Goal: Task Accomplishment & Management: Use online tool/utility

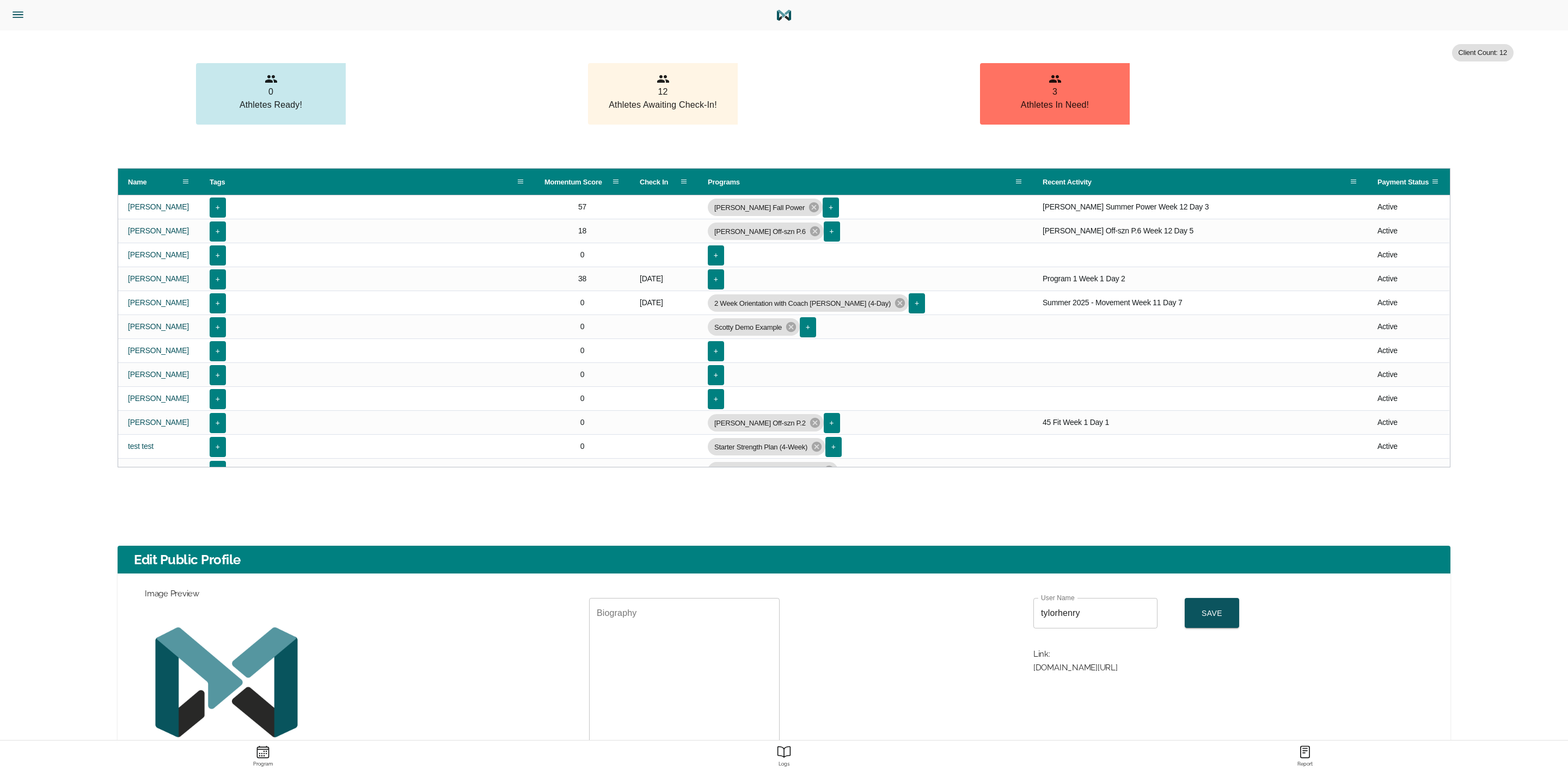
click at [12, 11] on icon "Menu" at bounding box center [18, 15] width 14 height 14
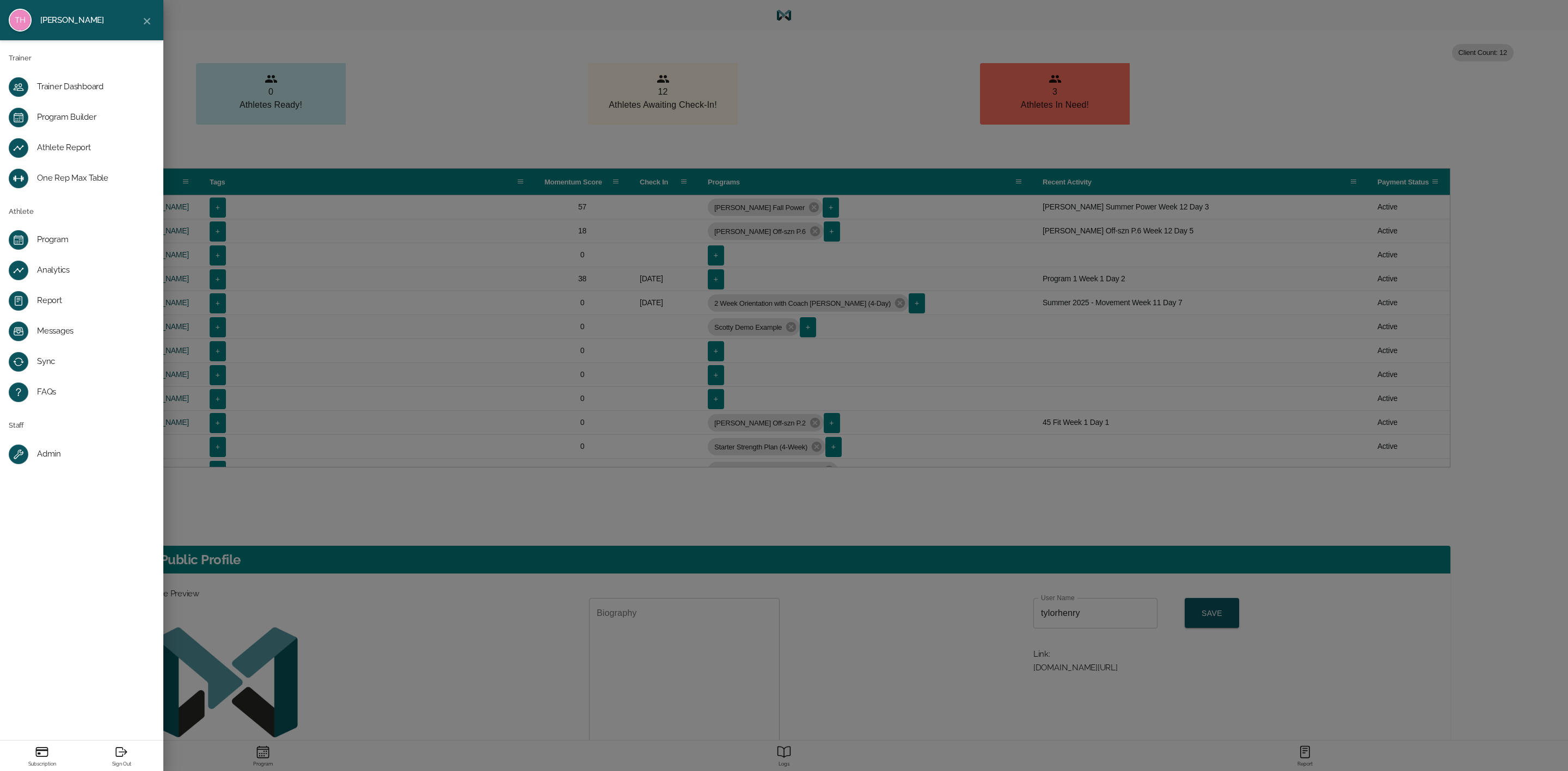
click at [92, 116] on div "Program Builder" at bounding box center [91, 118] width 107 height 11
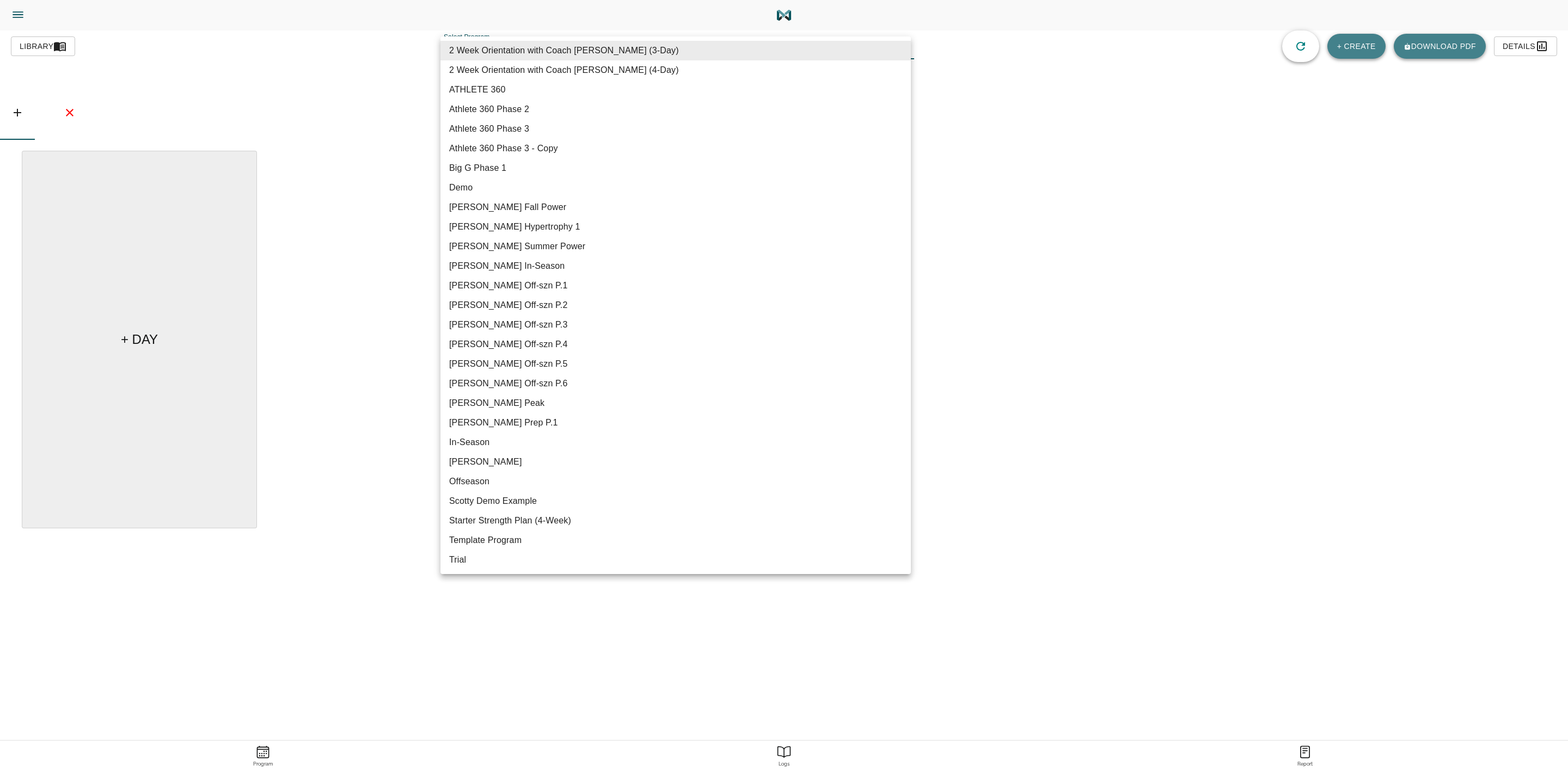
click at [786, 59] on body "Tylor Henry Trainer Trainer Dashboard Program Builder Athlete Report One Rep Ma…" at bounding box center [784, 416] width 1568 height 832
click at [17, 11] on div at bounding box center [784, 385] width 1568 height 771
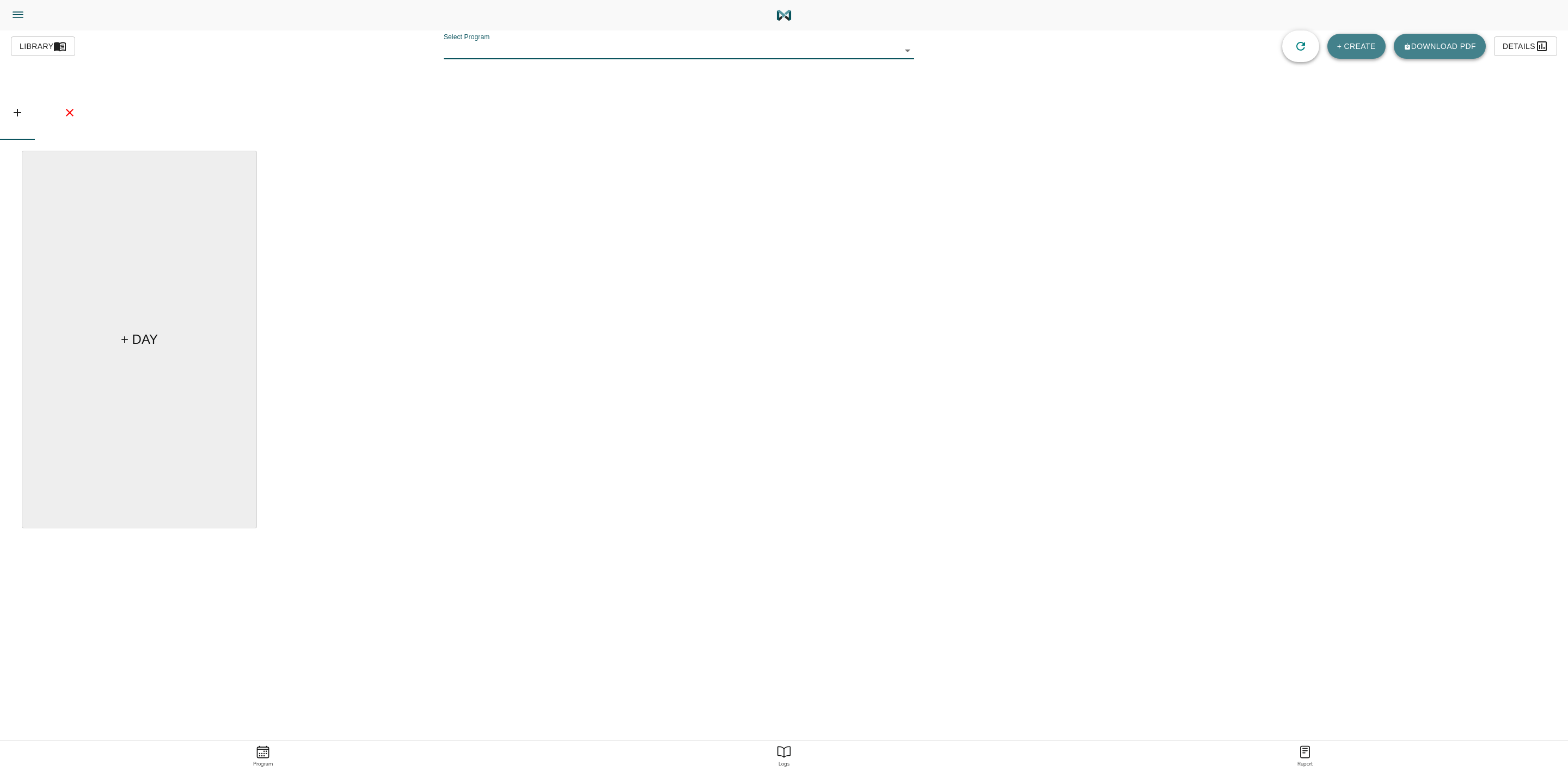
click at [17, 10] on icon "Menu" at bounding box center [18, 15] width 14 height 14
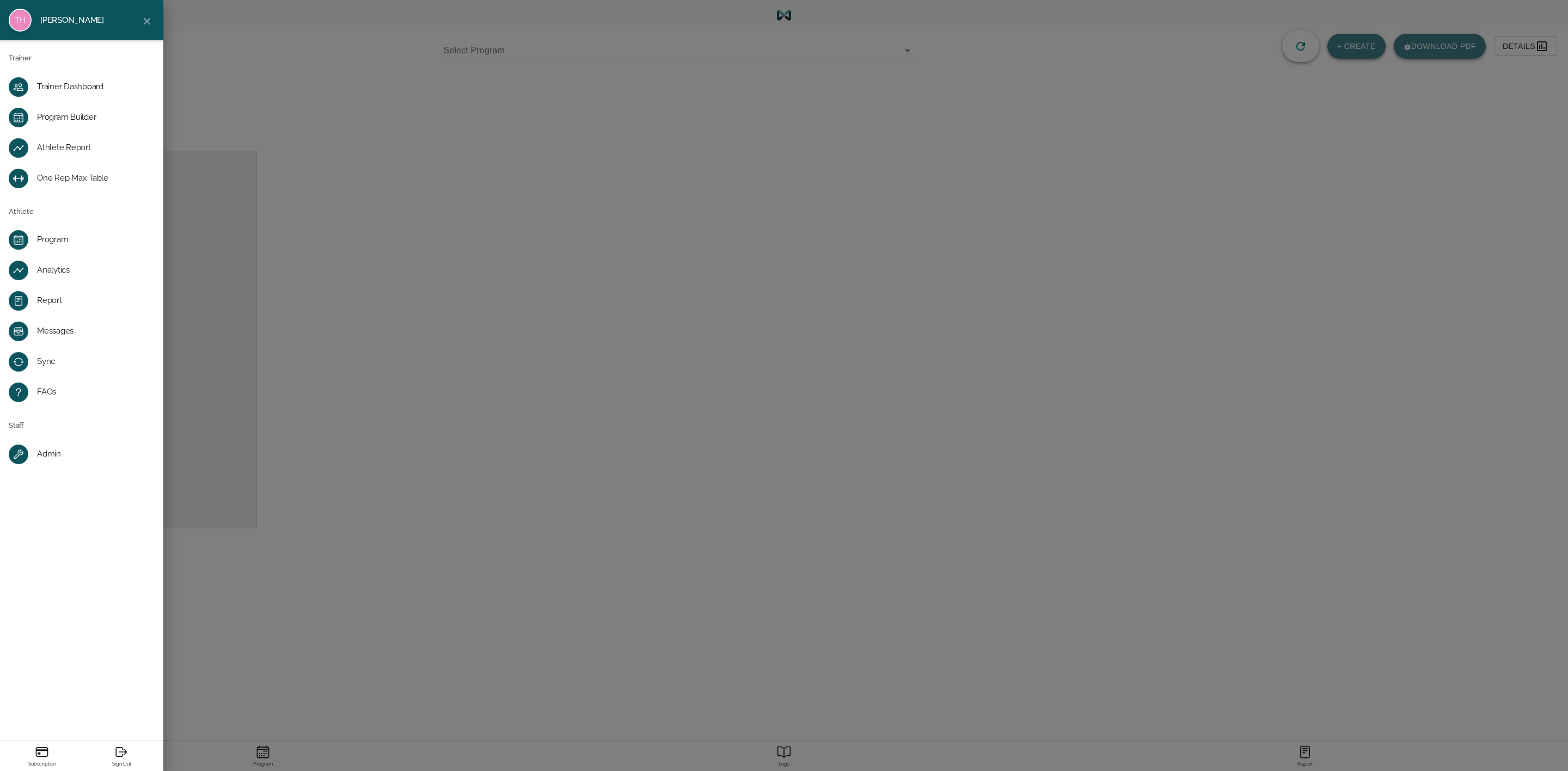
click at [87, 84] on div "Trainer Dashboard" at bounding box center [91, 88] width 107 height 11
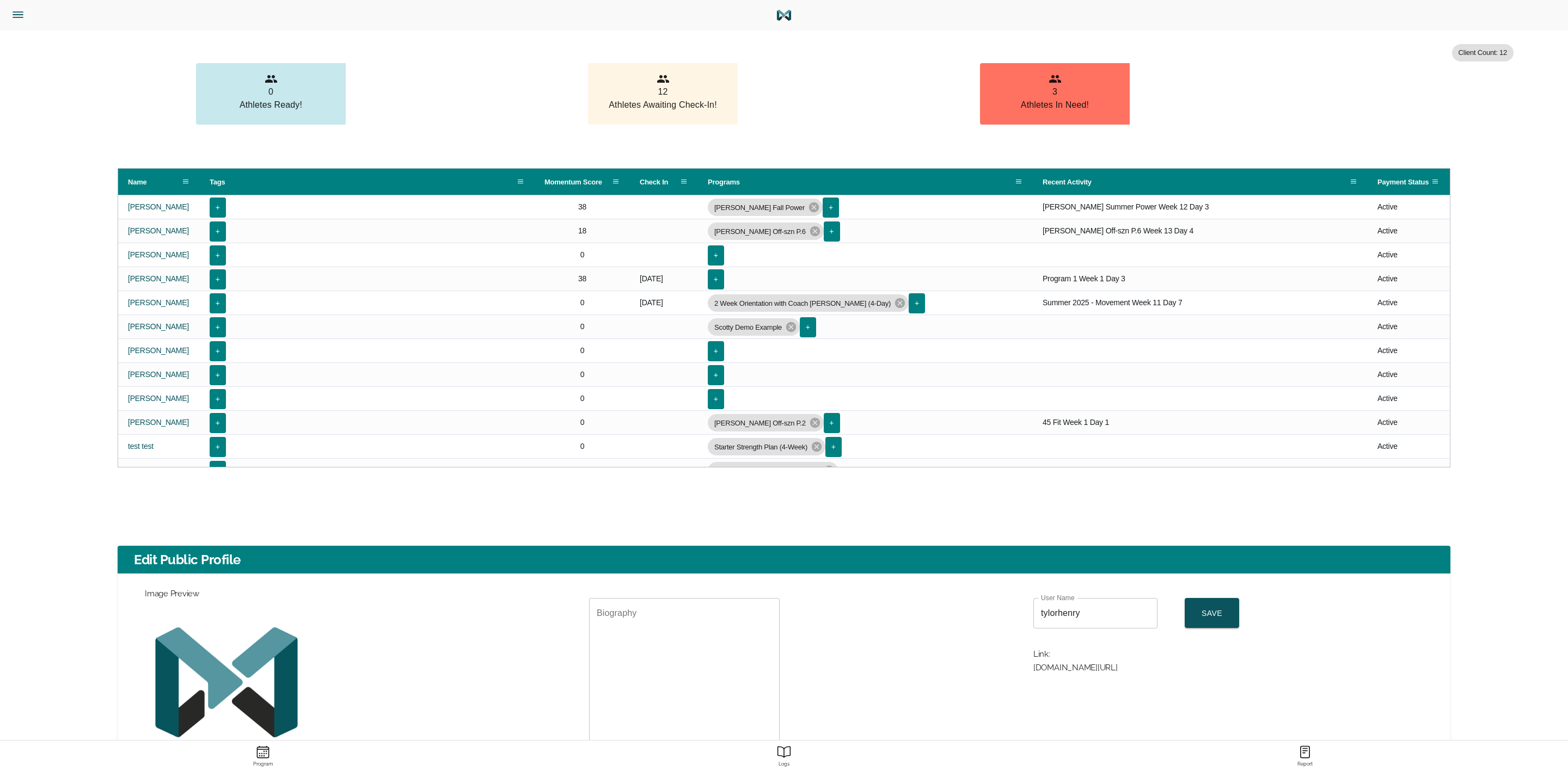
click at [21, 13] on icon "Menu" at bounding box center [18, 15] width 14 height 14
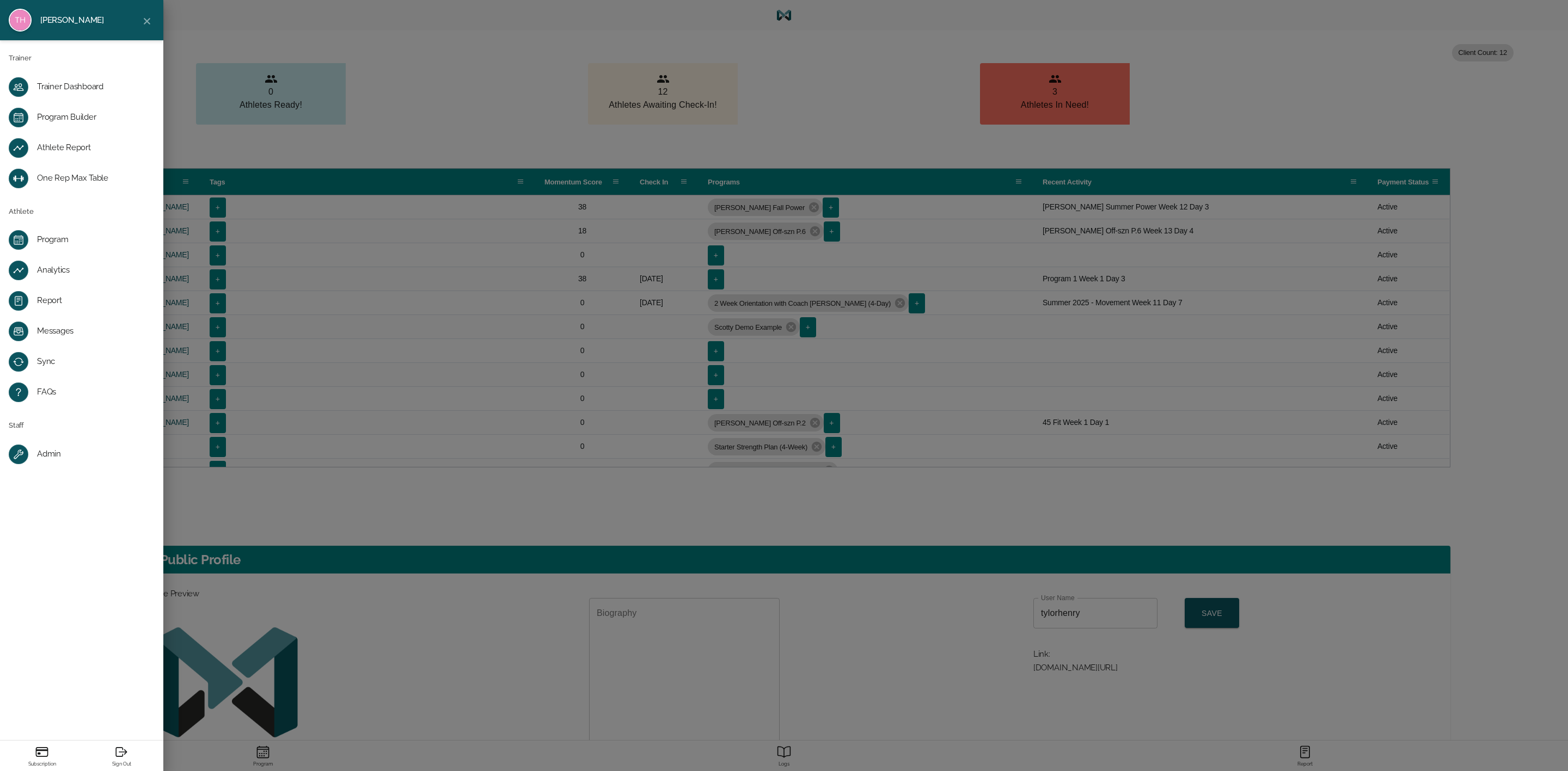
click at [84, 112] on div "Program Builder" at bounding box center [91, 118] width 107 height 11
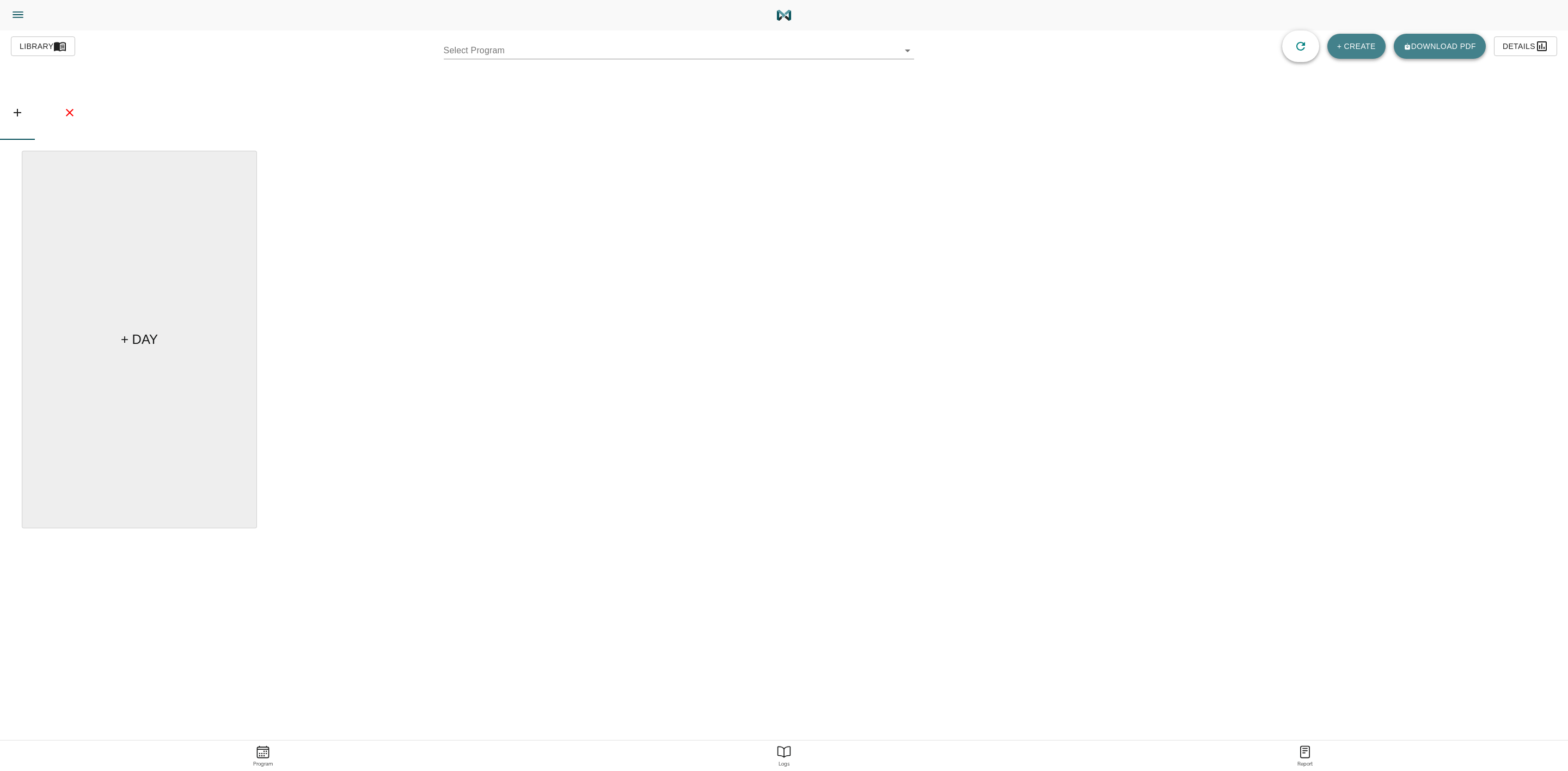
click at [631, 49] on body "Tylor Henry Trainer Trainer Dashboard Program Builder Athlete Report One Rep Ma…" at bounding box center [784, 416] width 1568 height 832
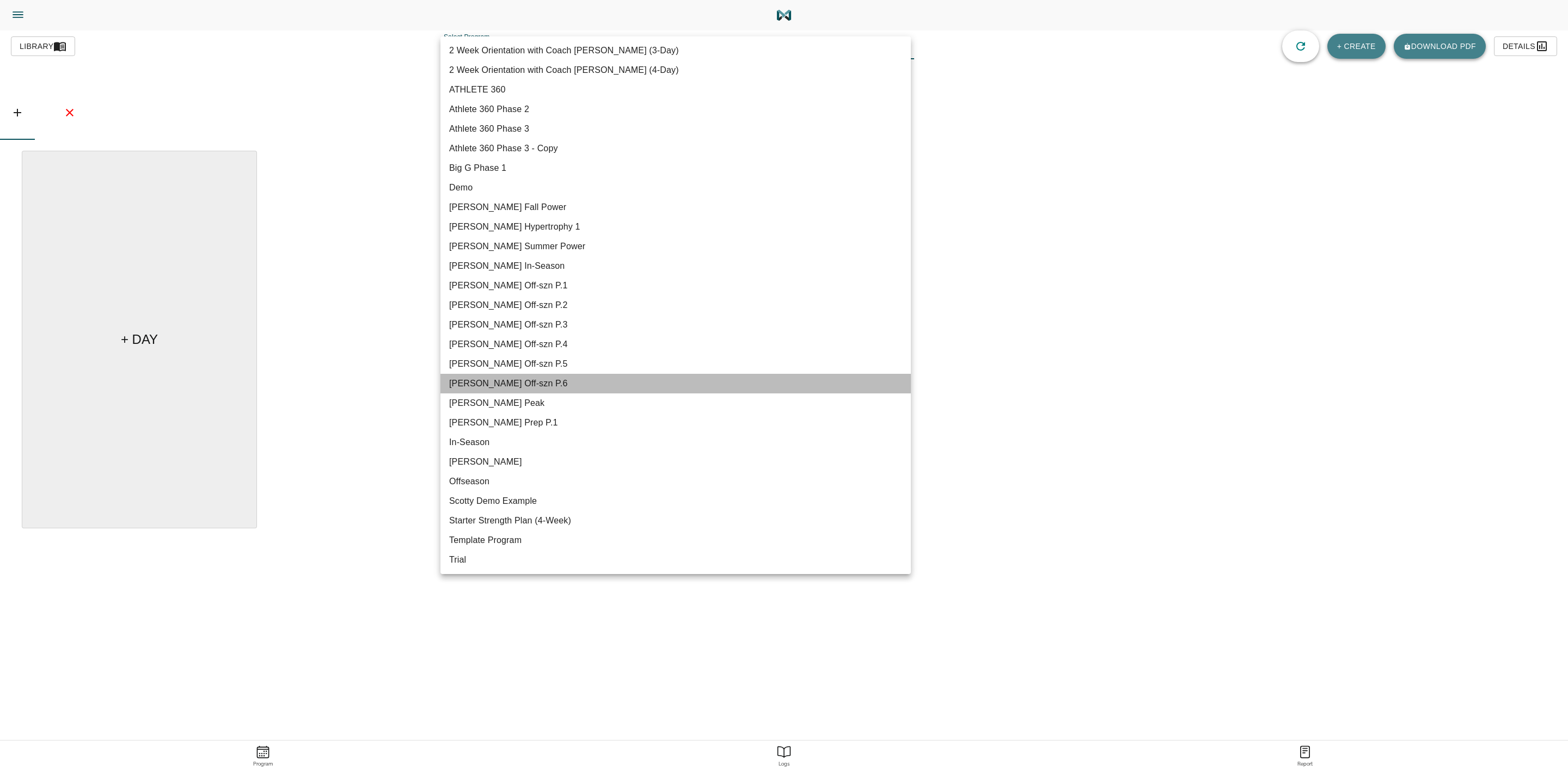
click at [549, 382] on li "[PERSON_NAME] Off-szn P.6" at bounding box center [675, 384] width 470 height 20
type input "616"
type input "[PERSON_NAME] Off-szn P.6"
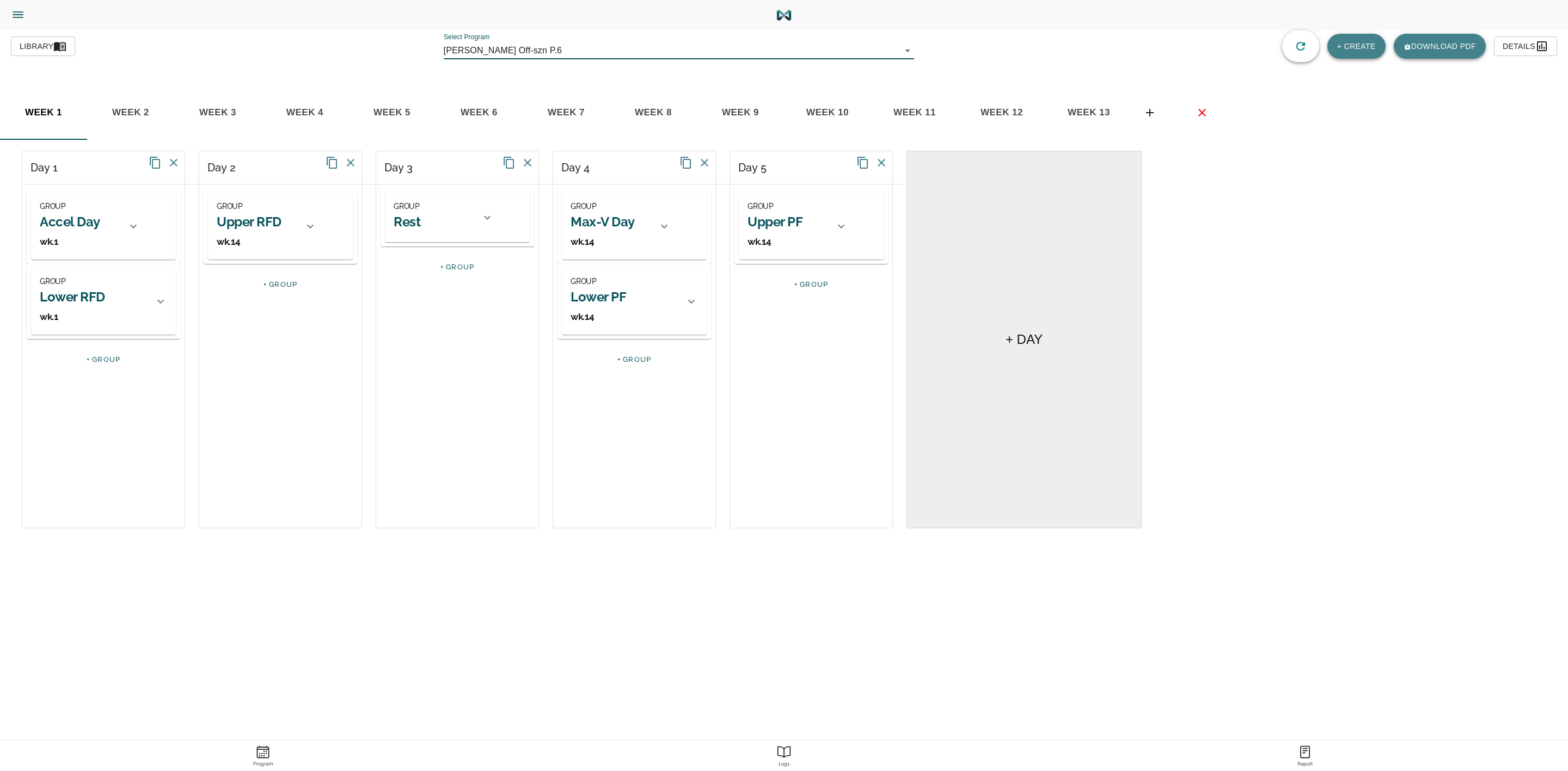
click at [1078, 107] on span "week 13" at bounding box center [1089, 112] width 74 height 17
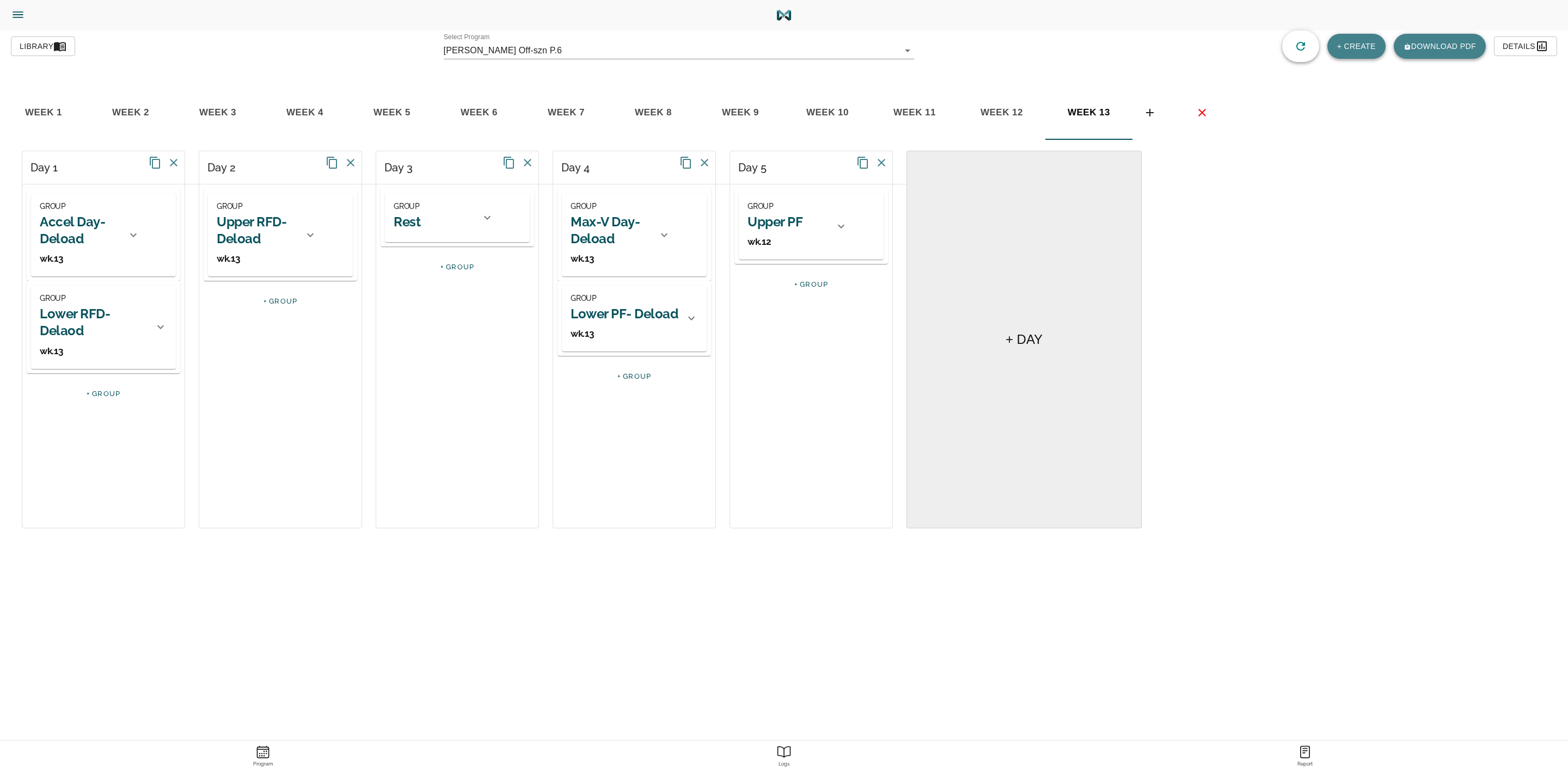
click at [790, 220] on h2 "Upper PF" at bounding box center [774, 221] width 55 height 17
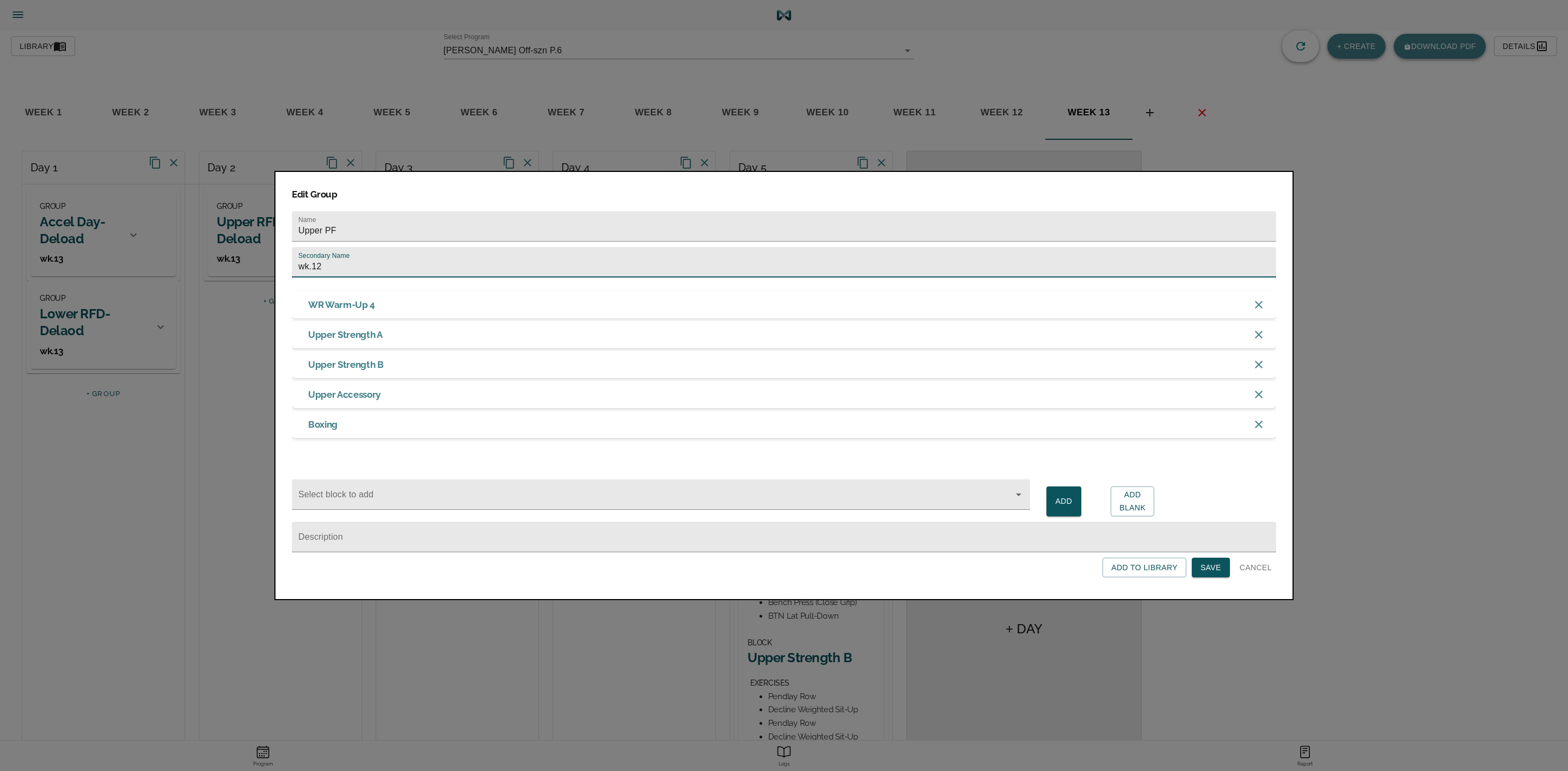
click at [756, 263] on input "wk.12" at bounding box center [784, 263] width 985 height 30
type input "wk.13"
click at [1209, 574] on span "Save" at bounding box center [1211, 567] width 21 height 14
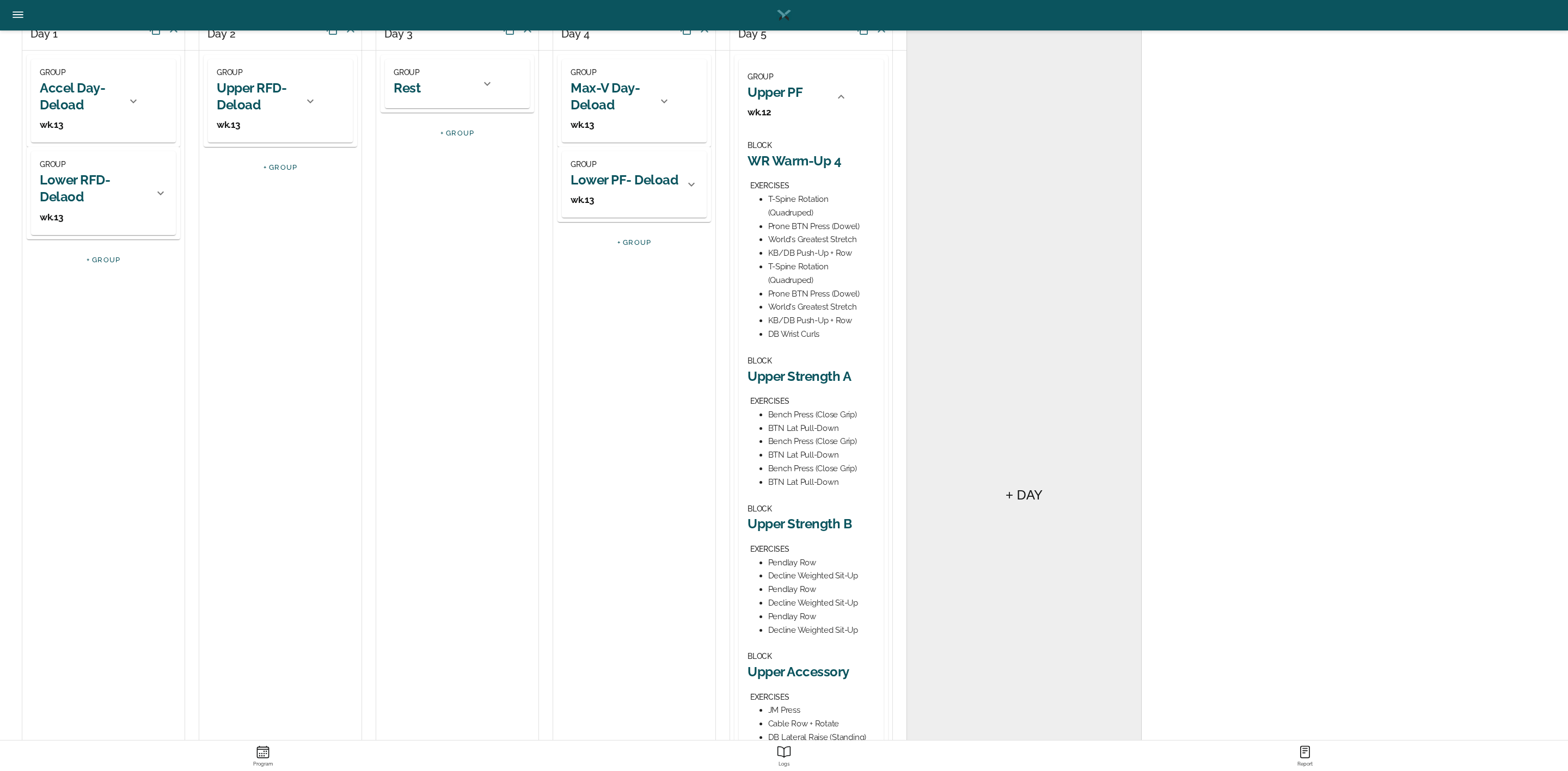
scroll to position [163, 0]
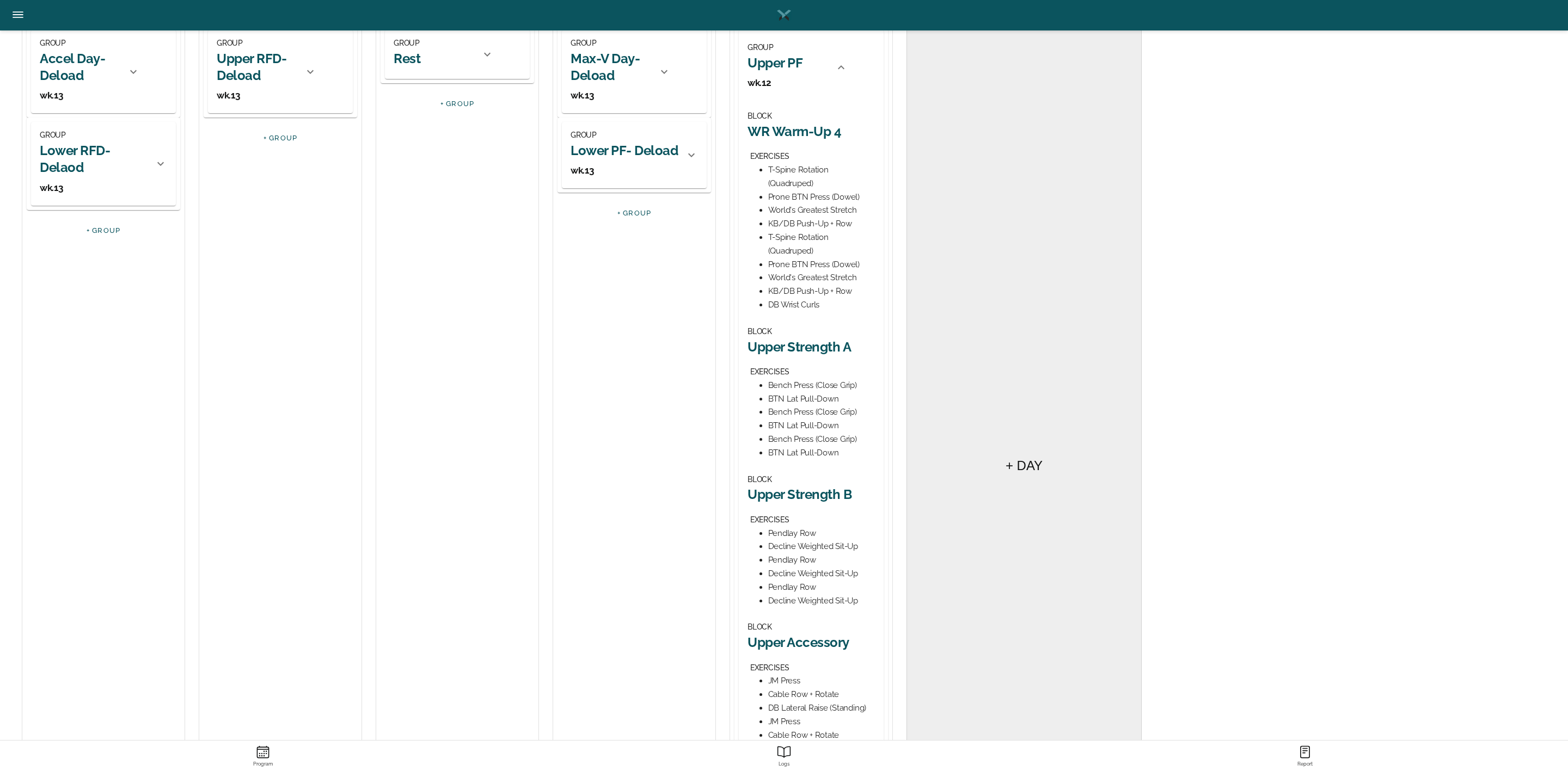
click at [793, 344] on h2 "Upper Strength A" at bounding box center [811, 346] width 127 height 17
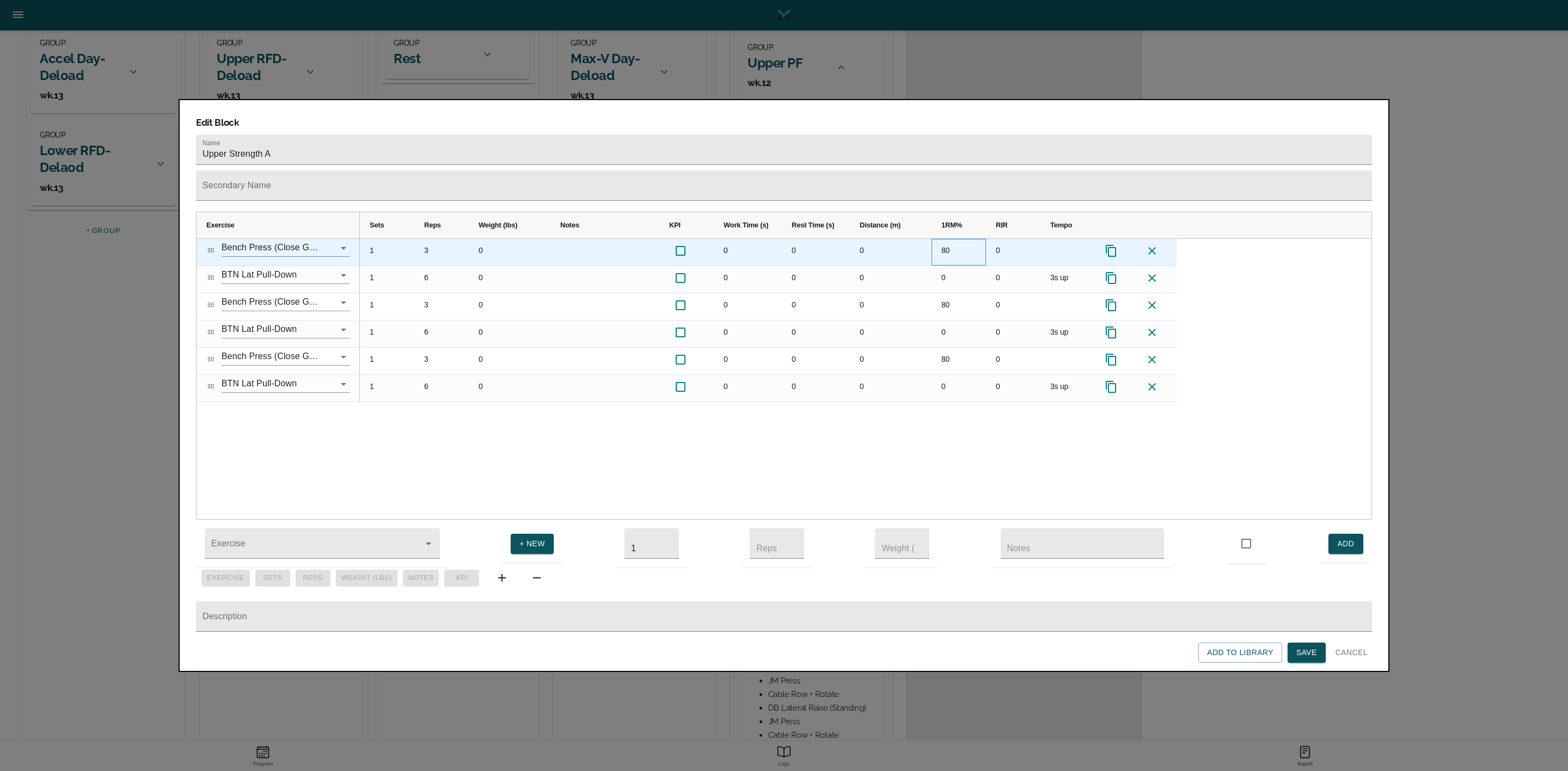
click at [946, 239] on div "80" at bounding box center [958, 252] width 54 height 27
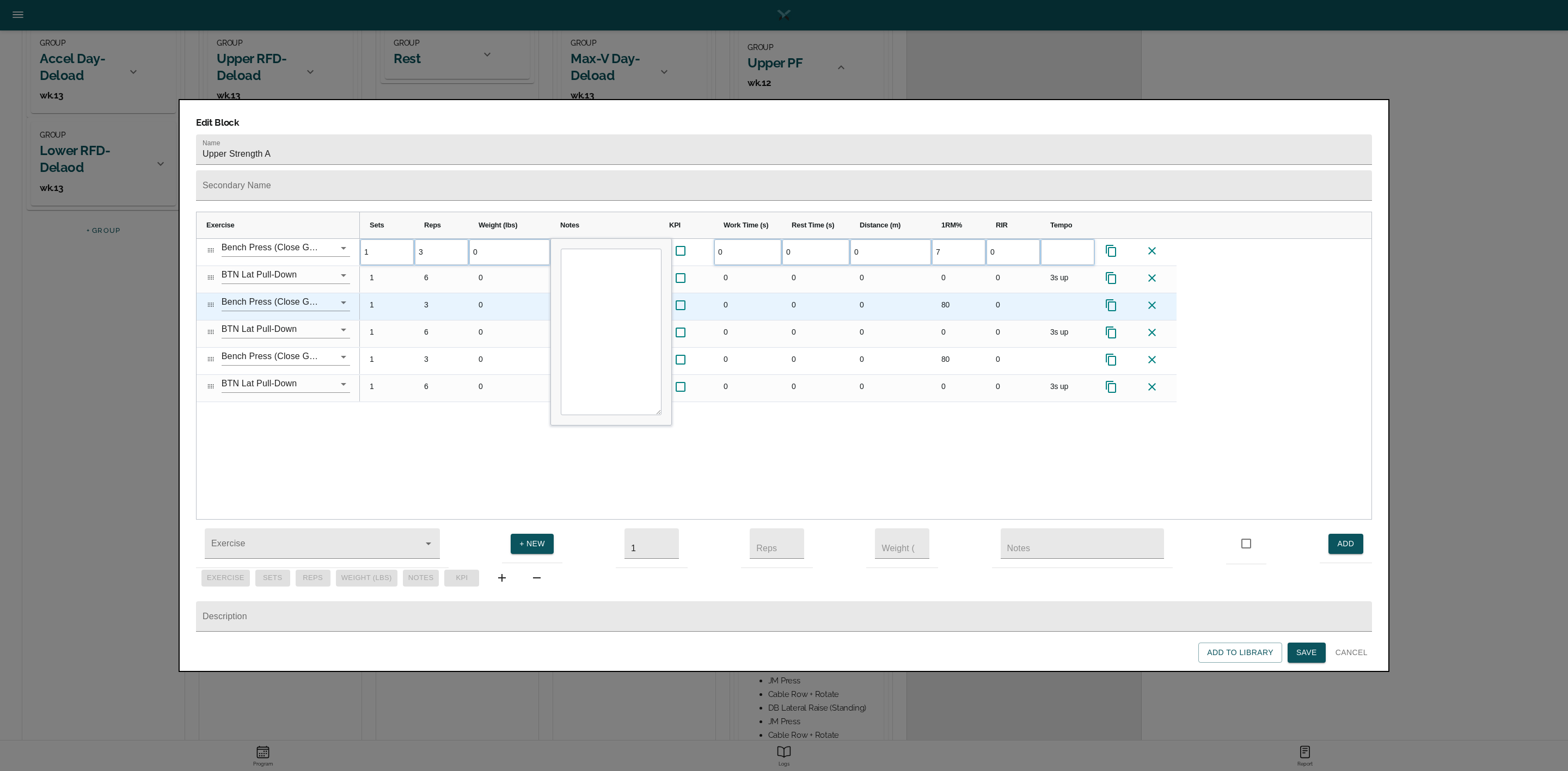
type input "70"
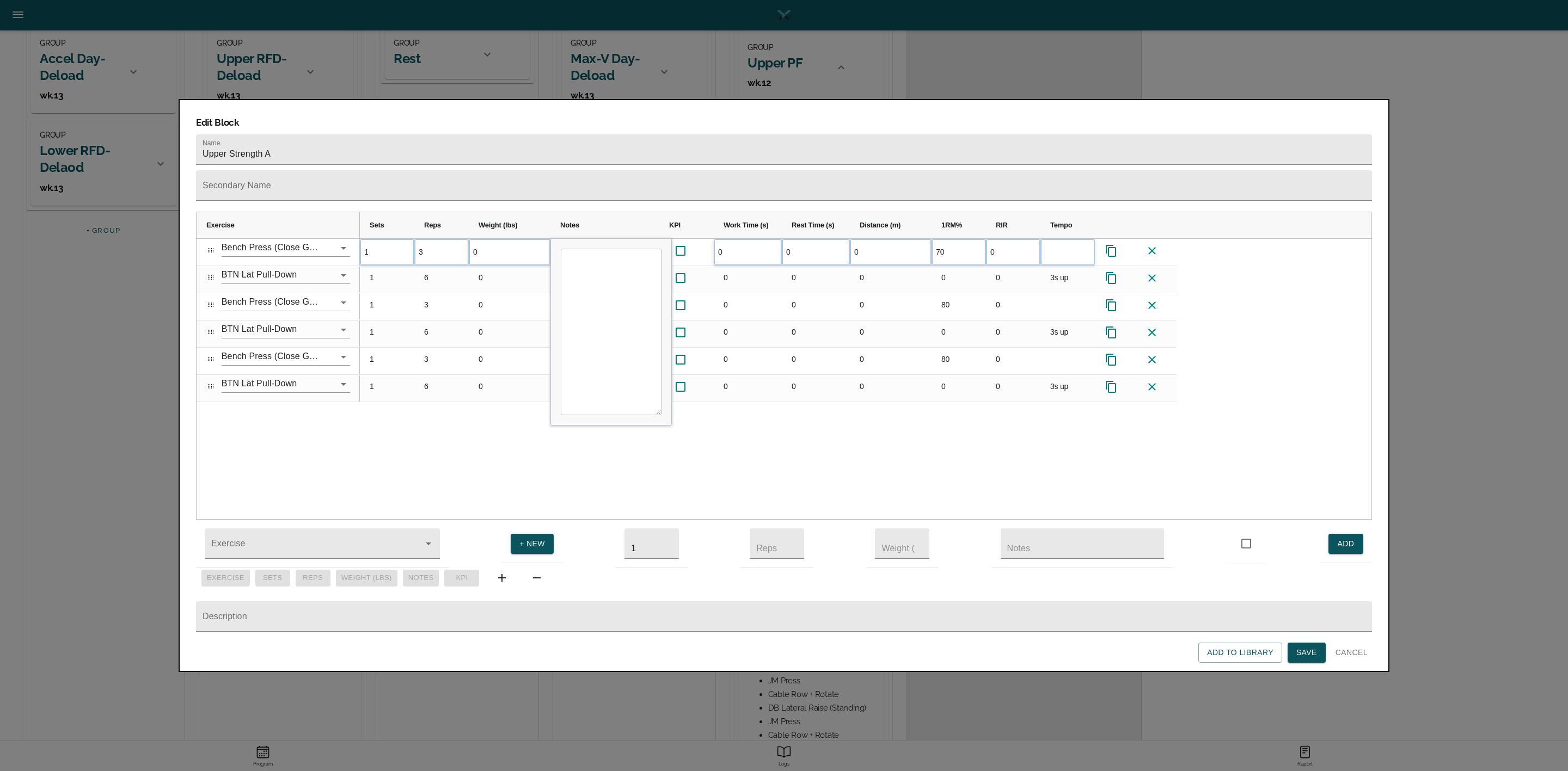
click at [848, 428] on div "1 3 0 0 0 0 70 0" at bounding box center [865, 379] width 1012 height 281
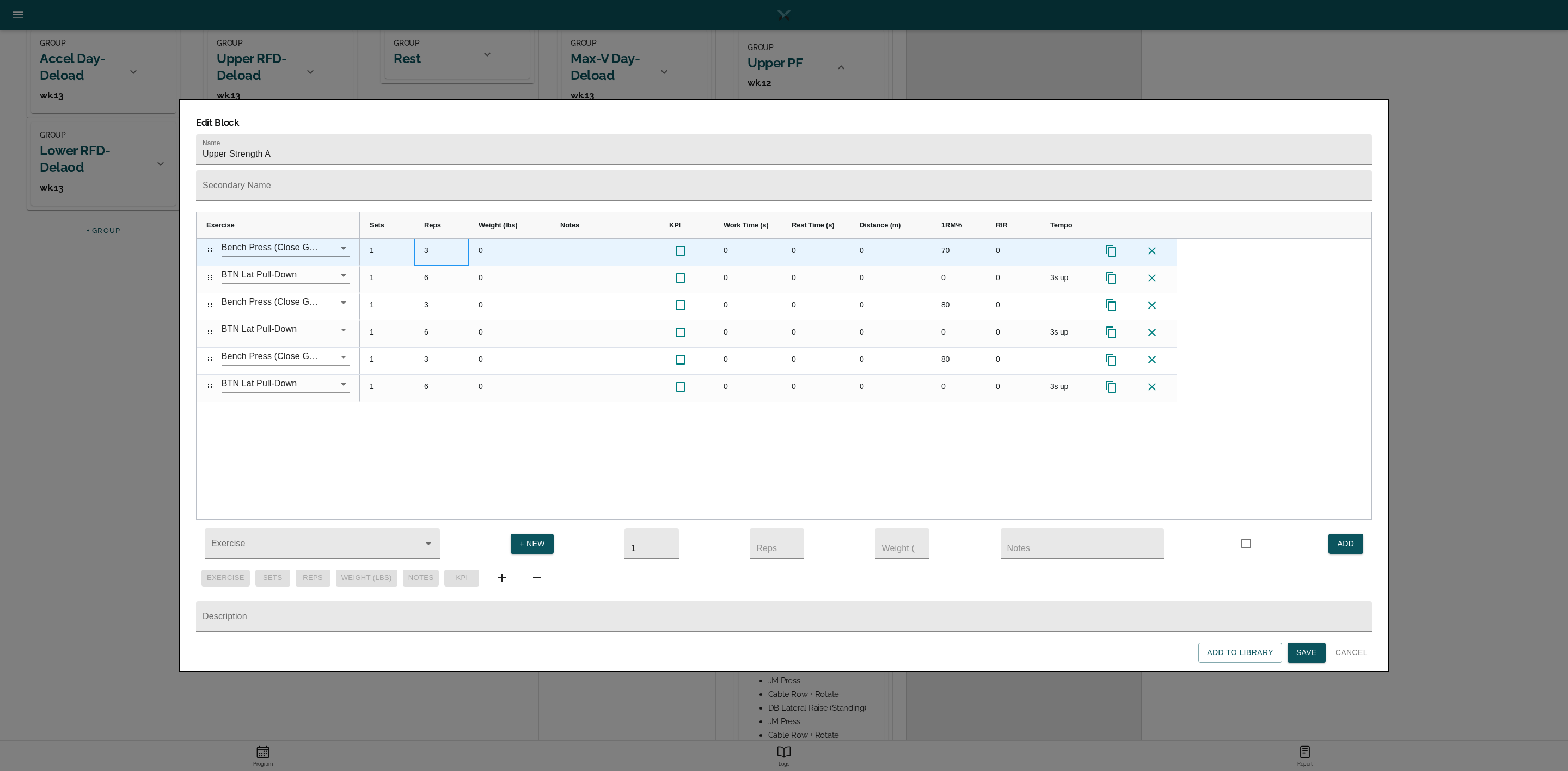
click at [428, 239] on div "3" at bounding box center [442, 252] width 54 height 27
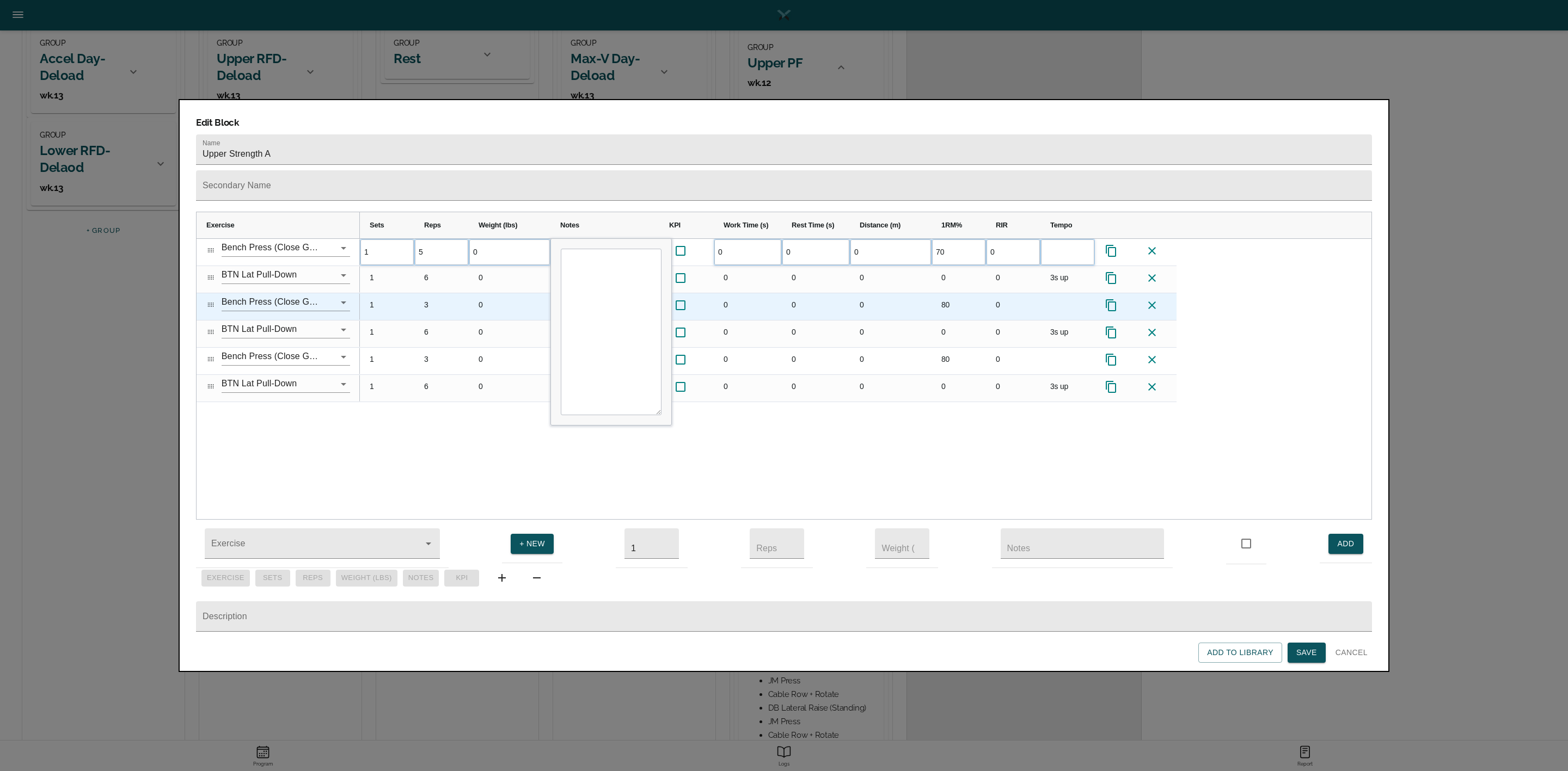
click at [434, 294] on div "3" at bounding box center [442, 307] width 54 height 27
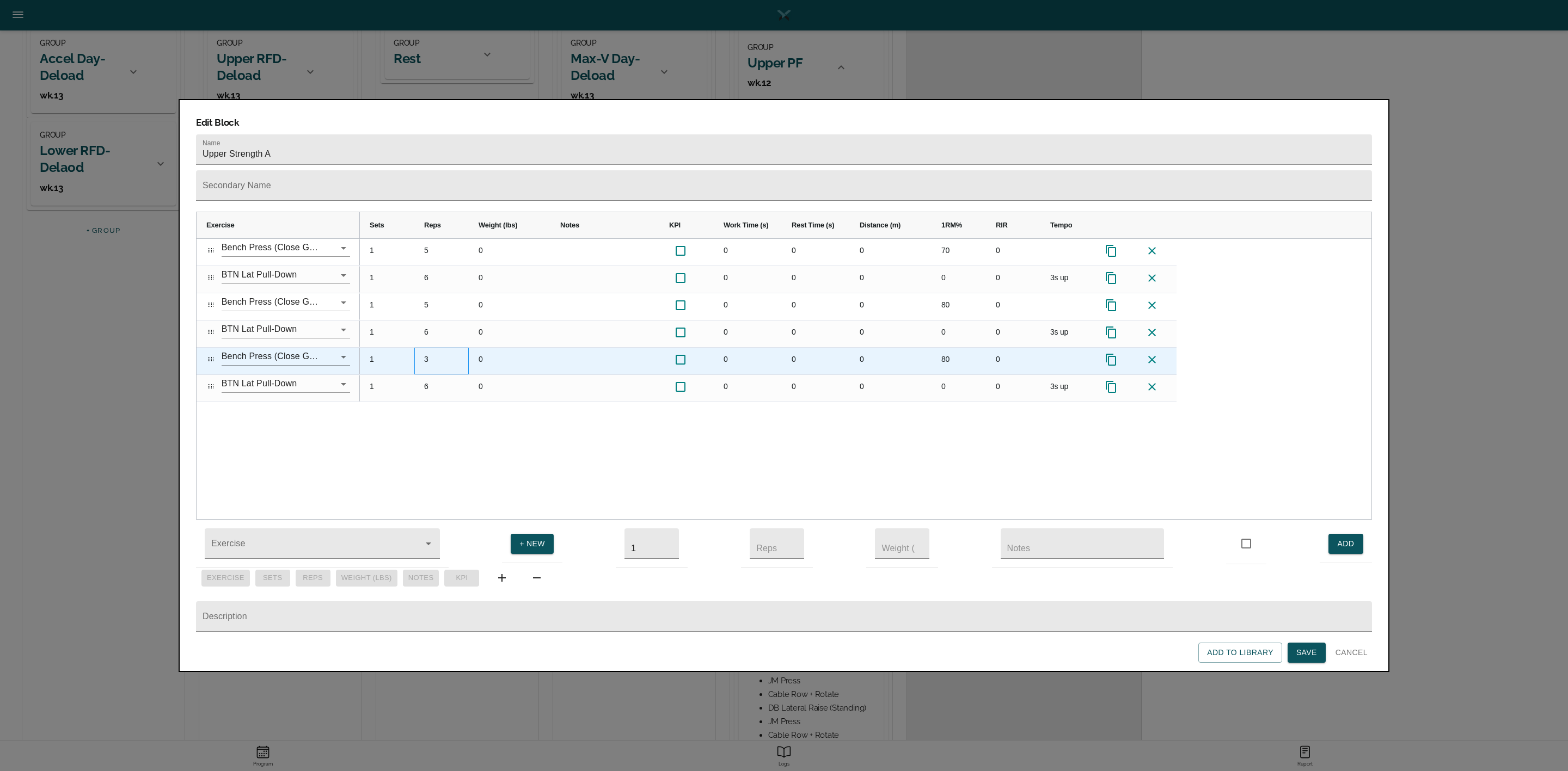
click at [430, 348] on div "3" at bounding box center [442, 361] width 54 height 27
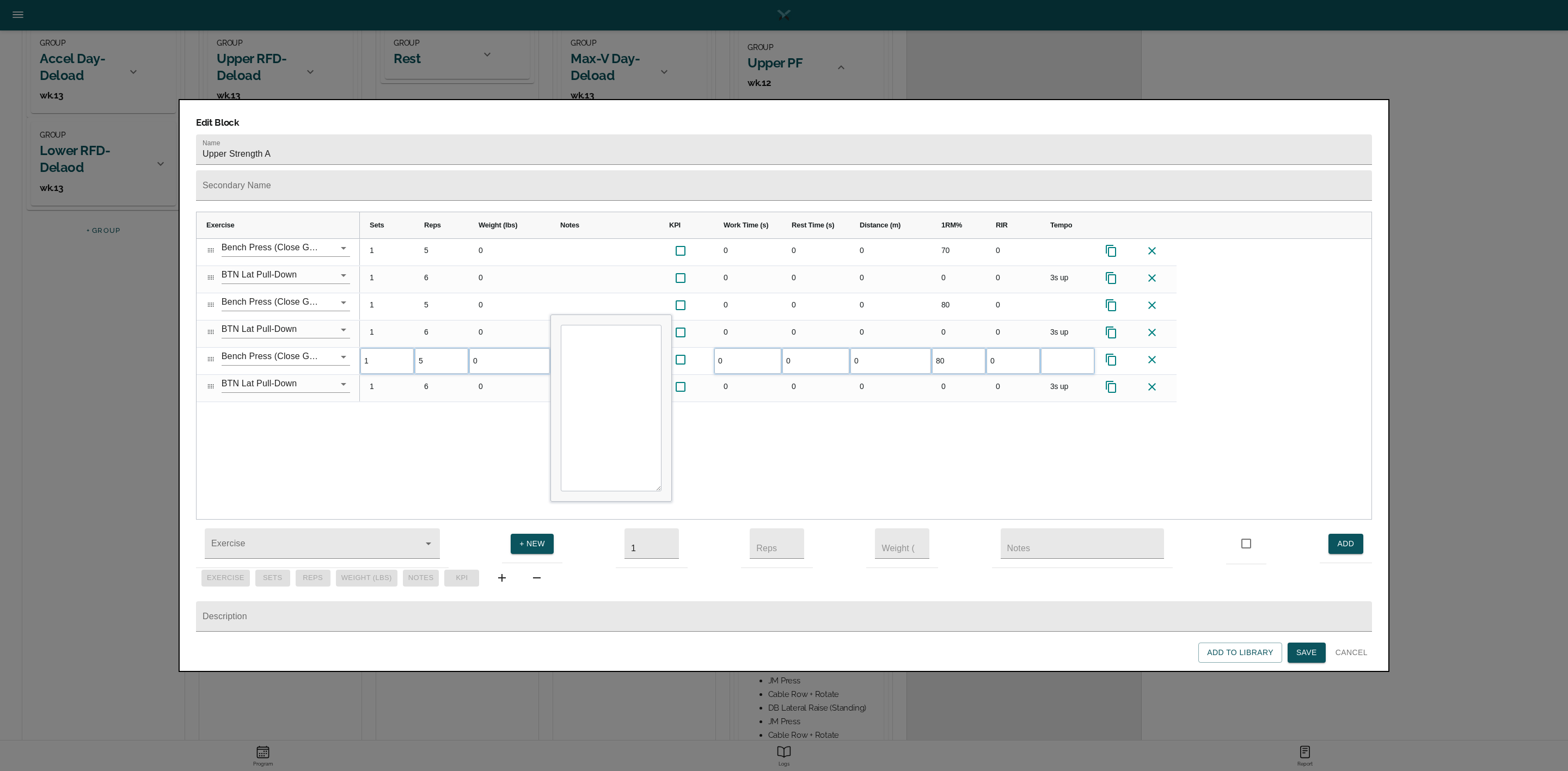
click at [446, 391] on div "1 5 0 0 0 0 70 0 1 6 0 0 0 0 0 0 3s up 1 5 0 0 0 0 80 0 1 6 0 0 0 0 0 0 3s up 1…" at bounding box center [865, 379] width 1012 height 281
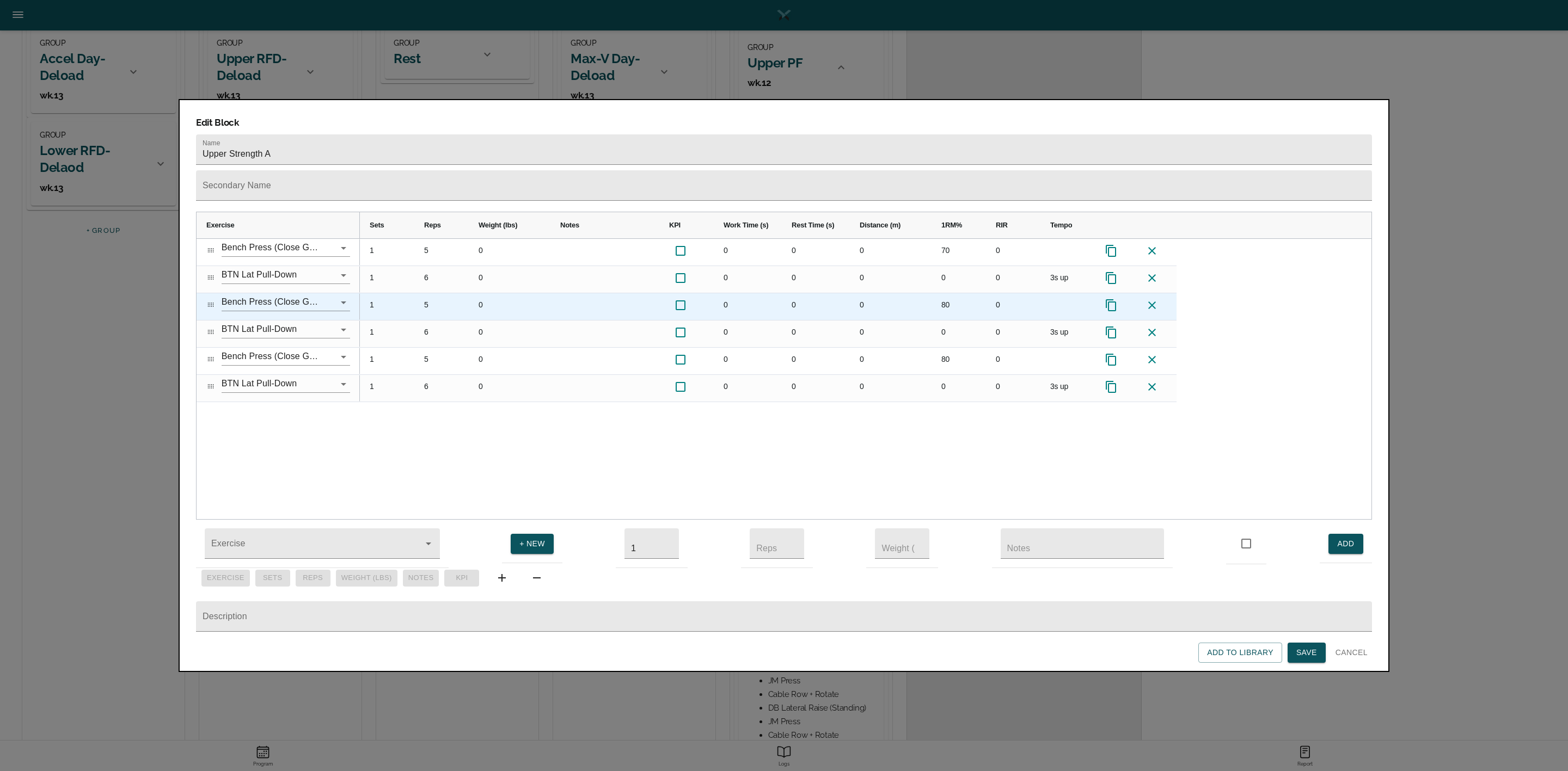
click at [933, 294] on div "80" at bounding box center [958, 307] width 54 height 27
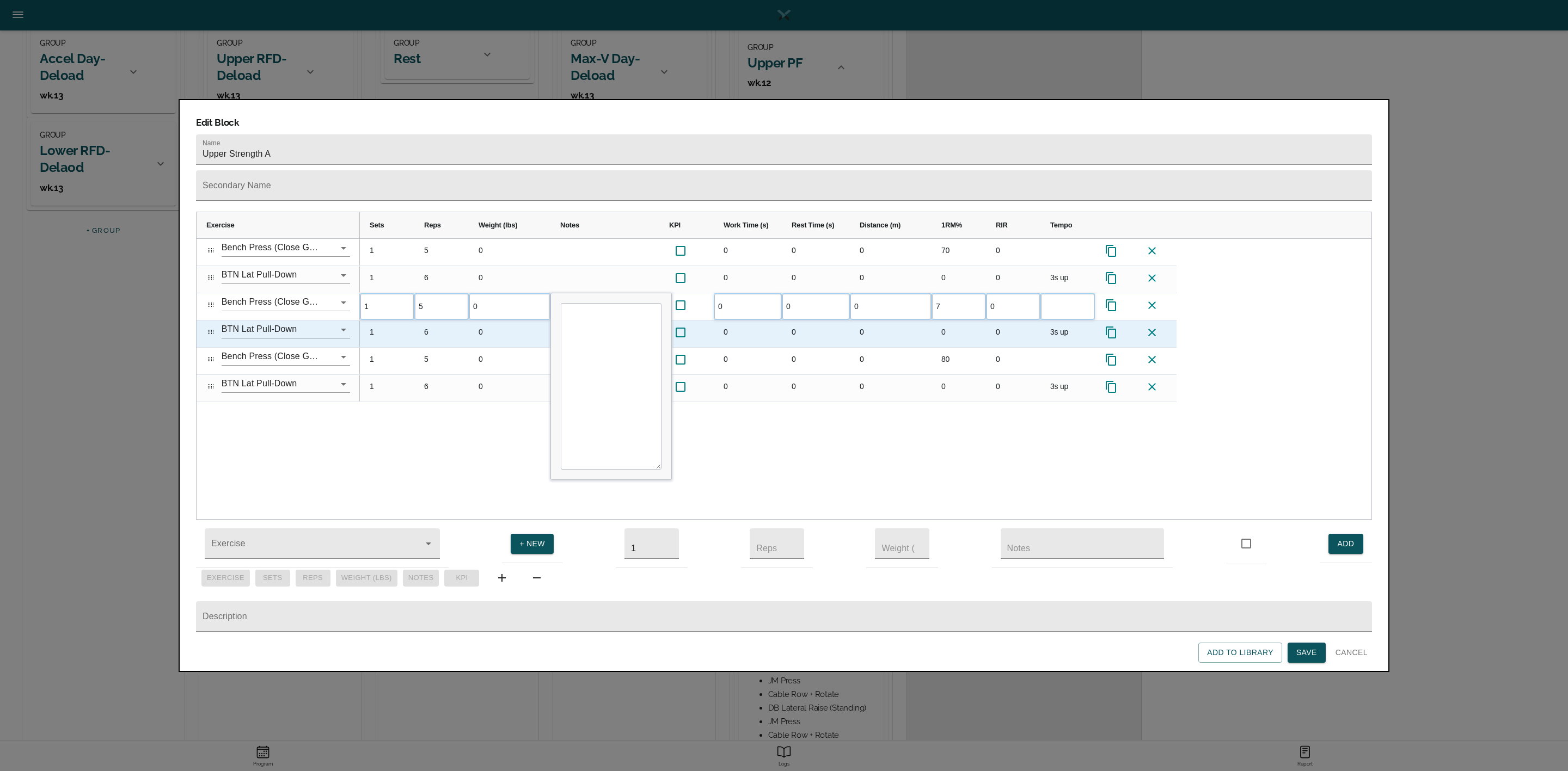
type input "70"
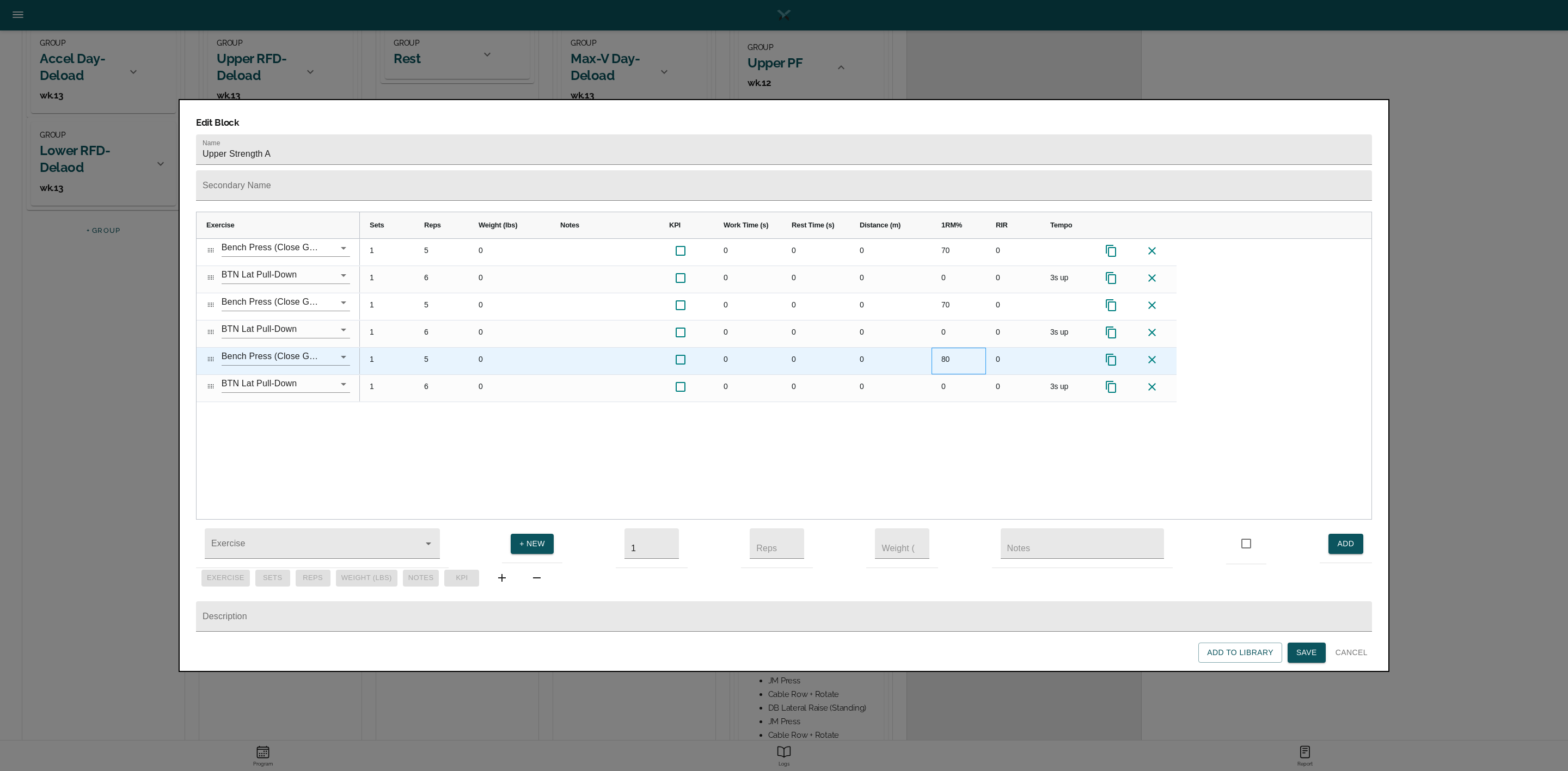
click at [950, 348] on div "80" at bounding box center [958, 361] width 54 height 27
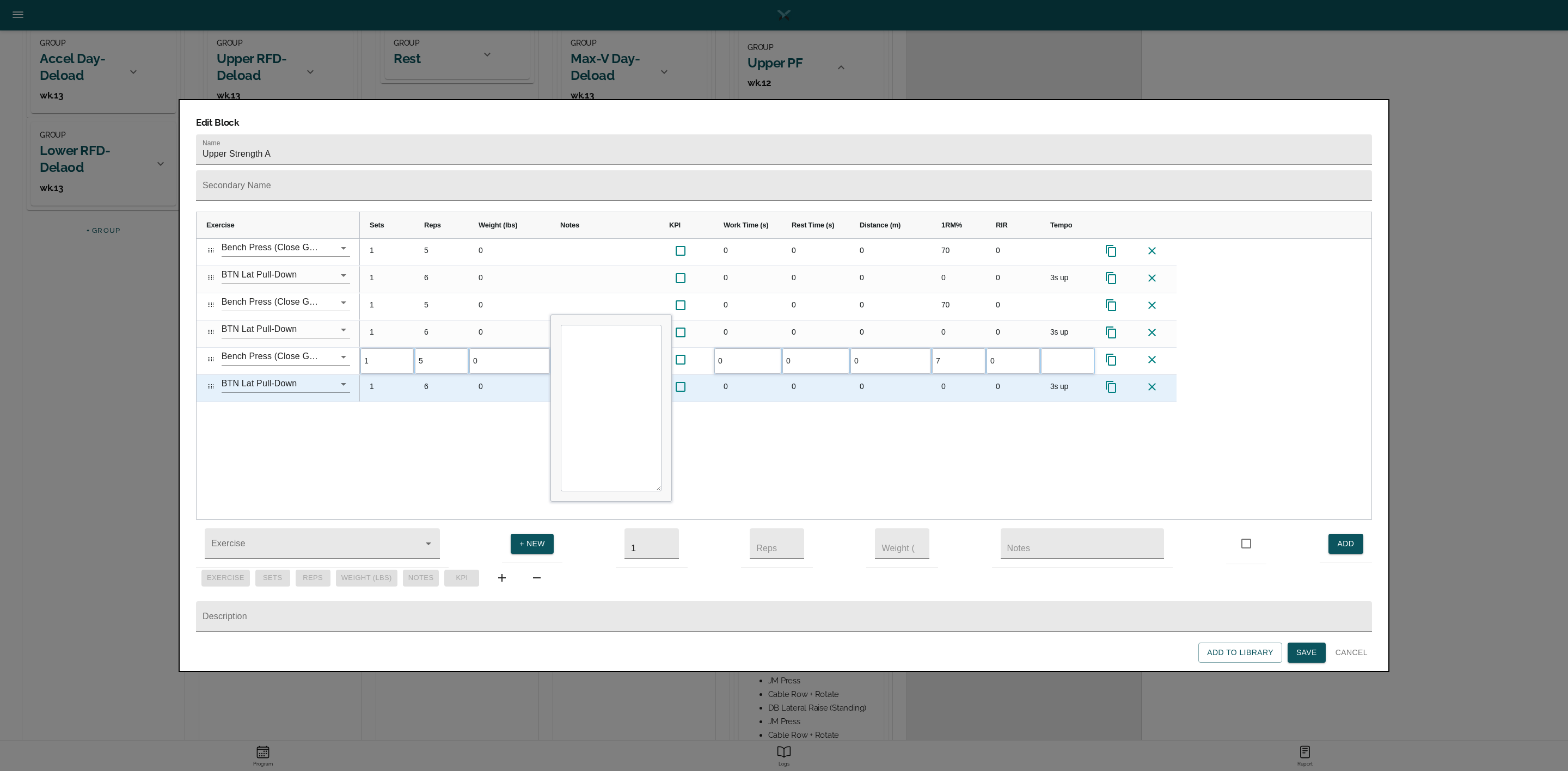
type input "70"
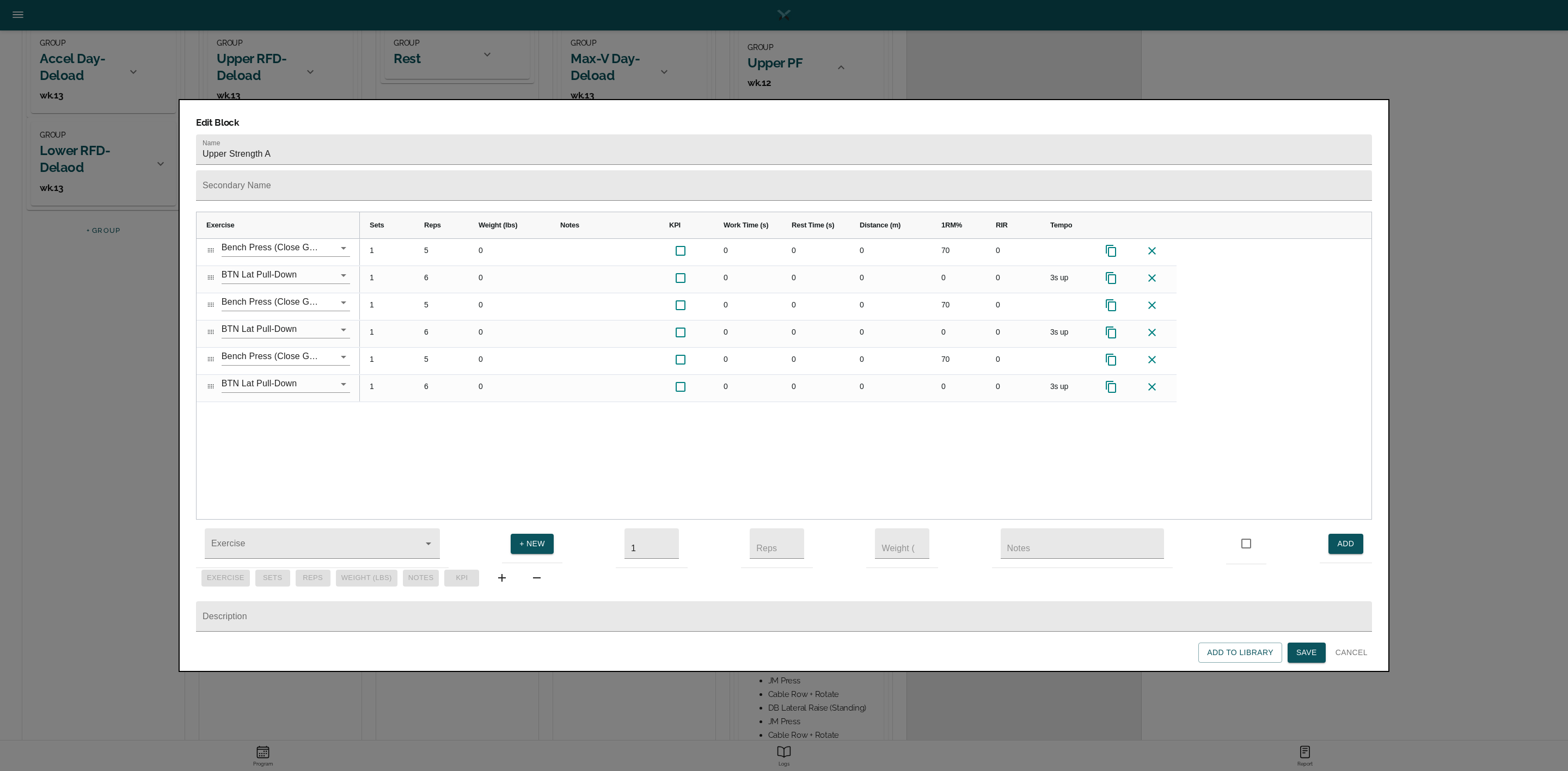
click at [958, 411] on div "1 5 0 0 0 0 70 0 1 6 0 0 0 0 0 0 3s up 1 5 0 0 0 0 70 0 1 6 0 0 0 0 0 0 3s up 1…" at bounding box center [865, 379] width 1012 height 281
click at [1302, 661] on button "Save" at bounding box center [1307, 652] width 38 height 20
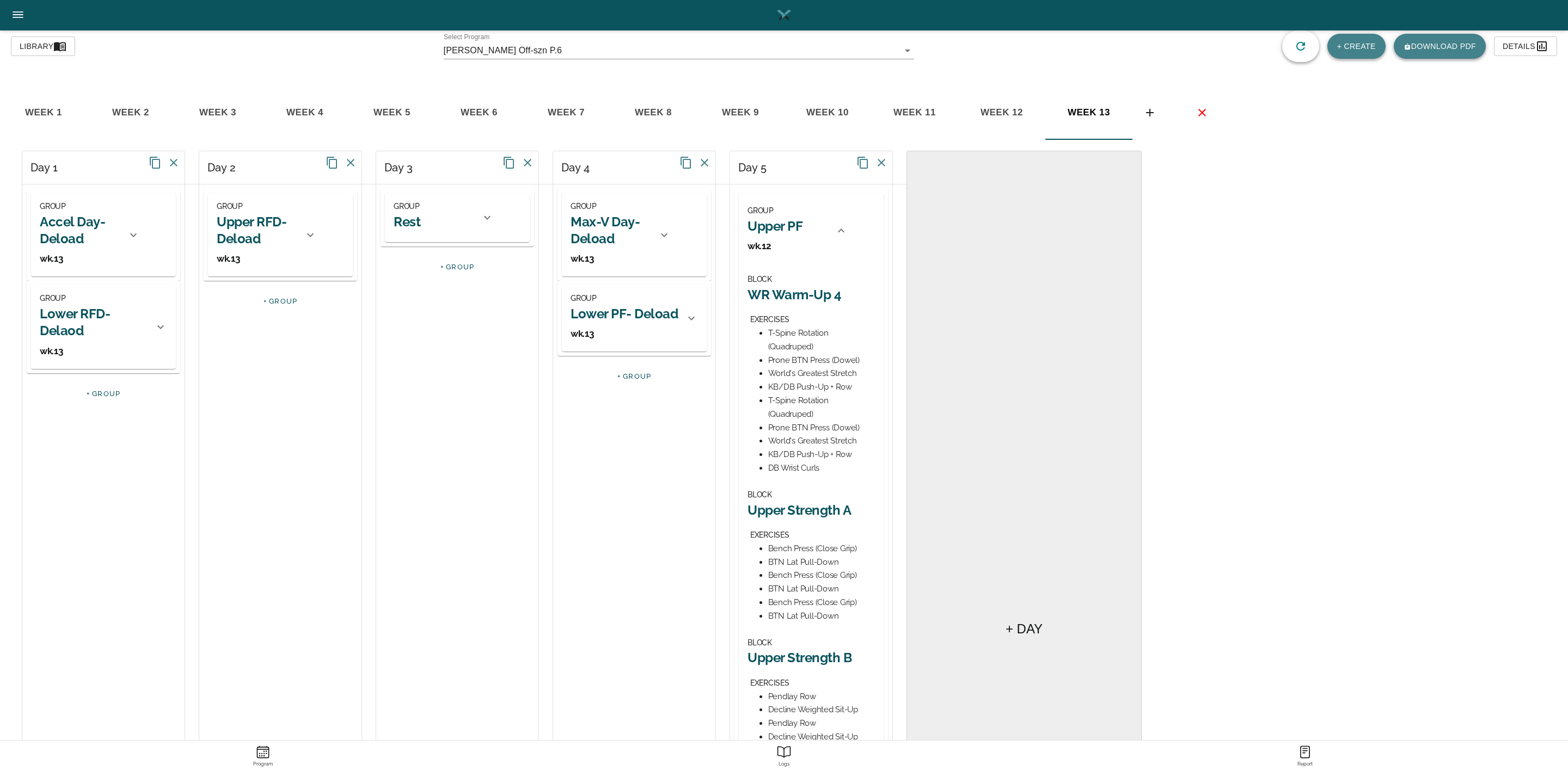
scroll to position [245, 0]
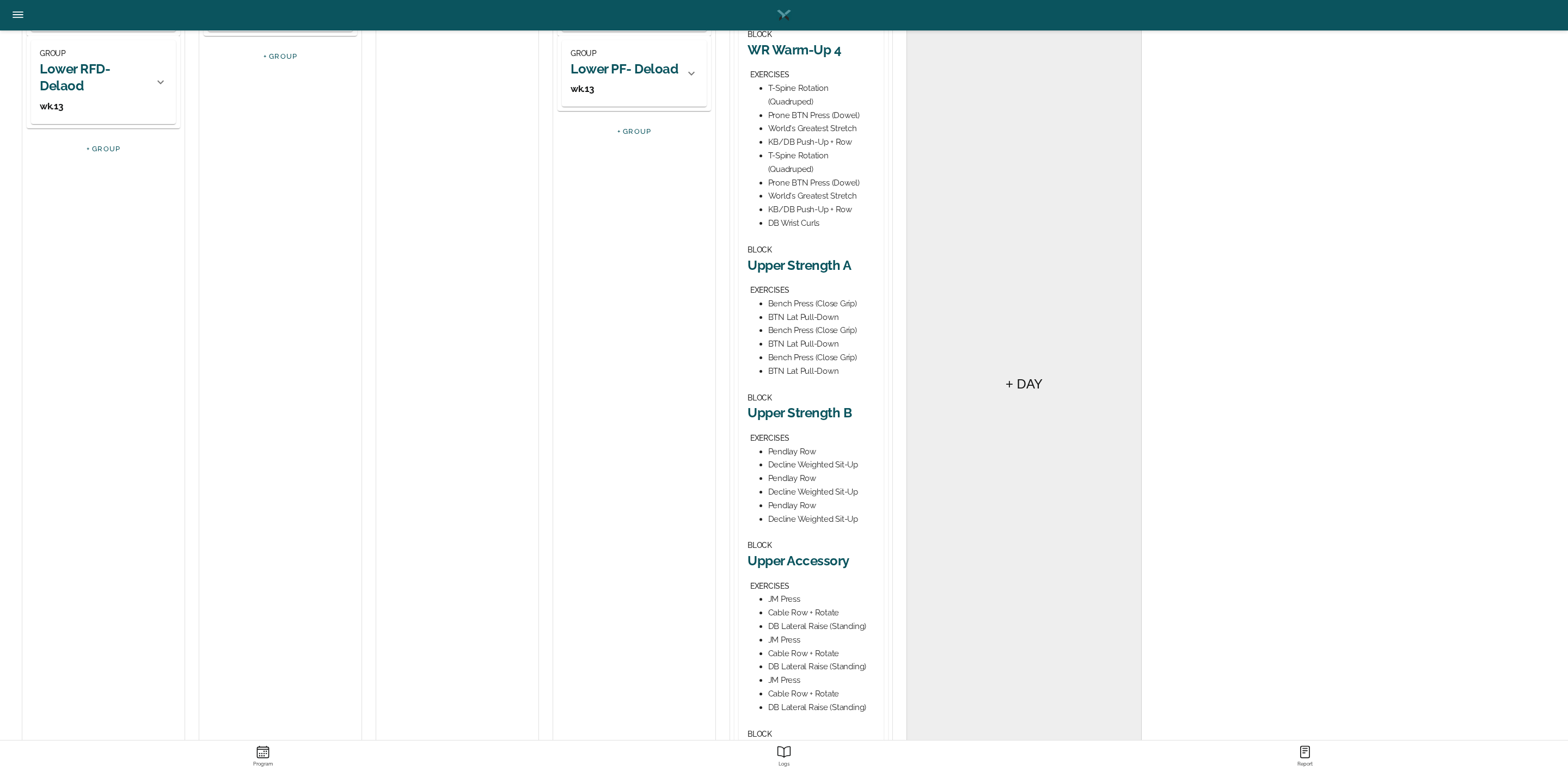
click at [821, 414] on h2 "Upper Strength B" at bounding box center [811, 412] width 127 height 17
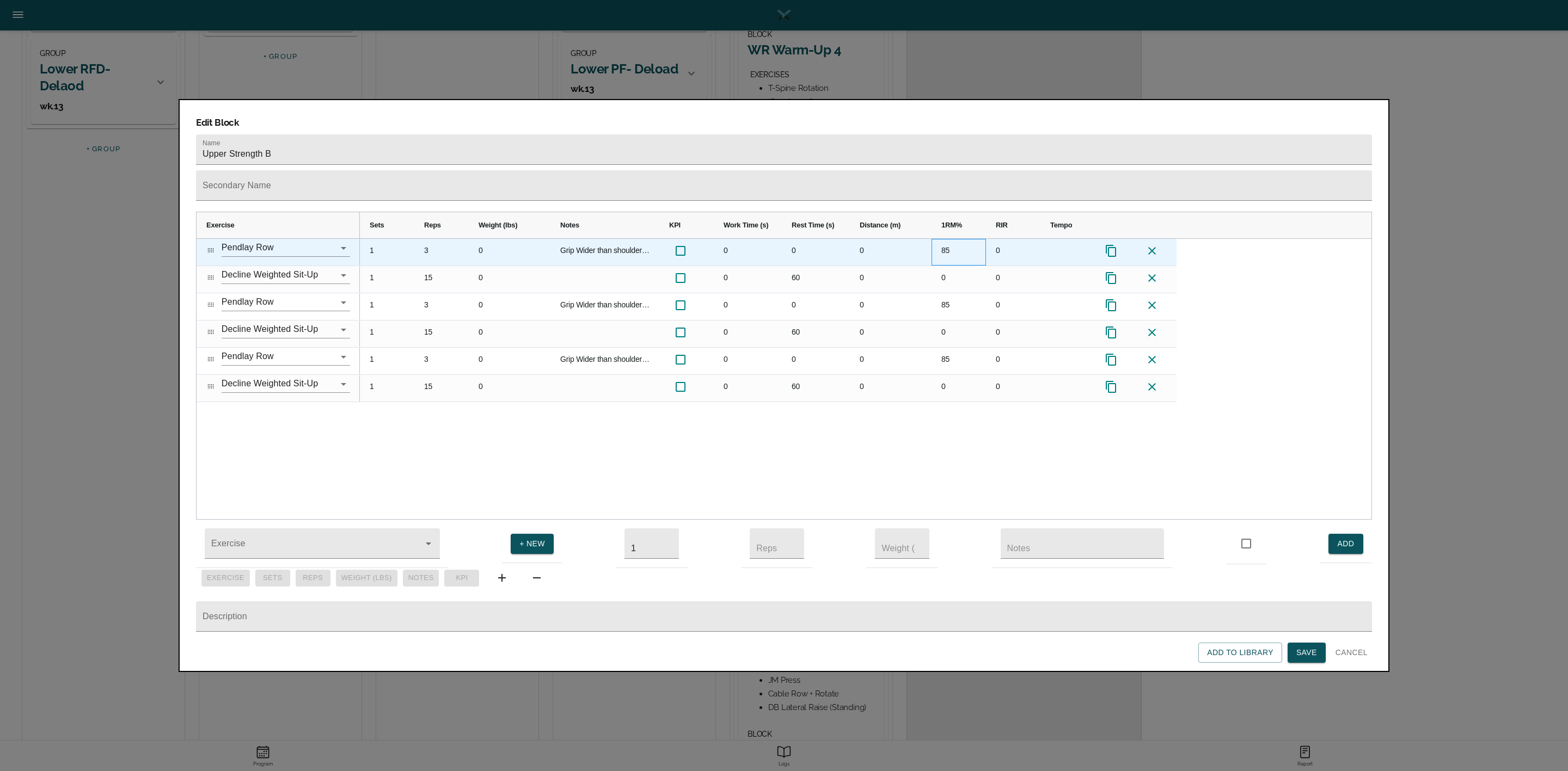
click at [949, 239] on div "85" at bounding box center [958, 252] width 54 height 27
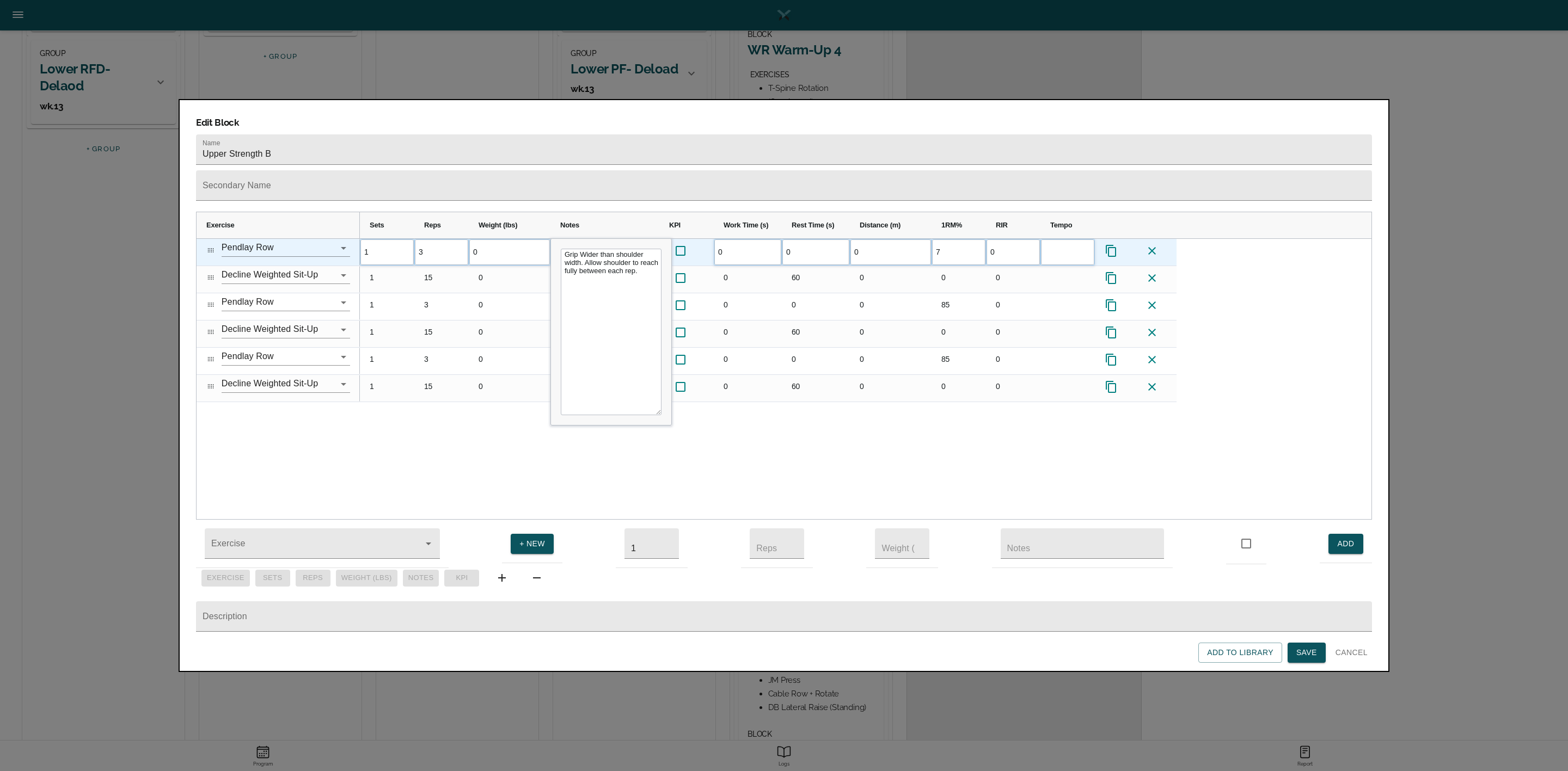
type input "70"
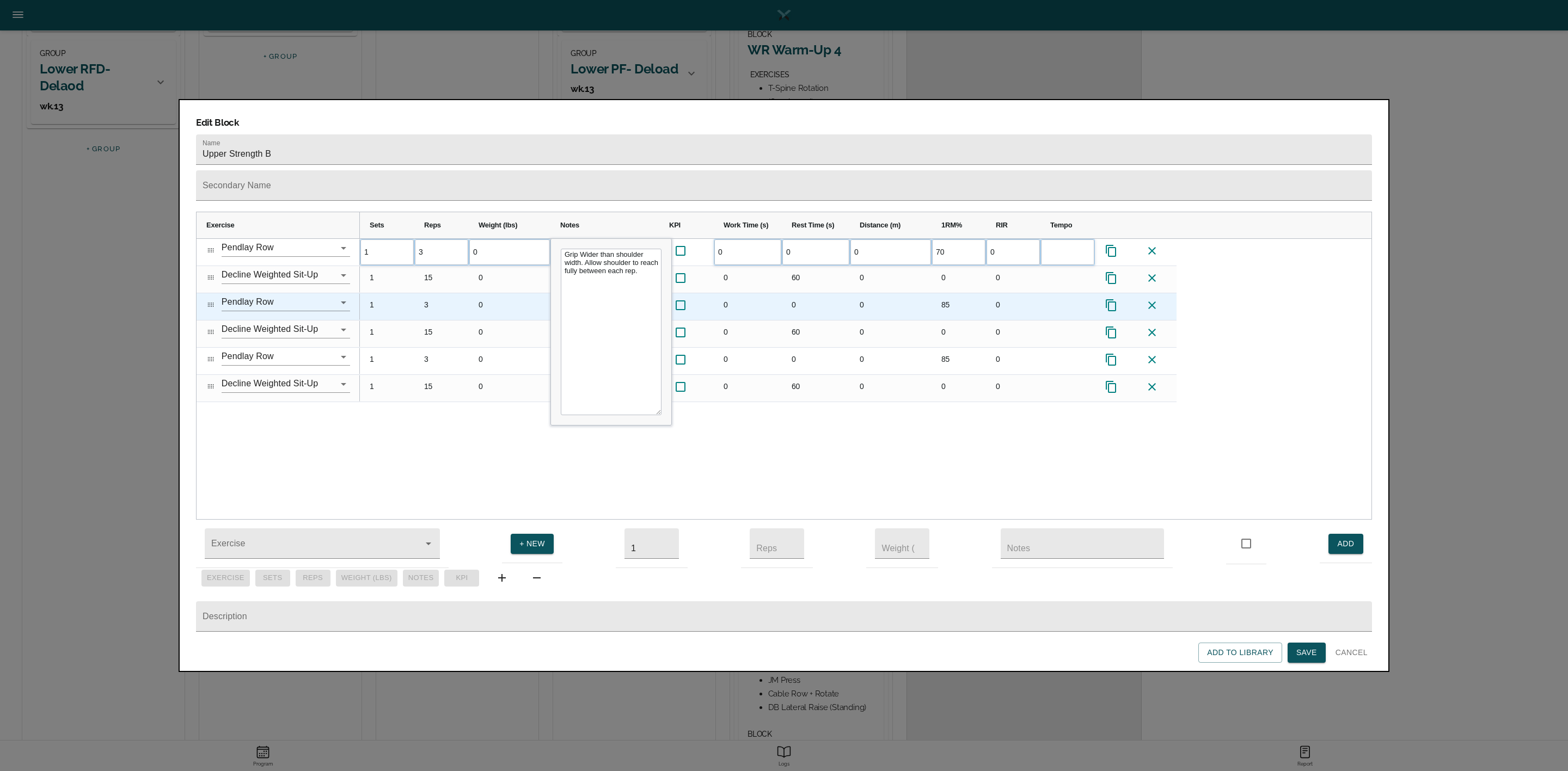
click at [954, 294] on div "85" at bounding box center [958, 307] width 54 height 27
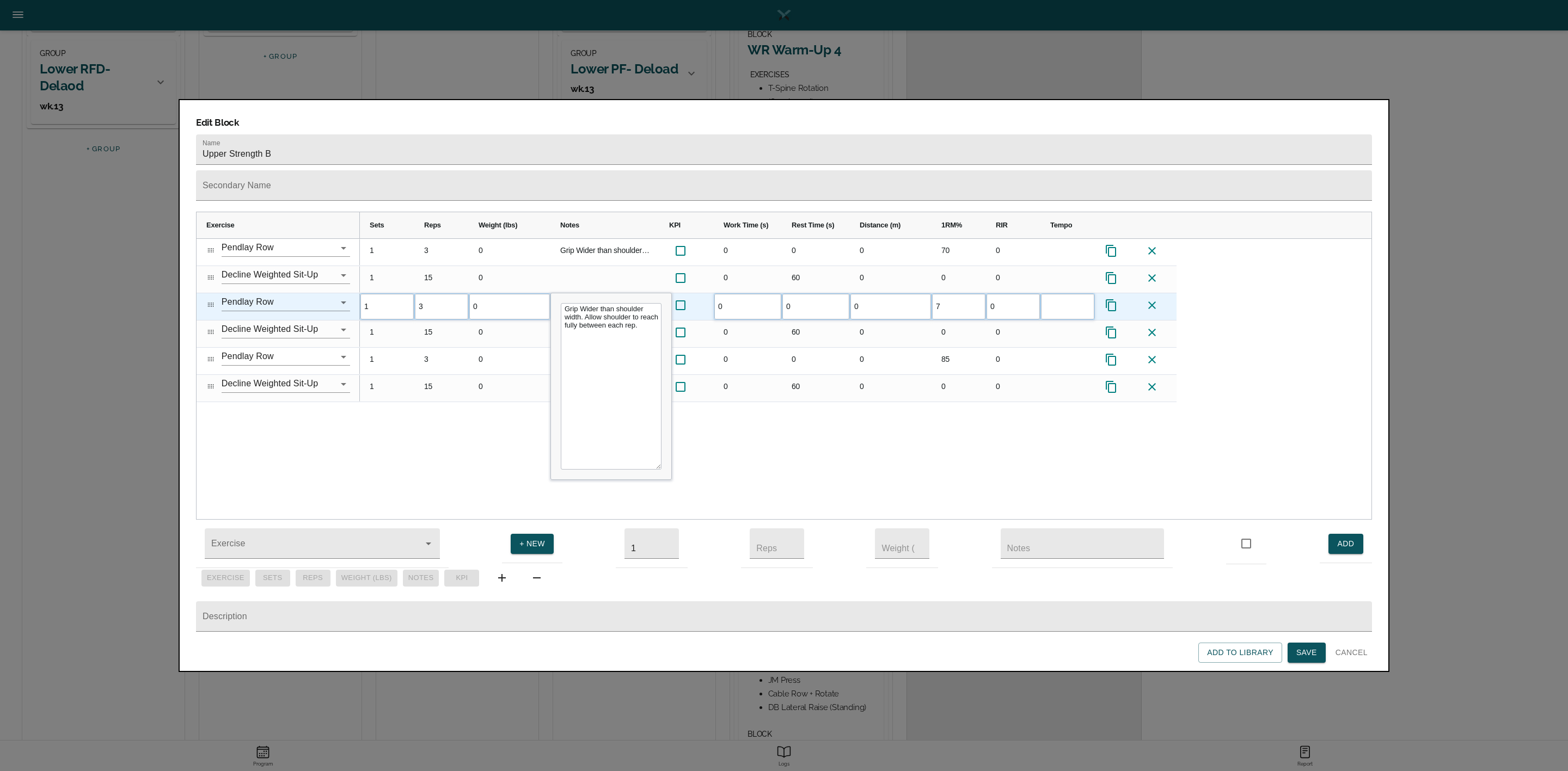
type input "70"
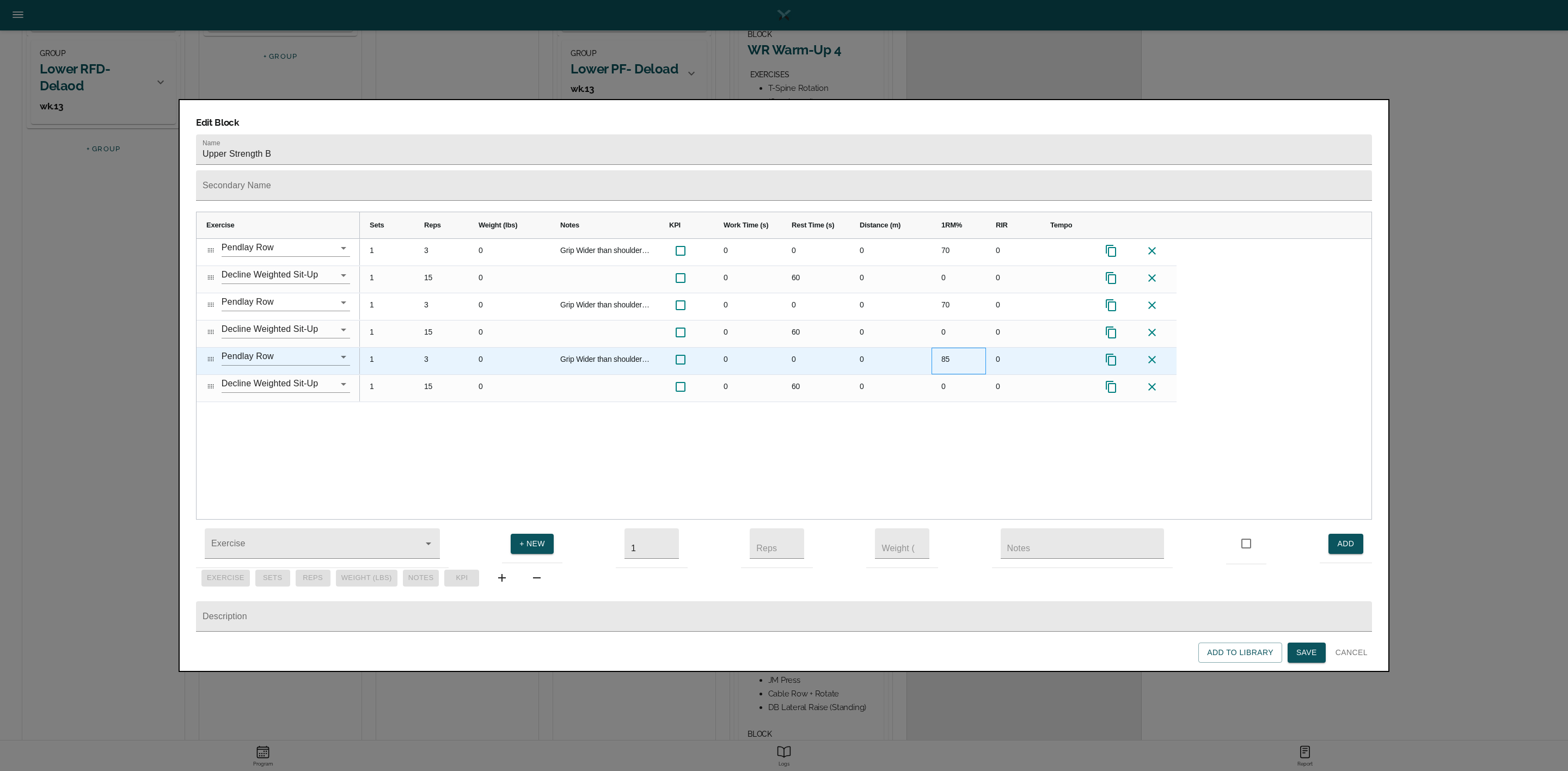
click at [952, 348] on div "85" at bounding box center [958, 361] width 54 height 27
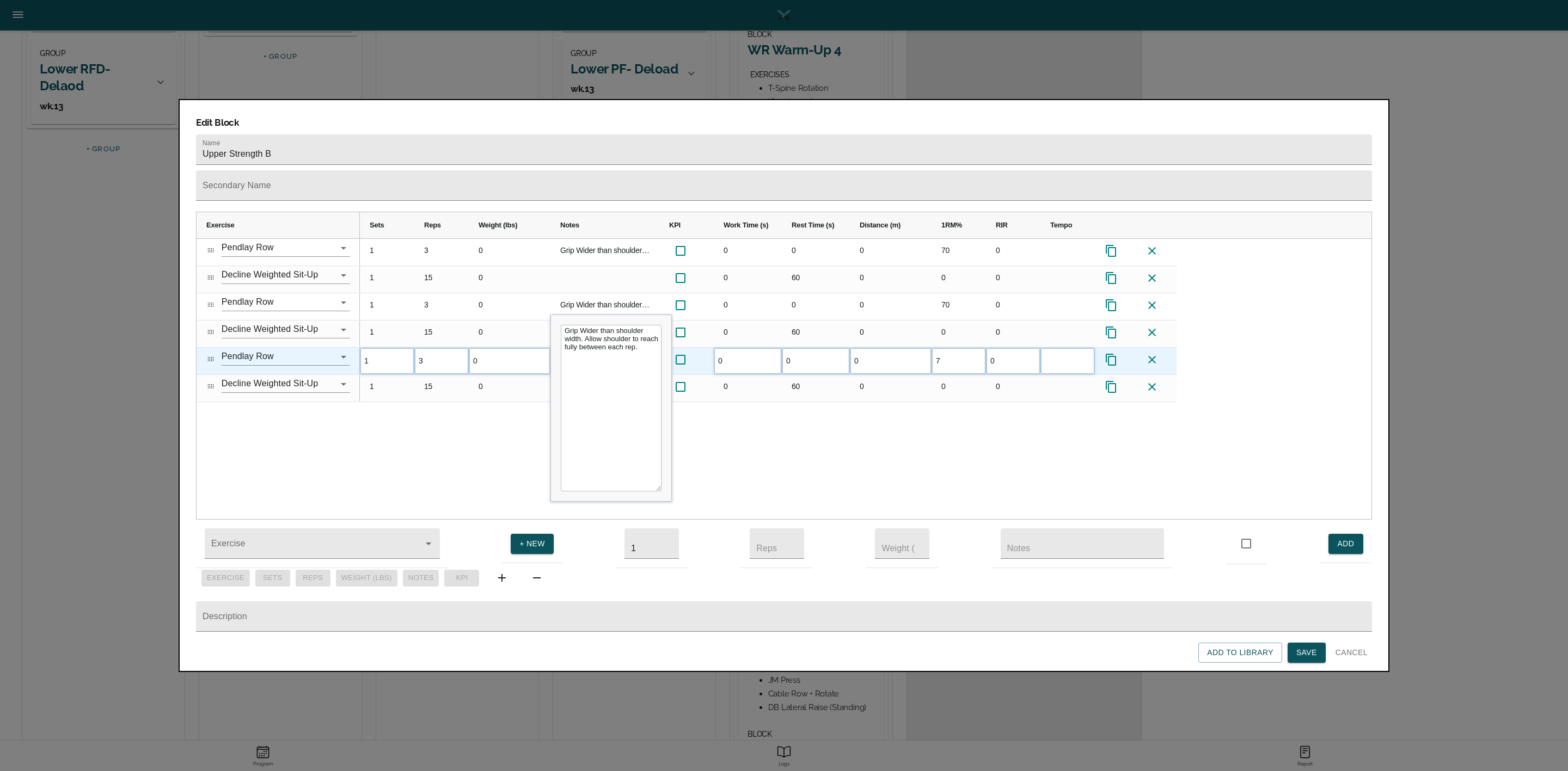
type input "70"
click at [787, 415] on div "1 3 0 Grip Wider than shoulder width. Allow shoulder to reach fully between eac…" at bounding box center [865, 379] width 1012 height 281
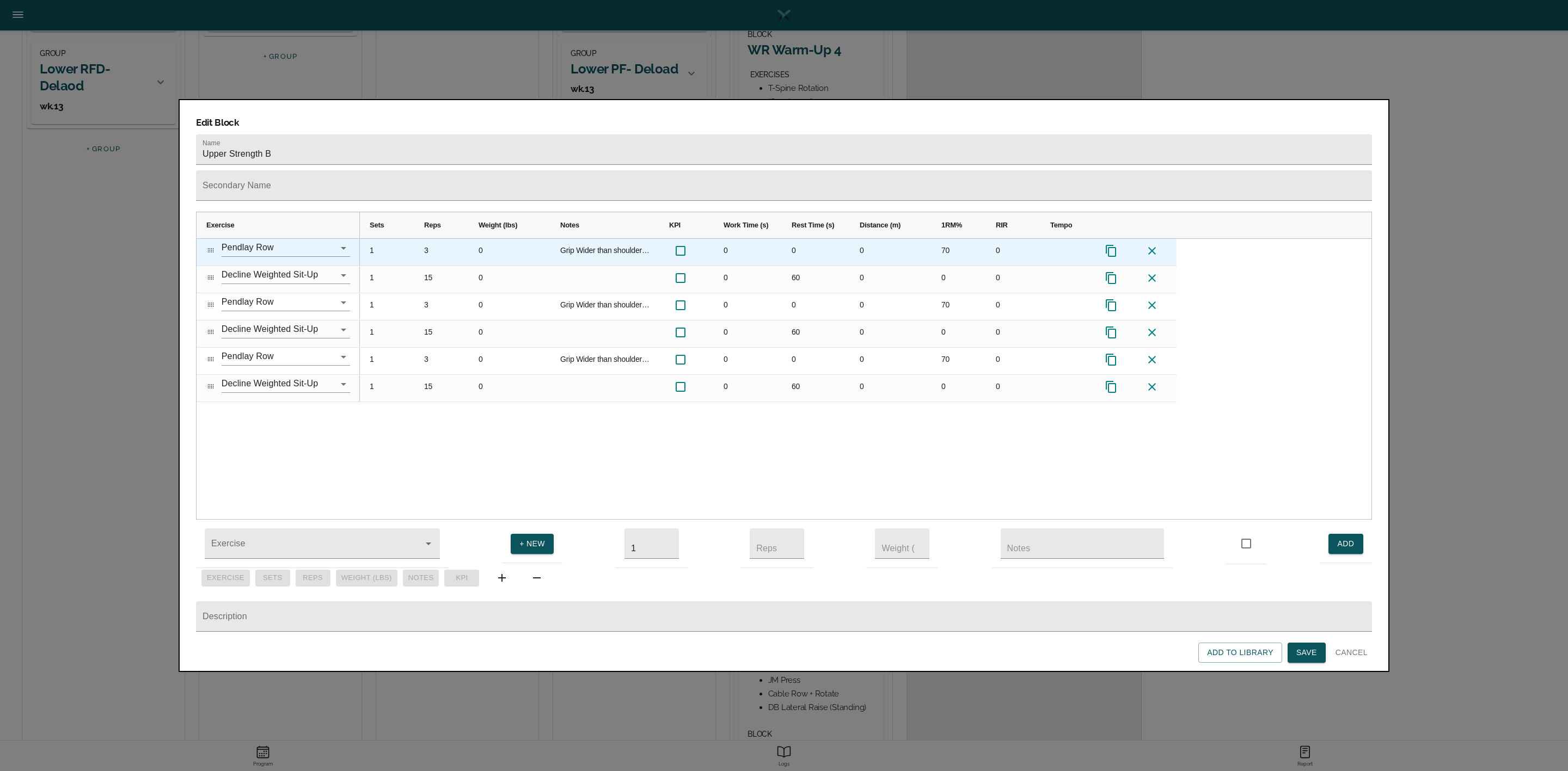
click at [427, 239] on div "3" at bounding box center [442, 252] width 54 height 27
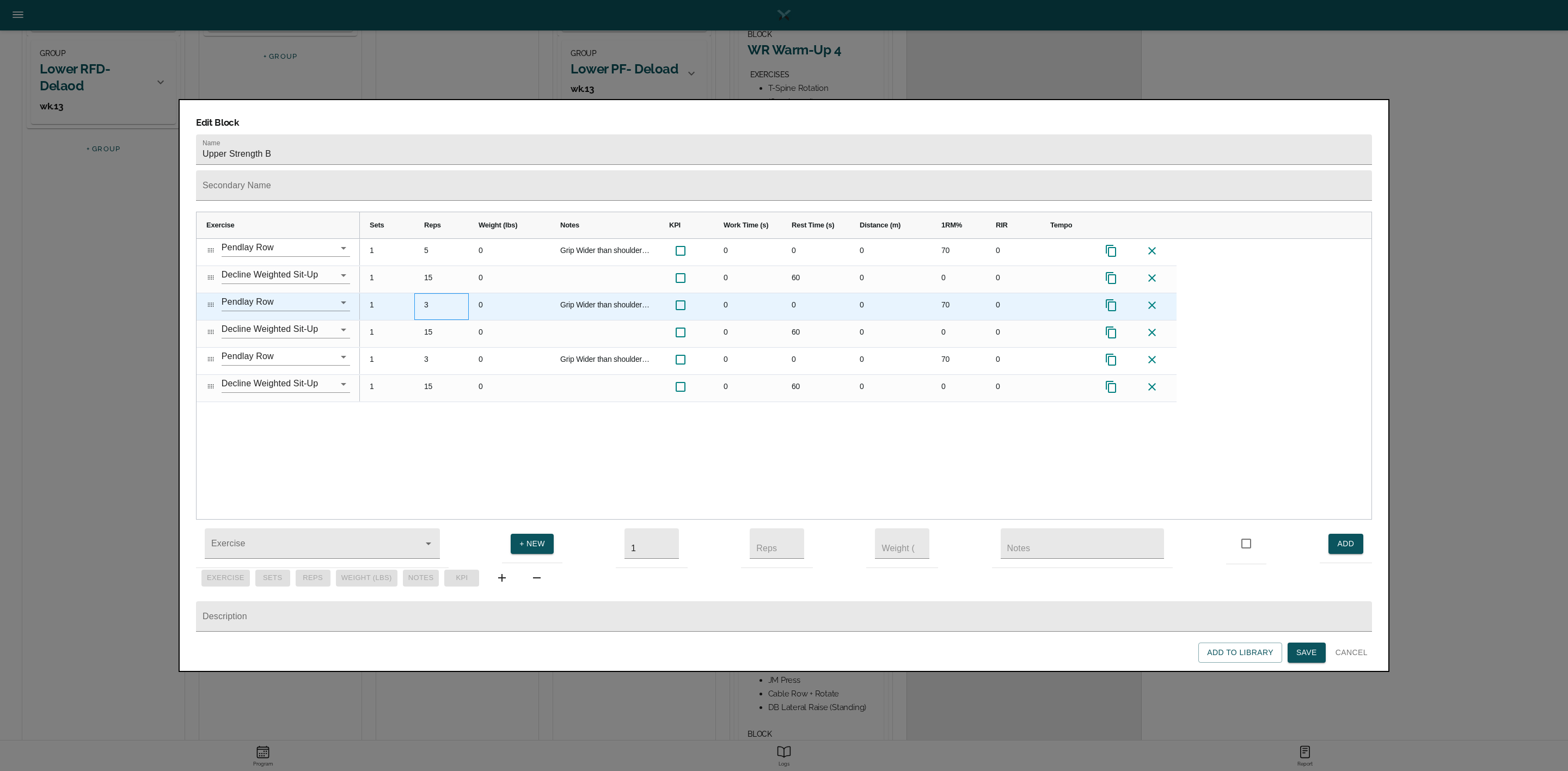
click at [428, 294] on div "3" at bounding box center [442, 307] width 54 height 27
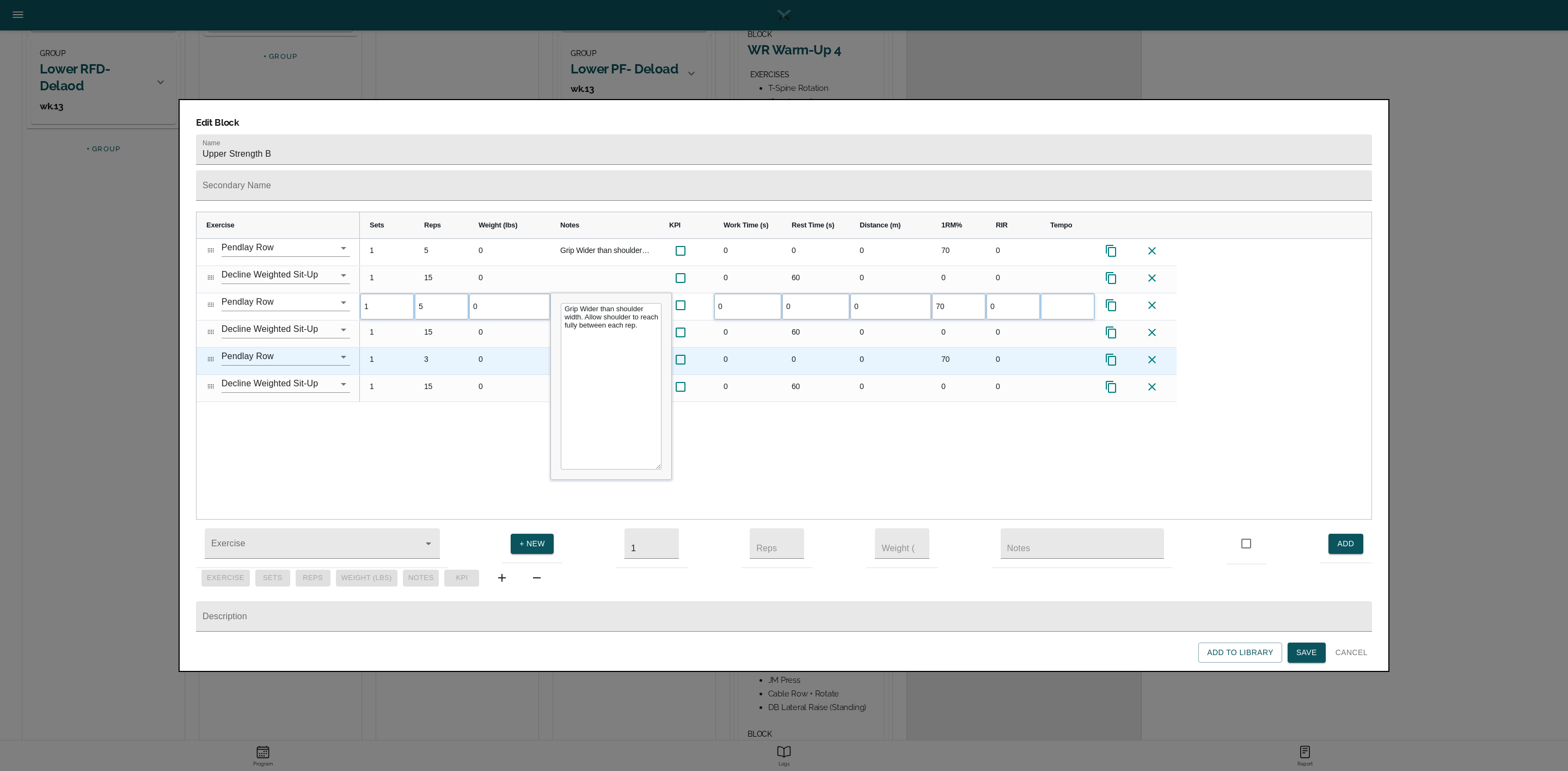
click at [431, 348] on div "3" at bounding box center [442, 361] width 54 height 27
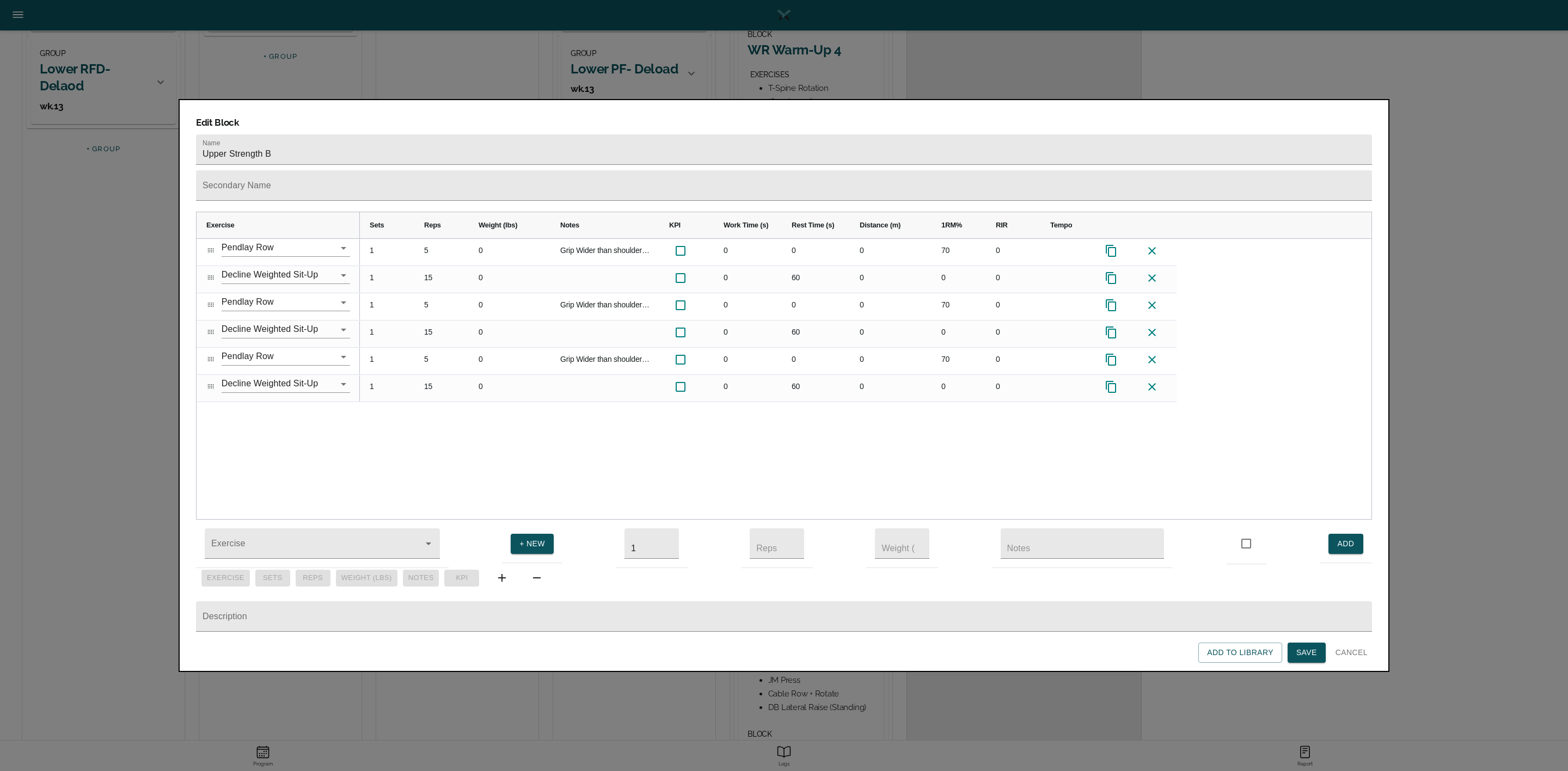
click at [462, 411] on div "1 5 0 Grip Wider than shoulder width. Allow shoulder to reach fully between eac…" at bounding box center [865, 379] width 1012 height 281
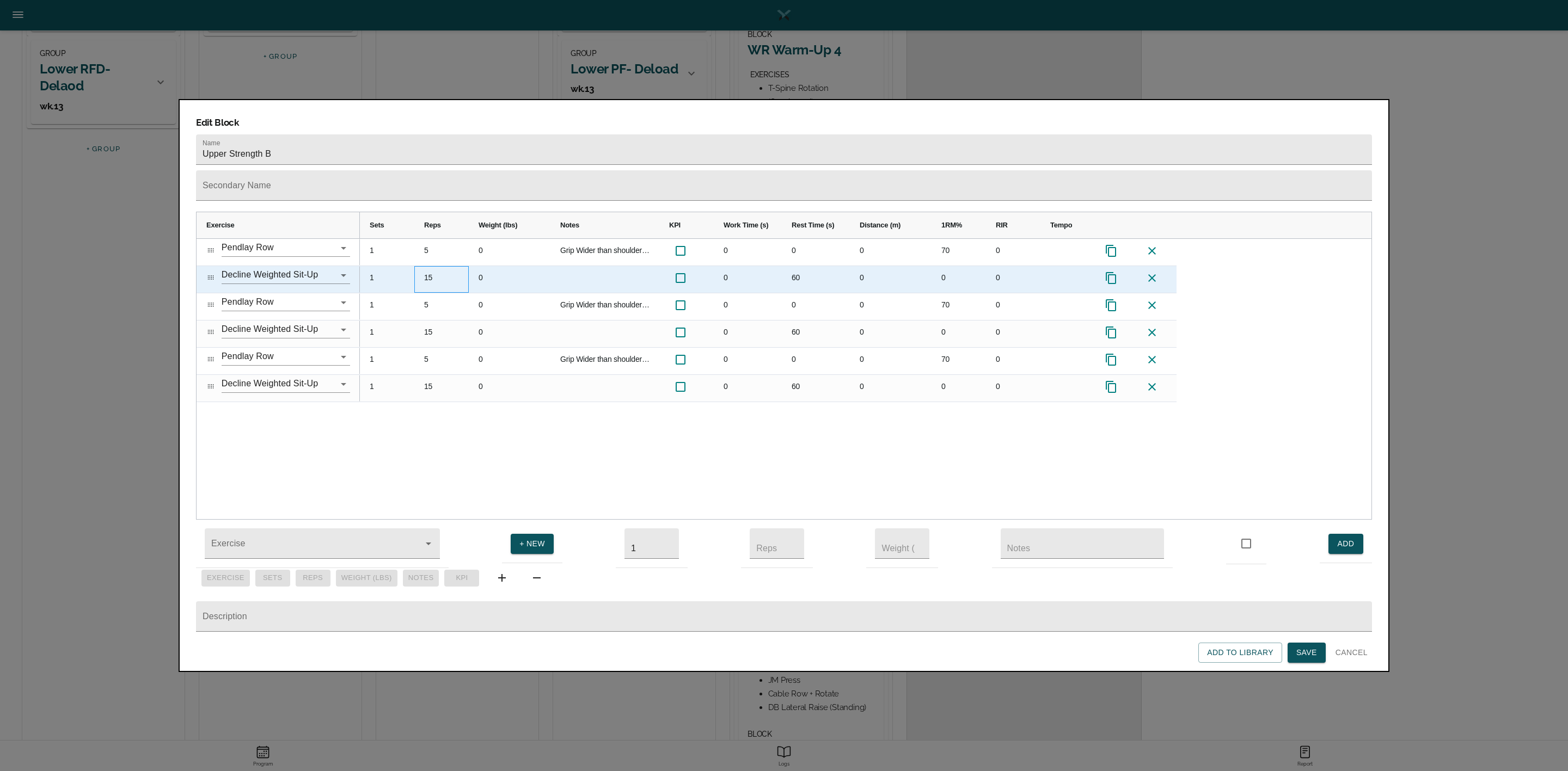
click at [428, 267] on div "15" at bounding box center [442, 280] width 54 height 27
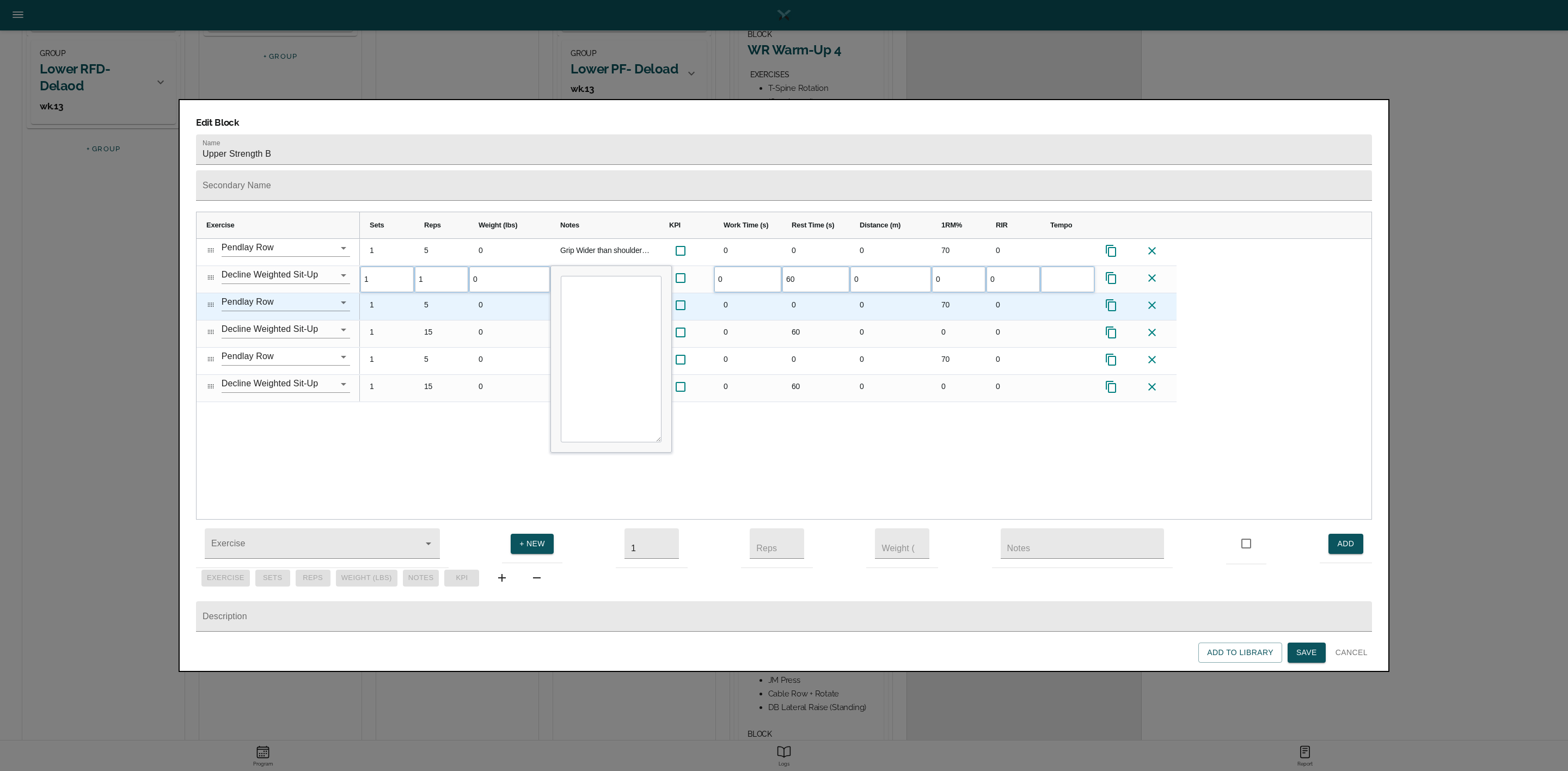
type input "12"
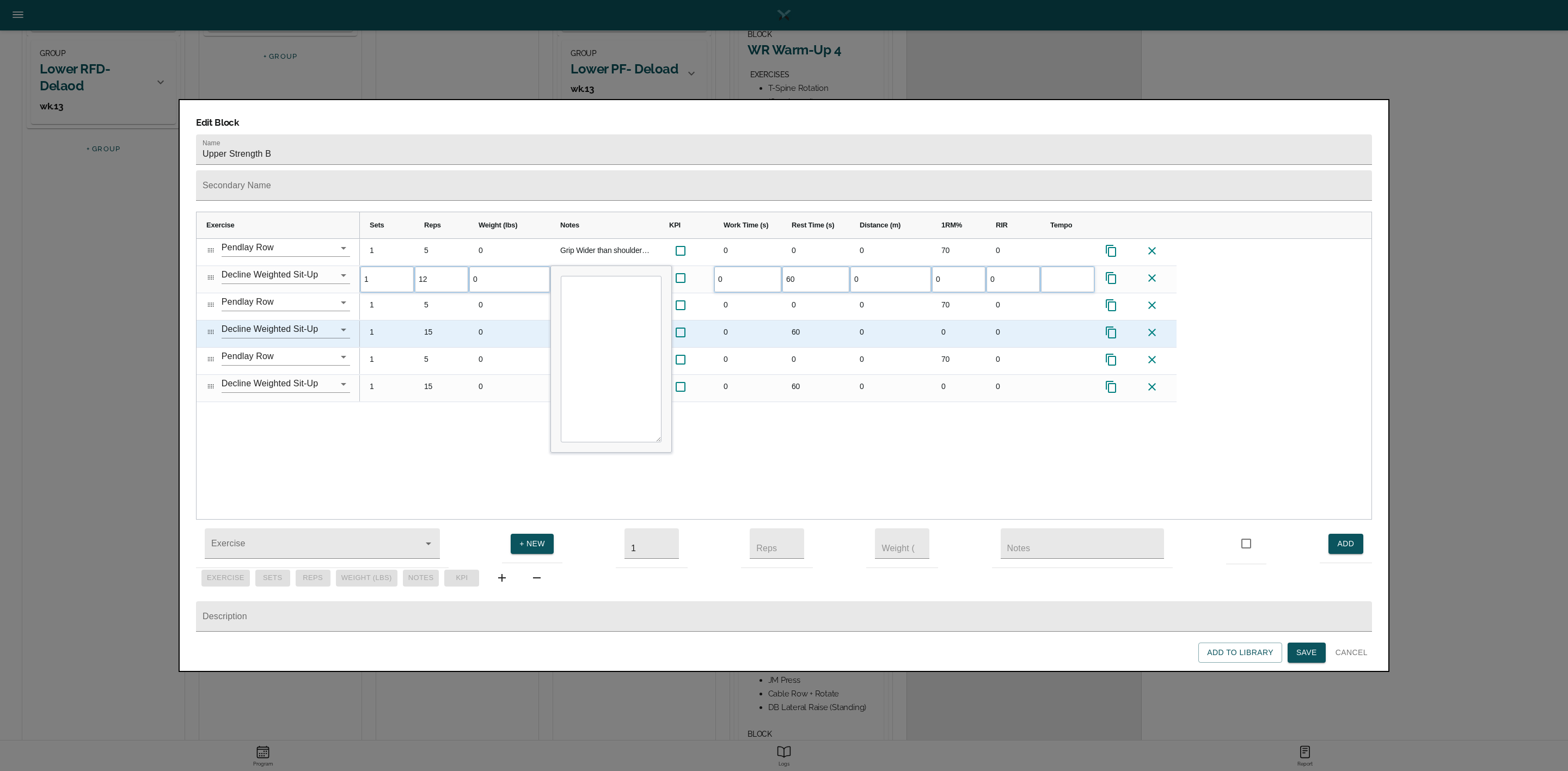
click at [438, 321] on div "15" at bounding box center [442, 334] width 54 height 27
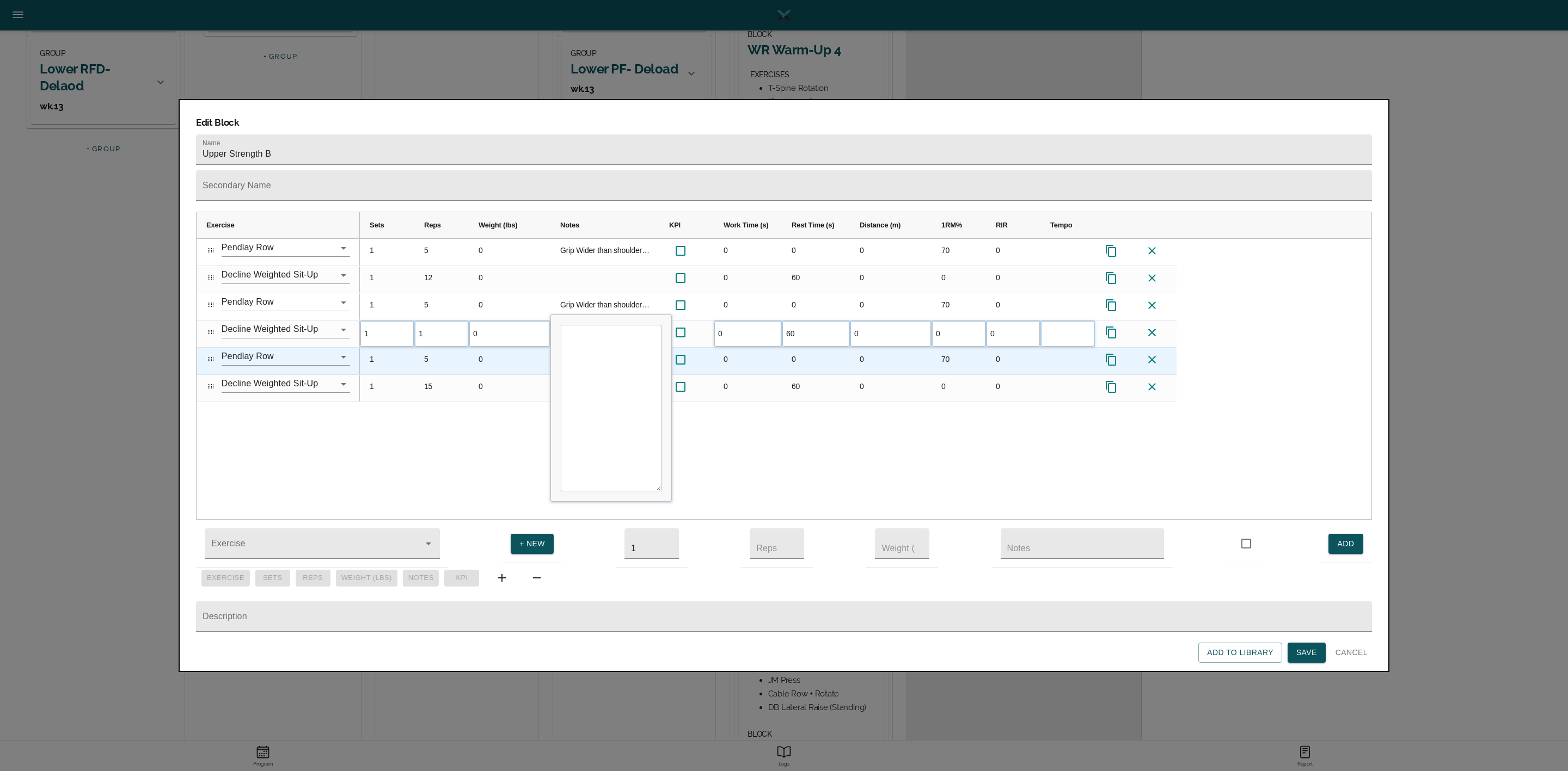
type input "12"
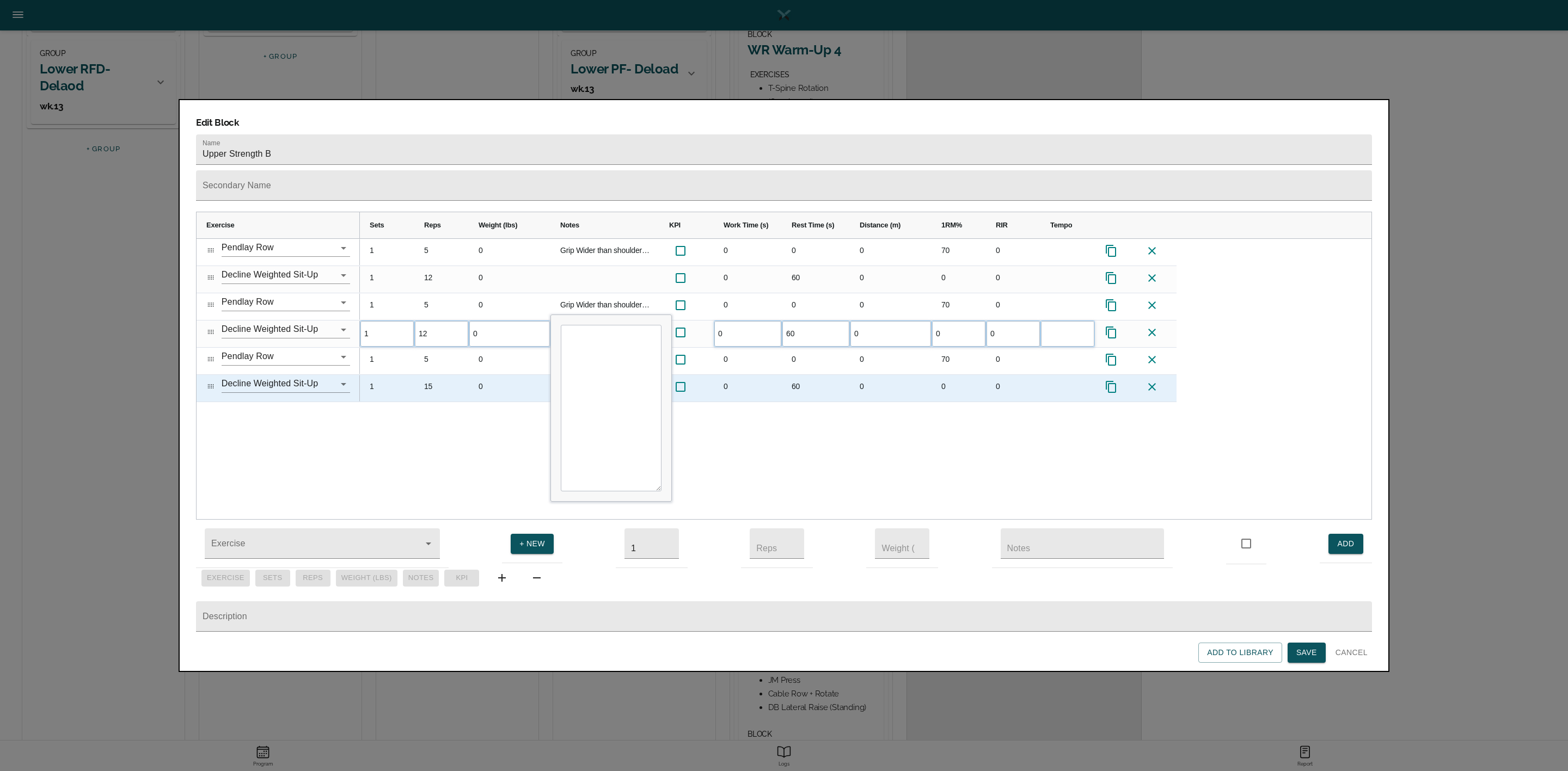
click at [435, 375] on div "15" at bounding box center [442, 388] width 54 height 27
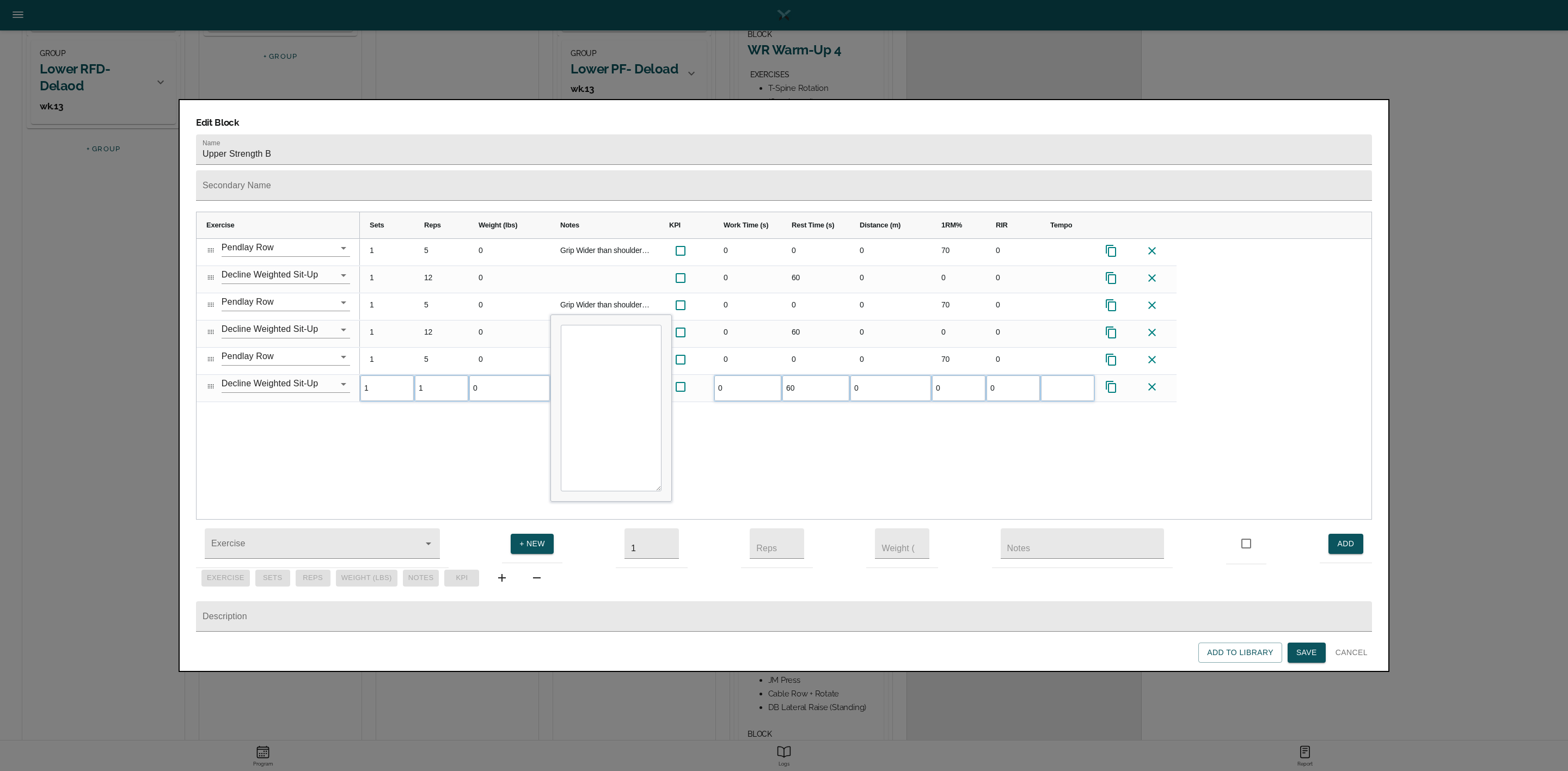
type input "12"
click at [490, 430] on div "1 5 0 Grip Wider than shoulder width. Allow shoulder to reach fully between eac…" at bounding box center [865, 379] width 1012 height 281
click at [1297, 653] on span "Save" at bounding box center [1307, 652] width 21 height 14
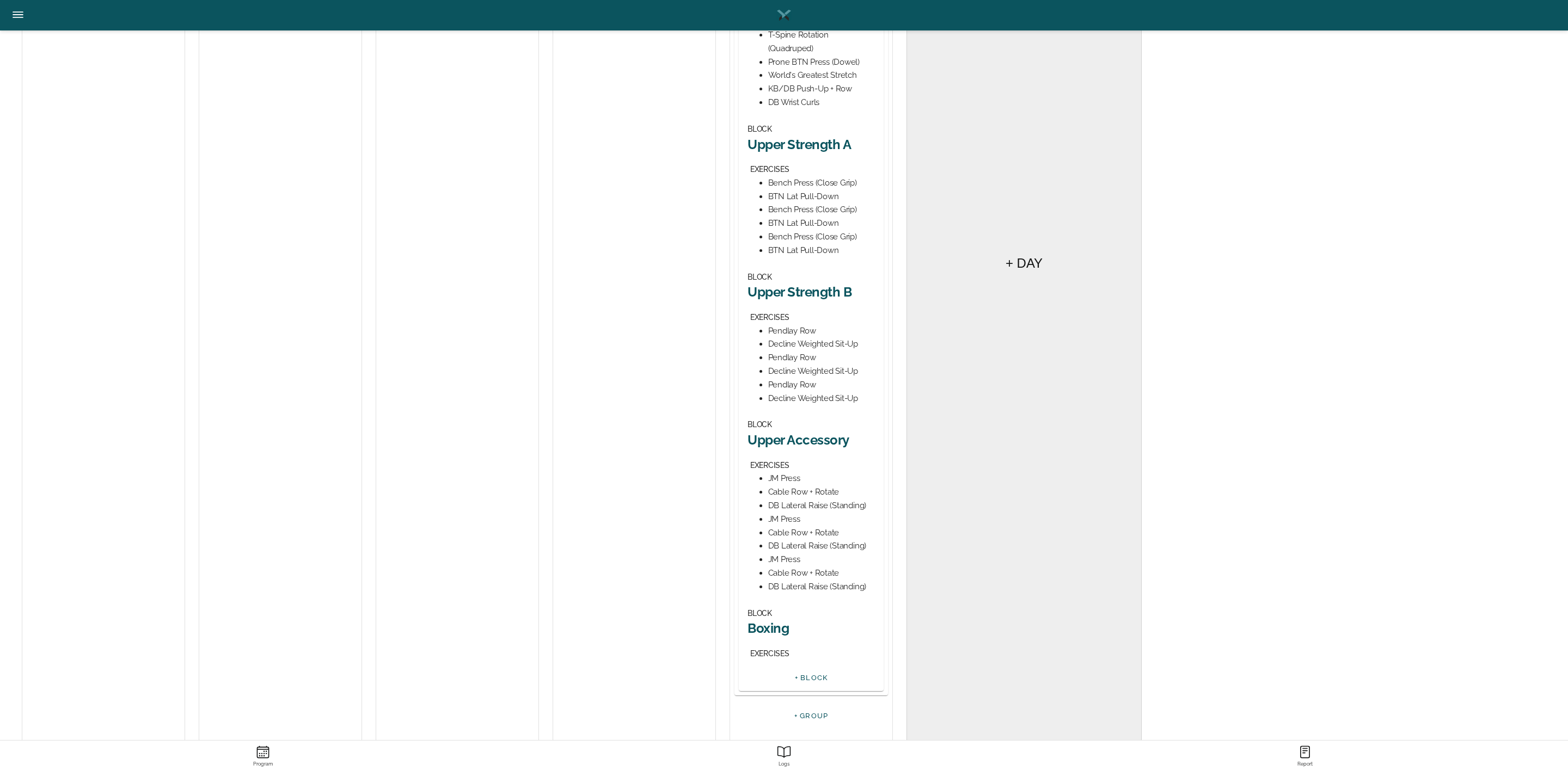
scroll to position [386, 0]
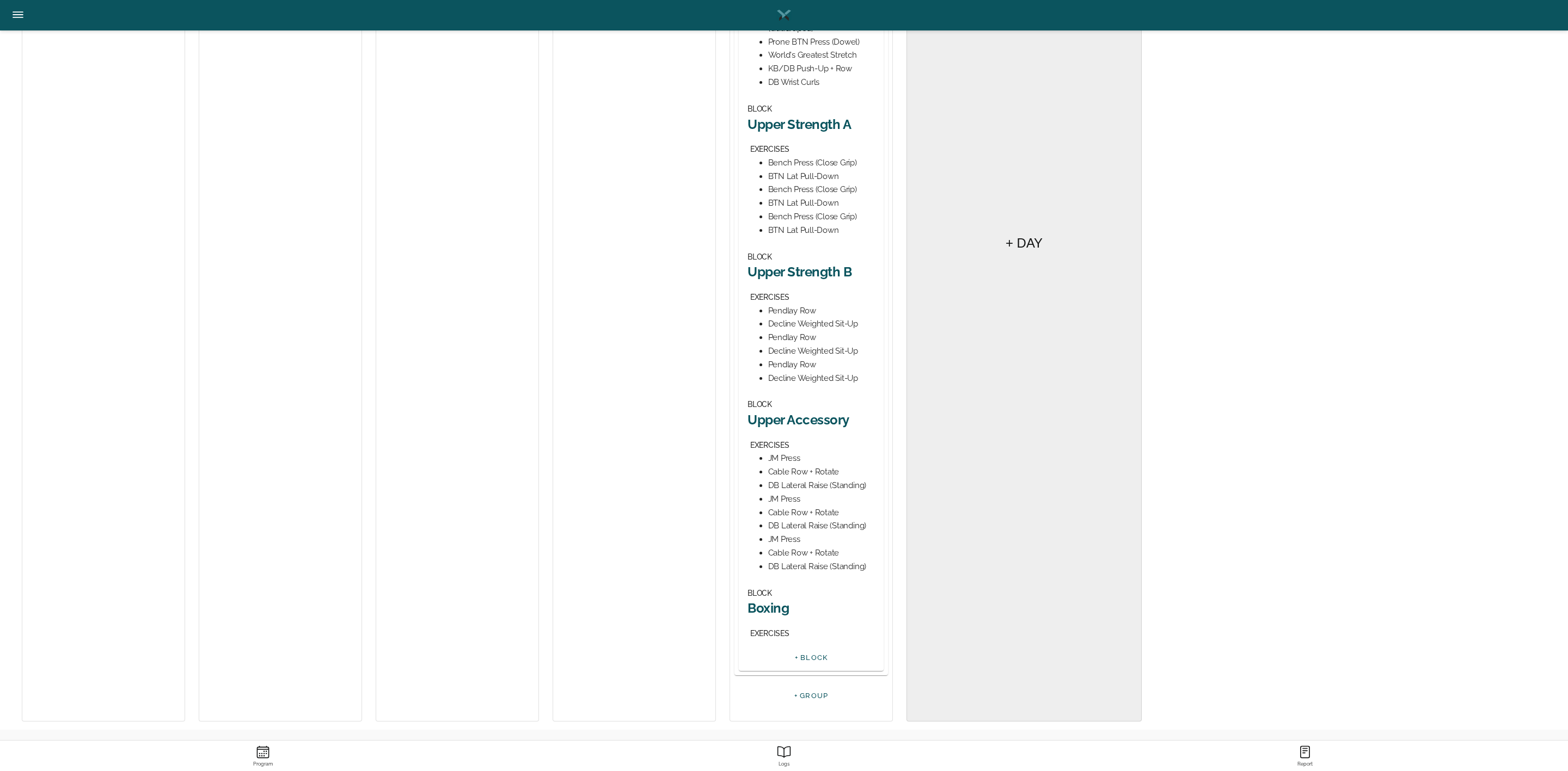
click at [816, 423] on h2 "Upper Accessory" at bounding box center [811, 419] width 127 height 17
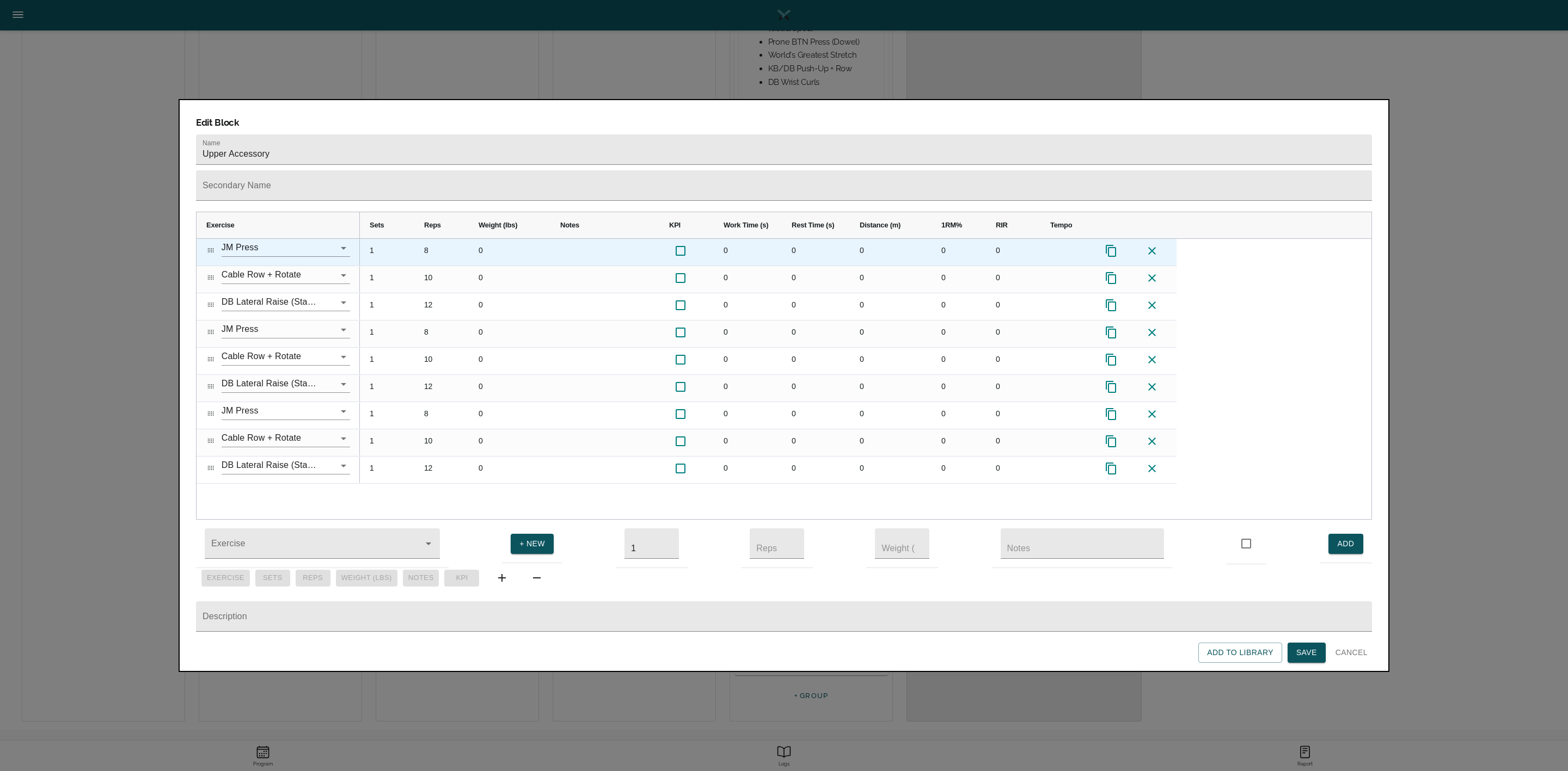
click at [430, 239] on div "8" at bounding box center [442, 252] width 54 height 27
type input "10"
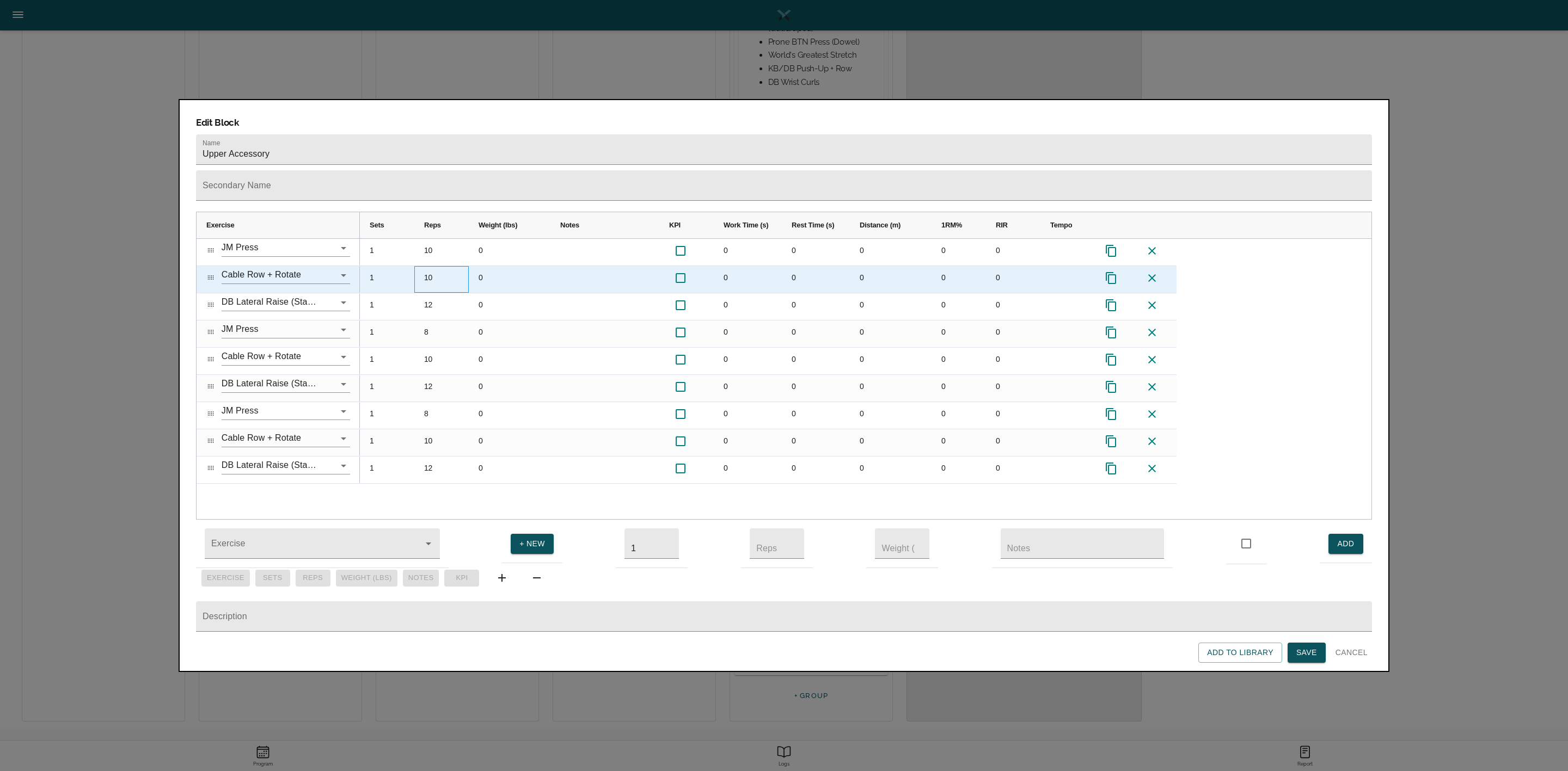
click at [430, 267] on div "10" at bounding box center [442, 280] width 54 height 27
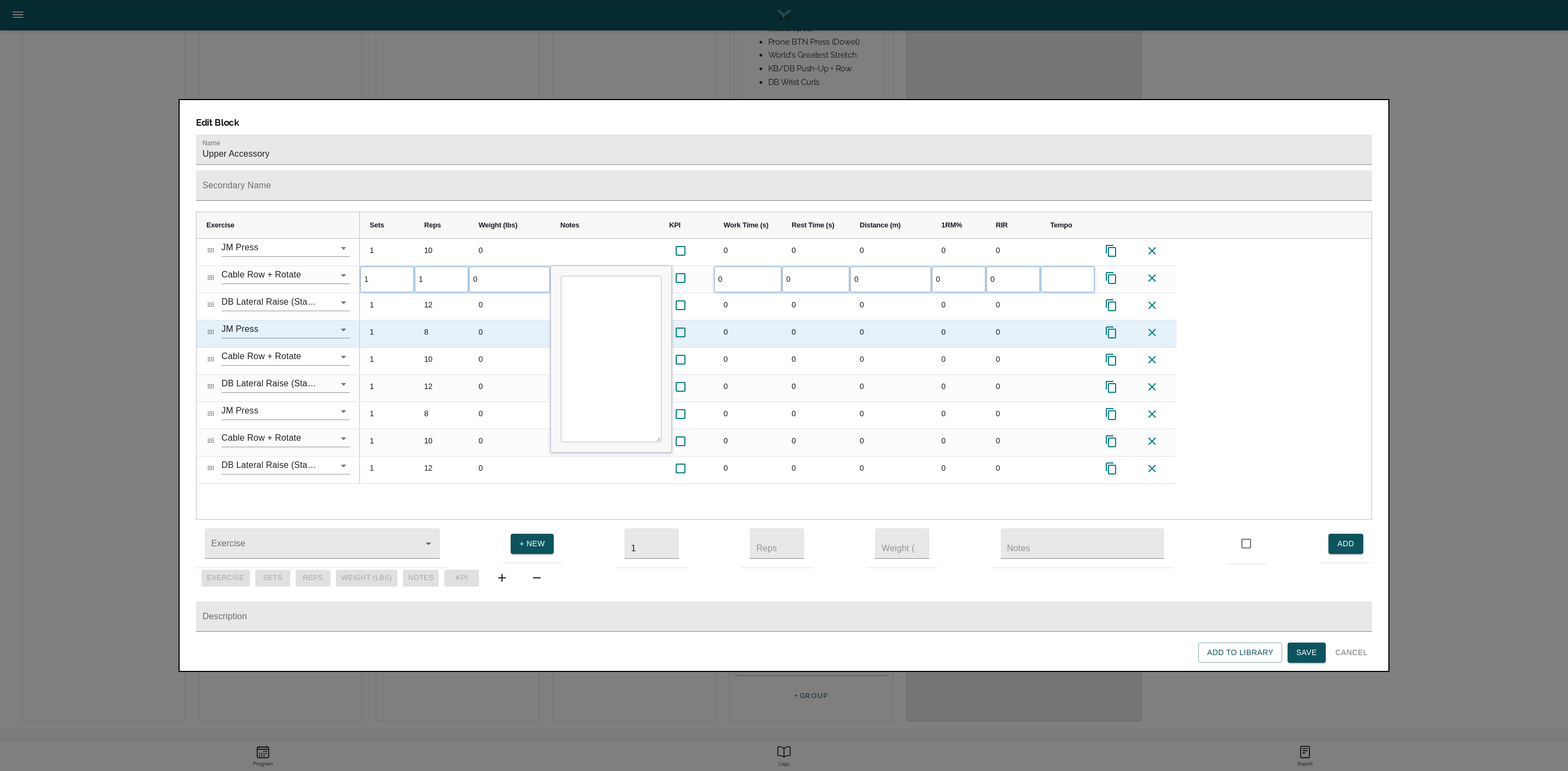
type input "12"
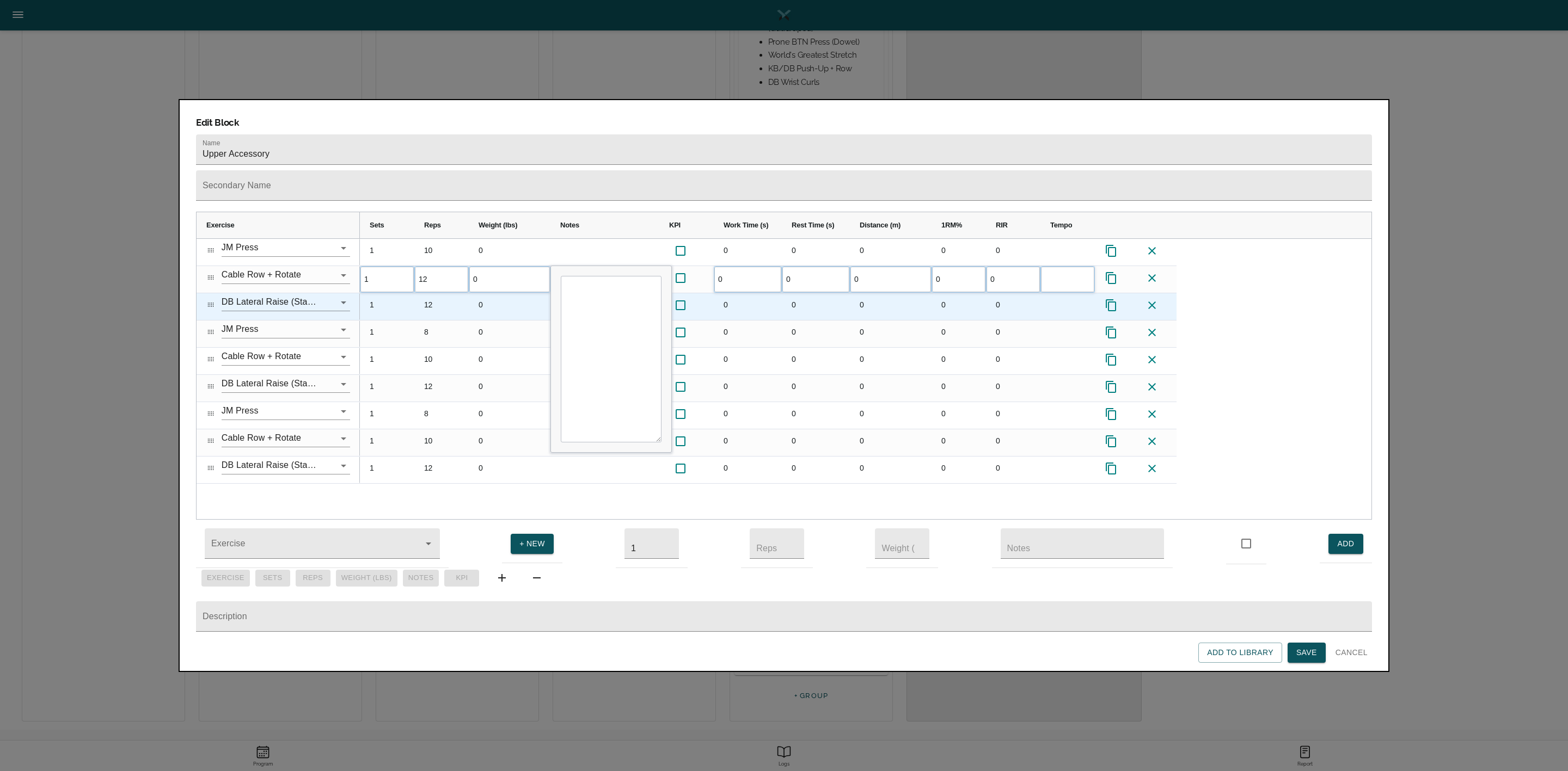
click at [431, 294] on div "12" at bounding box center [442, 307] width 54 height 27
type input "15"
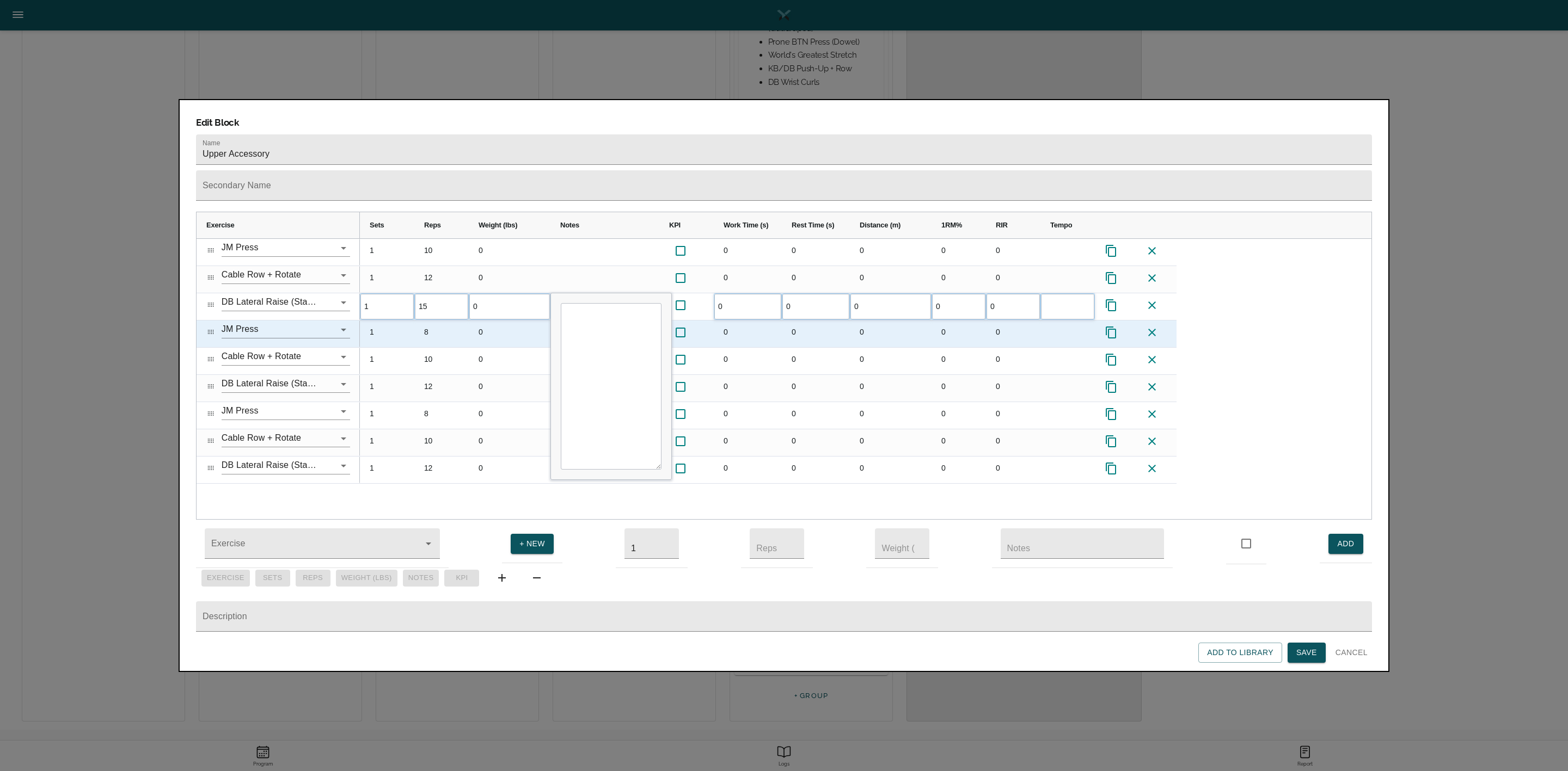
click at [430, 321] on div "8" at bounding box center [442, 334] width 54 height 27
click at [1156, 326] on icon at bounding box center [1152, 333] width 13 height 13
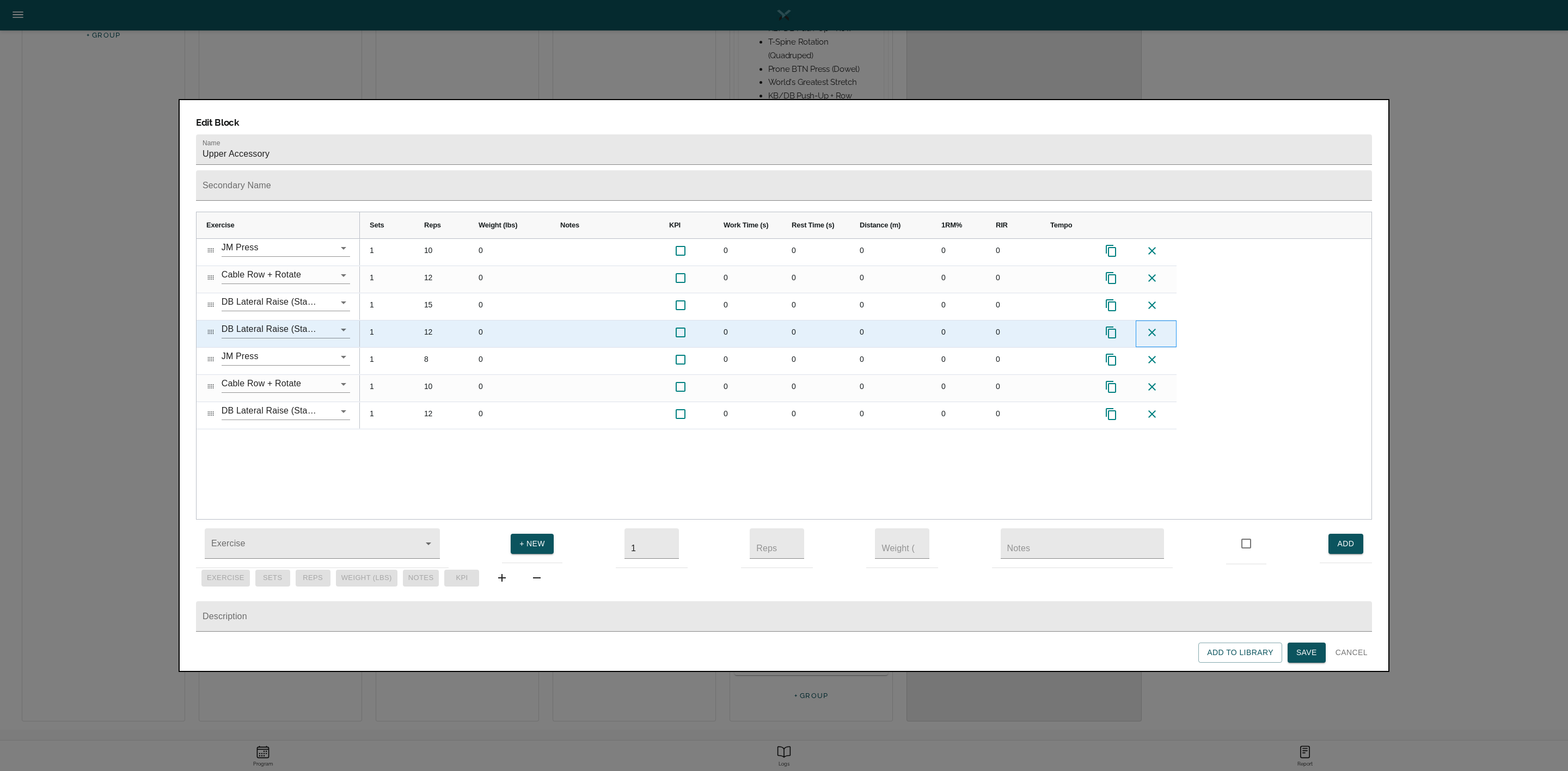
click at [1156, 326] on icon at bounding box center [1152, 333] width 13 height 13
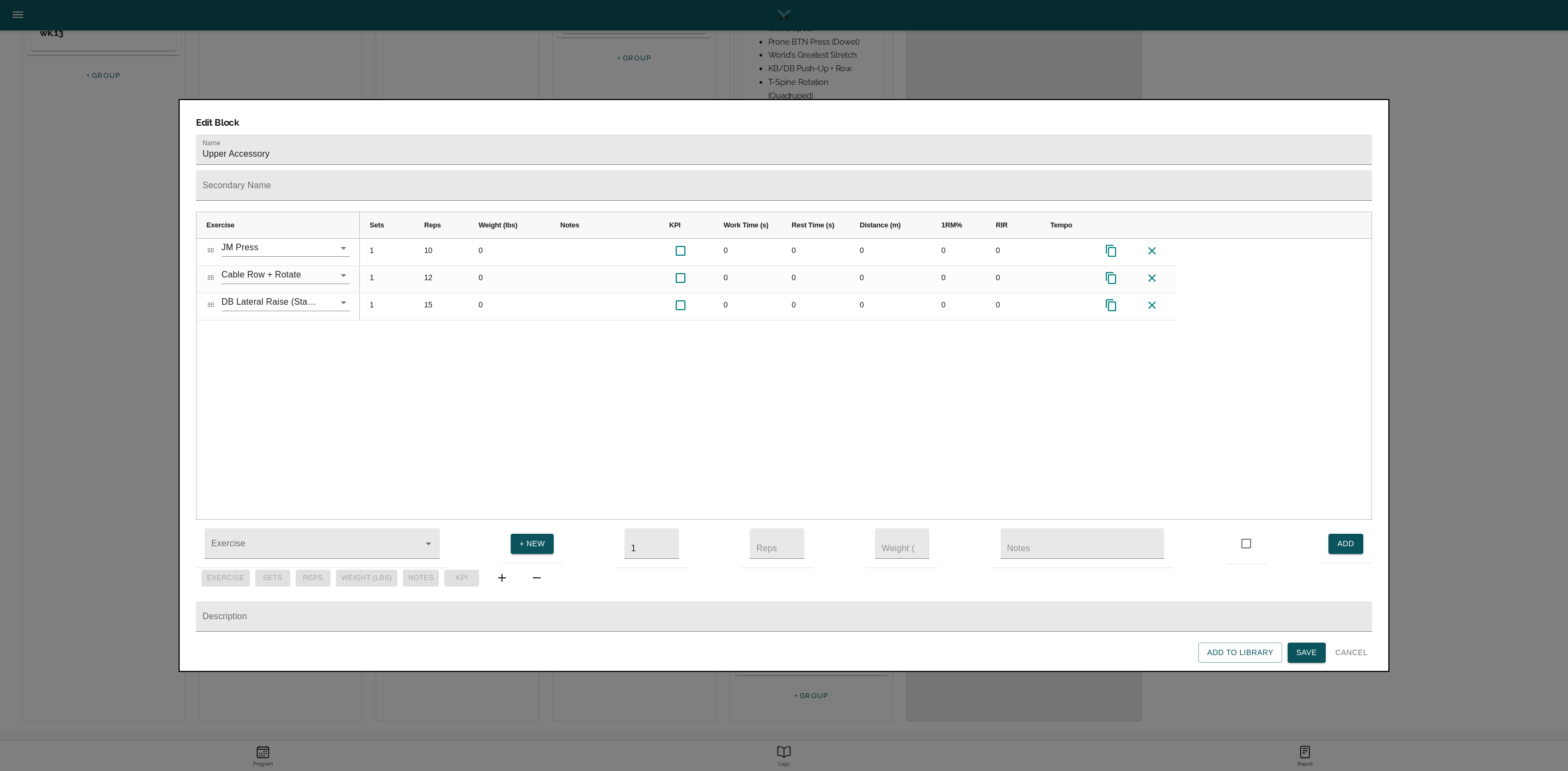
scroll to position [306, 0]
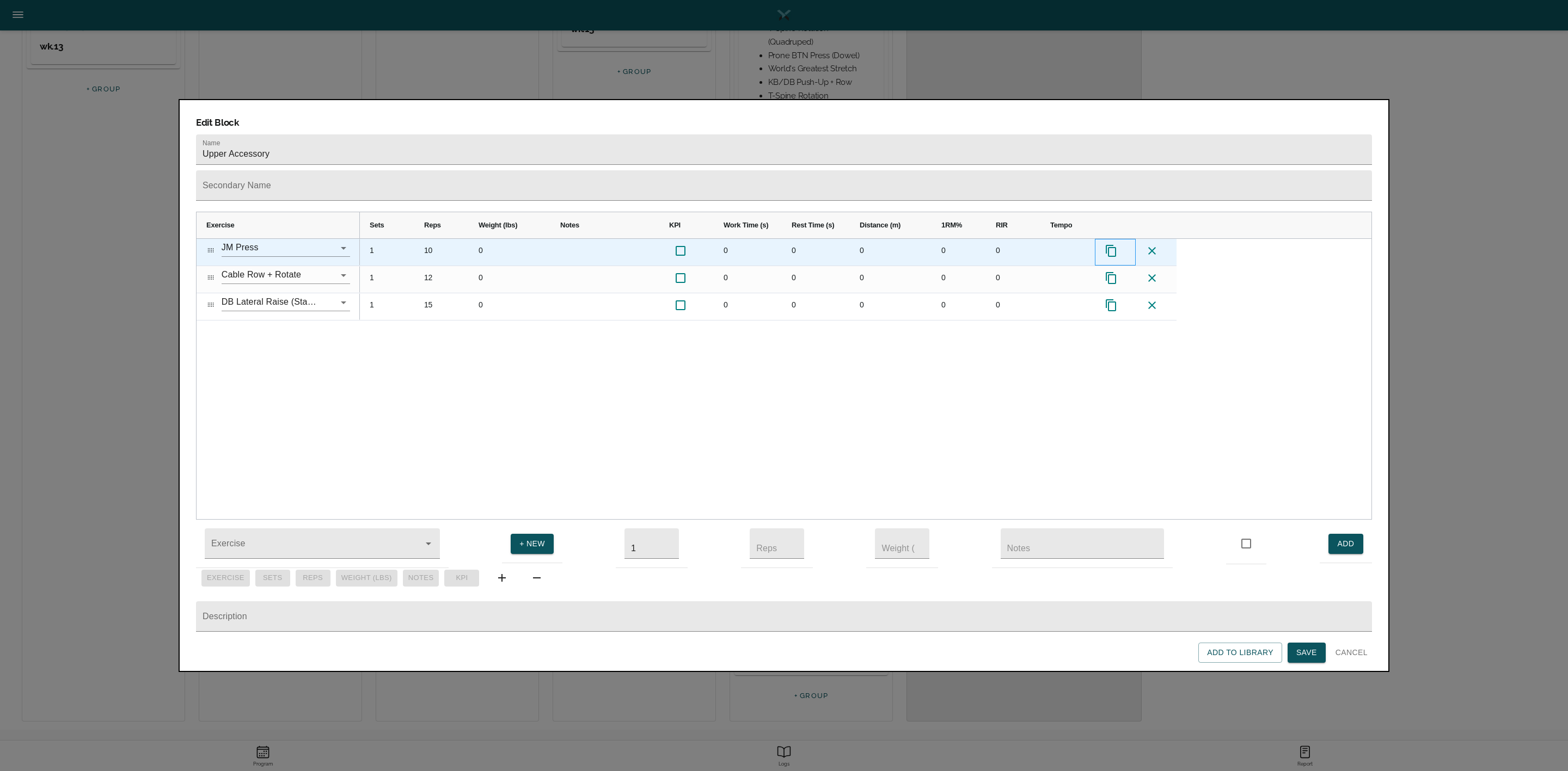
click at [1111, 244] on icon "Press SPACE to select this row." at bounding box center [1111, 251] width 13 height 13
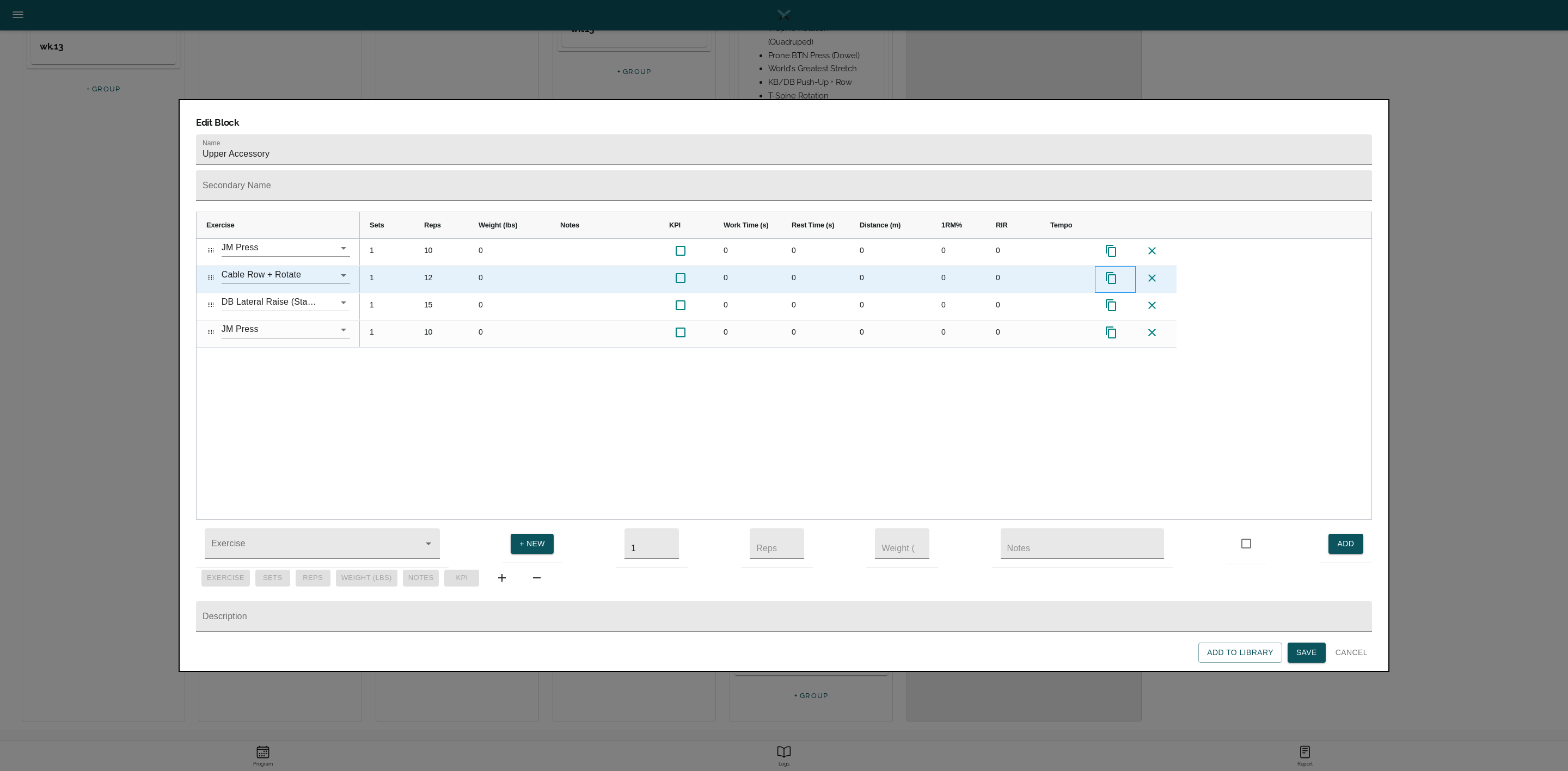
click at [1113, 271] on icon "Press SPACE to select this row." at bounding box center [1111, 278] width 13 height 13
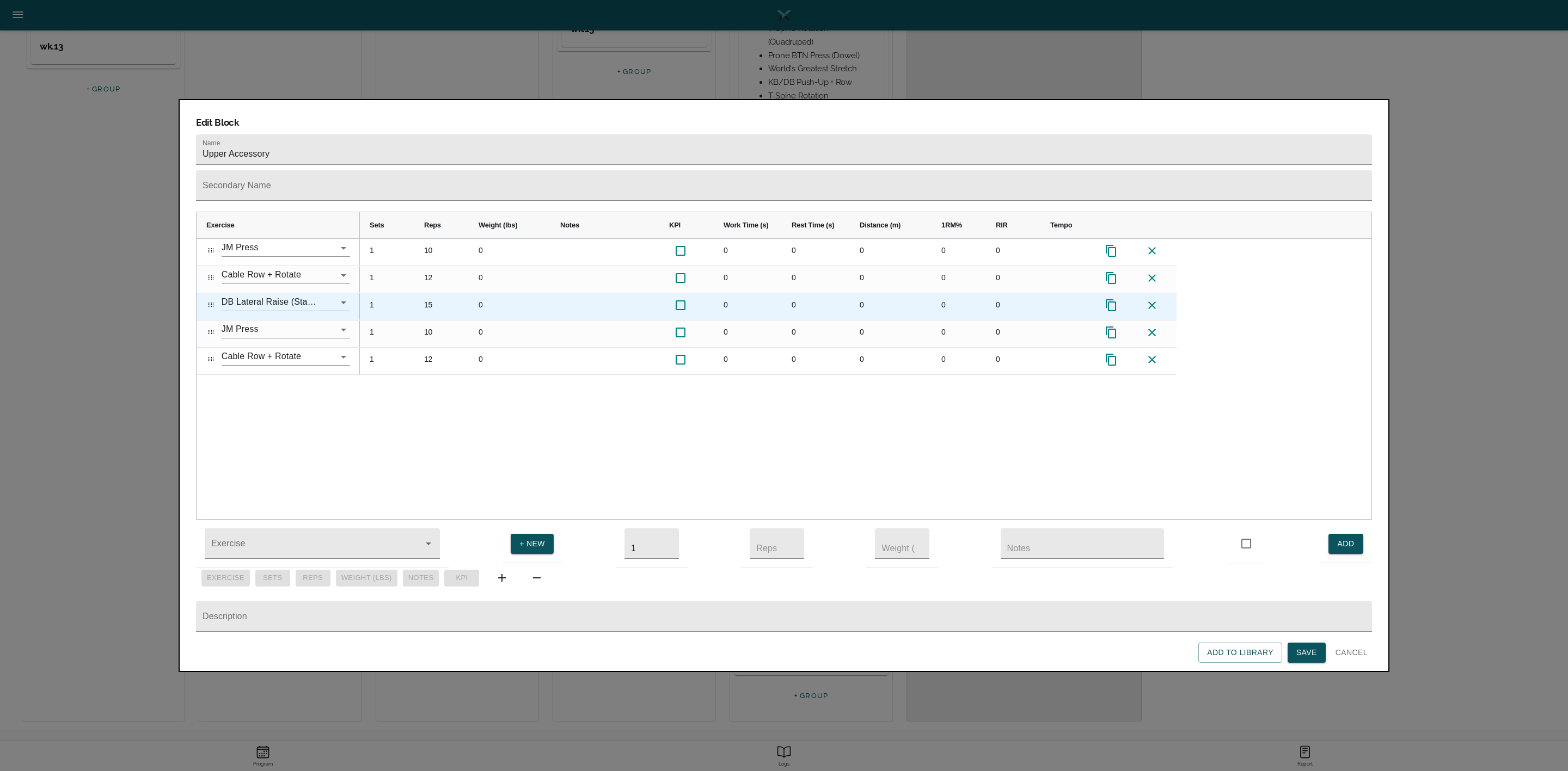
click at [1113, 299] on icon "Press SPACE to select this row." at bounding box center [1111, 306] width 13 height 13
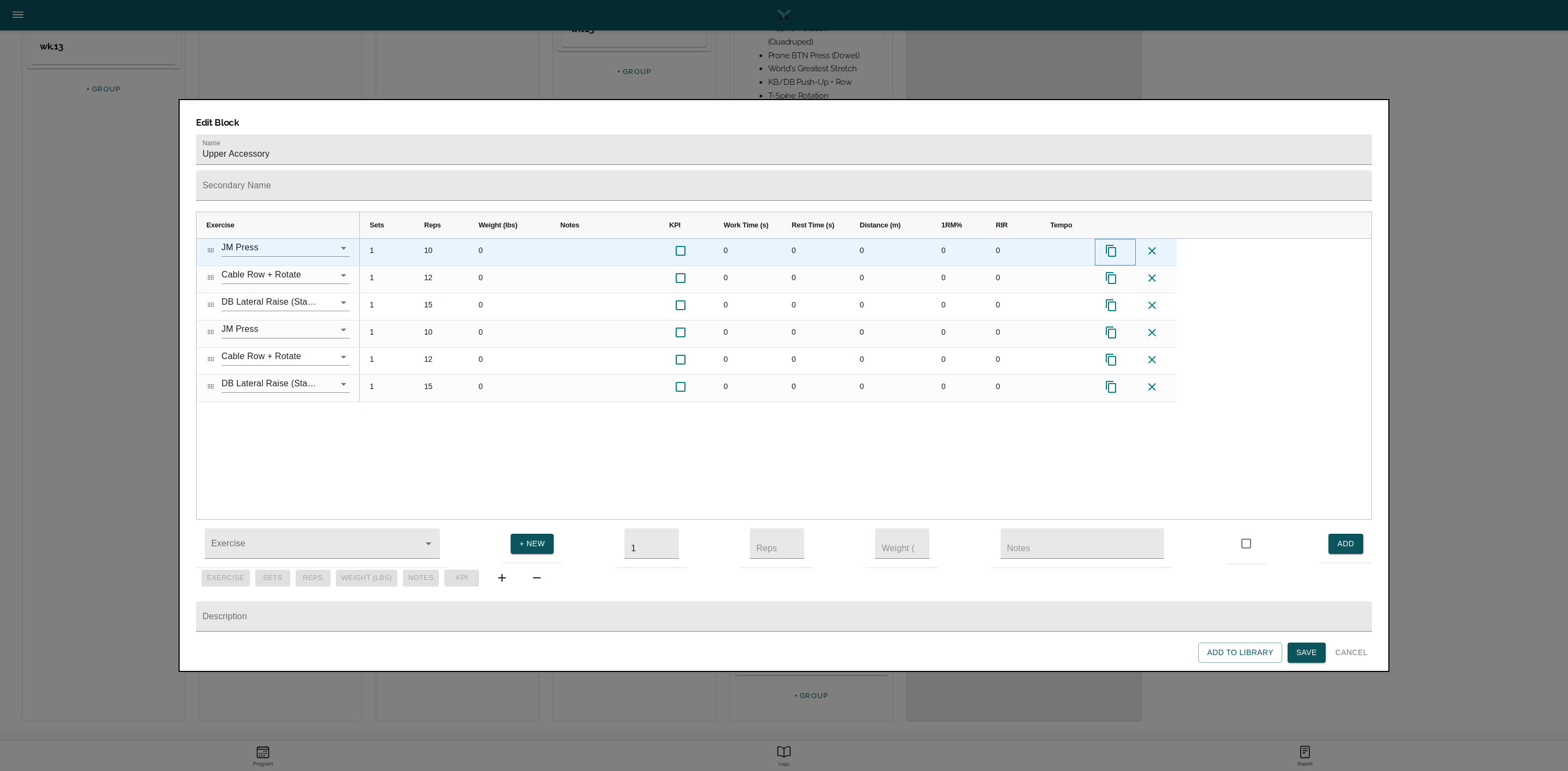
click at [1108, 244] on icon "Press SPACE to select this row." at bounding box center [1111, 251] width 13 height 13
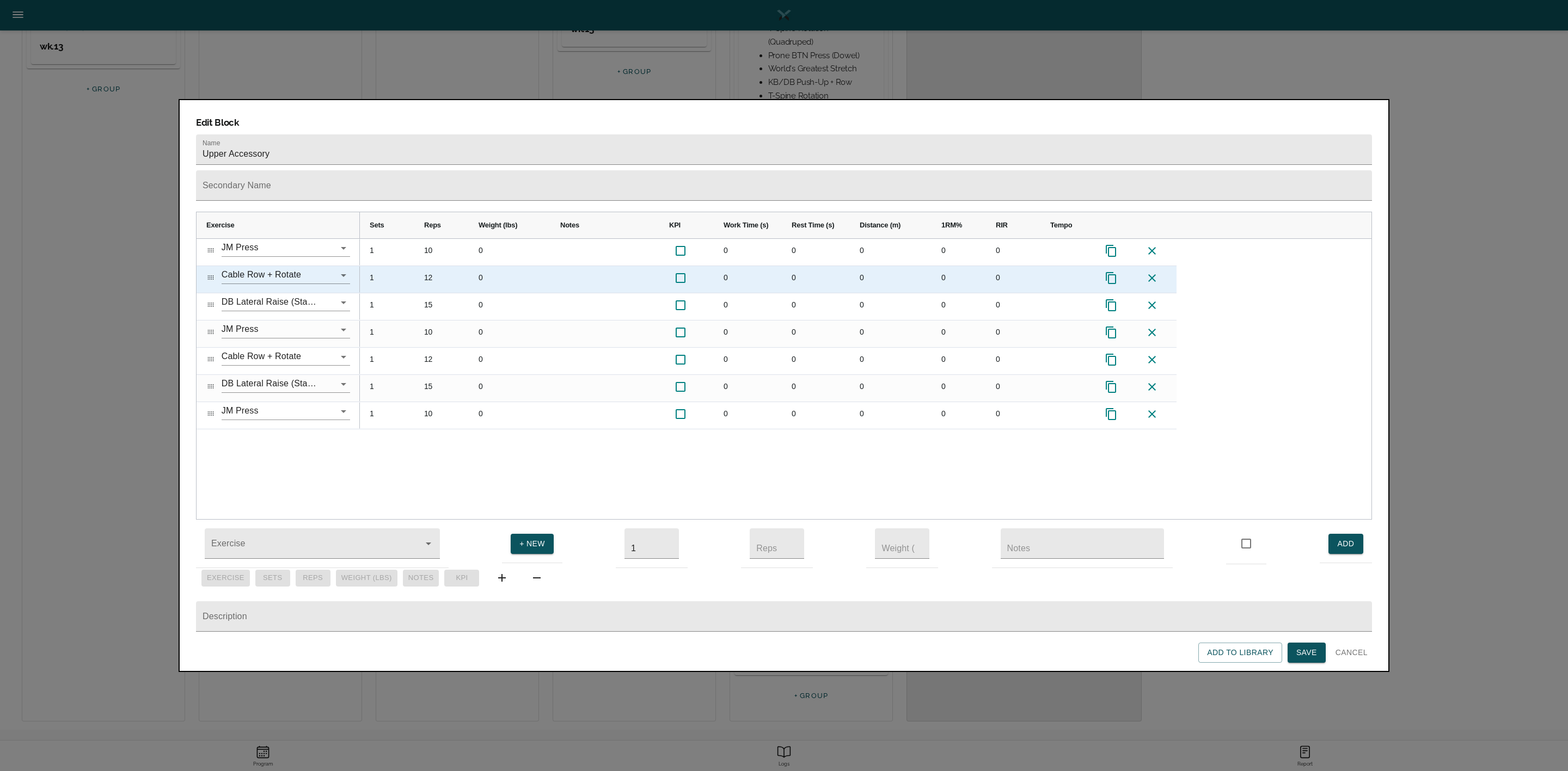
click at [1111, 272] on icon "Press SPACE to select this row." at bounding box center [1110, 278] width 10 height 12
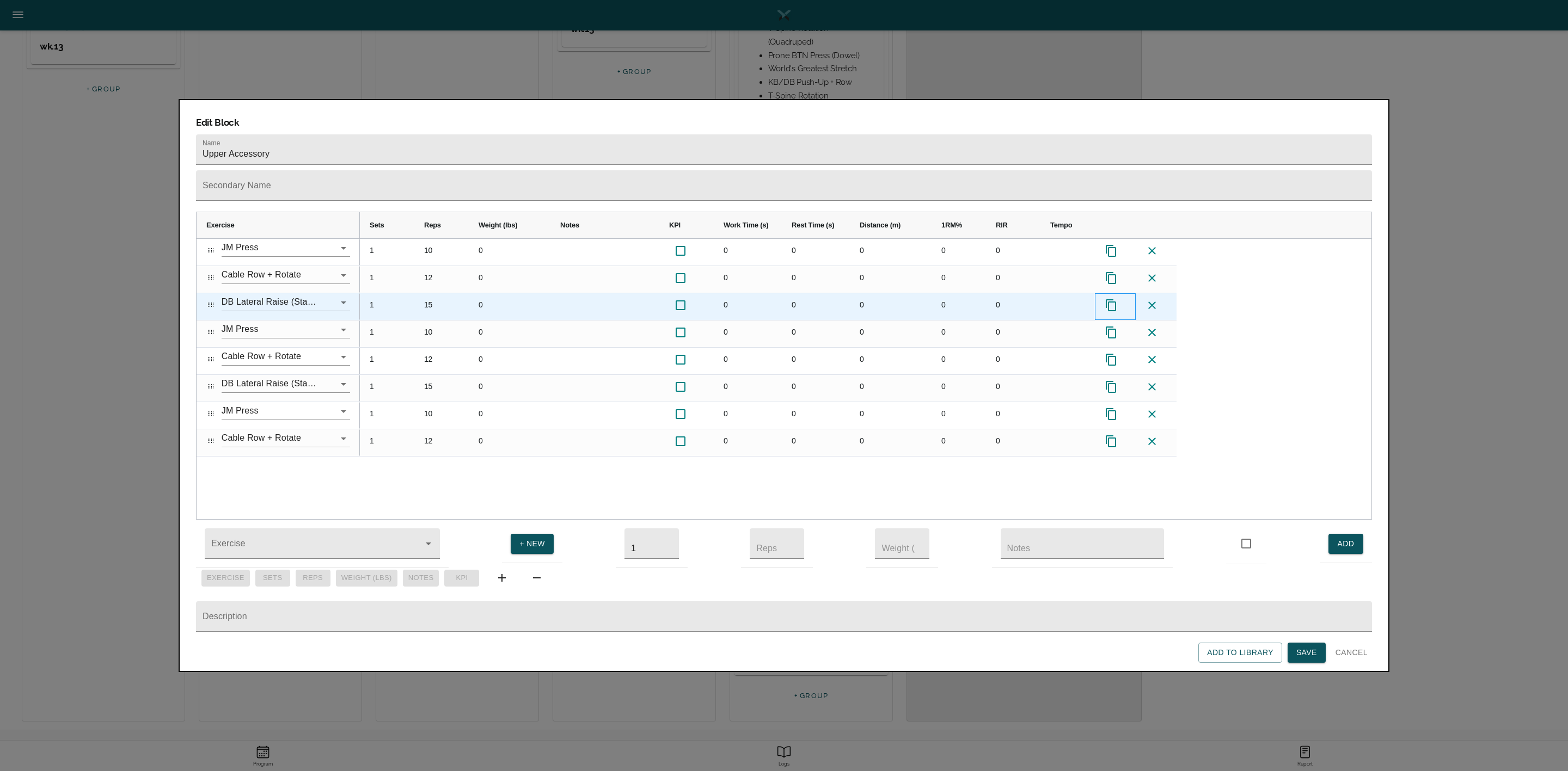
click at [1114, 299] on icon "Press SPACE to select this row." at bounding box center [1111, 306] width 13 height 13
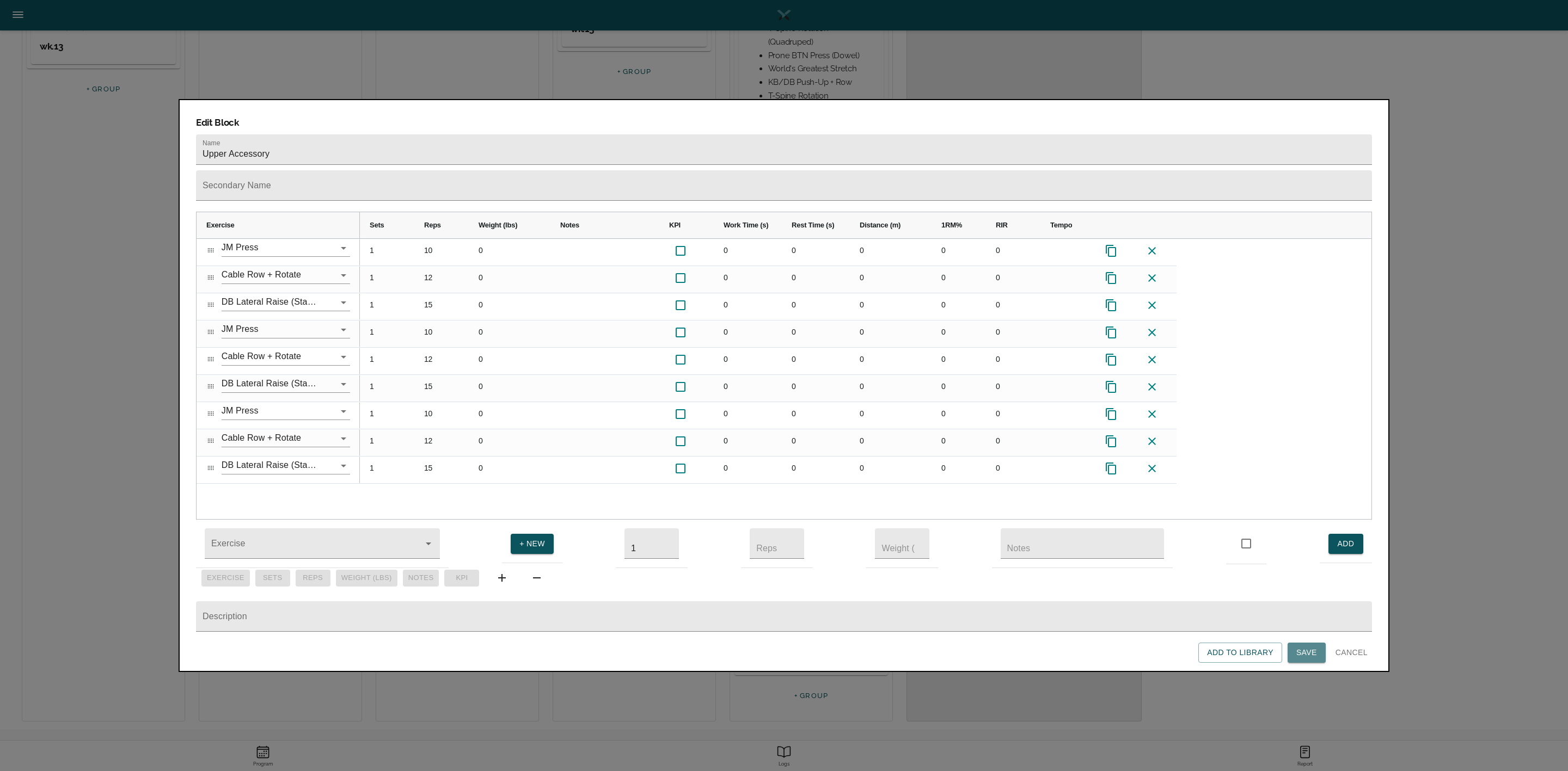
click at [1305, 648] on span "Save" at bounding box center [1307, 652] width 21 height 14
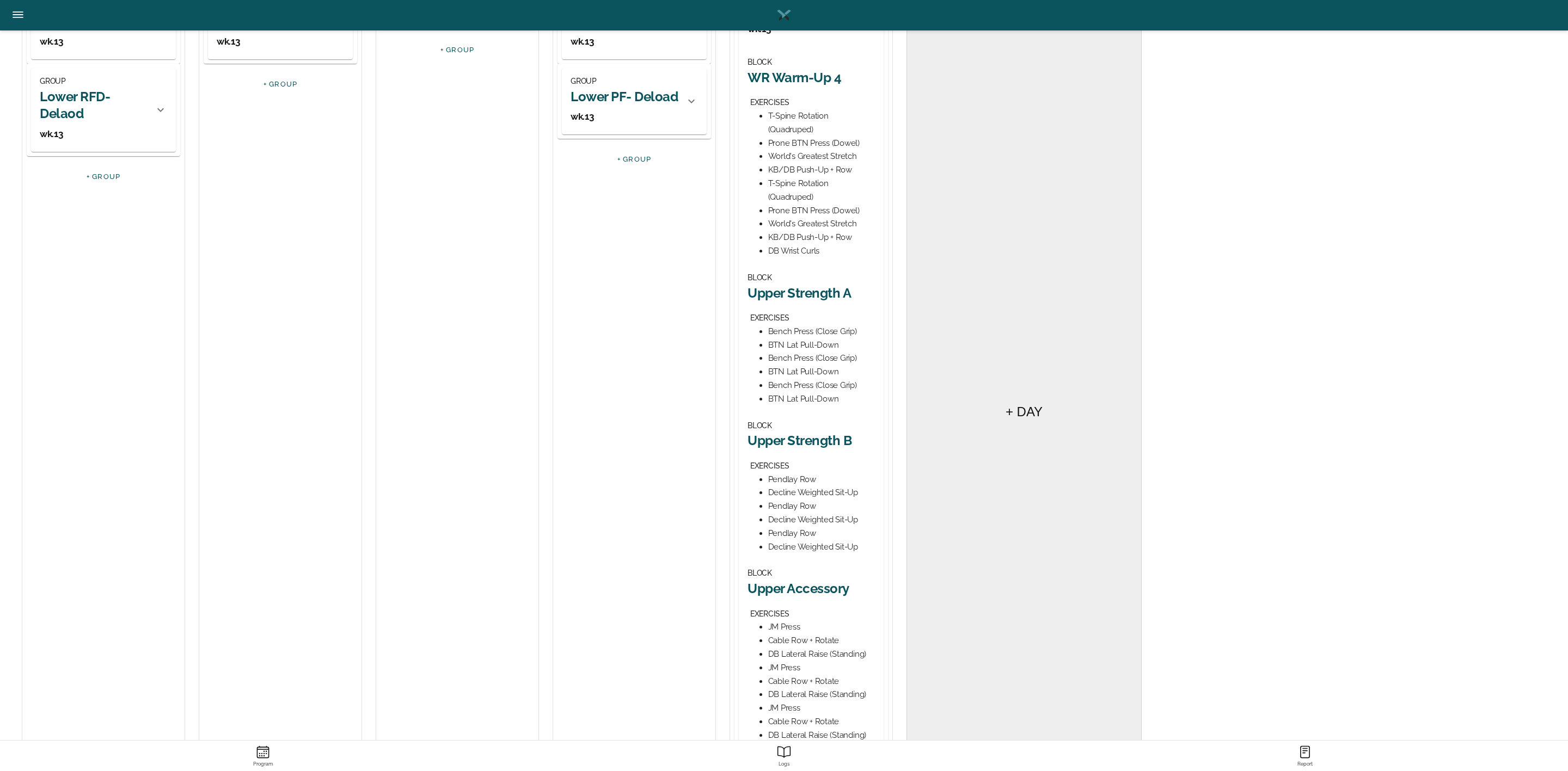
scroll to position [0, 0]
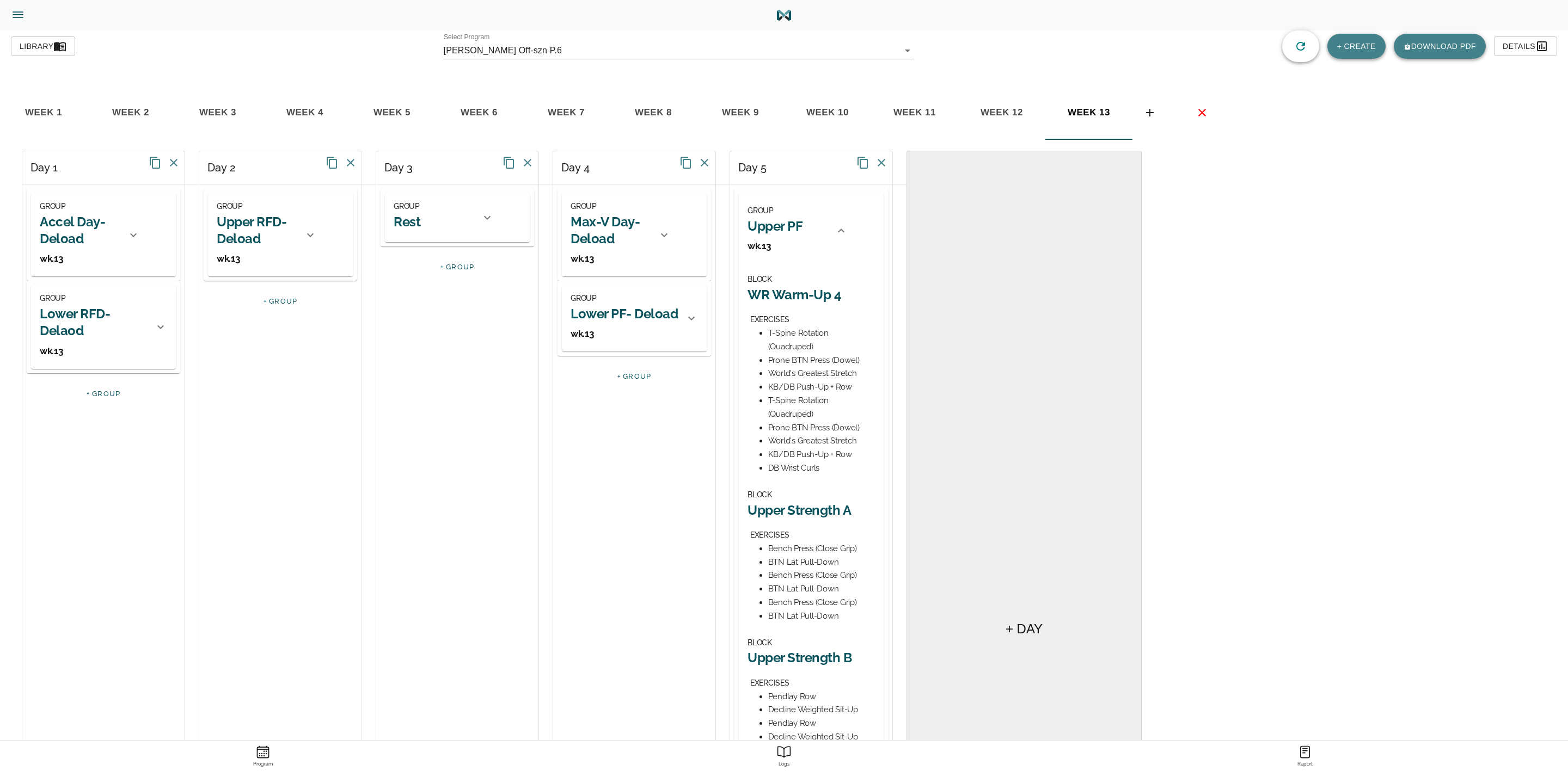
click at [12, 14] on icon "Menu" at bounding box center [18, 15] width 14 height 14
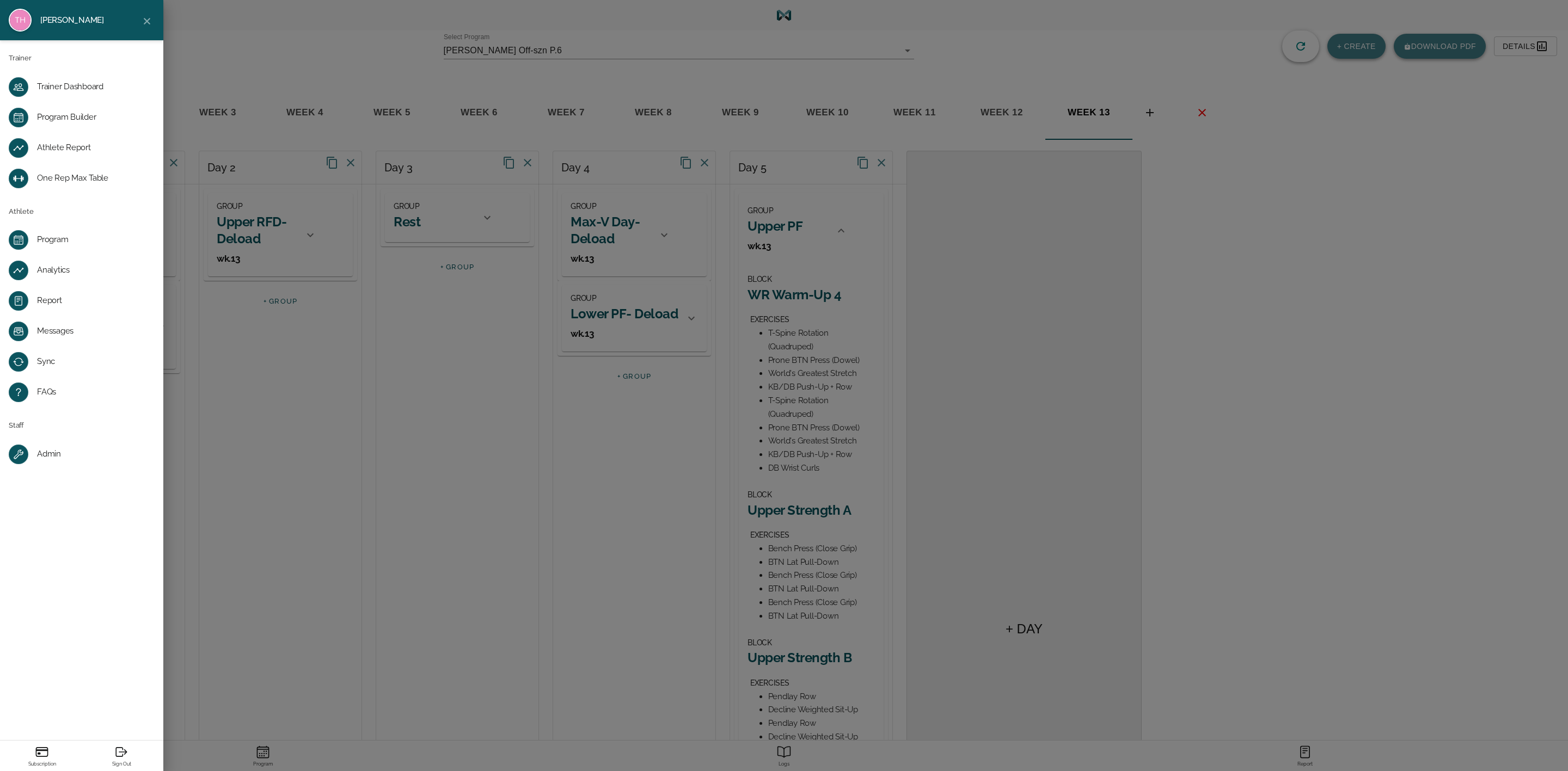
click at [45, 87] on div "Trainer Dashboard" at bounding box center [91, 88] width 107 height 11
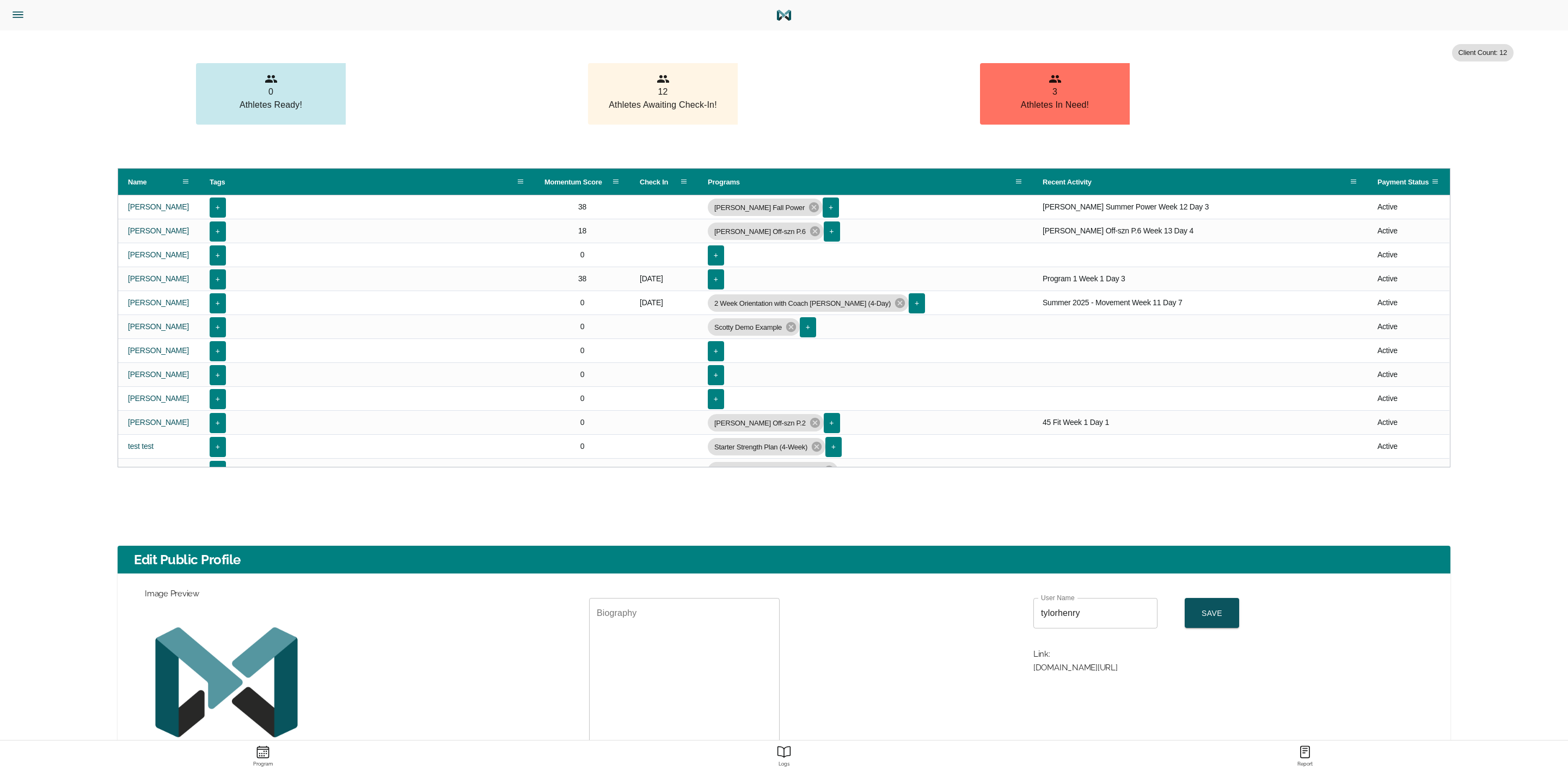
click at [23, 15] on icon "Menu" at bounding box center [18, 15] width 14 height 14
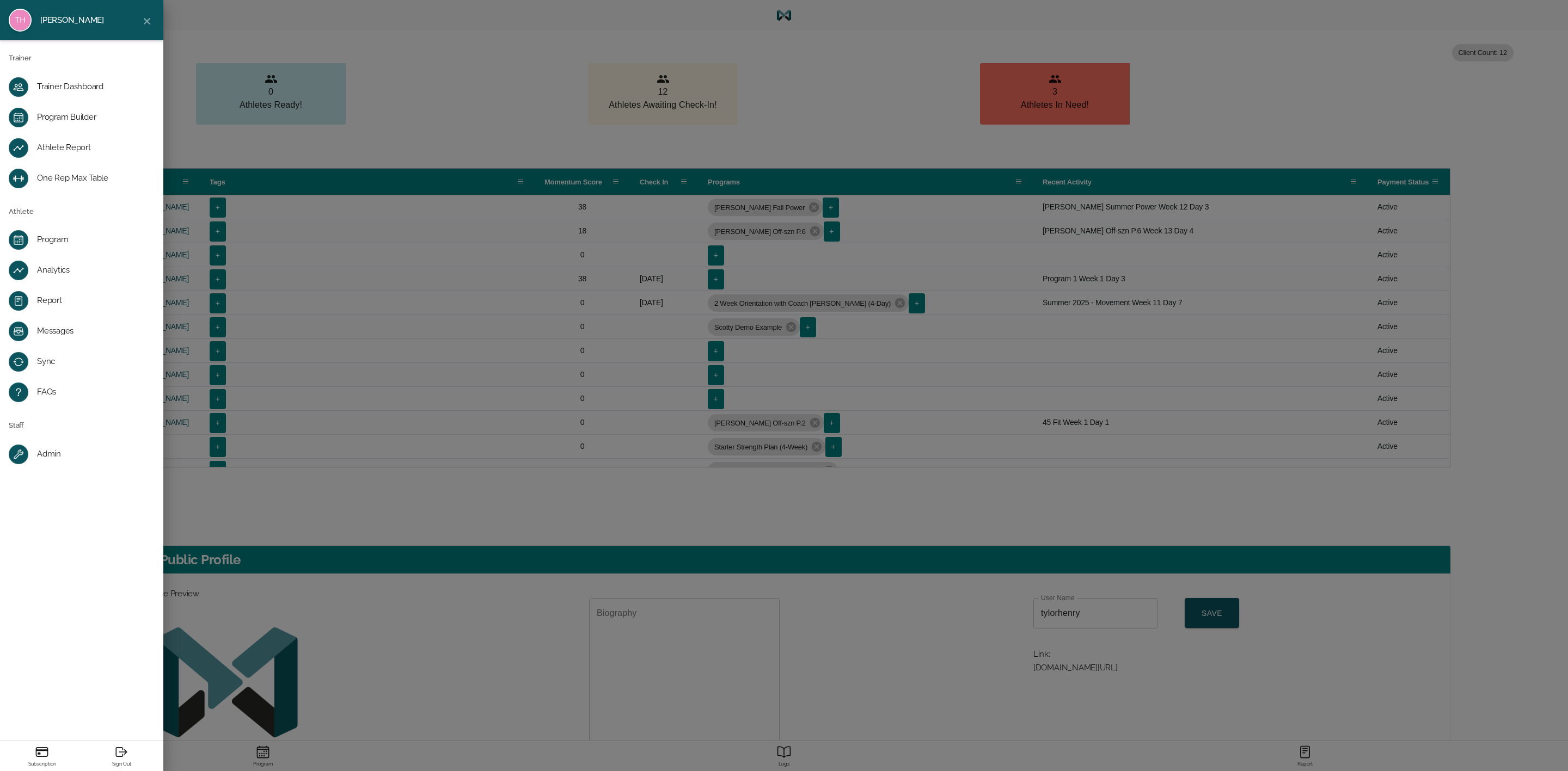
click at [69, 119] on div "Program Builder" at bounding box center [91, 118] width 107 height 11
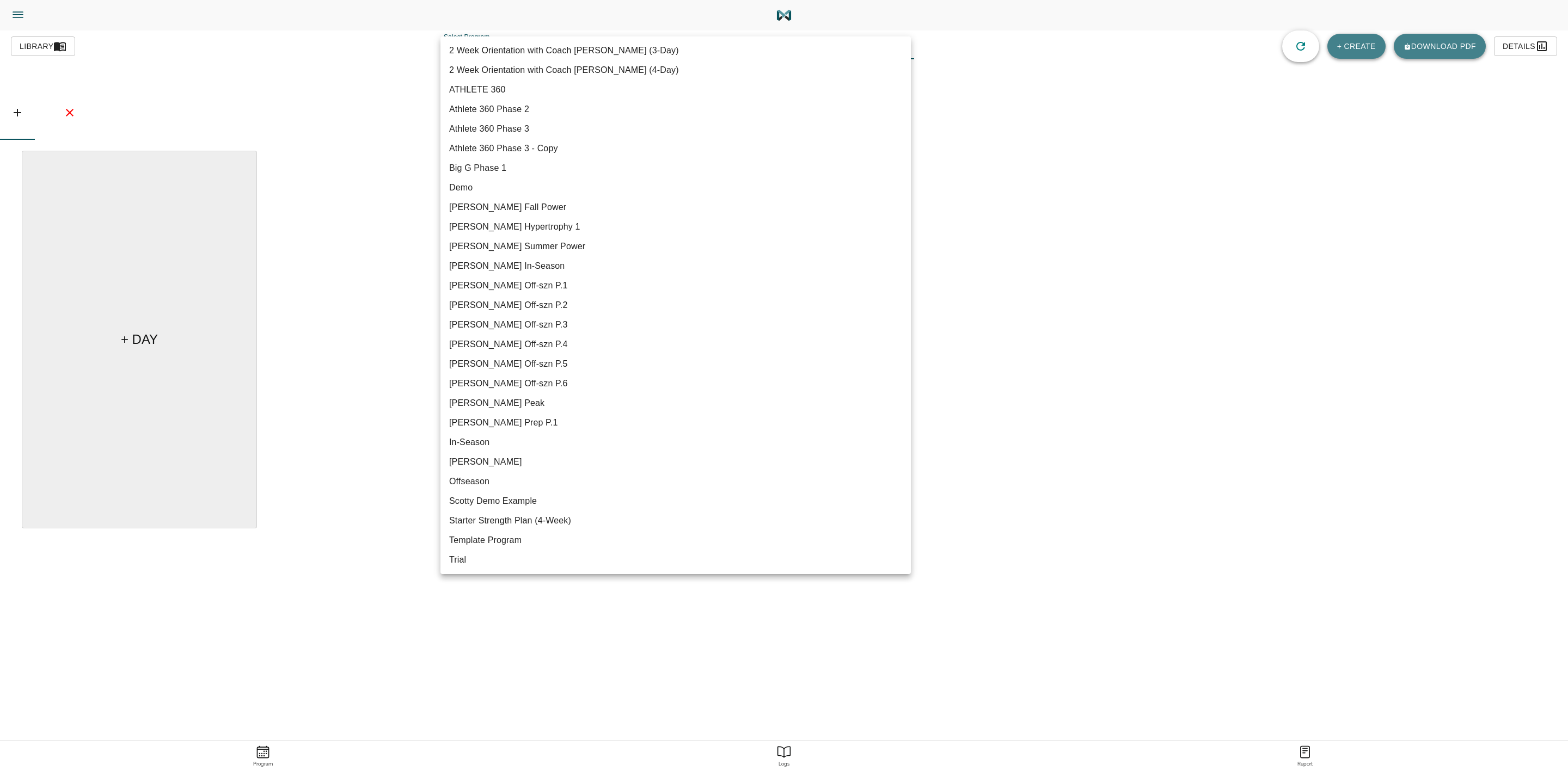
click at [528, 56] on body "[PERSON_NAME] Trainer Trainer Dashboard Program Builder Athlete Report One Rep …" at bounding box center [784, 416] width 1568 height 832
click at [557, 384] on li "[PERSON_NAME] Off-szn P.6" at bounding box center [675, 384] width 470 height 20
type input "616"
type input "[PERSON_NAME] Off-szn P.6"
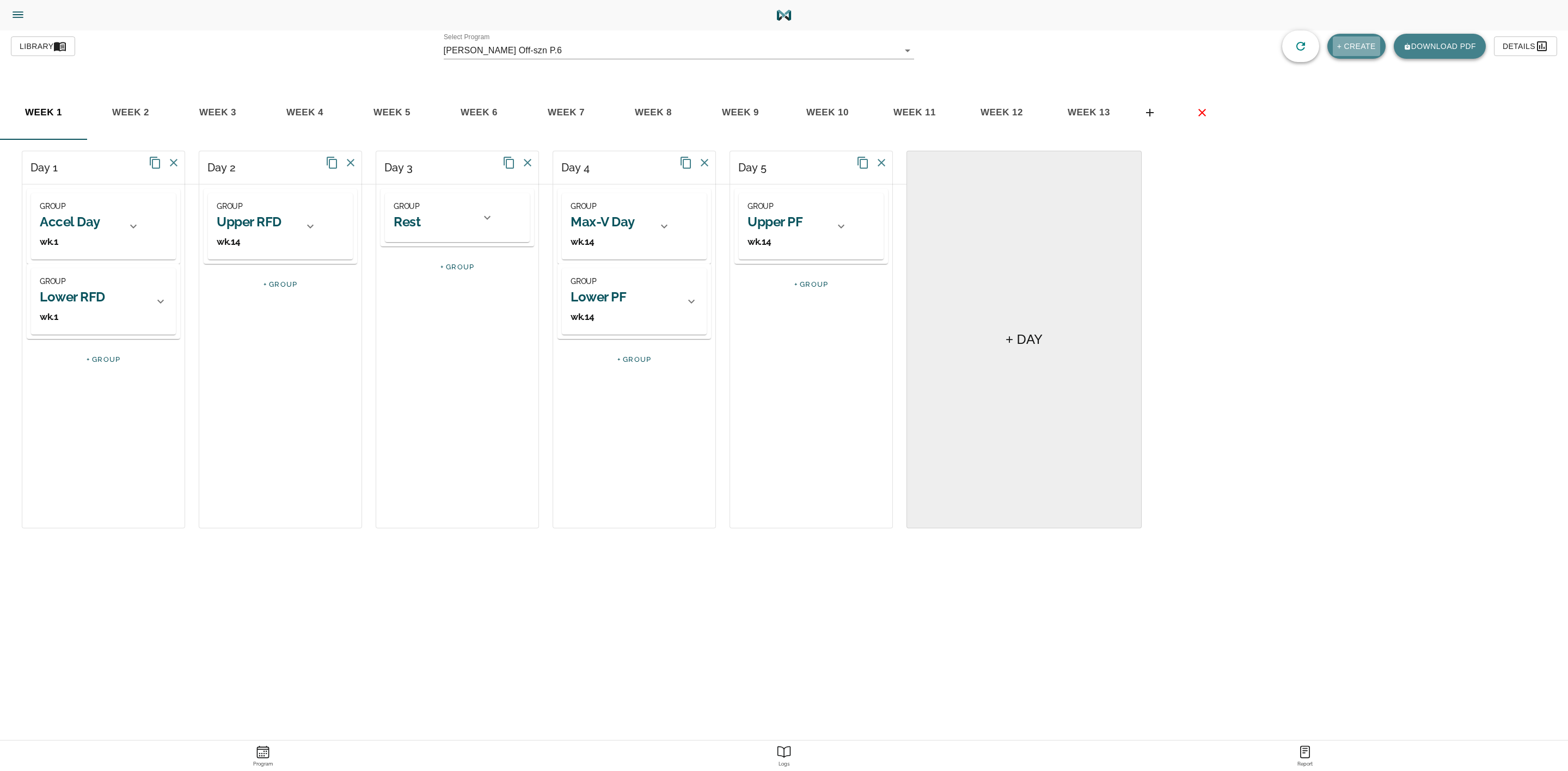
click at [1348, 46] on span "+ CREATE" at bounding box center [1356, 46] width 39 height 14
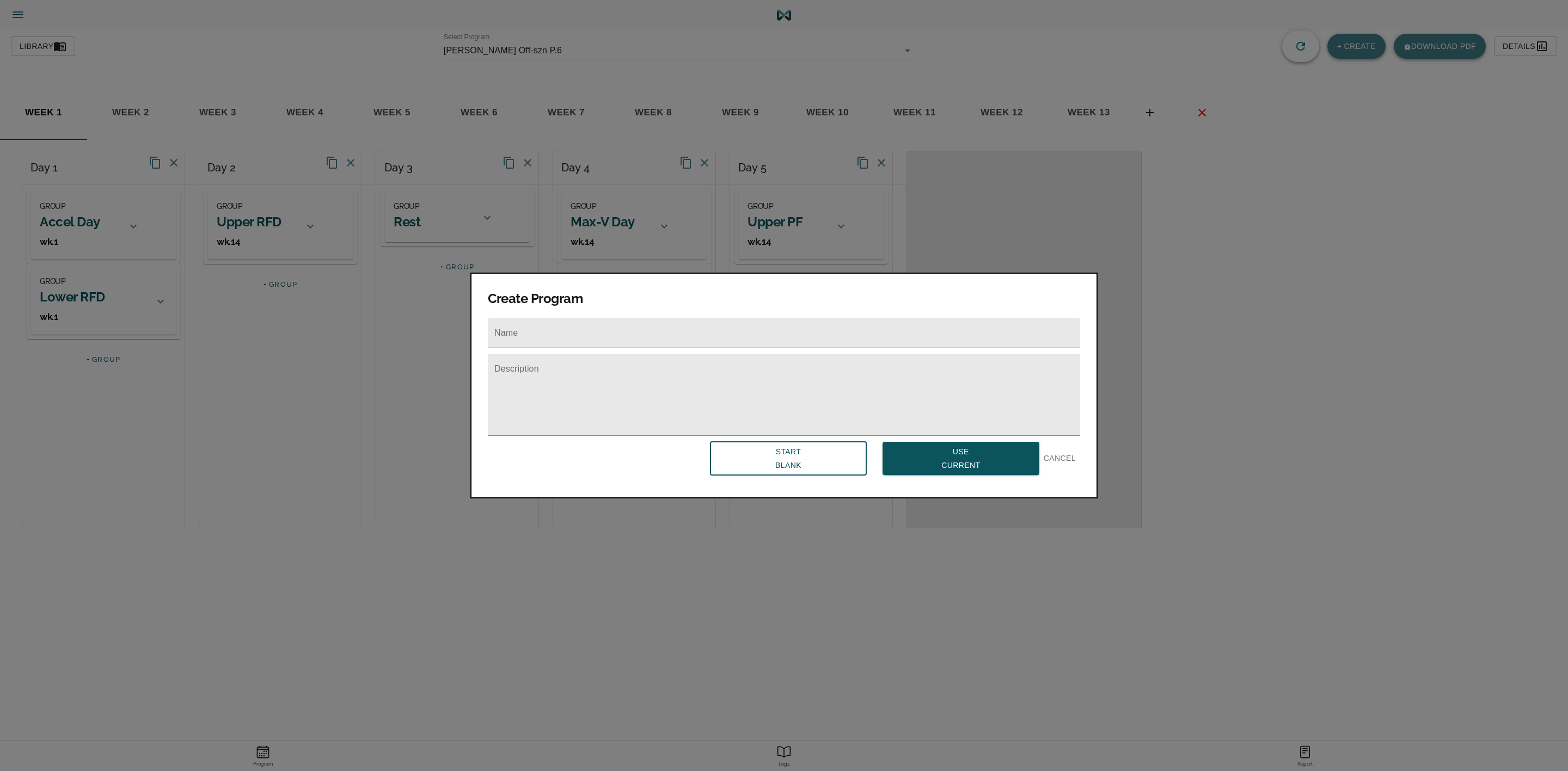
click at [790, 332] on input "text" at bounding box center [784, 333] width 592 height 30
type input "[PERSON_NAME] Offf-szn P.7"
click at [939, 454] on span "Use Current" at bounding box center [961, 459] width 139 height 27
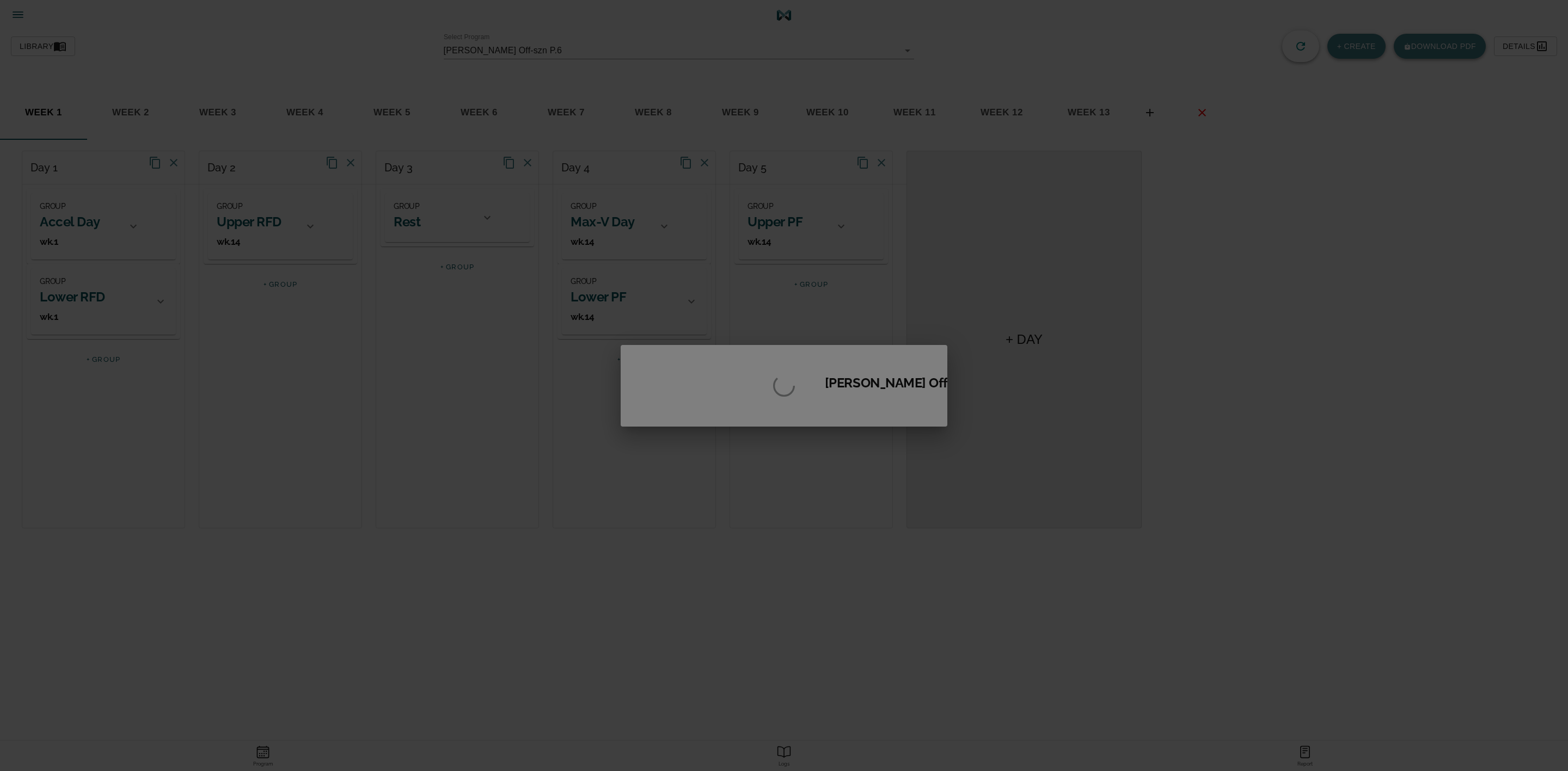
type input "621"
type input "[PERSON_NAME] Offf-szn P.7"
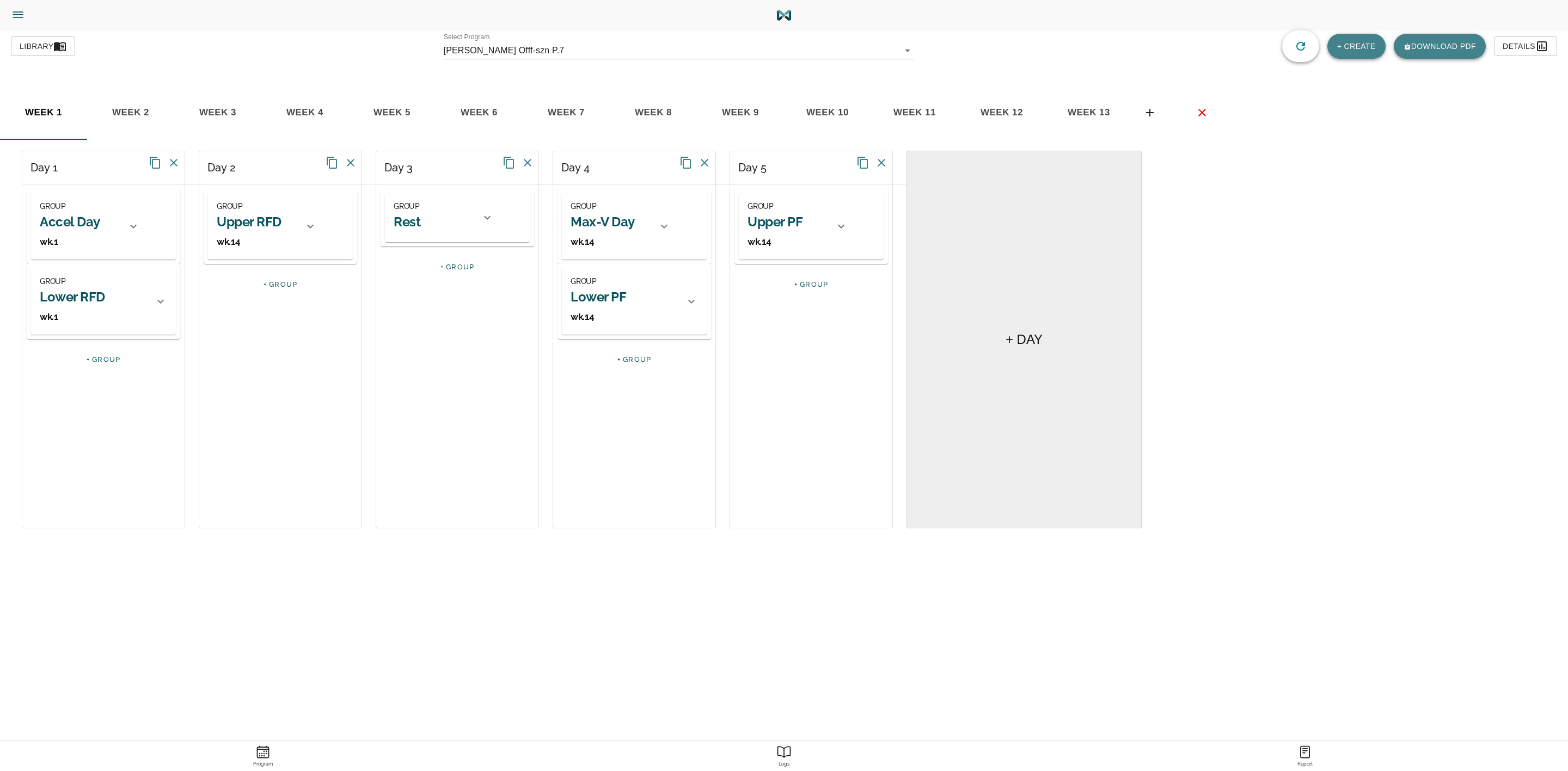
click at [43, 115] on span "week 1" at bounding box center [43, 112] width 74 height 17
click at [1204, 111] on icon "basic tabs example" at bounding box center [1202, 112] width 13 height 13
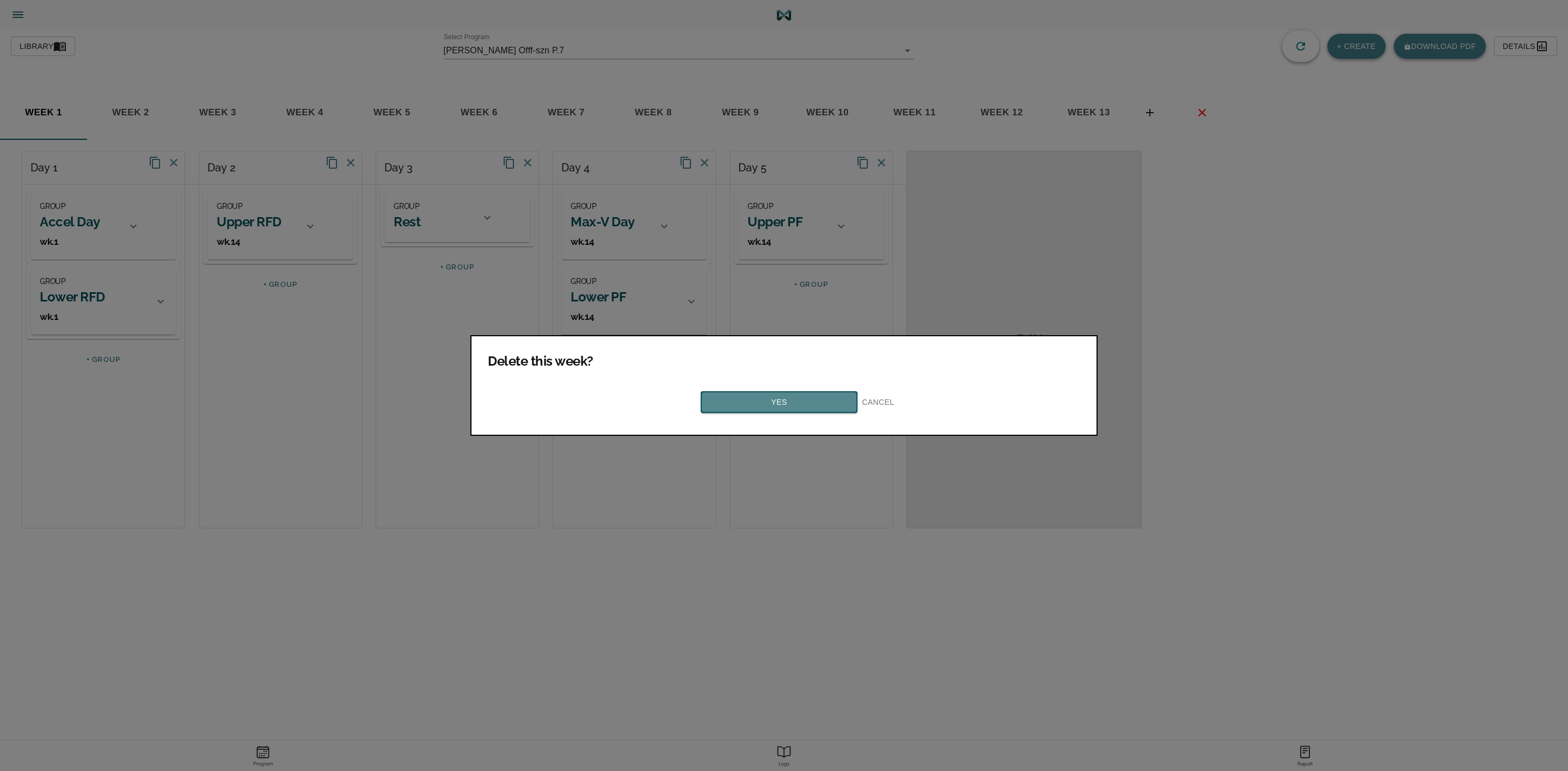
click at [773, 395] on span "Yes" at bounding box center [779, 402] width 137 height 14
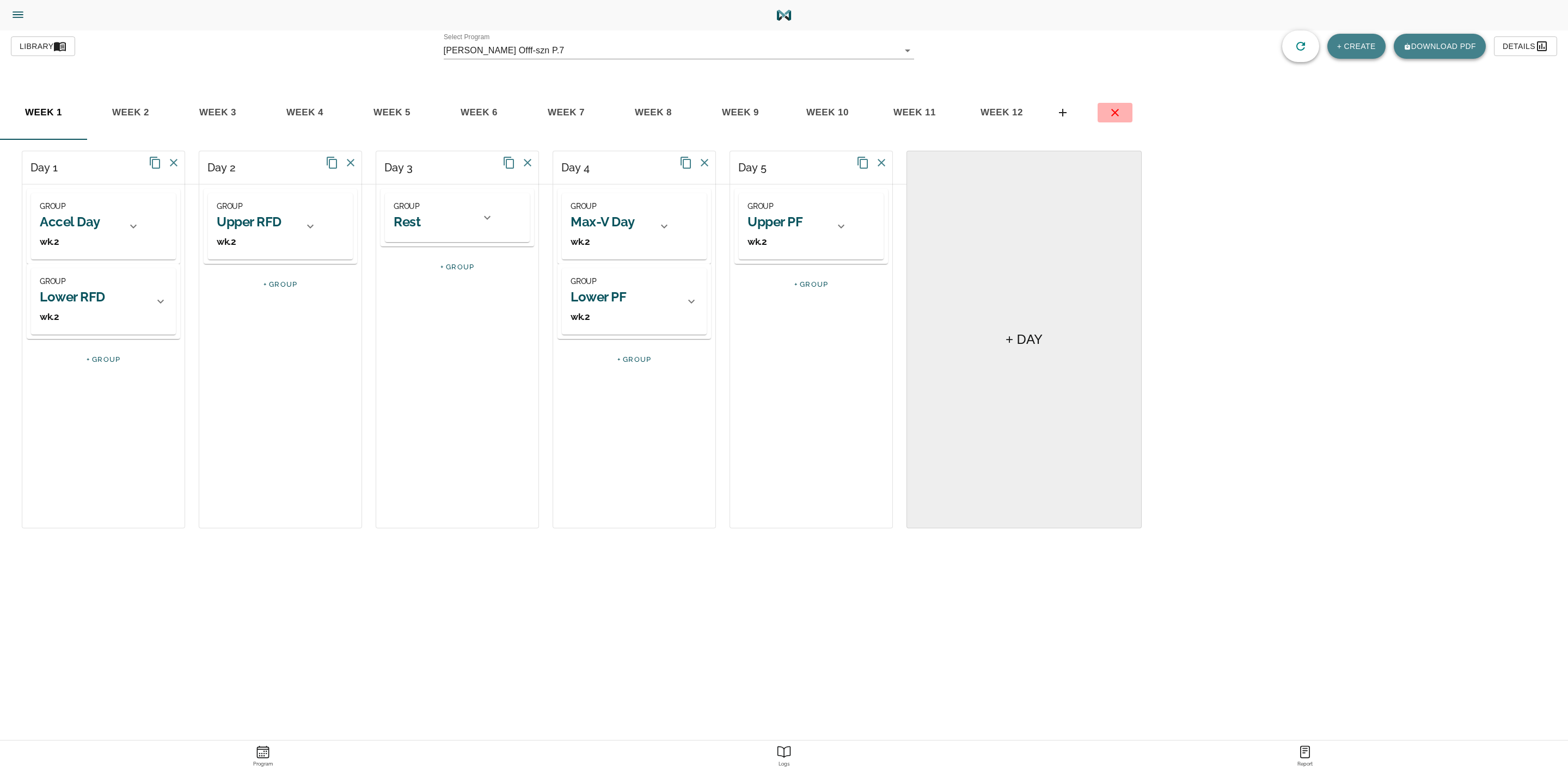
click at [1109, 110] on icon "basic tabs example" at bounding box center [1115, 112] width 13 height 13
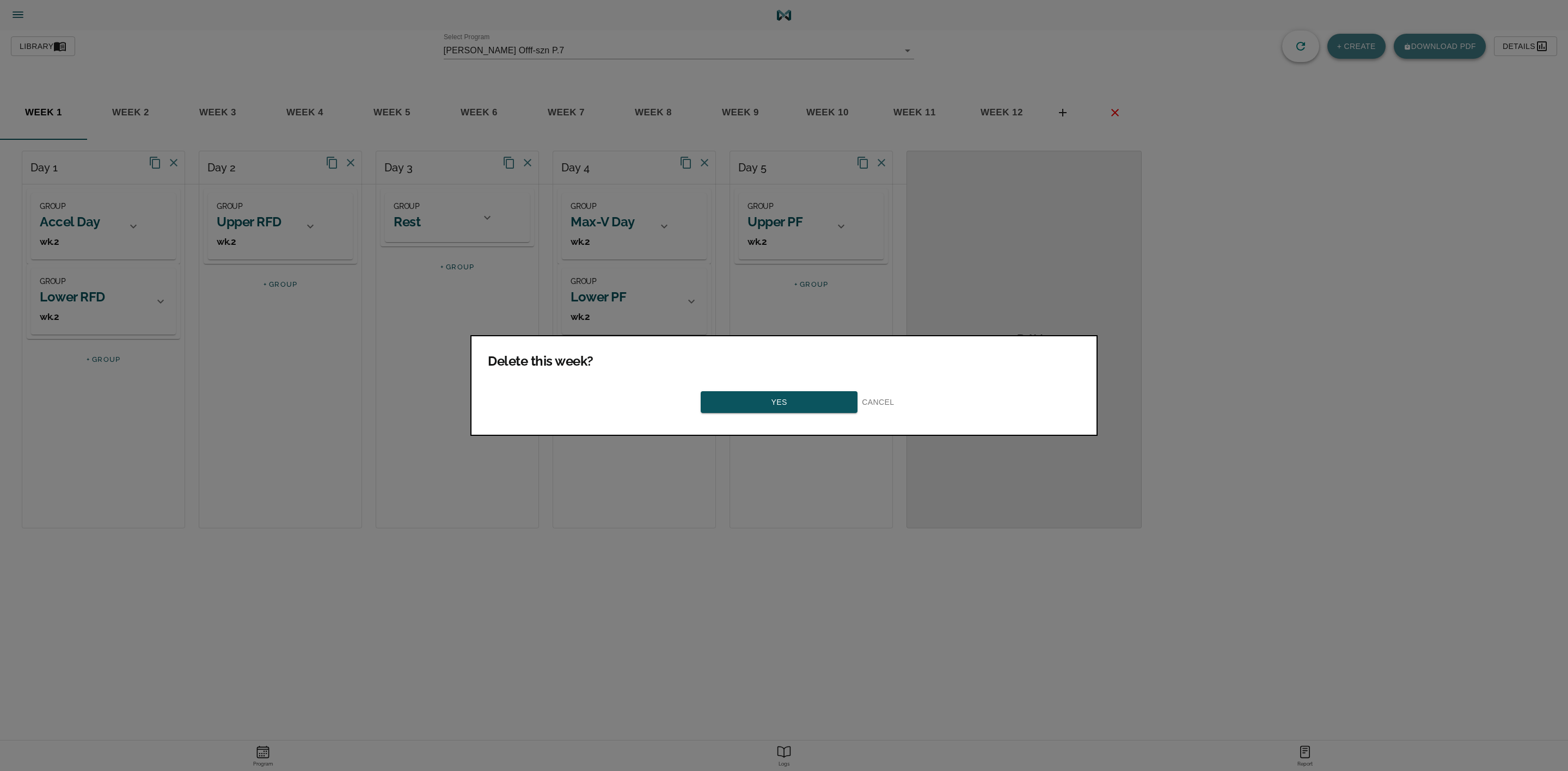
click at [809, 399] on span "Yes" at bounding box center [779, 402] width 137 height 14
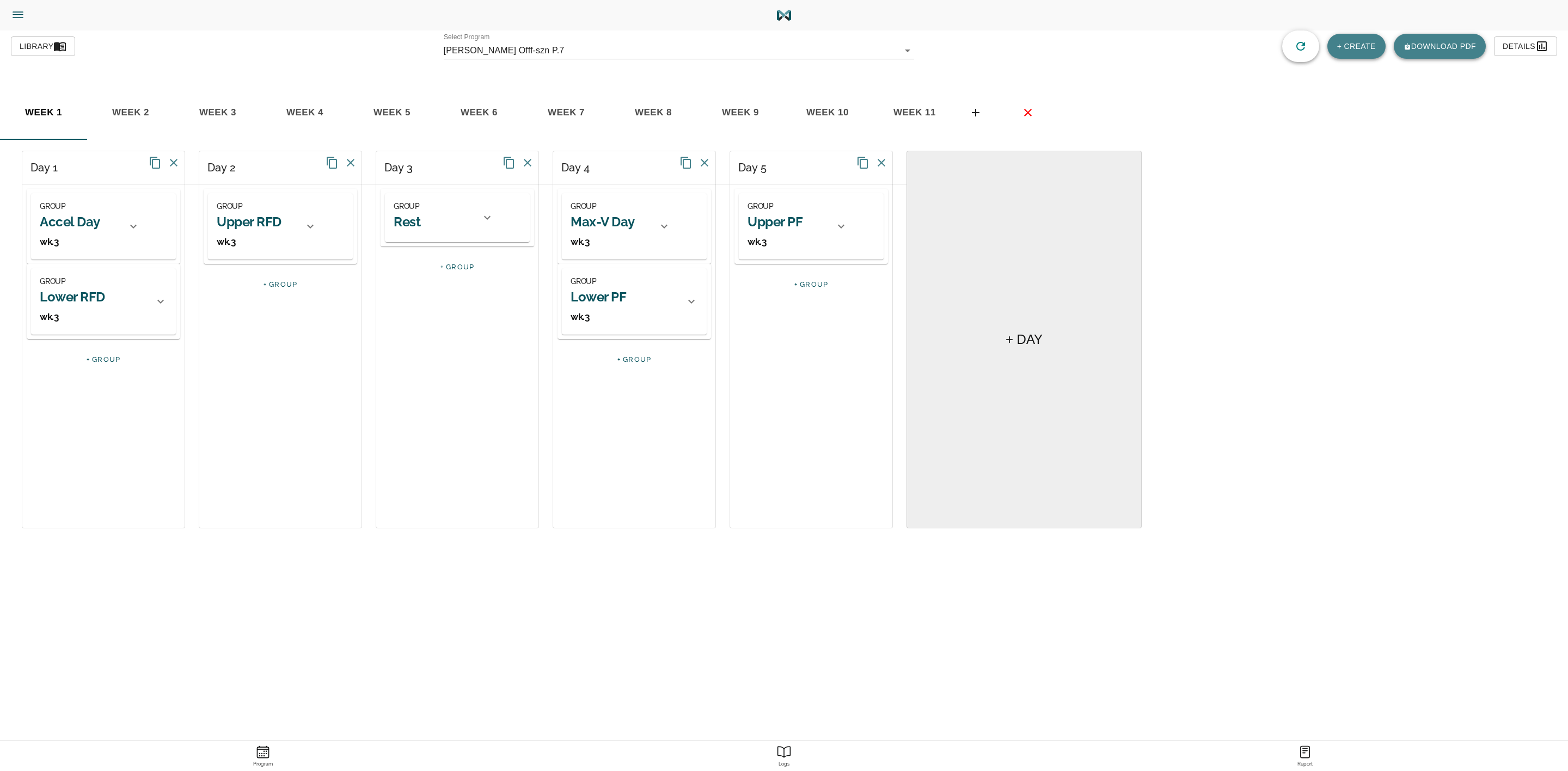
click at [1035, 113] on span "basic tabs example" at bounding box center [1028, 112] width 26 height 13
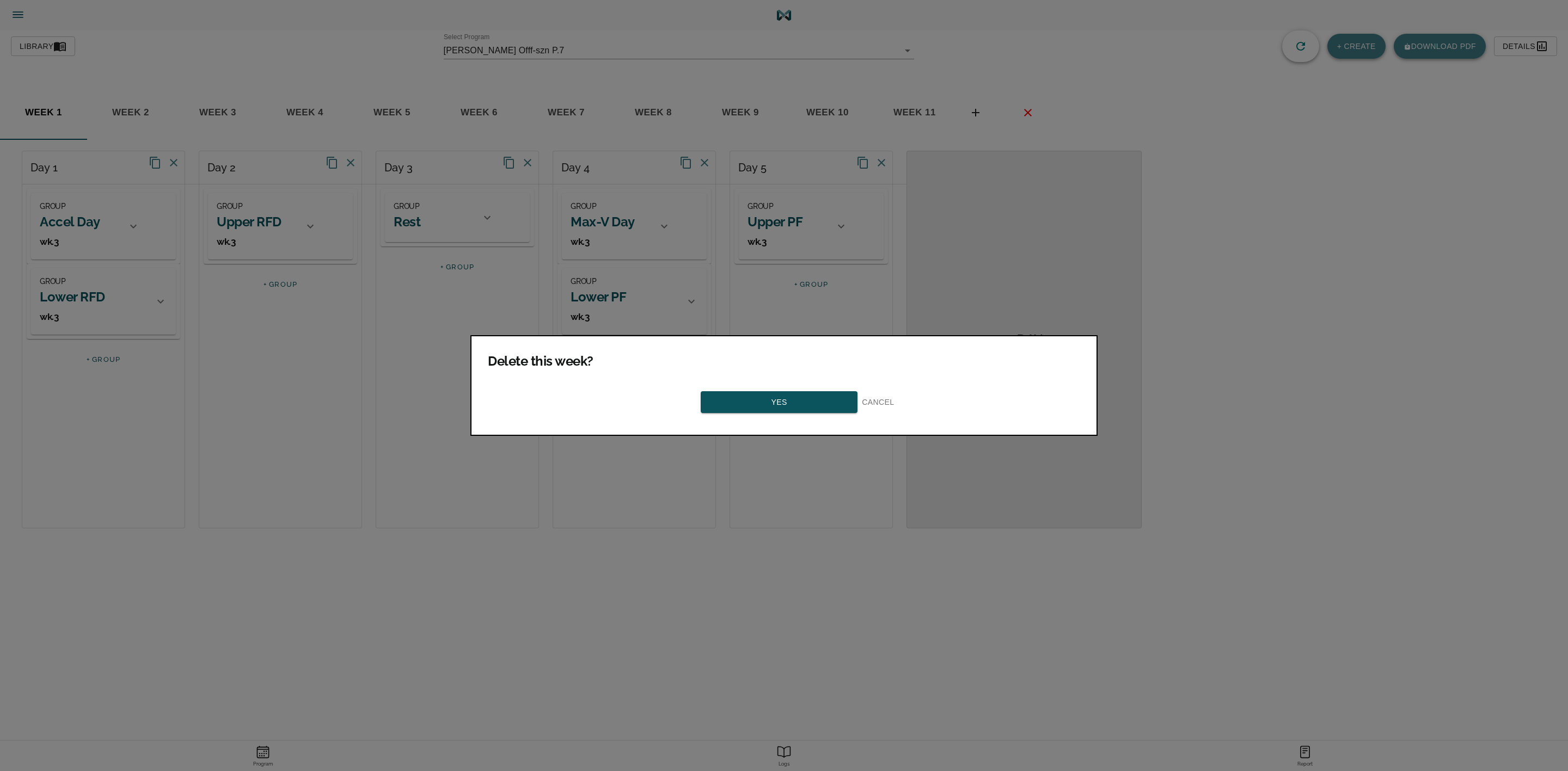
click at [819, 395] on span "Yes" at bounding box center [779, 402] width 137 height 14
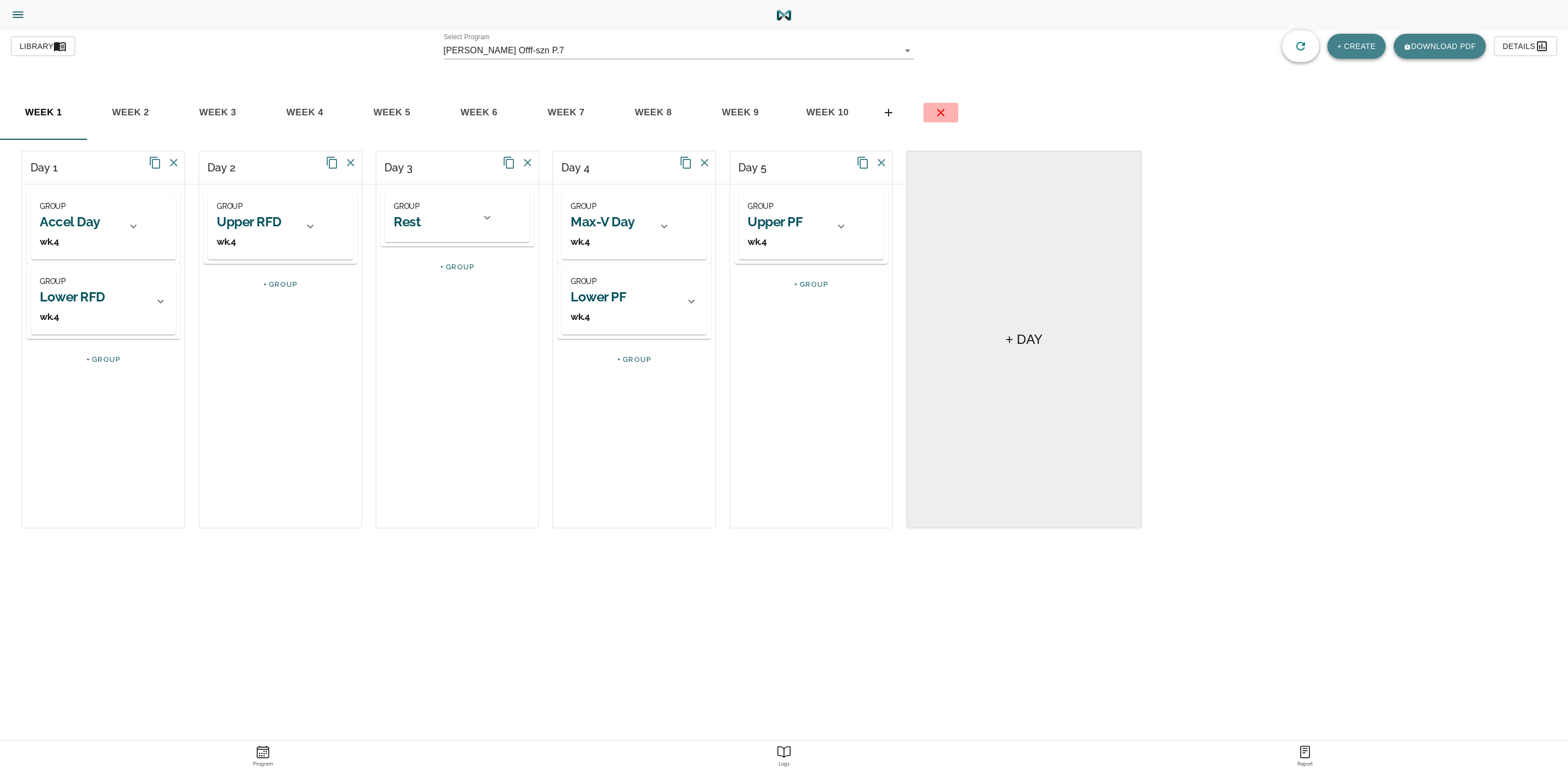
click at [945, 111] on icon "basic tabs example" at bounding box center [941, 112] width 13 height 13
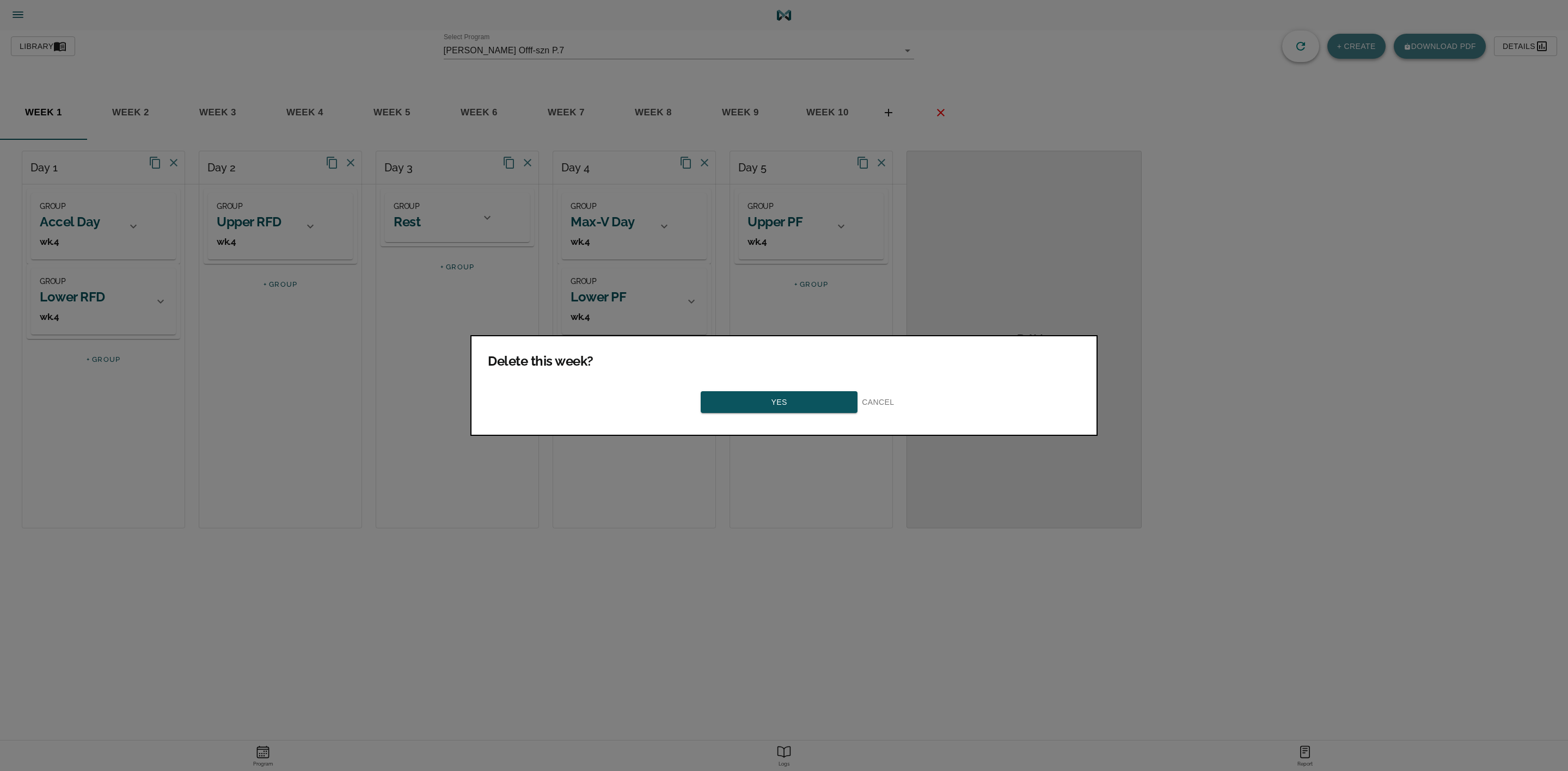
click at [761, 395] on span "Yes" at bounding box center [779, 402] width 137 height 14
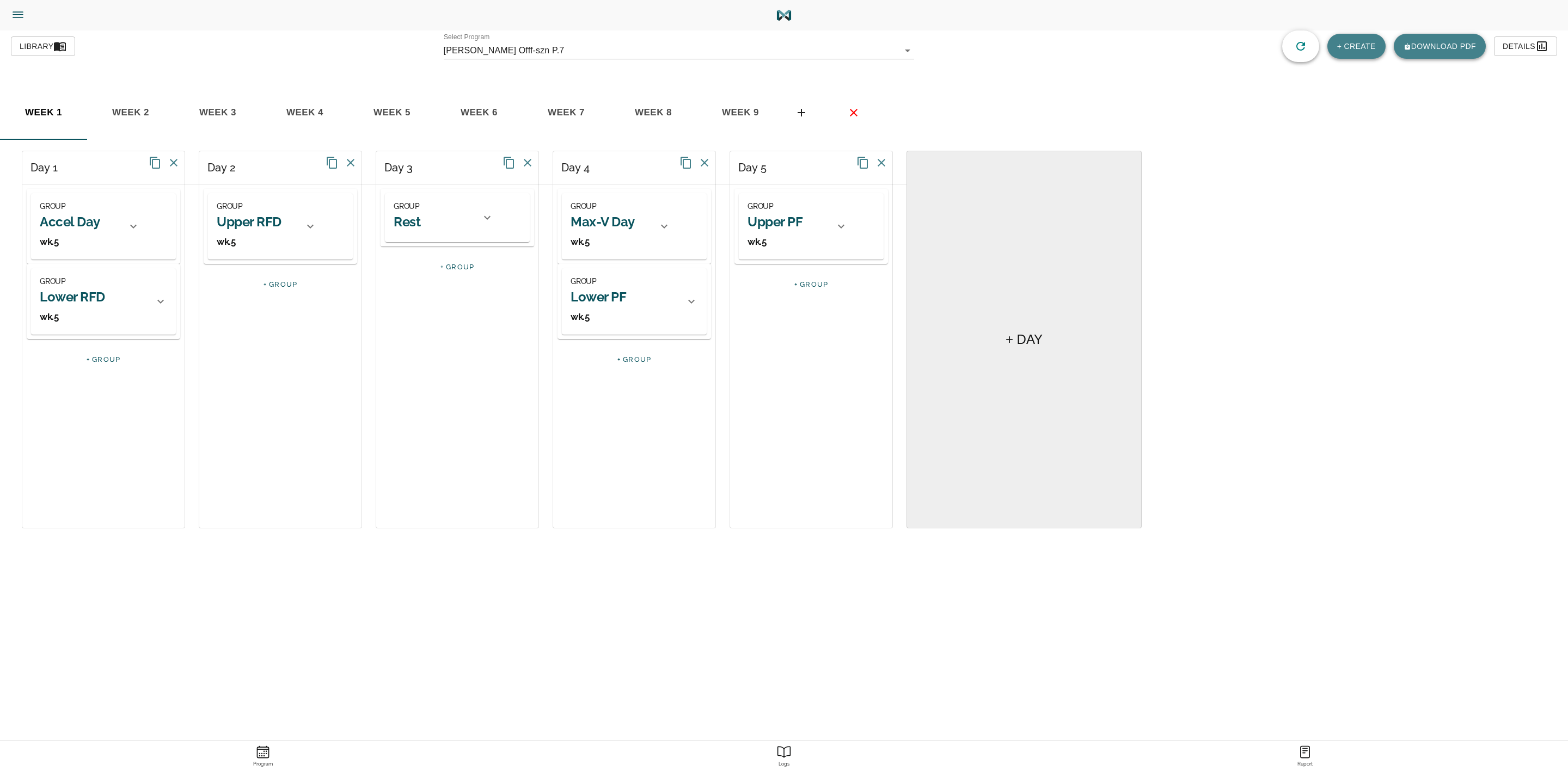
click at [850, 113] on icon "basic tabs example" at bounding box center [853, 112] width 13 height 13
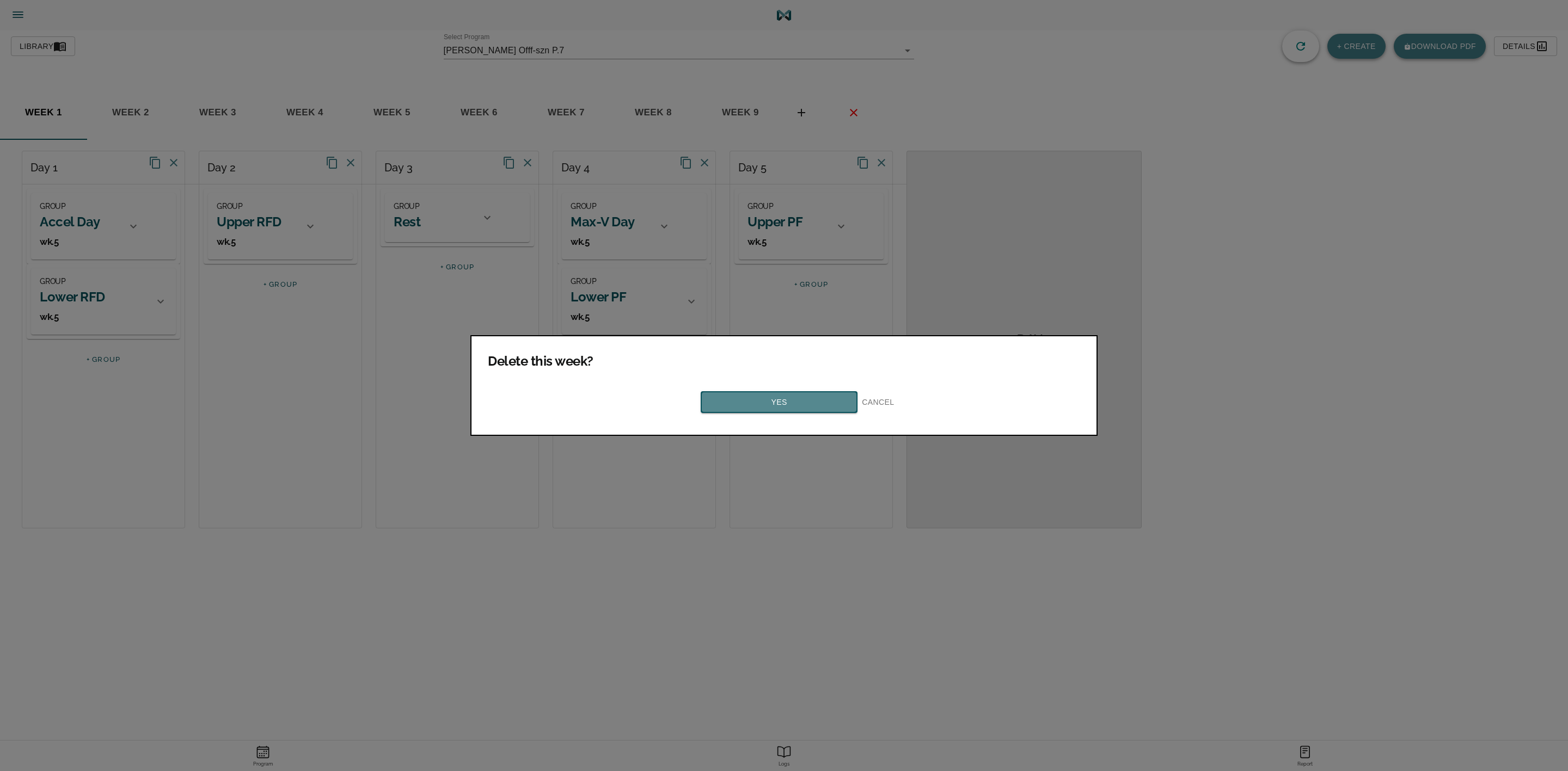
click at [805, 395] on span "Yes" at bounding box center [779, 402] width 137 height 14
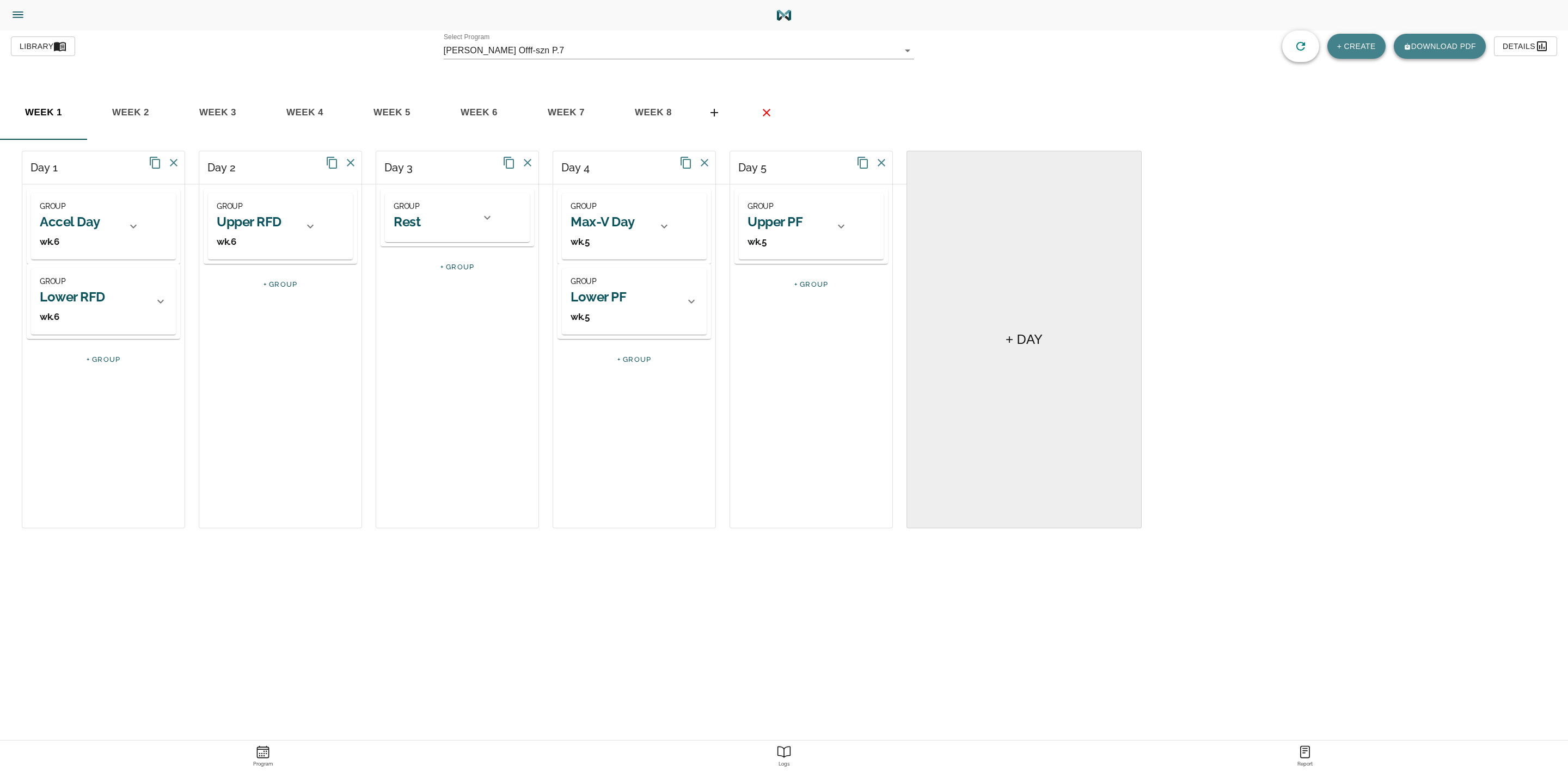
click at [764, 115] on icon "basic tabs example" at bounding box center [766, 113] width 8 height 8
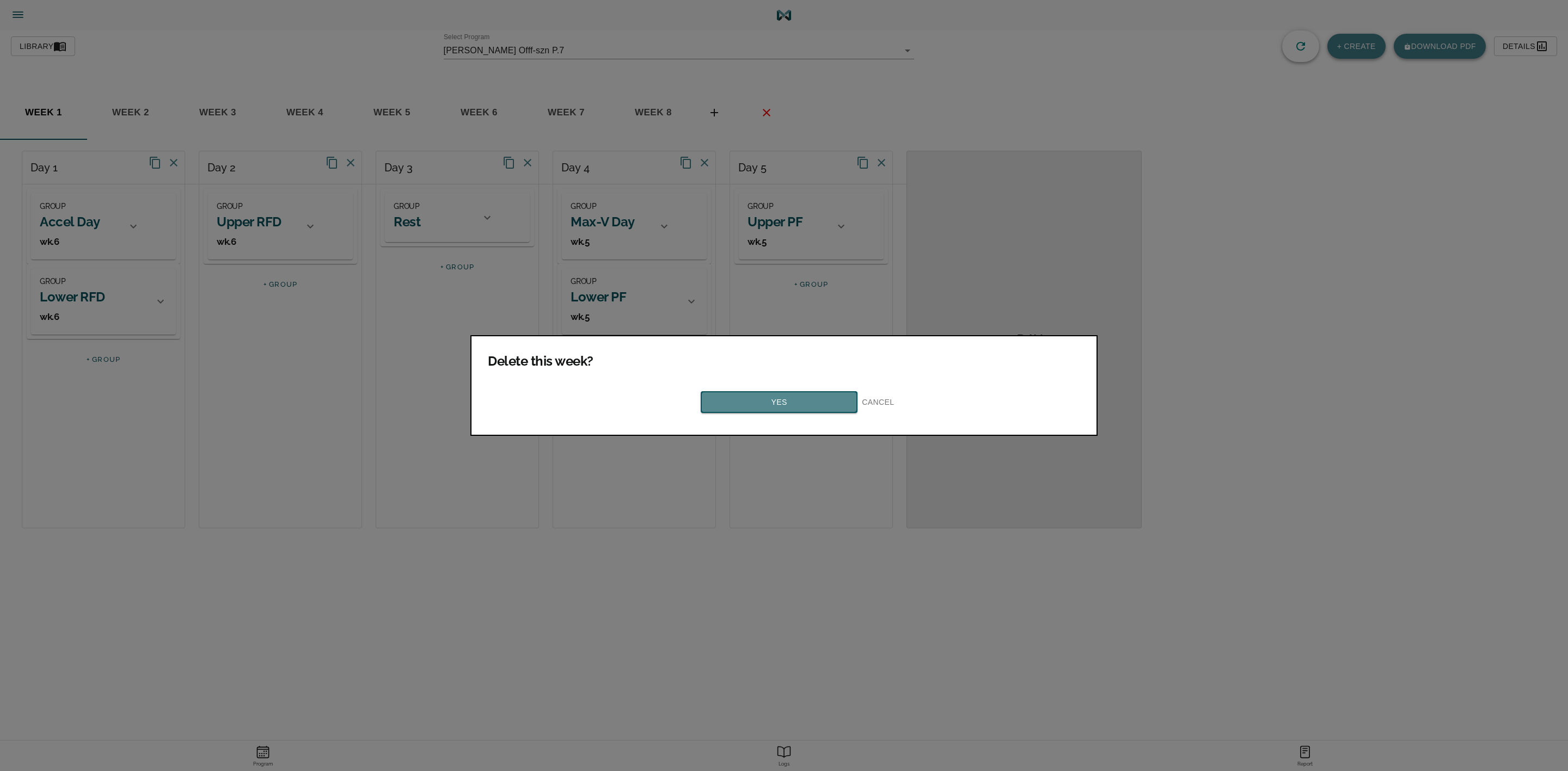
click at [798, 395] on span "Yes" at bounding box center [779, 402] width 137 height 14
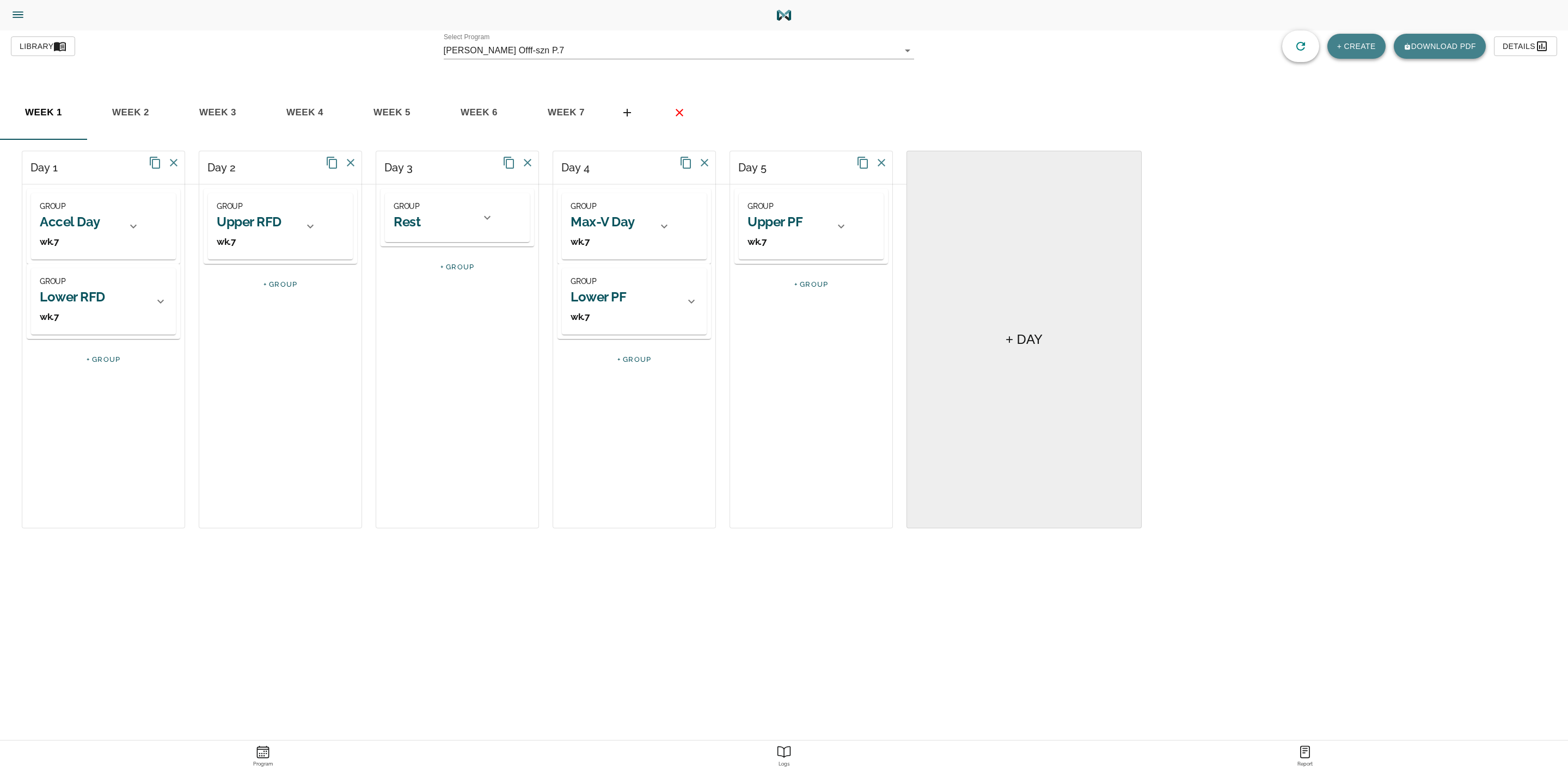
click at [669, 115] on span "basic tabs example" at bounding box center [679, 112] width 26 height 13
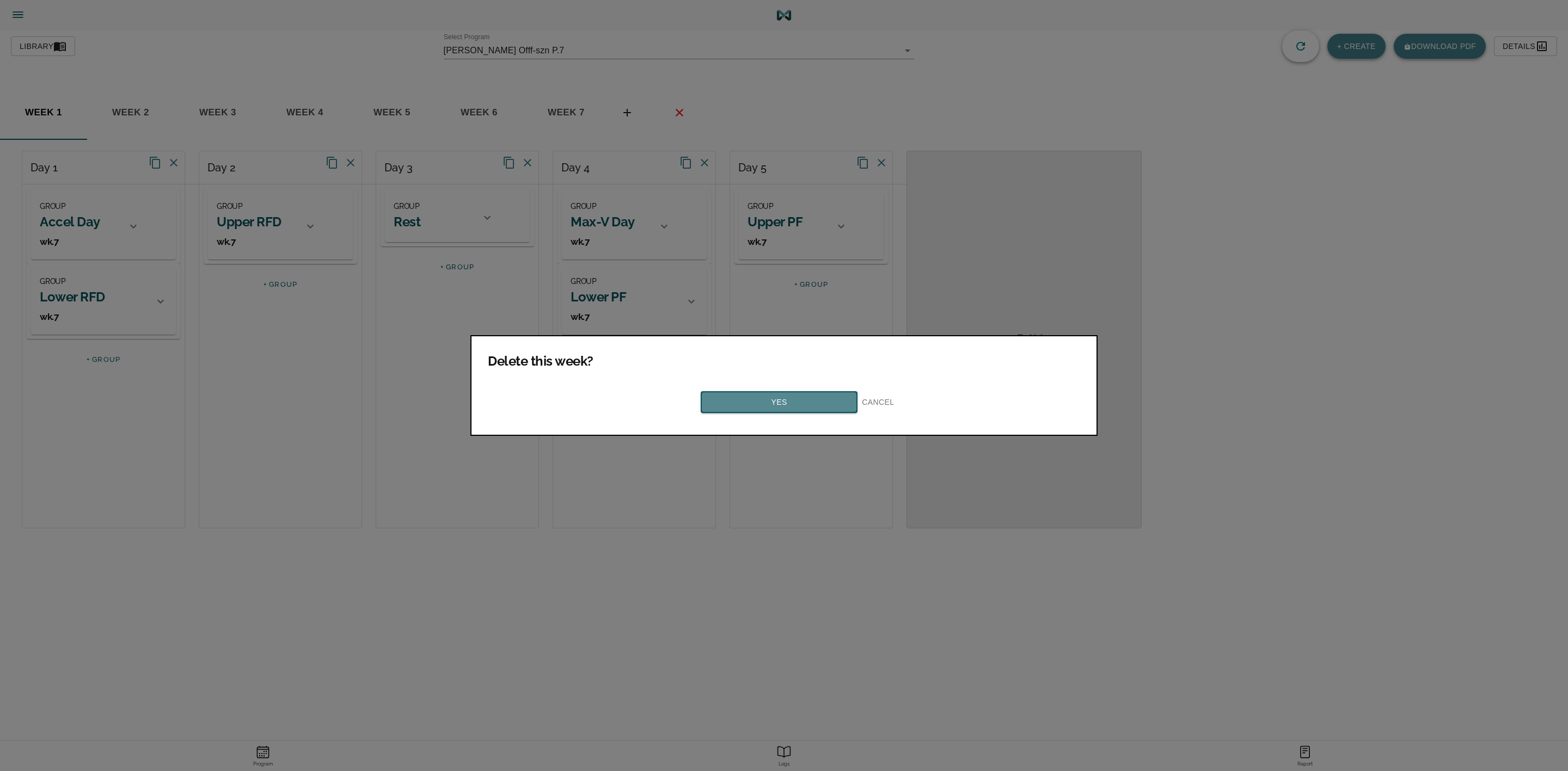
click at [771, 395] on span "Yes" at bounding box center [779, 402] width 137 height 14
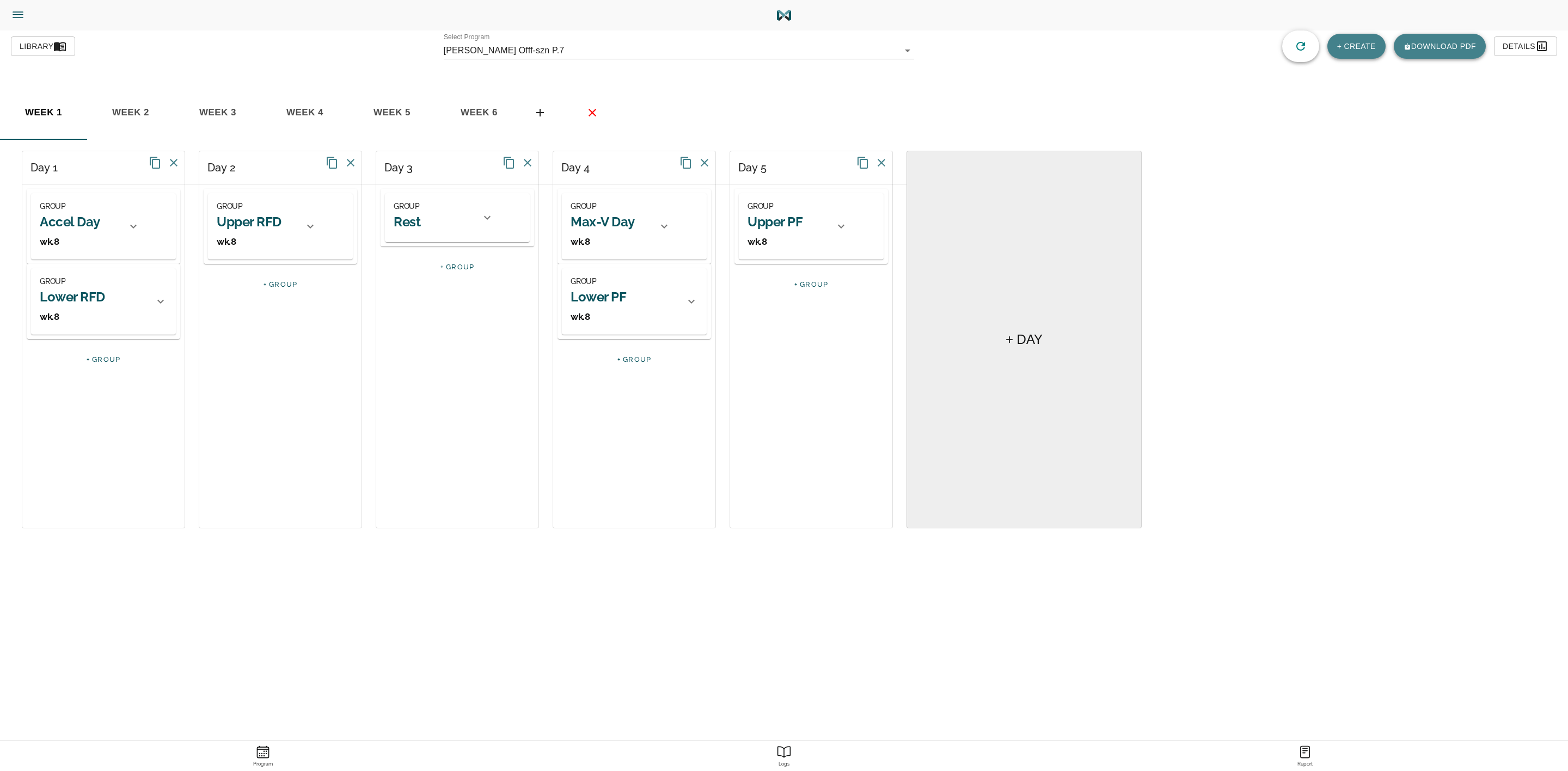
click at [588, 106] on icon "basic tabs example" at bounding box center [592, 112] width 13 height 13
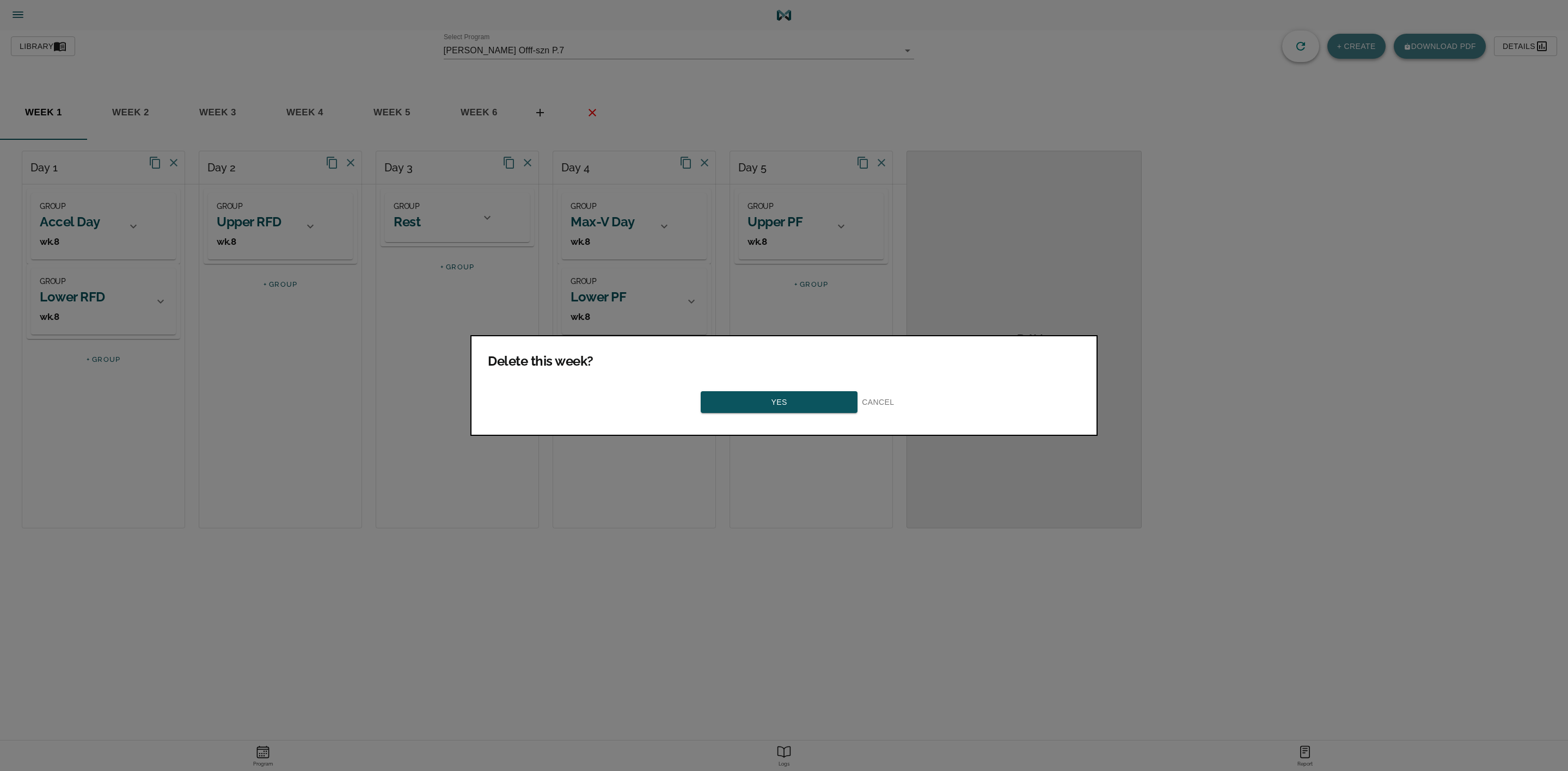
click at [746, 407] on button "Yes" at bounding box center [778, 403] width 157 height 22
click at [743, 399] on span "Yes" at bounding box center [779, 402] width 137 height 14
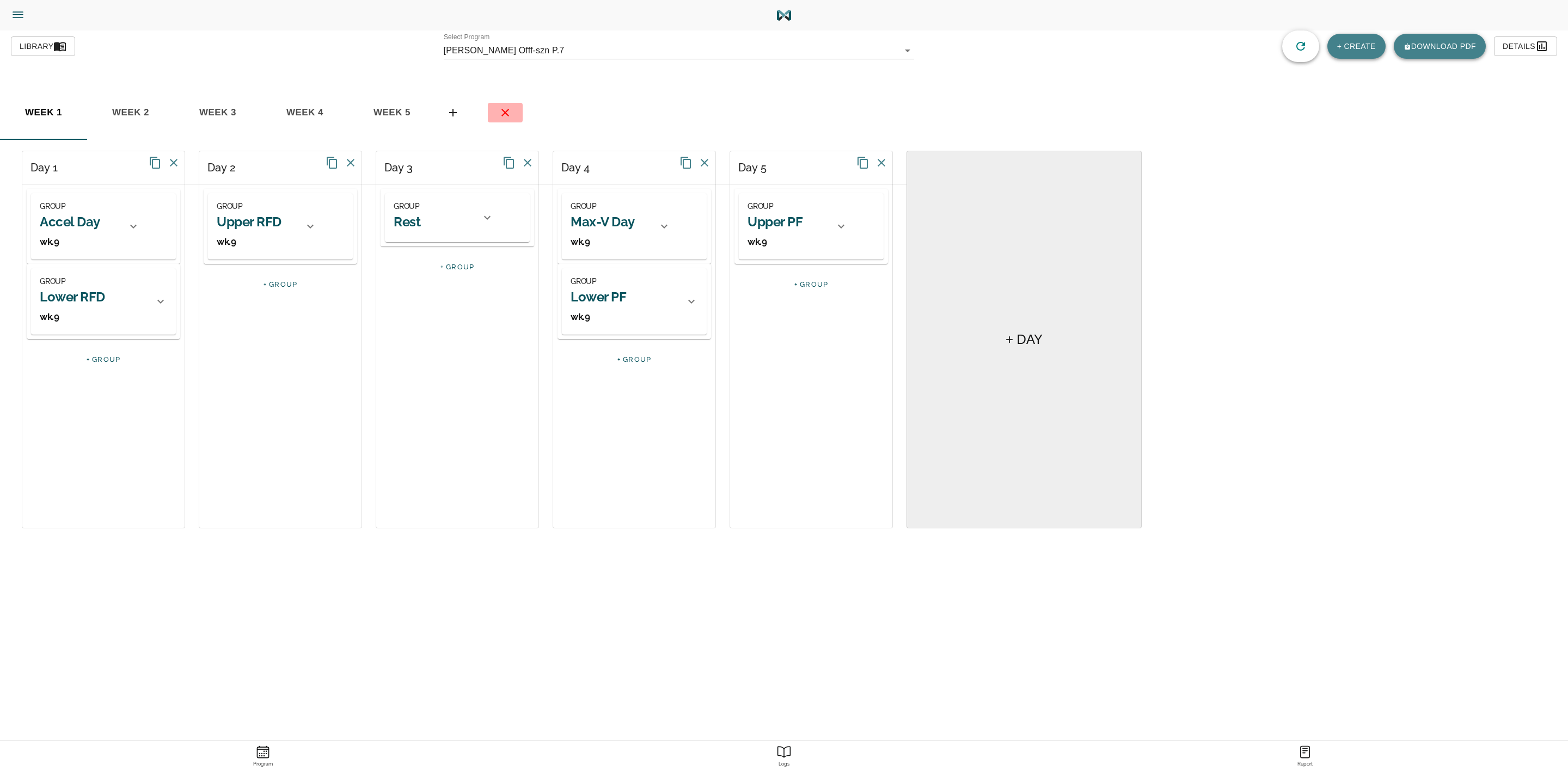
click at [512, 115] on span "basic tabs example" at bounding box center [505, 112] width 26 height 13
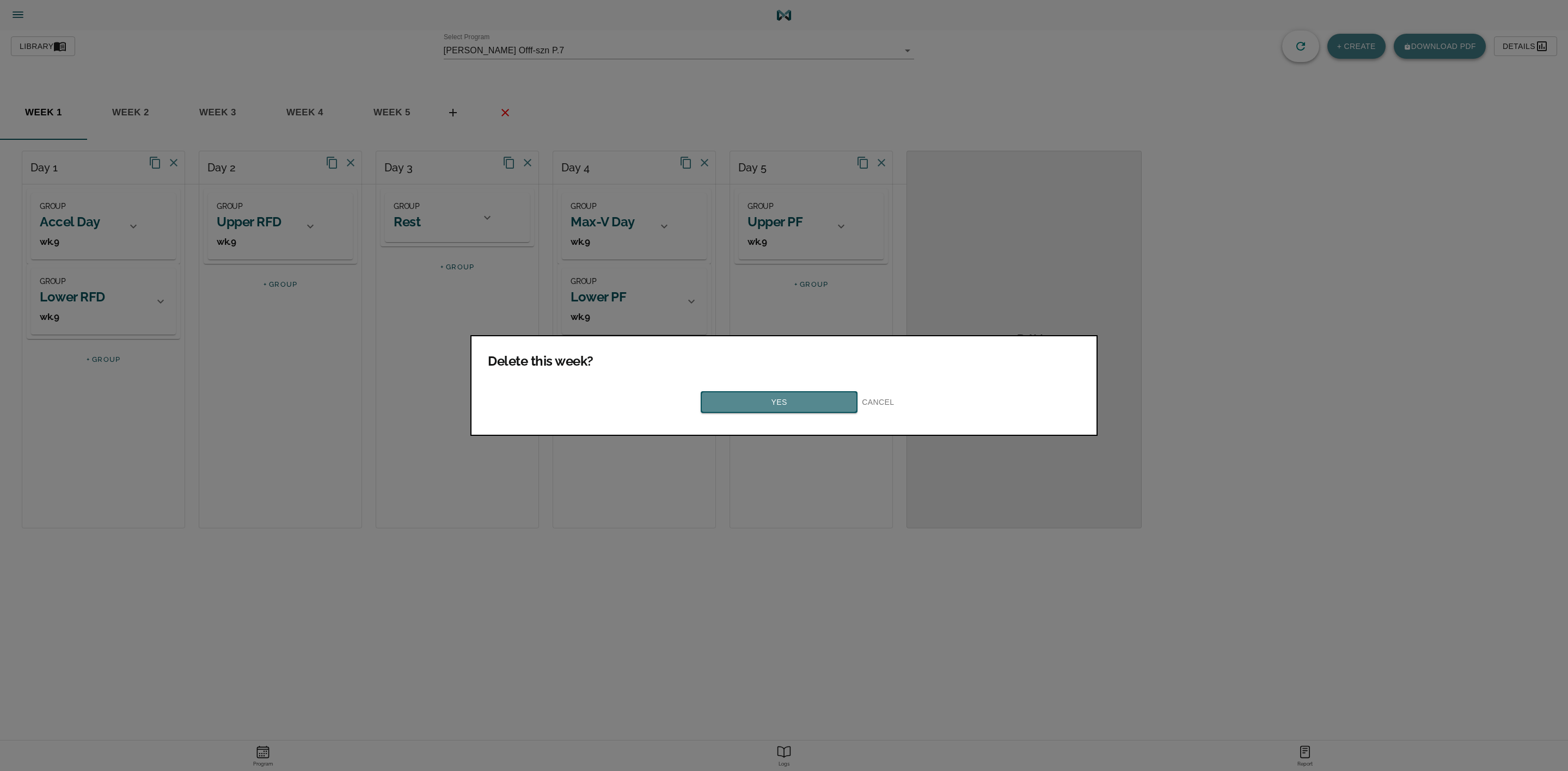
click at [733, 404] on button "Yes" at bounding box center [778, 403] width 157 height 22
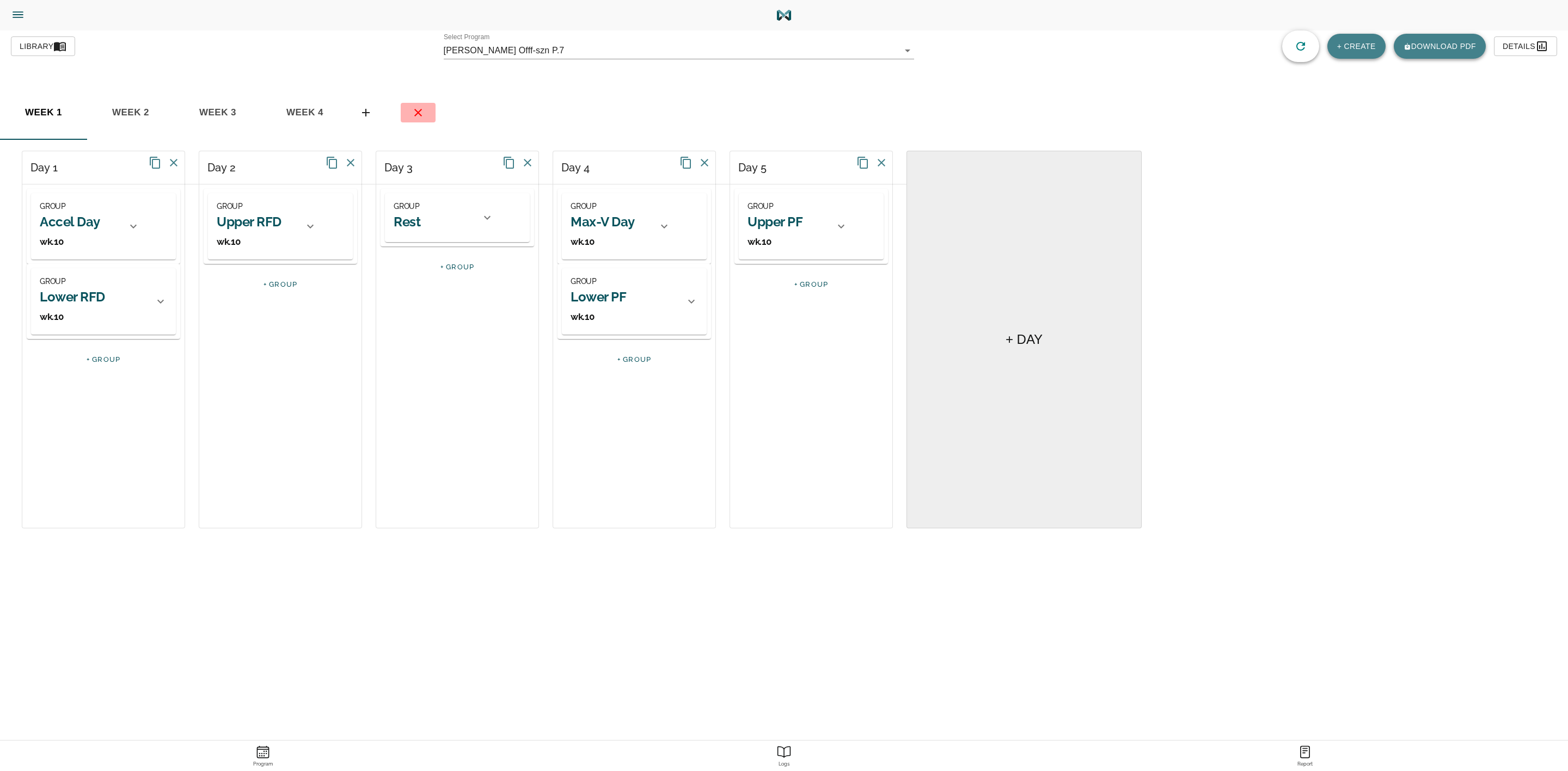
click at [420, 121] on button "basic tabs example" at bounding box center [418, 112] width 35 height 20
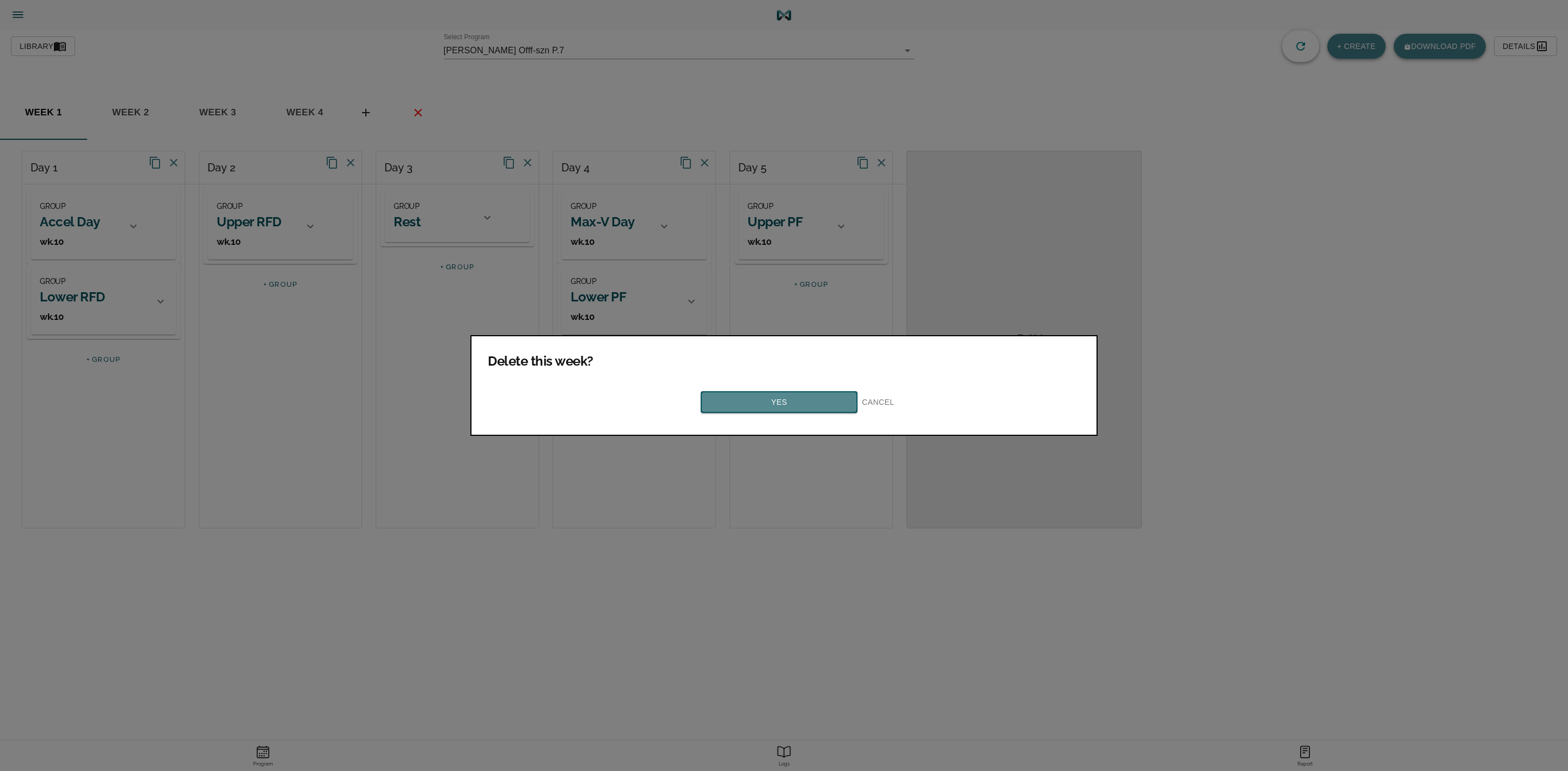
drag, startPoint x: 718, startPoint y: 394, endPoint x: 711, endPoint y: 389, distance: 8.6
click at [718, 395] on span "Yes" at bounding box center [779, 402] width 137 height 14
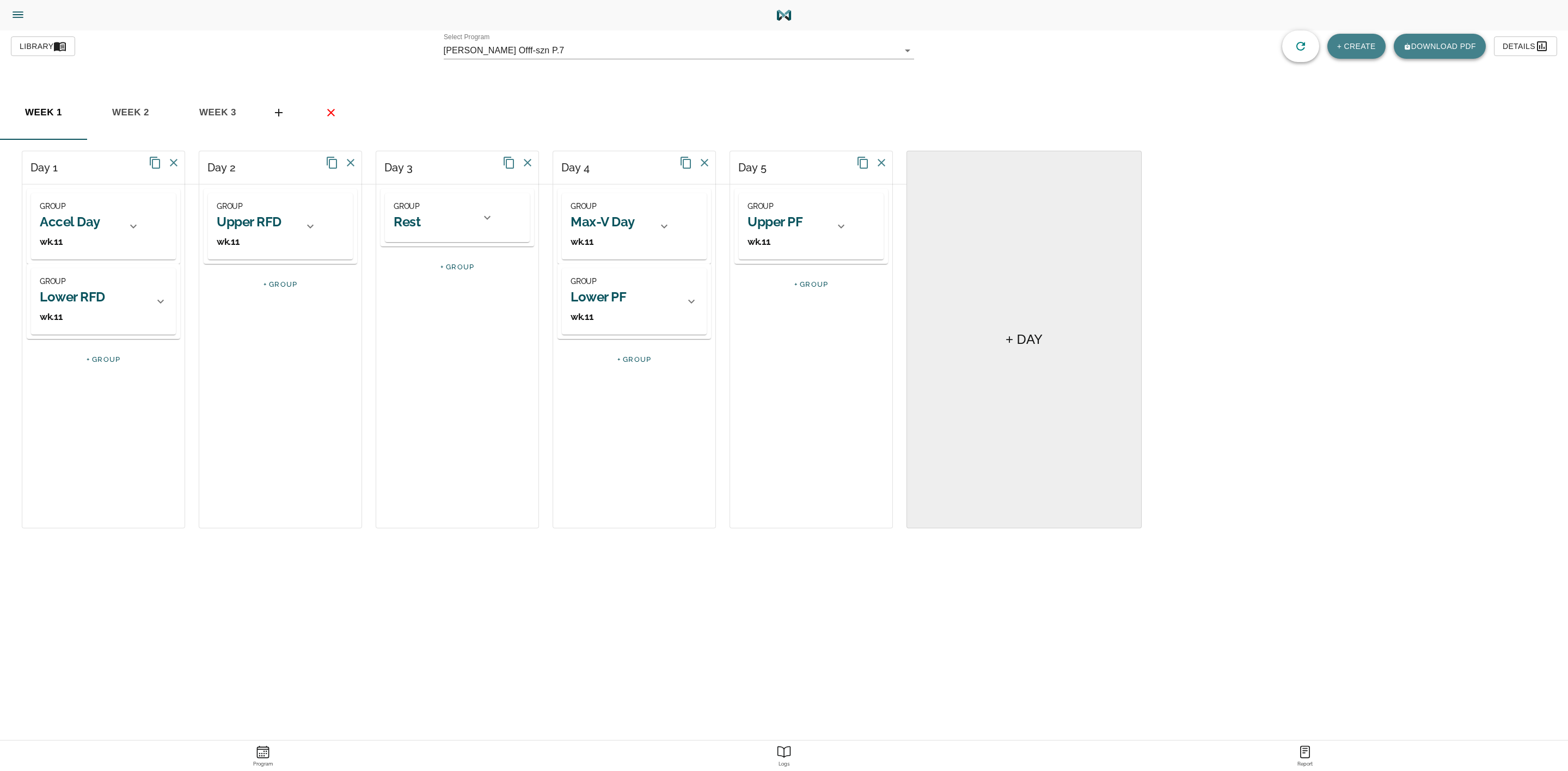
click at [323, 110] on span "basic tabs example" at bounding box center [331, 112] width 26 height 13
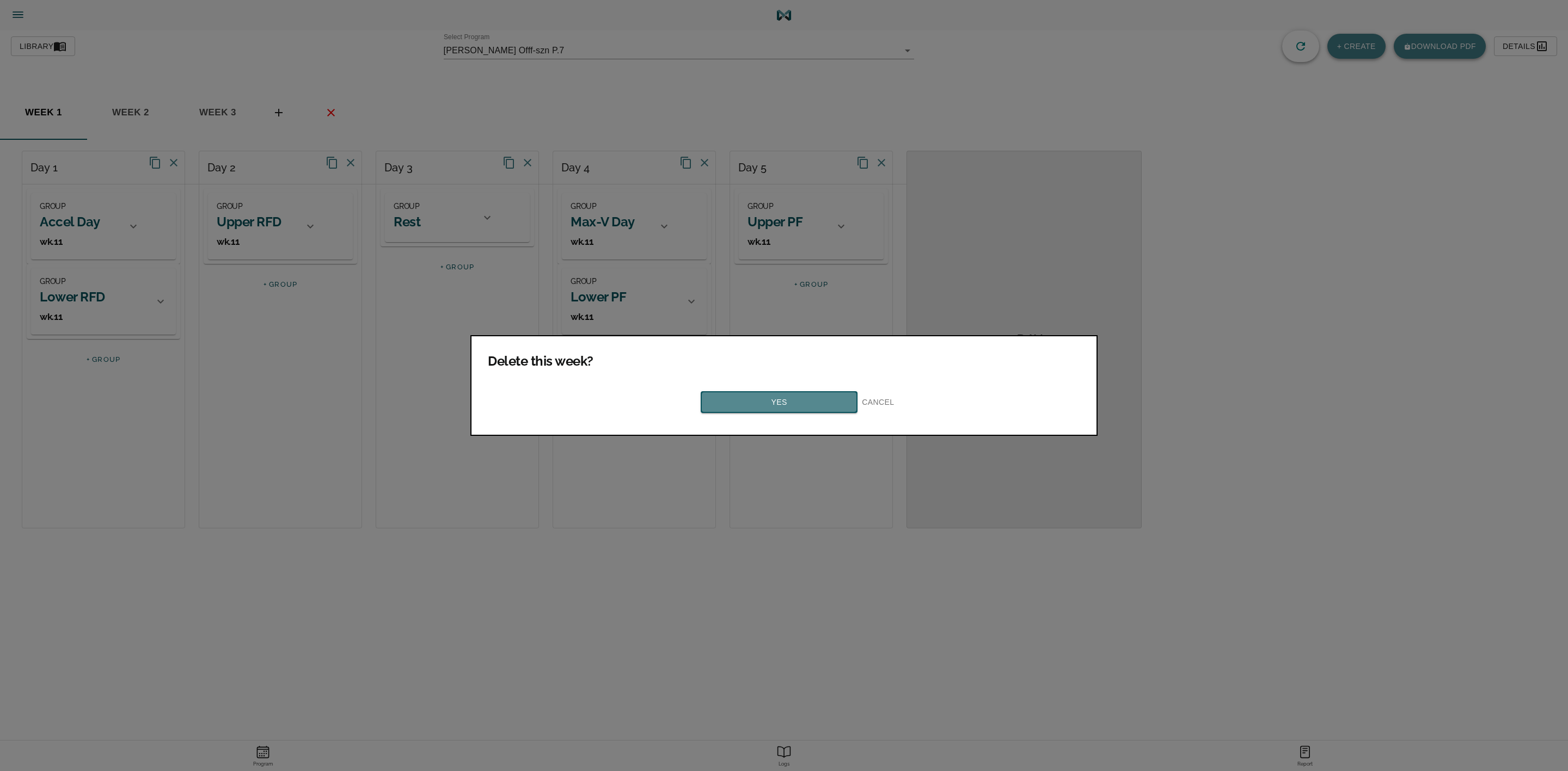
click at [730, 399] on span "Yes" at bounding box center [779, 402] width 137 height 14
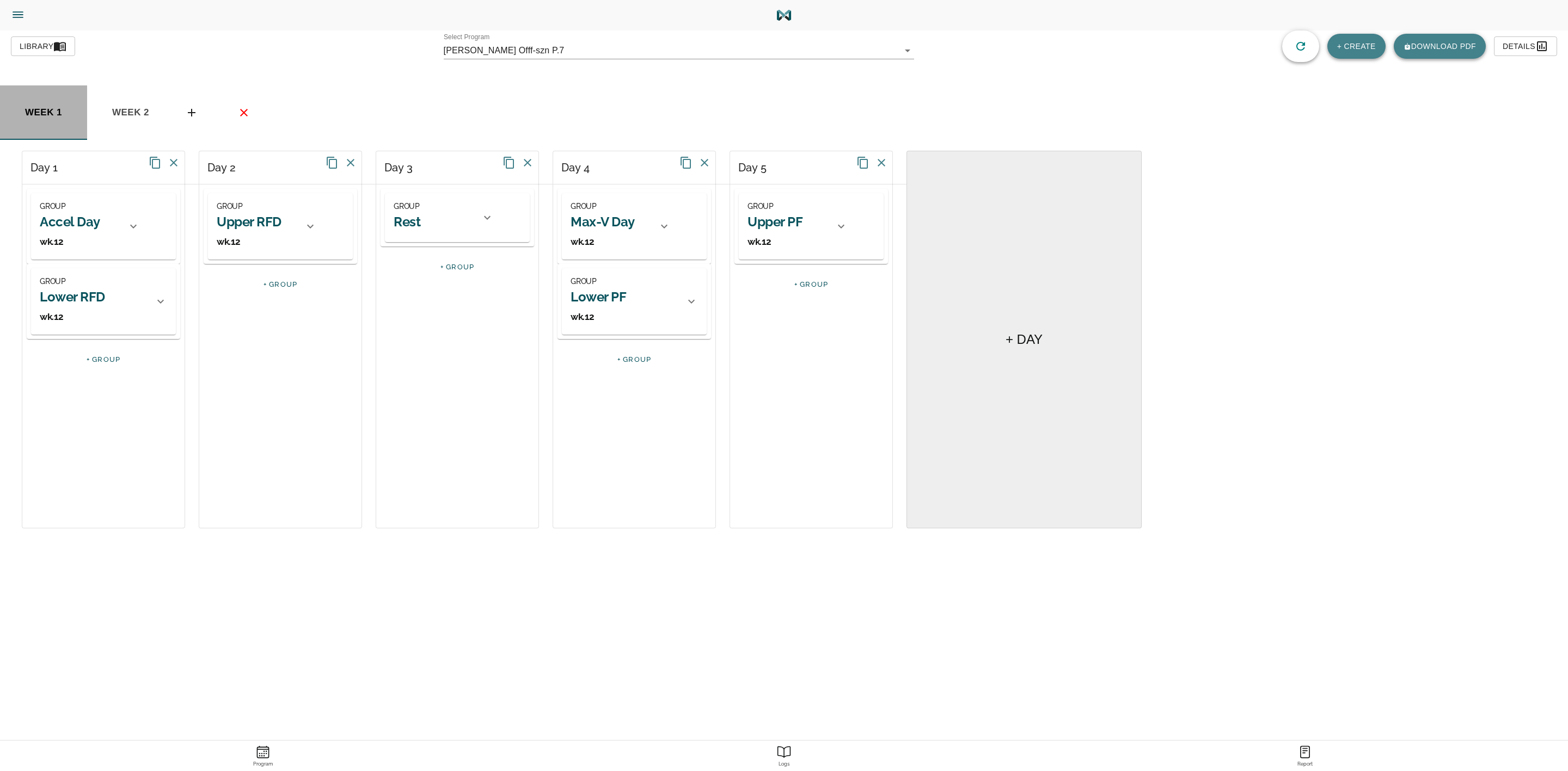
click at [54, 103] on button "week 1" at bounding box center [43, 112] width 87 height 54
click at [147, 104] on span "week 2" at bounding box center [131, 112] width 74 height 17
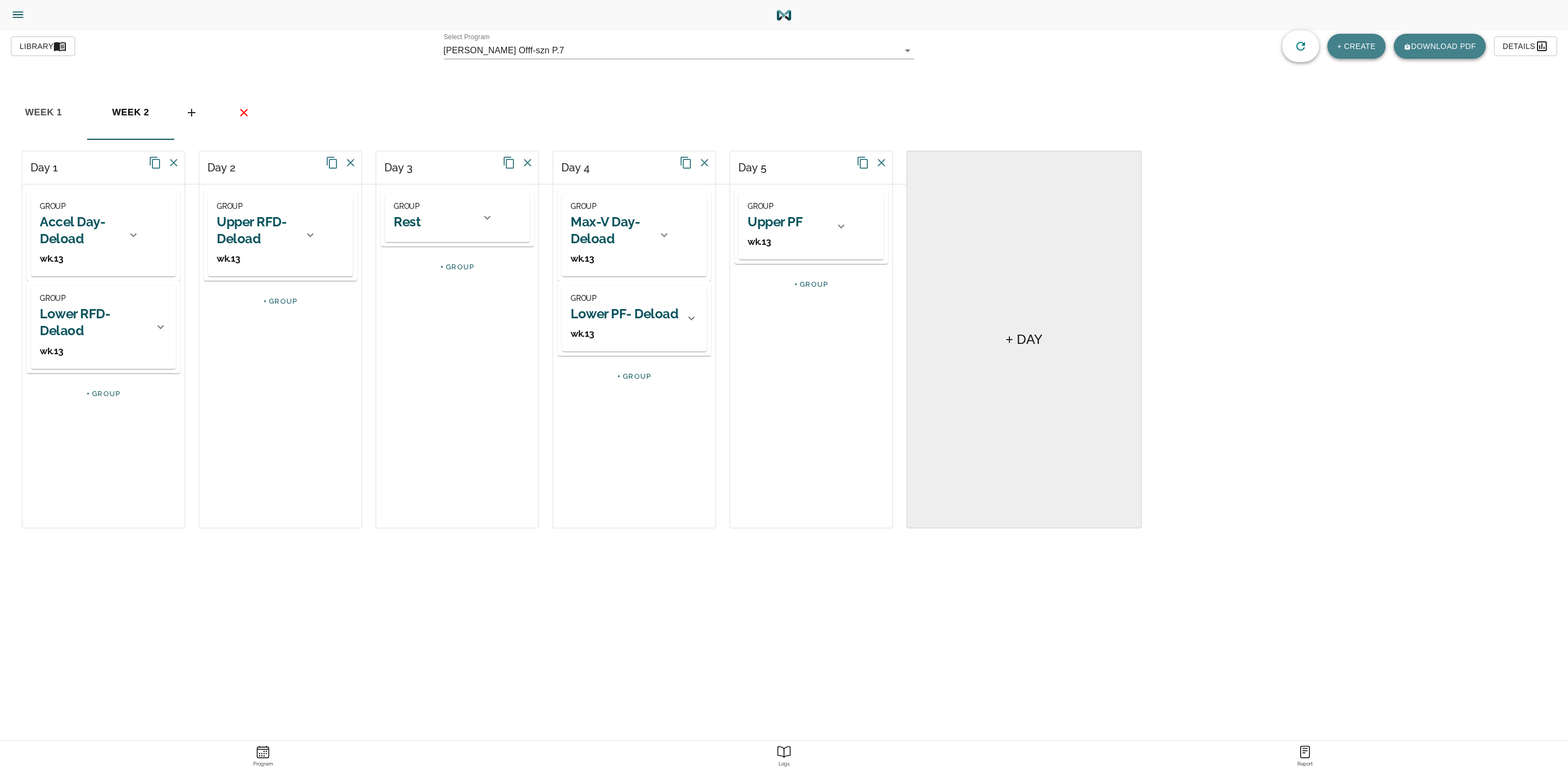
click at [240, 113] on icon "basic tabs example" at bounding box center [244, 112] width 13 height 13
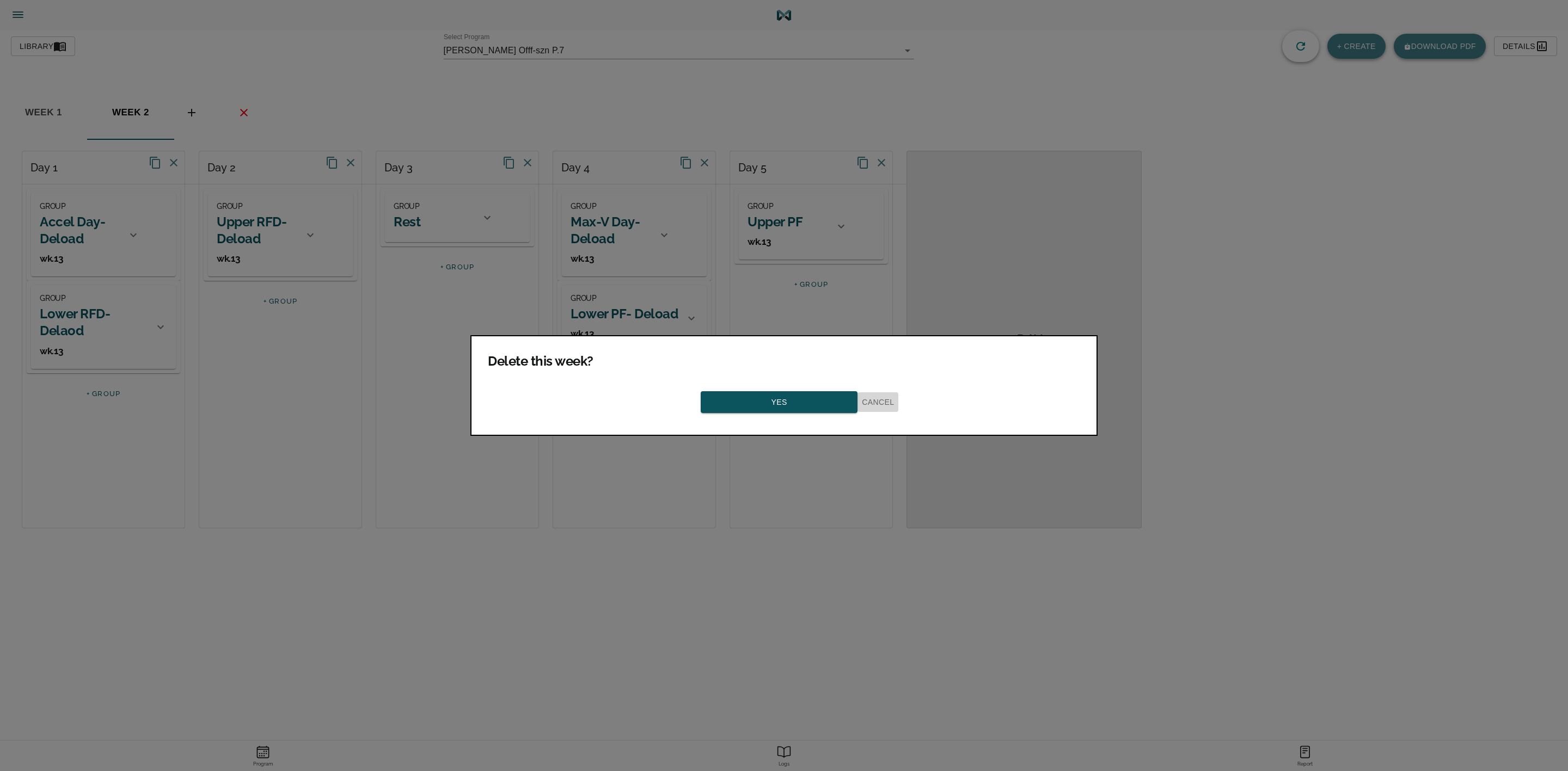
click at [880, 399] on span "Cancel" at bounding box center [878, 402] width 32 height 14
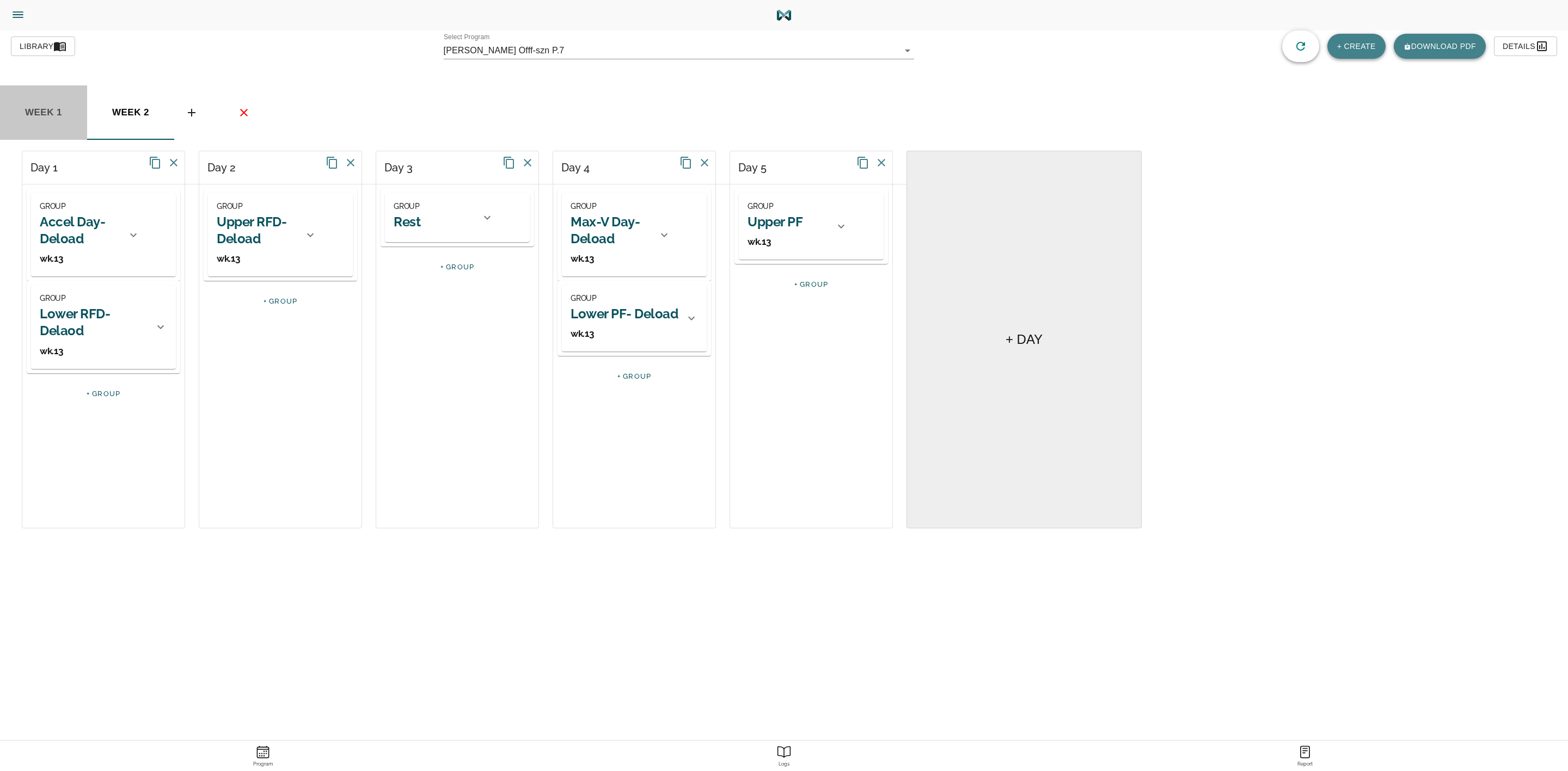
click at [53, 108] on span "week 1" at bounding box center [43, 112] width 74 height 17
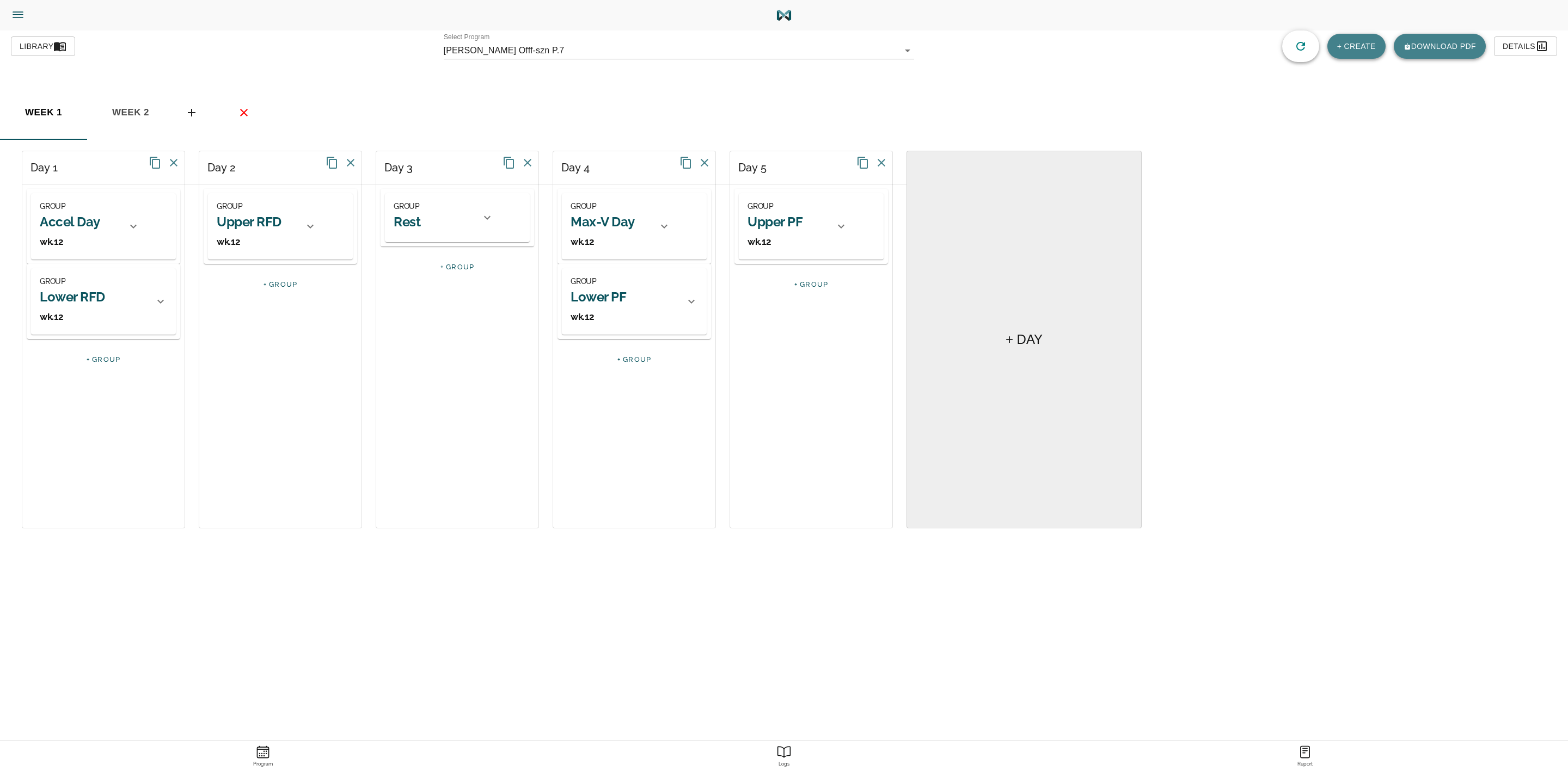
click at [253, 108] on span "basic tabs example" at bounding box center [244, 112] width 26 height 13
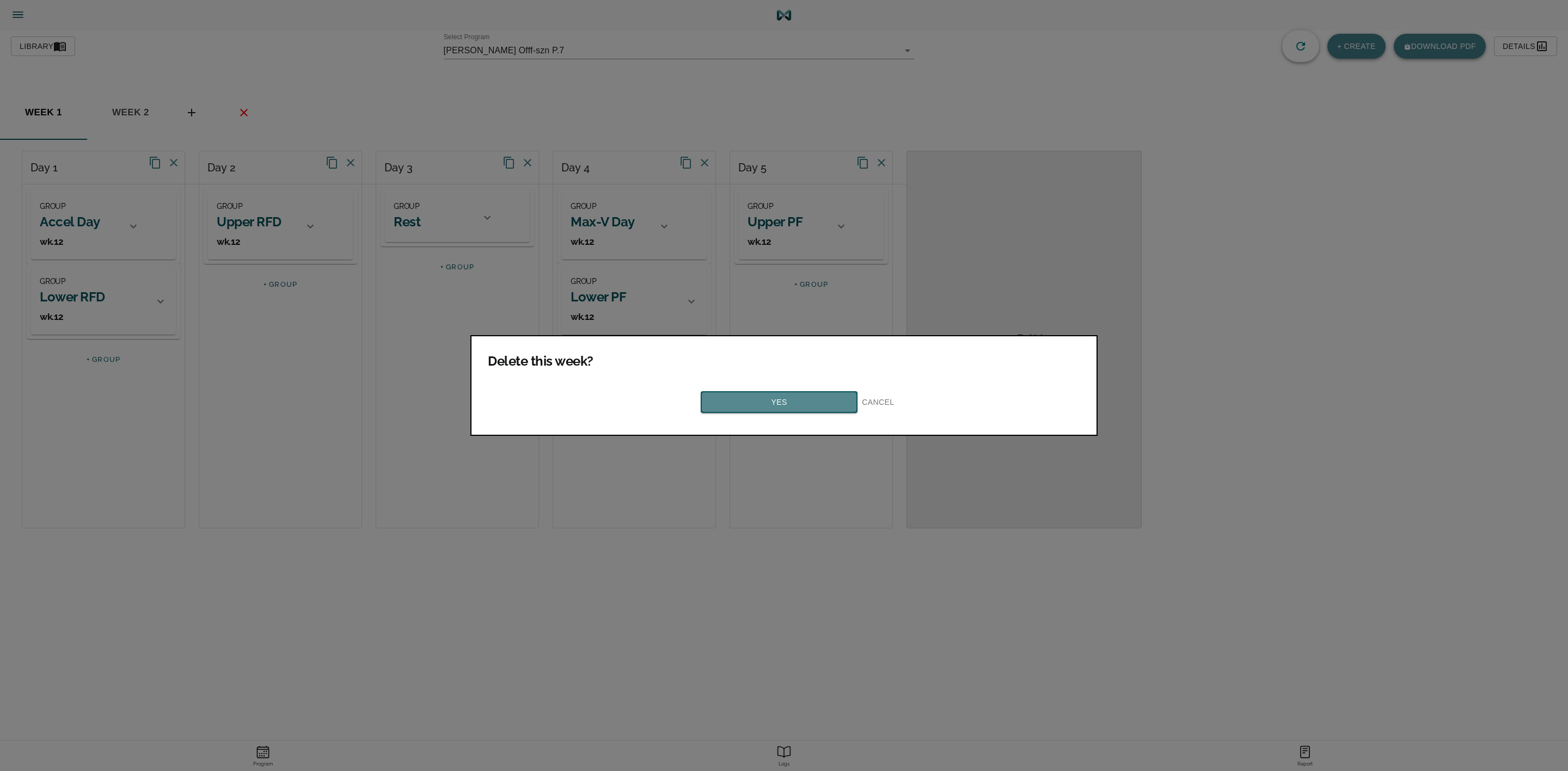
click at [804, 391] on button "Yes" at bounding box center [778, 403] width 157 height 22
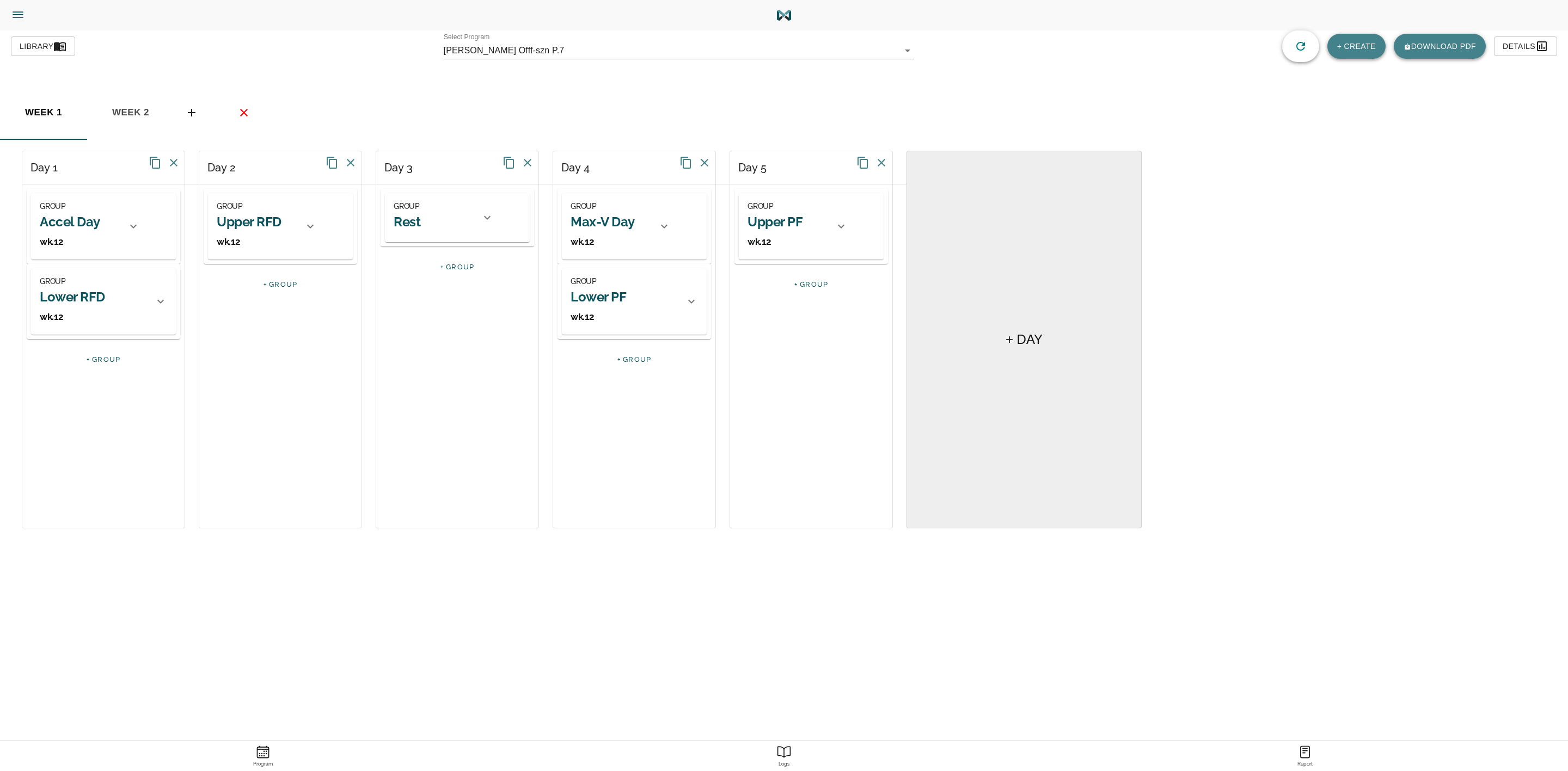
click at [764, 394] on div "Day 5 GROUP Upper PF wk.12 BLOCK WR Warm-Up 4 EXERCISES T-Spine Rotation (Quadr…" at bounding box center [811, 339] width 163 height 378
click at [80, 222] on h2 "Accel Day-Deload" at bounding box center [80, 230] width 80 height 33
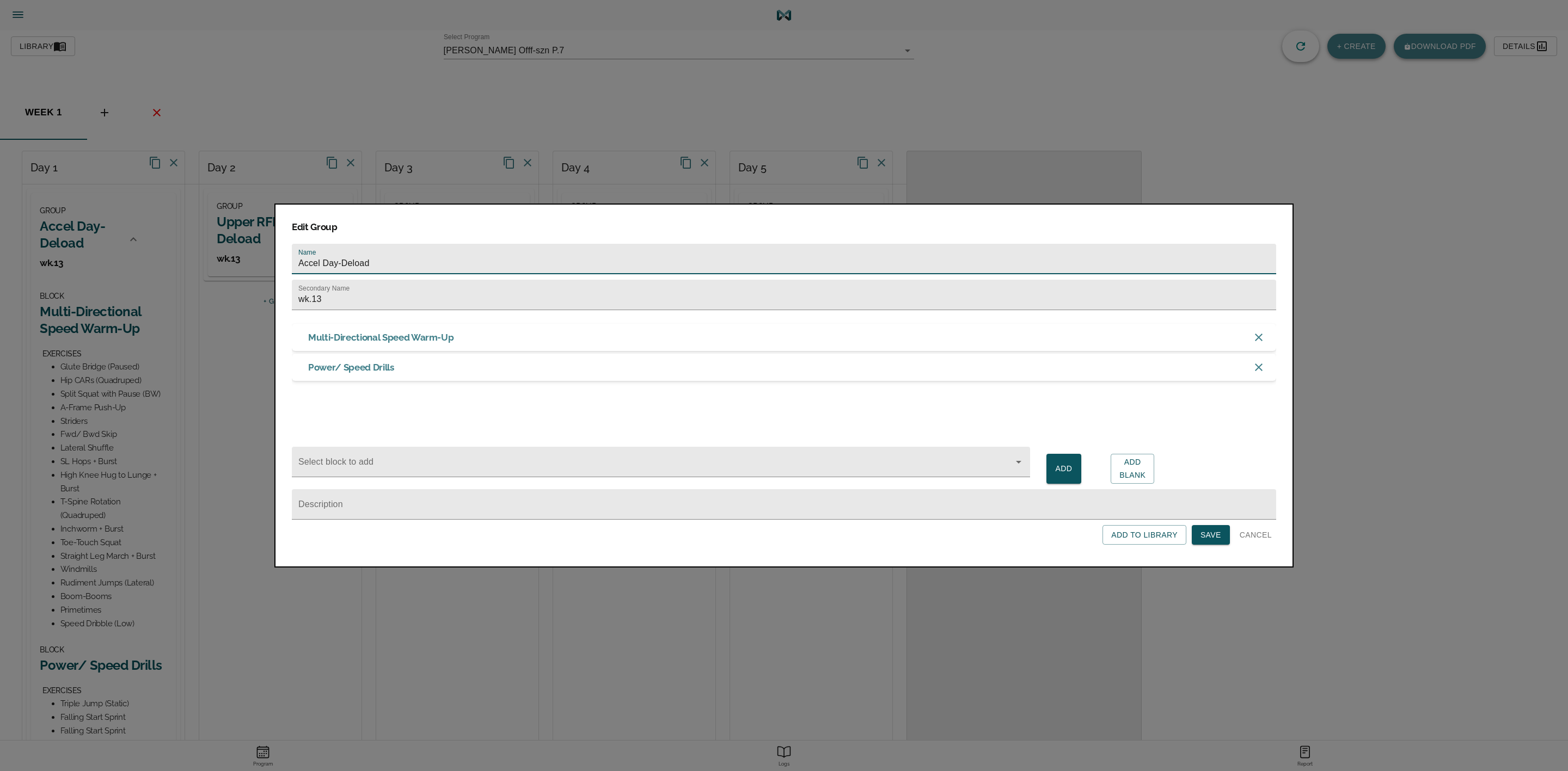
click at [388, 259] on input "Accel Day-Deload" at bounding box center [784, 259] width 985 height 30
drag, startPoint x: 380, startPoint y: 261, endPoint x: 338, endPoint y: 273, distance: 43.7
click at [338, 273] on input "Accel Day-Deload" at bounding box center [784, 259] width 985 height 30
type input "Accel Day"
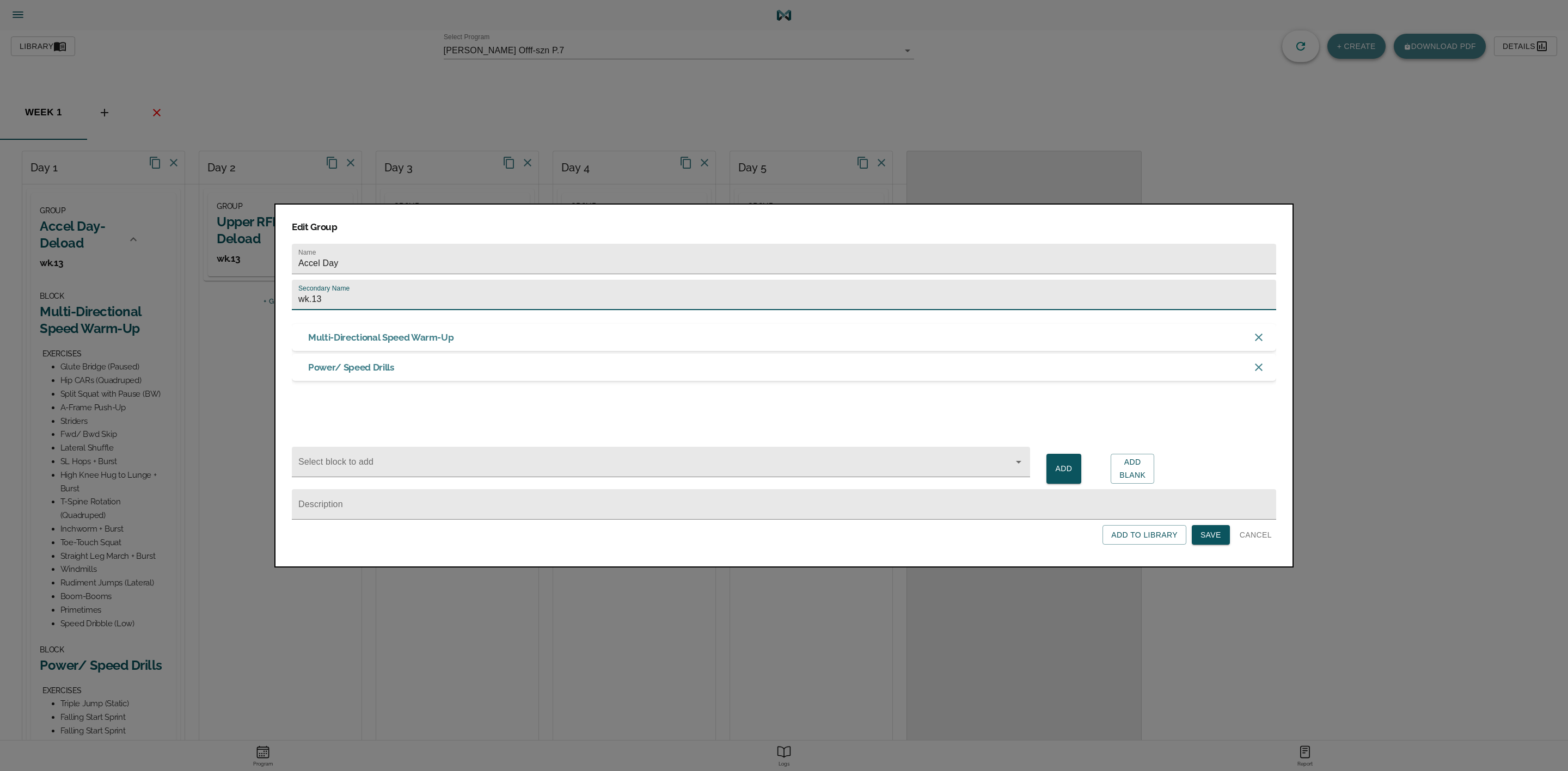
click at [338, 302] on input "wk.13" at bounding box center [784, 295] width 985 height 30
type input "wk.1"
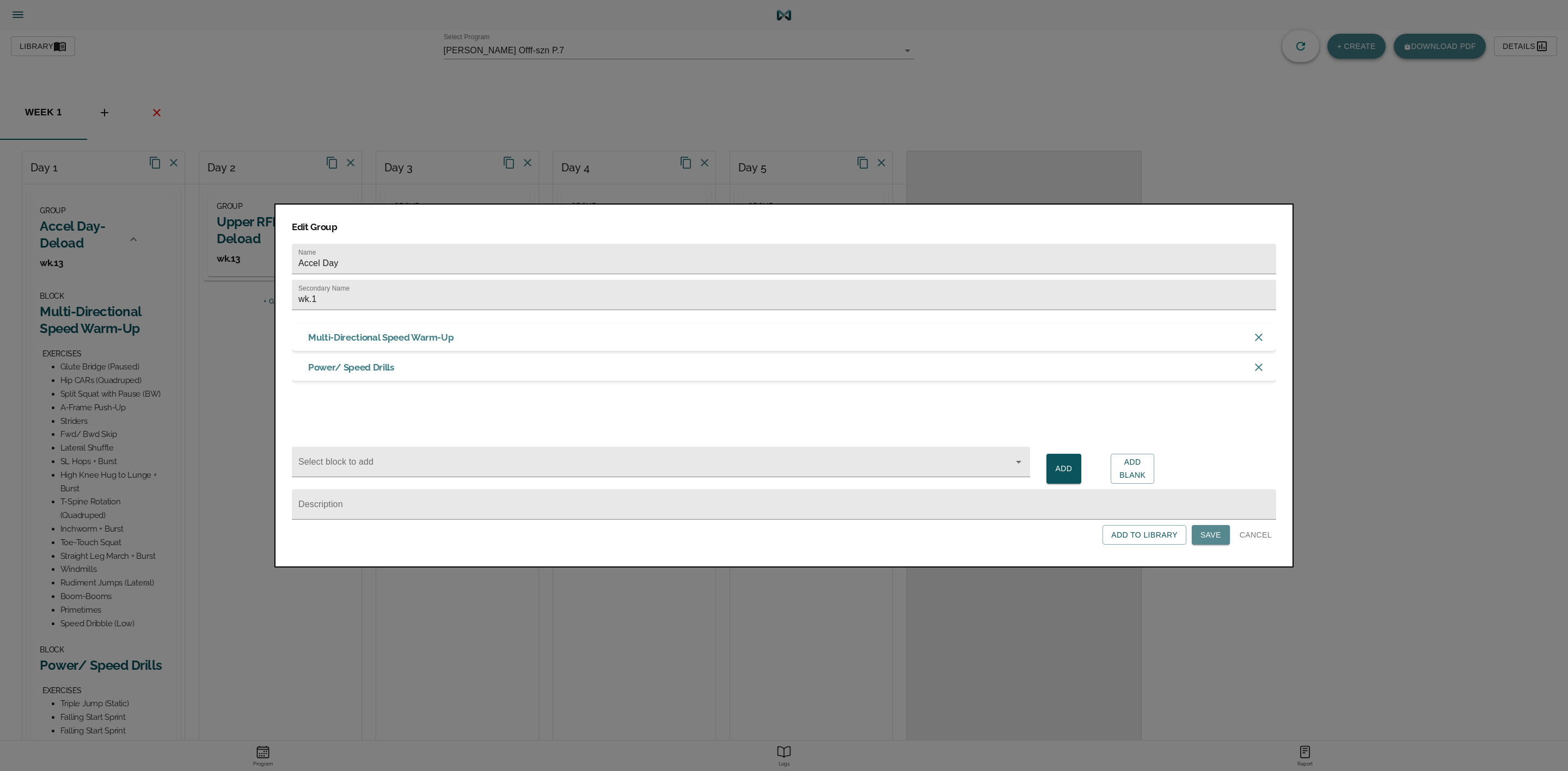
click at [1207, 532] on span "Save" at bounding box center [1211, 535] width 21 height 14
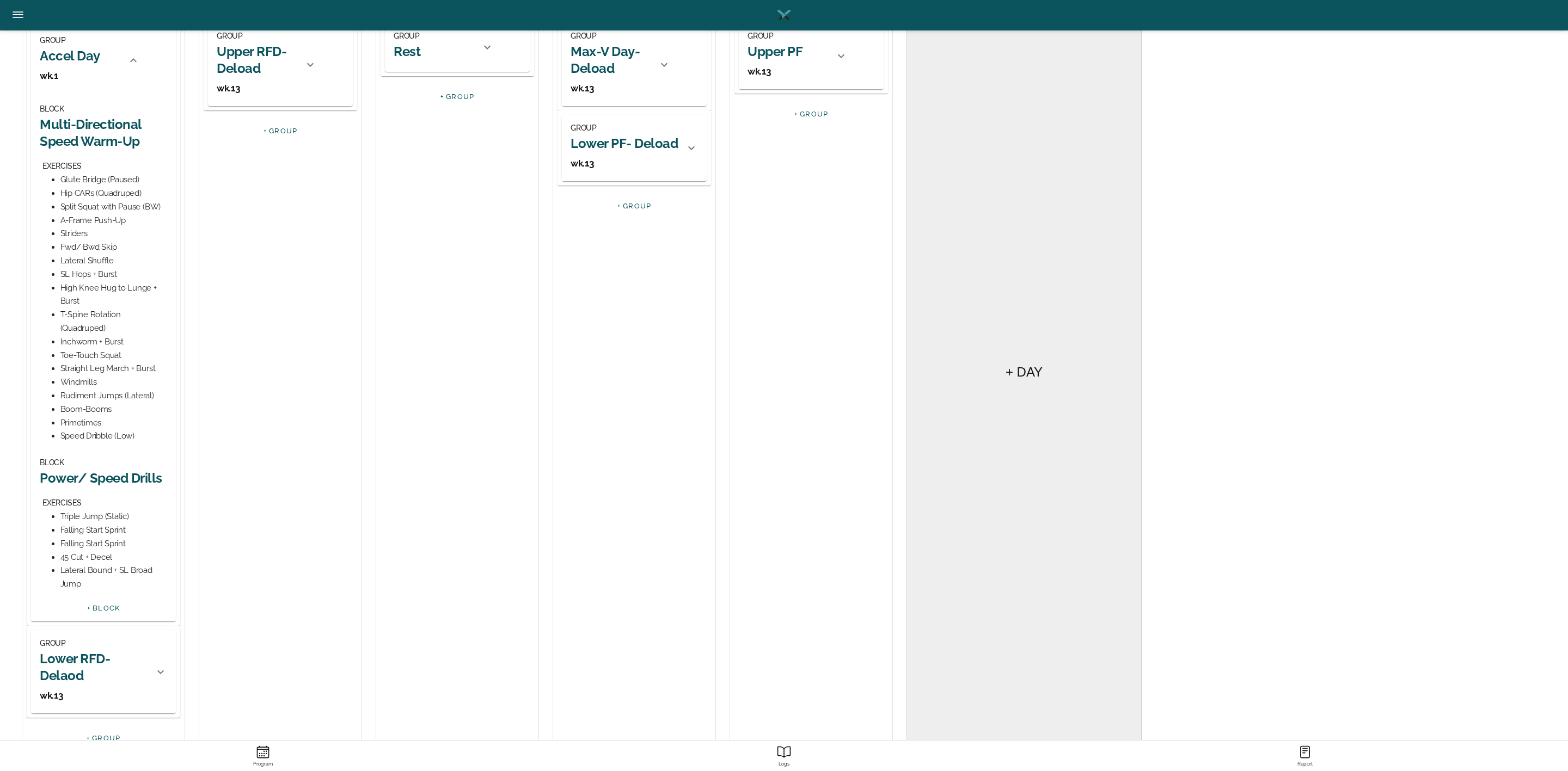
scroll to position [131, 0]
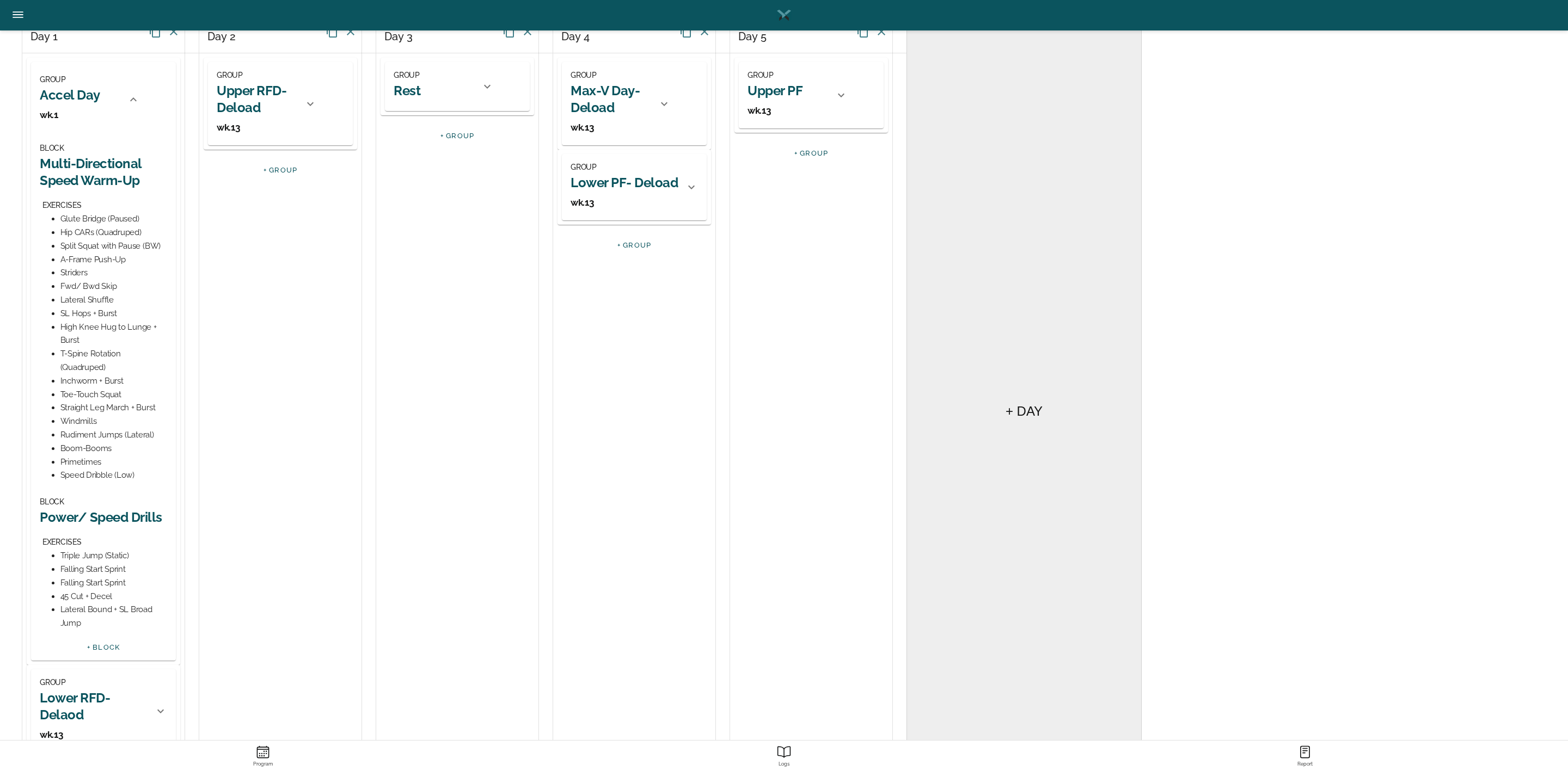
click at [103, 518] on h2 "Power/ Speed Drills" at bounding box center [103, 517] width 127 height 17
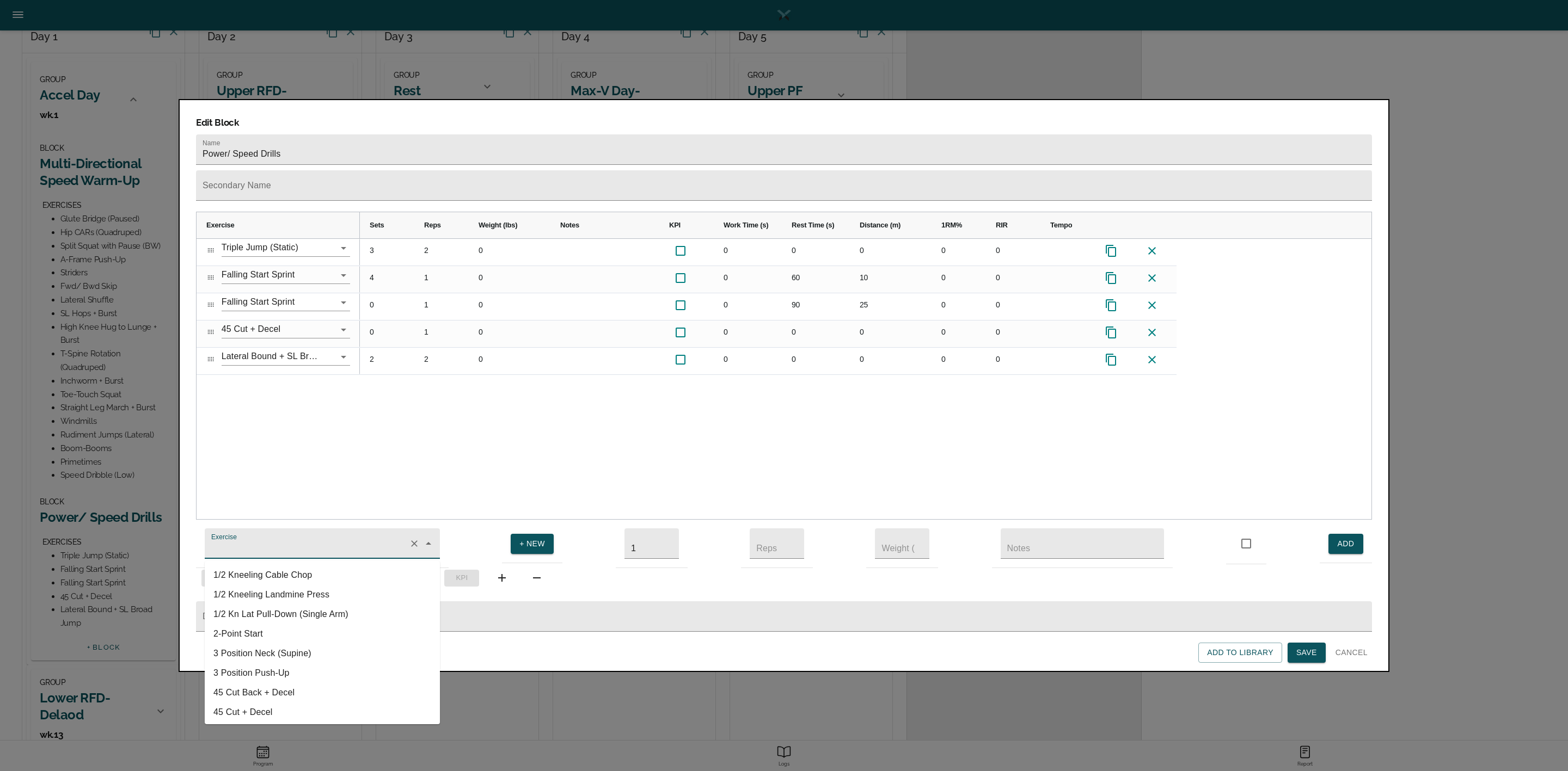
click at [349, 539] on input "Exercise" at bounding box center [307, 548] width 196 height 20
click at [349, 580] on li "Broad Jump (Consecutive)" at bounding box center [322, 588] width 236 height 20
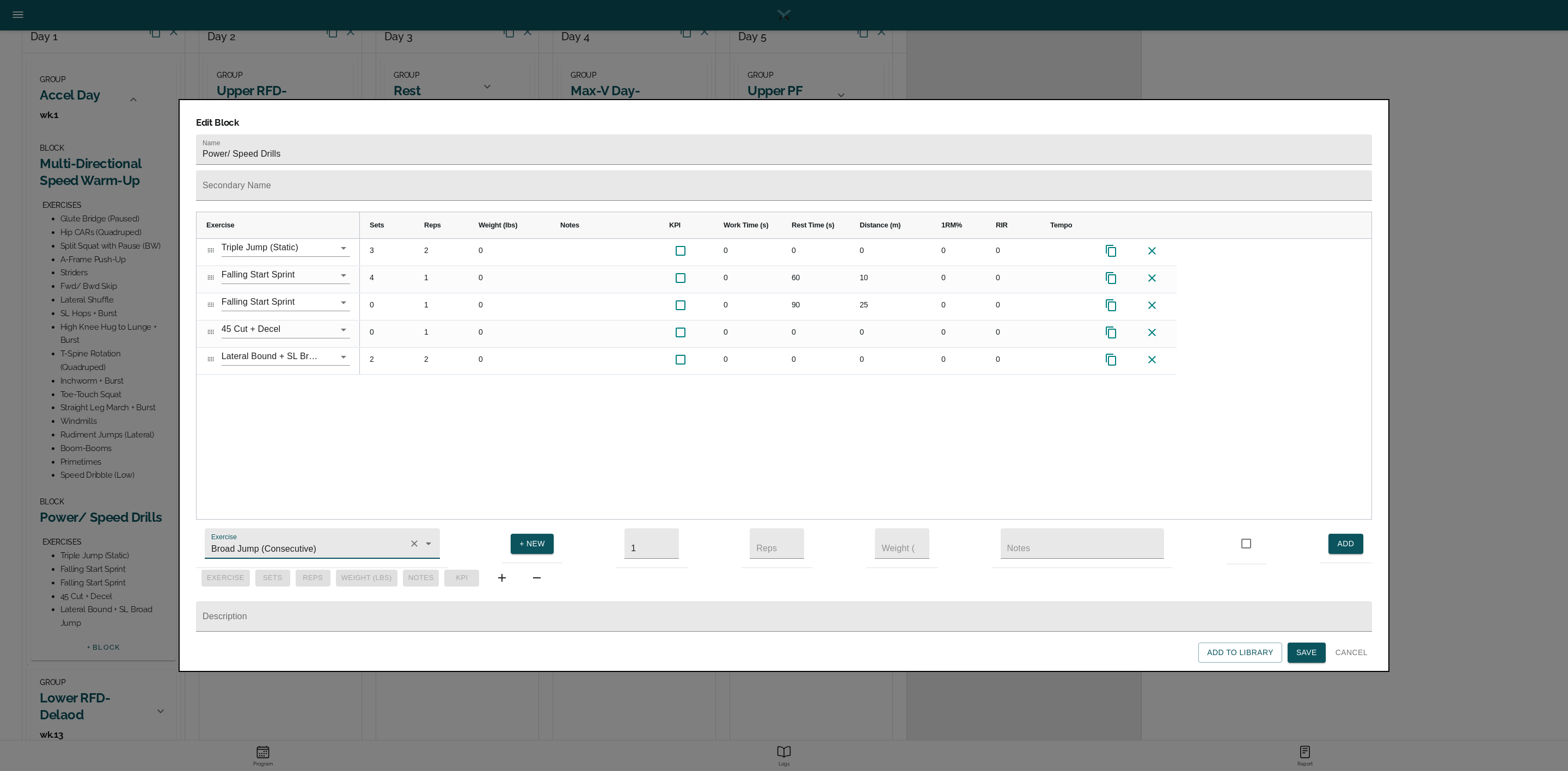
type input "Broad Jump (Consecutive)"
click at [1336, 534] on button "ADD" at bounding box center [1346, 543] width 35 height 20
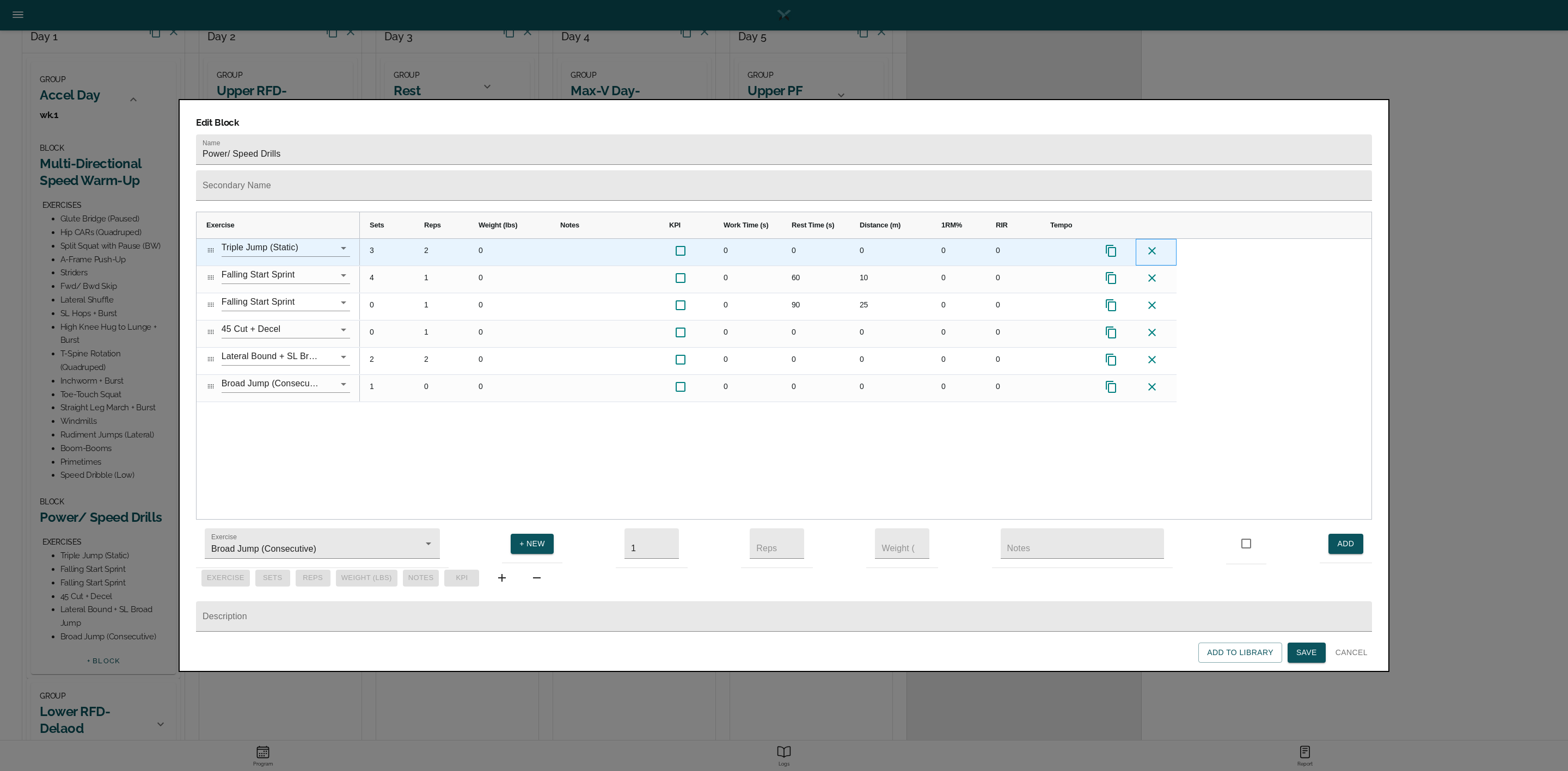
click at [1154, 244] on icon at bounding box center [1152, 251] width 13 height 13
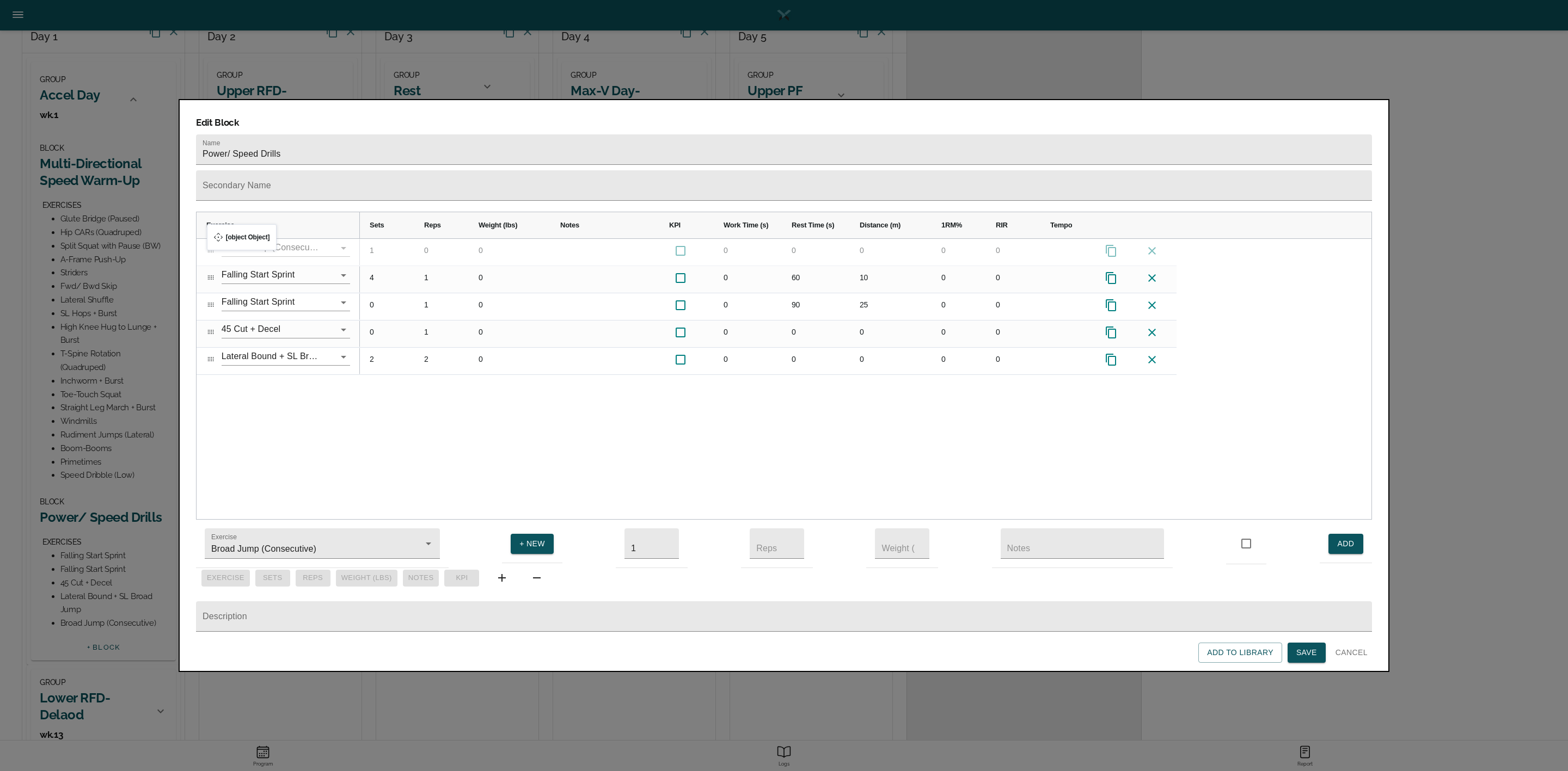
drag, startPoint x: 213, startPoint y: 335, endPoint x: 213, endPoint y: 230, distance: 105.0
click at [409, 539] on icon "Clear" at bounding box center [415, 544] width 11 height 11
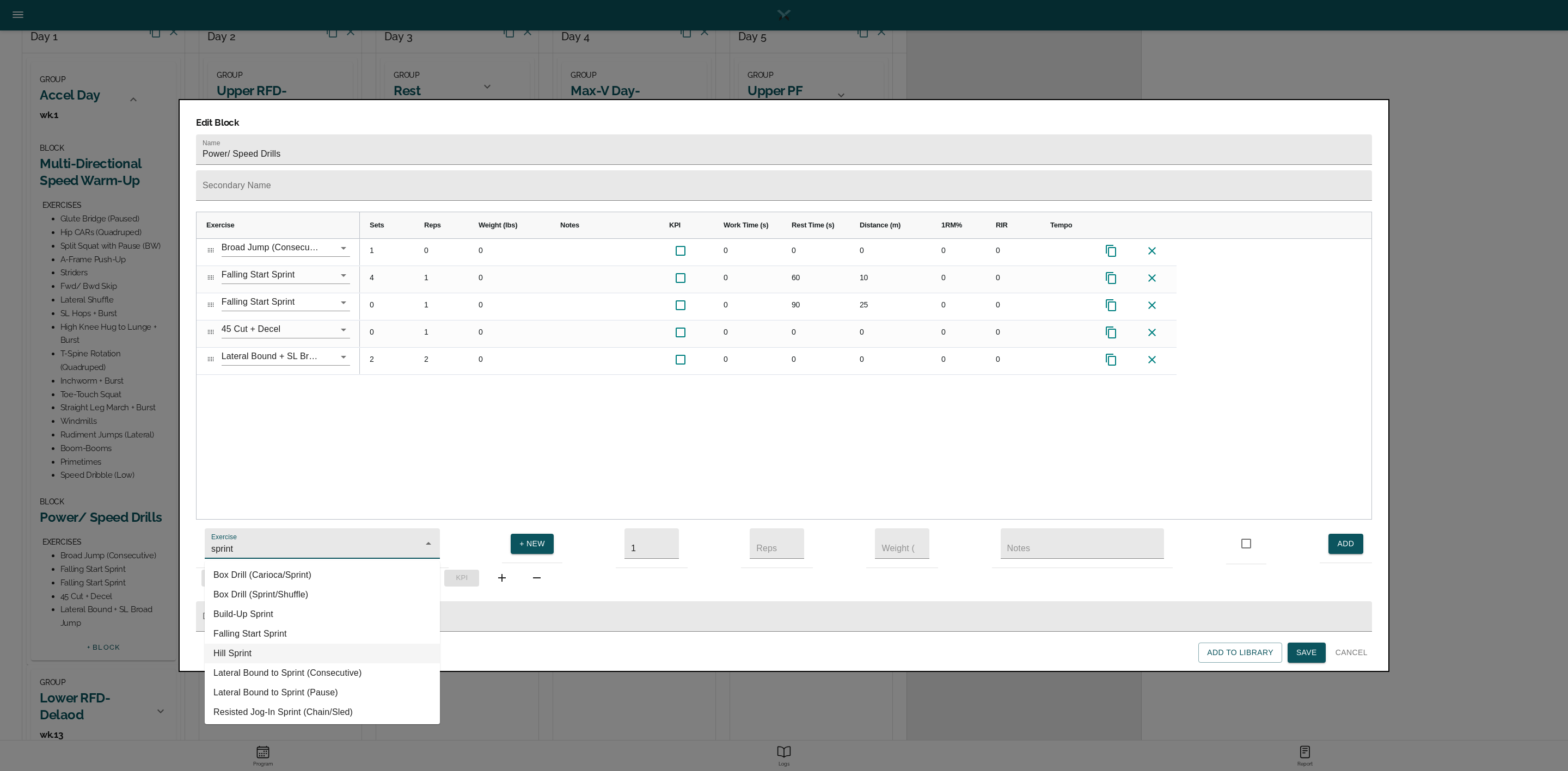
click at [268, 644] on li "Hill Sprint" at bounding box center [322, 653] width 236 height 20
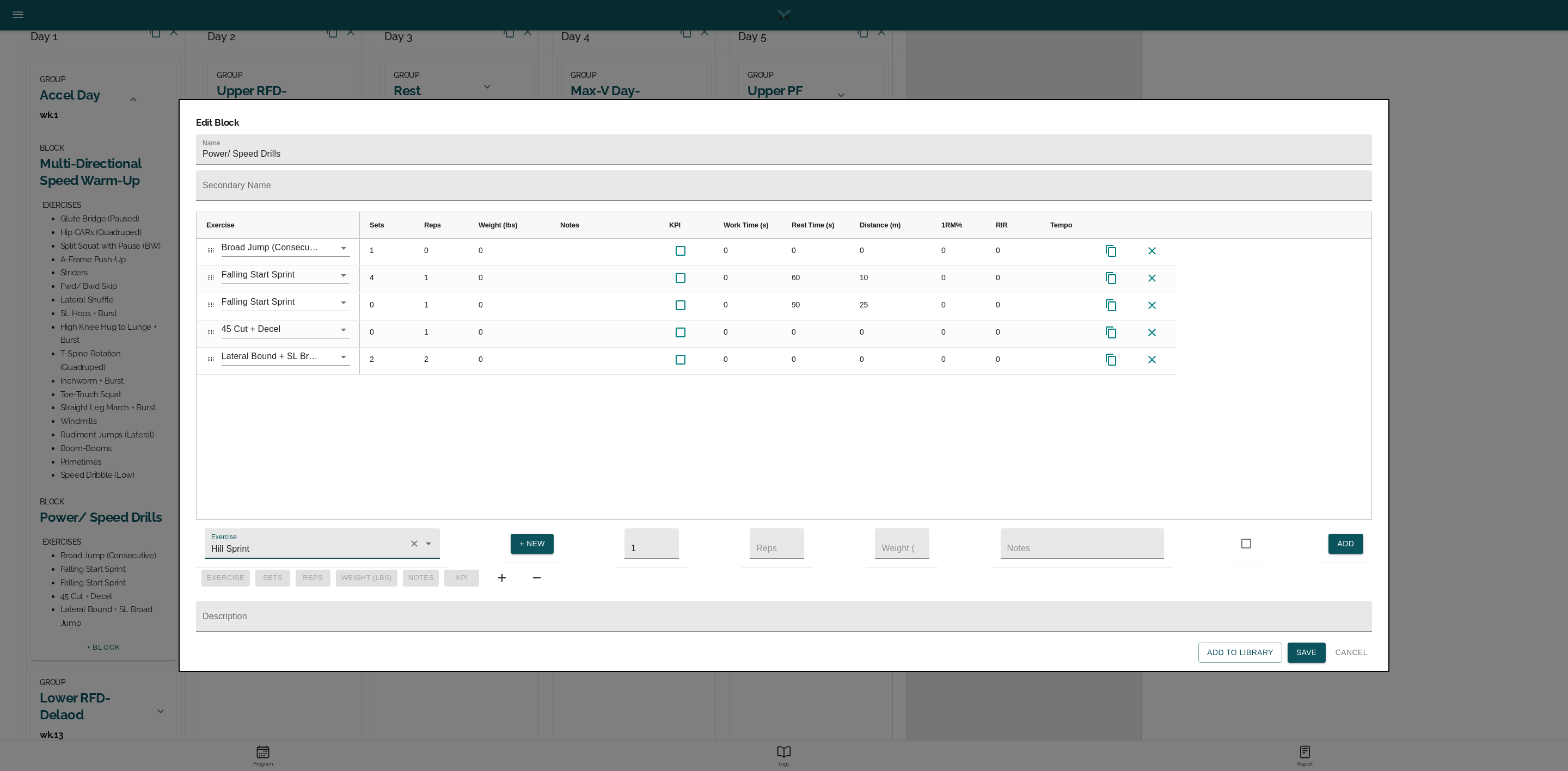
type input "Hill Sprint"
click at [1338, 537] on span "ADD" at bounding box center [1346, 543] width 18 height 14
drag, startPoint x: 214, startPoint y: 368, endPoint x: 216, endPoint y: 253, distance: 115.0
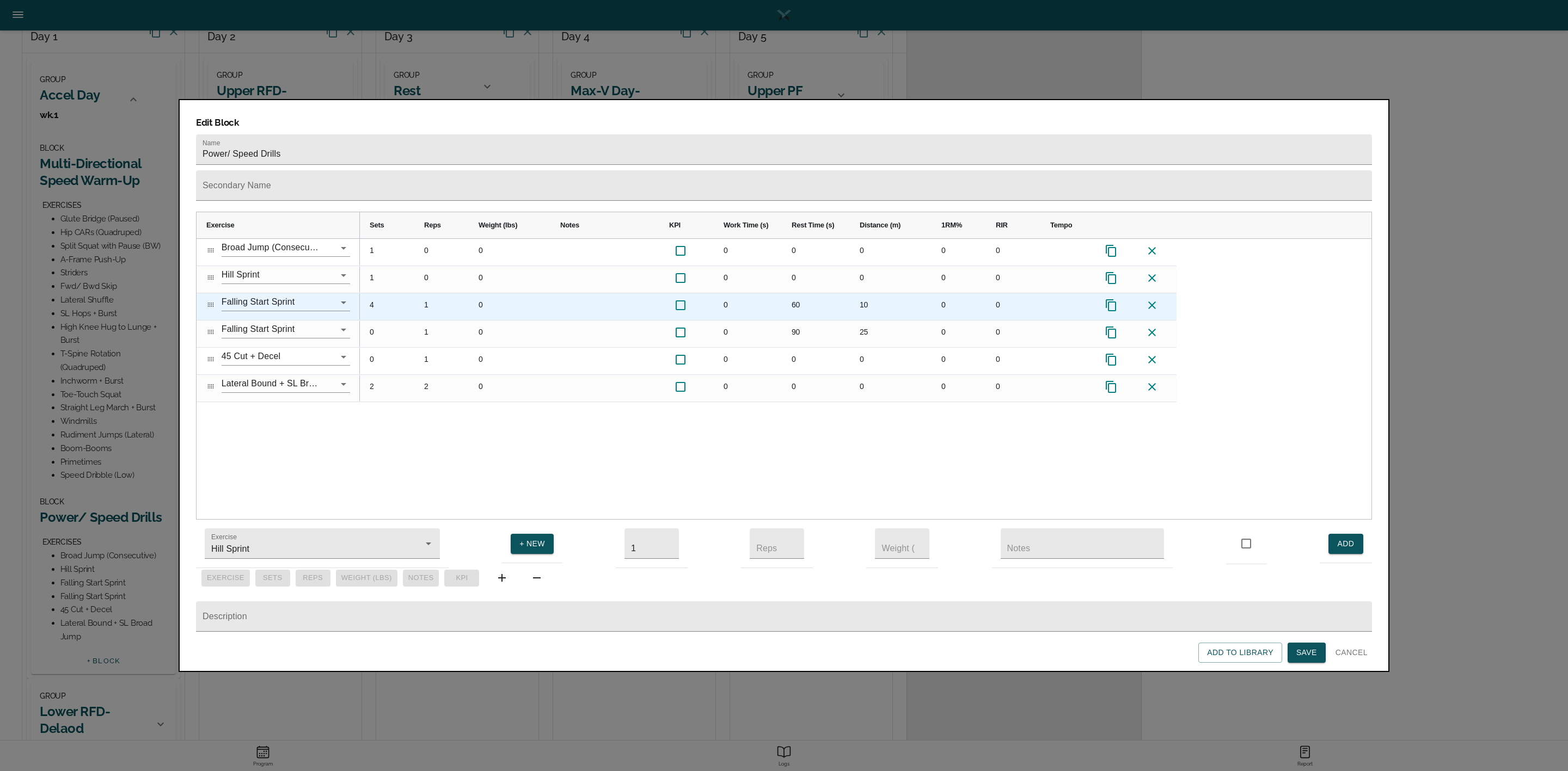
click at [1156, 299] on icon at bounding box center [1152, 306] width 13 height 13
click at [1156, 302] on icon at bounding box center [1153, 306] width 8 height 8
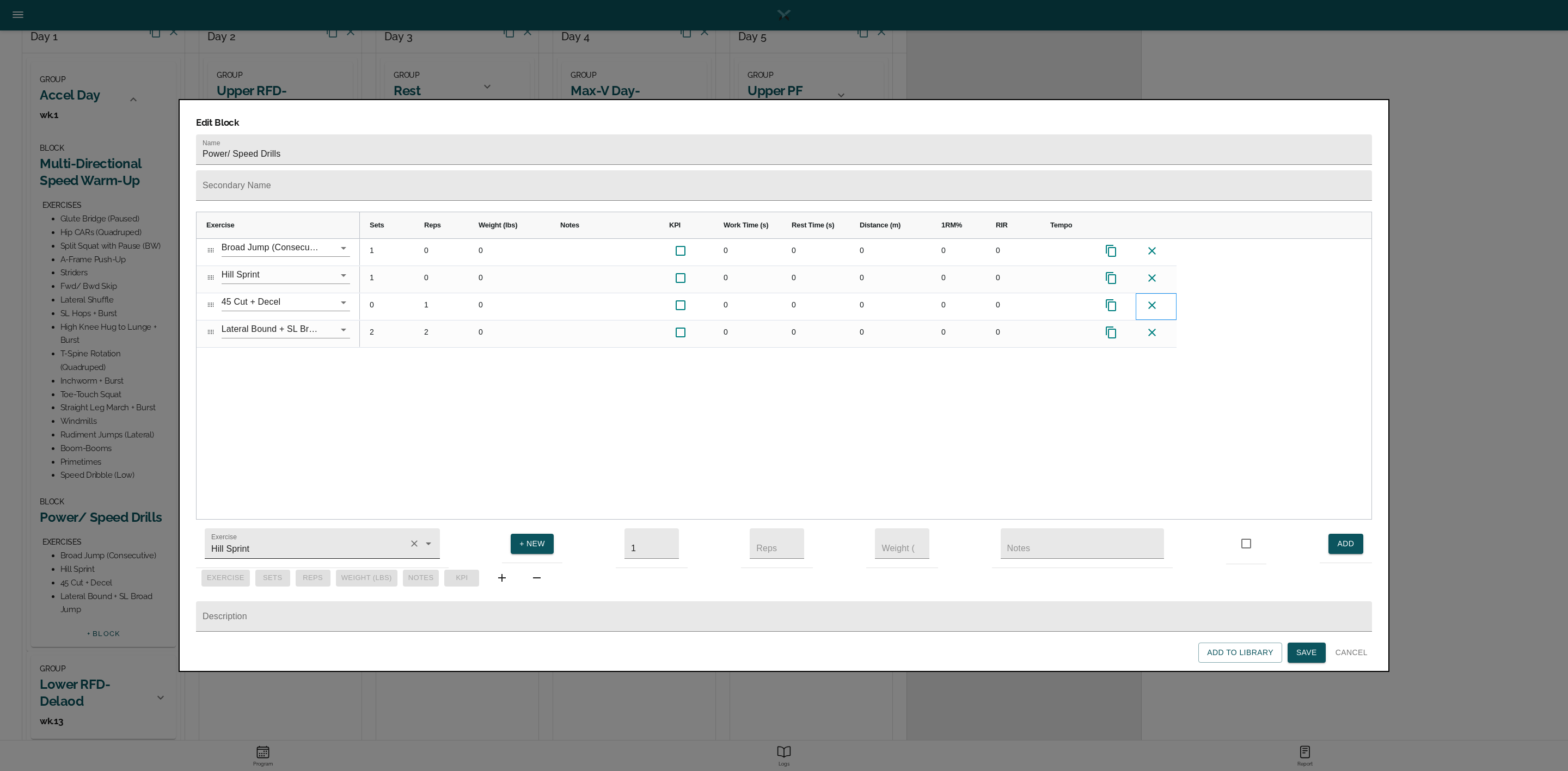
click at [414, 539] on icon "Clear" at bounding box center [415, 544] width 11 height 11
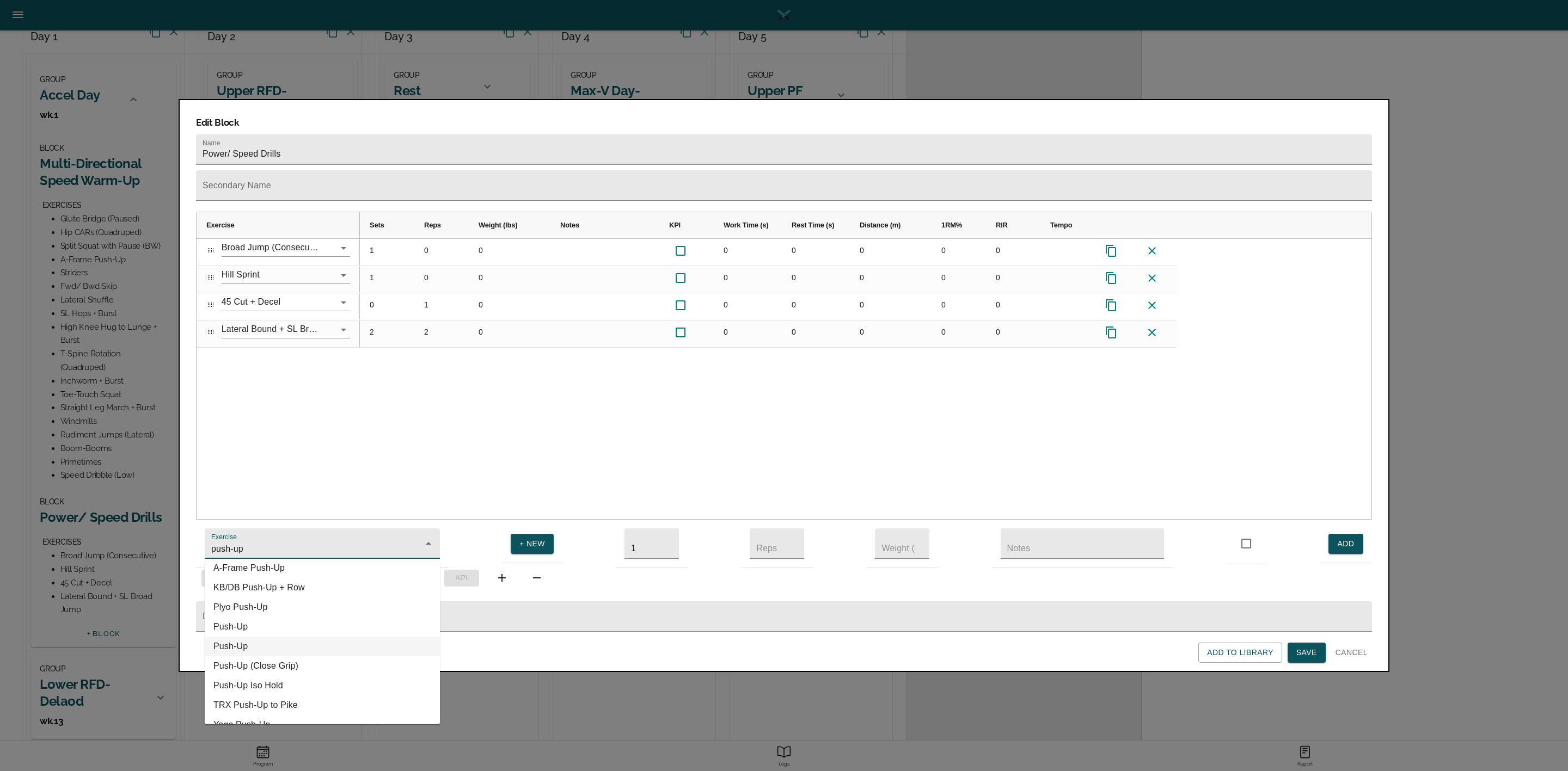
scroll to position [41, 0]
type input "push-up"
click at [449, 458] on div "0 1 0 0 0 0 0 0 2 2 0 0 0 0 0 0 1 0 0 0 0 0 0 0 1 0 0 0 0 0 0 0" at bounding box center [865, 379] width 1012 height 281
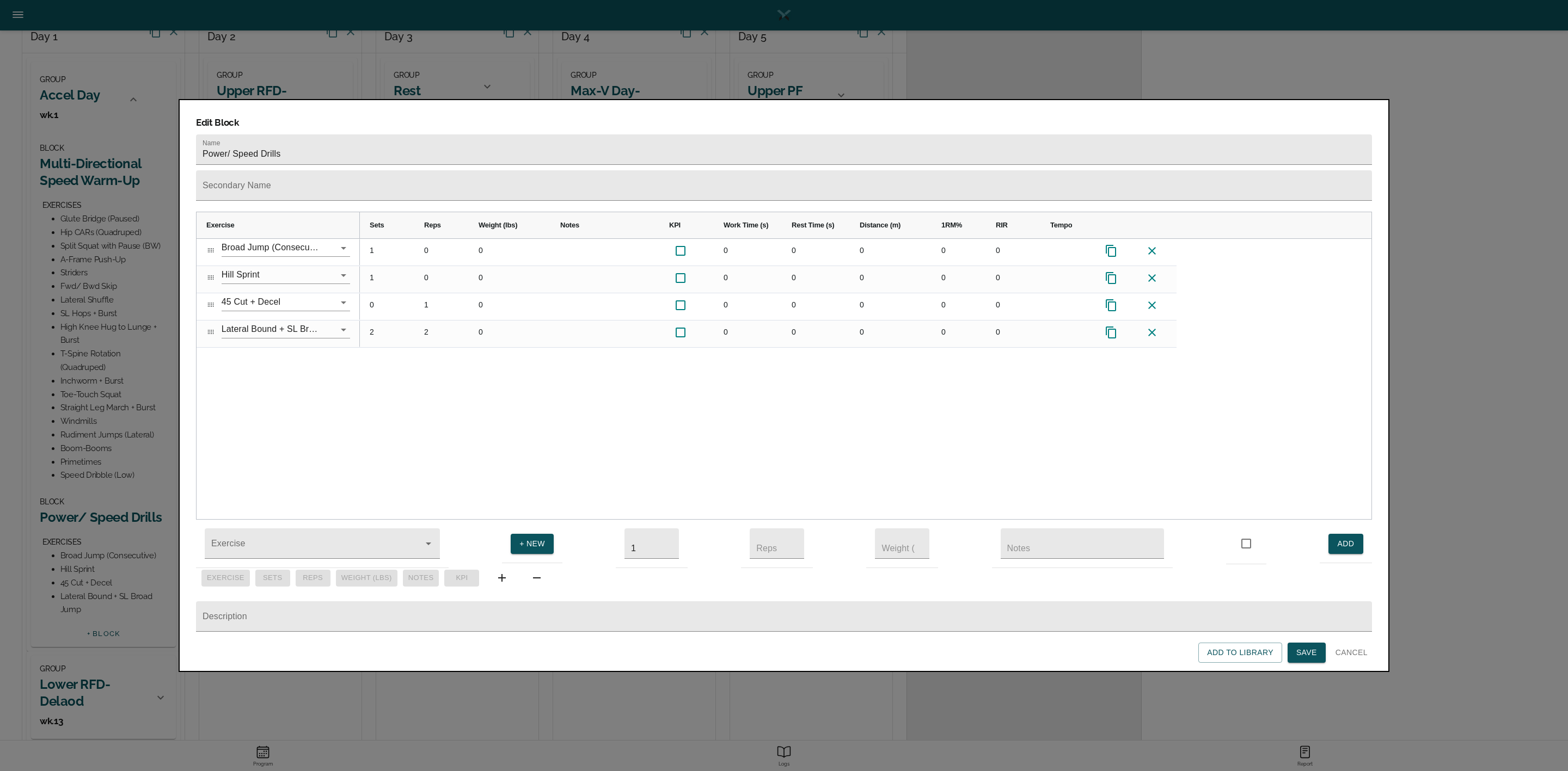
drag, startPoint x: 1319, startPoint y: 652, endPoint x: 1316, endPoint y: 311, distance: 341.0
click at [1319, 652] on button "Save" at bounding box center [1307, 652] width 38 height 20
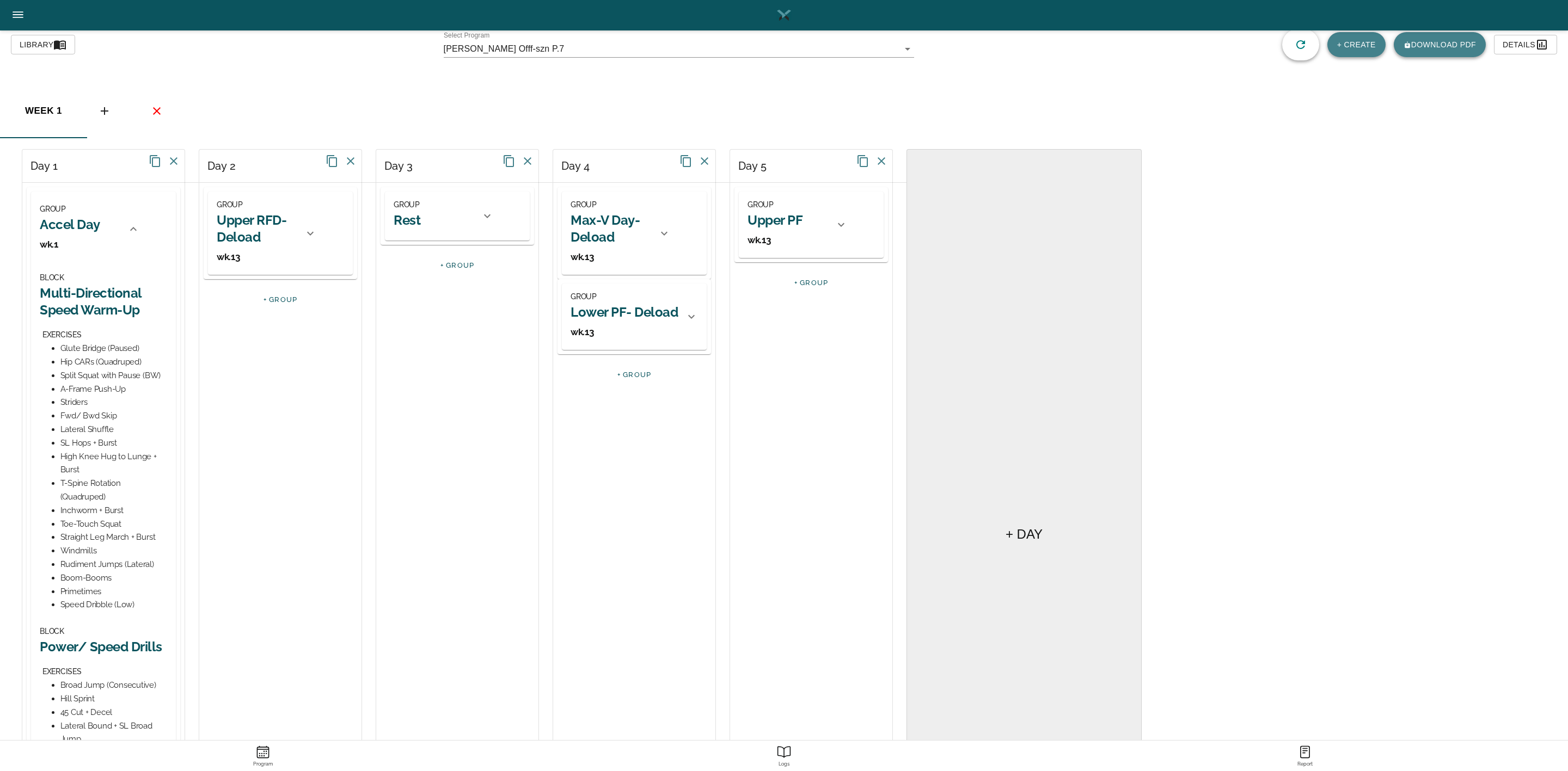
scroll to position [0, 0]
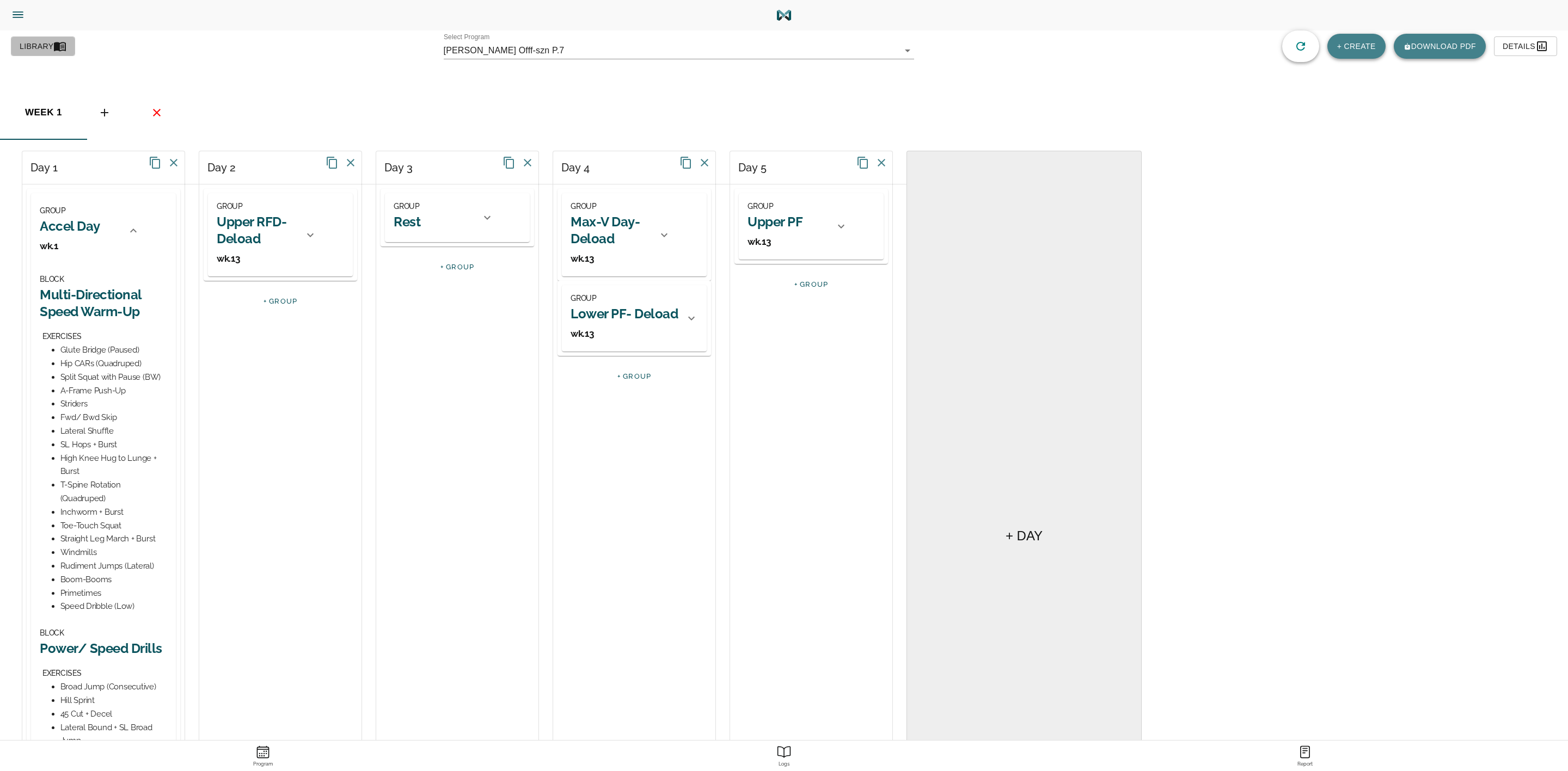
click at [36, 42] on span "Library" at bounding box center [43, 46] width 47 height 14
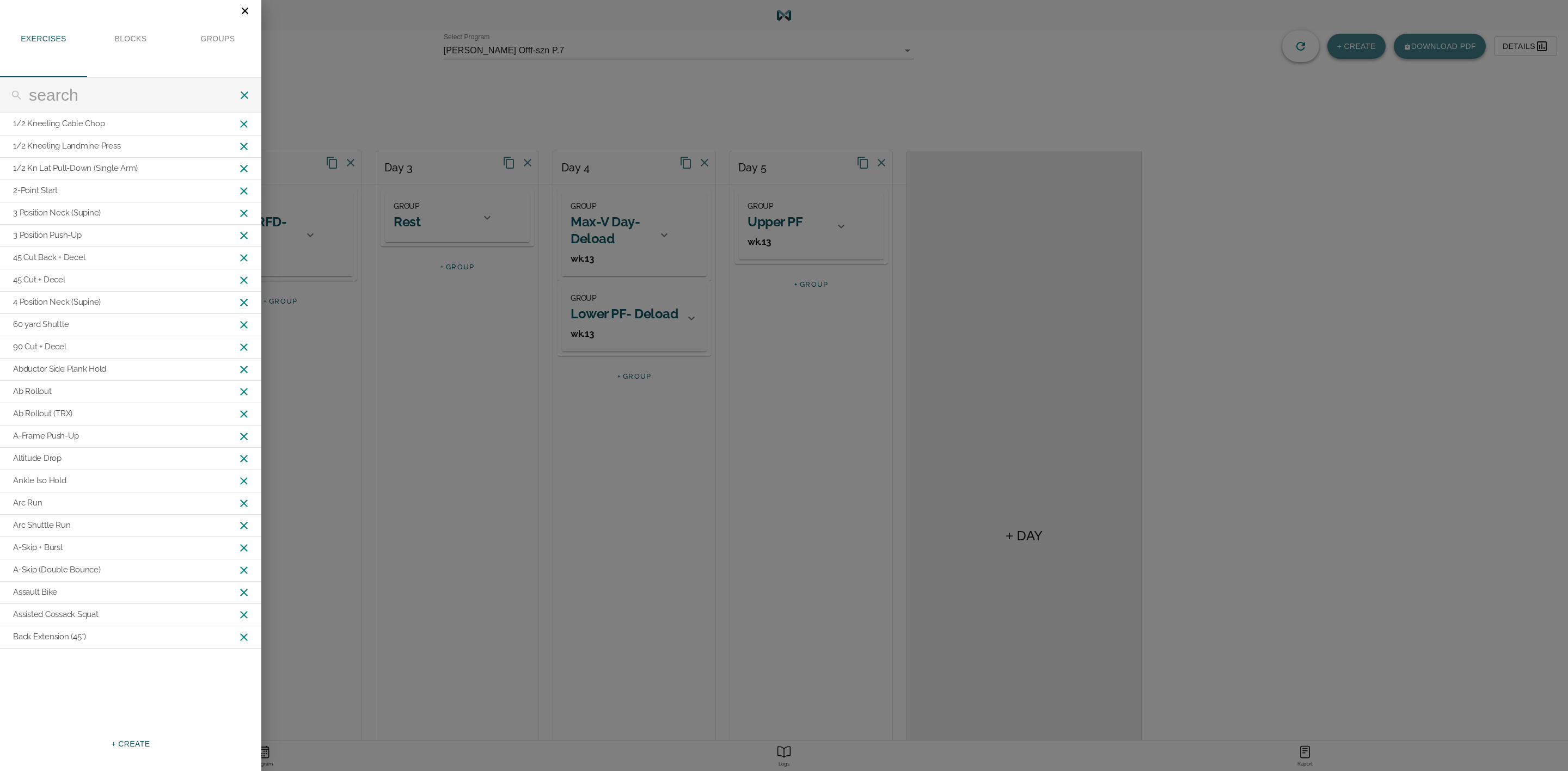
click at [137, 742] on span "+ CREATE" at bounding box center [131, 744] width 39 height 14
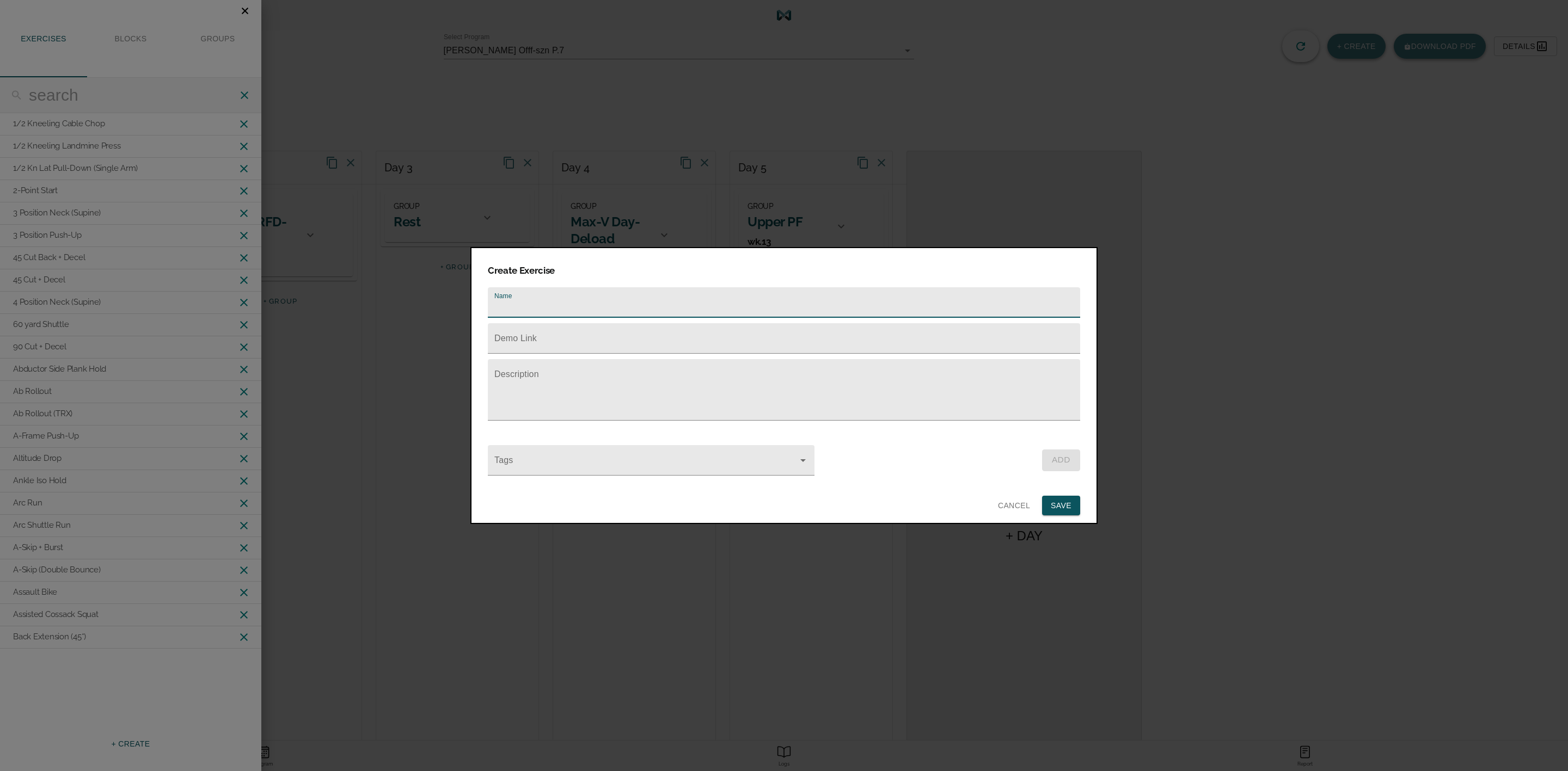
click at [535, 298] on input "text" at bounding box center [784, 302] width 592 height 30
type input "Push-Up Start Sprint"
click at [537, 332] on input "text" at bounding box center [784, 338] width 592 height 30
paste input "[URL][DOMAIN_NAME]"
type input "[URL][DOMAIN_NAME]"
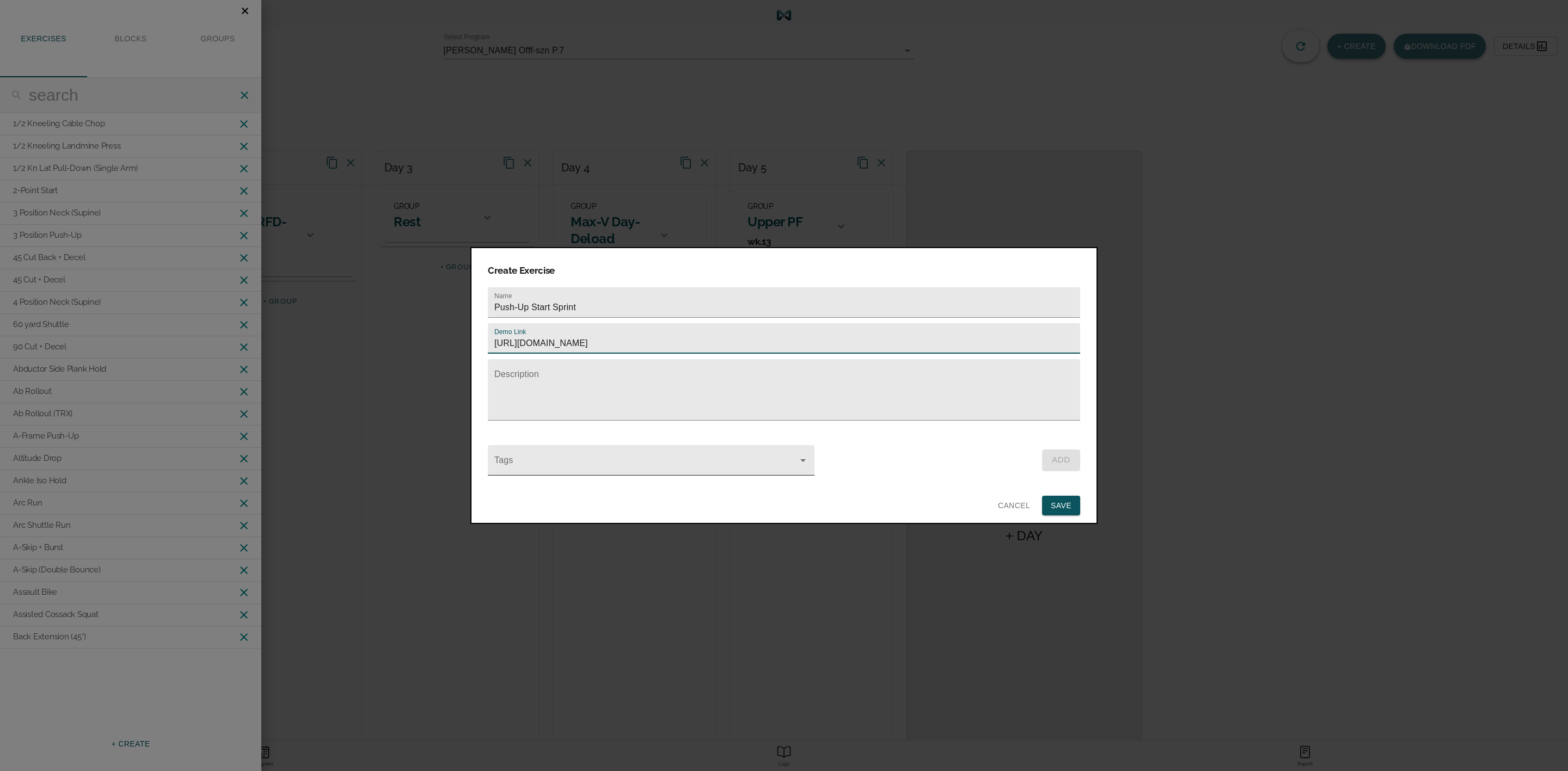
click at [536, 464] on input "Tags" at bounding box center [635, 465] width 287 height 20
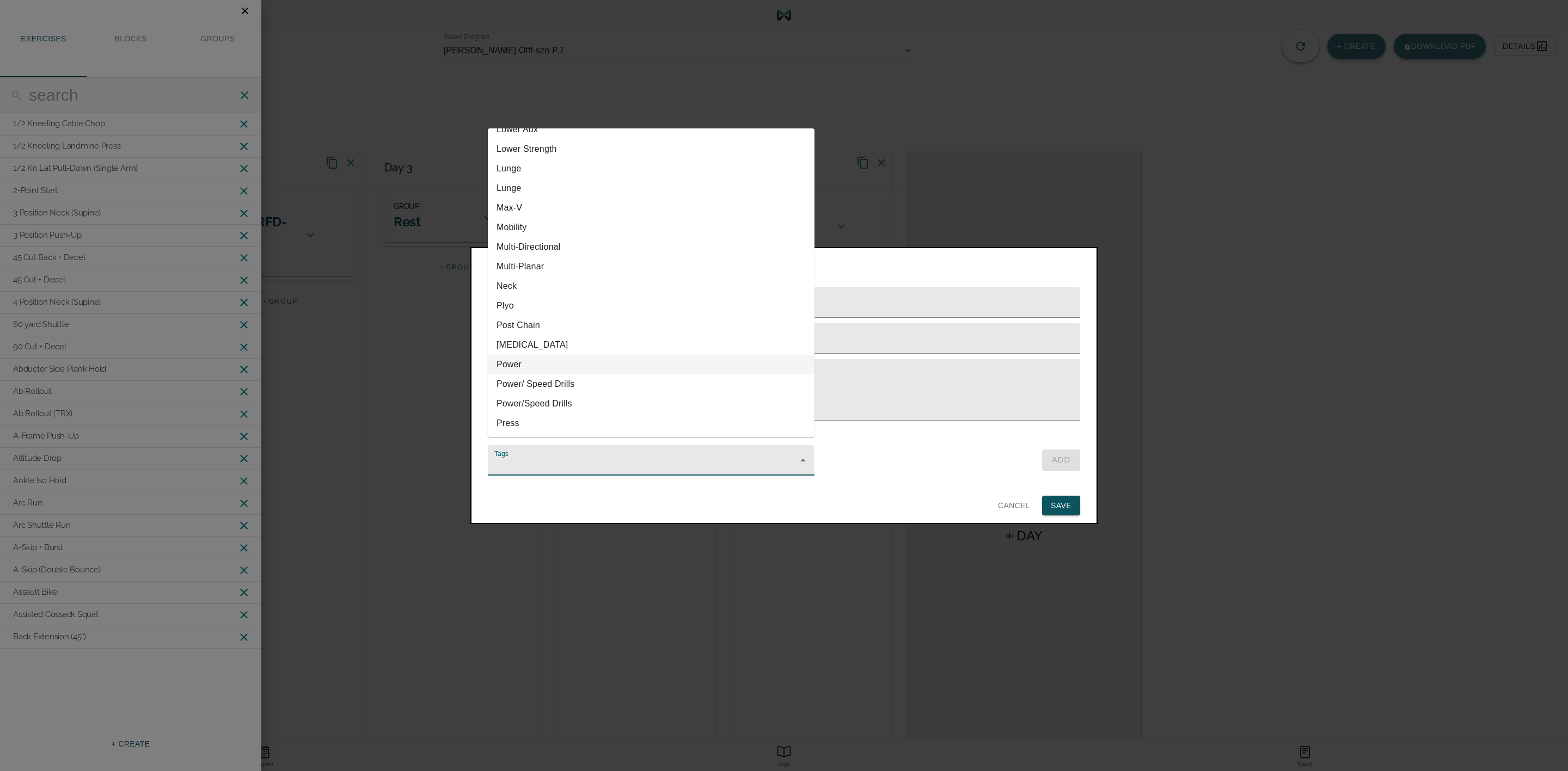
scroll to position [408, 0]
click at [566, 302] on li "Power/ Speed Drills" at bounding box center [651, 302] width 326 height 20
type input "Power/ Speed Drills"
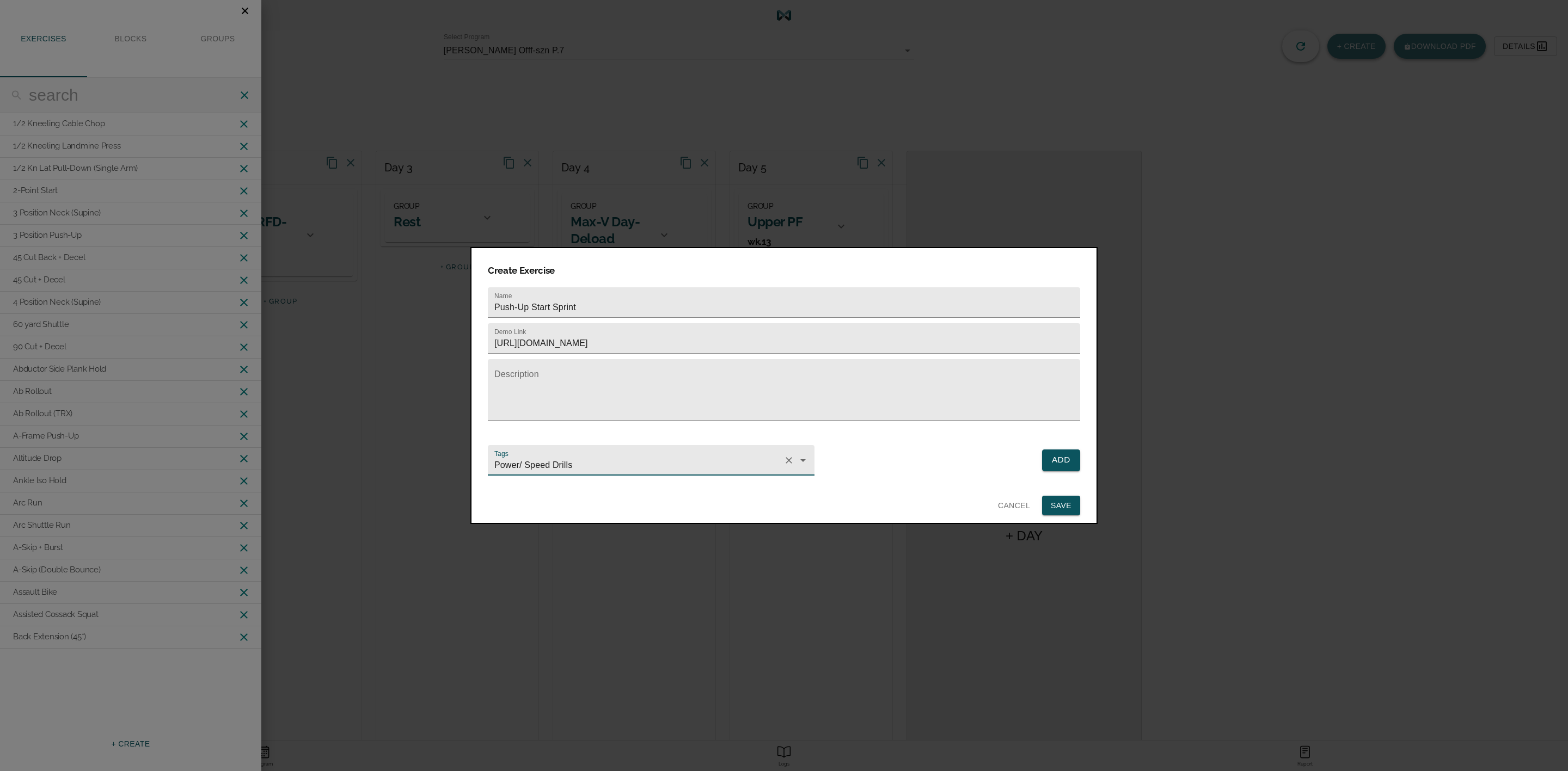
click at [1062, 454] on span "Add" at bounding box center [1061, 460] width 19 height 14
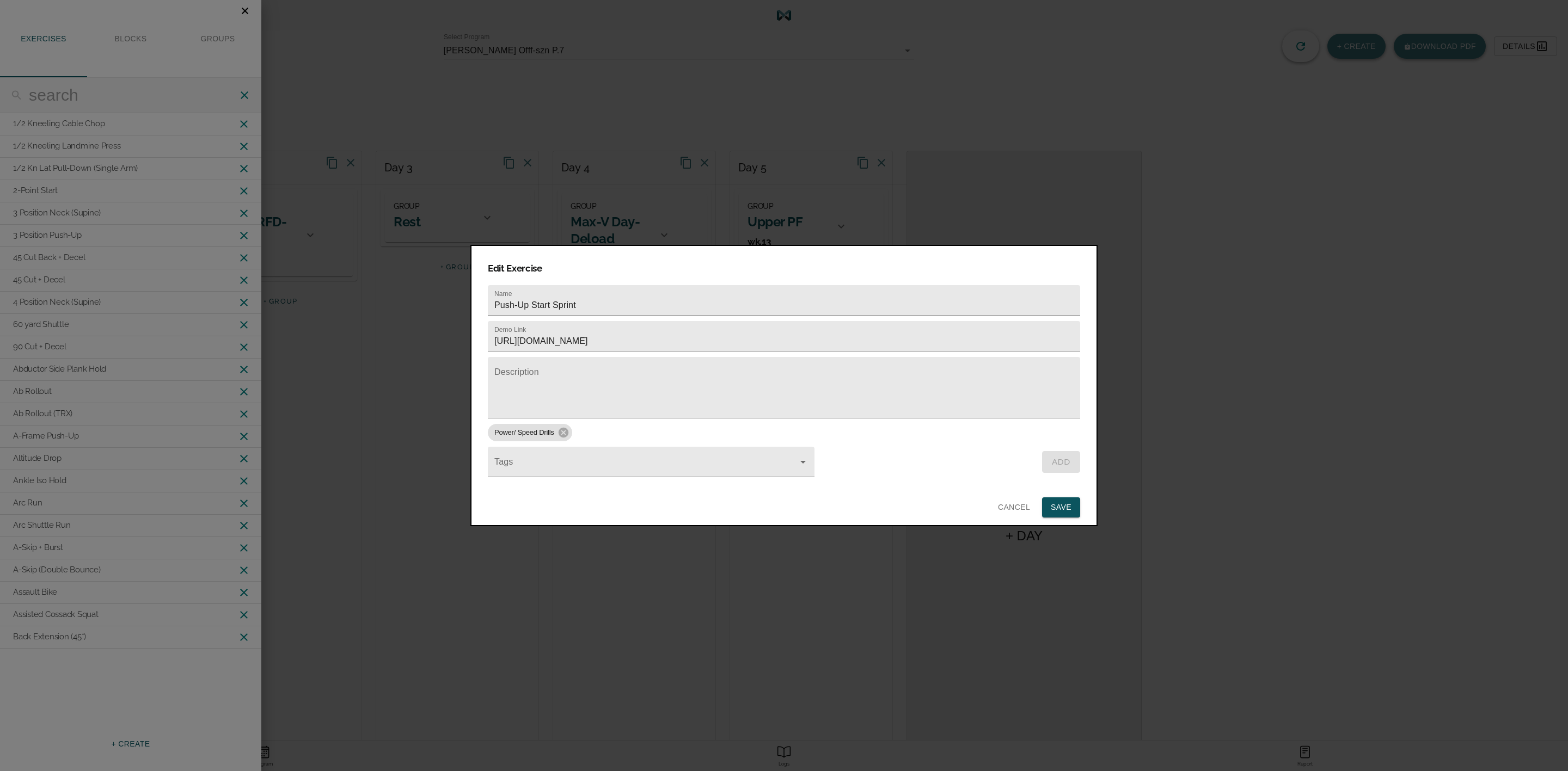
click at [1063, 504] on span "Save" at bounding box center [1061, 507] width 21 height 14
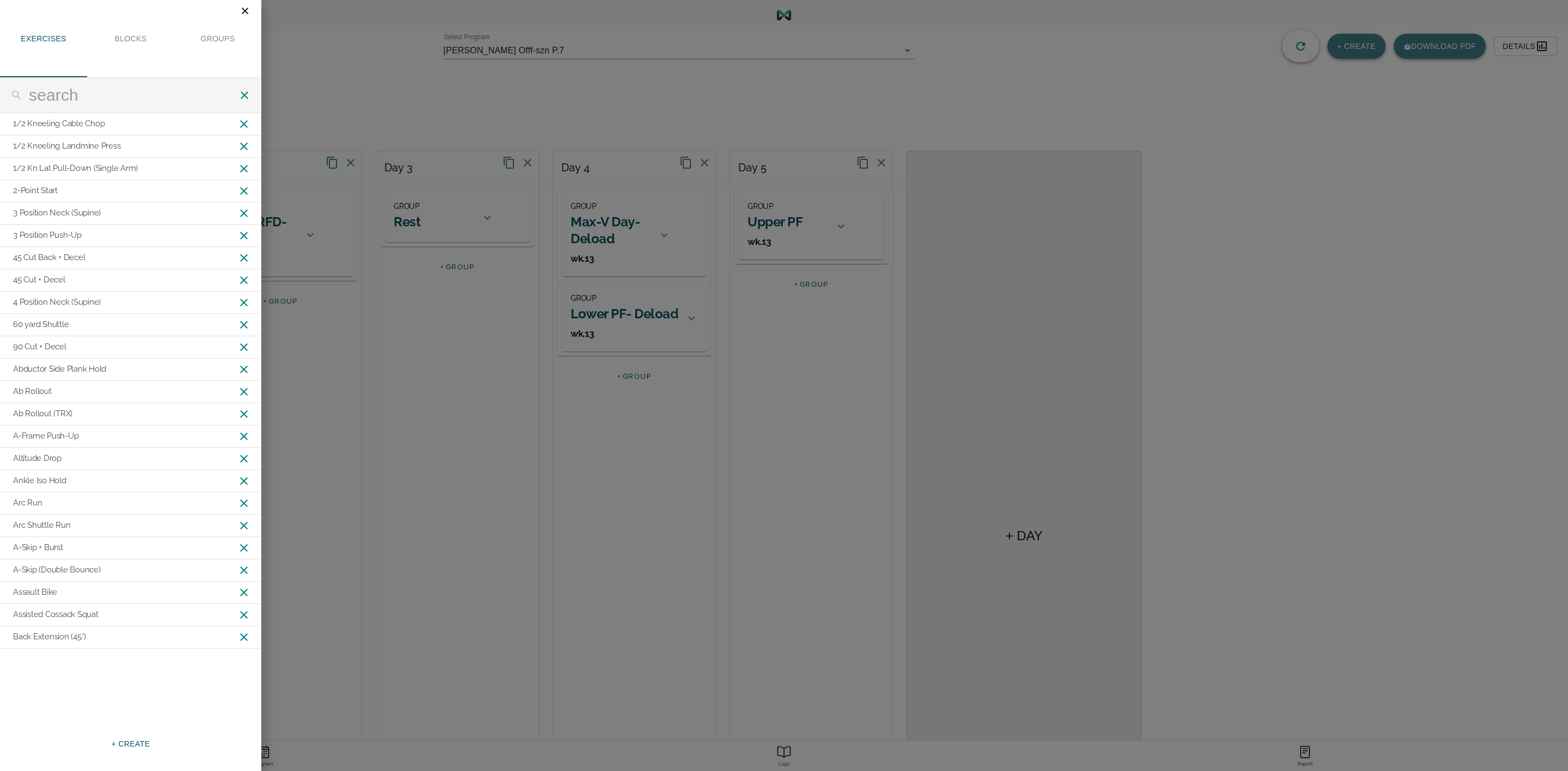
click at [245, 11] on icon "close" at bounding box center [245, 11] width 6 height 6
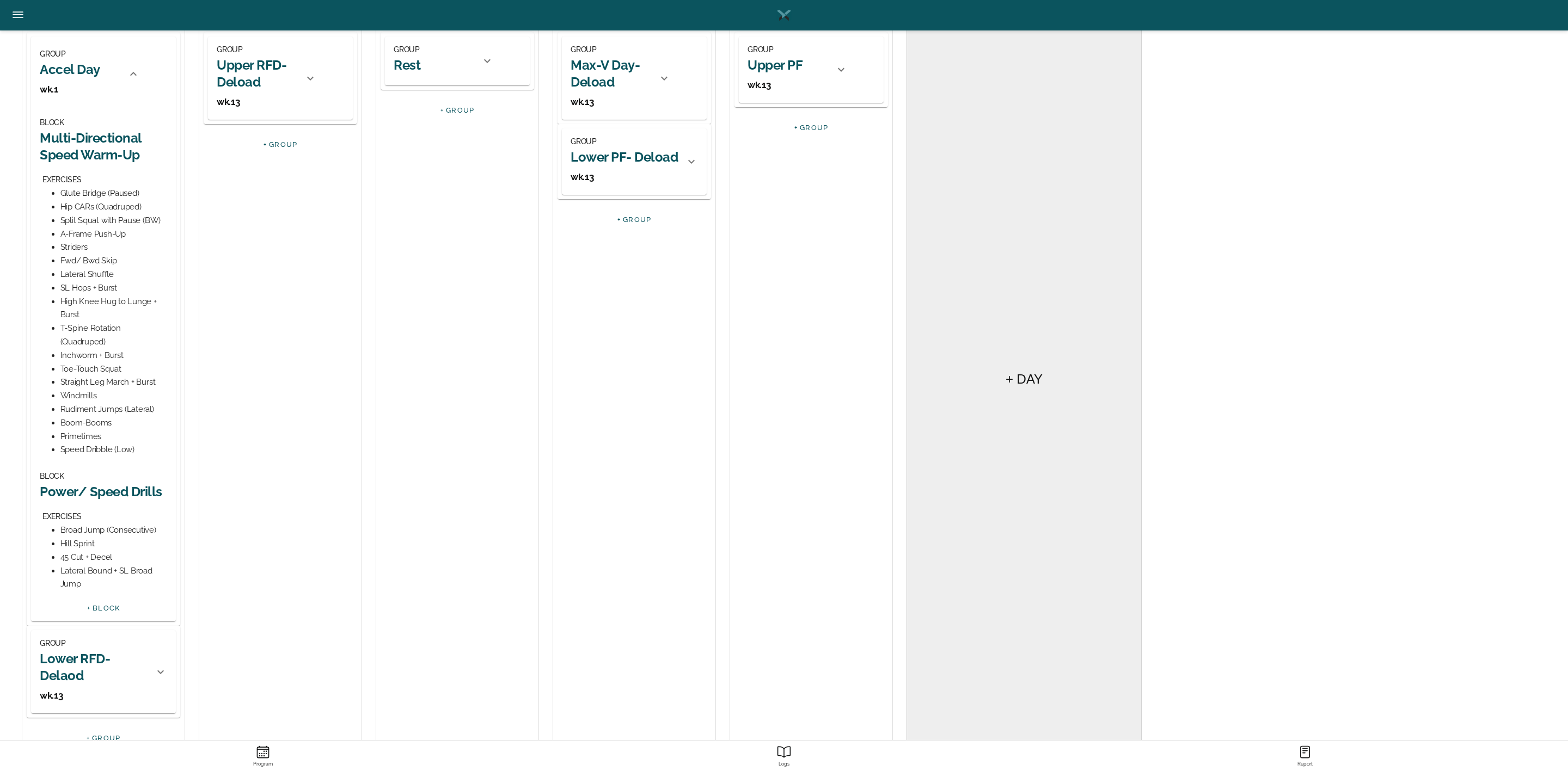
scroll to position [163, 0]
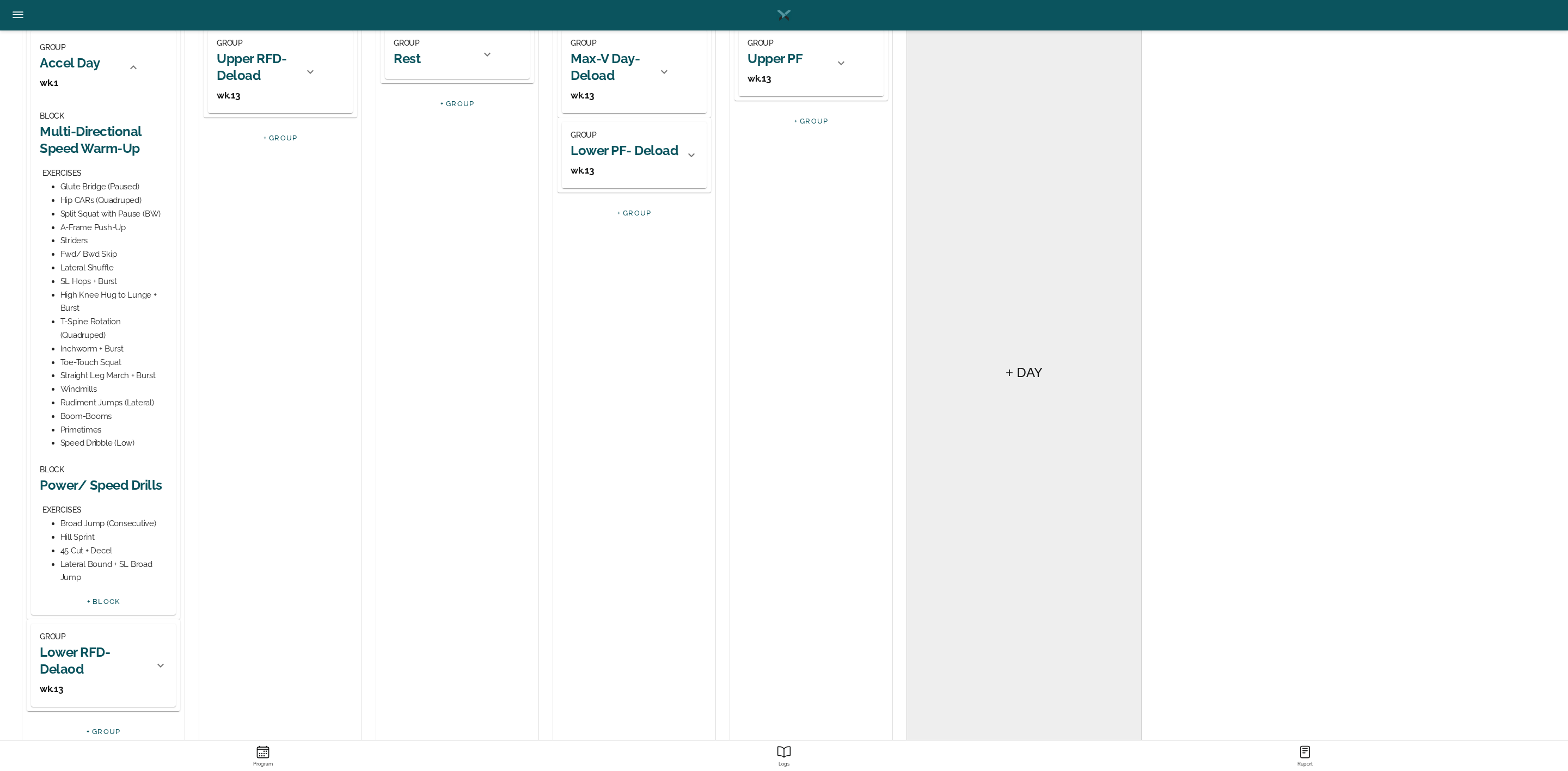
click at [134, 496] on div "BLOCK Power/ Speed Drills EXERCISES Broad Jump (Consecutive) Hill Sprint 45 Cut…" at bounding box center [103, 524] width 127 height 122
click at [135, 489] on h2 "Power/ Speed Drills" at bounding box center [103, 485] width 127 height 17
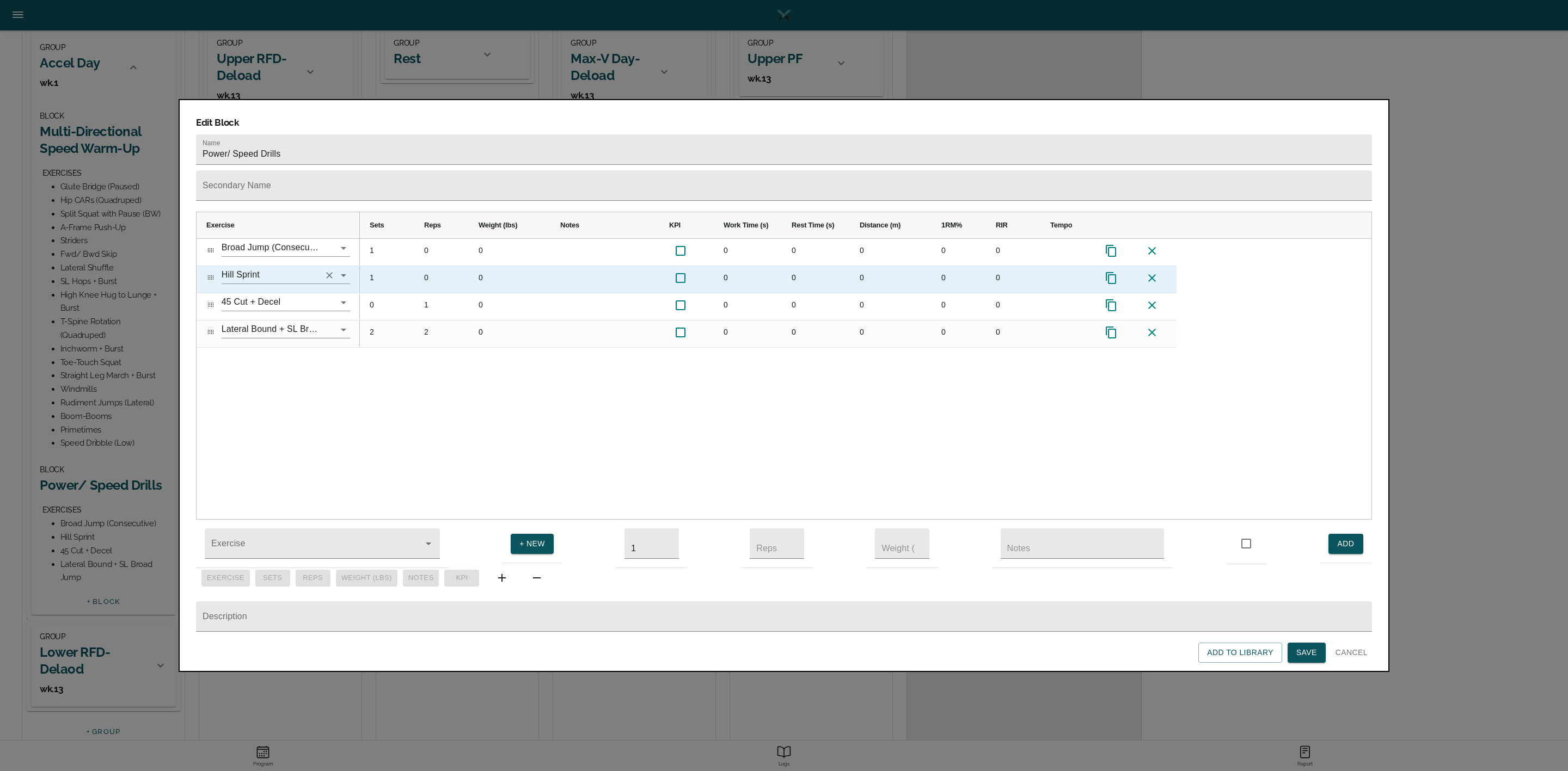
click at [333, 270] on icon "Clear" at bounding box center [330, 275] width 11 height 11
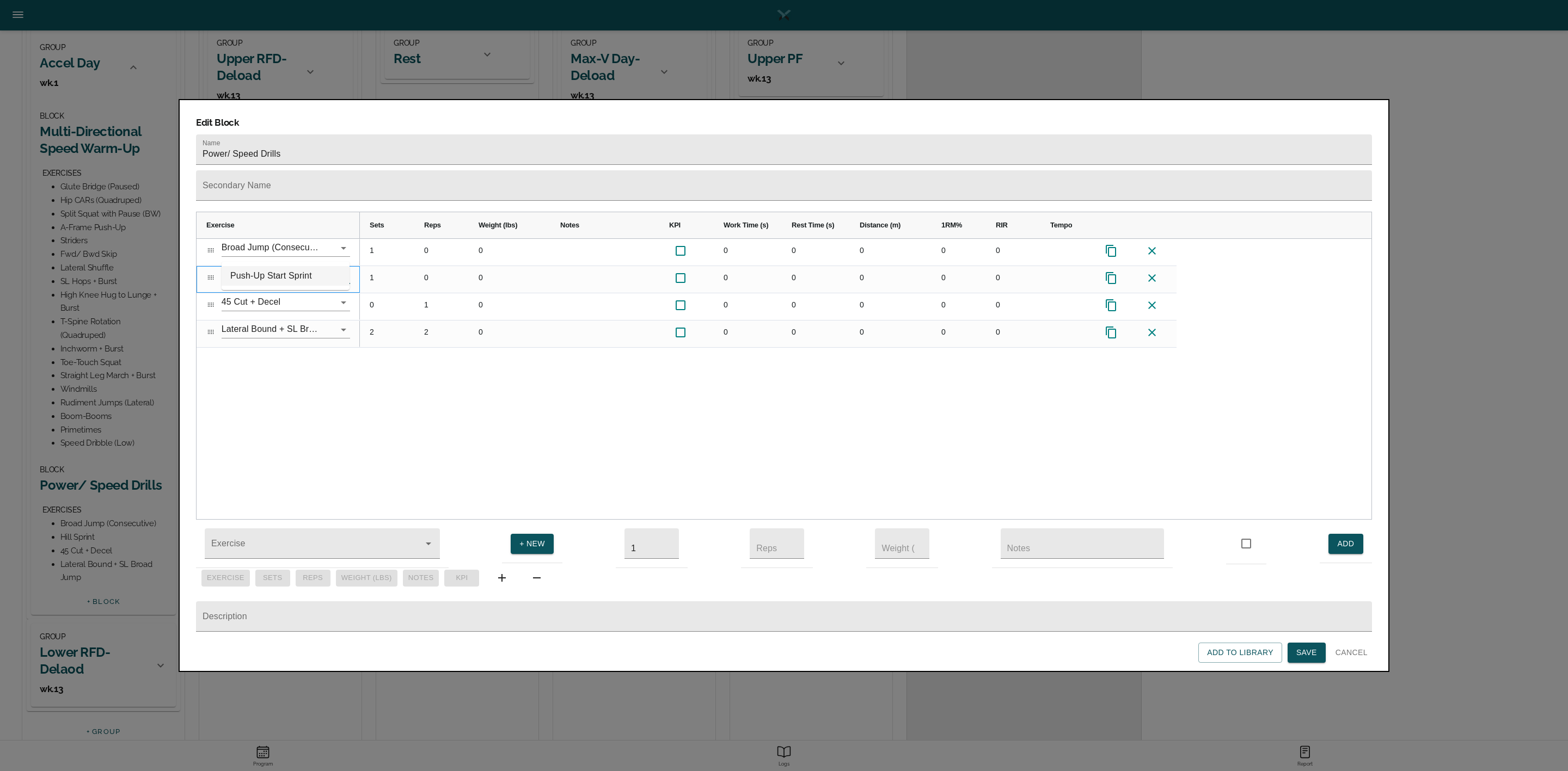
click at [299, 270] on li "Push-Up Start Sprint" at bounding box center [285, 276] width 128 height 20
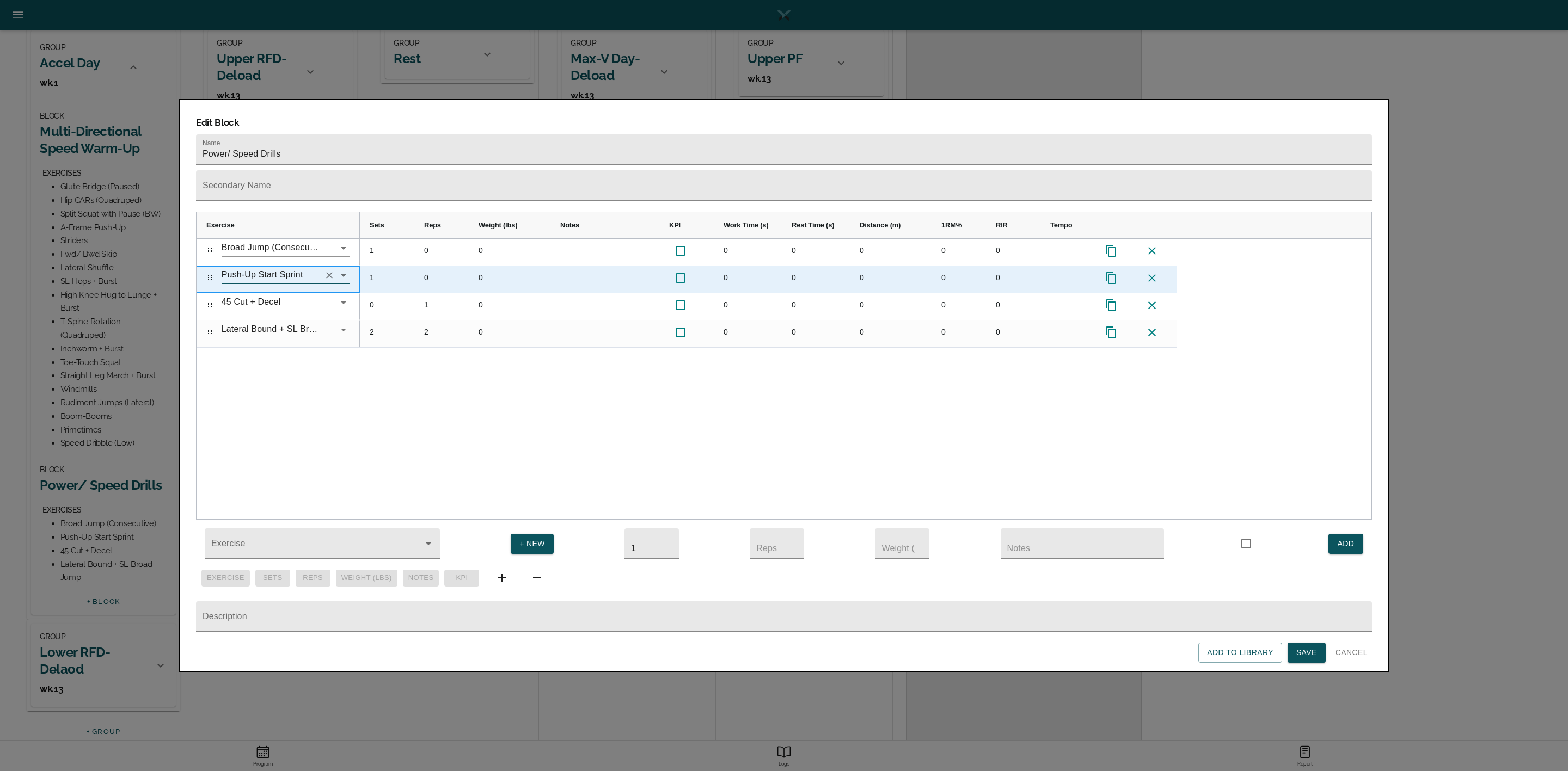
type input "Push-Up Start Sprint"
click at [859, 267] on div "0" at bounding box center [891, 280] width 82 height 27
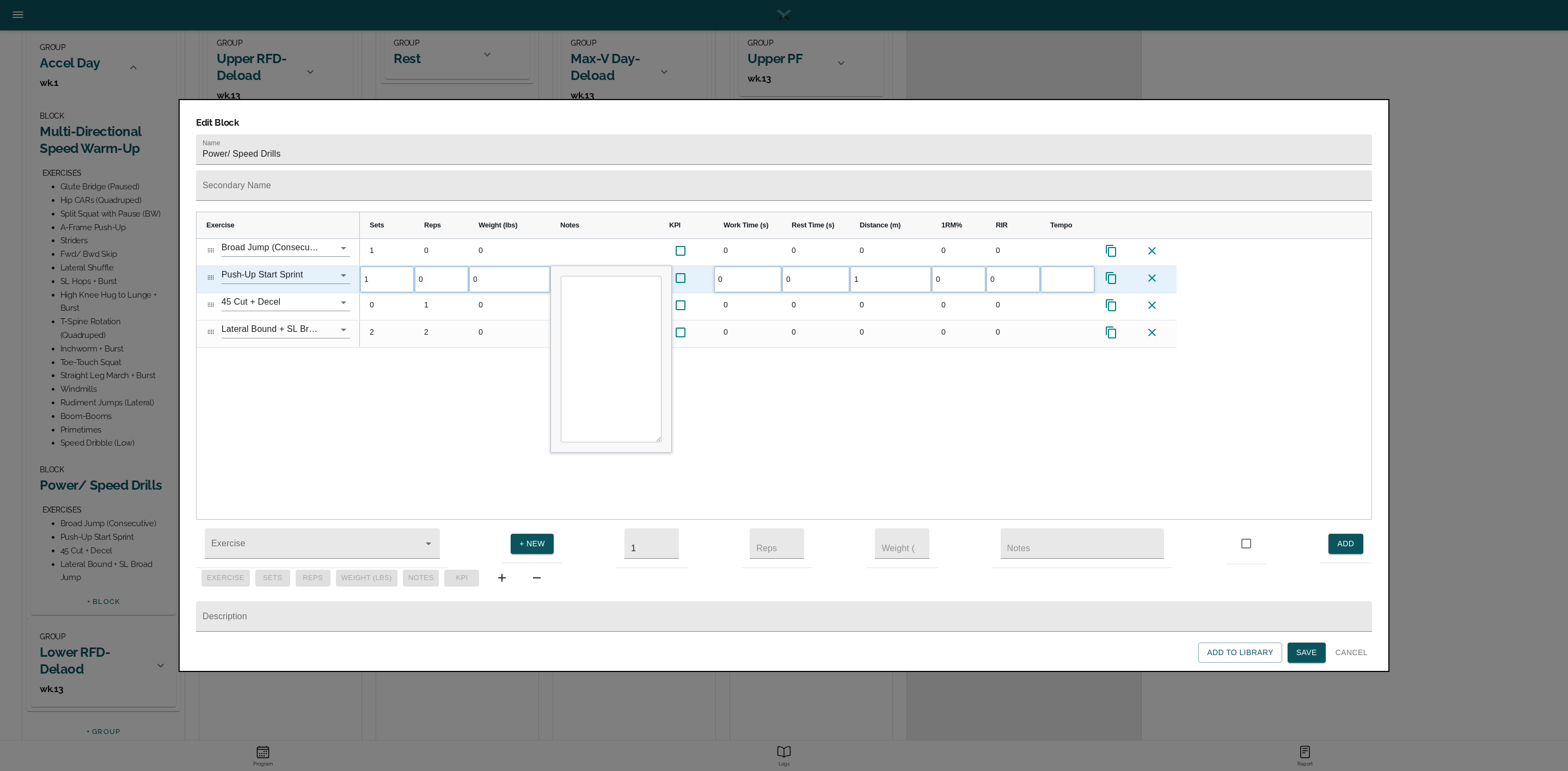
type input "15"
click at [872, 381] on div "1 0 0 0 0 0 0 0 1 0 0 0 0 15 0 0 0" at bounding box center [865, 379] width 1012 height 281
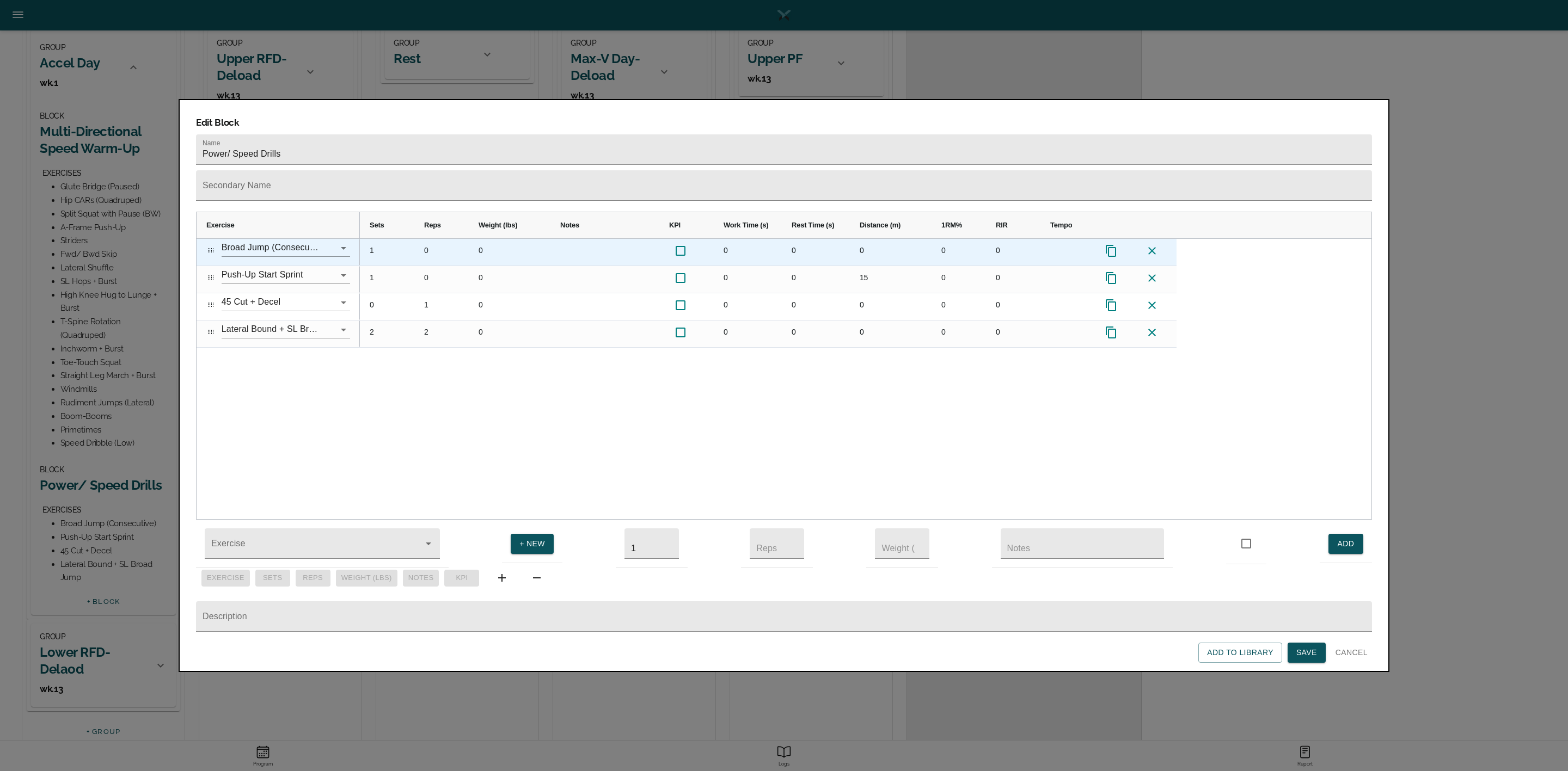
click at [430, 239] on div "0" at bounding box center [442, 252] width 54 height 27
click at [384, 239] on div "1" at bounding box center [387, 252] width 54 height 27
type input "3"
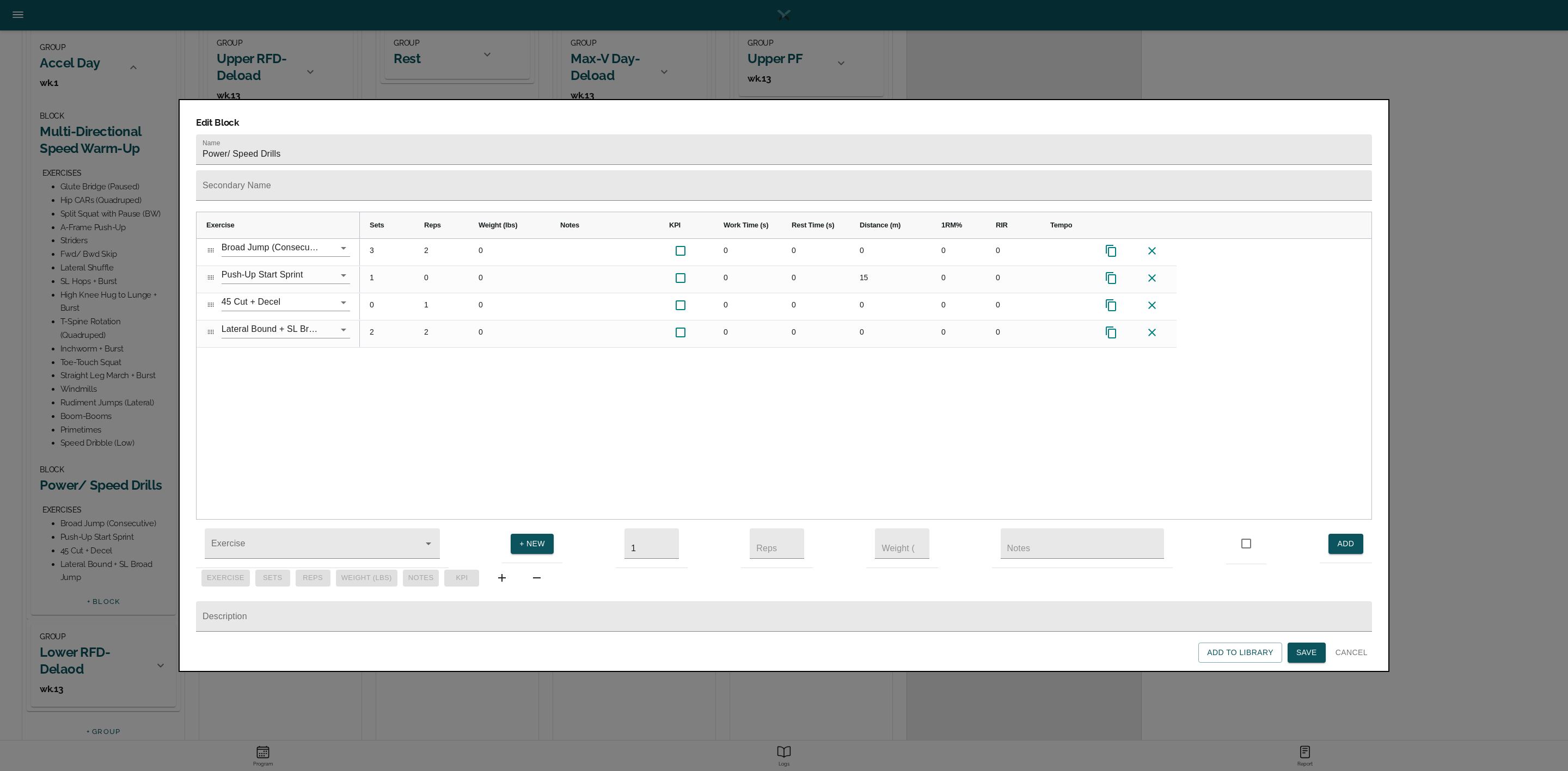
click at [464, 400] on div "3 2 0 0 0 0 0 0 1 0 0 0 0 15 0 0 0 1 0 0 0 0 0 0 2 2 0 0 0 0 0 0" at bounding box center [865, 379] width 1012 height 281
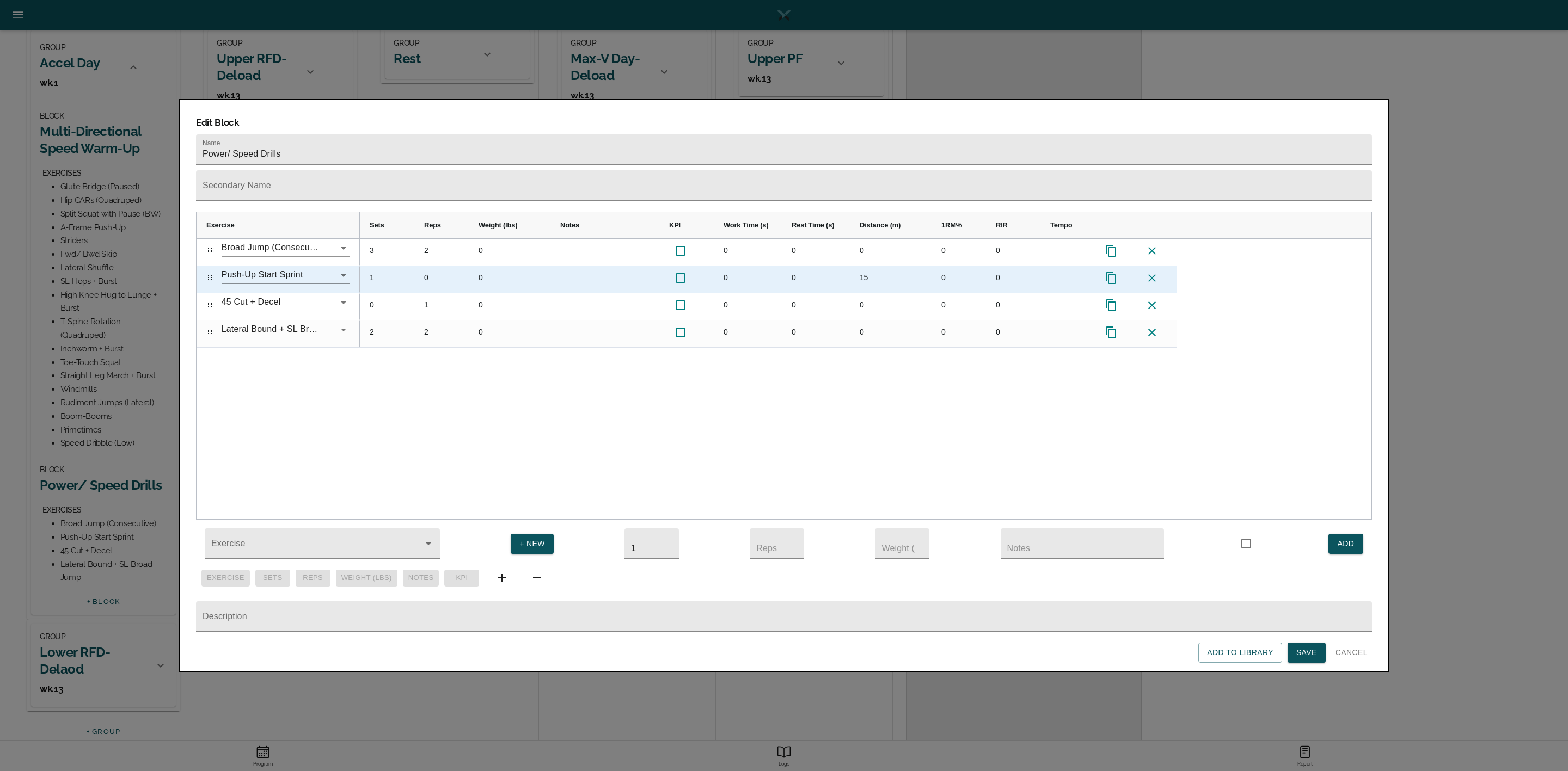
click at [376, 267] on div "1" at bounding box center [387, 280] width 54 height 27
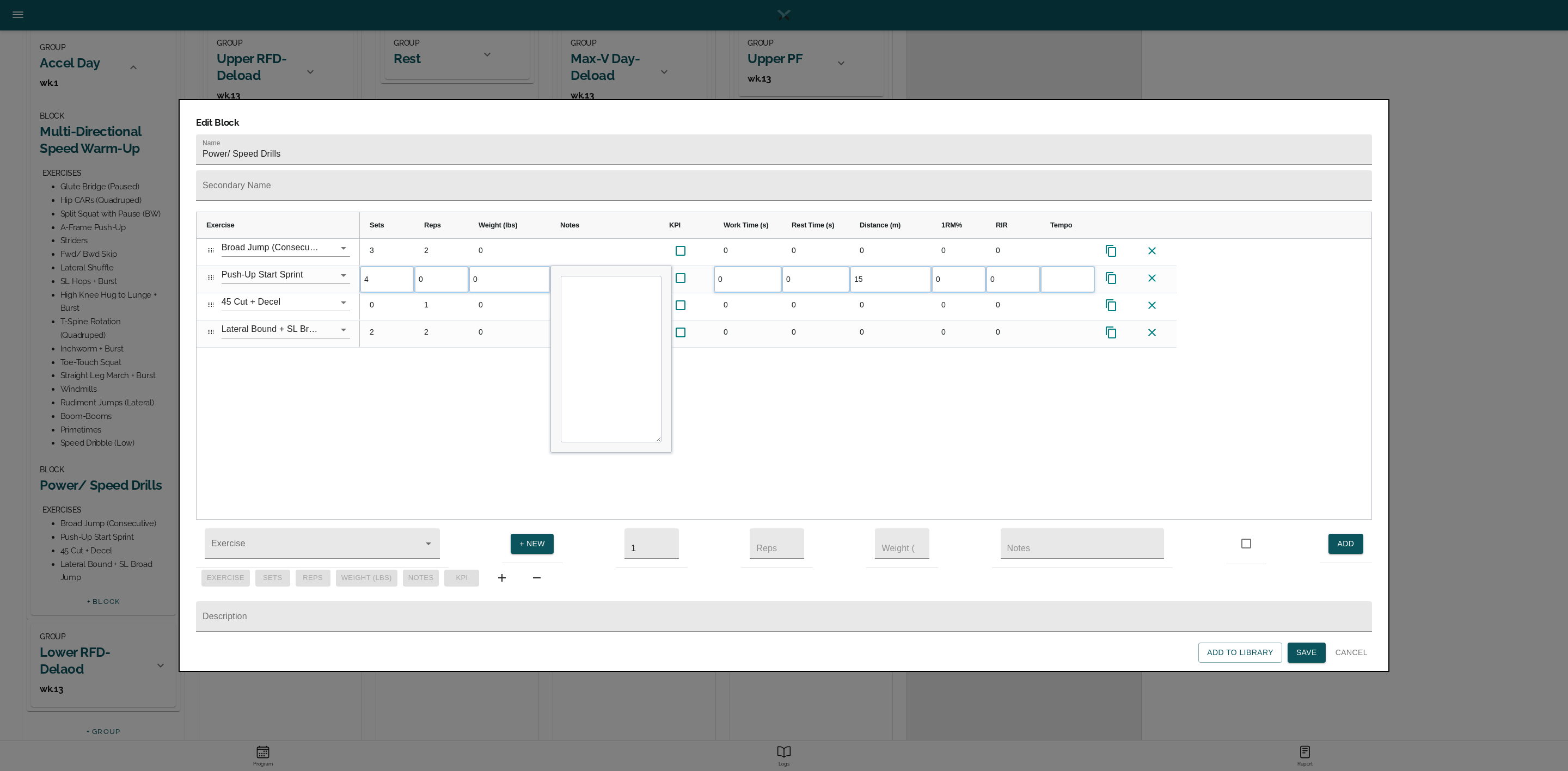
click at [435, 371] on div "3 2 0 0 0 0 0 0 4 0 0 0 0 15 0 0 0" at bounding box center [865, 379] width 1012 height 281
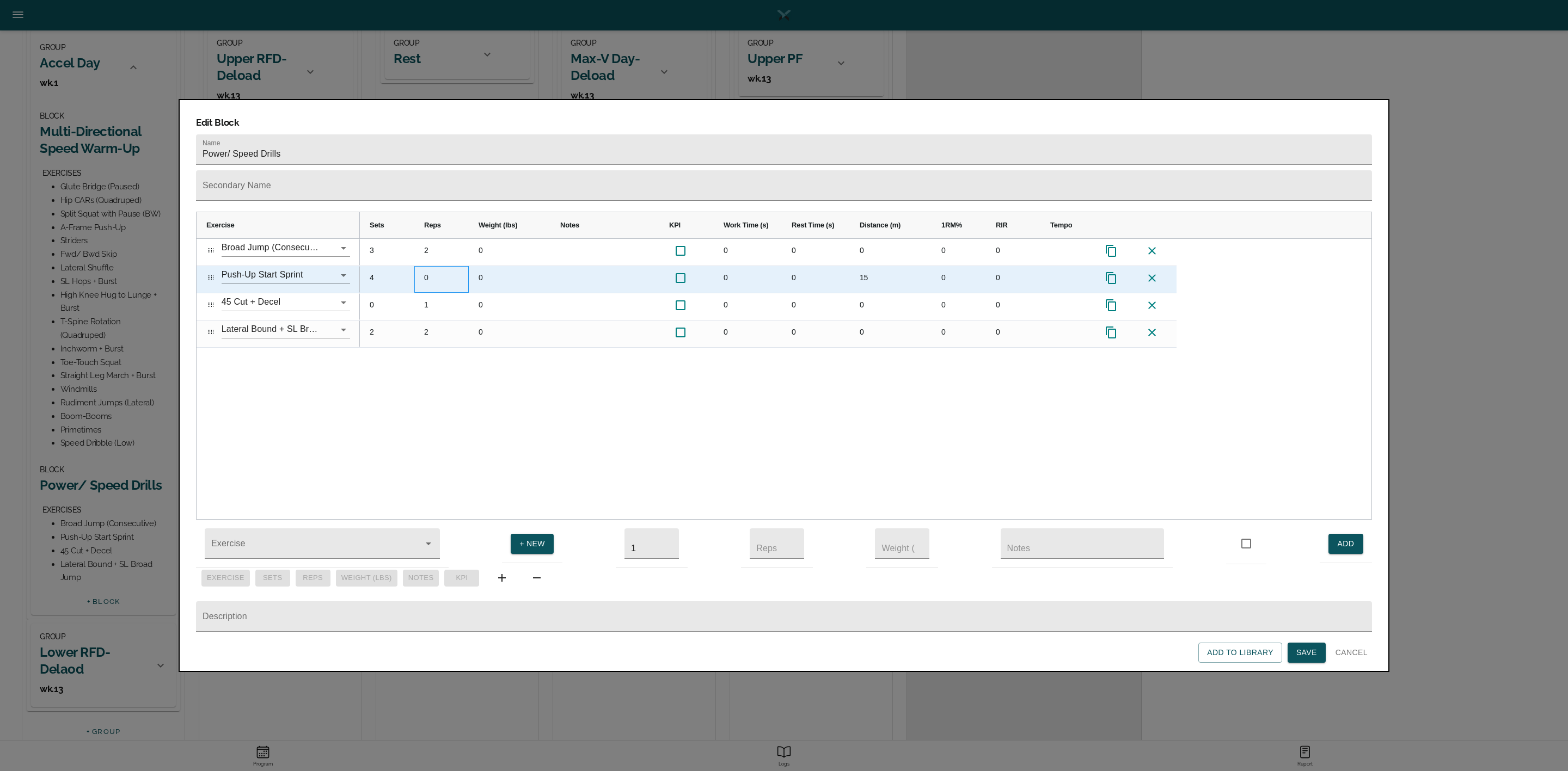
click at [425, 267] on div "0" at bounding box center [442, 280] width 54 height 27
click at [371, 267] on div "4" at bounding box center [387, 280] width 54 height 27
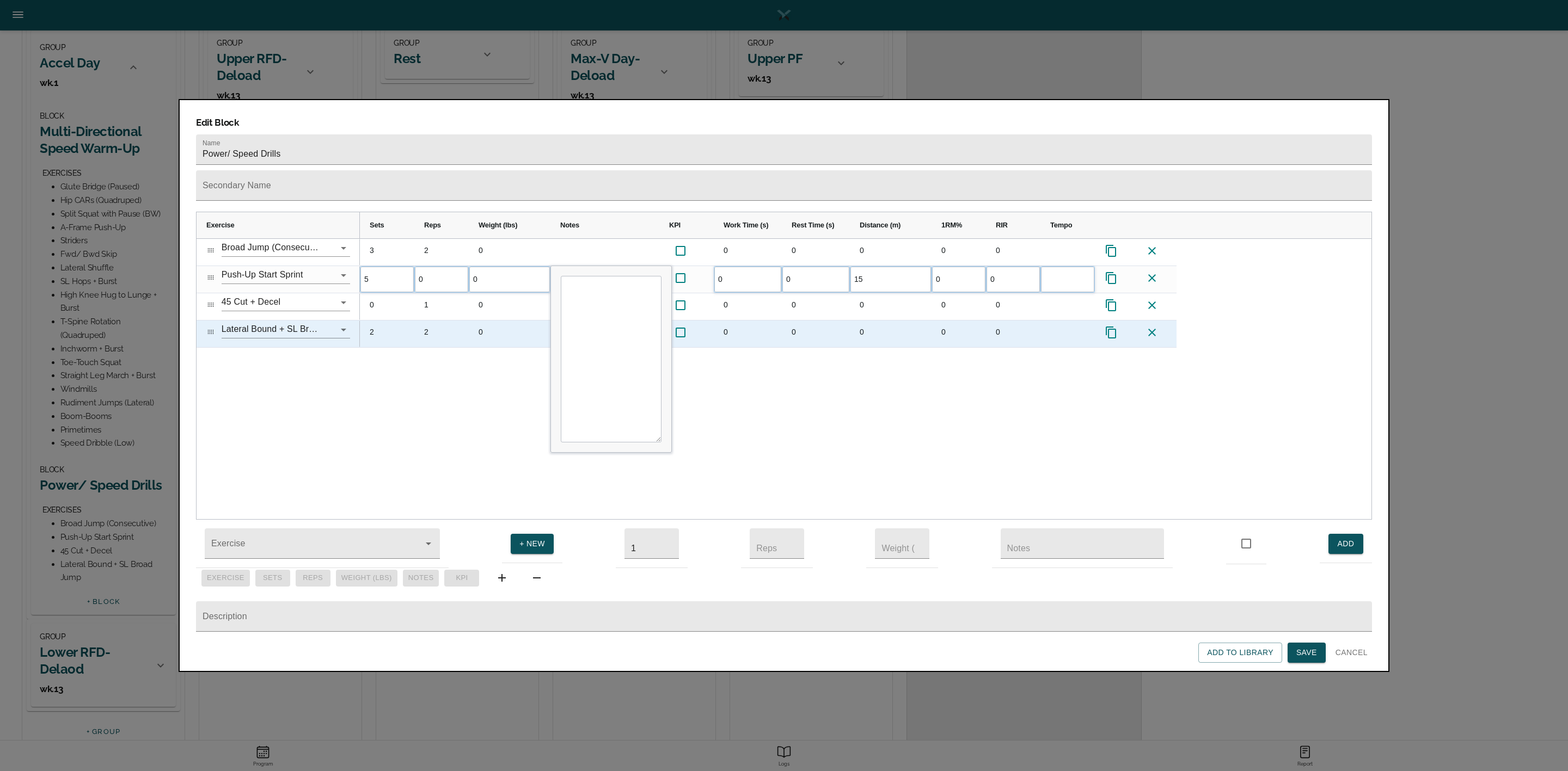
drag, startPoint x: 443, startPoint y: 315, endPoint x: 443, endPoint y: 289, distance: 26.0
click at [443, 321] on div "2" at bounding box center [442, 334] width 54 height 27
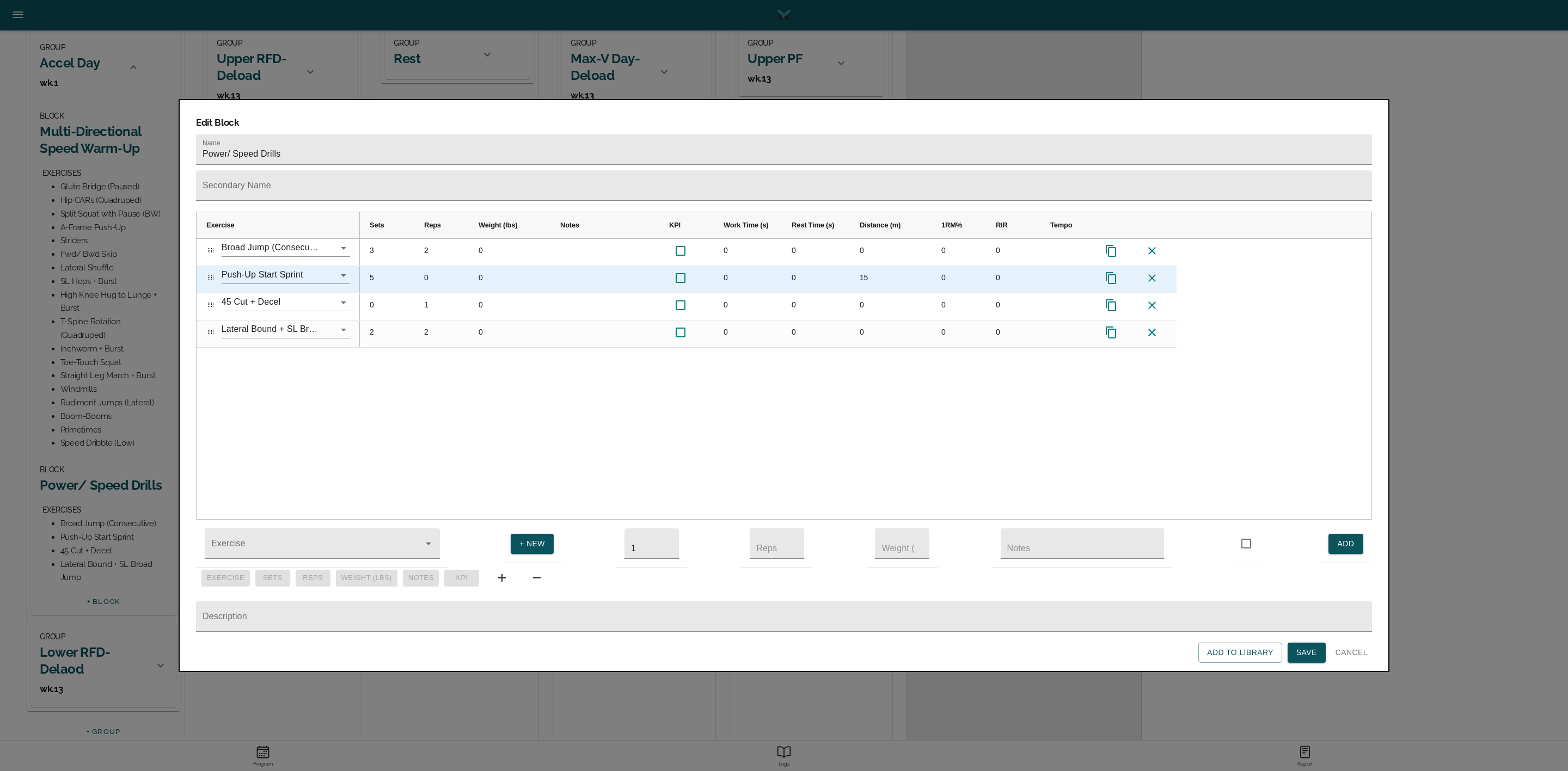
click at [431, 267] on div "0" at bounding box center [442, 280] width 54 height 27
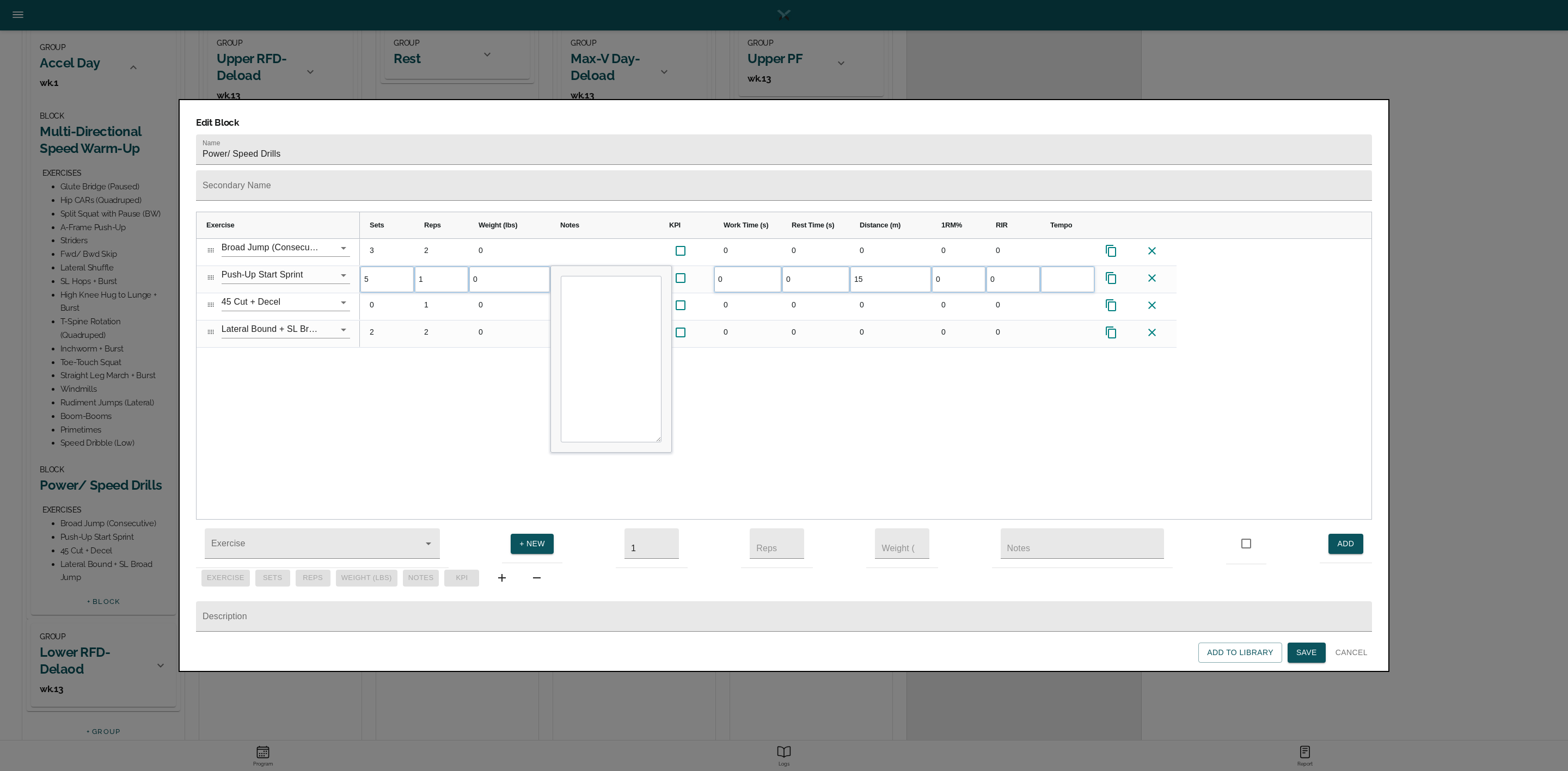
click at [461, 372] on div "3 2 0 0 0 0 0 0 5 1 0 0 0 15 0 0 0" at bounding box center [865, 379] width 1012 height 281
click at [443, 412] on div "3 2 0 0 0 0 0 0 5 1 0 0 0 15 0 0 0 1 0 0 0 0 0 0 2 2 0 0 0 0 0 0" at bounding box center [865, 379] width 1012 height 281
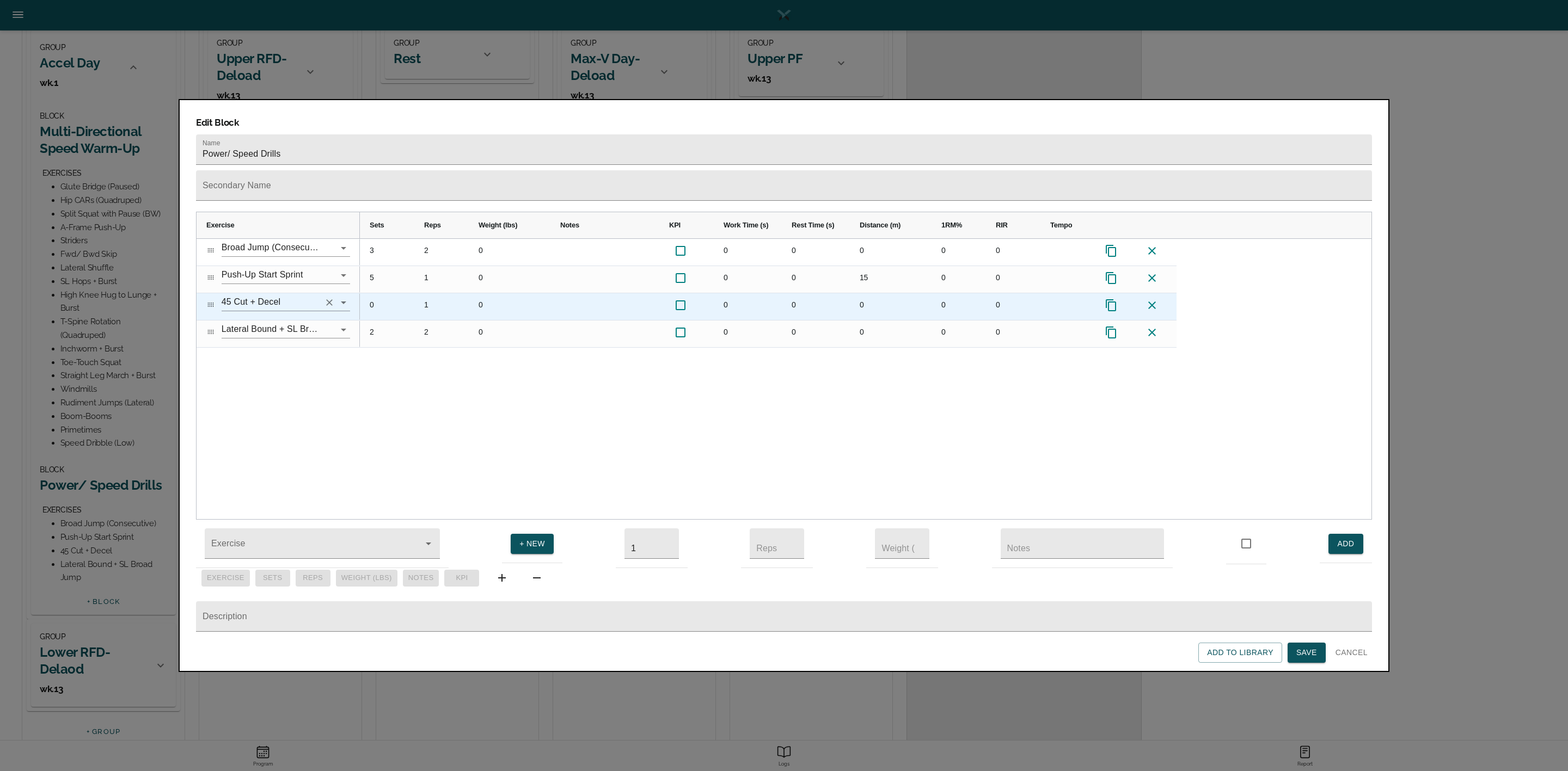
click at [291, 294] on input "45 Cut + Decel" at bounding box center [270, 302] width 98 height 17
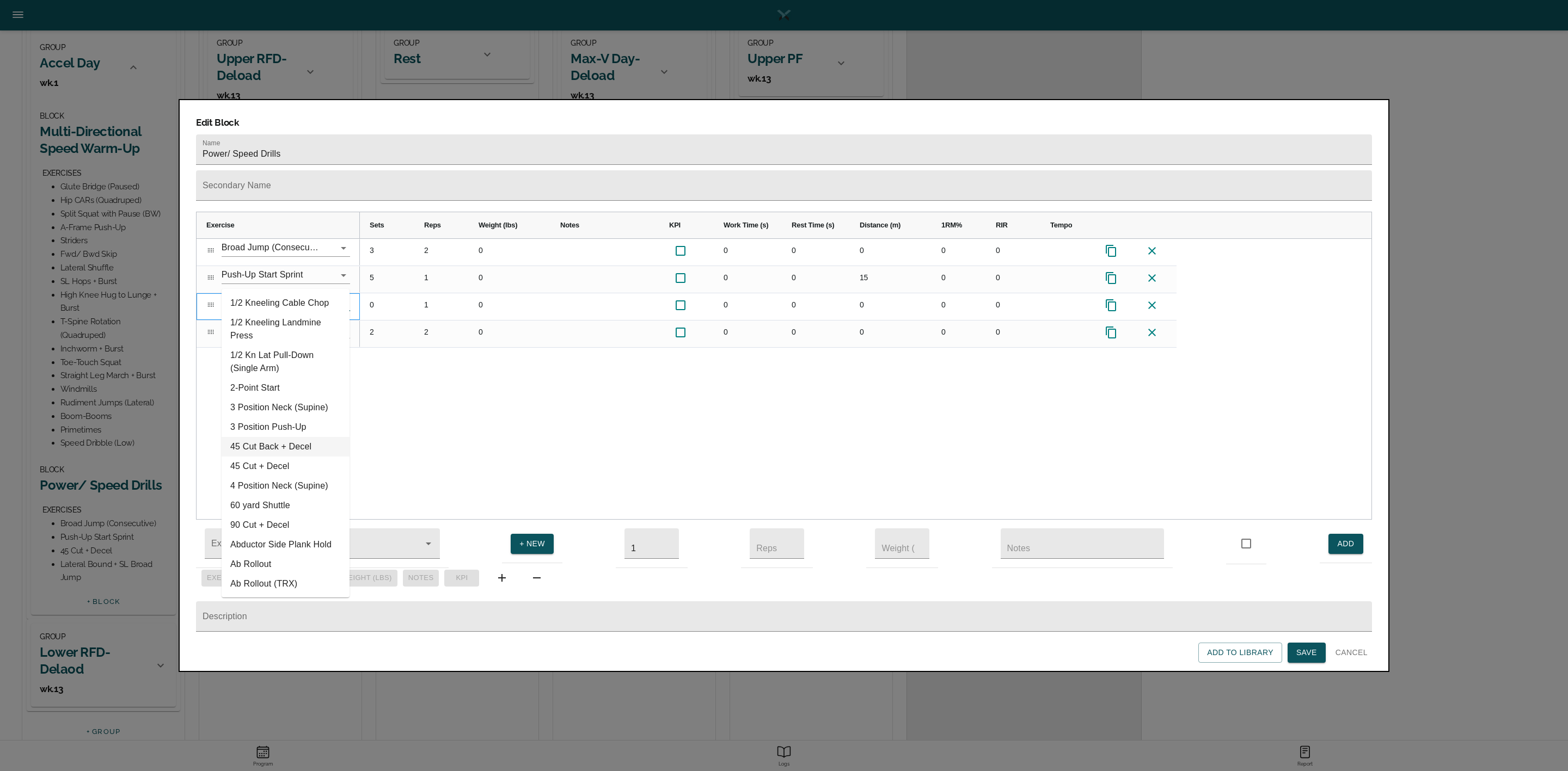
click at [282, 447] on li "45 Cut Back + Decel" at bounding box center [285, 446] width 128 height 20
type input "45 Cut Back + Decel"
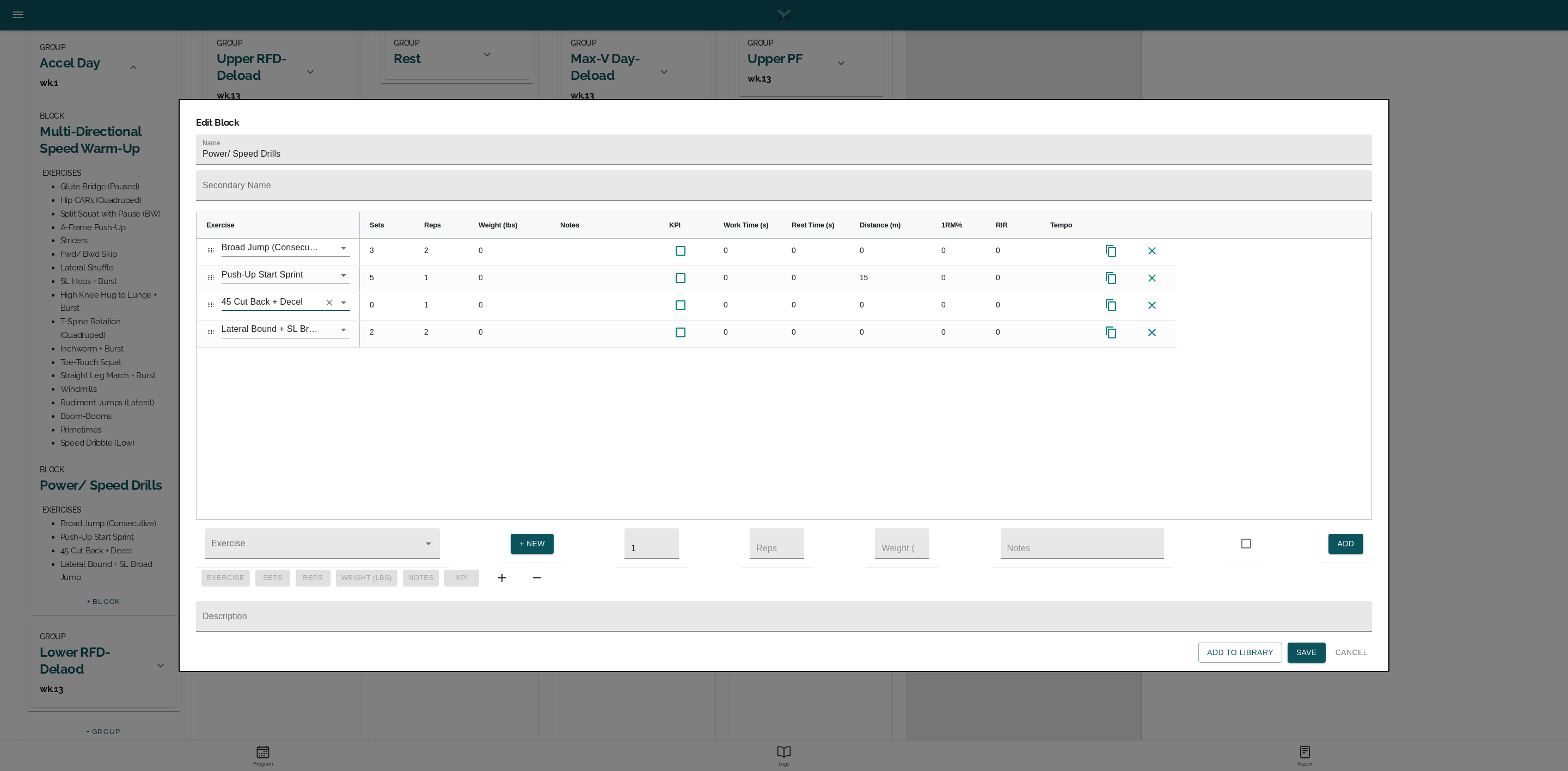
click at [310, 366] on div "Broad Jump (Consecutive) Push-Up Start Sprint 45 Cut Back + Decel Lateral Bound…" at bounding box center [784, 379] width 1175 height 281
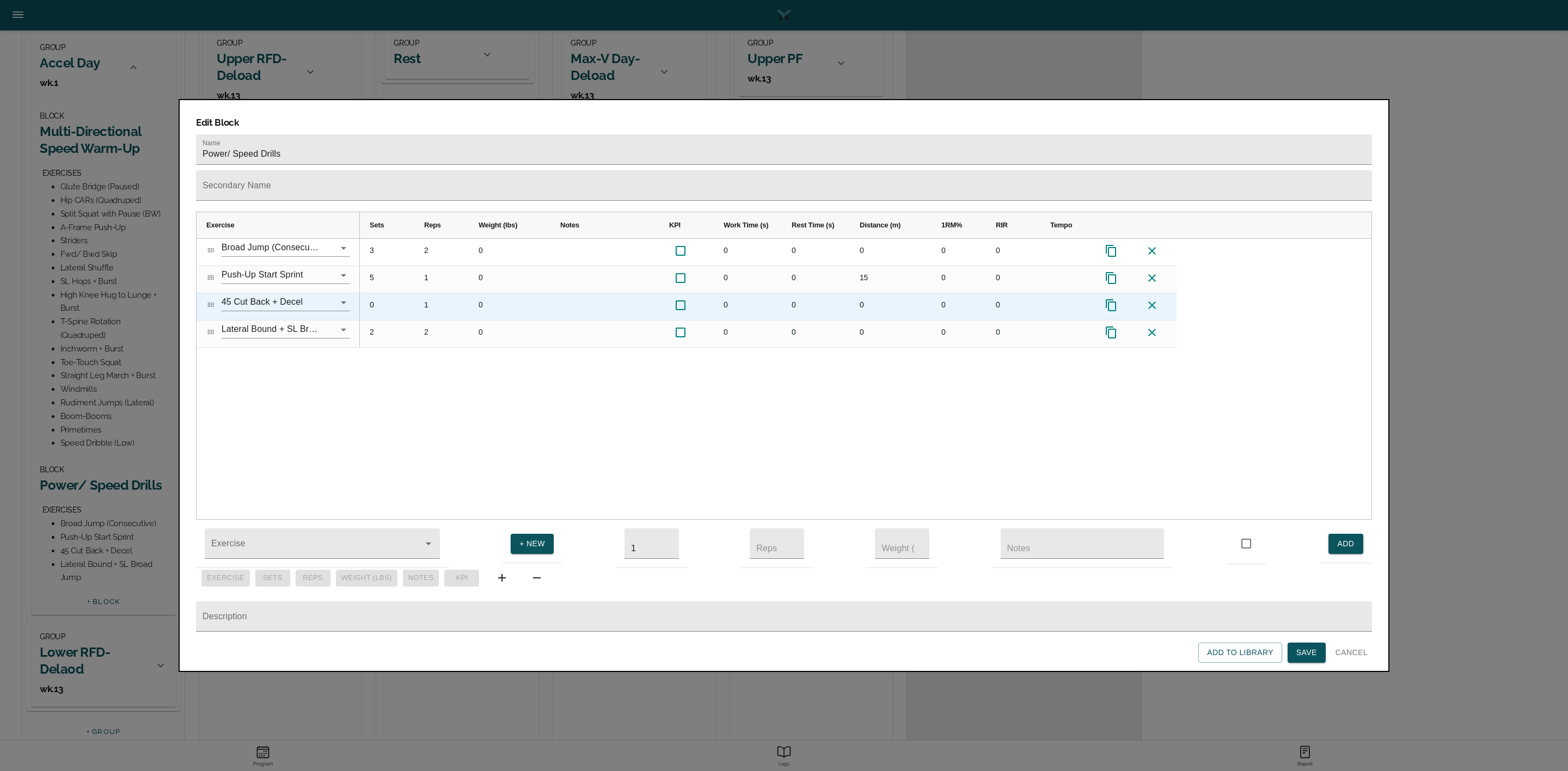
click at [376, 294] on div "0" at bounding box center [387, 307] width 54 height 27
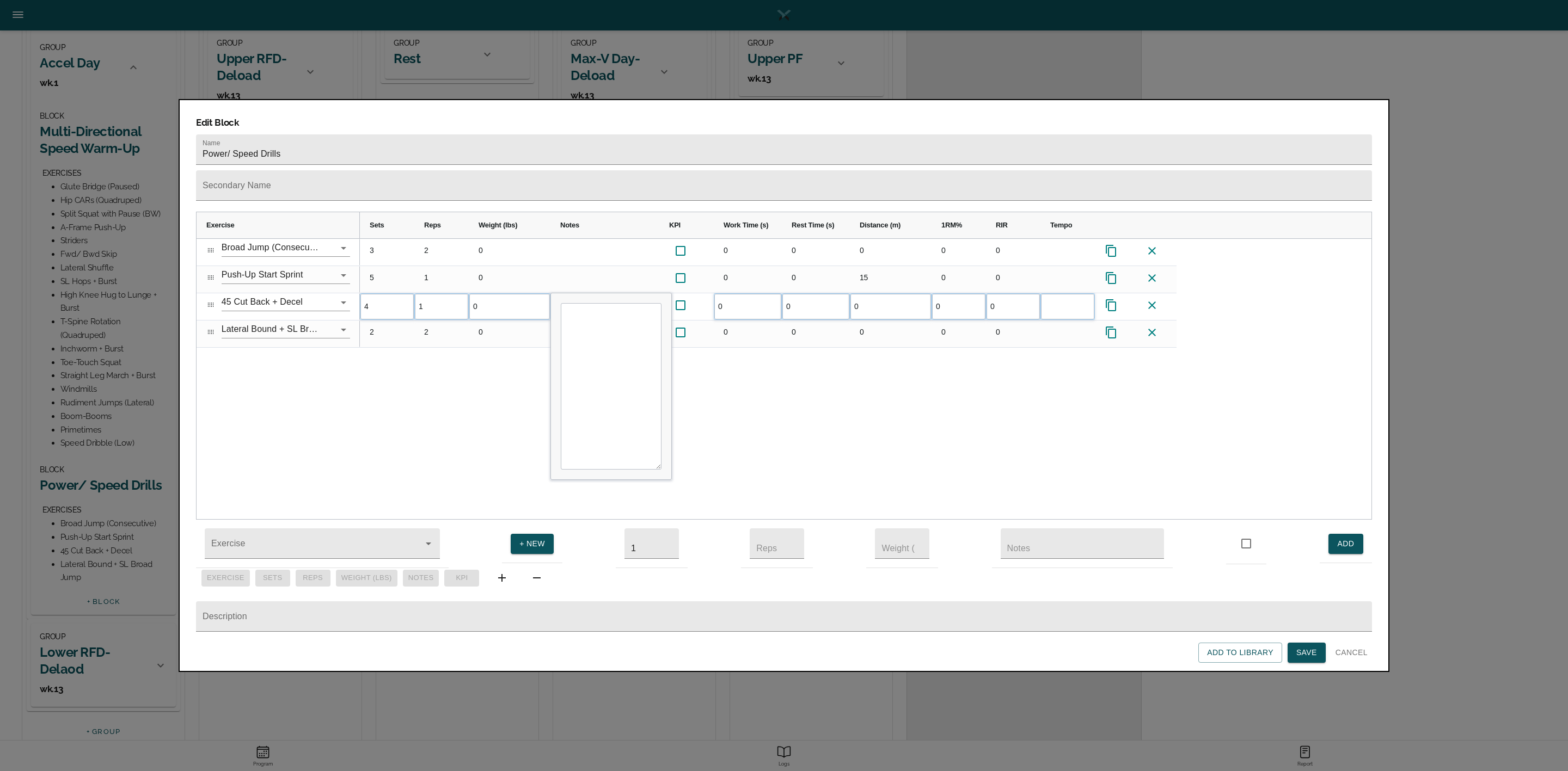
click at [425, 394] on div "3 2 0 0 0 0 0 0 5 1 0 0 0 15 0 0 4 1 0 0 0 0 0 0" at bounding box center [865, 379] width 1012 height 281
click at [415, 350] on div "3 2 0 0 0 0 0 0 5 1 0 0 0 15 0 0 4 1 0 0 0 0 0 0 2 2 0 0 0 0 0 0" at bounding box center [865, 379] width 1012 height 281
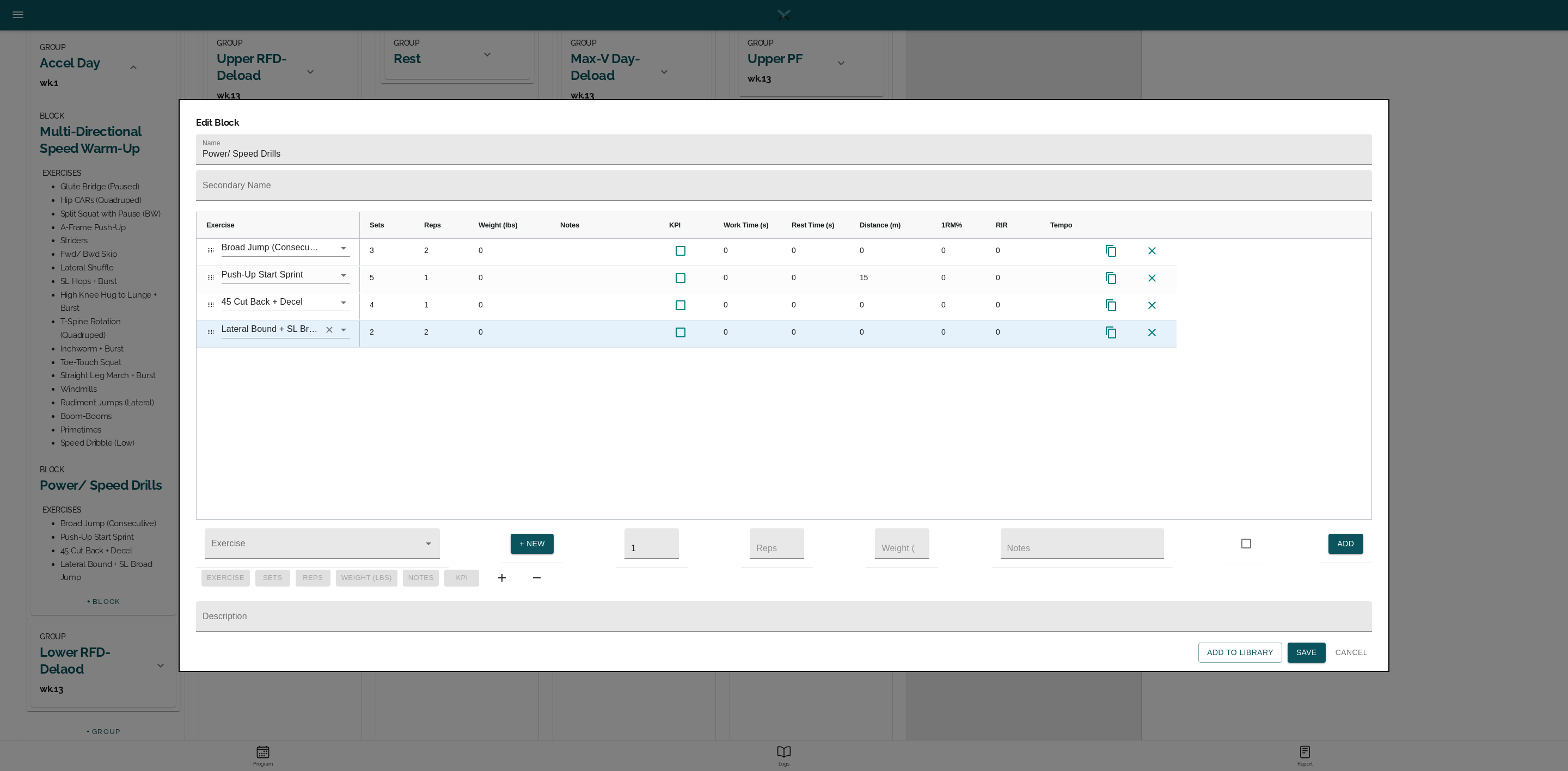
click at [326, 325] on icon "Clear" at bounding box center [330, 330] width 11 height 11
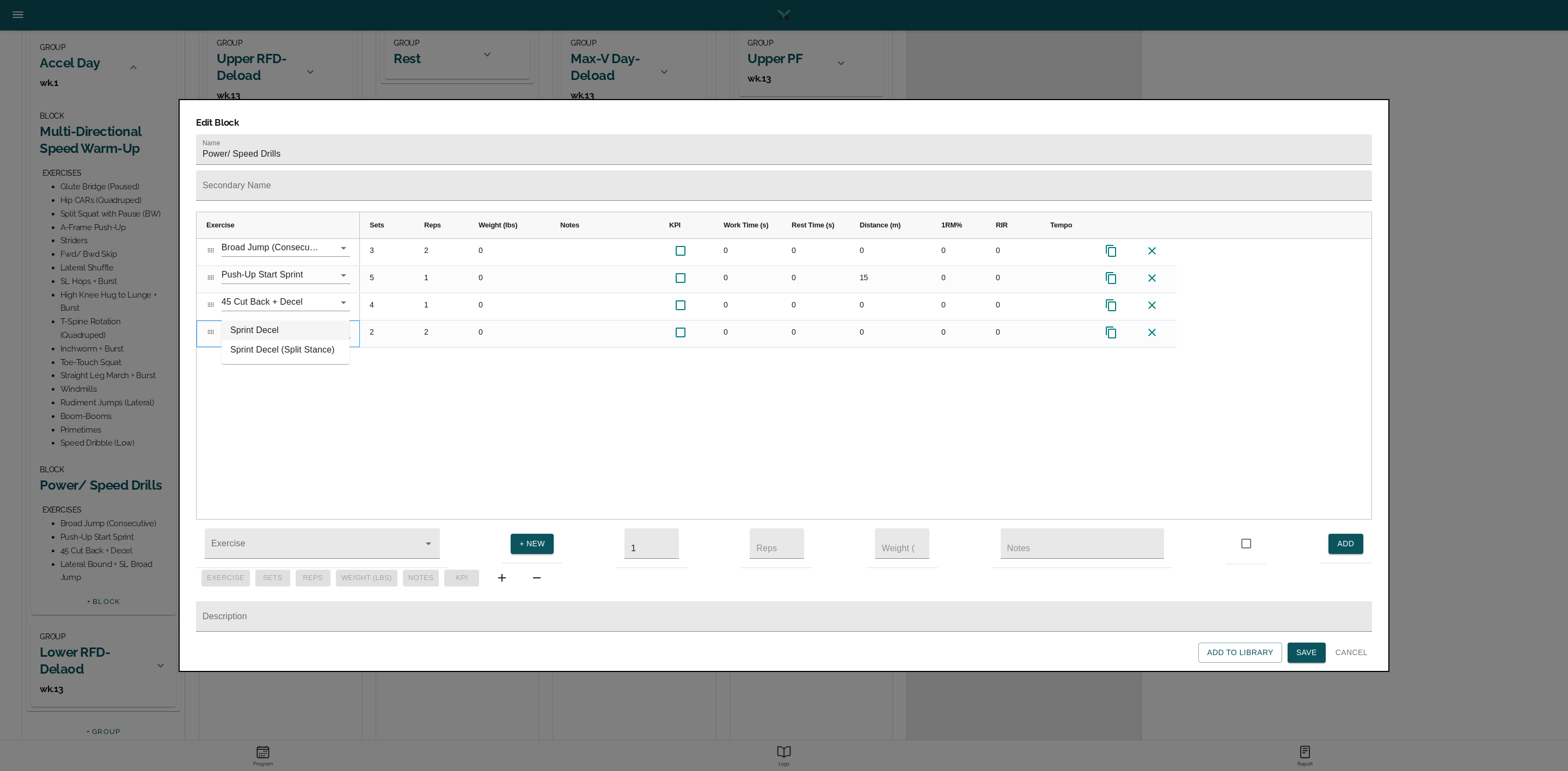
click at [284, 326] on li "Sprint Decel" at bounding box center [285, 330] width 128 height 20
type input "Sprint Decel"
click at [314, 348] on div "Broad Jump (Consecutive) Push-Up Start Sprint 45 Cut Back + Decel Sprint Decel …" at bounding box center [784, 379] width 1175 height 281
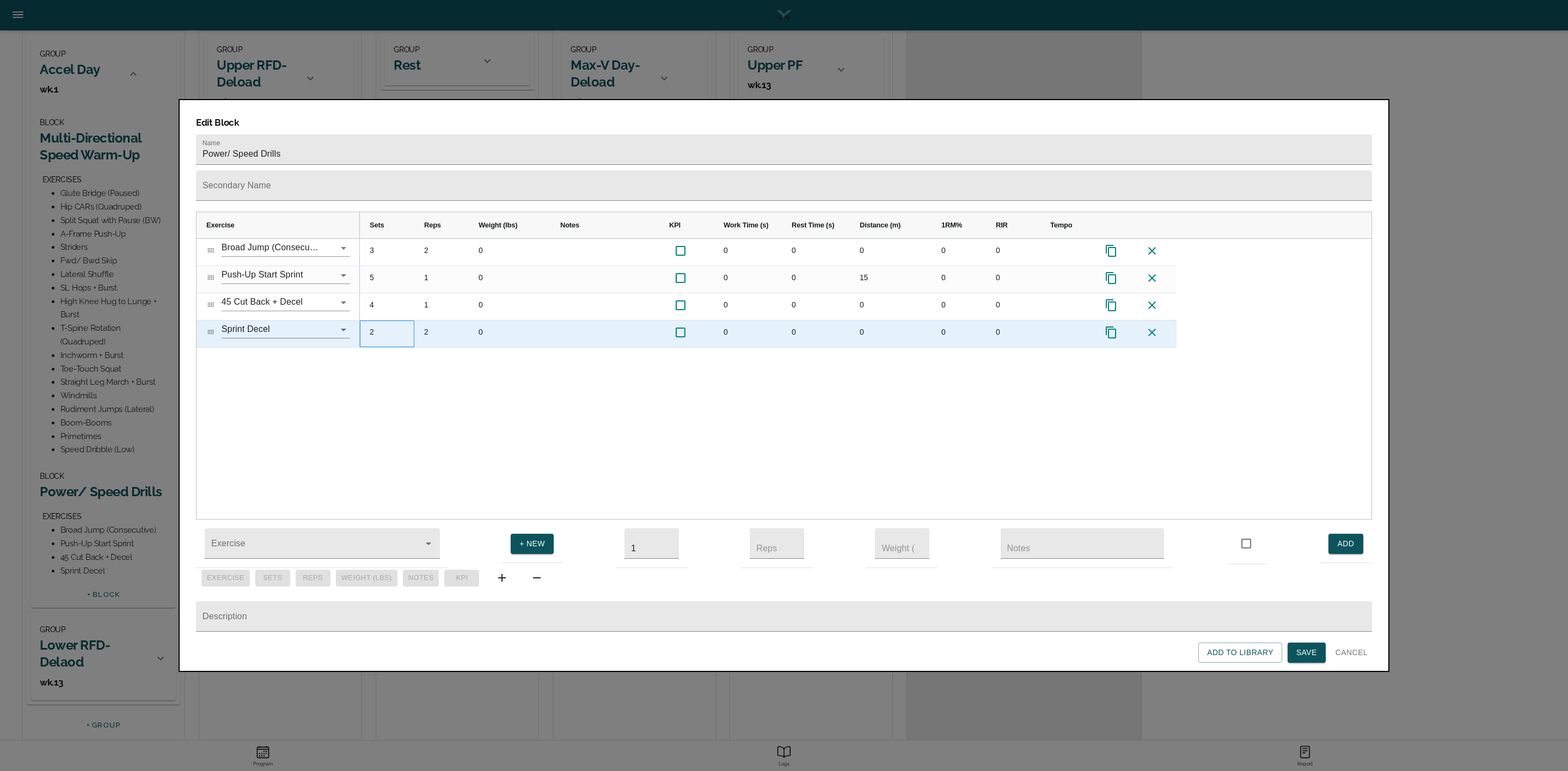
click at [378, 321] on div "2" at bounding box center [387, 334] width 54 height 27
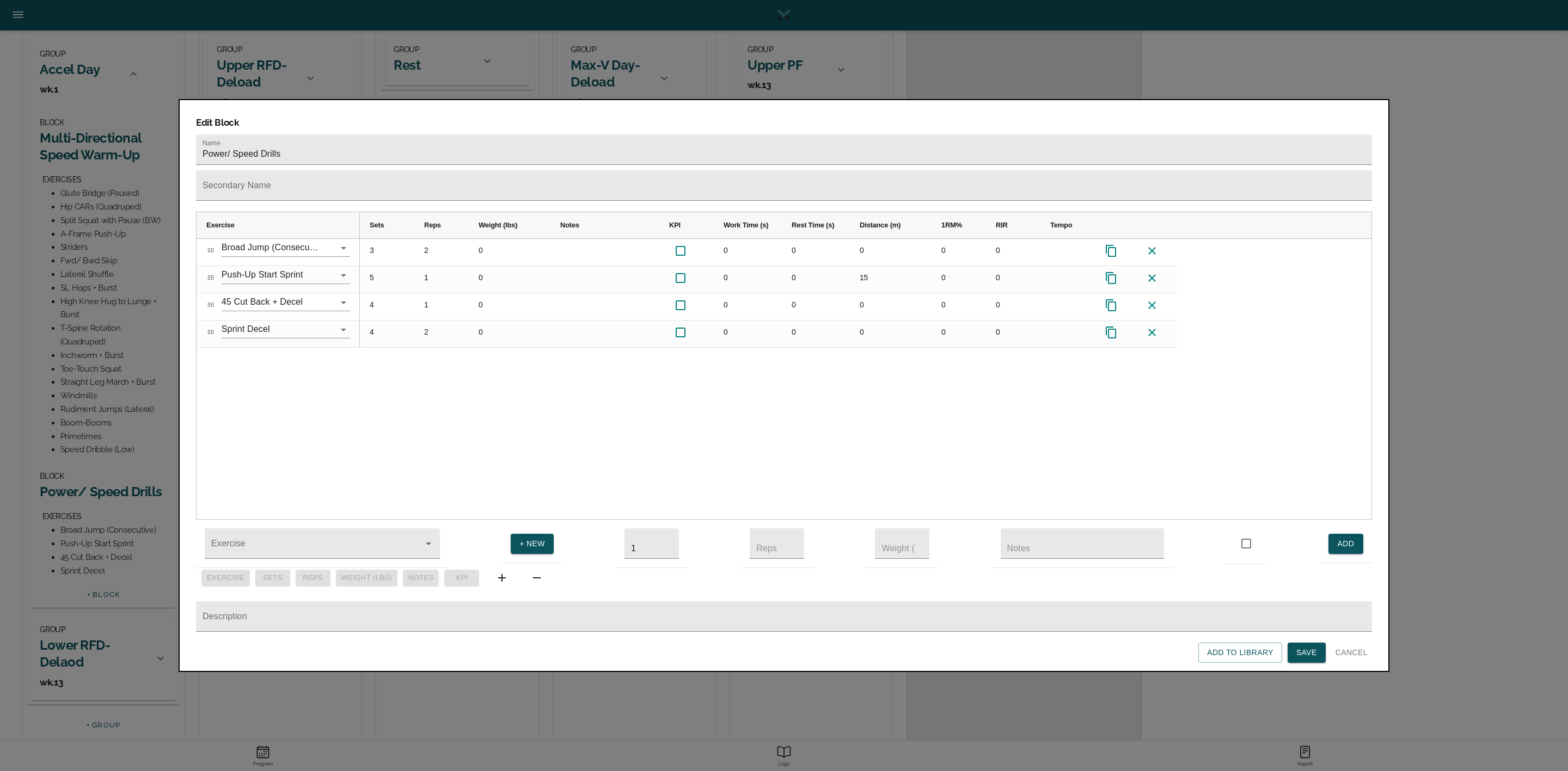
click at [383, 369] on div "3 2 0 0 0 0 0 0 5 1 0 0 0 15 0 0 4 1 0 0 0 0 0 0 4 2 0 0 0 0 0 0" at bounding box center [865, 379] width 1012 height 281
click at [380, 356] on div "3 2 0 0 0 0 0 0 5 1 0 0 0 15 0 0 4 1 0 0 0 0 0 0 4 2 0 0 0 0 0 0" at bounding box center [865, 379] width 1012 height 281
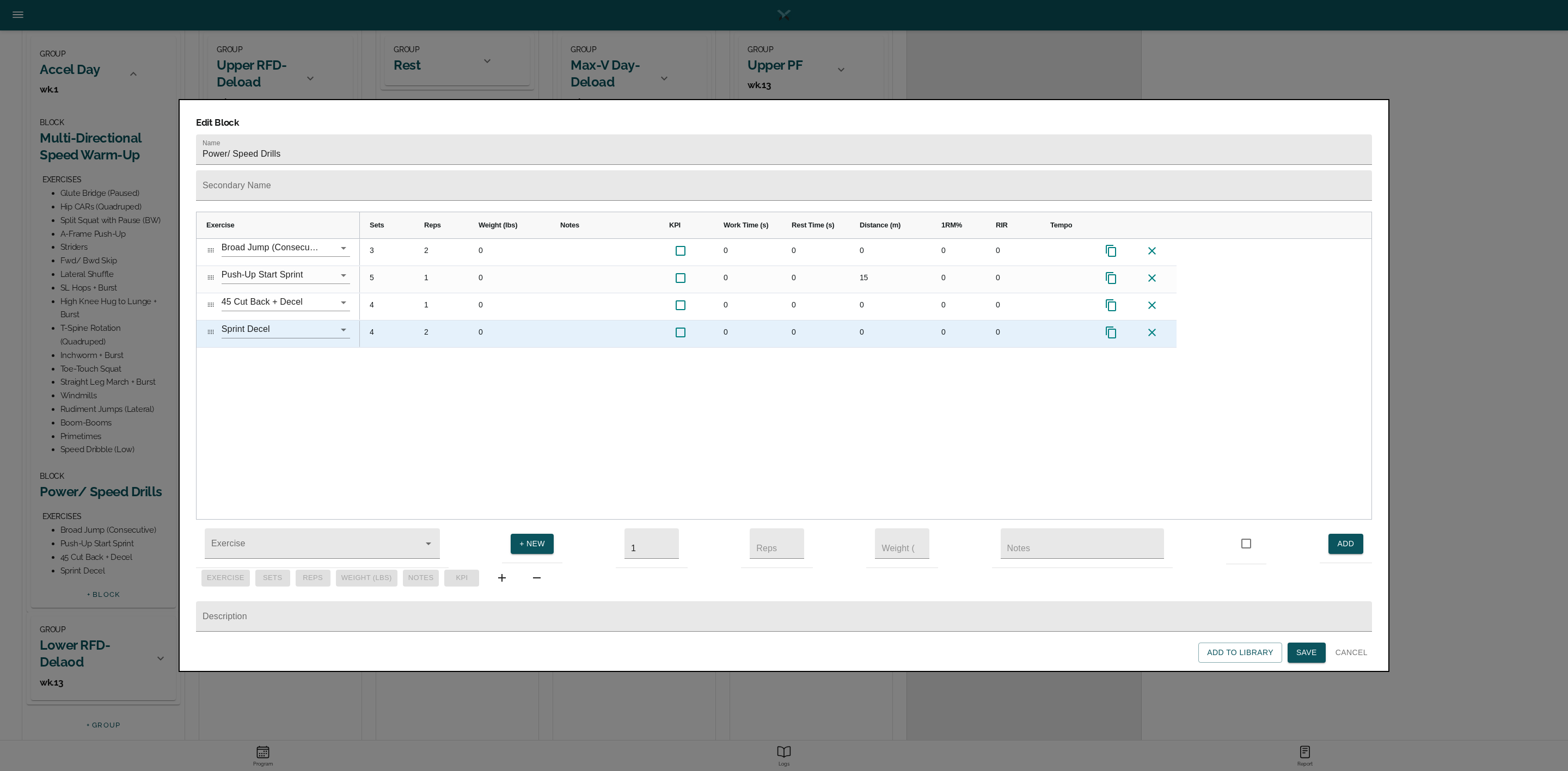
click at [369, 321] on div "4" at bounding box center [387, 334] width 54 height 27
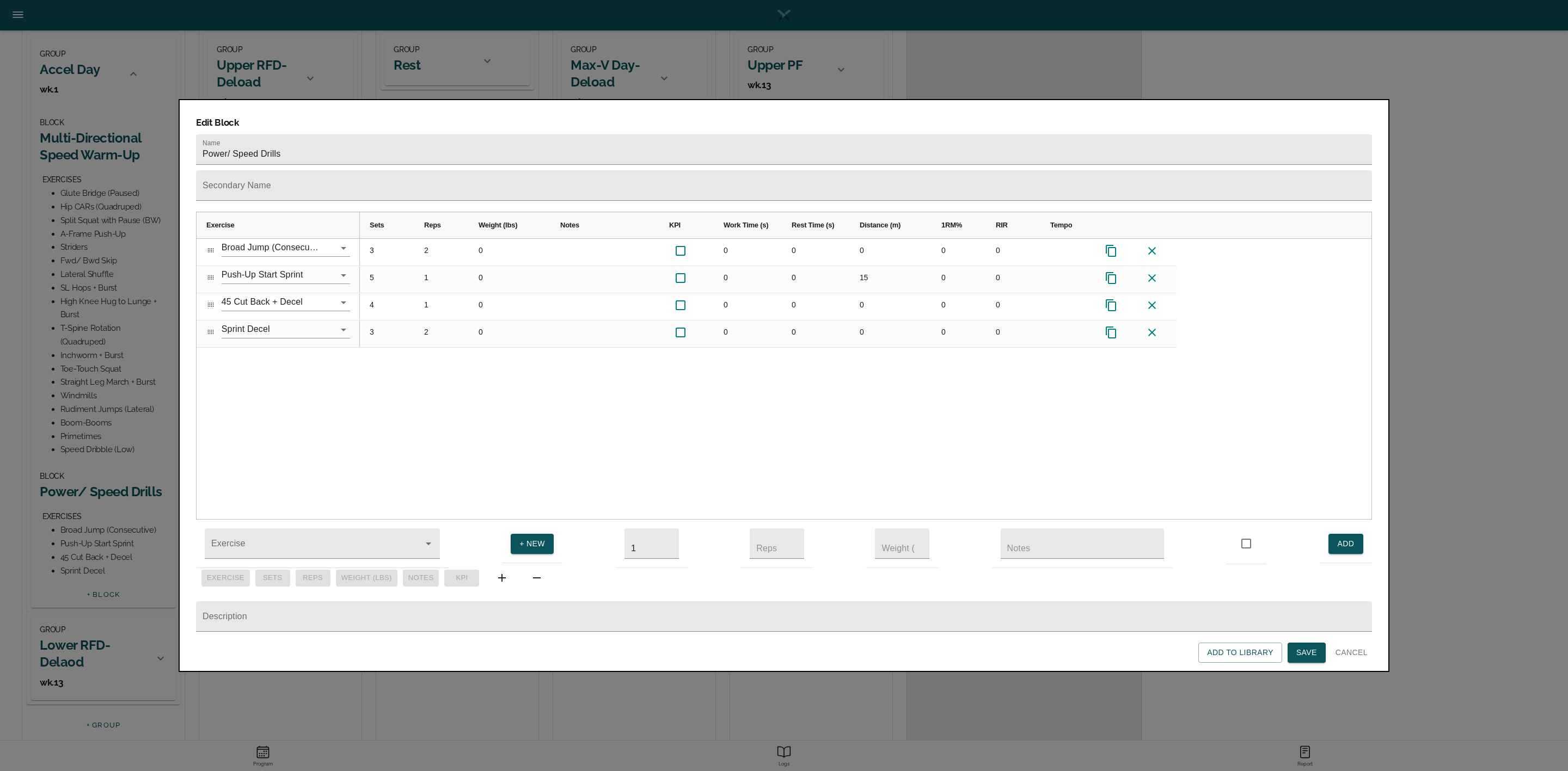
click at [389, 363] on div "3 2 0 0 0 0 0 0 5 1 0 0 0 15 0 0 4 1 0 0 0 0 0 0 3 2 0 0 0 0 0 0" at bounding box center [865, 379] width 1012 height 281
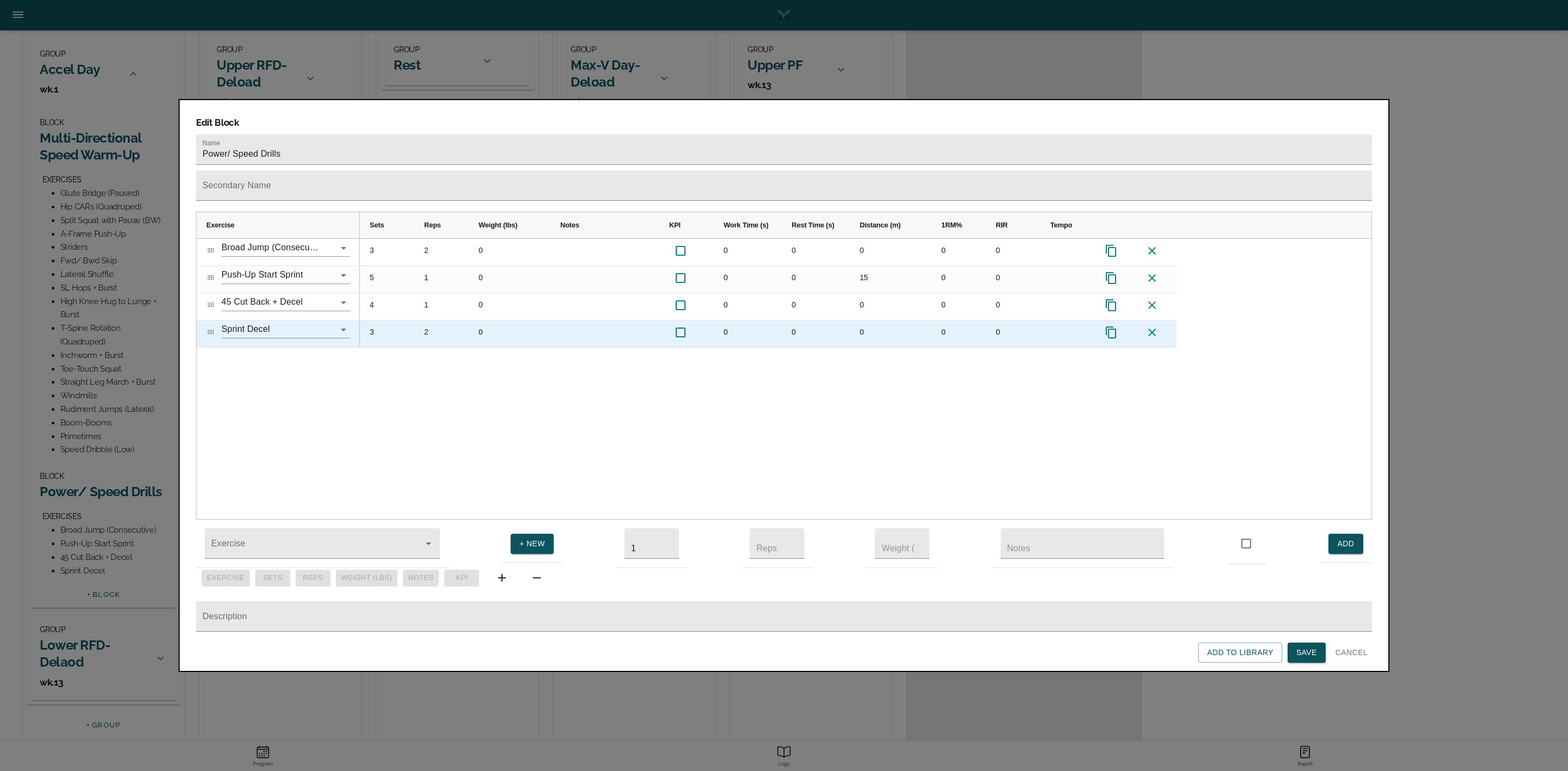
click at [864, 321] on div "0" at bounding box center [891, 334] width 82 height 27
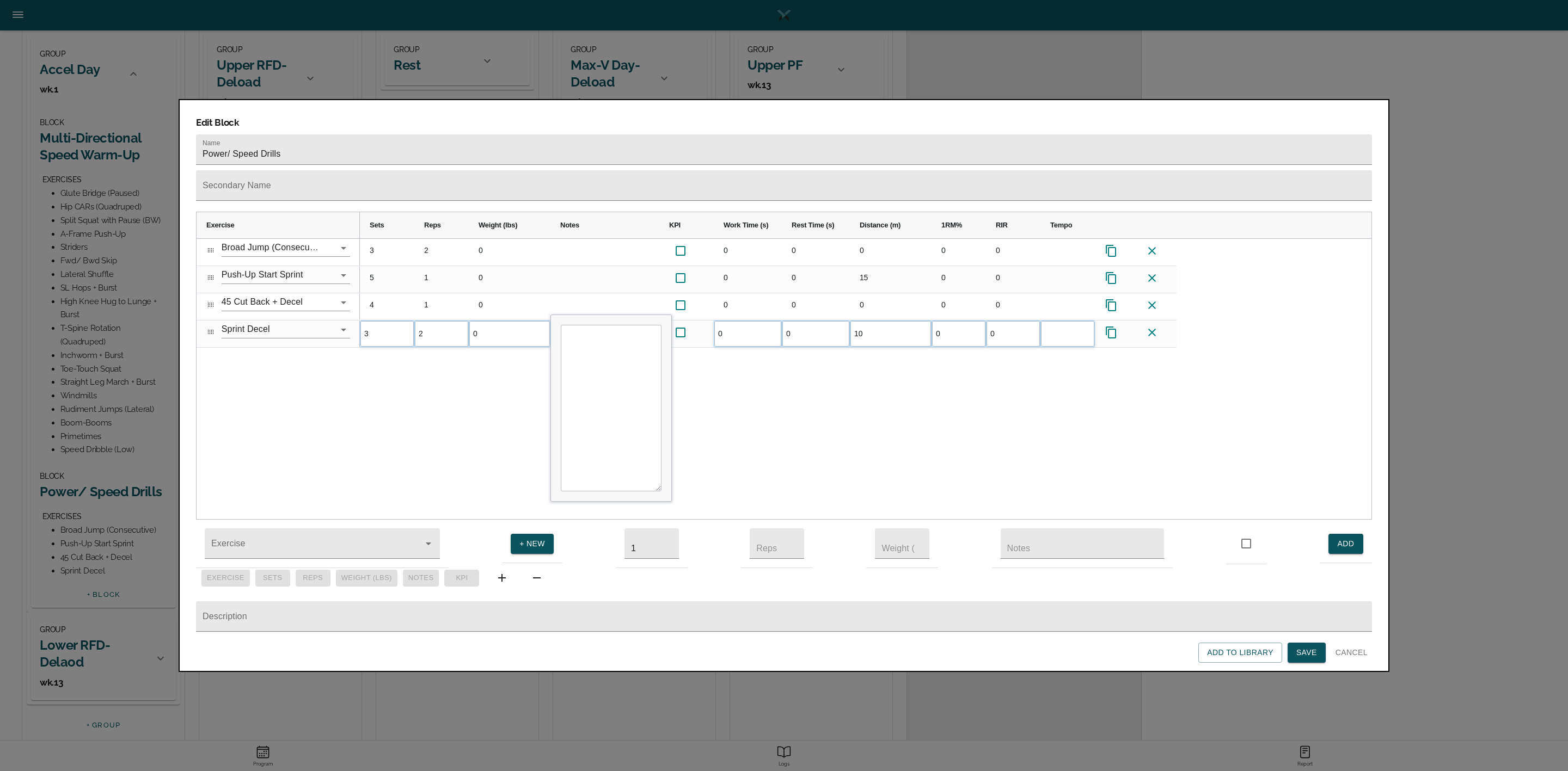
click at [864, 345] on div "3 2 0 0 0 0 0 0 5 1 0 0 0 15 0 0 4 1 0 0 0 0 0 0 3 2 0 0 0 10 0 0" at bounding box center [865, 379] width 1012 height 281
click at [1311, 656] on span "Save" at bounding box center [1307, 652] width 21 height 14
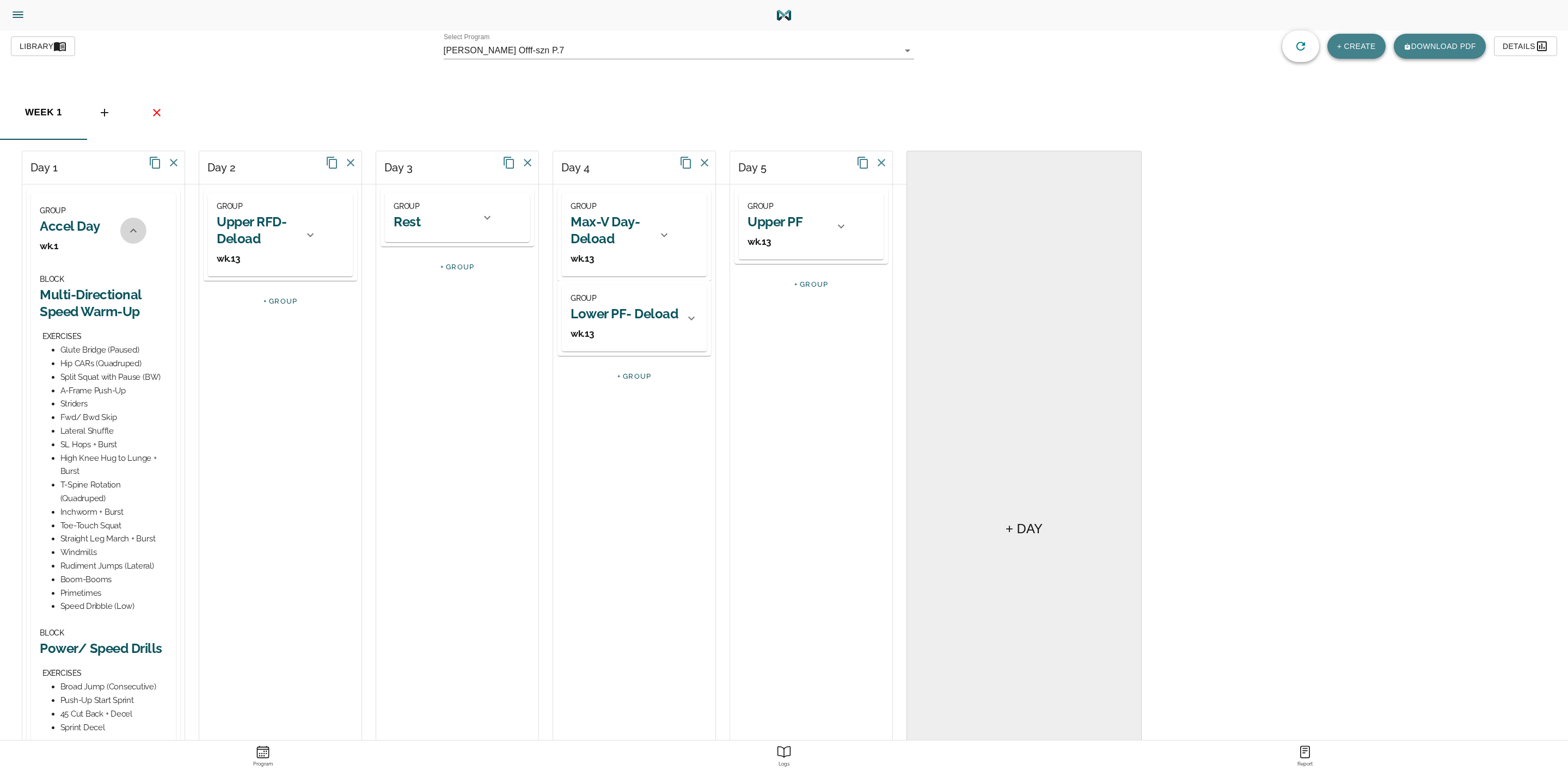
click at [135, 230] on icon at bounding box center [133, 231] width 13 height 13
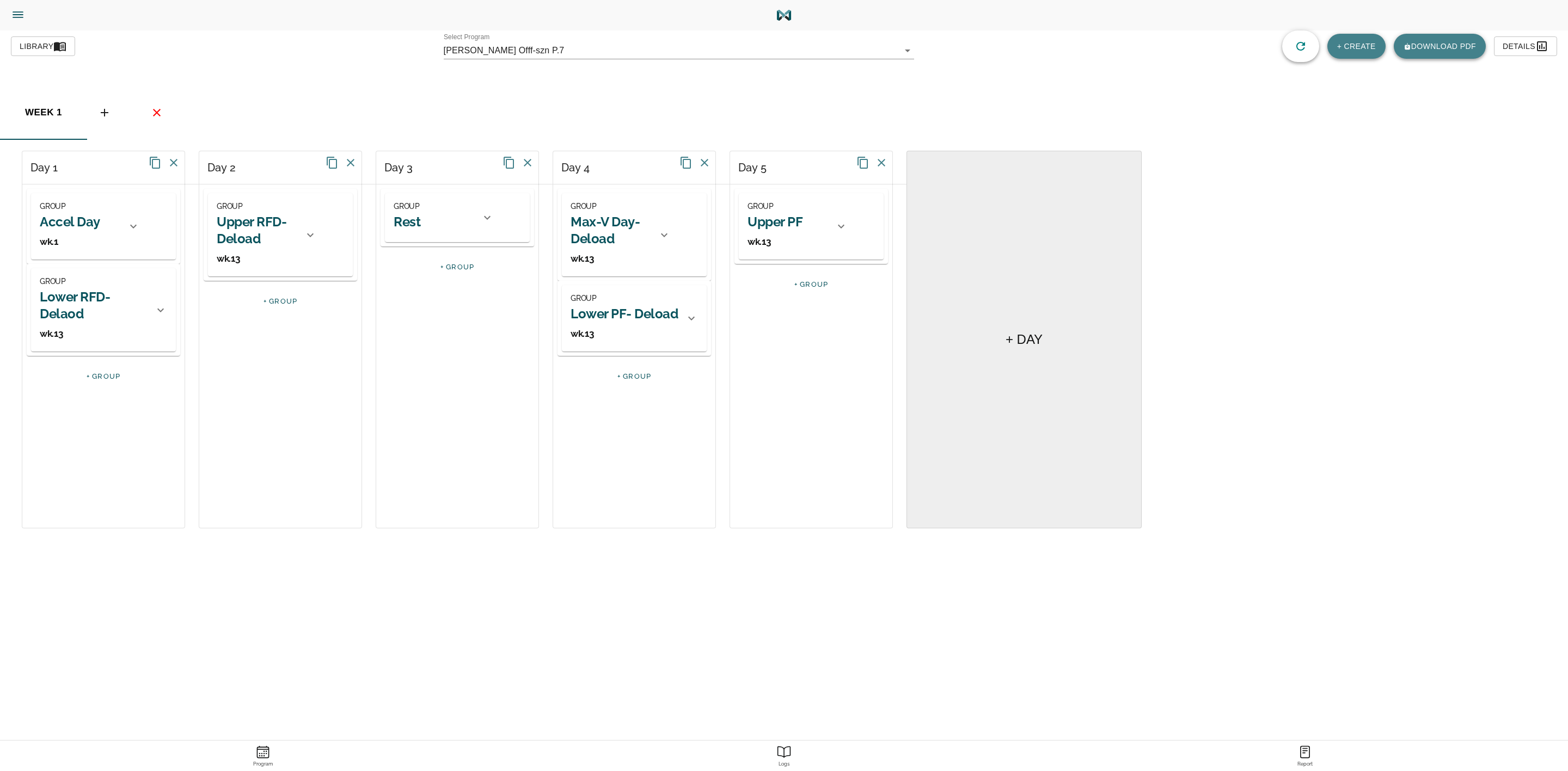
click at [96, 294] on h2 "Lower RFD-Delaod" at bounding box center [93, 306] width 107 height 33
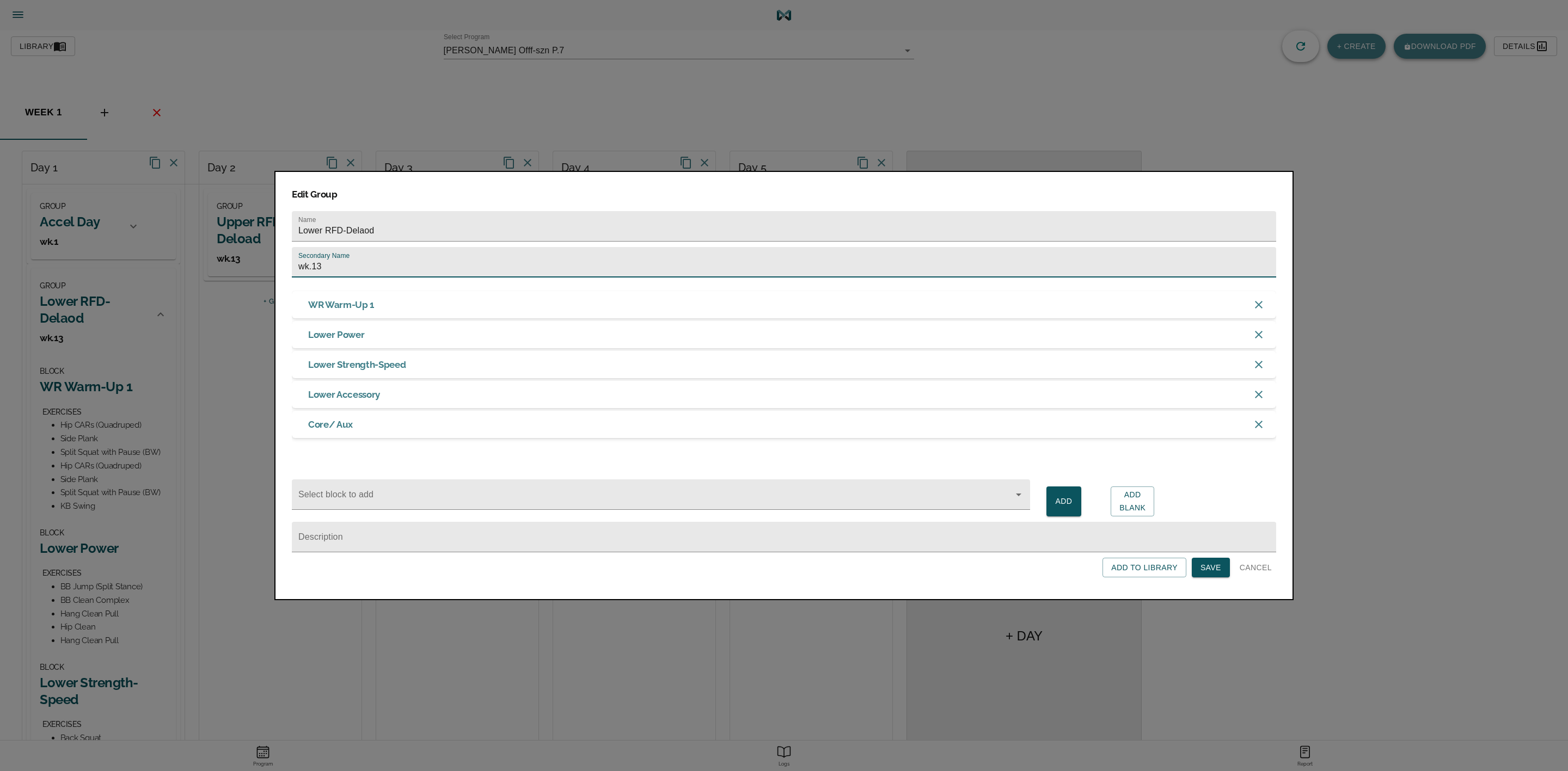
click at [350, 257] on input "wk.13" at bounding box center [784, 263] width 985 height 30
type input "wk.1"
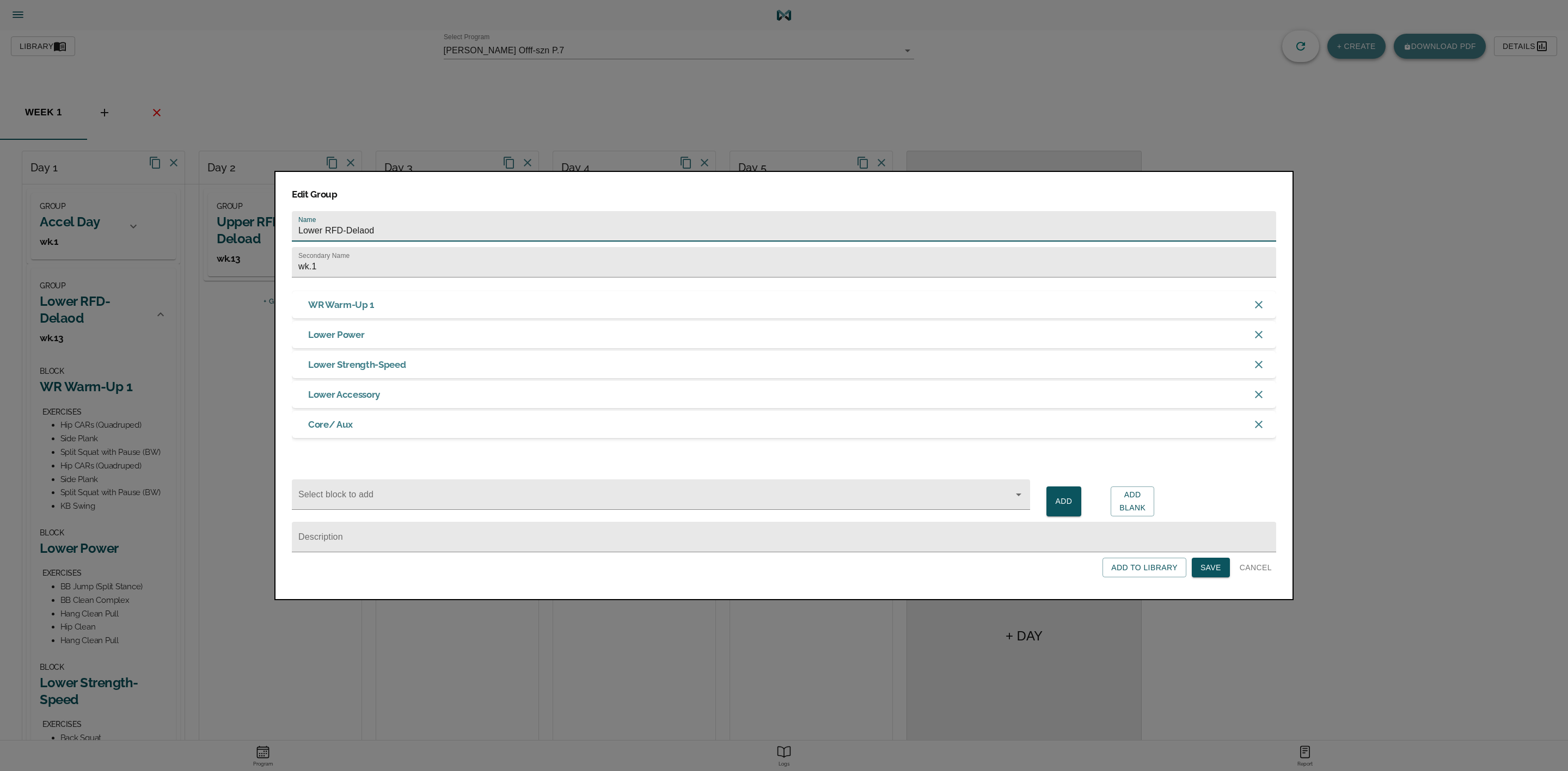
drag, startPoint x: 404, startPoint y: 220, endPoint x: 343, endPoint y: 237, distance: 63.3
click at [343, 237] on form "Name Lower RFD-Delaod Secondary Name wk.1 WR Warm-Up 1 Lower Power Lower Streng…" at bounding box center [784, 392] width 985 height 372
type input "Lower RFD"
click at [1207, 571] on span "Save" at bounding box center [1211, 567] width 21 height 14
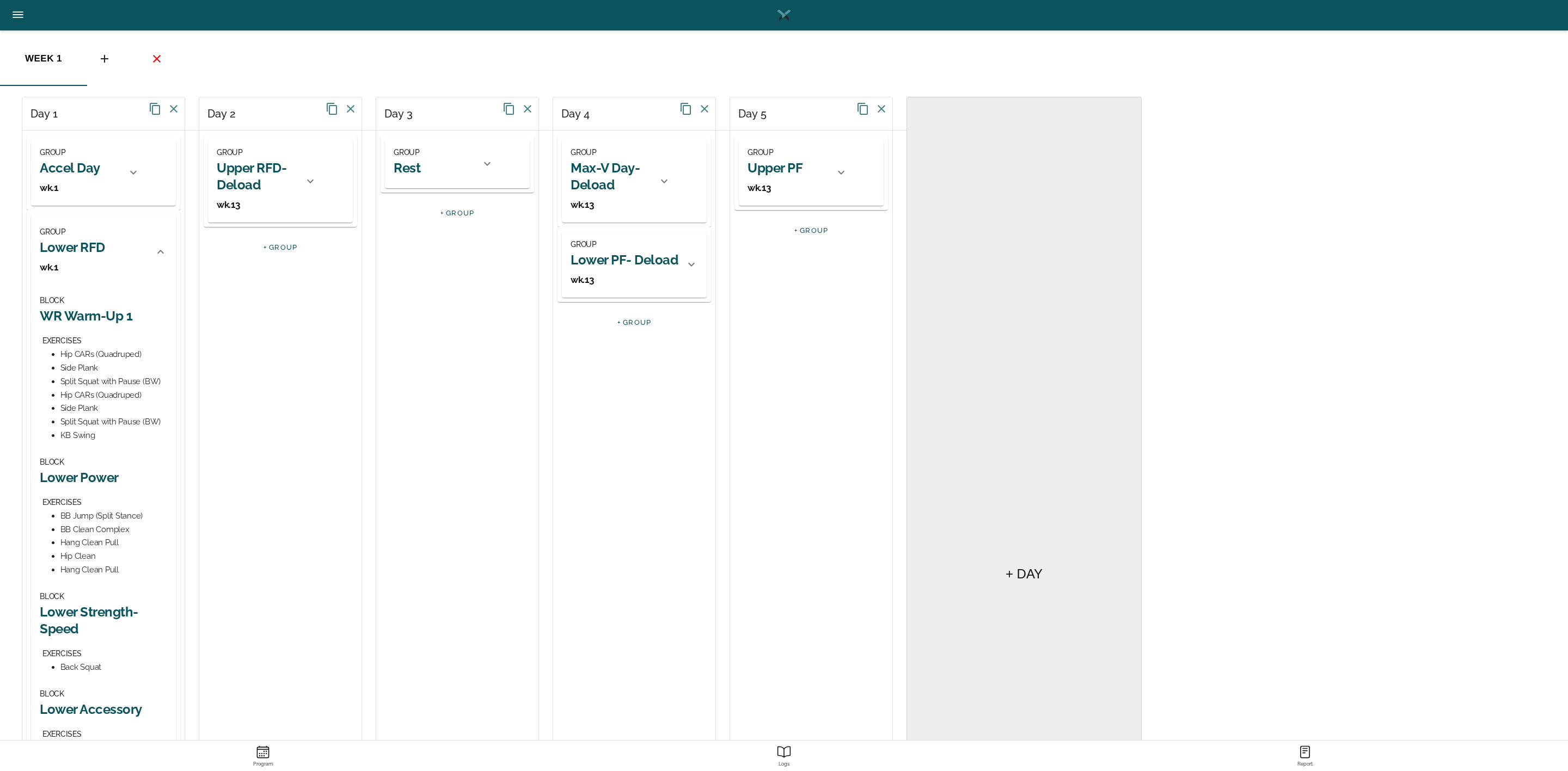
scroll to position [82, 0]
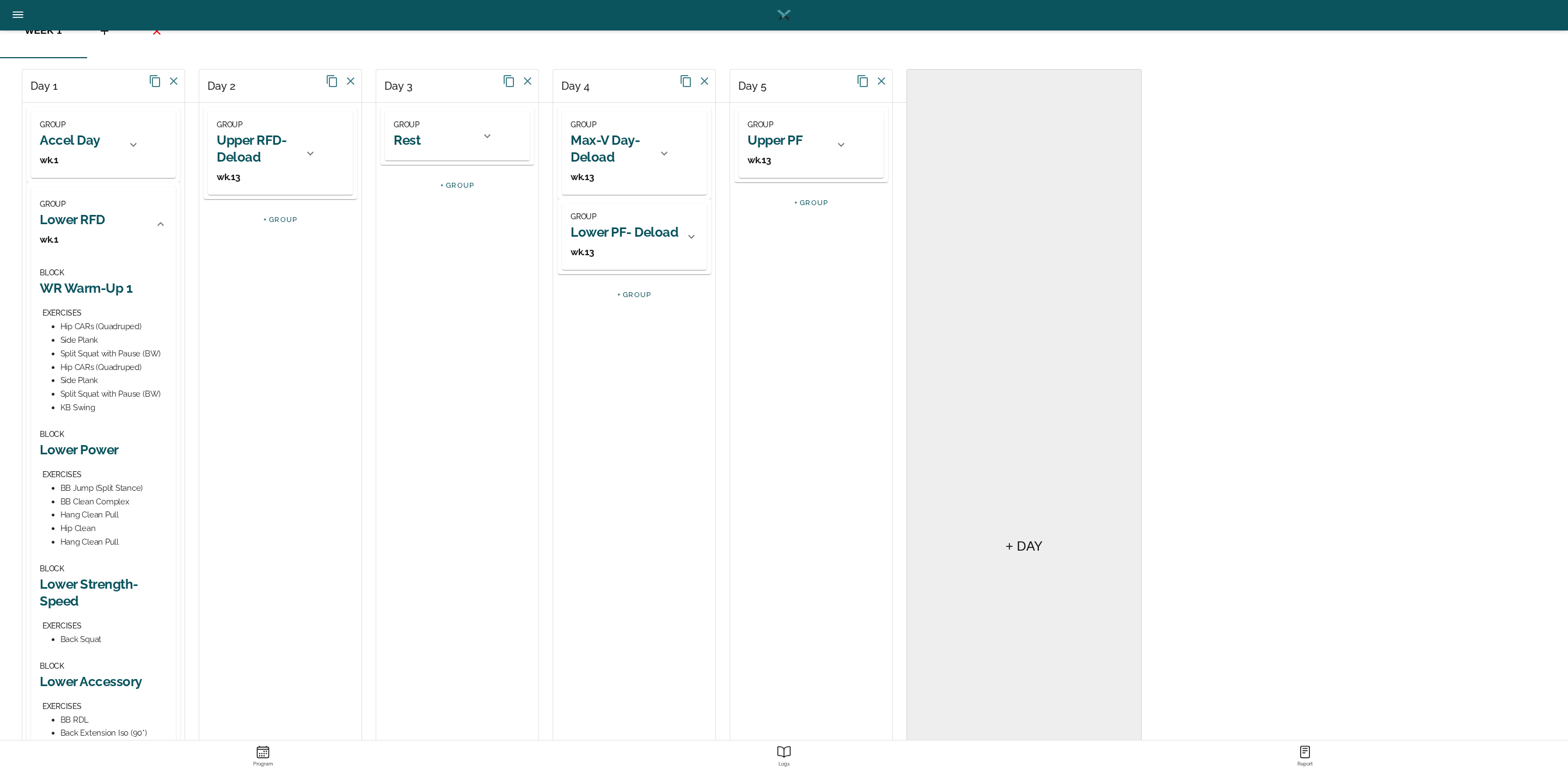
click at [104, 291] on h2 "WR Warm-Up 1" at bounding box center [103, 288] width 127 height 17
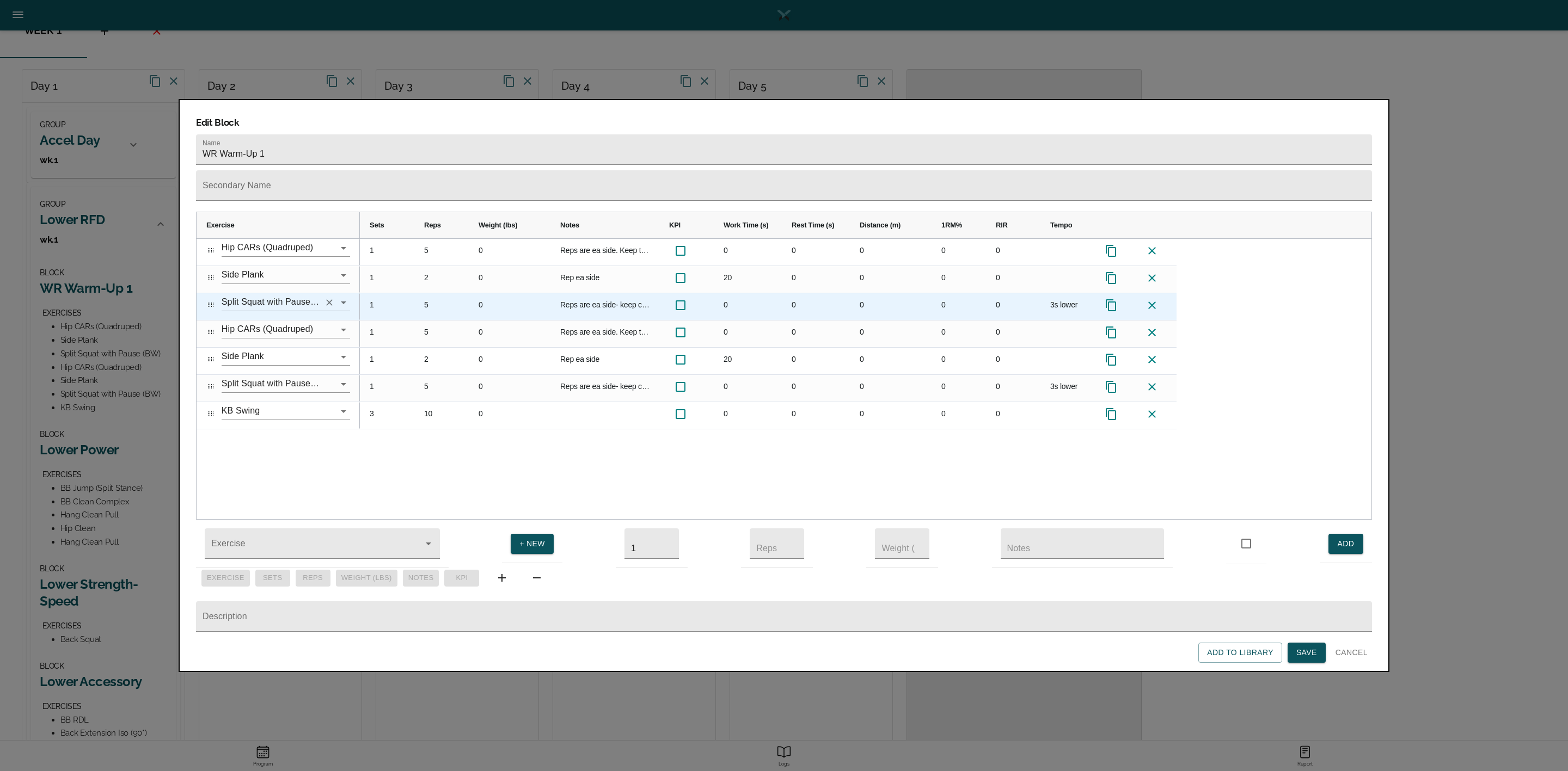
click at [287, 294] on input "Split Squat with Pause (BW)" at bounding box center [270, 302] width 98 height 17
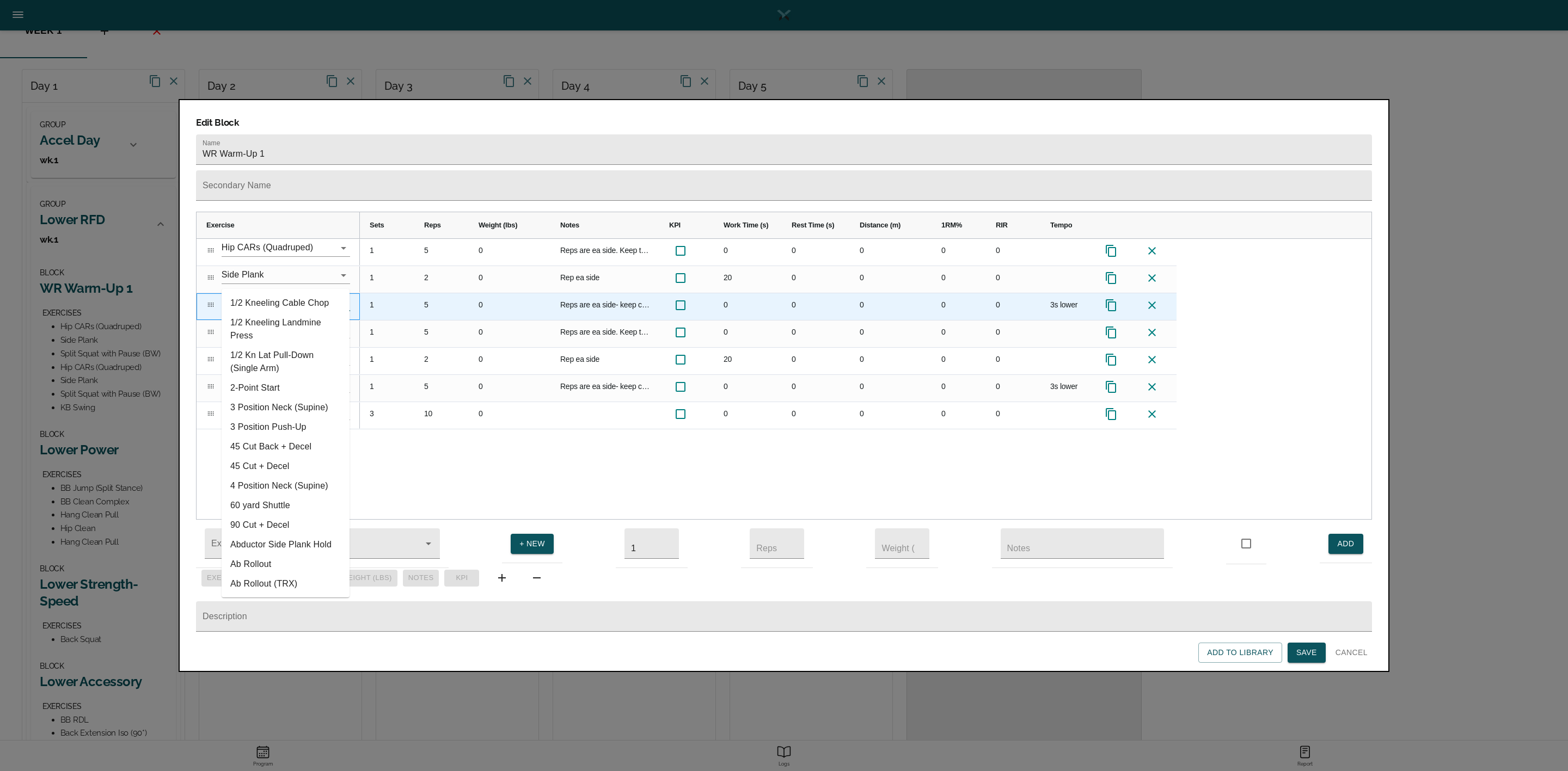
click at [285, 294] on input "Split Squat with Pause (BW)" at bounding box center [270, 302] width 98 height 17
drag, startPoint x: 285, startPoint y: 277, endPoint x: 270, endPoint y: 279, distance: 15.1
click at [271, 294] on input "Split Squat with Pause (BW)" at bounding box center [270, 302] width 98 height 17
click at [264, 294] on input "Split Squat with Pause (BW)" at bounding box center [270, 302] width 98 height 17
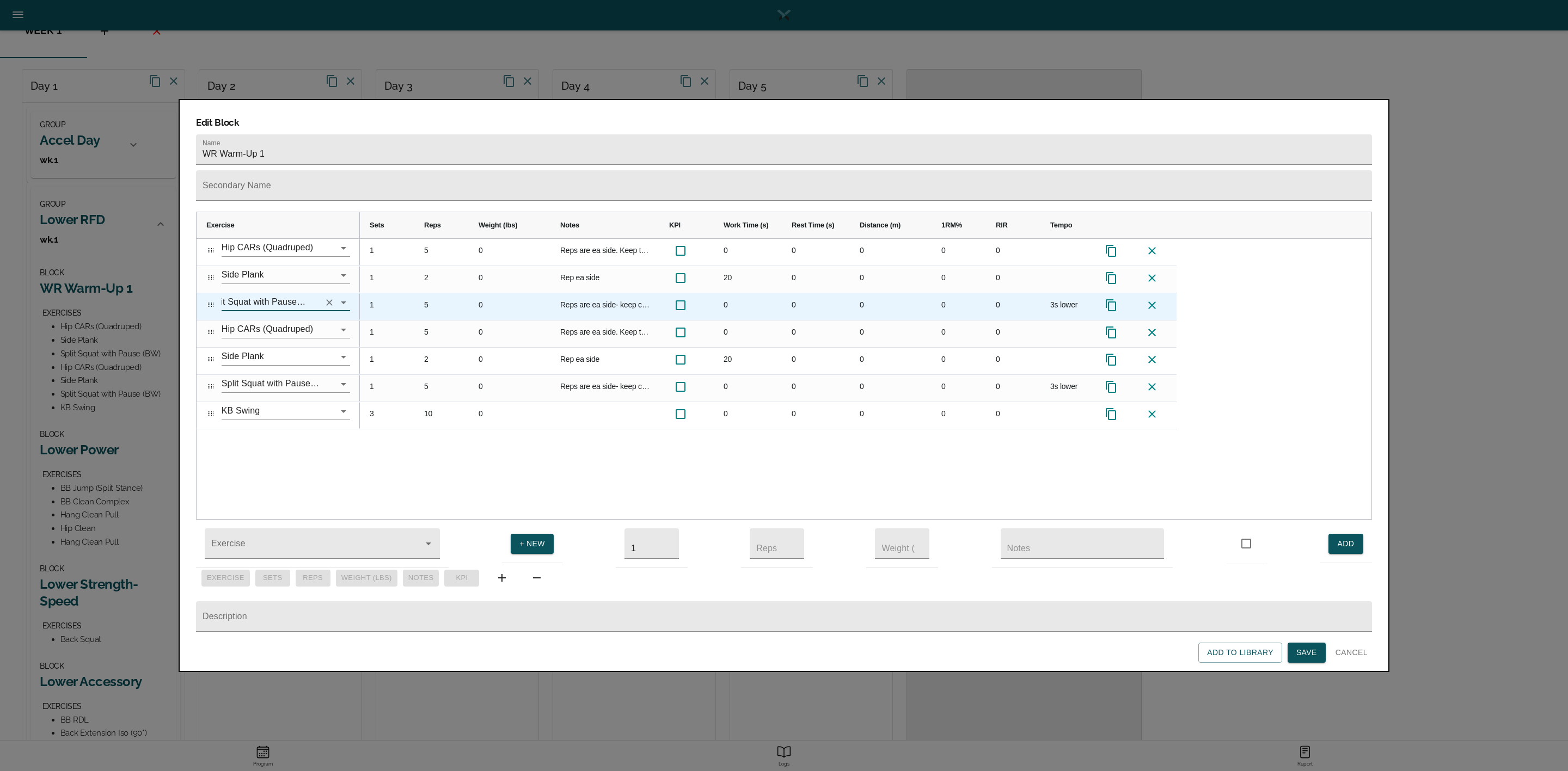
scroll to position [0, 0]
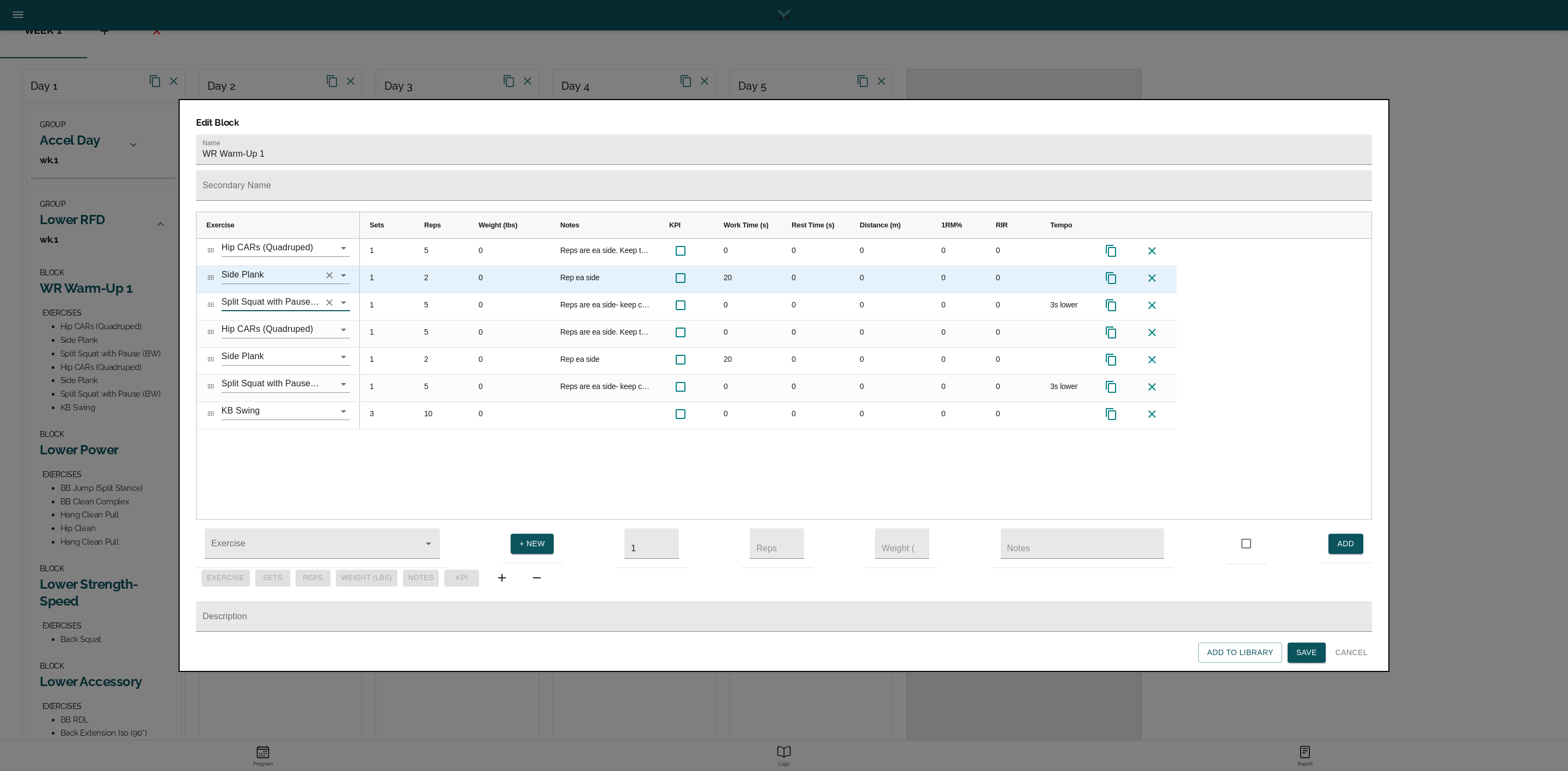
click at [275, 267] on input "Side Plank" at bounding box center [270, 275] width 98 height 17
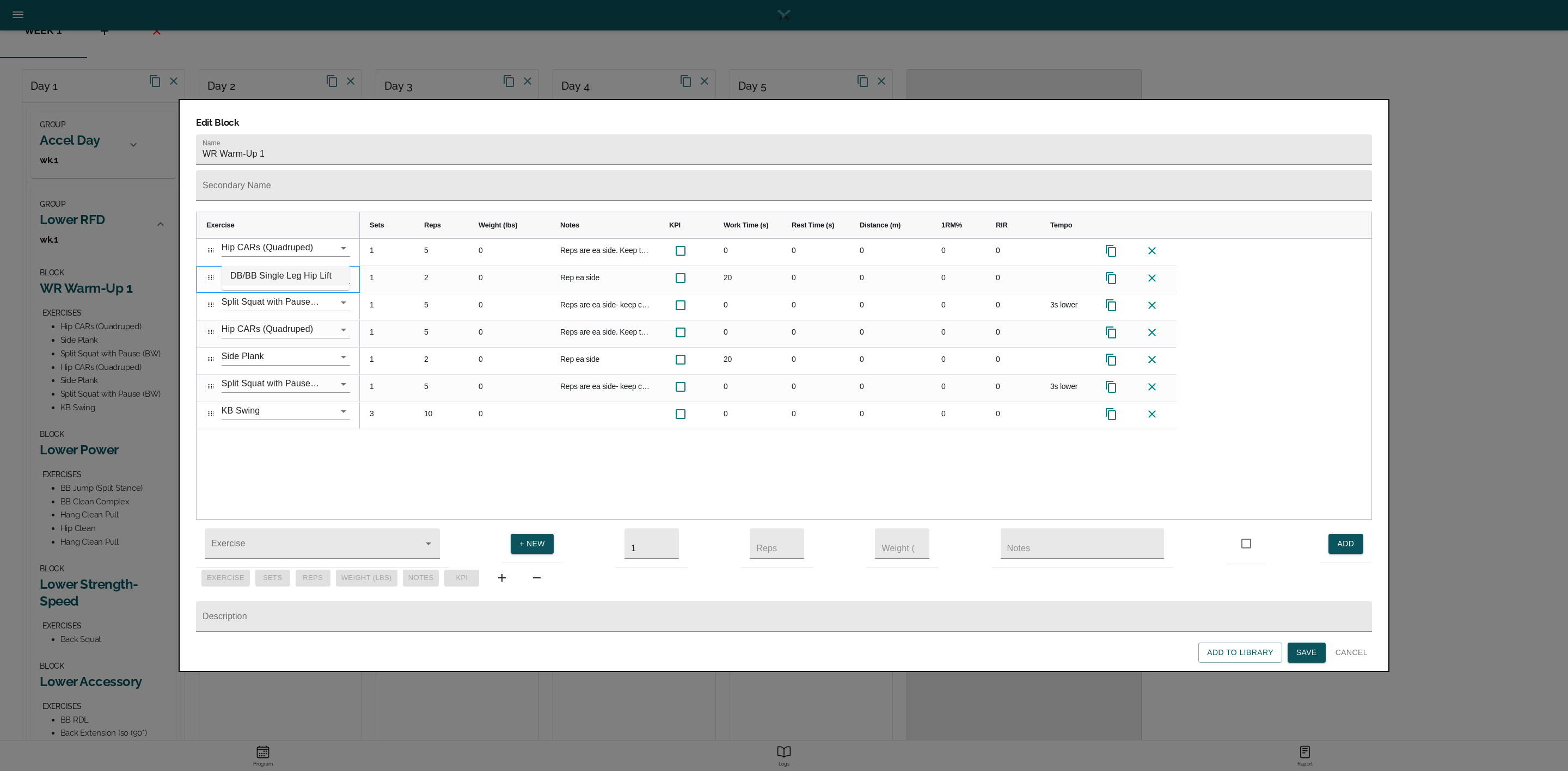
click at [275, 277] on li "DB/BB Single Leg Hip Lift" at bounding box center [285, 276] width 128 height 20
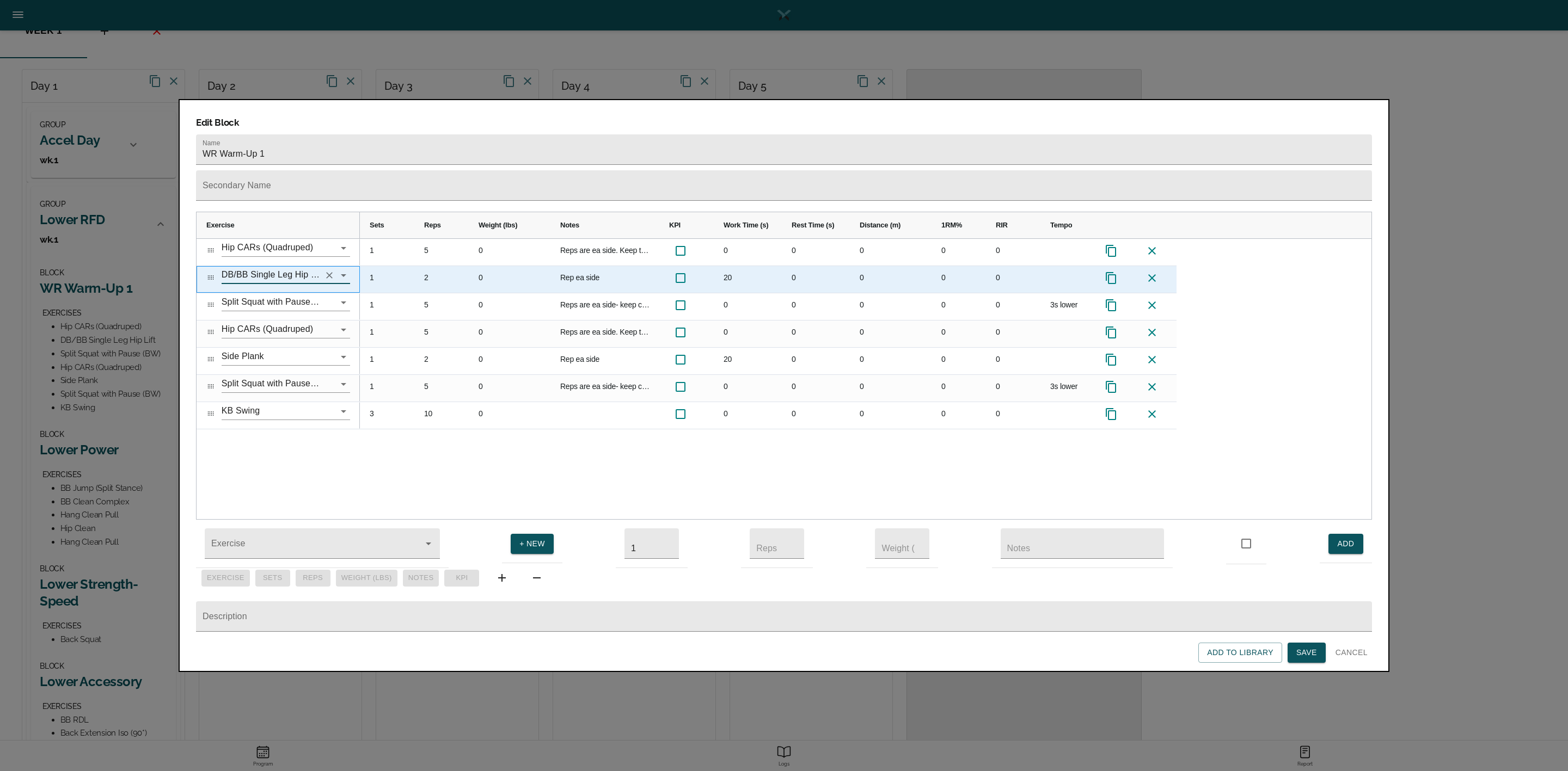
type input "DB/BB Single Leg Hip Lift"
click at [427, 267] on div "2" at bounding box center [442, 280] width 54 height 27
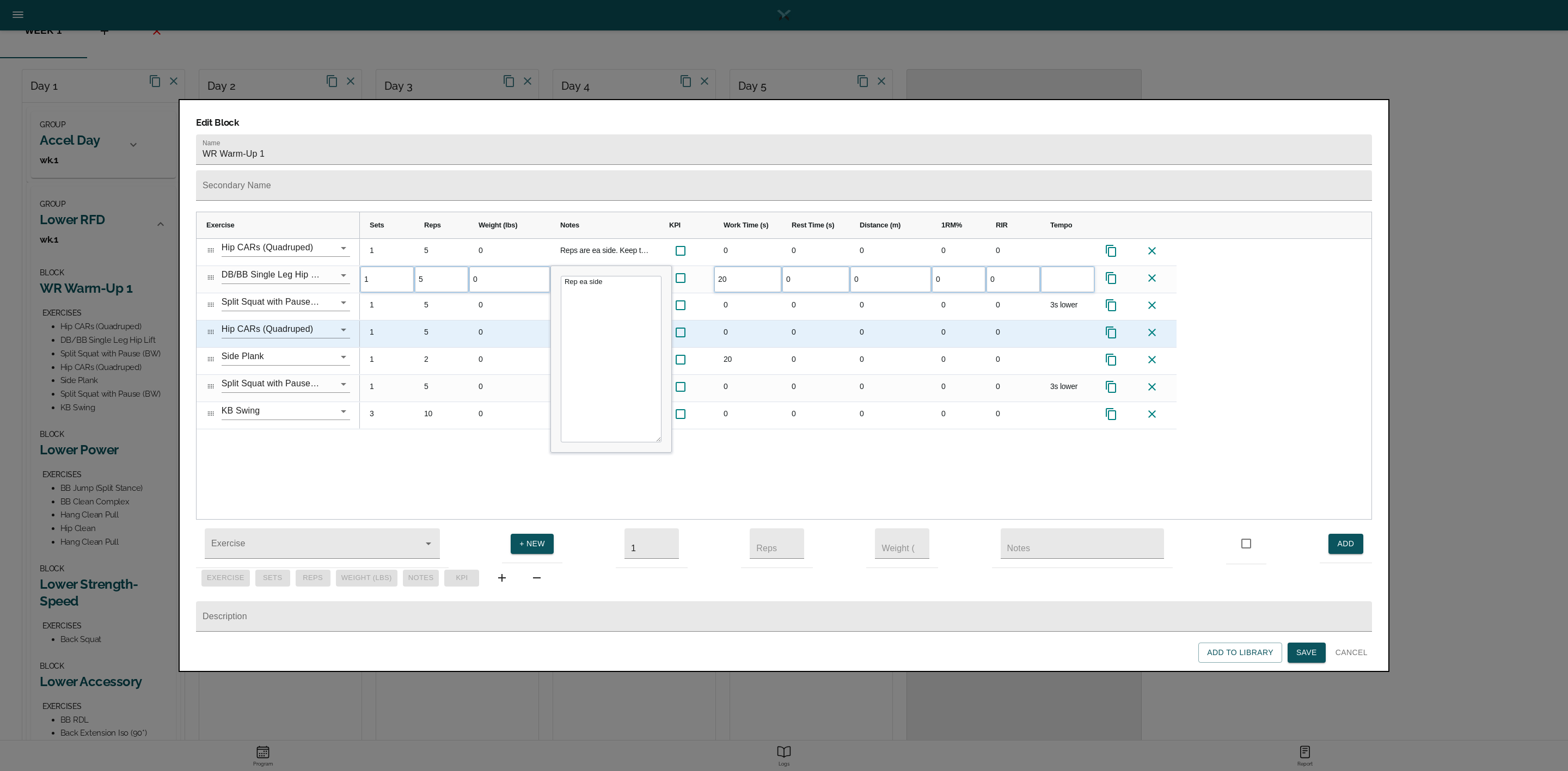
click at [799, 321] on div "0" at bounding box center [816, 334] width 68 height 27
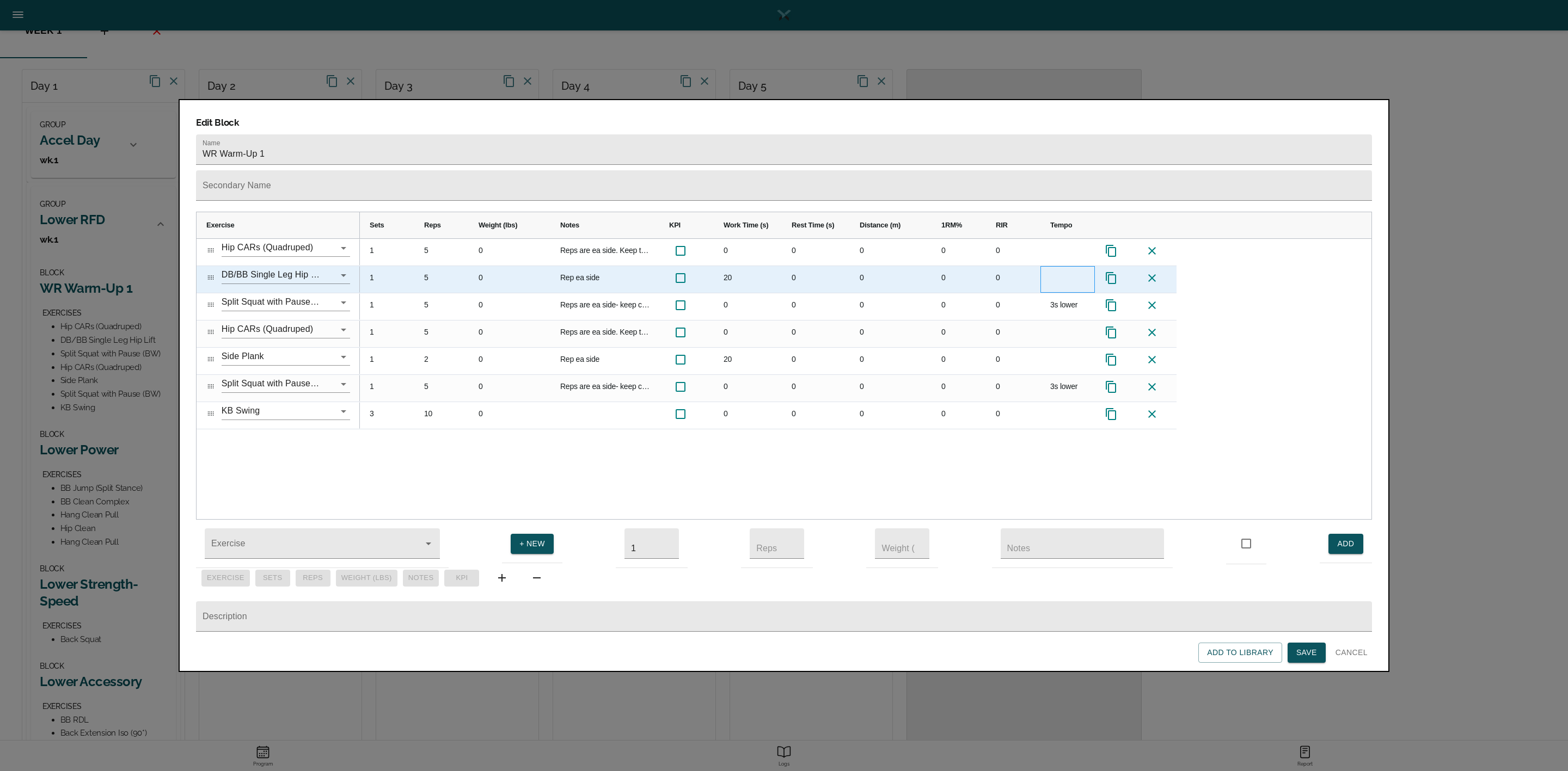
click at [1049, 267] on div "Press SPACE to select this row." at bounding box center [1067, 280] width 54 height 27
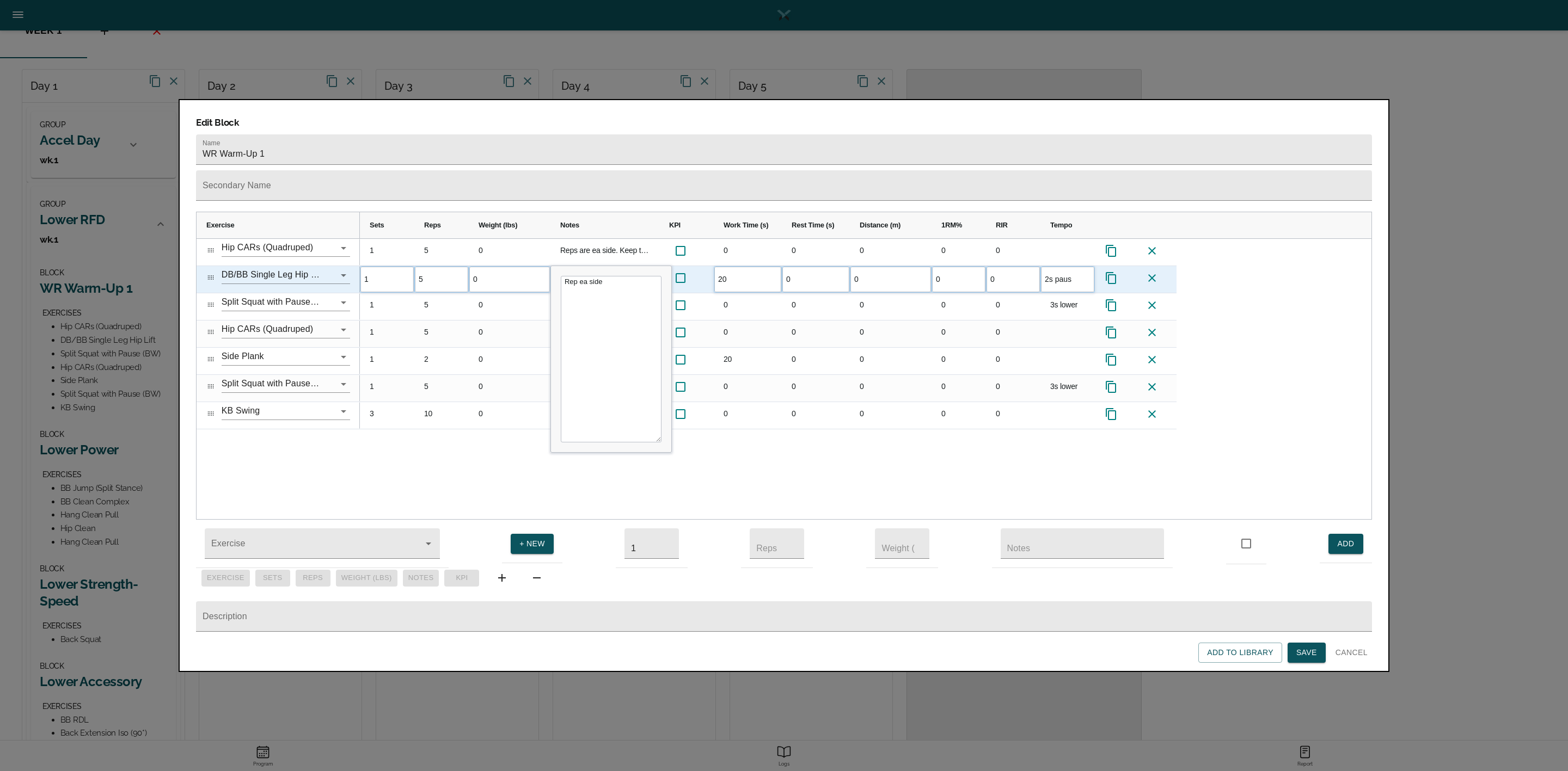
type input "2s pause"
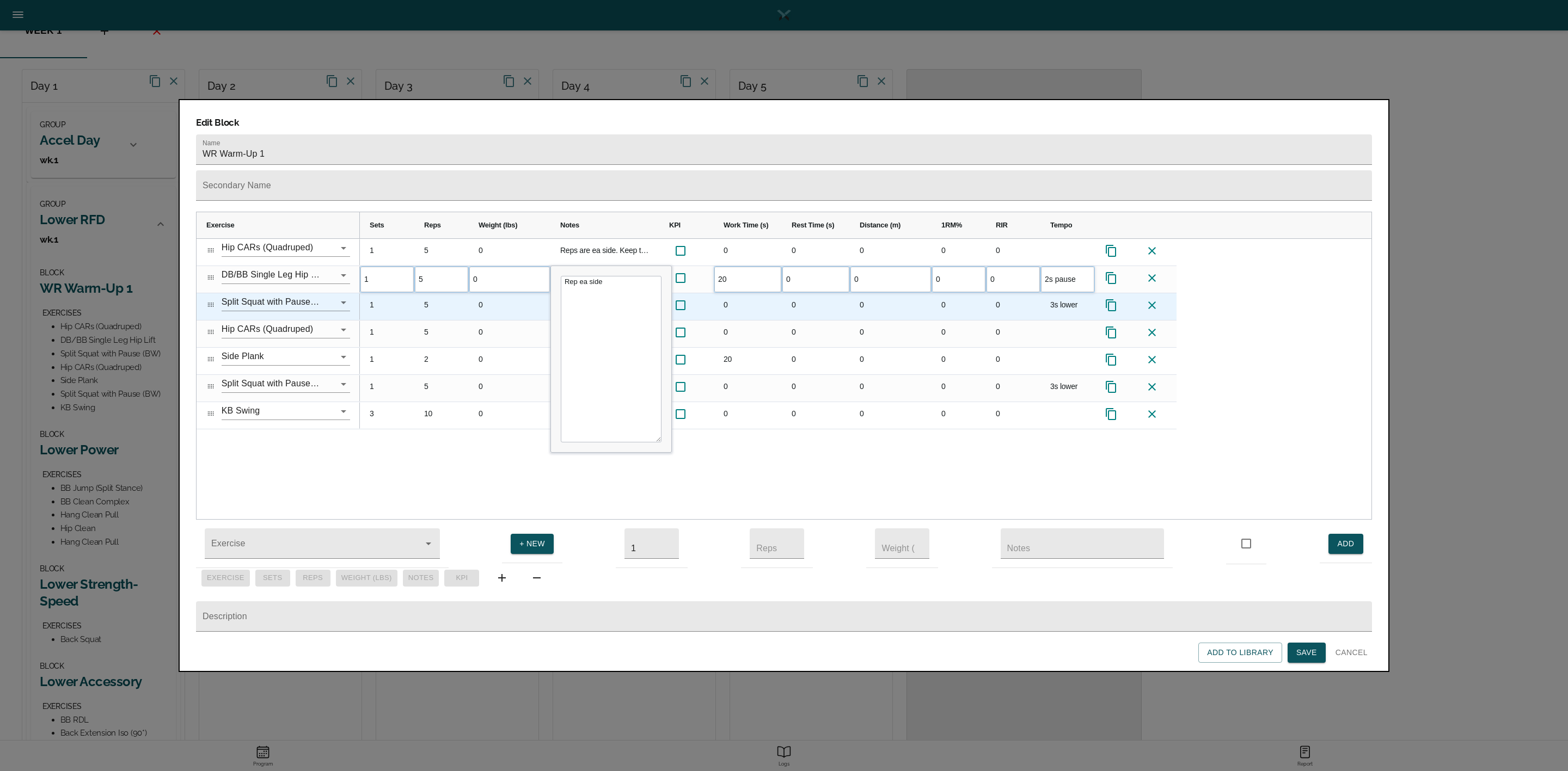
click at [1013, 294] on div "0" at bounding box center [1013, 307] width 54 height 27
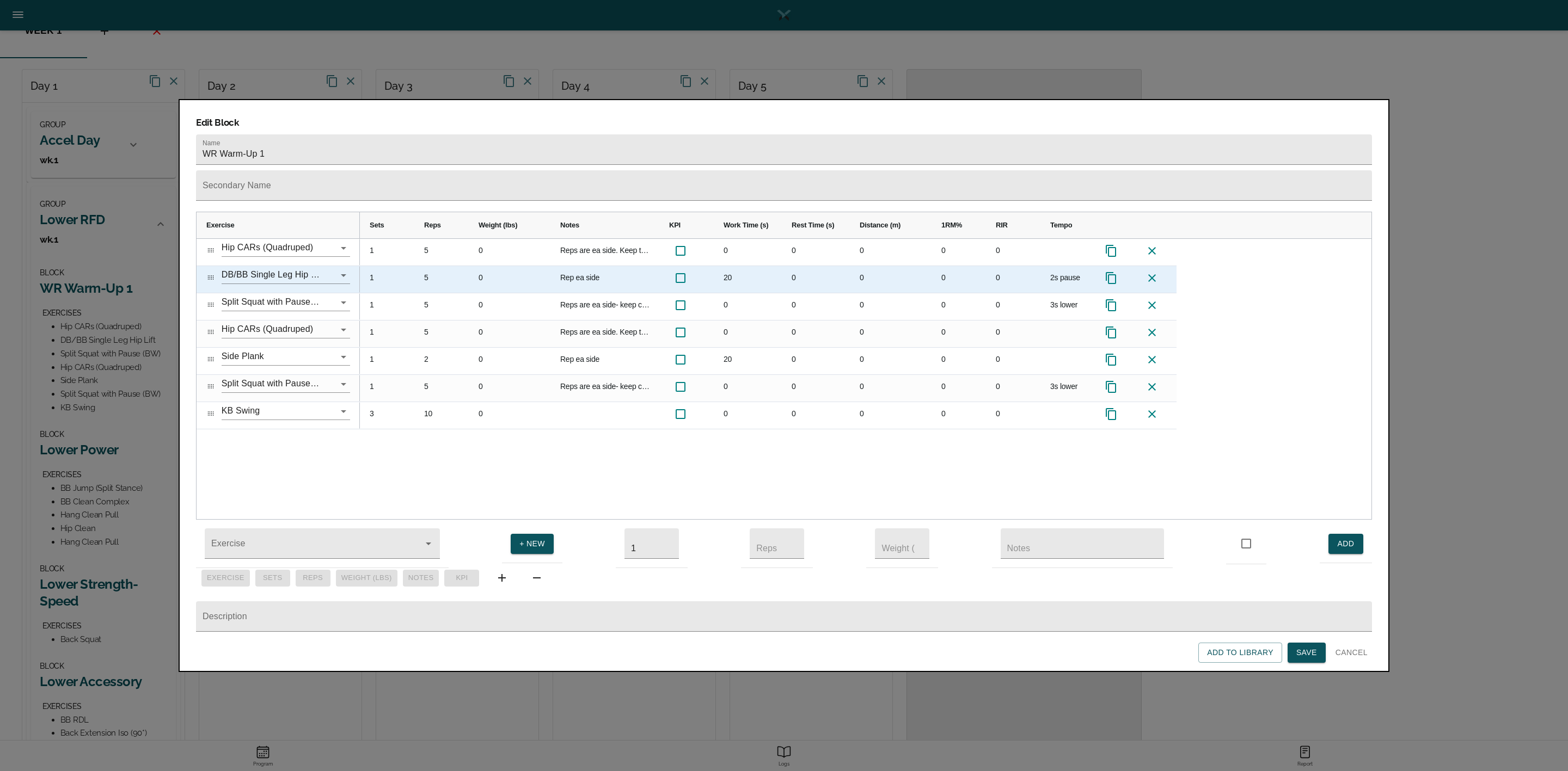
click at [724, 267] on div "20" at bounding box center [748, 280] width 68 height 27
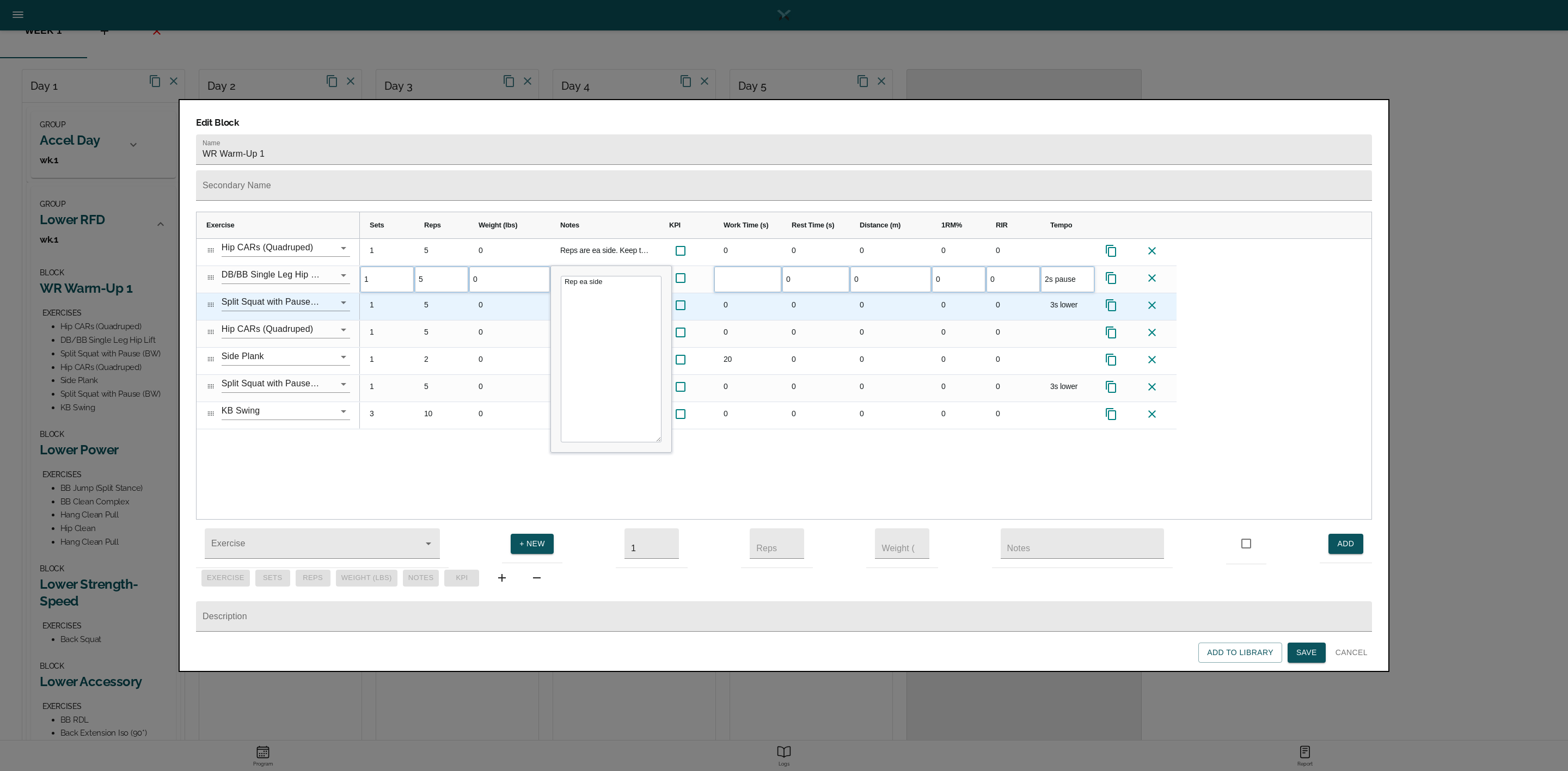
click at [751, 321] on div "0" at bounding box center [748, 334] width 68 height 27
click at [263, 294] on input "Split Squat with Pause (BW)" at bounding box center [270, 302] width 98 height 17
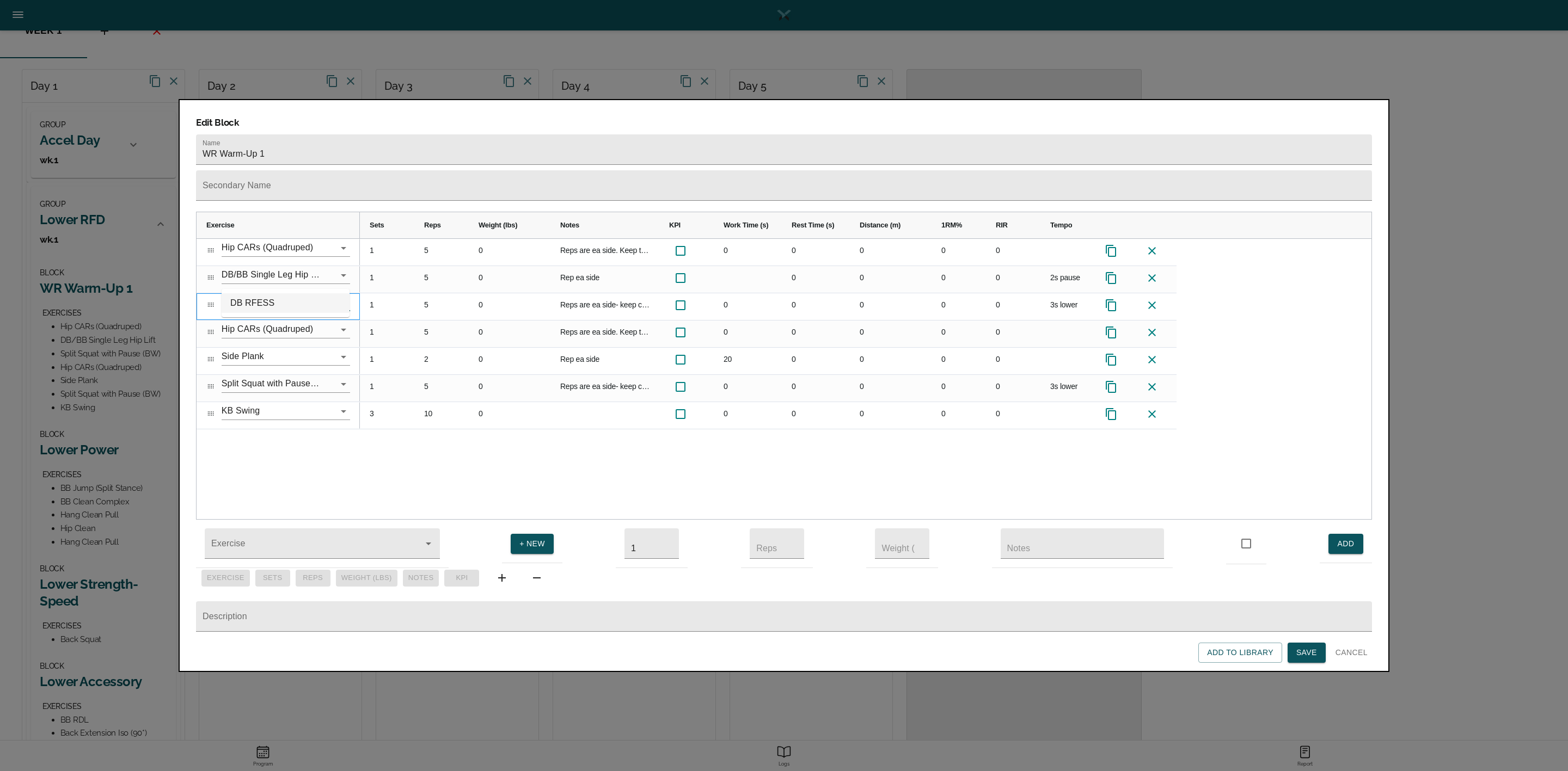
click at [263, 307] on li "DB RFESS" at bounding box center [285, 303] width 128 height 20
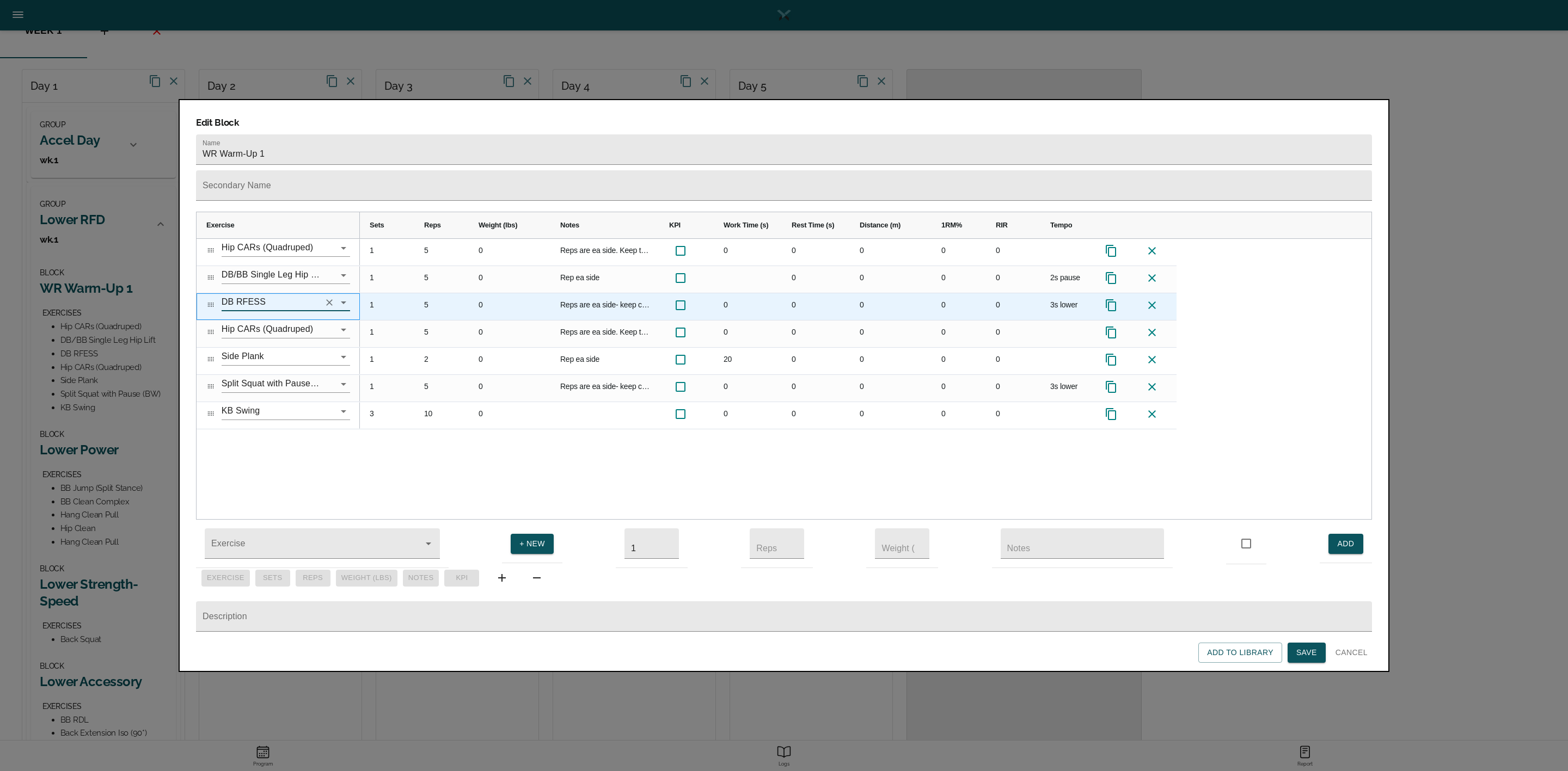
type input "DB RFESS"
click at [427, 294] on div "5" at bounding box center [442, 307] width 54 height 27
click at [591, 294] on div "Reps are ea side- keep chest up and front foot flat on the ground" at bounding box center [605, 307] width 109 height 27
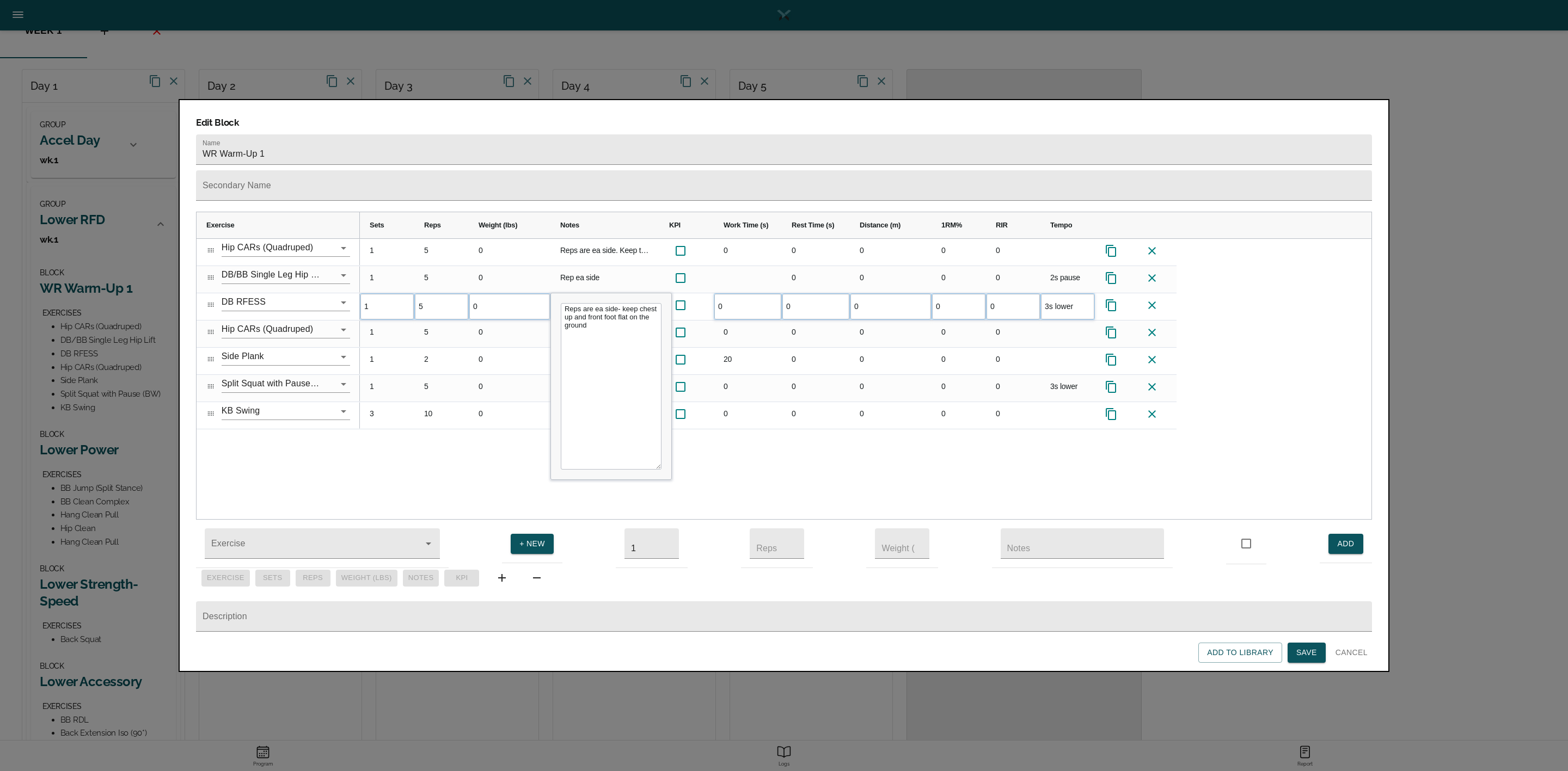
drag, startPoint x: 626, startPoint y: 302, endPoint x: 607, endPoint y: 286, distance: 24.8
click at [607, 303] on textarea "Reps are ea side- keep chest up and front foot flat on the ground" at bounding box center [611, 386] width 101 height 166
click at [603, 347] on textarea "Reps are ea side- keep chest up and front foot flat on the ground" at bounding box center [611, 386] width 101 height 166
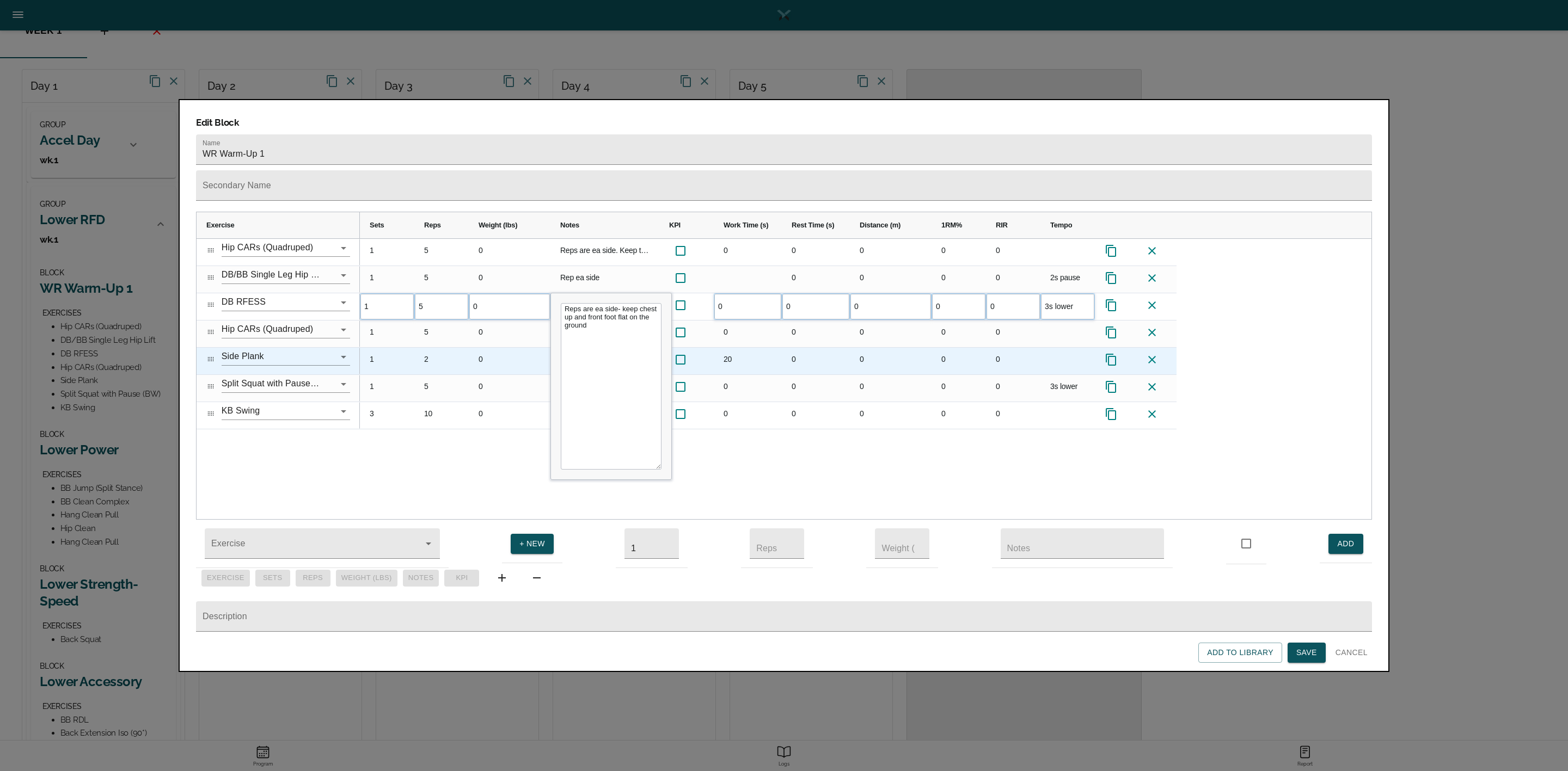
click at [500, 348] on div "0" at bounding box center [509, 361] width 82 height 27
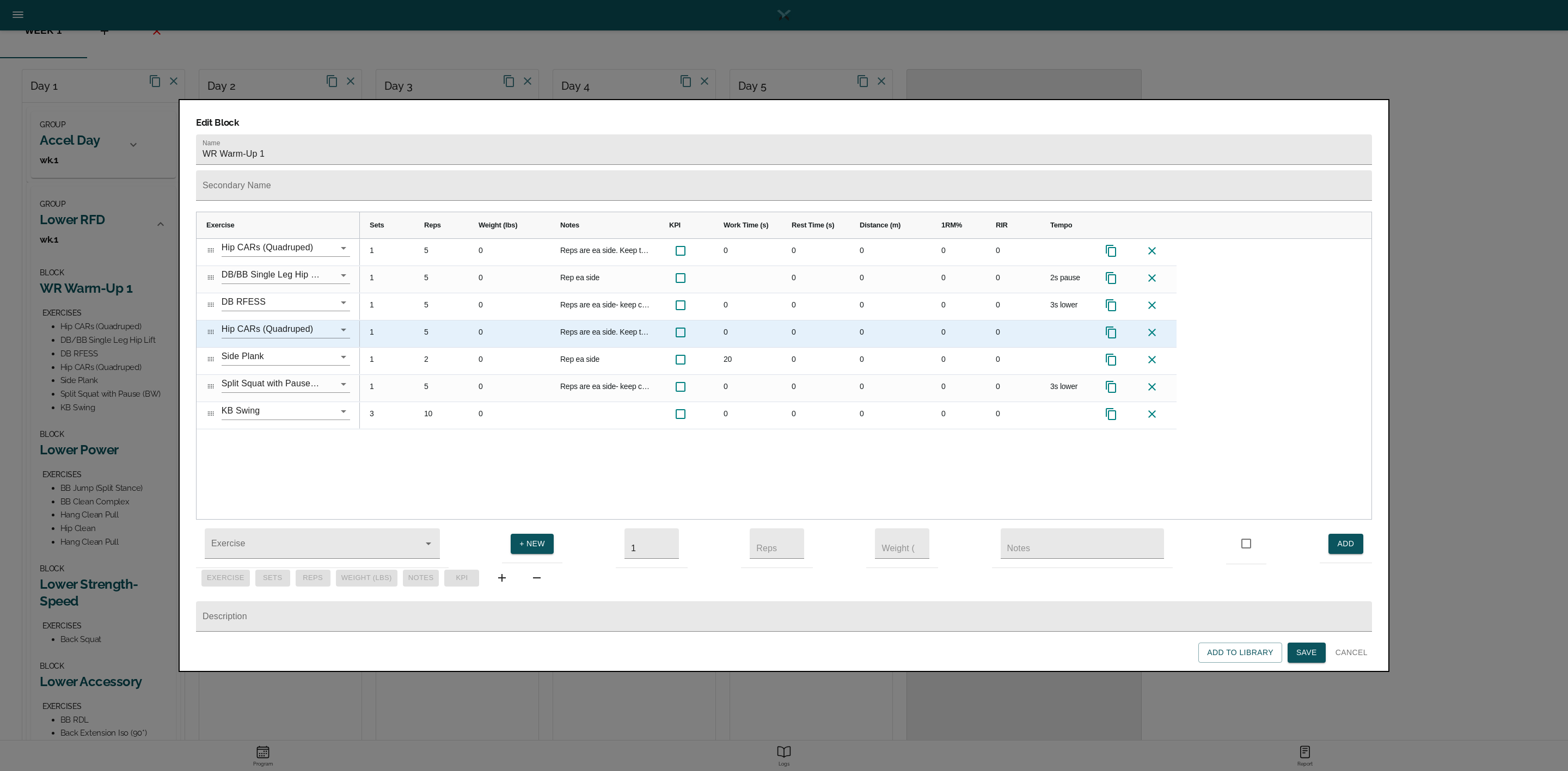
click at [431, 321] on div "5" at bounding box center [442, 334] width 54 height 27
click at [1147, 326] on icon at bounding box center [1152, 333] width 13 height 13
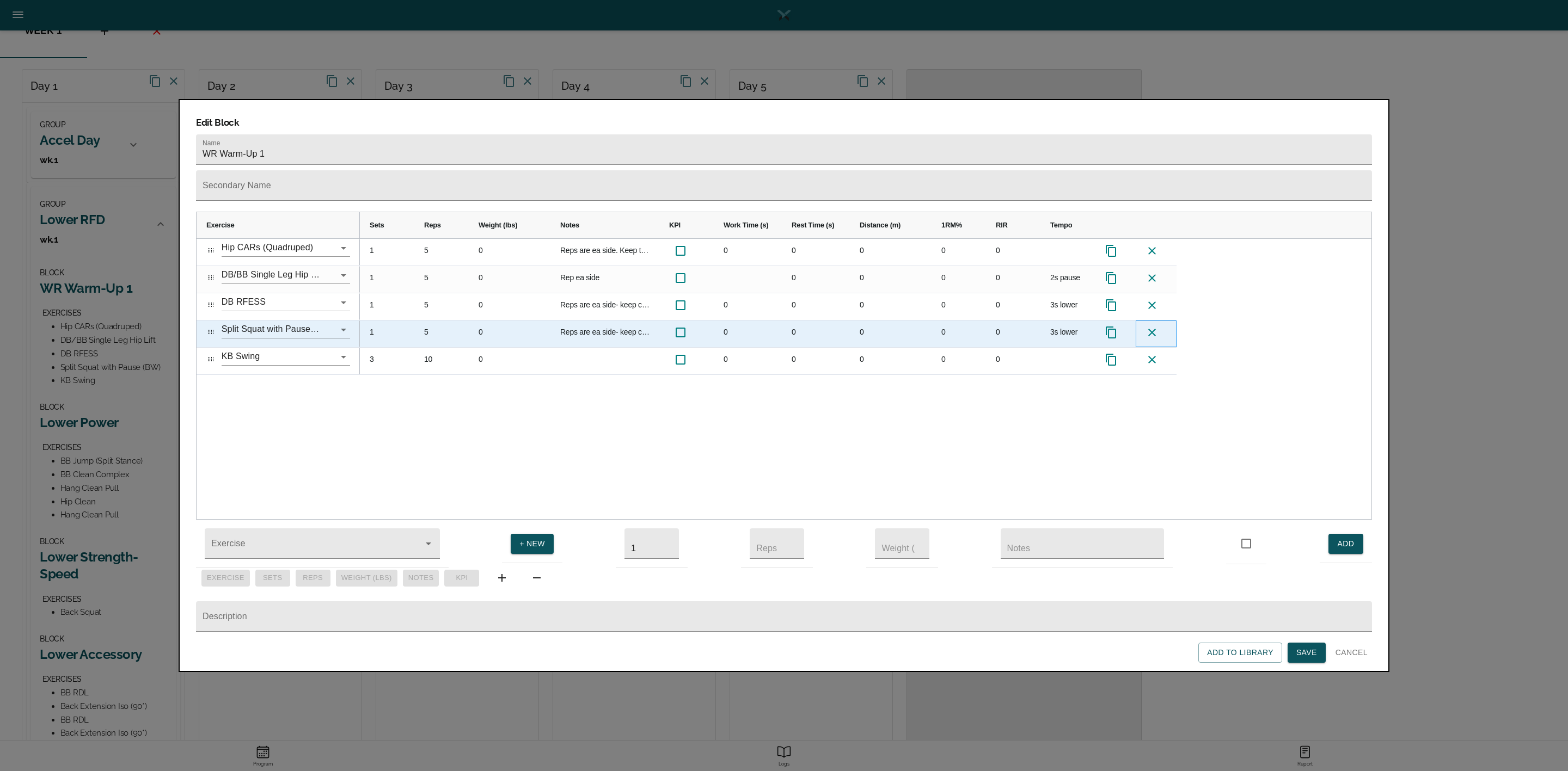
click at [1147, 326] on icon at bounding box center [1152, 333] width 13 height 13
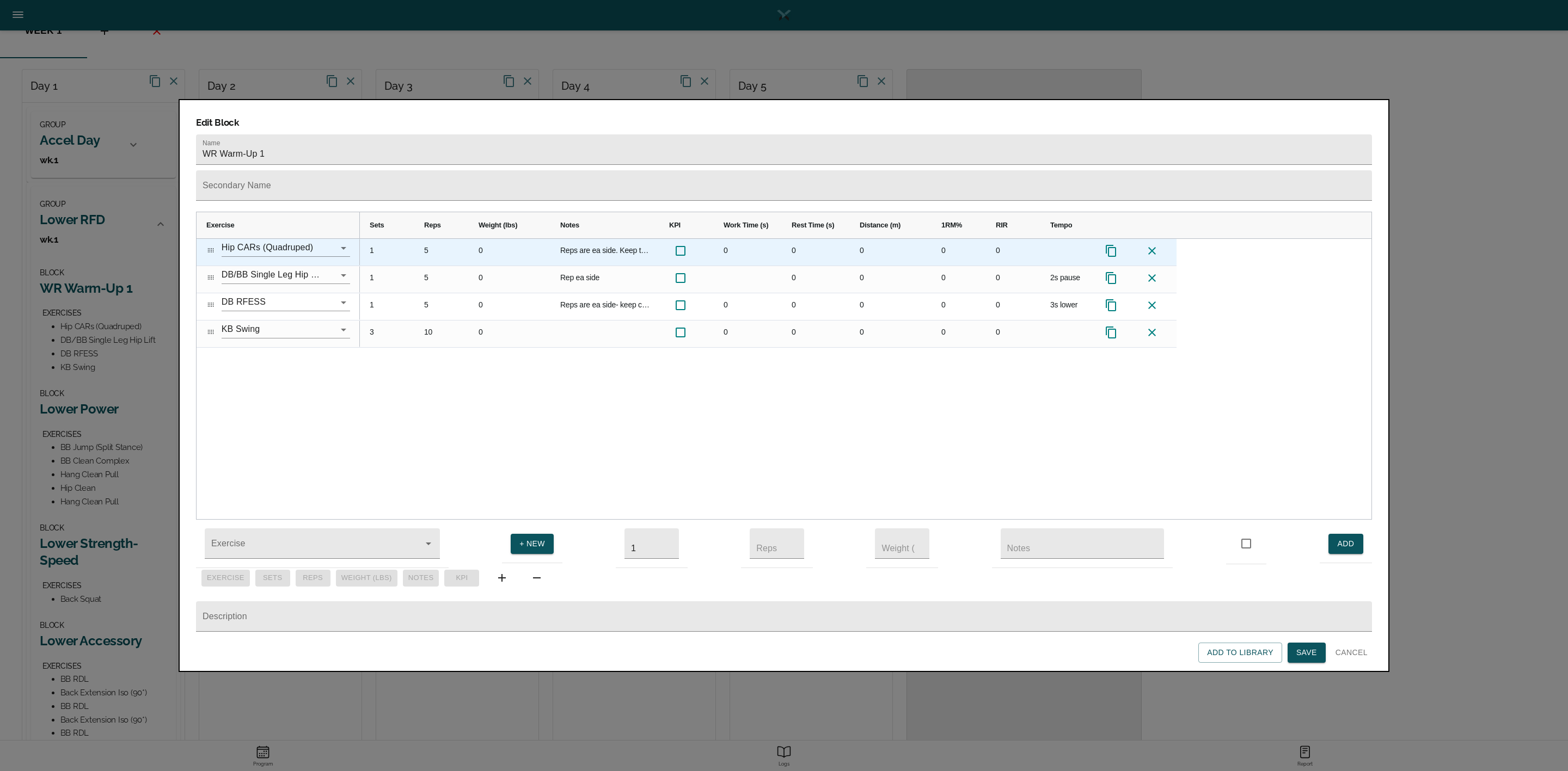
click at [1111, 244] on icon at bounding box center [1111, 251] width 13 height 13
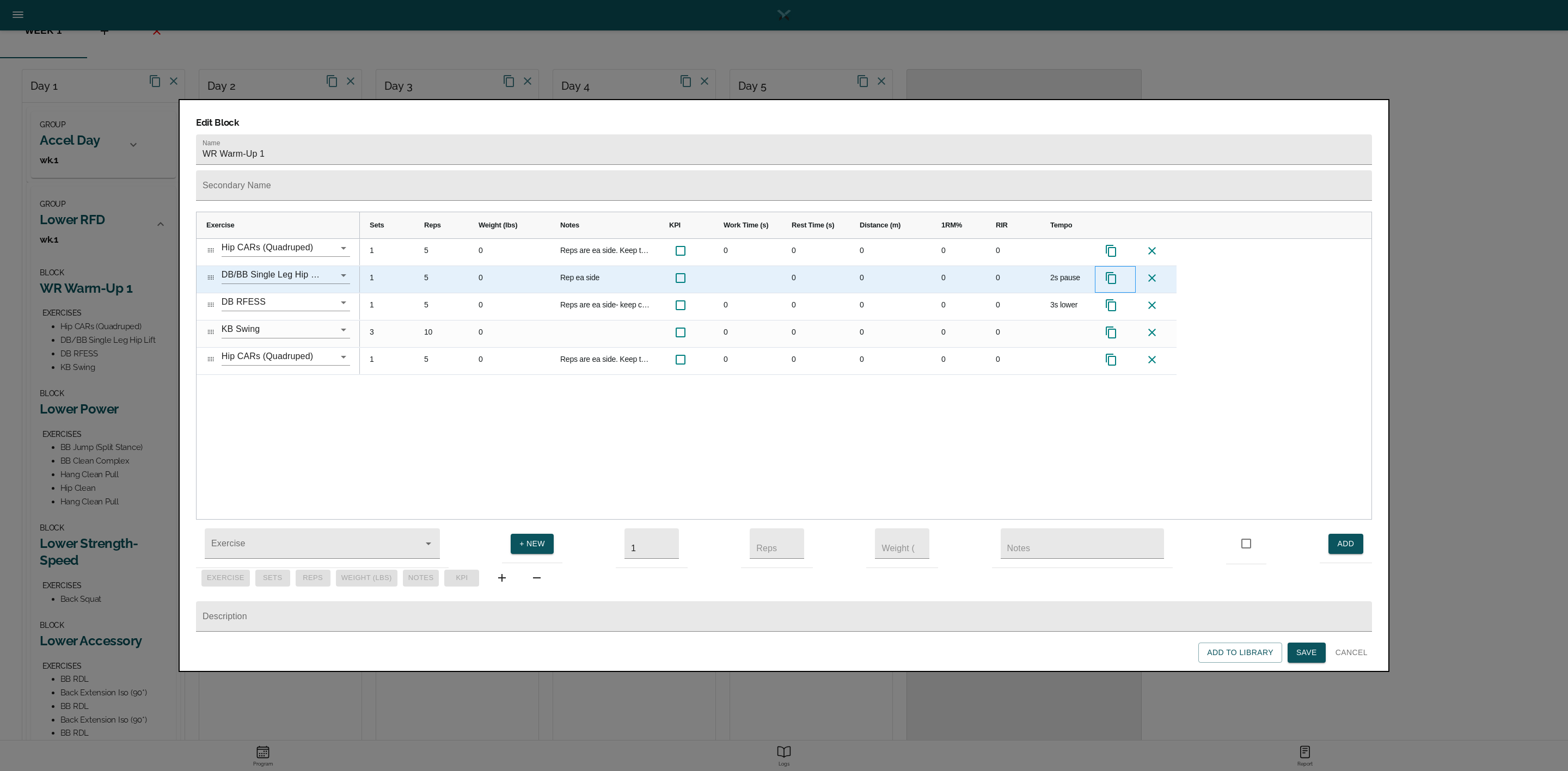
click at [1113, 271] on icon "Press SPACE to select this row." at bounding box center [1111, 278] width 13 height 13
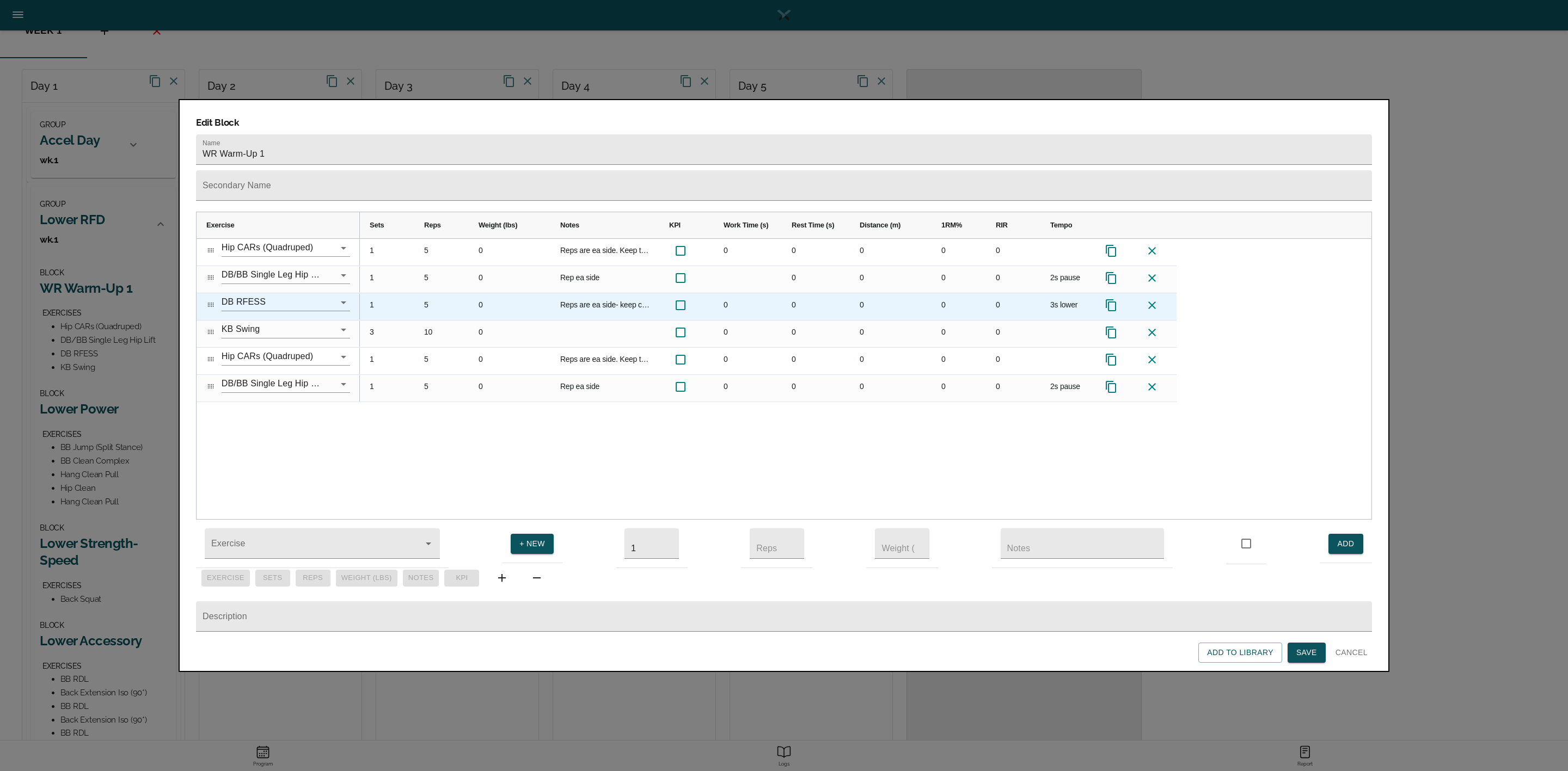
click at [1113, 299] on icon "Press SPACE to select this row." at bounding box center [1111, 306] width 13 height 13
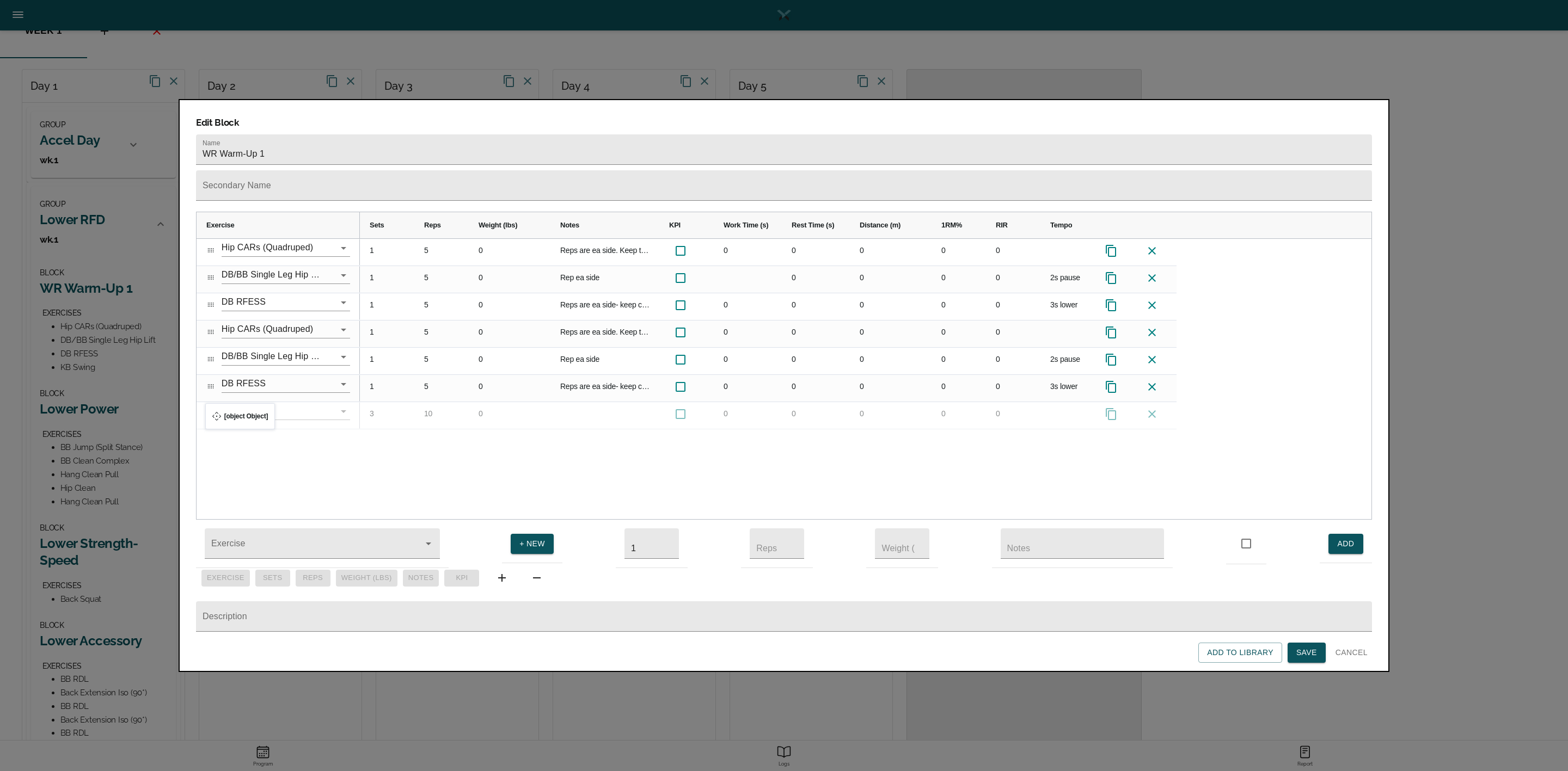
drag, startPoint x: 214, startPoint y: 311, endPoint x: 211, endPoint y: 410, distance: 99.0
click at [379, 464] on div "1 5 0 Reps are ea side. Keep tailbone tucked as you work through motion. No arc…" at bounding box center [865, 379] width 1012 height 281
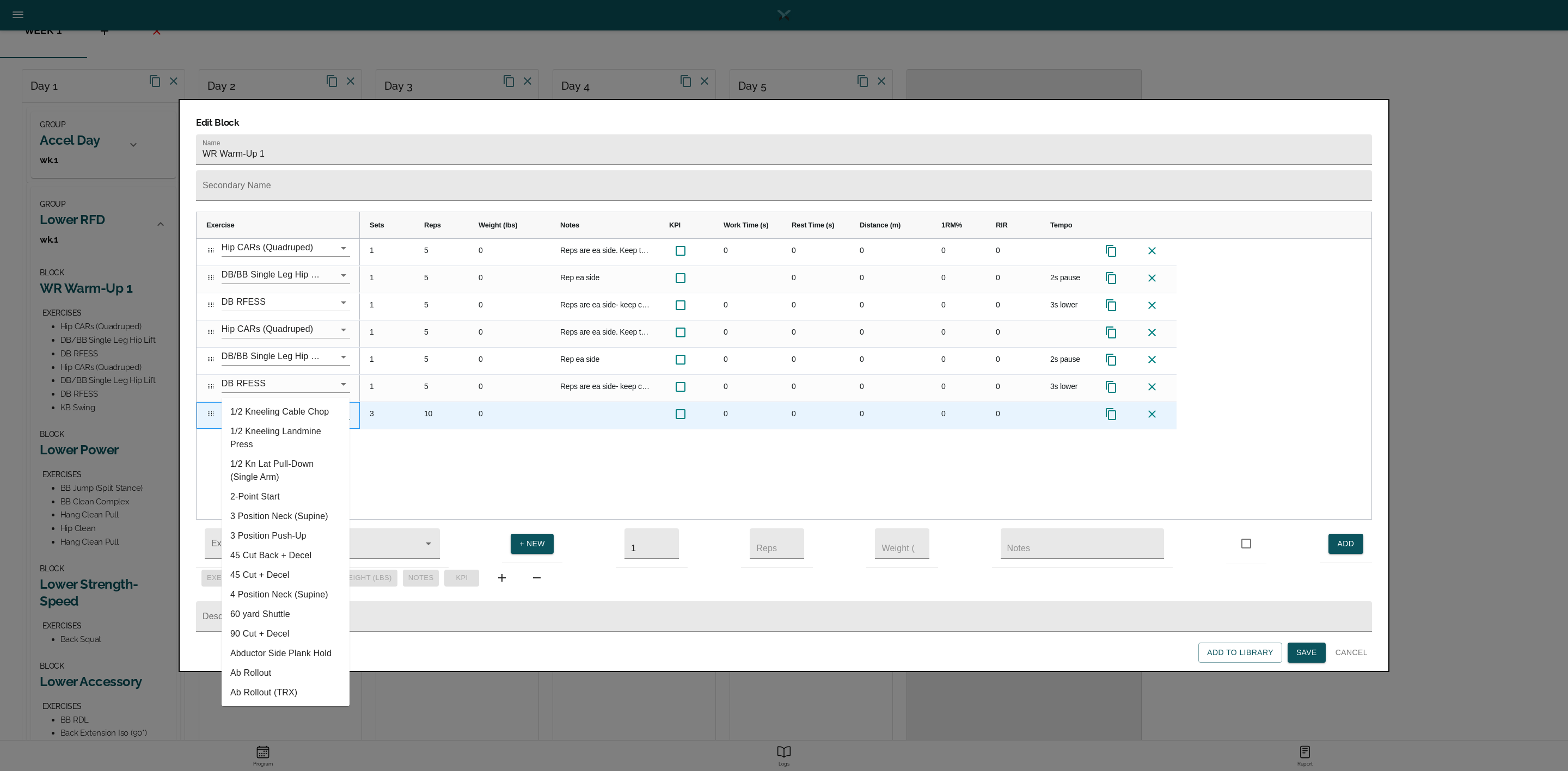
click at [283, 403] on input "KB Swing" at bounding box center [270, 411] width 98 height 17
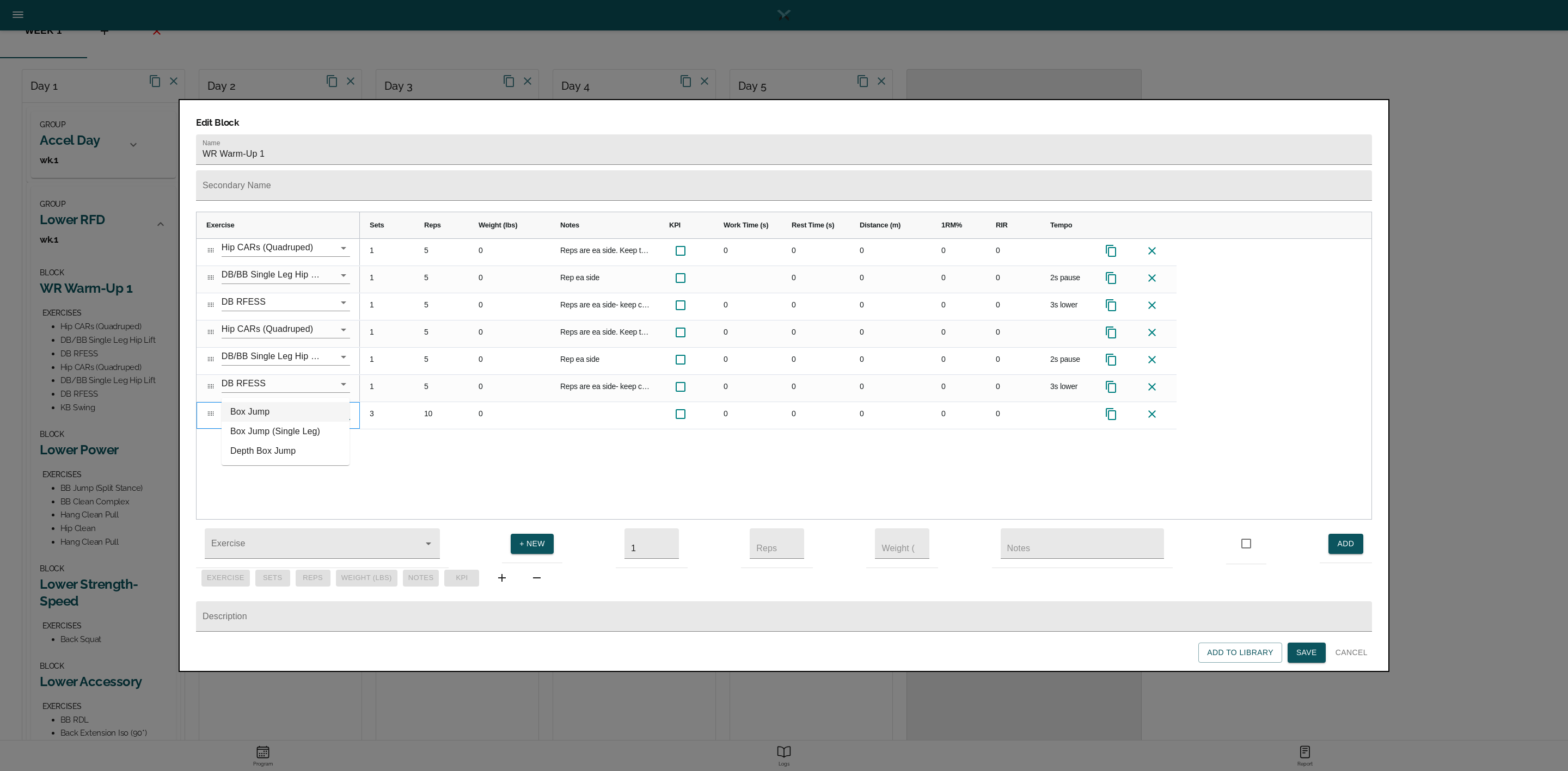
click at [273, 413] on li "Box Jump" at bounding box center [285, 412] width 128 height 20
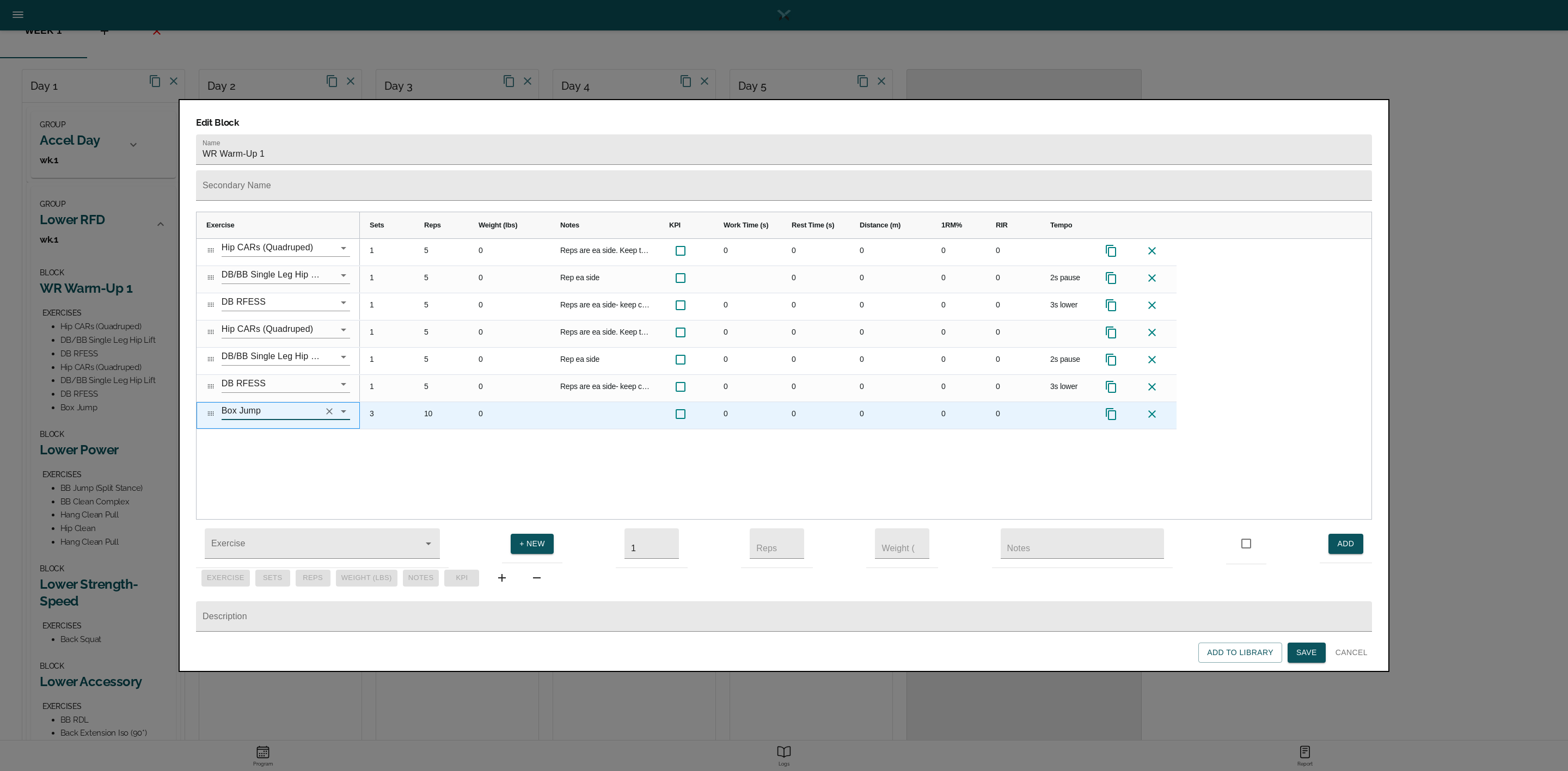
type input "Box Jump"
click at [436, 403] on div "10" at bounding box center [442, 416] width 54 height 27
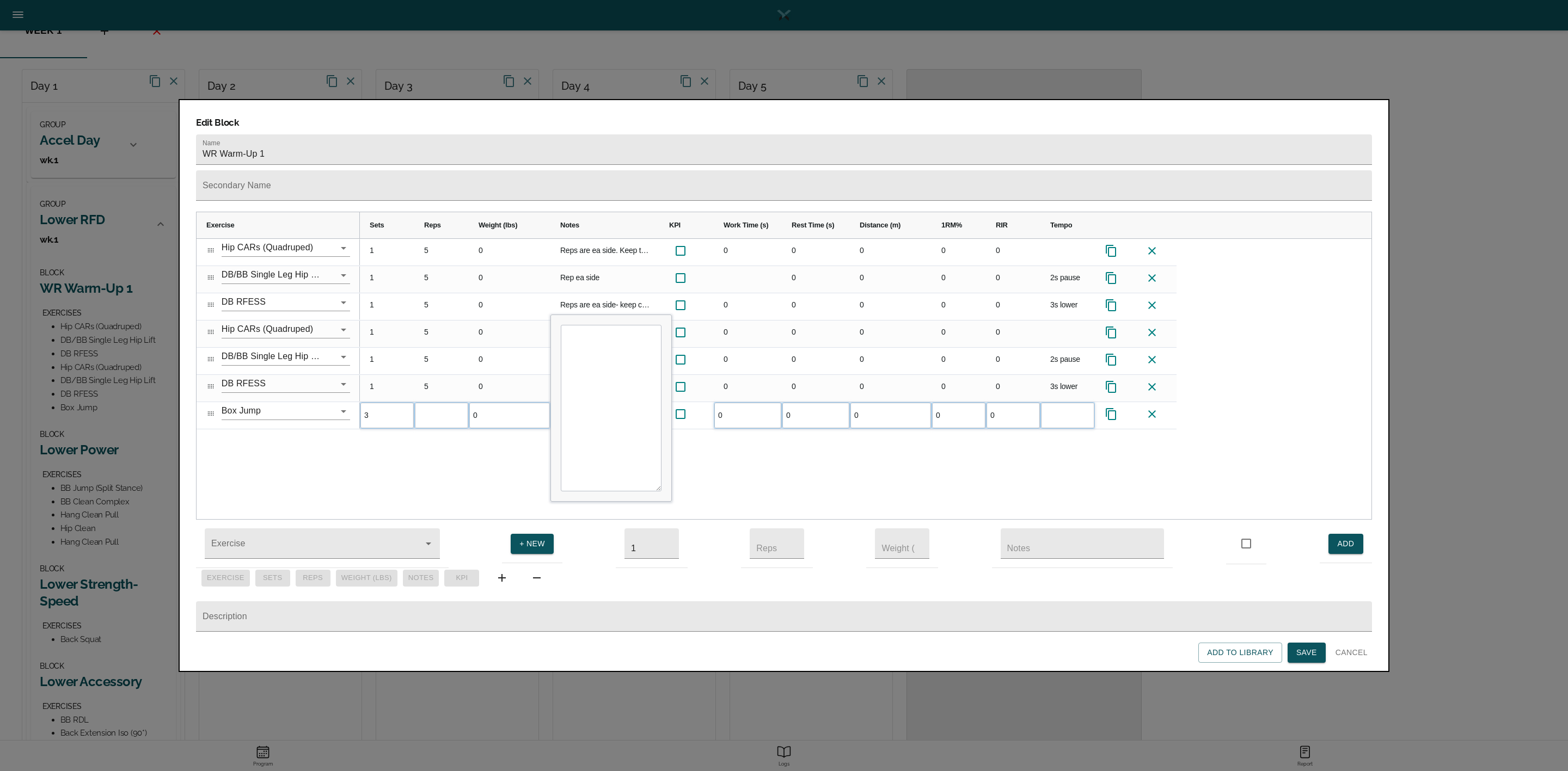
click at [396, 430] on div "1 5 0 Reps are ea side. Keep tailbone tucked as you work through motion. No arc…" at bounding box center [865, 379] width 1012 height 281
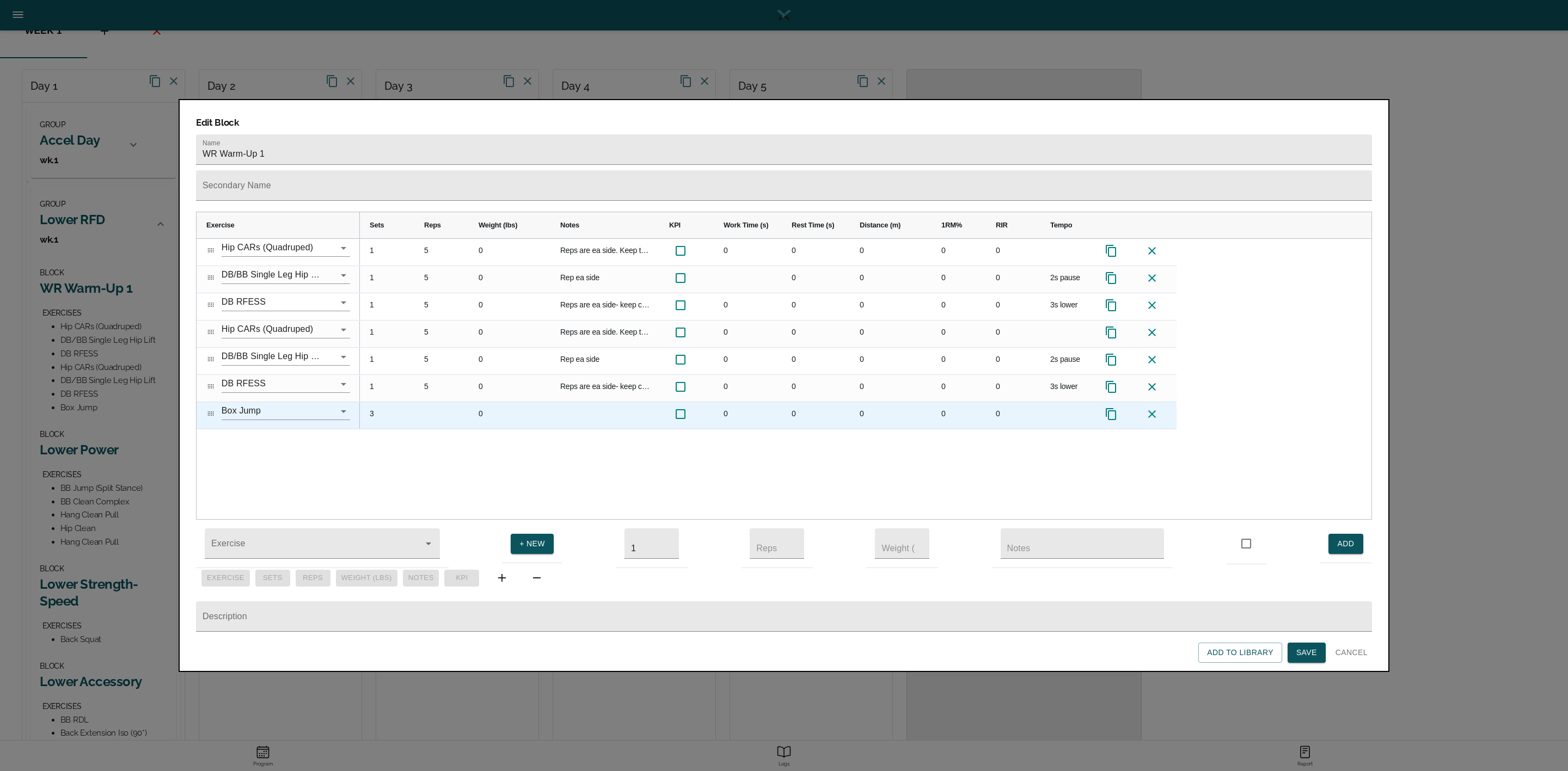
click at [372, 403] on div "3" at bounding box center [387, 416] width 54 height 27
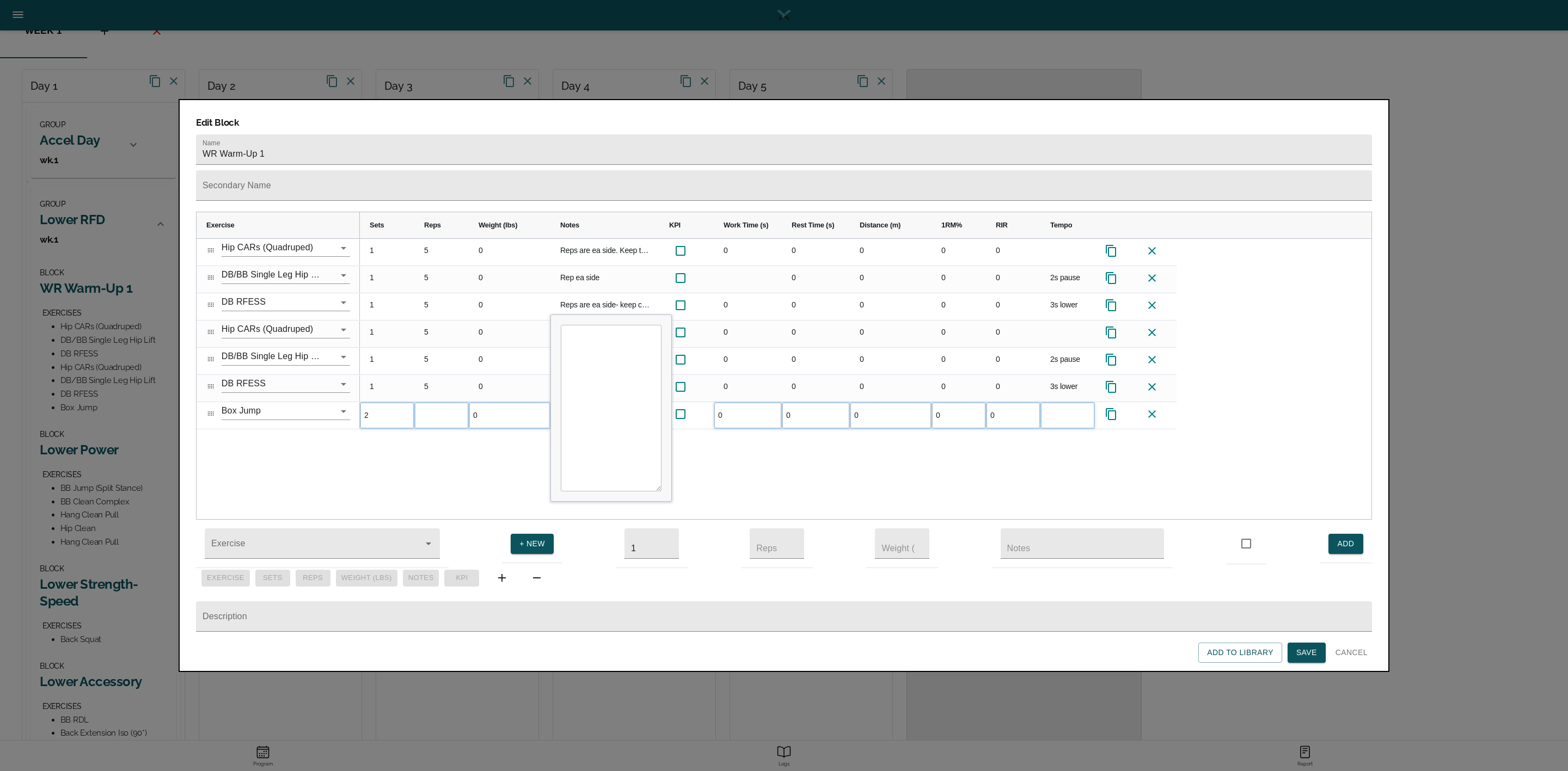
click at [389, 434] on div "1 5 0 Reps are ea side. Keep tailbone tucked as you work through motion. No arc…" at bounding box center [865, 379] width 1012 height 281
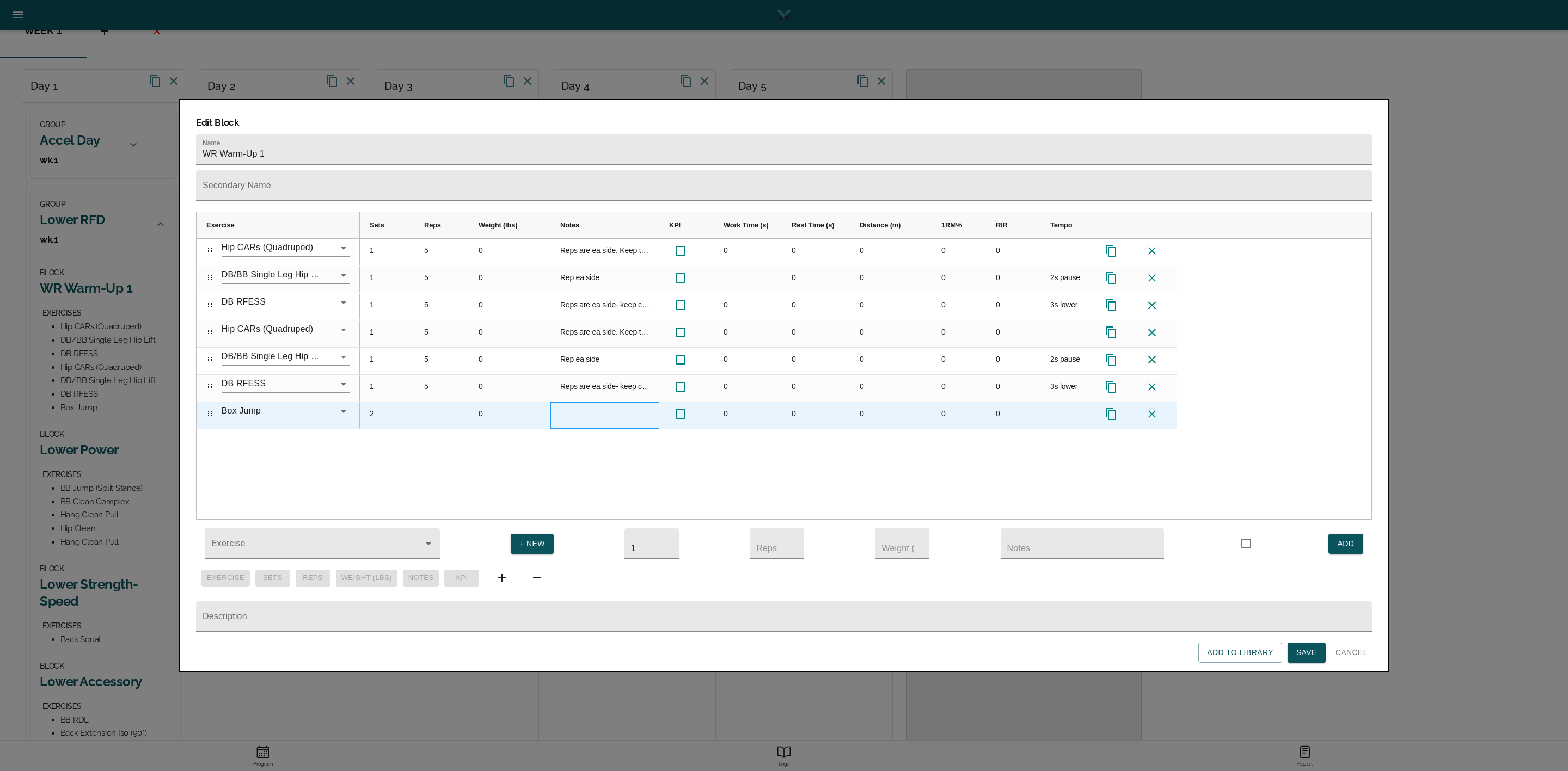
click at [602, 403] on div "Press SPACE to select this row." at bounding box center [605, 416] width 109 height 27
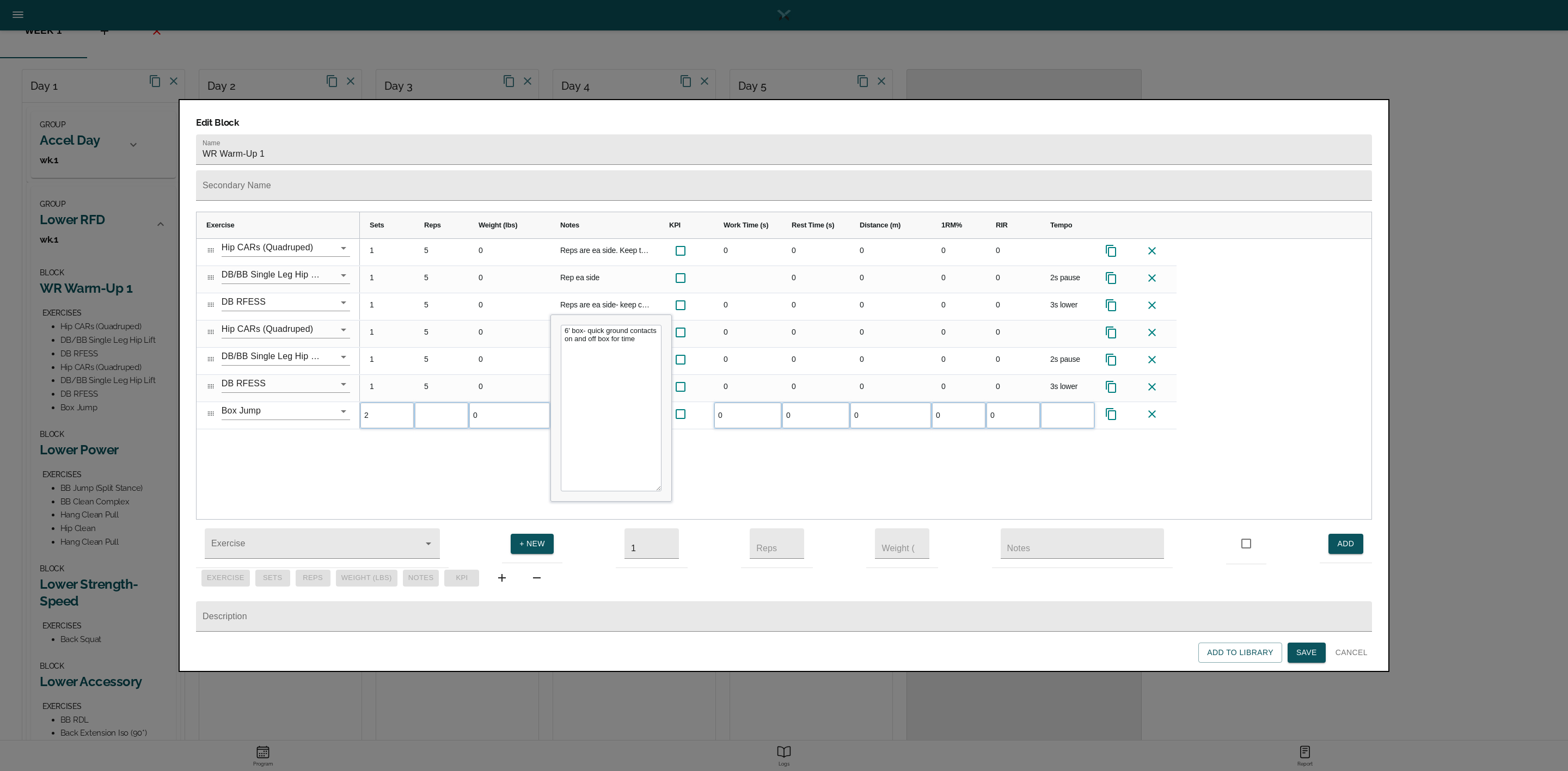
type textarea "6' box- quick ground contacts on and off box for time."
click at [692, 456] on div "1 5 0 Reps are ea side. Keep tailbone tucked as you work through motion. No arc…" at bounding box center [865, 379] width 1012 height 281
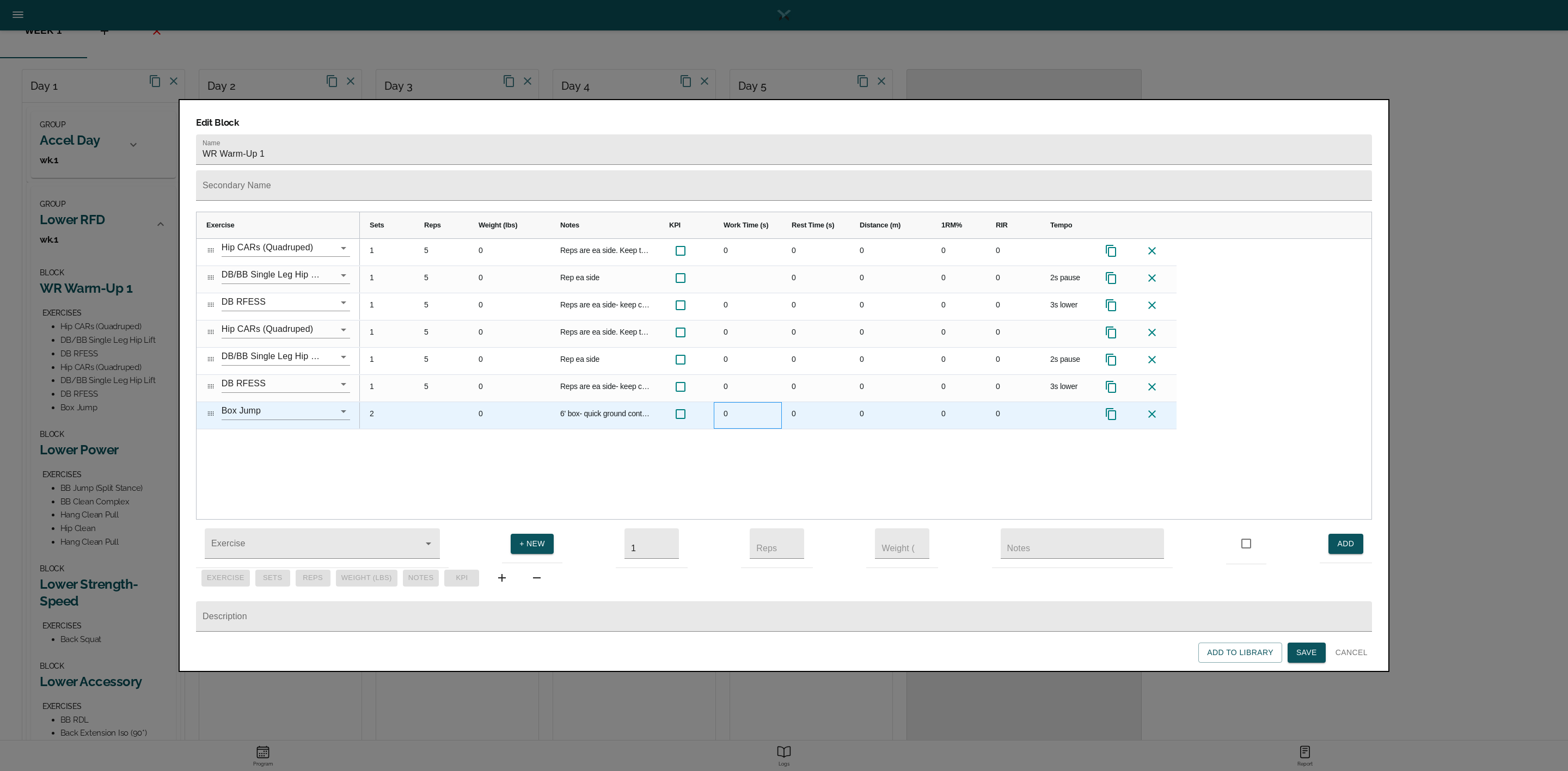
click at [724, 403] on div "0" at bounding box center [748, 416] width 68 height 27
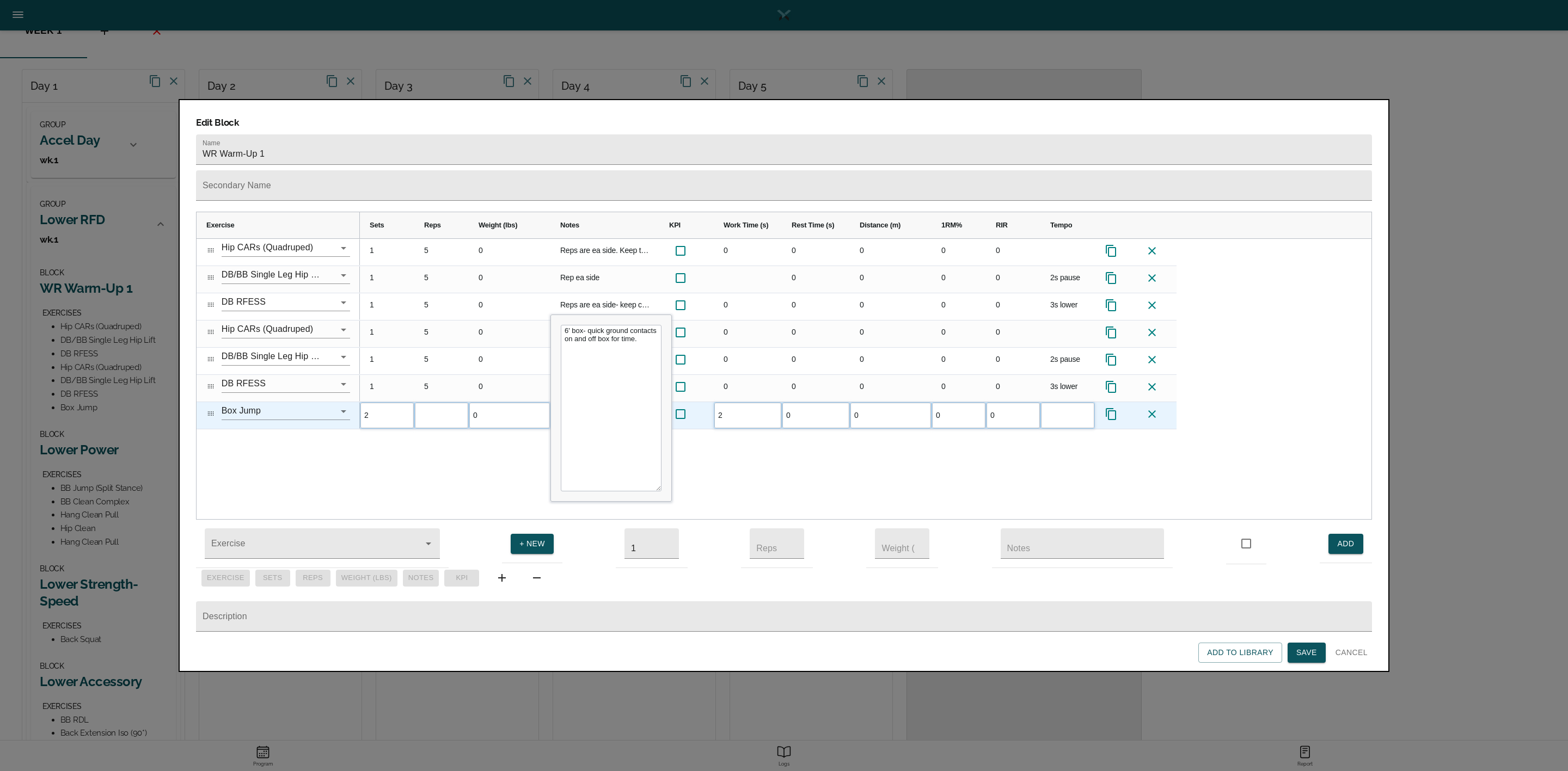
type input "20"
click at [755, 453] on div "1 5 0 Reps are ea side. Keep tailbone tucked as you work through motion. No arc…" at bounding box center [865, 379] width 1012 height 281
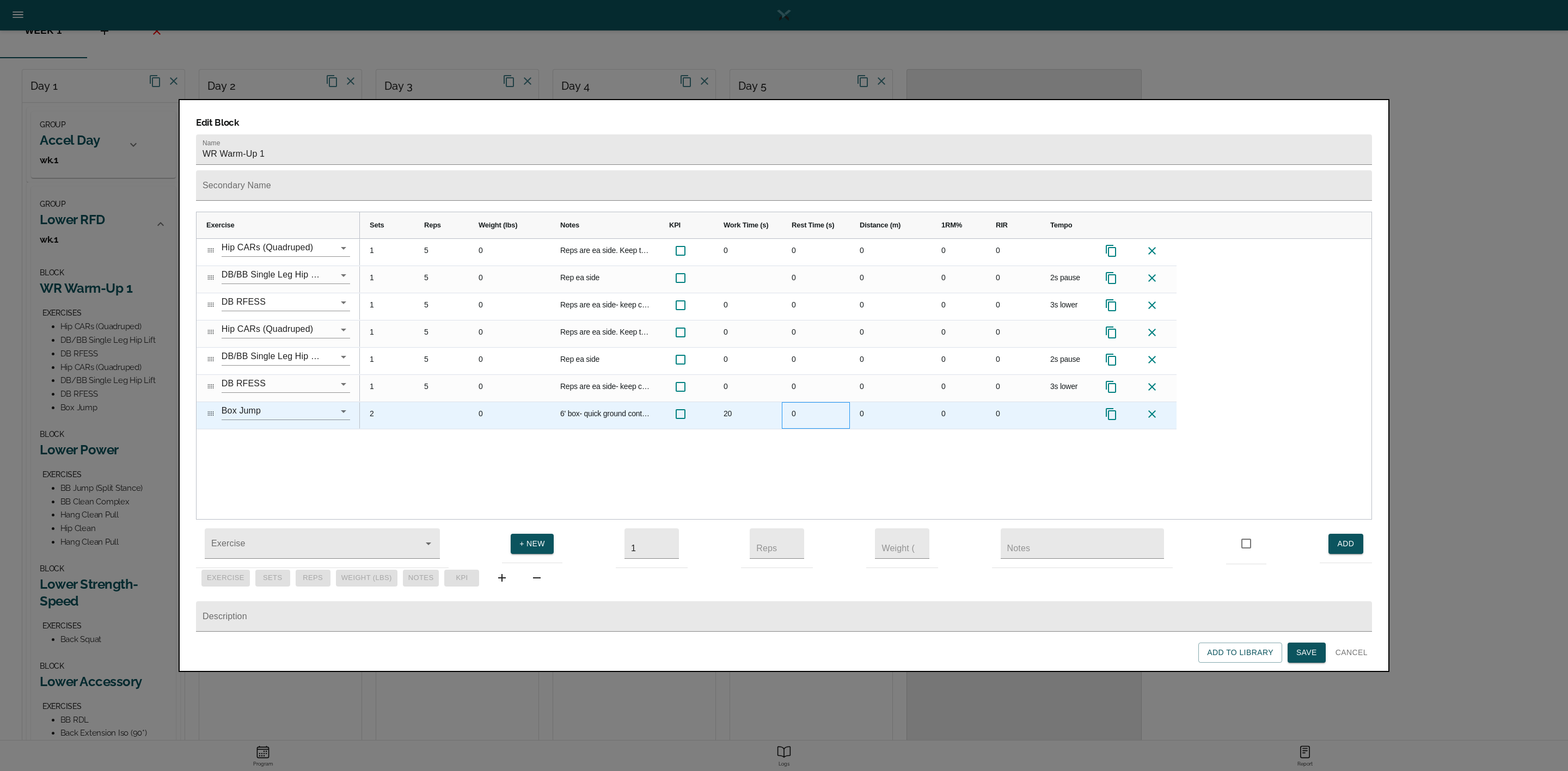
click at [801, 403] on div "0" at bounding box center [816, 416] width 68 height 27
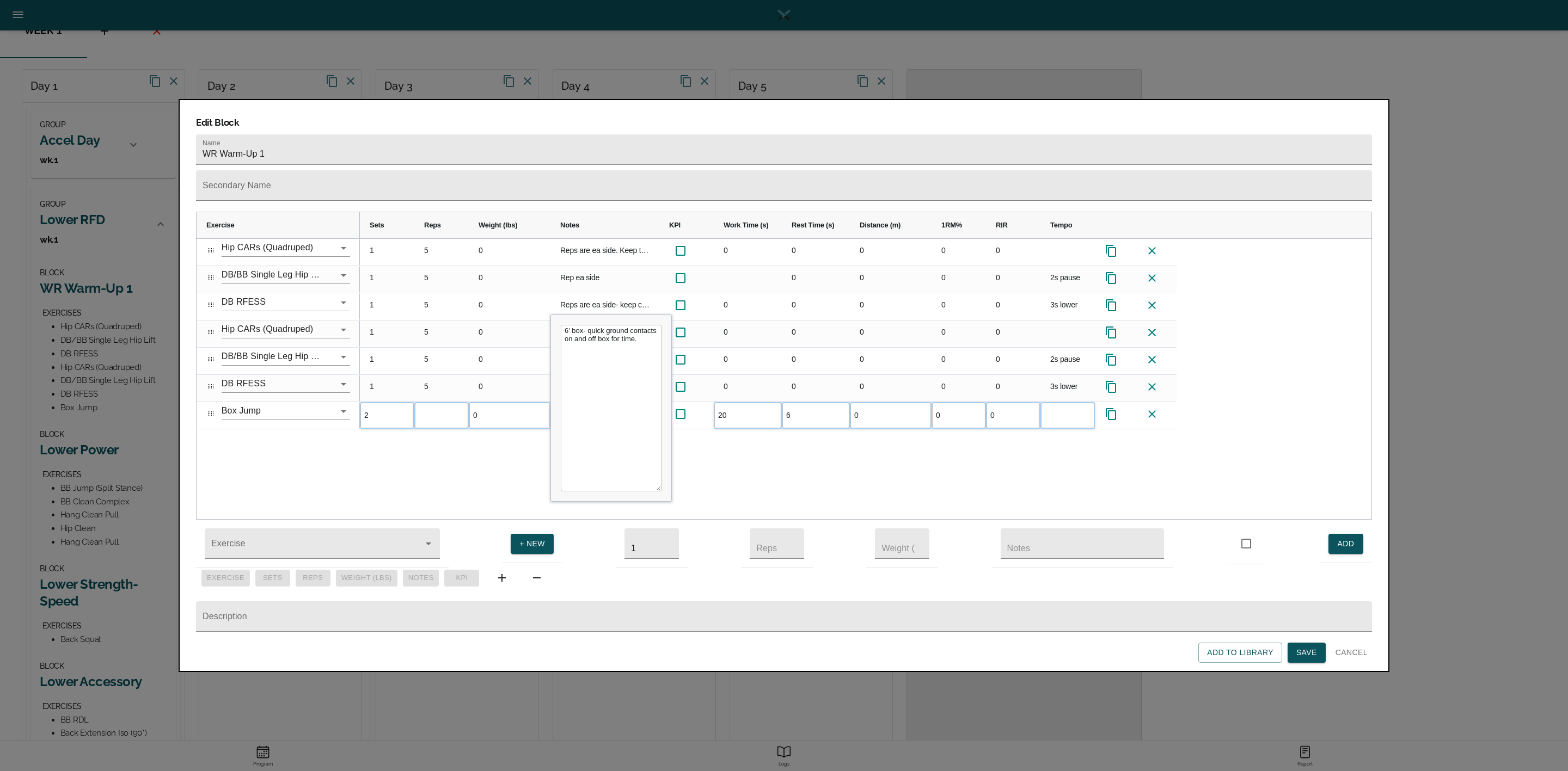
type input "60"
click at [790, 467] on div "1 5 0 Reps are ea side. Keep tailbone tucked as you work through motion. No arc…" at bounding box center [865, 379] width 1012 height 281
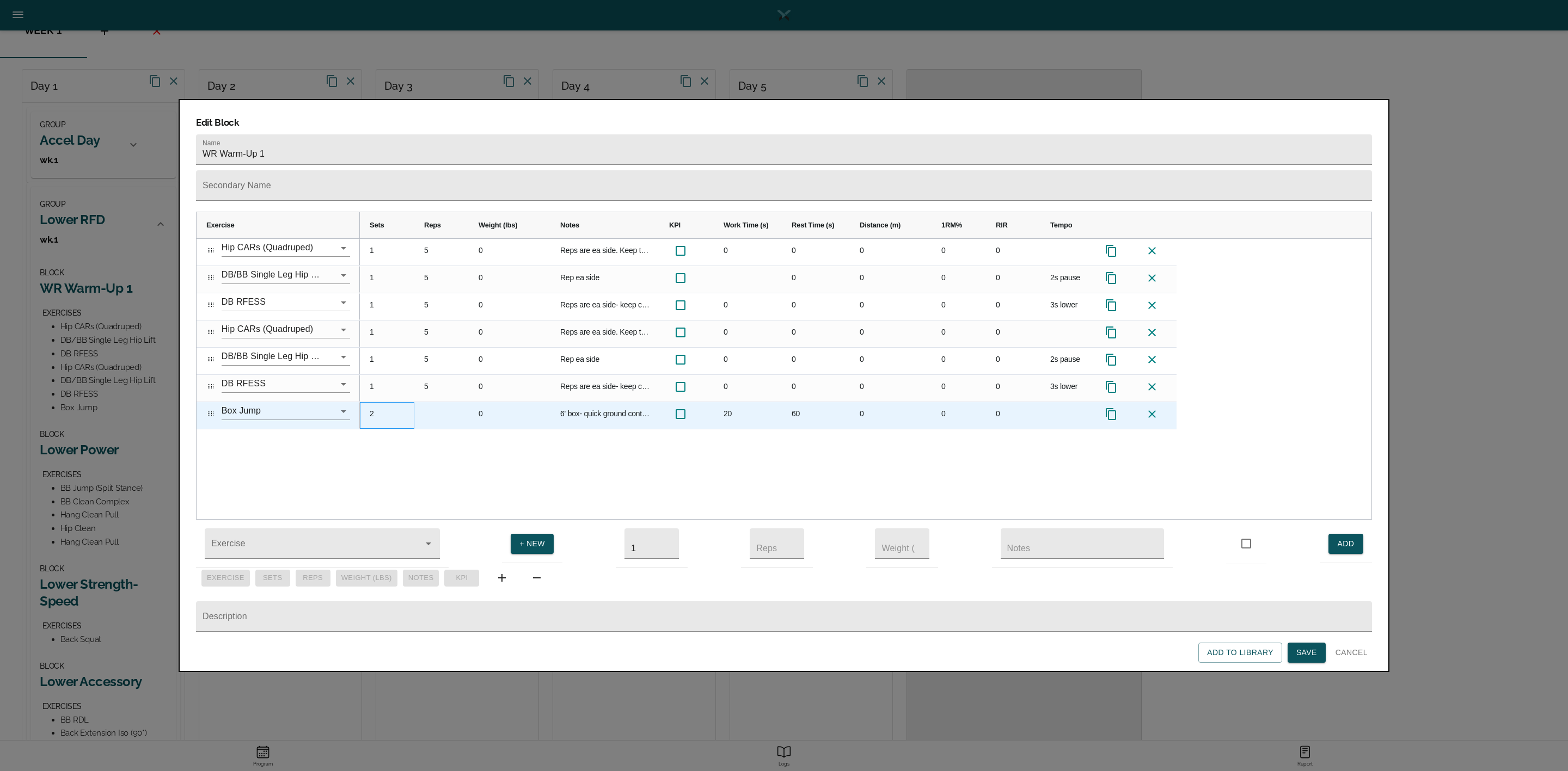
click at [366, 403] on div "2" at bounding box center [387, 416] width 54 height 27
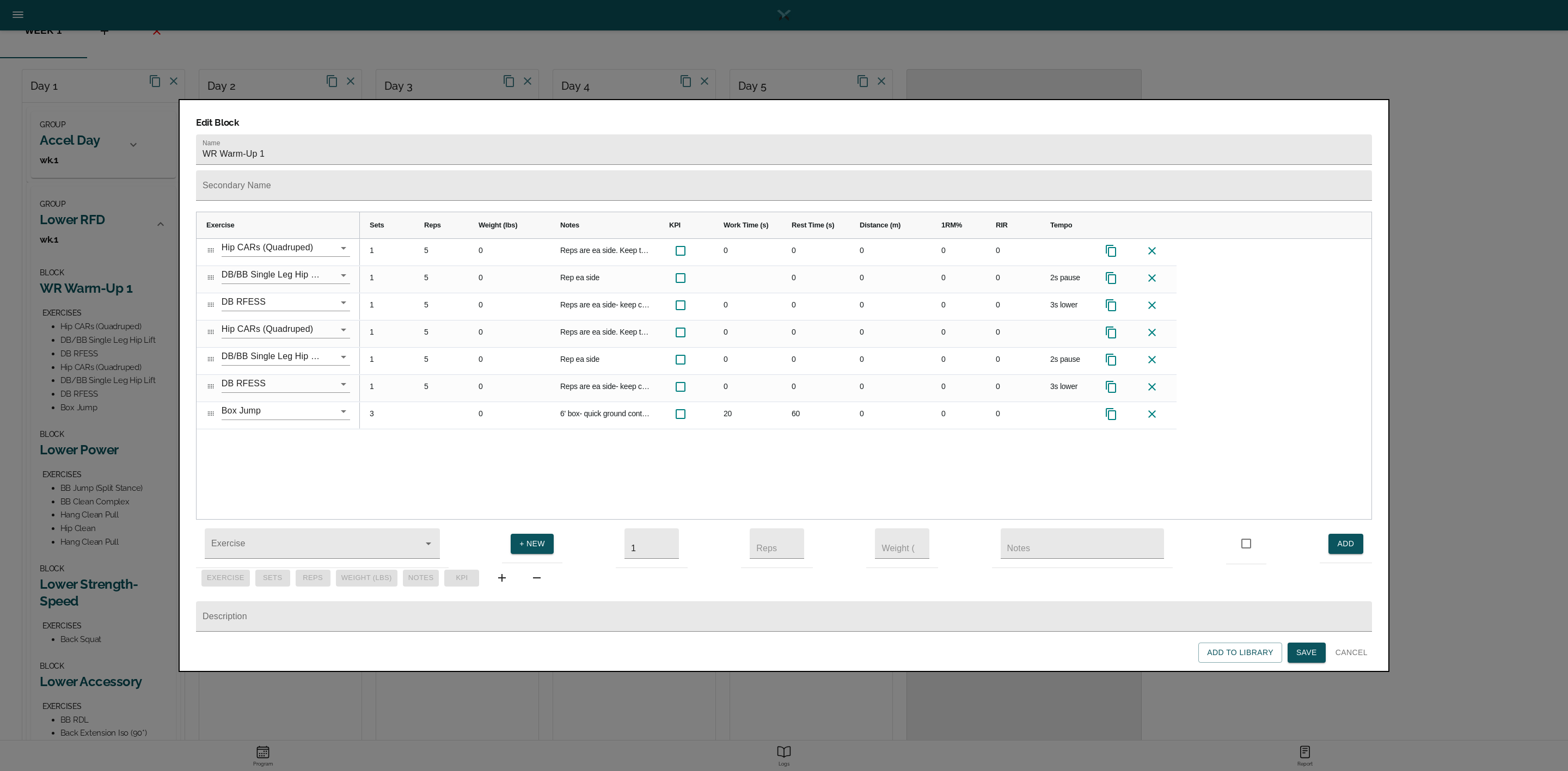
click at [410, 439] on div "1 5 0 Reps are ea side. Keep tailbone tucked as you work through motion. No arc…" at bounding box center [865, 379] width 1012 height 281
click at [1304, 650] on span "Save" at bounding box center [1307, 652] width 21 height 14
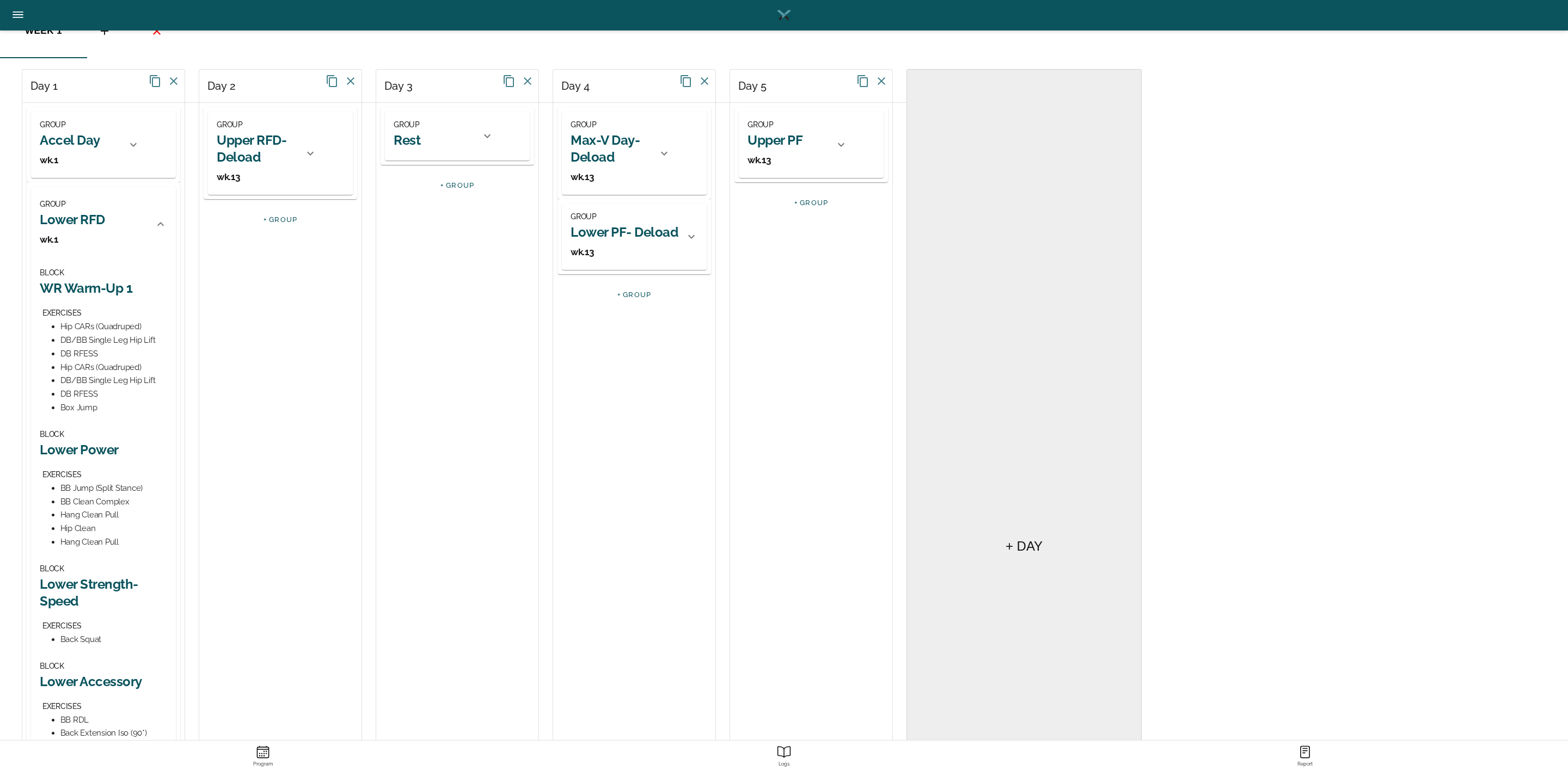
scroll to position [163, 0]
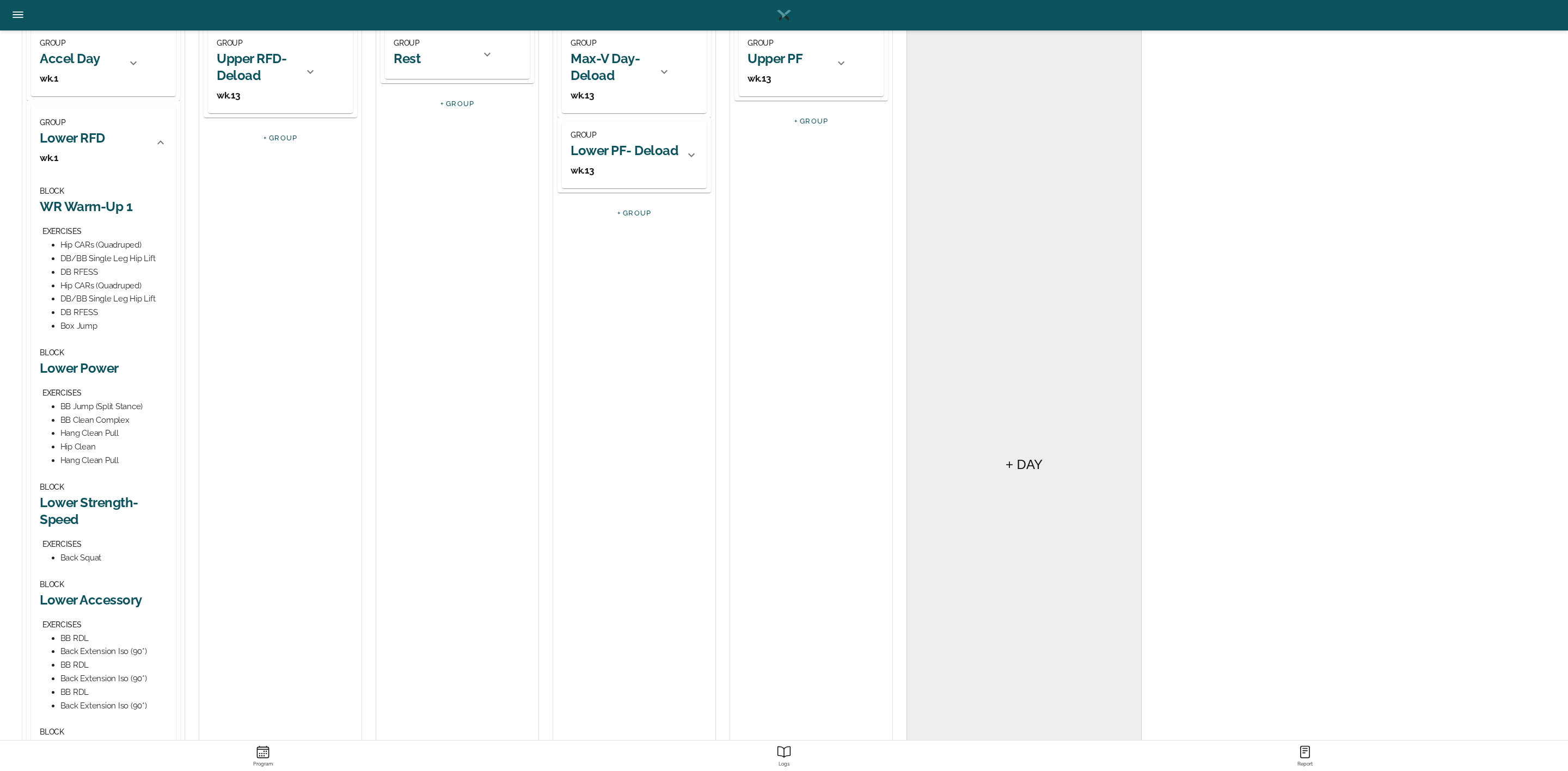
click at [99, 364] on h2 "Lower Power" at bounding box center [103, 368] width 127 height 17
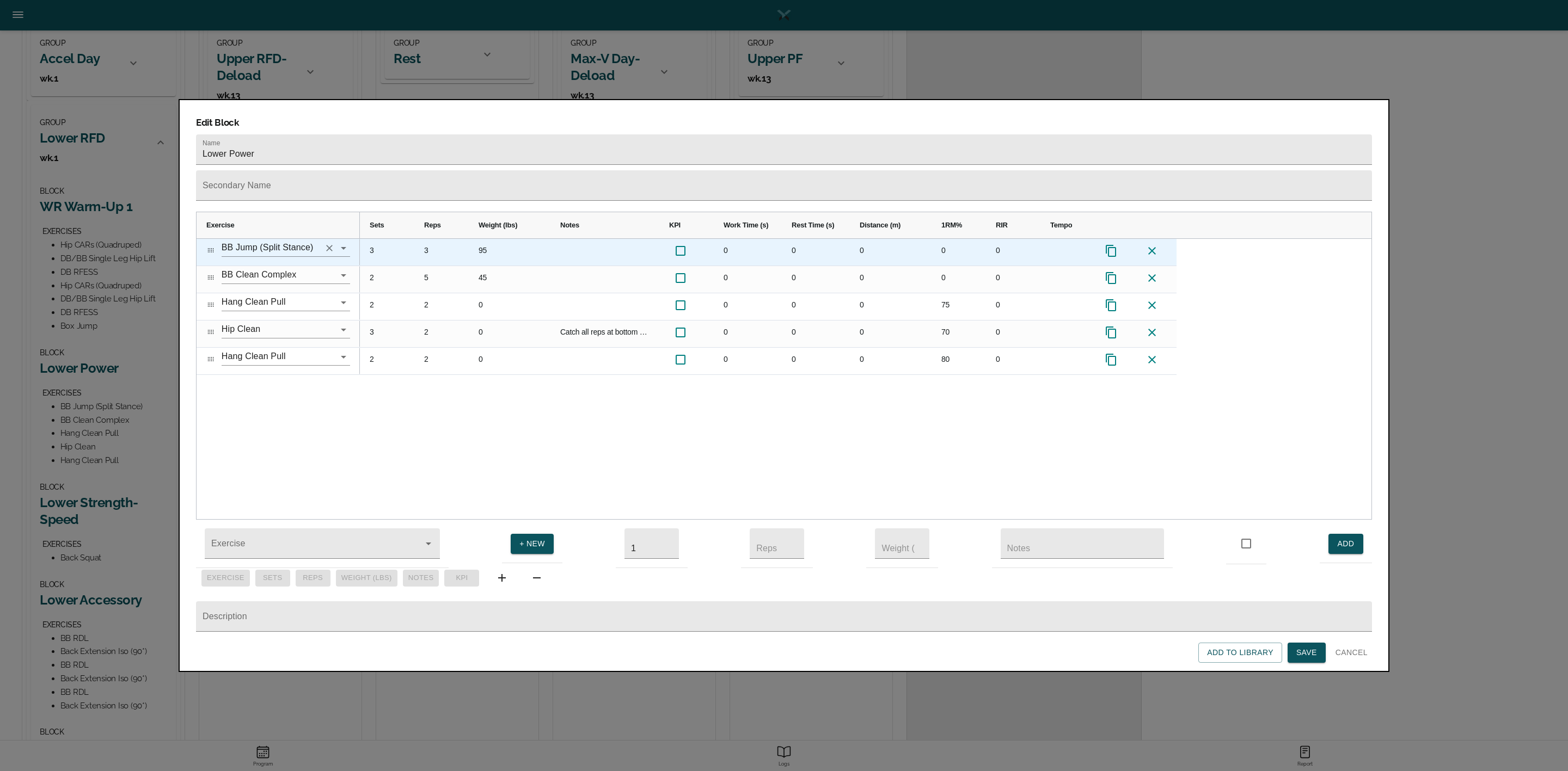
click at [314, 239] on input "BB Jump (Split Stance)" at bounding box center [270, 247] width 98 height 17
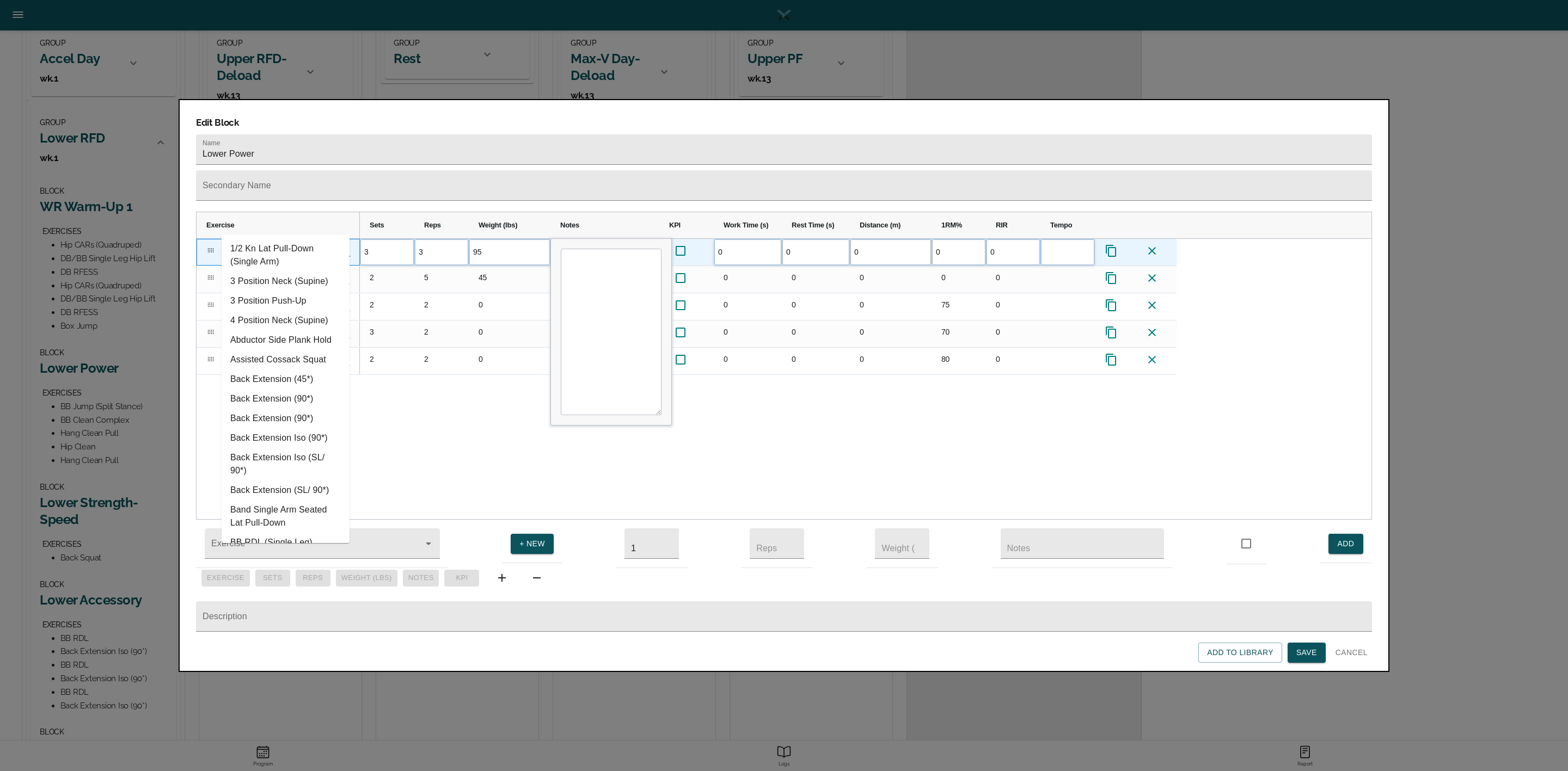
type input "s"
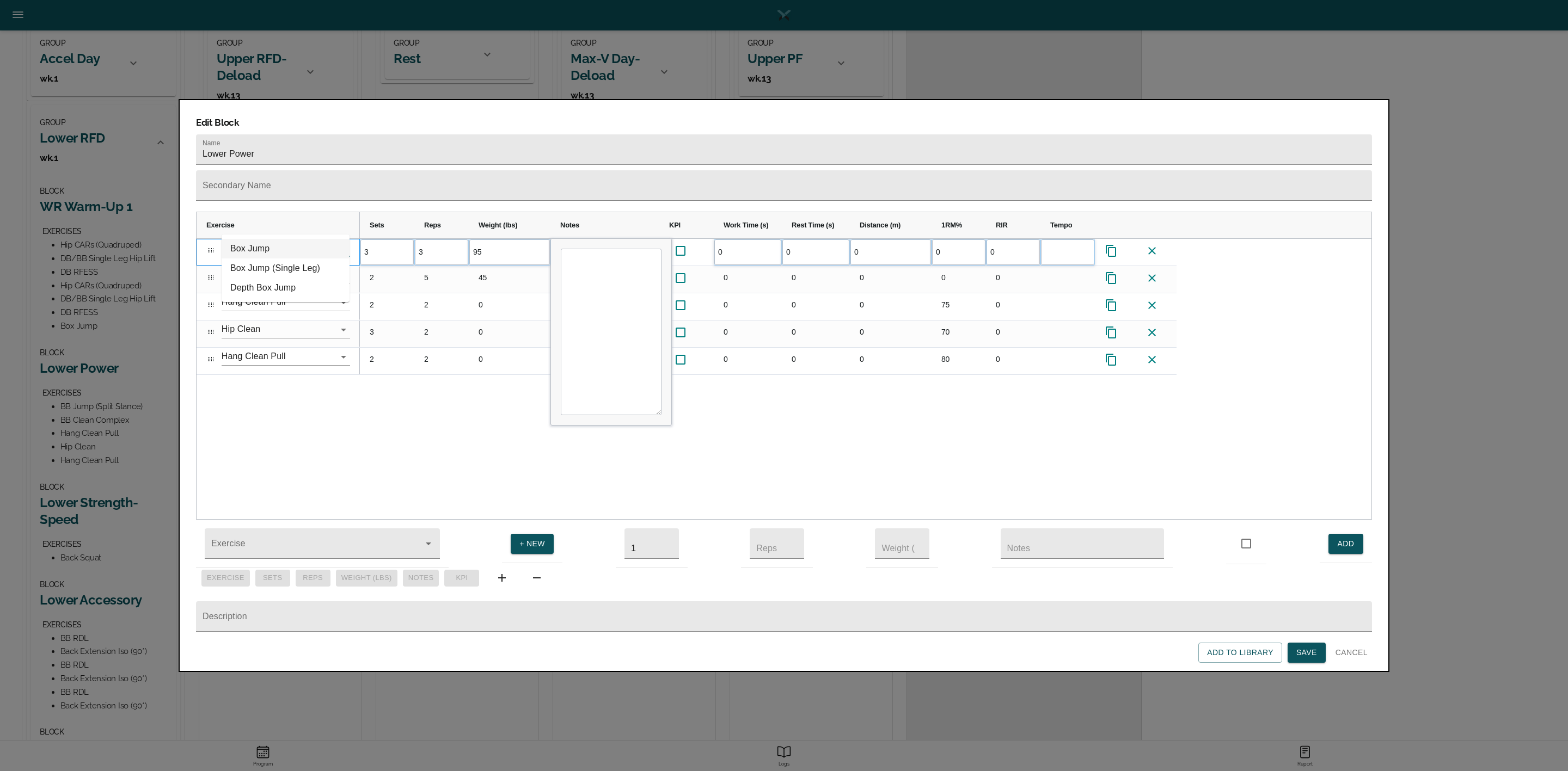
type input "box jum"
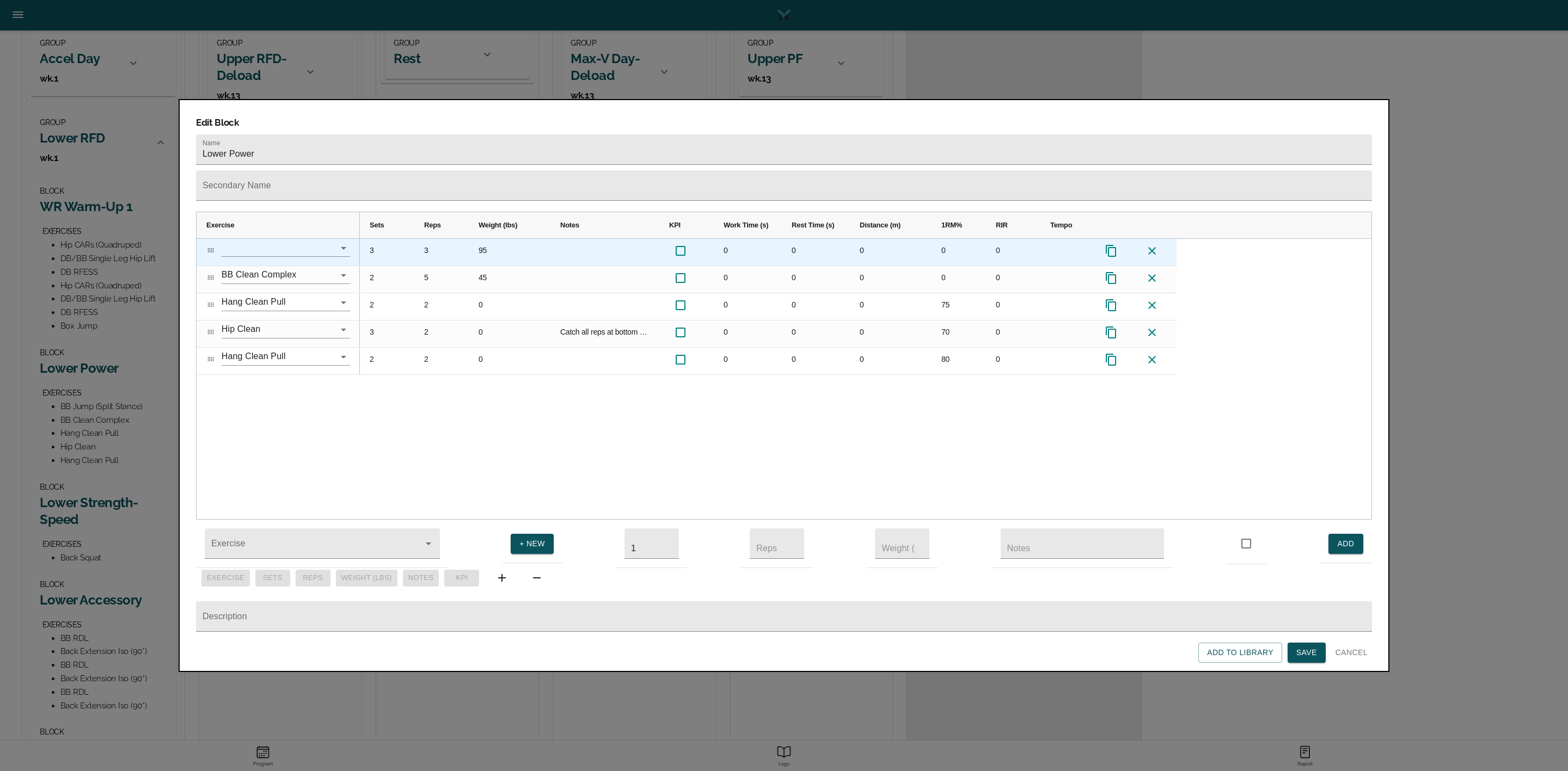
click at [294, 239] on input "text" at bounding box center [270, 247] width 98 height 17
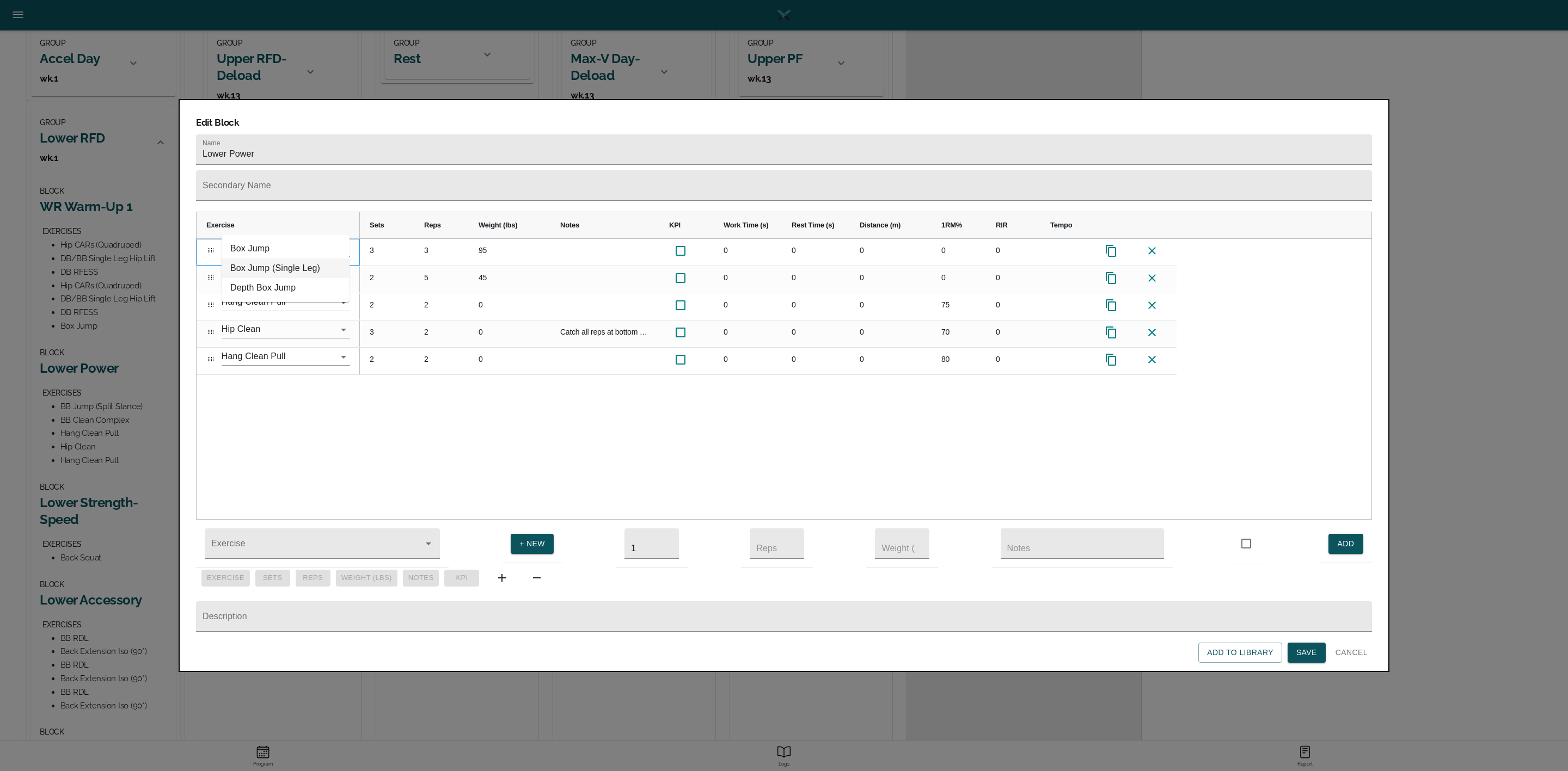
click at [294, 265] on li "Box Jump (Single Leg)" at bounding box center [285, 268] width 128 height 20
type input "Box Jump (Single Leg)"
click at [306, 397] on div "Box Jump (Single Leg) BB Clean Complex Hang Clean Pull Hip Clean Hang Clean Pul…" at bounding box center [784, 379] width 1175 height 281
drag, startPoint x: 211, startPoint y: 231, endPoint x: 214, endPoint y: 351, distance: 120.0
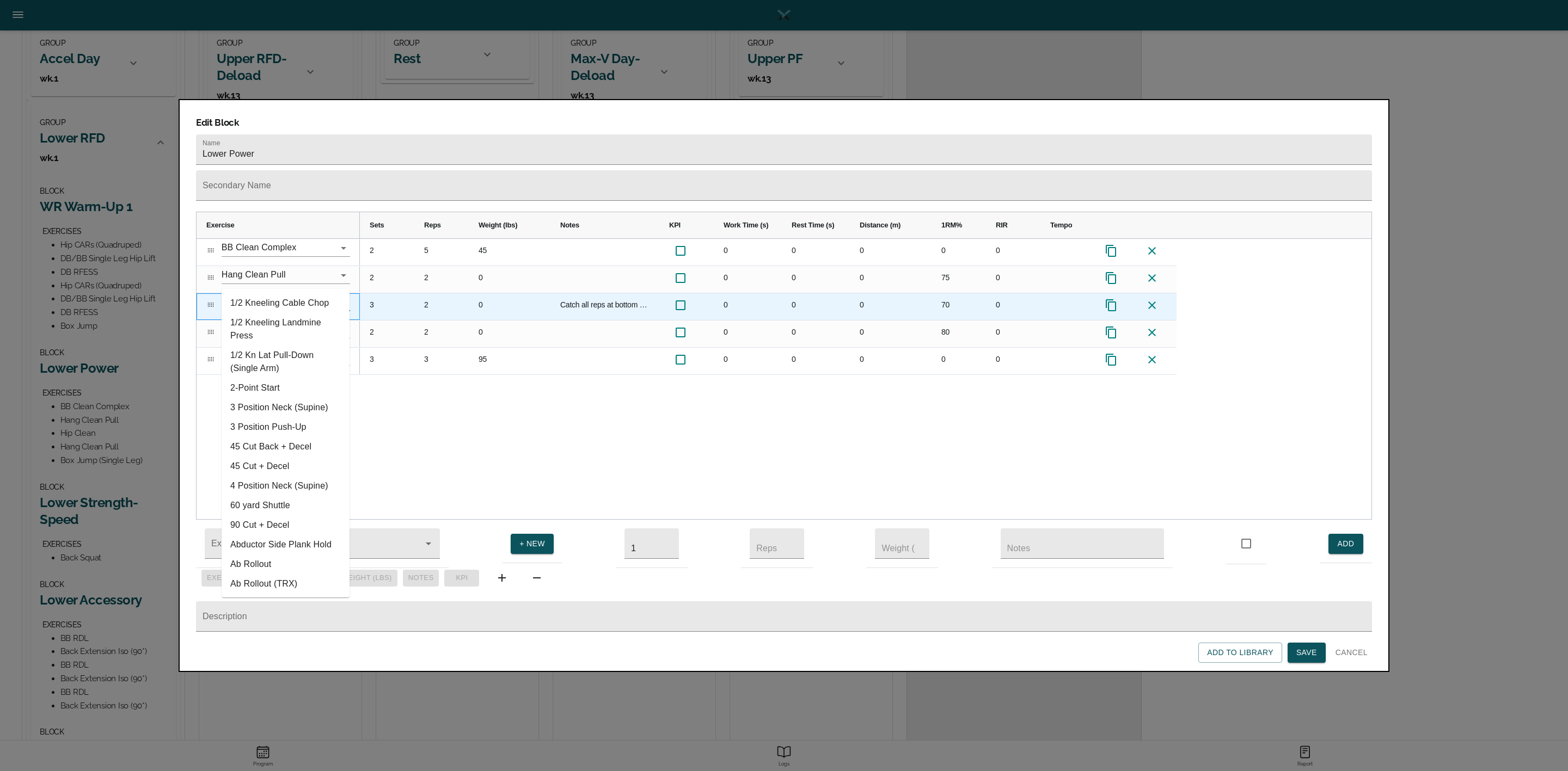
click at [294, 294] on input "Hip Clean" at bounding box center [270, 302] width 98 height 17
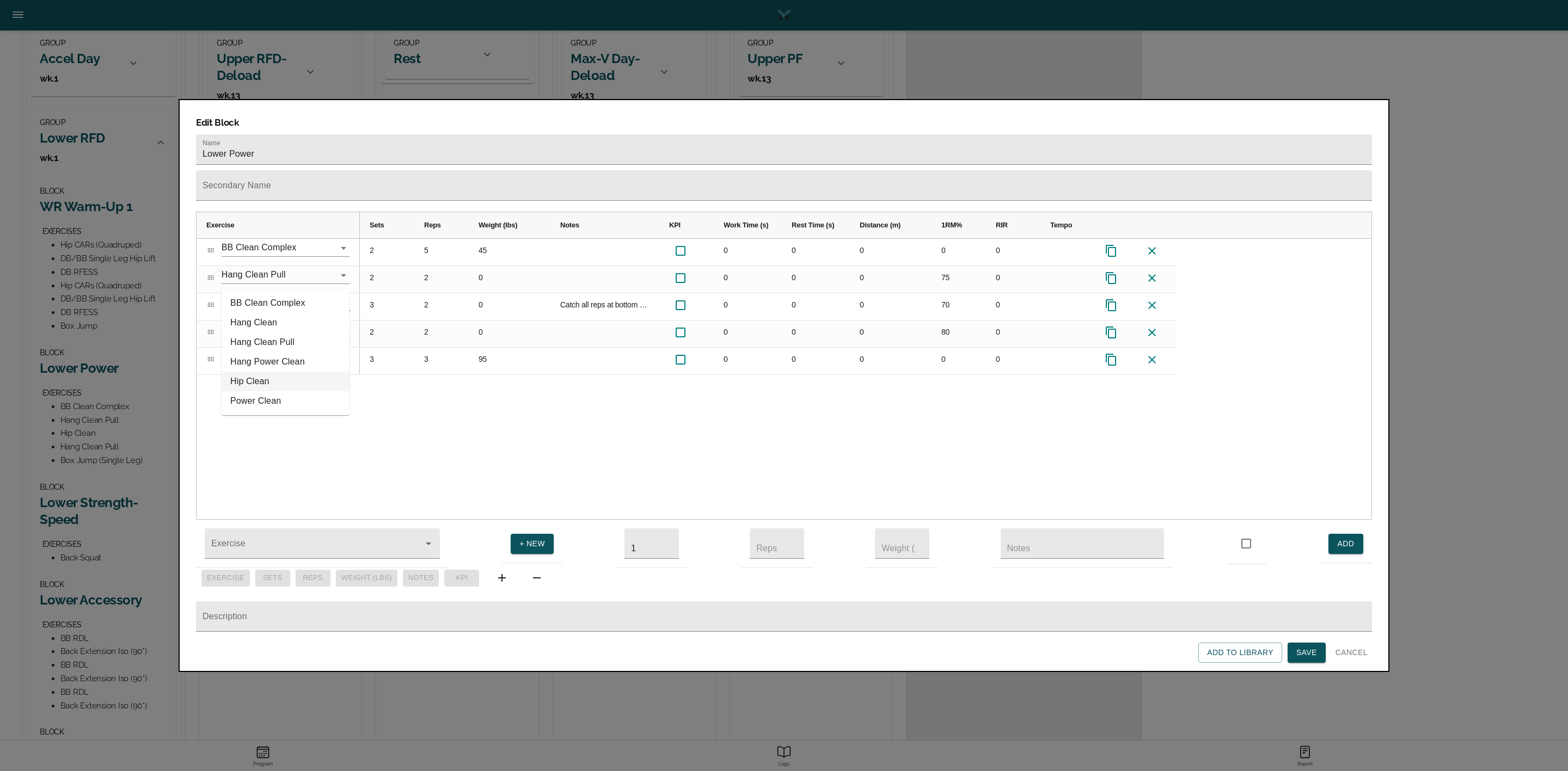
type input "Hip Clean"
click at [412, 384] on div "3 3 95 0 0 0 0 0 2 5 45 0 0 0 0 0 2 2 0 0 0 0 75 0 3 2 0 Catch all reps at bott…" at bounding box center [865, 379] width 1012 height 281
click at [1313, 656] on span "Save" at bounding box center [1307, 652] width 21 height 14
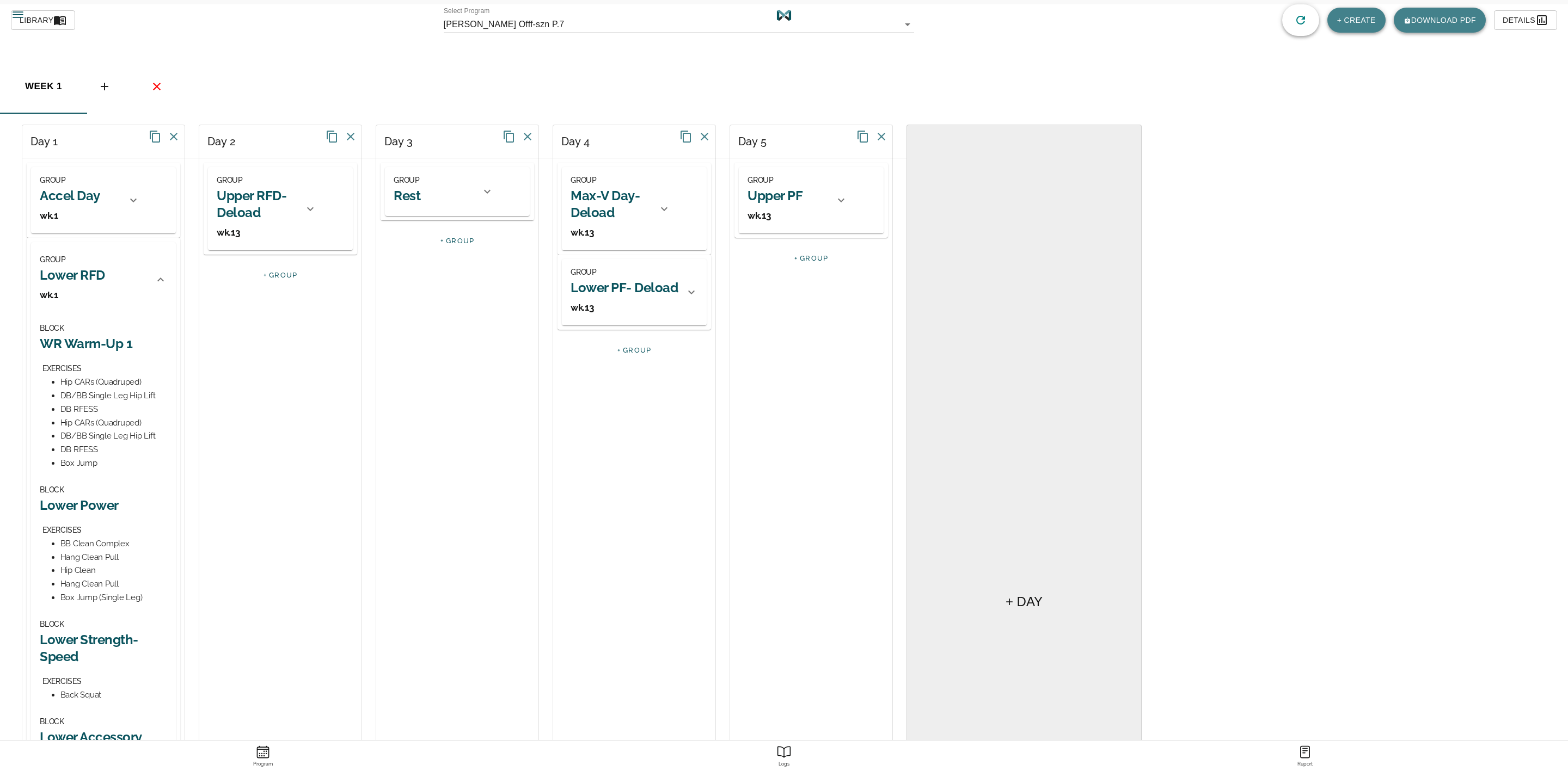
scroll to position [0, 0]
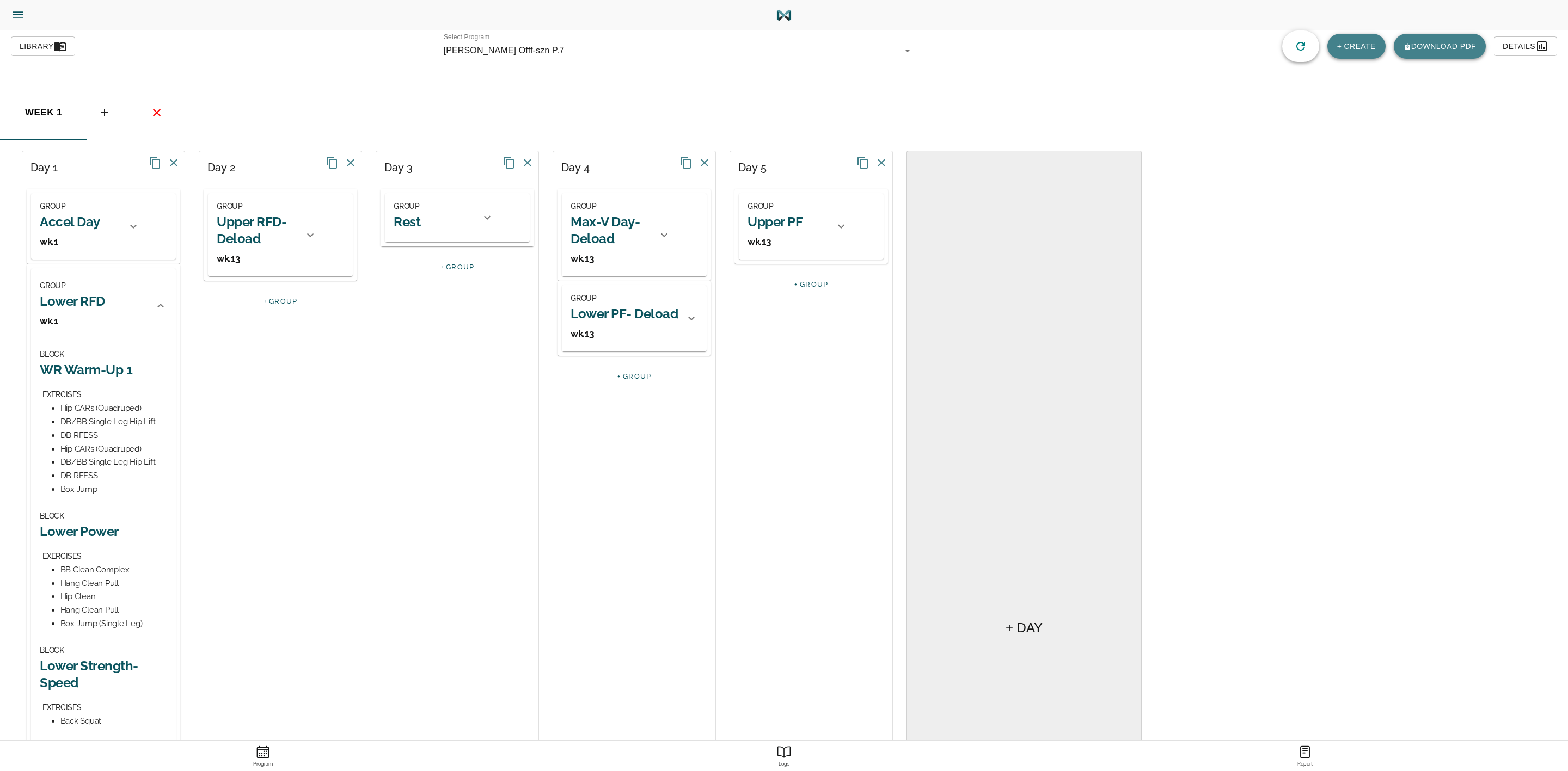
click at [56, 42] on span "Library" at bounding box center [43, 46] width 47 height 14
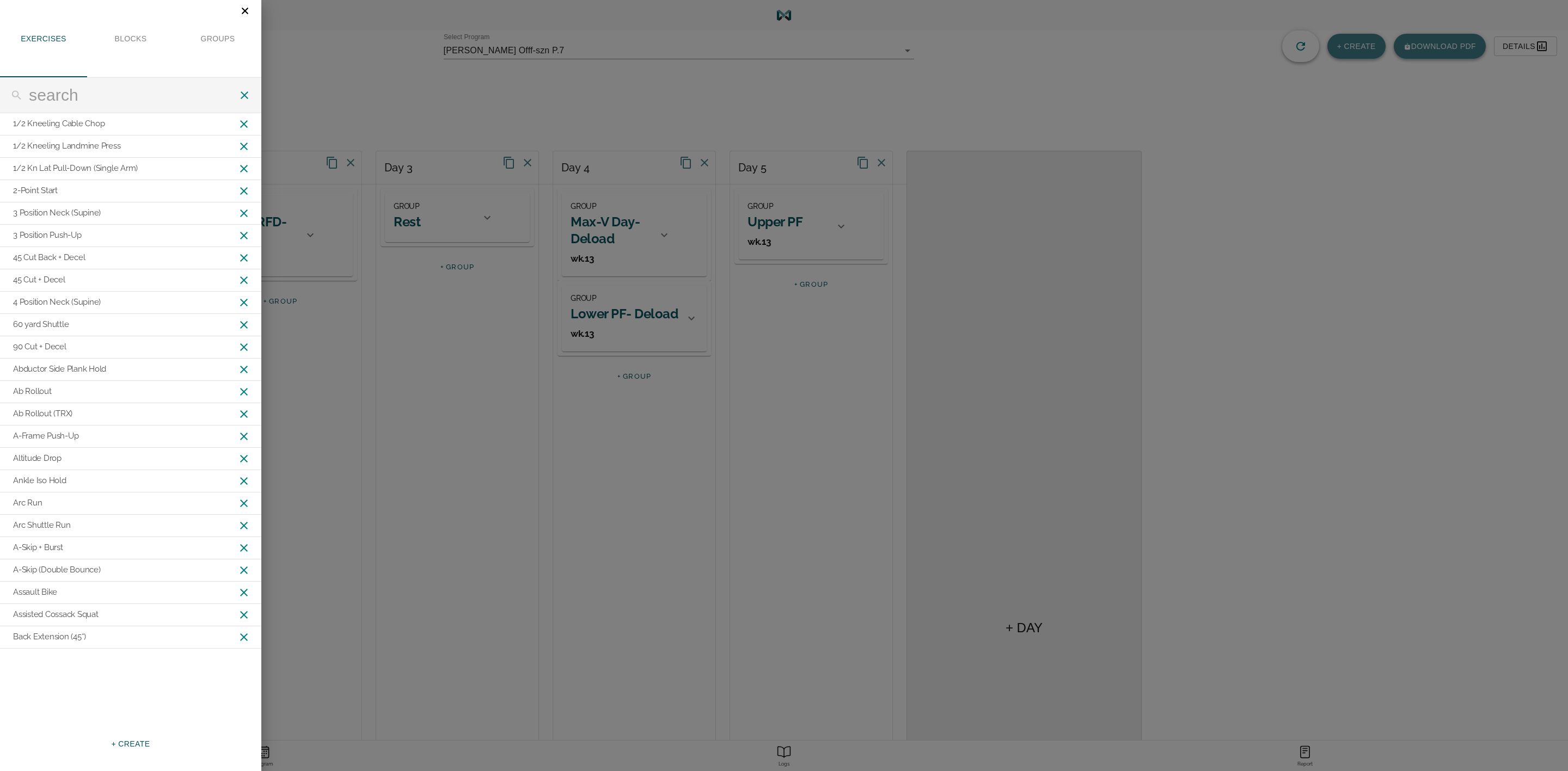
click at [132, 743] on span "+ CREATE" at bounding box center [131, 744] width 39 height 14
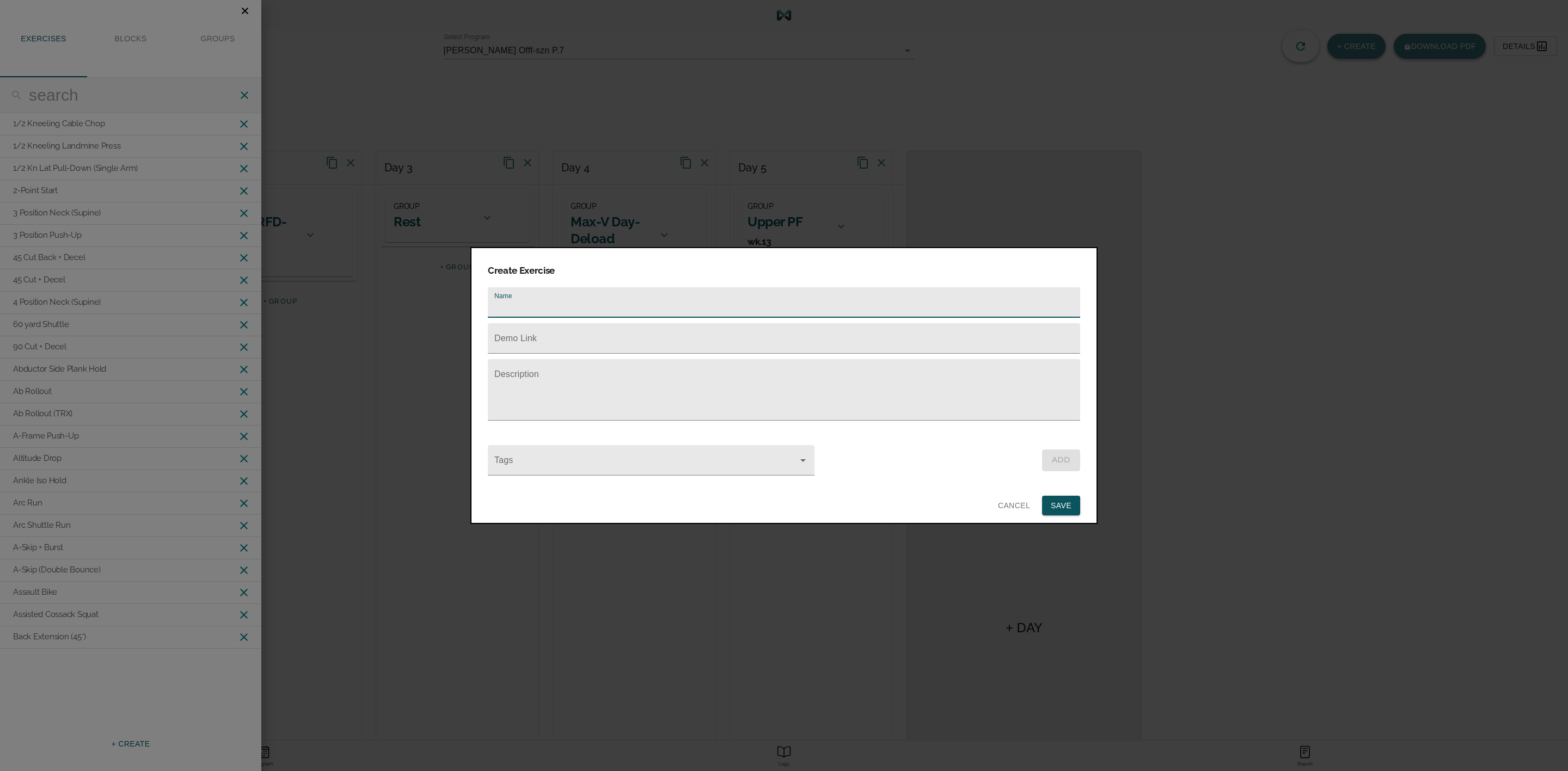
click at [575, 294] on input "text" at bounding box center [784, 302] width 592 height 30
type input "Power Clean"
click at [579, 323] on input "text" at bounding box center [784, 338] width 592 height 30
paste input "[URL][DOMAIN_NAME]"
type input "[URL][DOMAIN_NAME]"
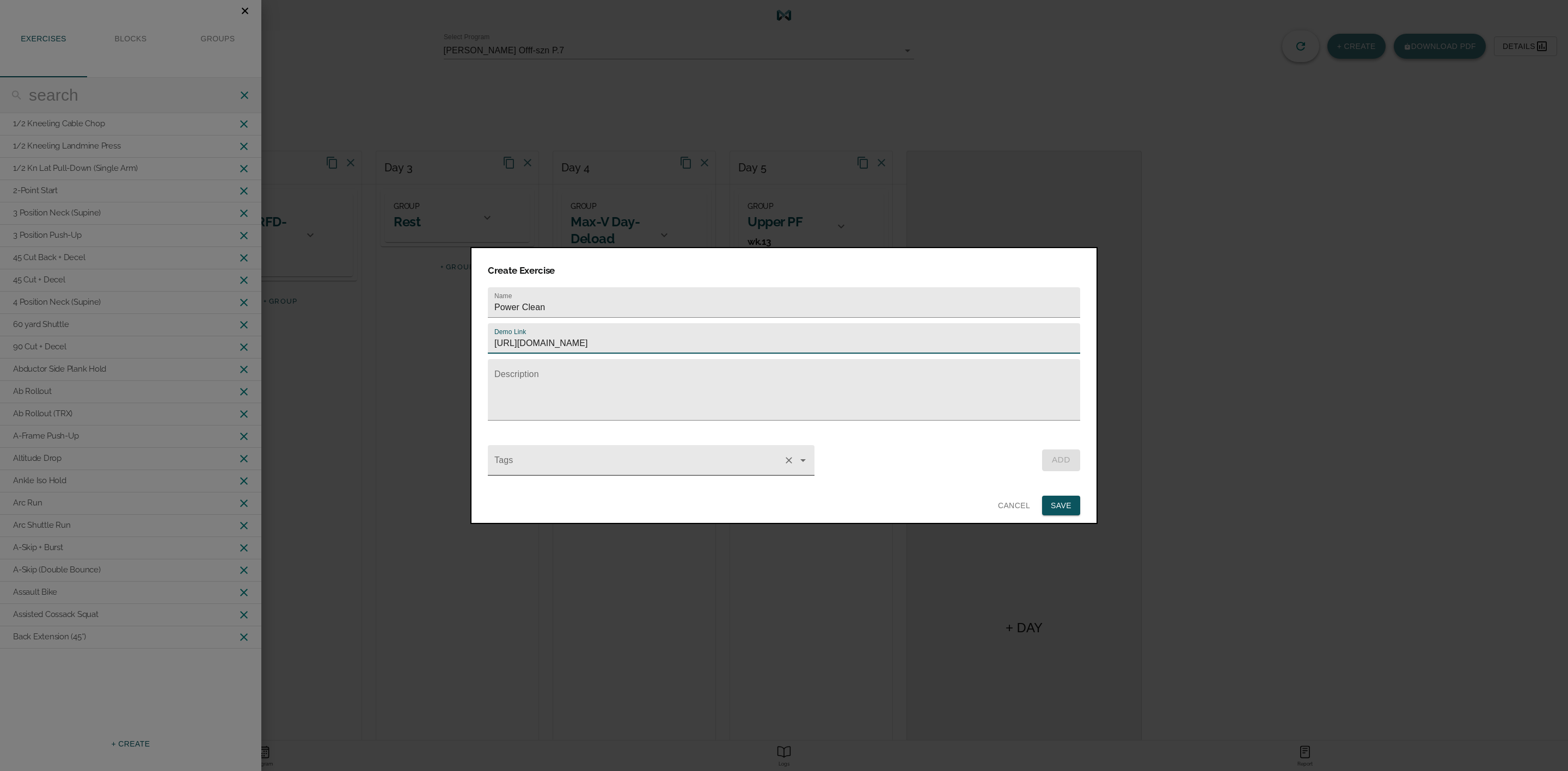
click at [619, 461] on input "Tags" at bounding box center [635, 465] width 287 height 20
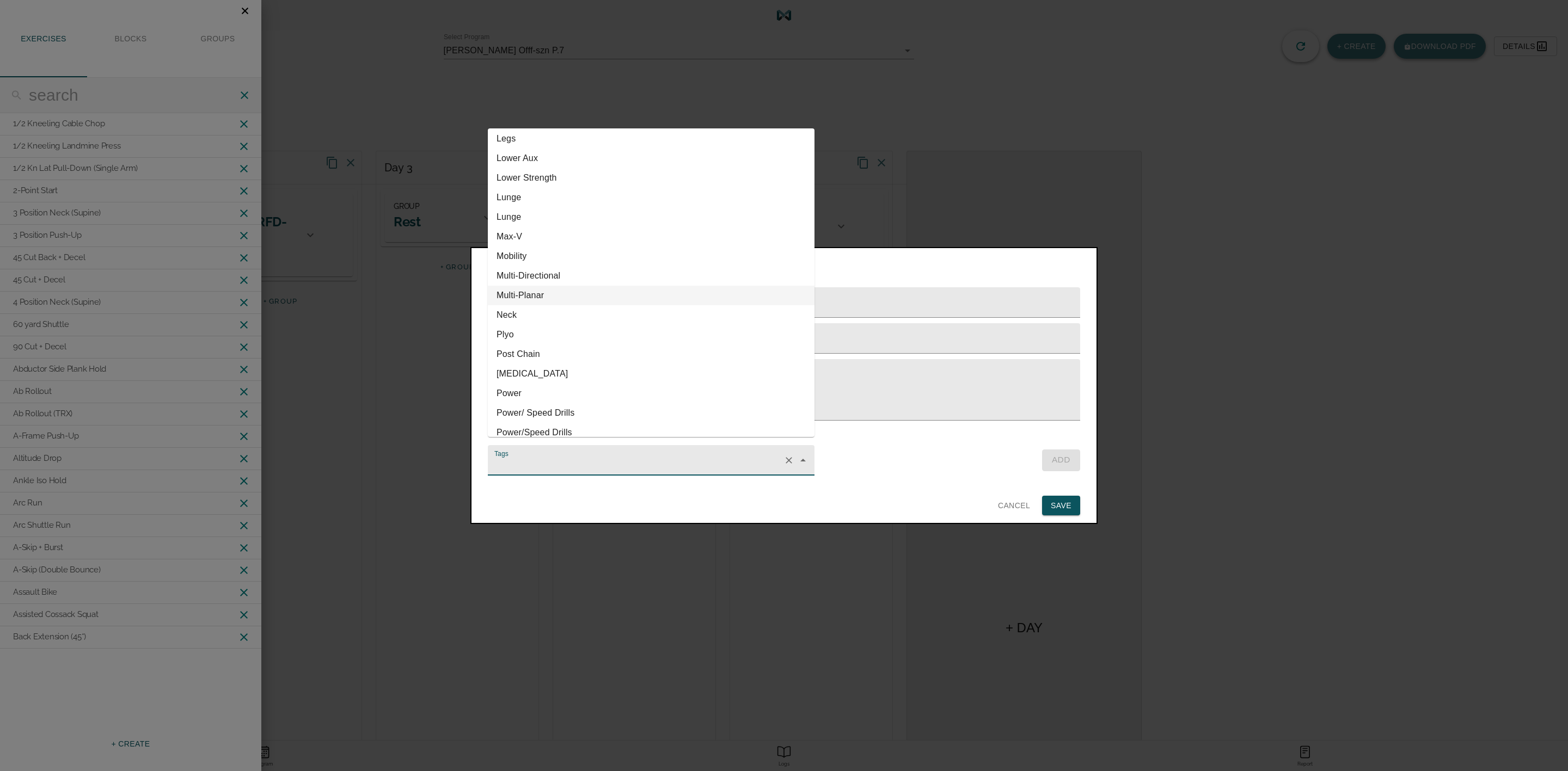
scroll to position [326, 0]
click at [544, 363] on li "Power" at bounding box center [651, 364] width 326 height 20
type input "Power"
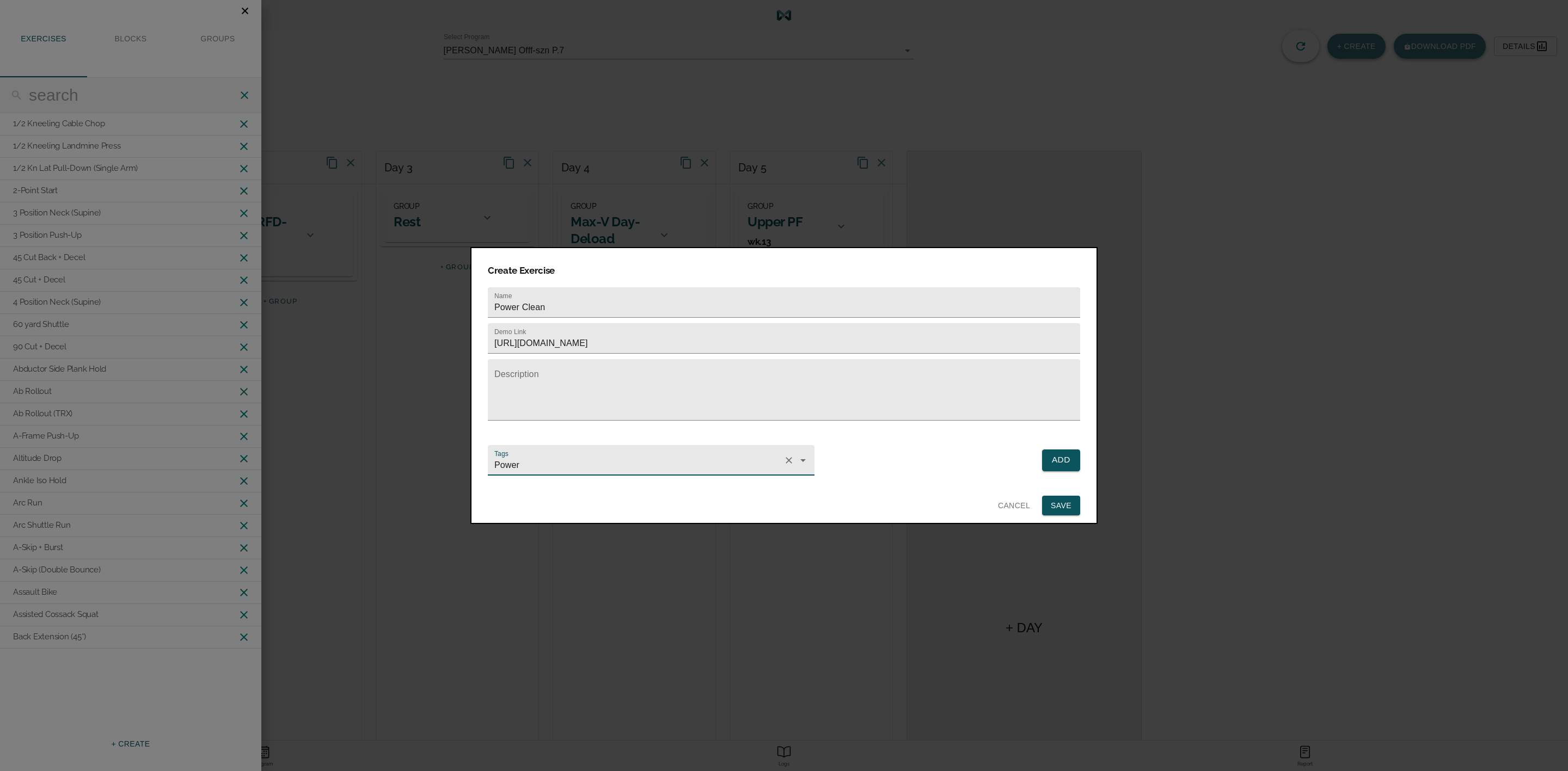
click at [1054, 456] on span "Add" at bounding box center [1061, 460] width 19 height 14
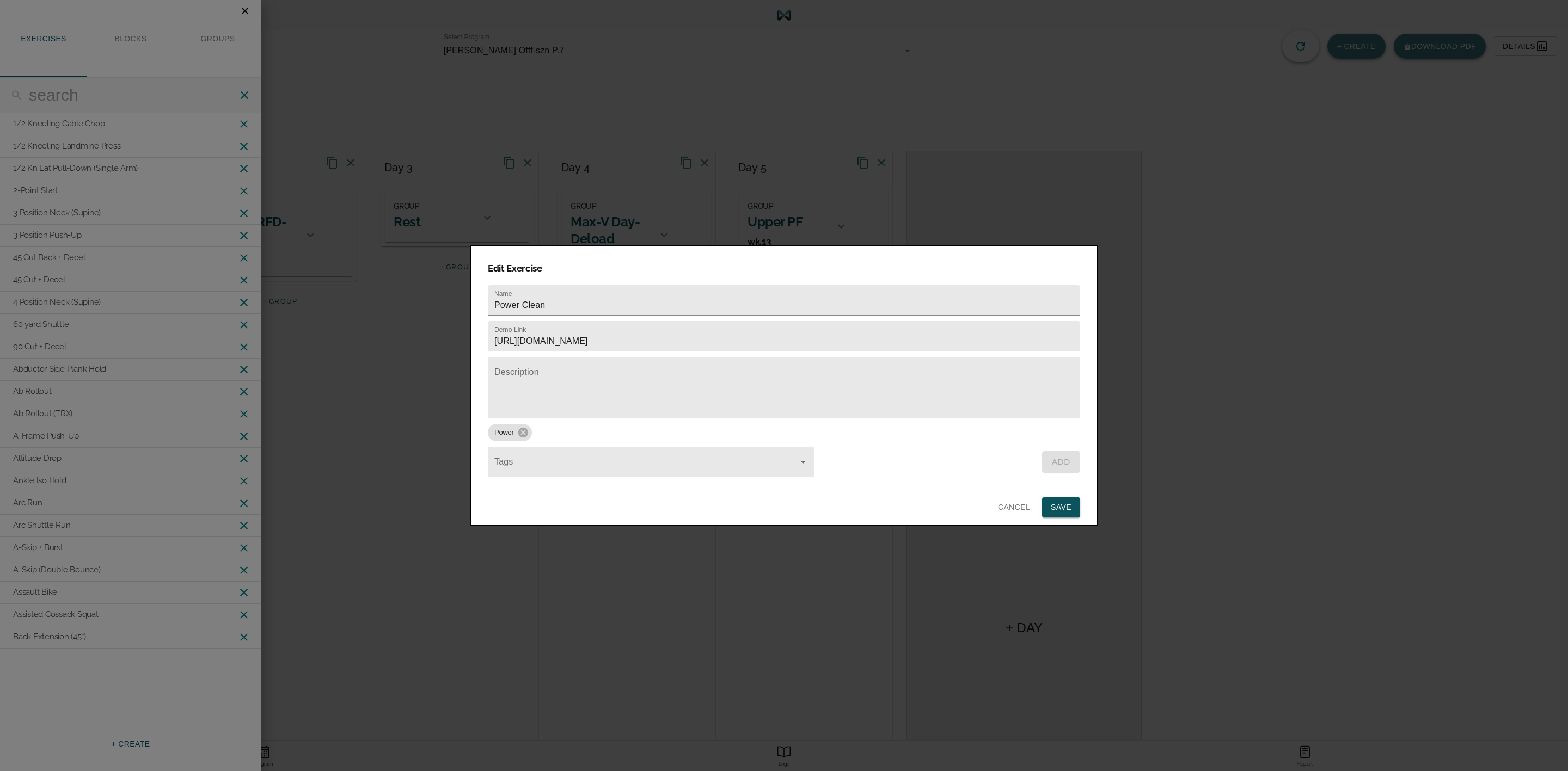
click at [1061, 500] on span "Save" at bounding box center [1061, 507] width 21 height 14
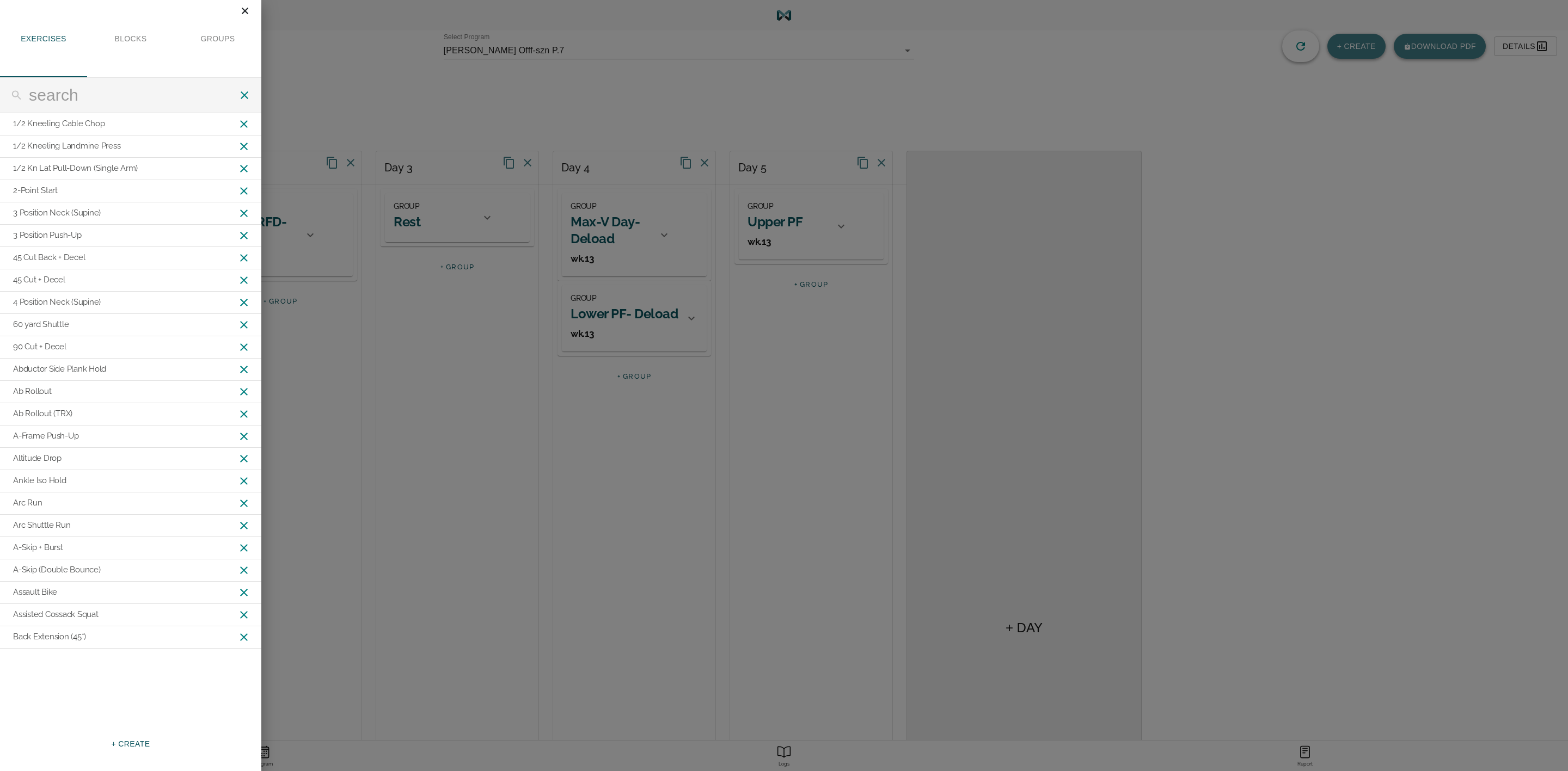
click at [247, 12] on icon "close" at bounding box center [245, 11] width 6 height 6
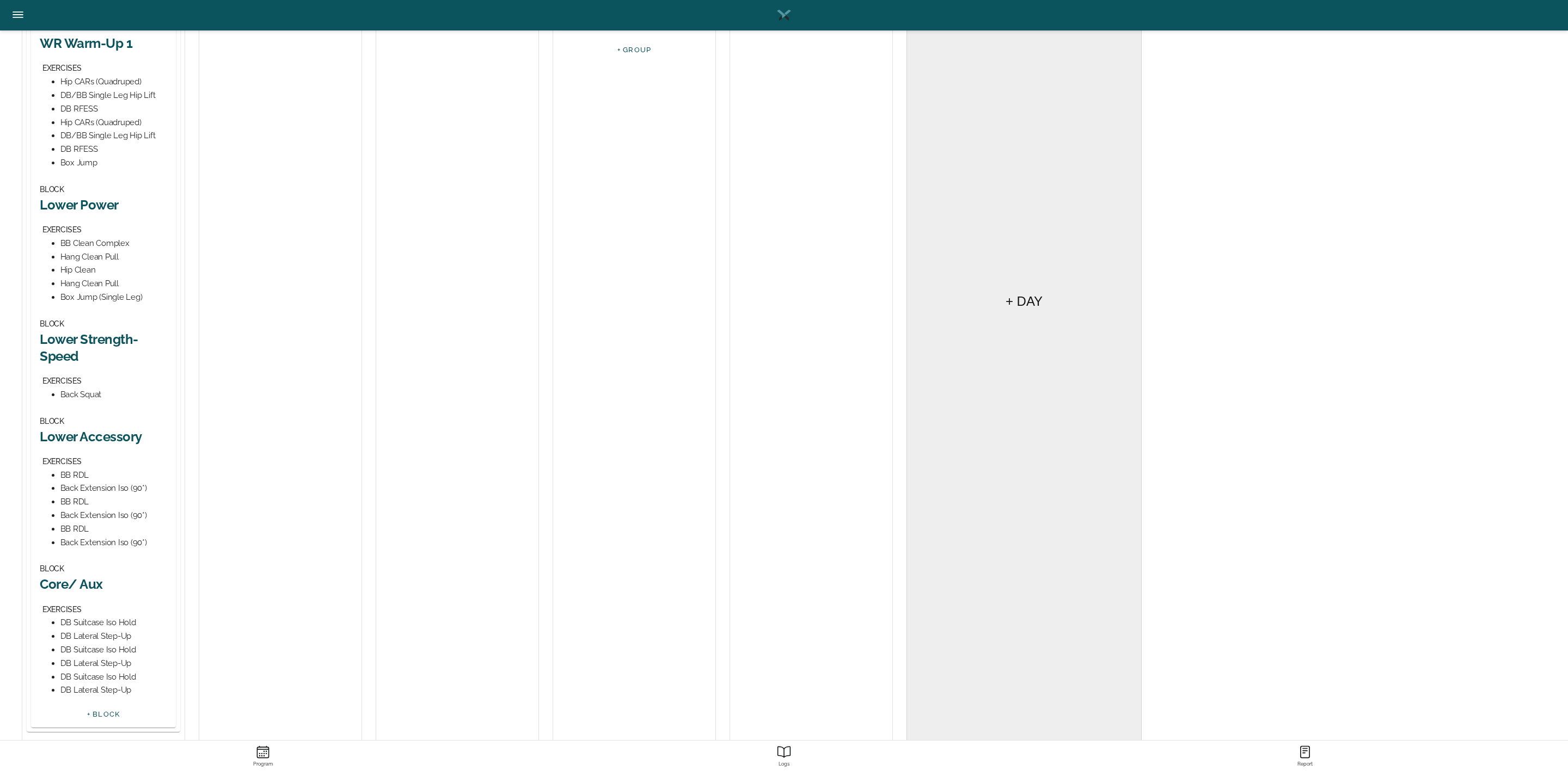
click at [107, 204] on h2 "Lower Power" at bounding box center [103, 204] width 127 height 17
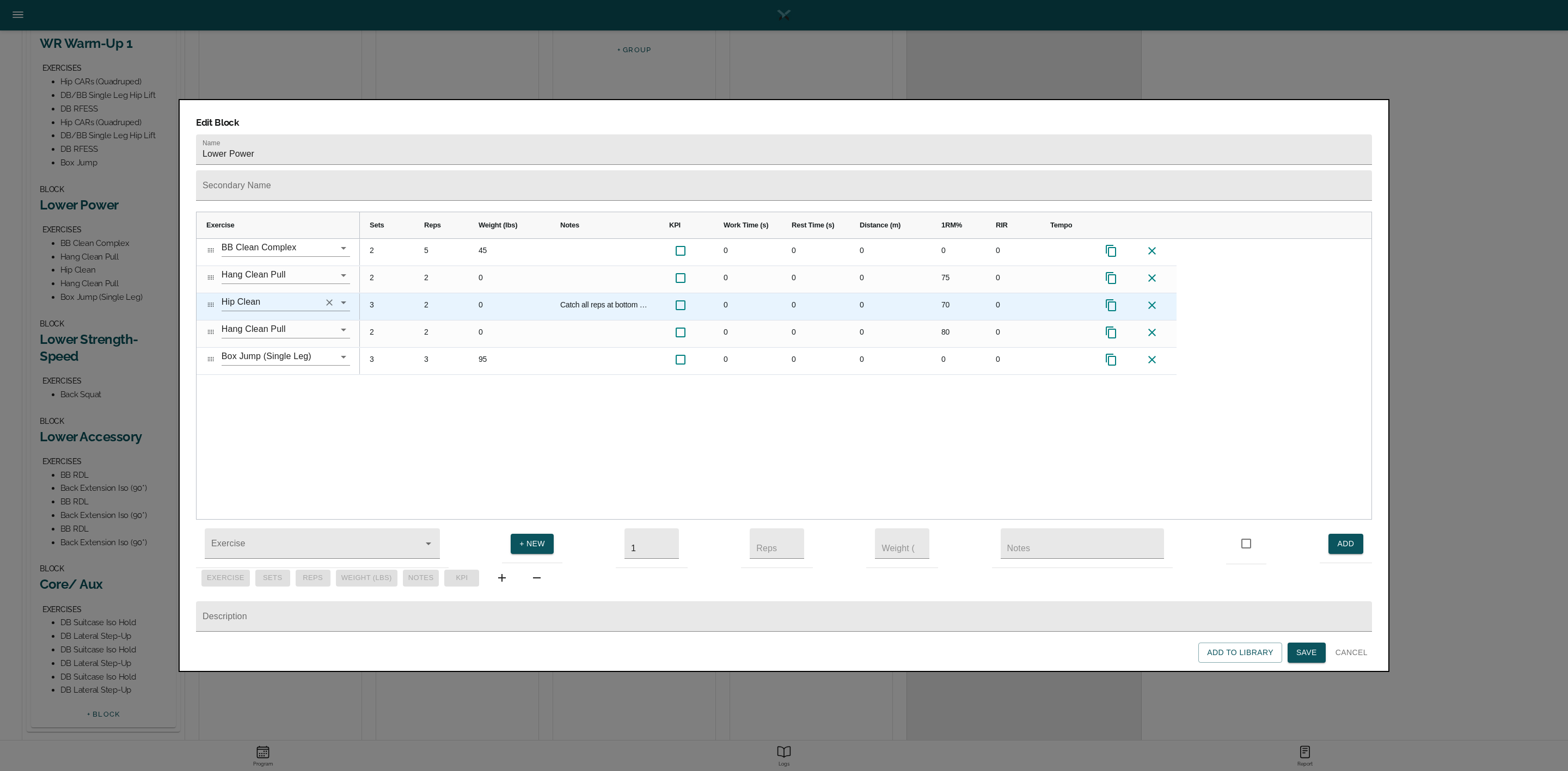
click at [287, 294] on input "Hip Clean" at bounding box center [270, 302] width 98 height 17
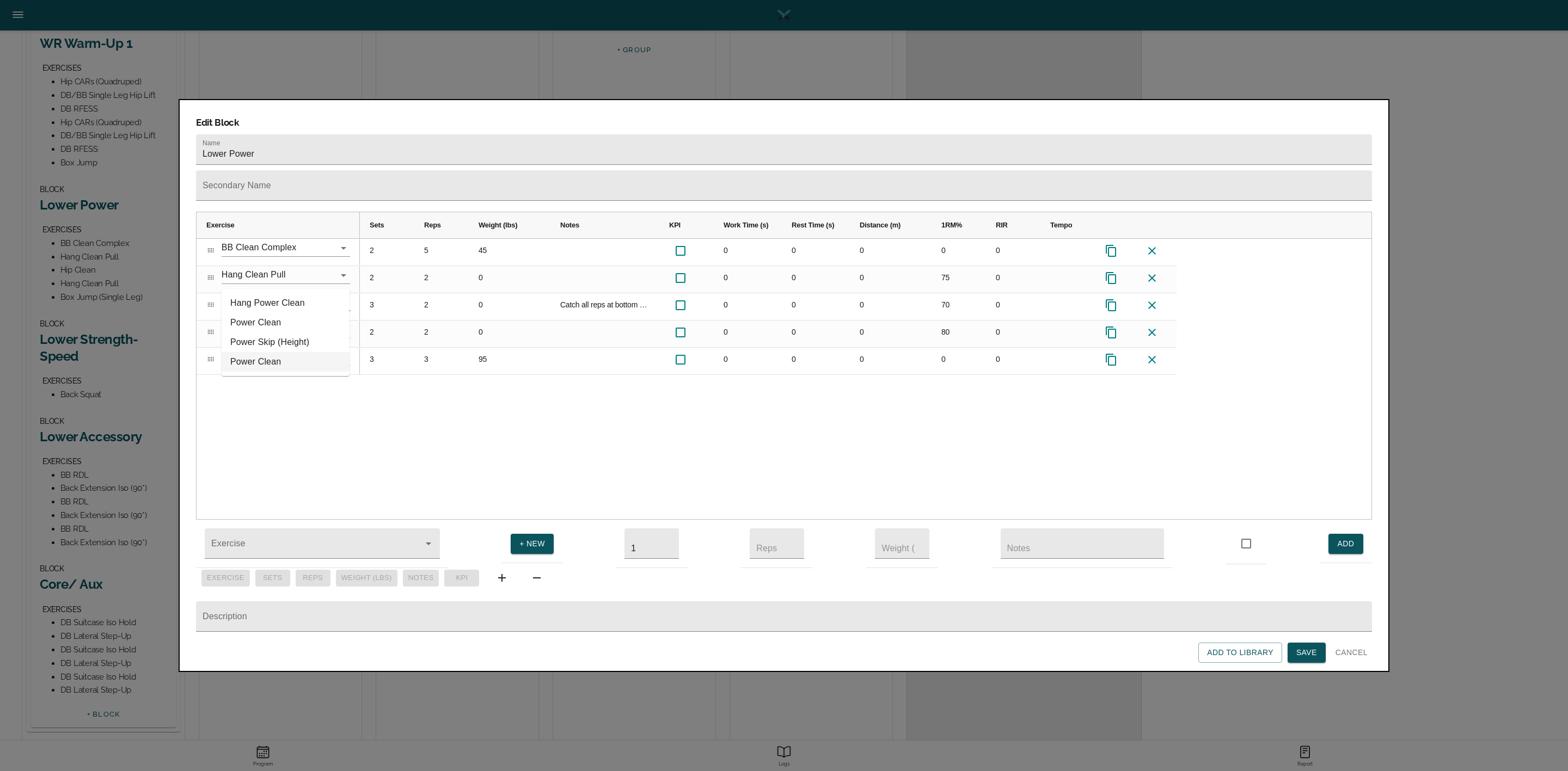
type input "Hip Clean"
click at [371, 380] on div "2 5 45 0 0 0 0 0 2 2 0 0 0 0 75 0 3 2 0 Catch all reps at bottom of squat. Work…" at bounding box center [865, 379] width 1012 height 281
click at [104, 162] on div at bounding box center [784, 385] width 1568 height 771
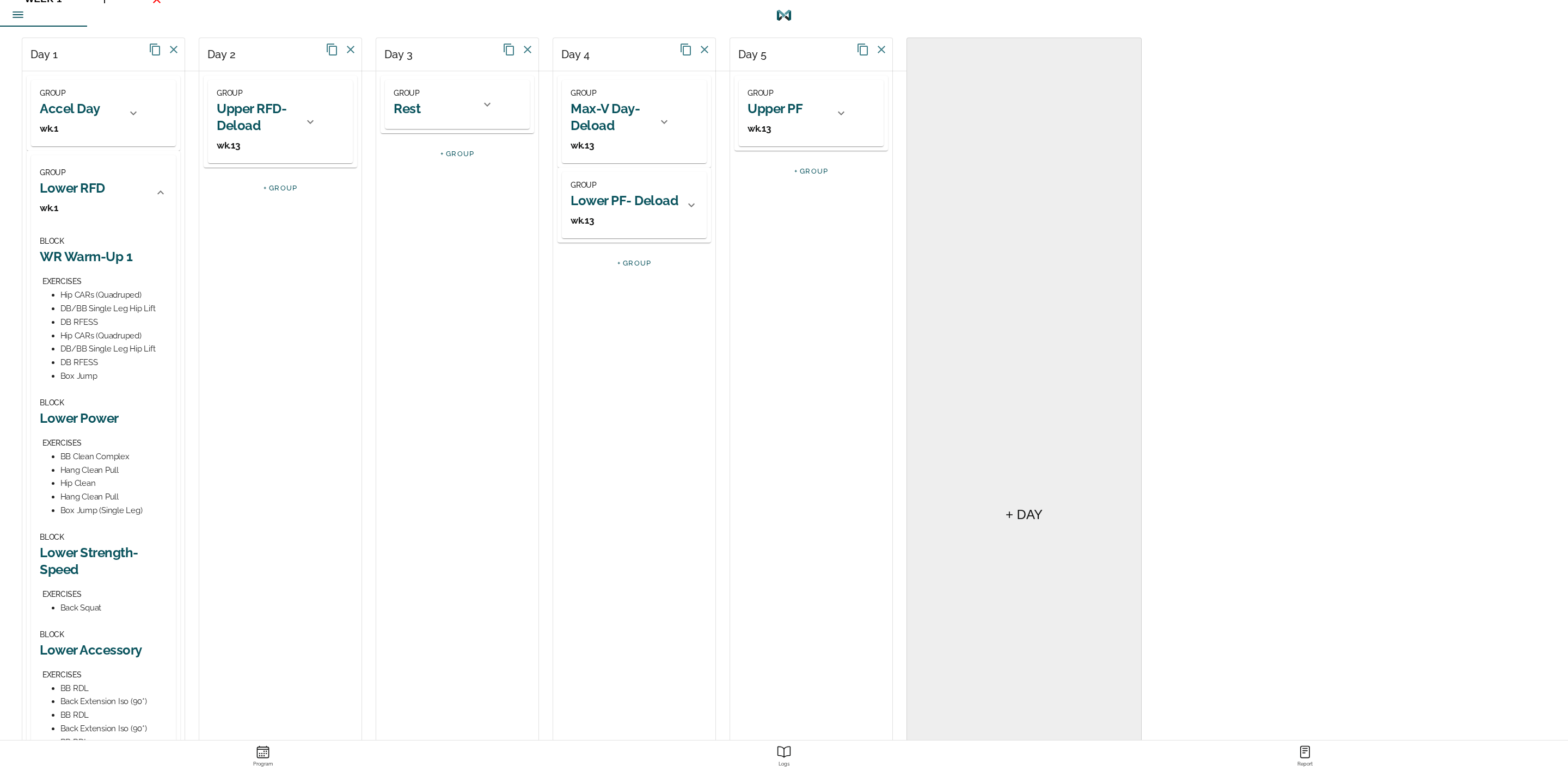
scroll to position [0, 0]
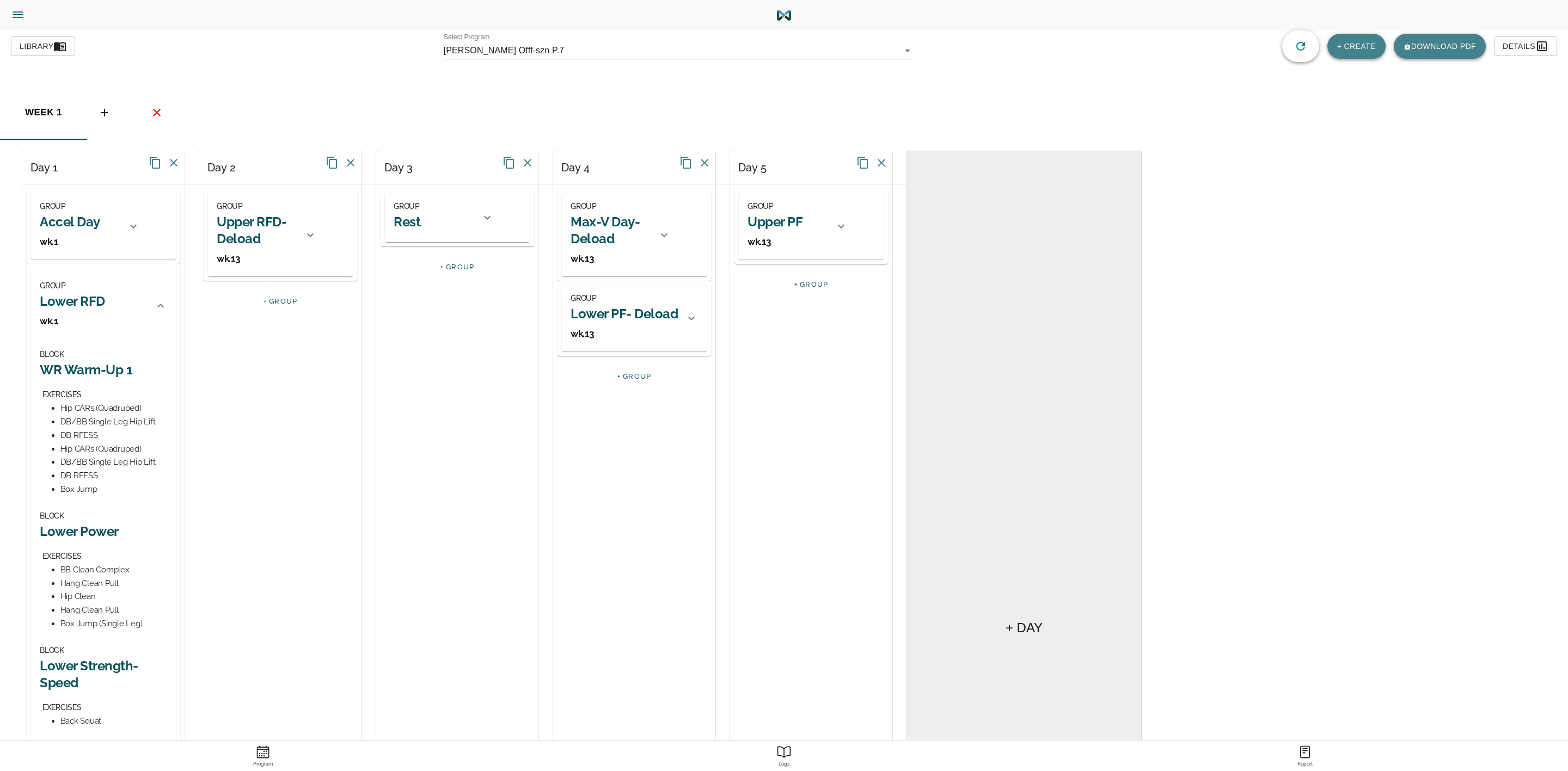
click at [36, 48] on span "Library" at bounding box center [43, 46] width 47 height 14
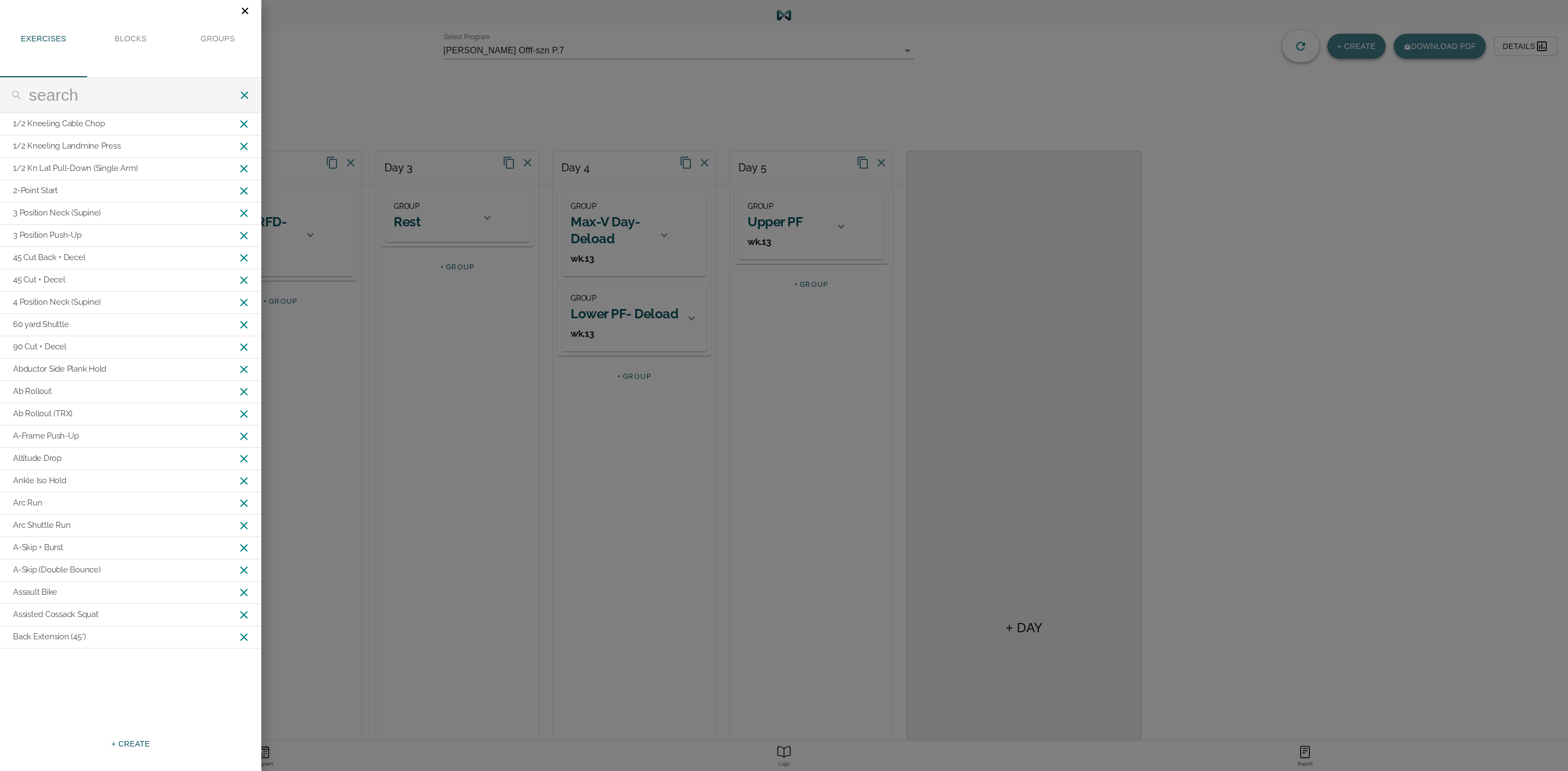
click at [72, 92] on input "text" at bounding box center [133, 95] width 209 height 20
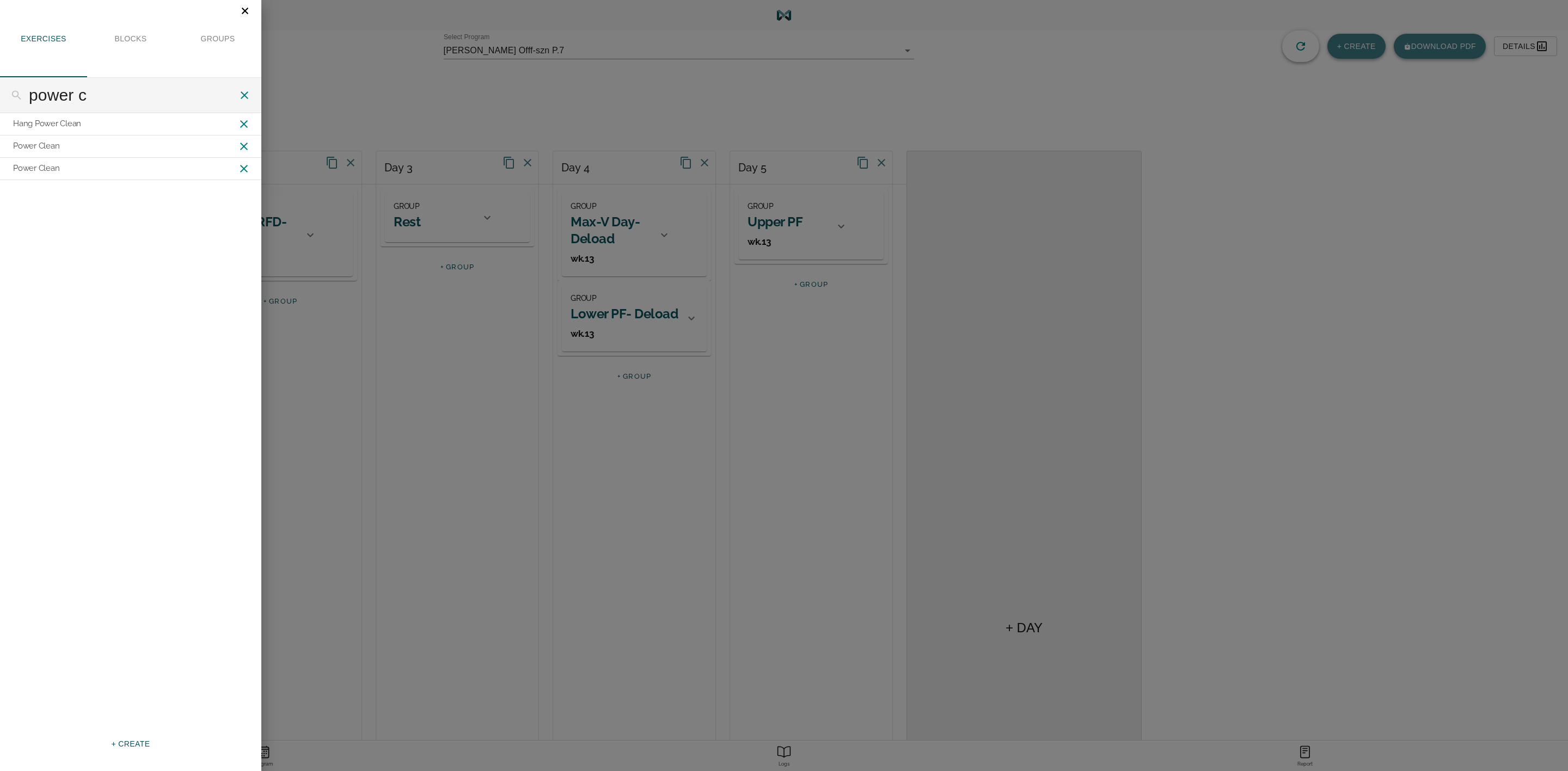
type input "power c"
click at [64, 147] on div "Power Clean" at bounding box center [131, 146] width 261 height 22
click at [42, 142] on div "Power Clean" at bounding box center [36, 146] width 46 height 14
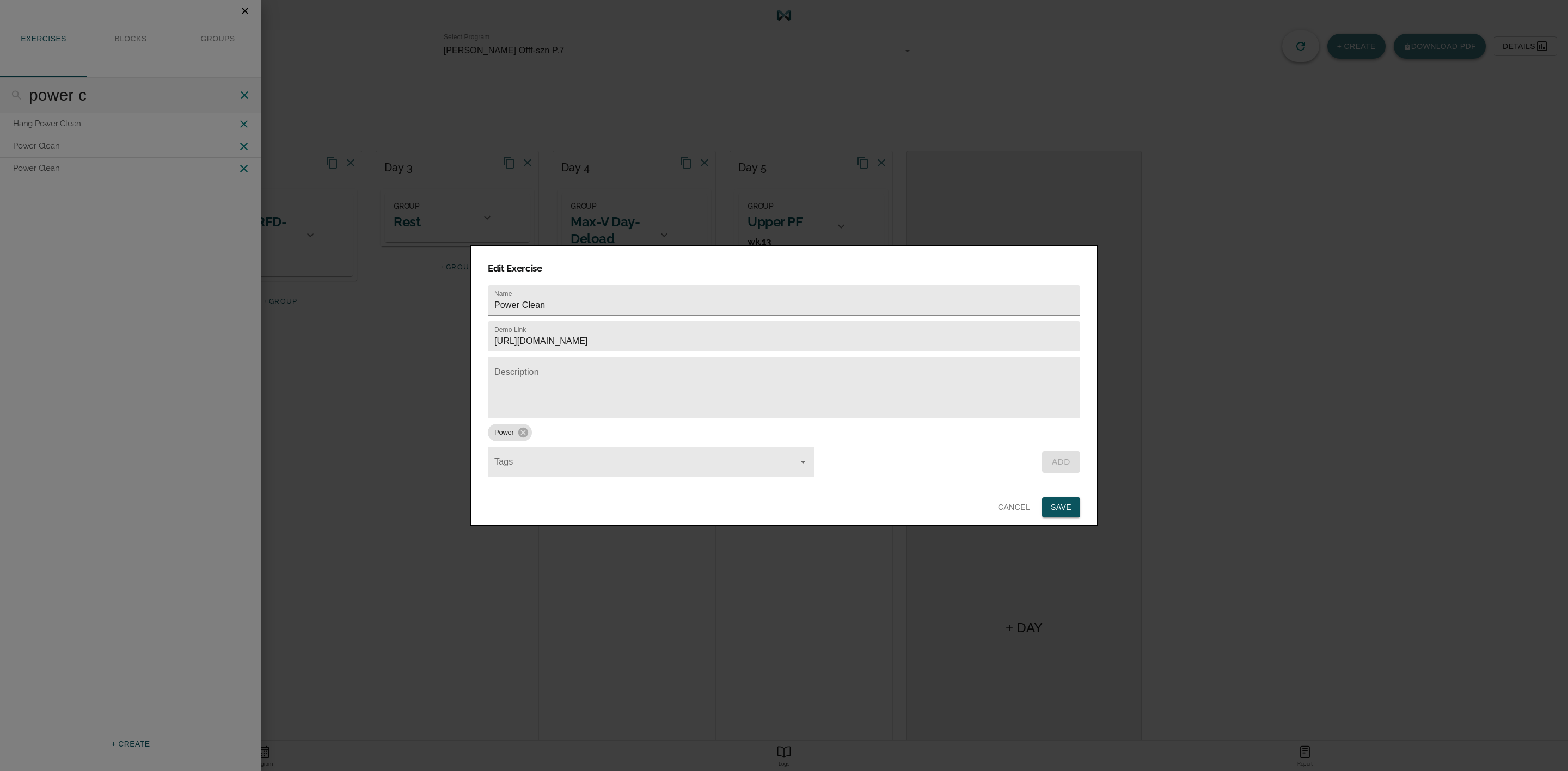
click at [1018, 500] on span "Cancel" at bounding box center [1014, 507] width 32 height 14
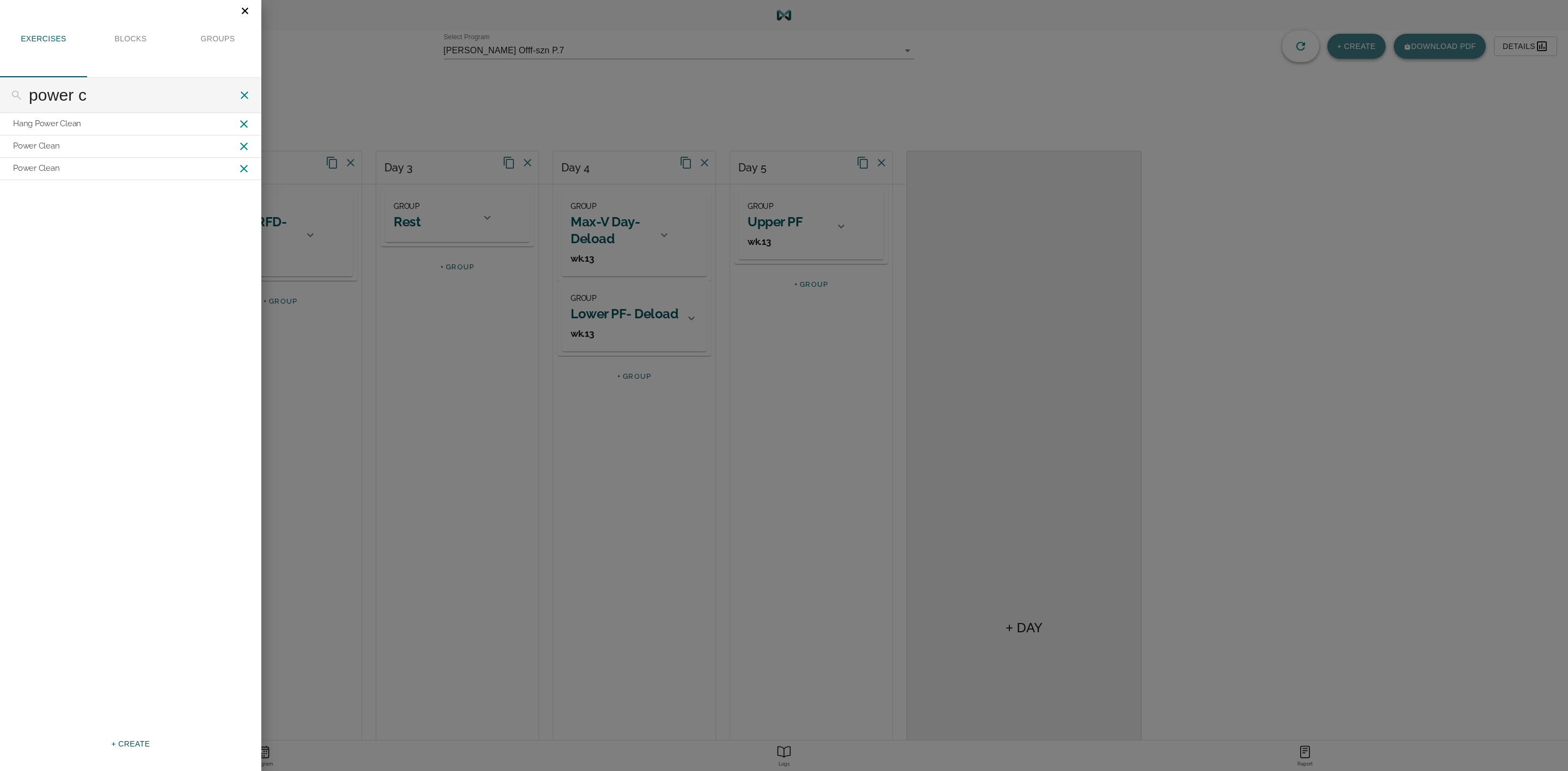
click at [54, 169] on div "Power Clean" at bounding box center [36, 168] width 46 height 14
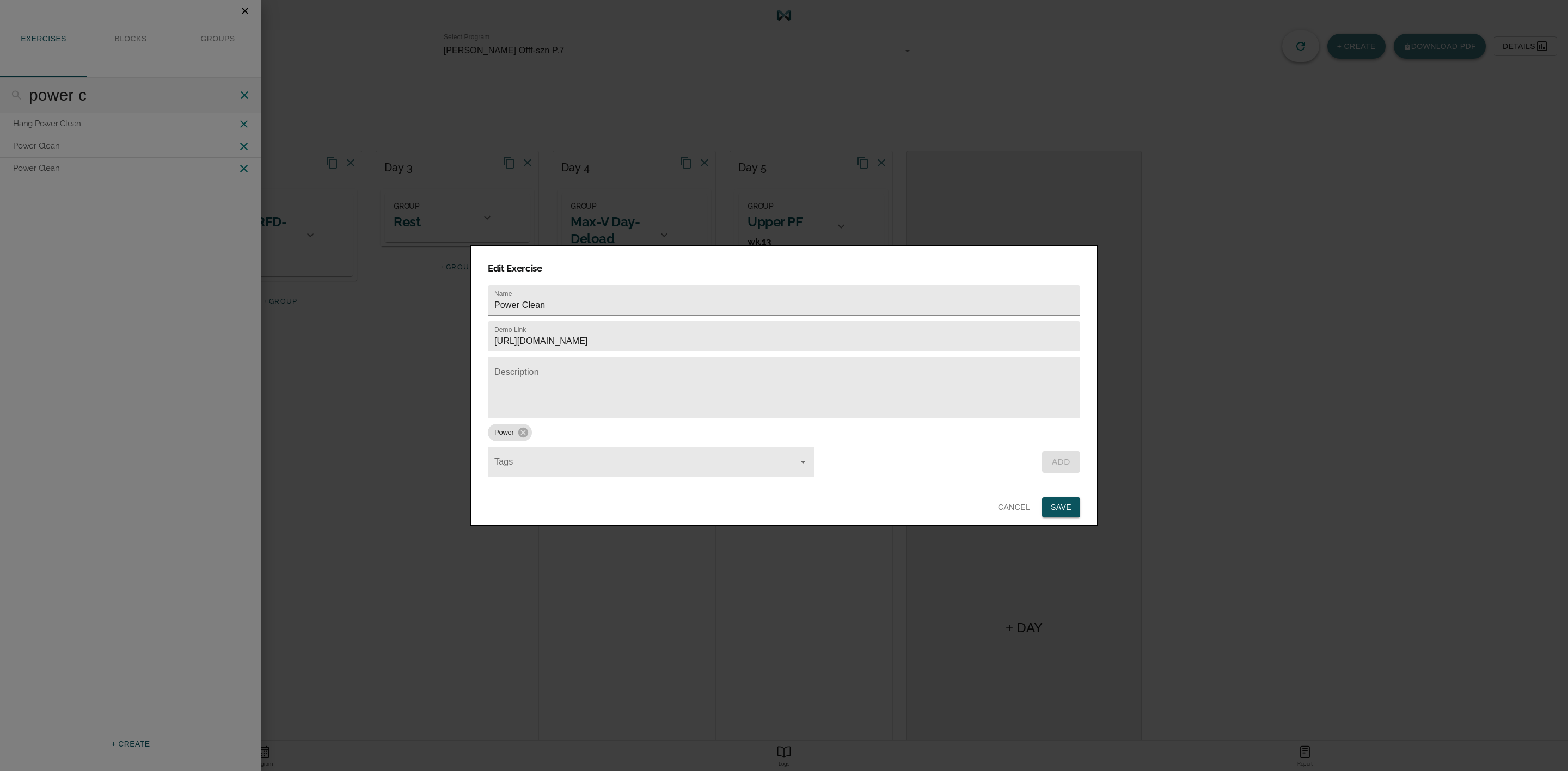
click at [1020, 500] on span "Cancel" at bounding box center [1014, 507] width 32 height 14
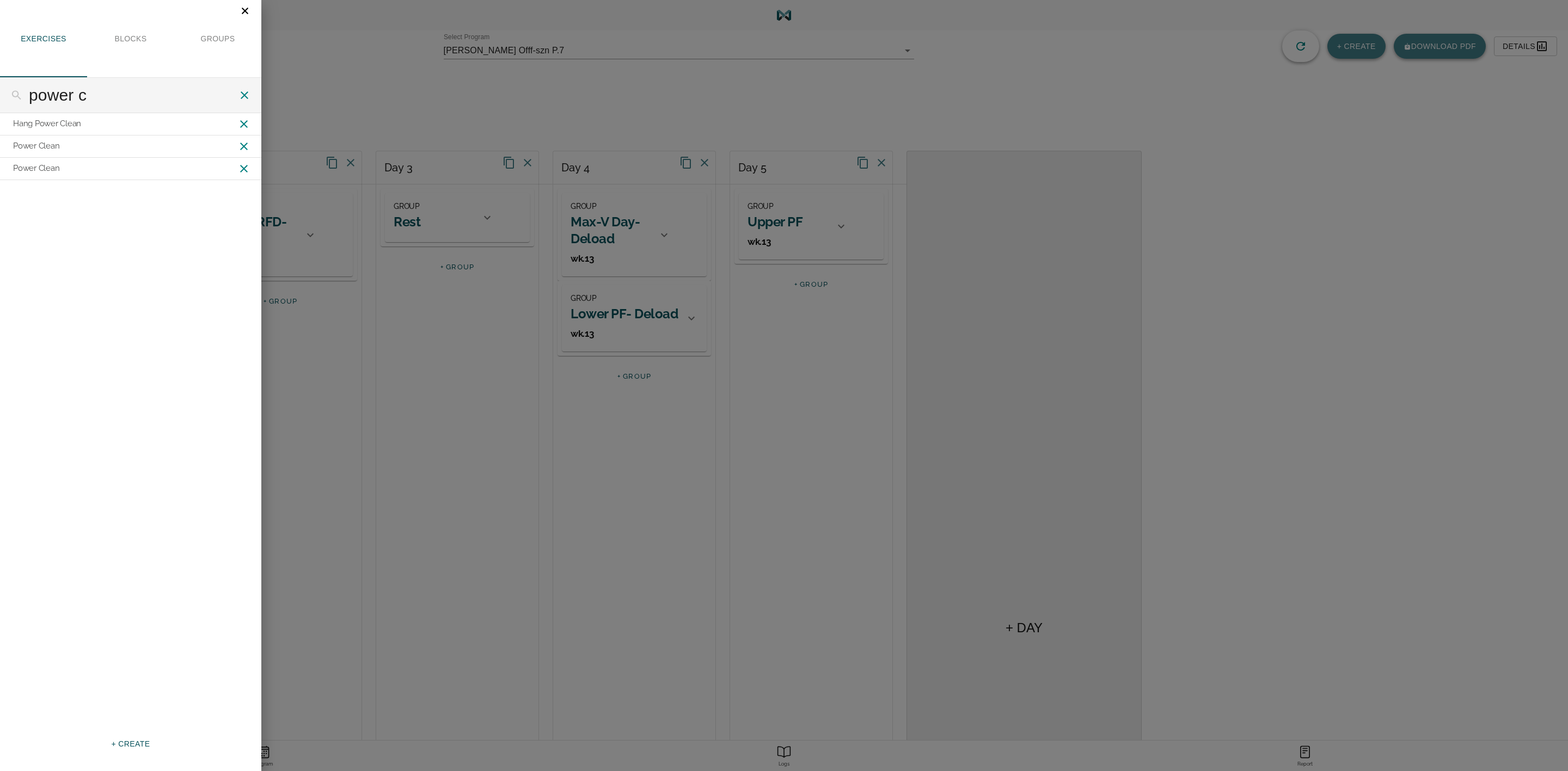
click at [242, 146] on icon at bounding box center [244, 146] width 13 height 13
click at [246, 9] on icon "Close" at bounding box center [244, 10] width 12 height 12
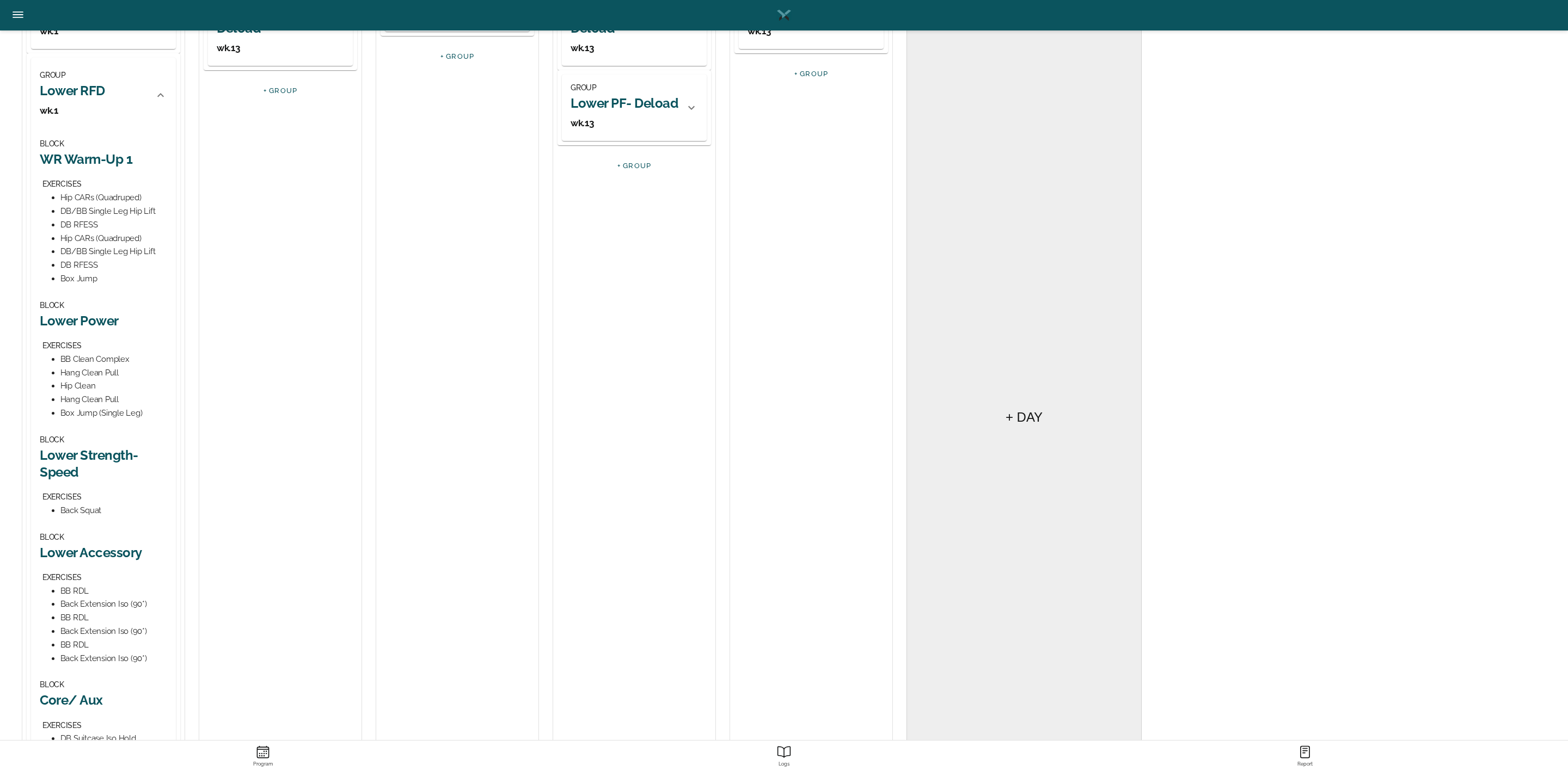
scroll to position [245, 0]
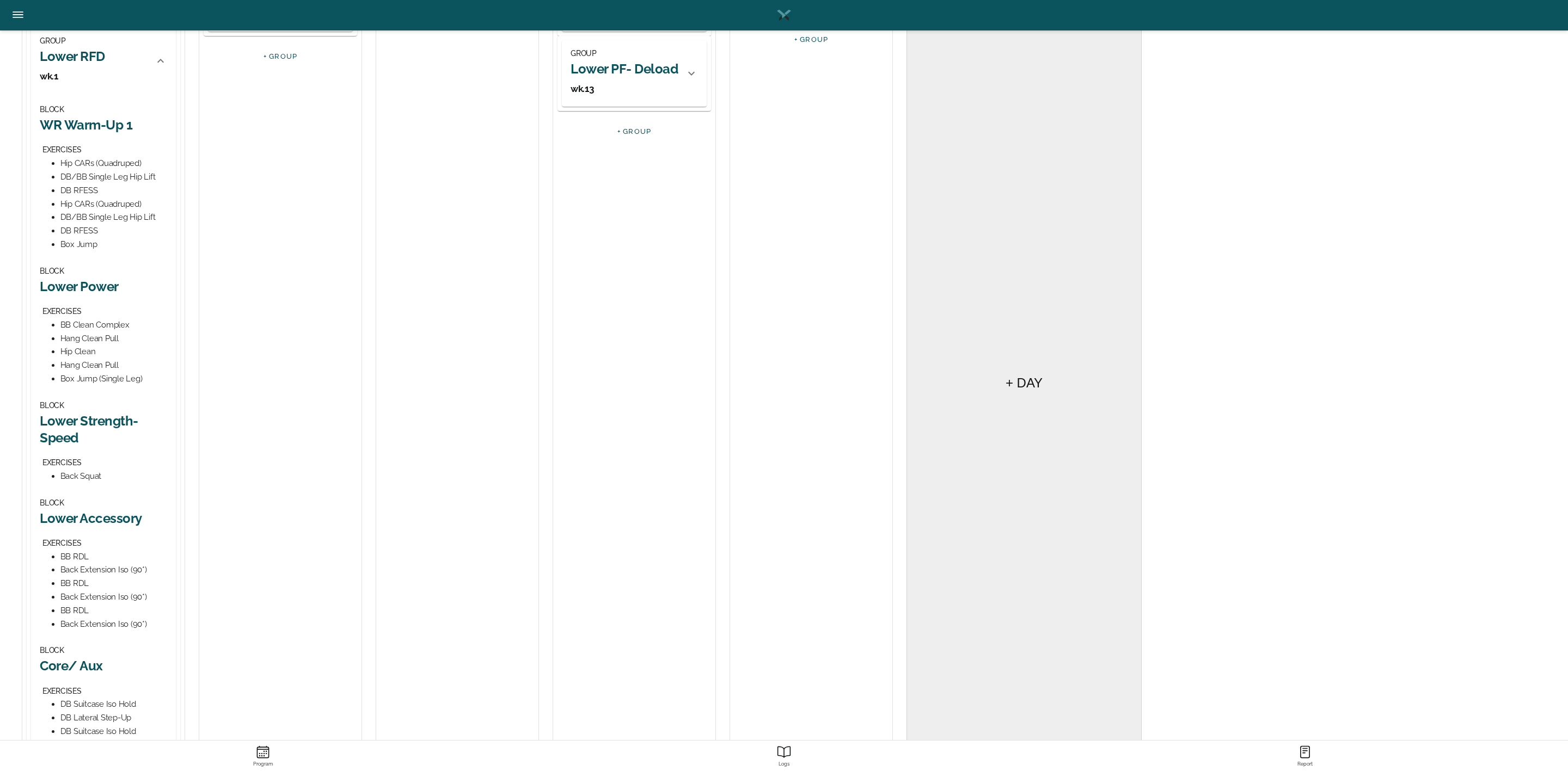
click at [116, 288] on h2 "Lower Power" at bounding box center [103, 286] width 127 height 17
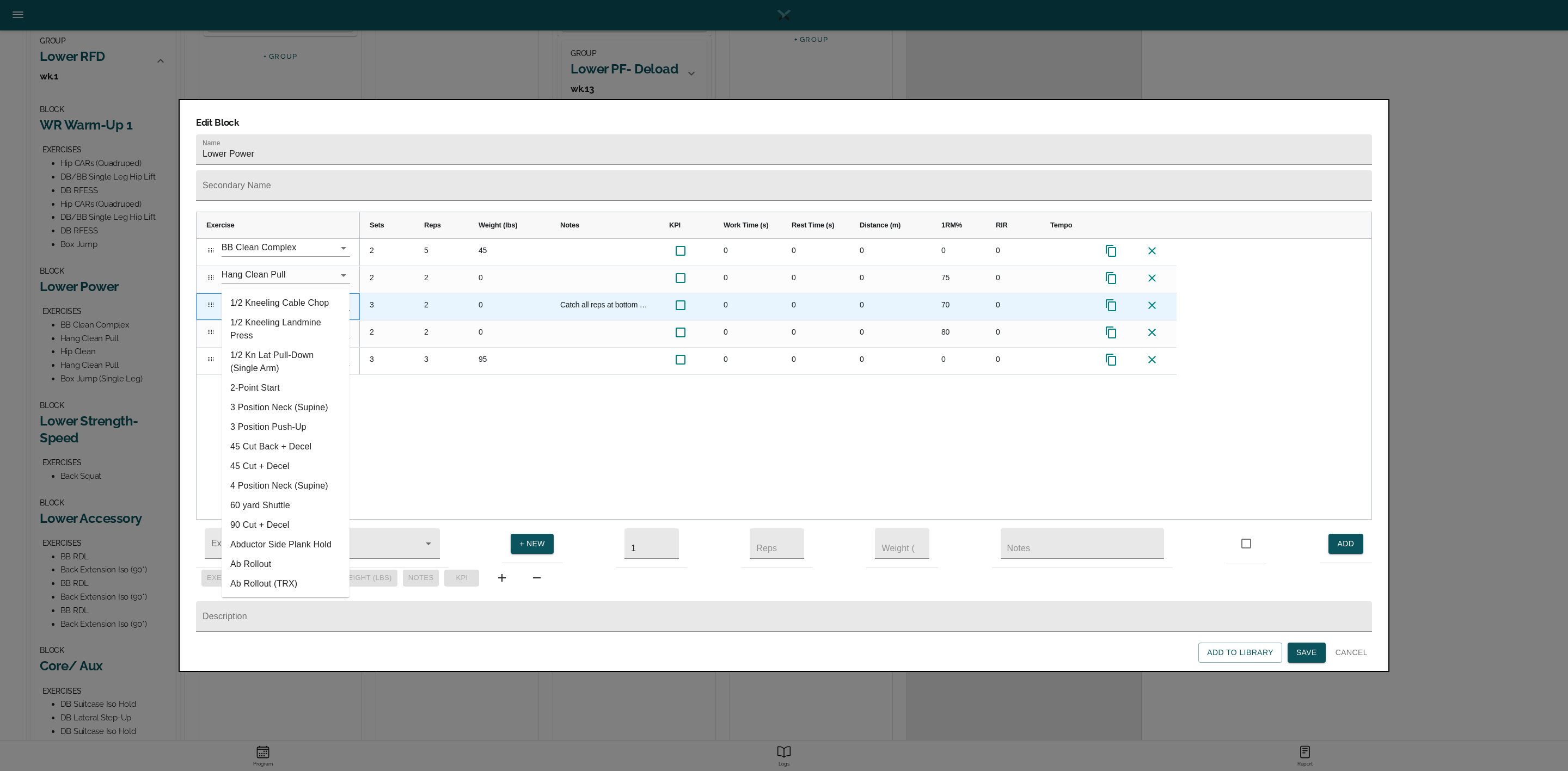
click at [294, 294] on input "Hip Clean" at bounding box center [270, 302] width 98 height 17
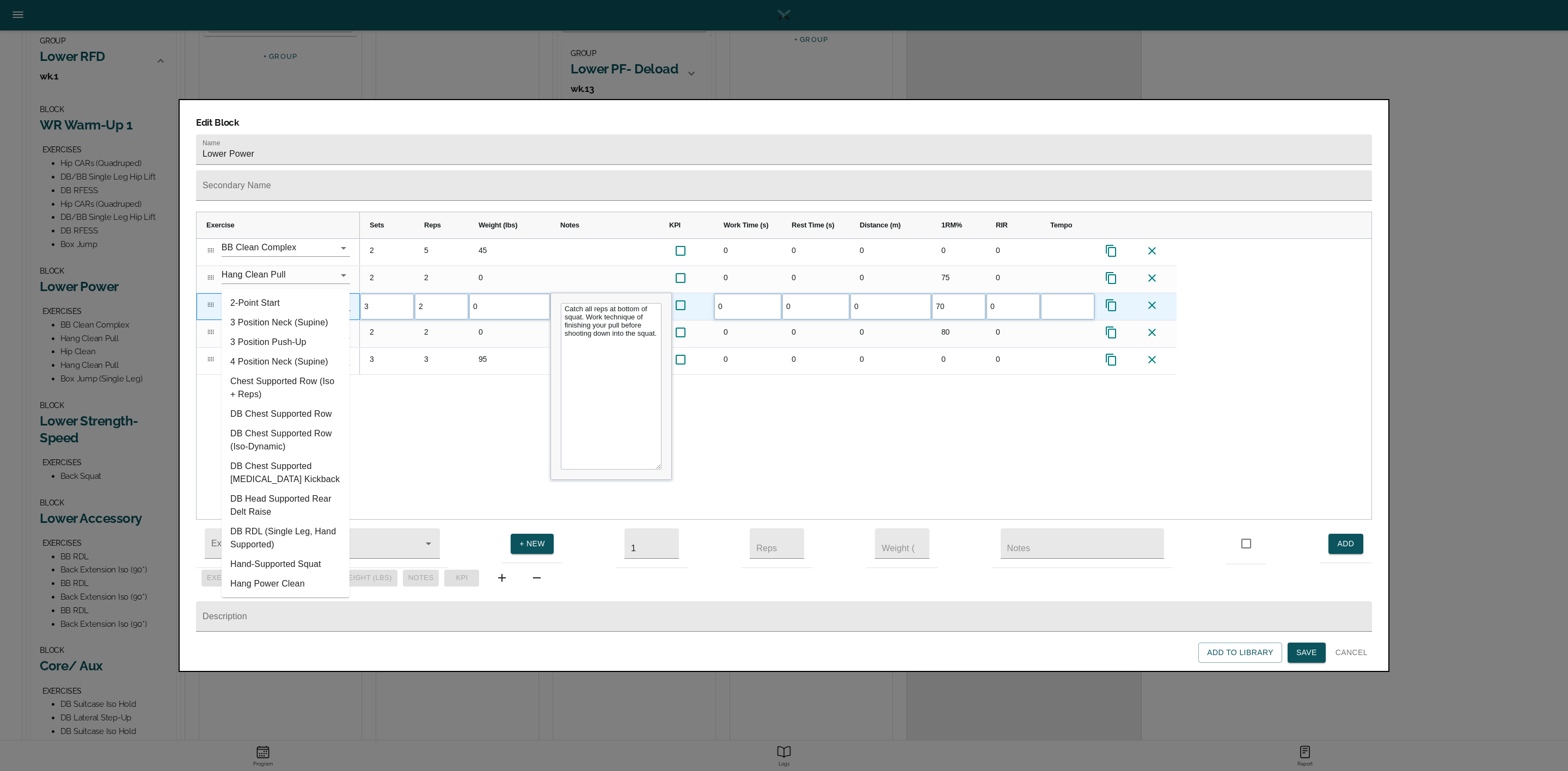
type input "p"
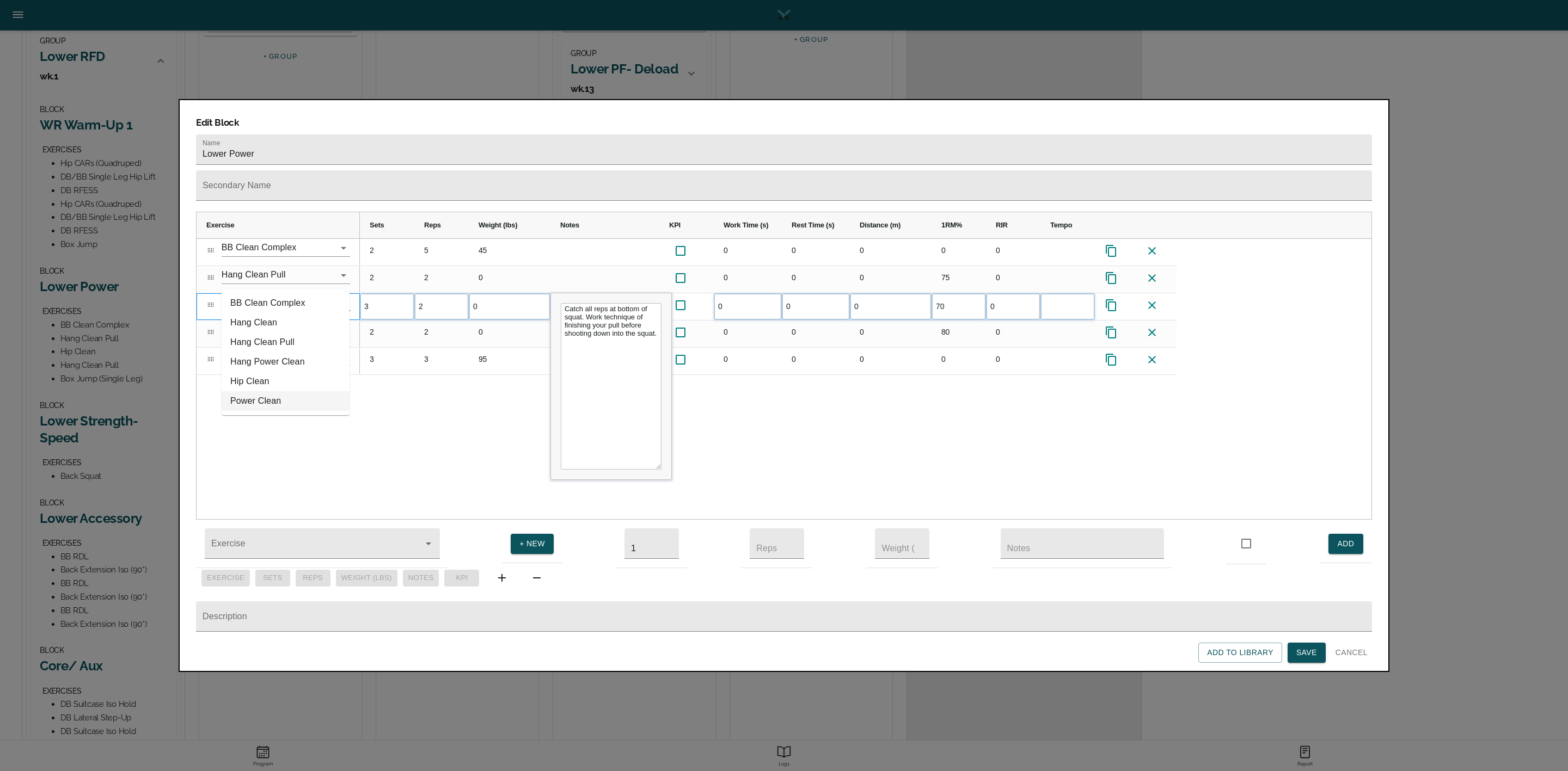
type input "clean"
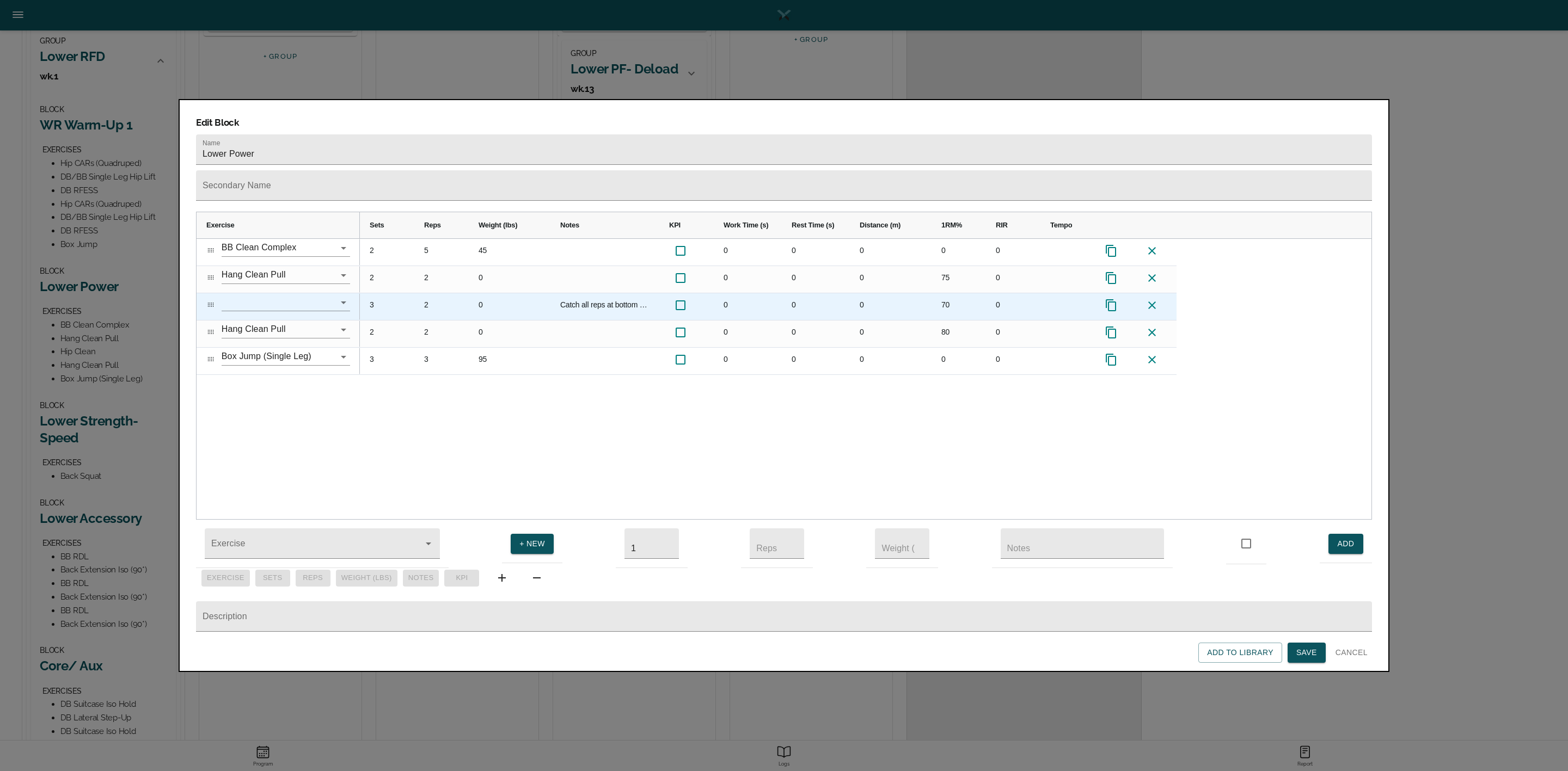
click at [264, 294] on input "text" at bounding box center [270, 302] width 98 height 17
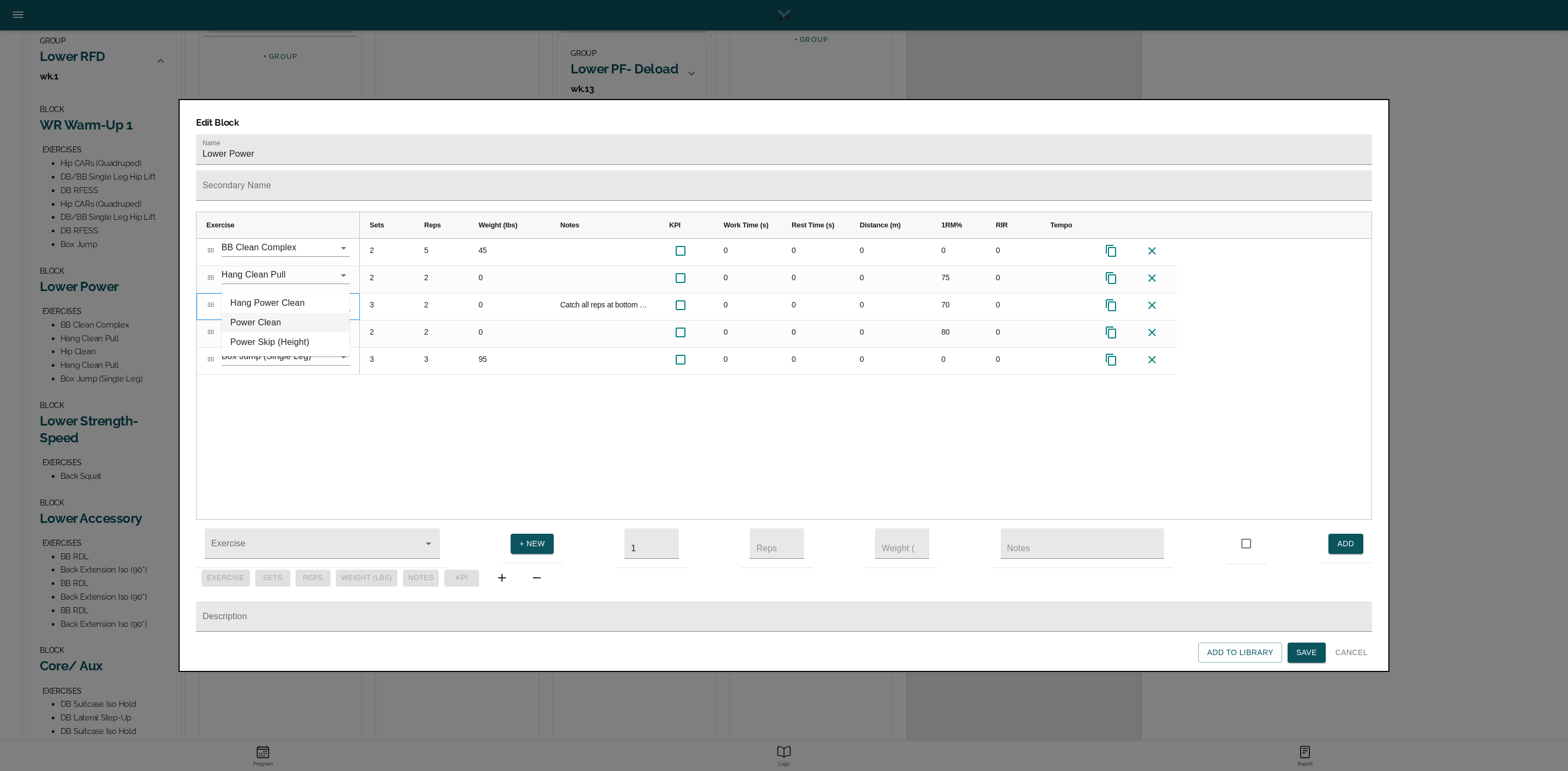
click at [267, 321] on li "Power Clean" at bounding box center [285, 322] width 128 height 20
type input "Power Clean"
click at [318, 411] on div "BB Clean Complex Hang Clean Pull Power Clean Hang Clean Pull Box Jump (Single L…" at bounding box center [784, 379] width 1175 height 281
click at [1304, 653] on span "Save" at bounding box center [1307, 652] width 21 height 14
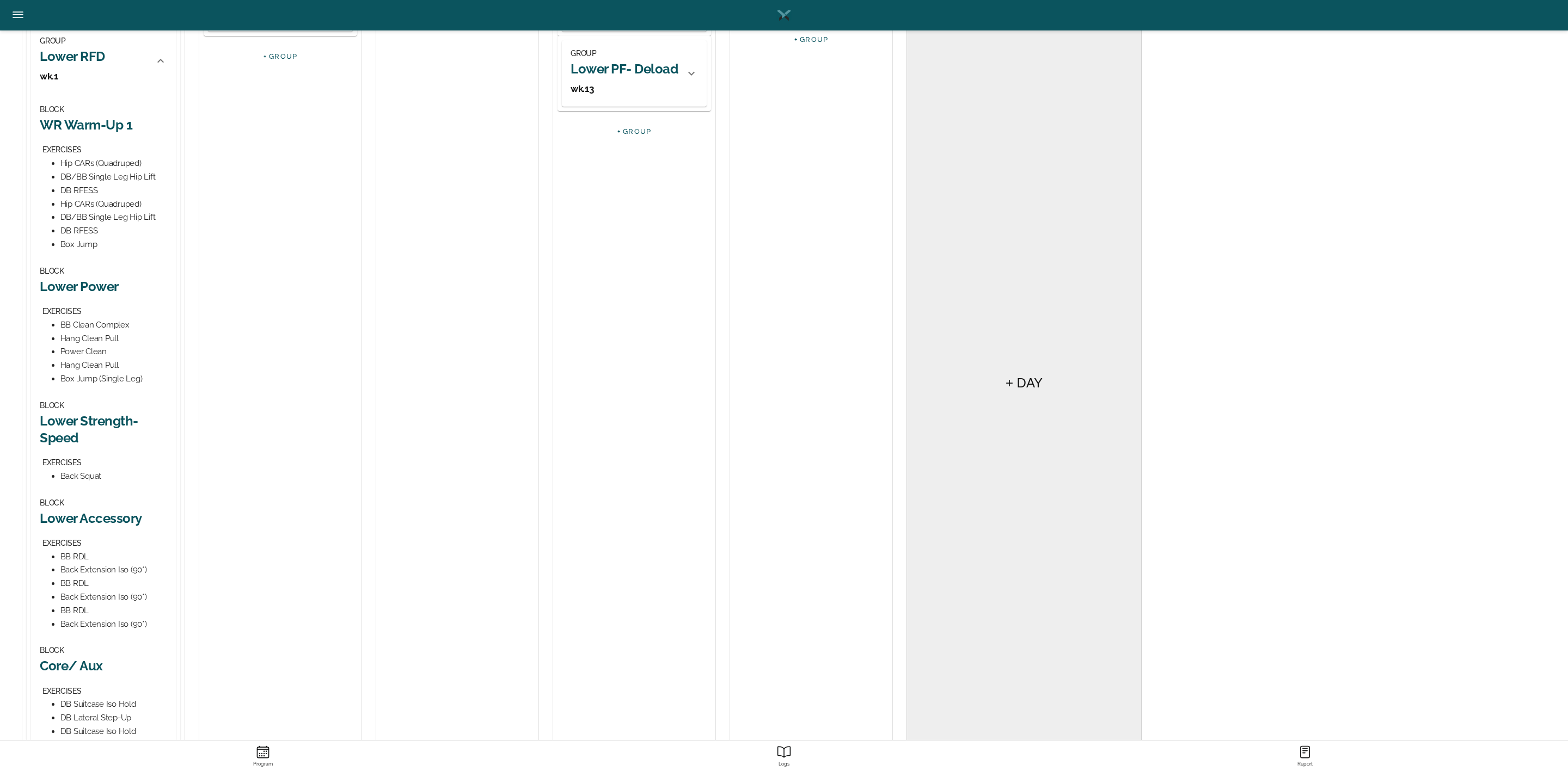
scroll to position [0, 0]
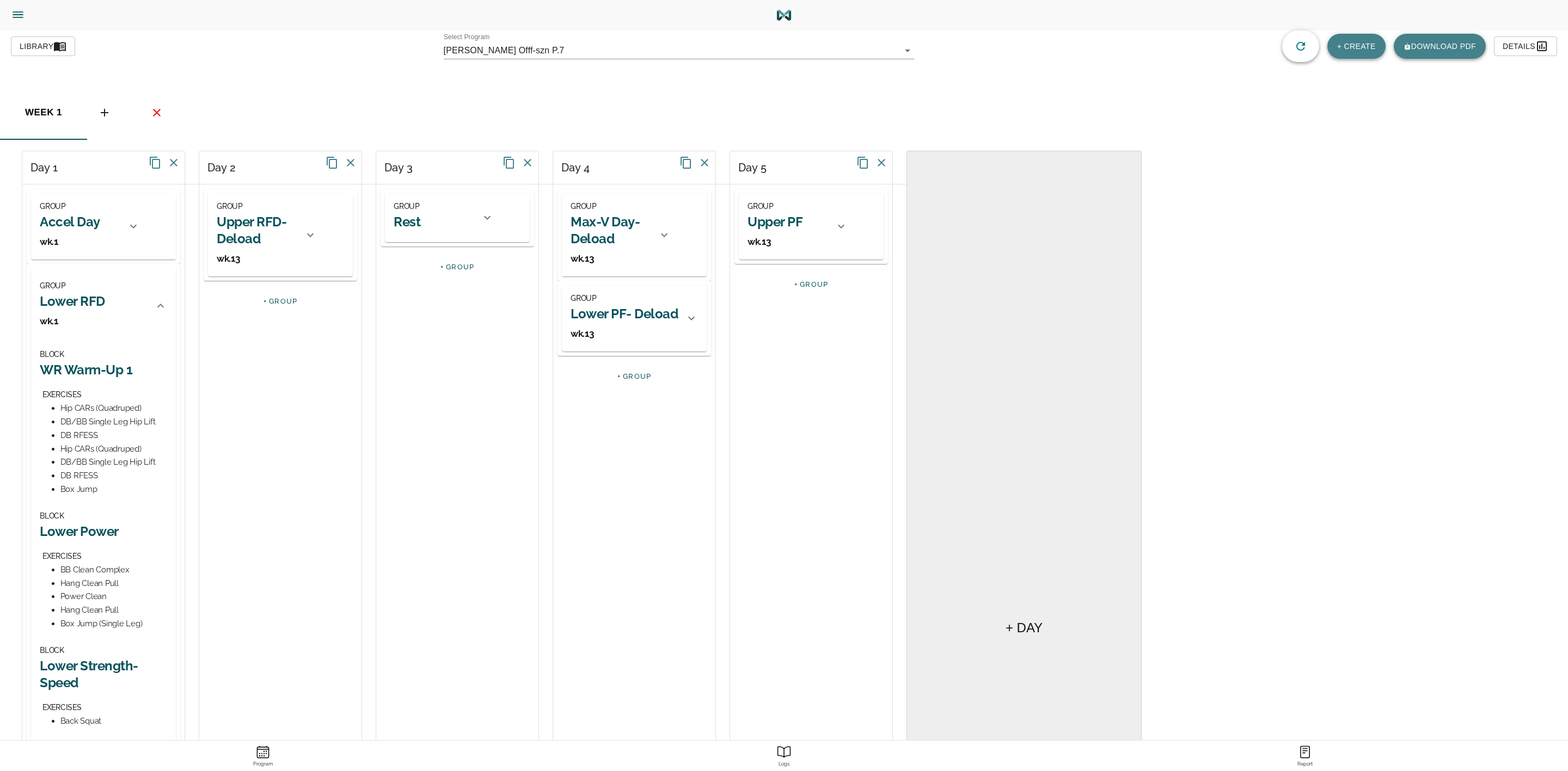
click at [64, 46] on icon "button" at bounding box center [62, 46] width 4 height 4
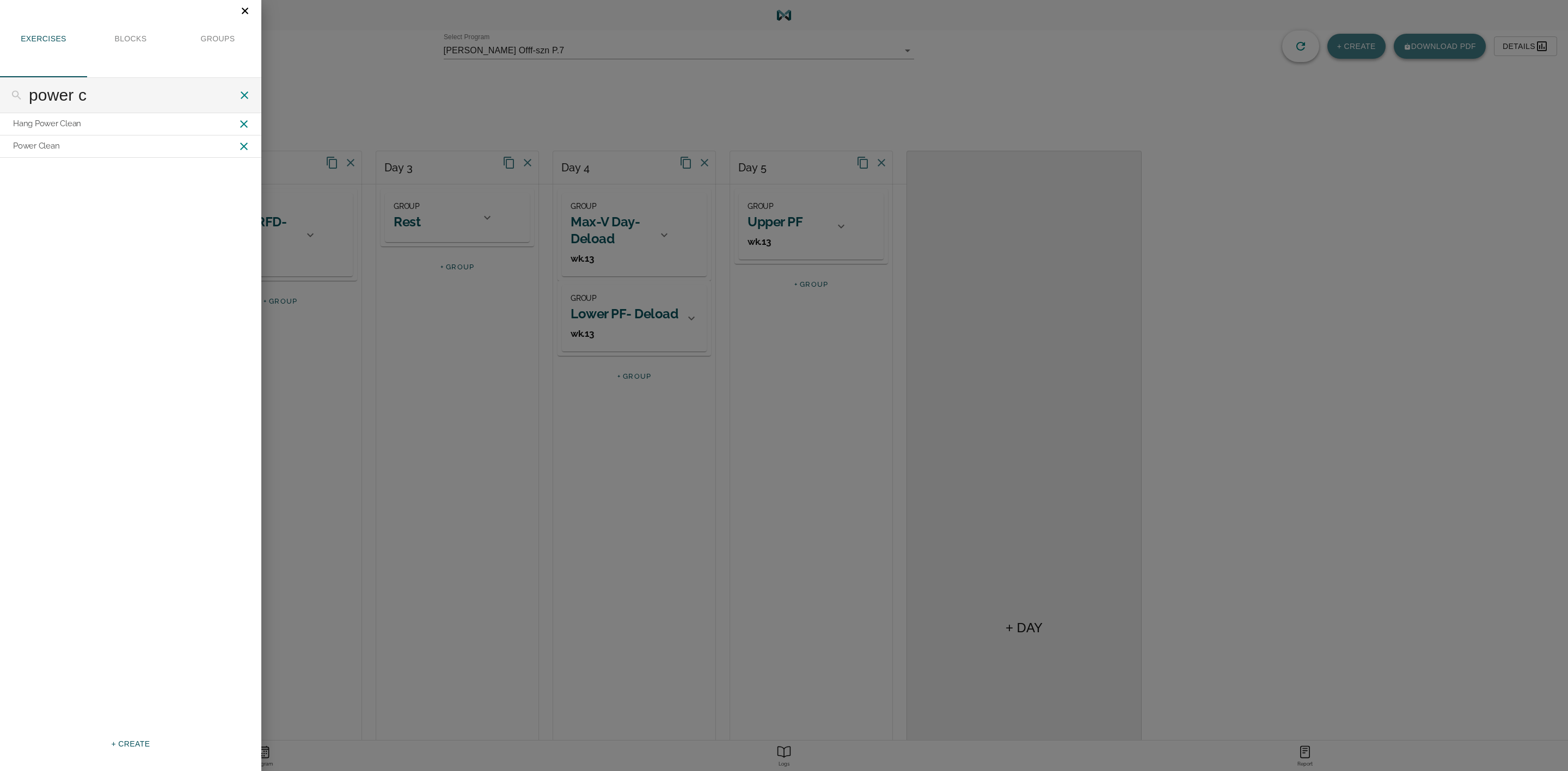
click at [124, 738] on span "+ CREATE" at bounding box center [131, 744] width 39 height 14
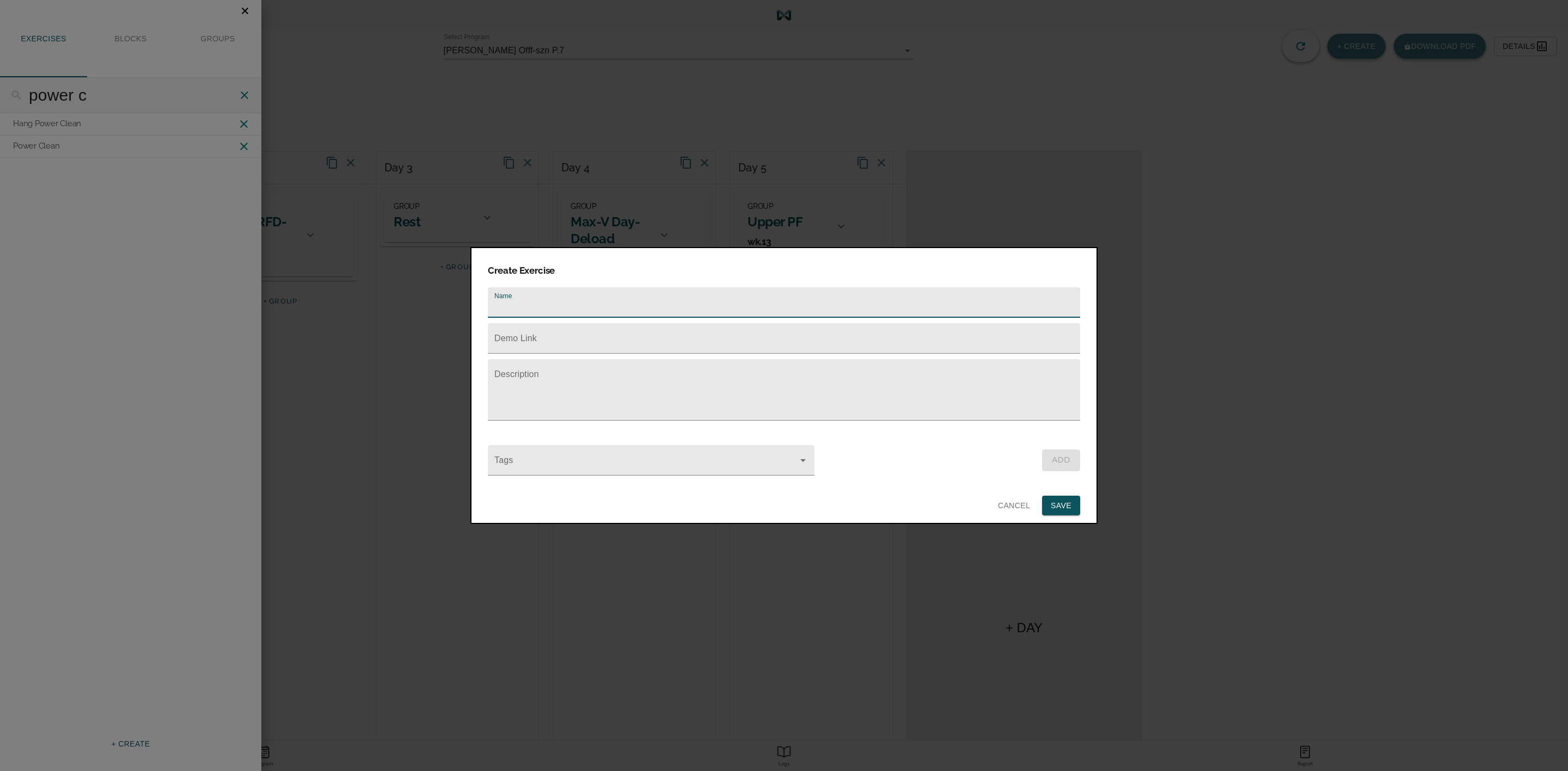
click at [552, 301] on input "text" at bounding box center [784, 302] width 592 height 30
type input "P"
type input "Clean Pull"
click at [556, 332] on input "text" at bounding box center [784, 338] width 592 height 30
paste input "[URL][DOMAIN_NAME]"
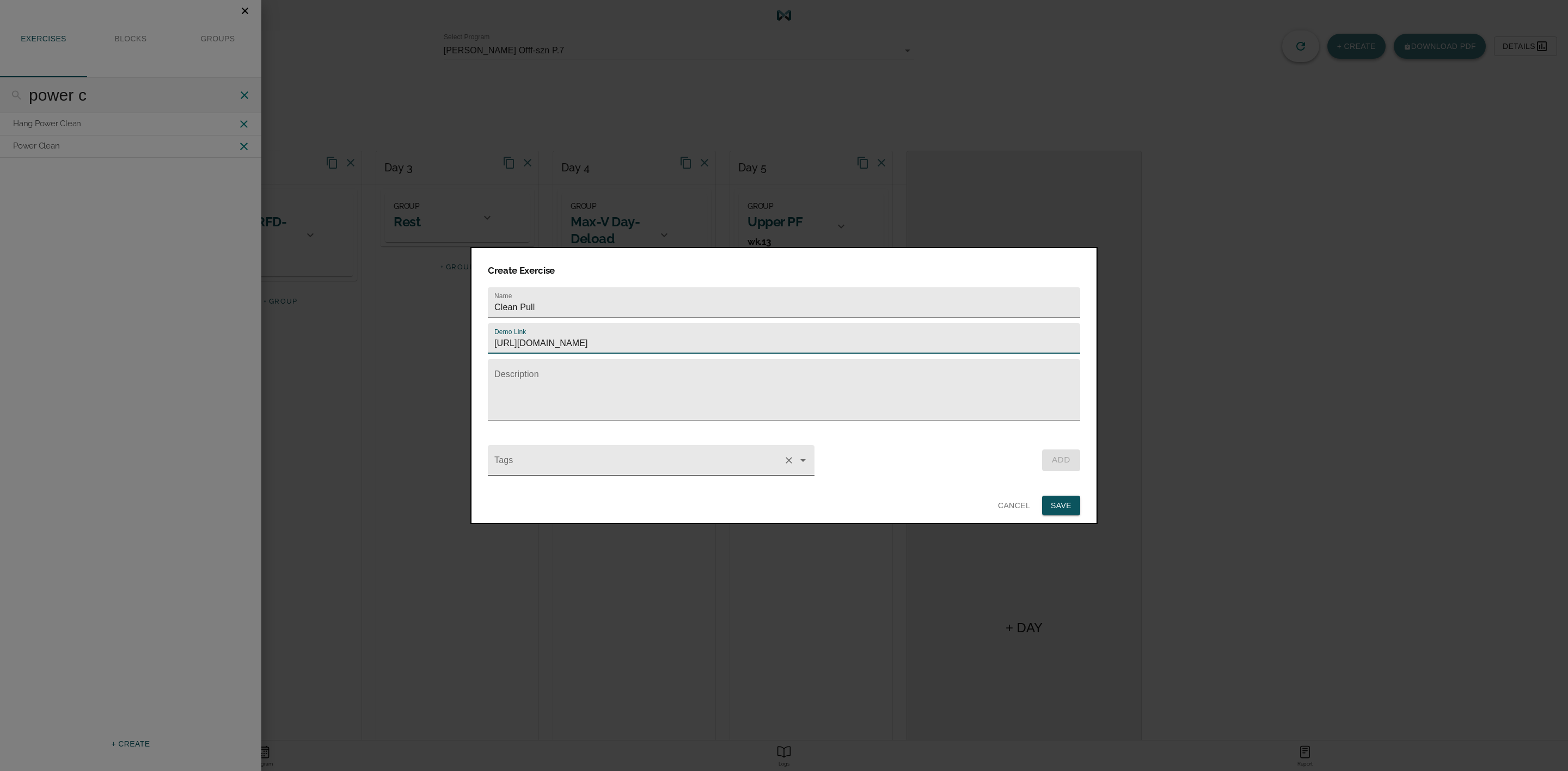
type input "[URL][DOMAIN_NAME]"
click at [556, 456] on input "Tags" at bounding box center [635, 465] width 287 height 20
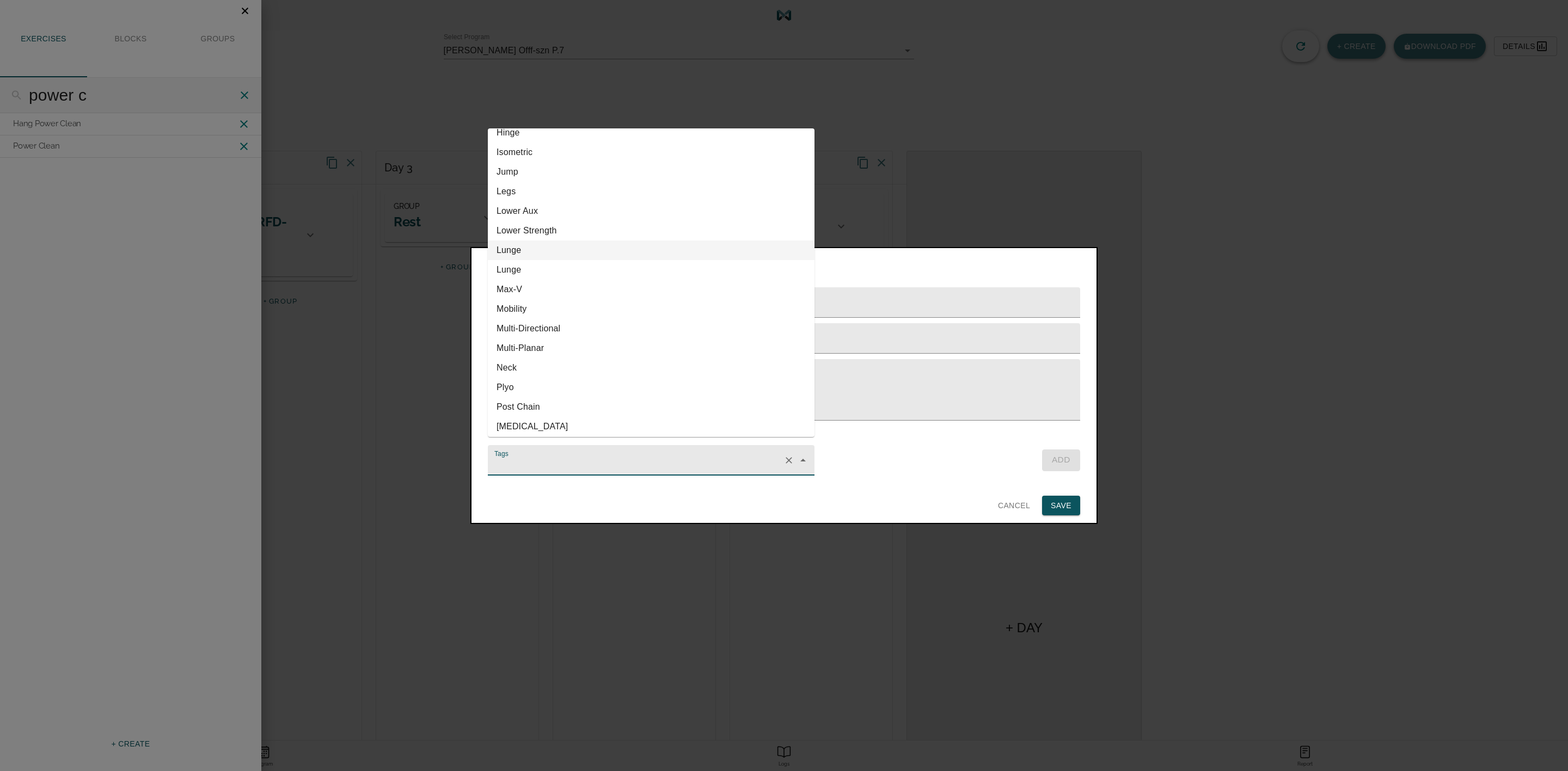
scroll to position [326, 0]
click at [532, 361] on li "Power" at bounding box center [651, 364] width 326 height 20
type input "Power"
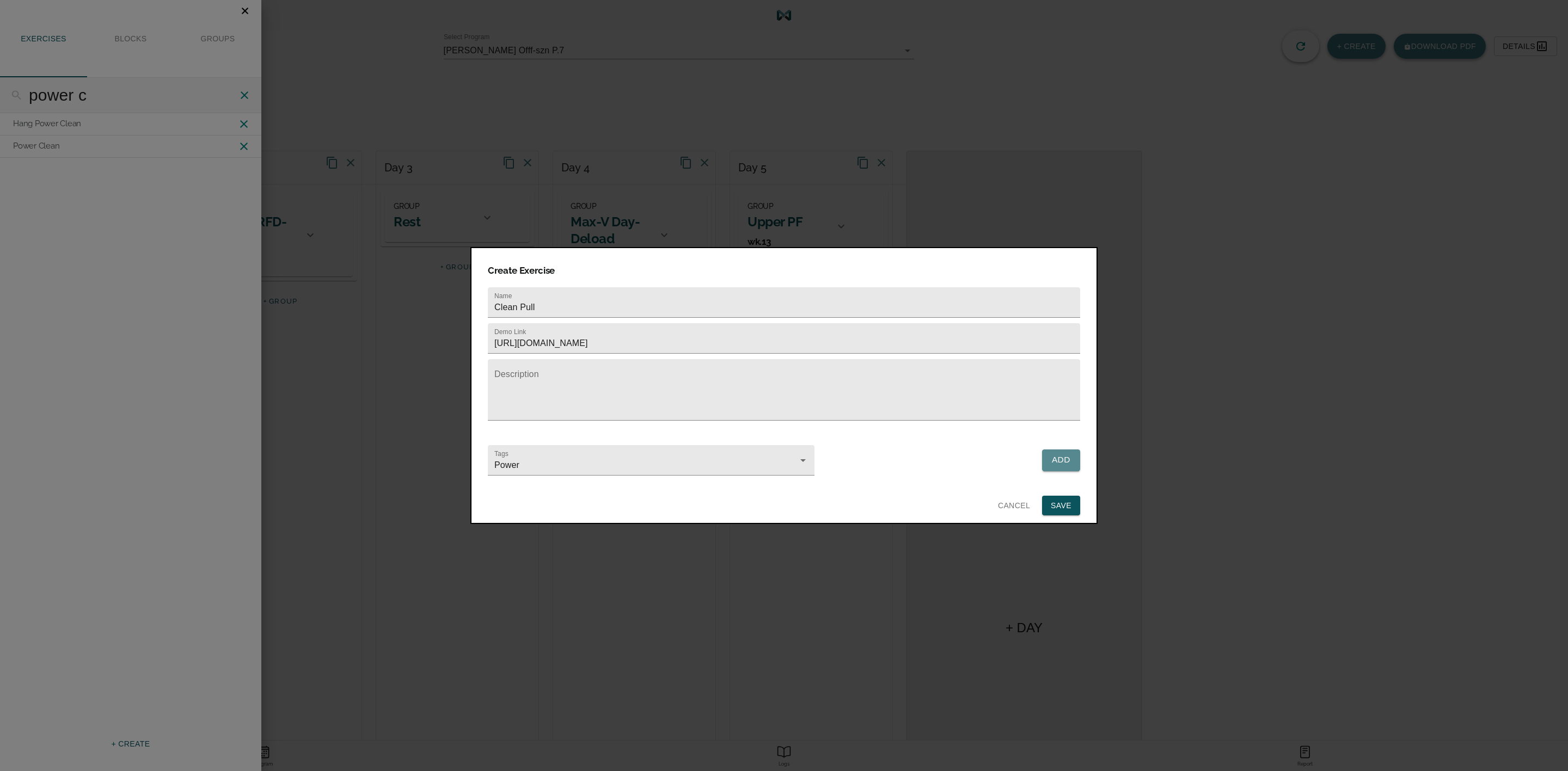
click at [1055, 453] on span "Add" at bounding box center [1061, 460] width 19 height 14
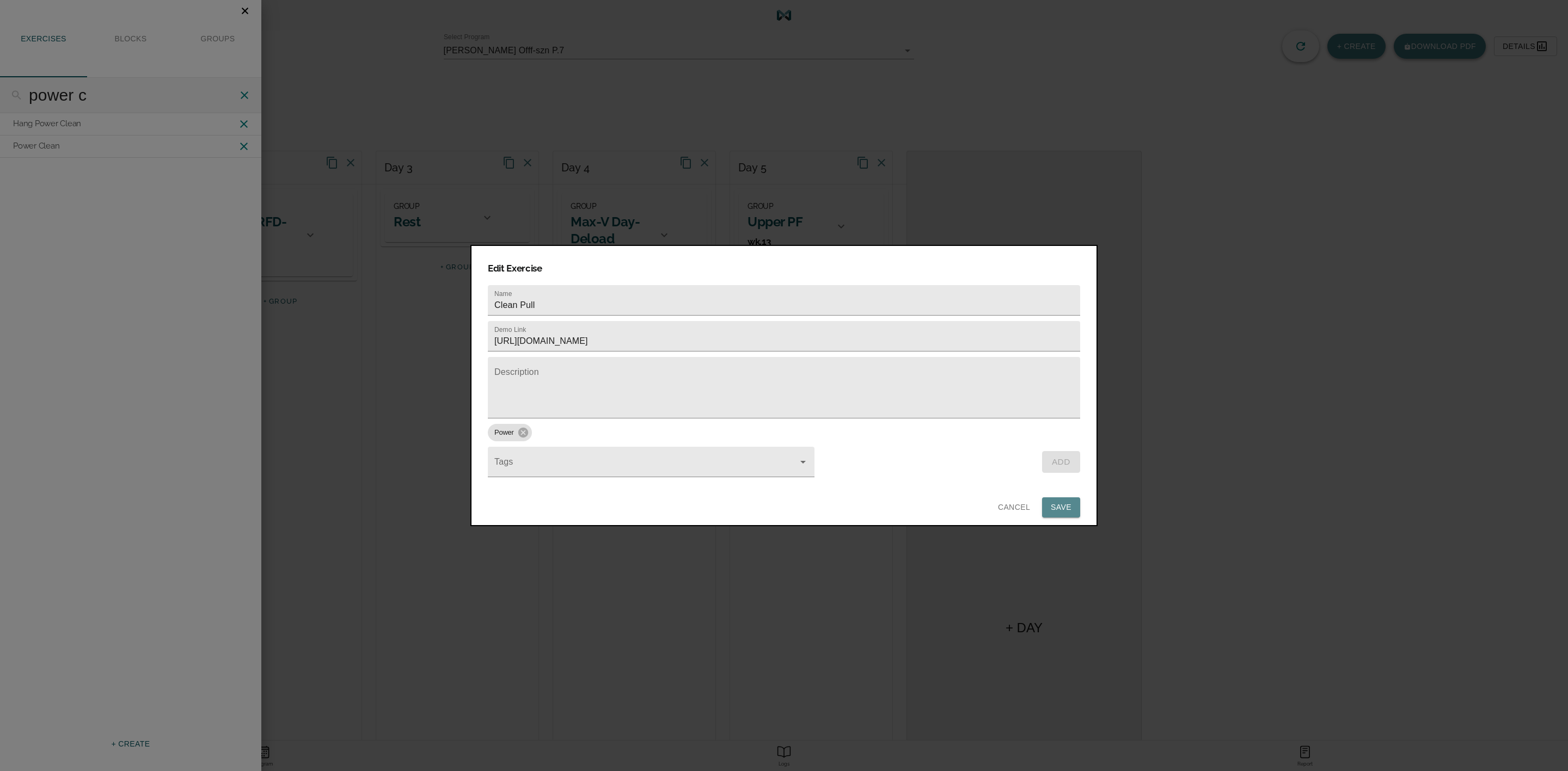
click at [1066, 500] on span "Save" at bounding box center [1061, 507] width 21 height 14
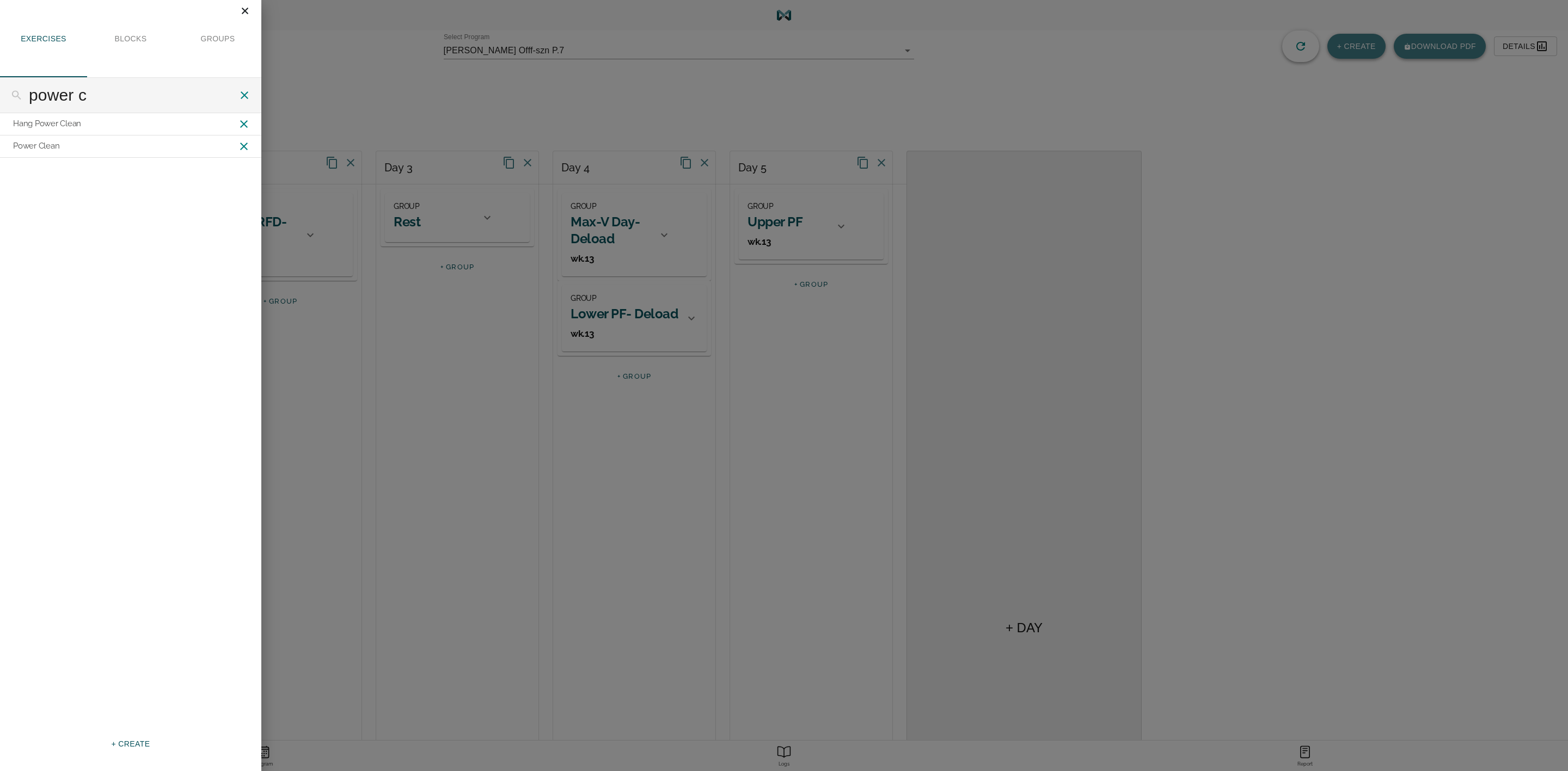
click at [244, 8] on icon "Close" at bounding box center [244, 10] width 12 height 12
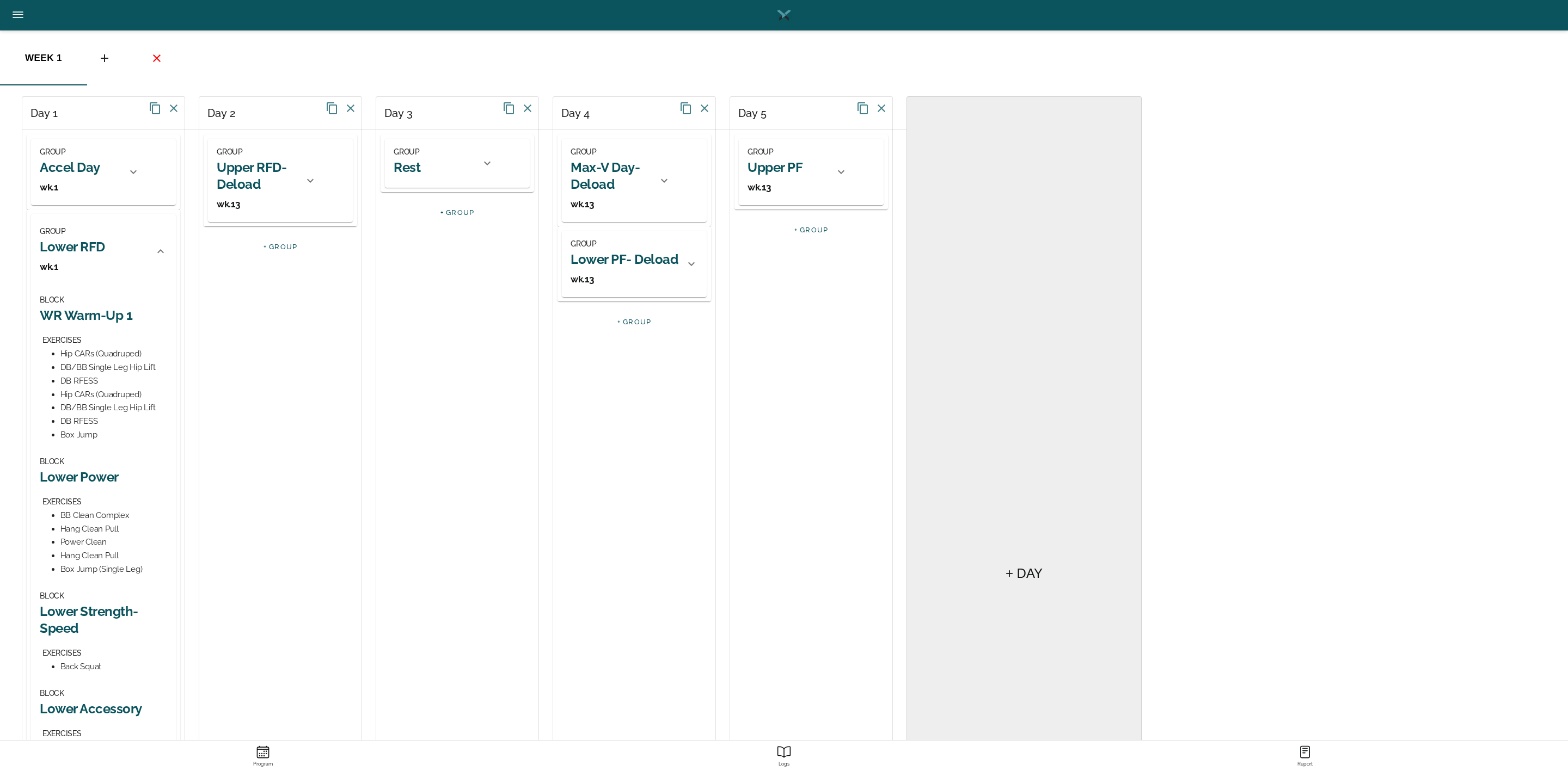
scroll to position [82, 0]
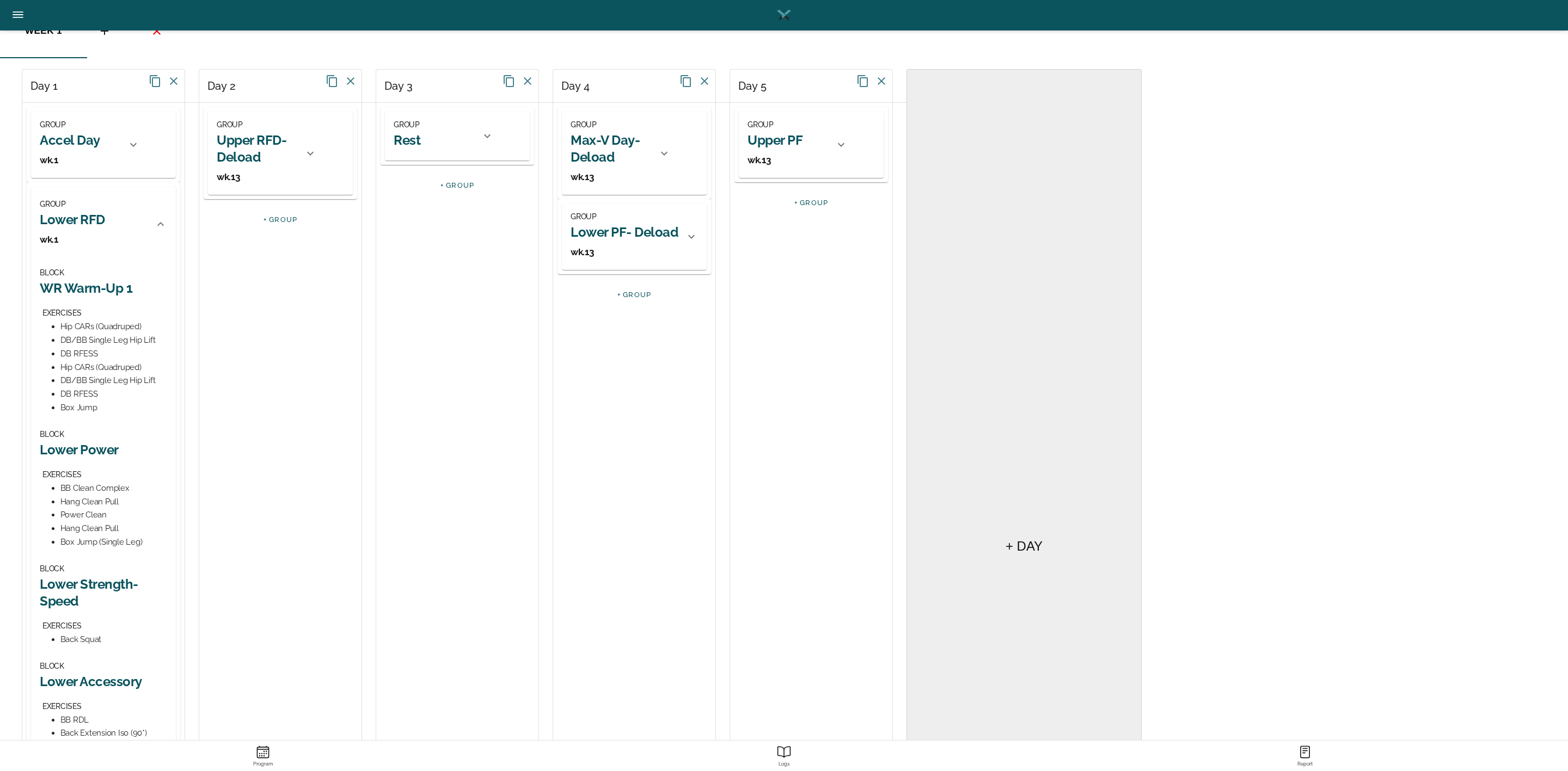
click at [100, 453] on h2 "Lower Power" at bounding box center [103, 450] width 127 height 17
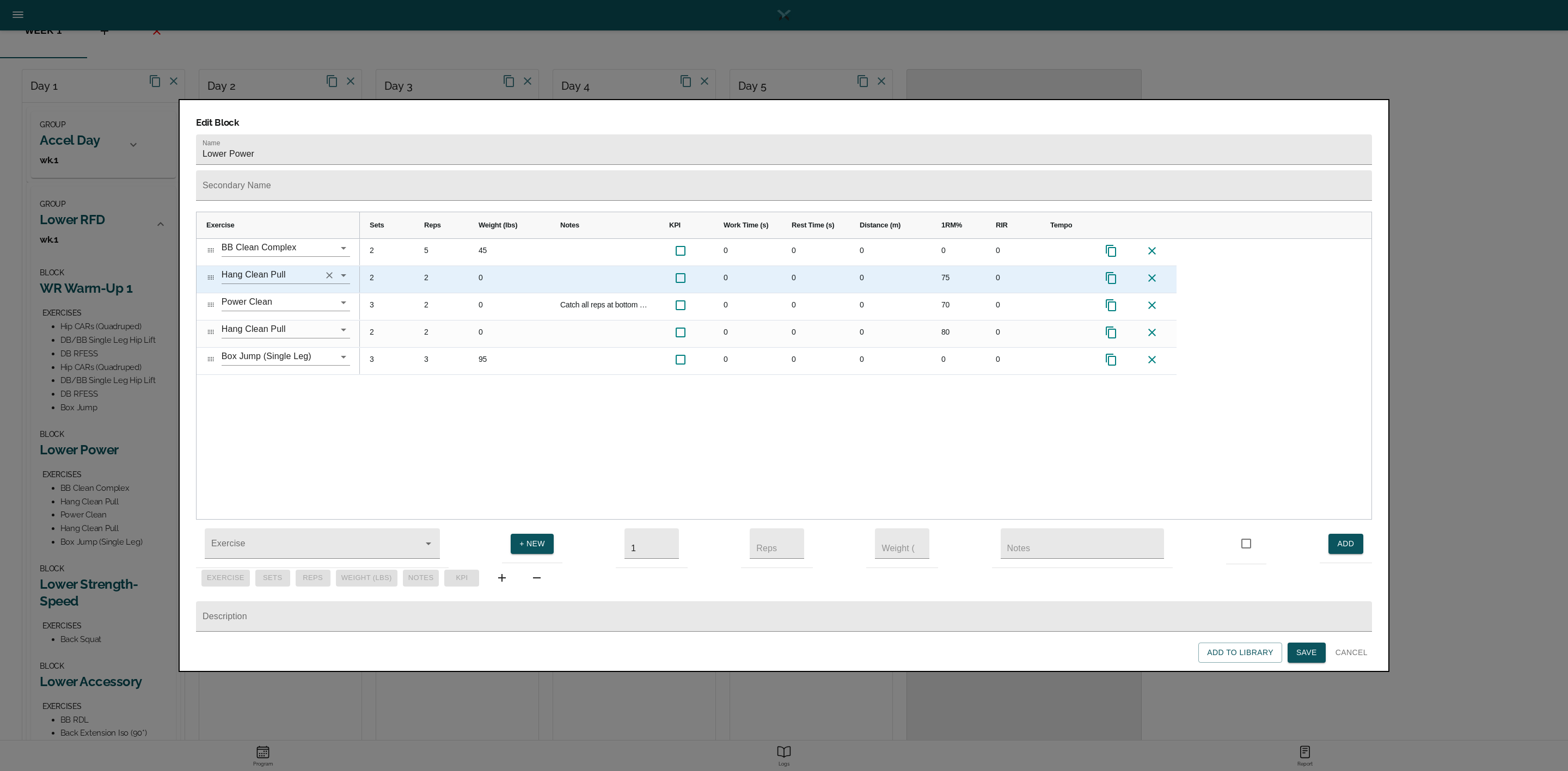
click at [329, 270] on icon "Clear" at bounding box center [330, 275] width 11 height 11
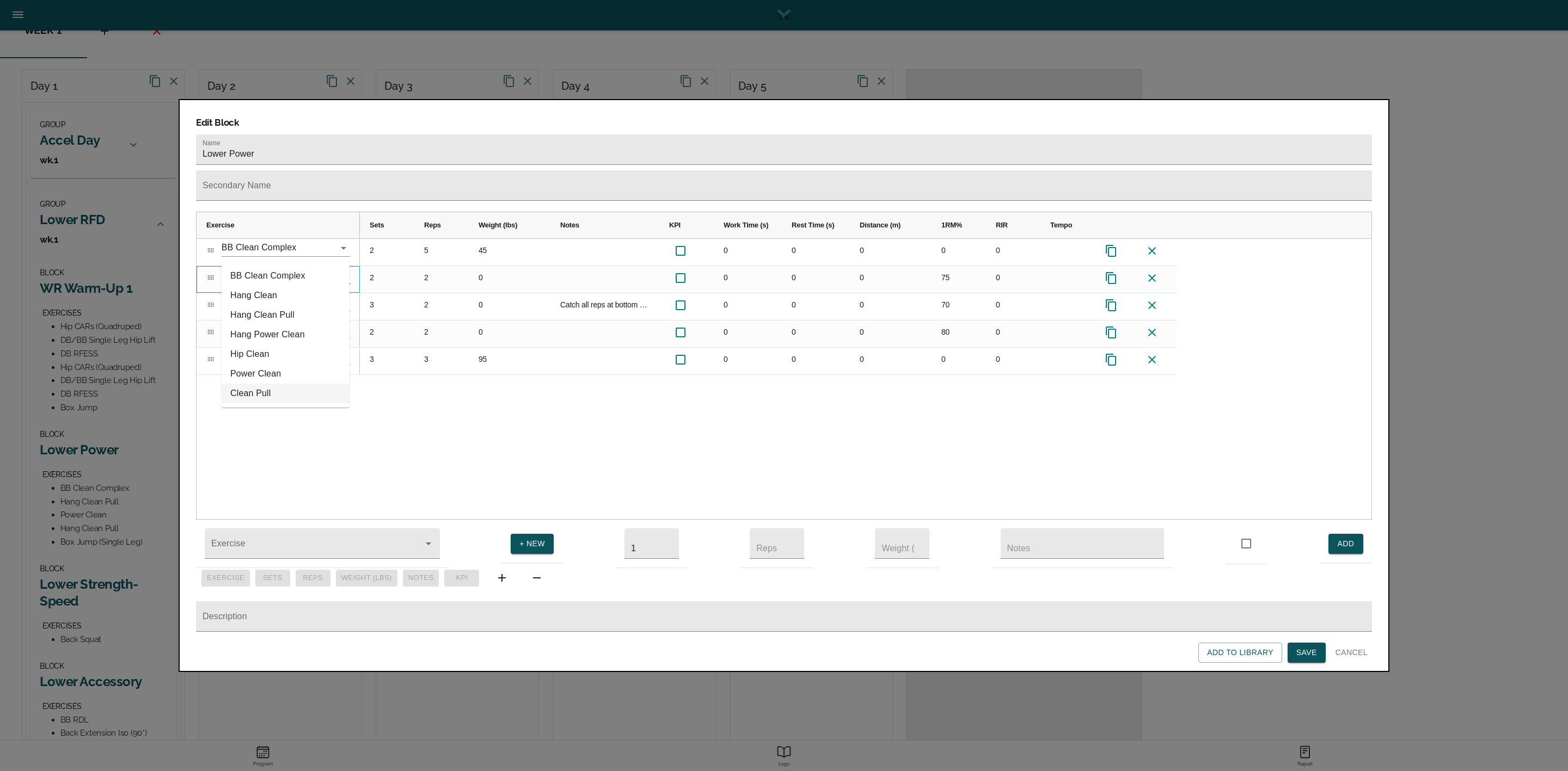
click at [308, 386] on li "Clean Pull" at bounding box center [285, 393] width 128 height 20
type input "Clean Pull"
click at [922, 423] on div "2 5 45 0 0 0 0 0 2 2 0 0 0 0 75 0 3 2 0 Catch all reps at bottom of squat. Work…" at bounding box center [865, 379] width 1012 height 281
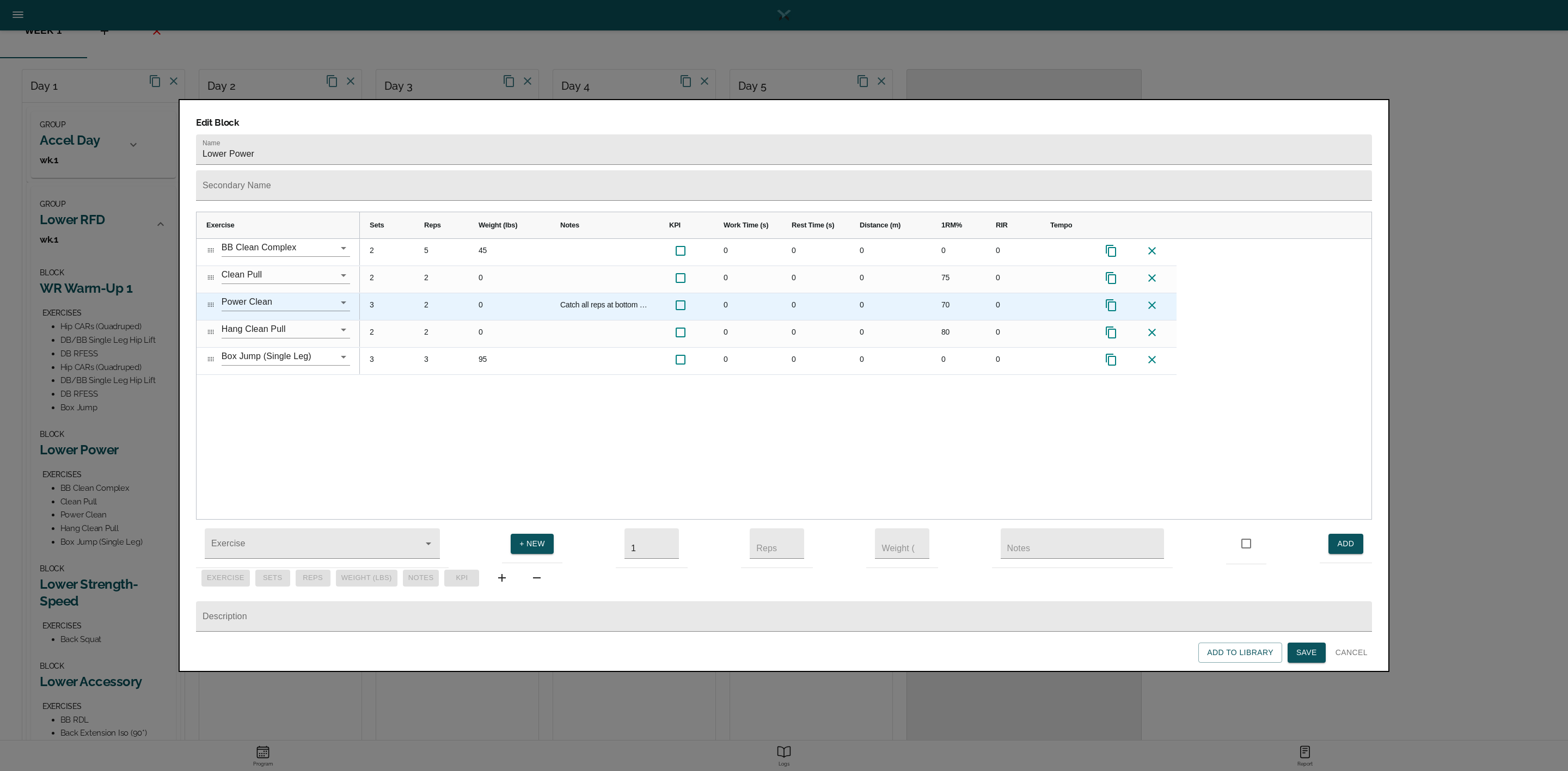
click at [427, 294] on div "2" at bounding box center [442, 307] width 54 height 27
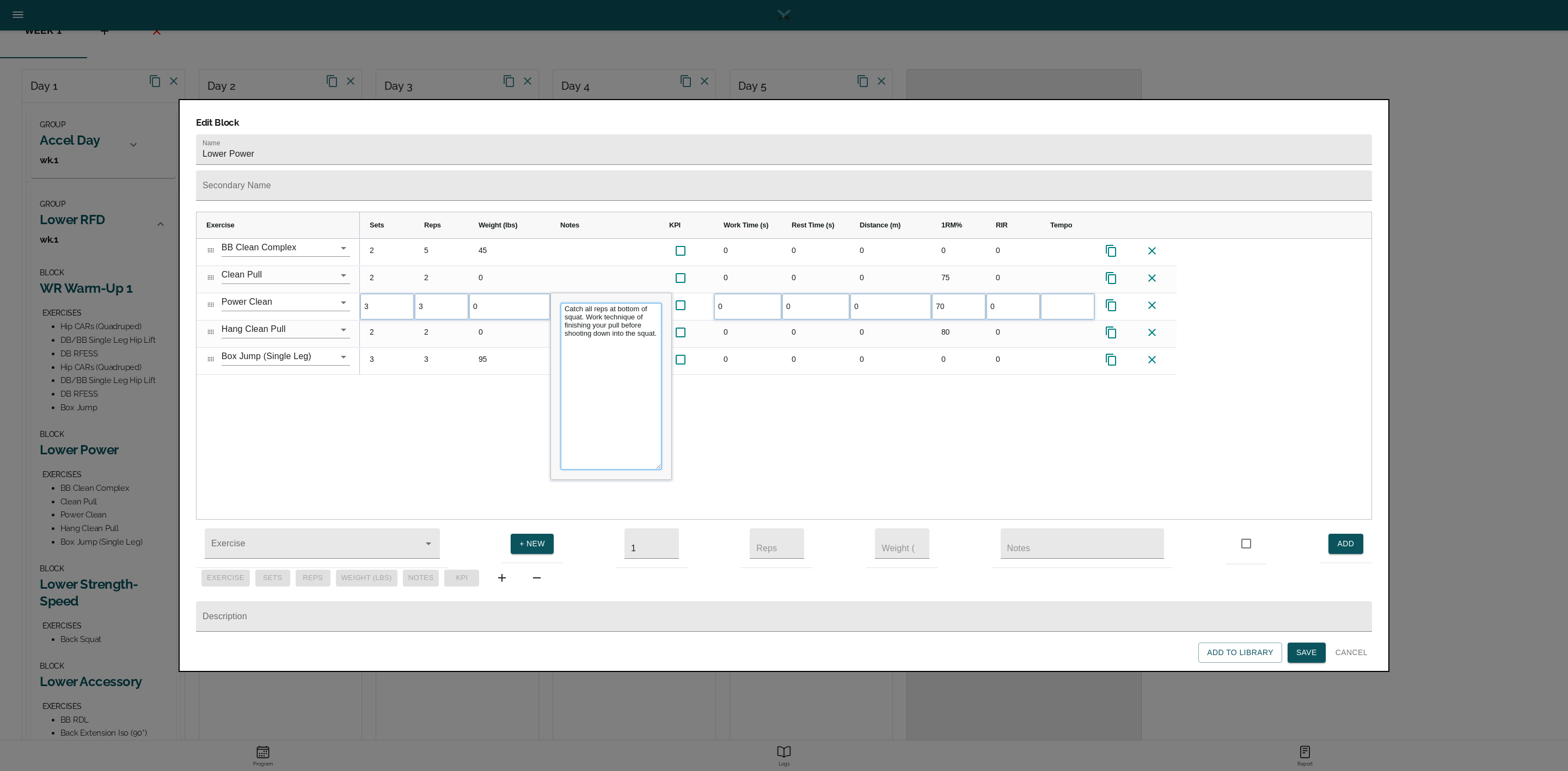
click at [593, 303] on textarea "Catch all reps at bottom of squat. Work technique of finishing your pull before…" at bounding box center [611, 386] width 101 height 166
drag, startPoint x: 594, startPoint y: 293, endPoint x: 564, endPoint y: 282, distance: 32.0
click at [564, 303] on textarea "Catch all reps at bottom of squat. Work technique of finishing your pull before…" at bounding box center [611, 386] width 101 height 166
drag, startPoint x: 618, startPoint y: 315, endPoint x: 588, endPoint y: 306, distance: 31.3
click at [588, 306] on textarea "Work technique of finishing your pull before shooting down into the squat." at bounding box center [611, 386] width 101 height 166
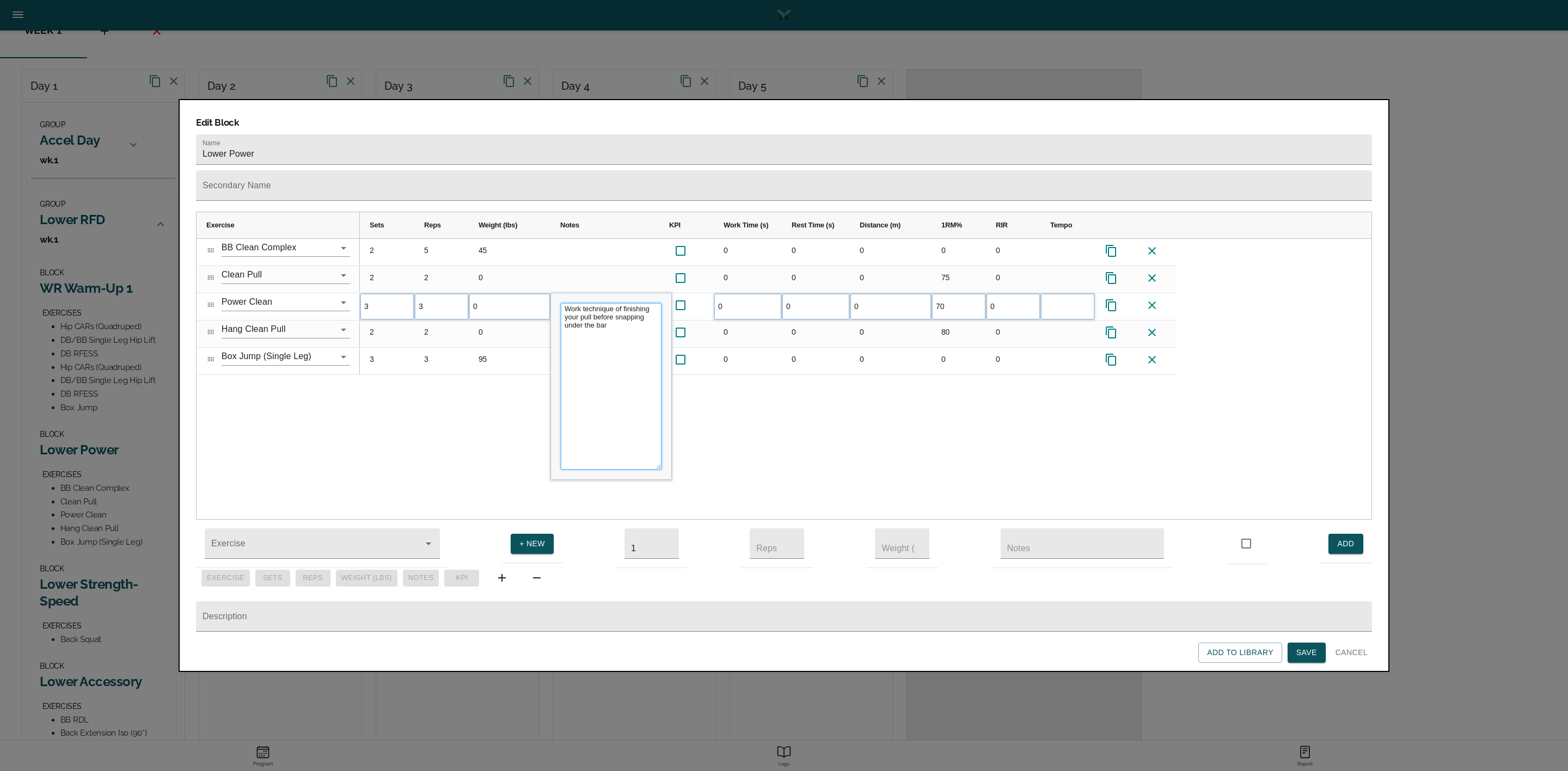
type textarea "Work technique of finishing your pull before snapping under the bar."
click at [532, 426] on div "2 5 45 0 0 0 0 0 2 2 0 0 0 0 75 0 3 3 0 Catch all reps at bottom of squat. Work…" at bounding box center [865, 379] width 1012 height 281
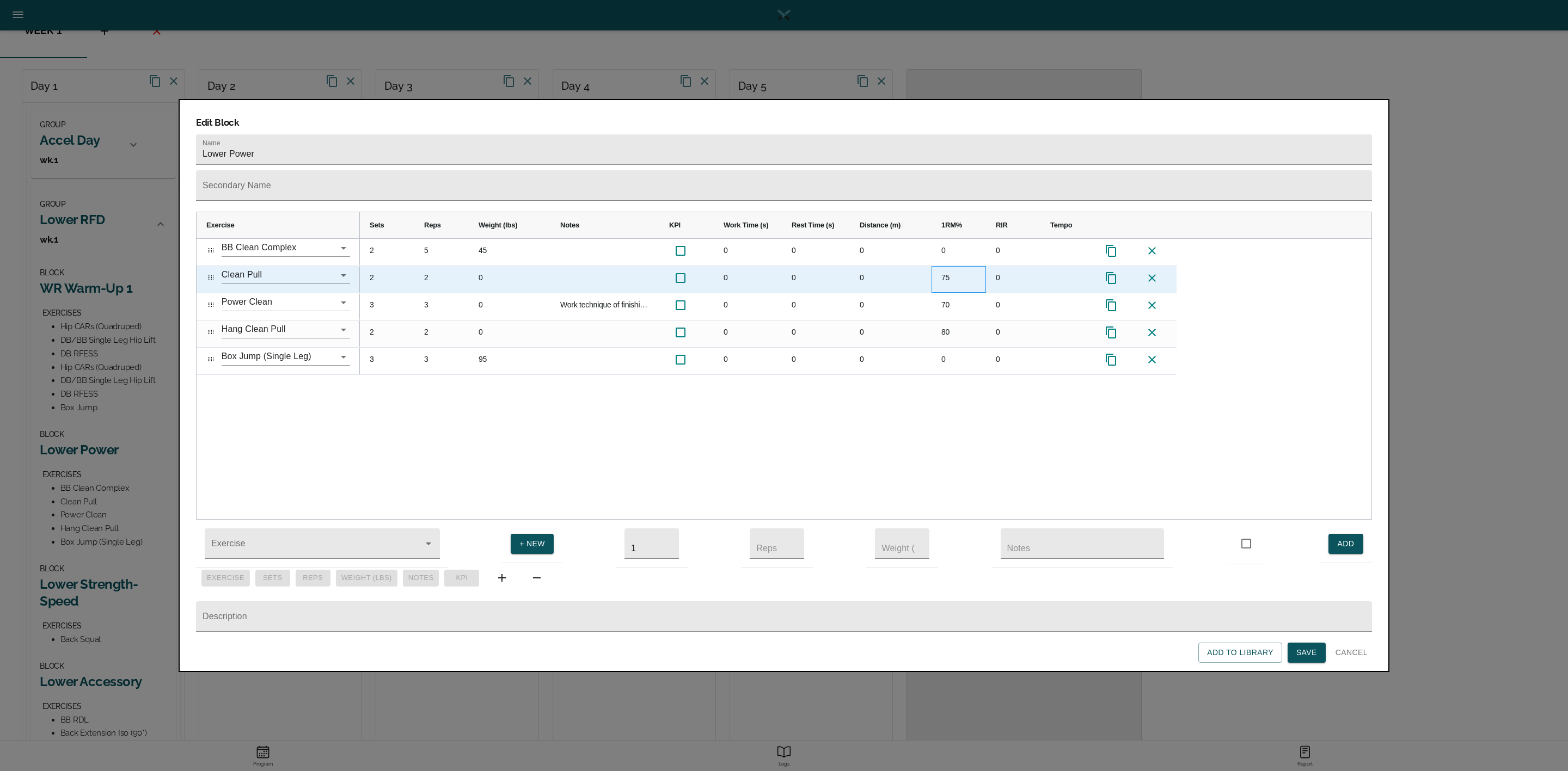
click at [948, 267] on div "75" at bounding box center [958, 280] width 54 height 27
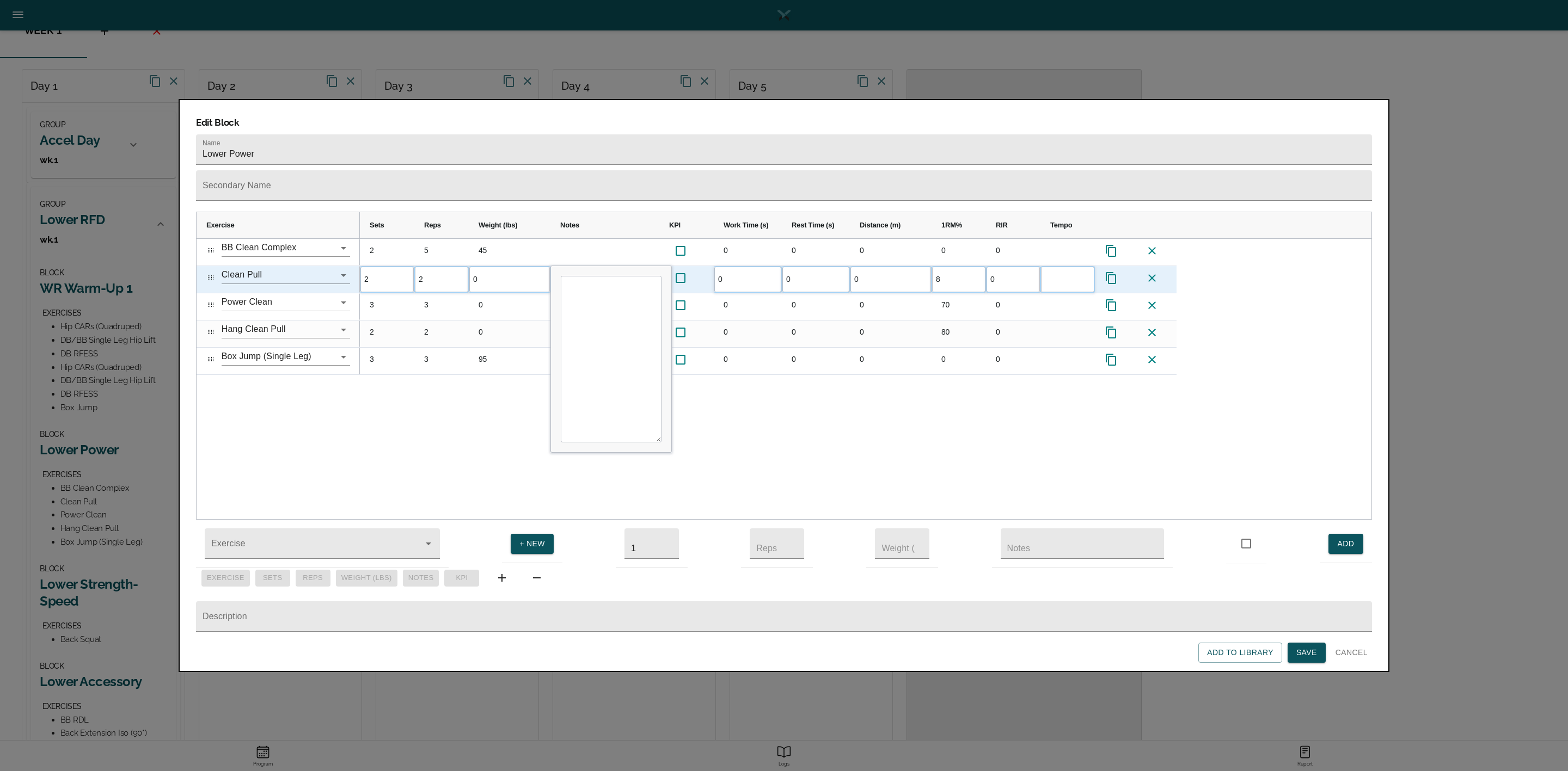
type input "80"
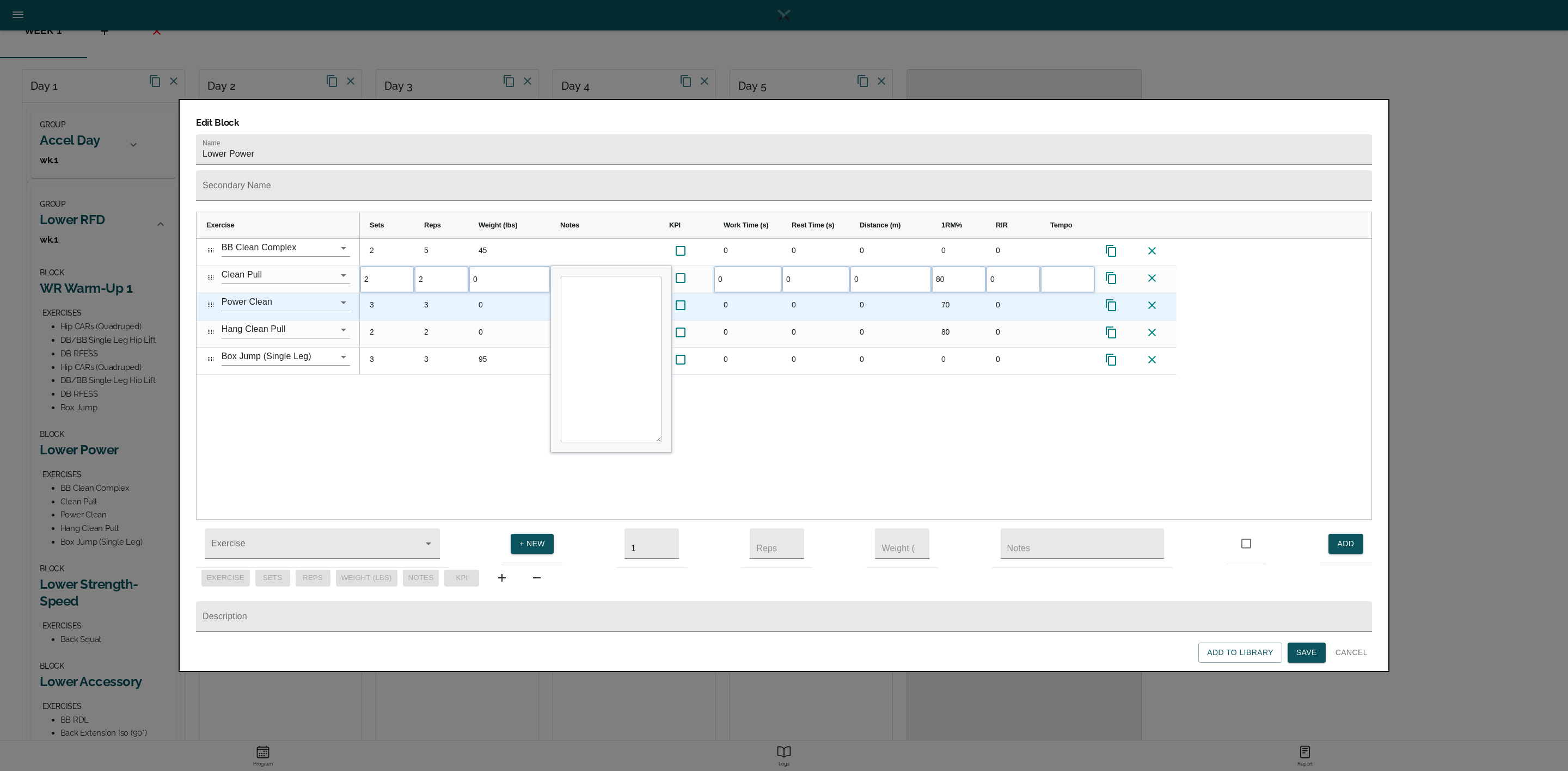
click at [952, 294] on div "70" at bounding box center [958, 307] width 54 height 27
type input "75"
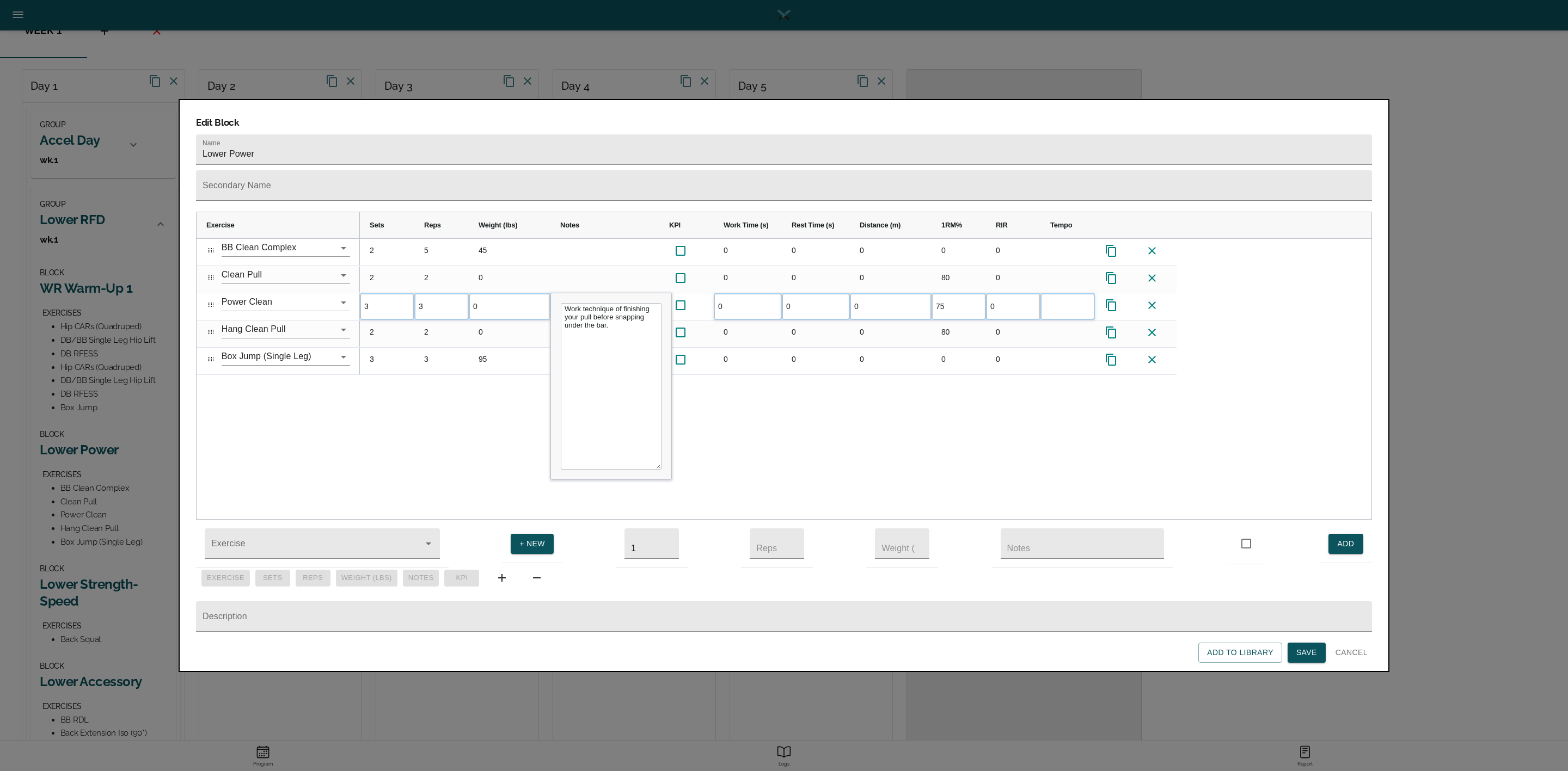
click at [933, 421] on div "2 5 45 0 0 0 0 0 2 2 0 0 0 0 80 0 3 3 0 Work technique of finishing your pull b…" at bounding box center [865, 379] width 1012 height 281
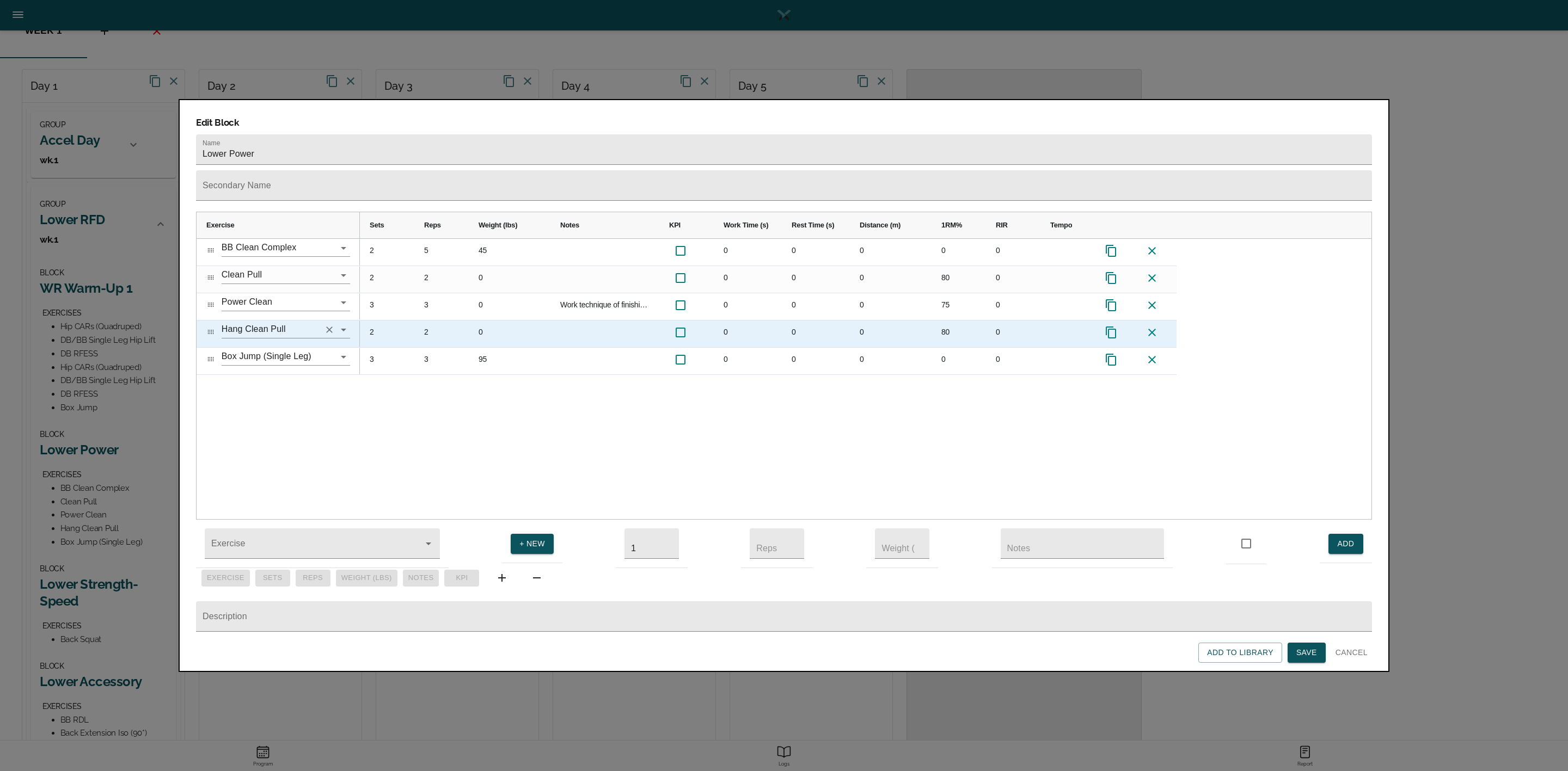
click at [330, 326] on icon "Clear" at bounding box center [330, 329] width 6 height 6
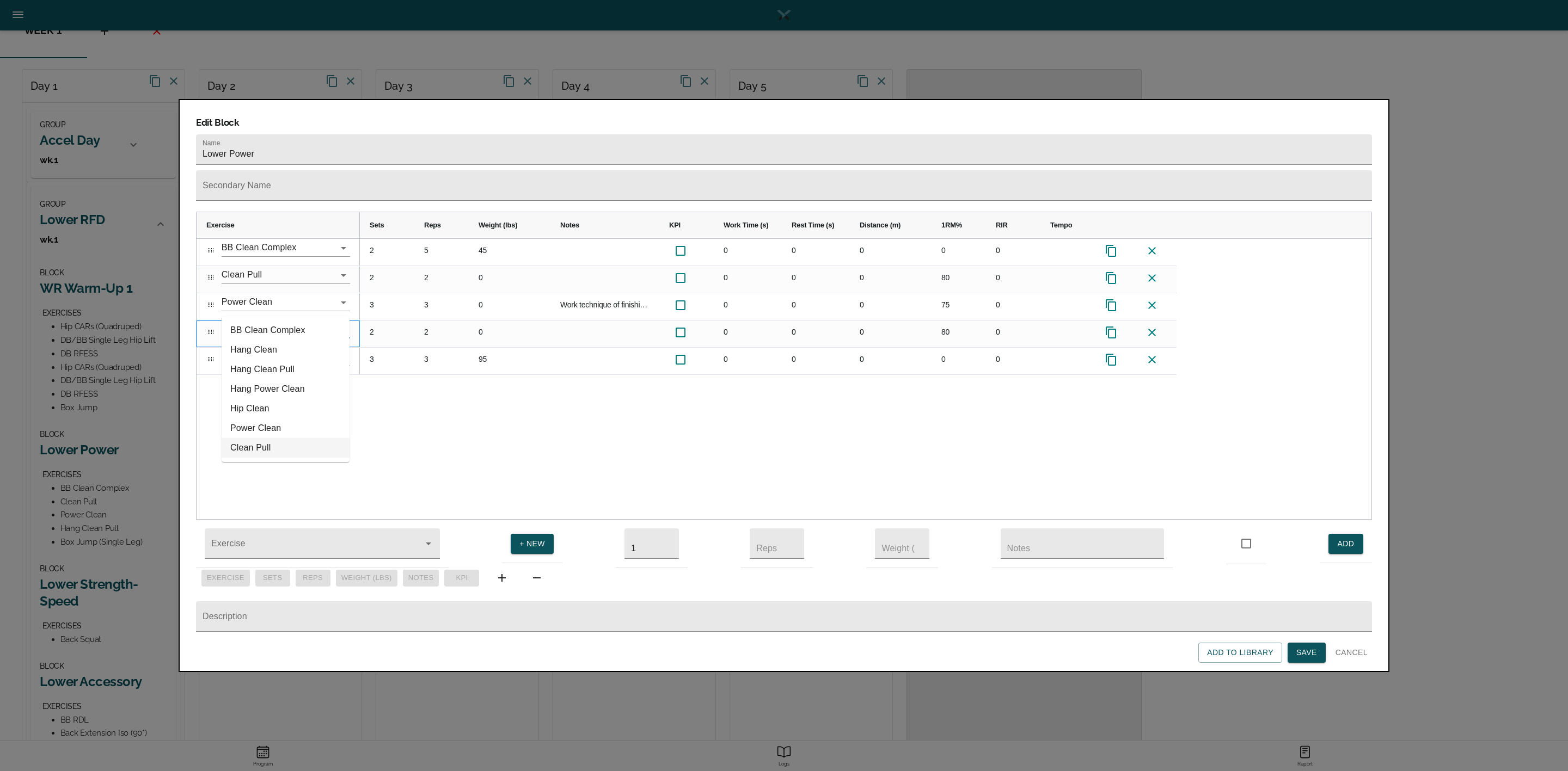
click at [276, 446] on li "Clean Pull" at bounding box center [285, 448] width 128 height 20
type input "Clean Pull"
click at [375, 395] on div "2 5 45 0 0 0 0 0 2 2 0 0 0 0 80 0 3 3 0 Work technique of finishing your pull b…" at bounding box center [865, 379] width 1012 height 281
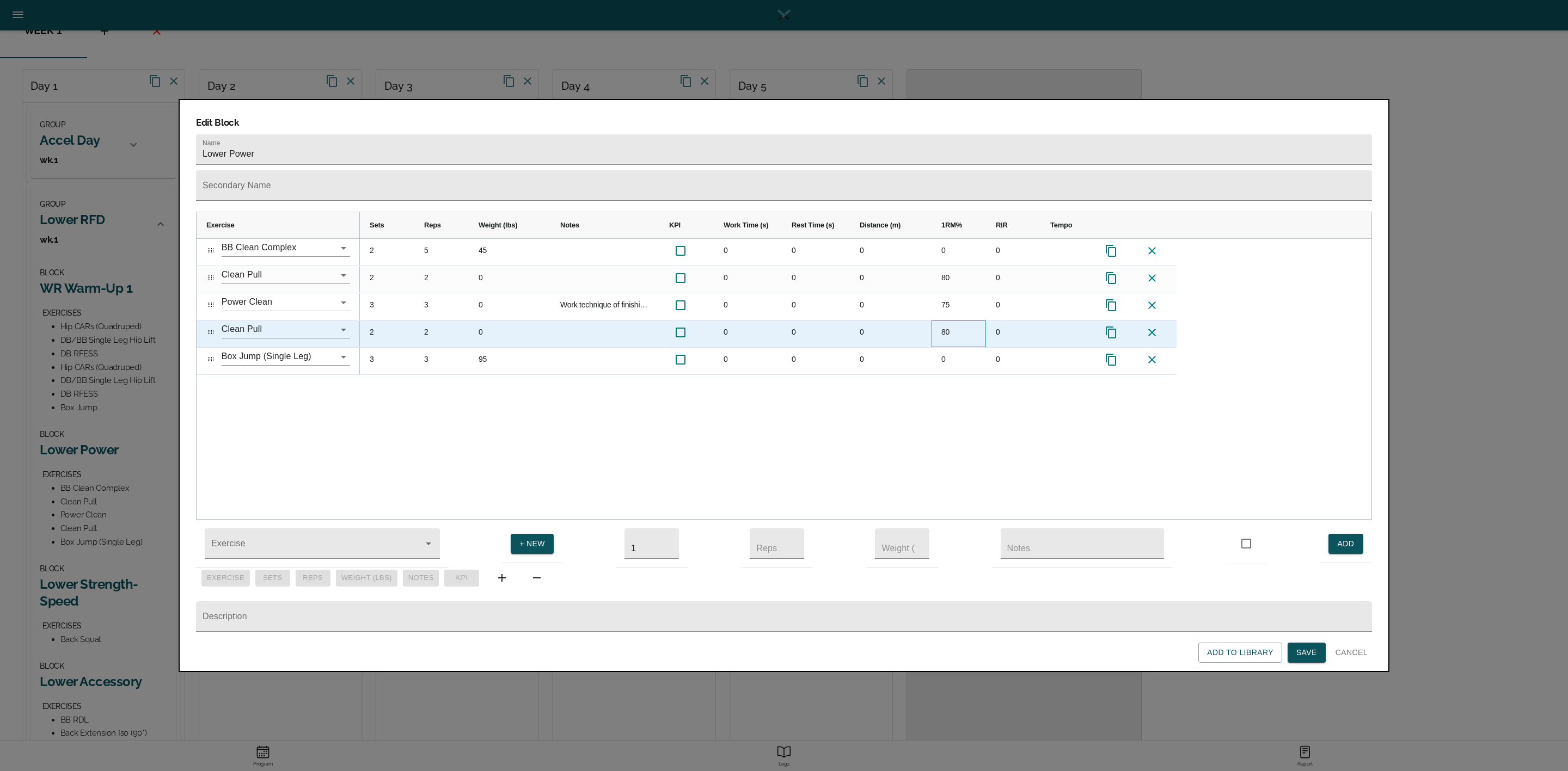
click at [944, 321] on div "80" at bounding box center [958, 334] width 54 height 27
type input "85"
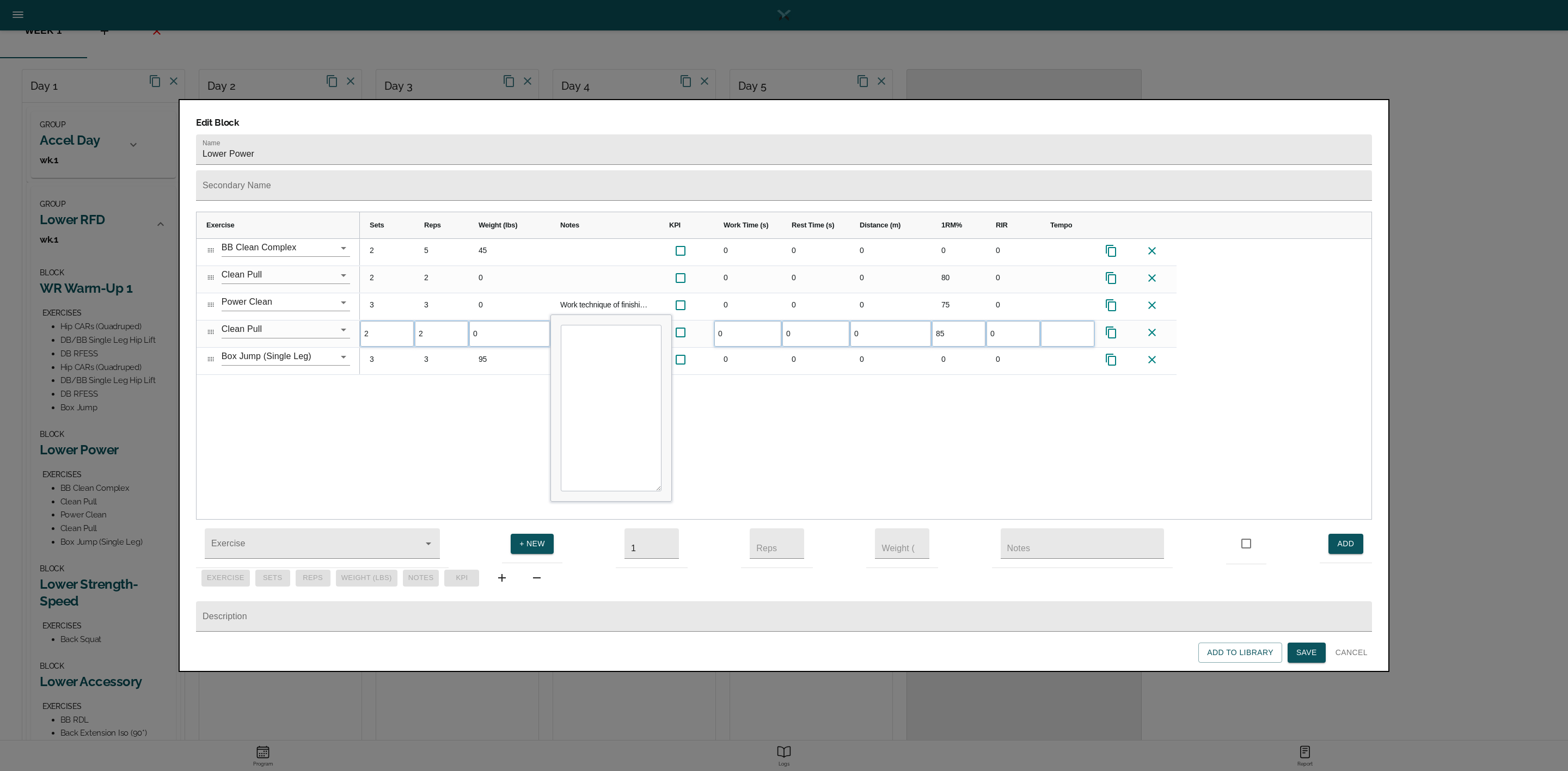
click at [958, 423] on div "2 5 45 0 0 0 0 0 2 2 0 0 0 0 80 0 3 3 0 Work technique of finishing your pull b…" at bounding box center [865, 379] width 1012 height 281
click at [462, 410] on div "2 5 45 0 0 0 0 0 2 2 0 0 0 0 80 0 3 3 0 Work technique of finishing your pull b…" at bounding box center [865, 379] width 1012 height 281
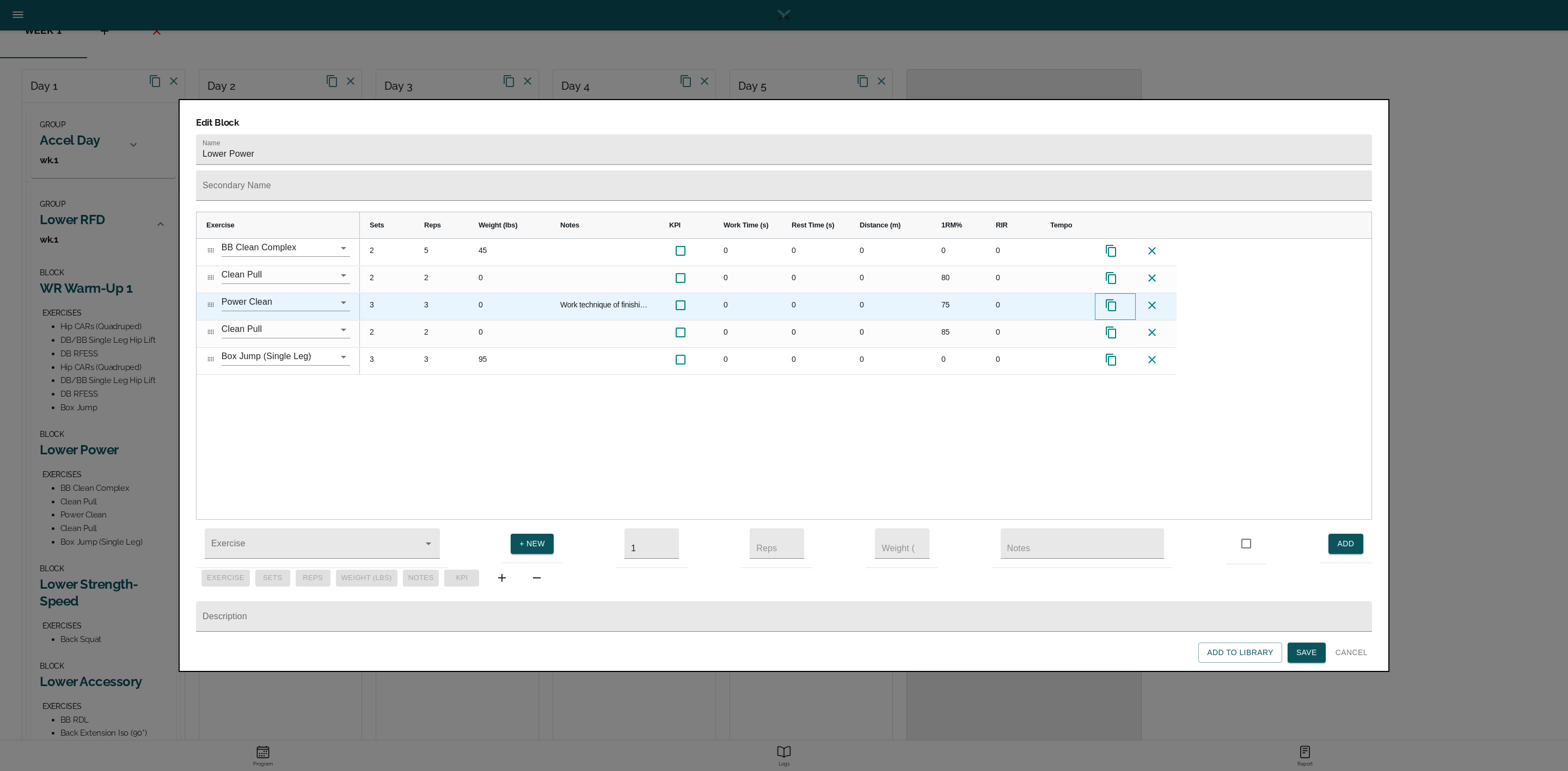
click at [1111, 299] on icon "Press SPACE to select this row." at bounding box center [1111, 306] width 13 height 13
click at [371, 294] on div "3" at bounding box center [387, 307] width 54 height 27
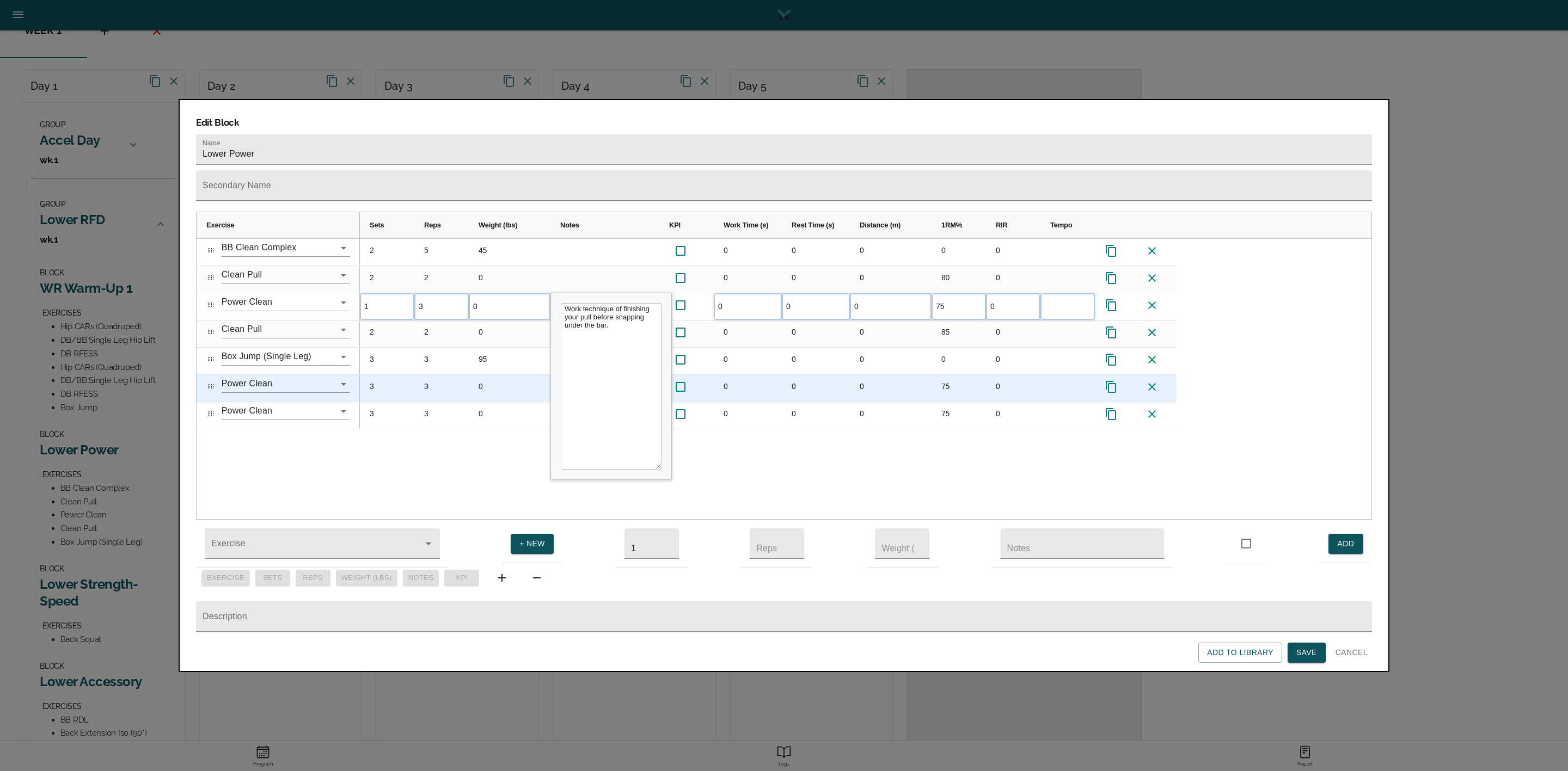
click at [376, 375] on div "3" at bounding box center [387, 388] width 54 height 27
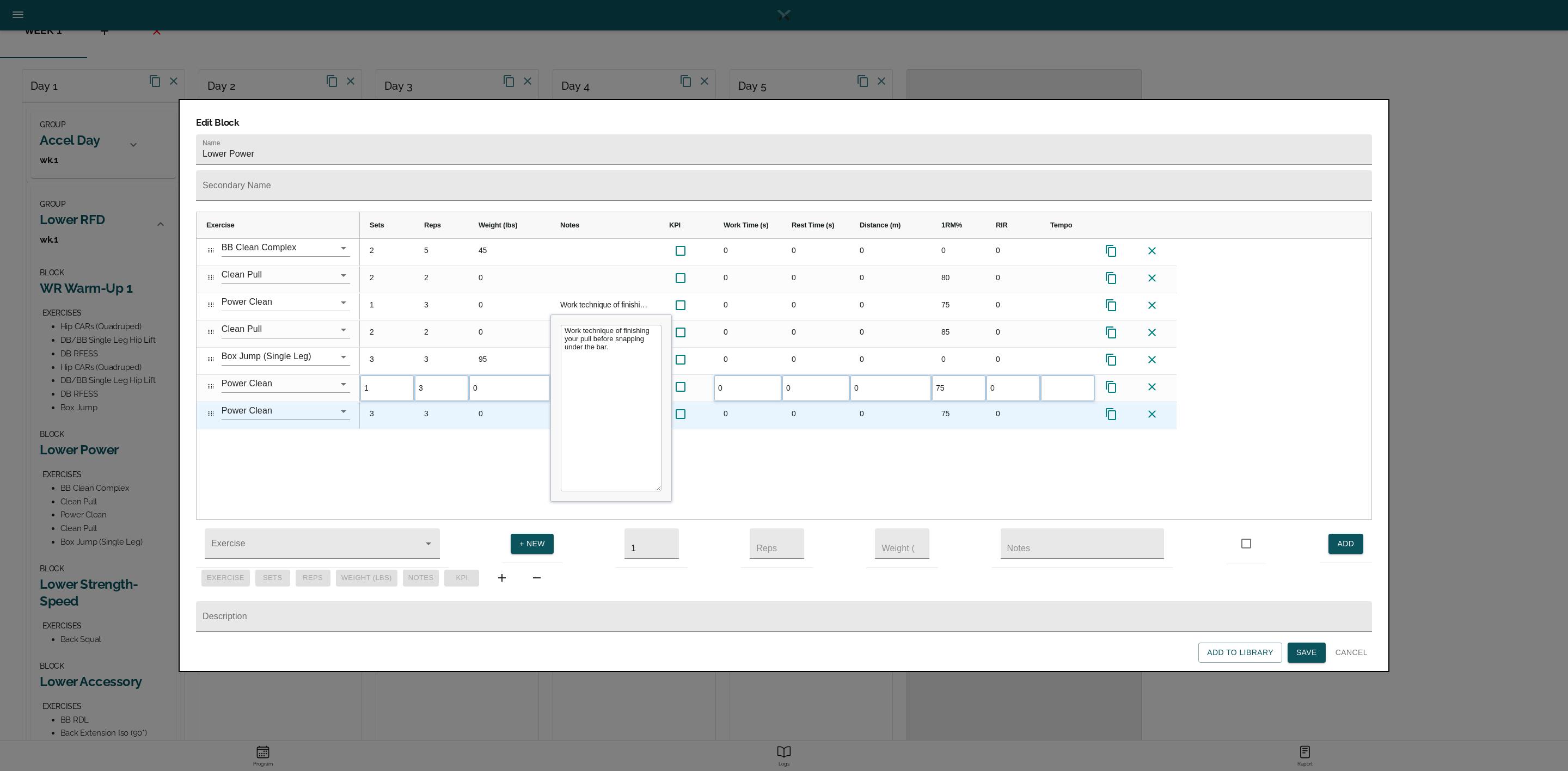
click at [376, 403] on div "3" at bounding box center [387, 416] width 54 height 27
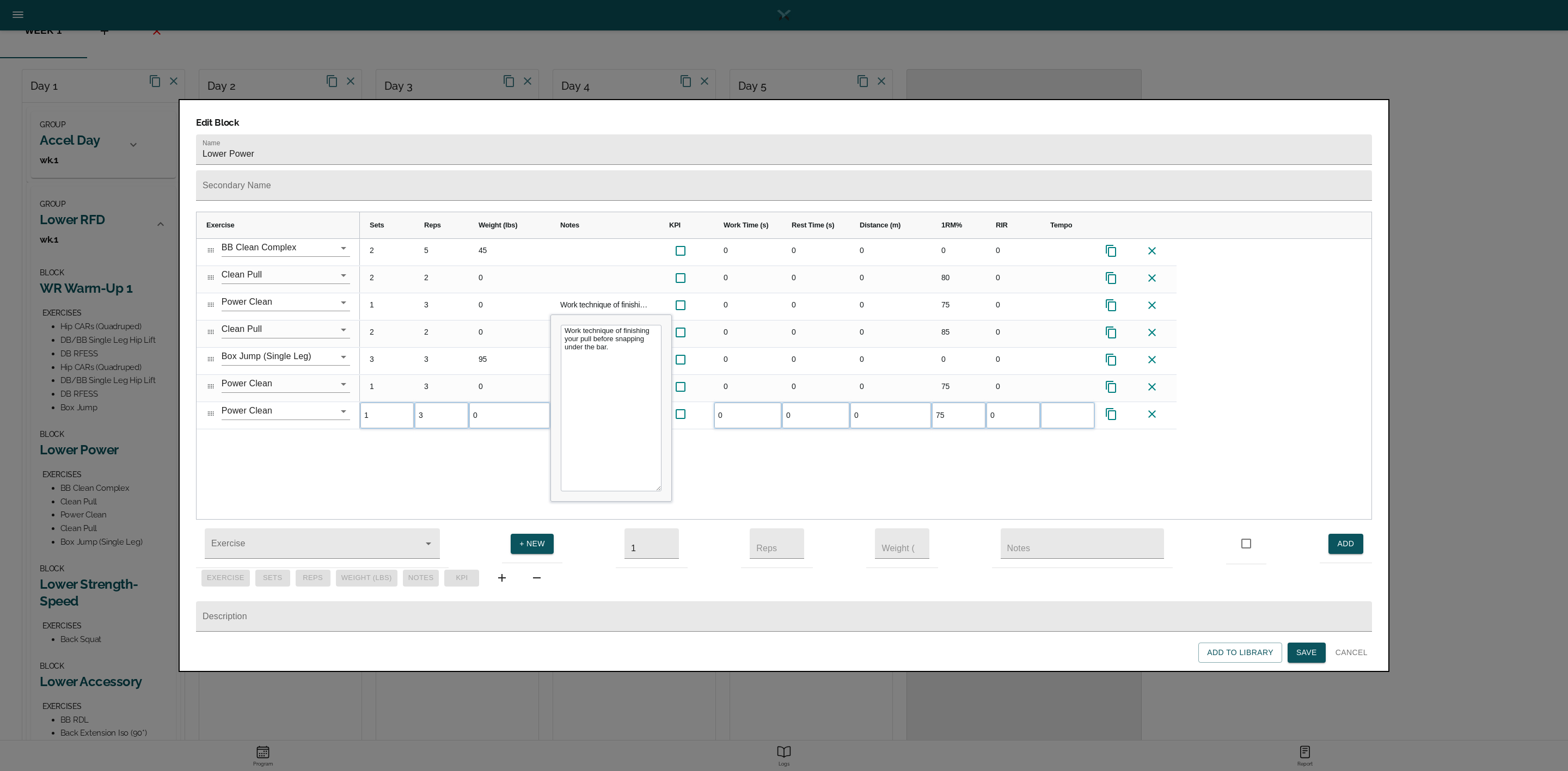
click at [376, 425] on div "2 5 45 0 0 0 0 0 2 2 0 0 0 0 80 0 1 3 0 Work technique of finishing your pull b…" at bounding box center [865, 379] width 1012 height 281
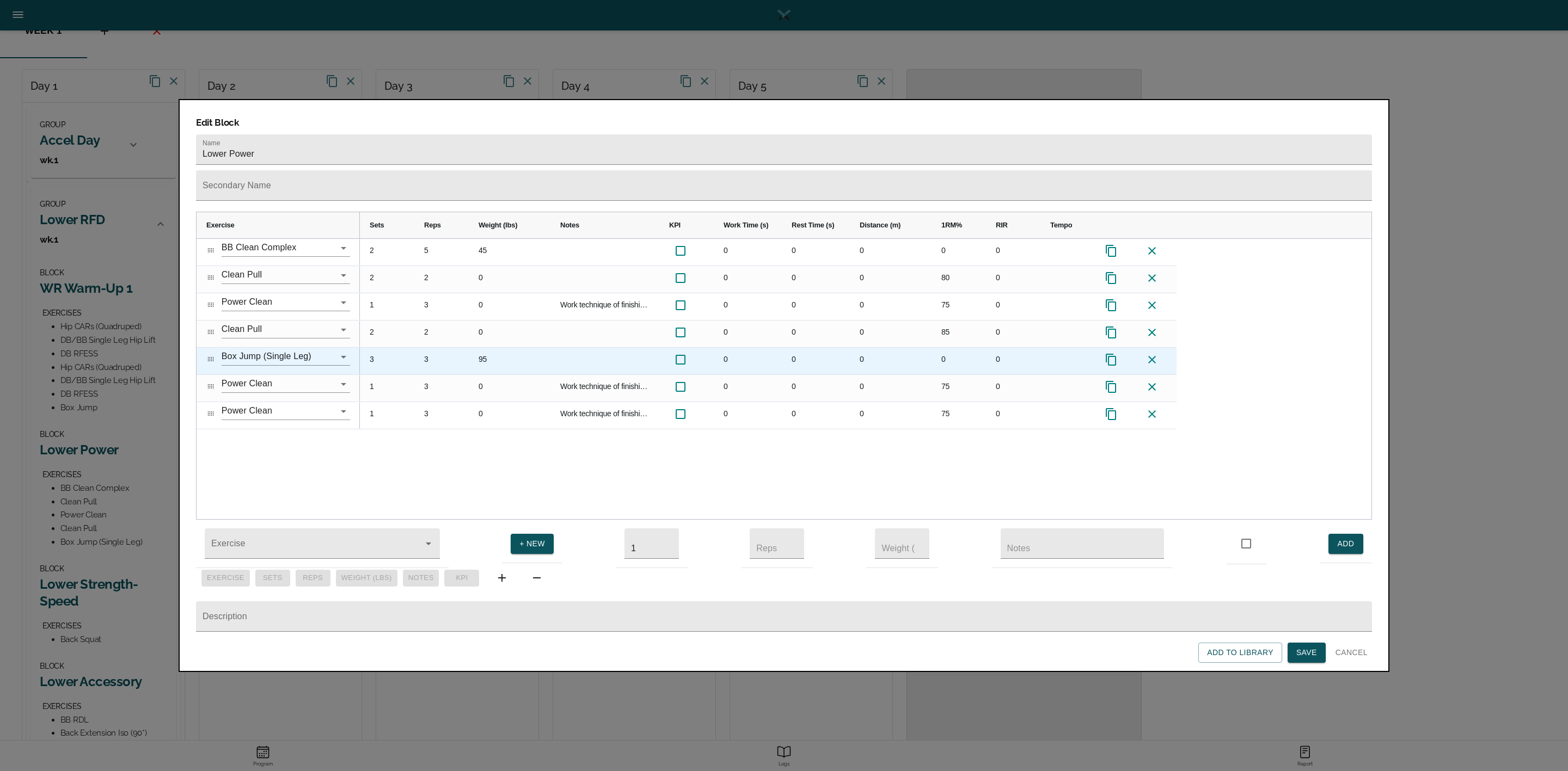
click at [1113, 353] on icon at bounding box center [1111, 360] width 13 height 13
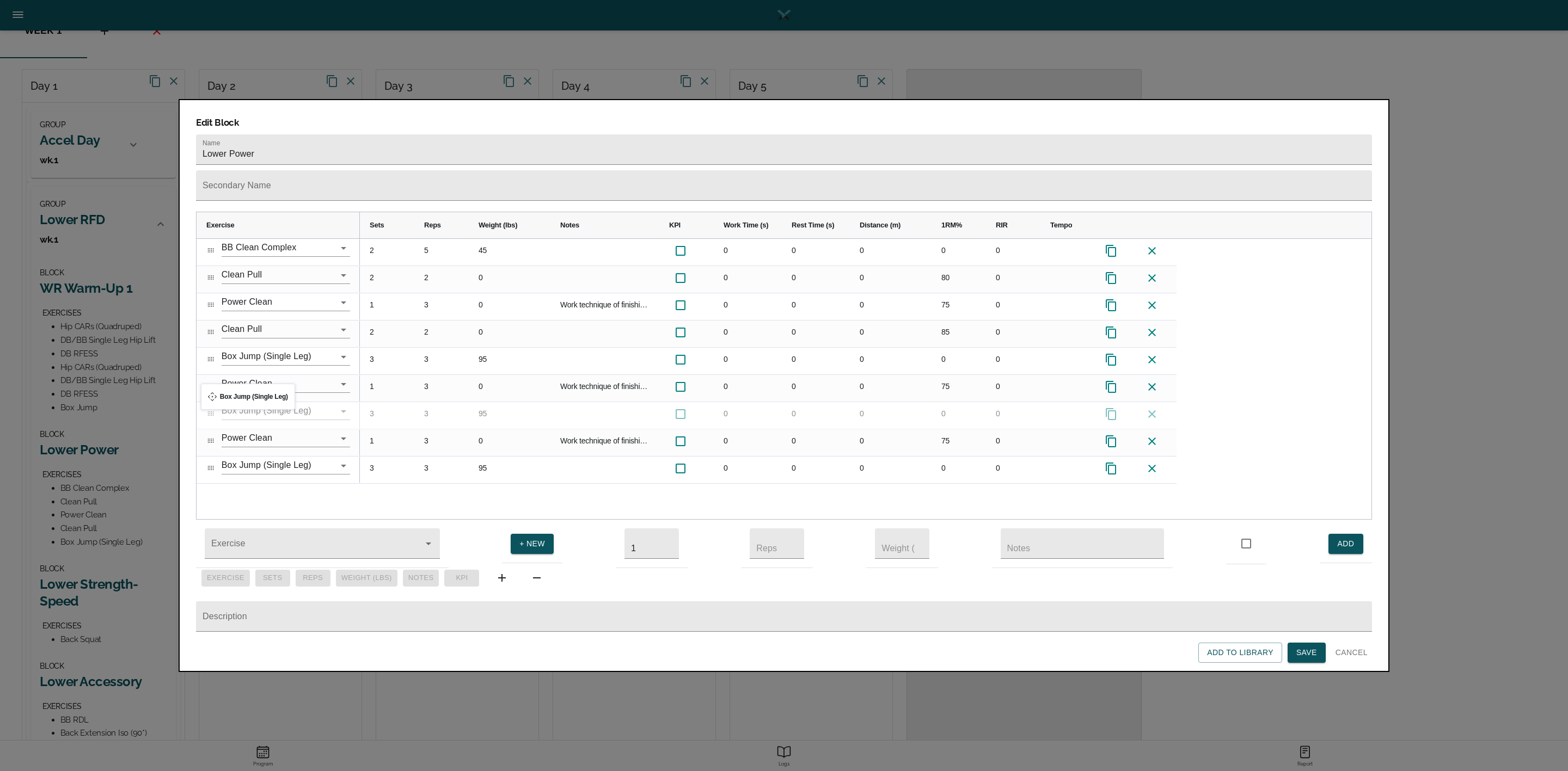
drag, startPoint x: 209, startPoint y: 425, endPoint x: 206, endPoint y: 390, distance: 35.1
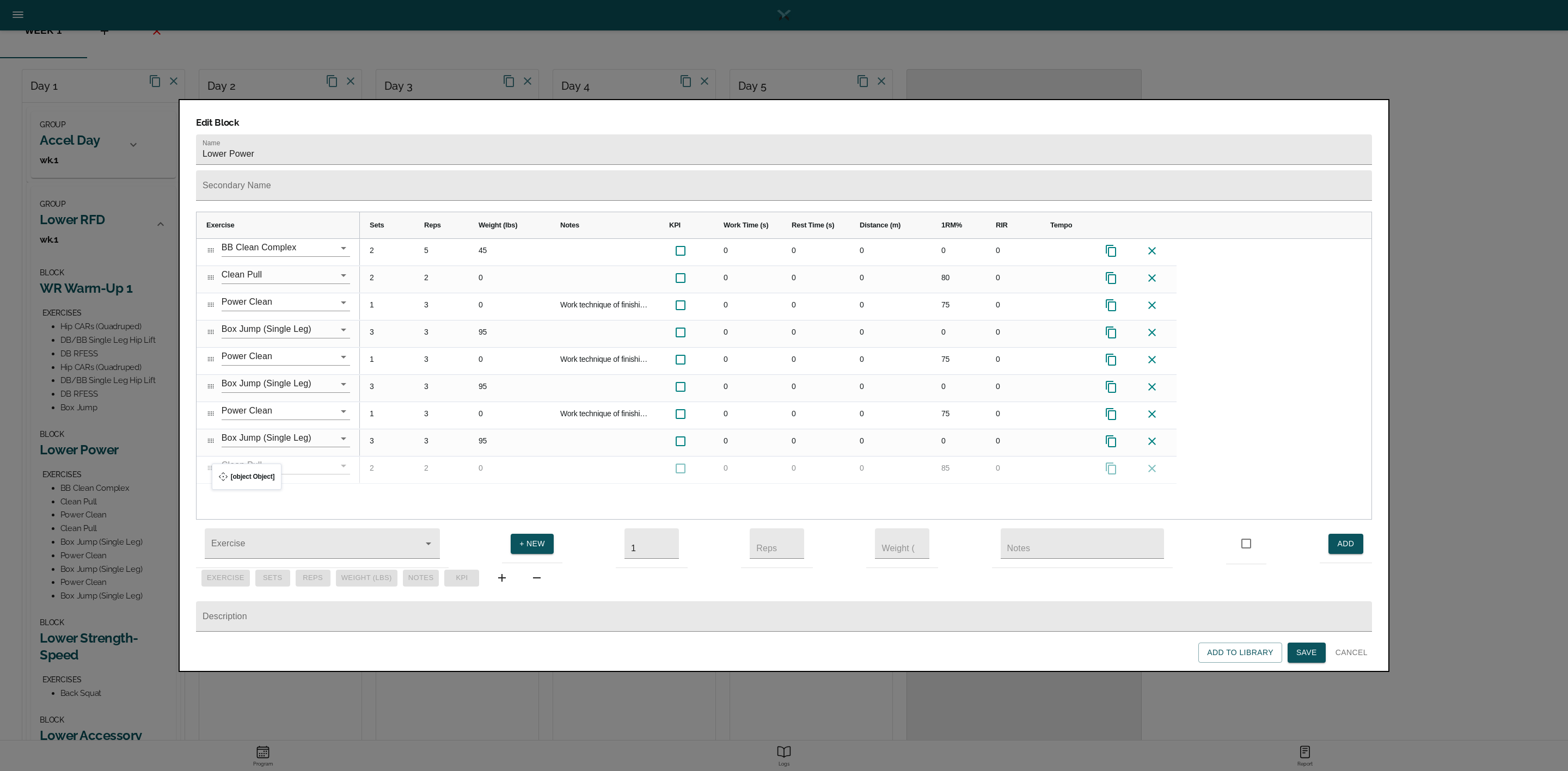
drag, startPoint x: 213, startPoint y: 309, endPoint x: 217, endPoint y: 470, distance: 161.0
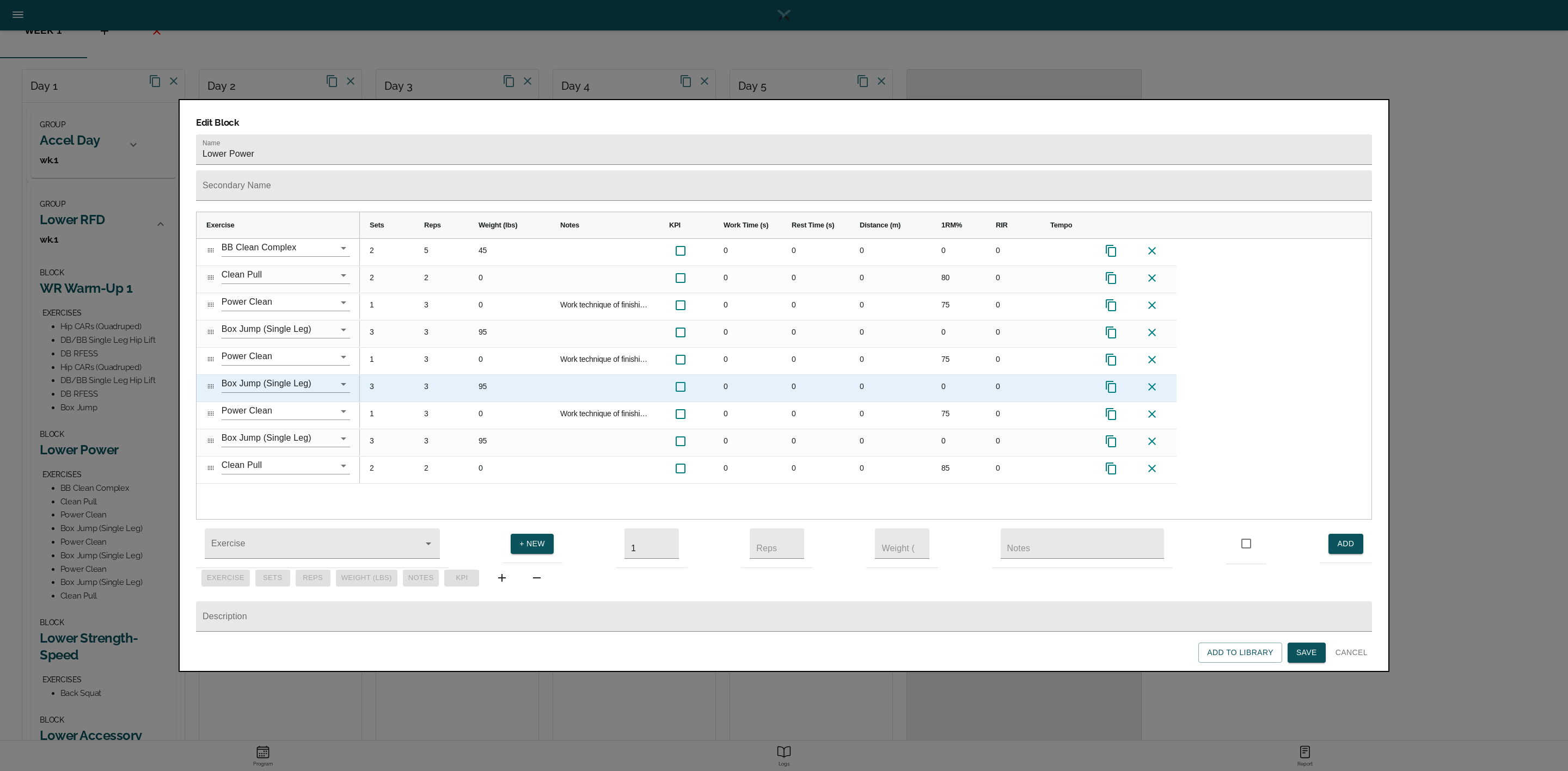
click at [484, 375] on div "95" at bounding box center [509, 388] width 82 height 27
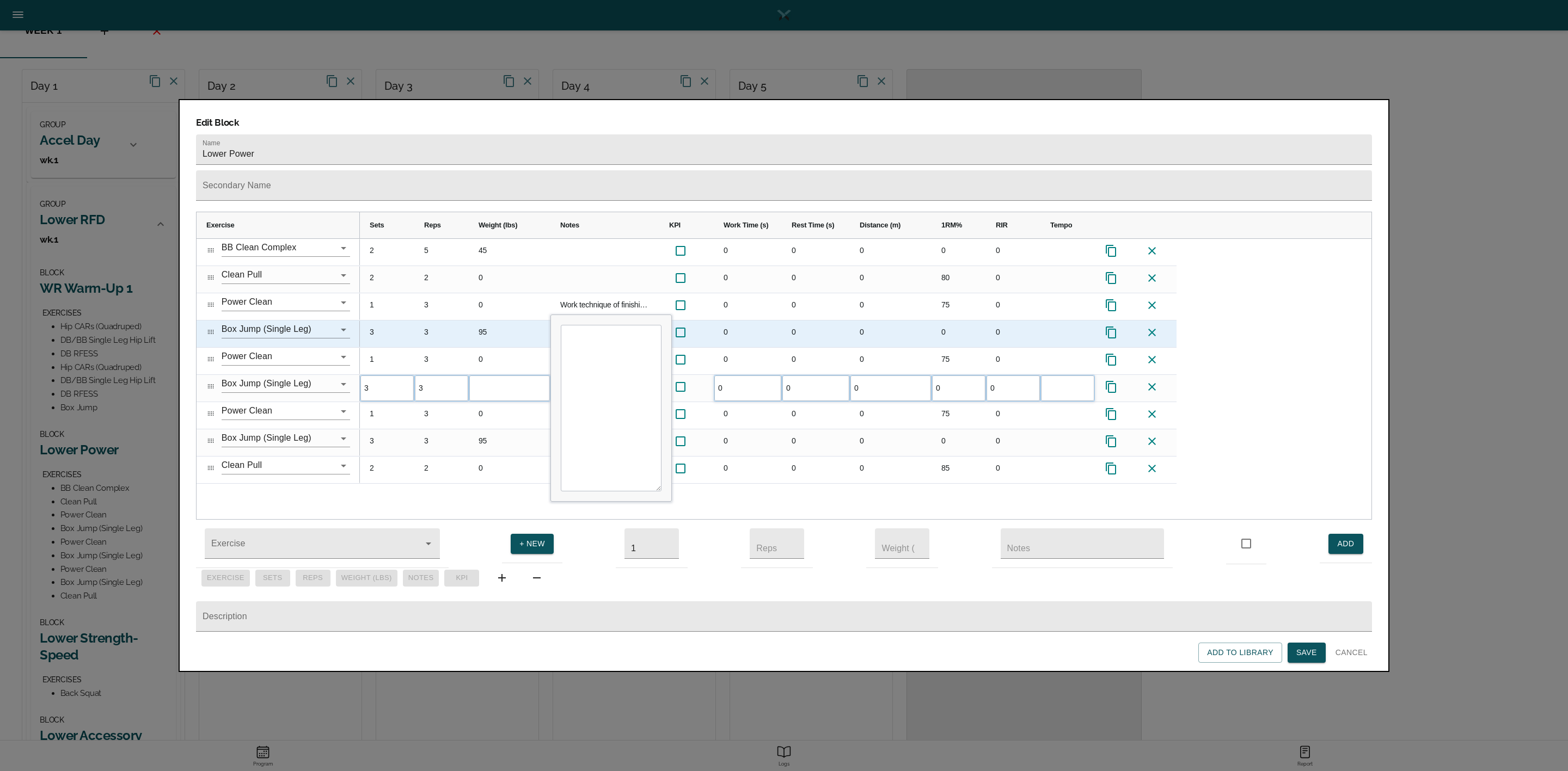
click at [487, 321] on div "95" at bounding box center [509, 334] width 82 height 27
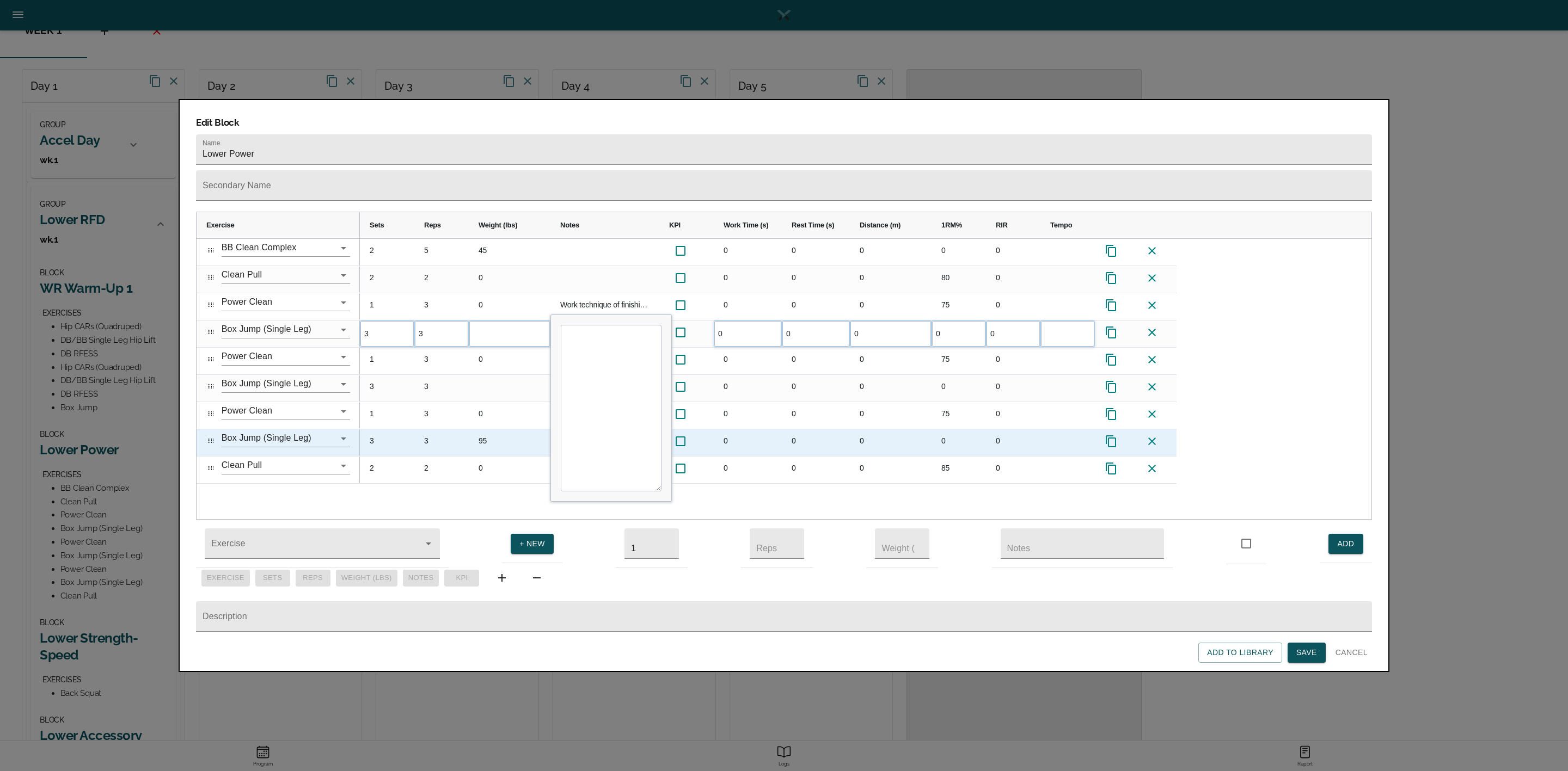
click at [487, 430] on div "95" at bounding box center [509, 443] width 82 height 27
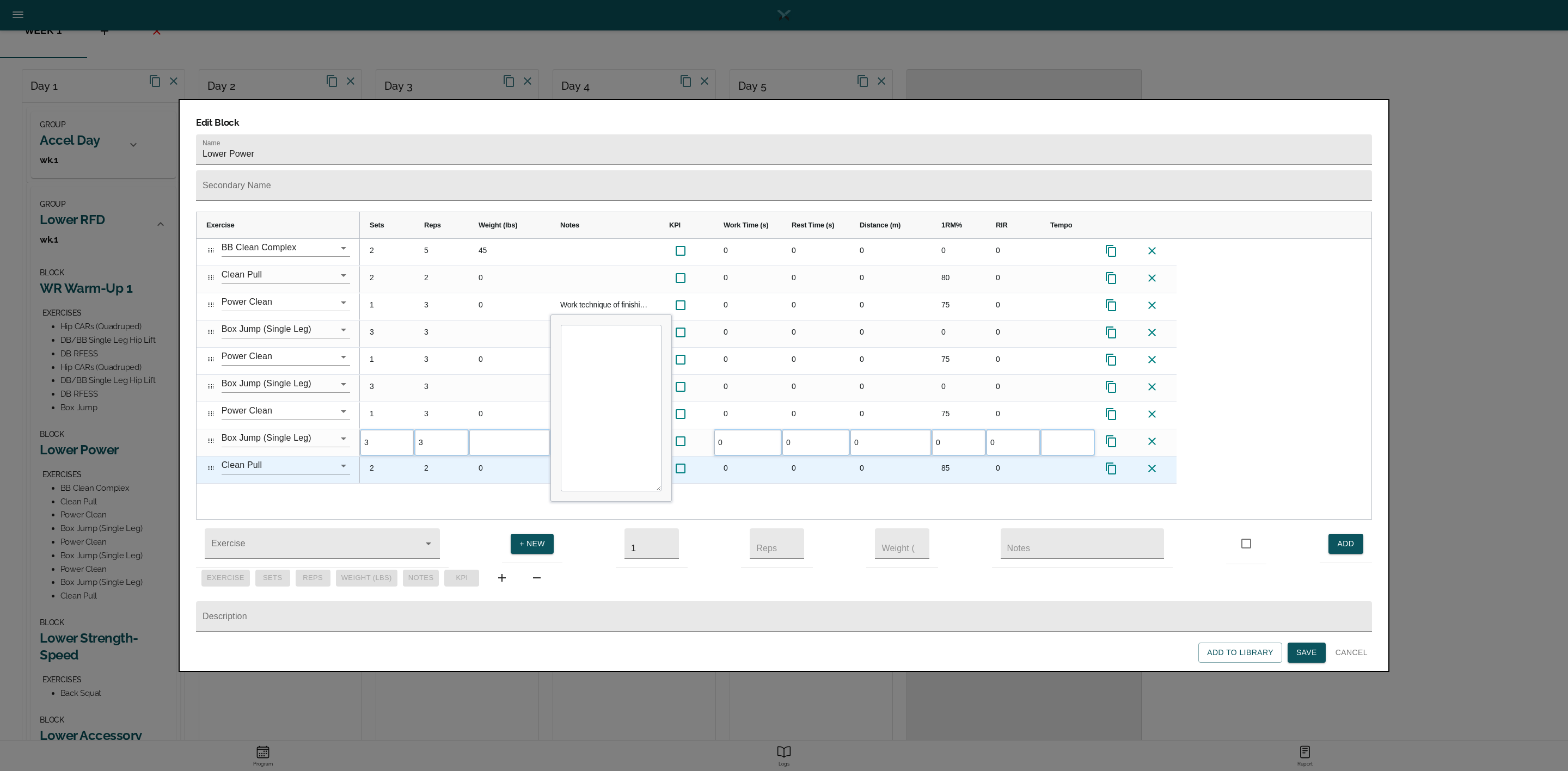
click at [487, 457] on div "0" at bounding box center [509, 470] width 82 height 27
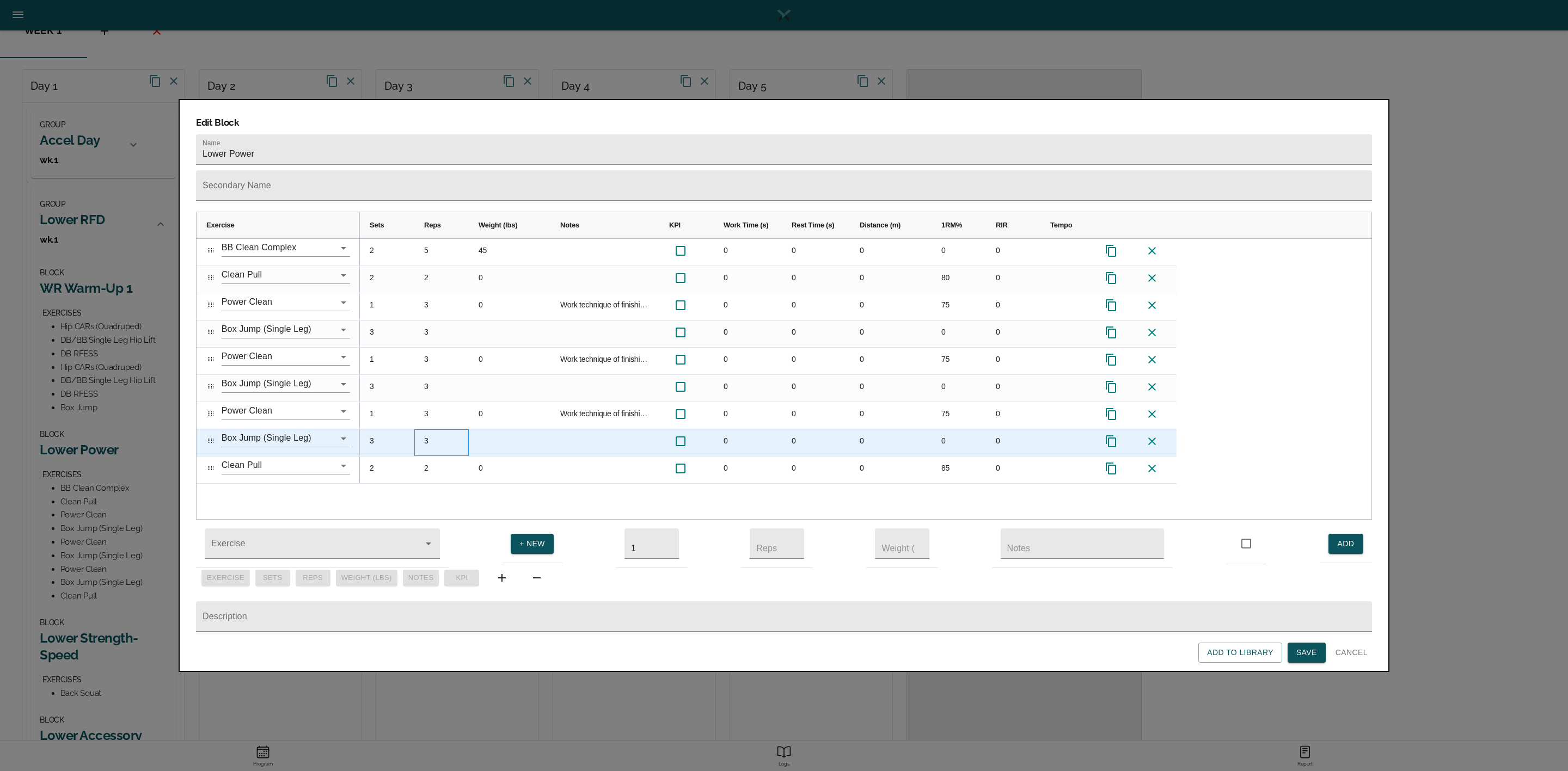
click at [430, 430] on div "3" at bounding box center [442, 443] width 54 height 27
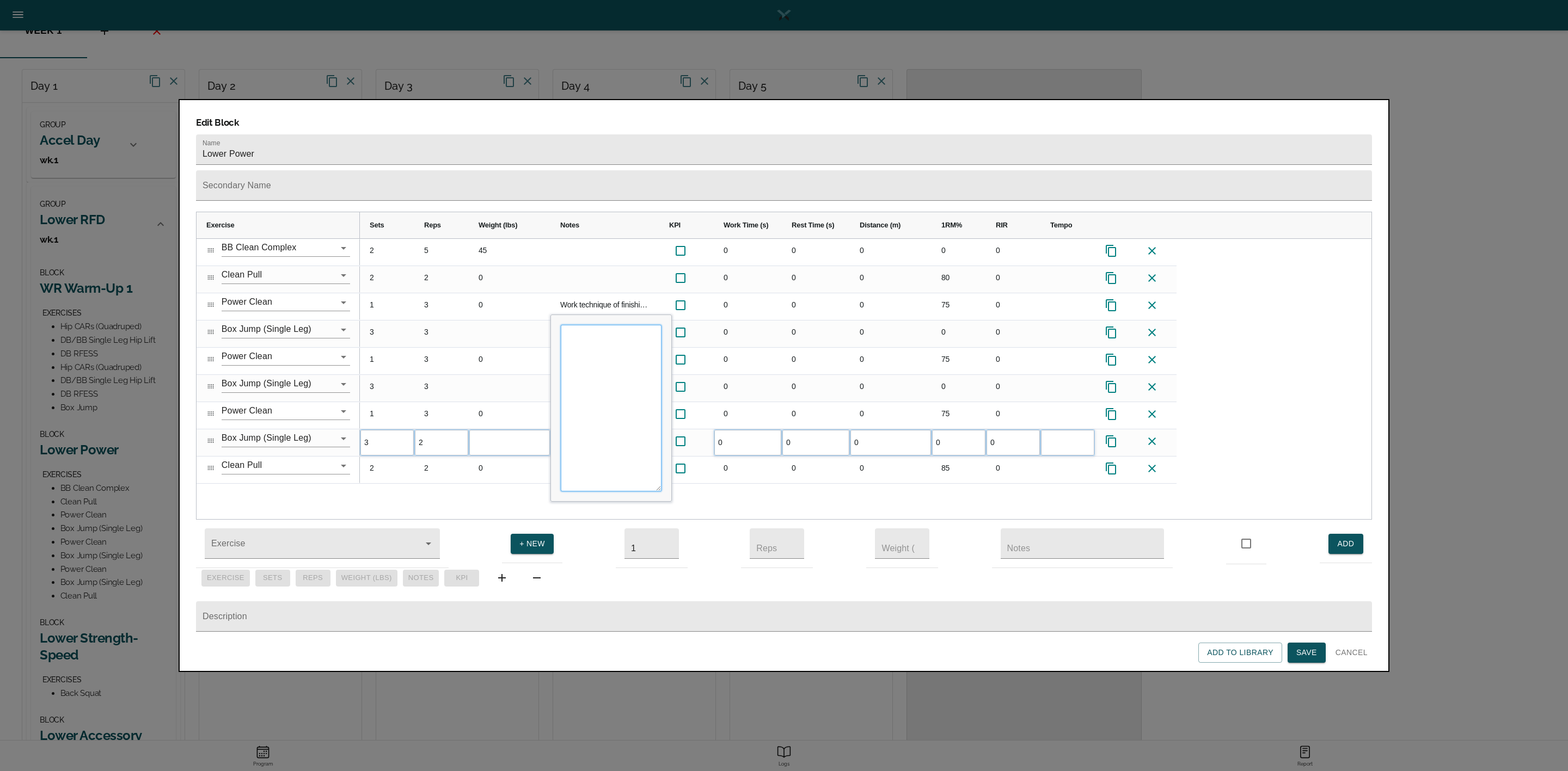
click at [605, 419] on textarea "Input Editor" at bounding box center [611, 407] width 101 height 166
type textarea "Reps are ea side"
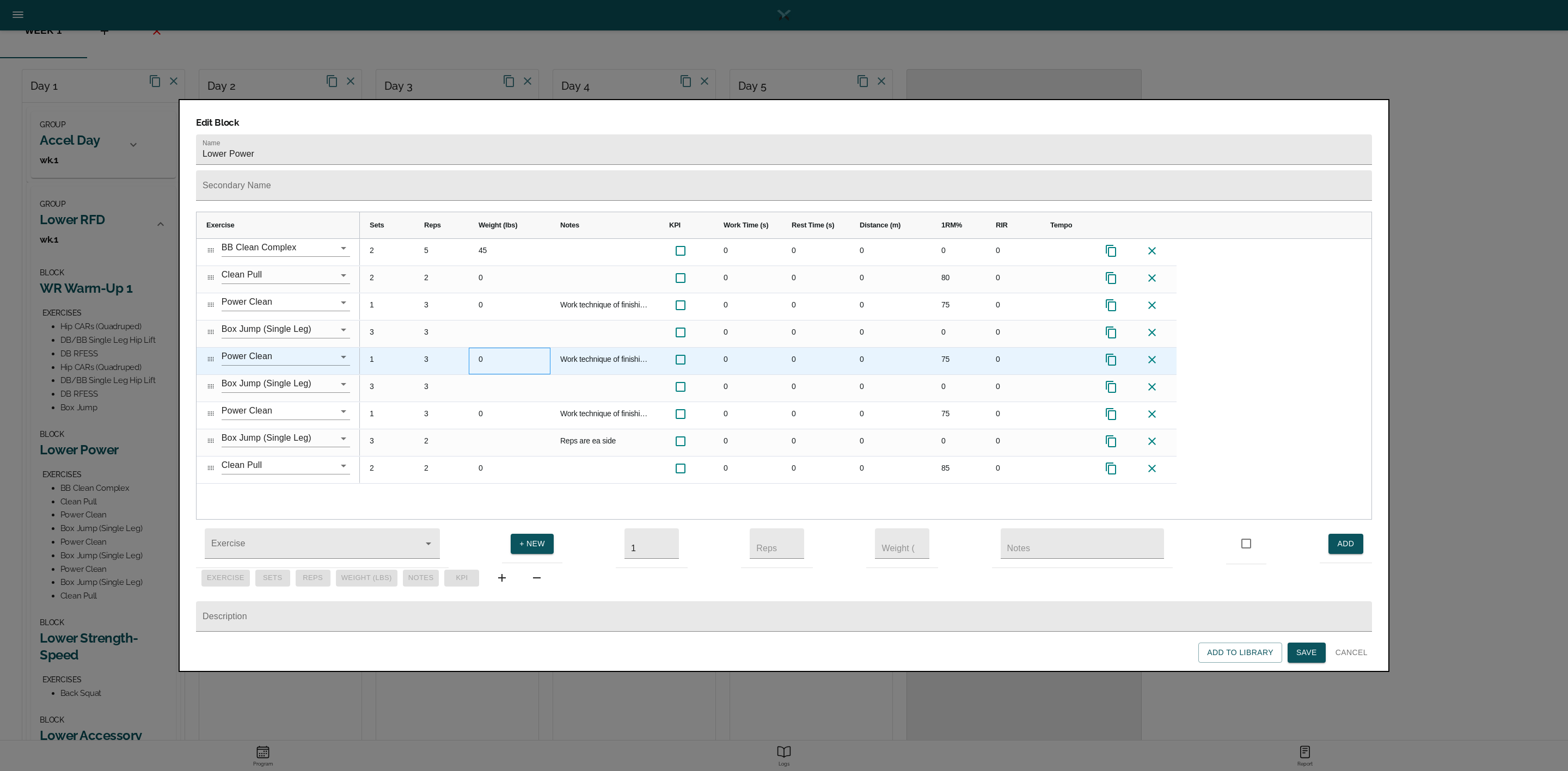
click at [502, 348] on div "0" at bounding box center [509, 361] width 82 height 27
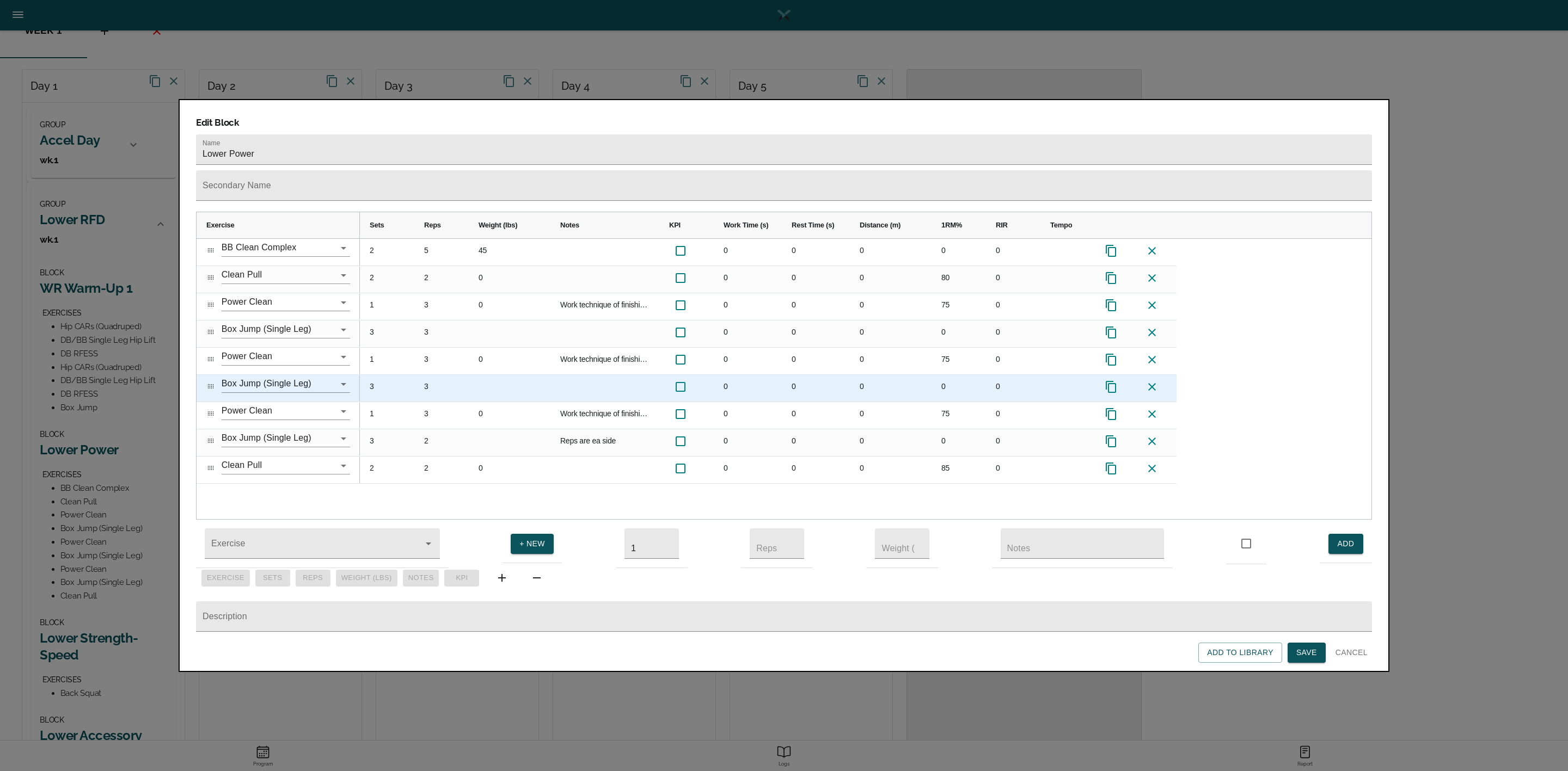
click at [592, 375] on div "Press SPACE to select this row." at bounding box center [605, 388] width 109 height 27
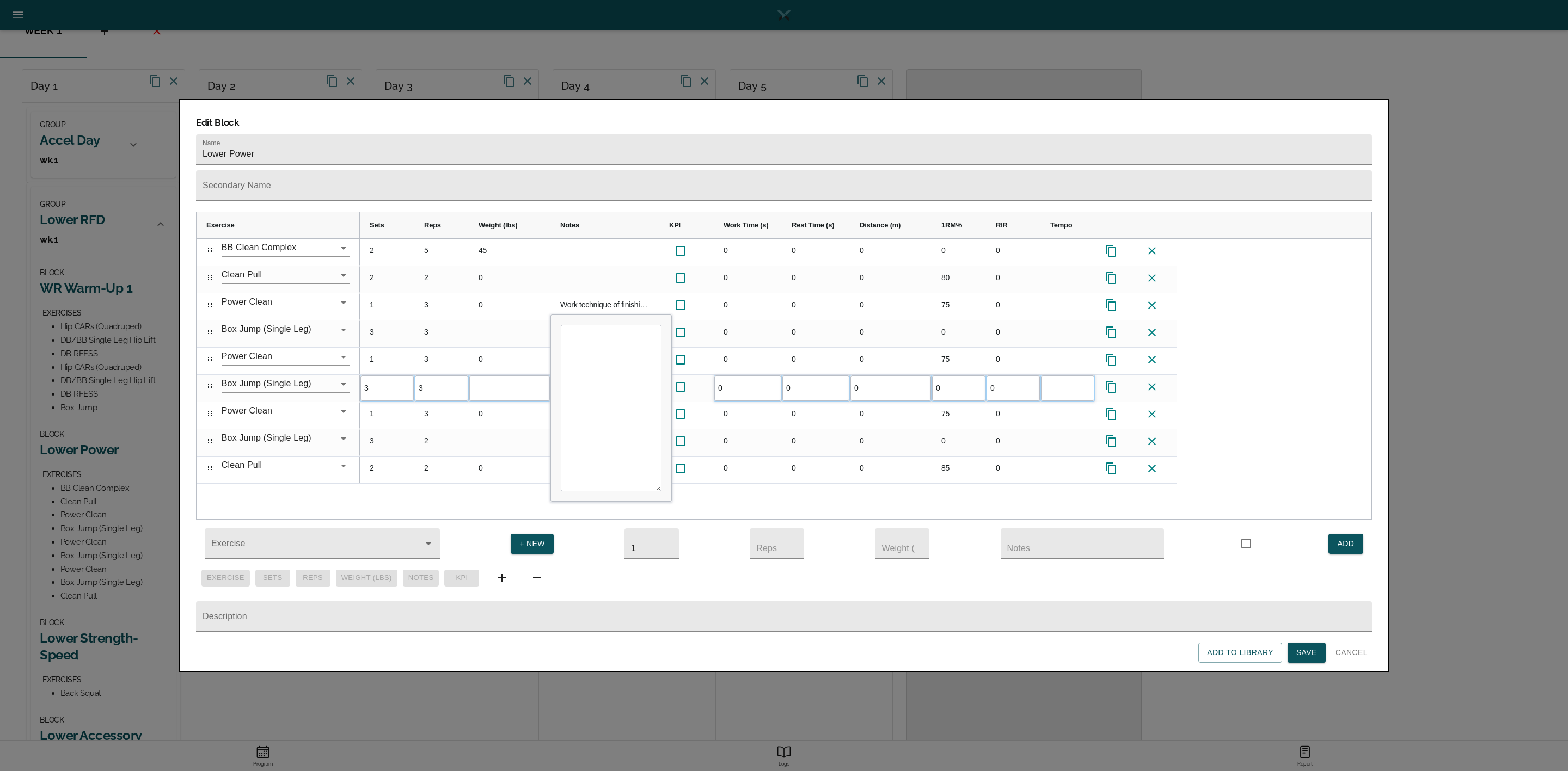
type textarea "Reps are ea side"
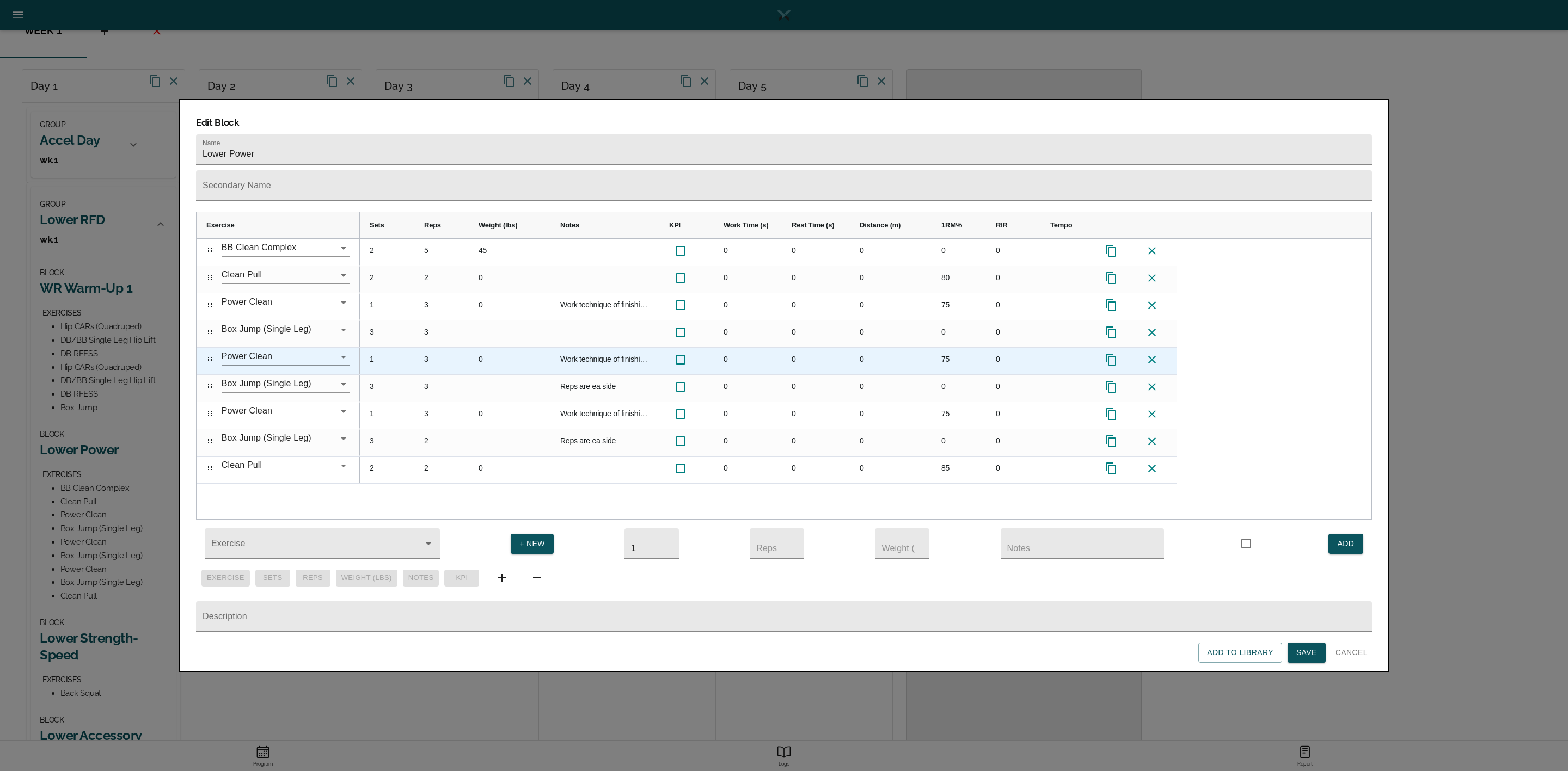
click at [510, 348] on div "0" at bounding box center [509, 361] width 82 height 27
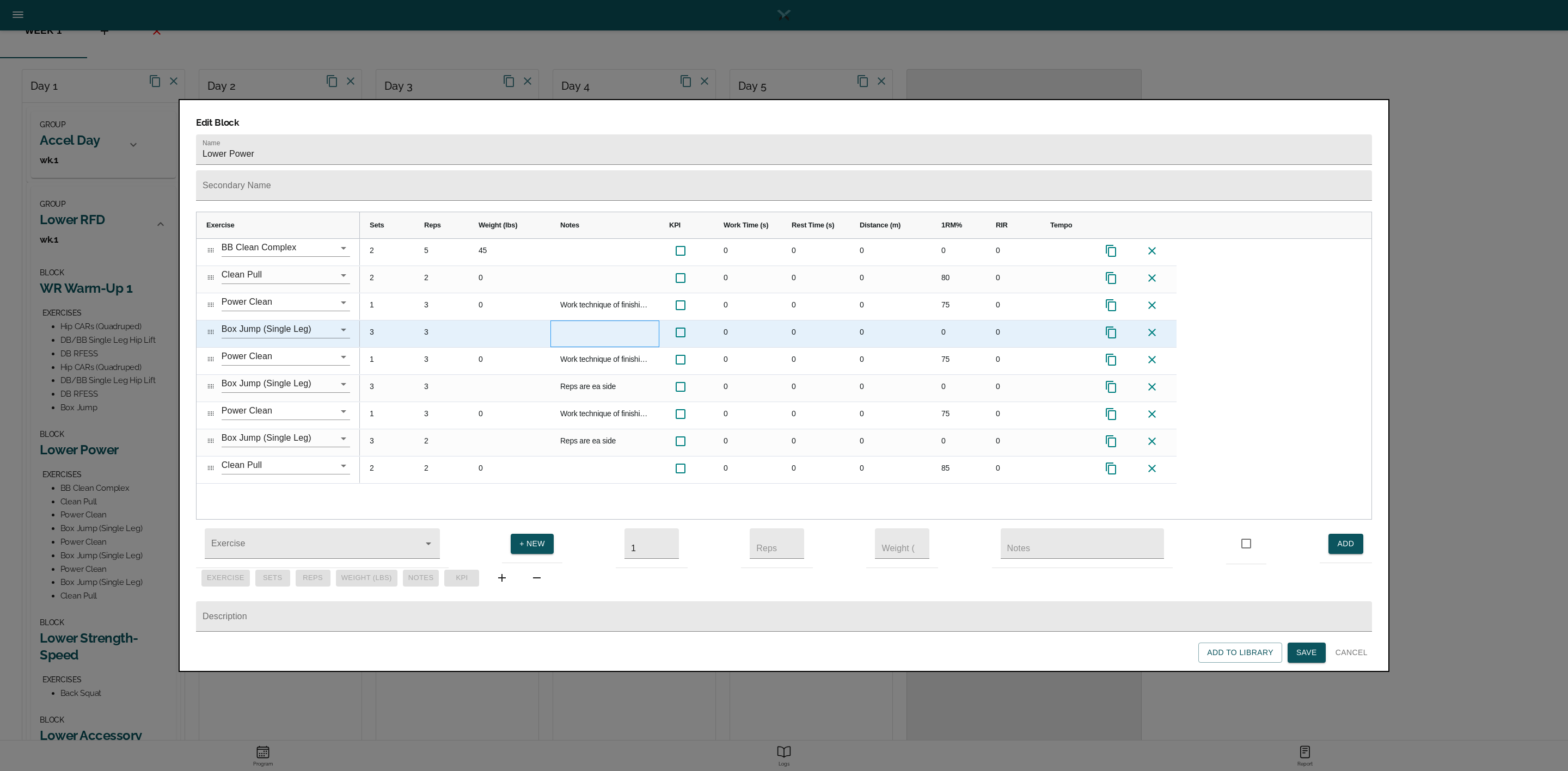
click at [595, 321] on div "Press SPACE to select this row." at bounding box center [605, 334] width 109 height 27
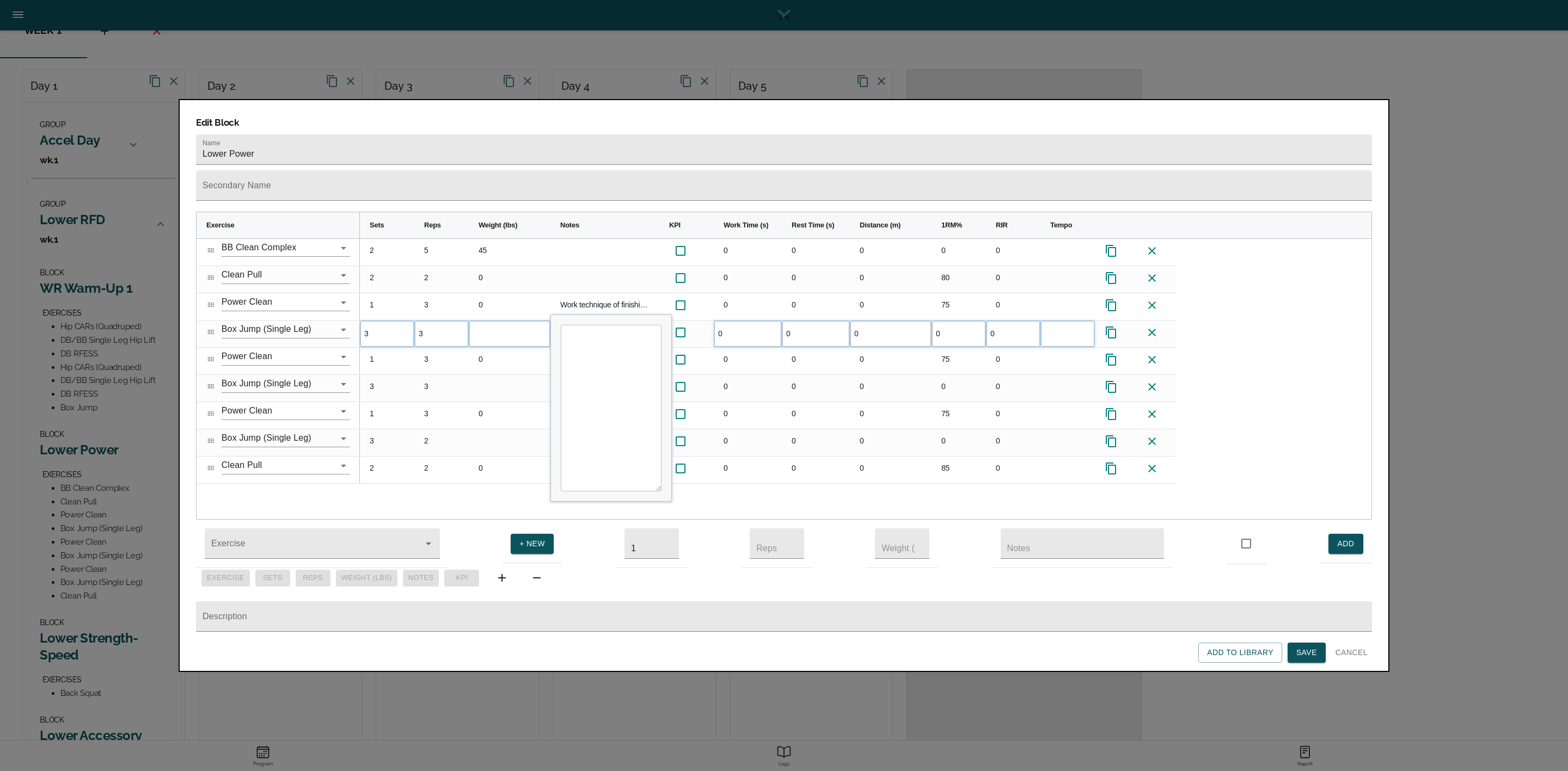
type textarea "Reps are ea side"
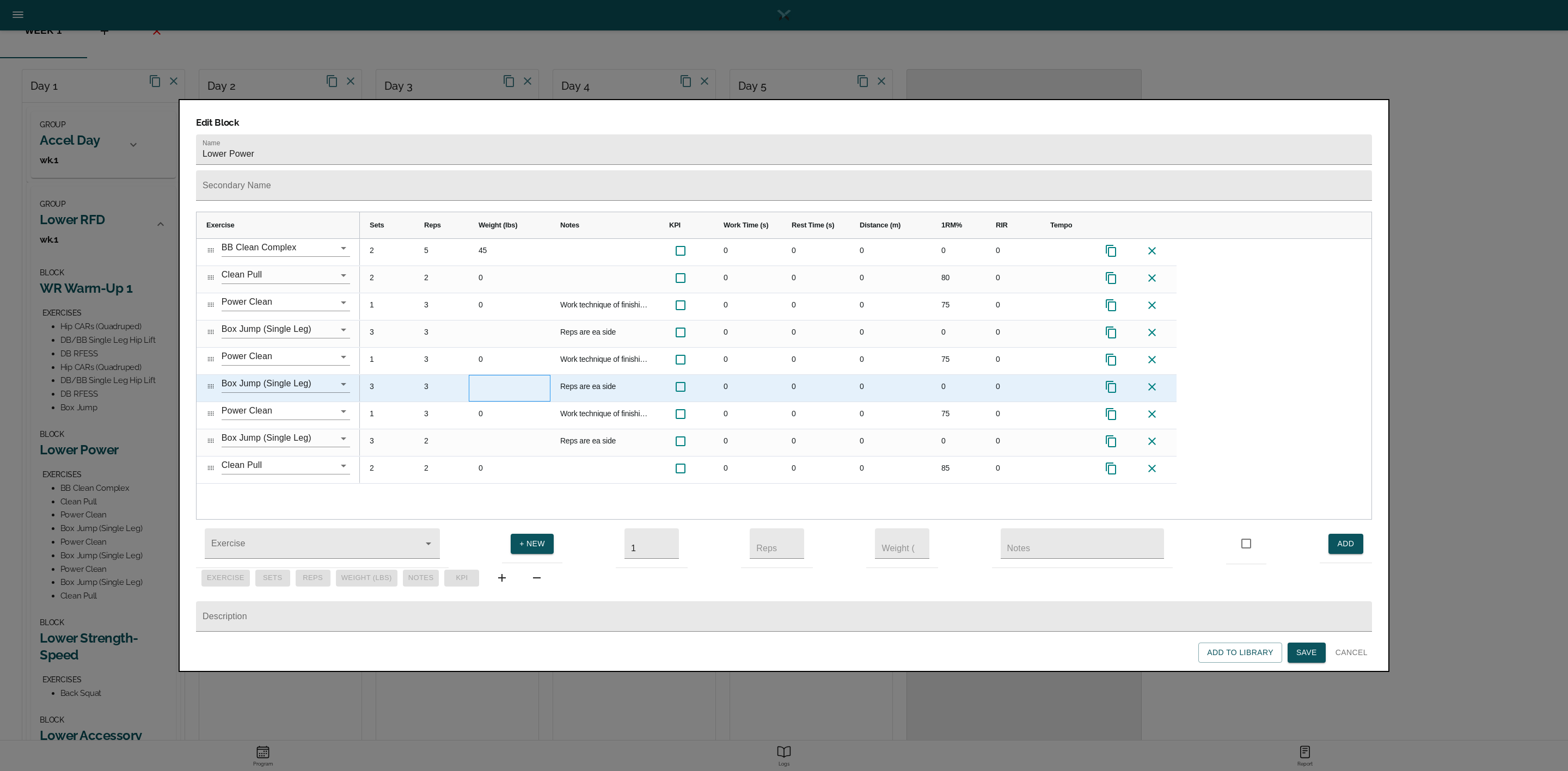
click at [490, 376] on div "Press SPACE to select this row." at bounding box center [509, 388] width 82 height 27
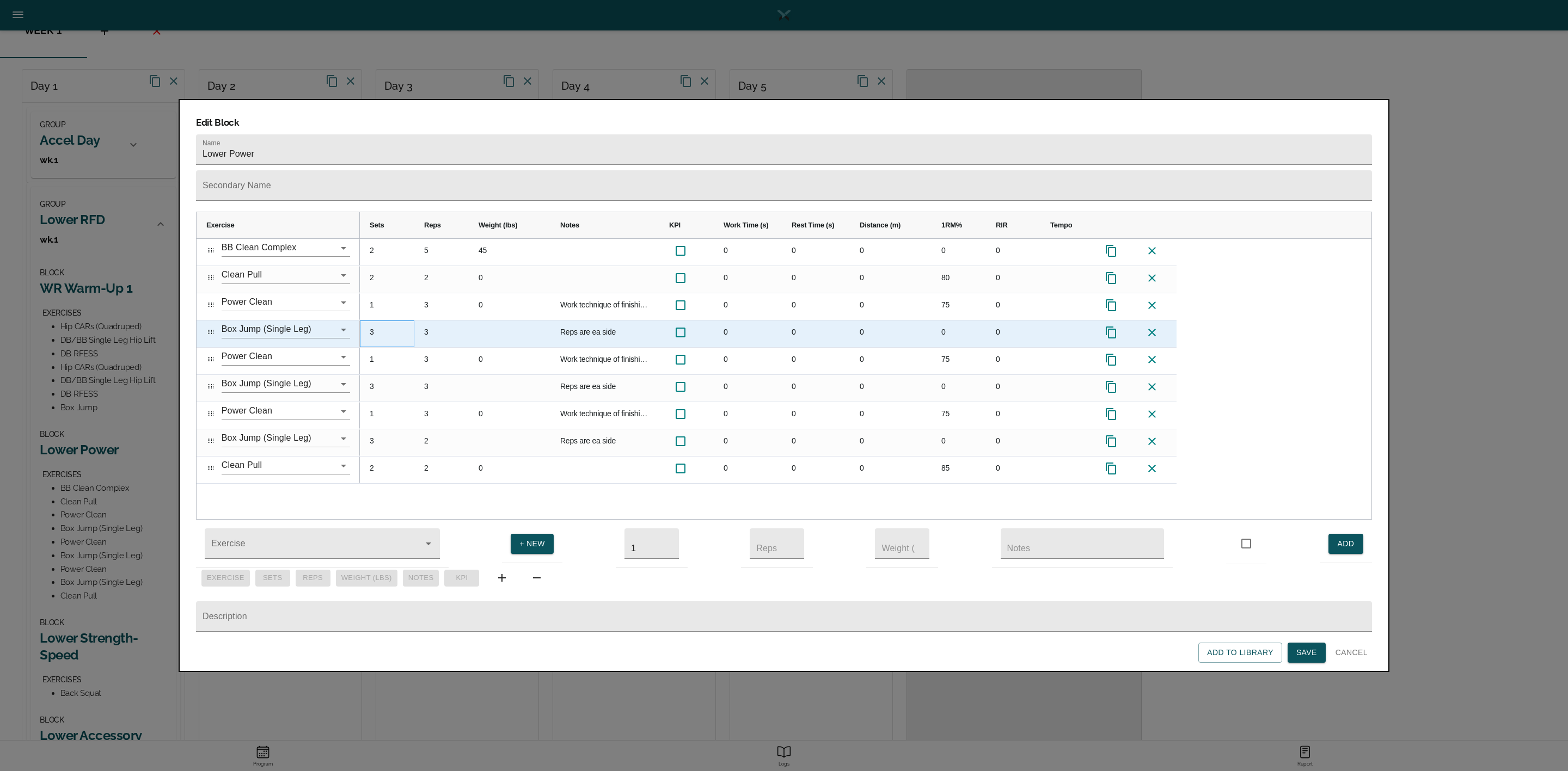
click at [378, 321] on div "3" at bounding box center [387, 334] width 54 height 27
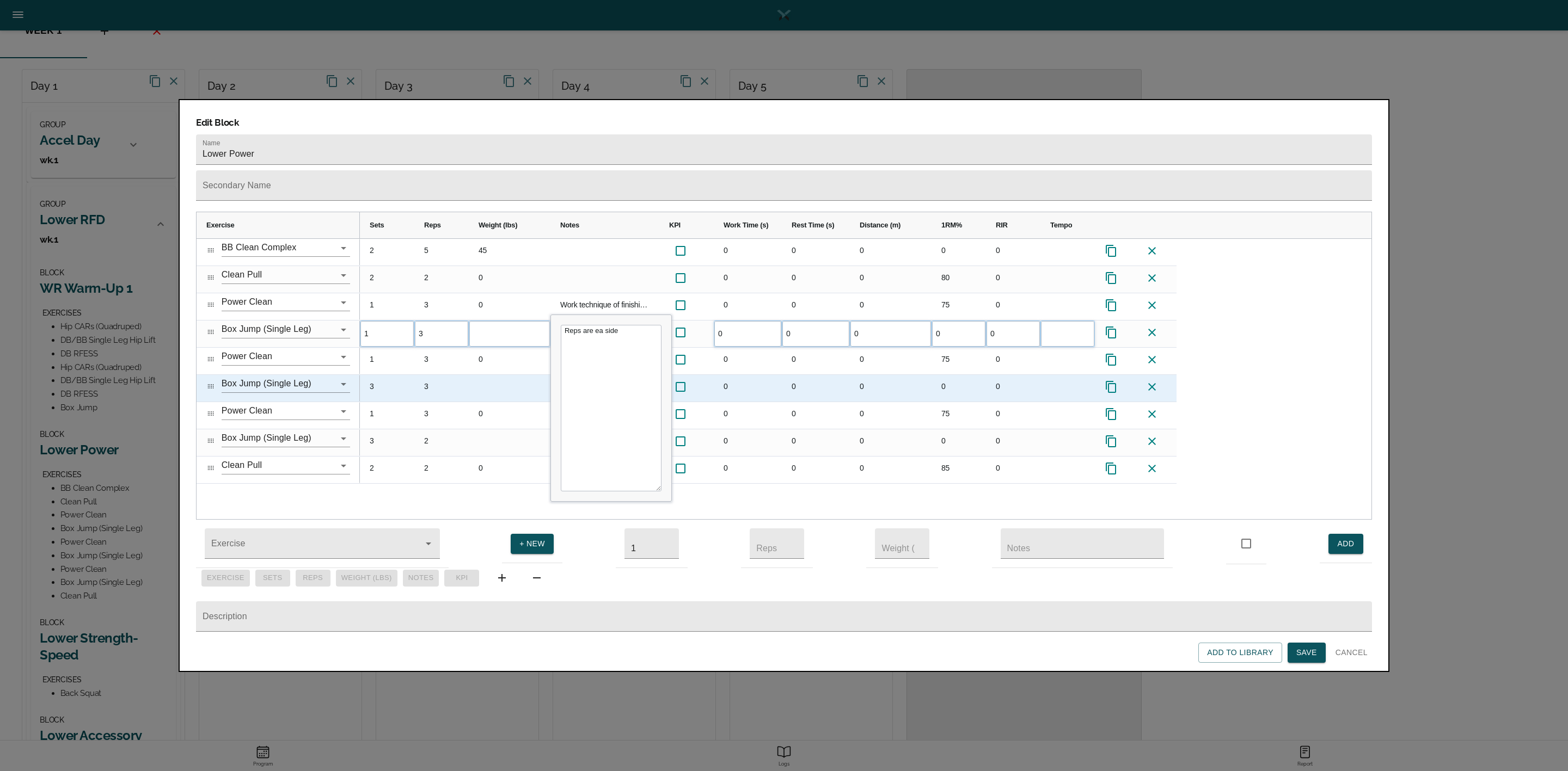
click at [381, 375] on div "3" at bounding box center [387, 388] width 54 height 27
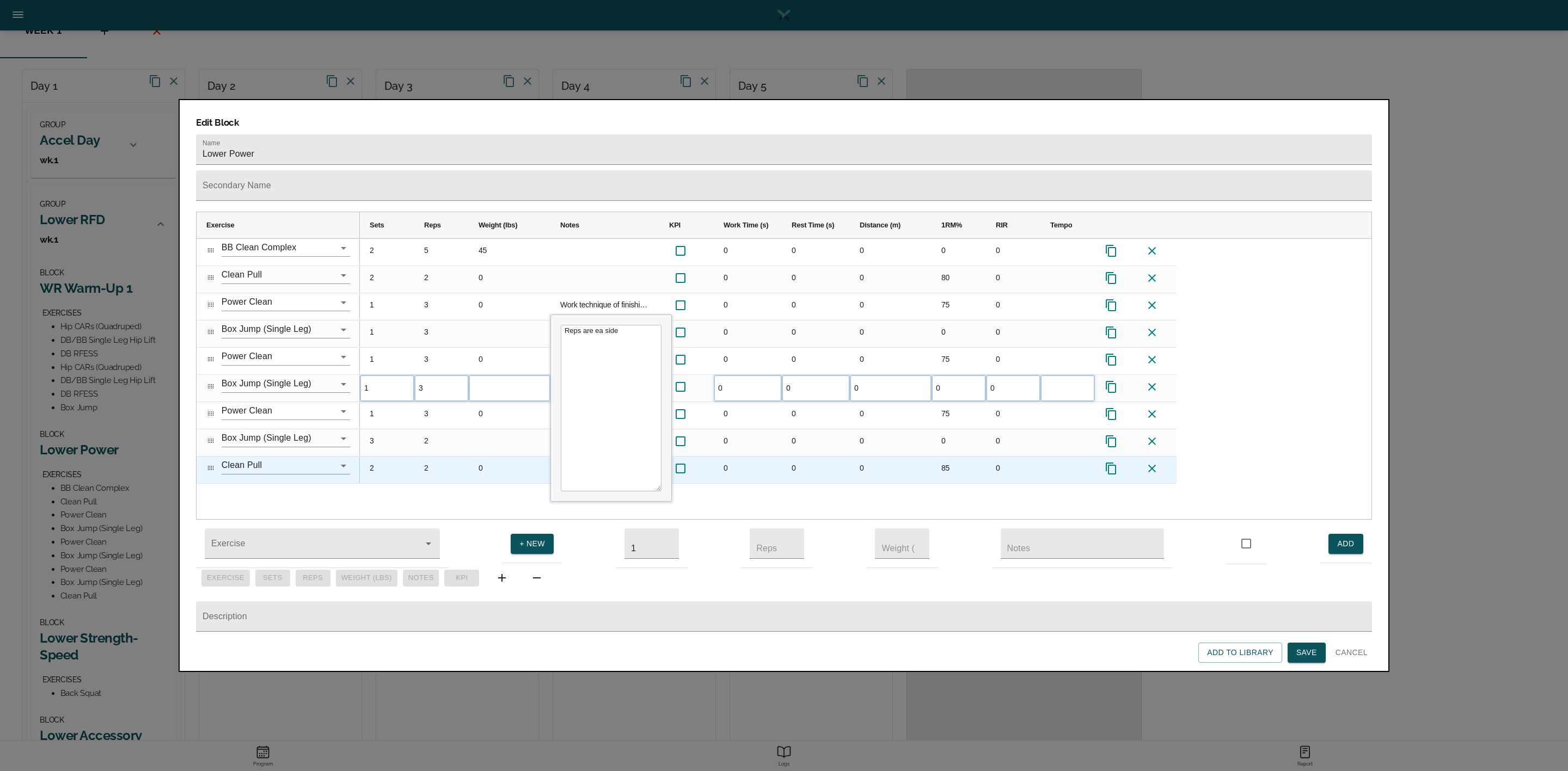
click at [378, 457] on div "2" at bounding box center [387, 470] width 54 height 27
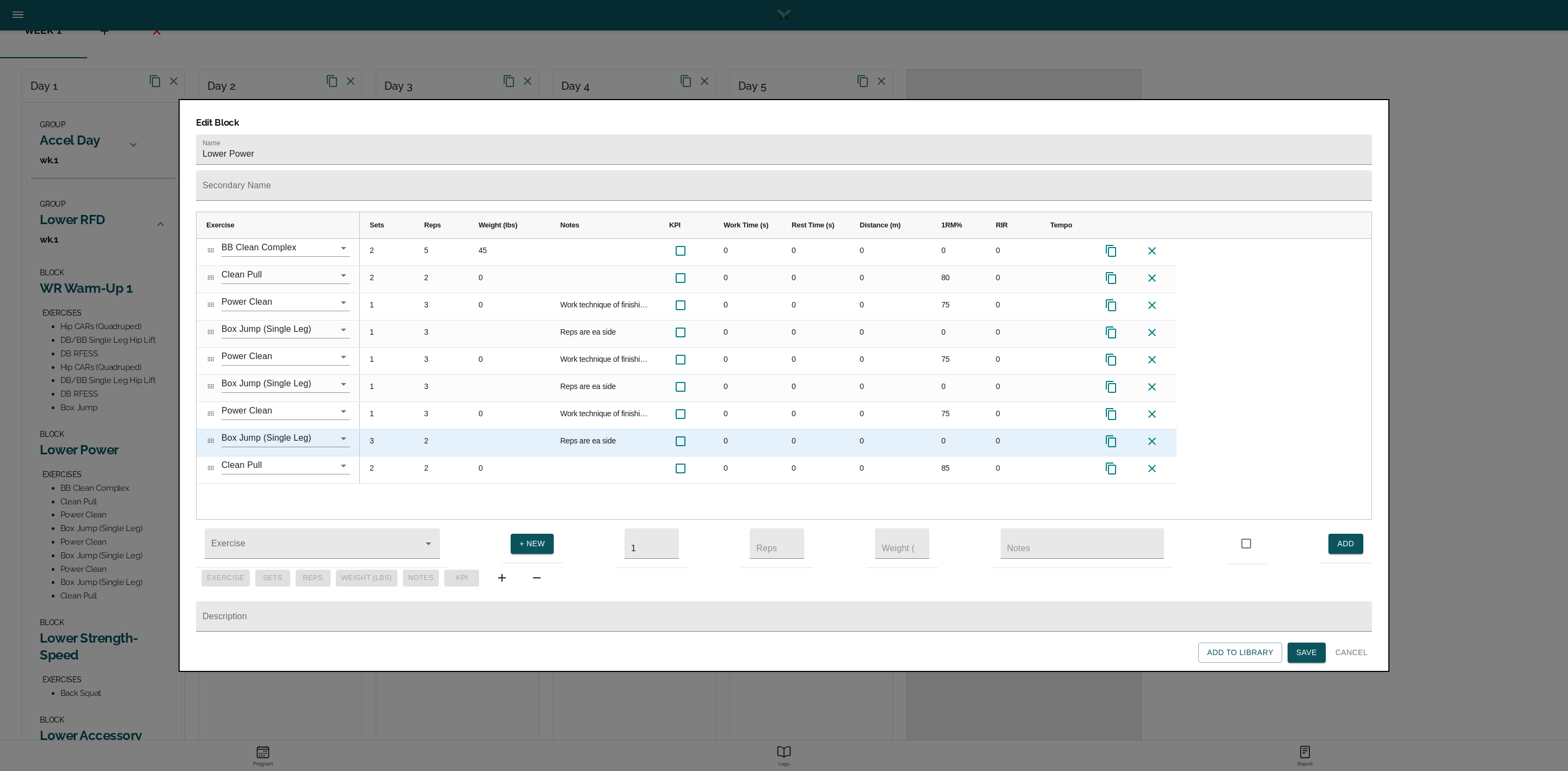
click at [378, 430] on div "3" at bounding box center [387, 443] width 54 height 27
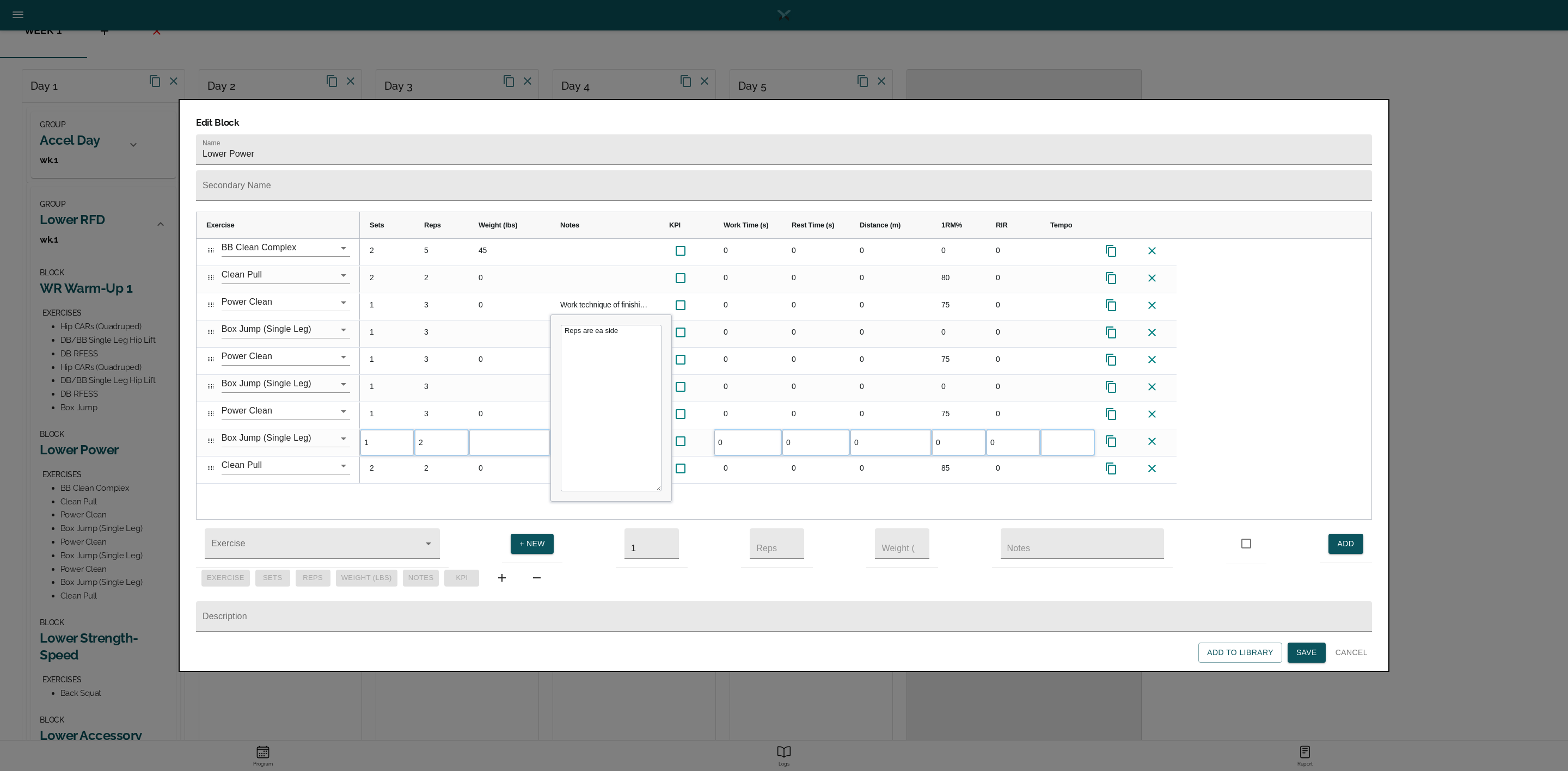
click at [396, 474] on div "2 5 45 0 0 0 0 0 2 2 0 0 0 0 80 0 1 3 0 Work technique of finishing your pull b…" at bounding box center [865, 379] width 1012 height 281
click at [347, 474] on div "BB Clean Complex Clean Pull Power Clean Clean Pull Box Jump (Single Leg) Power …" at bounding box center [784, 379] width 1175 height 281
click at [1309, 652] on span "Save" at bounding box center [1307, 652] width 21 height 14
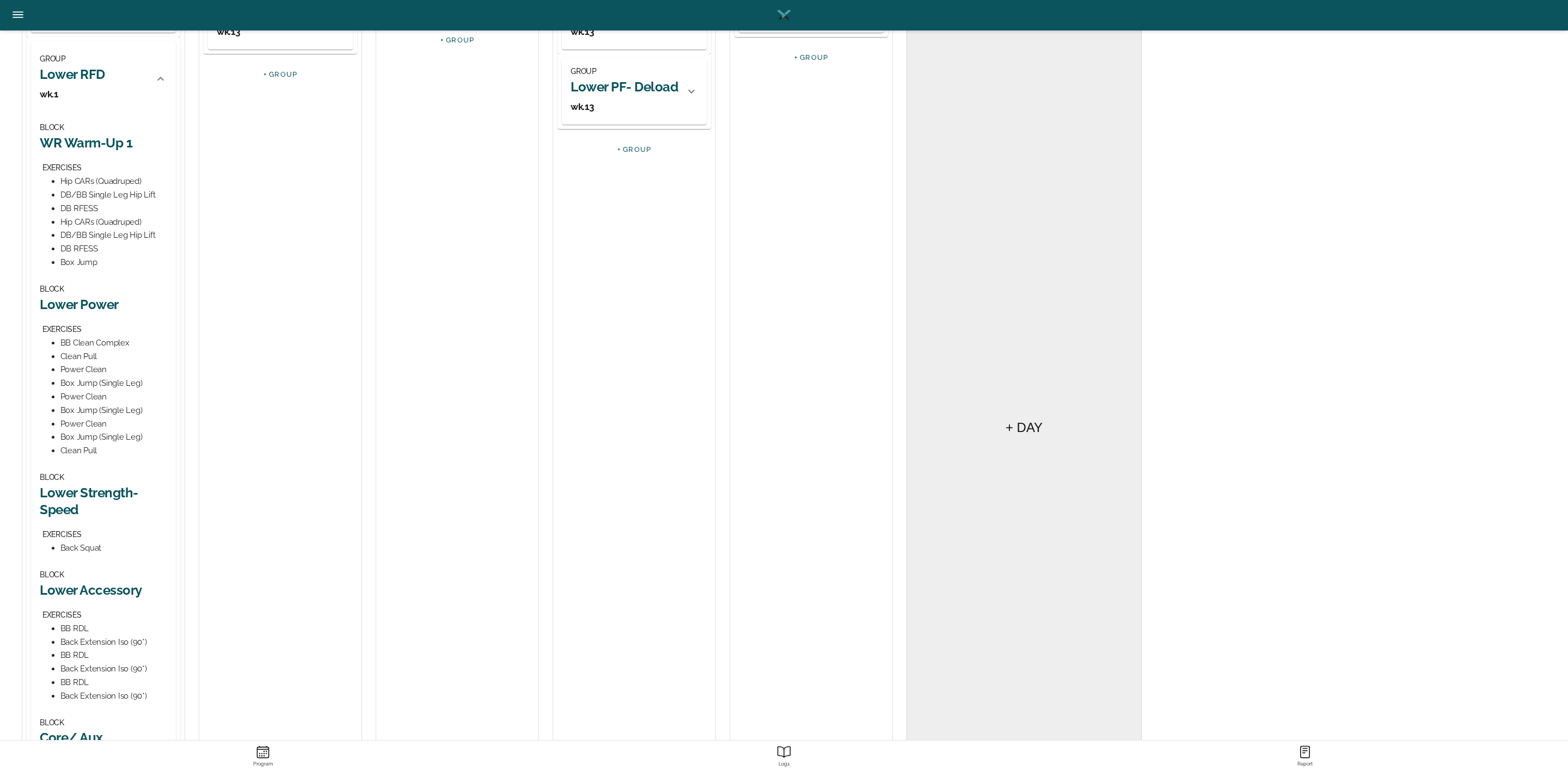
scroll to position [245, 0]
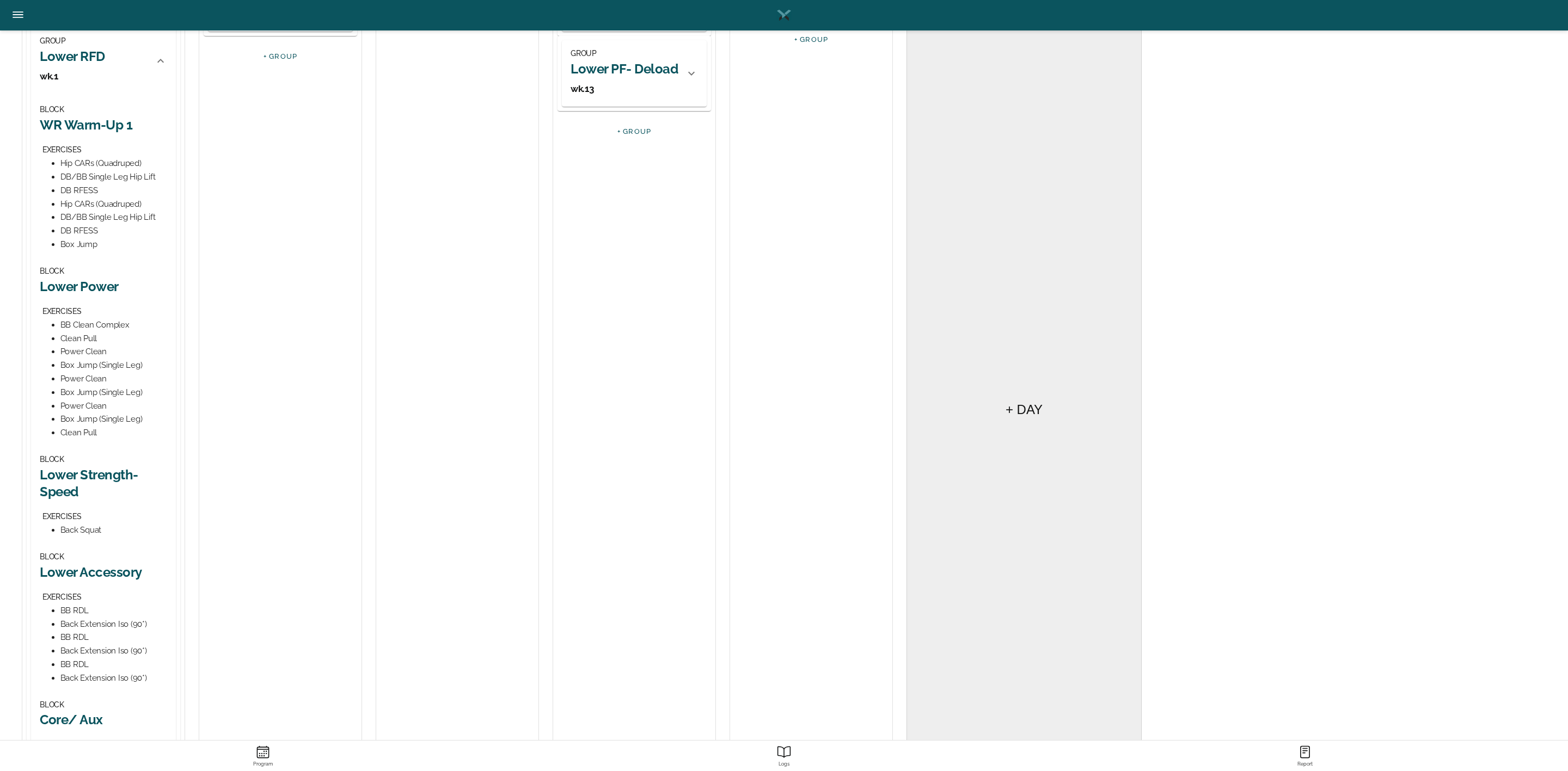
click at [111, 469] on h2 "Lower Strength-Speed" at bounding box center [103, 483] width 127 height 33
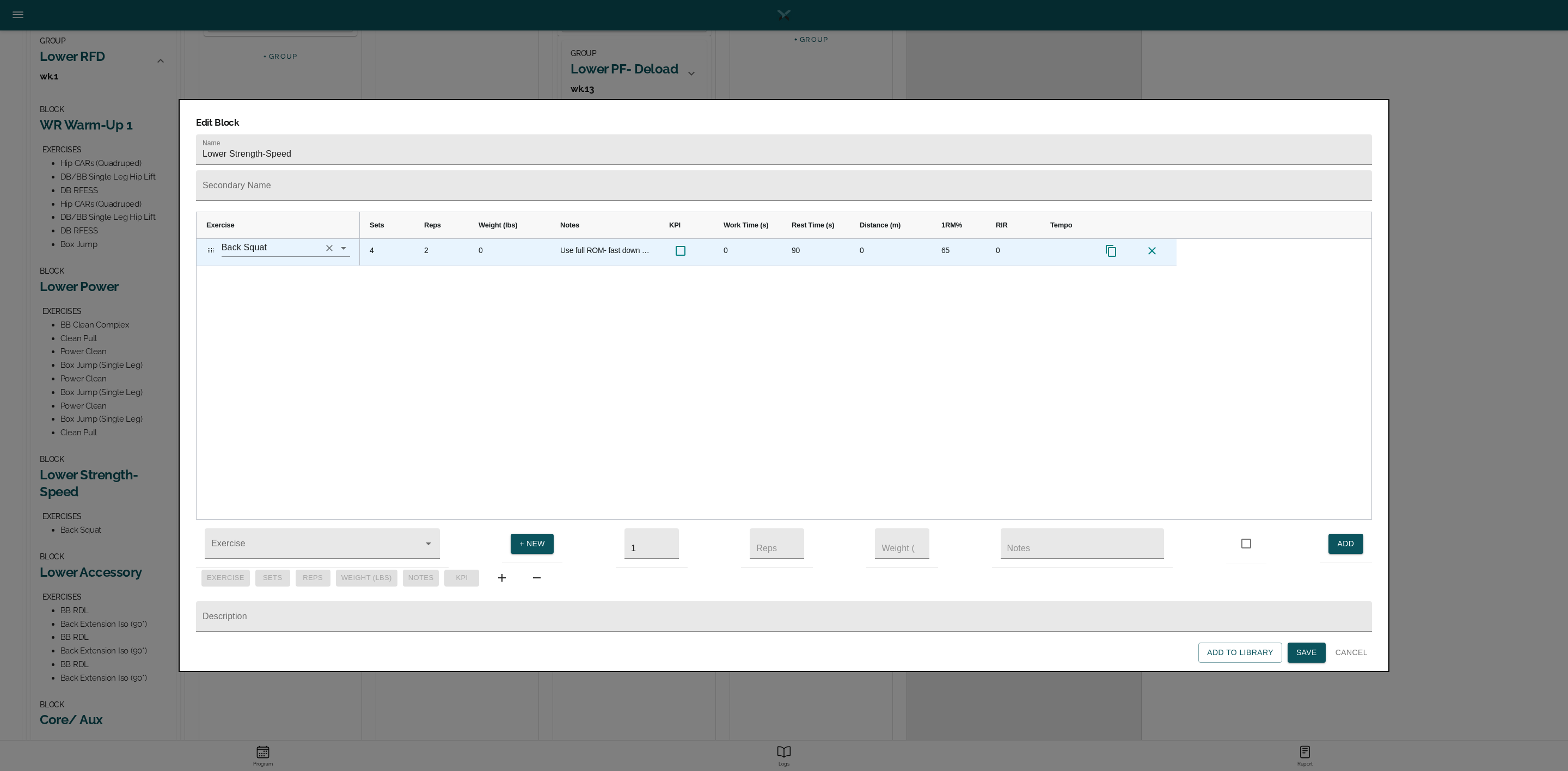
click at [294, 239] on input "Back Squat" at bounding box center [270, 247] width 98 height 17
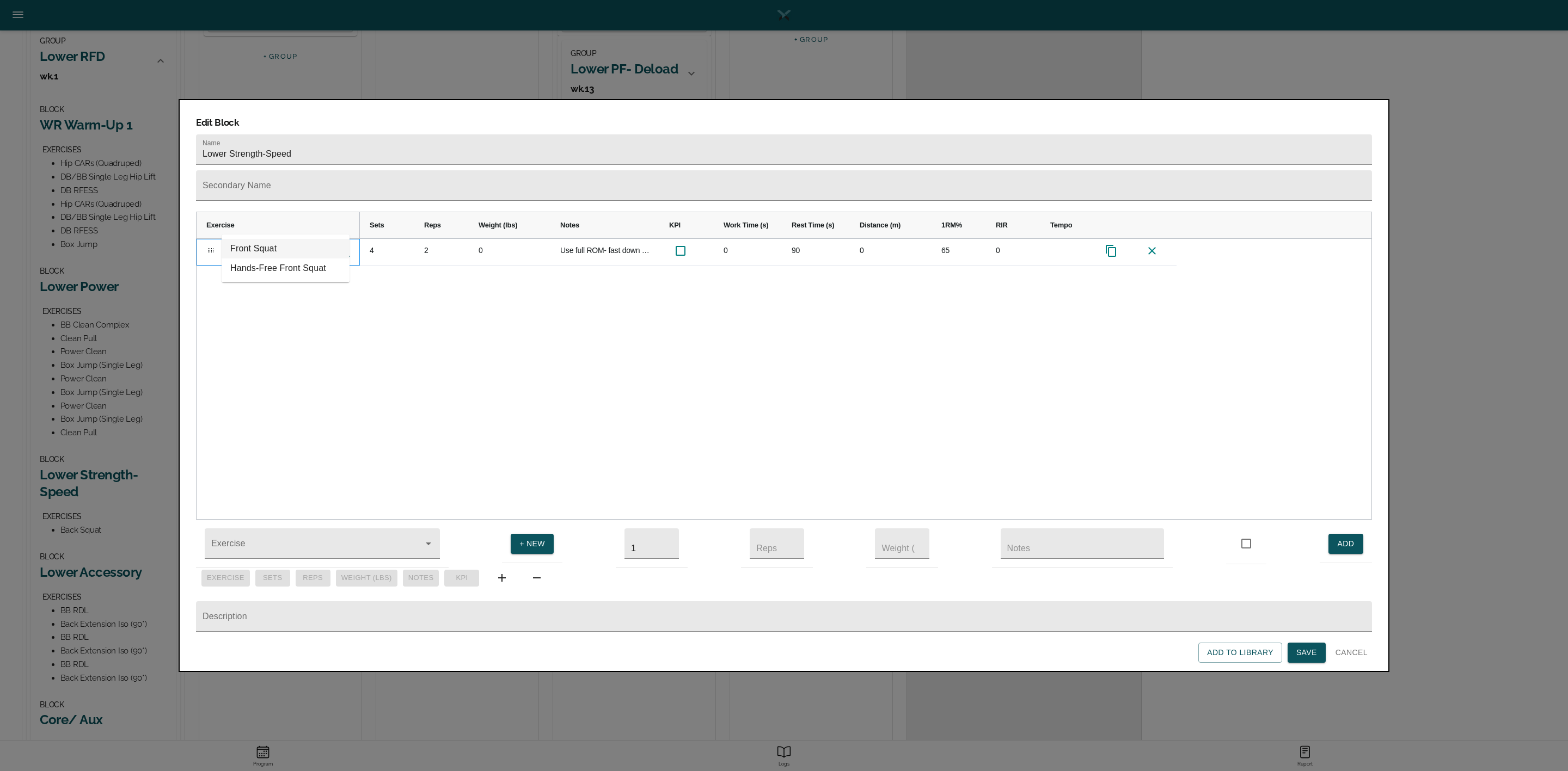
click at [281, 247] on li "Front Squat" at bounding box center [285, 248] width 128 height 20
type input "Front Squat"
click at [399, 271] on div "4 2 0 Use full ROM- fast down & fast up. 0 90 0 65 0" at bounding box center [865, 379] width 1012 height 281
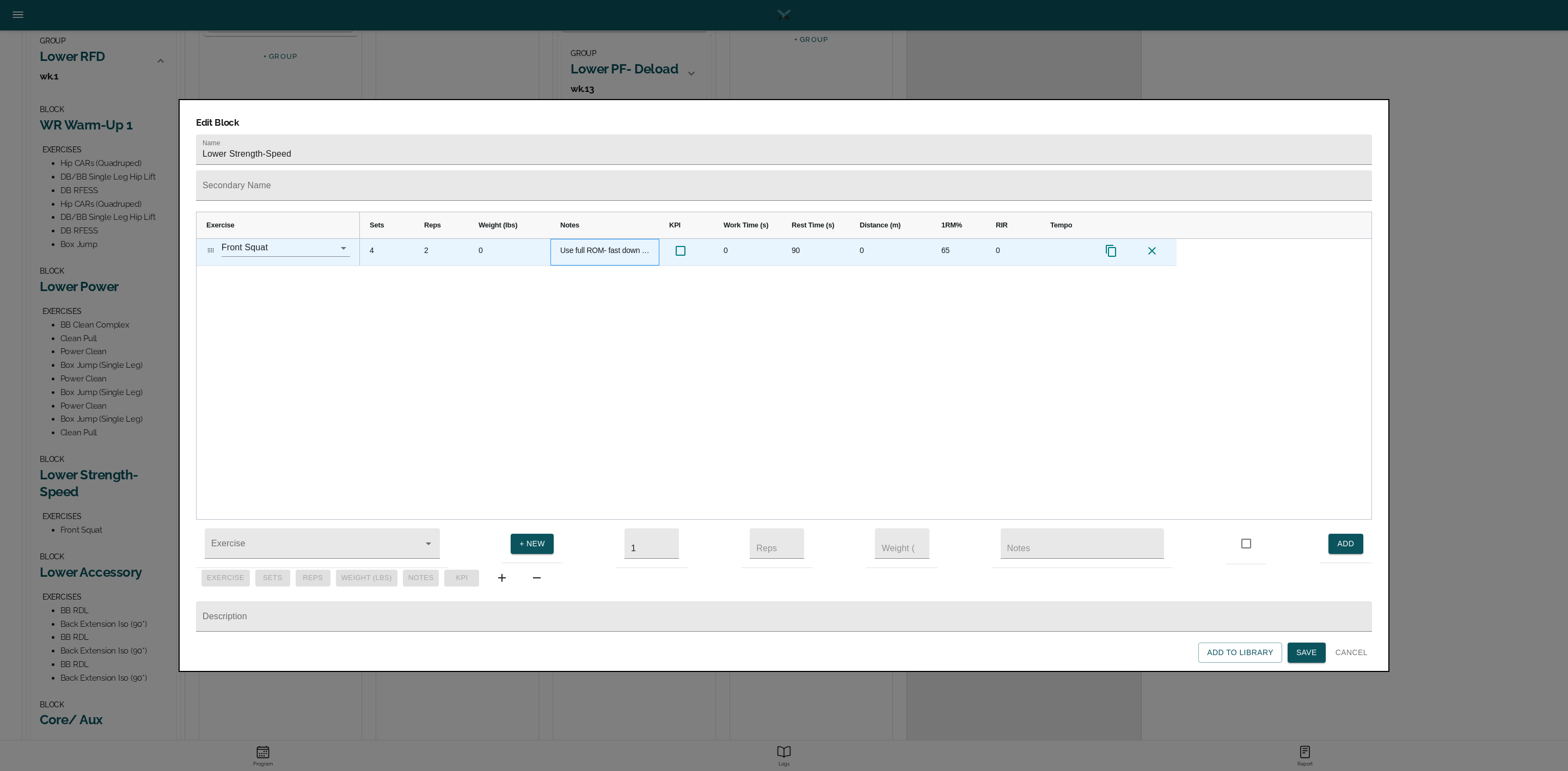
click at [580, 239] on div "Use full ROM- fast down & fast up." at bounding box center [605, 252] width 109 height 27
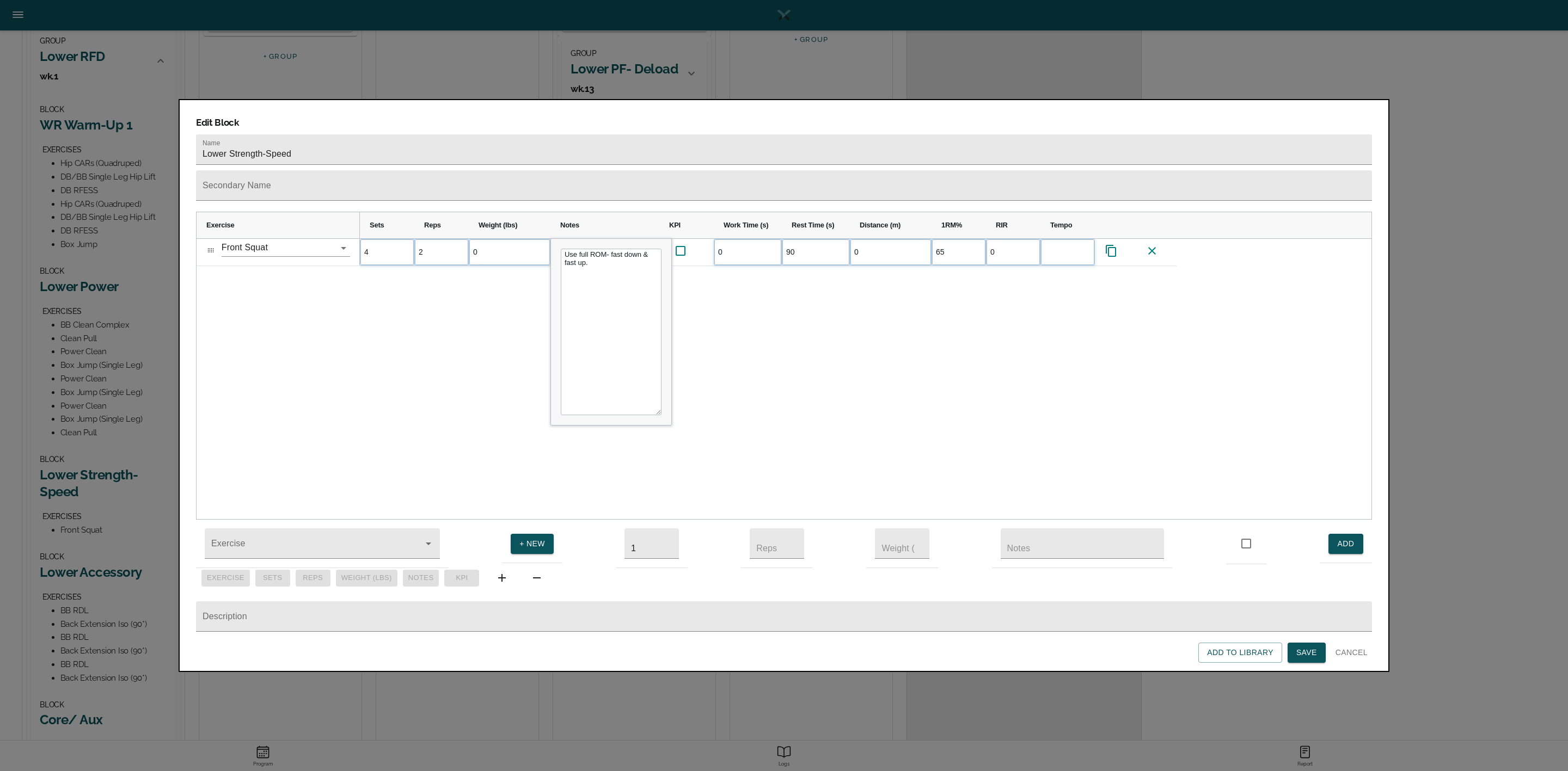
drag, startPoint x: 606, startPoint y: 248, endPoint x: 565, endPoint y: 230, distance: 44.8
click at [564, 249] on textarea "Use full ROM- fast down & fast up." at bounding box center [611, 332] width 101 height 166
click at [603, 249] on textarea "Use full ROM- fast down & fast up." at bounding box center [611, 332] width 101 height 166
click at [564, 249] on textarea "Use full ROM- fast down & fast up." at bounding box center [611, 332] width 101 height 166
click at [585, 265] on textarea "Attach medium bands on ea side. Use full ROM- fast down & fast up." at bounding box center [611, 332] width 101 height 166
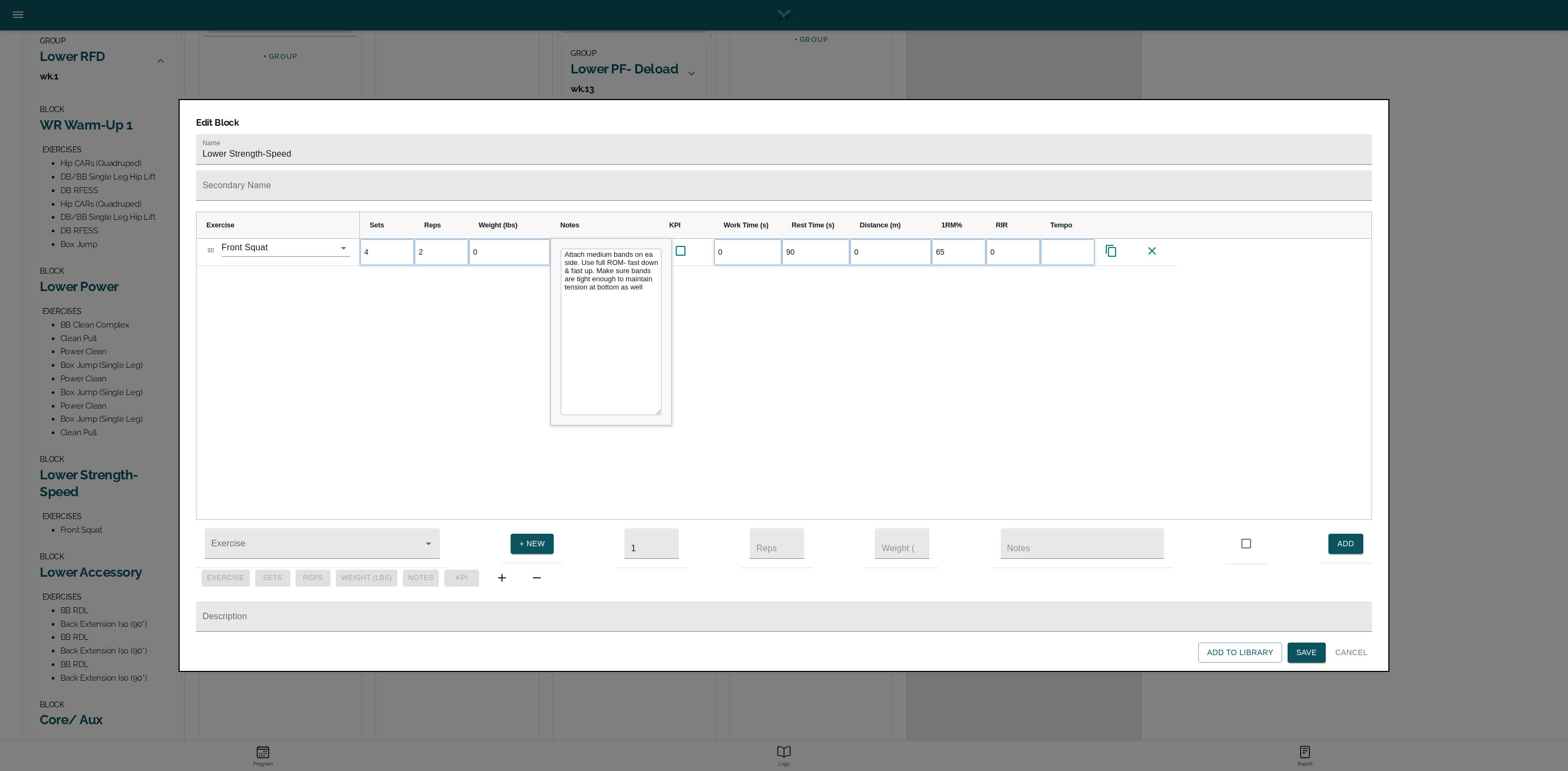
type textarea "Attach medium bands on ea side. Use full ROM- fast down & fast up. Make sure ba…"
click at [501, 317] on div "4 2 0 Attach medium bands on ea side. Use full ROM- fast down & fast up. Make s…" at bounding box center [865, 379] width 1012 height 281
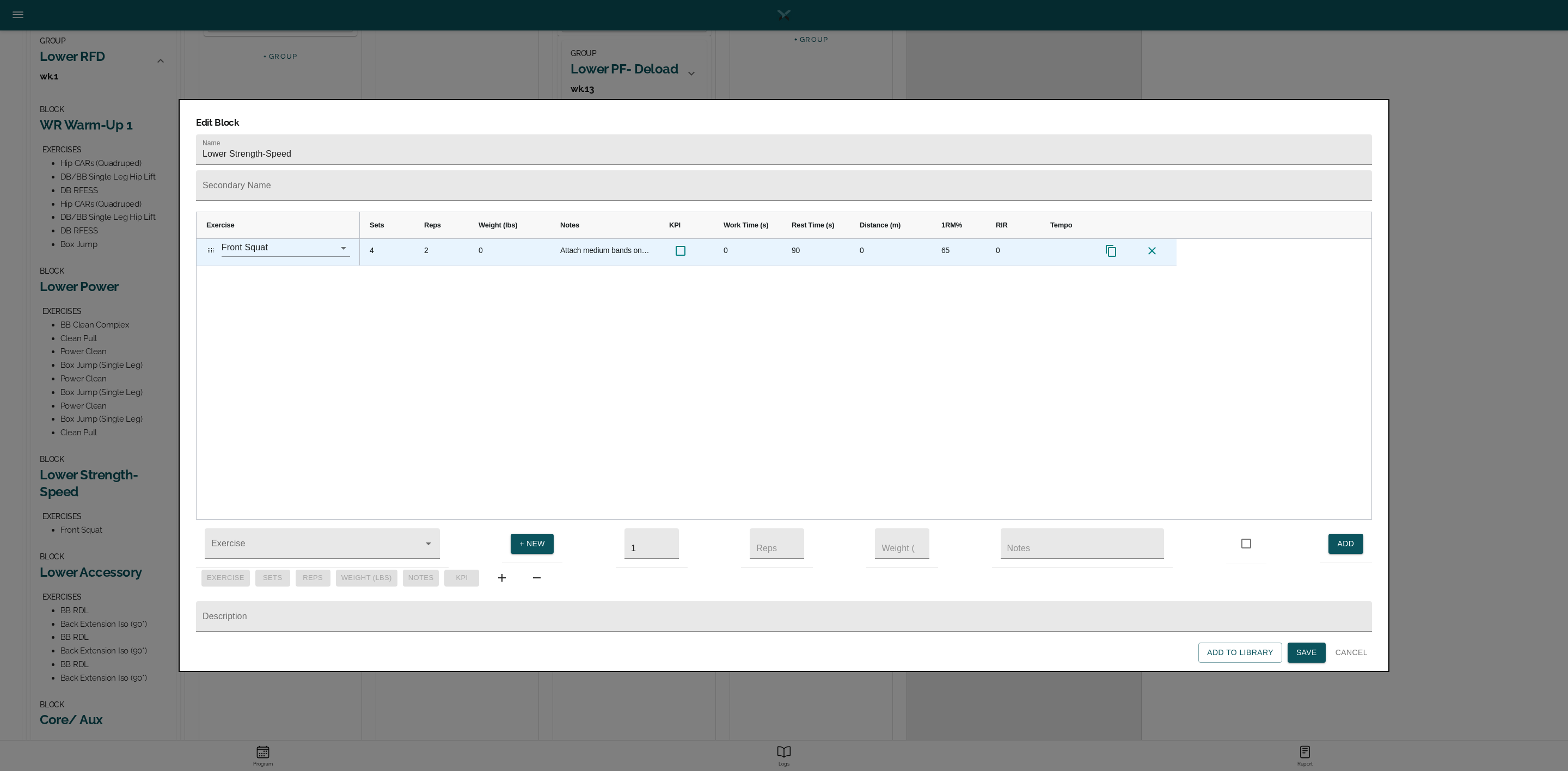
click at [377, 239] on div "4" at bounding box center [387, 252] width 54 height 27
click at [430, 239] on div "2" at bounding box center [442, 252] width 54 height 27
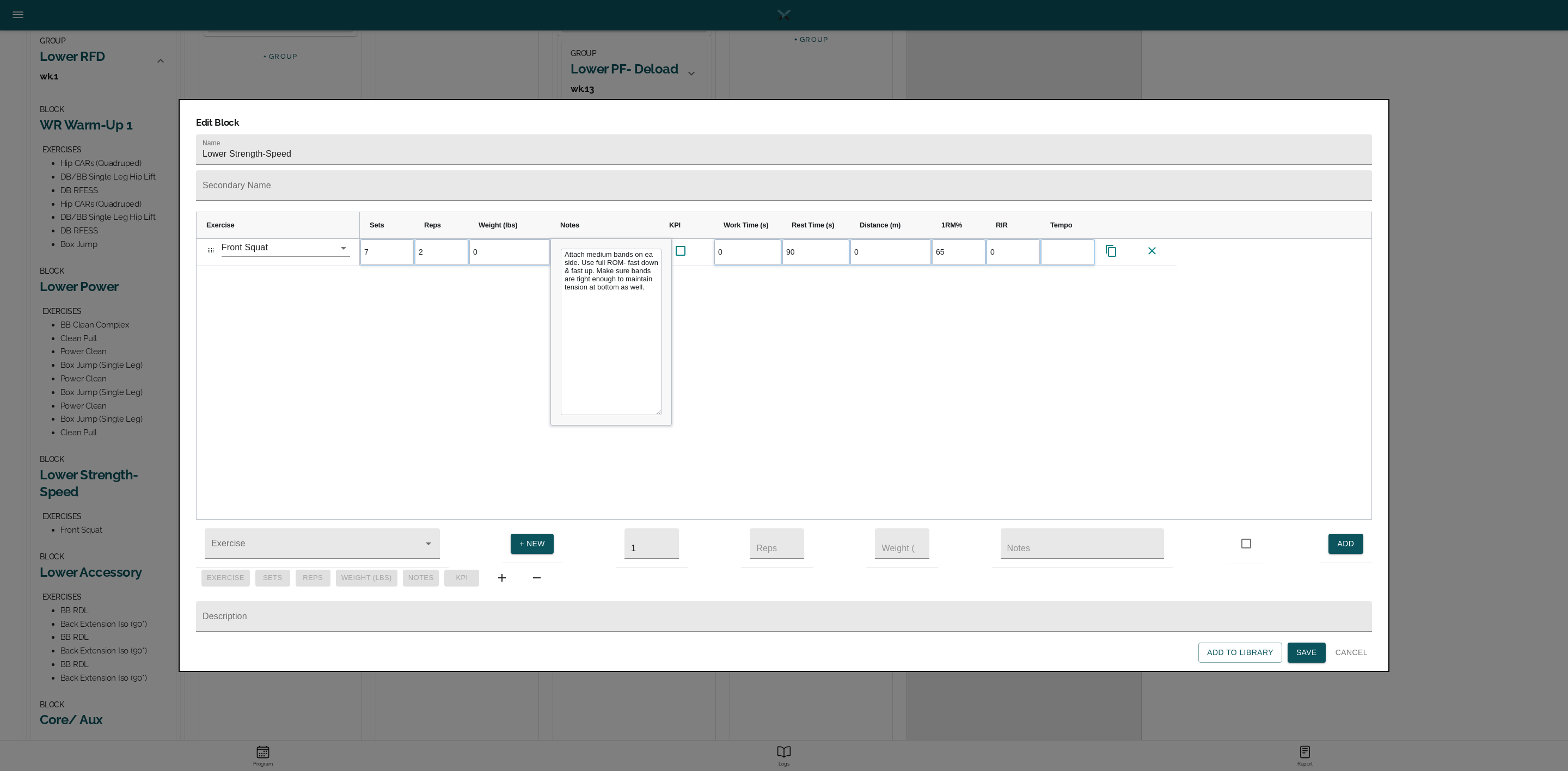
type input "3"
click at [438, 281] on div "7 3 0 Attach medium bands on ea side. Use full ROM- fast down & fast up. Make s…" at bounding box center [865, 379] width 1012 height 281
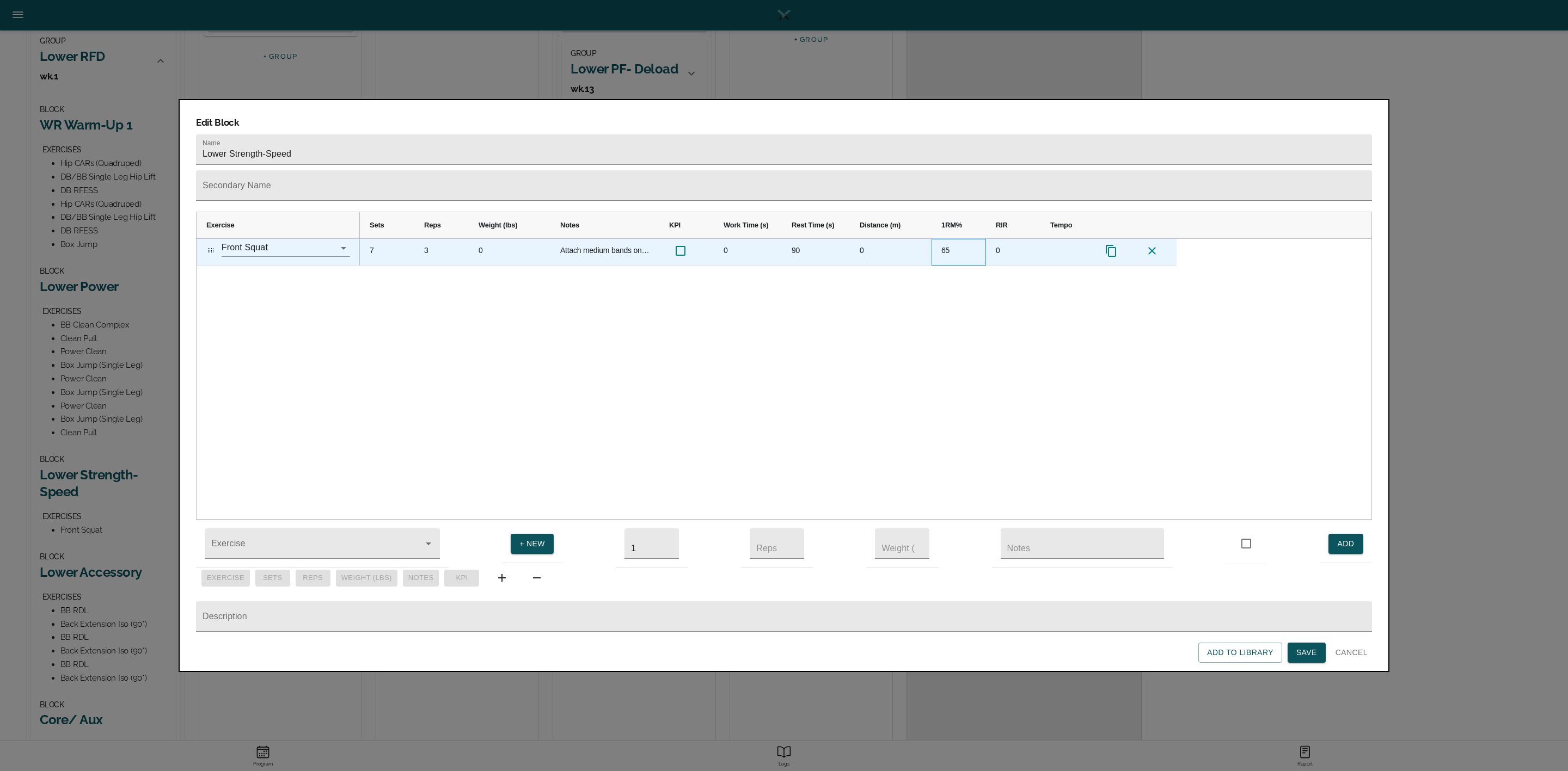
click at [947, 239] on div "65" at bounding box center [958, 252] width 54 height 27
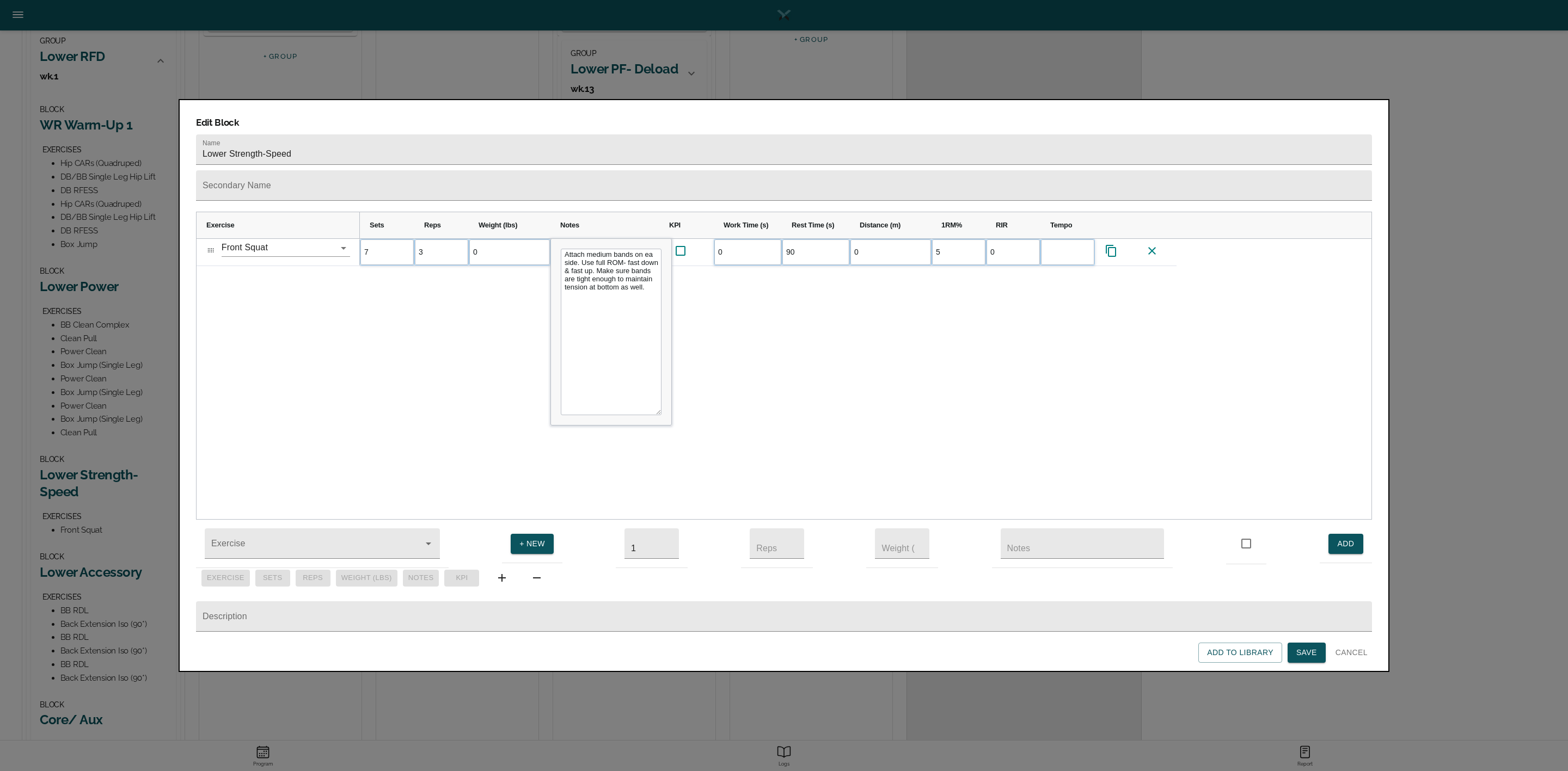
type input "50"
click at [887, 273] on div "7 3 0 Attach medium bands on ea side. Use full ROM- fast down & fast up. Make s…" at bounding box center [865, 379] width 1012 height 281
drag, startPoint x: 1310, startPoint y: 658, endPoint x: 1268, endPoint y: 636, distance: 47.4
click at [1310, 659] on span "Save" at bounding box center [1307, 652] width 21 height 14
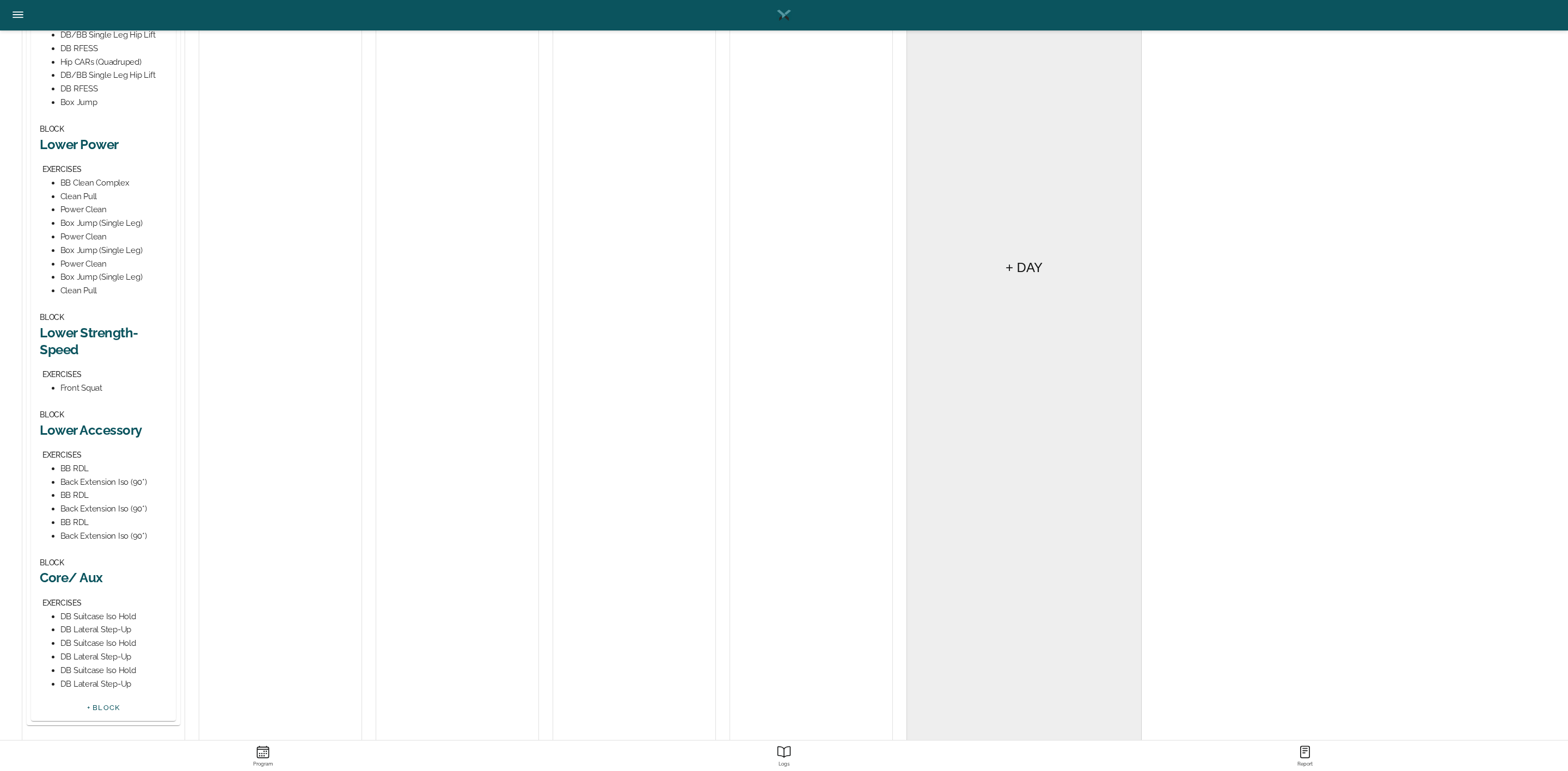
scroll to position [408, 0]
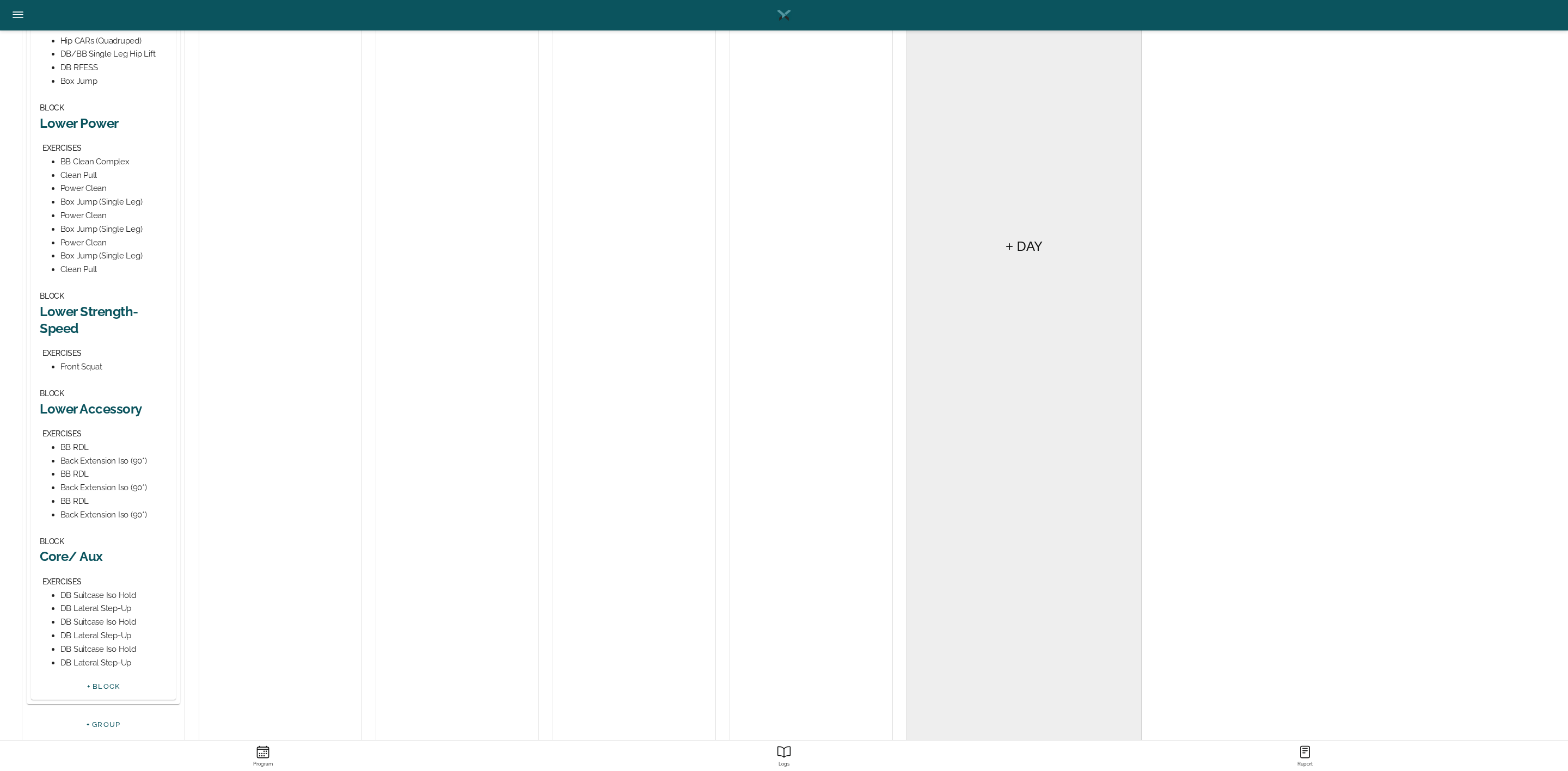
click at [98, 405] on h2 "Lower Accessory" at bounding box center [103, 408] width 127 height 17
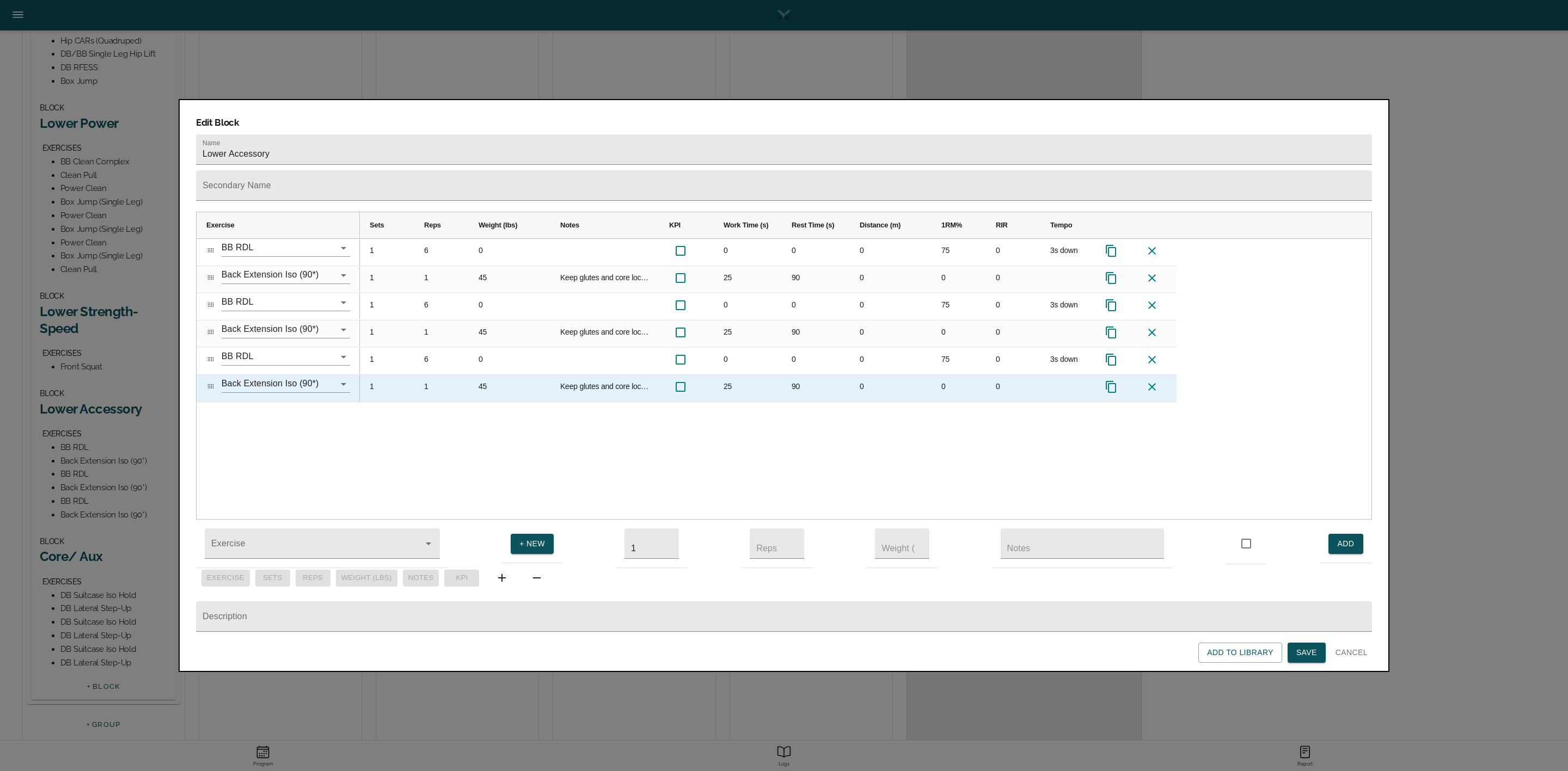
click at [1150, 380] on icon at bounding box center [1152, 387] width 13 height 13
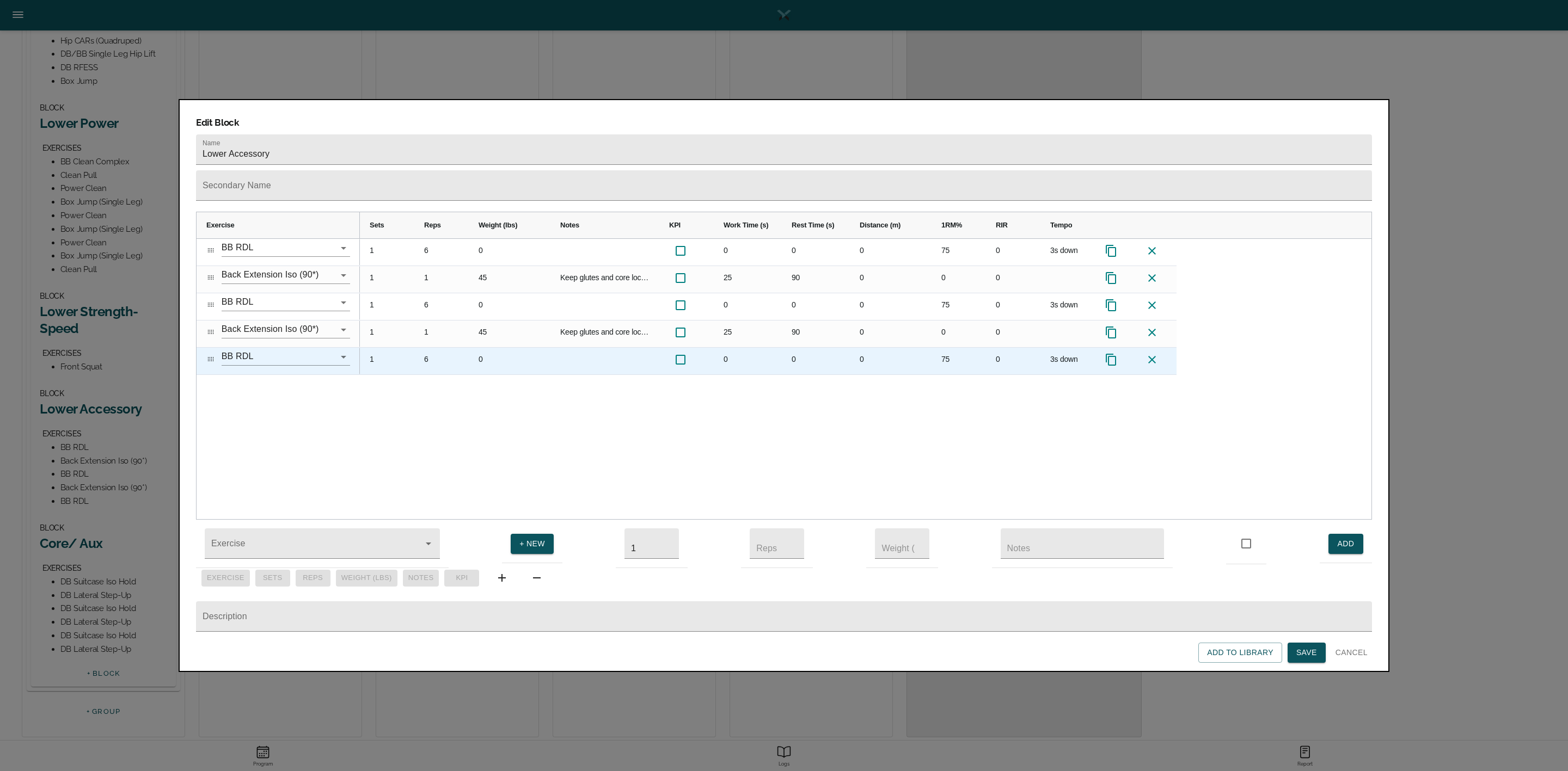
scroll to position [400, 0]
click at [1153, 348] on div at bounding box center [1156, 361] width 41 height 27
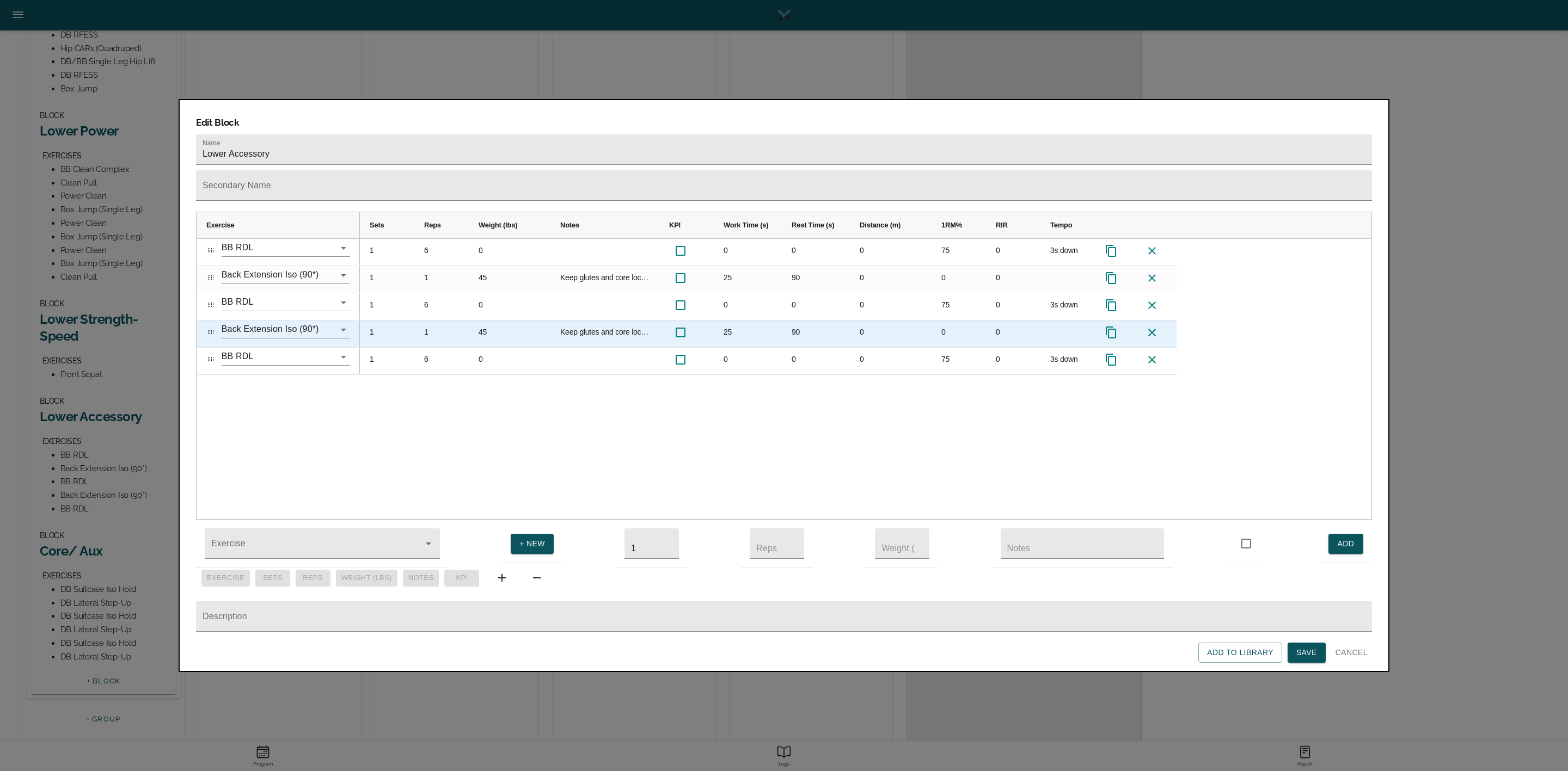
click at [1152, 326] on icon at bounding box center [1152, 333] width 13 height 13
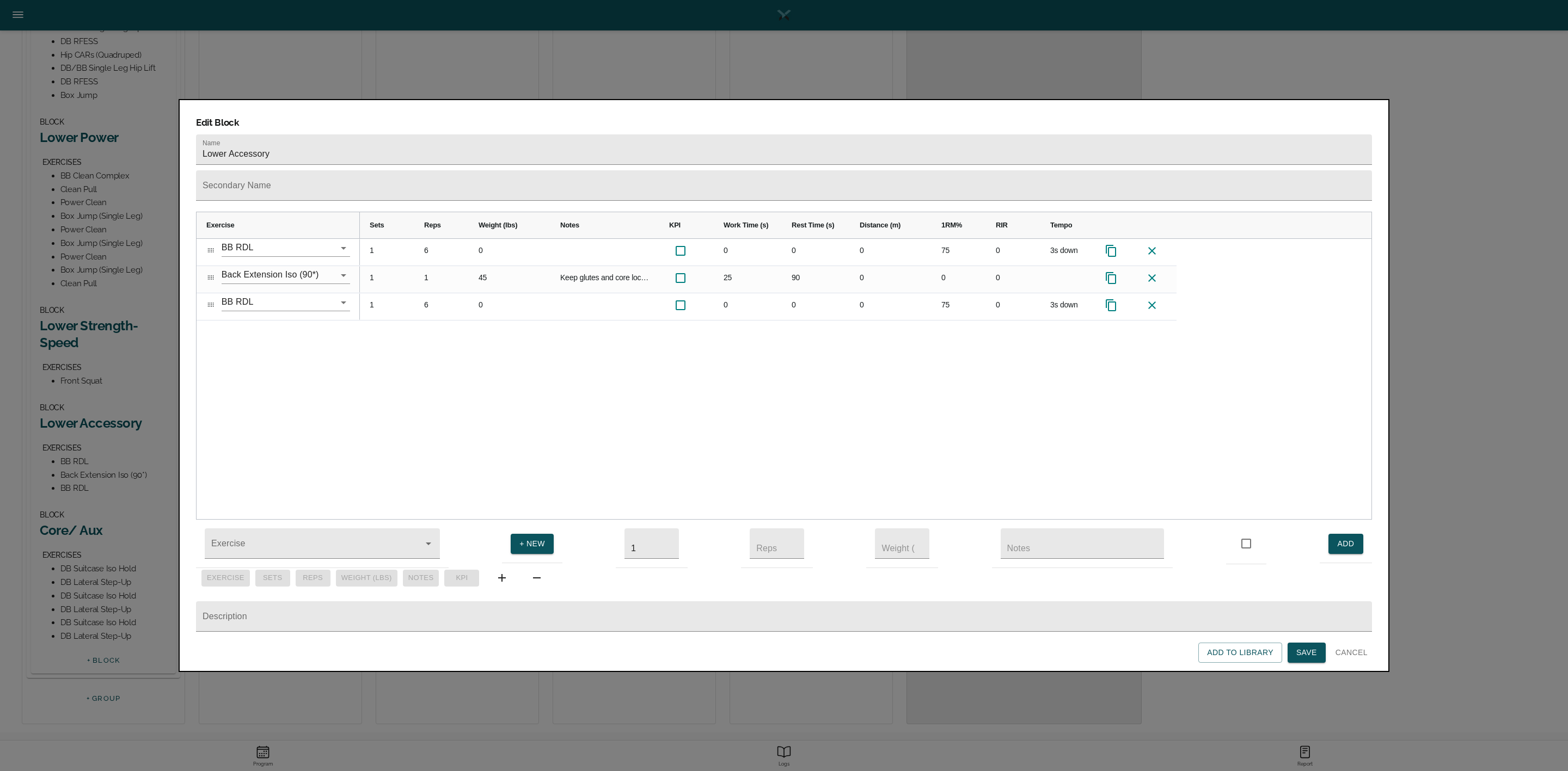
scroll to position [387, 0]
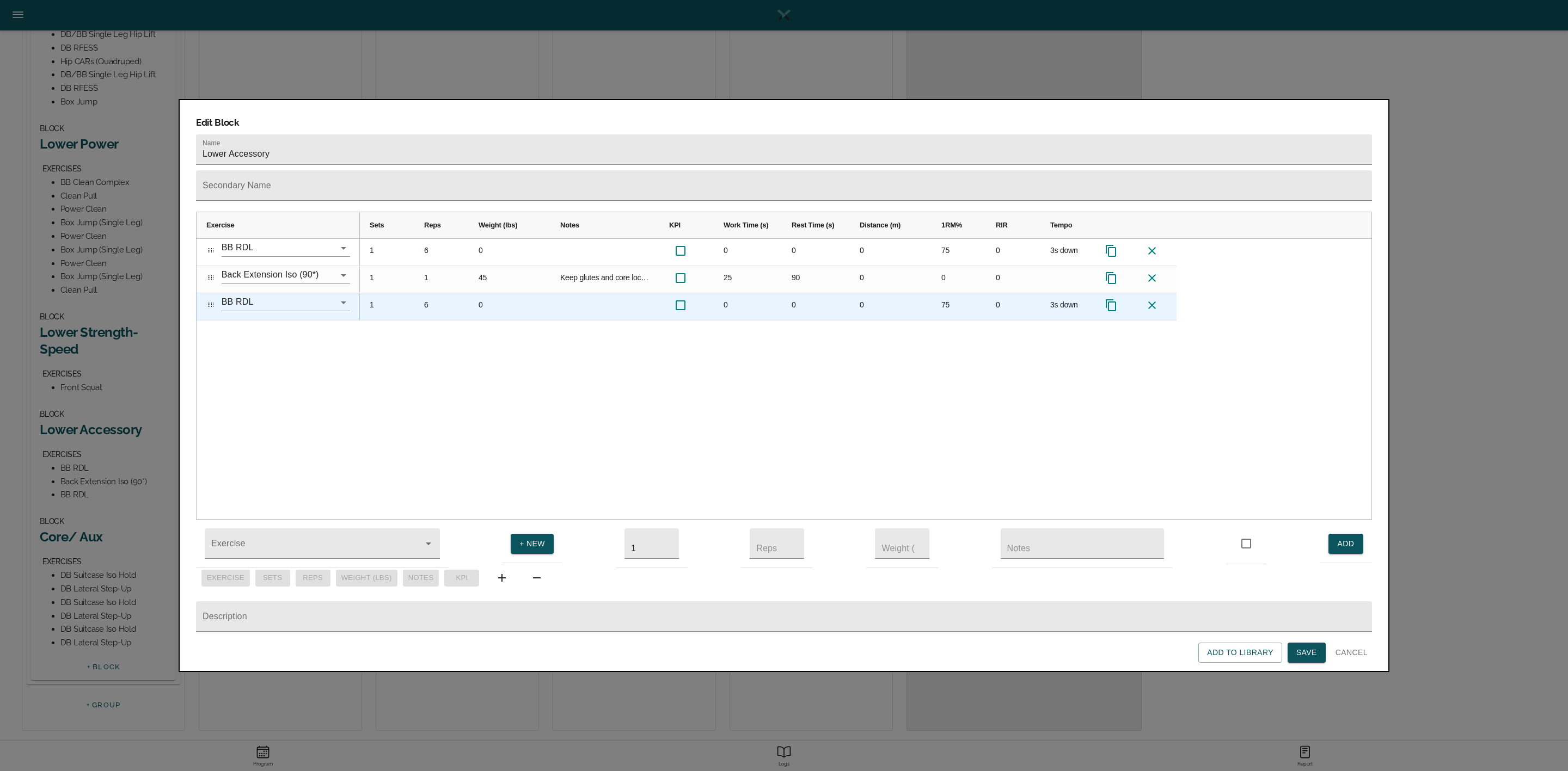
click at [1150, 299] on icon at bounding box center [1152, 306] width 13 height 13
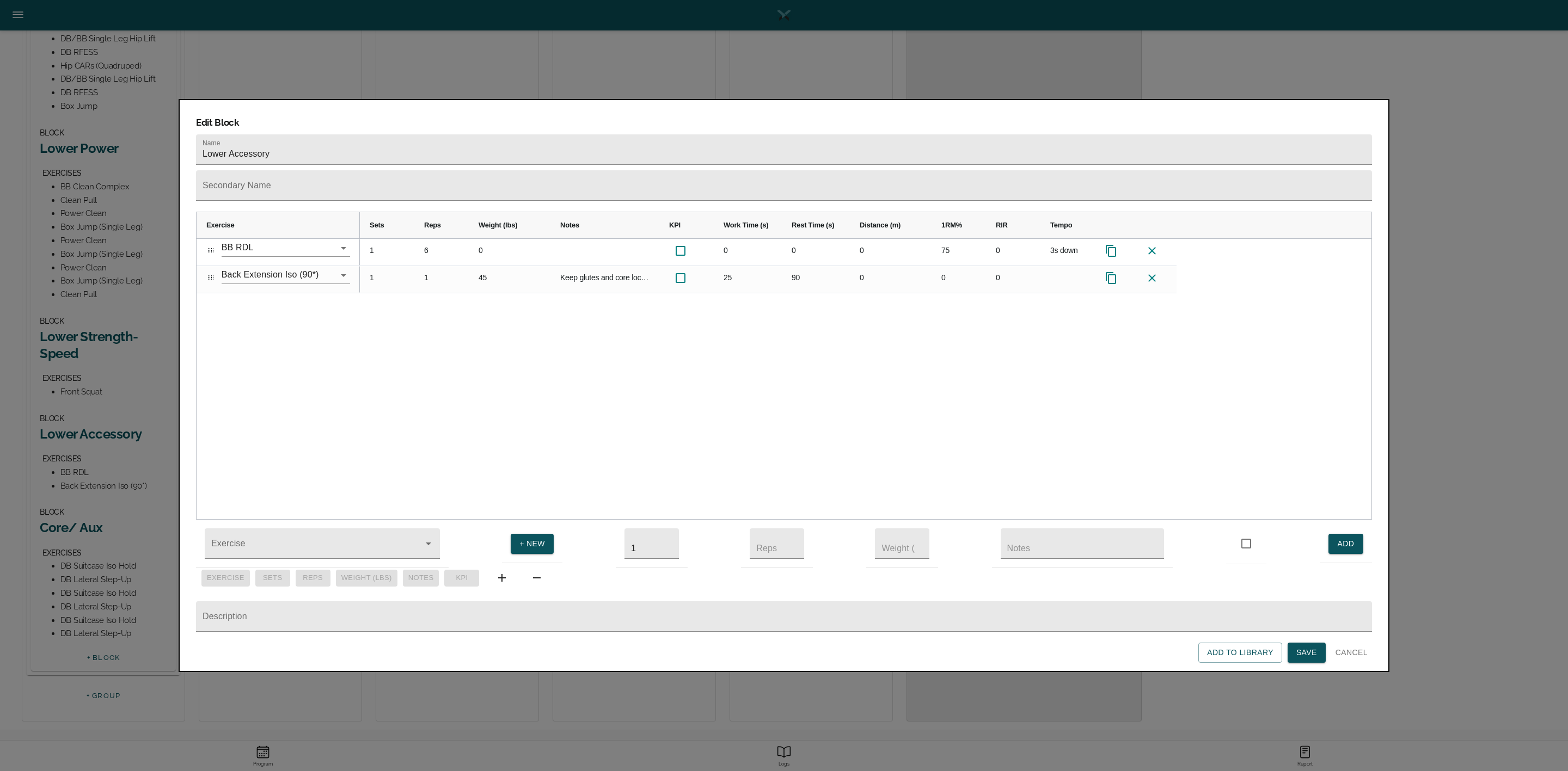
scroll to position [380, 0]
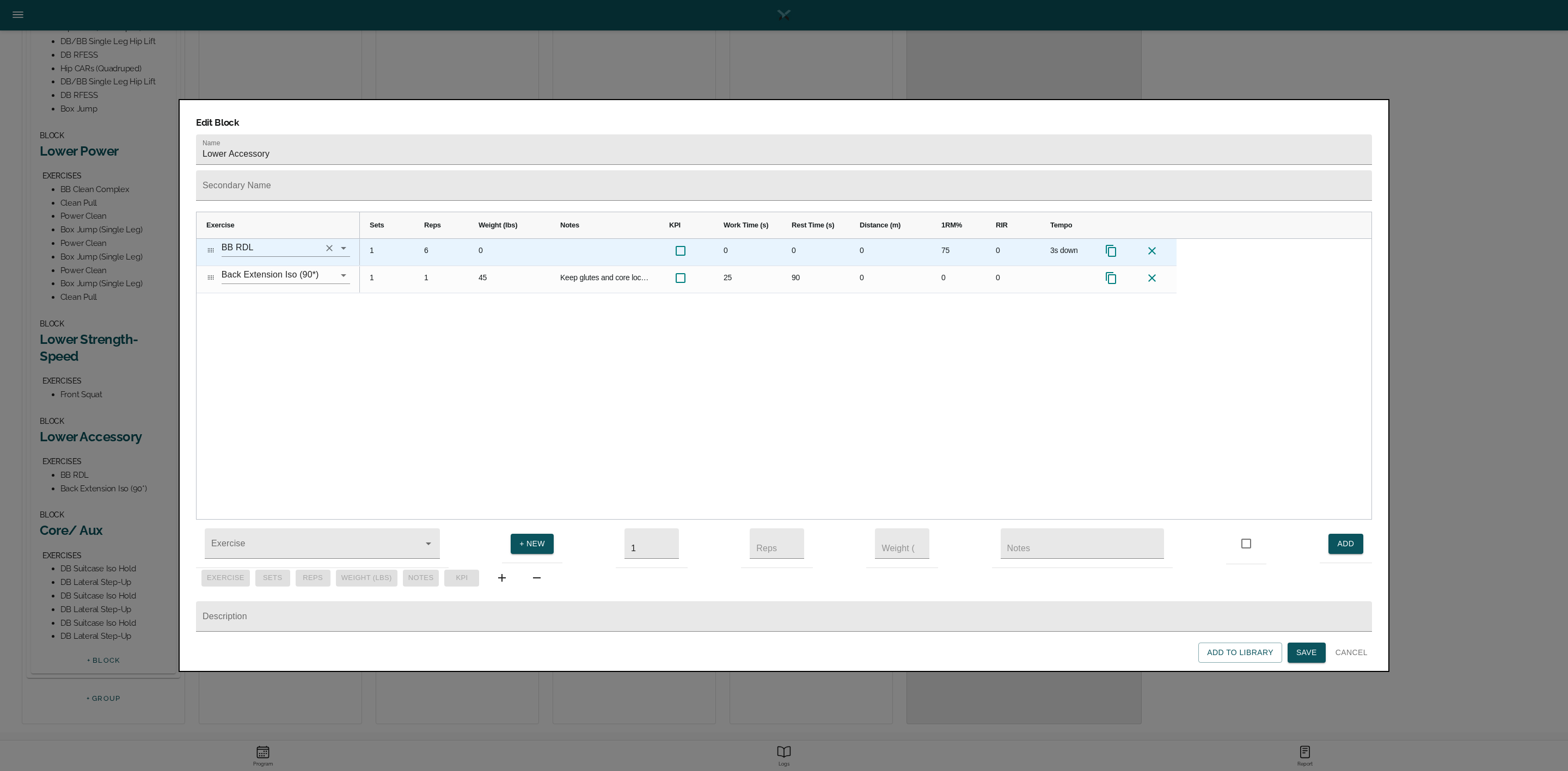
click at [271, 239] on input "BB RDL" at bounding box center [270, 247] width 98 height 17
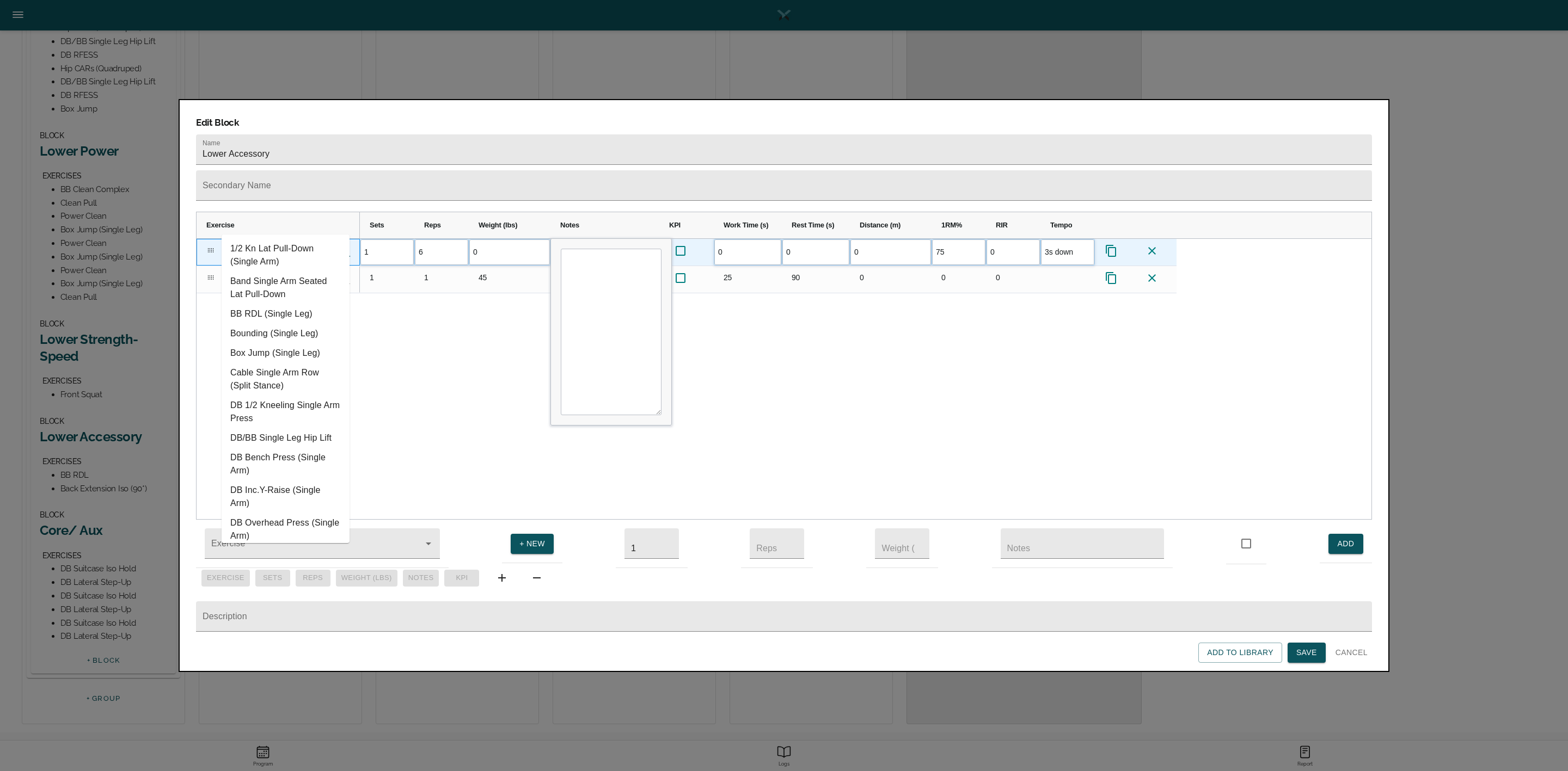
type input "s"
type input "rdl"
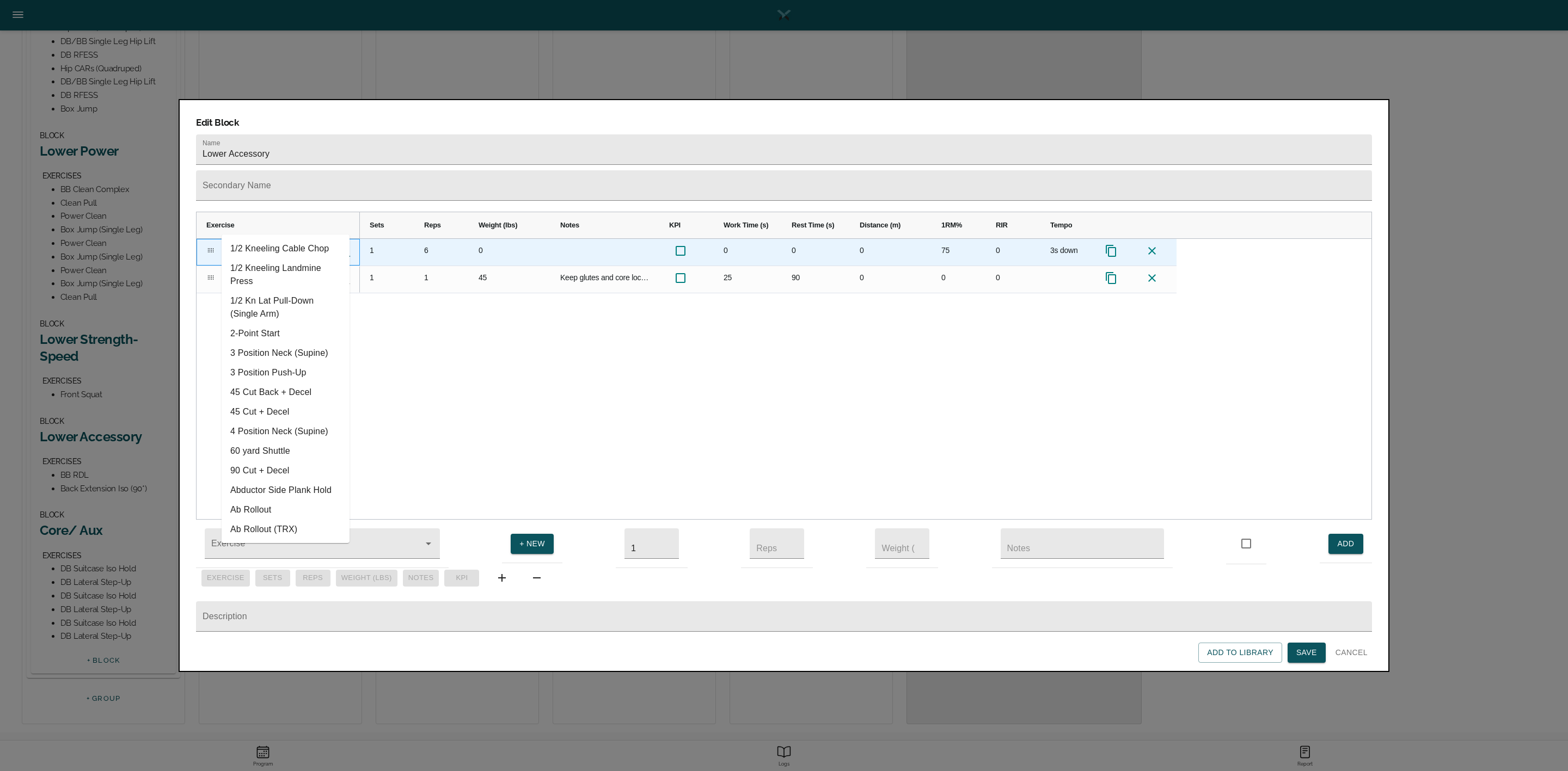
click at [279, 239] on input "text" at bounding box center [270, 247] width 98 height 17
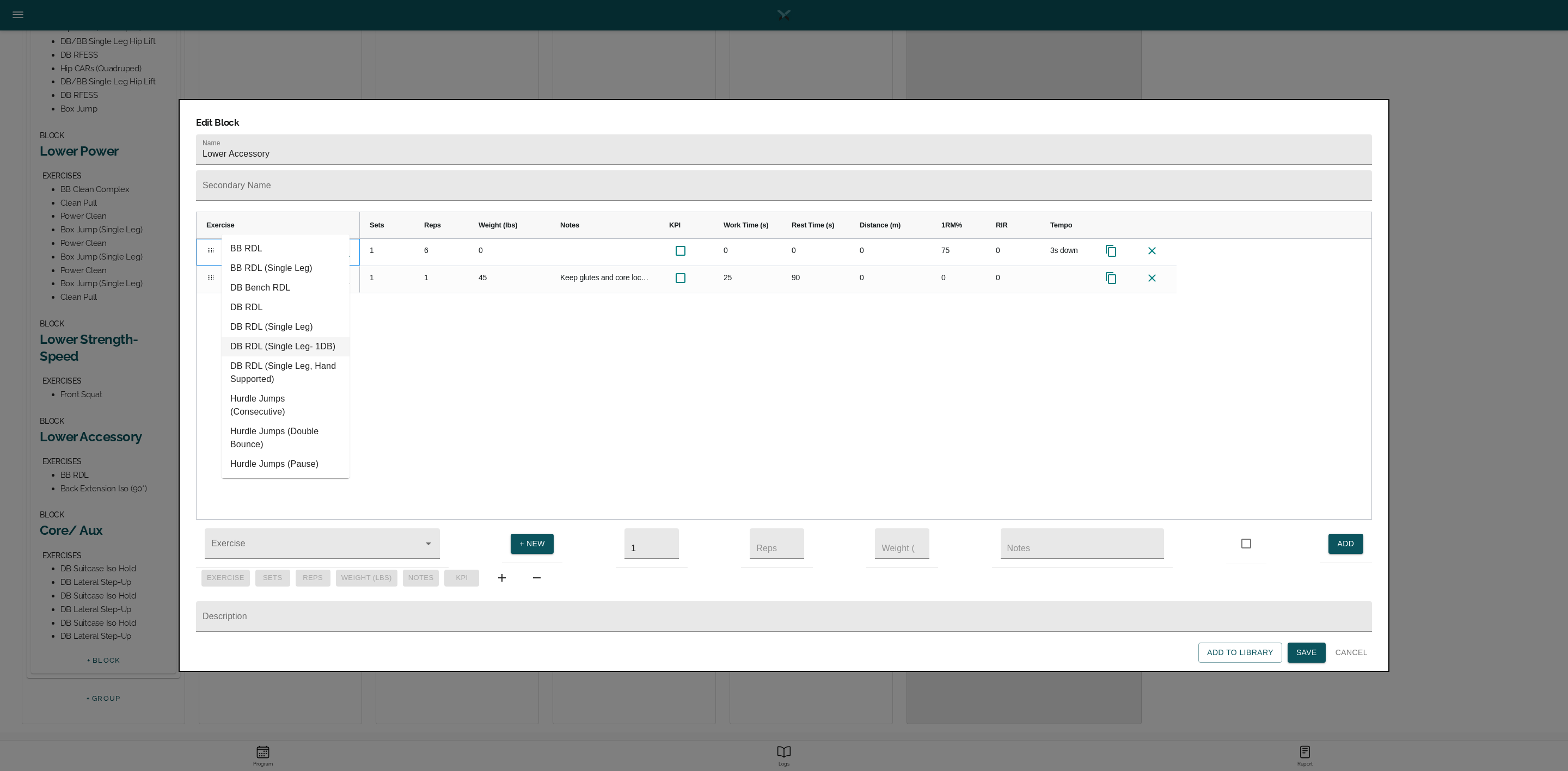
click at [265, 345] on li "DB RDL (Single Leg- 1DB)" at bounding box center [285, 346] width 128 height 20
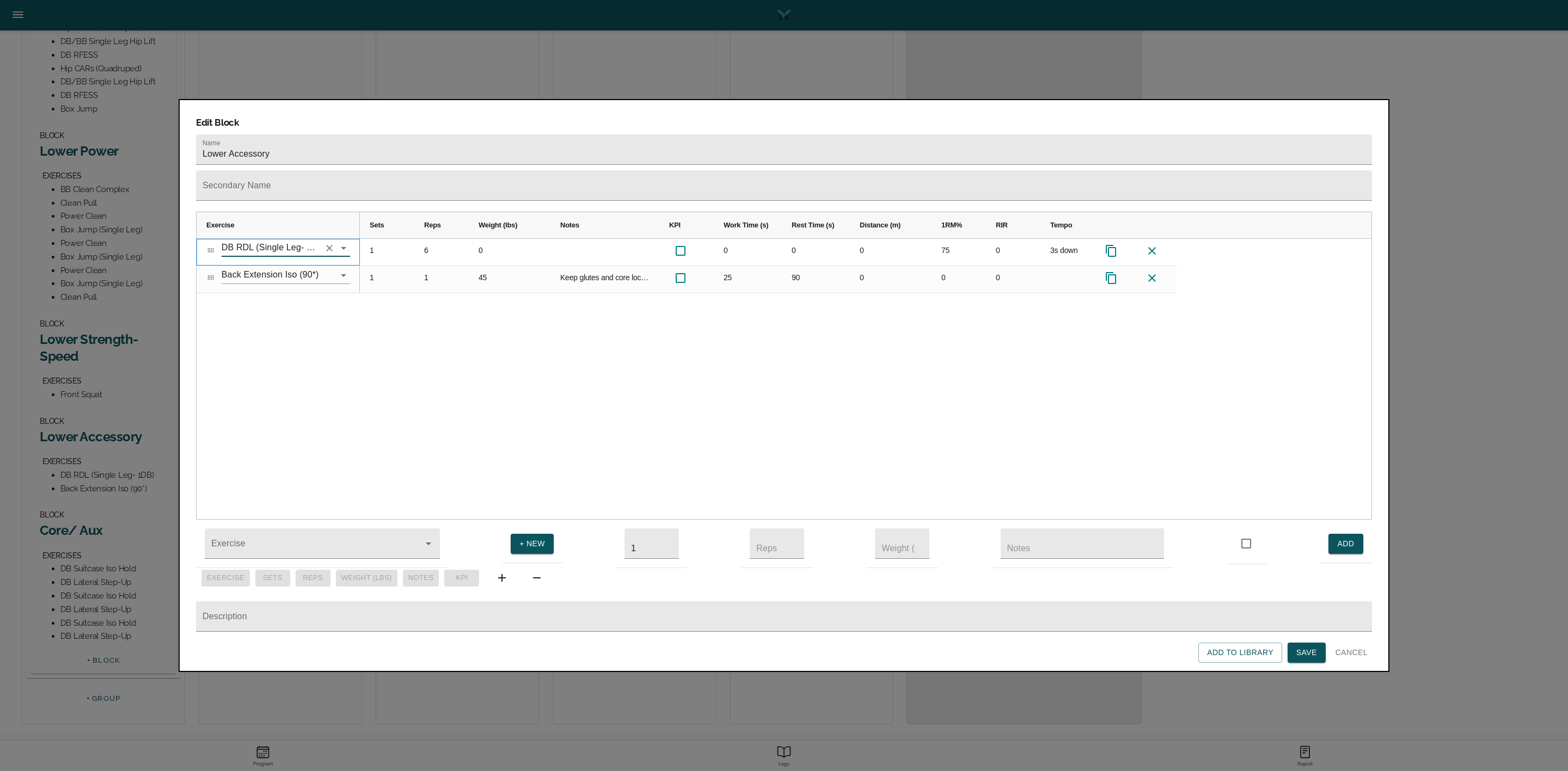
type input "DB RDL (Single Leg- 1DB)"
click at [284, 315] on div "DB RDL (Single Leg- 1DB) Back Extension Iso (90*) 1 6 0 0 0 0 75 0 3s down 1 1 …" at bounding box center [784, 379] width 1175 height 281
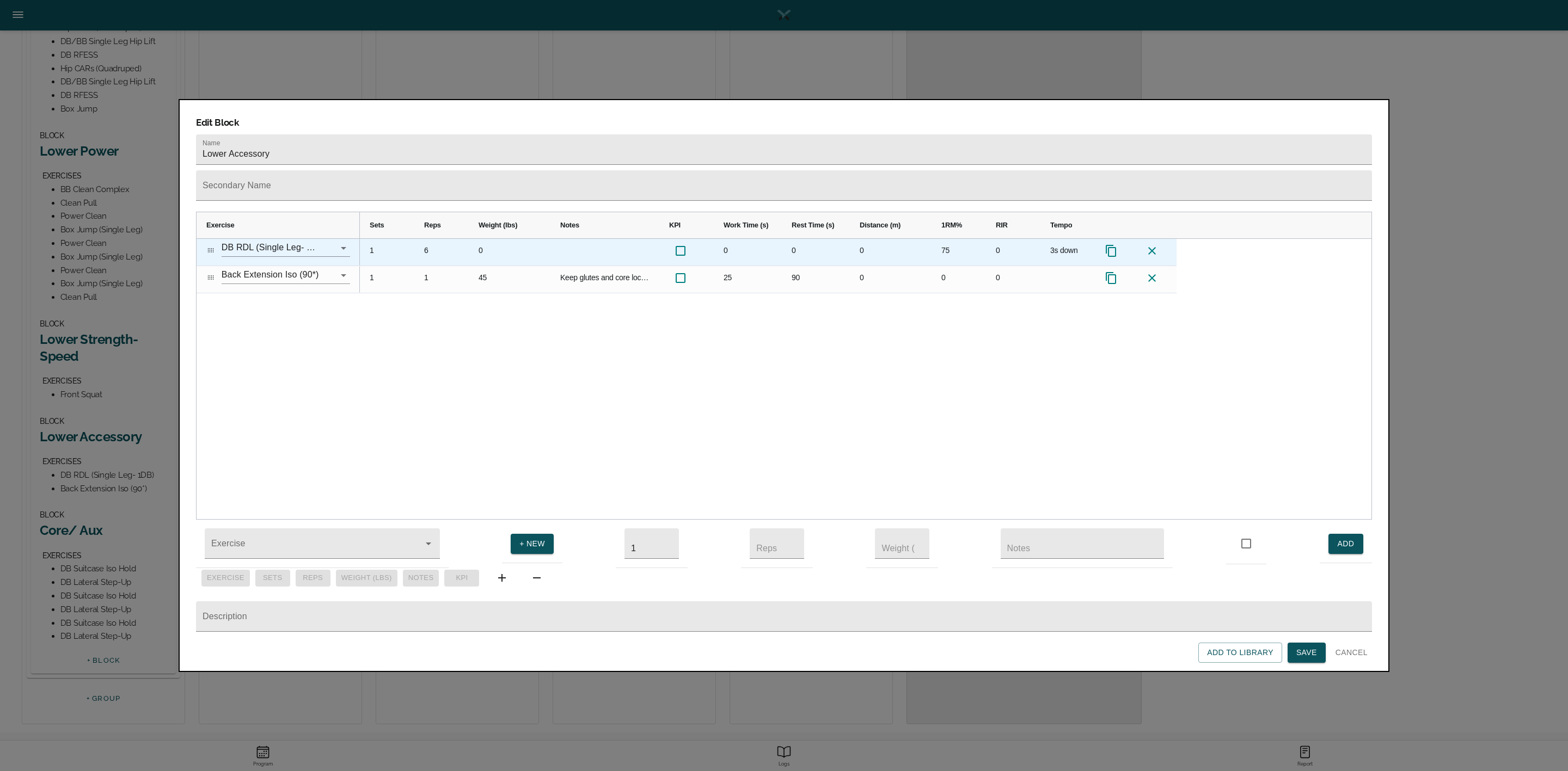
click at [428, 239] on div "6" at bounding box center [442, 252] width 54 height 27
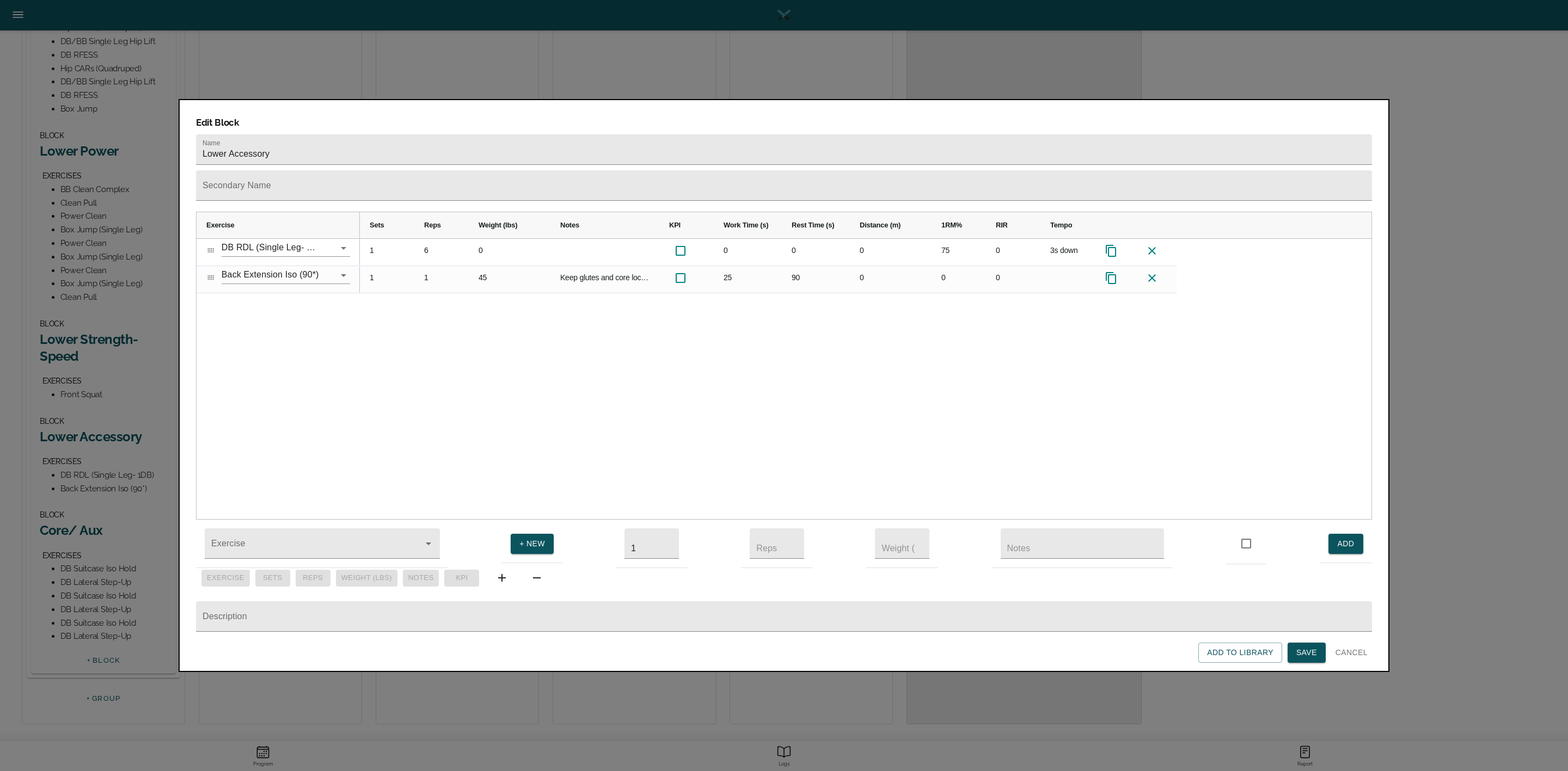
scroll to position [0, 0]
click at [436, 298] on div "1 5 0 0 0 0 75 0 3s down 1 1 0" at bounding box center [865, 379] width 1012 height 281
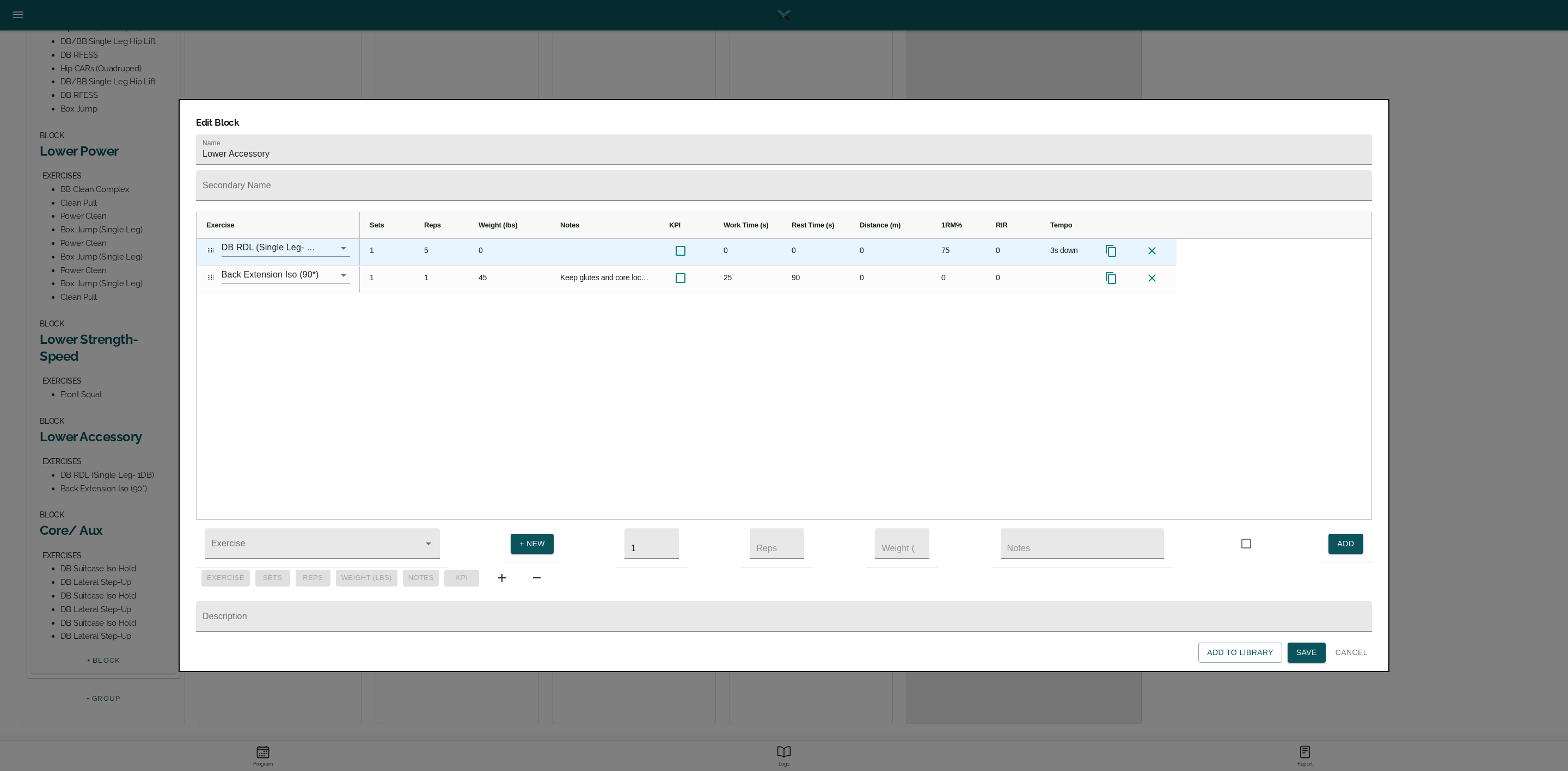
click at [935, 239] on div "75" at bounding box center [958, 252] width 54 height 27
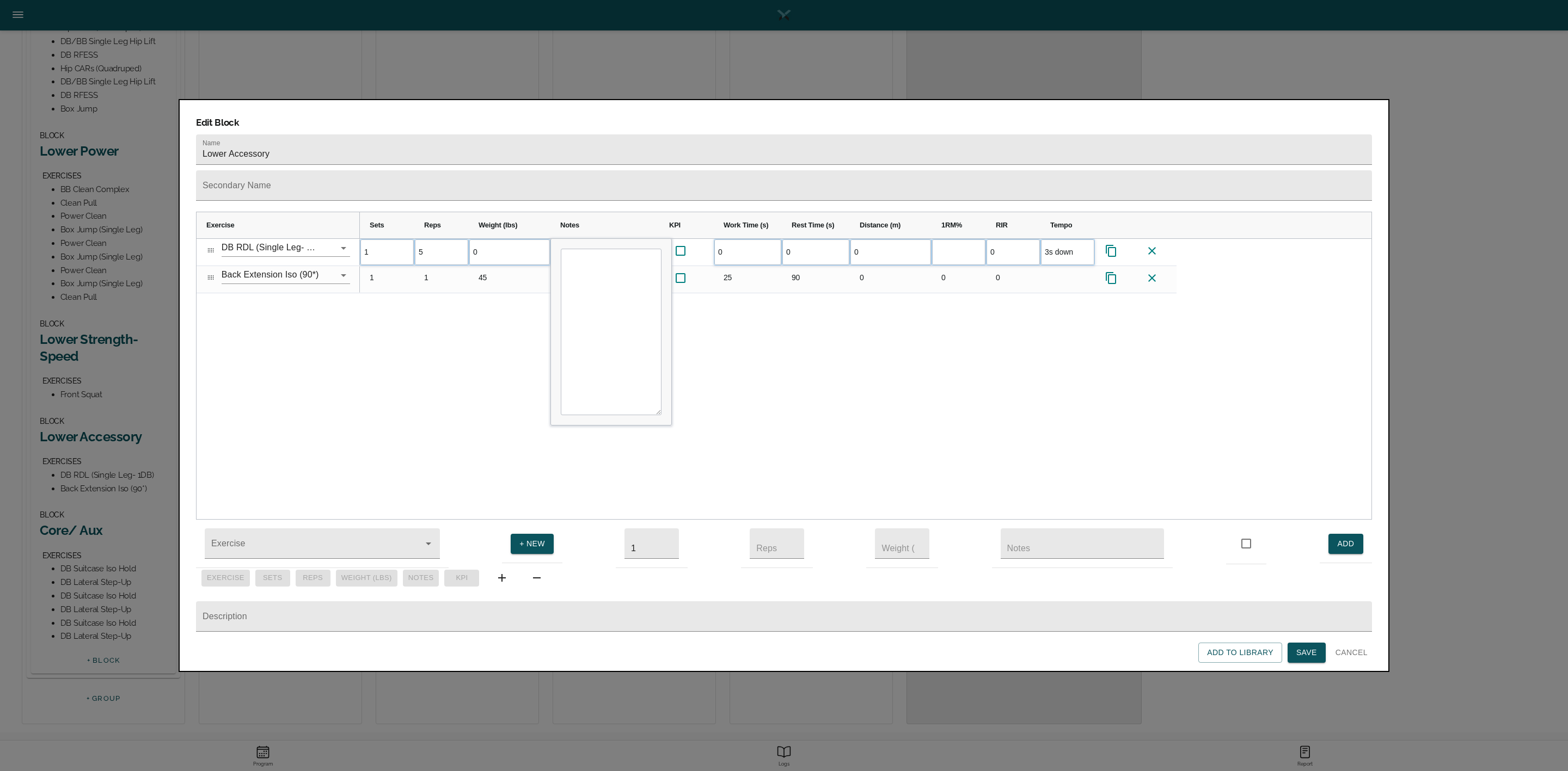
click at [1013, 298] on div "1 5 0 0 0 0 0 3s down 1 1 45 0" at bounding box center [865, 379] width 1012 height 281
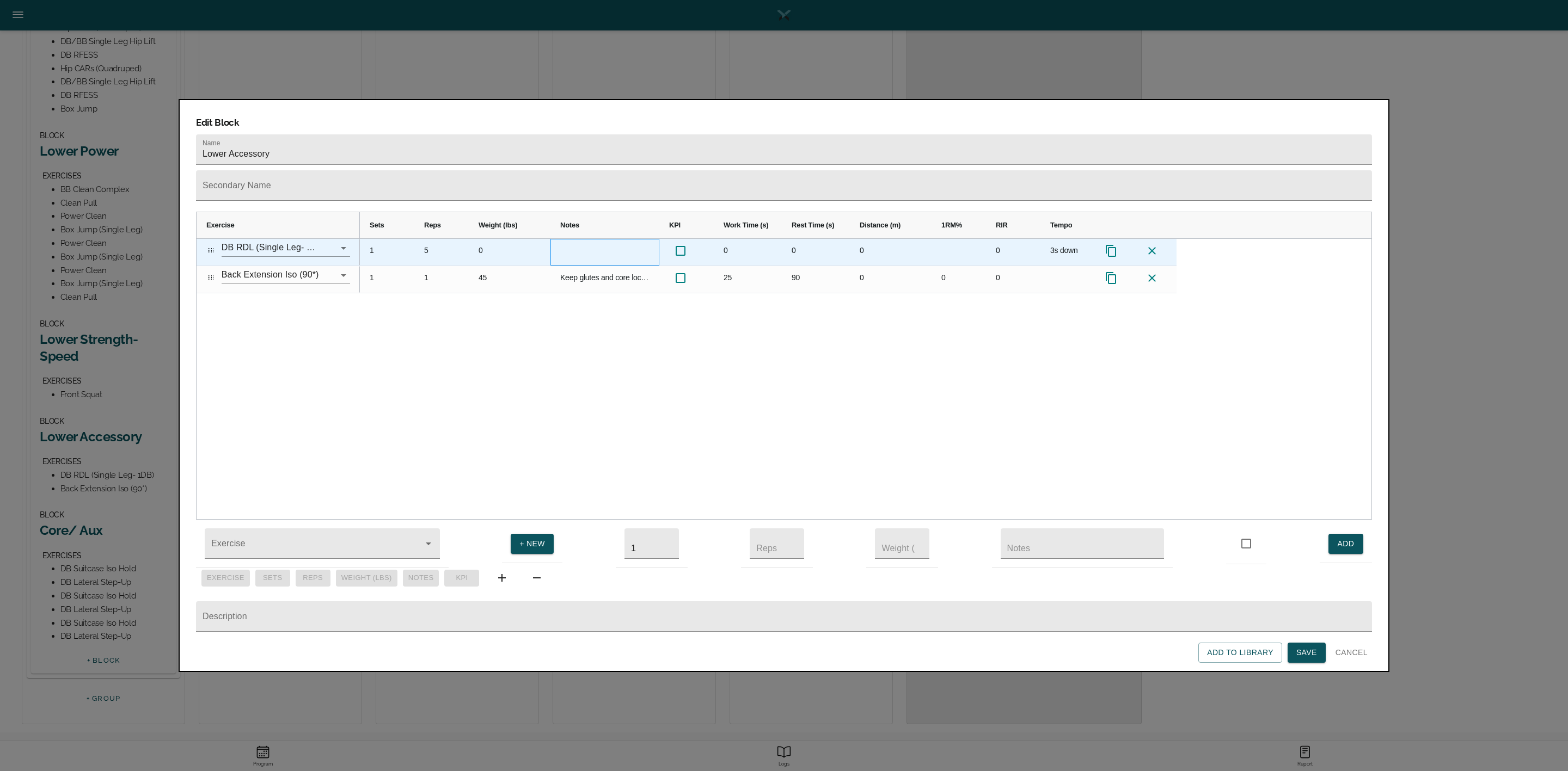
click at [576, 239] on div "Press SPACE to select this row." at bounding box center [605, 252] width 109 height 27
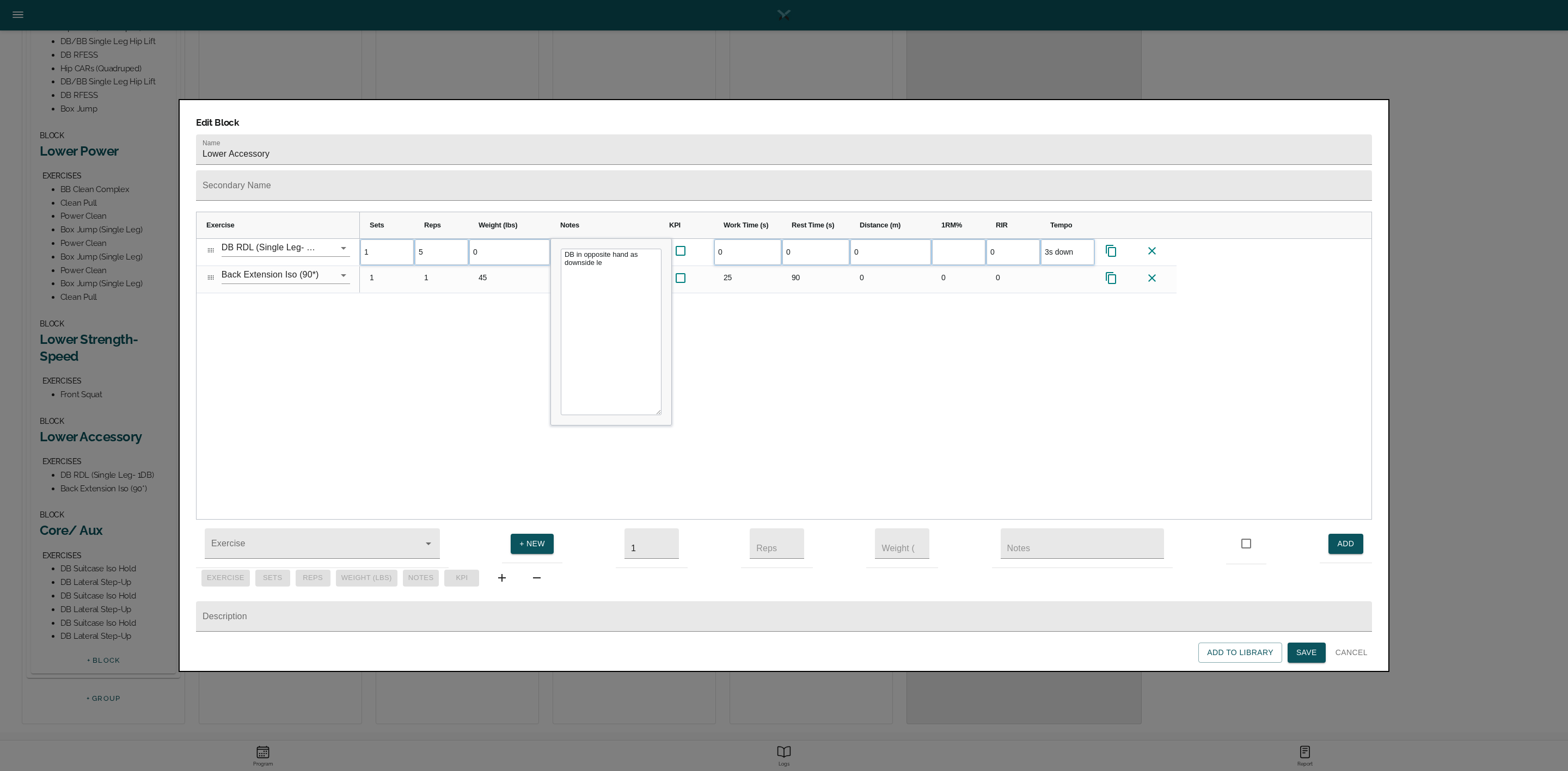
type textarea "DB in opposite hand as downside leg"
click at [507, 306] on div "1 5 0 0 0 0 0 3s down 1 1 45 0" at bounding box center [865, 379] width 1012 height 281
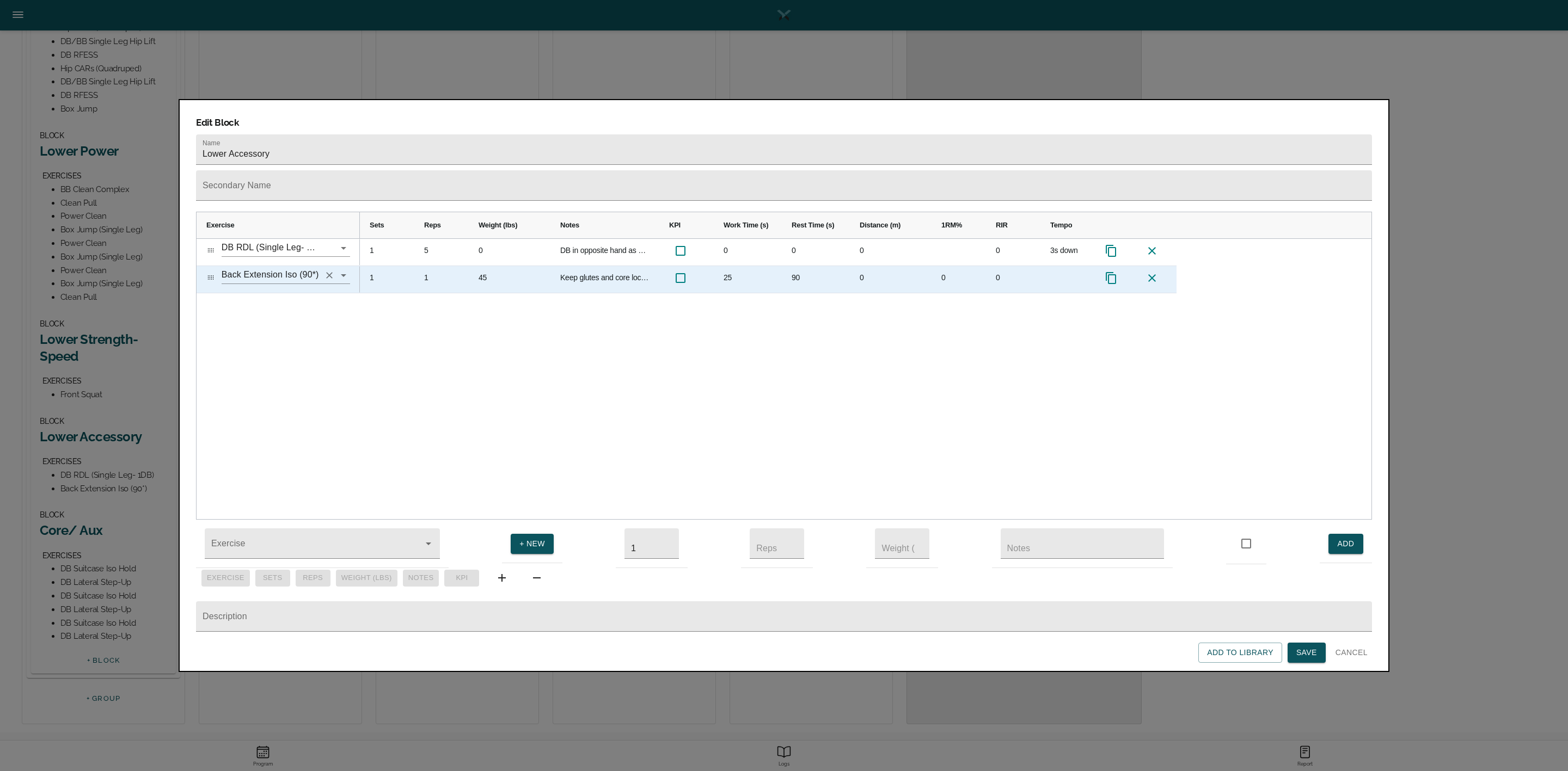
click at [330, 272] on icon "Clear" at bounding box center [330, 275] width 6 height 6
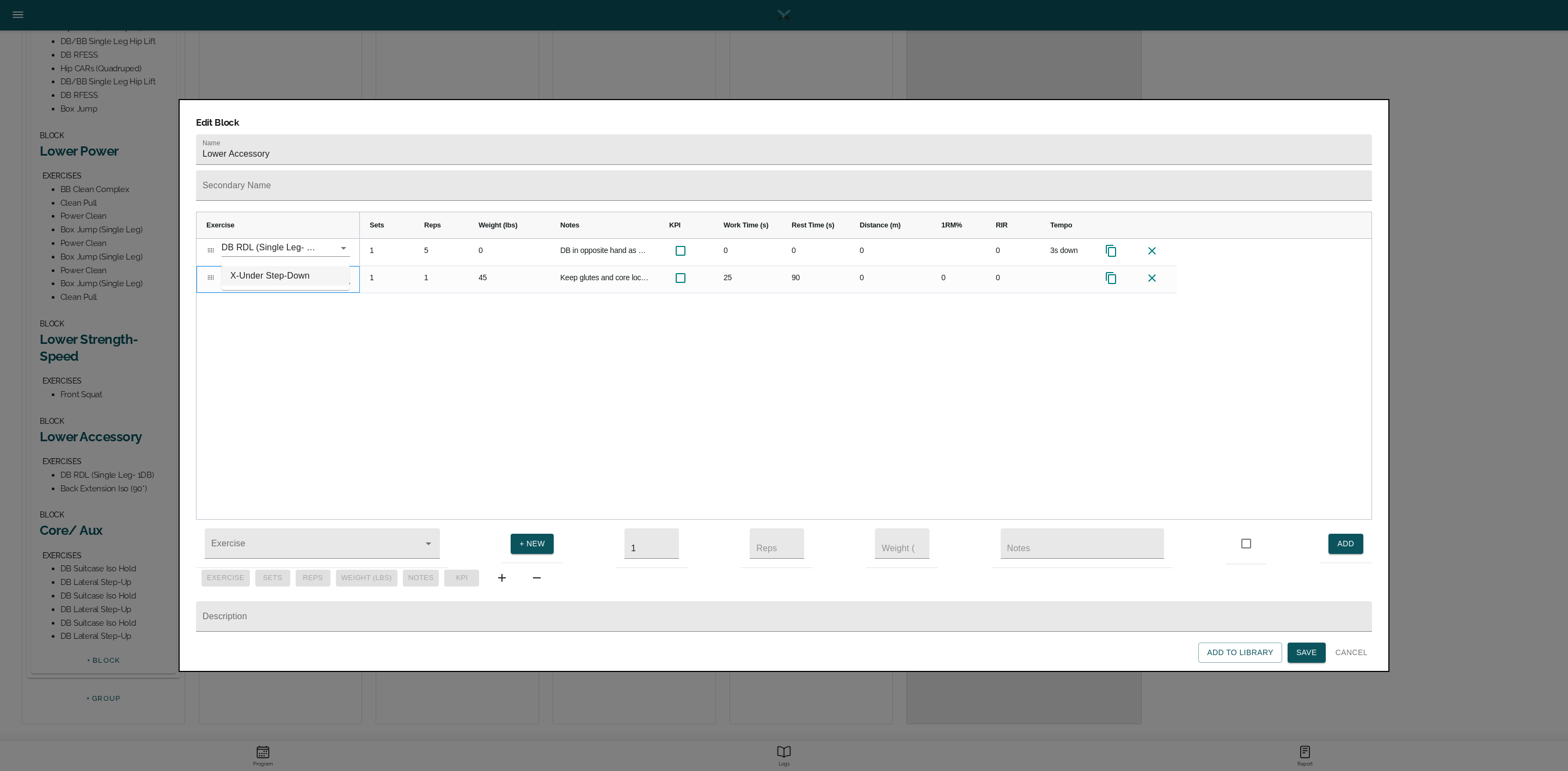
type input "x-und"
click at [318, 308] on div "DB RDL (Single Leg- 1DB) 1 5 0 DB in opposite hand as downside leg 0 0 0 0 3s d…" at bounding box center [784, 379] width 1175 height 281
click at [1301, 652] on span "Save" at bounding box center [1307, 652] width 21 height 14
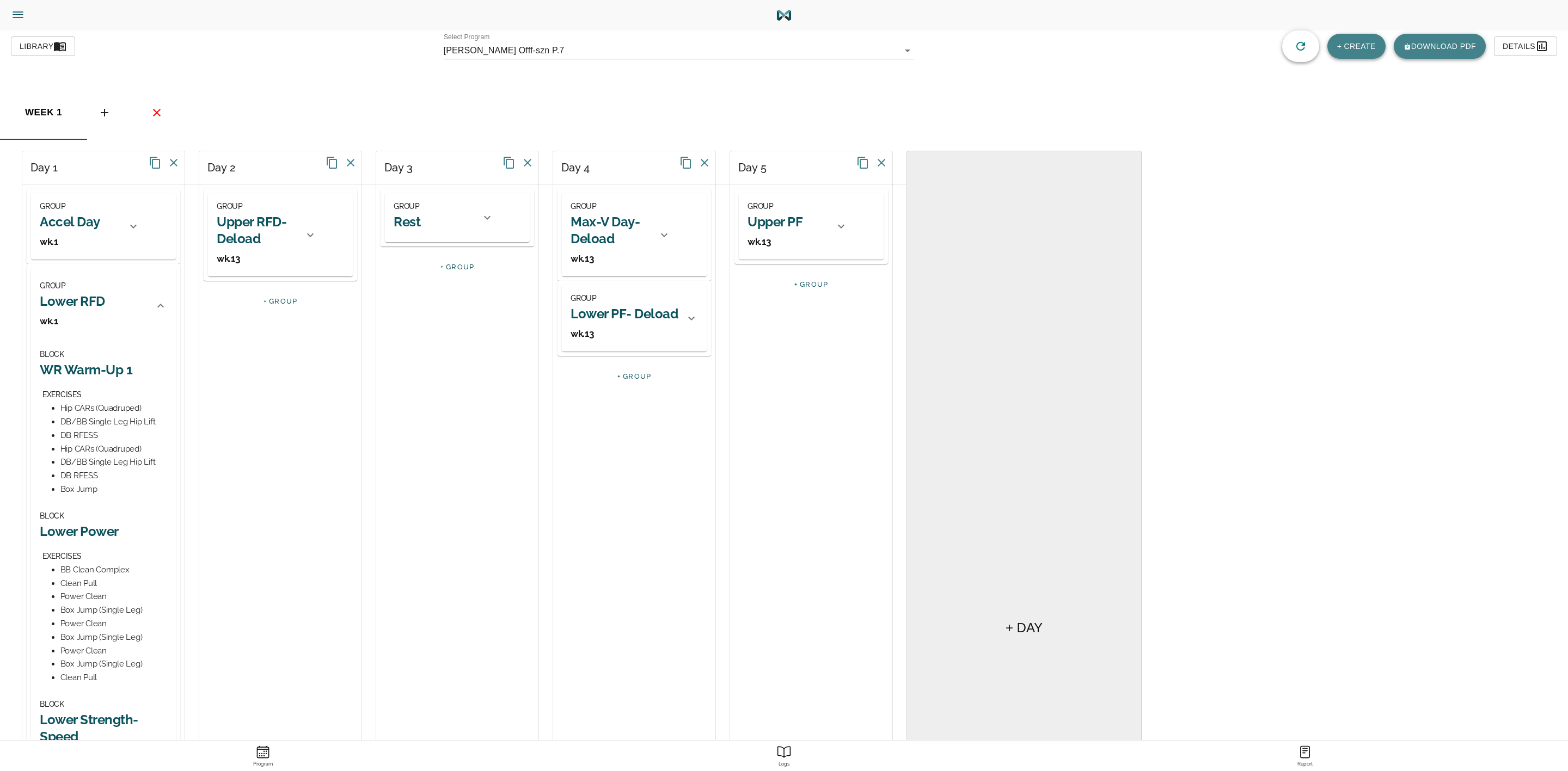
click at [35, 45] on span "Library" at bounding box center [43, 46] width 47 height 14
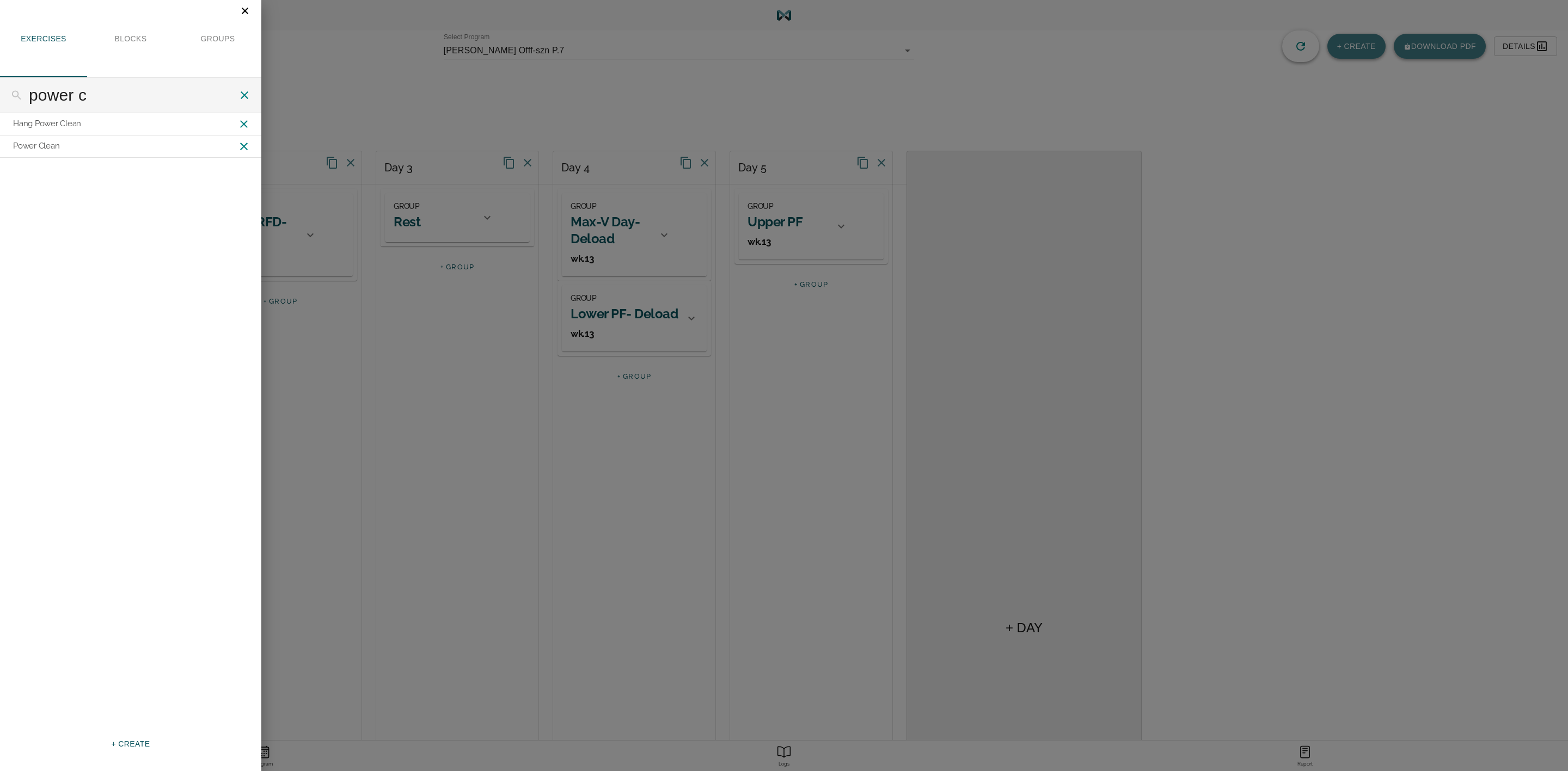
click at [136, 743] on span "+ CREATE" at bounding box center [131, 744] width 39 height 14
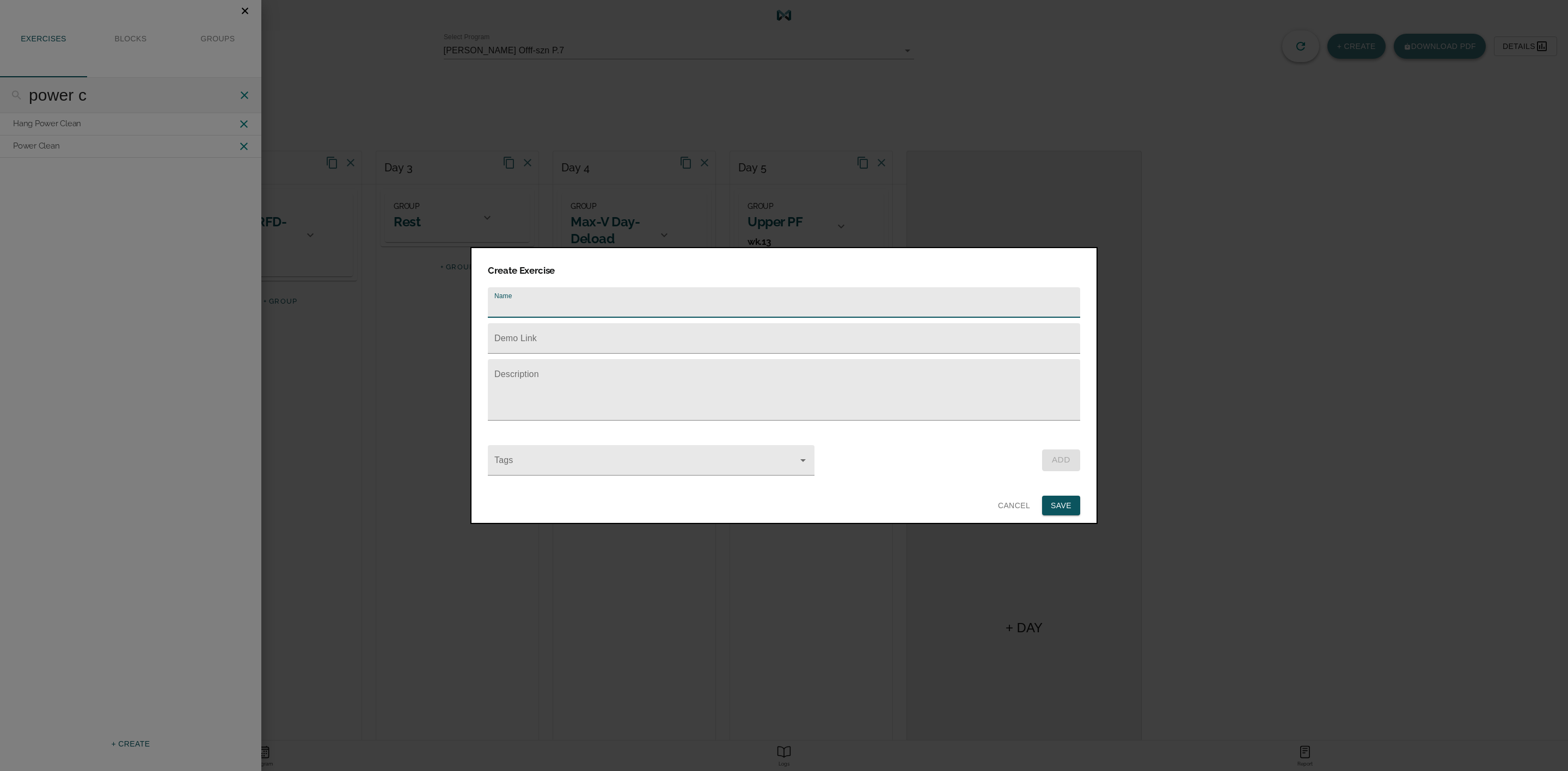
click at [561, 290] on input "text" at bounding box center [784, 302] width 592 height 30
type input "X-Under Lunge"
click at [557, 329] on input "text" at bounding box center [784, 338] width 592 height 30
paste input "[URL][DOMAIN_NAME]"
type input "[URL][DOMAIN_NAME]"
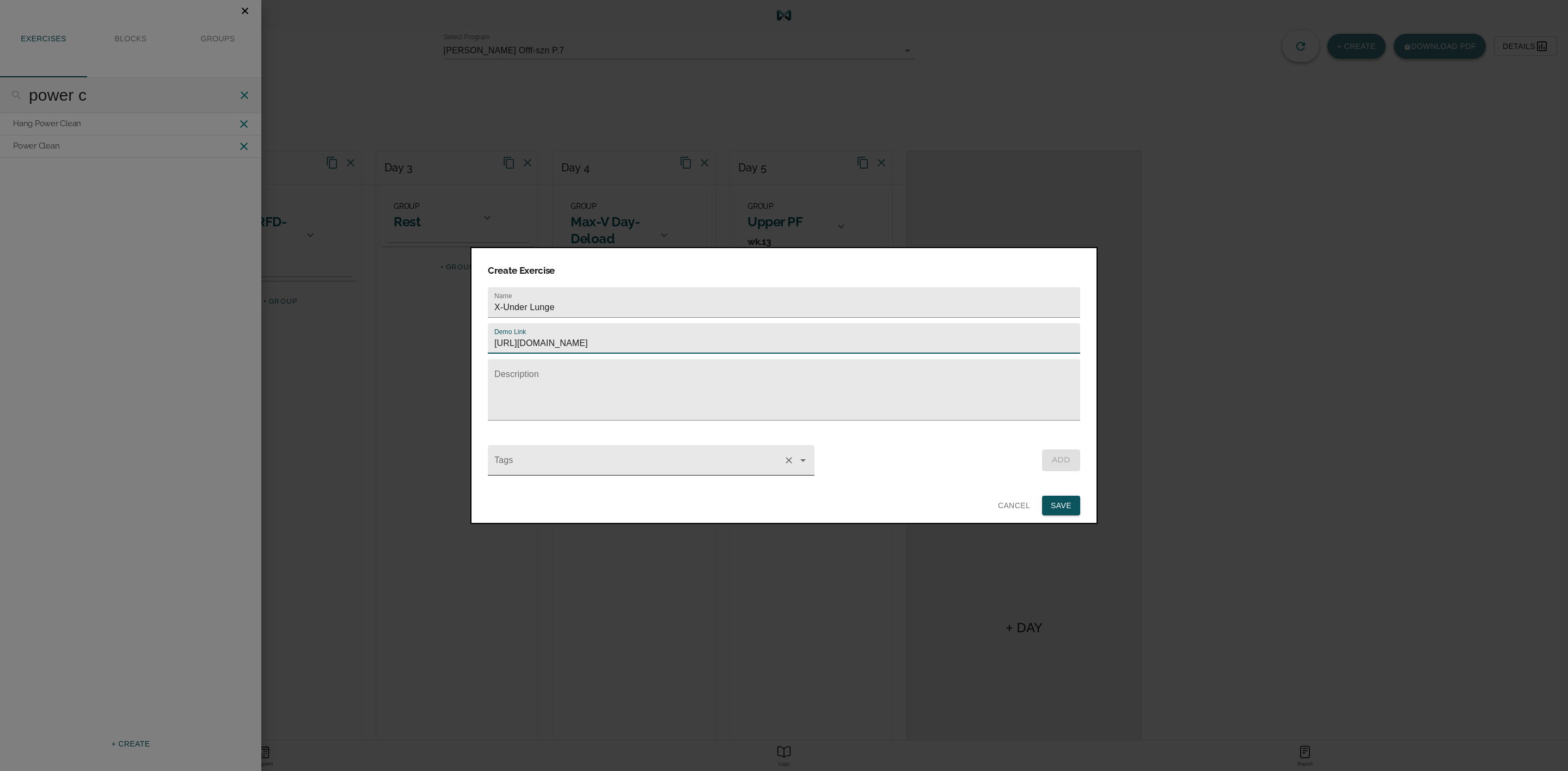
click at [577, 464] on input "Tags" at bounding box center [635, 465] width 287 height 20
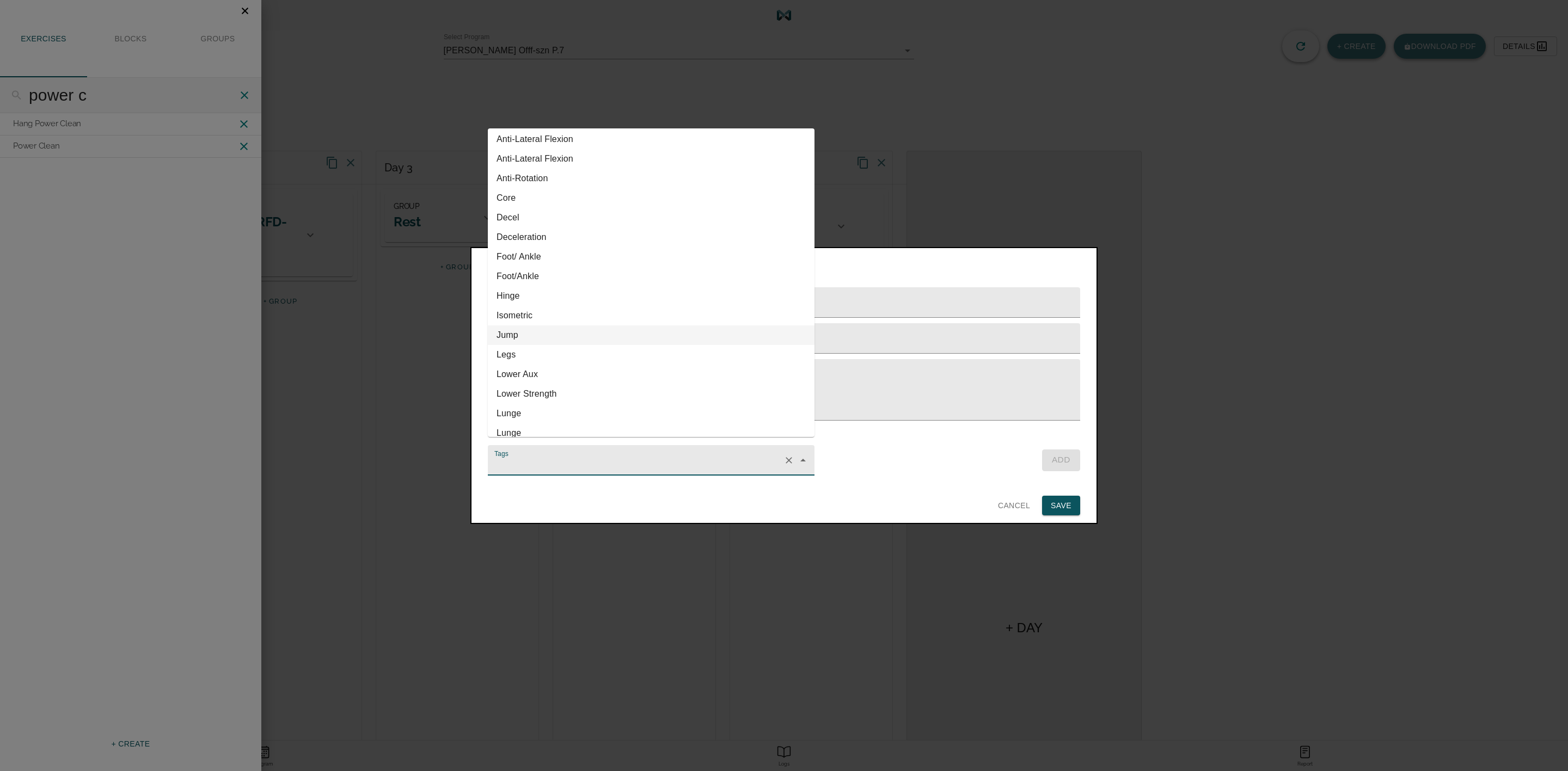
scroll to position [163, 0]
click at [544, 294] on li "Lower Aux" at bounding box center [651, 293] width 326 height 20
type input "Lower Aux"
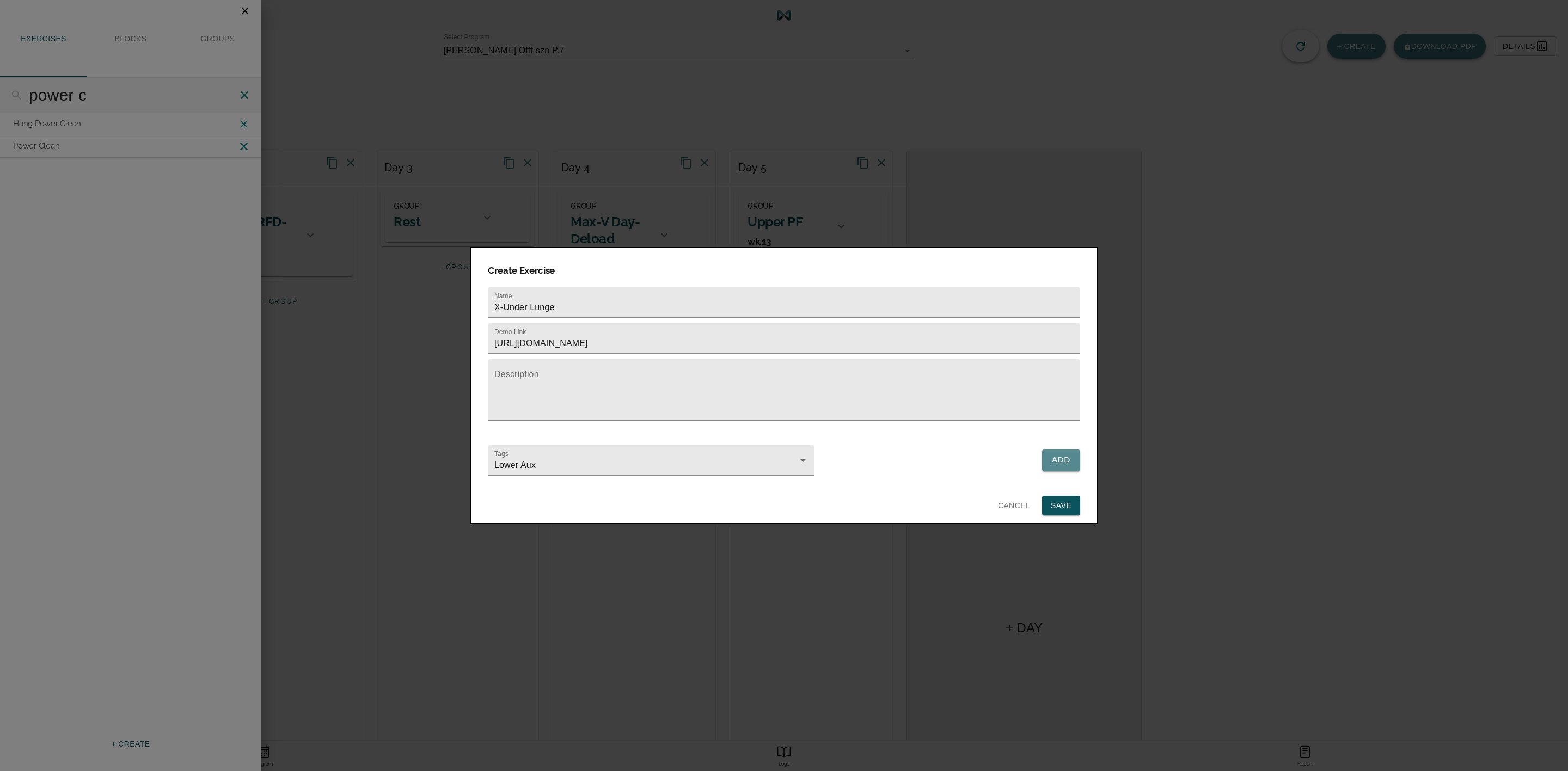
click at [1067, 453] on span "Add" at bounding box center [1061, 460] width 19 height 14
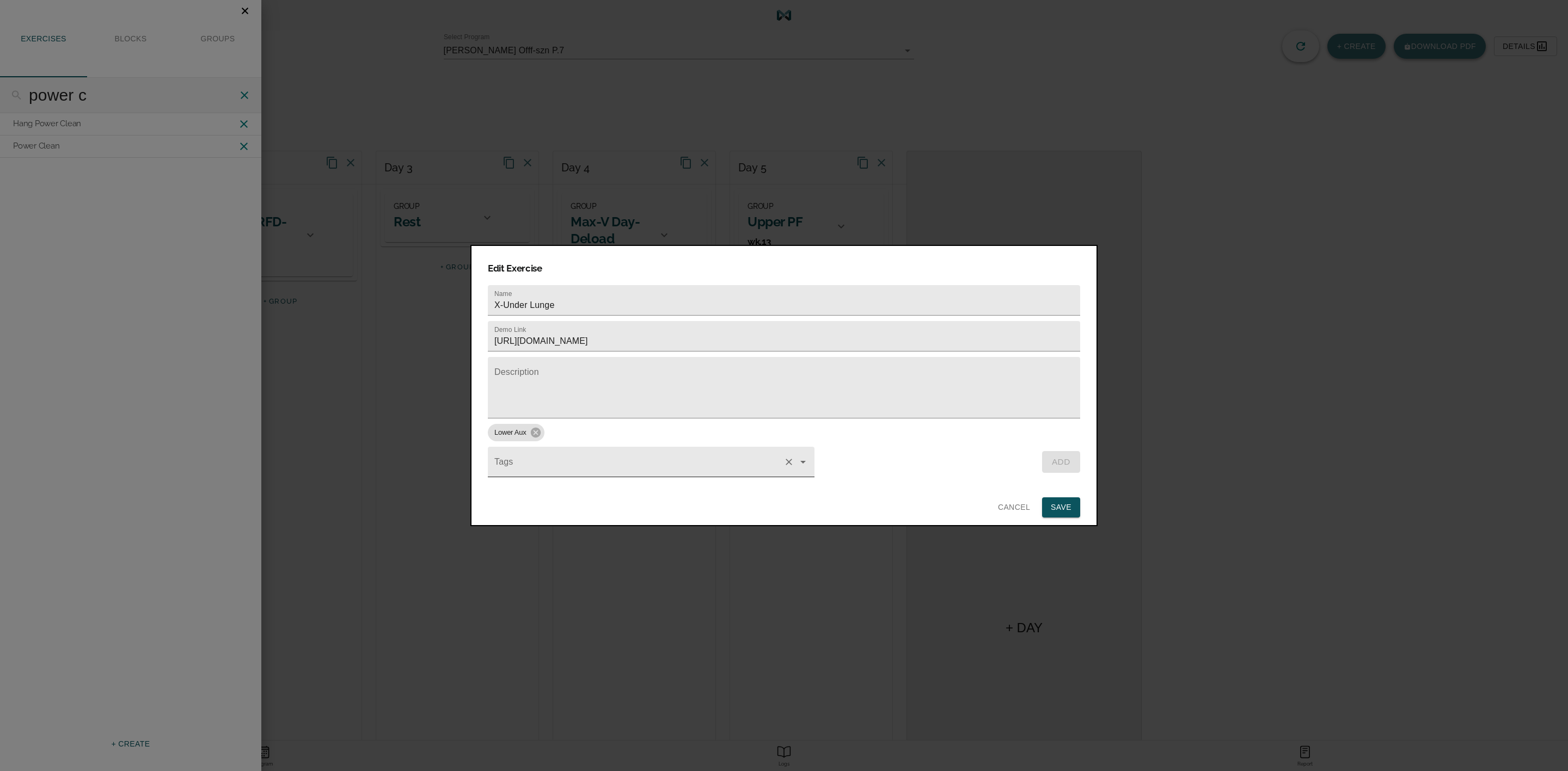
click at [551, 458] on input "Tags" at bounding box center [635, 467] width 287 height 20
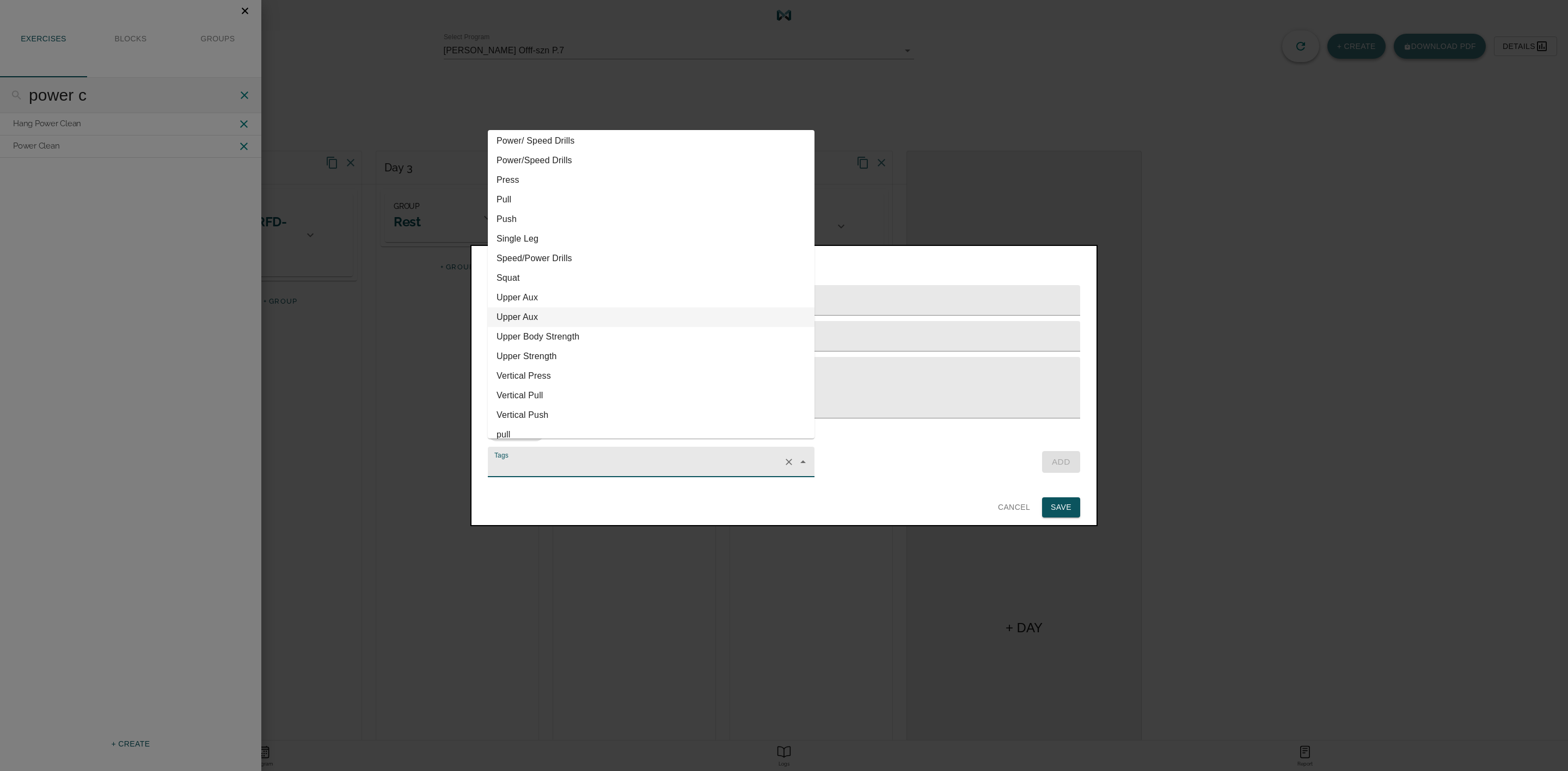
scroll to position [582, 0]
click at [545, 232] on li "Single Leg" at bounding box center [651, 229] width 326 height 20
type input "Single Leg"
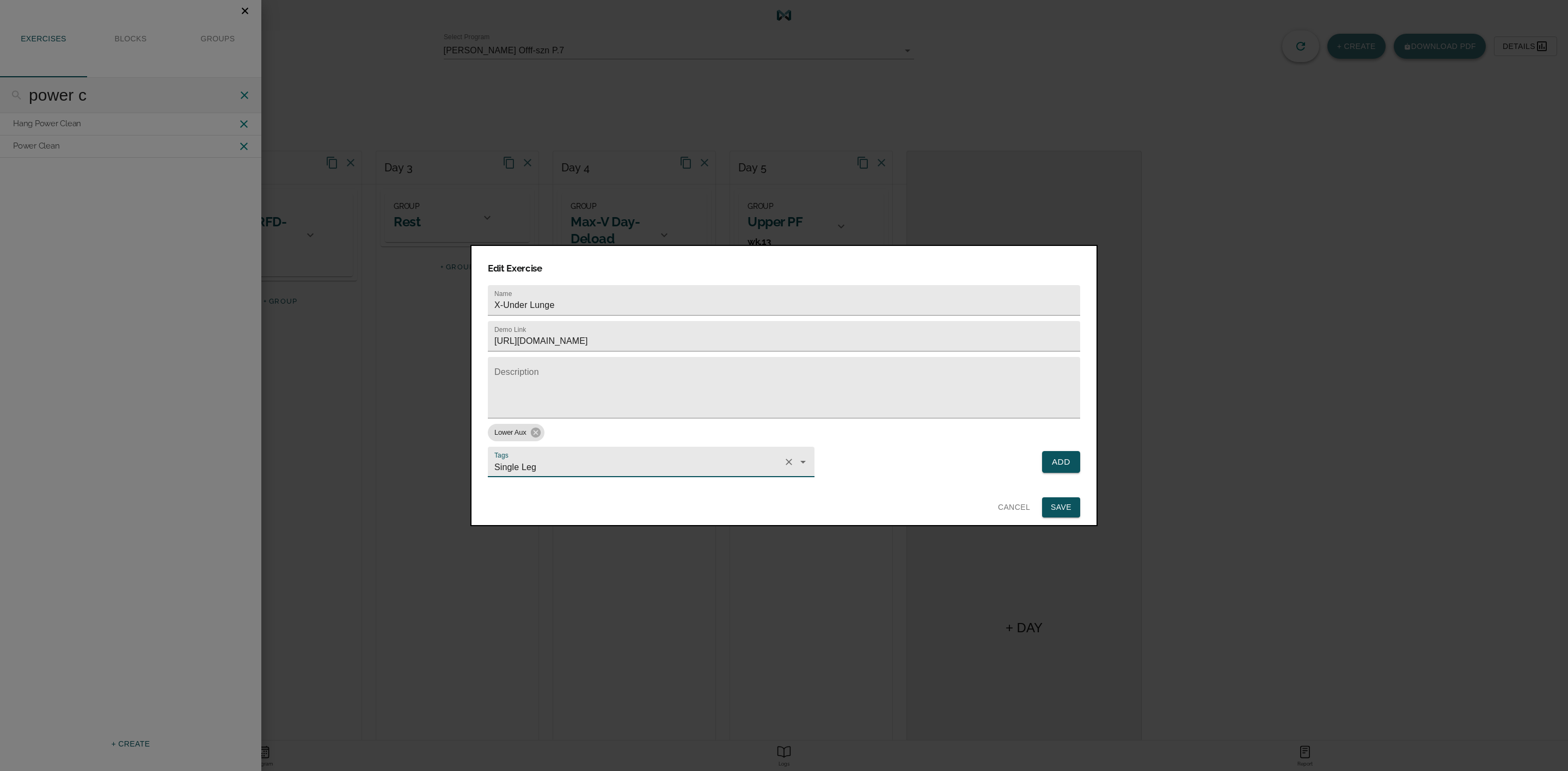
click at [1061, 458] on span "Add" at bounding box center [1061, 462] width 19 height 14
click at [1057, 502] on span "Save" at bounding box center [1061, 507] width 21 height 14
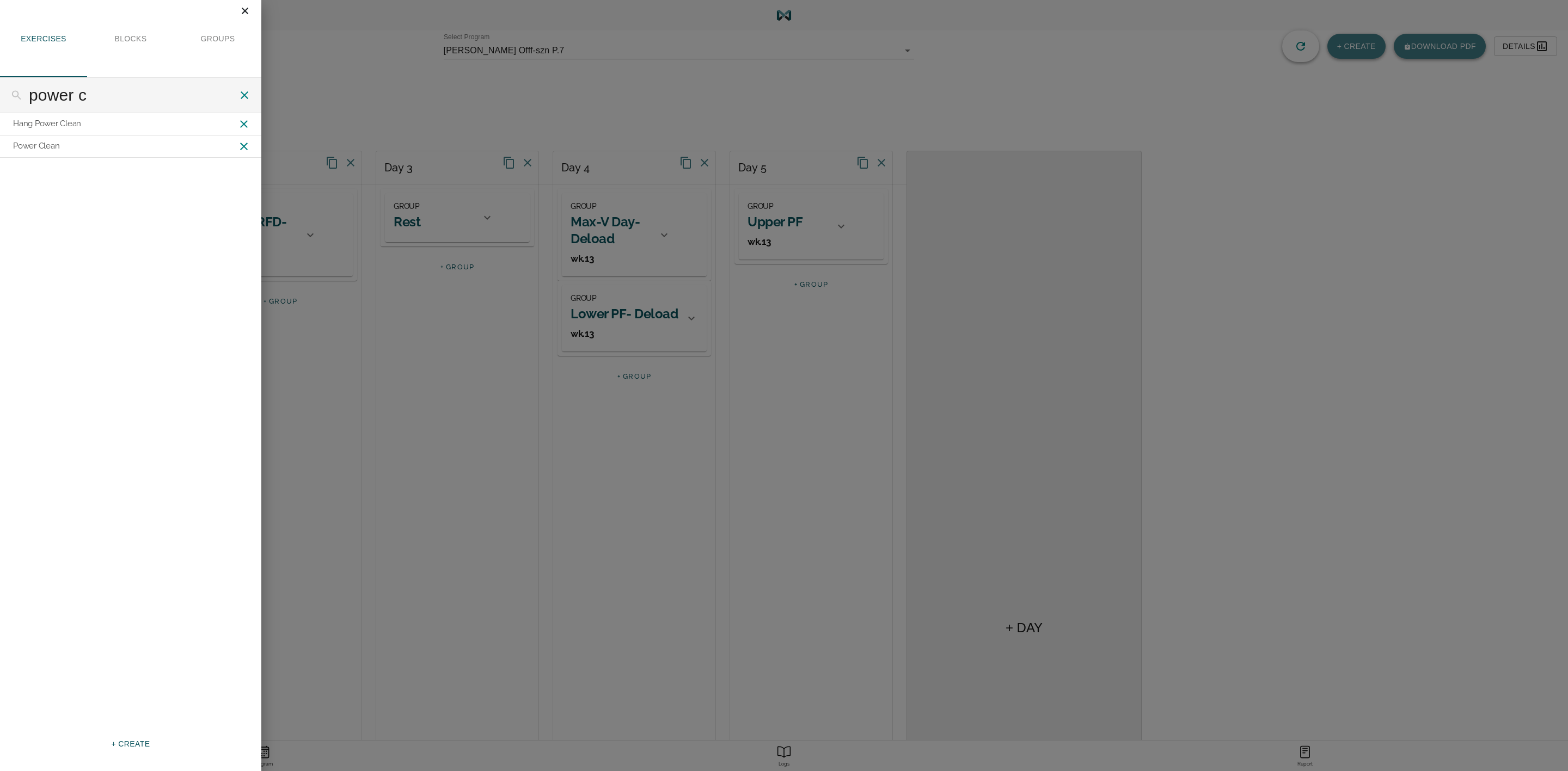
click at [246, 12] on icon "Close" at bounding box center [244, 10] width 12 height 12
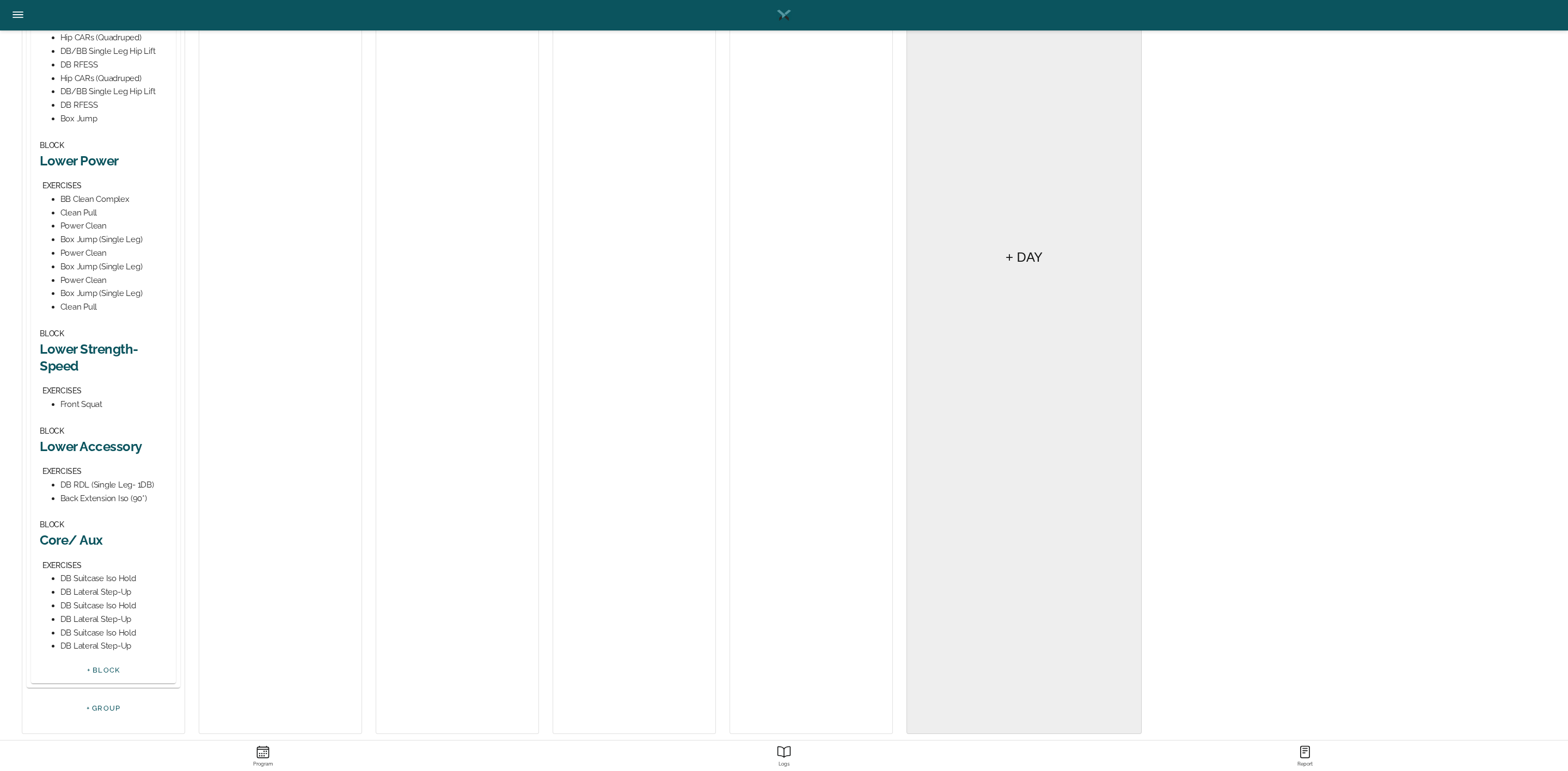
scroll to position [384, 0]
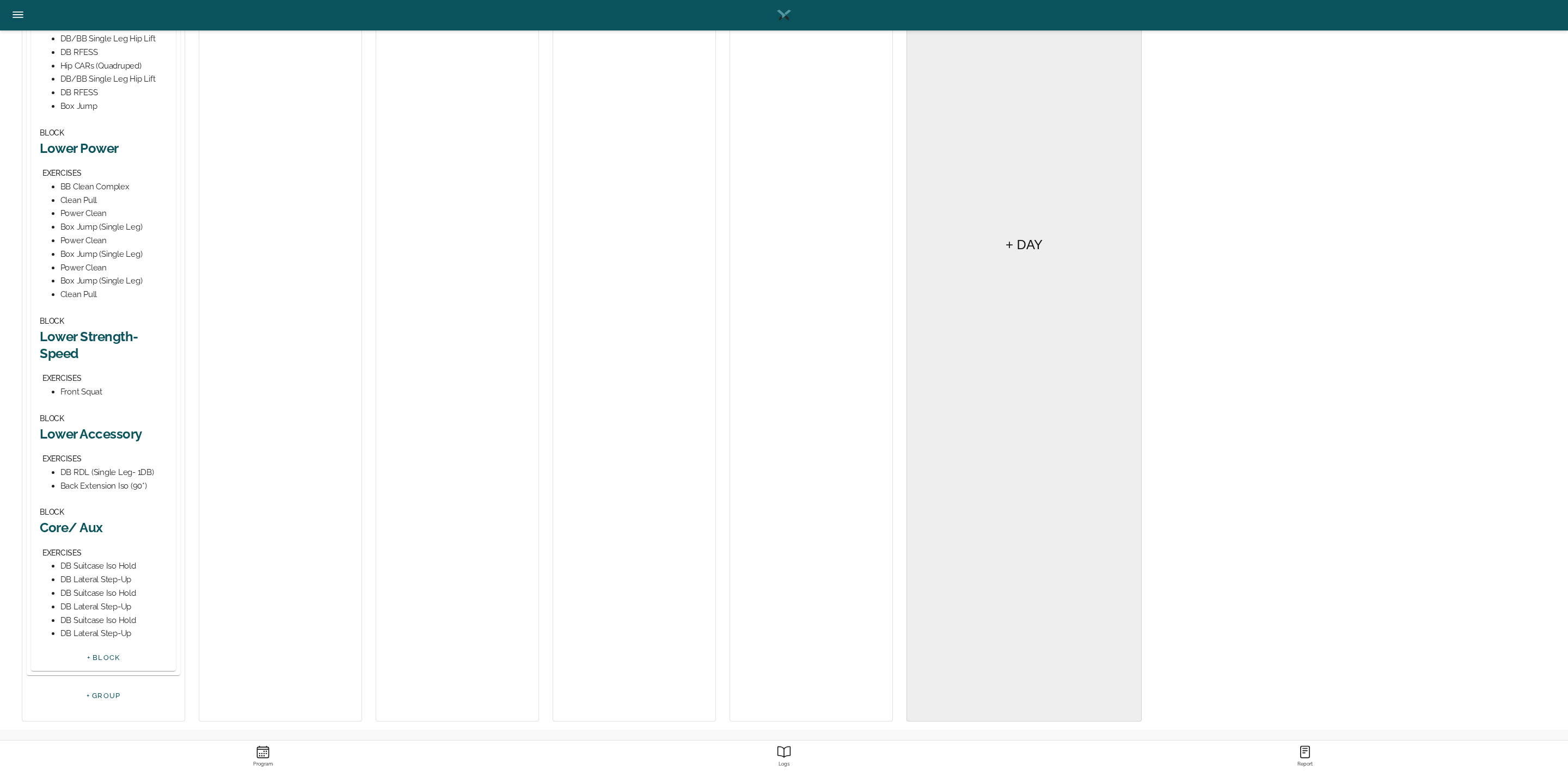
click at [113, 431] on h2 "Lower Accessory" at bounding box center [103, 434] width 127 height 17
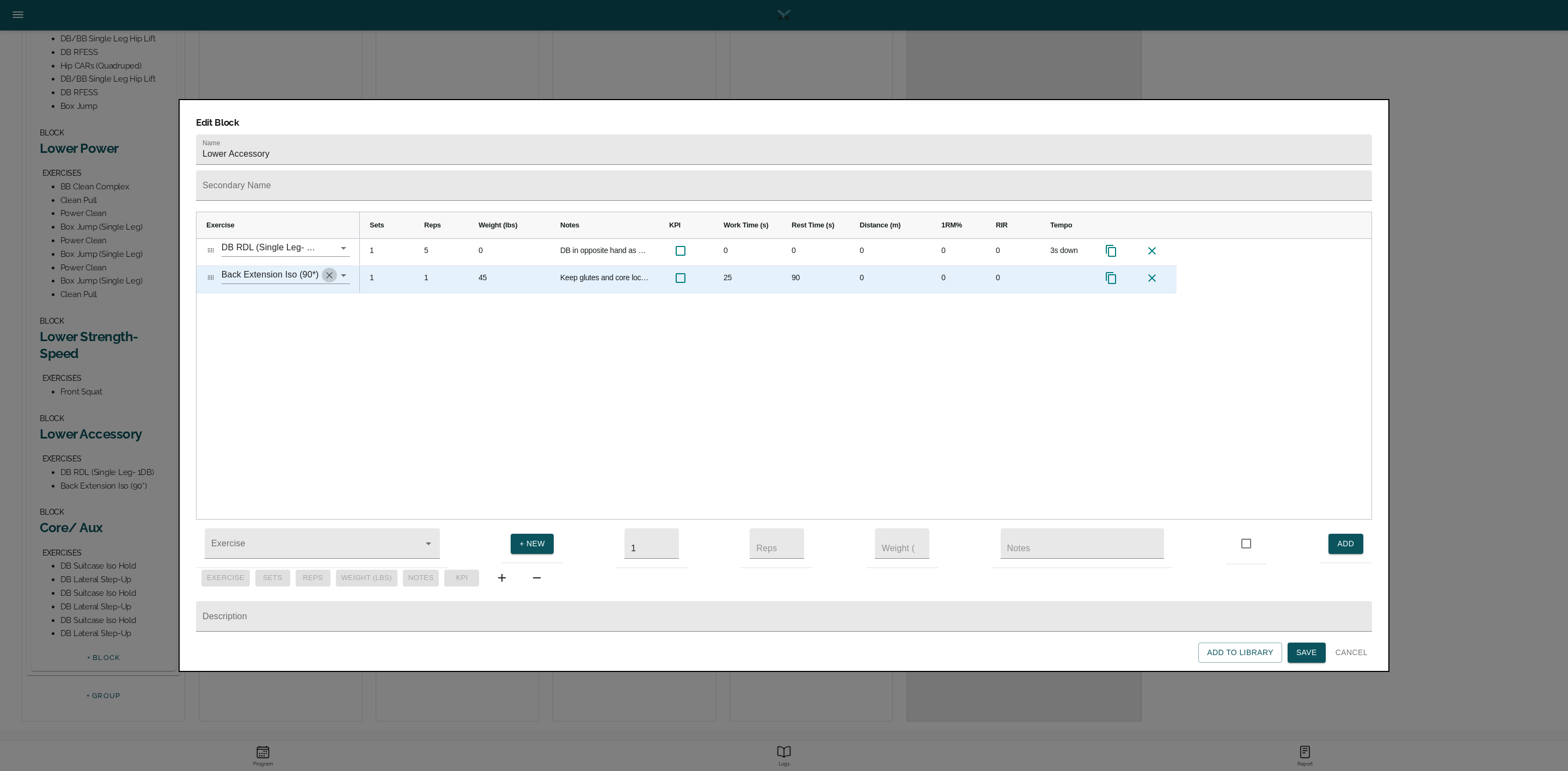
click at [330, 272] on icon "Clear" at bounding box center [330, 275] width 6 height 6
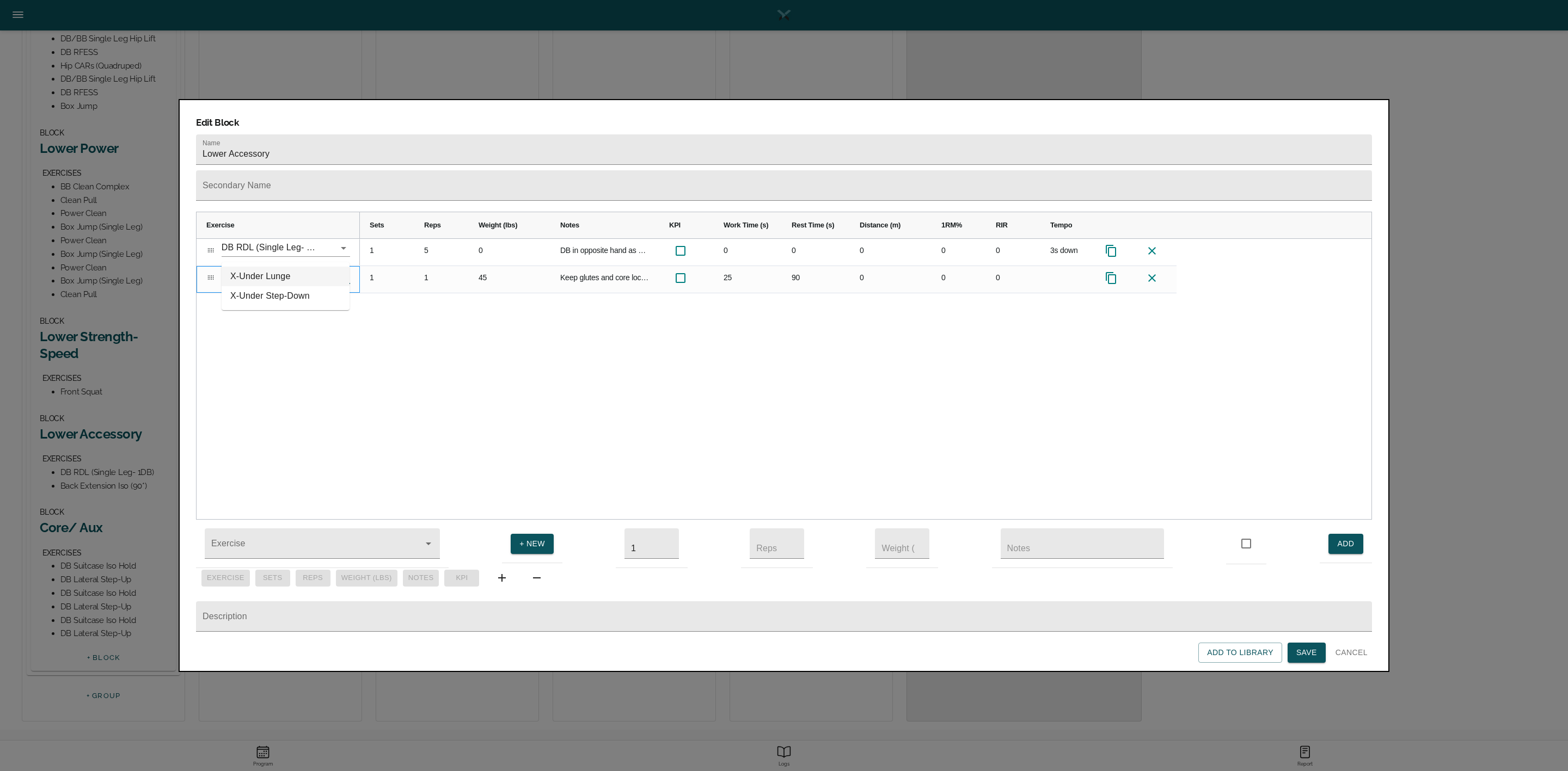
click at [312, 275] on li "X-Under Lunge" at bounding box center [285, 276] width 128 height 20
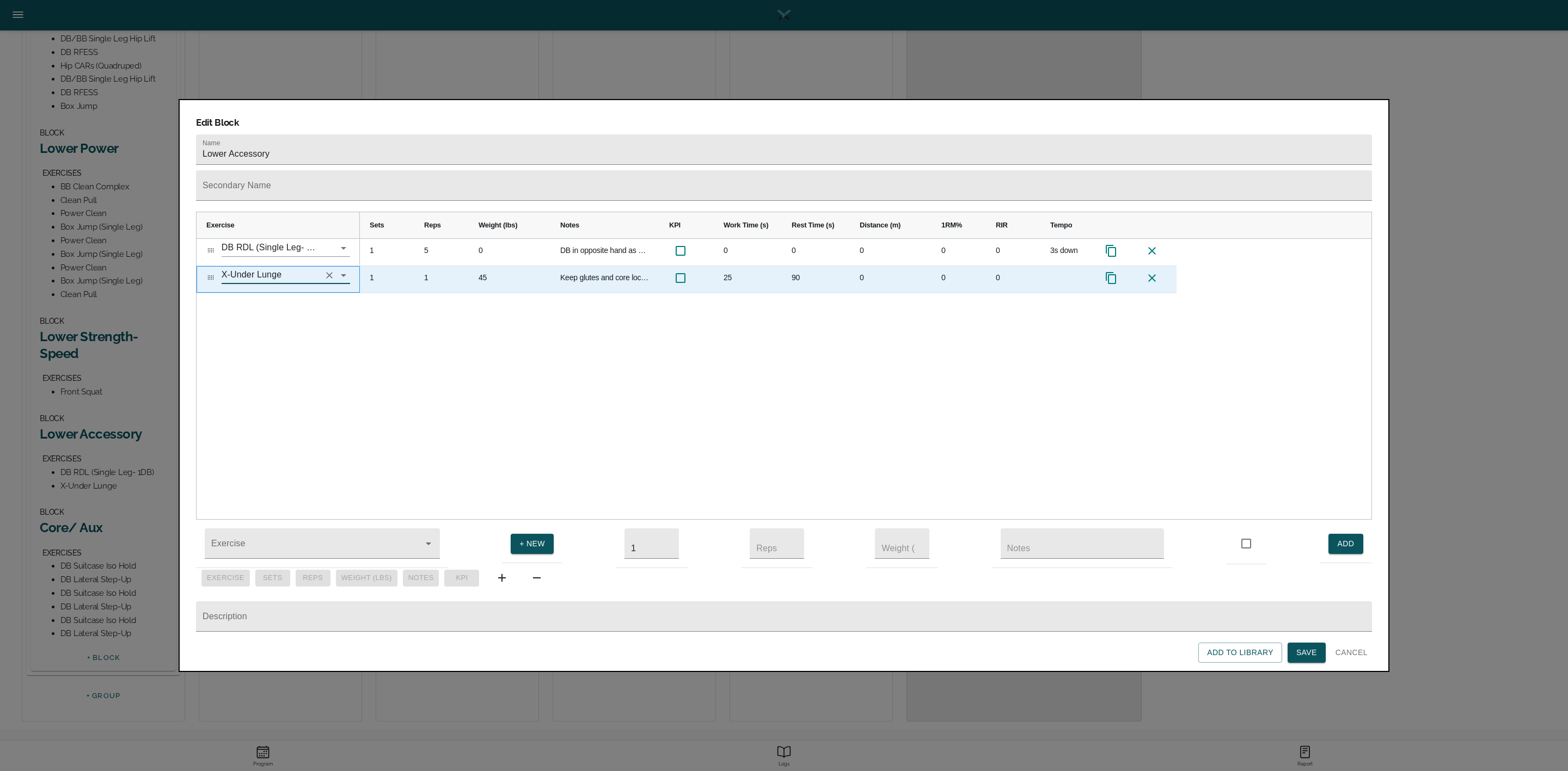
type input "X-Under Lunge"
click at [492, 267] on div "45" at bounding box center [509, 280] width 82 height 27
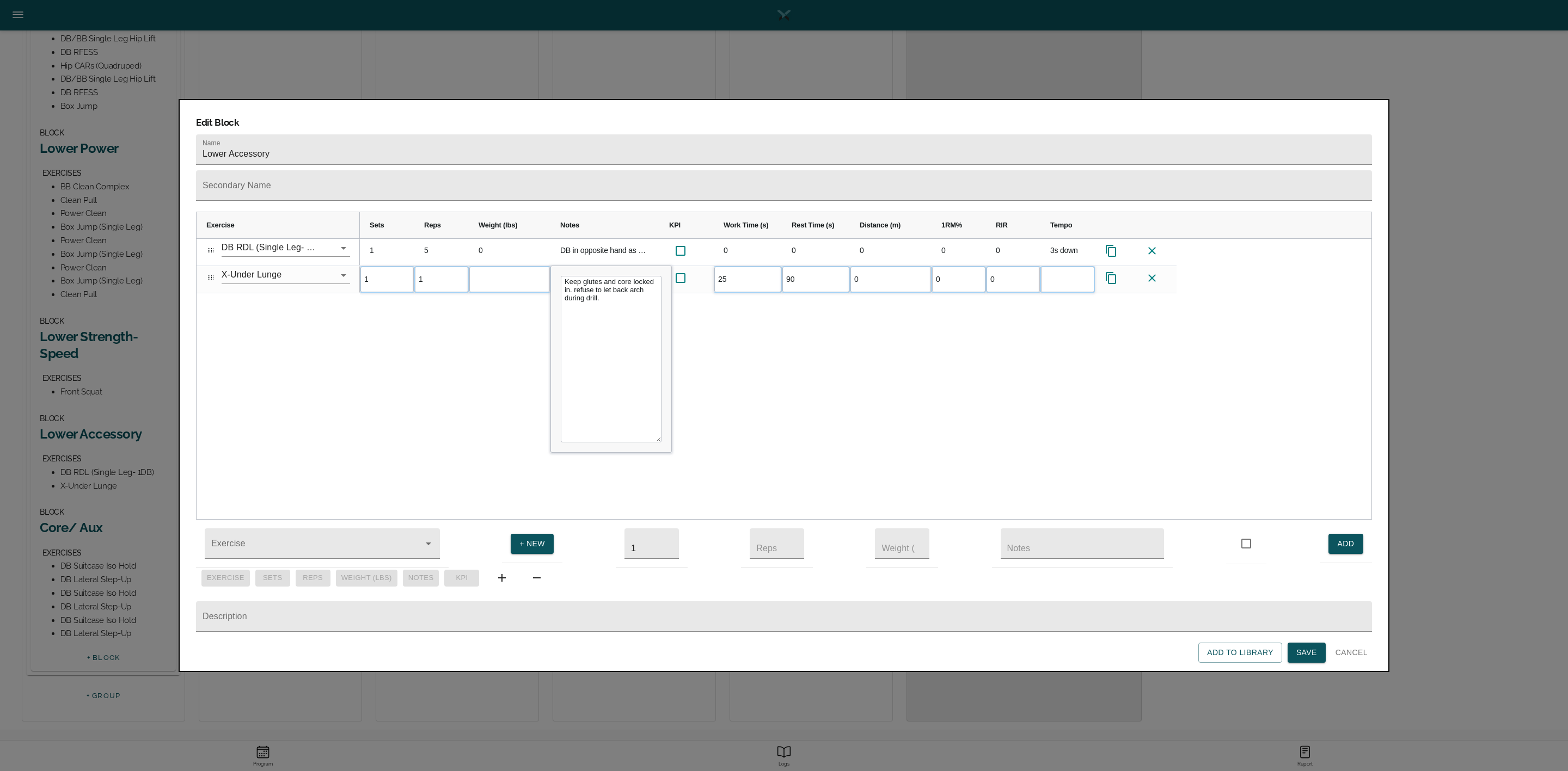
click at [490, 325] on div "1 5 0 DB in opposite hand as downside leg 0 0 0 0 0 3s down 1 1 Keep glutes and…" at bounding box center [865, 379] width 1012 height 281
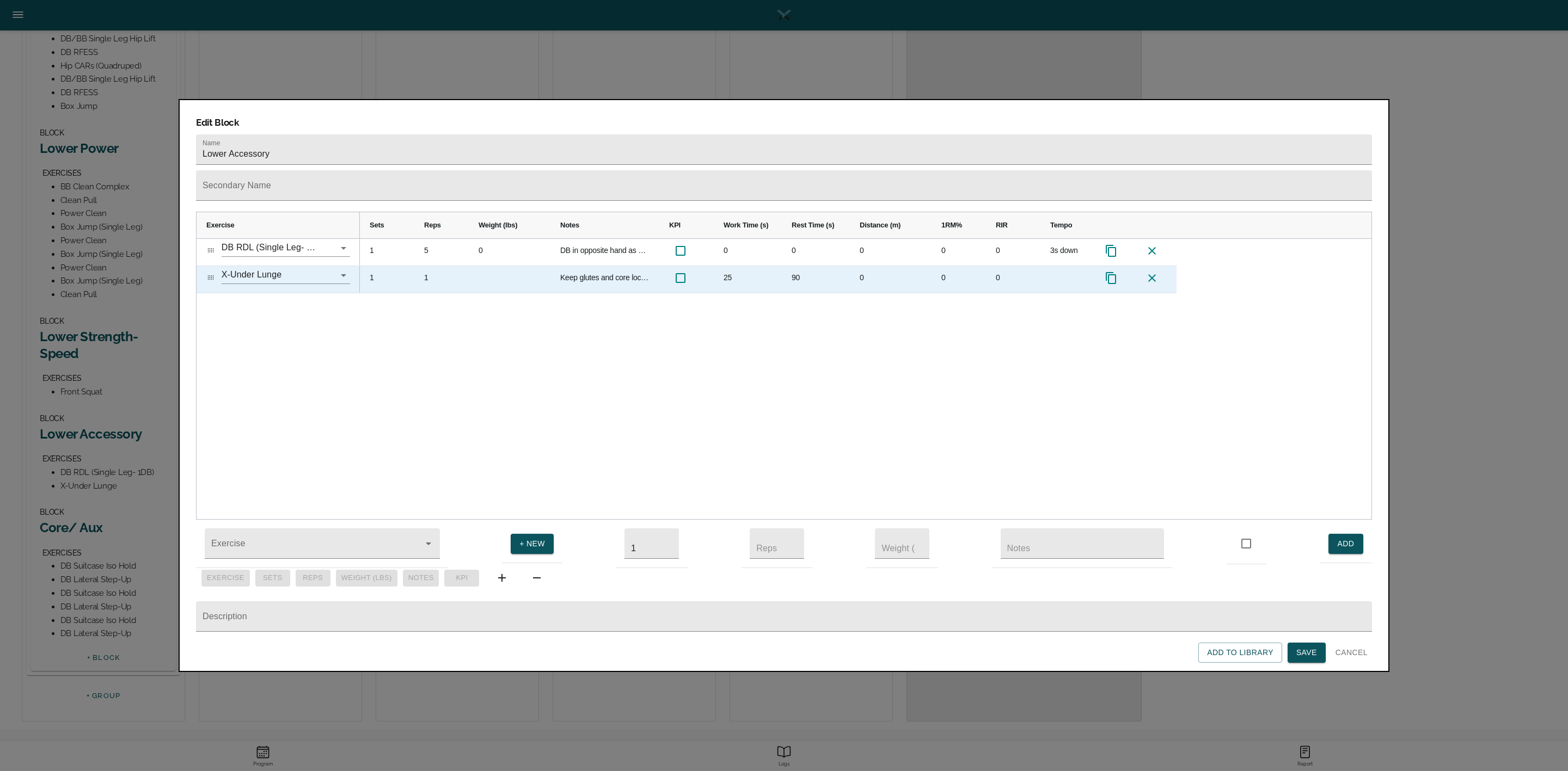
click at [427, 267] on div "1" at bounding box center [442, 280] width 54 height 27
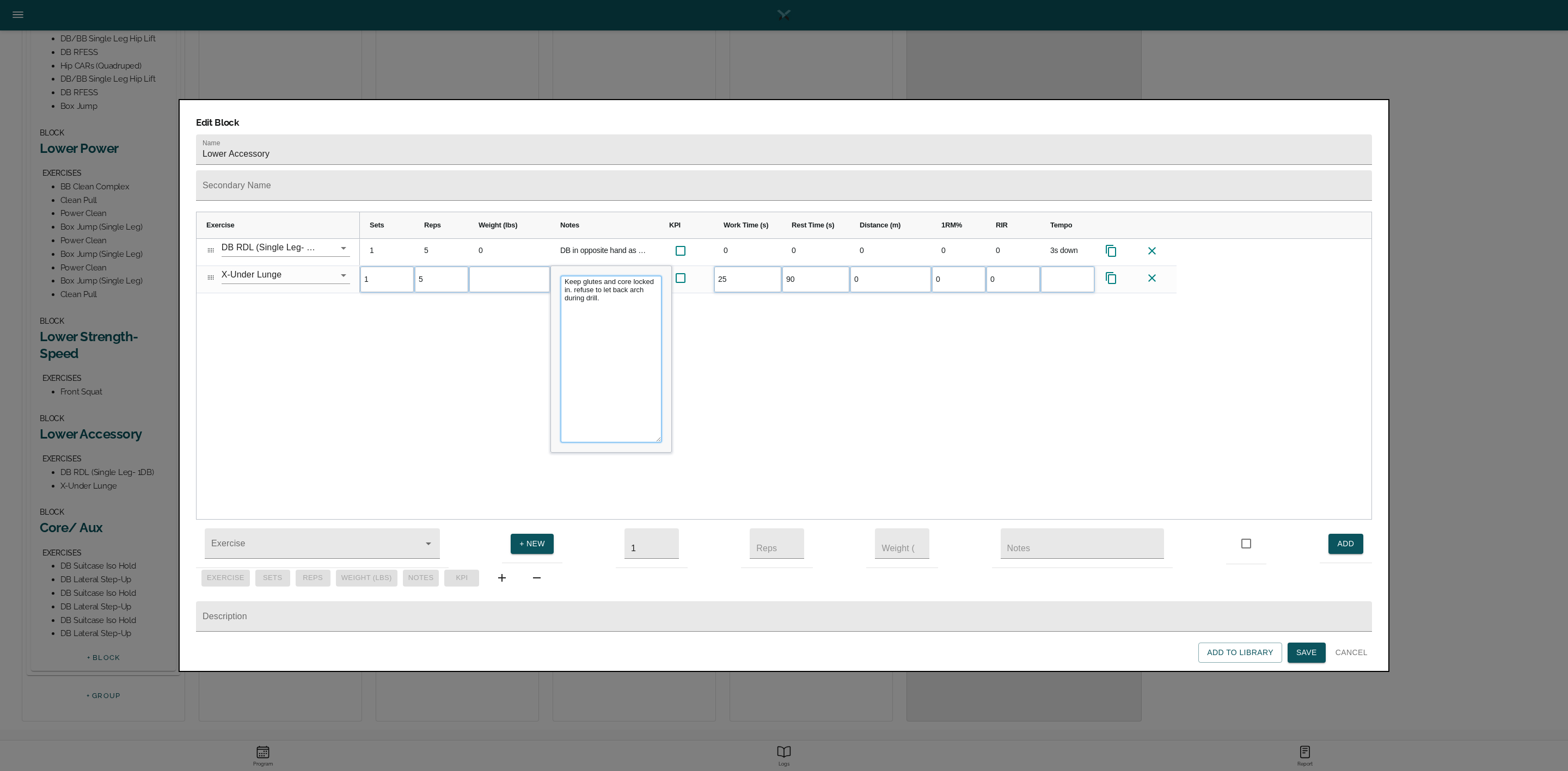
click at [592, 276] on textarea "Keep glutes and core locked in. refuse to let back arch during drill." at bounding box center [611, 359] width 101 height 166
drag, startPoint x: 637, startPoint y: 279, endPoint x: 564, endPoint y: 255, distance: 76.8
click at [564, 276] on textarea "Keep glutes and core locked in. refuse to let back arch during drill." at bounding box center [611, 359] width 101 height 166
type textarea "K"
type textarea "Reps are ea side. Keep shoulders square"
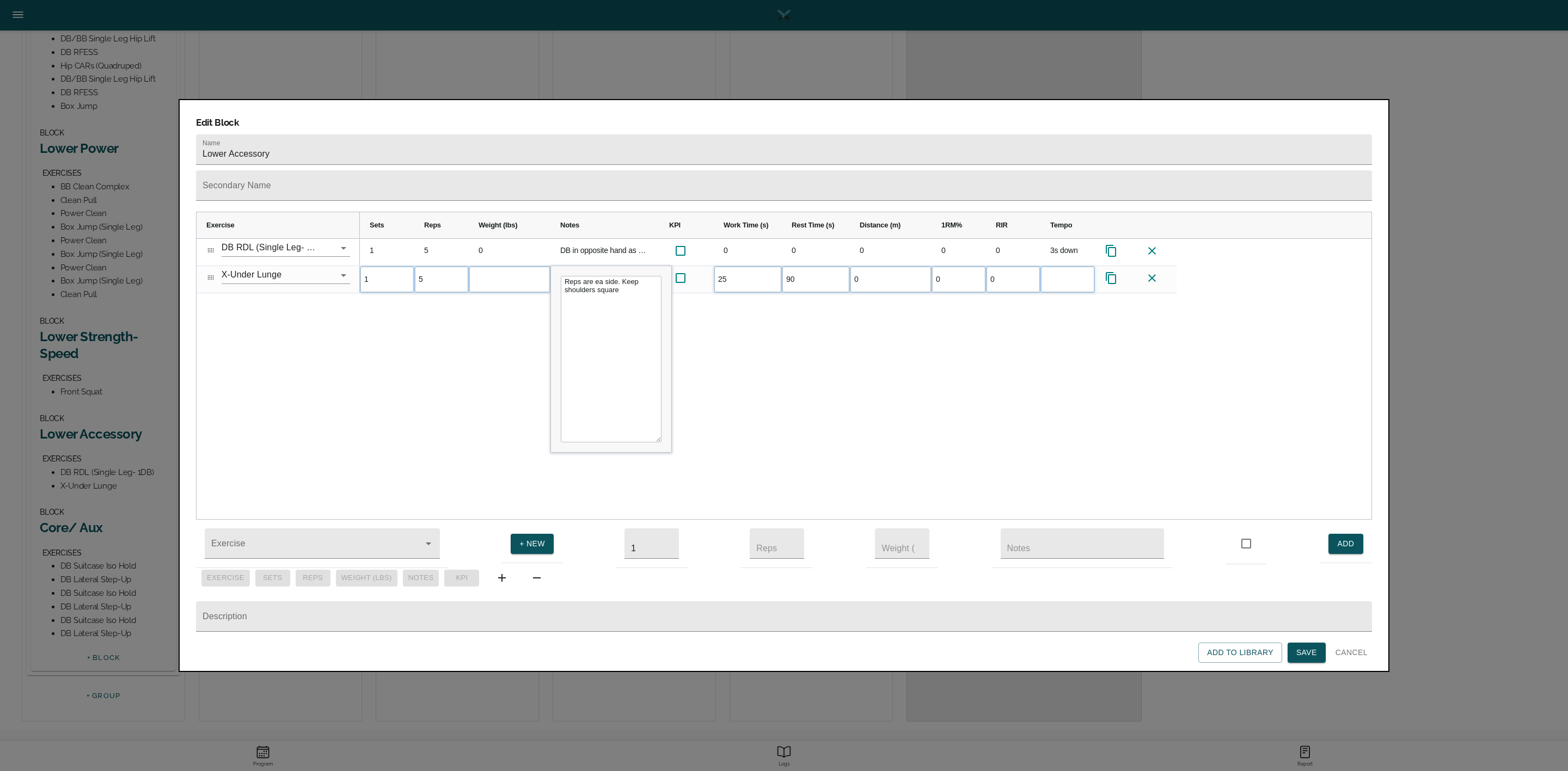
click at [711, 314] on div "1 5 0 DB in opposite hand as downside leg 0 0 0 0 0 3s down 1 5 Keep glutes and…" at bounding box center [865, 379] width 1012 height 281
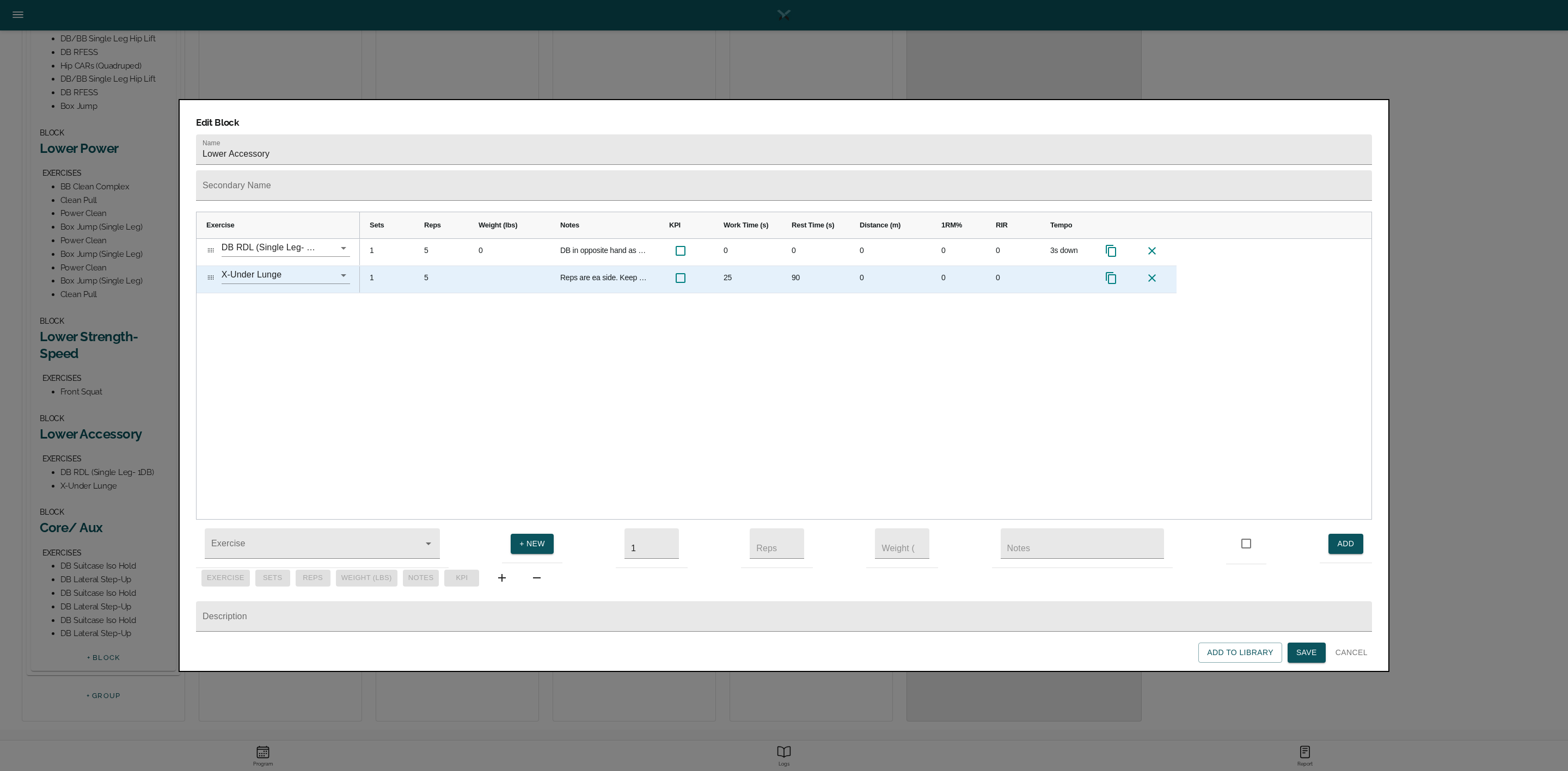
click at [730, 267] on div "25" at bounding box center [748, 280] width 68 height 27
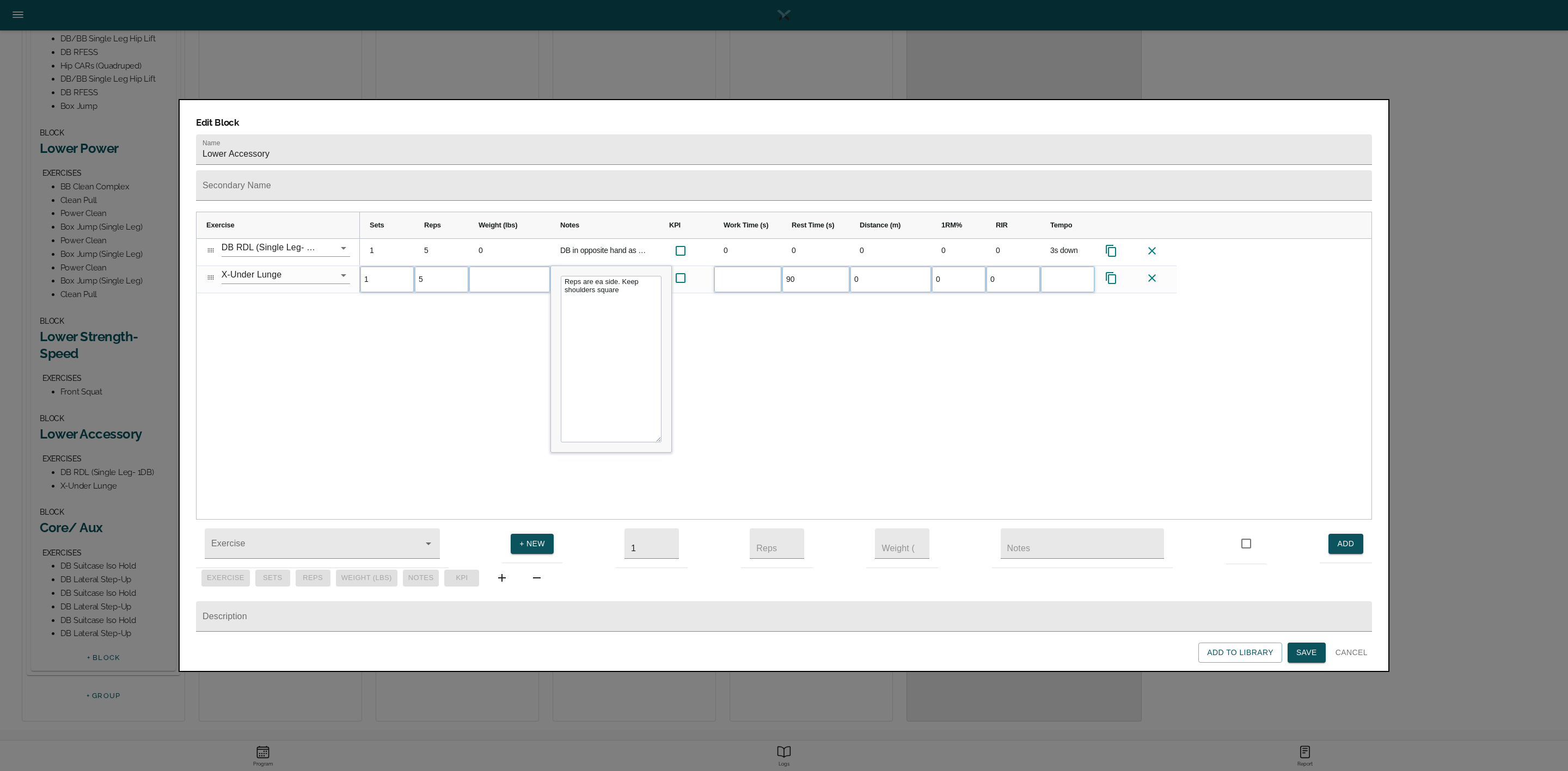
click at [745, 366] on div "1 5 0 DB in opposite hand as downside leg 0 0 0 0 0 3s down 1 5 Reps are ea sid…" at bounding box center [865, 379] width 1012 height 281
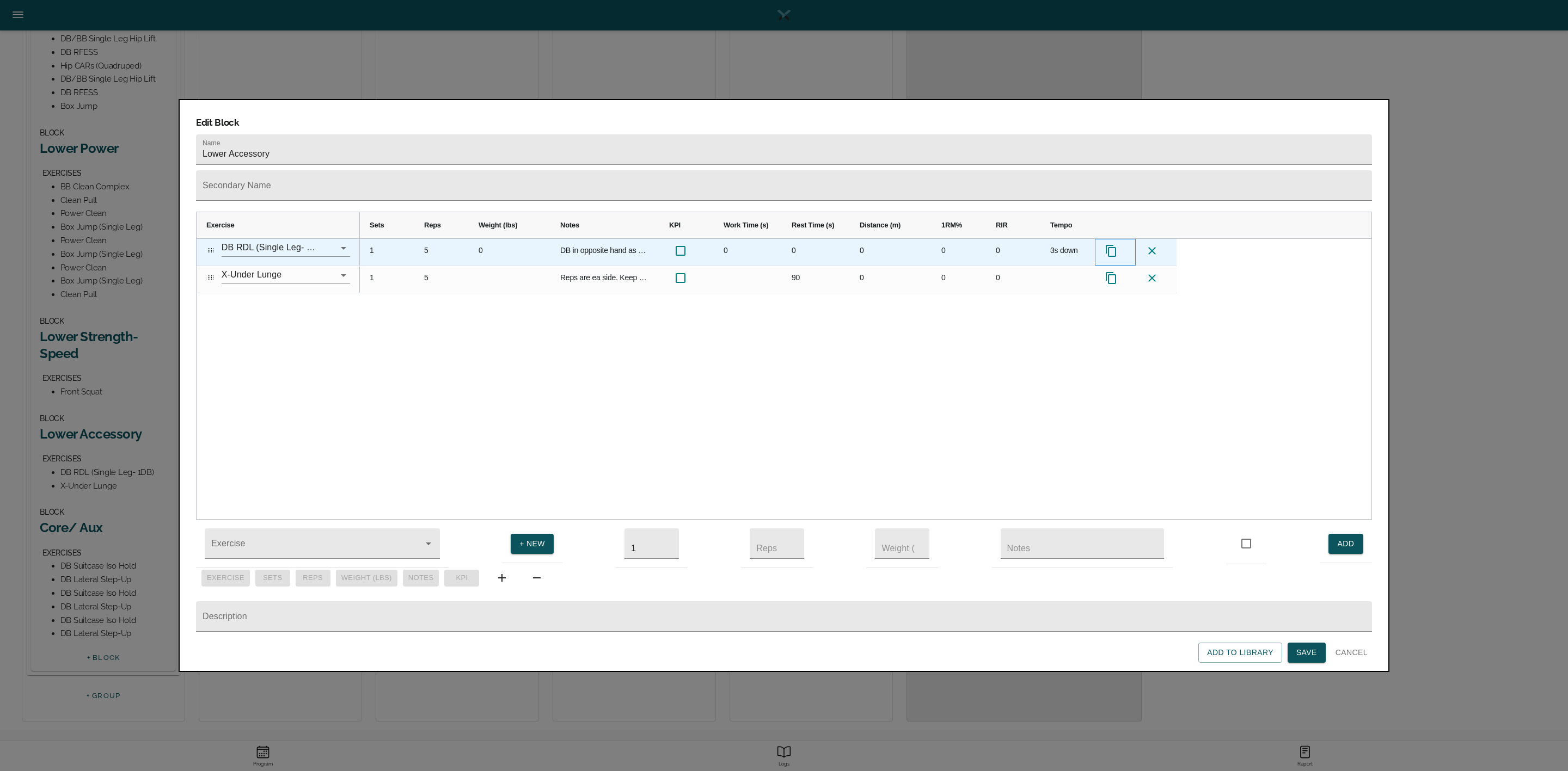
click at [1110, 244] on icon at bounding box center [1111, 251] width 13 height 13
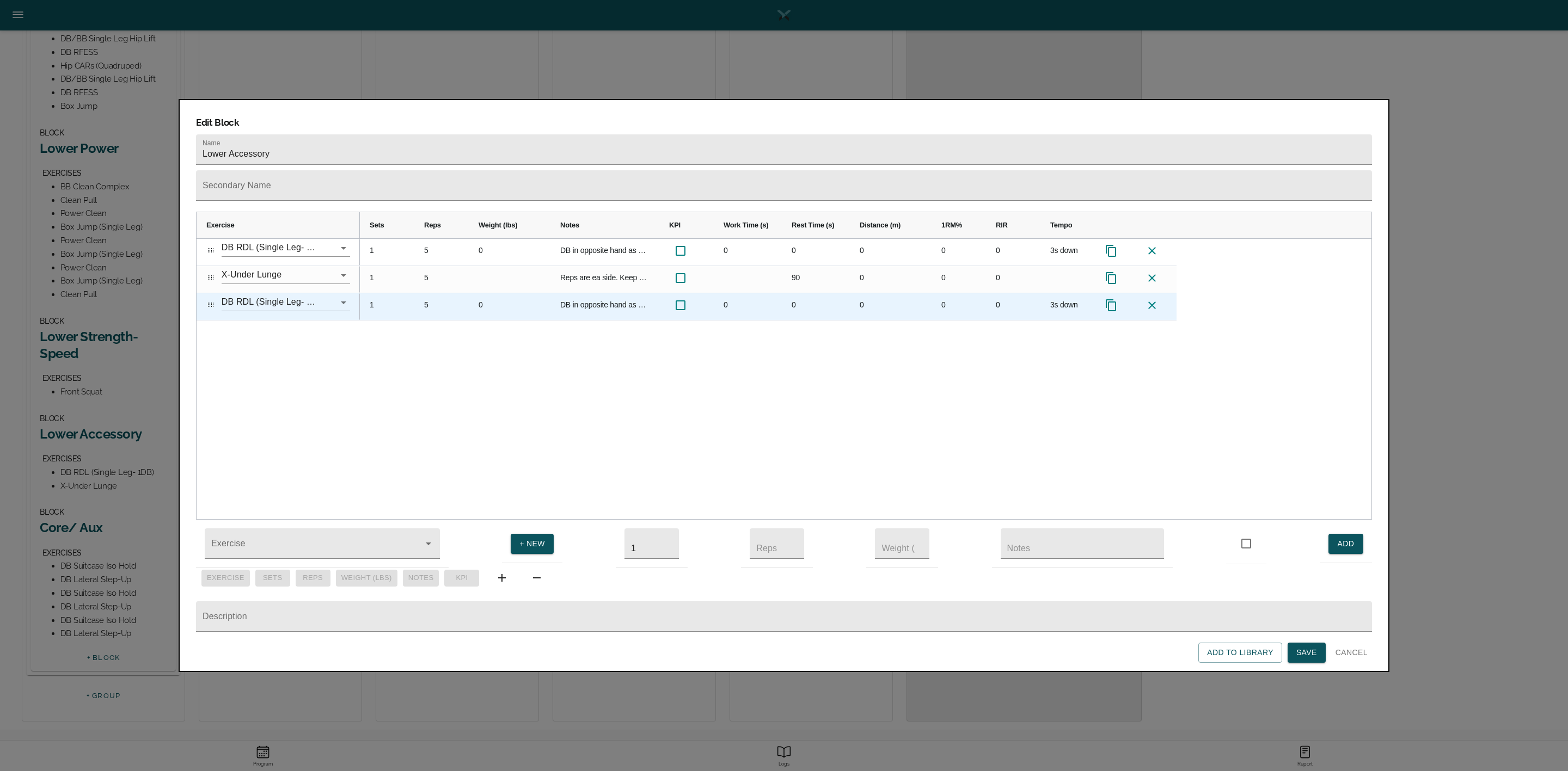
click at [1155, 299] on icon at bounding box center [1152, 306] width 13 height 13
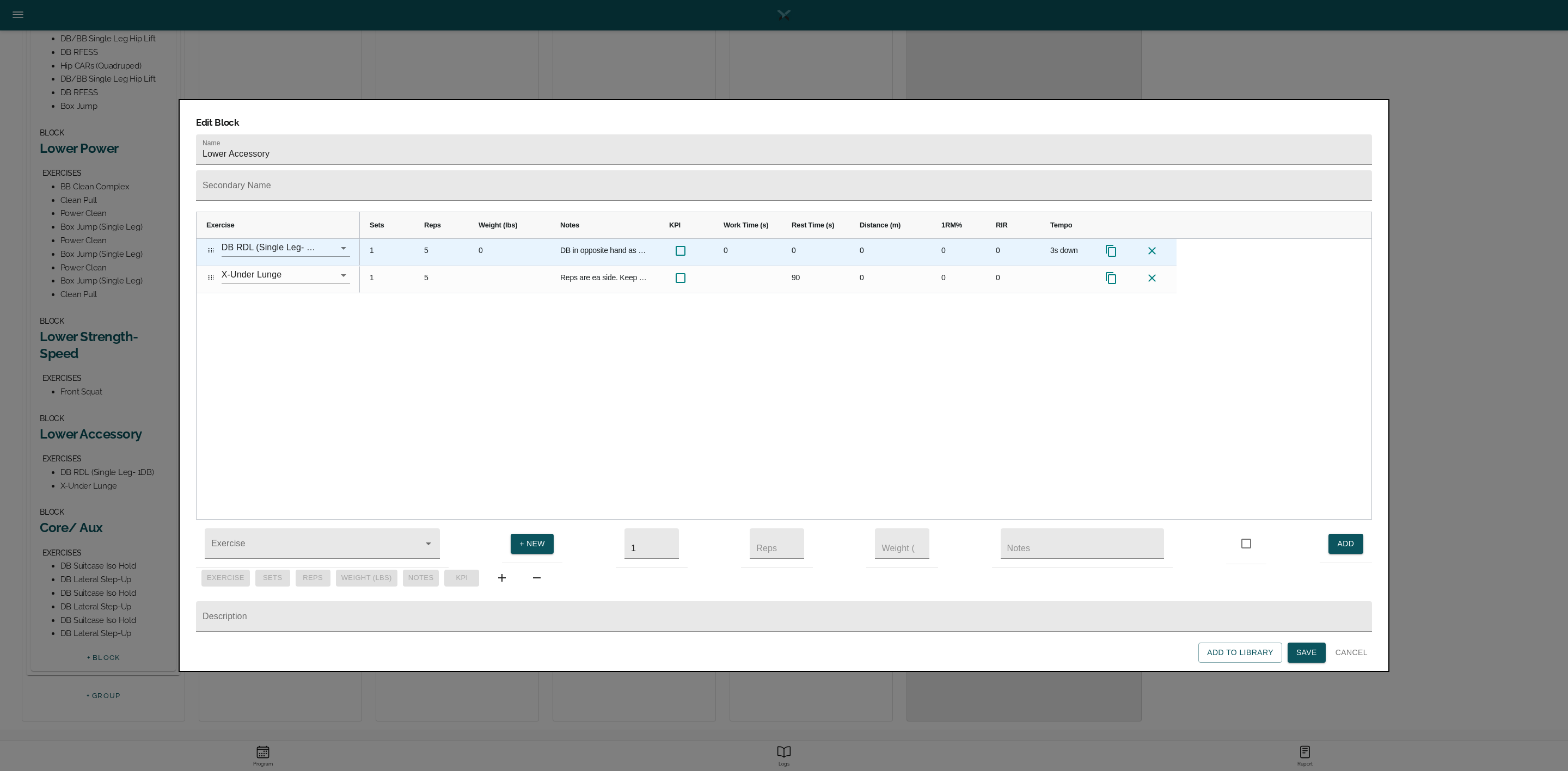
click at [1113, 244] on icon at bounding box center [1111, 251] width 13 height 13
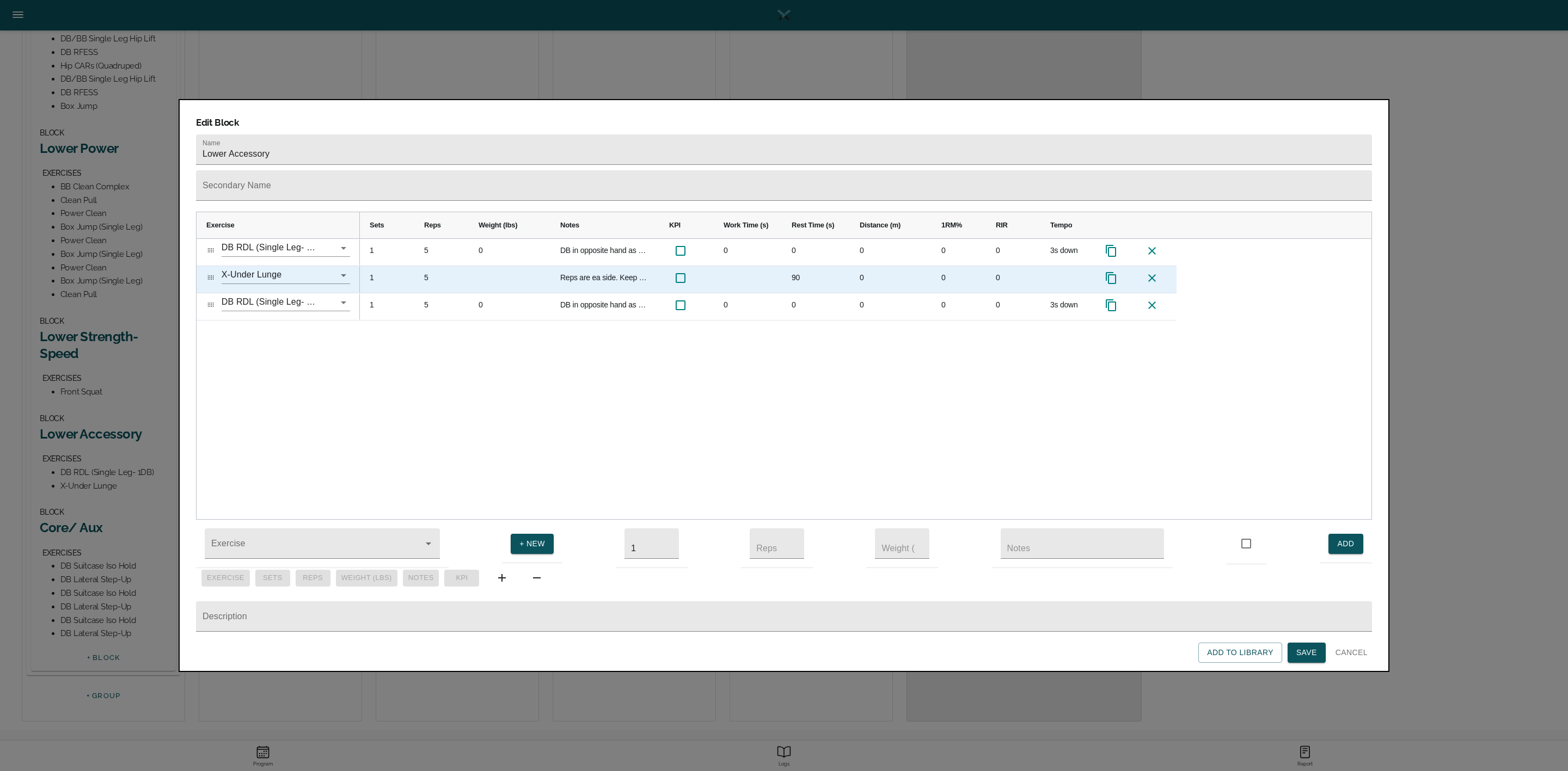
click at [1111, 272] on icon "Press SPACE to select this row." at bounding box center [1110, 278] width 10 height 12
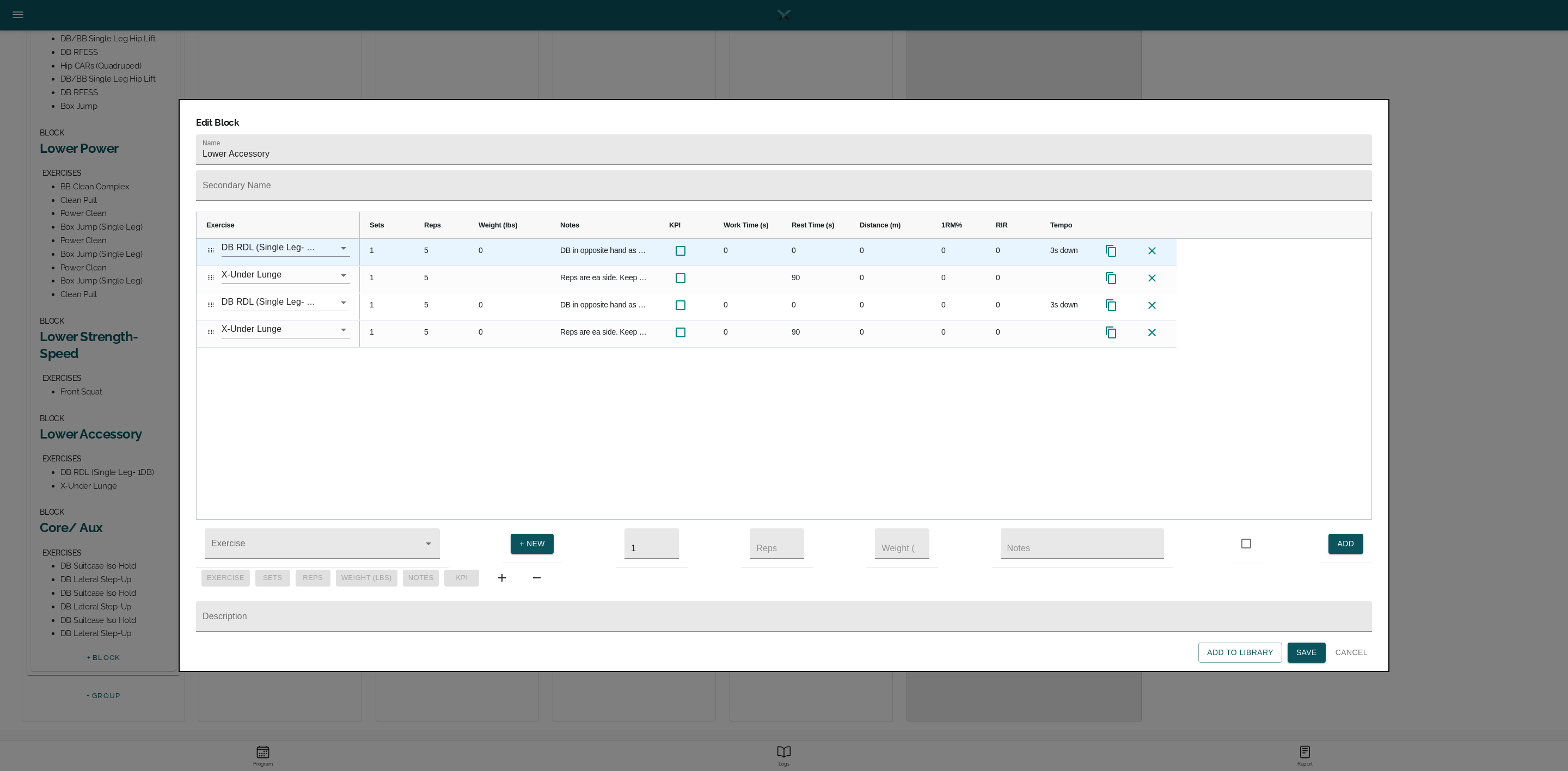
click at [1111, 244] on icon at bounding box center [1111, 251] width 13 height 13
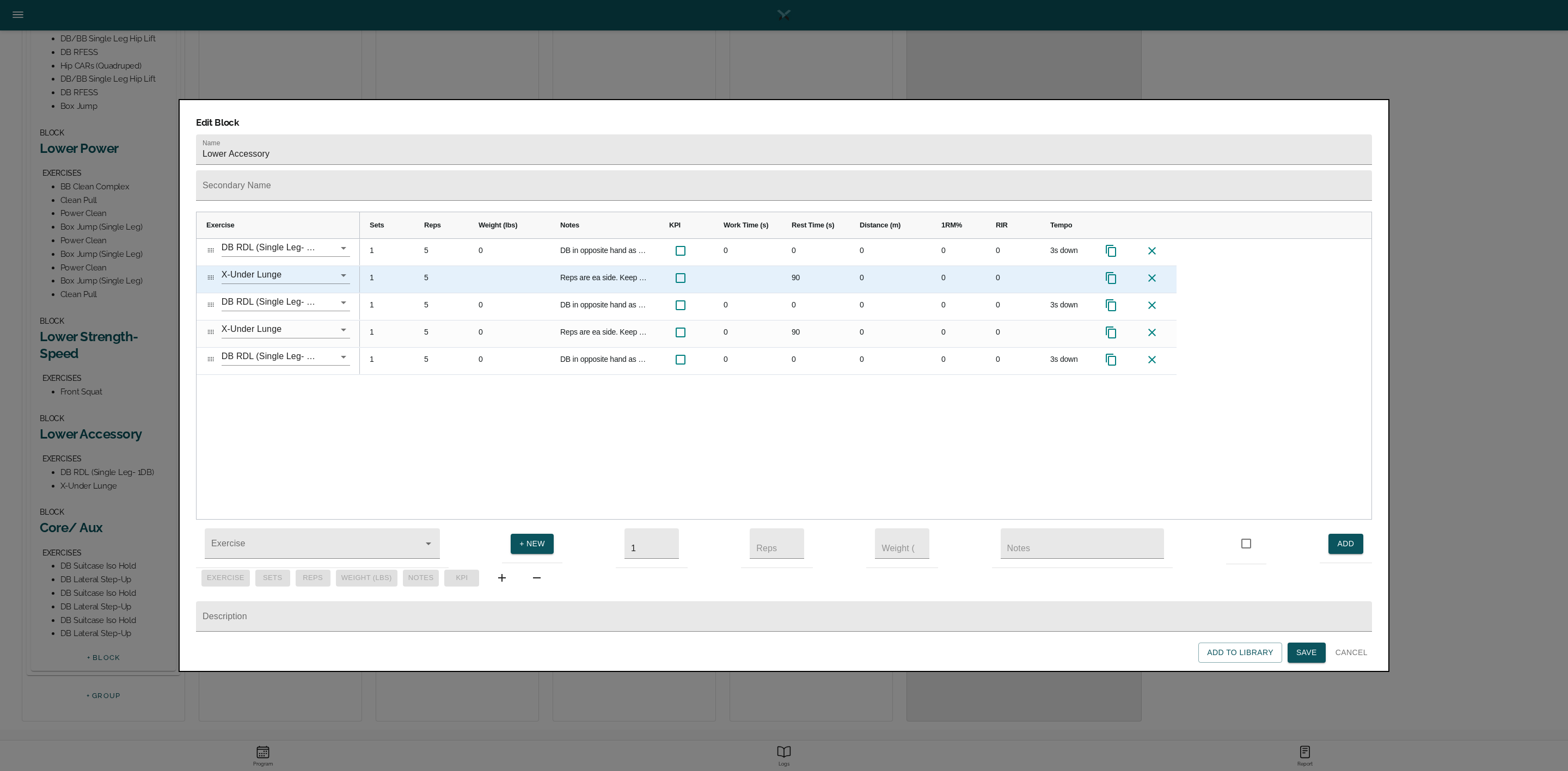
click at [1111, 271] on icon "Press SPACE to select this row." at bounding box center [1111, 278] width 13 height 13
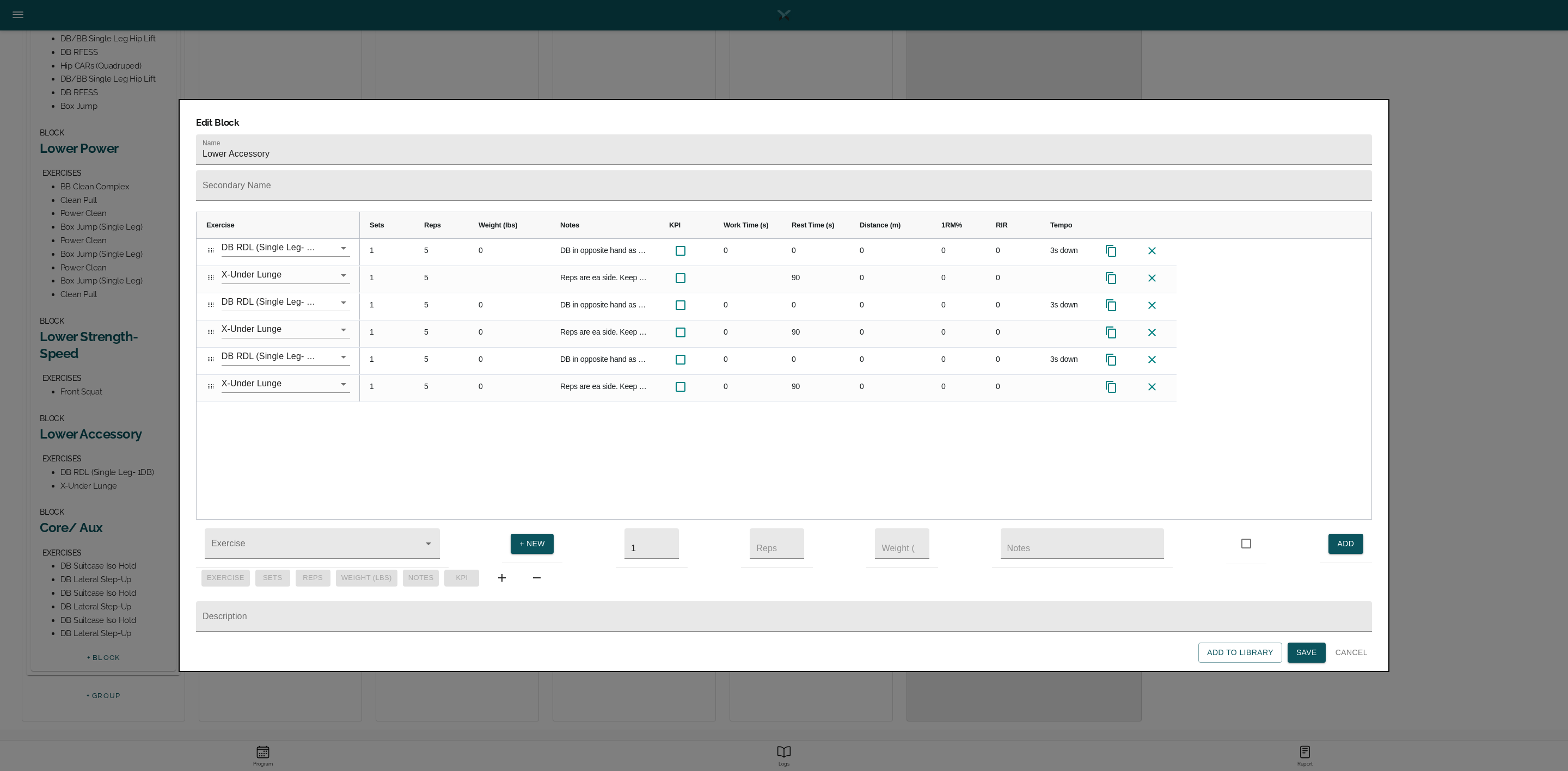
click at [1307, 650] on span "Save" at bounding box center [1307, 652] width 21 height 14
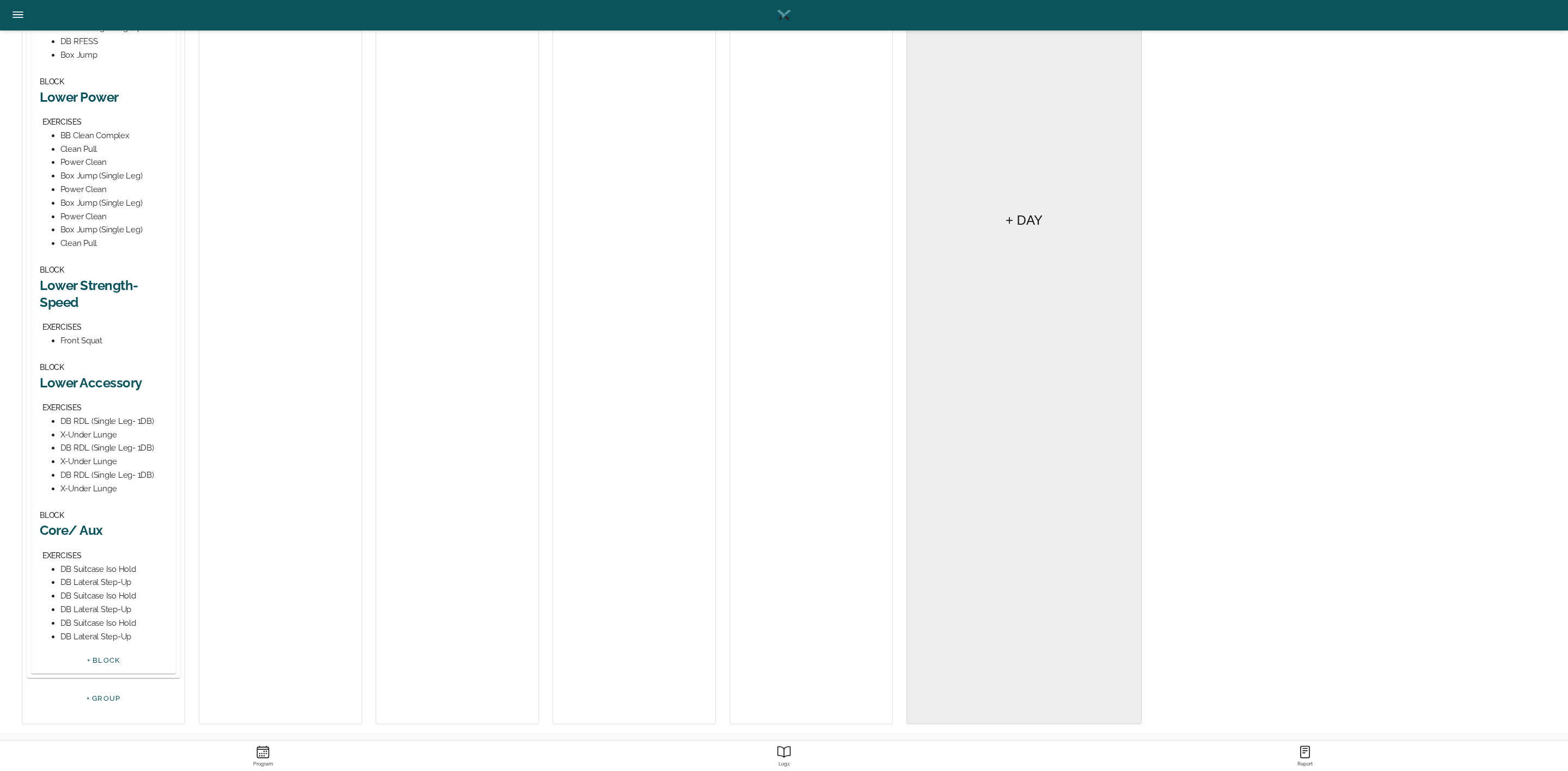
scroll to position [438, 0]
click at [82, 528] on h2 "Core/ Aux" at bounding box center [103, 528] width 127 height 17
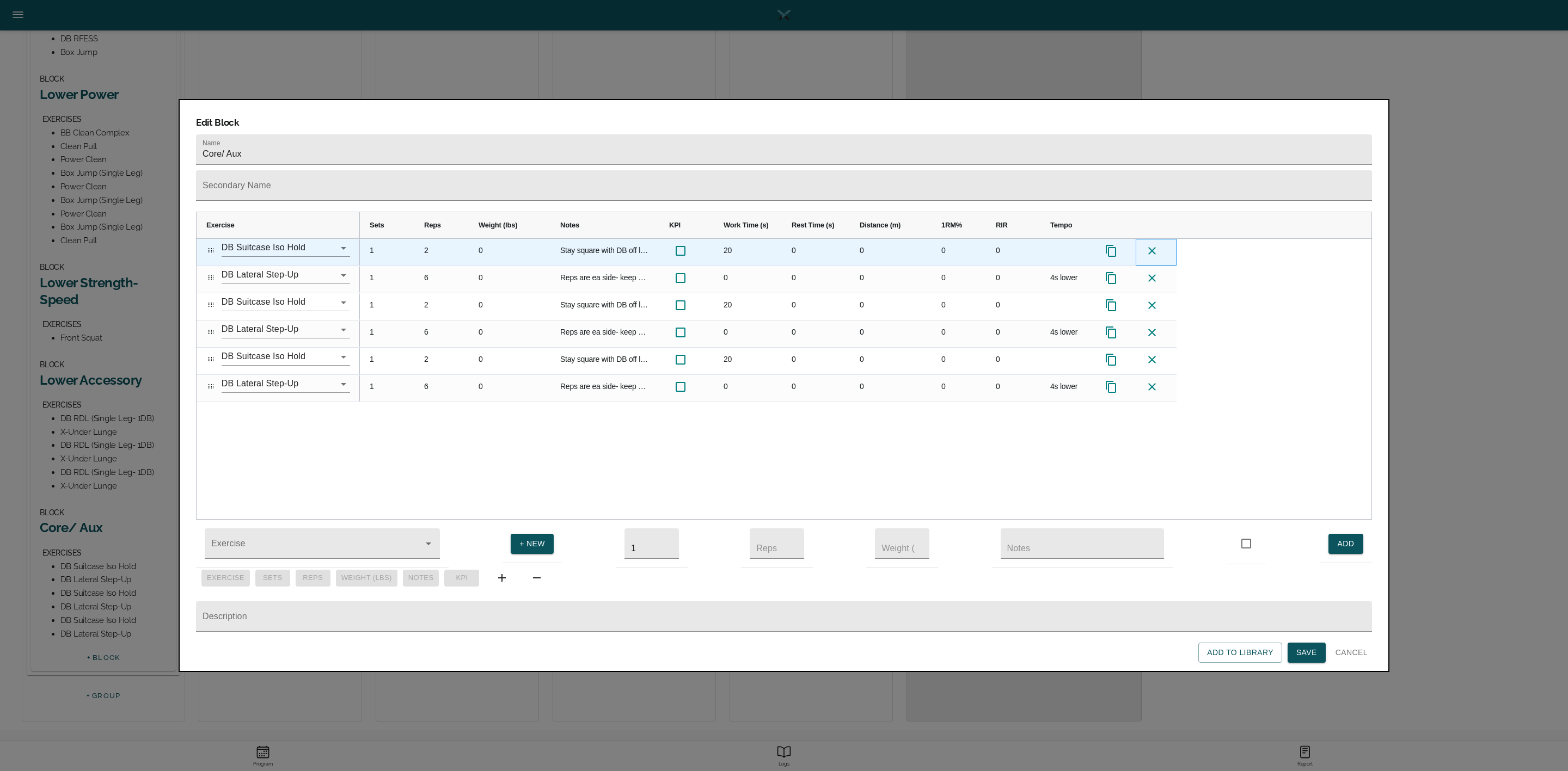
click at [1150, 244] on icon at bounding box center [1152, 251] width 13 height 13
click at [1153, 244] on icon at bounding box center [1152, 251] width 13 height 13
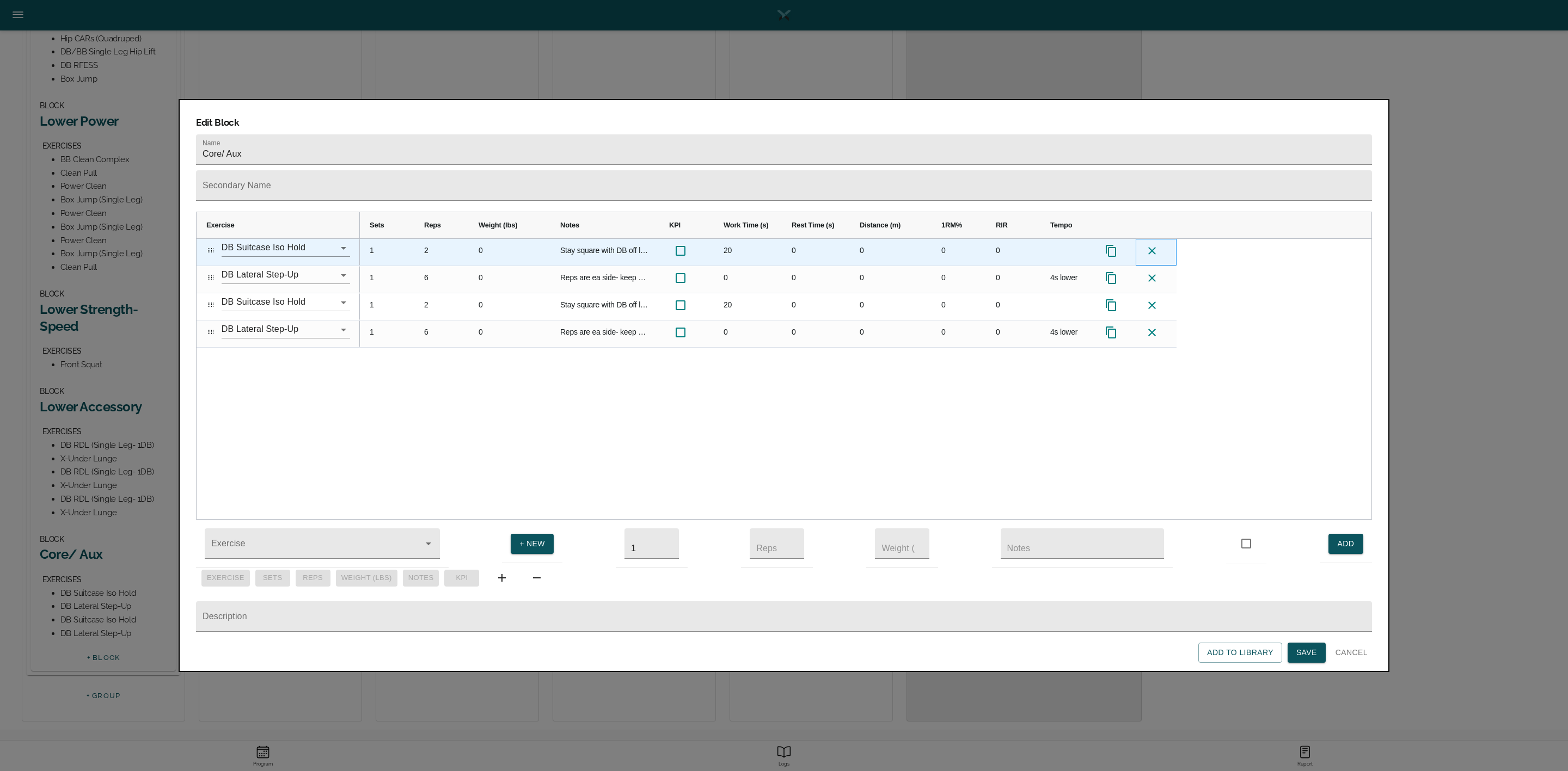
click at [1153, 244] on icon at bounding box center [1152, 251] width 13 height 13
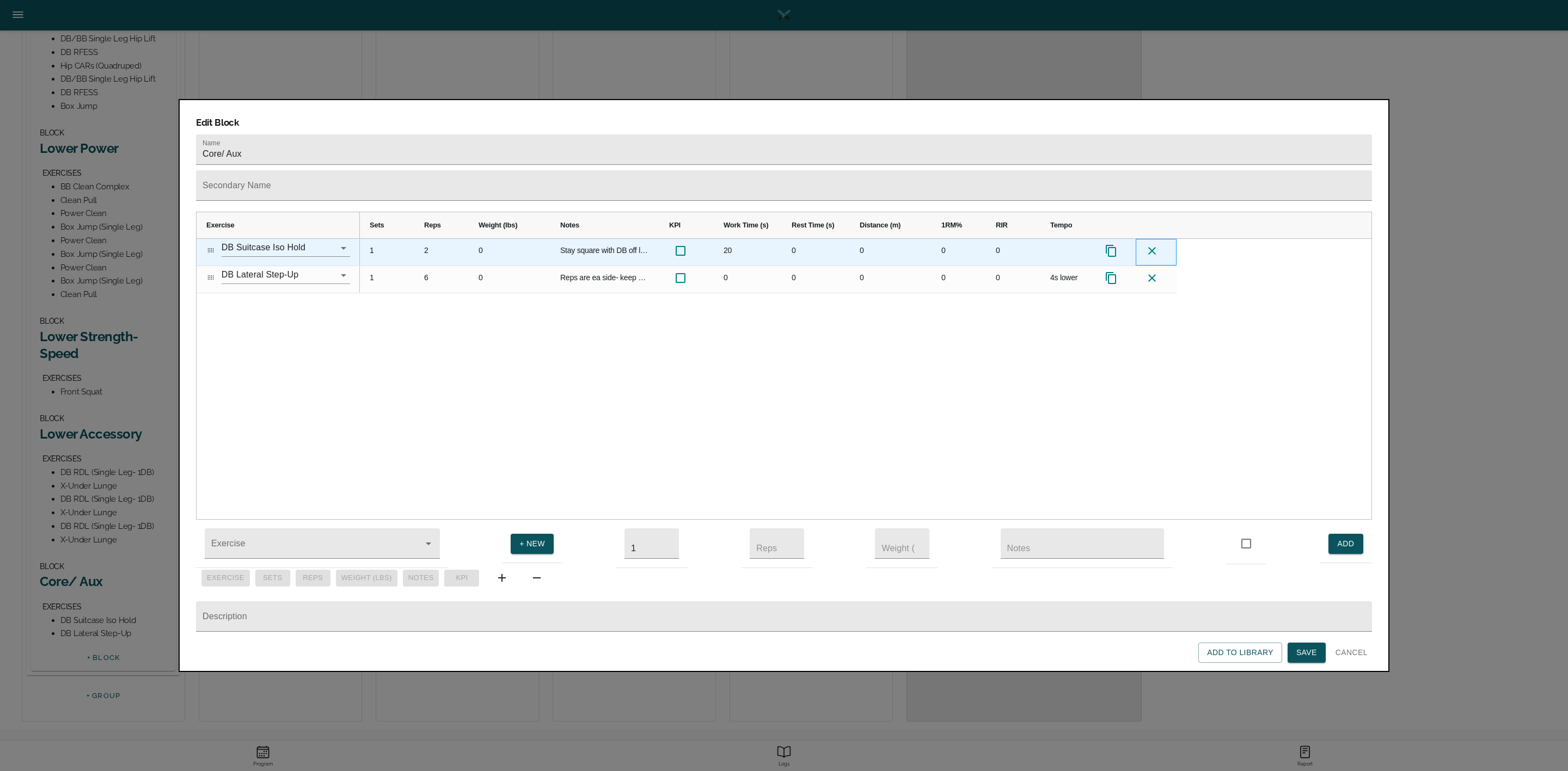
click at [1153, 244] on icon at bounding box center [1152, 251] width 13 height 13
click at [281, 239] on input "DB Lateral Step-Up" at bounding box center [270, 247] width 98 height 17
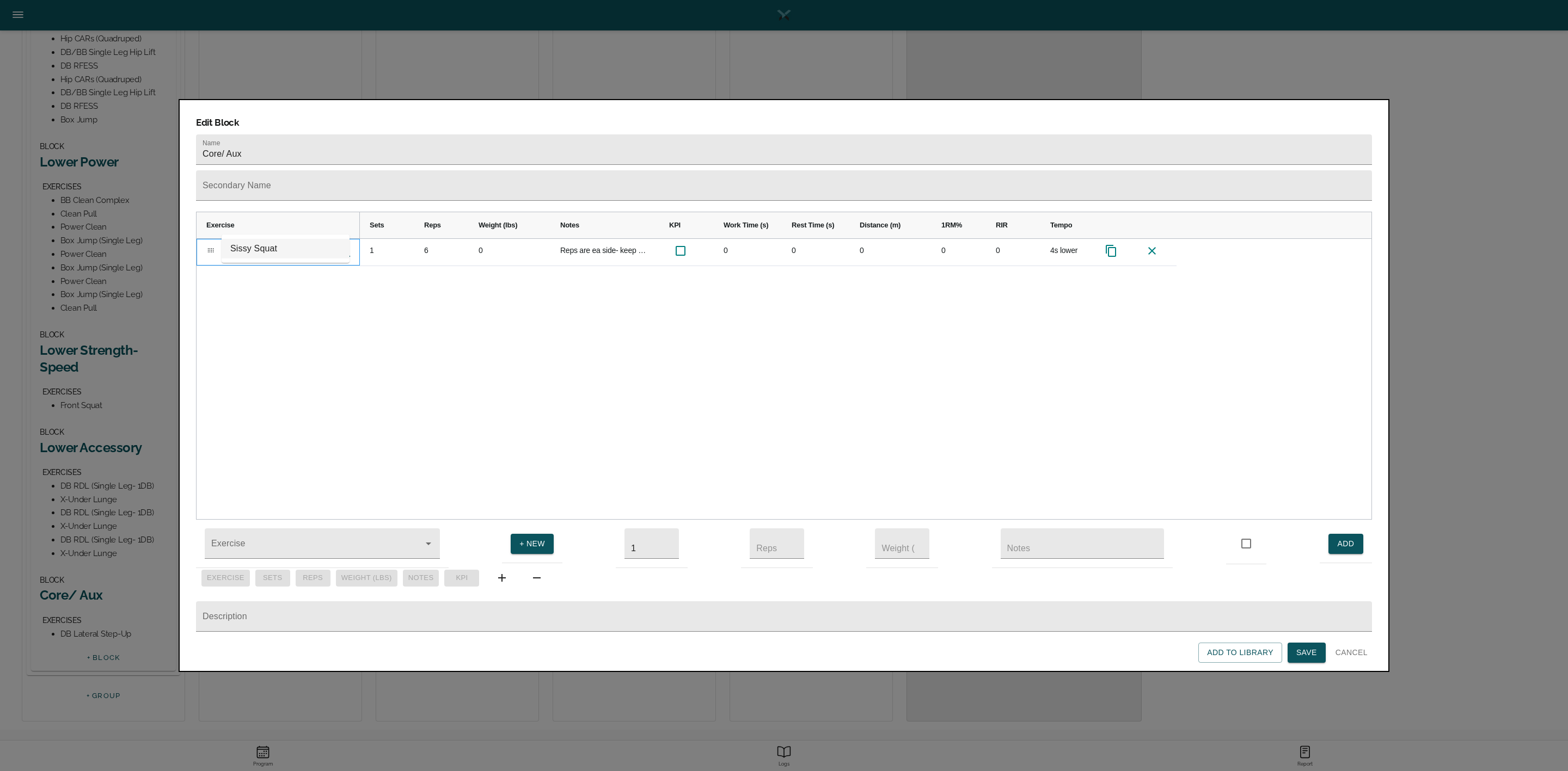
click at [261, 255] on li "Sissy Squat" at bounding box center [285, 248] width 128 height 20
type input "Sissy Squat"
click at [349, 282] on div "Sissy Squat 1 6 0 Reps are ea side- keep heels on box and control lower. Use gr…" at bounding box center [784, 379] width 1175 height 281
click at [341, 539] on input "Exercise" at bounding box center [307, 548] width 196 height 20
click at [279, 585] on li "Reverse Crunch" at bounding box center [322, 594] width 236 height 20
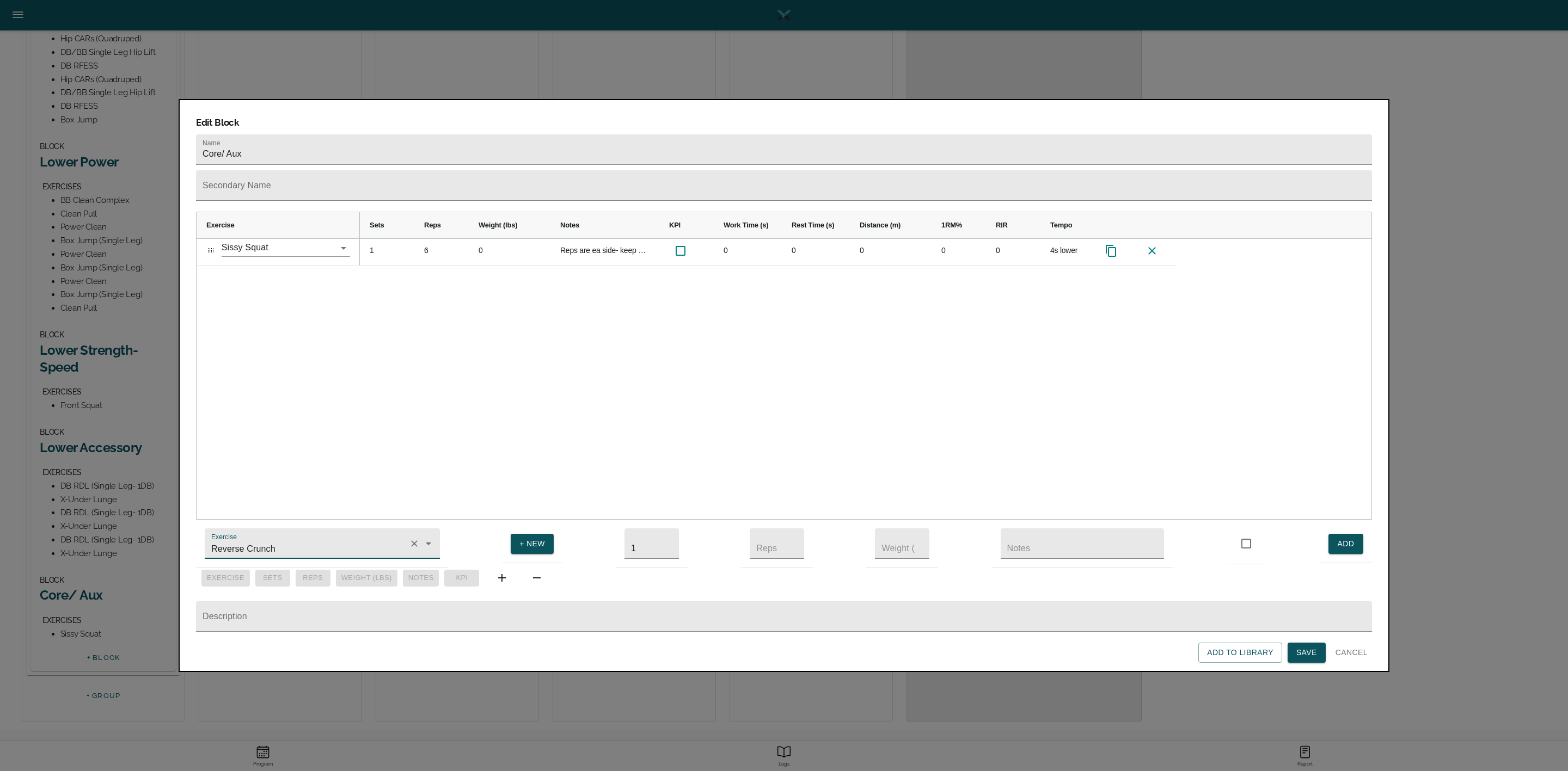
type input "Reverse Crunch"
click at [1348, 537] on span "ADD" at bounding box center [1346, 543] width 18 height 14
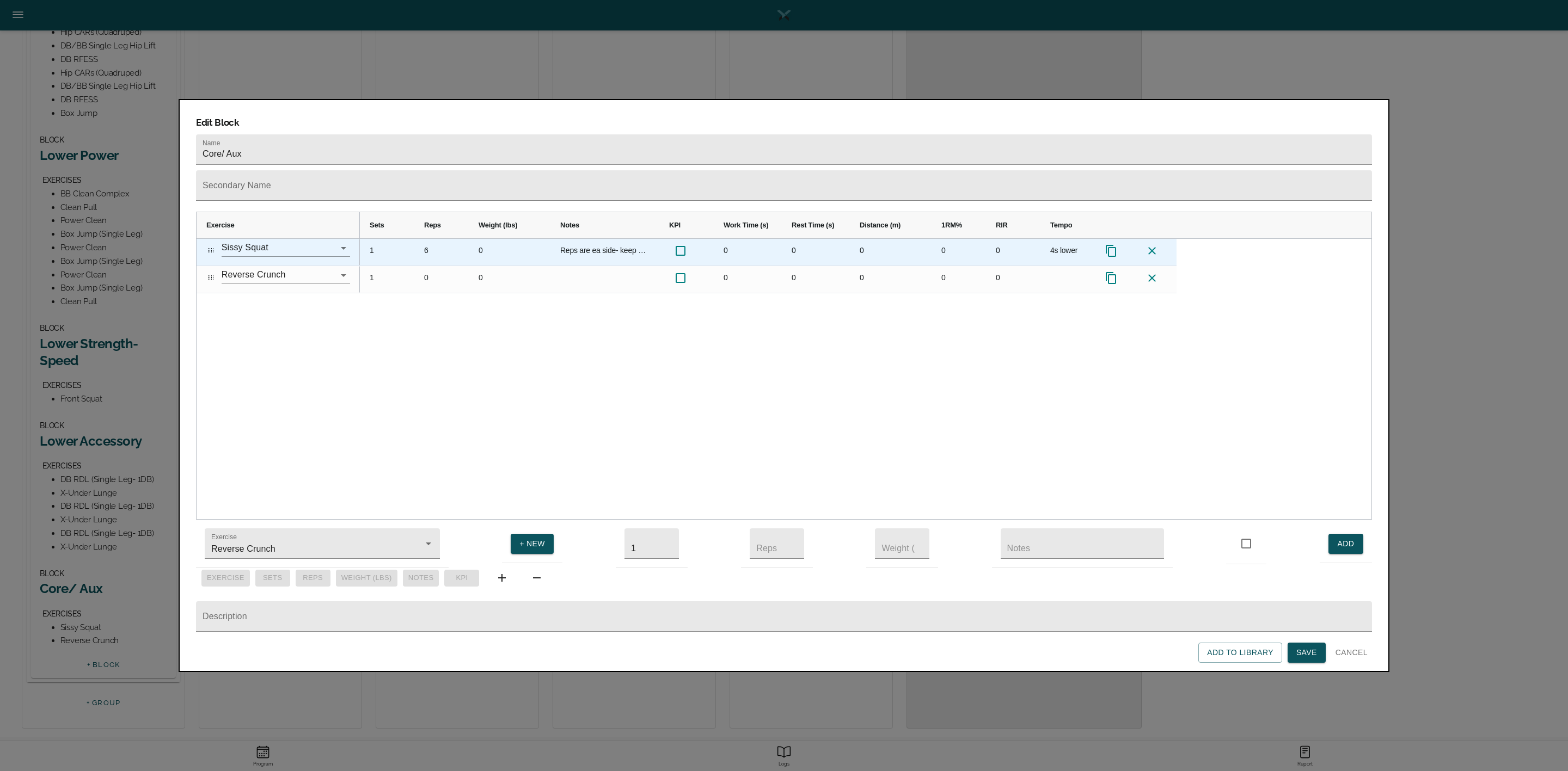
click at [616, 239] on div "Reps are ea side- keep heels on box and control lower. Use ground to push-up an…" at bounding box center [605, 252] width 109 height 27
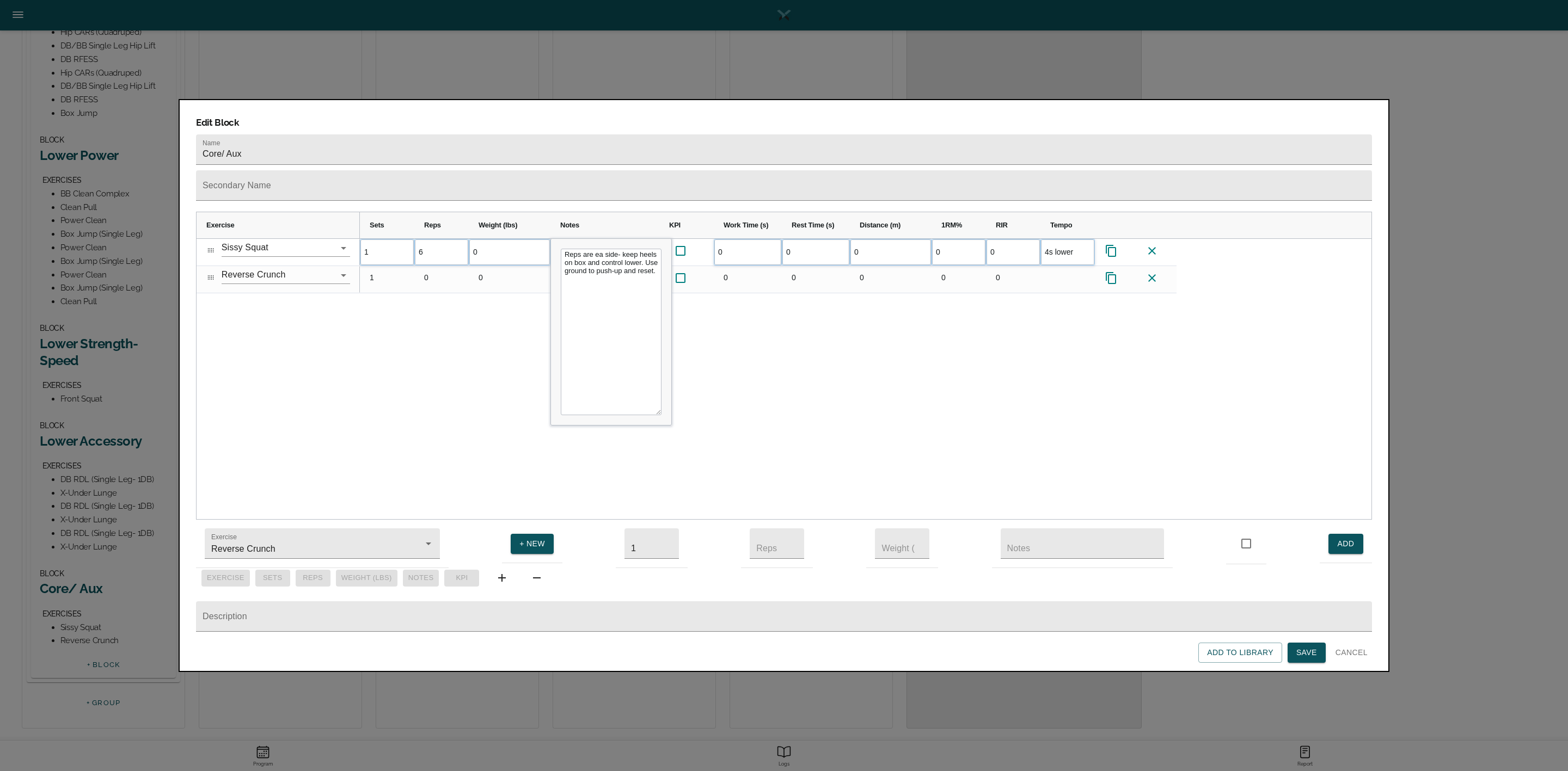
drag, startPoint x: 631, startPoint y: 259, endPoint x: 564, endPoint y: 228, distance: 73.8
click at [564, 249] on textarea "Reps are ea side- keep heels on box and control lower. Use ground to push-up an…" at bounding box center [611, 332] width 101 height 166
type textarea "Keep hips in straight line and glutes squeezed throughout movement. Max ROM."
click at [368, 345] on div "1 6 0 Reps are ea side- keep heels on box and control lower. Use ground to push…" at bounding box center [865, 379] width 1012 height 281
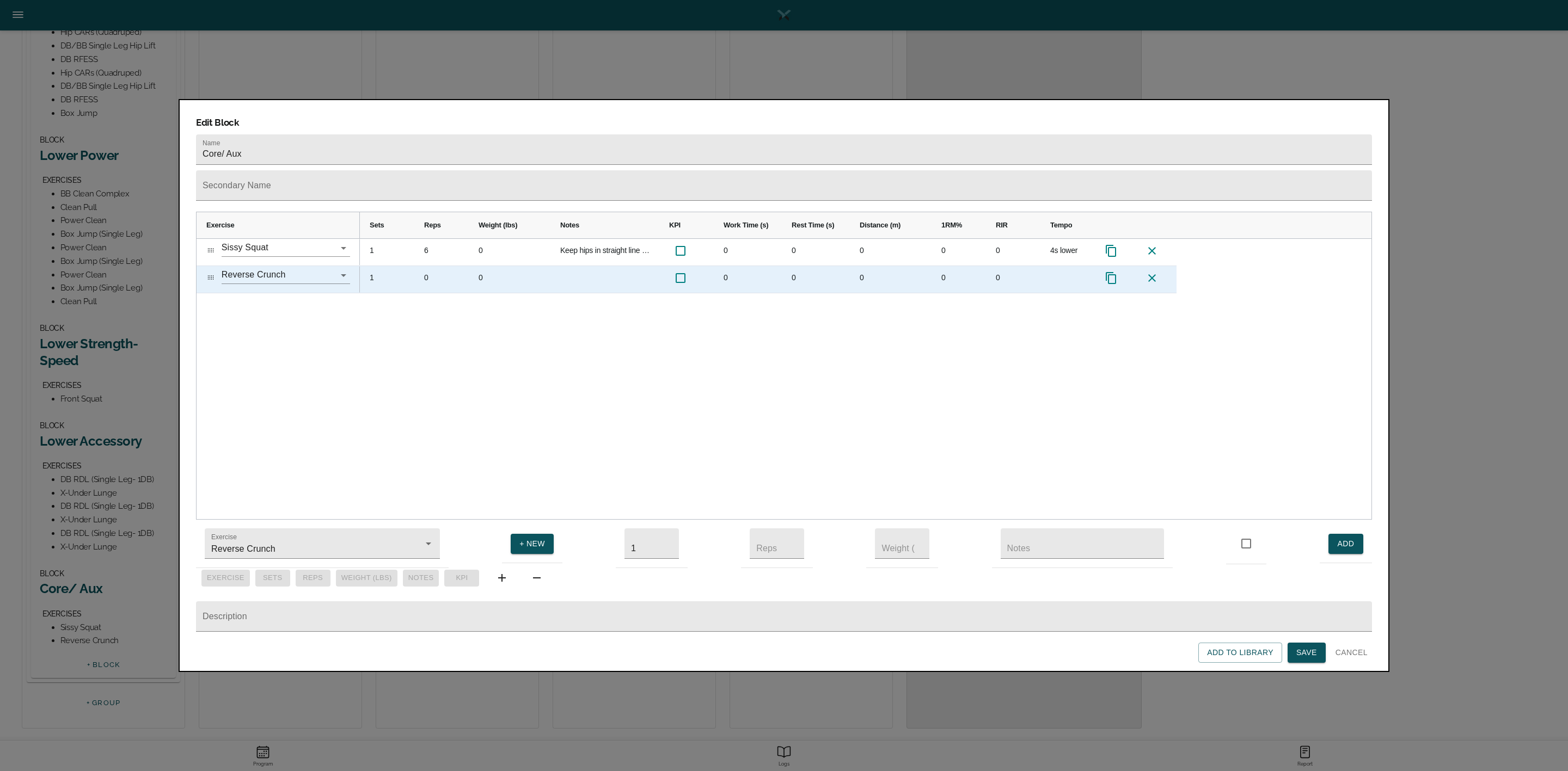
click at [430, 267] on div "0" at bounding box center [442, 280] width 54 height 27
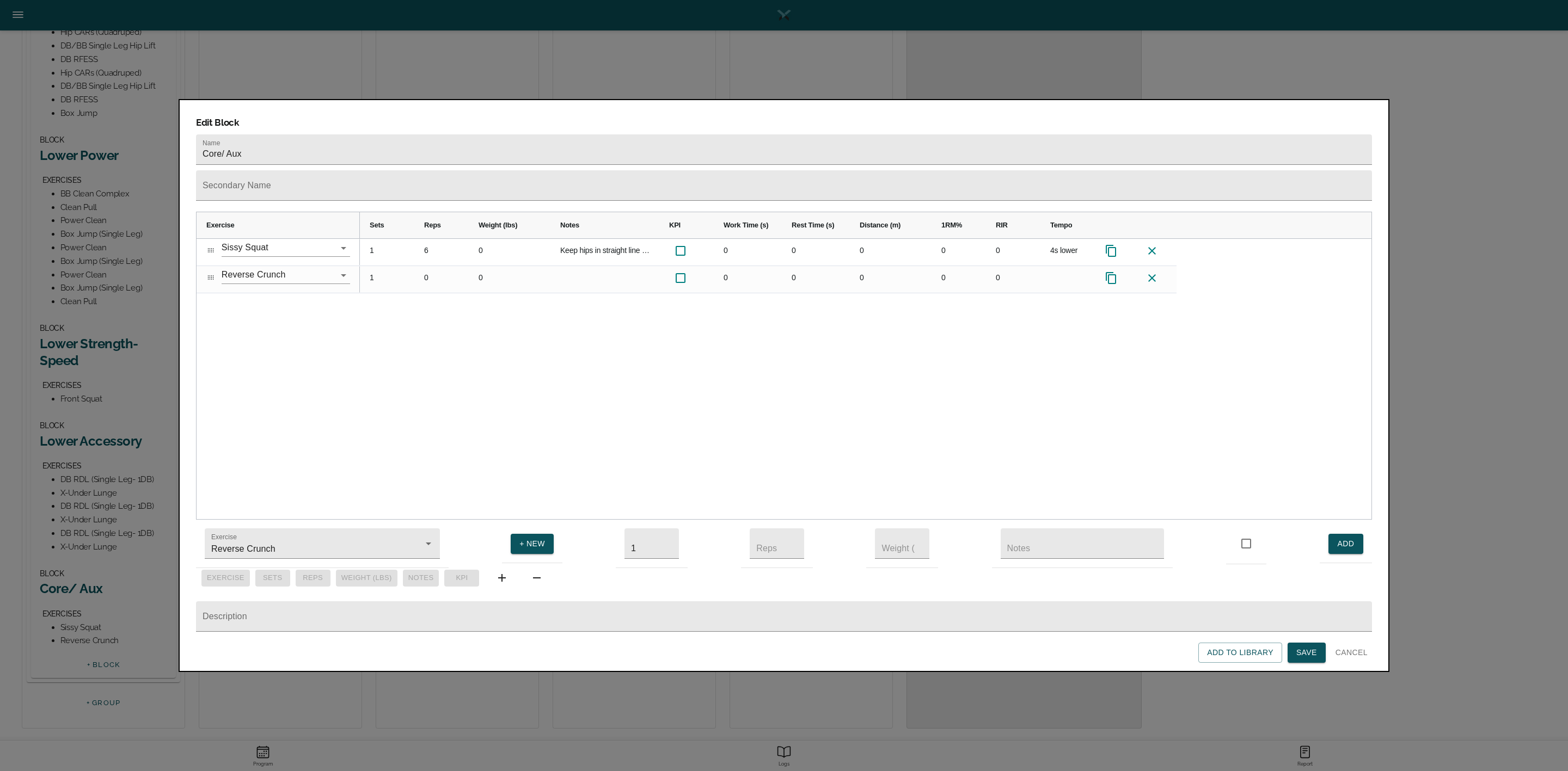
scroll to position [0, 0]
click at [440, 298] on div "1 6 0 Keep hips in straight line and glutes squeezed throughout movement. Max R…" at bounding box center [865, 379] width 1012 height 281
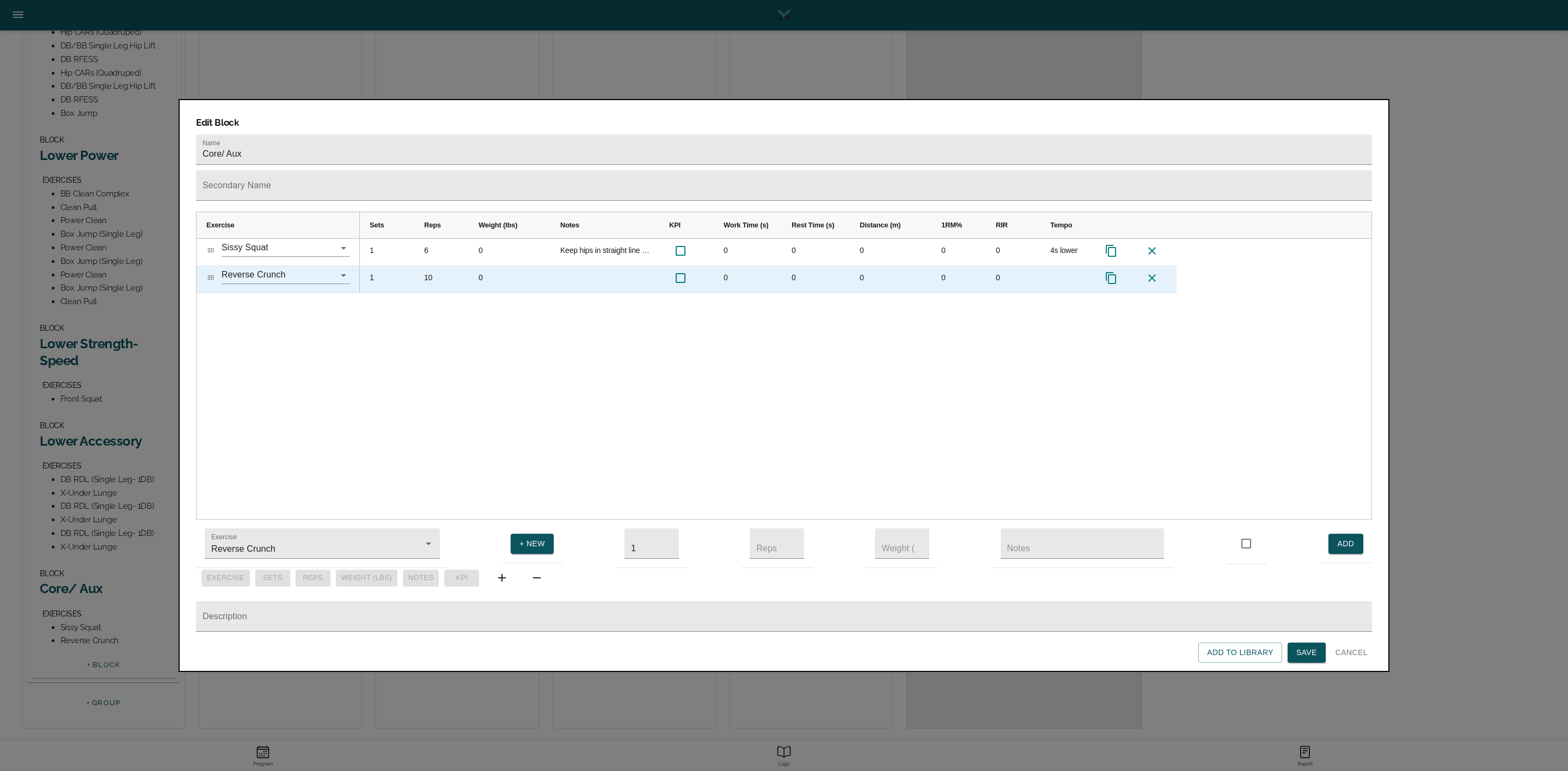
click at [423, 267] on div "10" at bounding box center [442, 280] width 54 height 27
click at [1063, 267] on div "Press SPACE to select this row." at bounding box center [1067, 280] width 54 height 27
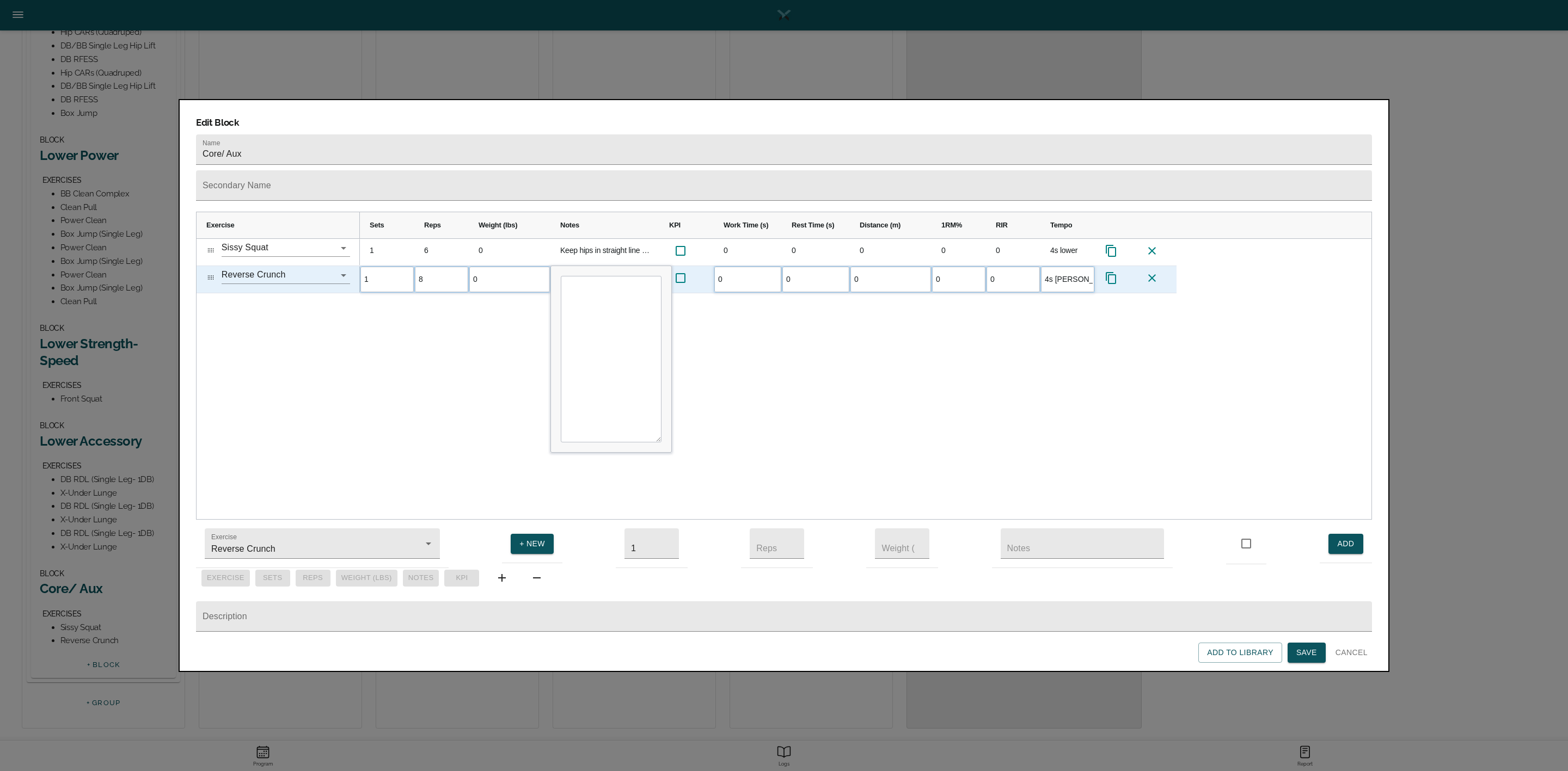
type input "4s lower"
click at [1047, 349] on div "1 6 0 Keep hips in straight line and glutes squeezed throughout movement. Max R…" at bounding box center [865, 379] width 1012 height 281
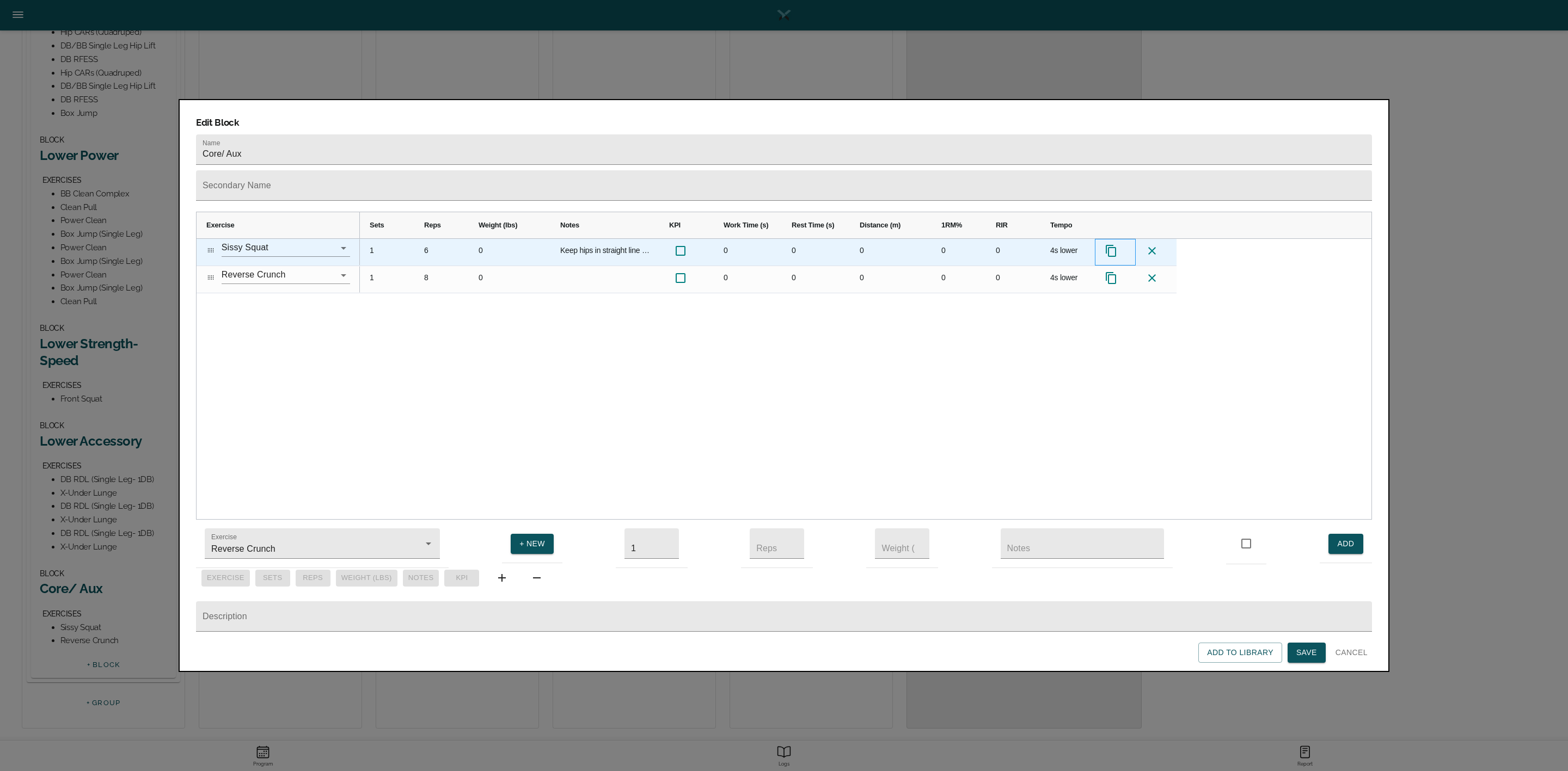
click at [1111, 244] on icon "Press SPACE to select this row." at bounding box center [1111, 251] width 13 height 13
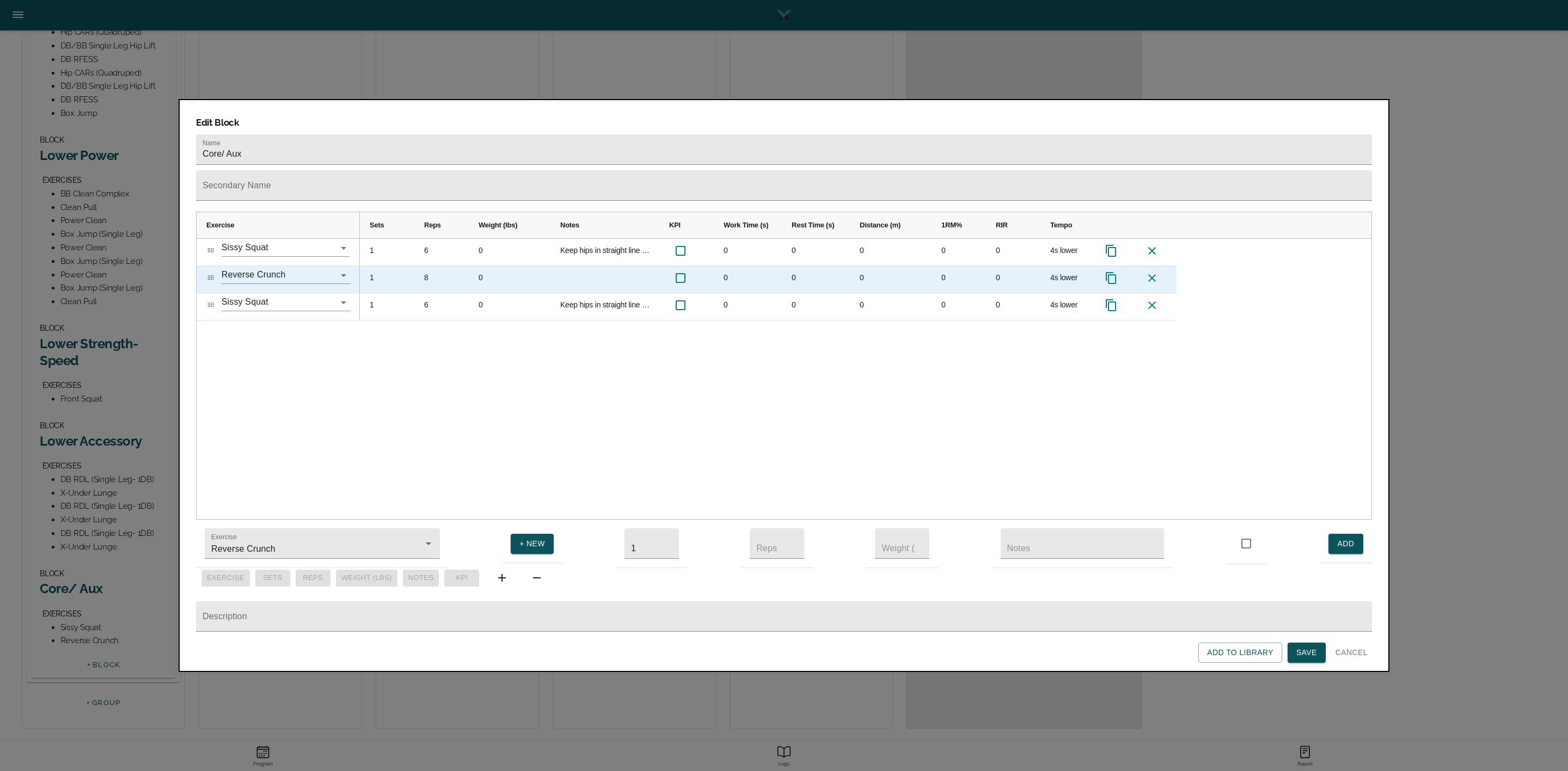
click at [1111, 271] on icon "Press SPACE to select this row." at bounding box center [1111, 278] width 13 height 13
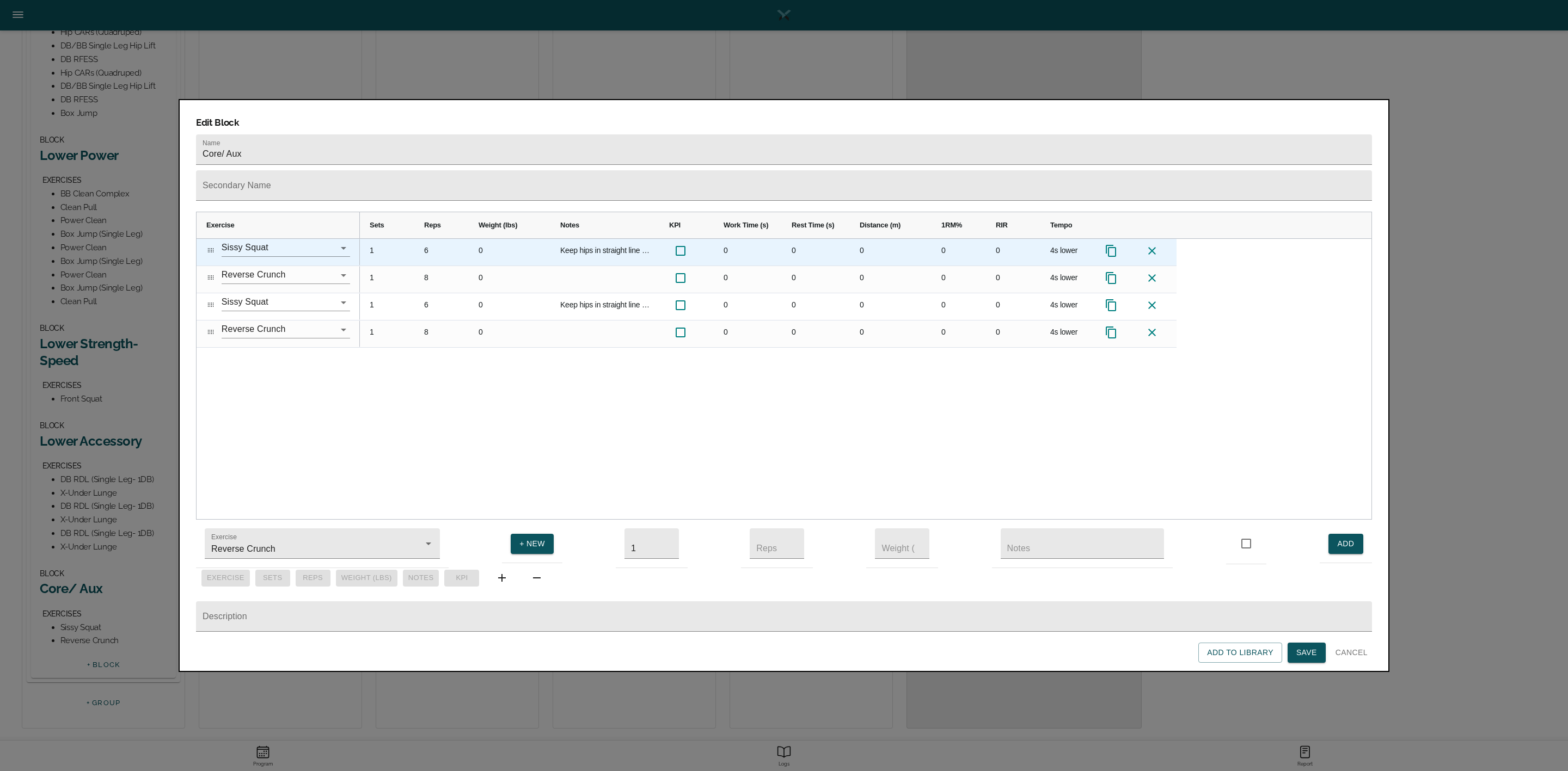
click at [1110, 244] on icon "Press SPACE to select this row." at bounding box center [1111, 251] width 13 height 13
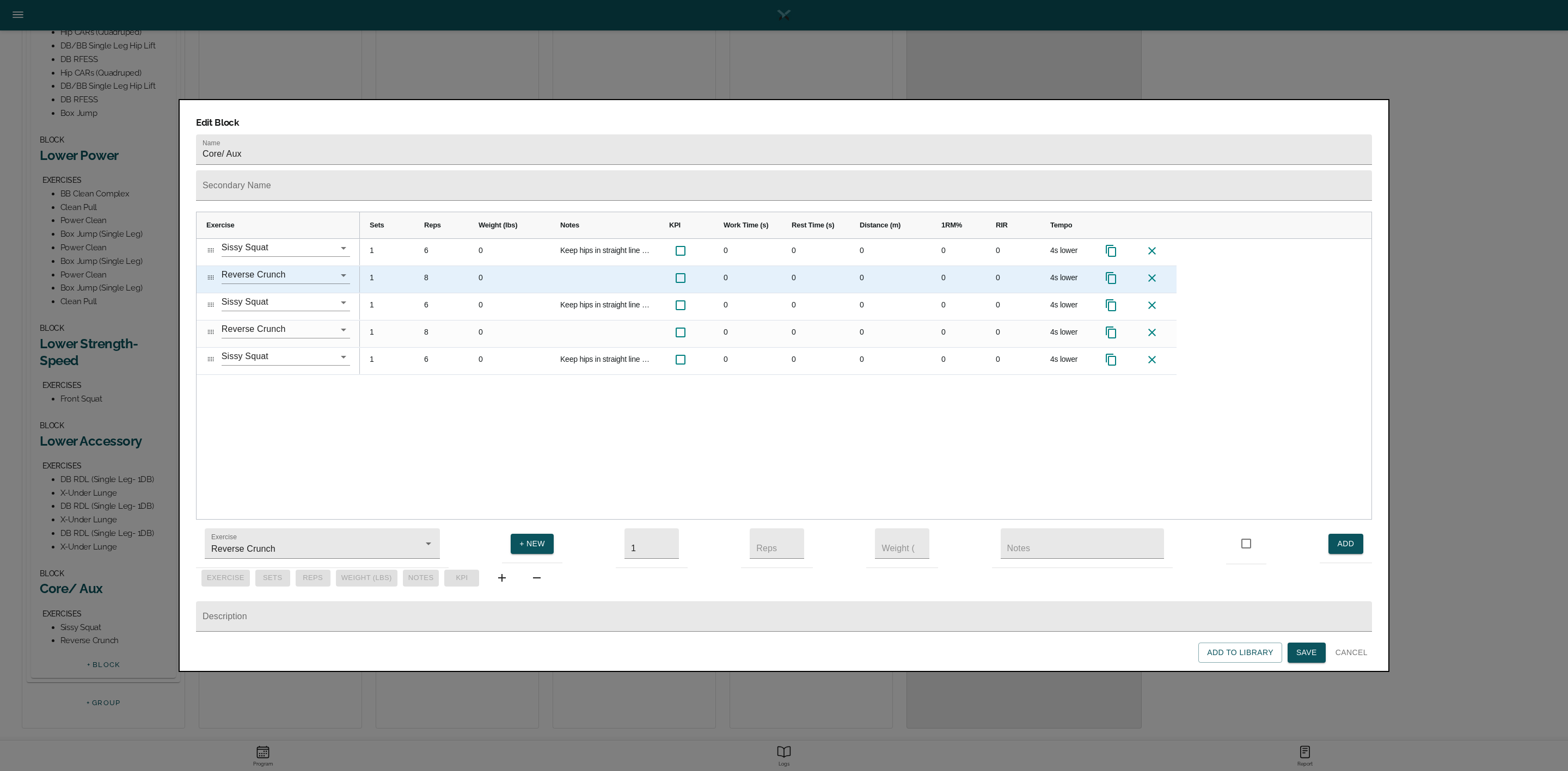
click at [1114, 271] on icon "Press SPACE to select this row." at bounding box center [1111, 278] width 13 height 13
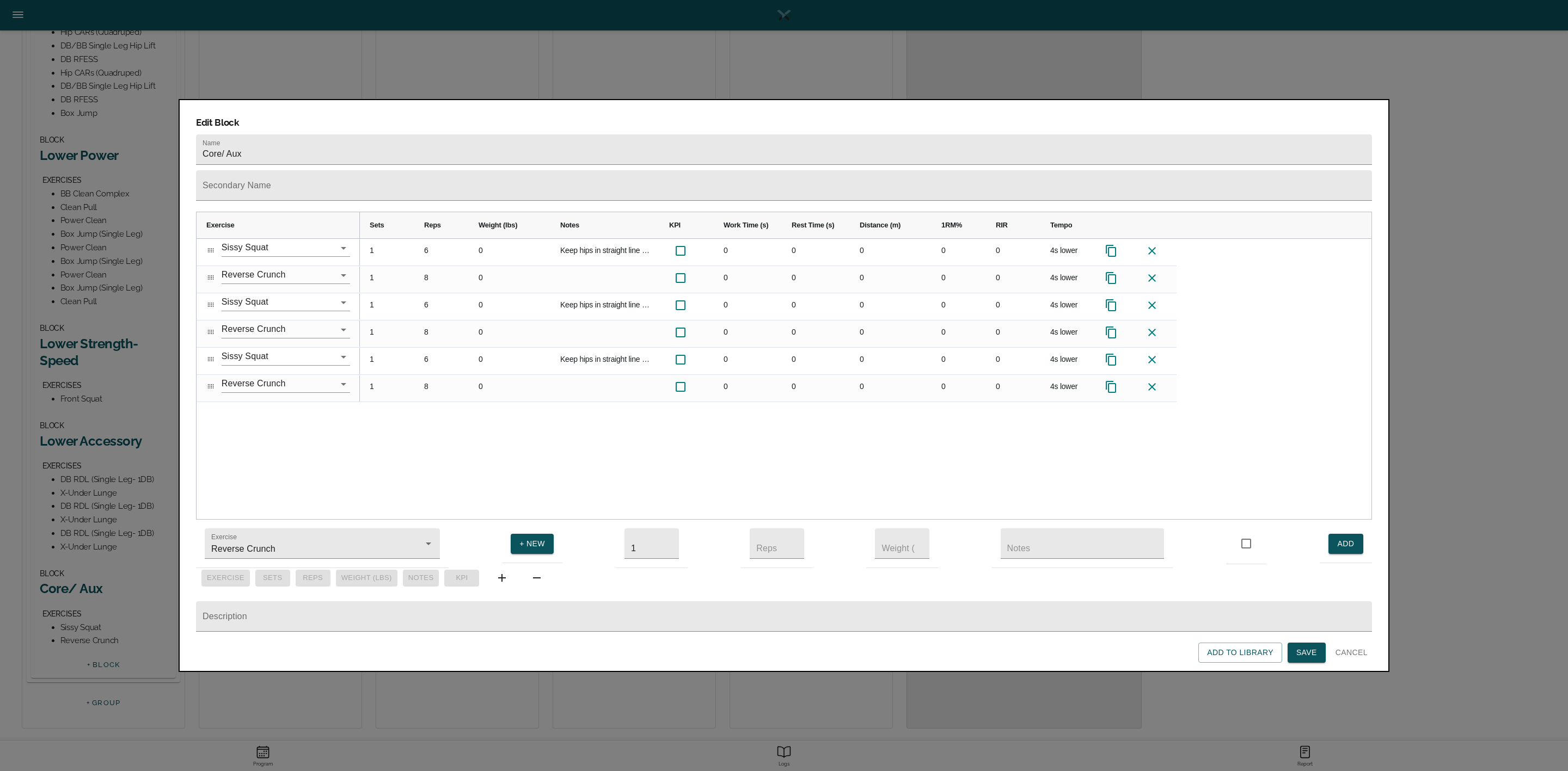
click at [1304, 650] on span "Save" at bounding box center [1307, 652] width 21 height 14
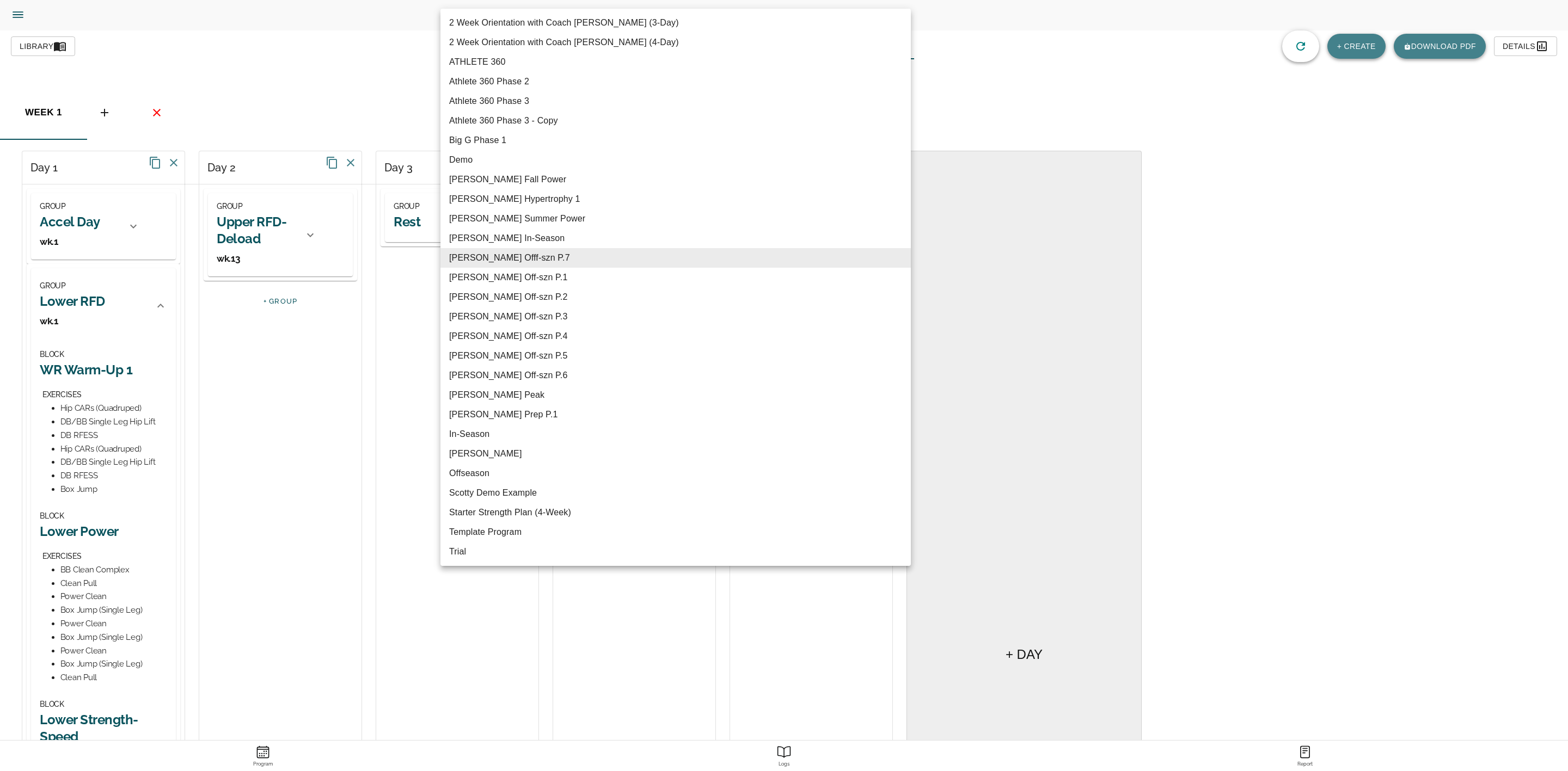
click at [786, 54] on body "[PERSON_NAME] Trainer Trainer Dashboard Program Builder Athlete Report One Rep …" at bounding box center [784, 604] width 1568 height 1209
click at [527, 173] on li "[PERSON_NAME] Fall Power" at bounding box center [675, 179] width 470 height 20
type input "620"
type input "[PERSON_NAME] Fall Power"
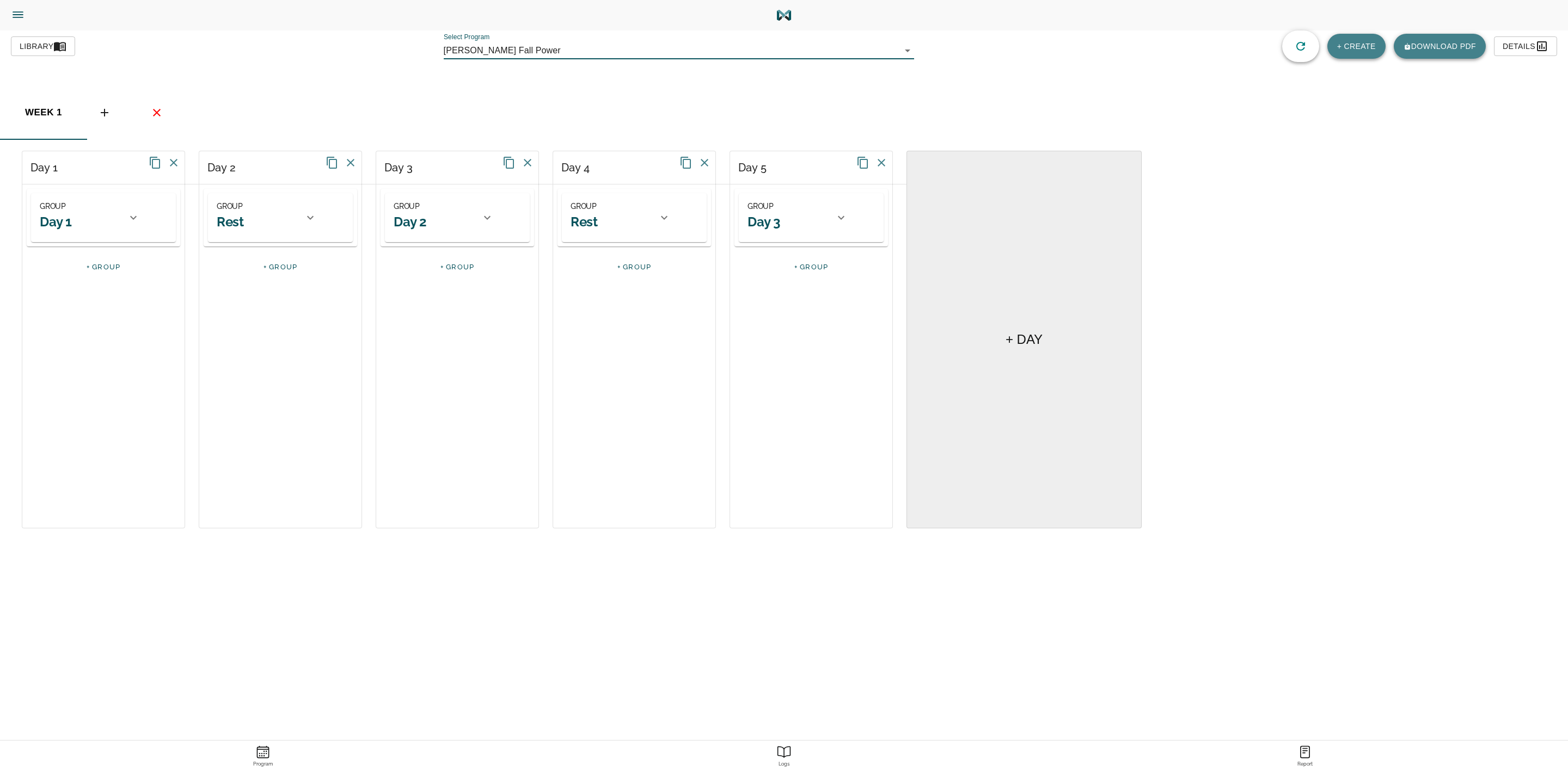
click at [103, 115] on icon "basic tabs example" at bounding box center [104, 112] width 13 height 13
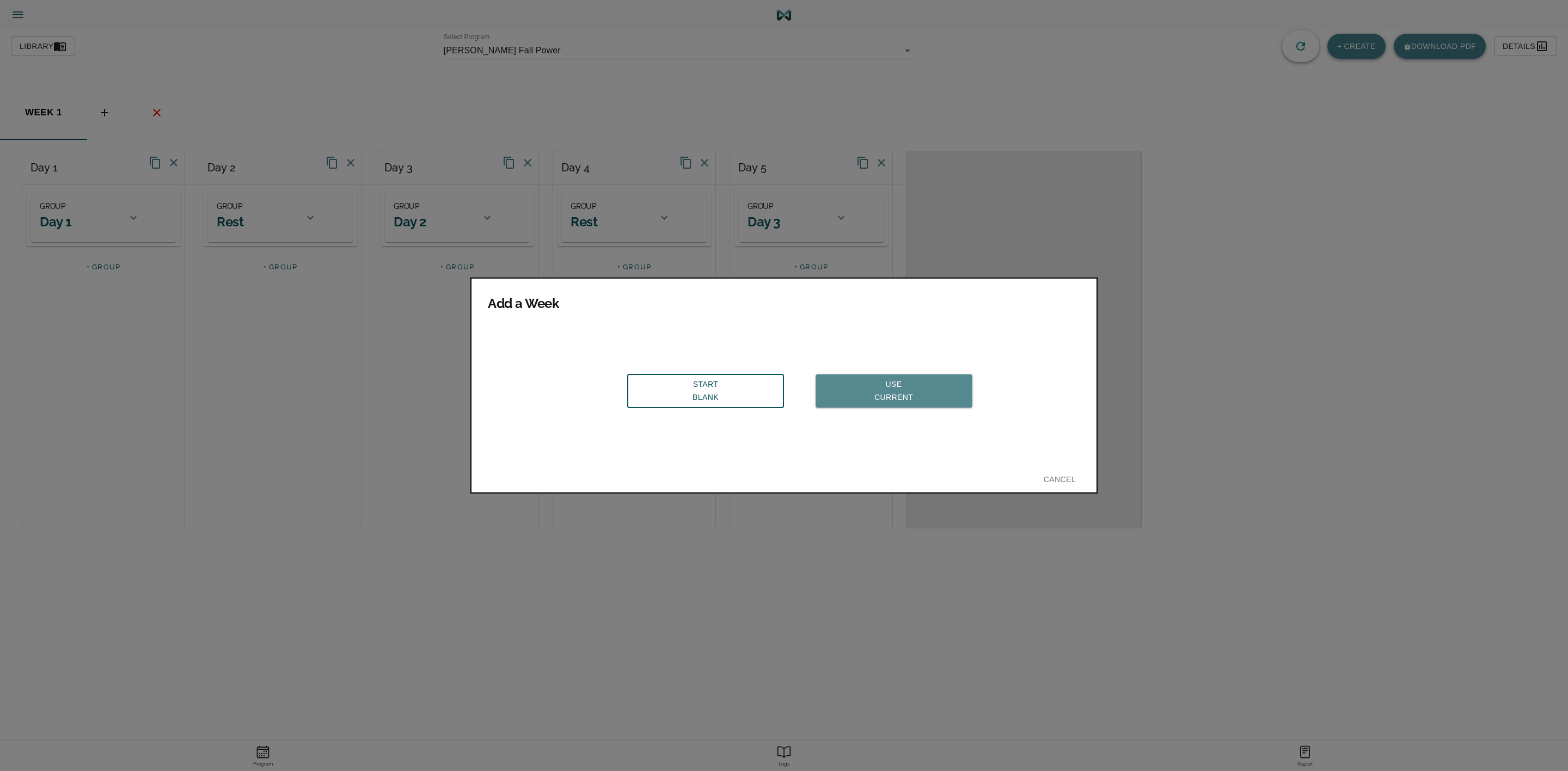
click at [883, 380] on span "Use Current" at bounding box center [894, 391] width 139 height 27
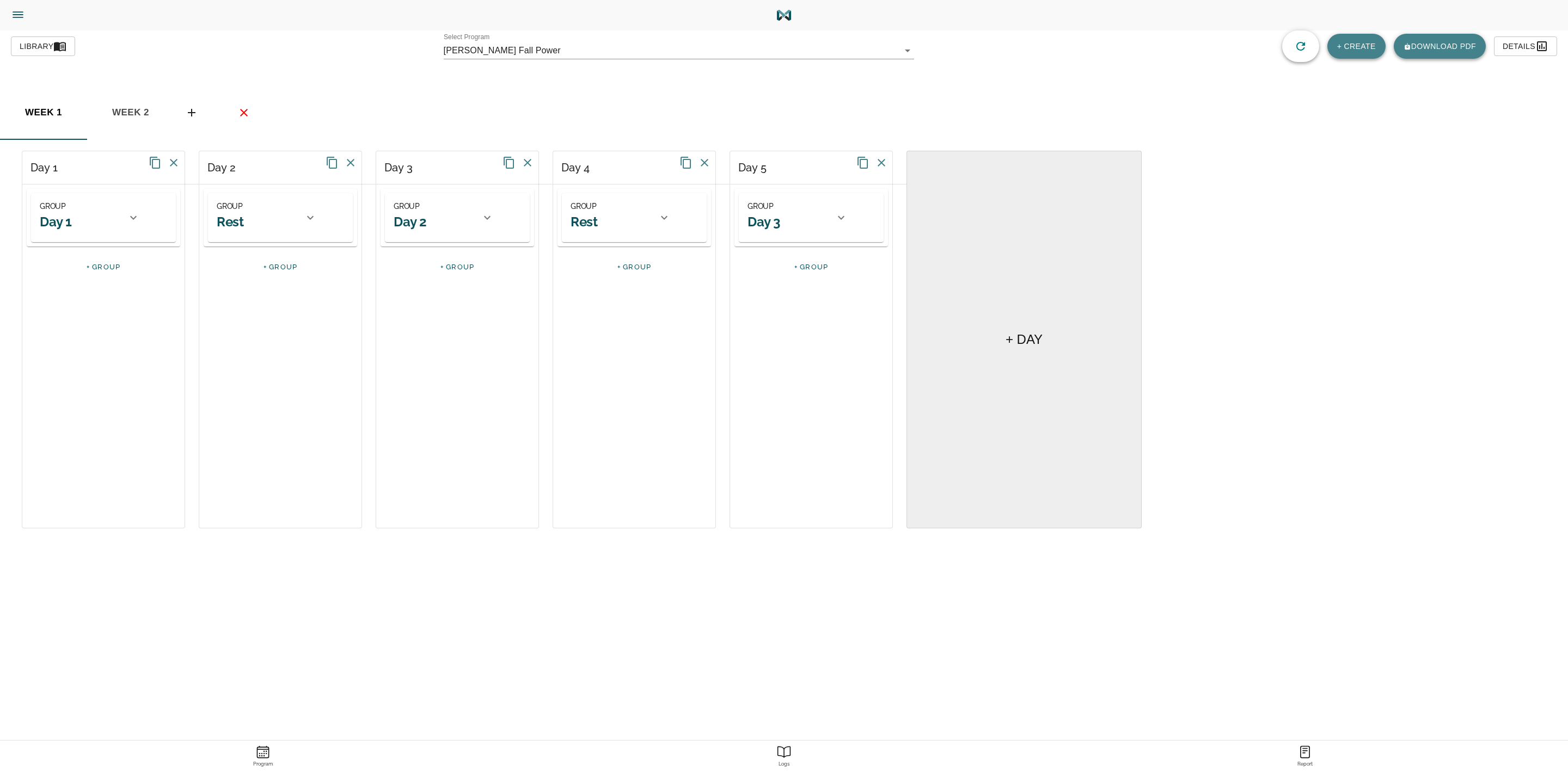
click at [127, 108] on span "week 2" at bounding box center [131, 112] width 74 height 17
click at [136, 220] on icon at bounding box center [133, 217] width 13 height 13
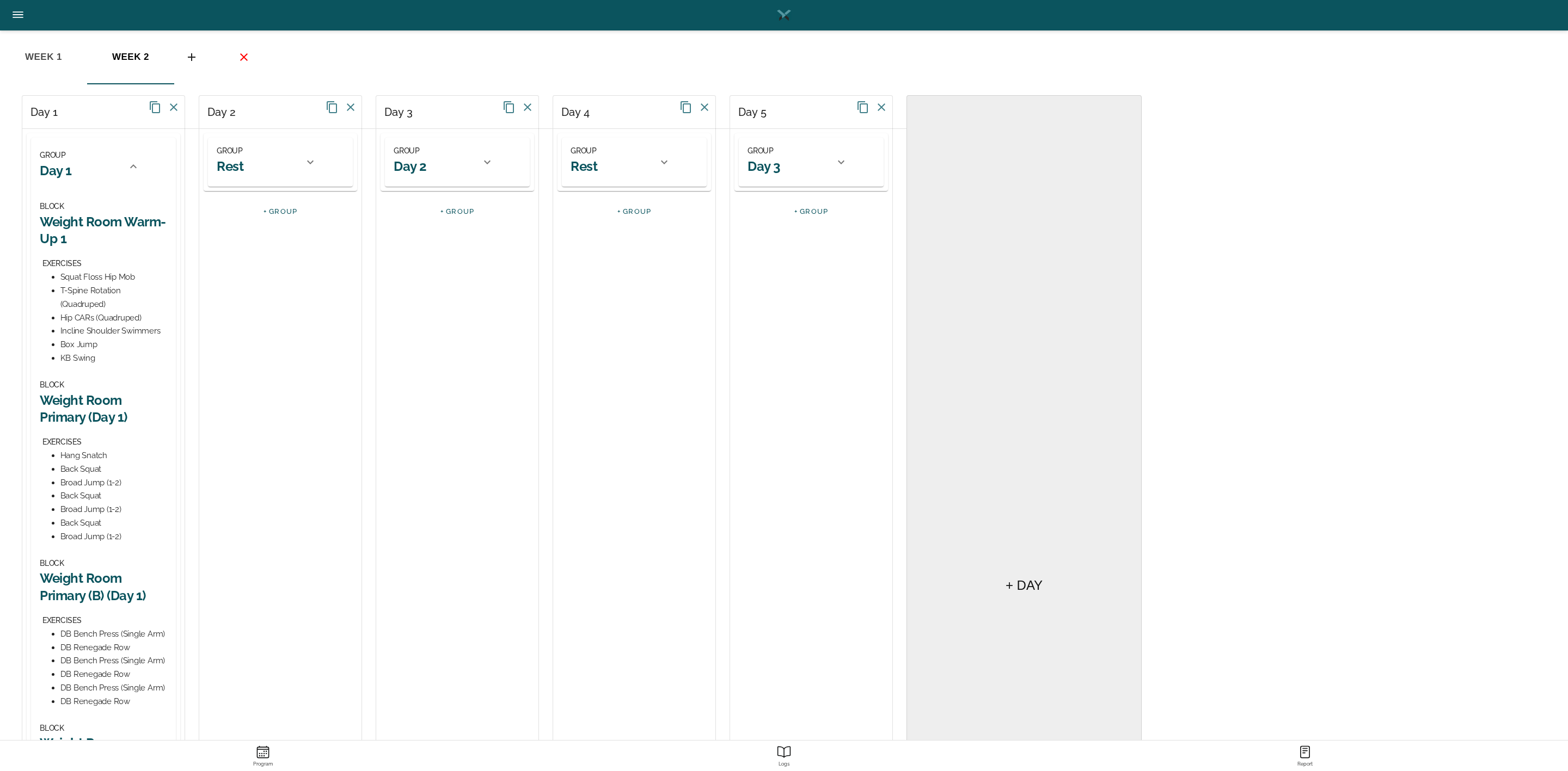
scroll to position [82, 0]
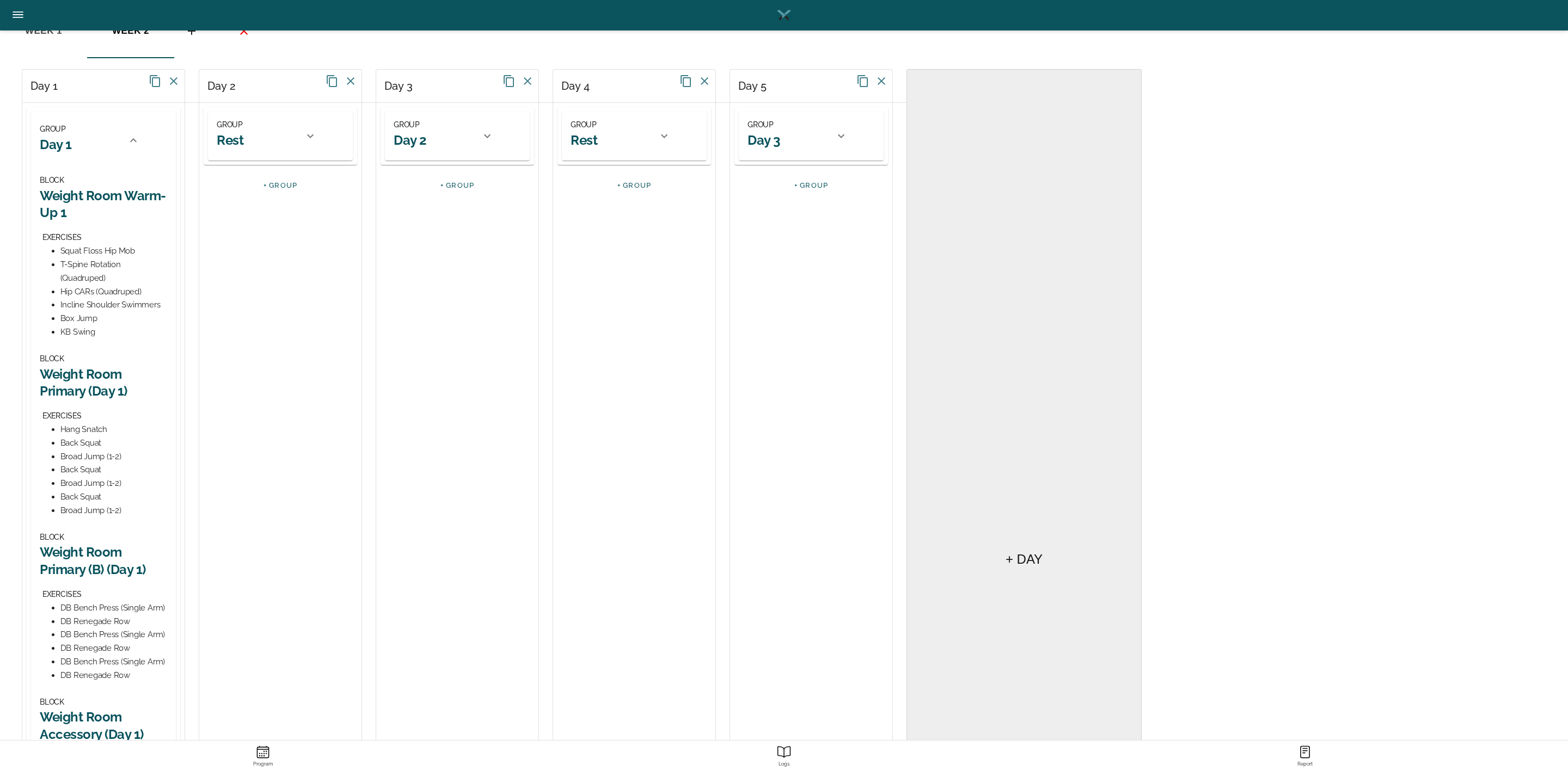
click at [99, 385] on h2 "Weight Room Primary (Day 1)" at bounding box center [103, 383] width 127 height 33
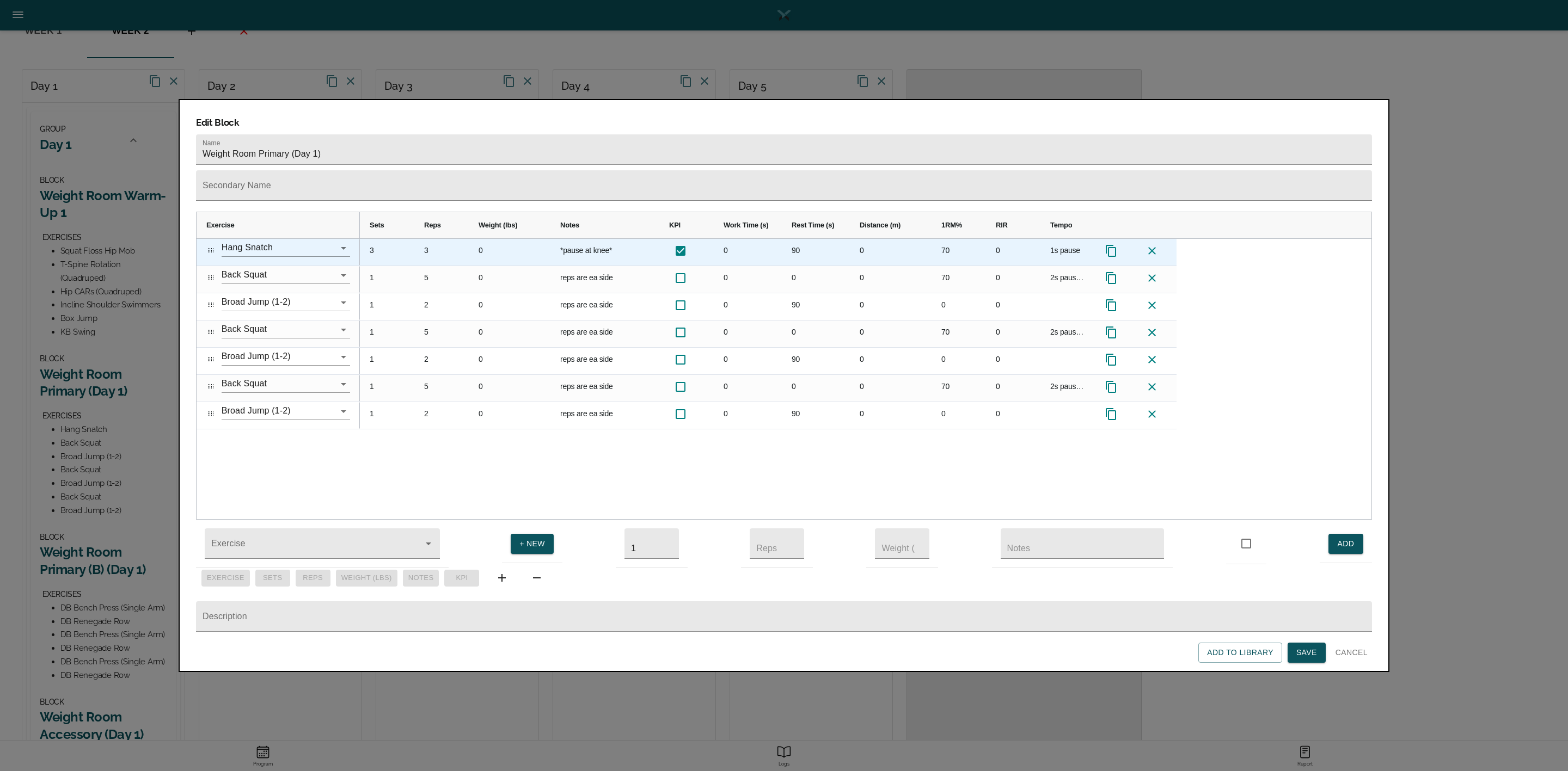
click at [369, 239] on div "3" at bounding box center [387, 252] width 54 height 27
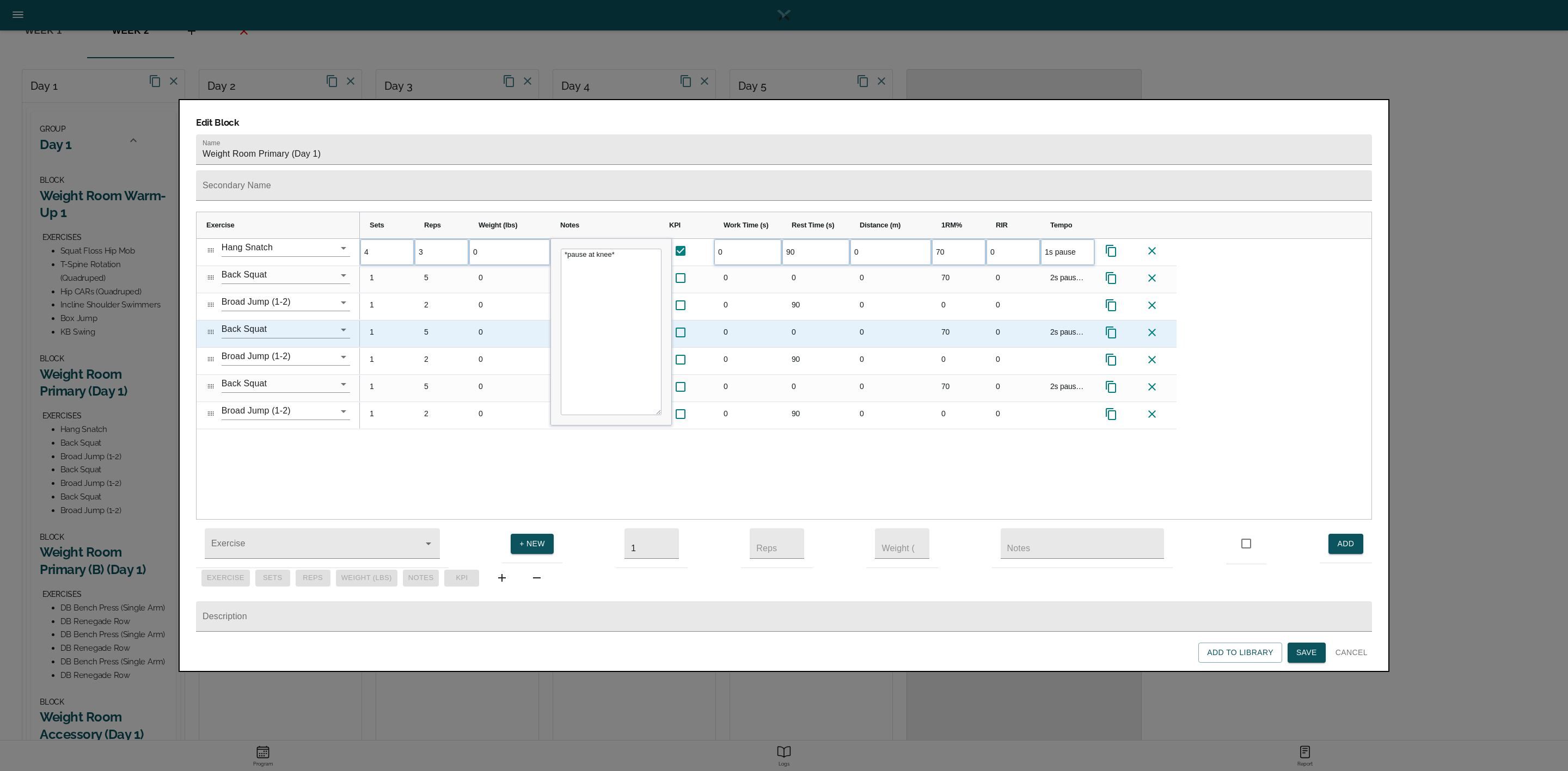
scroll to position [0, 0]
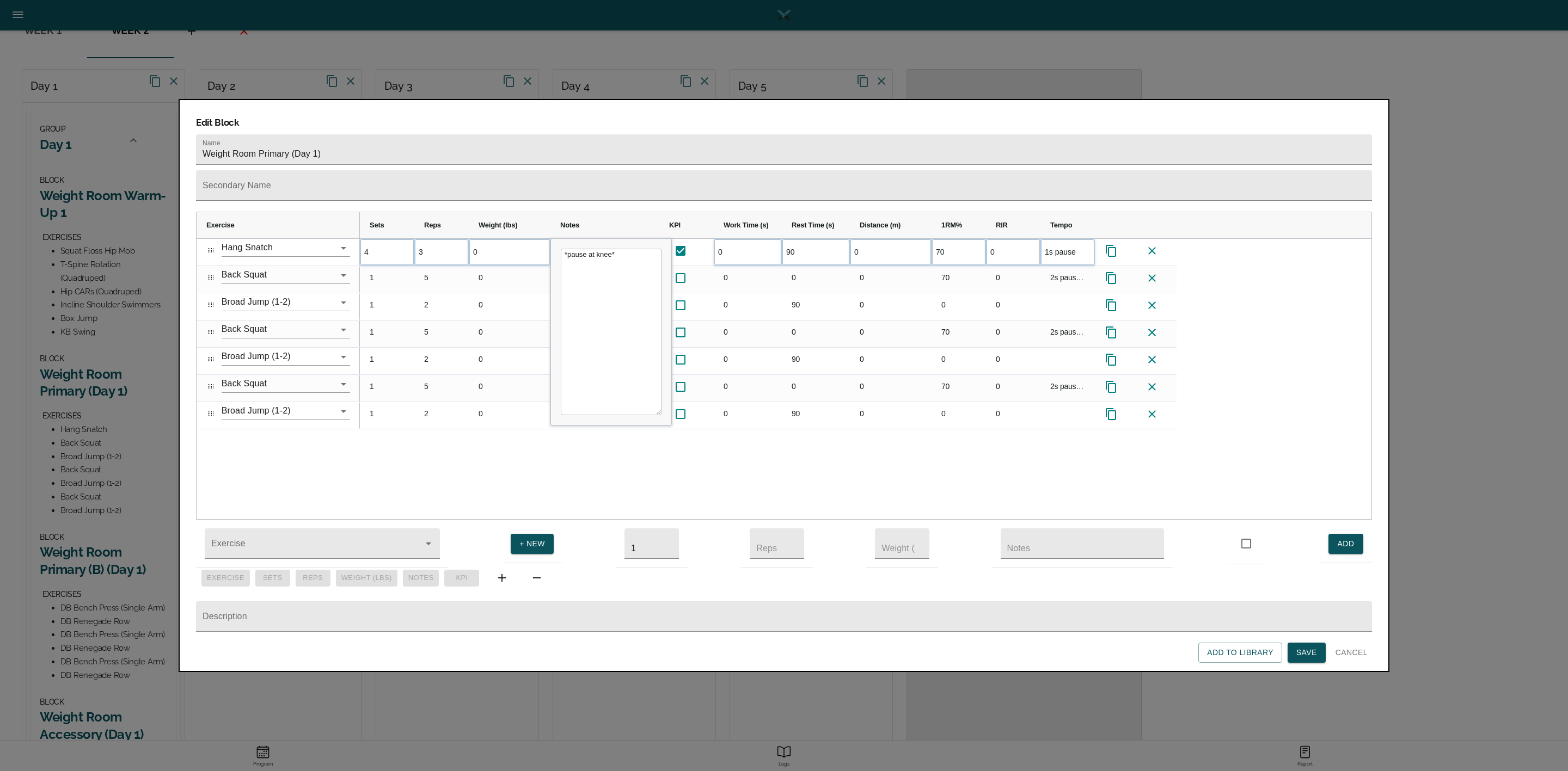
click at [380, 431] on div "4 3 0 *pause at knee* 0 90 0 70 0 1s pause 1 5 0" at bounding box center [865, 379] width 1012 height 281
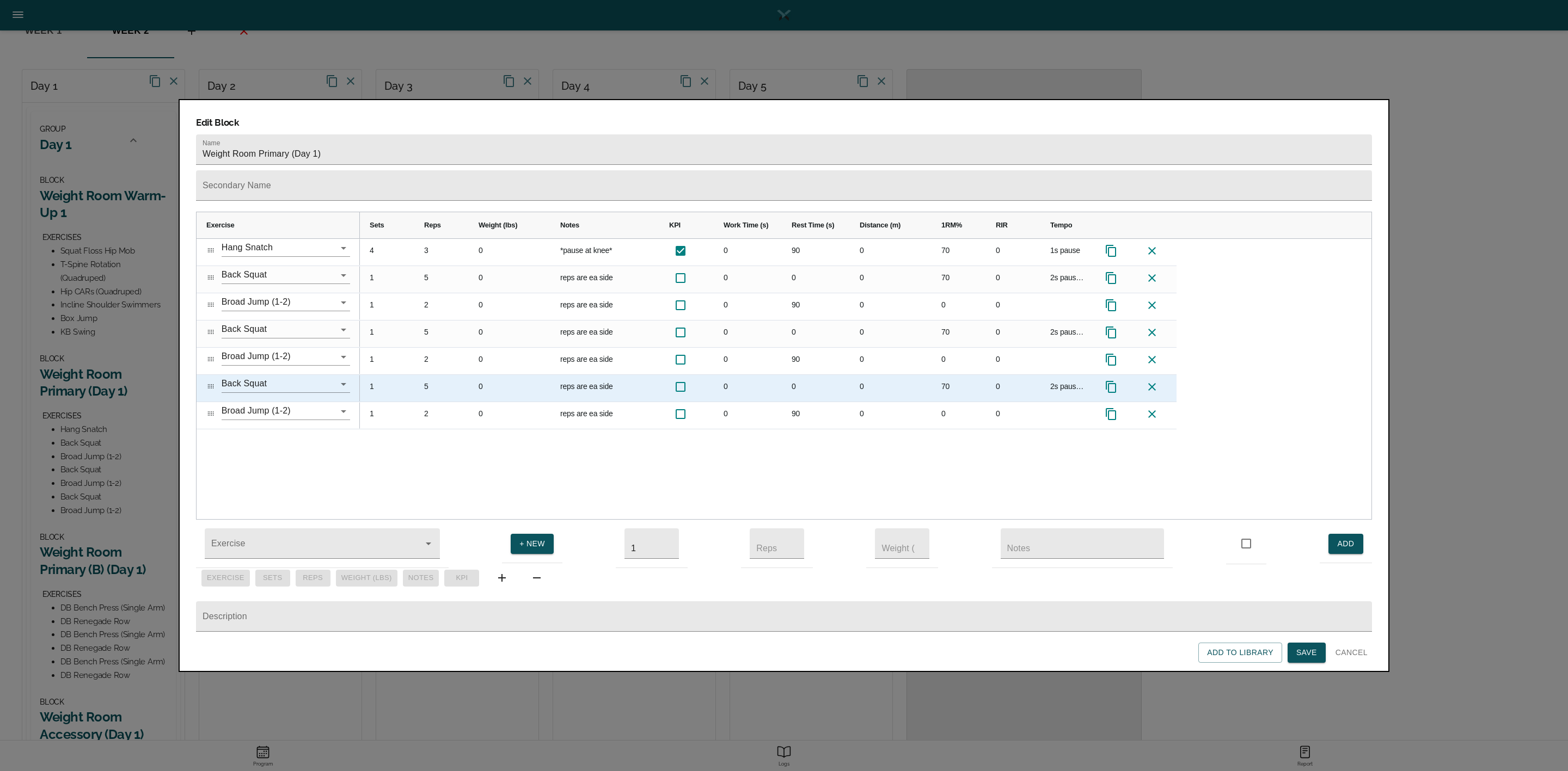
click at [1111, 380] on icon at bounding box center [1111, 387] width 13 height 13
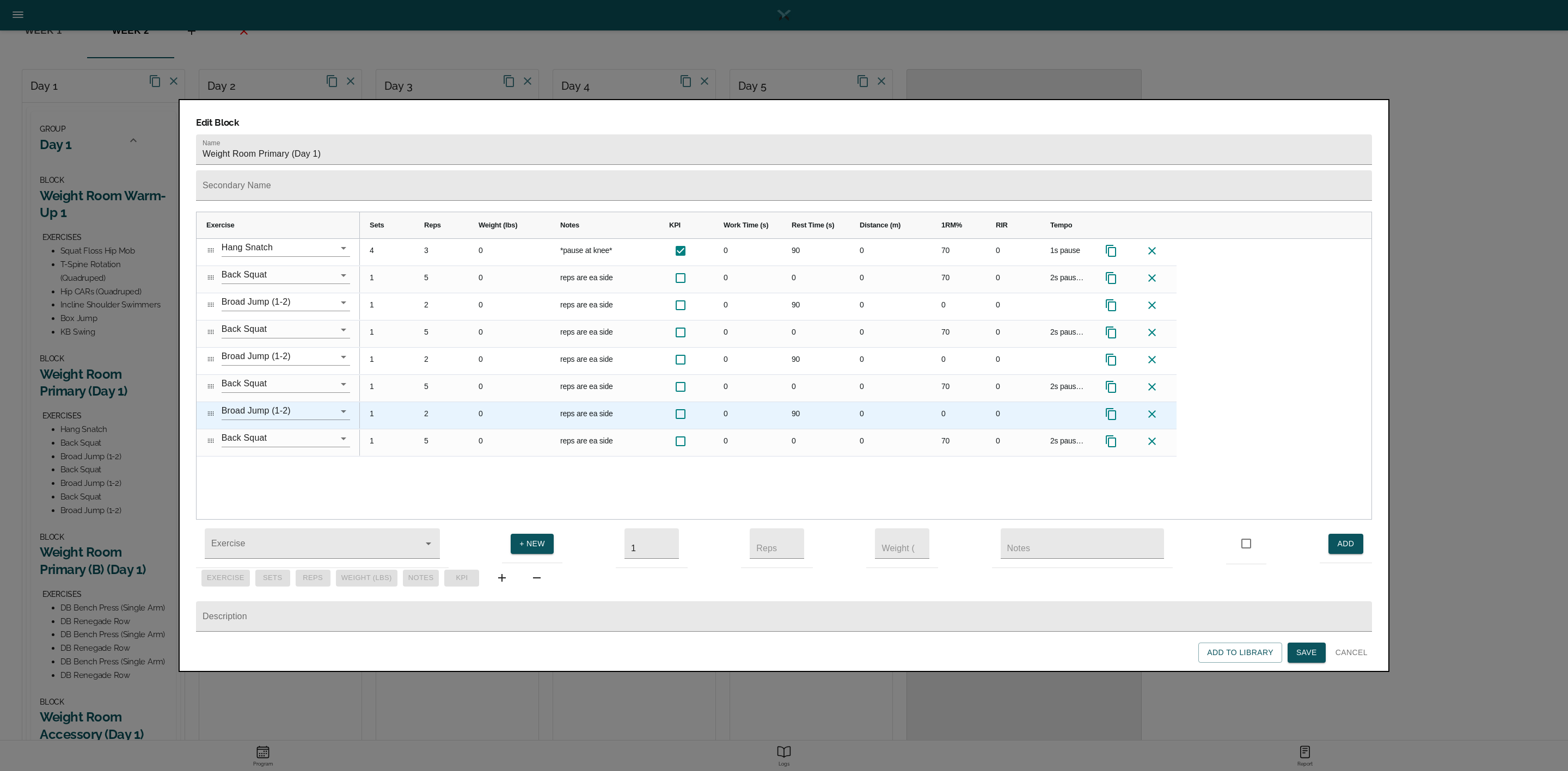
click at [1114, 407] on icon at bounding box center [1111, 414] width 13 height 13
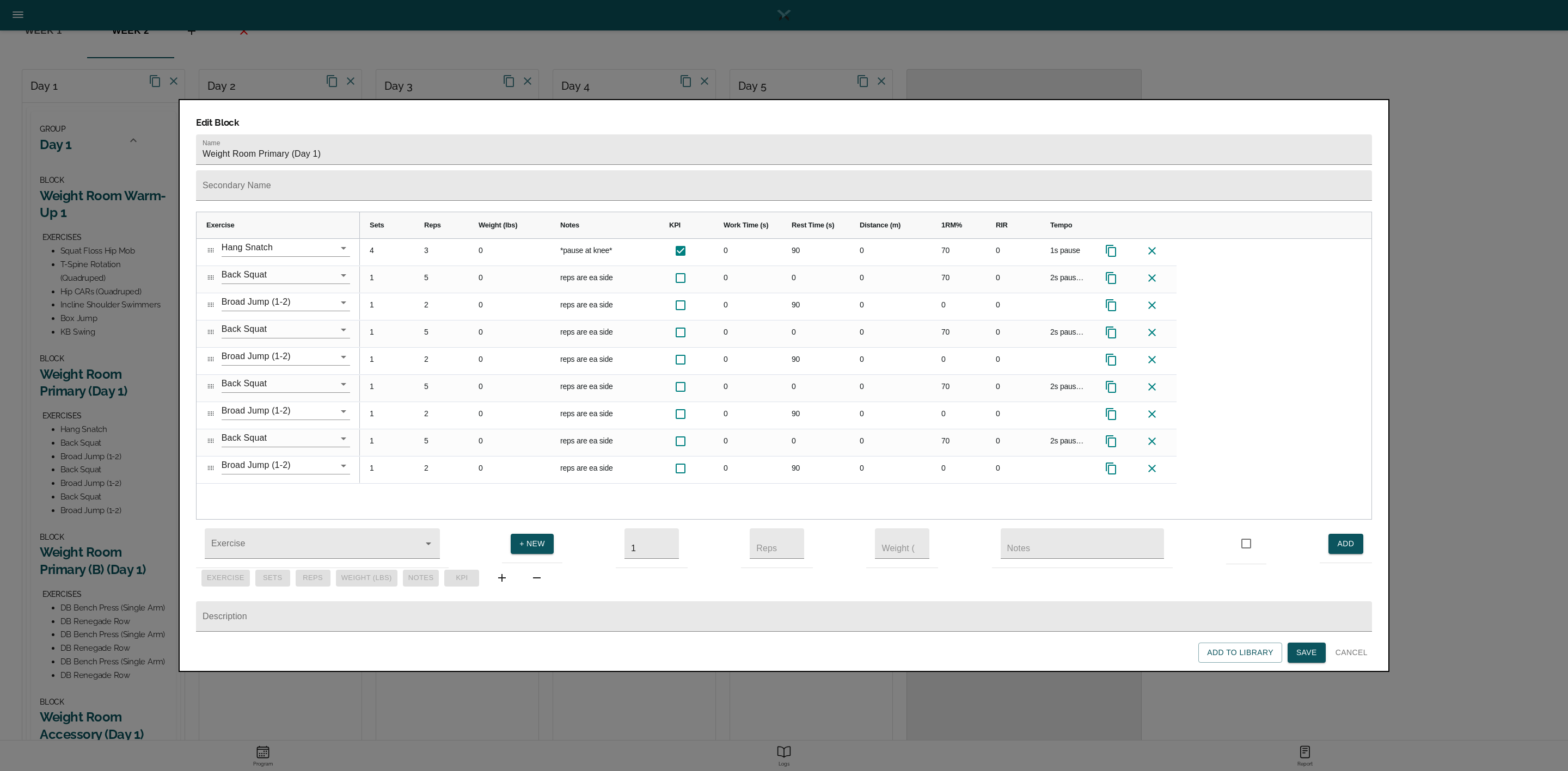
click at [1305, 652] on span "Save" at bounding box center [1307, 652] width 21 height 14
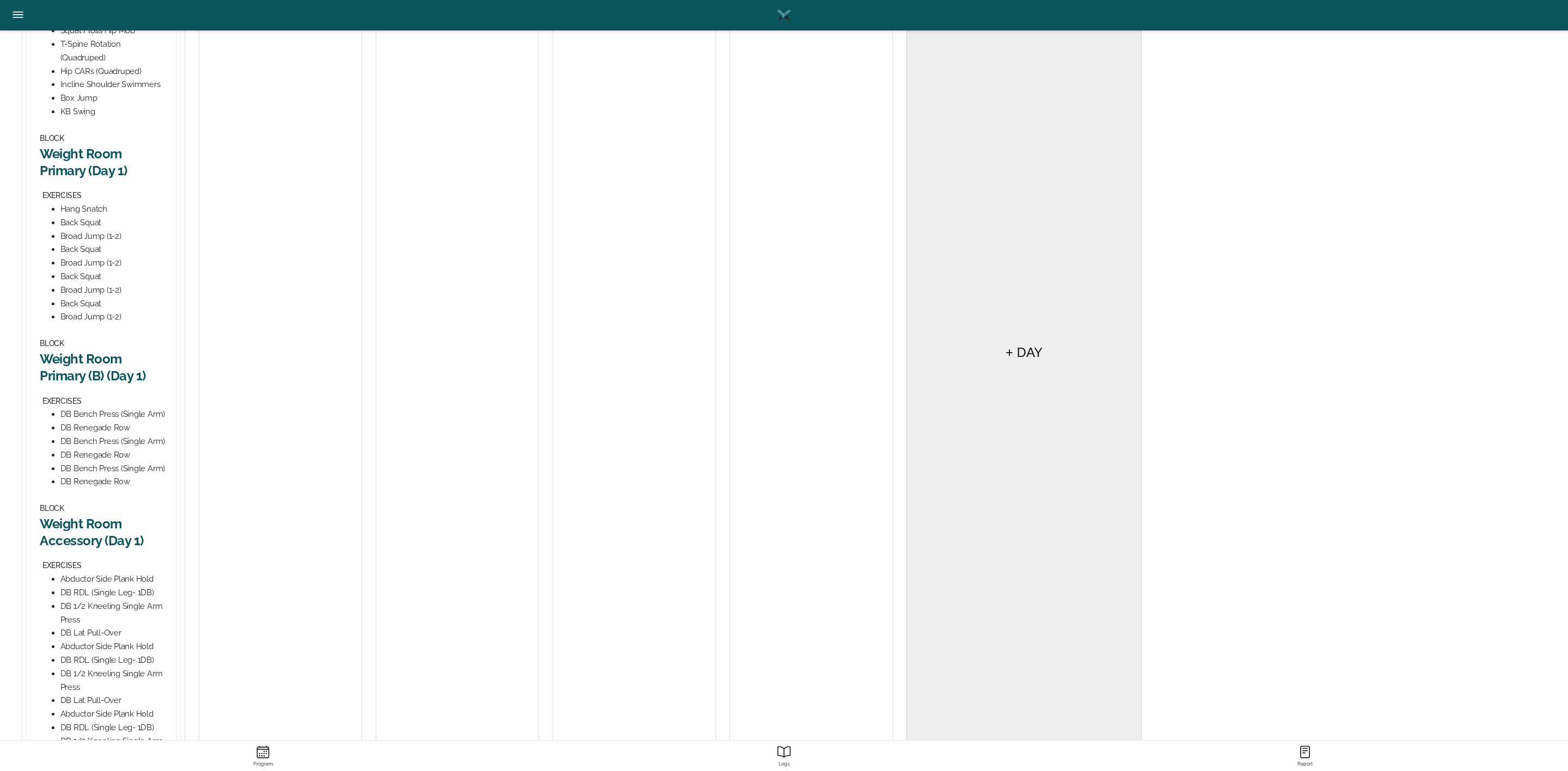
scroll to position [326, 0]
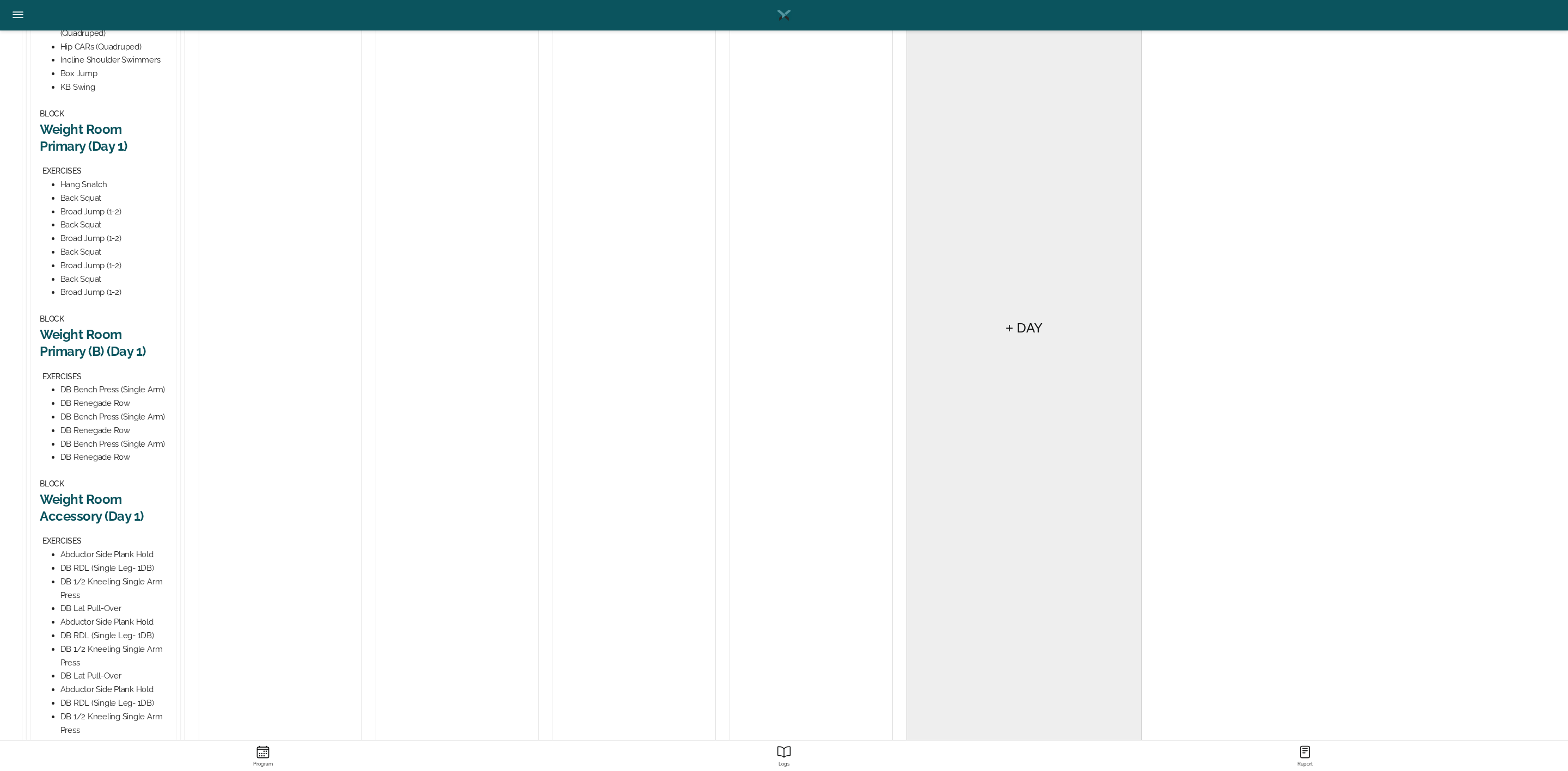
click at [99, 337] on h2 "Weight Room Primary (B) (Day 1)" at bounding box center [103, 343] width 127 height 33
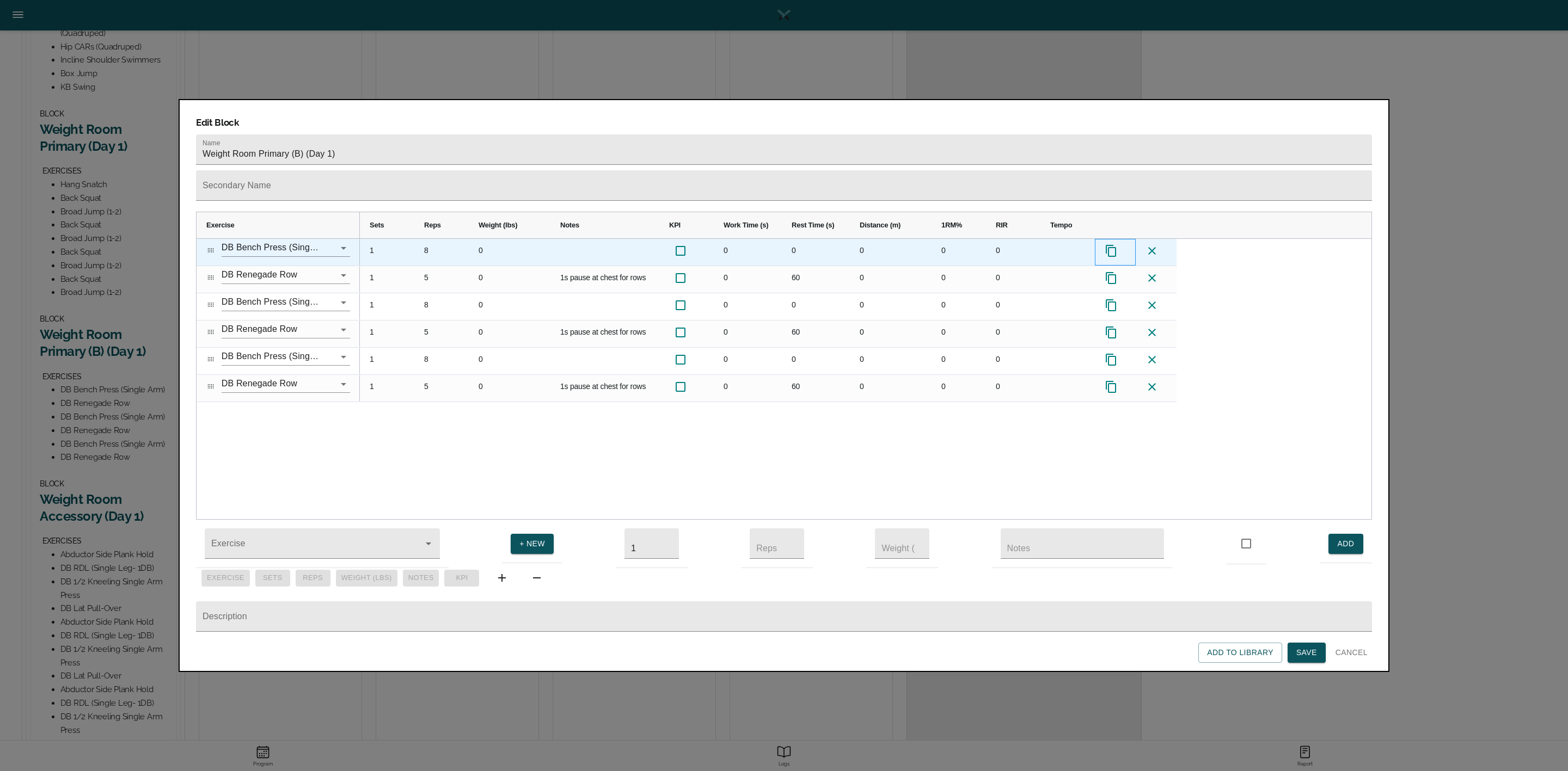
click at [1108, 244] on icon at bounding box center [1111, 251] width 13 height 13
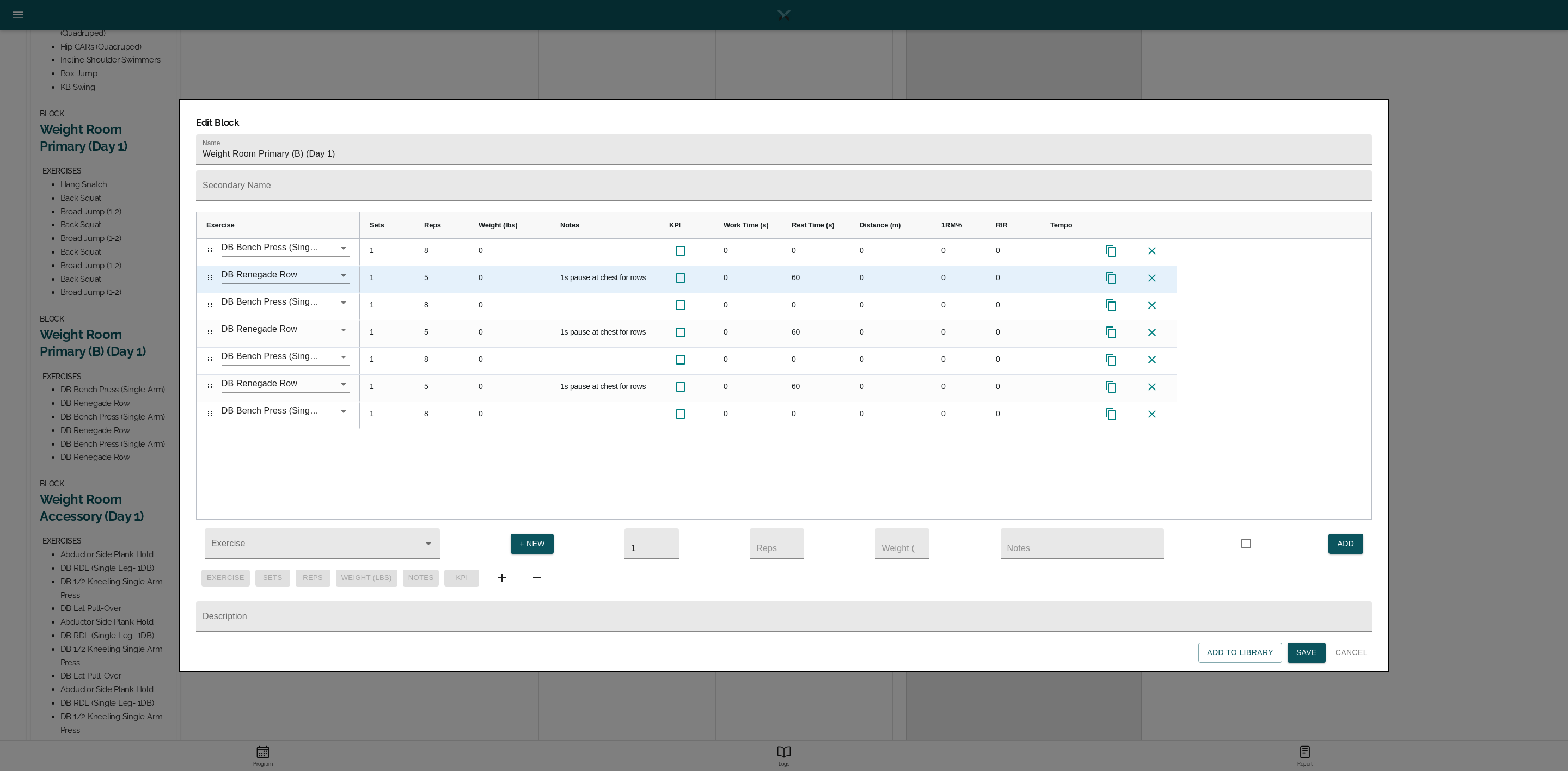
click at [1113, 271] on icon at bounding box center [1111, 278] width 13 height 13
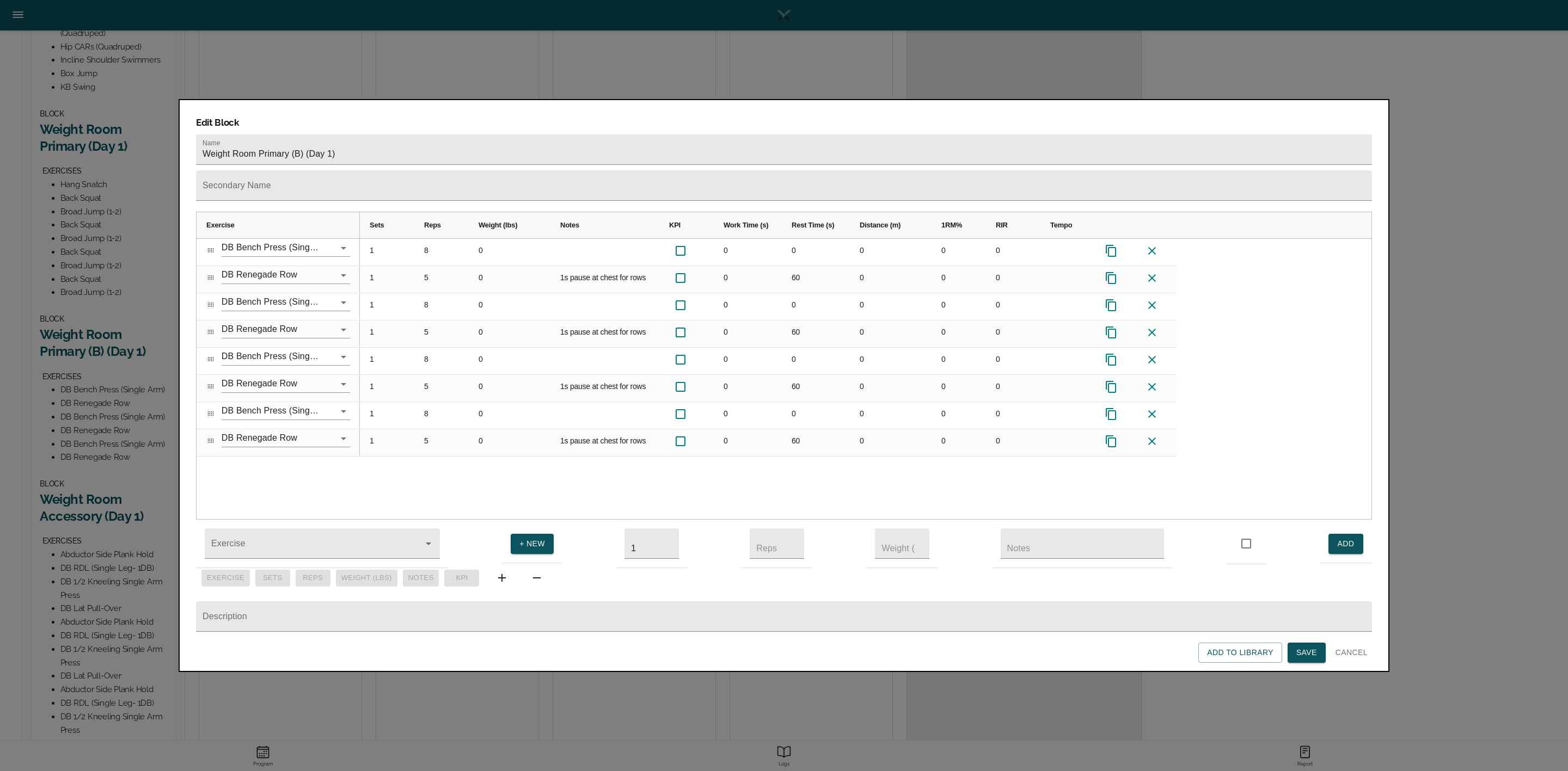
click at [1302, 659] on span "Save" at bounding box center [1307, 652] width 21 height 14
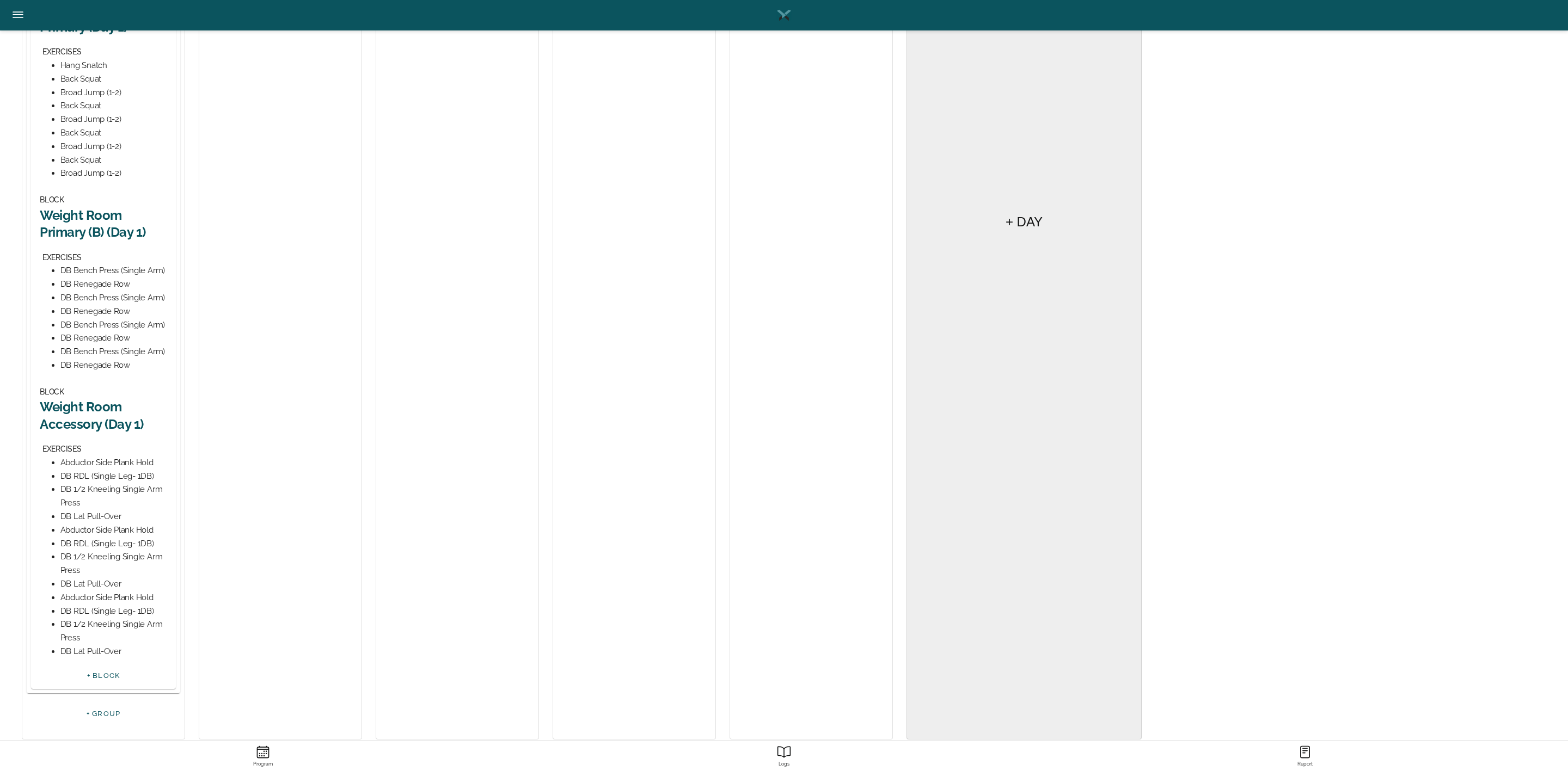
scroll to position [464, 0]
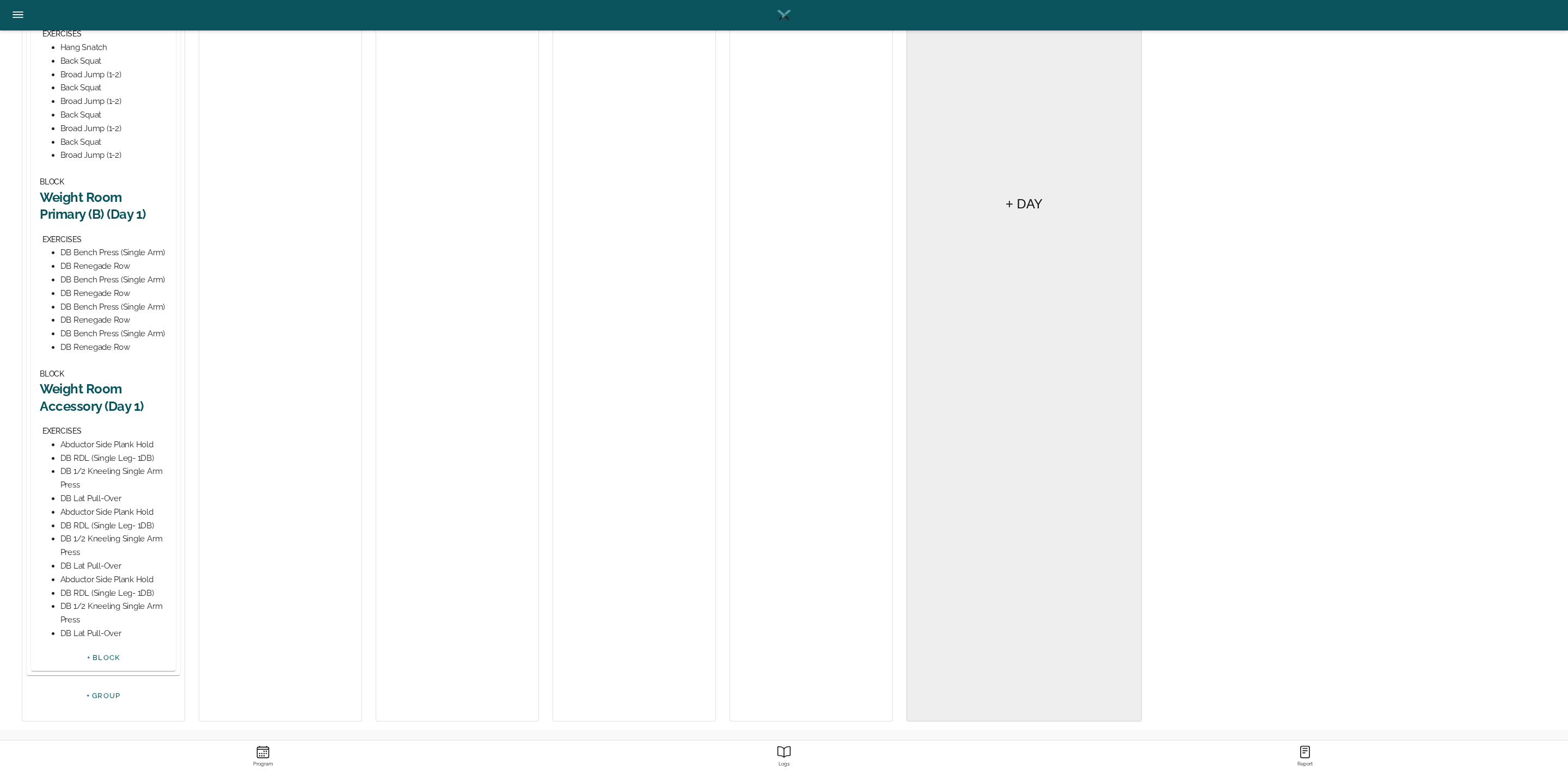
click at [106, 395] on h2 "Weight Room Accessory (Day 1)" at bounding box center [103, 397] width 127 height 33
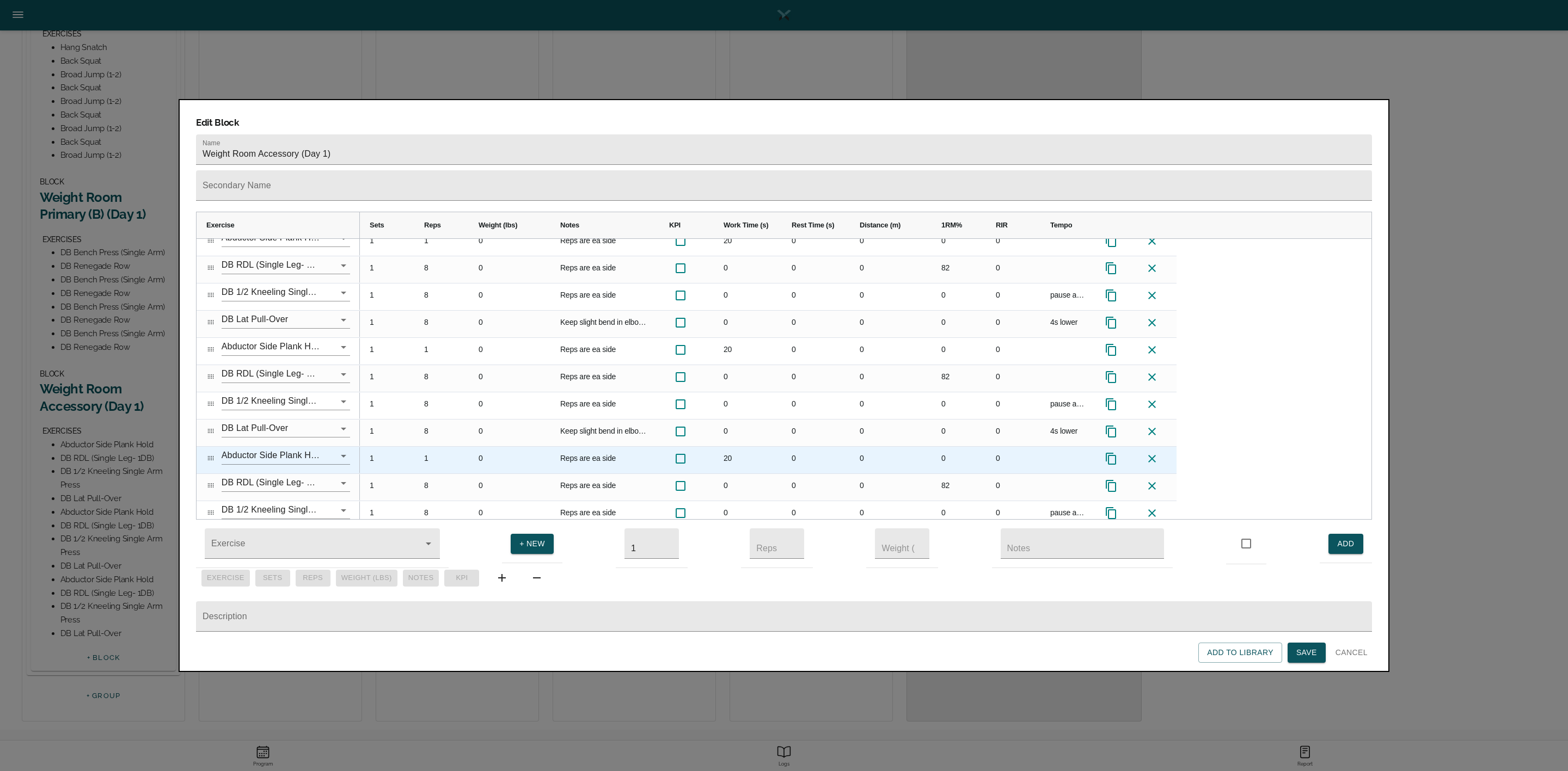
scroll to position [0, 0]
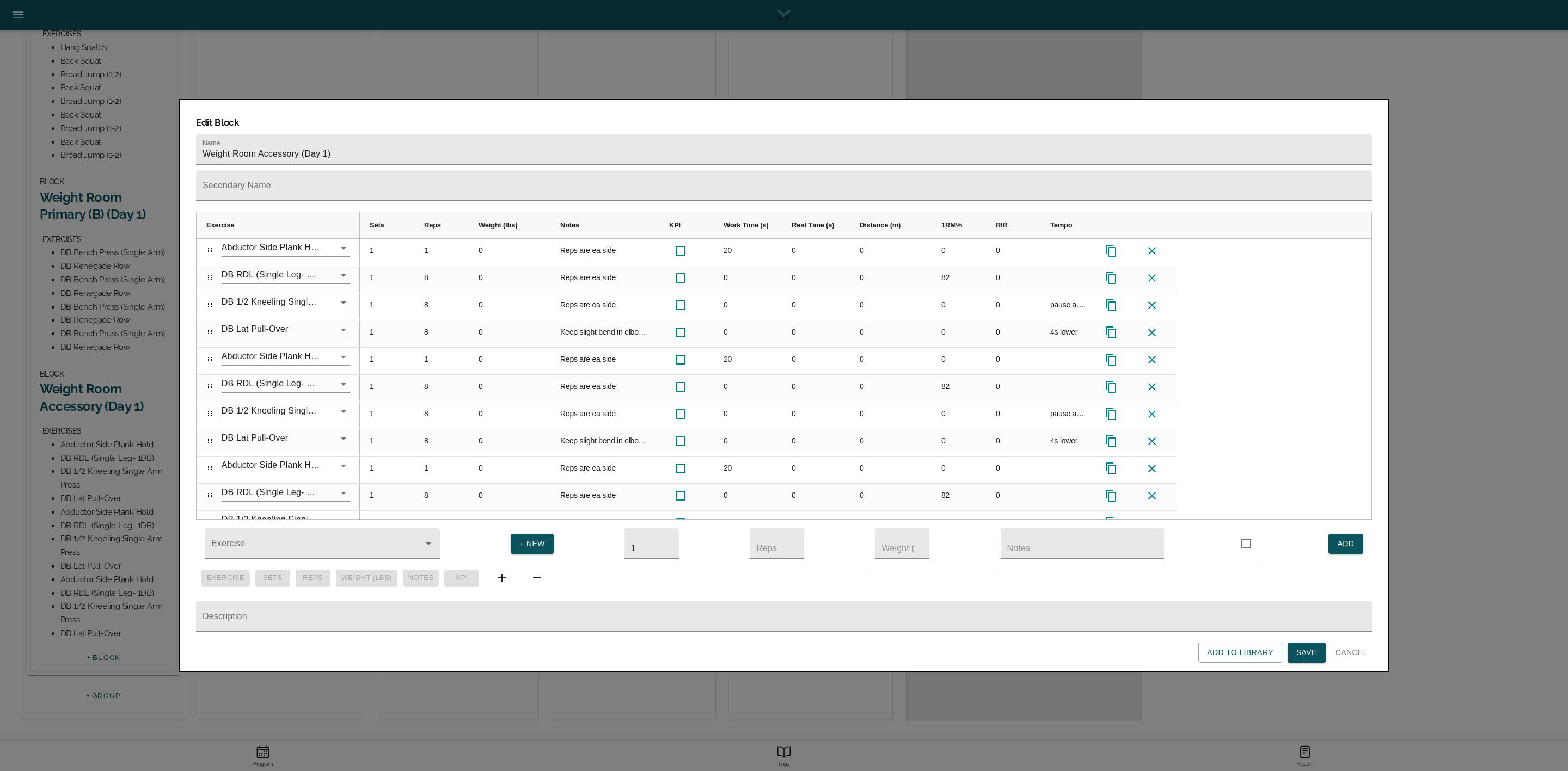
click at [1307, 654] on span "Save" at bounding box center [1307, 652] width 21 height 14
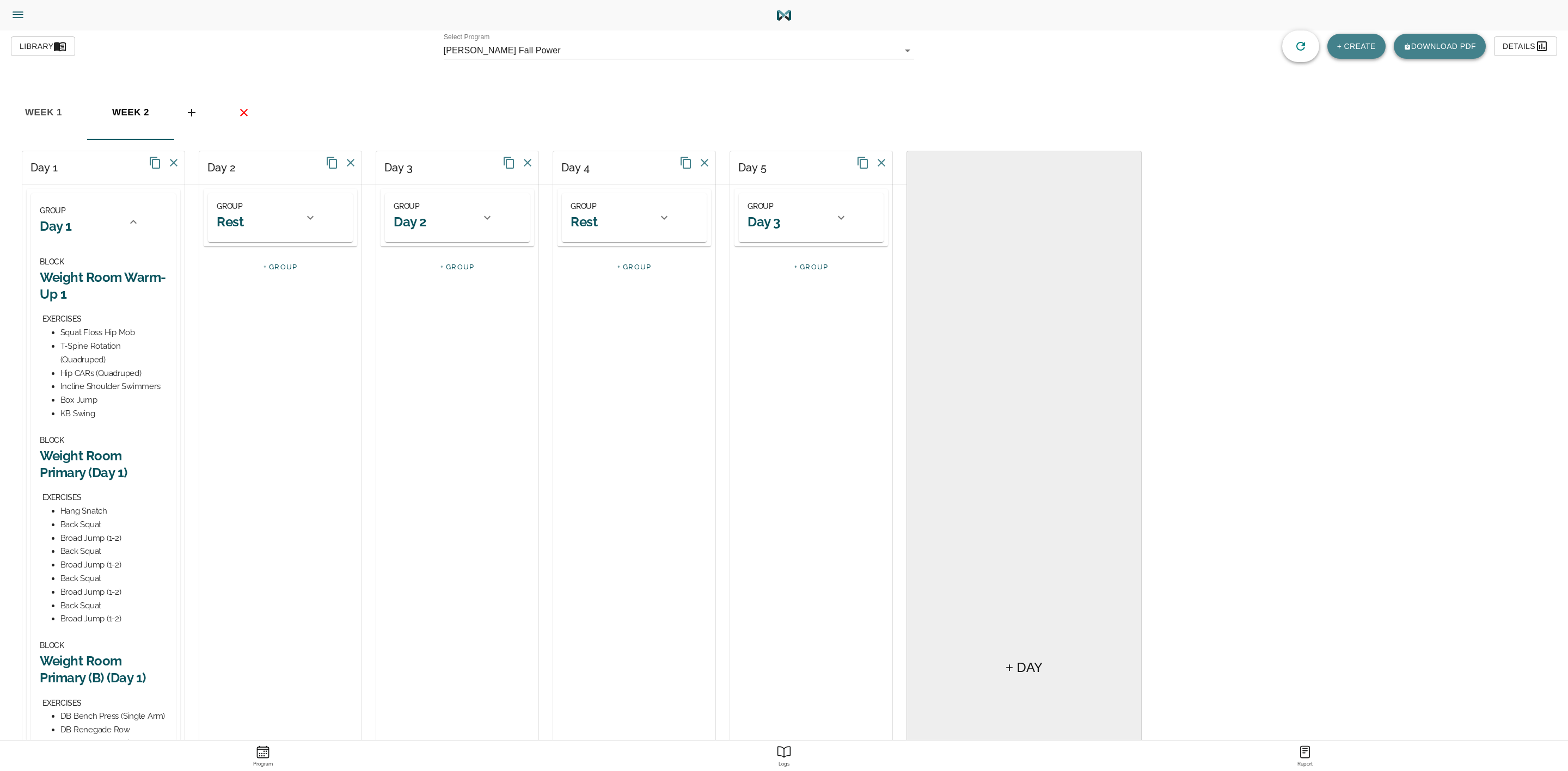
click at [131, 226] on icon at bounding box center [133, 222] width 13 height 13
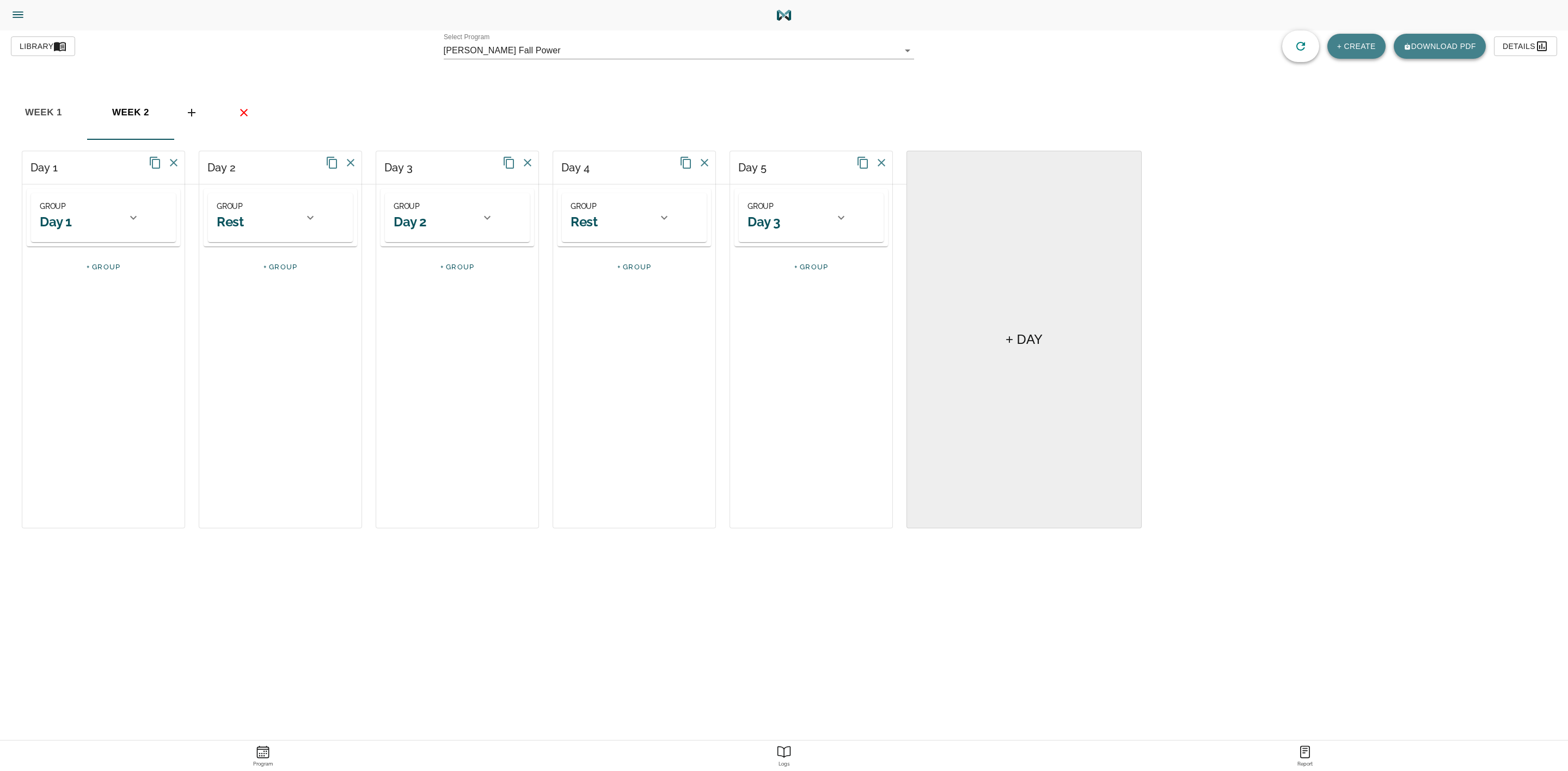
click at [469, 220] on div "GROUP Day 2" at bounding box center [434, 217] width 80 height 36
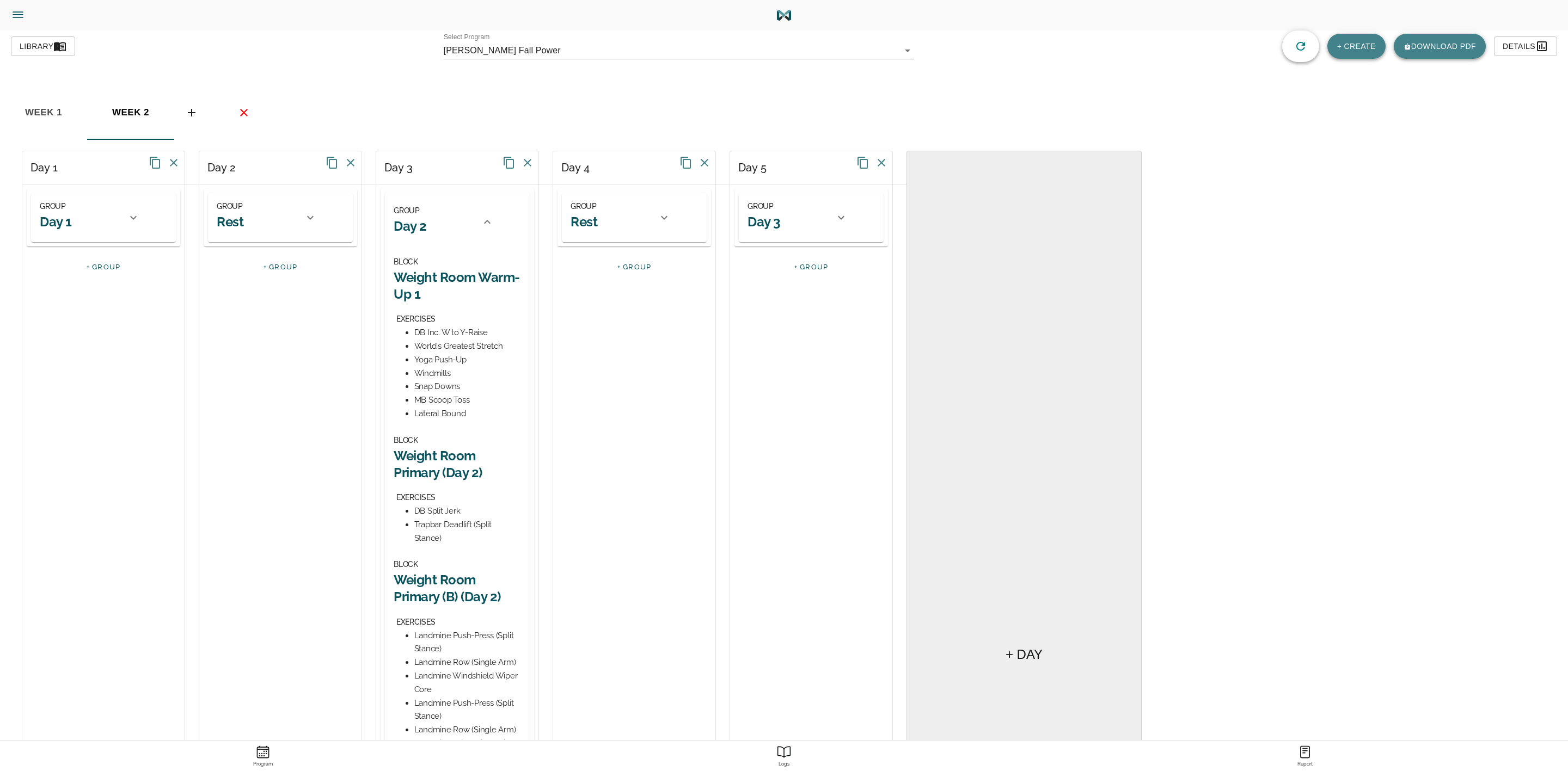
click at [446, 459] on h2 "Weight Room Primary (Day 2)" at bounding box center [458, 464] width 127 height 33
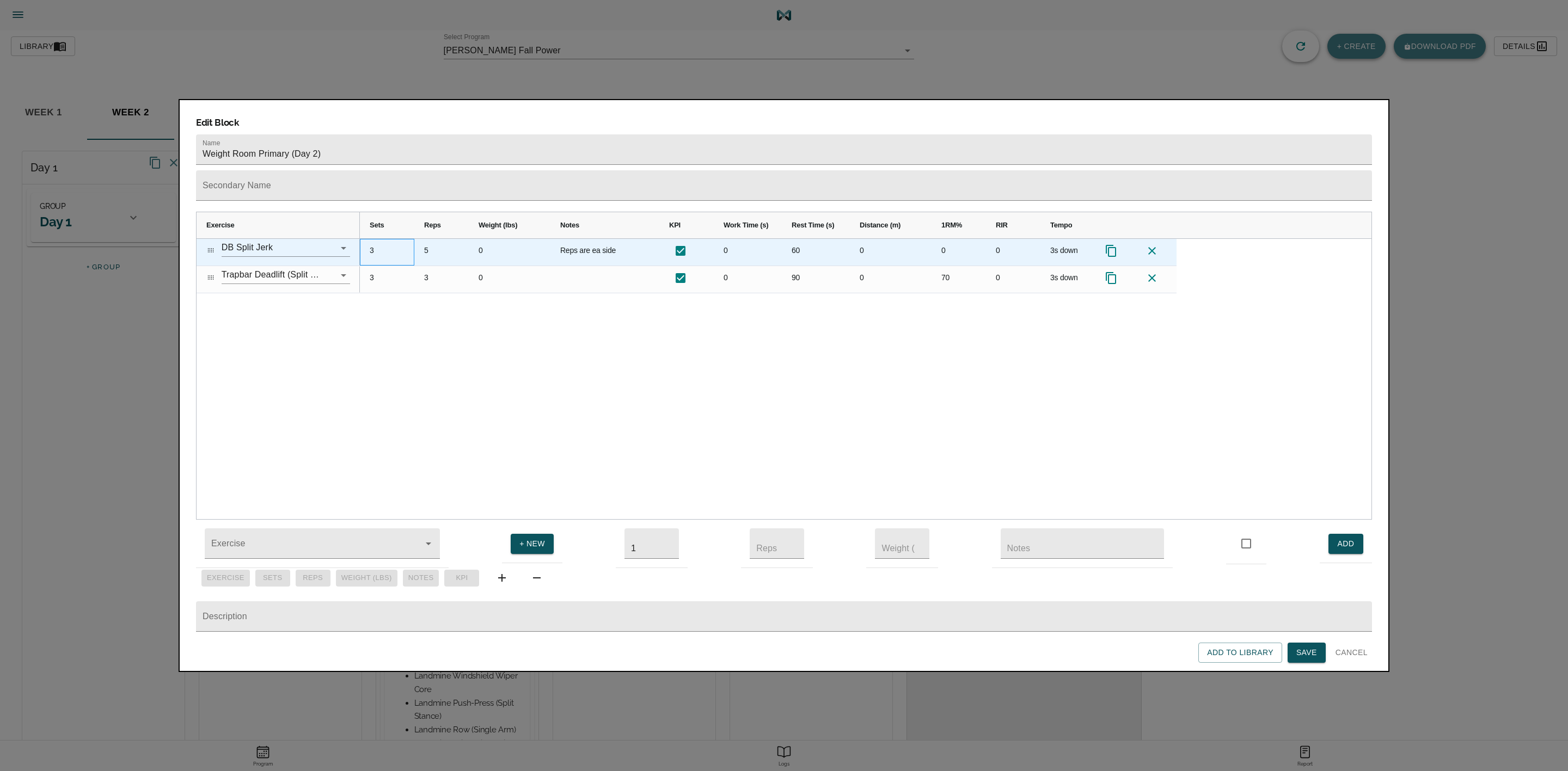
click at [374, 239] on div "3" at bounding box center [387, 252] width 54 height 27
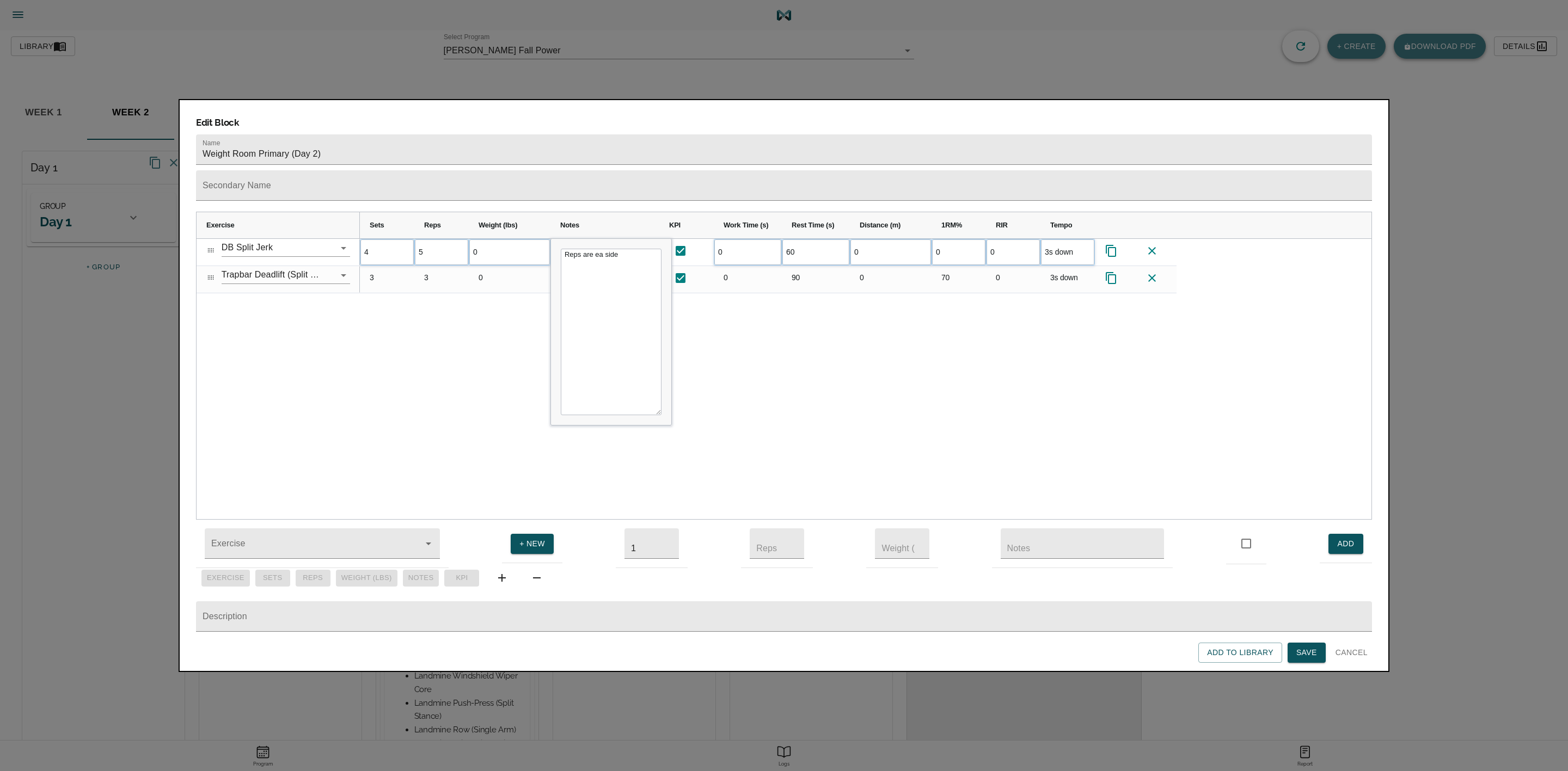
click at [501, 304] on div "4 5 0 Reps are ea side 0 60 0 0 0 3s down 3 3 0" at bounding box center [865, 379] width 1012 height 281
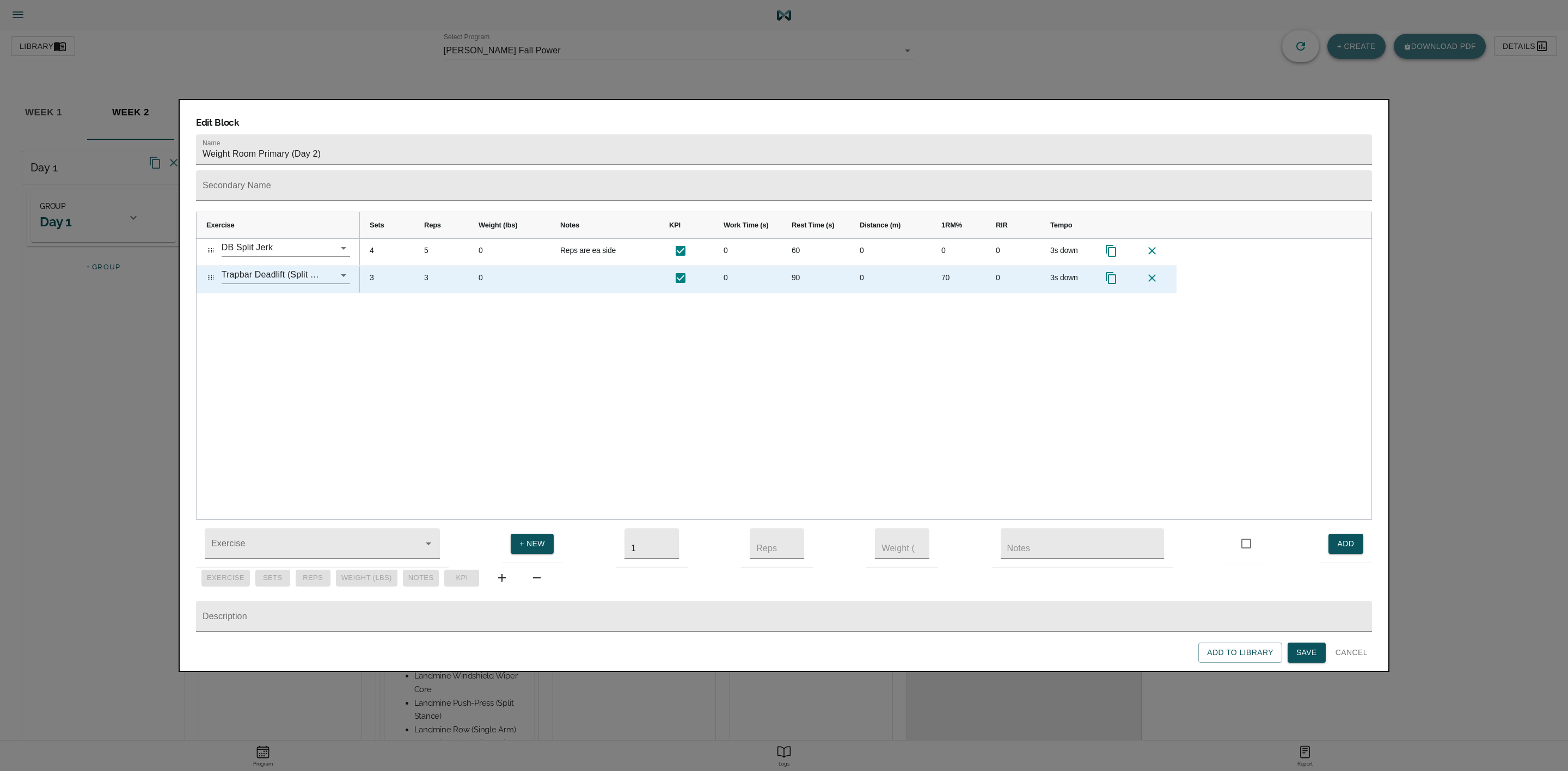
click at [428, 267] on div "3" at bounding box center [442, 280] width 54 height 27
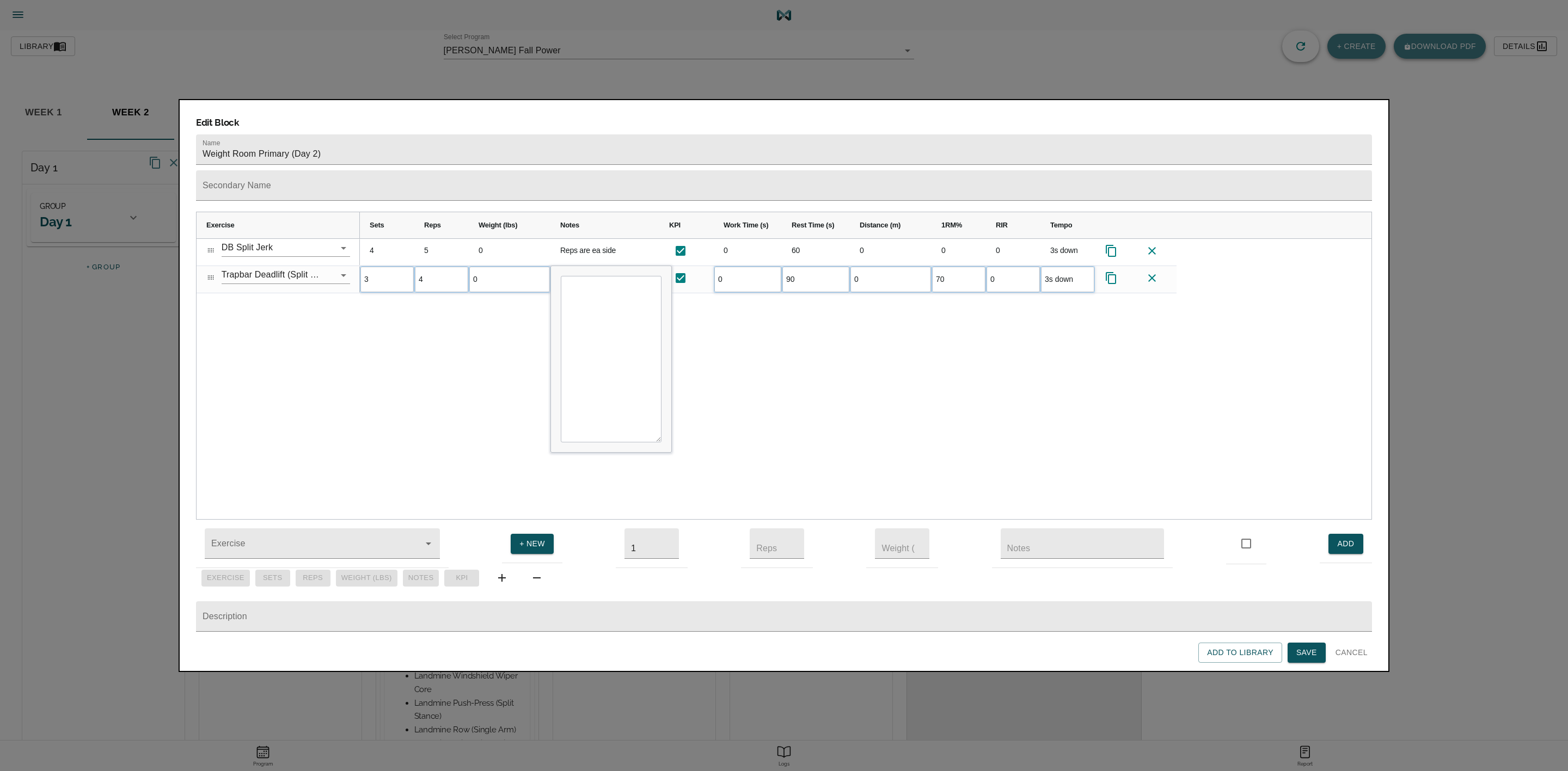
click at [442, 311] on div "4 5 0 Reps are ea side 0 60 0 0 0 3s down 3 4 0 0 90 0 70 0" at bounding box center [865, 379] width 1012 height 281
click at [1305, 648] on span "Save" at bounding box center [1307, 652] width 21 height 14
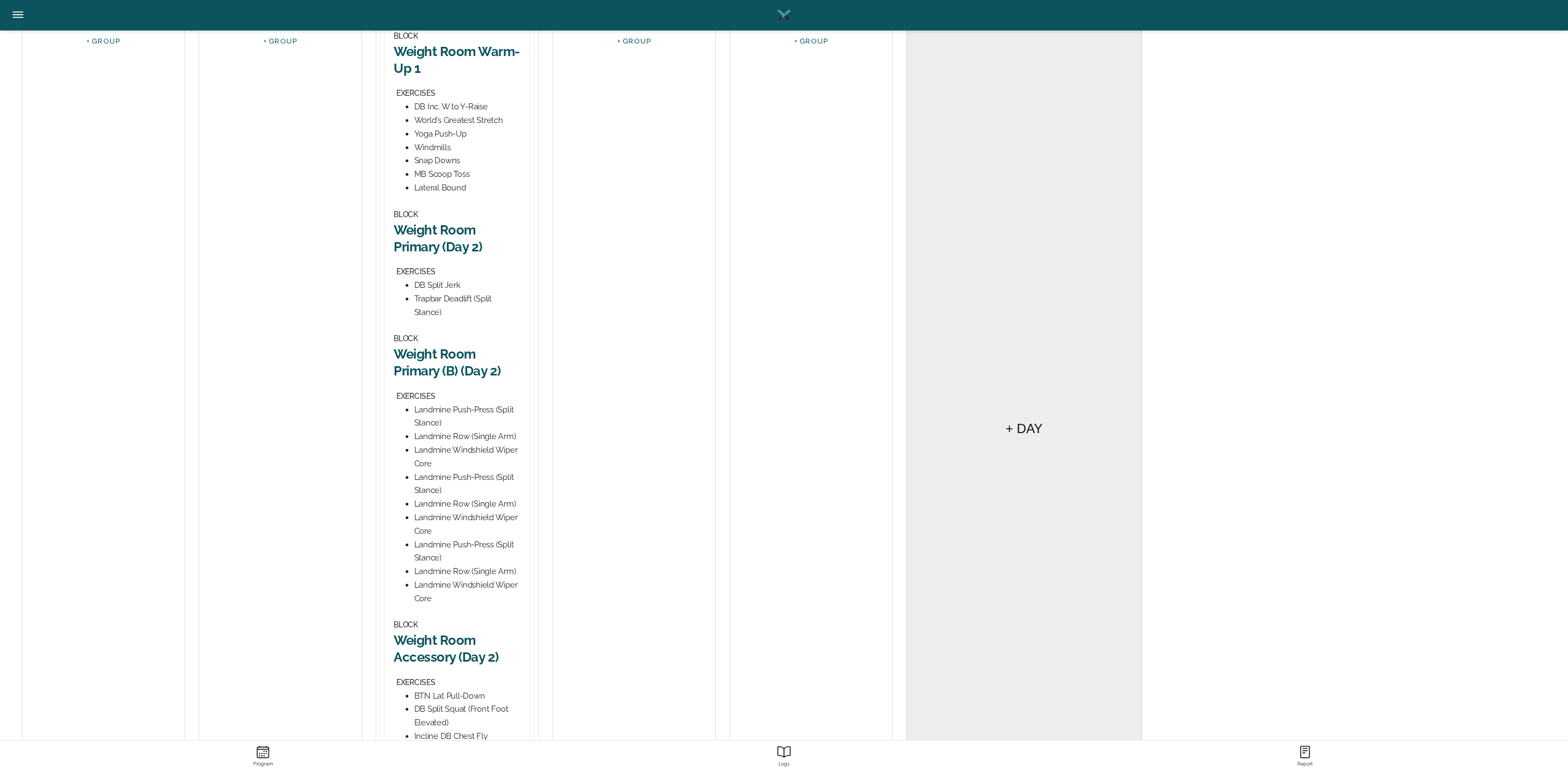
scroll to position [245, 0]
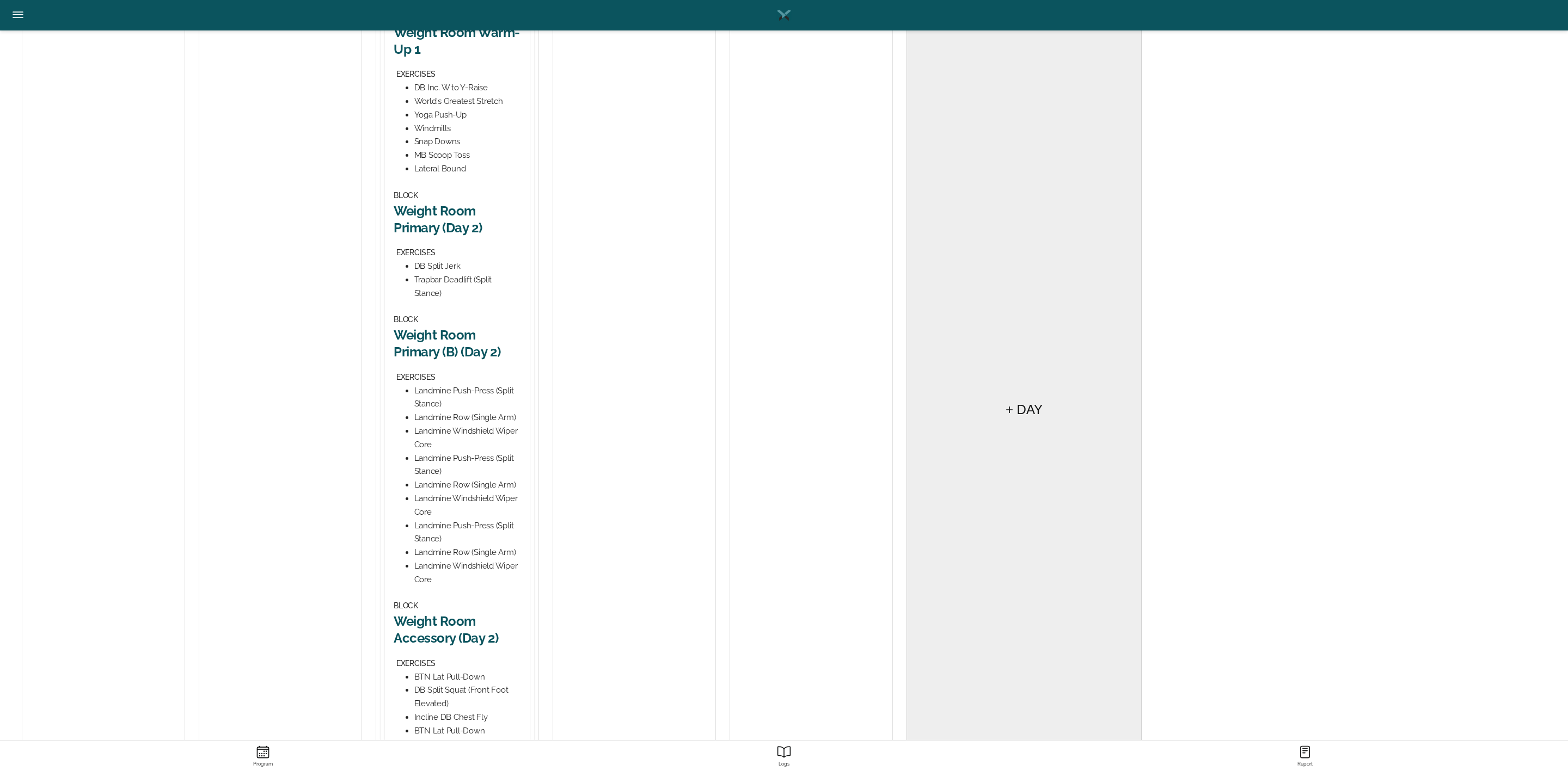
click at [458, 345] on h2 "Weight Room Primary (B) (Day 2)" at bounding box center [458, 343] width 127 height 33
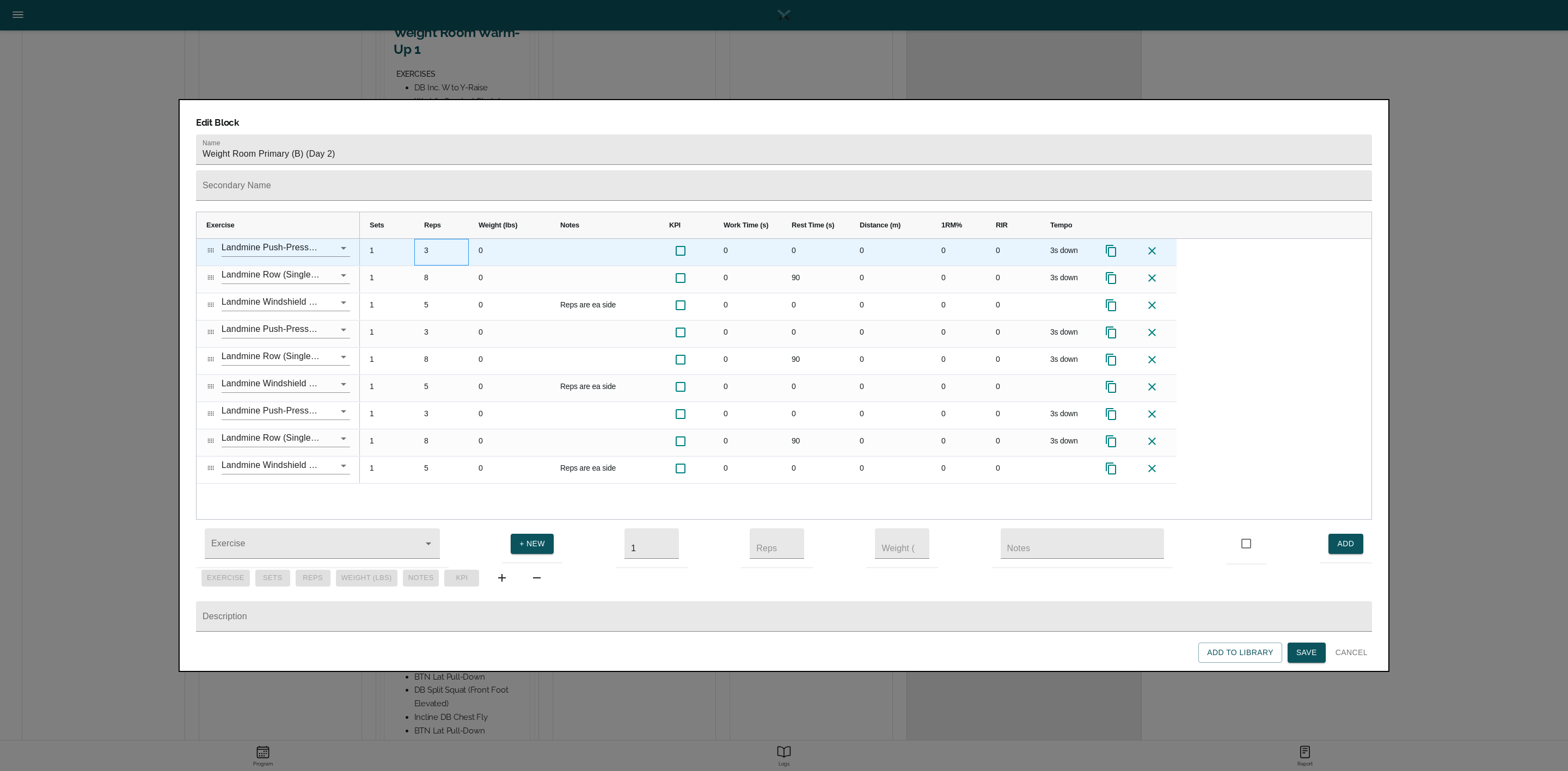
click at [427, 239] on div "3" at bounding box center [442, 252] width 54 height 27
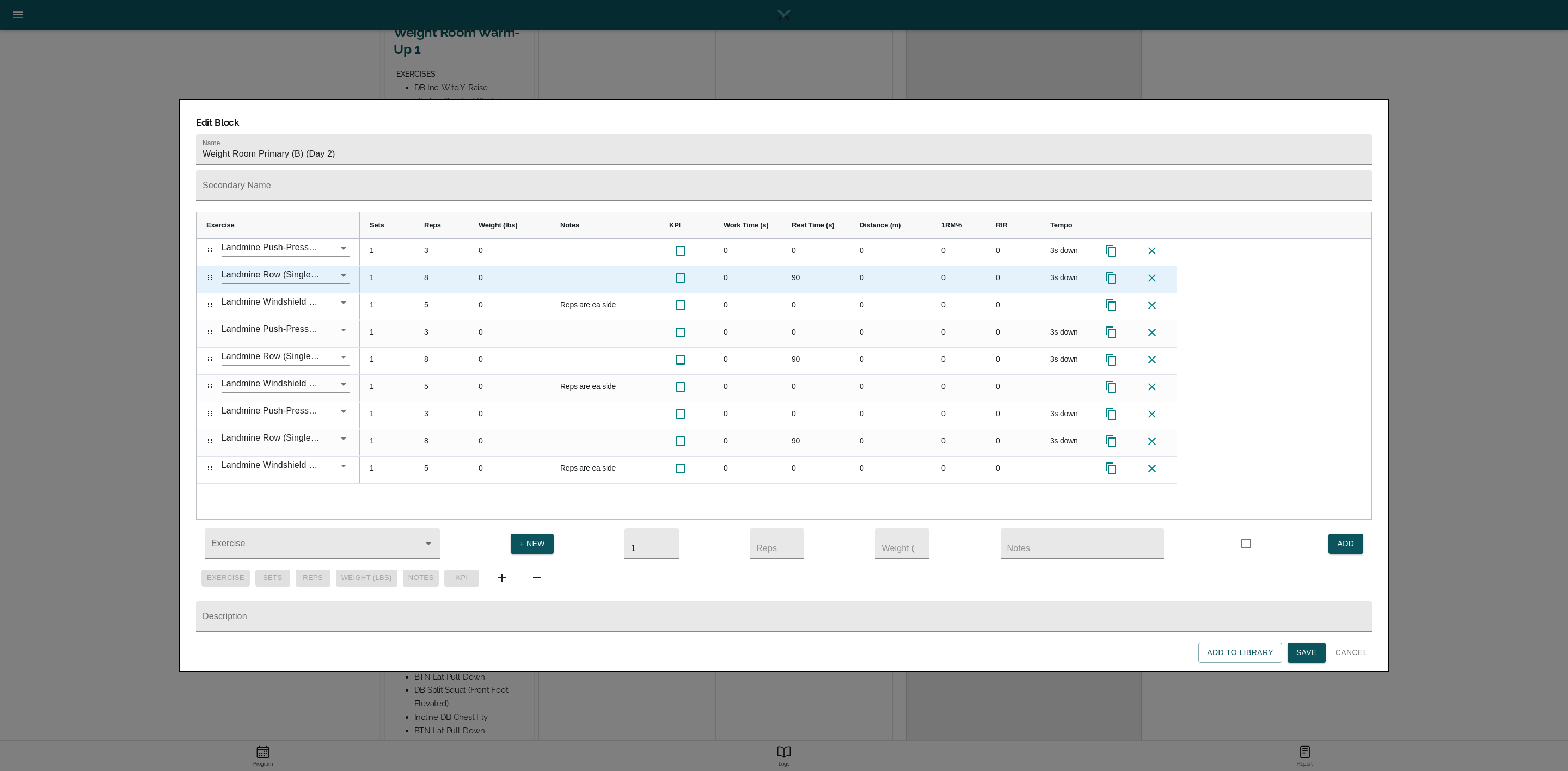
scroll to position [0, 0]
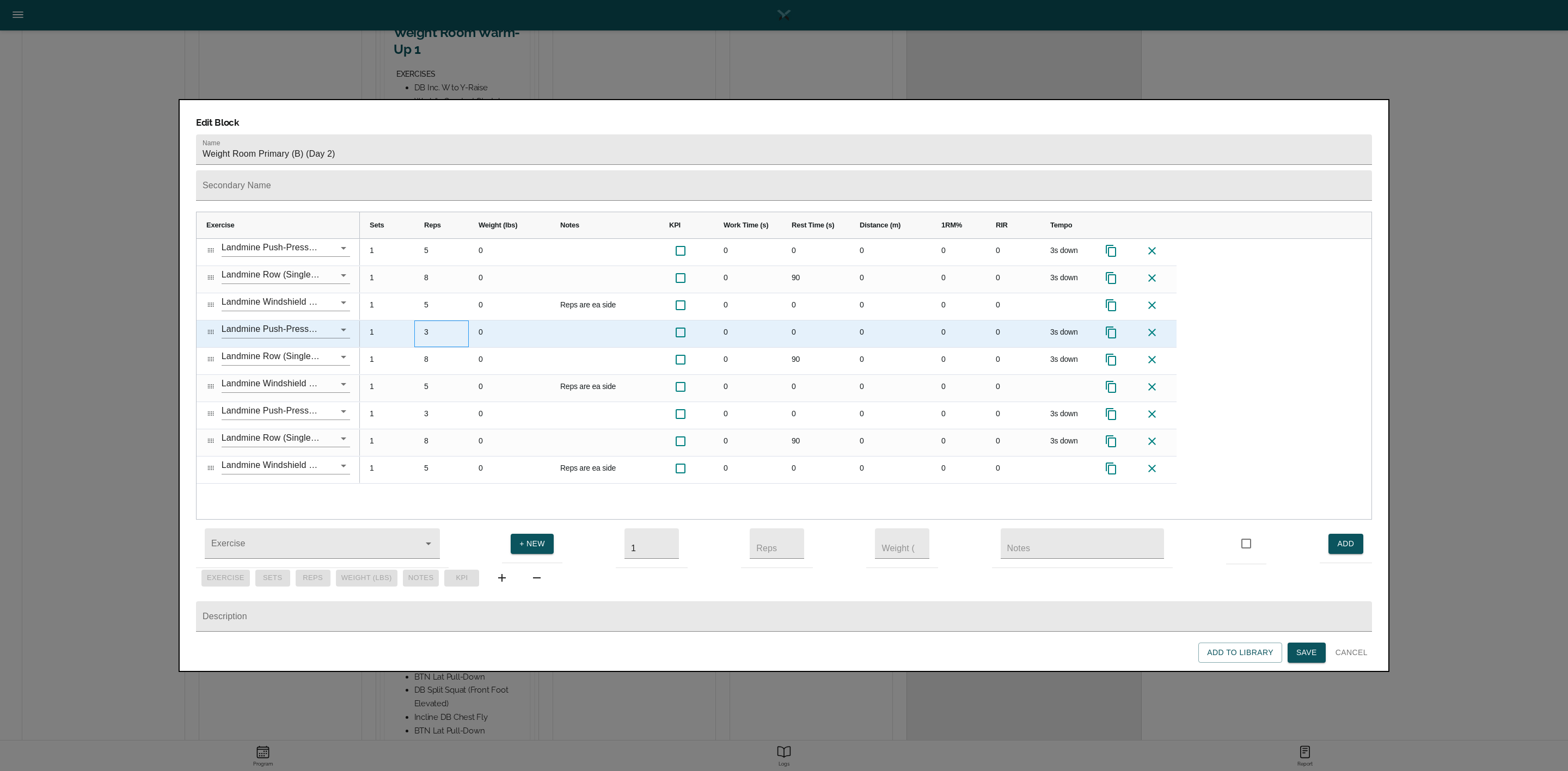
click at [428, 321] on div "3" at bounding box center [442, 334] width 54 height 27
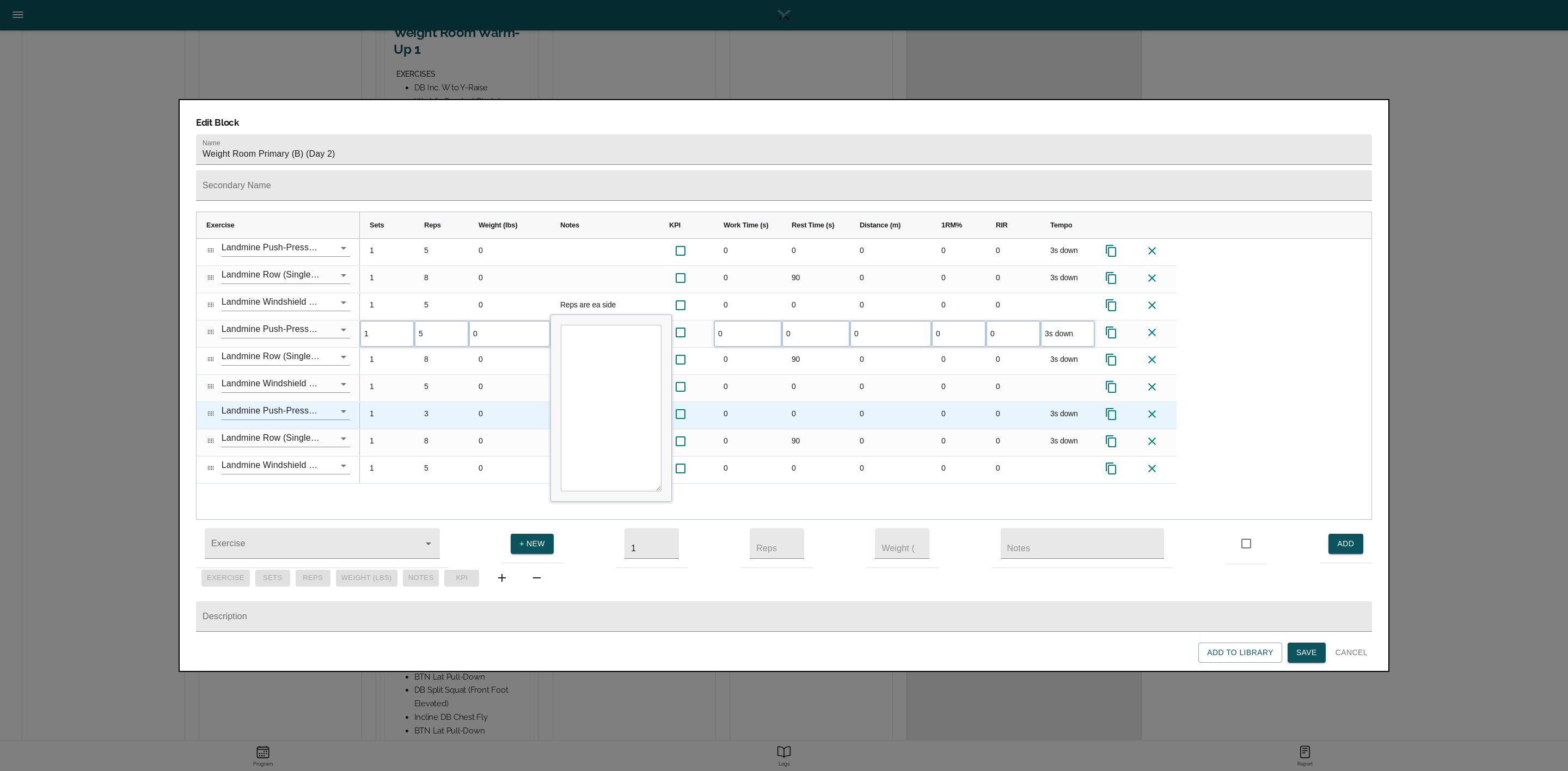
click at [430, 403] on div "3" at bounding box center [442, 416] width 54 height 27
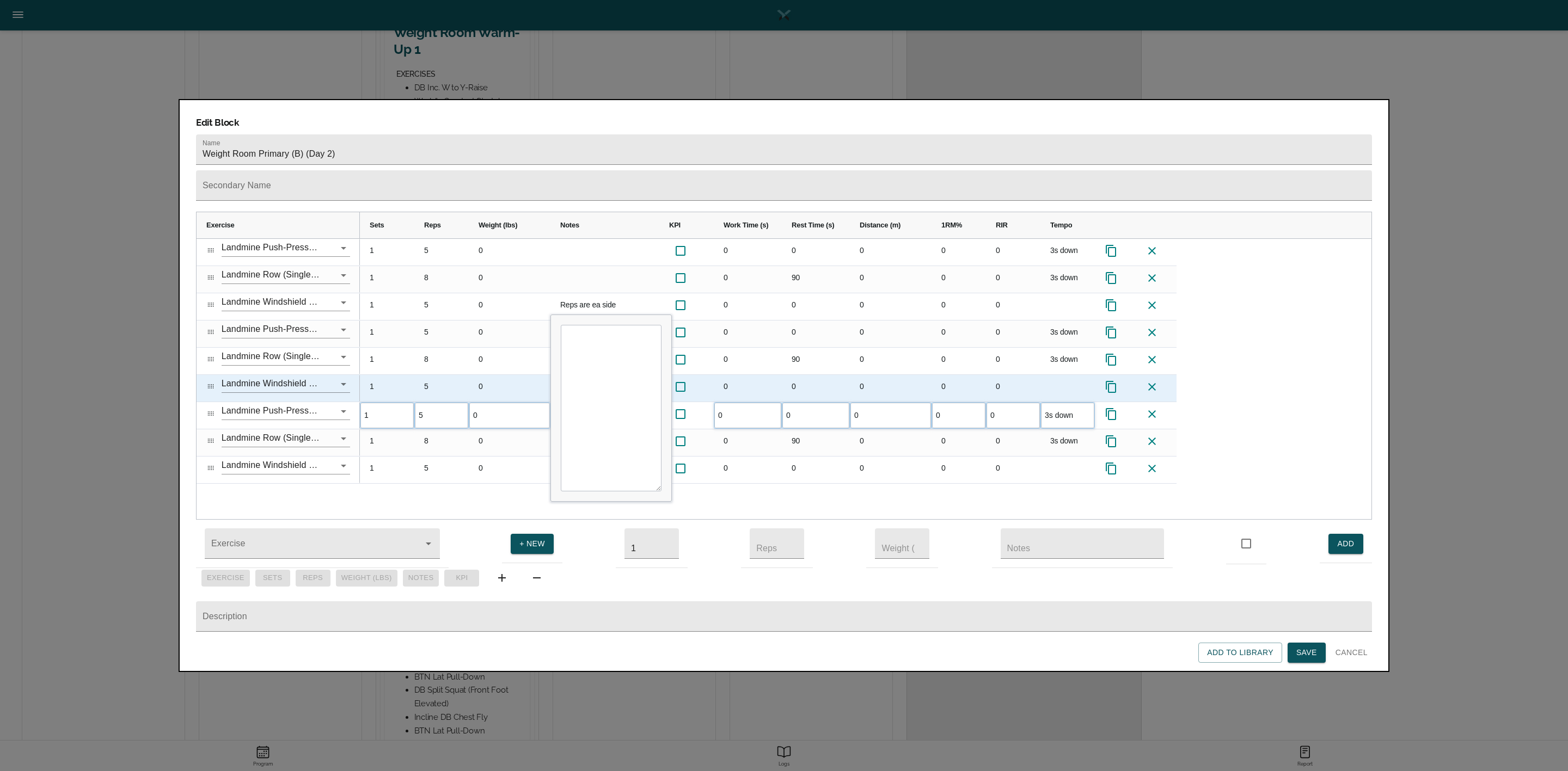
click at [461, 348] on div "8" at bounding box center [442, 361] width 54 height 27
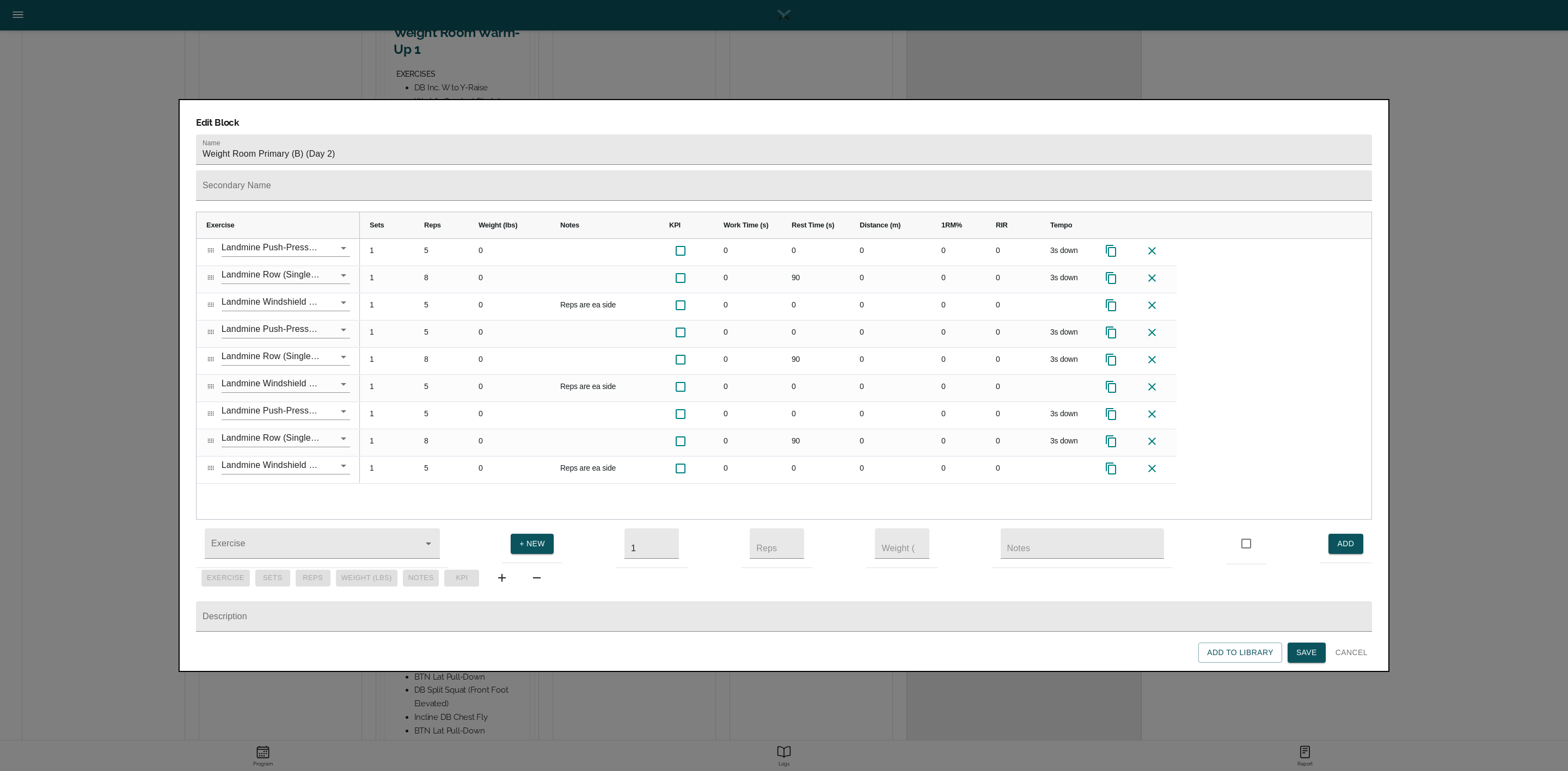
click at [1310, 655] on span "Save" at bounding box center [1307, 652] width 21 height 14
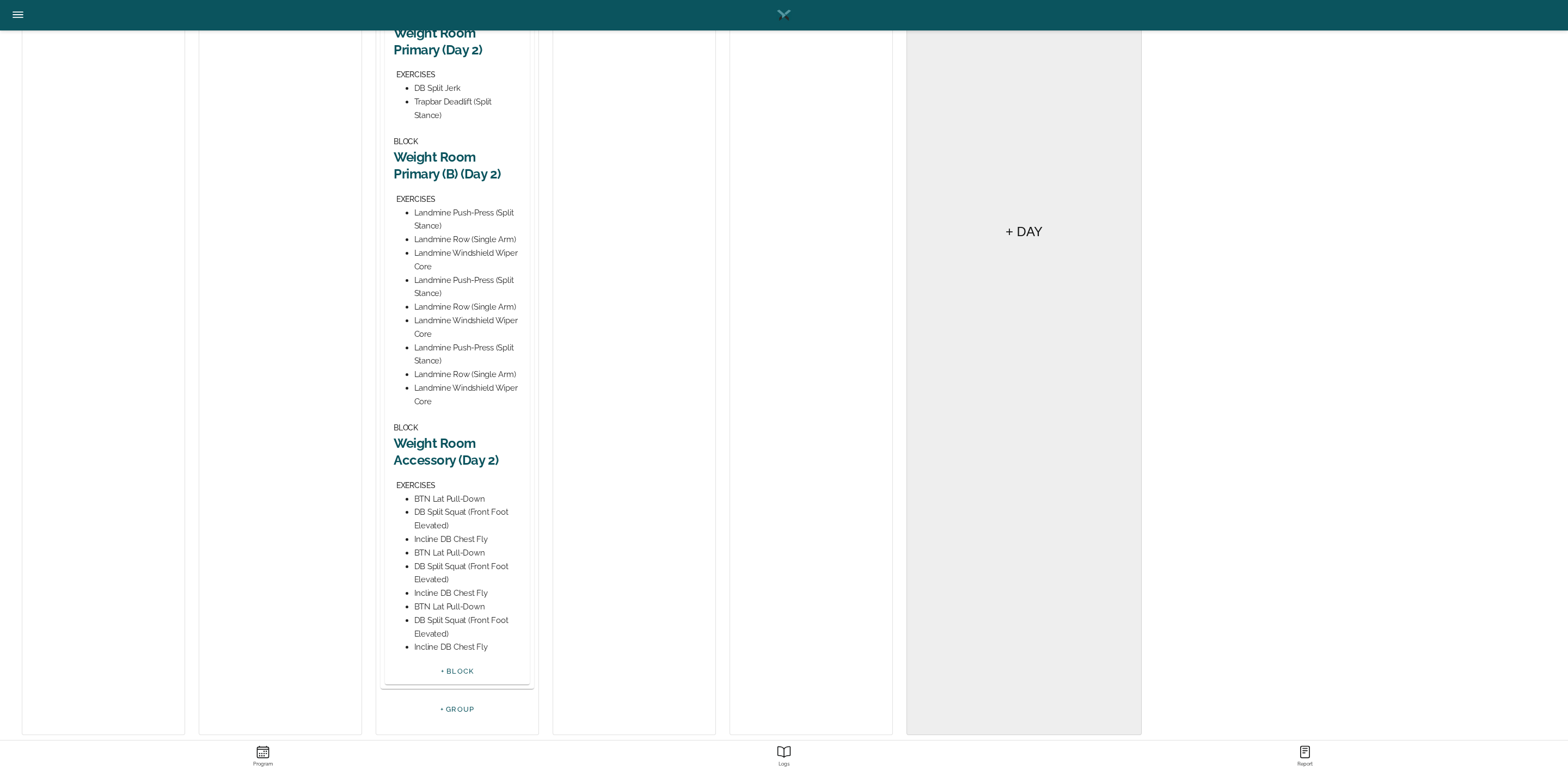
scroll to position [437, 0]
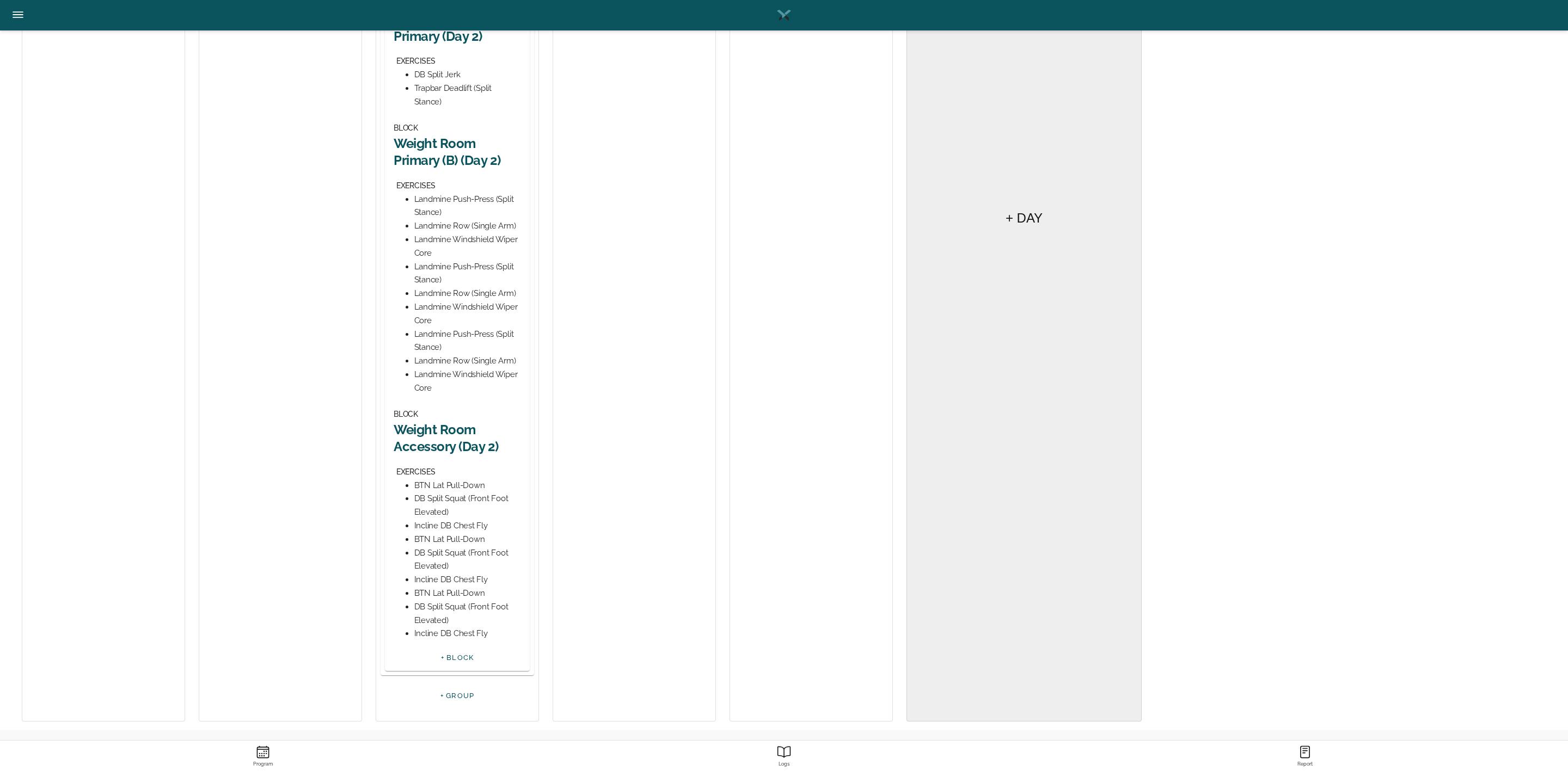
click at [453, 426] on h2 "Weight Room Accessory (Day 2)" at bounding box center [458, 438] width 127 height 33
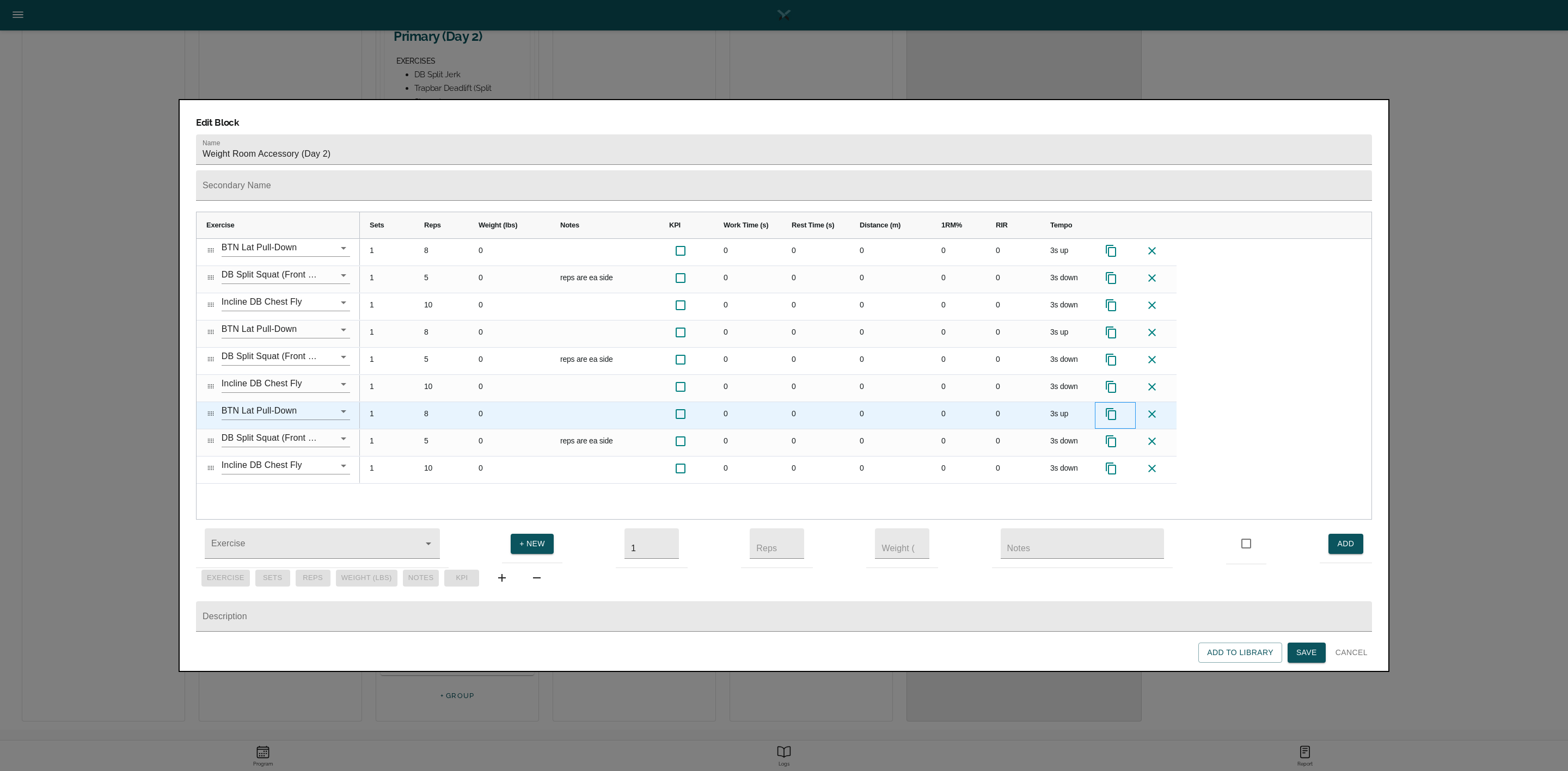
click at [1113, 407] on icon at bounding box center [1111, 414] width 13 height 13
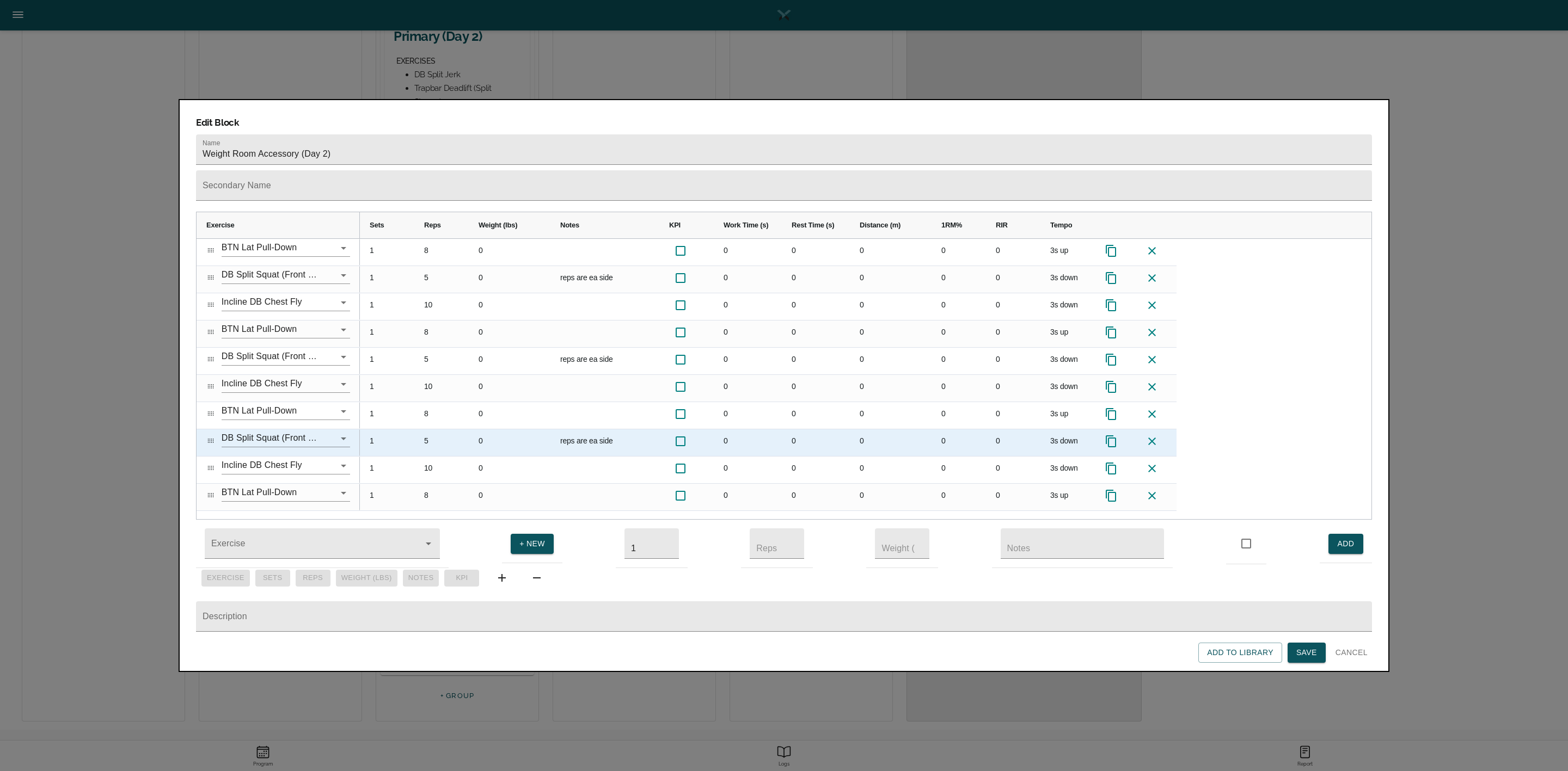
click at [1113, 435] on icon at bounding box center [1110, 441] width 10 height 12
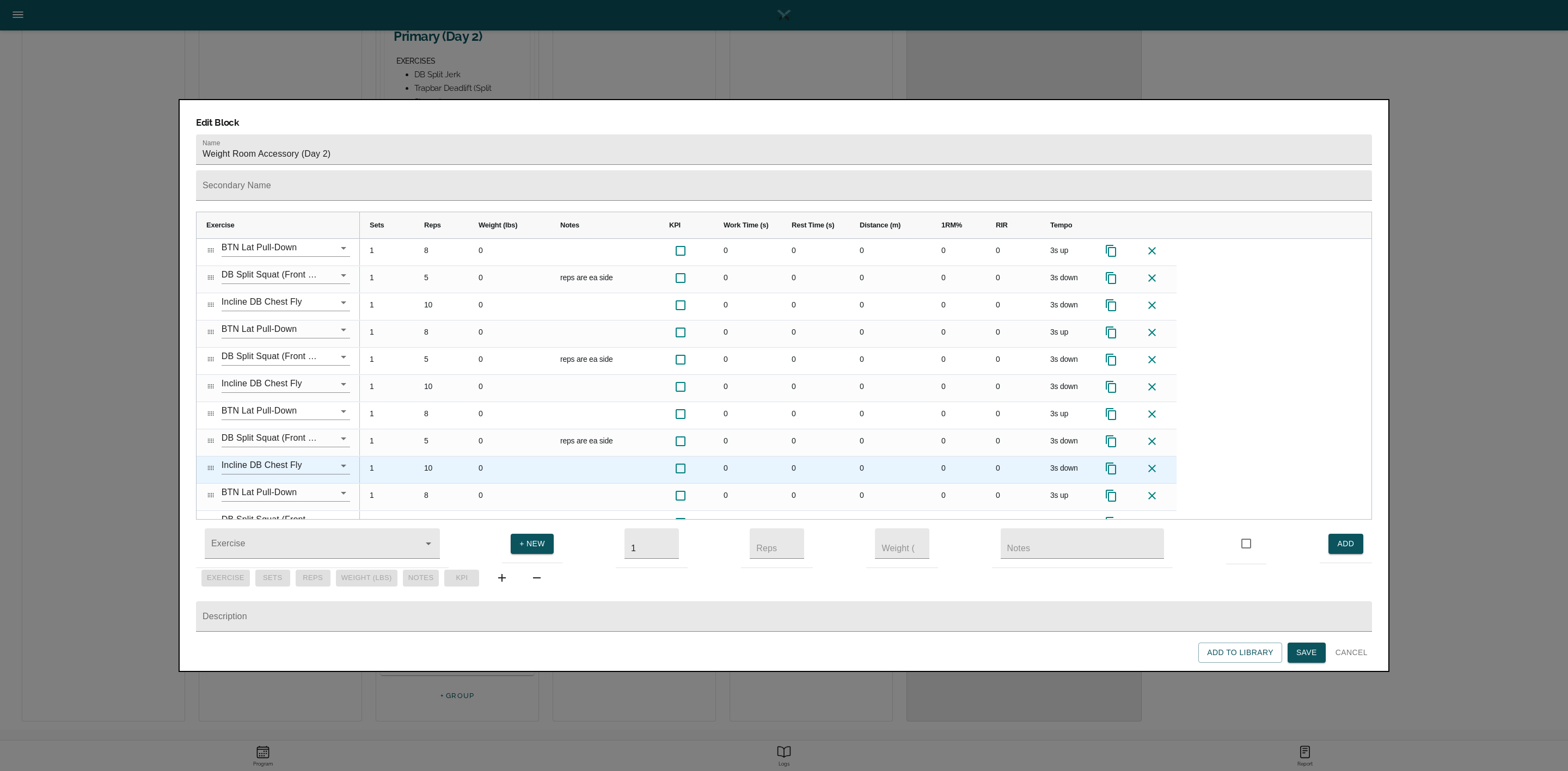
click at [1111, 462] on icon at bounding box center [1111, 469] width 13 height 13
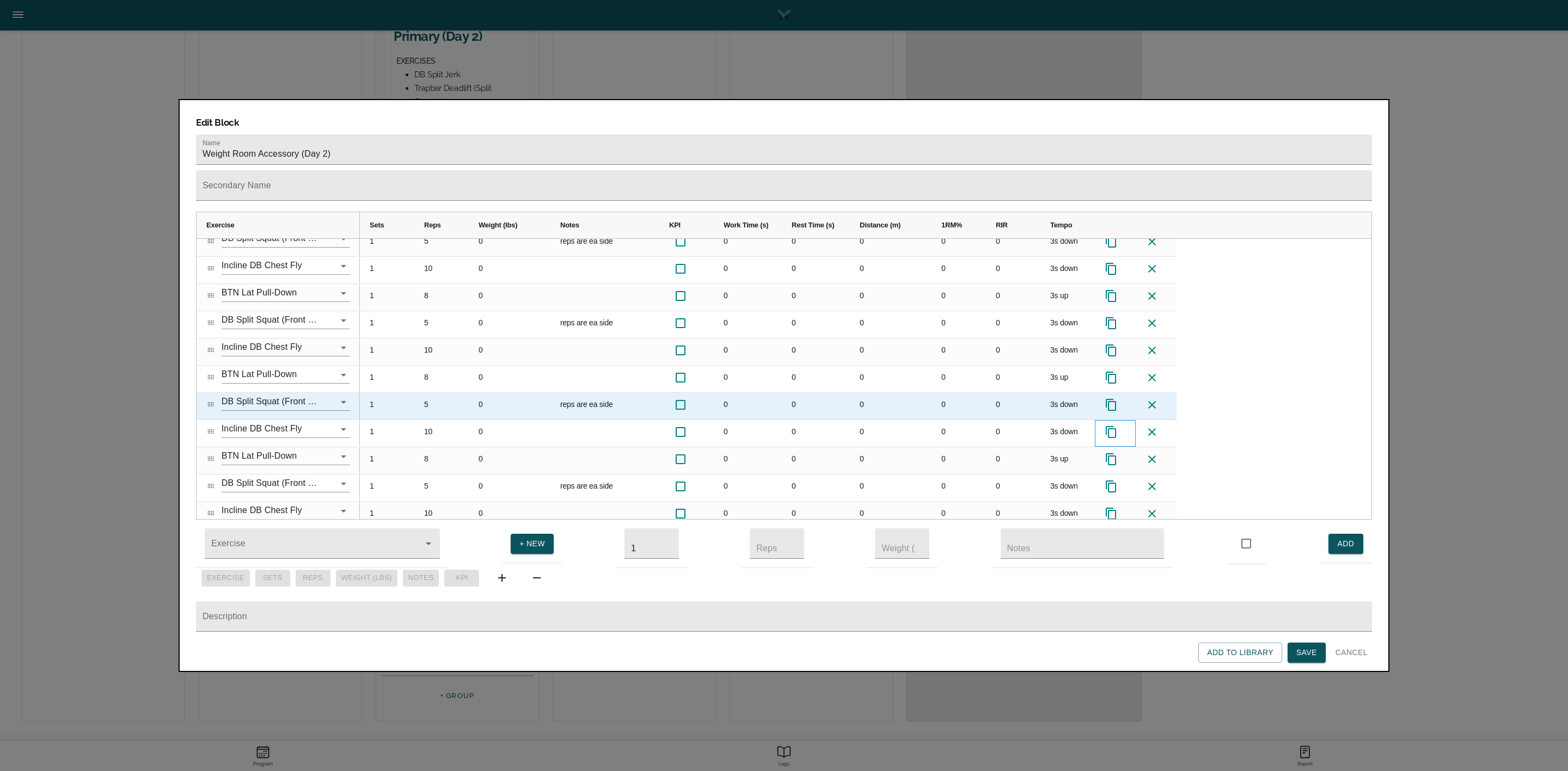
scroll to position [45, 0]
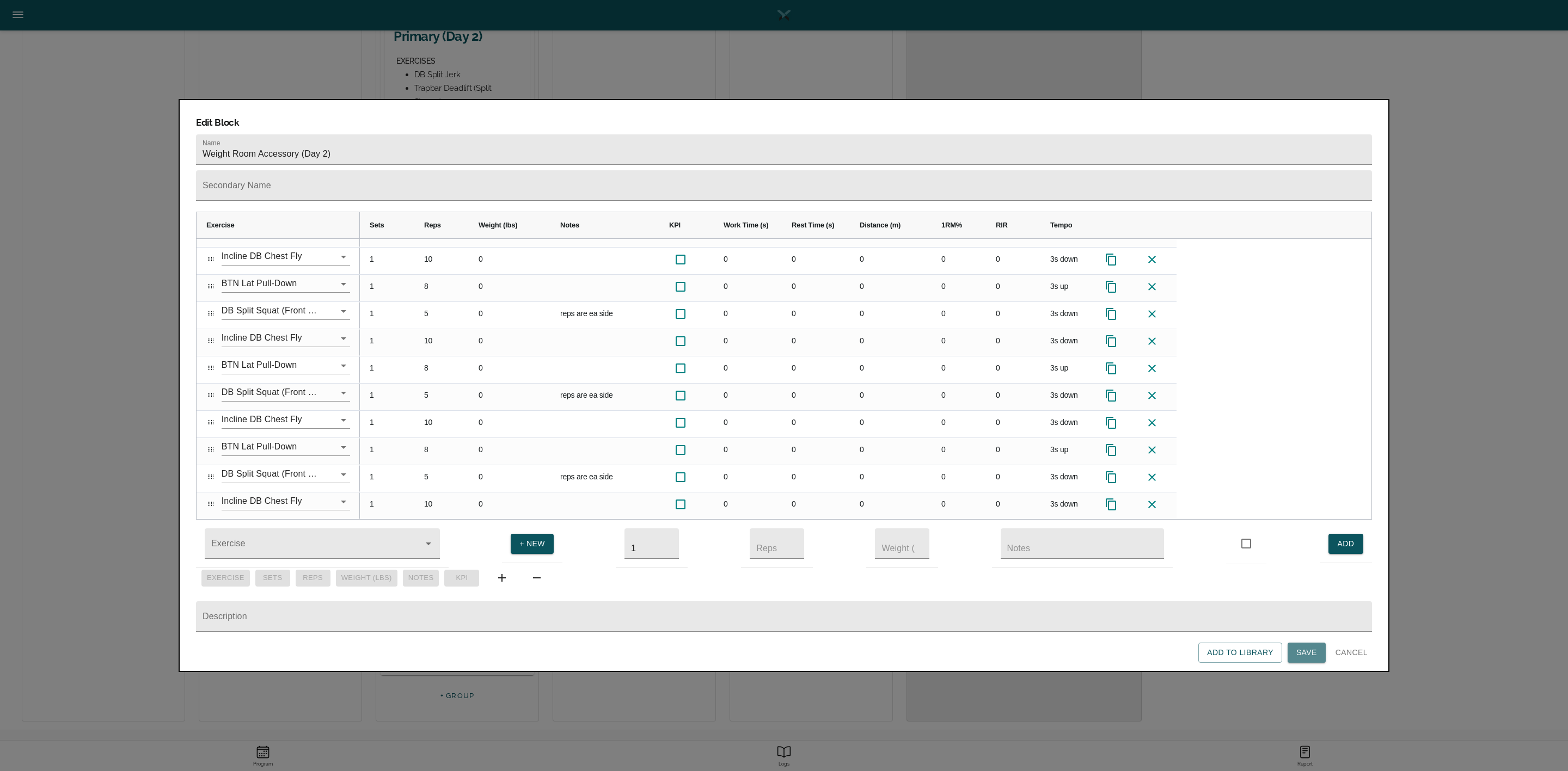
click at [1315, 661] on button "Save" at bounding box center [1307, 652] width 38 height 20
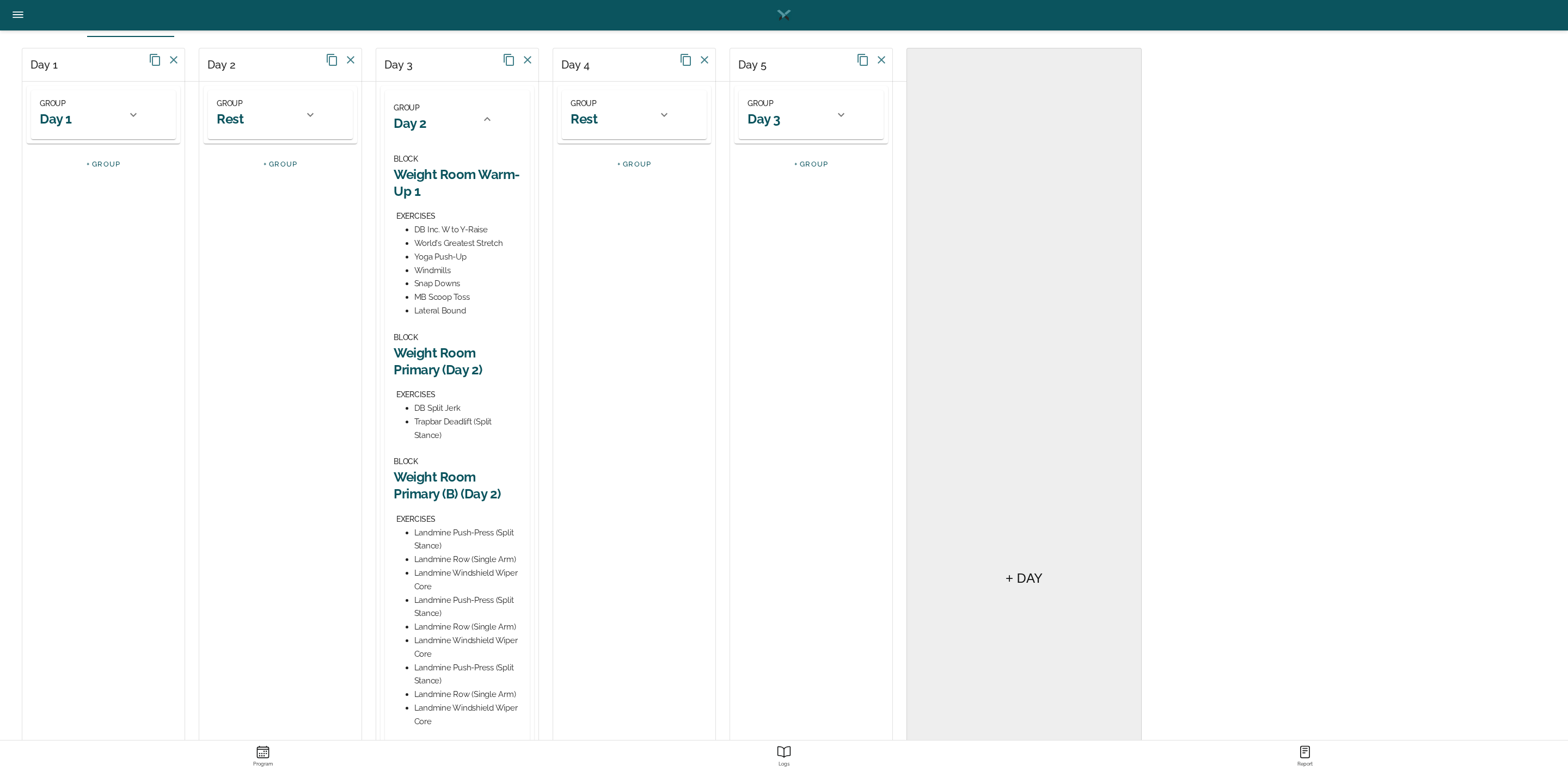
scroll to position [0, 0]
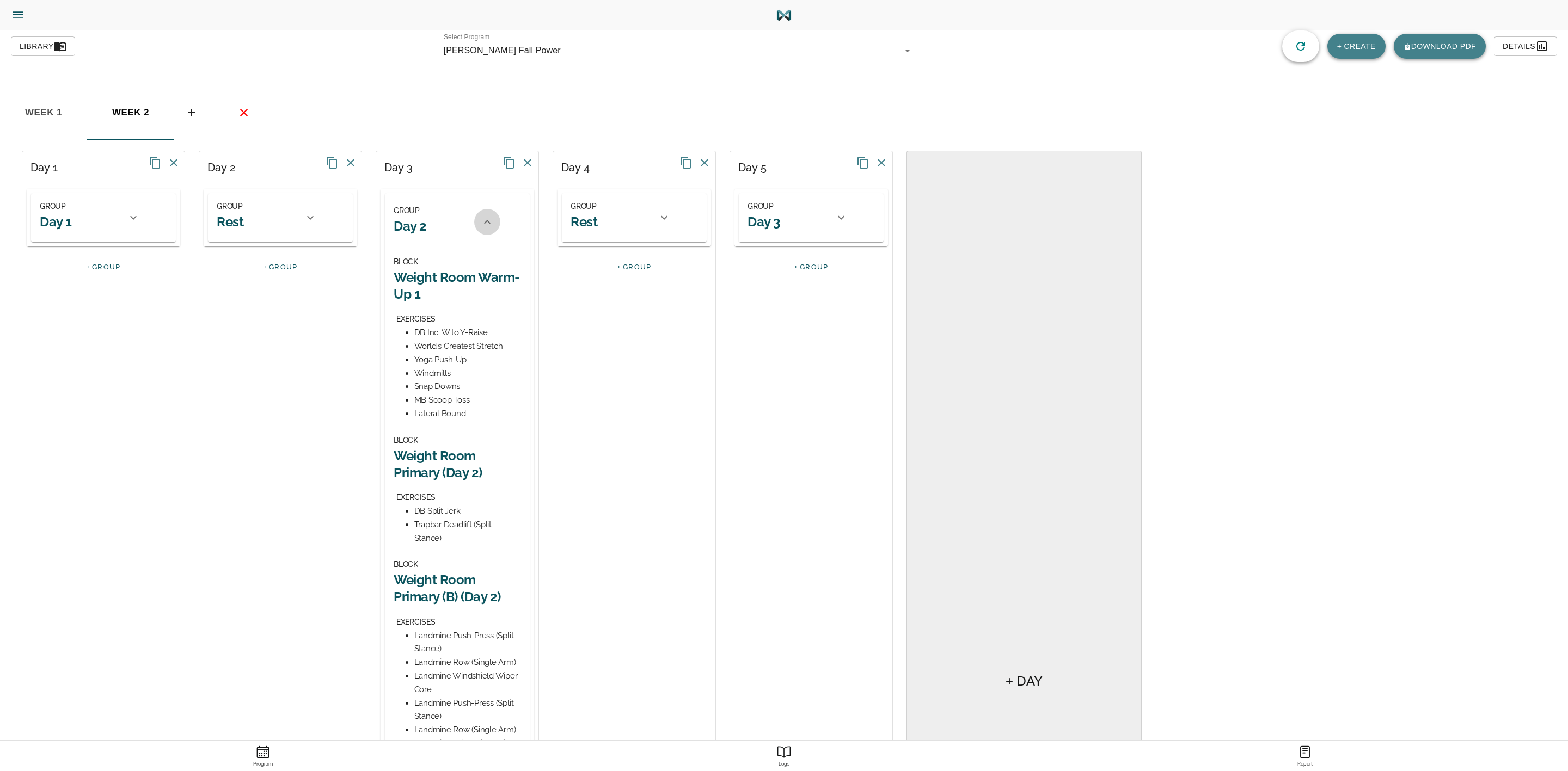
click at [489, 222] on icon at bounding box center [487, 222] width 13 height 13
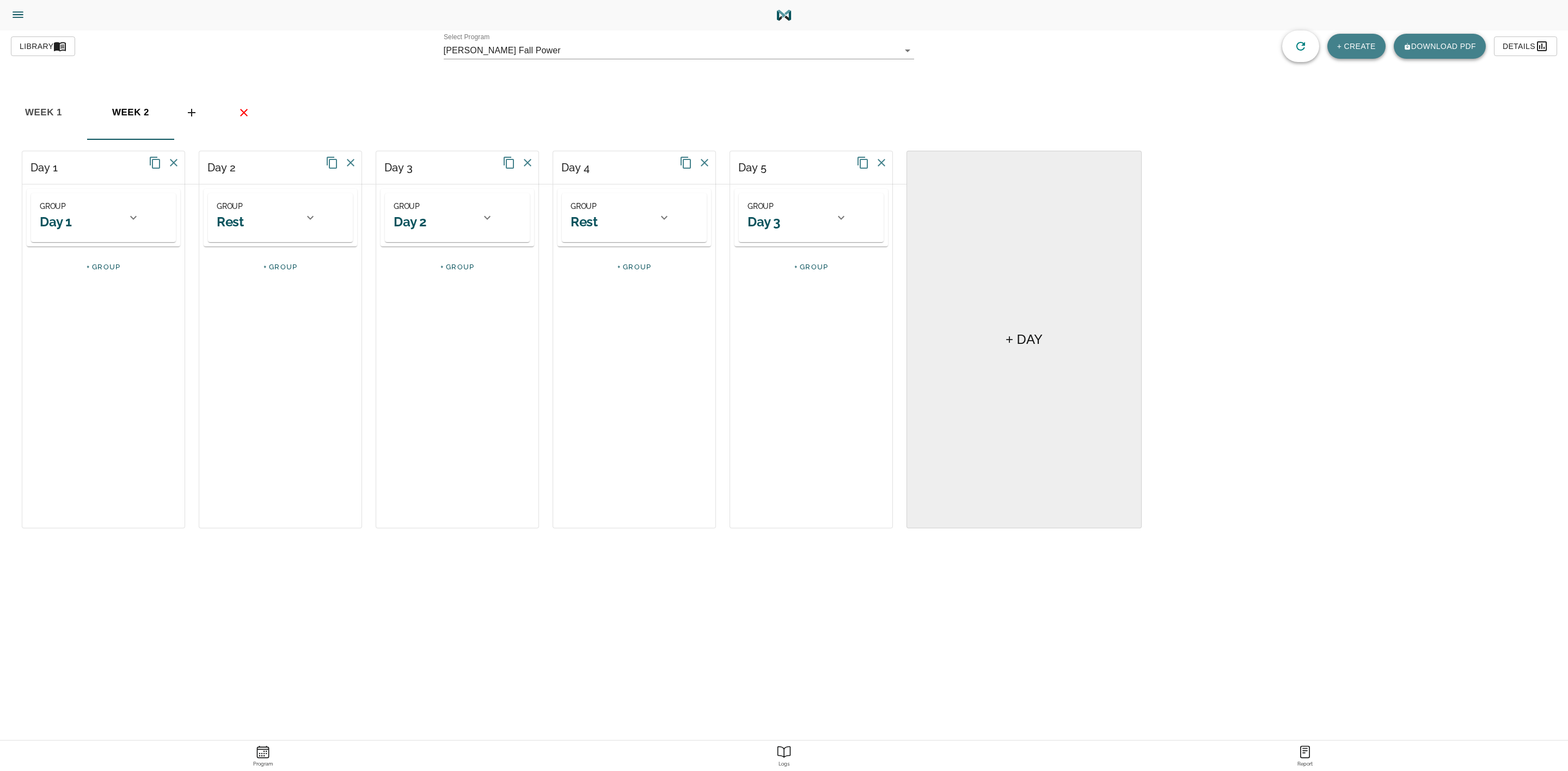
click at [847, 219] on div at bounding box center [841, 217] width 26 height 26
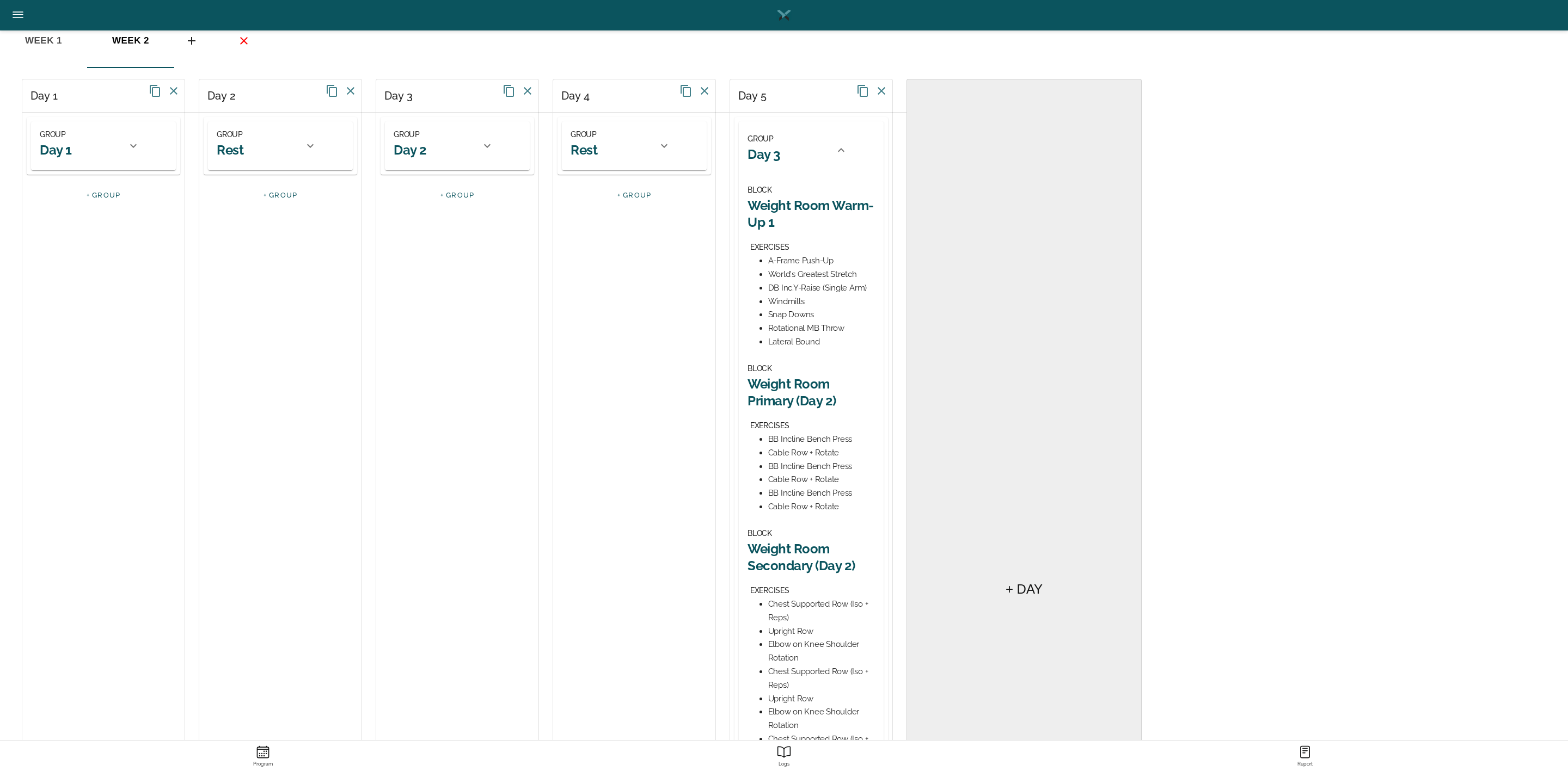
scroll to position [245, 0]
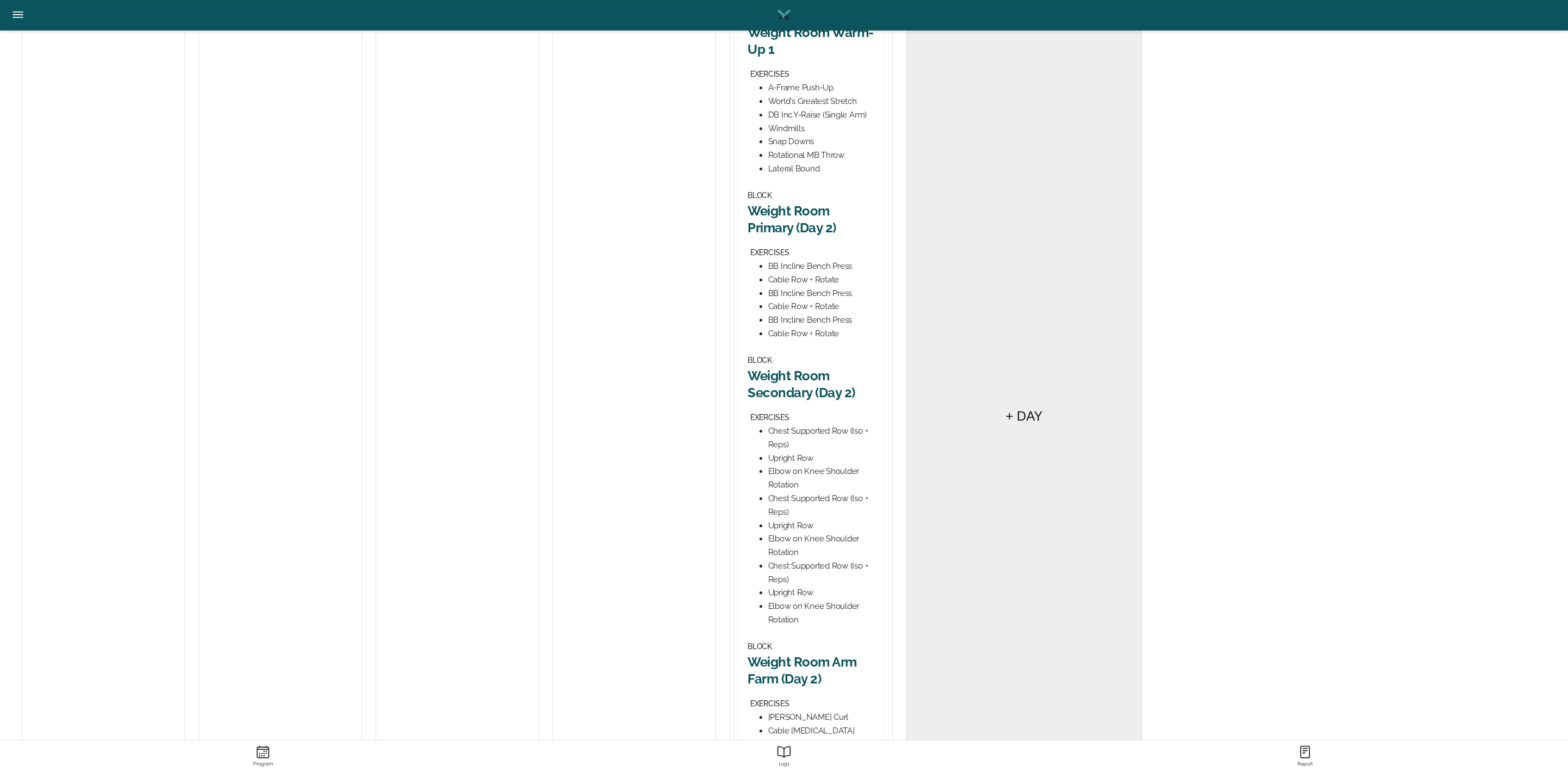
click at [796, 216] on h2 "Weight Room Primary (Day 2)" at bounding box center [811, 219] width 127 height 33
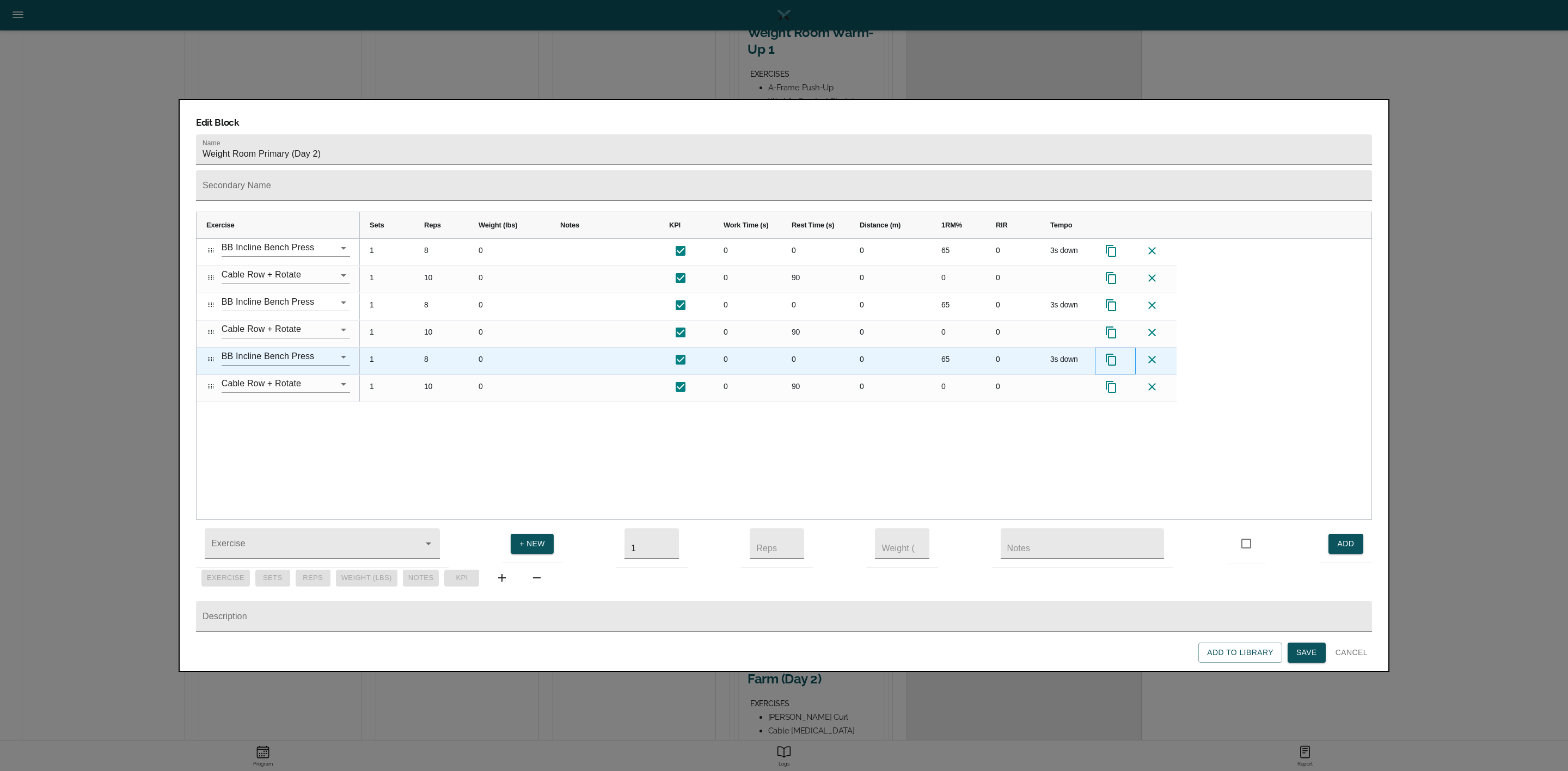
click at [1113, 353] on icon at bounding box center [1111, 360] width 13 height 13
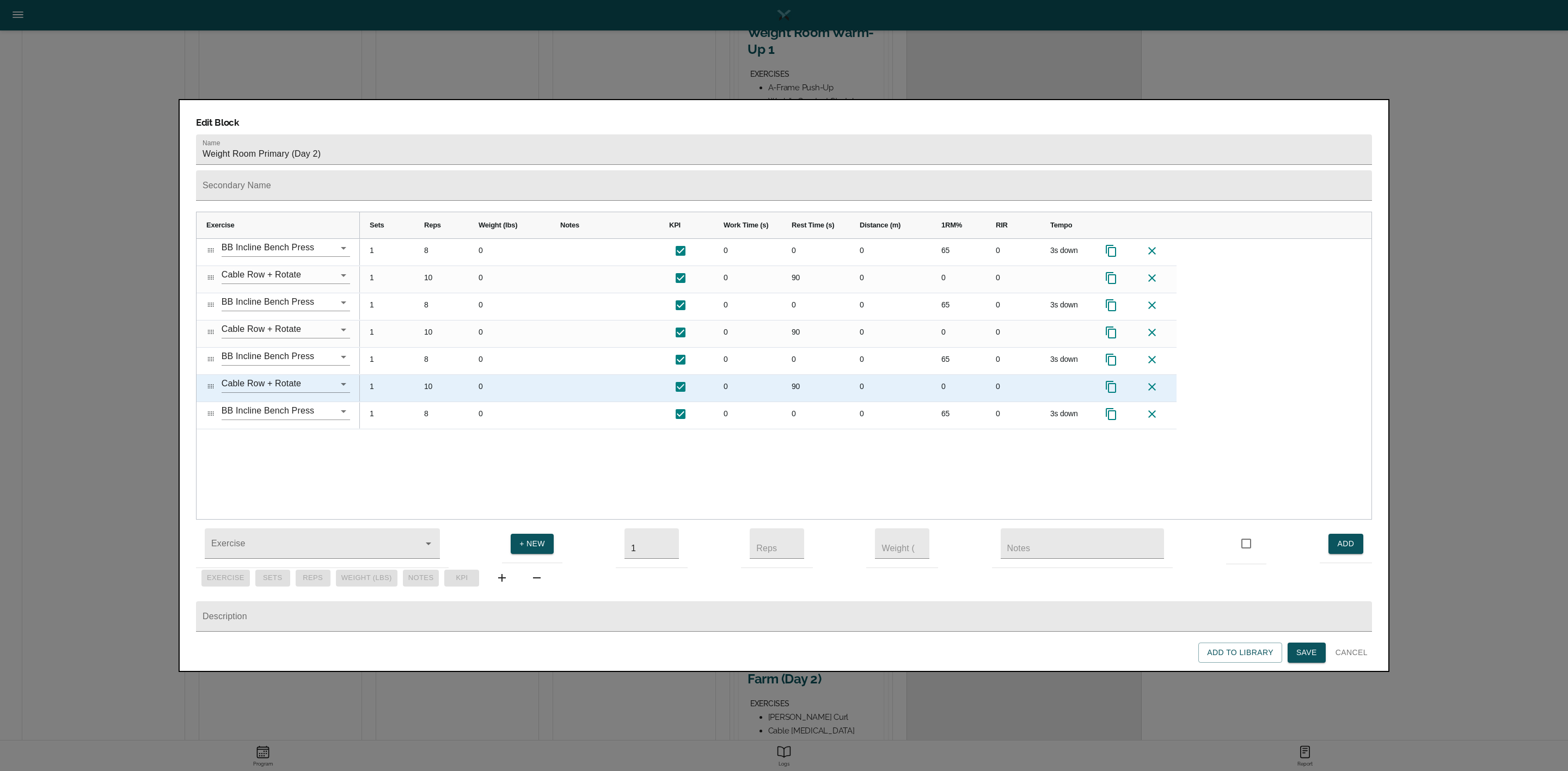
click at [1113, 380] on icon at bounding box center [1111, 387] width 13 height 13
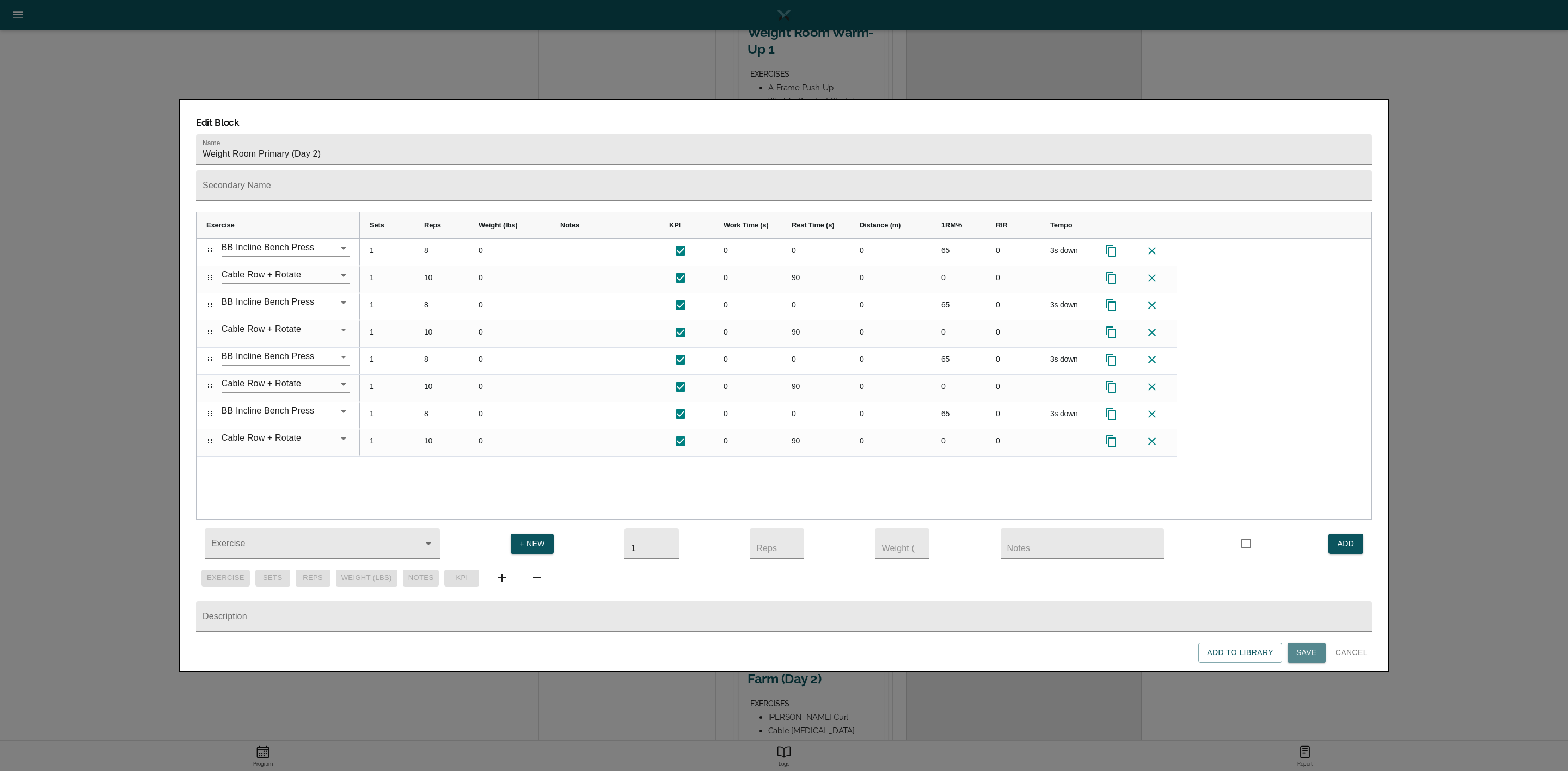
click at [1302, 656] on span "Save" at bounding box center [1307, 652] width 21 height 14
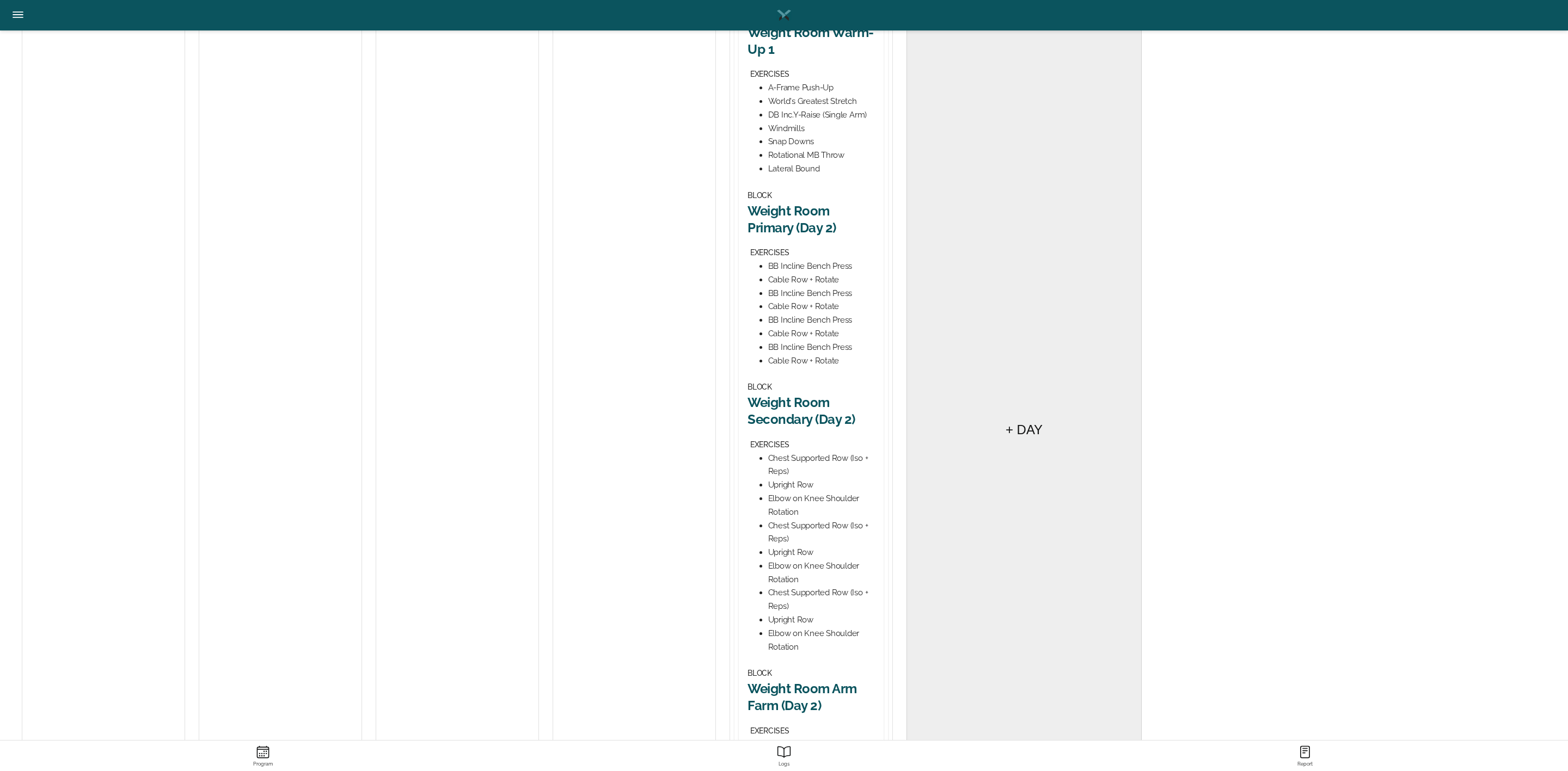
click at [813, 395] on h2 "Weight Room Secondary (Day 2)" at bounding box center [811, 411] width 127 height 33
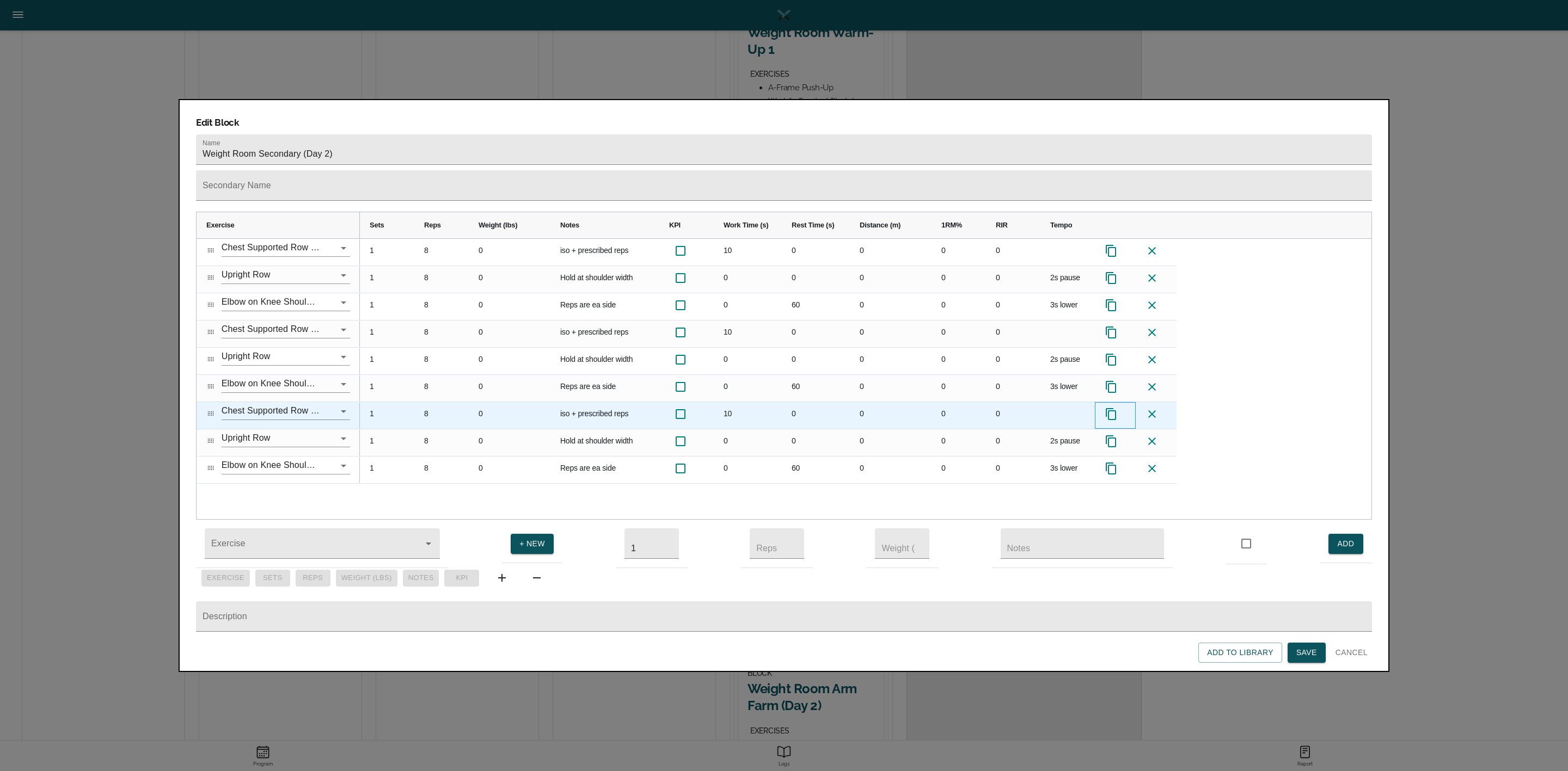
click at [1111, 407] on icon at bounding box center [1111, 414] width 13 height 13
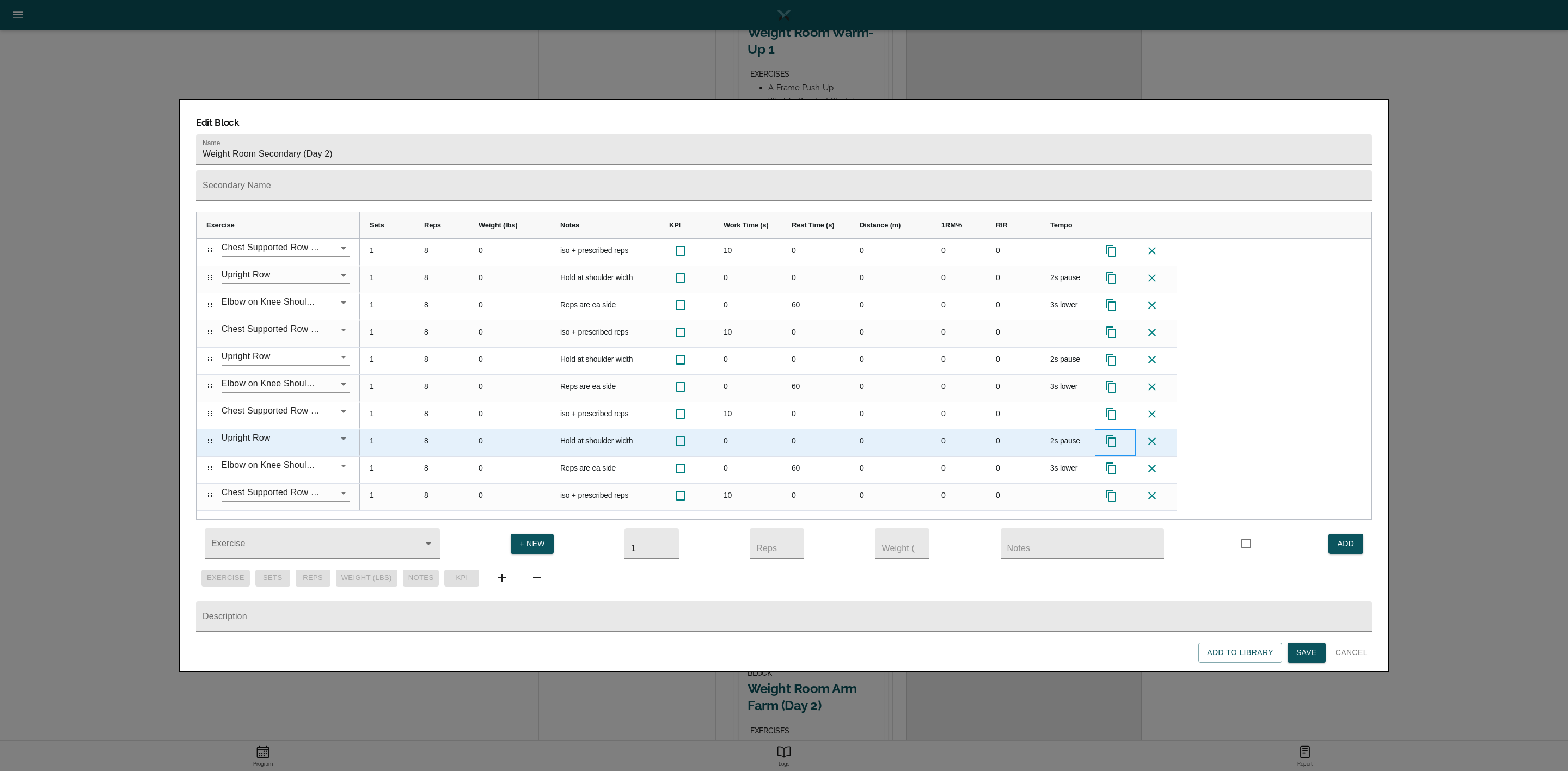
click at [1113, 435] on icon at bounding box center [1111, 442] width 13 height 13
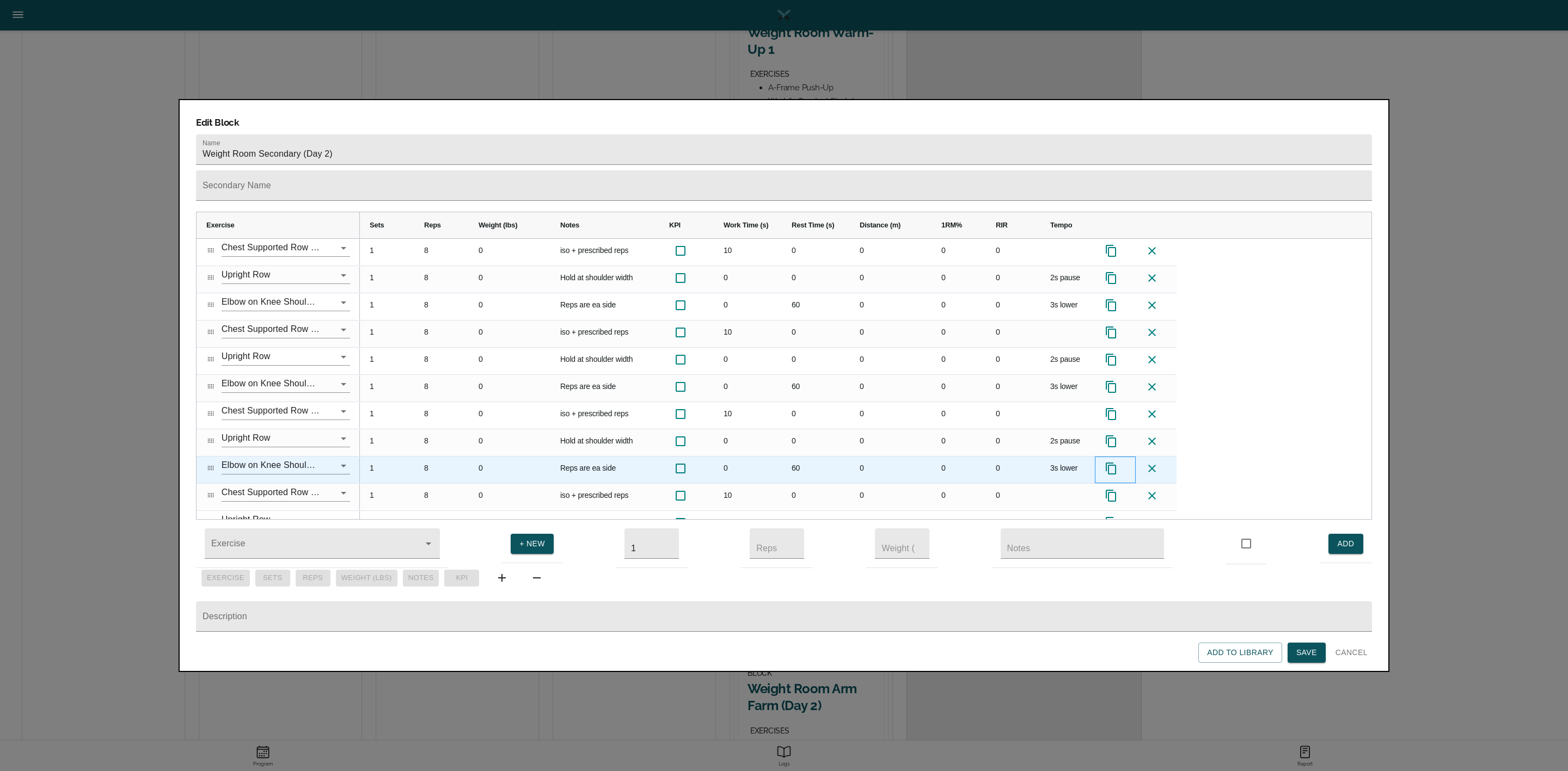
click at [1113, 462] on icon at bounding box center [1111, 469] width 13 height 13
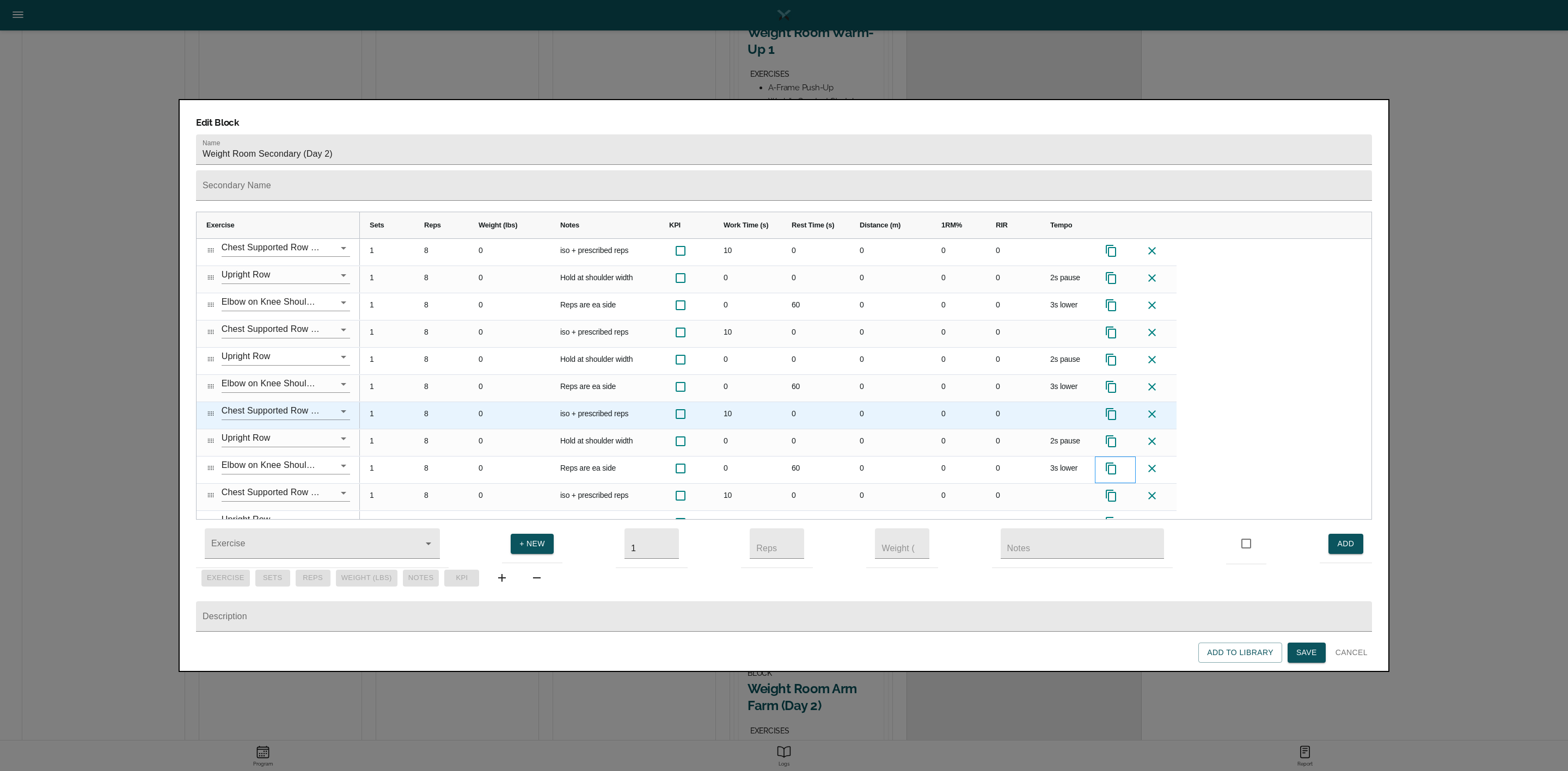
scroll to position [45, 0]
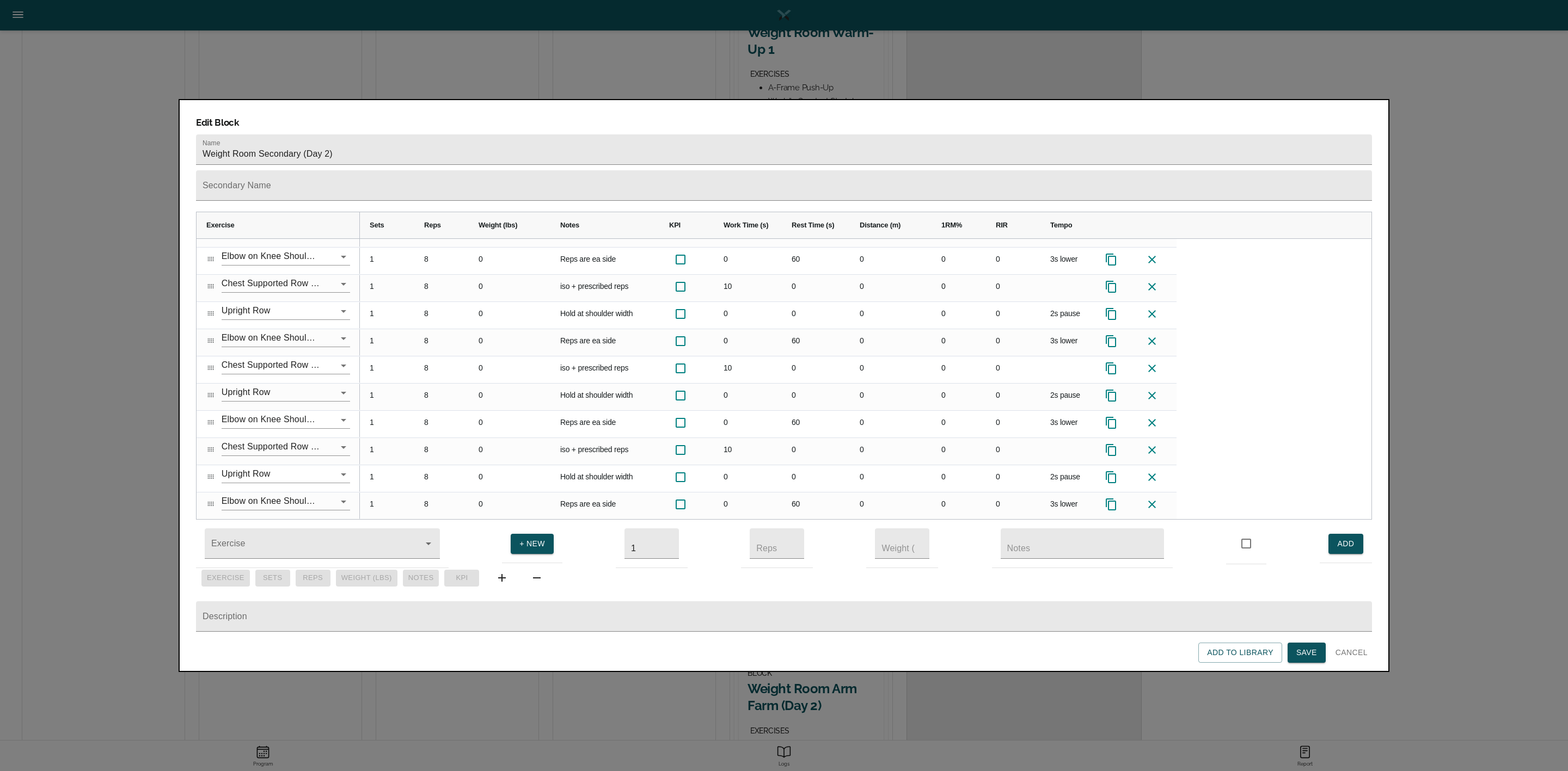
click at [1299, 650] on span "Save" at bounding box center [1307, 652] width 21 height 14
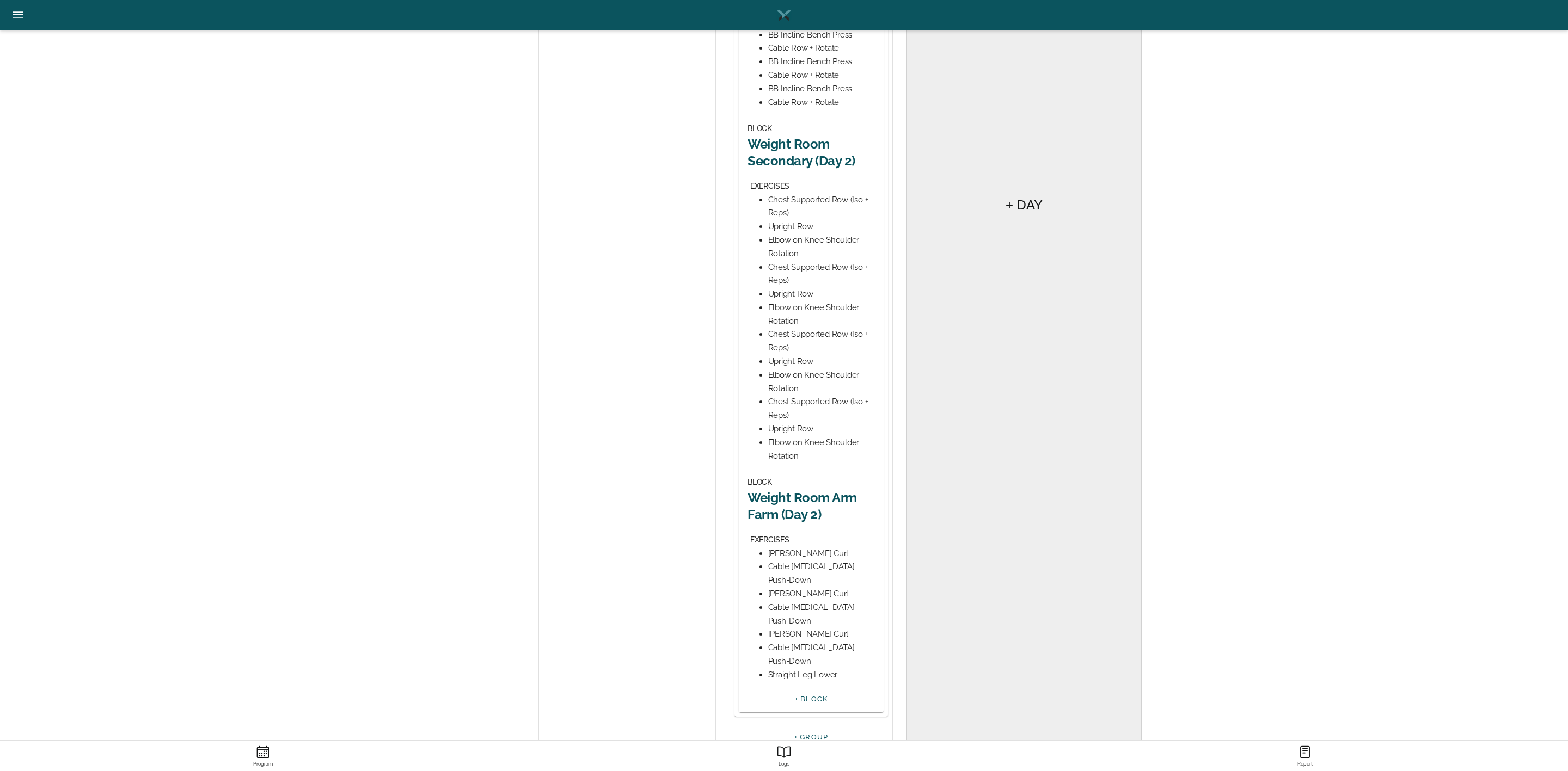
scroll to position [504, 0]
click at [817, 497] on h2 "Weight Room Arm Farm (Day 2)" at bounding box center [811, 505] width 127 height 33
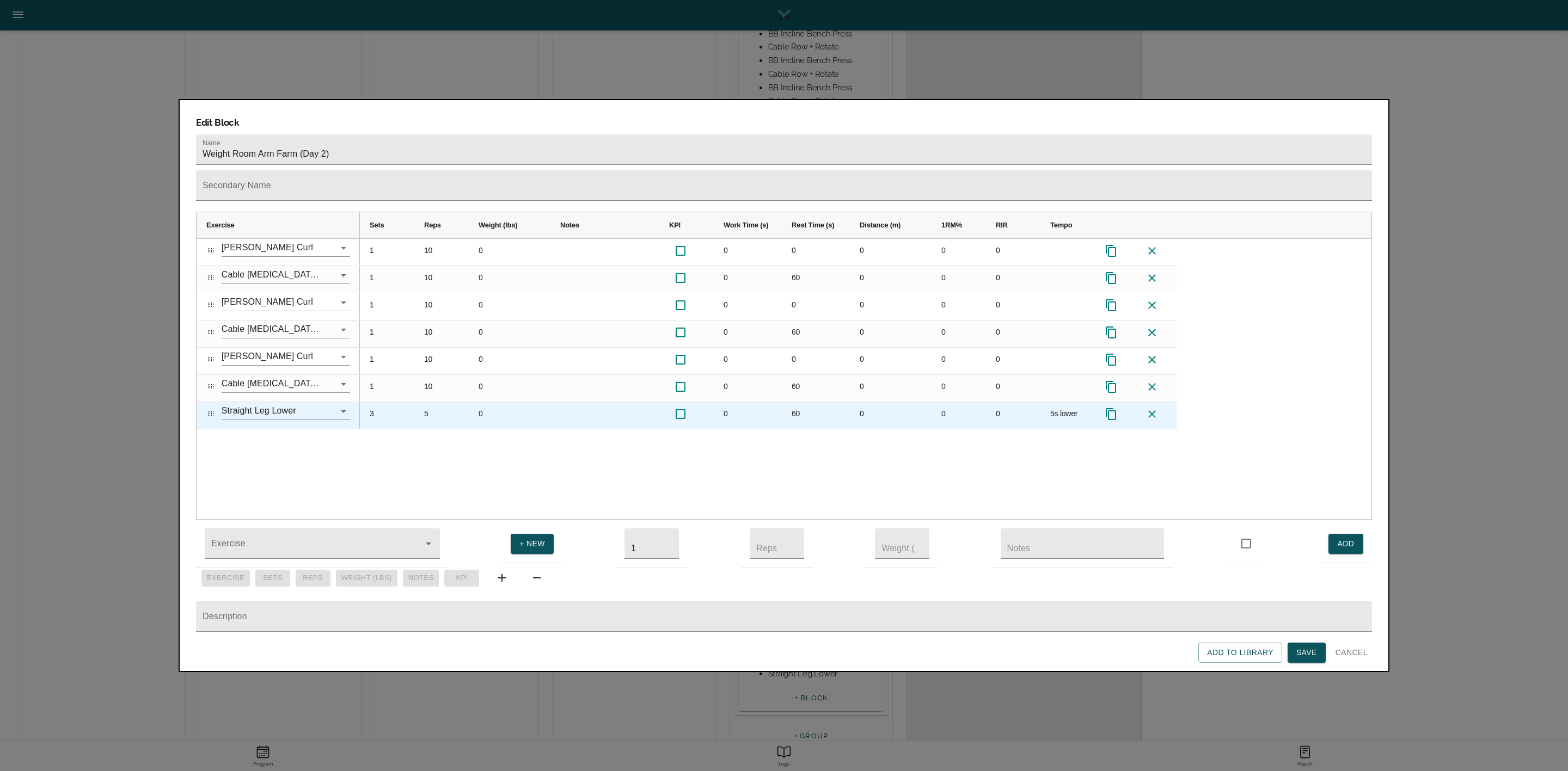
click at [371, 403] on div "3" at bounding box center [387, 416] width 54 height 27
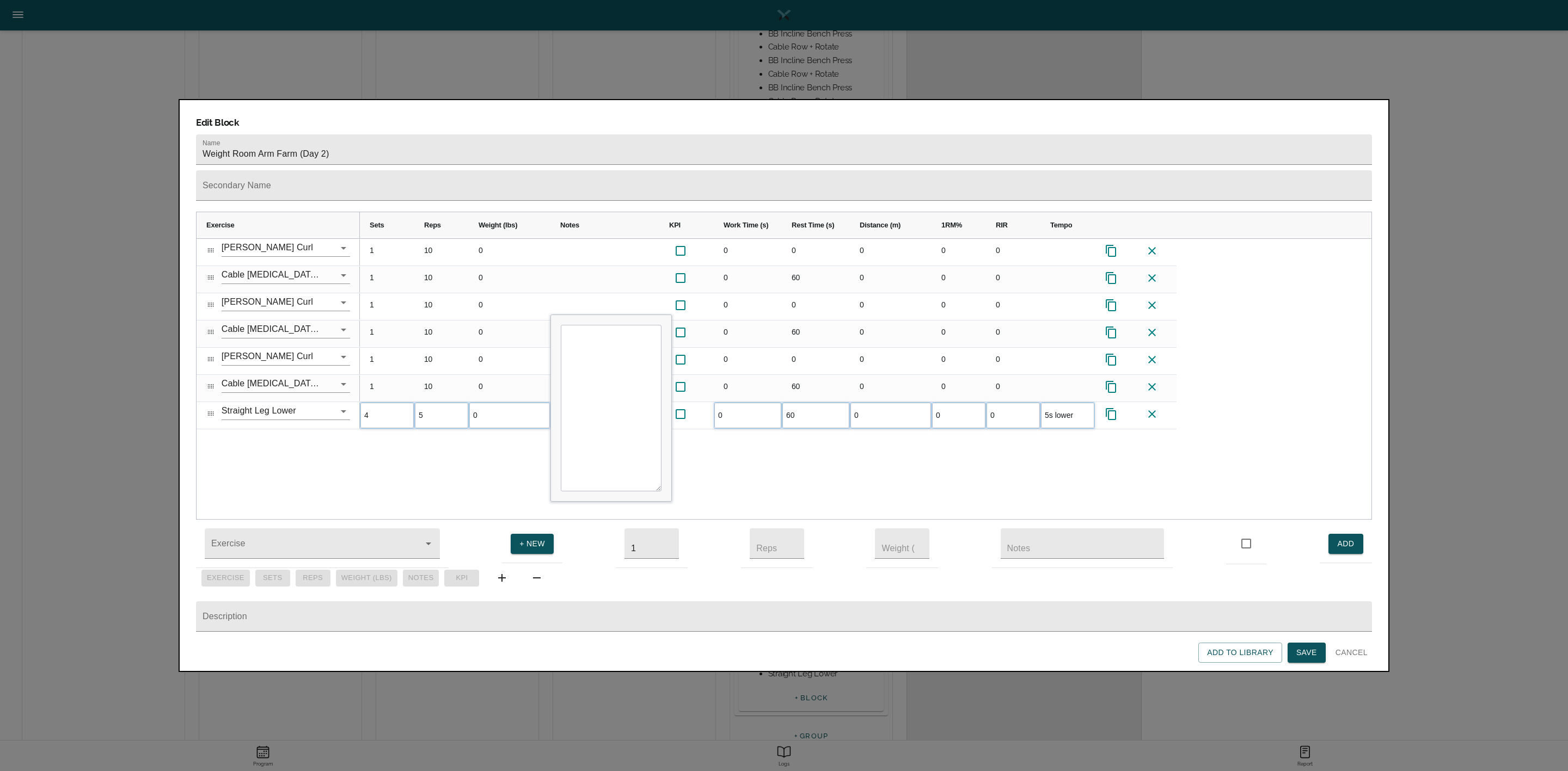
scroll to position [0, 0]
click at [423, 442] on div "1 10 0 0 0 0 0 0 1 10 0 0 60 0 0 0 1 10 0 0 0 0 0 0 1 10 0 0 60 0 0 0 1 10 0 0 …" at bounding box center [865, 379] width 1012 height 281
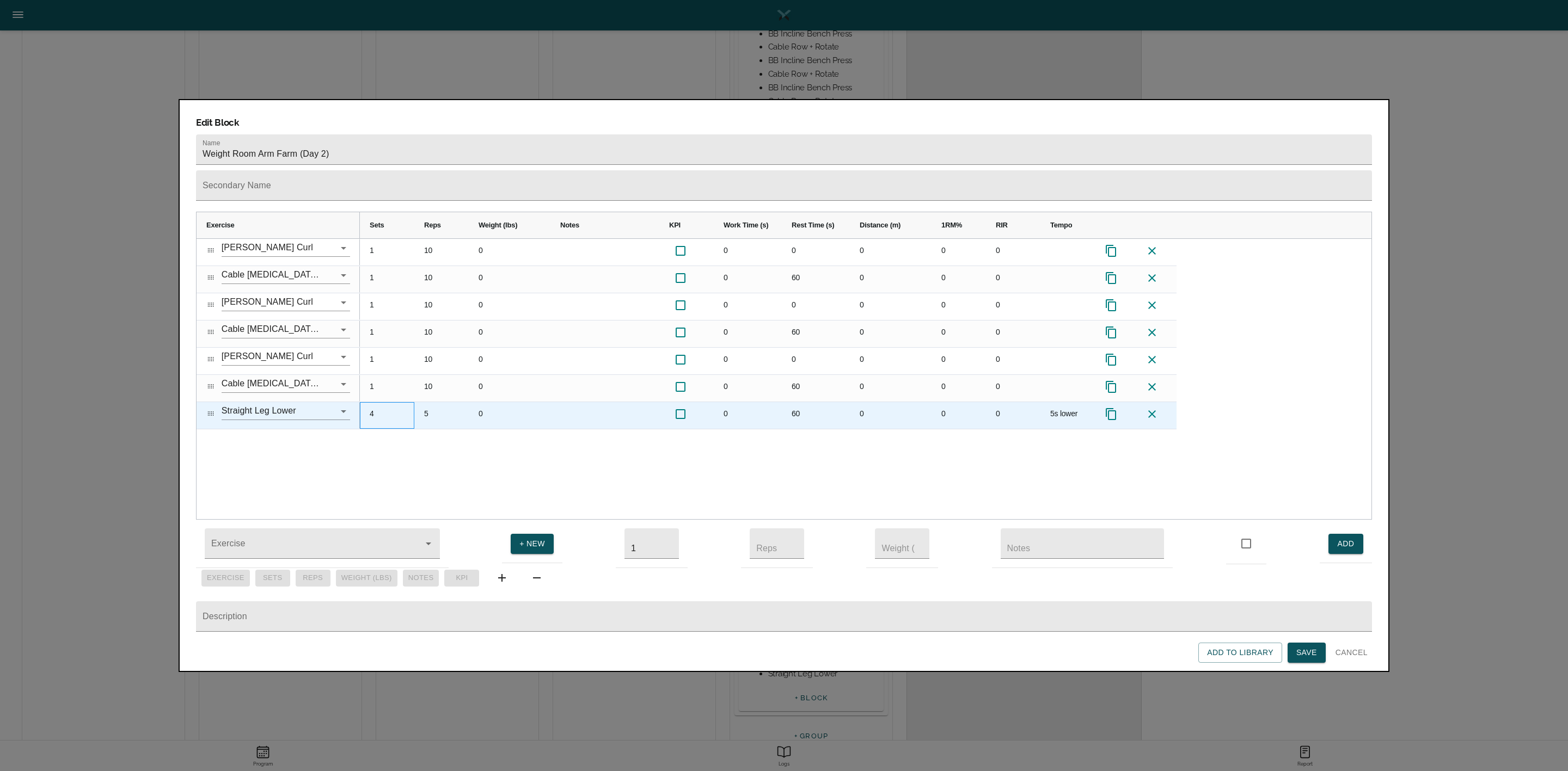
click at [373, 403] on div "4" at bounding box center [387, 416] width 54 height 27
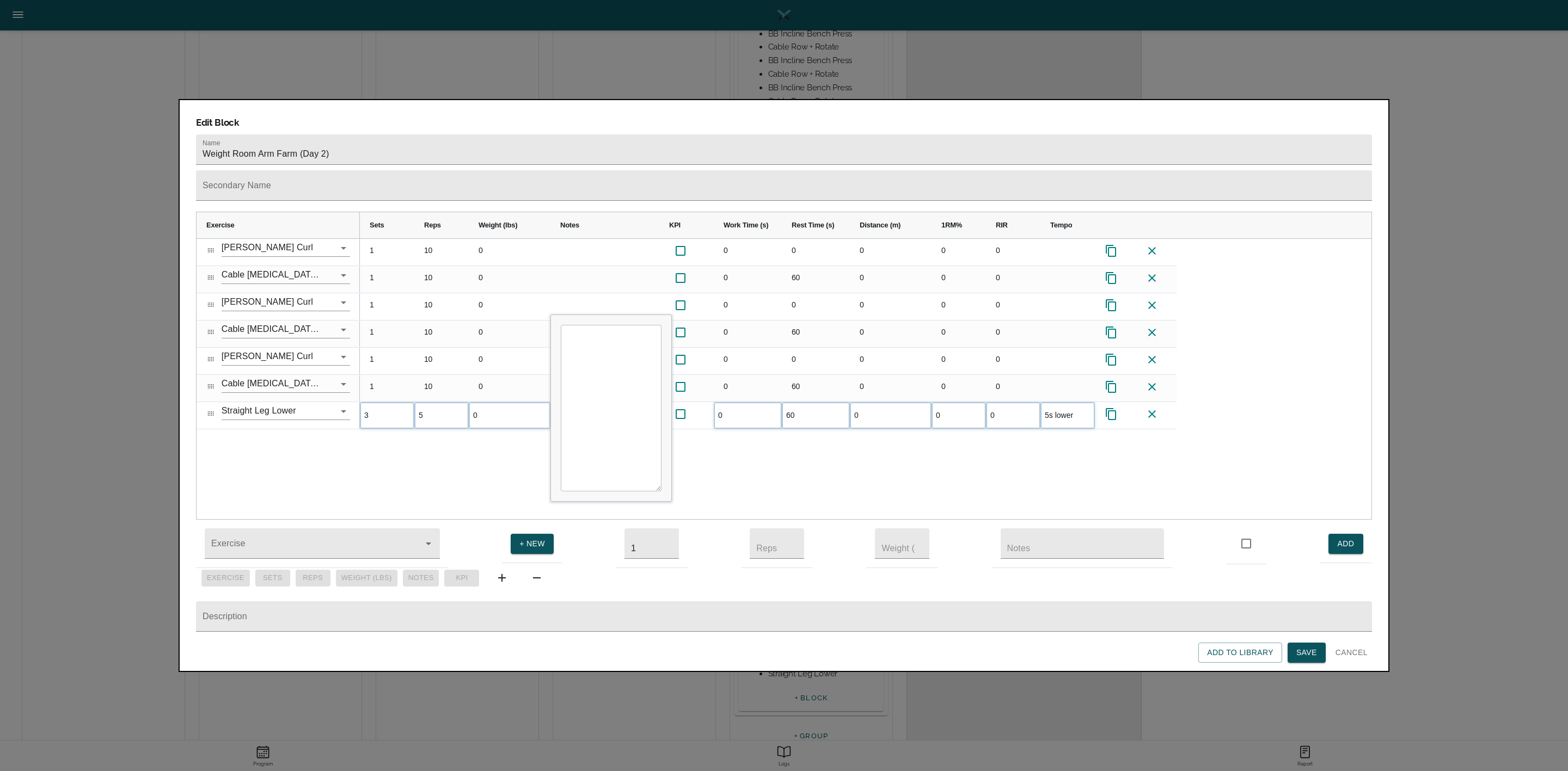
click at [513, 454] on div "1 10 0 0 0 0 0 0 1 10 0 0 60 0 0 0 1 10 0 0 0 0 0 0 1 10 0 0 60 0 0 0 1 10 0 0 …" at bounding box center [865, 379] width 1012 height 281
click at [1302, 652] on span "Save" at bounding box center [1307, 652] width 21 height 14
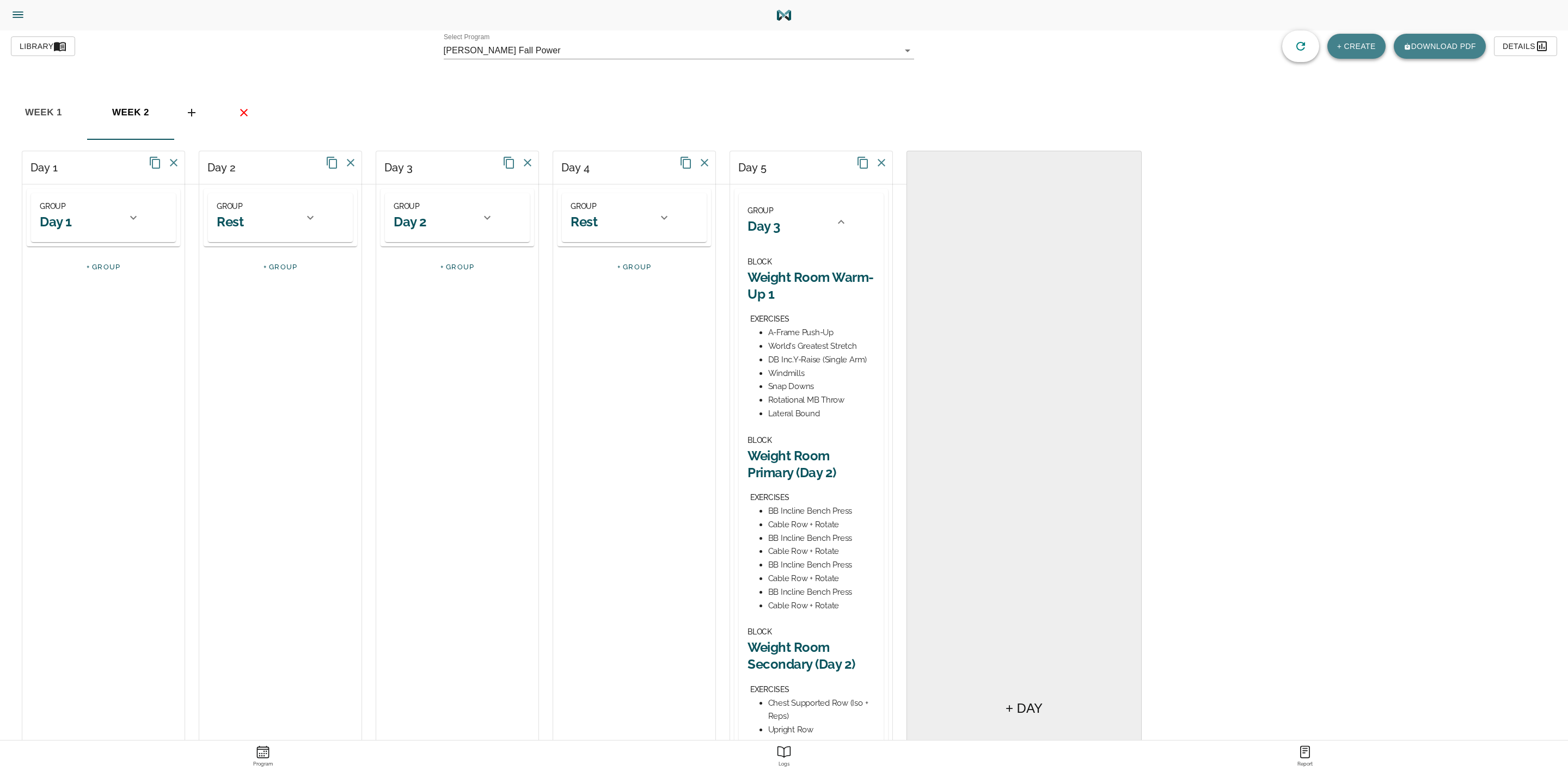
click at [843, 222] on icon at bounding box center [841, 222] width 13 height 13
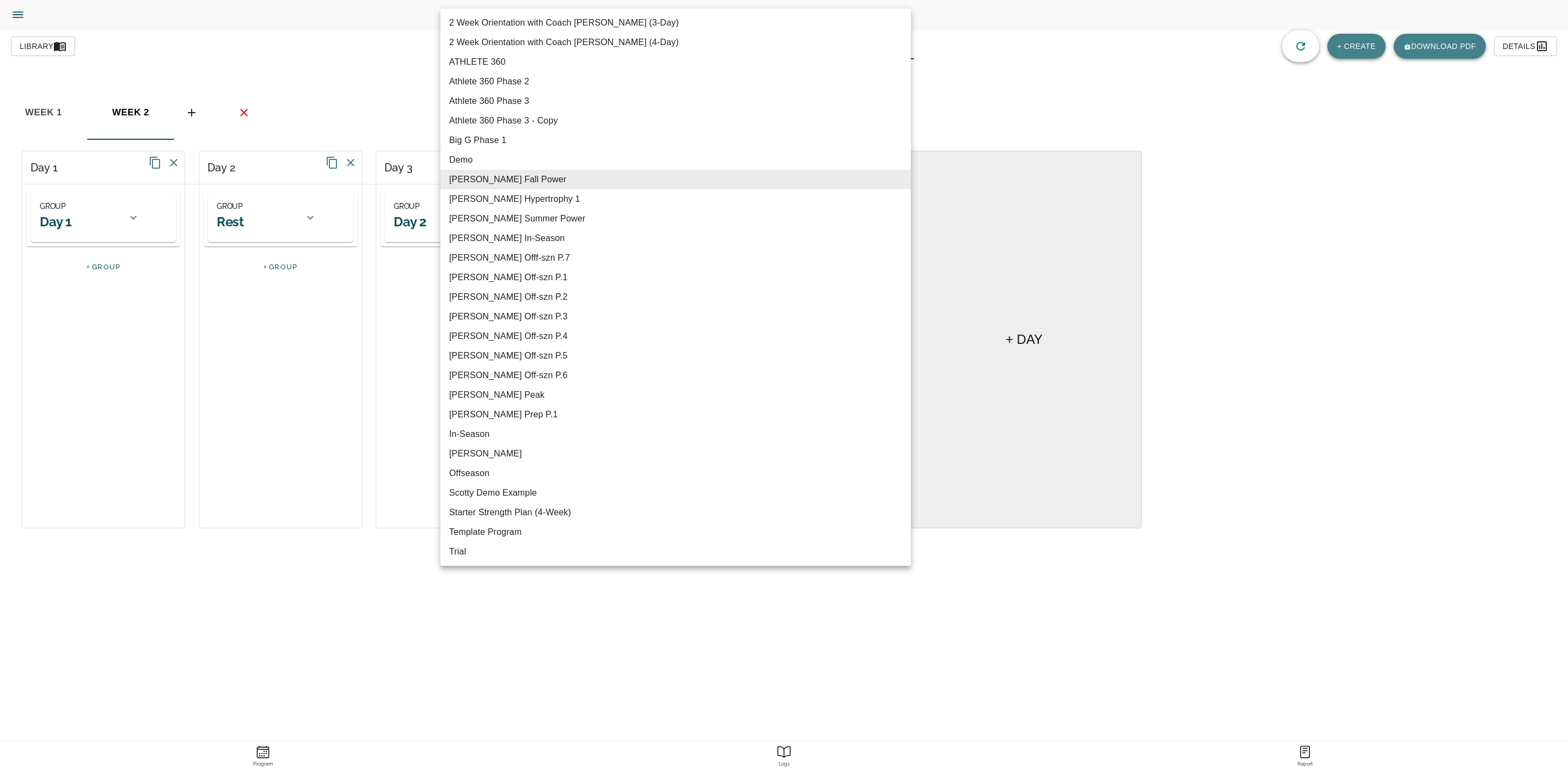
click at [647, 49] on body "[PERSON_NAME] Trainer Trainer Dashboard Program Builder Athlete Report One Rep …" at bounding box center [784, 416] width 1568 height 832
click at [534, 258] on li "[PERSON_NAME] Offf-szn P.7" at bounding box center [675, 258] width 470 height 20
type input "621"
type input "[PERSON_NAME] Offf-szn P.7"
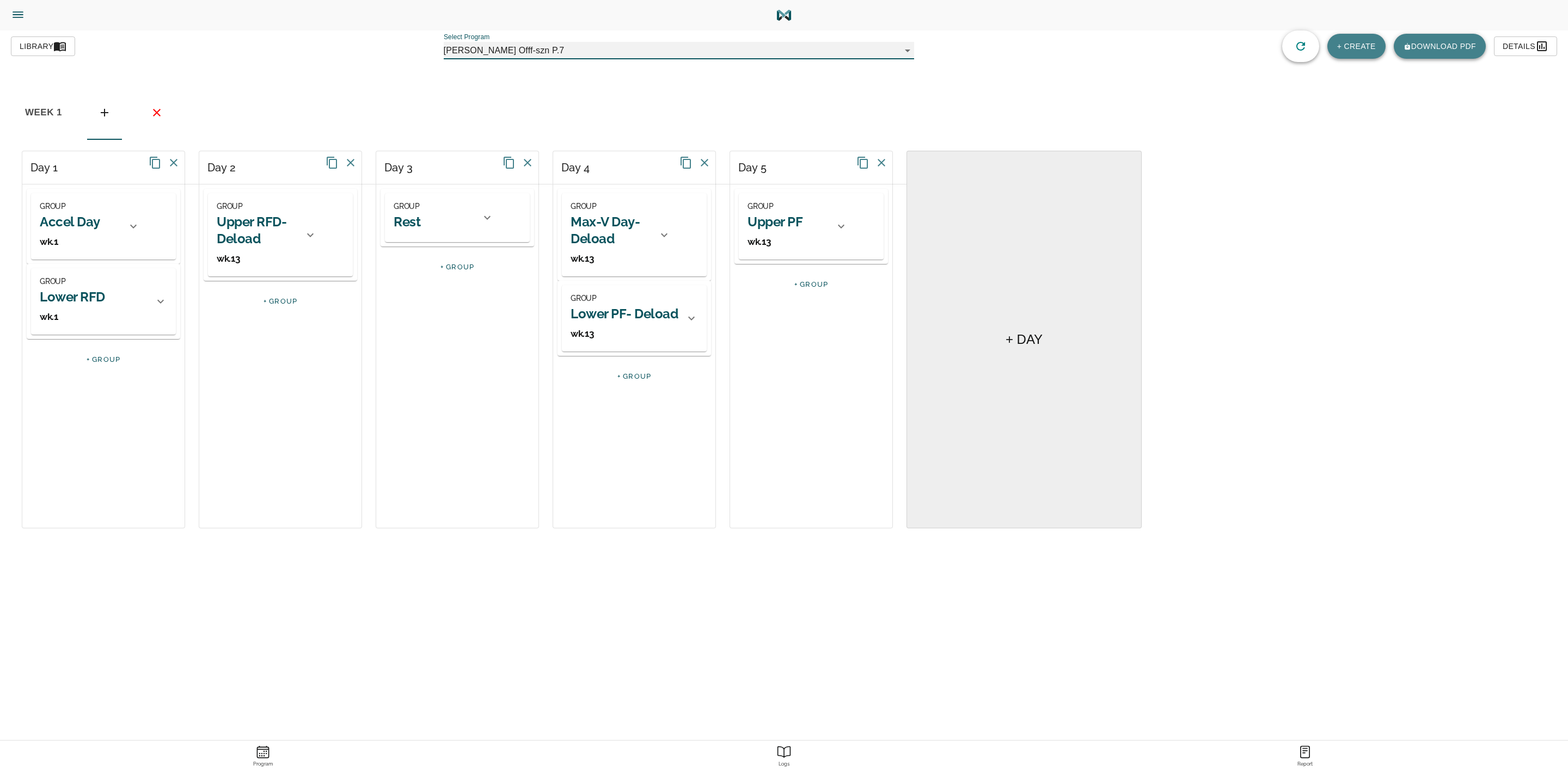
click at [302, 226] on div at bounding box center [310, 235] width 26 height 26
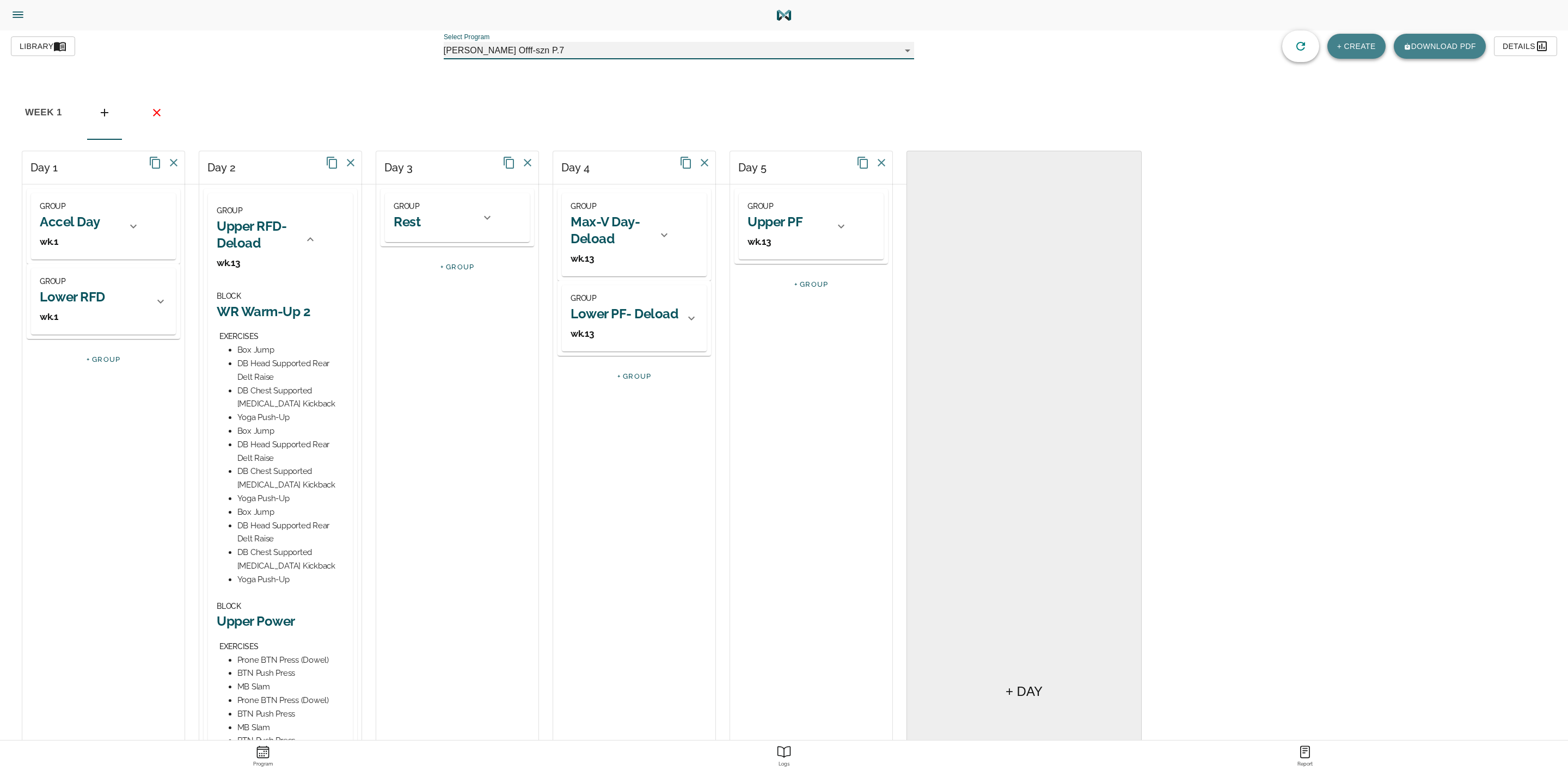
click at [265, 224] on h2 "Upper RFD- Deload" at bounding box center [256, 235] width 80 height 33
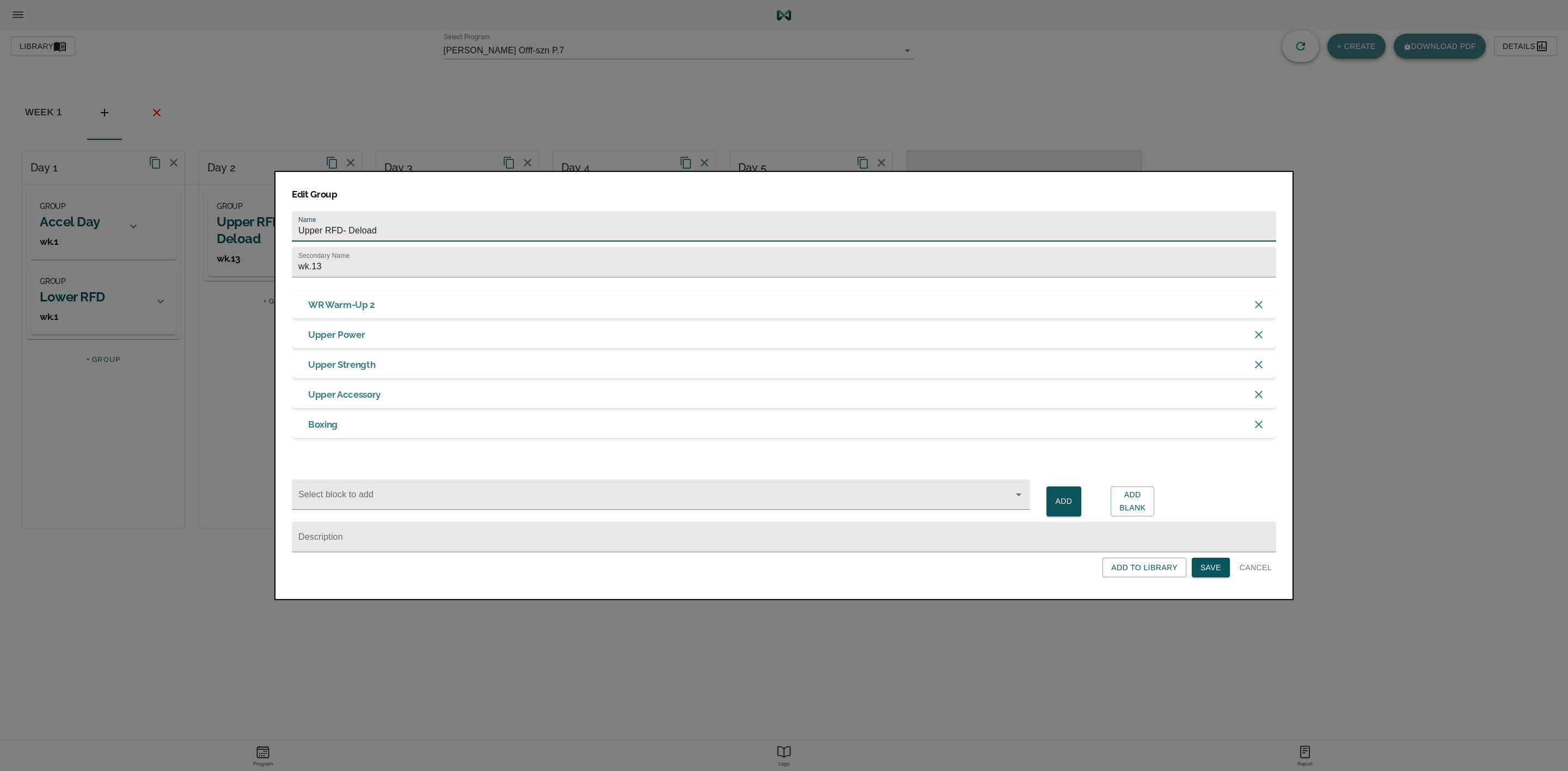
drag, startPoint x: 396, startPoint y: 218, endPoint x: 356, endPoint y: 228, distance: 41.2
click at [341, 227] on input "Upper RFD- Deload" at bounding box center [784, 226] width 985 height 30
type input "Upper RFD"
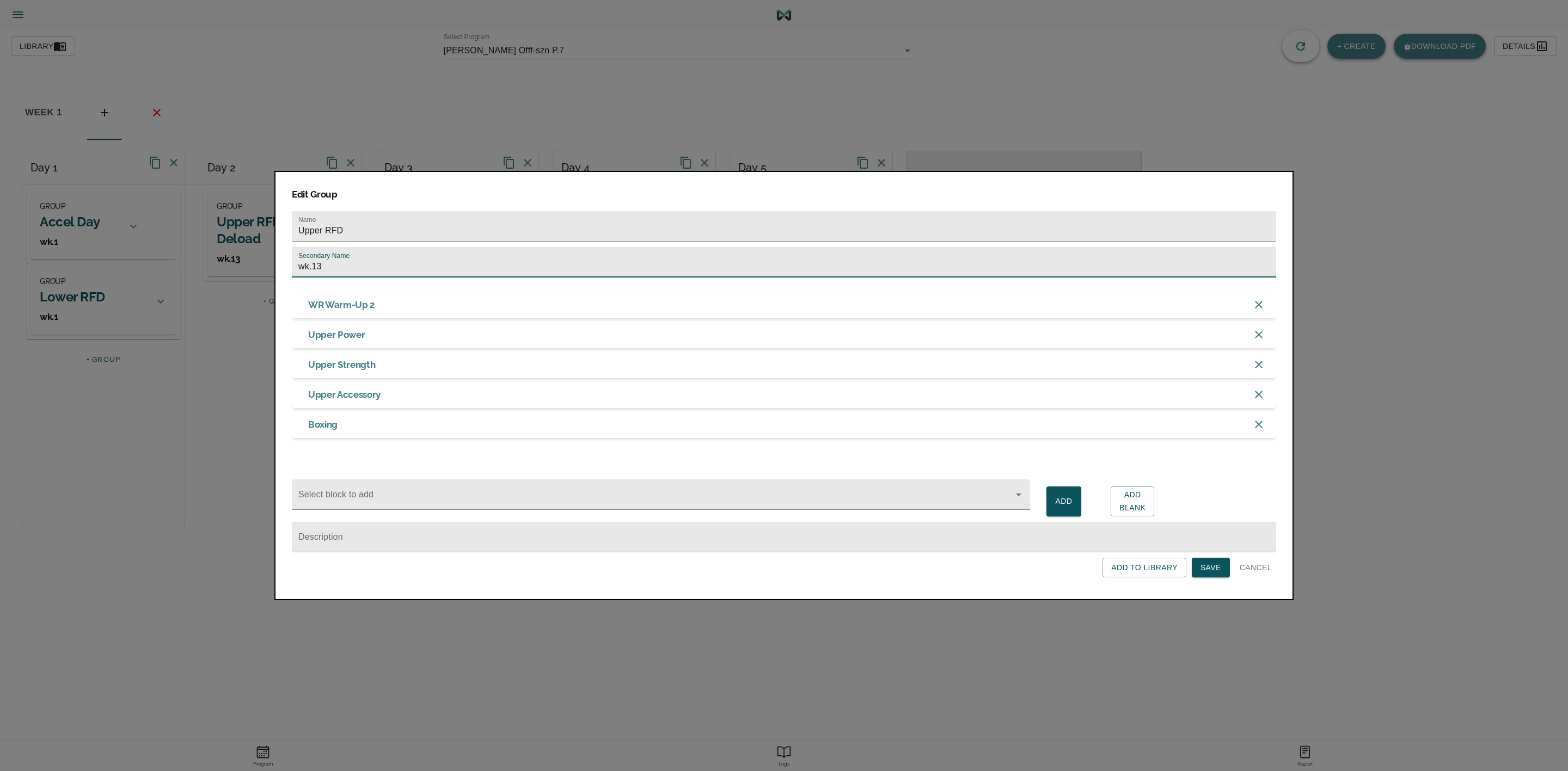
click at [353, 255] on input "wk.13" at bounding box center [784, 263] width 985 height 30
type input "wk.1"
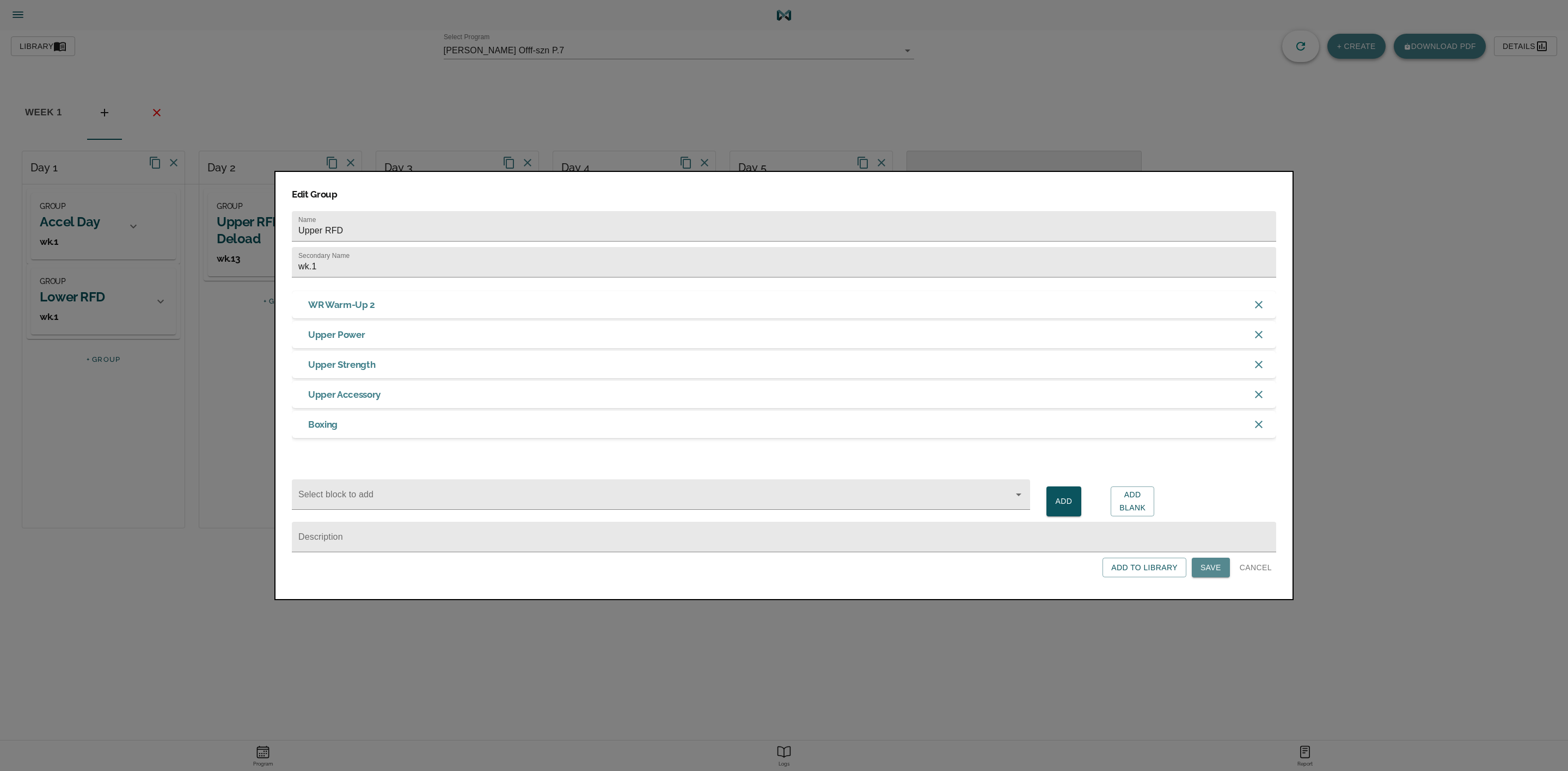
click at [1220, 571] on span "Save" at bounding box center [1211, 567] width 21 height 14
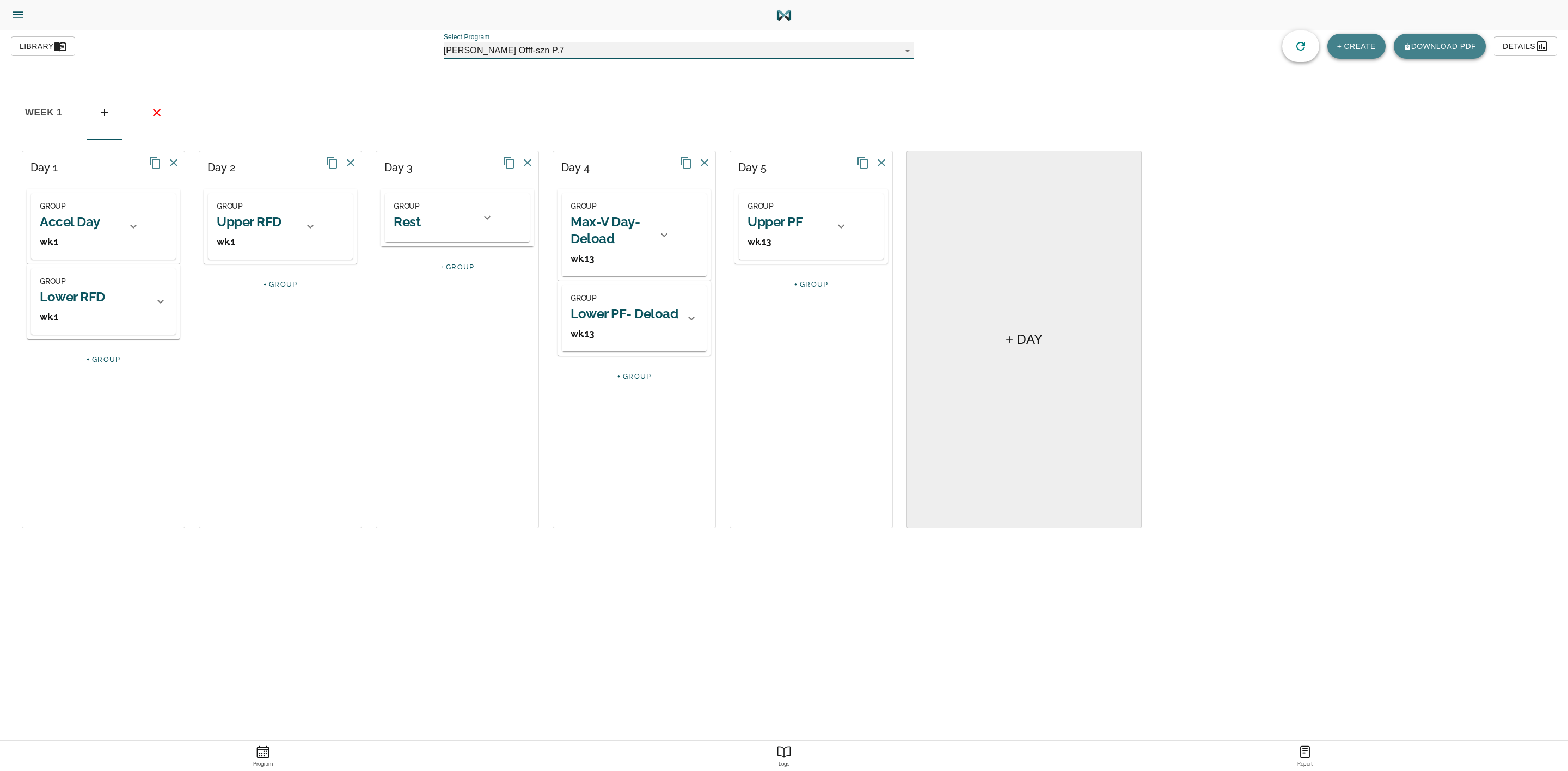
click at [294, 224] on div "GROUP Upper RFD wk.1" at bounding box center [256, 226] width 80 height 53
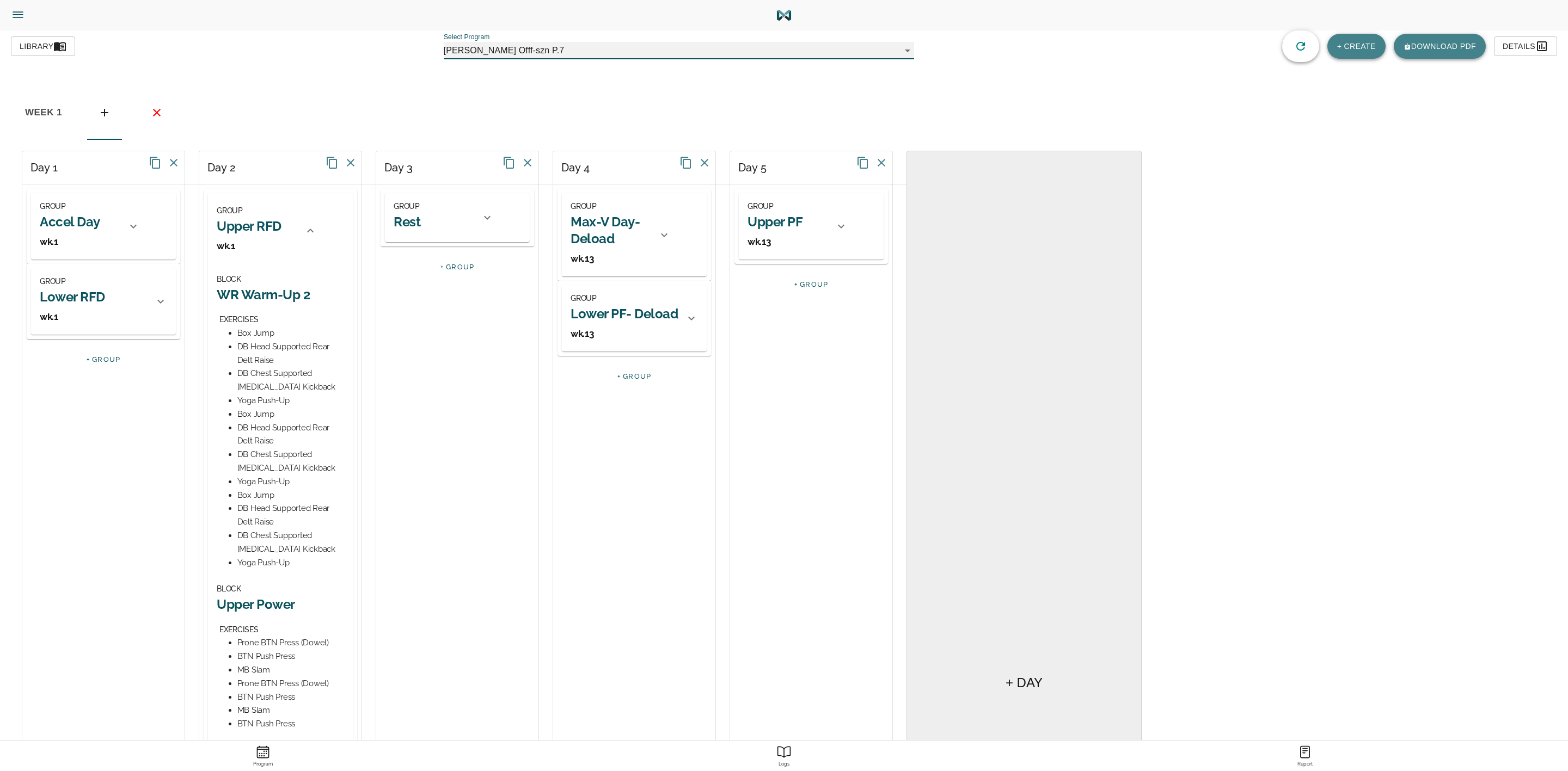
click at [273, 291] on h2 "WR Warm-Up 2" at bounding box center [280, 294] width 127 height 17
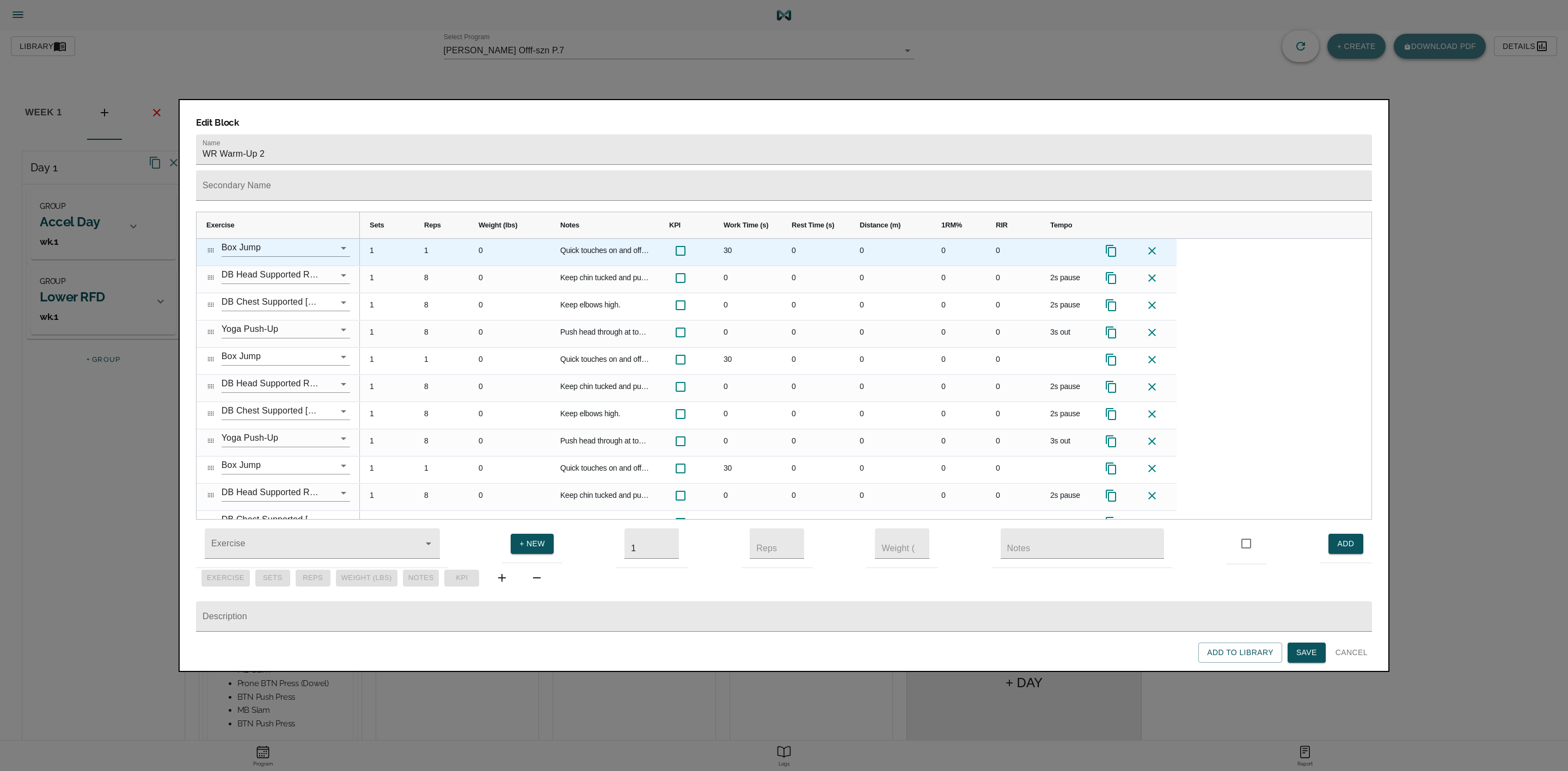
click at [624, 239] on div "Quick touches on and off box- use 6" box." at bounding box center [605, 252] width 109 height 27
click at [625, 239] on div "Quick touches on and off box- use 6" box." at bounding box center [605, 252] width 109 height 27
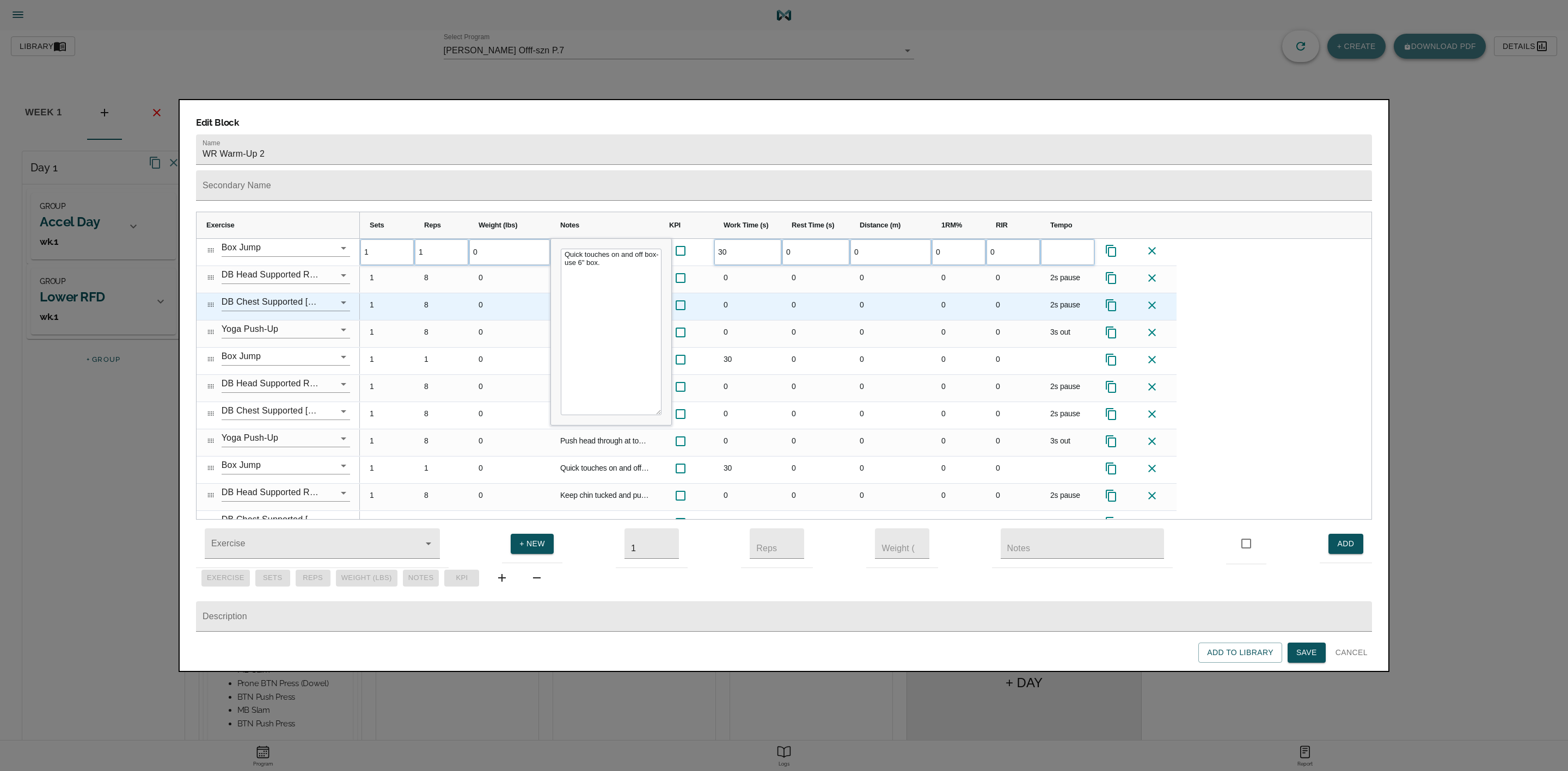
click at [528, 294] on div "0" at bounding box center [509, 307] width 82 height 27
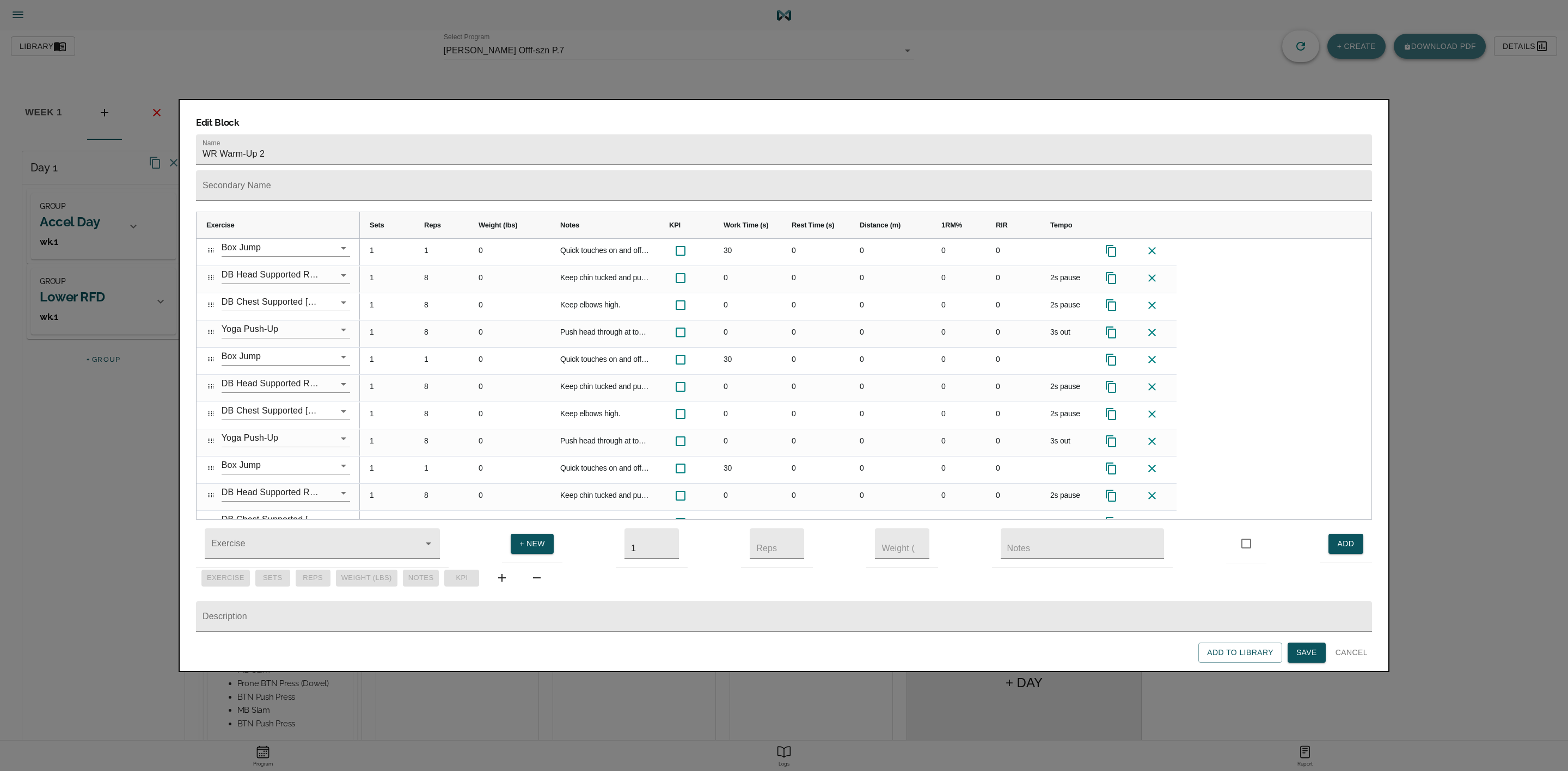
click at [127, 372] on div at bounding box center [784, 385] width 1568 height 771
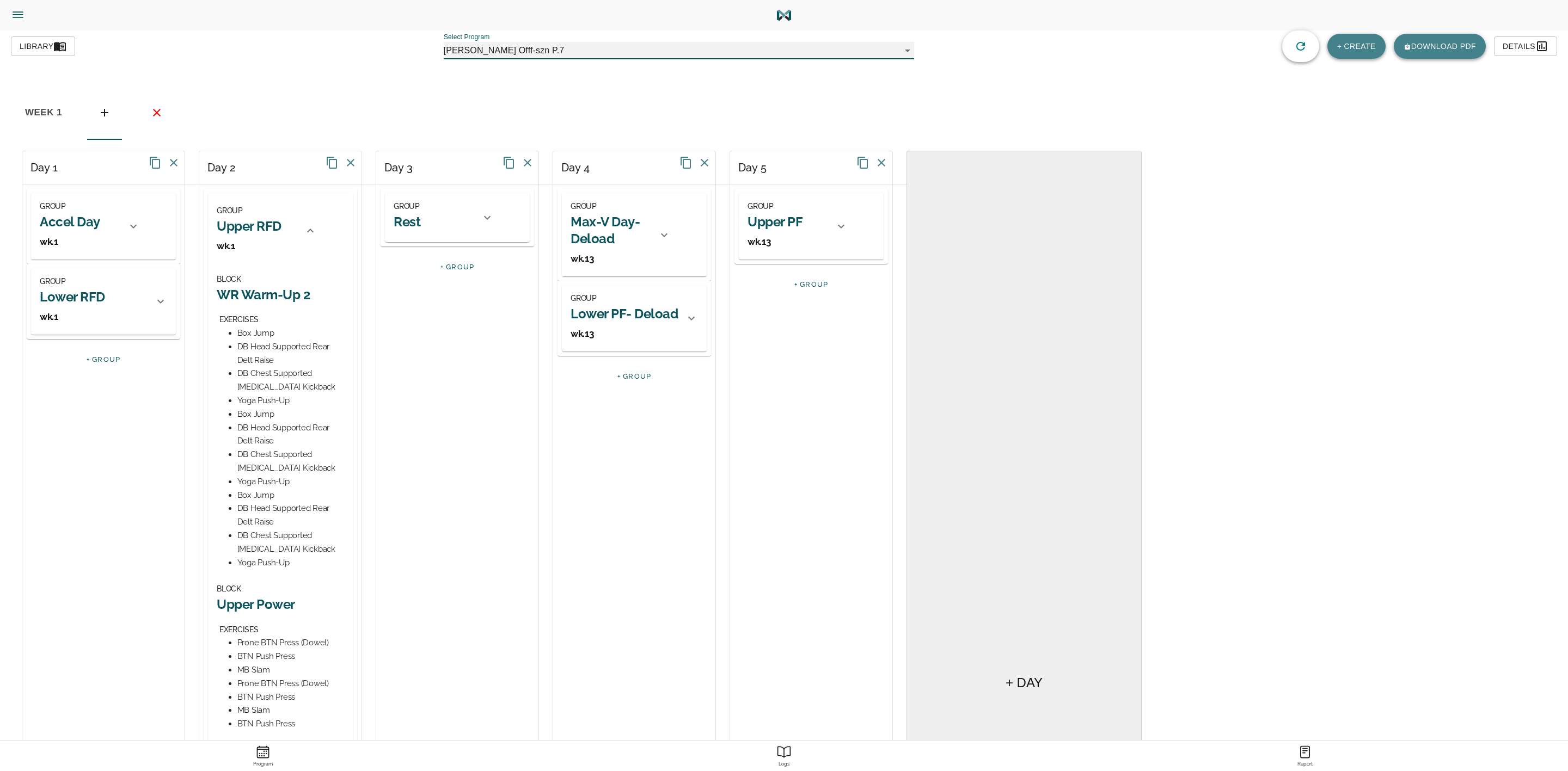
click at [152, 236] on div "GROUP Accel Day wk.1 BLOCK Multi-Directional Speed Warm-Up EXERCISES Glute Brid…" at bounding box center [103, 226] width 145 height 66
click at [135, 232] on icon at bounding box center [133, 226] width 13 height 13
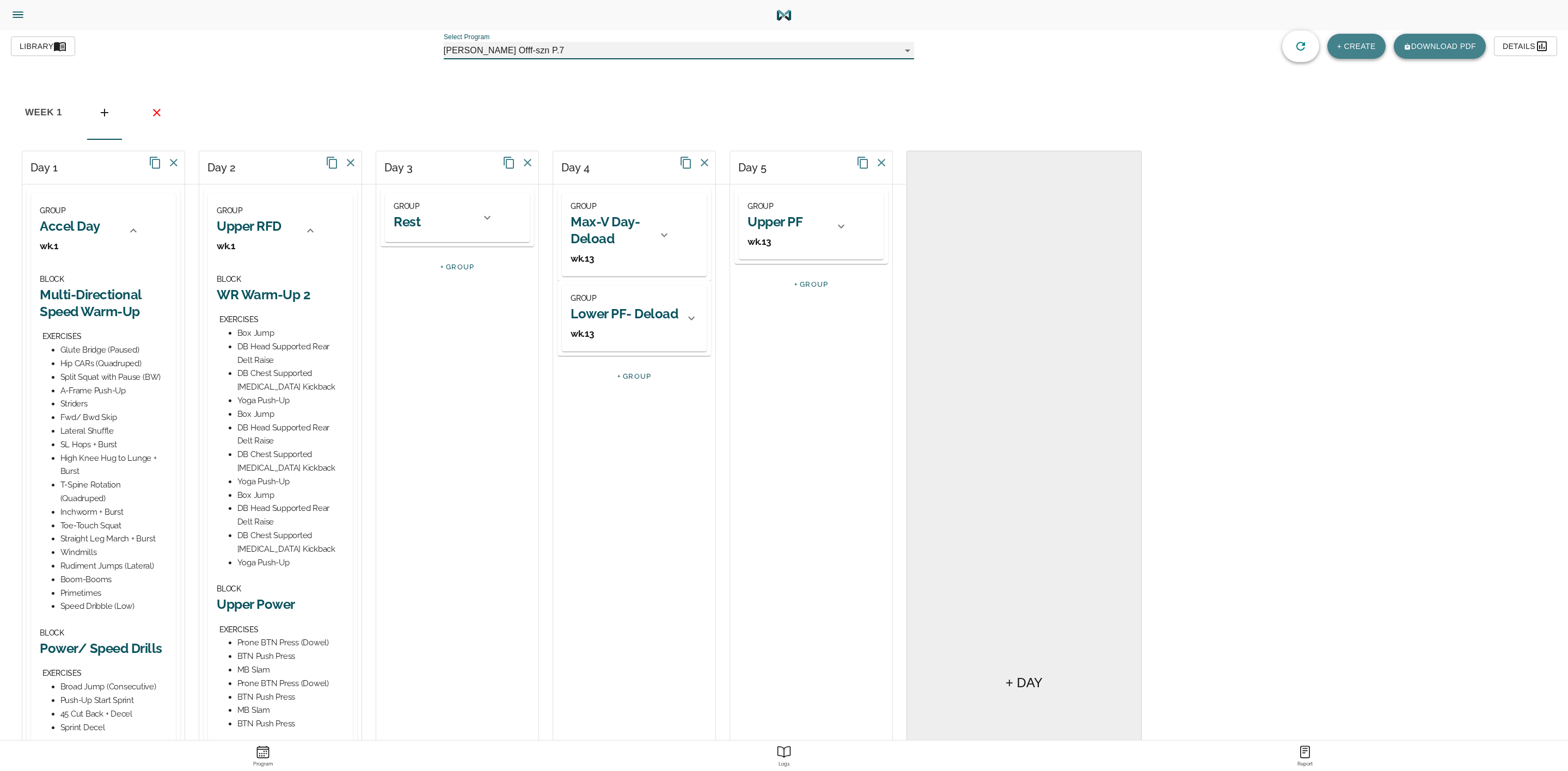
click at [128, 231] on icon at bounding box center [133, 231] width 13 height 13
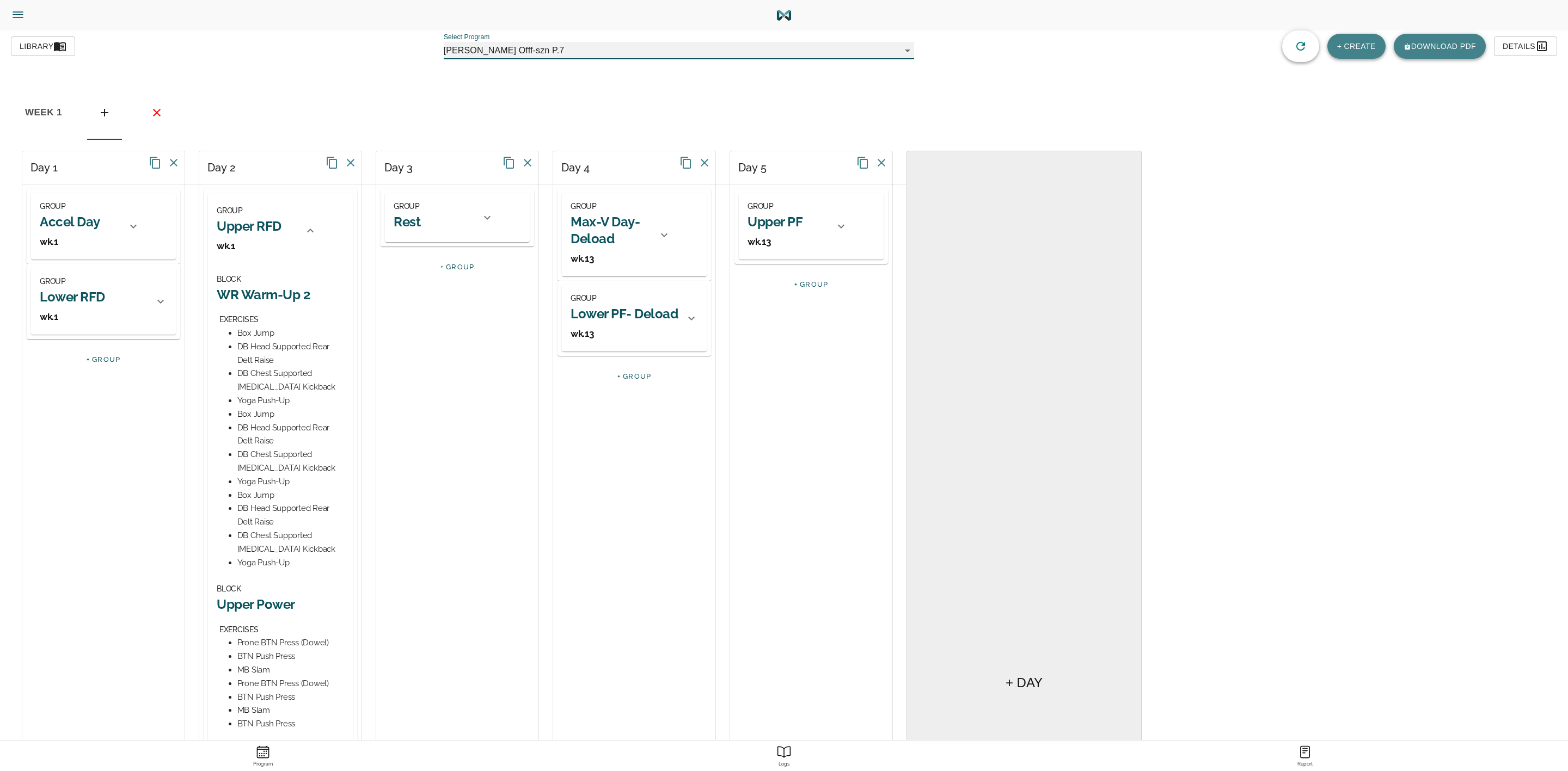
click at [153, 293] on div at bounding box center [160, 302] width 26 height 26
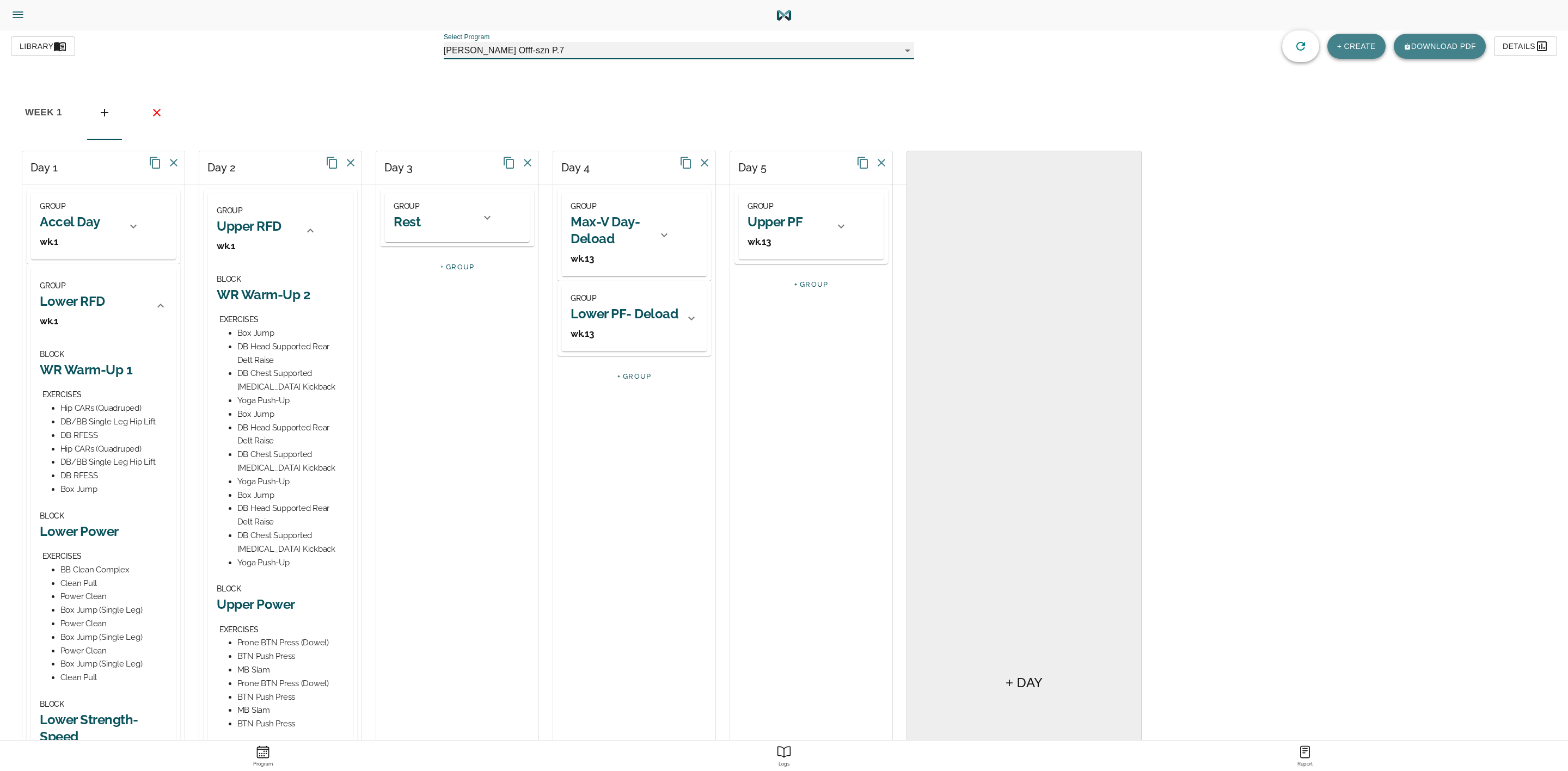
click at [103, 363] on h2 "WR Warm-Up 1" at bounding box center [103, 369] width 127 height 17
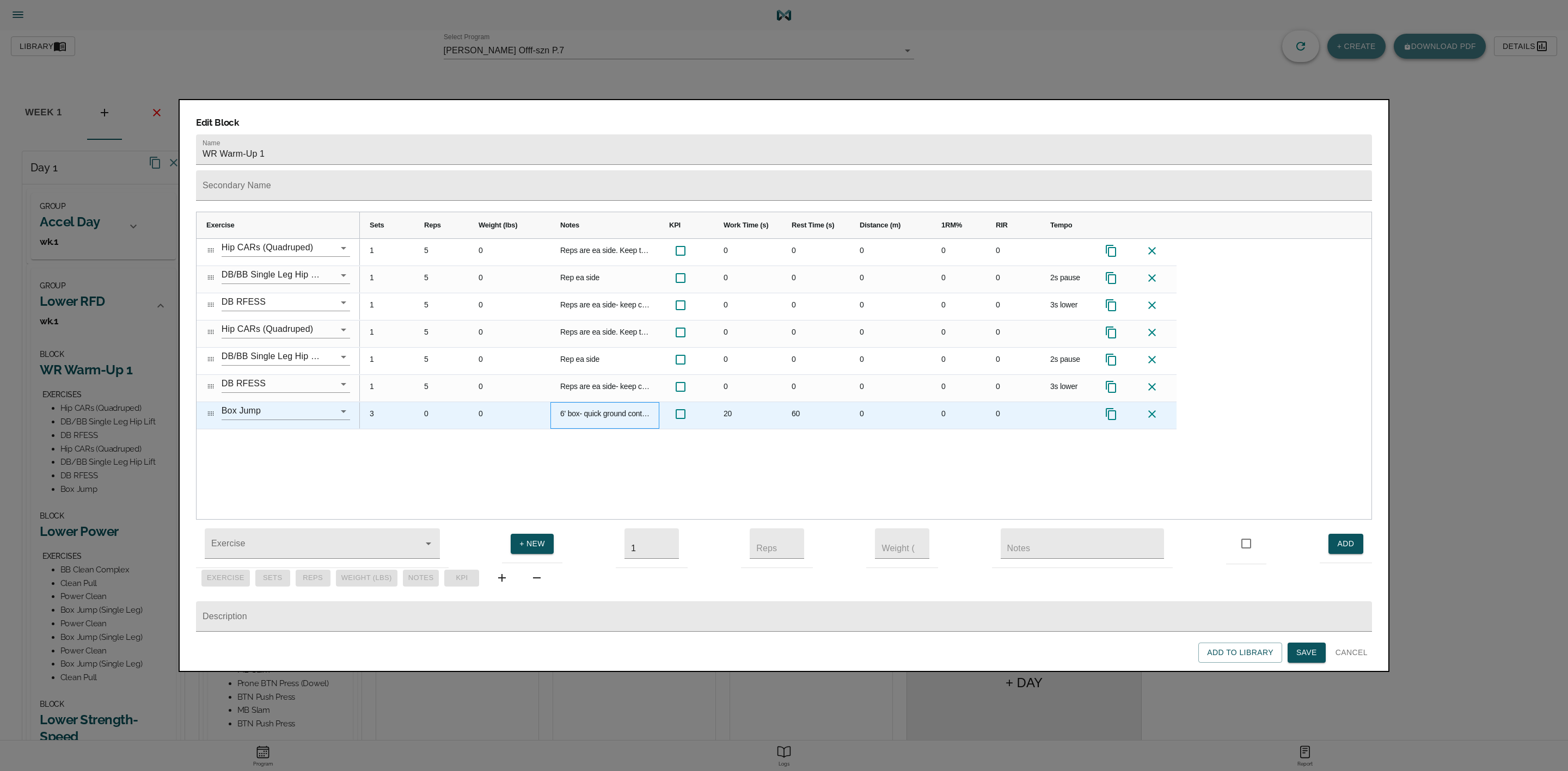
click at [591, 403] on div "6' box- quick ground contacts on and off box for time." at bounding box center [605, 416] width 109 height 27
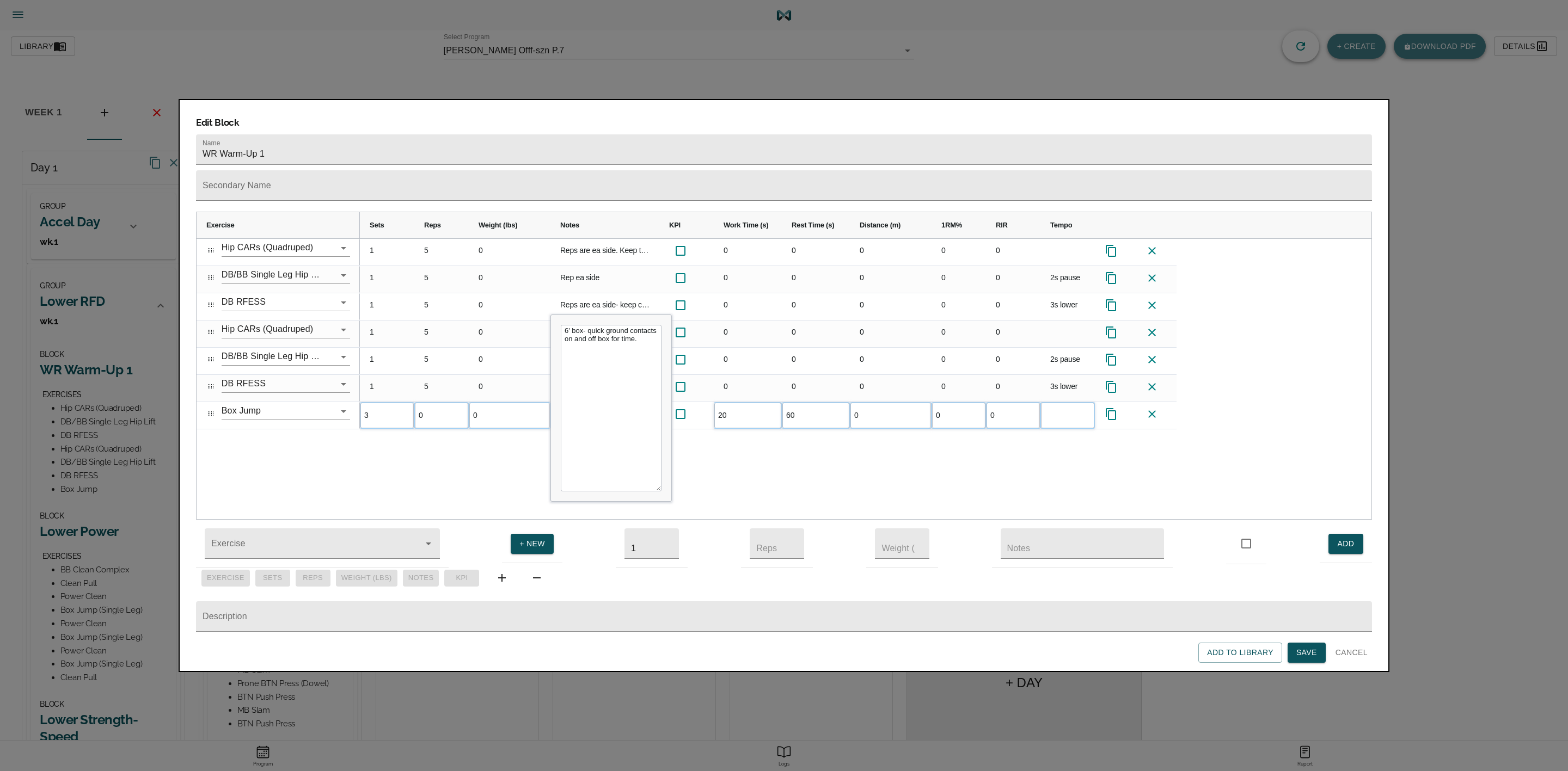
click at [568, 325] on textarea "6' box- quick ground contacts on and off box for time." at bounding box center [611, 407] width 101 height 166
type textarea "12' box- quick ground contacts on and off box for time."
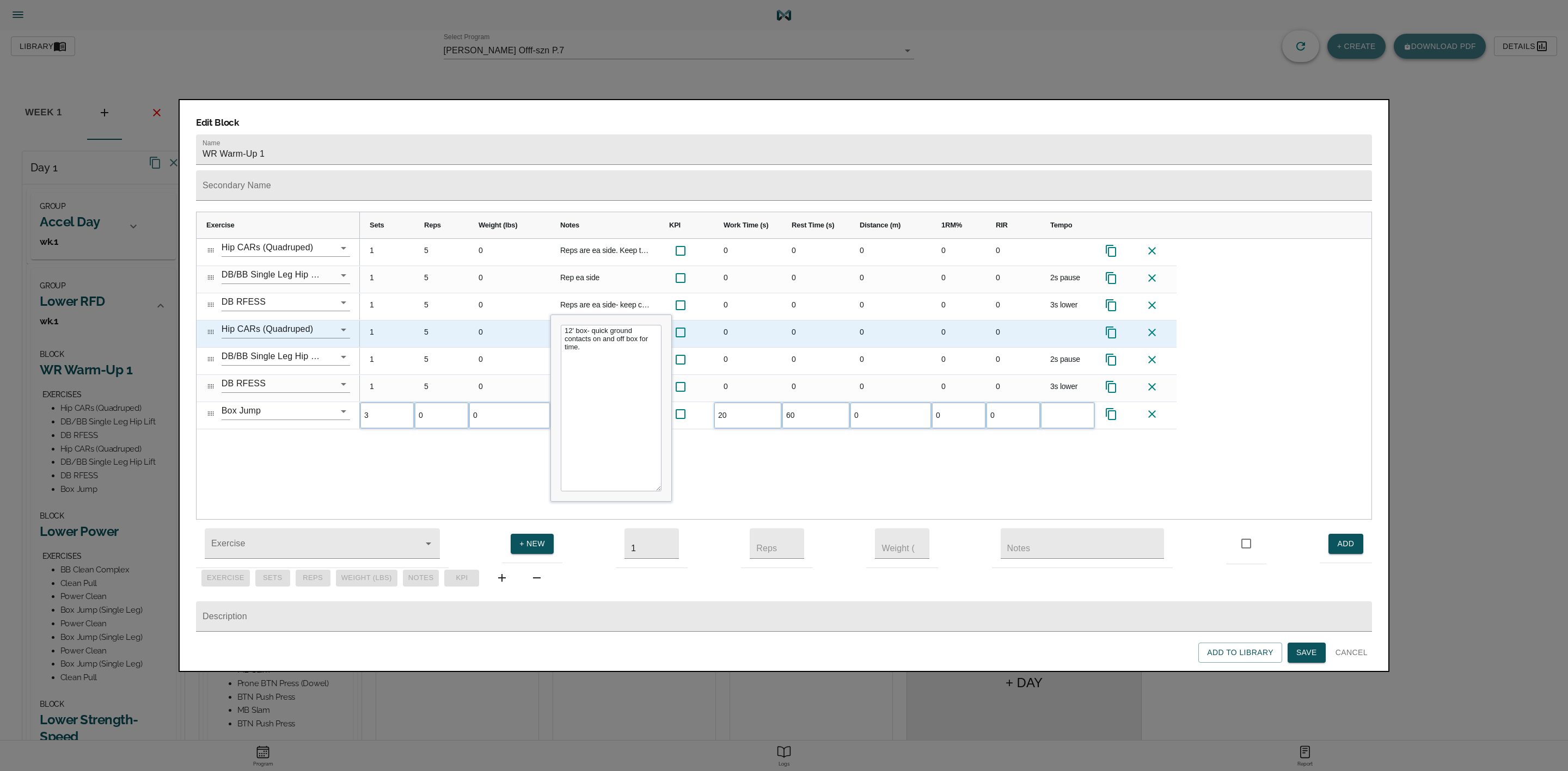
click at [740, 321] on div "0" at bounding box center [748, 334] width 68 height 27
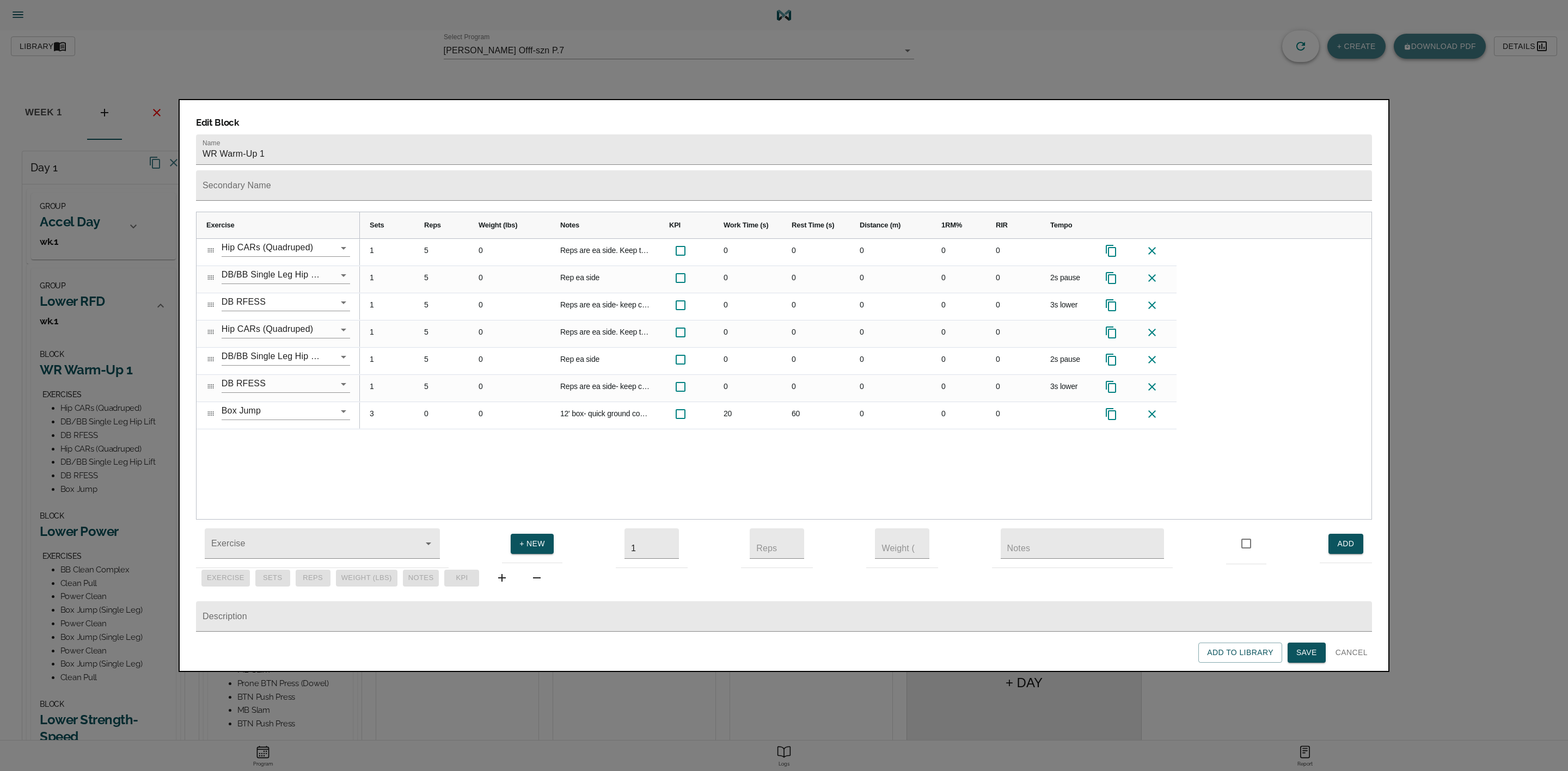
click at [1305, 654] on span "Save" at bounding box center [1307, 652] width 21 height 14
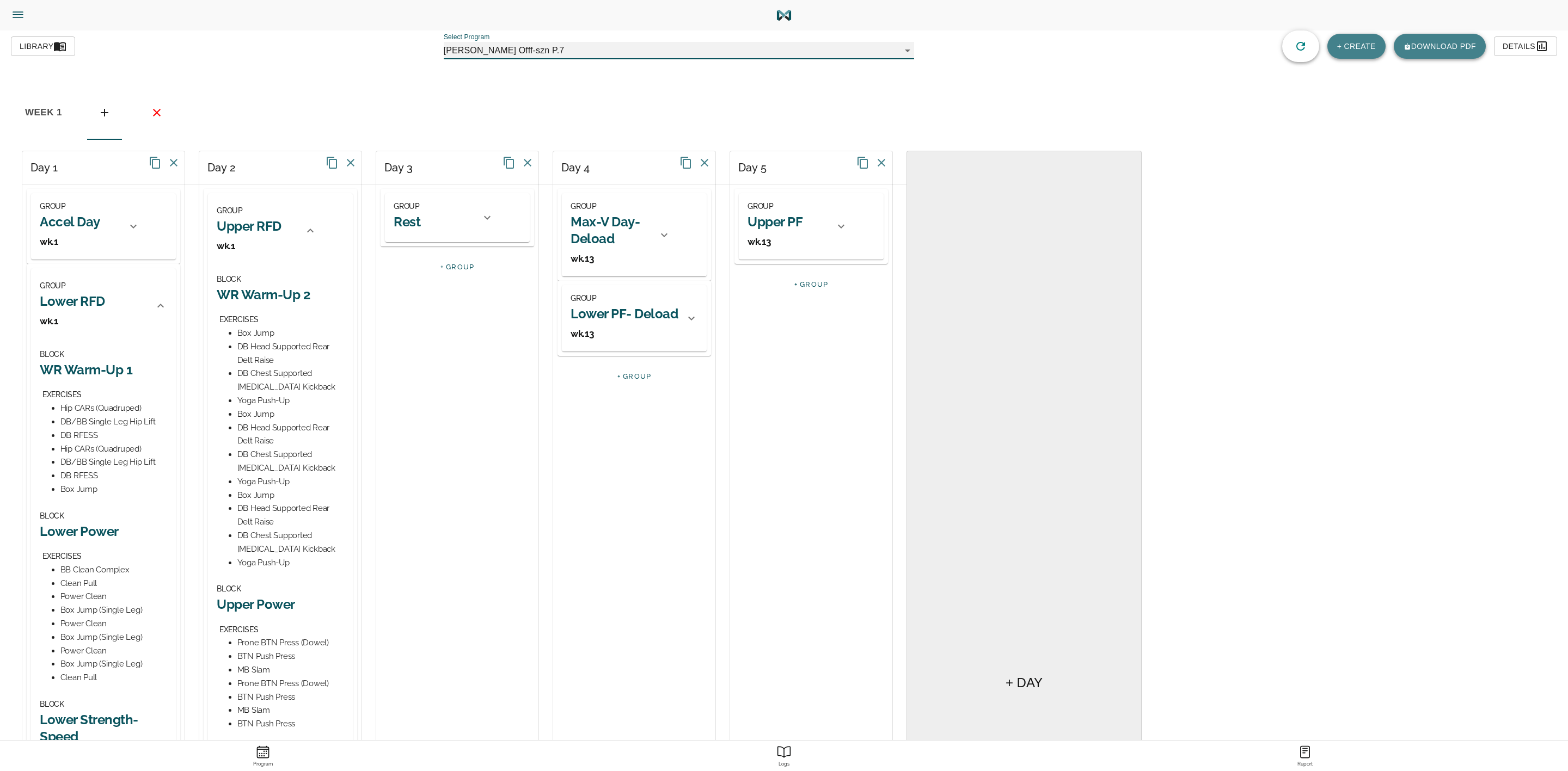
click at [273, 290] on h2 "WR Warm-Up 2" at bounding box center [280, 294] width 127 height 17
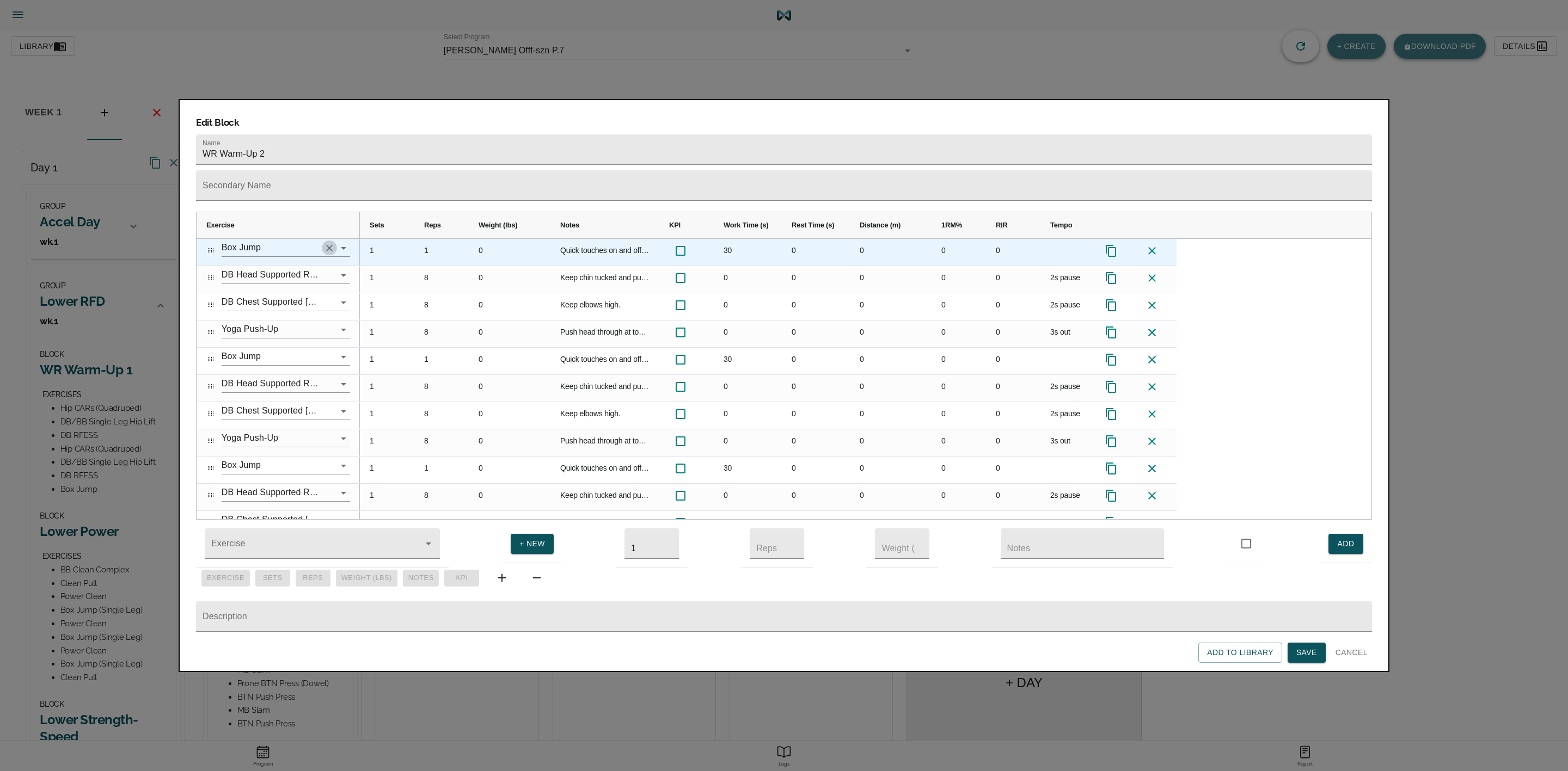
click at [327, 245] on icon "Clear" at bounding box center [330, 248] width 6 height 6
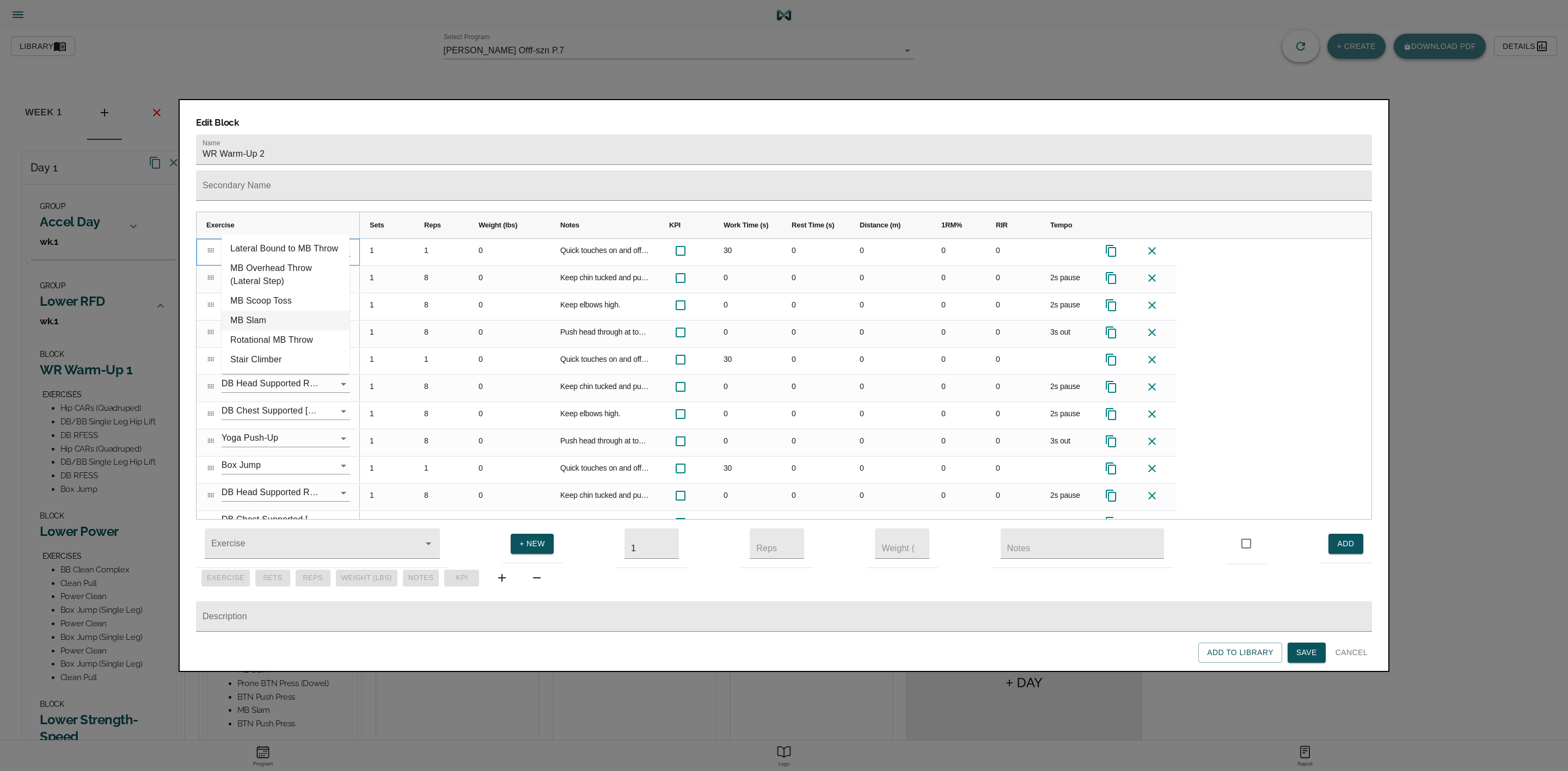
click at [263, 321] on li "MB Slam" at bounding box center [285, 321] width 128 height 20
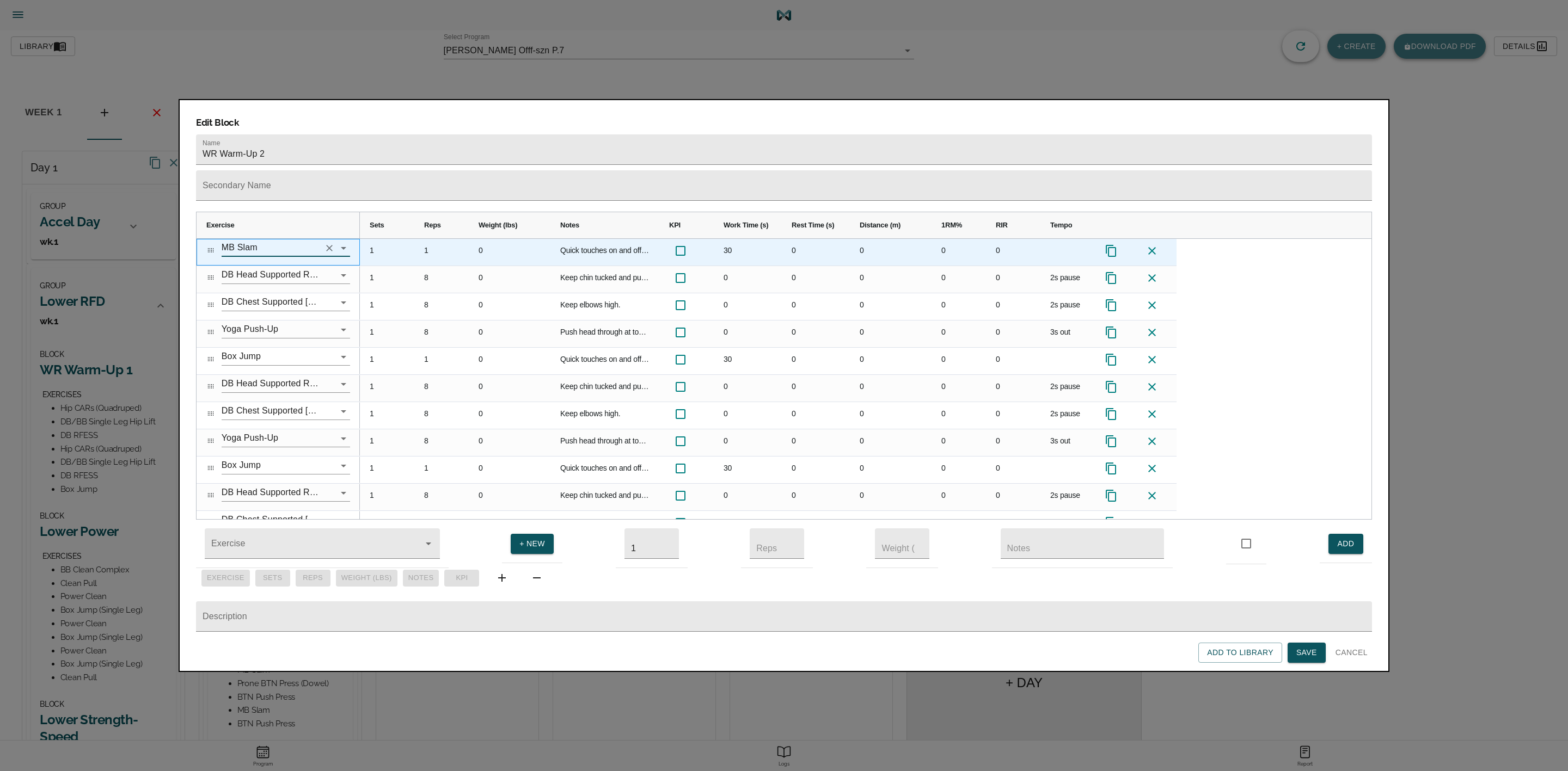
type input "MB Slam"
click at [433, 239] on div "1" at bounding box center [442, 252] width 54 height 27
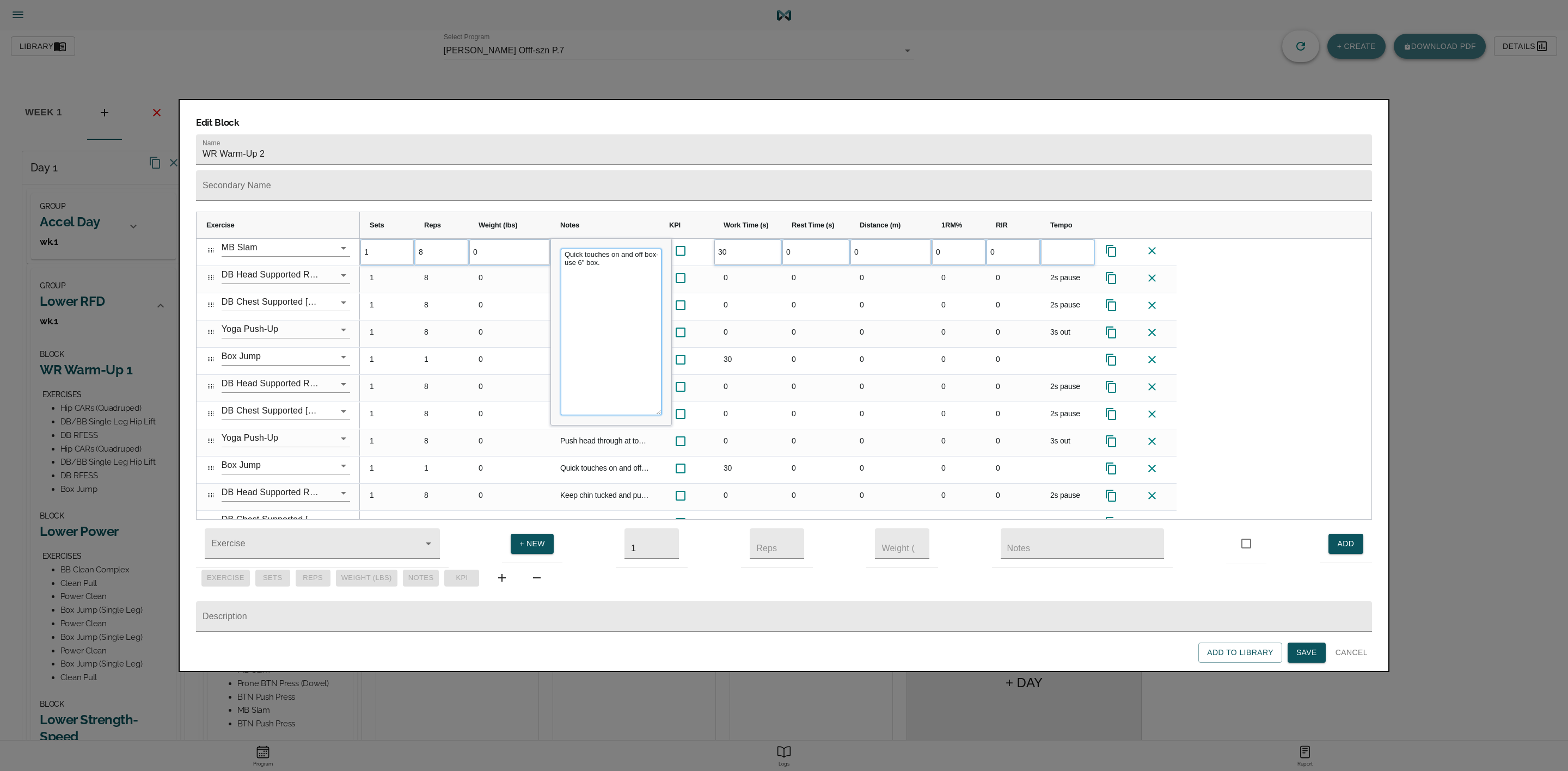
drag, startPoint x: 632, startPoint y: 242, endPoint x: 560, endPoint y: 227, distance: 73.5
click at [559, 239] on div "Quick touches on and off box- use 6" box." at bounding box center [610, 332] width 120 height 186
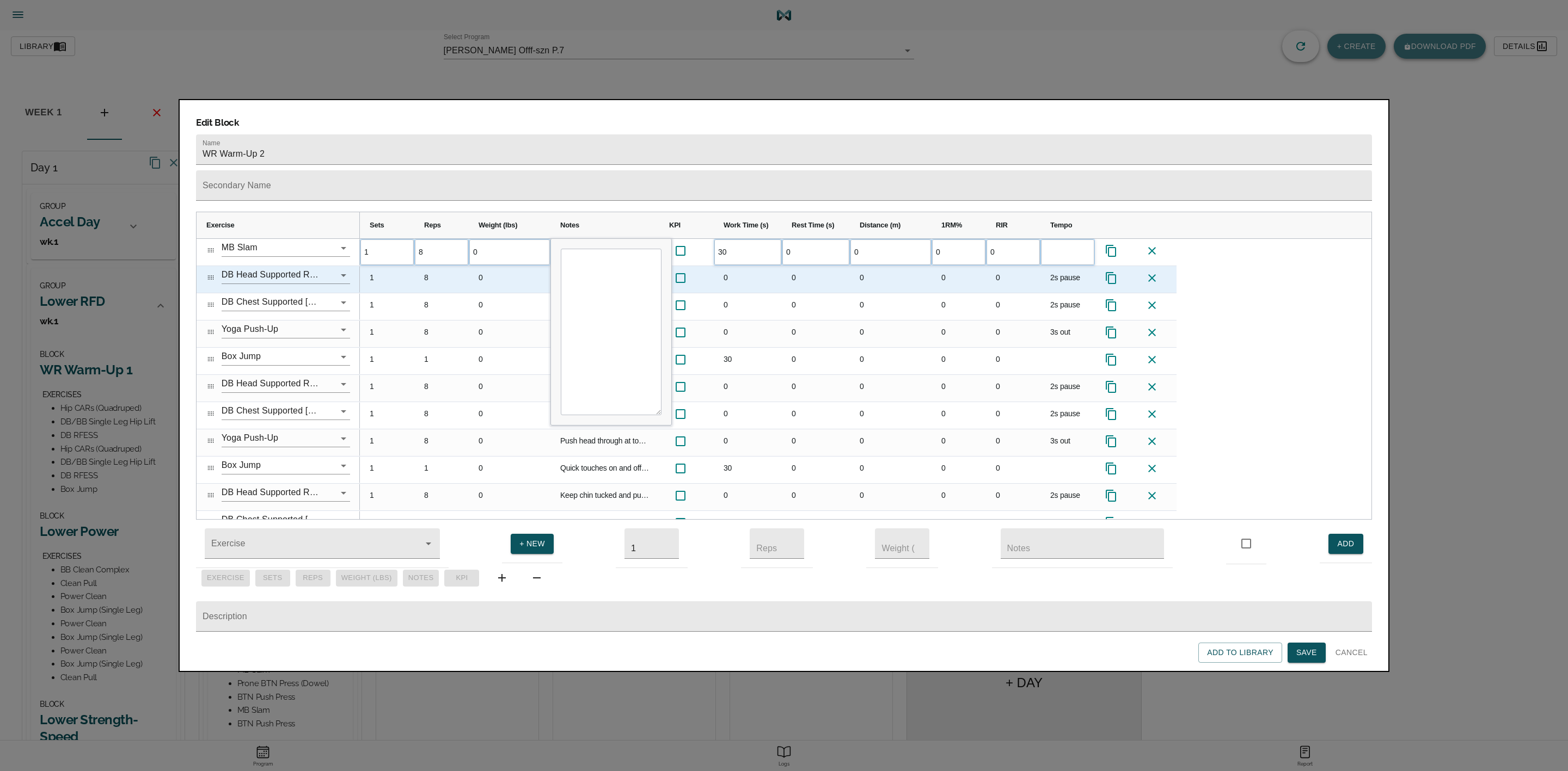
click at [523, 294] on div "0" at bounding box center [509, 307] width 82 height 27
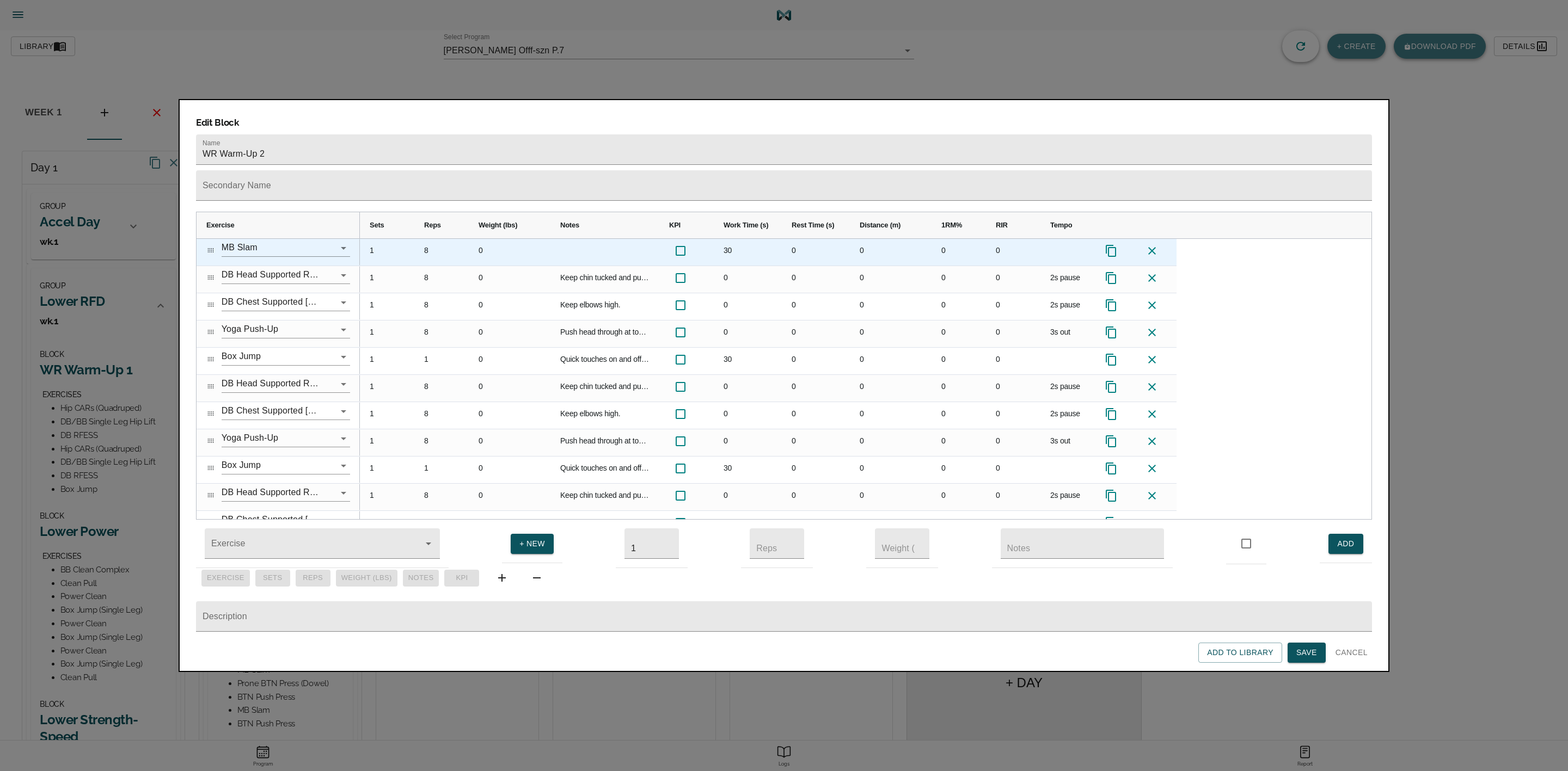
click at [727, 239] on div "30" at bounding box center [748, 252] width 68 height 27
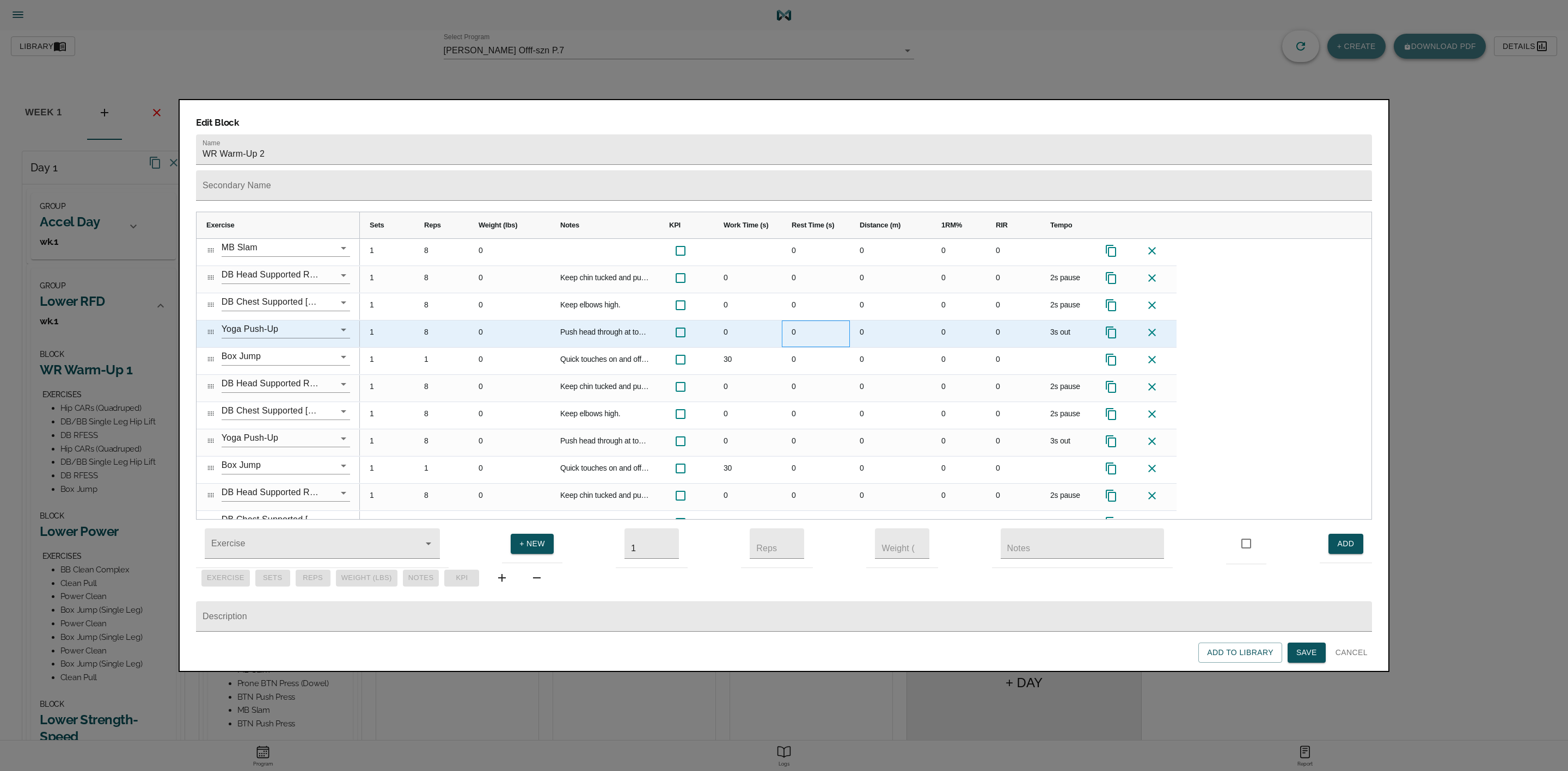
click at [827, 321] on div "0" at bounding box center [816, 334] width 68 height 27
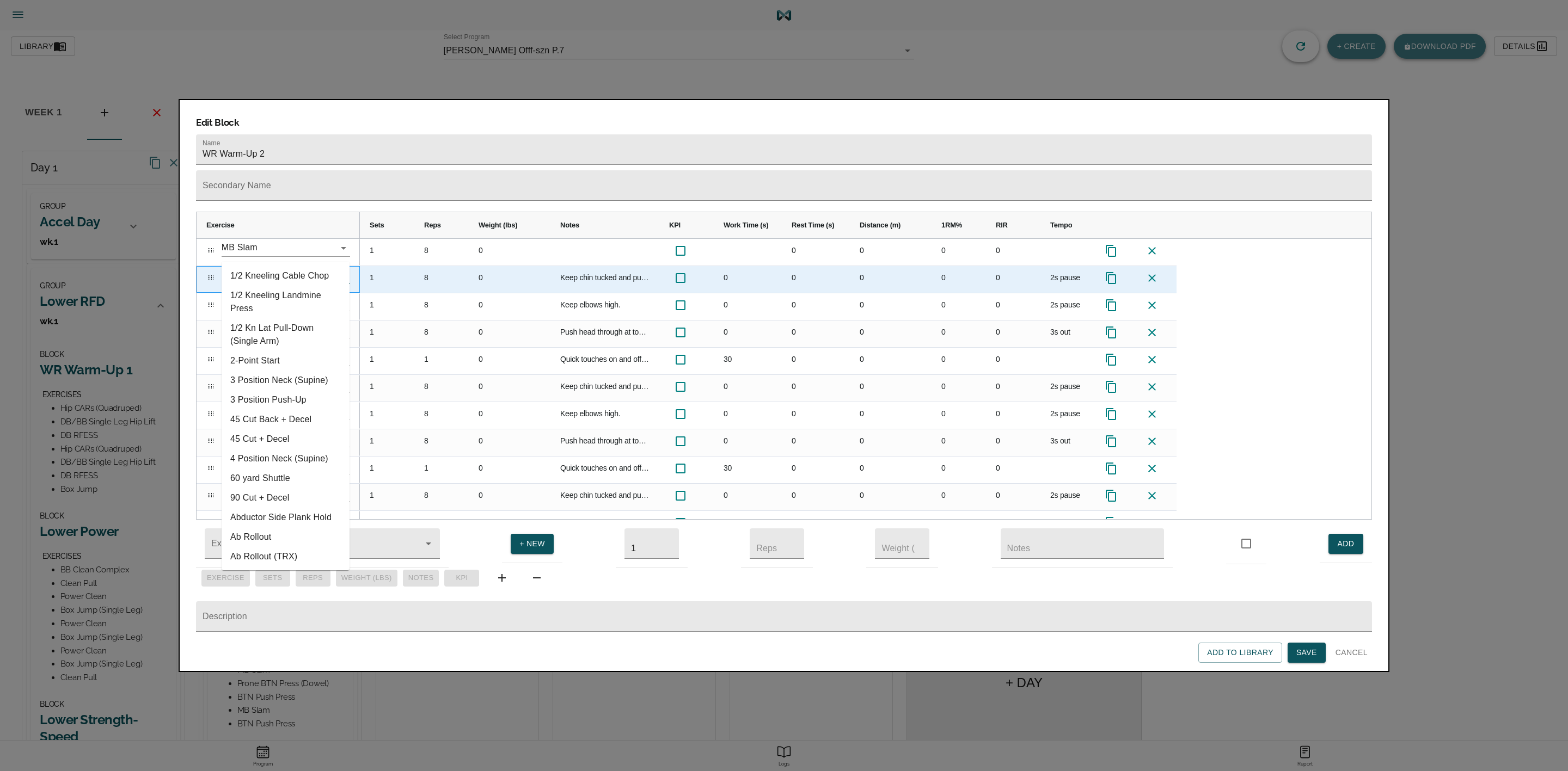
click at [307, 267] on input "DB Head Supported Rear Delt Raise" at bounding box center [270, 275] width 98 height 17
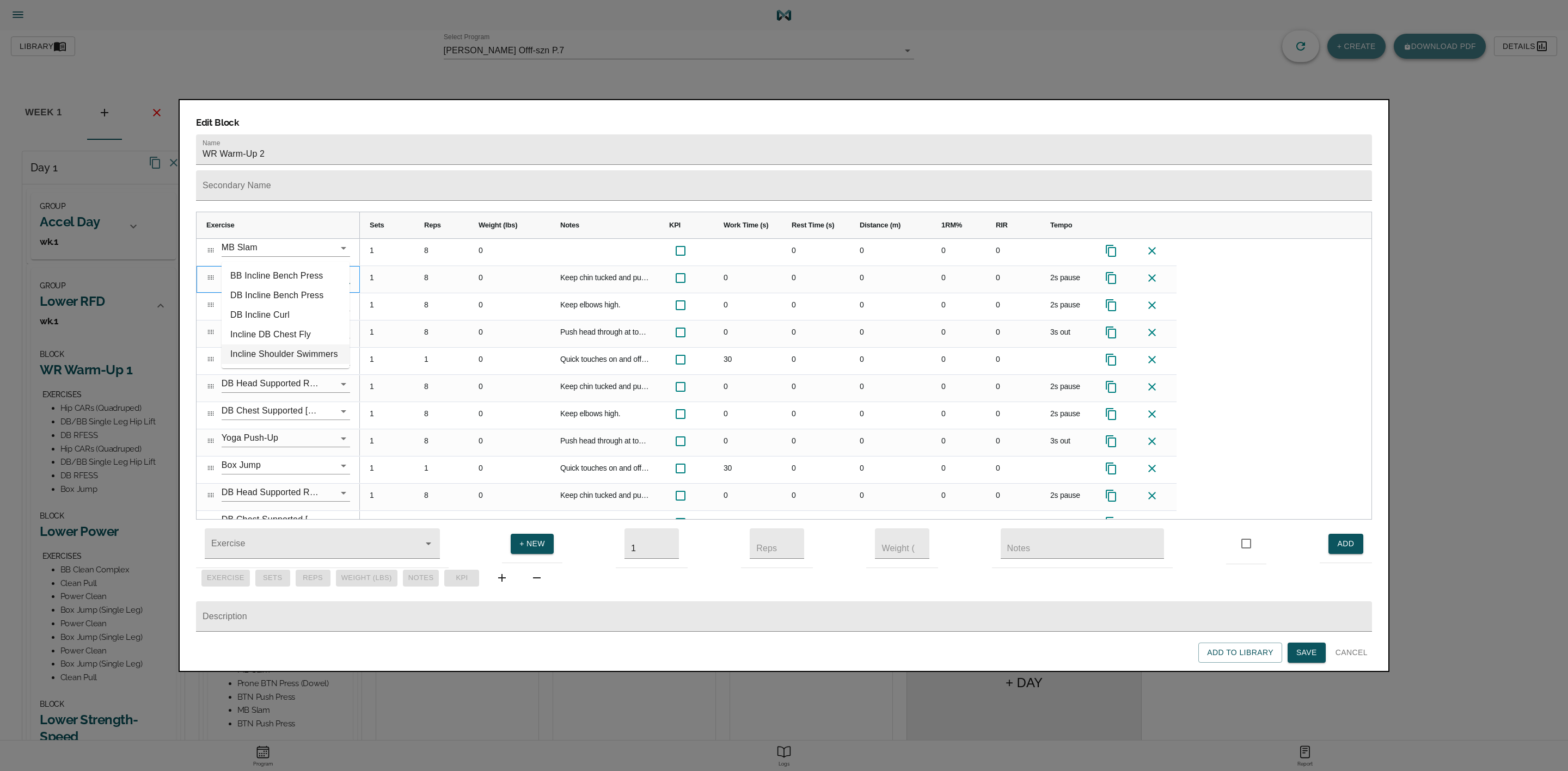
click at [292, 349] on li "Incline Shoulder Swimmers" at bounding box center [285, 354] width 128 height 20
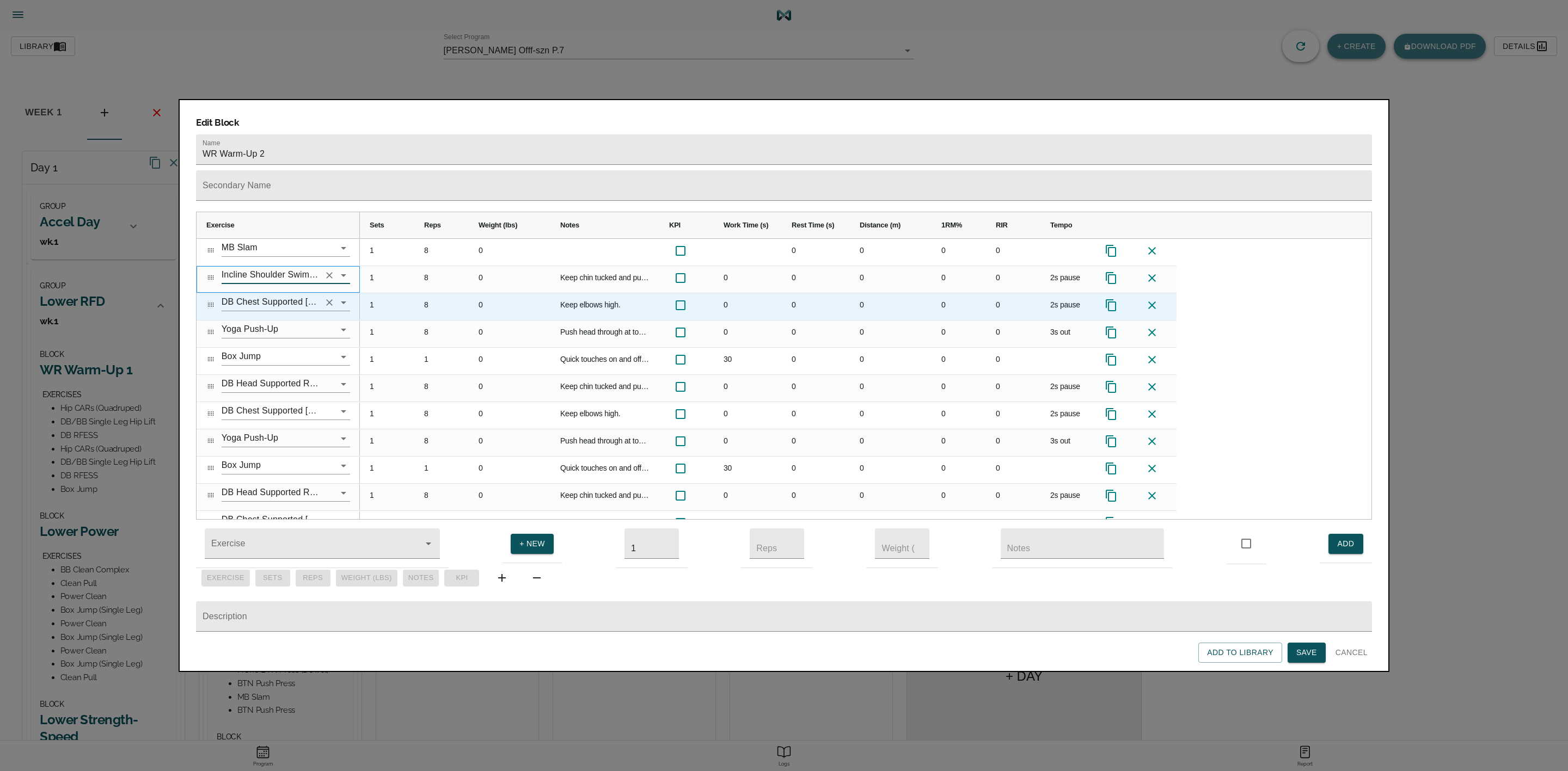
type input "Incline Shoulder Swimmers"
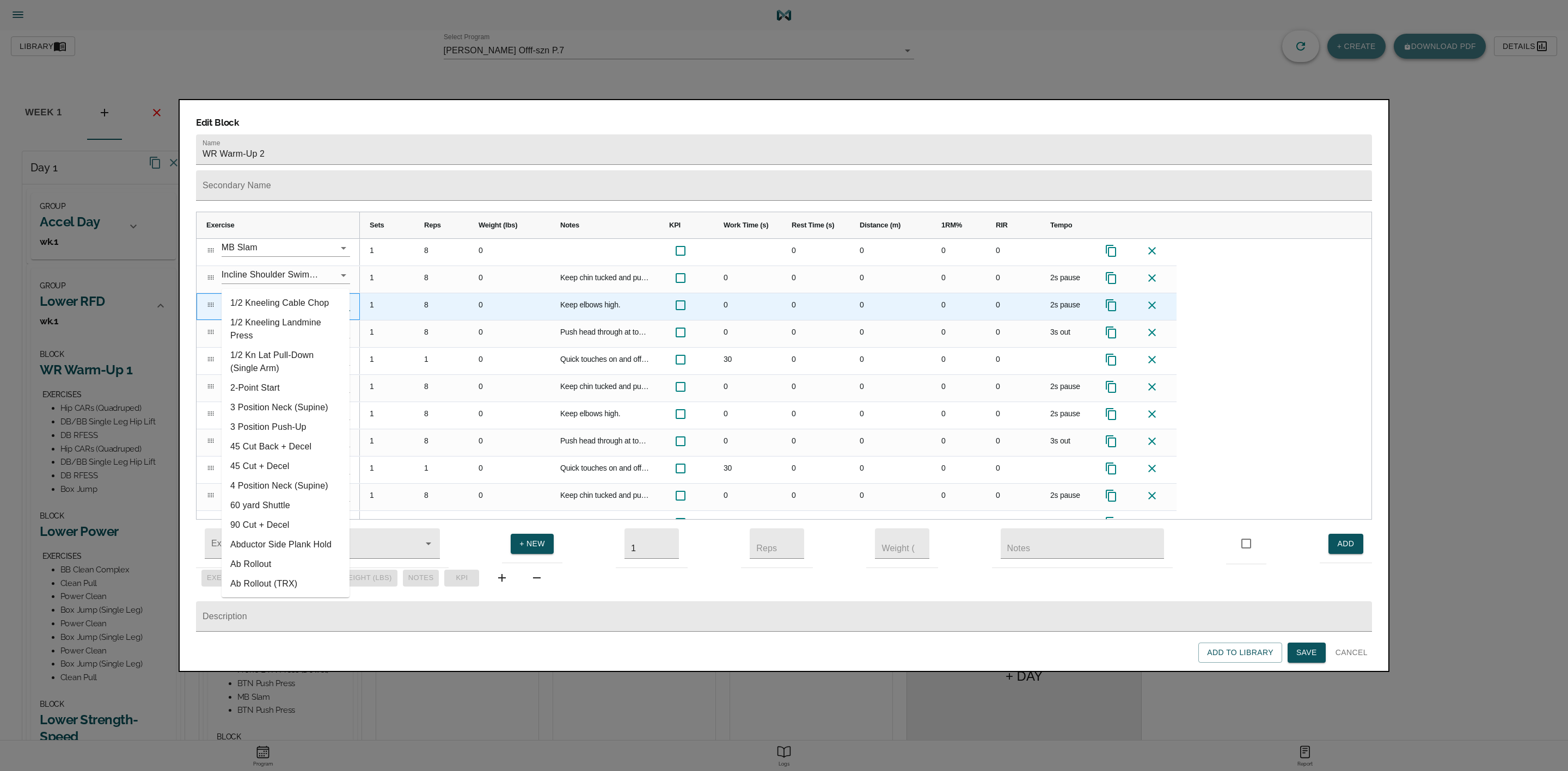
click at [287, 294] on input "DB Chest Supported [MEDICAL_DATA] Kickback" at bounding box center [270, 302] width 98 height 17
click at [326, 298] on icon "Clear" at bounding box center [330, 303] width 11 height 11
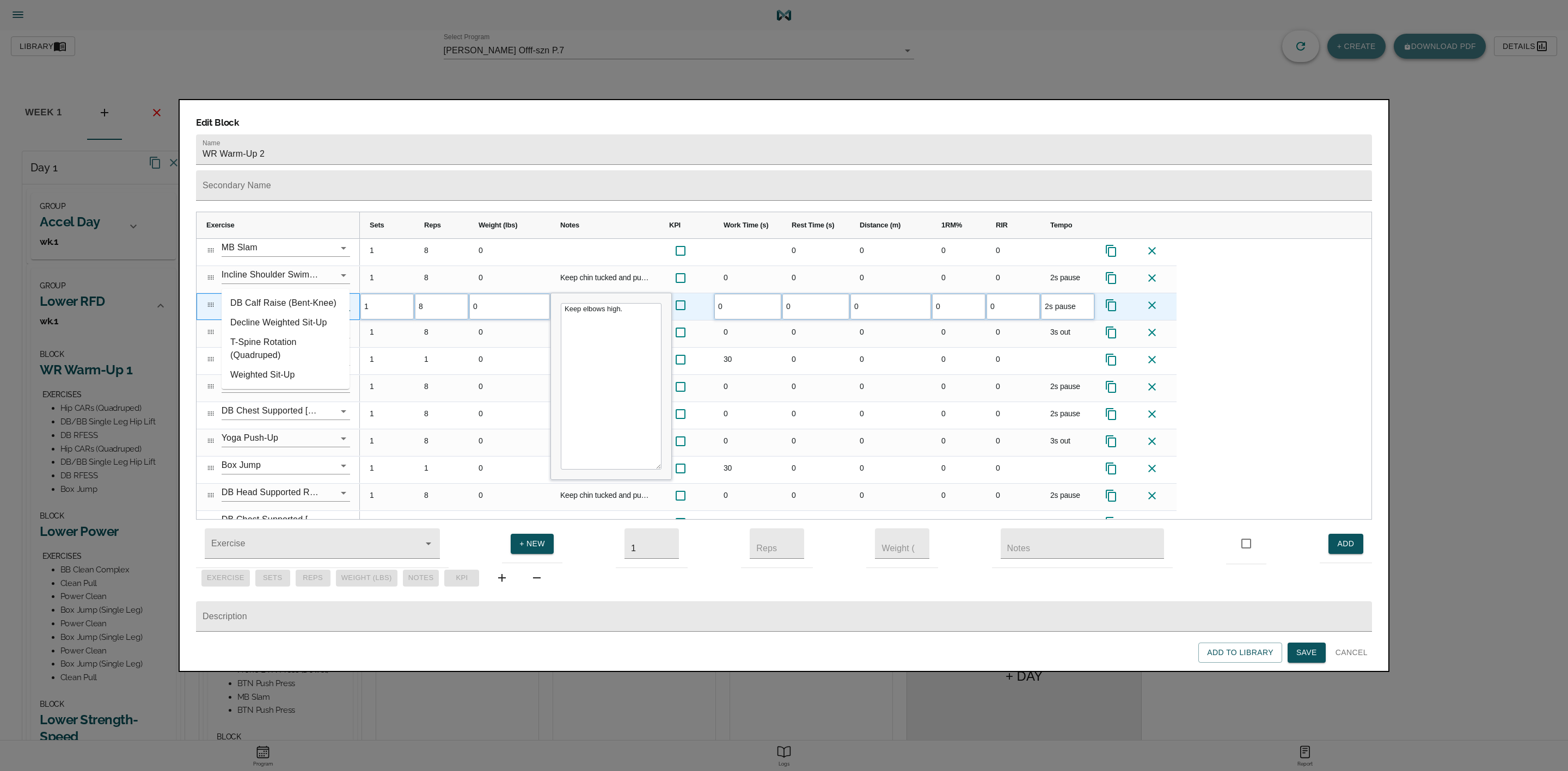
type input "t"
type input "y"
type input "T"
type input "r"
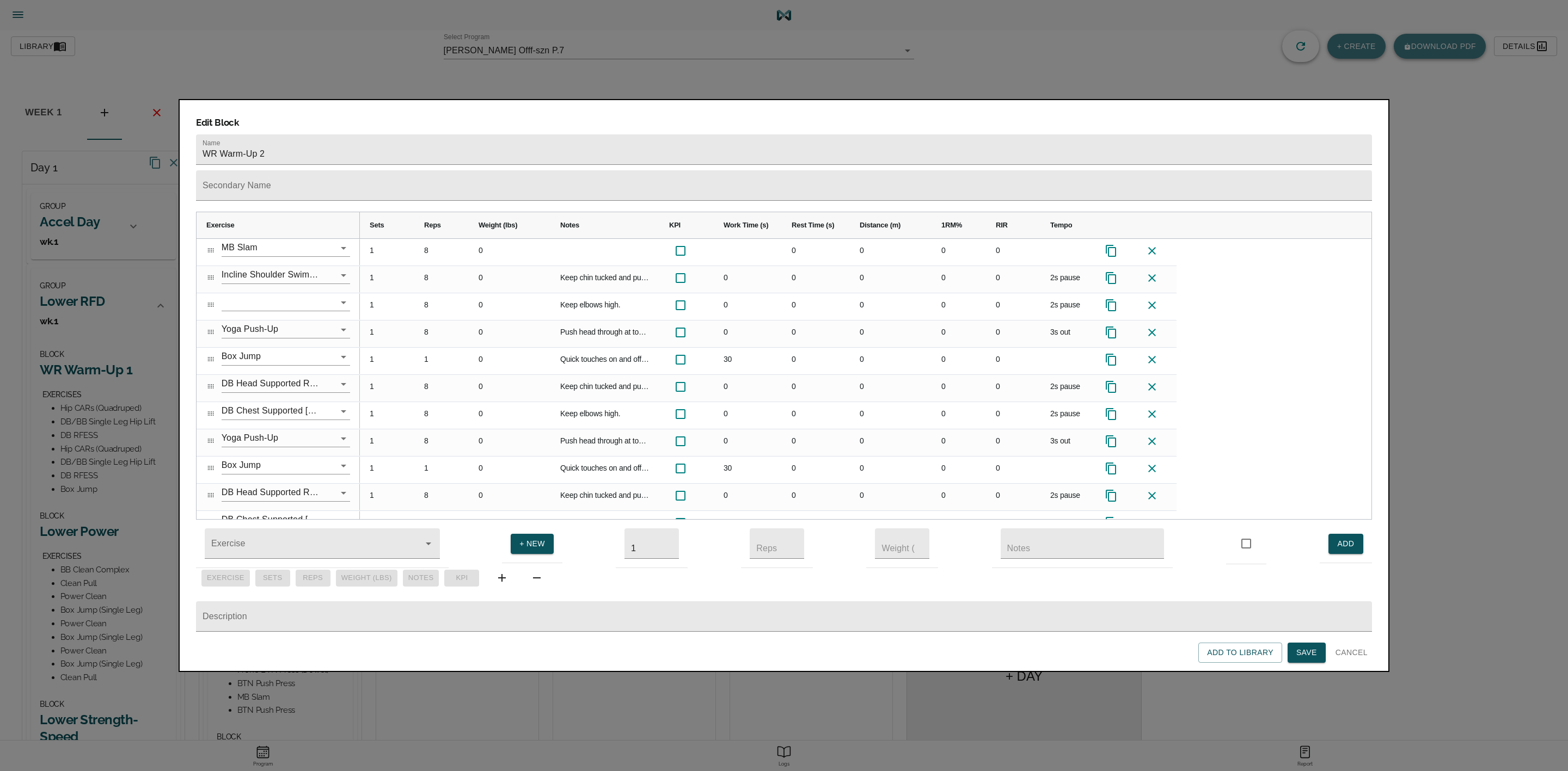
click at [1307, 658] on span "Save" at bounding box center [1307, 652] width 21 height 14
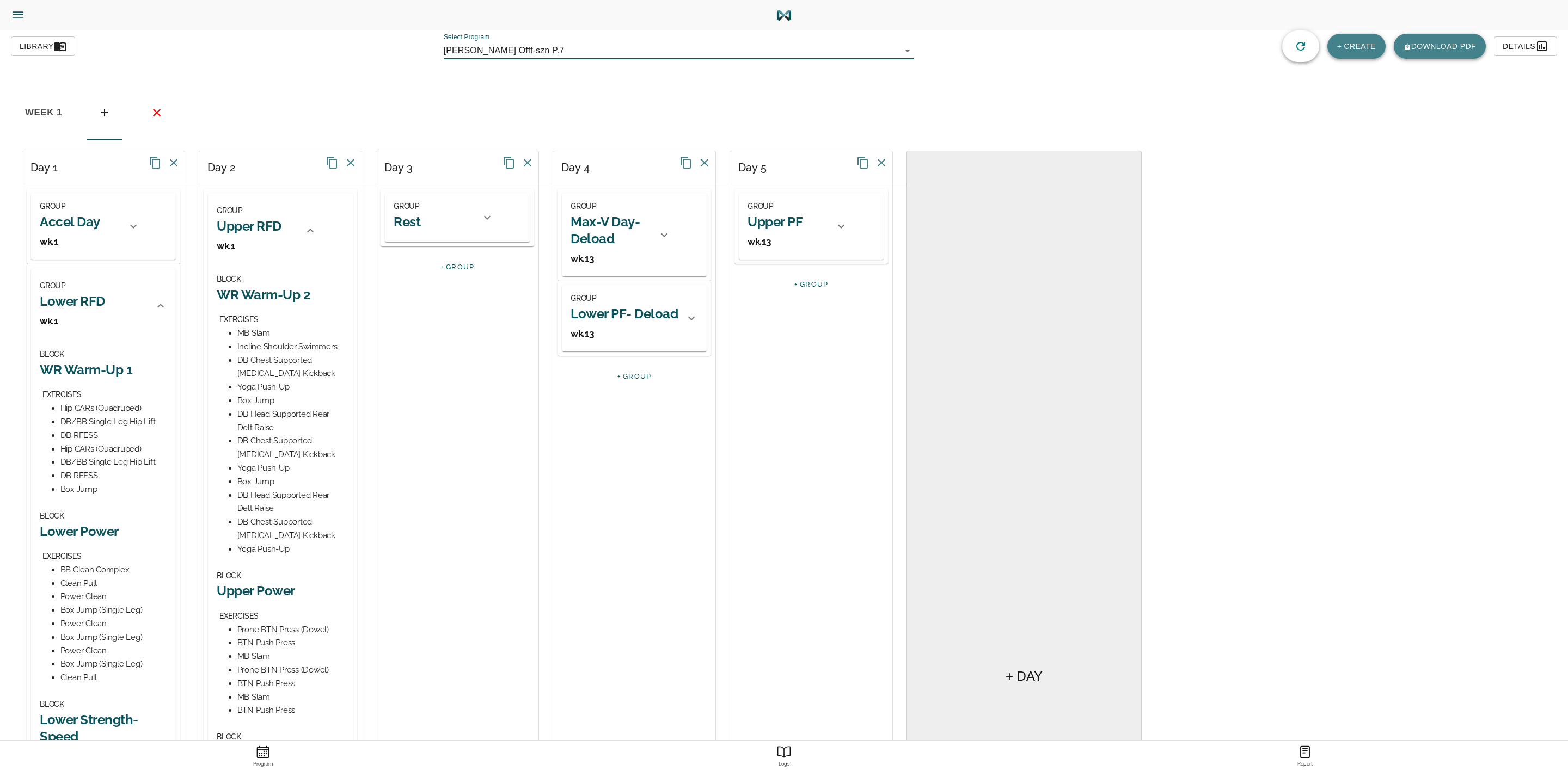
click at [49, 46] on span "Library" at bounding box center [43, 46] width 47 height 14
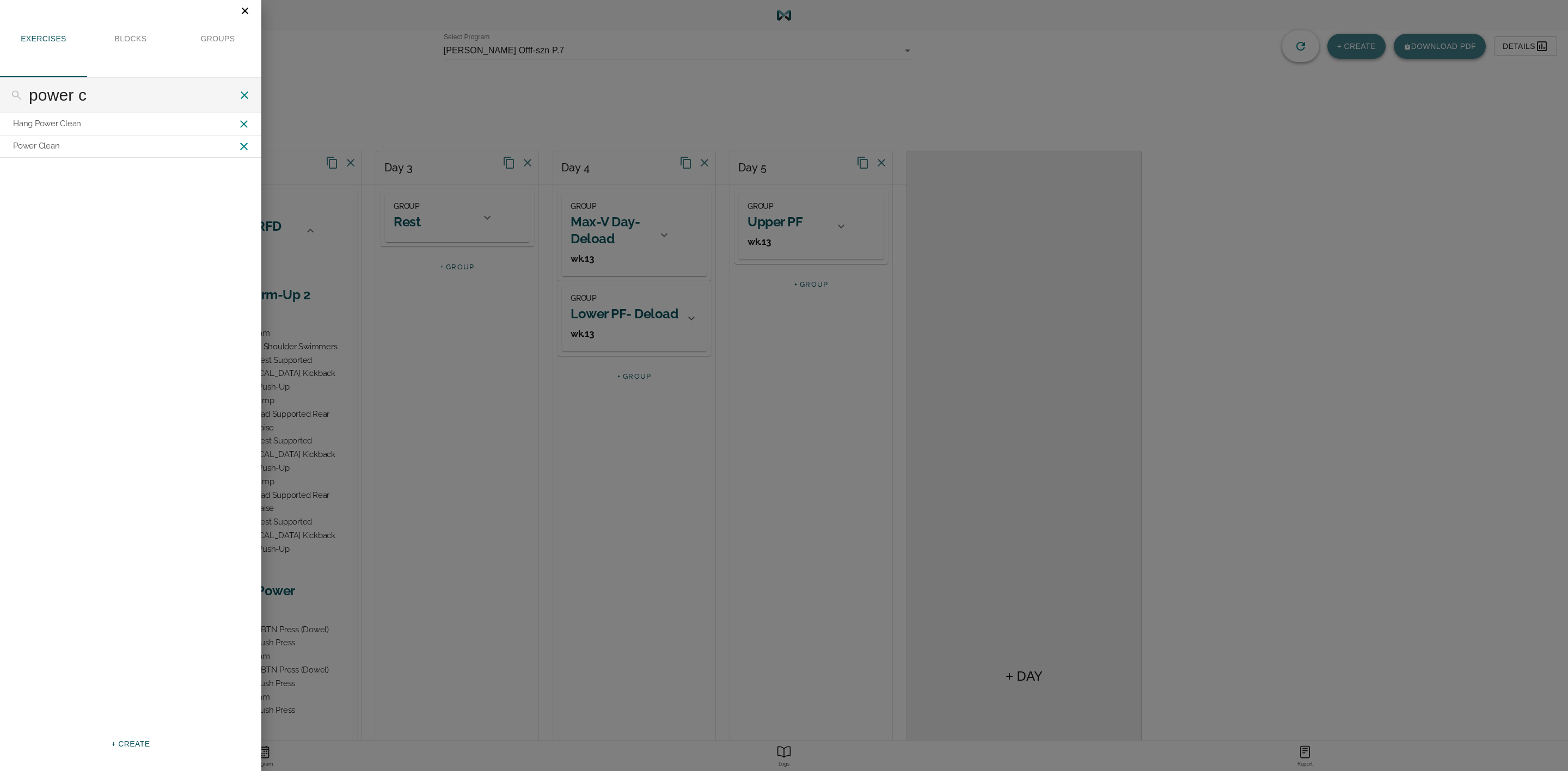
click at [131, 751] on button "+ CREATE" at bounding box center [131, 744] width 48 height 20
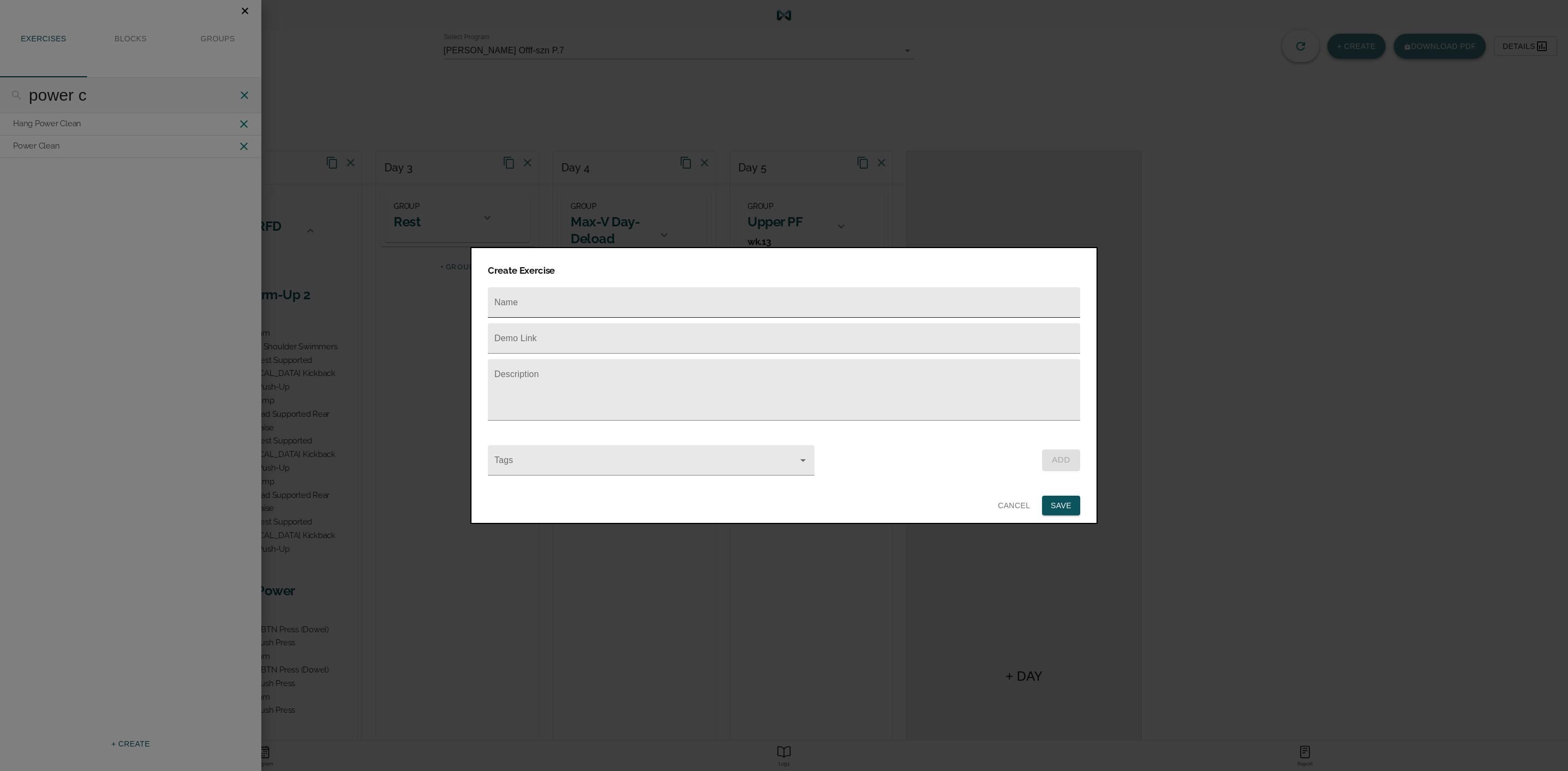
click at [548, 304] on input "text" at bounding box center [784, 302] width 592 height 30
type input "Incline T-Raise"
click at [549, 325] on input "text" at bounding box center [784, 338] width 592 height 30
paste input "[URL][DOMAIN_NAME]"
type input "[URL][DOMAIN_NAME]"
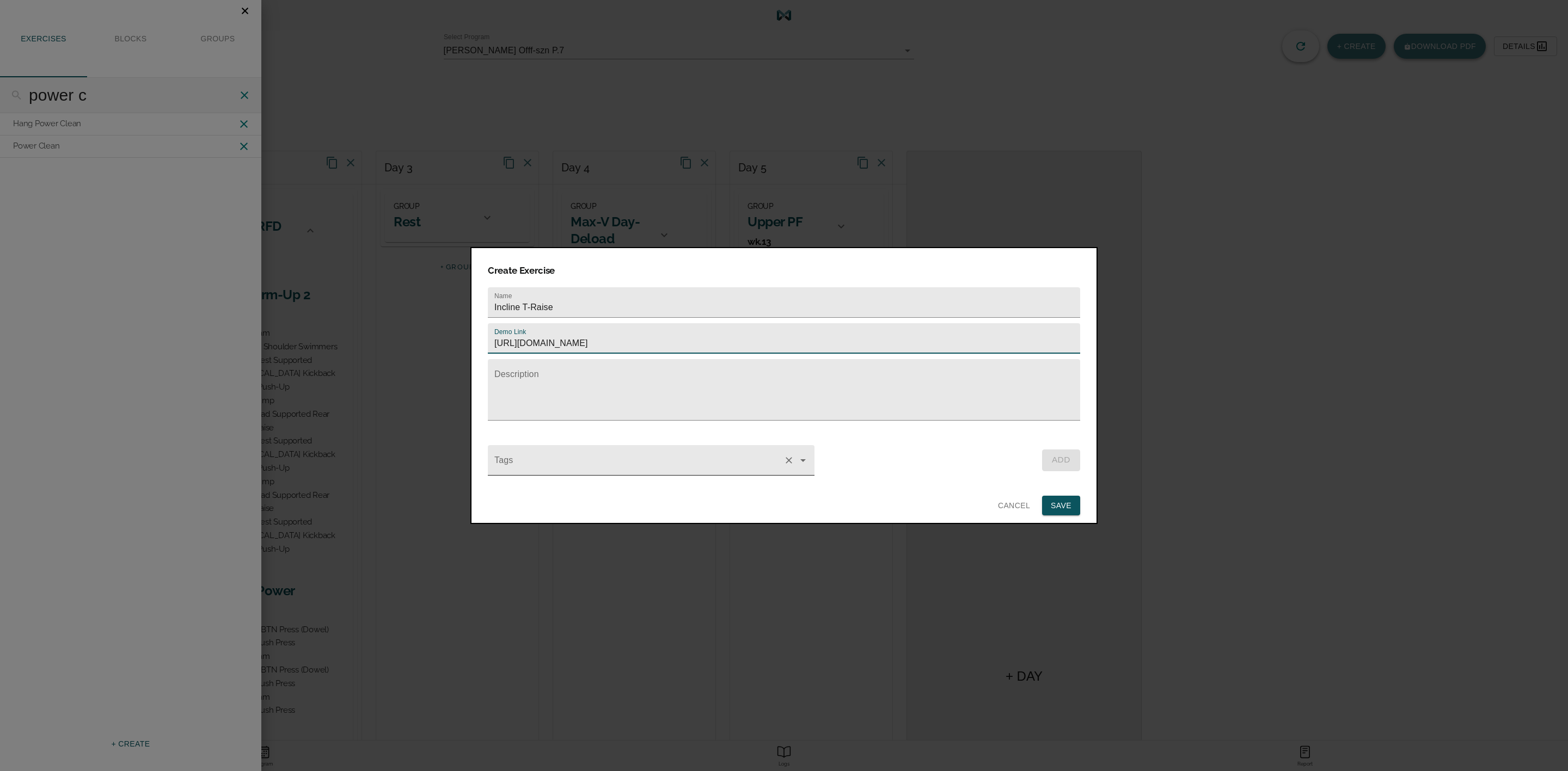
click at [568, 456] on input "Tags" at bounding box center [635, 465] width 287 height 20
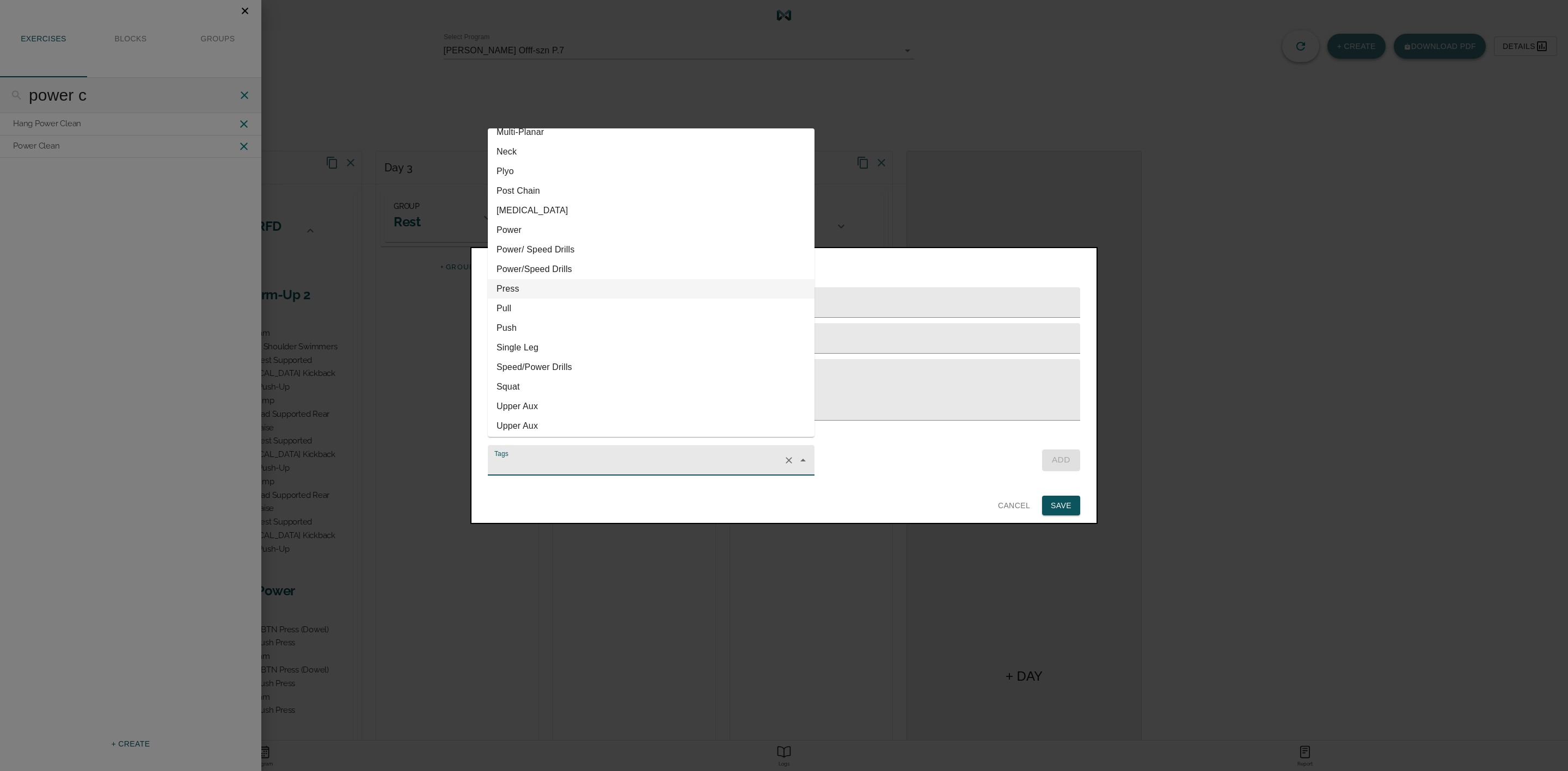
scroll to position [490, 0]
click at [533, 283] on li "Pull" at bounding box center [651, 279] width 326 height 20
type input "Pull"
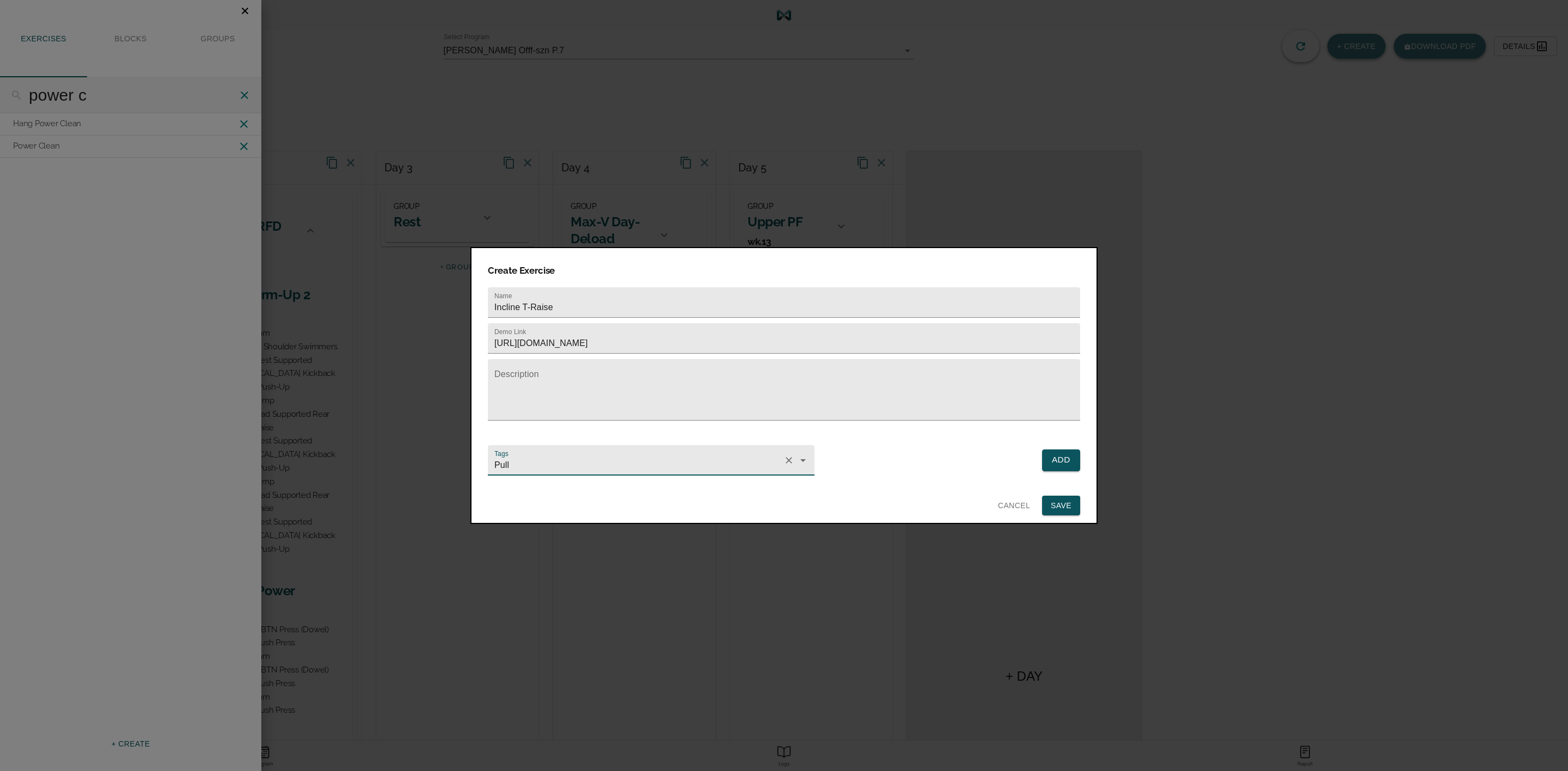
click at [1061, 453] on span "Add" at bounding box center [1061, 460] width 19 height 14
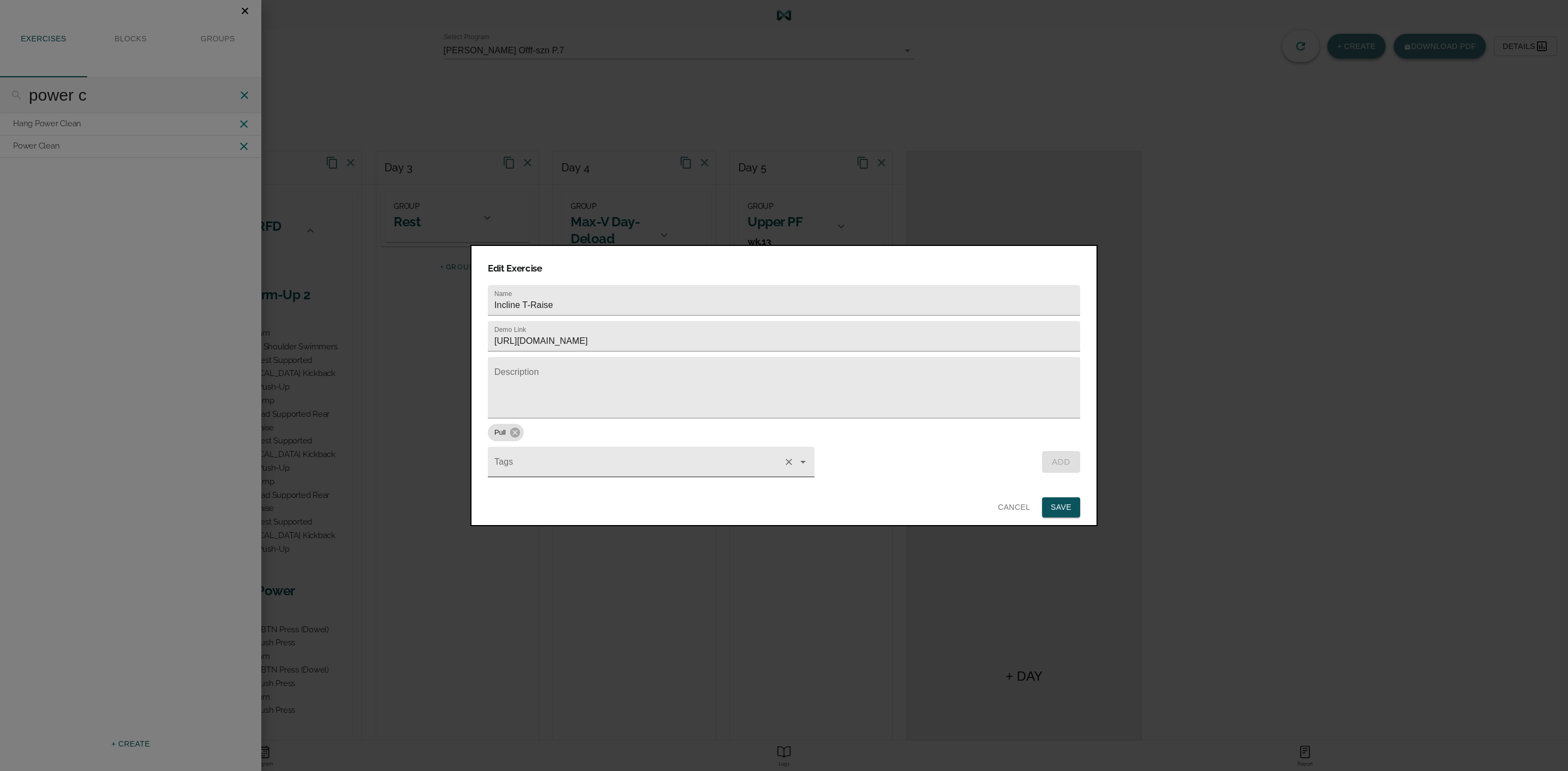
click at [554, 458] on input "Tags" at bounding box center [635, 467] width 287 height 20
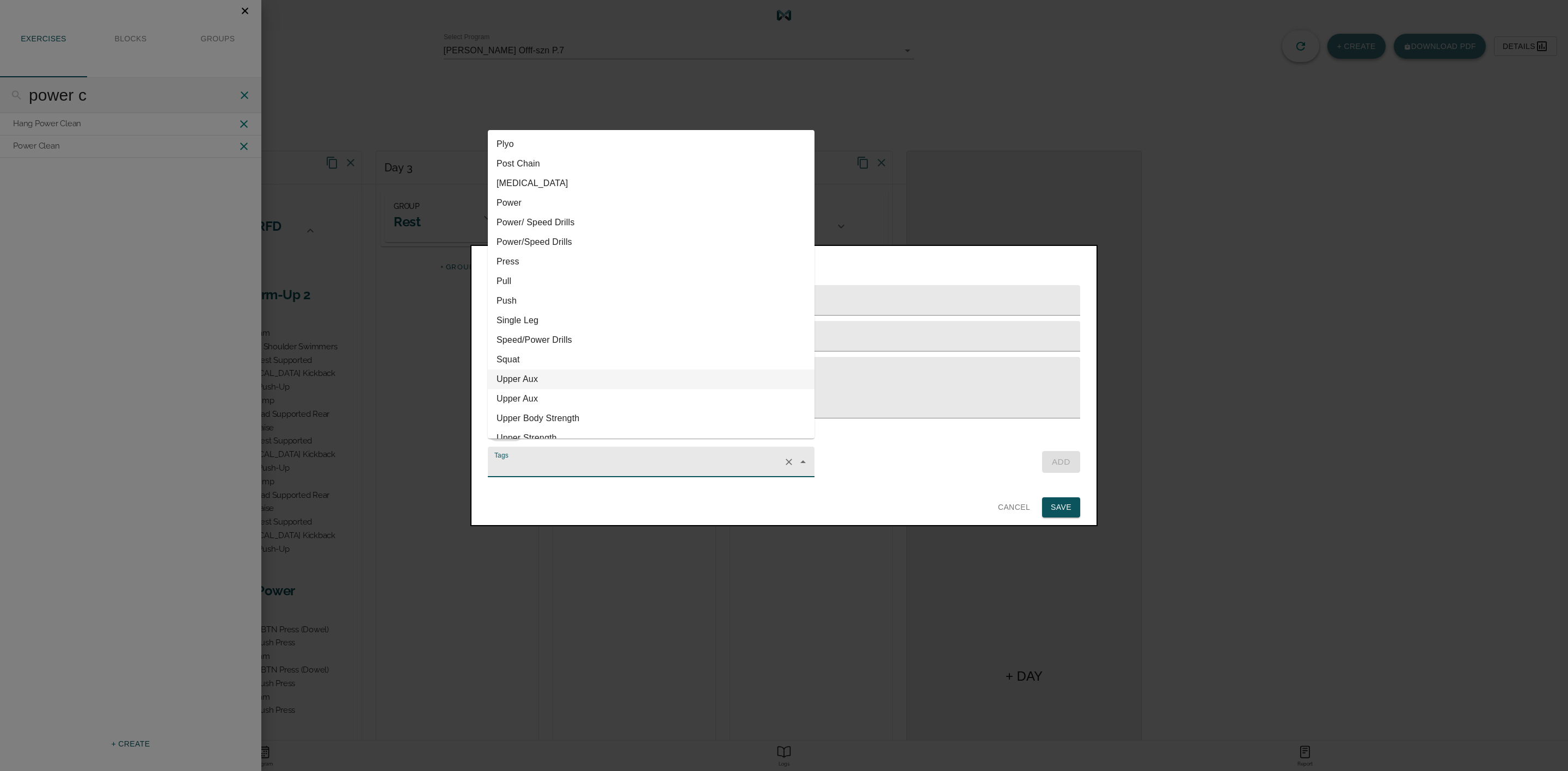
scroll to position [571, 0]
click at [536, 298] on li "Upper Aux" at bounding box center [651, 298] width 326 height 20
type input "Upper Aux"
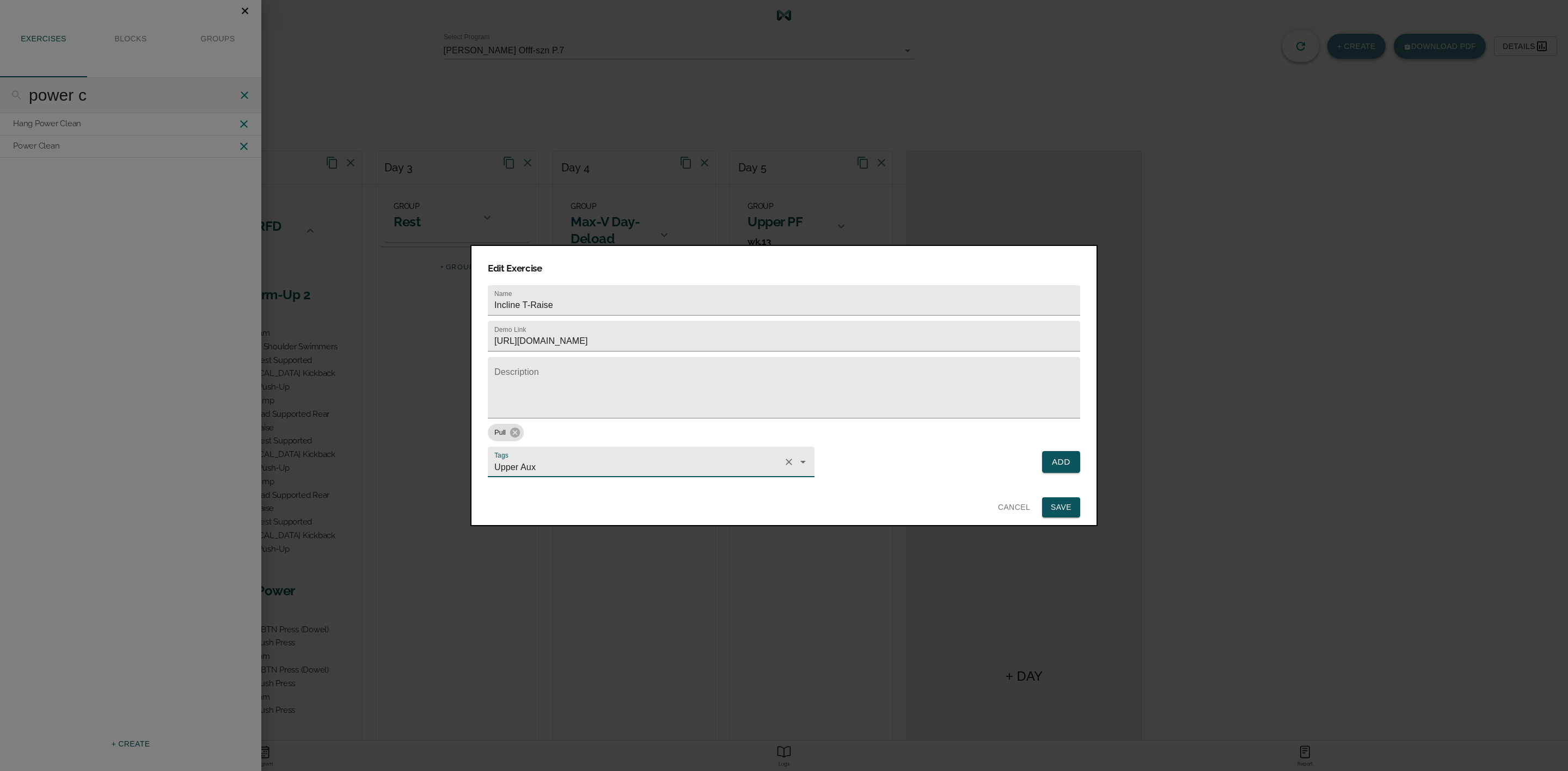
click at [1054, 459] on span "Add" at bounding box center [1061, 462] width 19 height 14
click at [1063, 501] on span "Save" at bounding box center [1061, 507] width 21 height 14
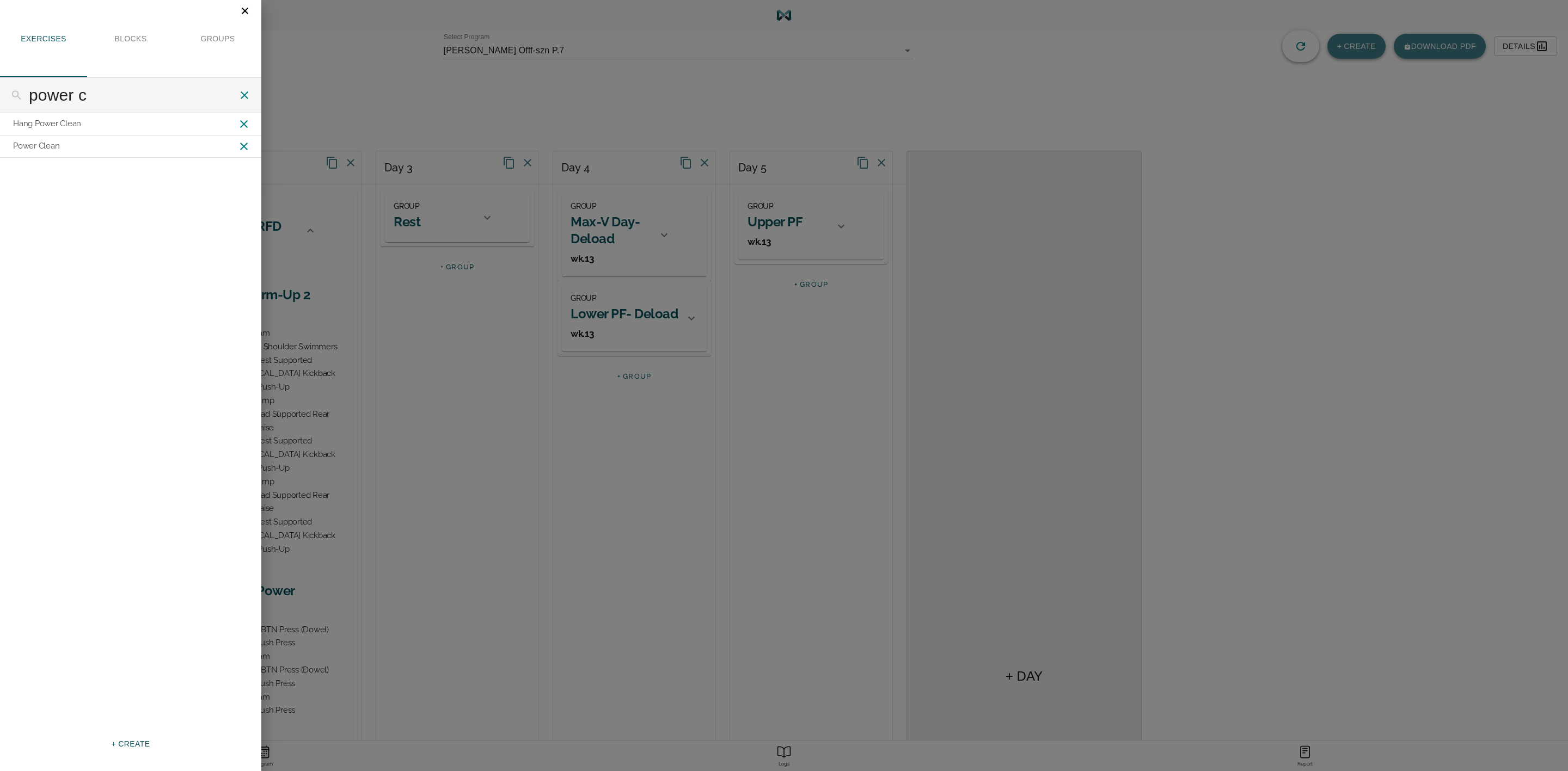
click at [248, 14] on icon "Close" at bounding box center [244, 10] width 12 height 12
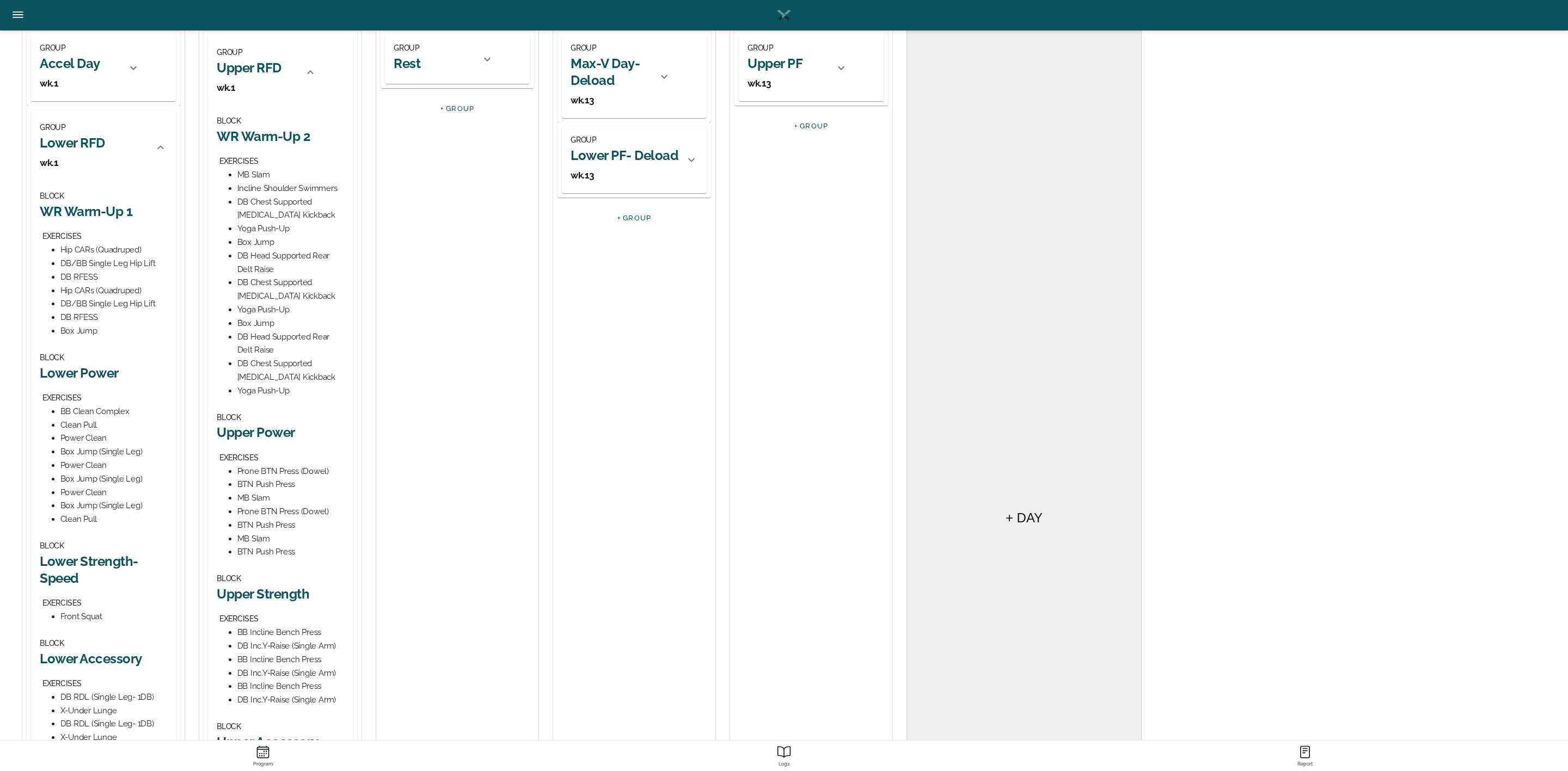
scroll to position [163, 0]
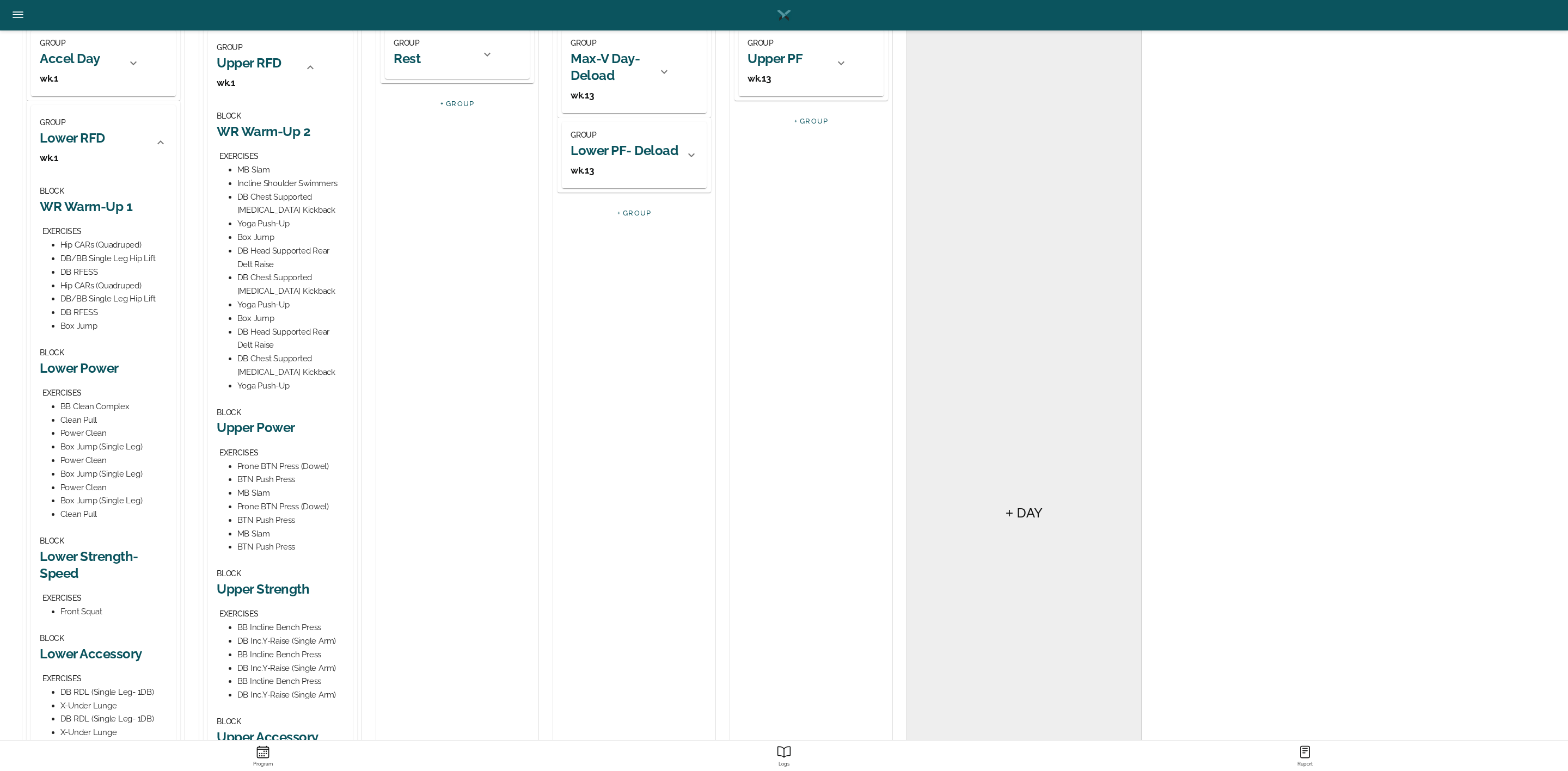
click at [285, 131] on h2 "WR Warm-Up 2" at bounding box center [280, 131] width 127 height 17
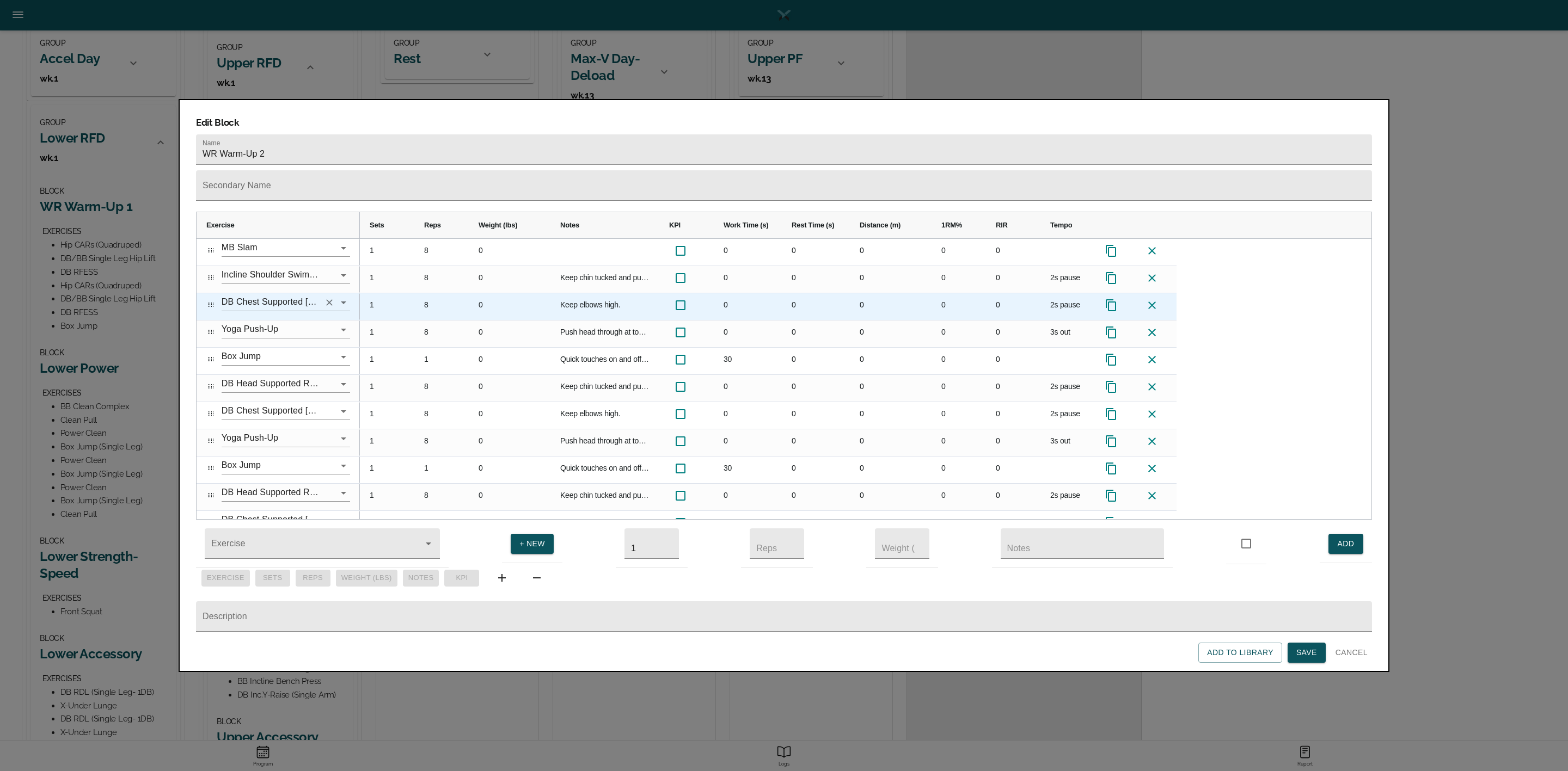
click at [329, 298] on icon "Clear" at bounding box center [330, 303] width 11 height 11
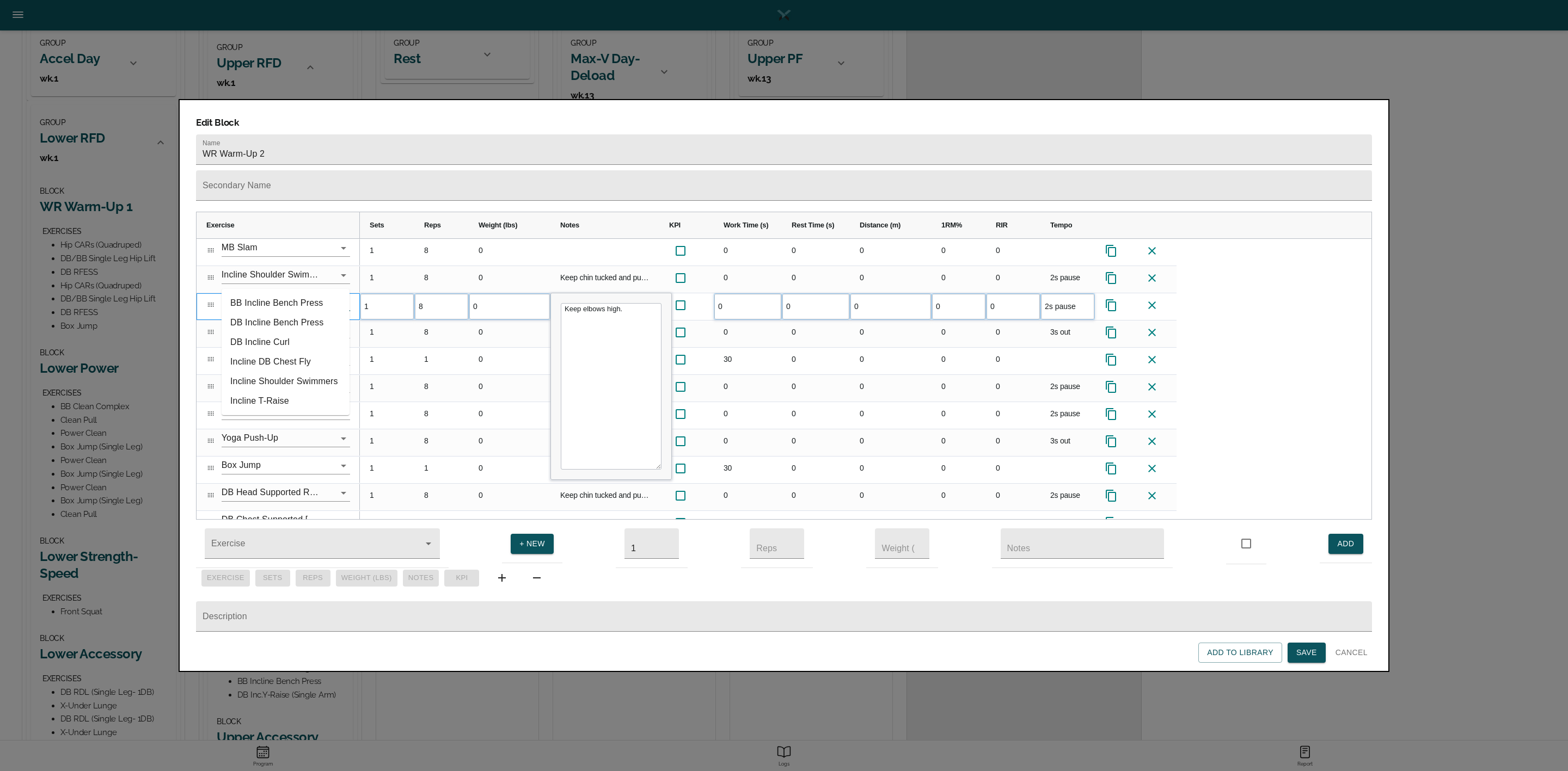
type input "i"
type input "y"
type input "incline t"
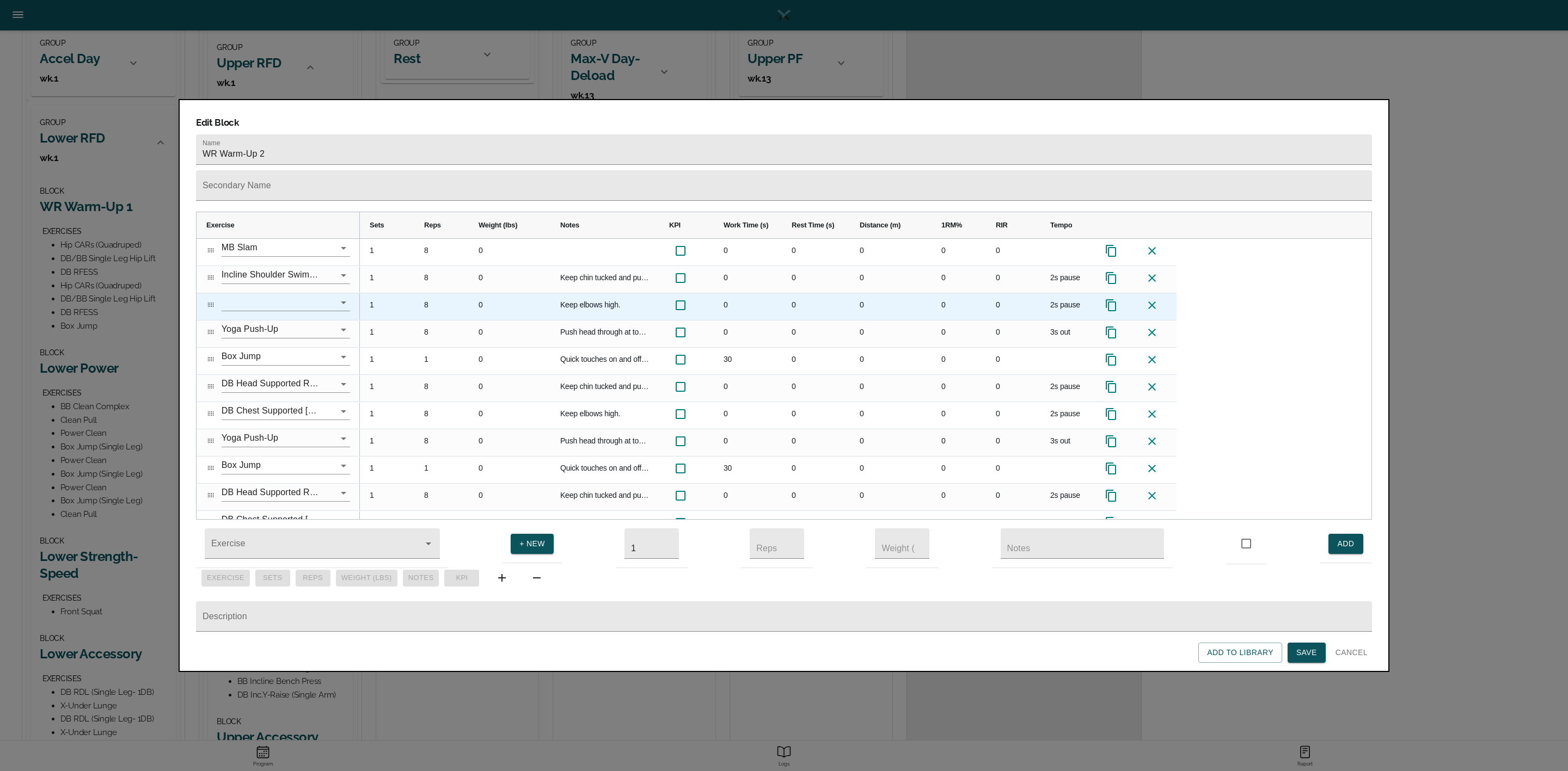
click at [276, 294] on input "text" at bounding box center [270, 302] width 98 height 17
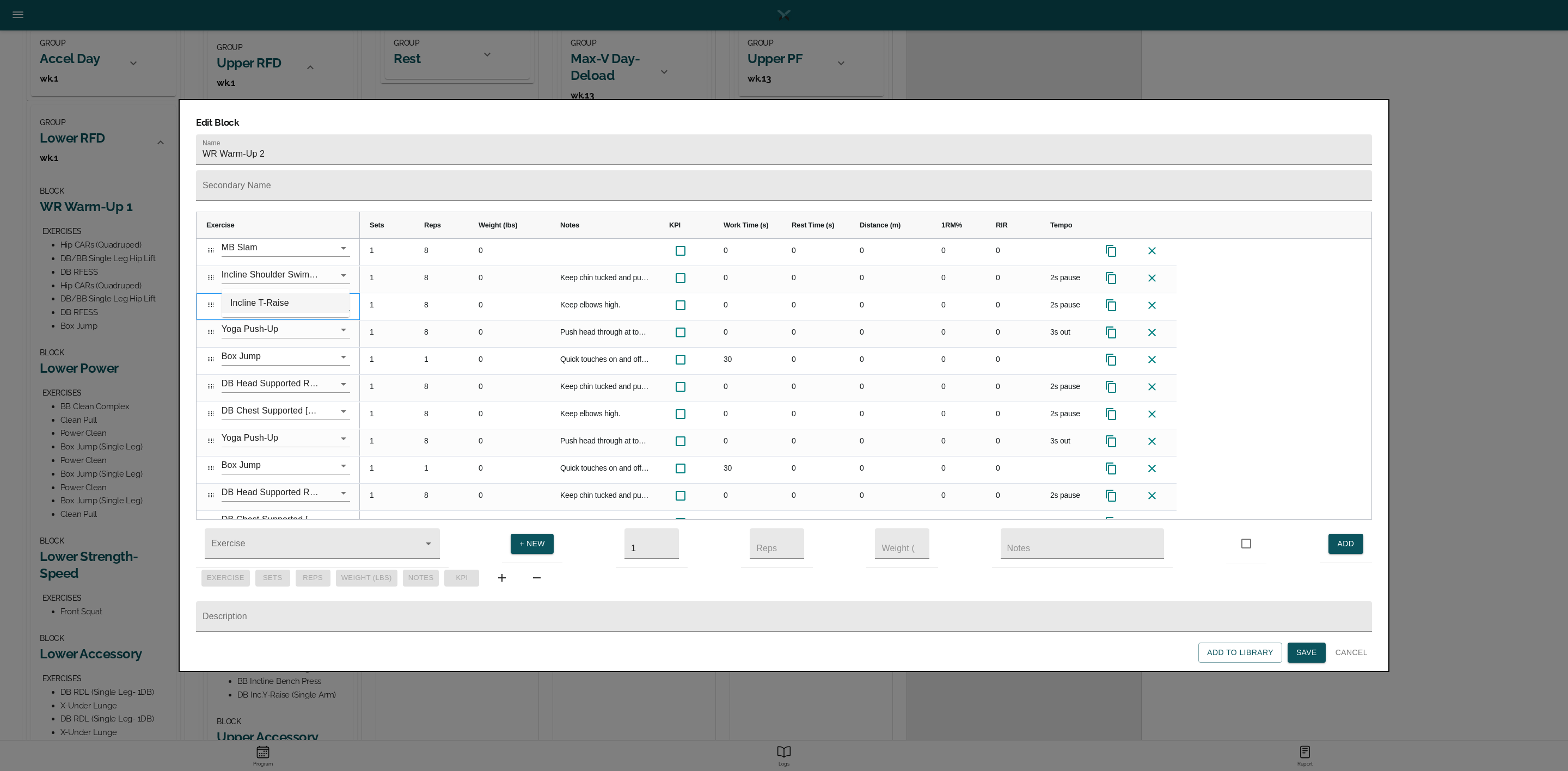
click at [279, 301] on li "Incline T-Raise" at bounding box center [285, 303] width 128 height 20
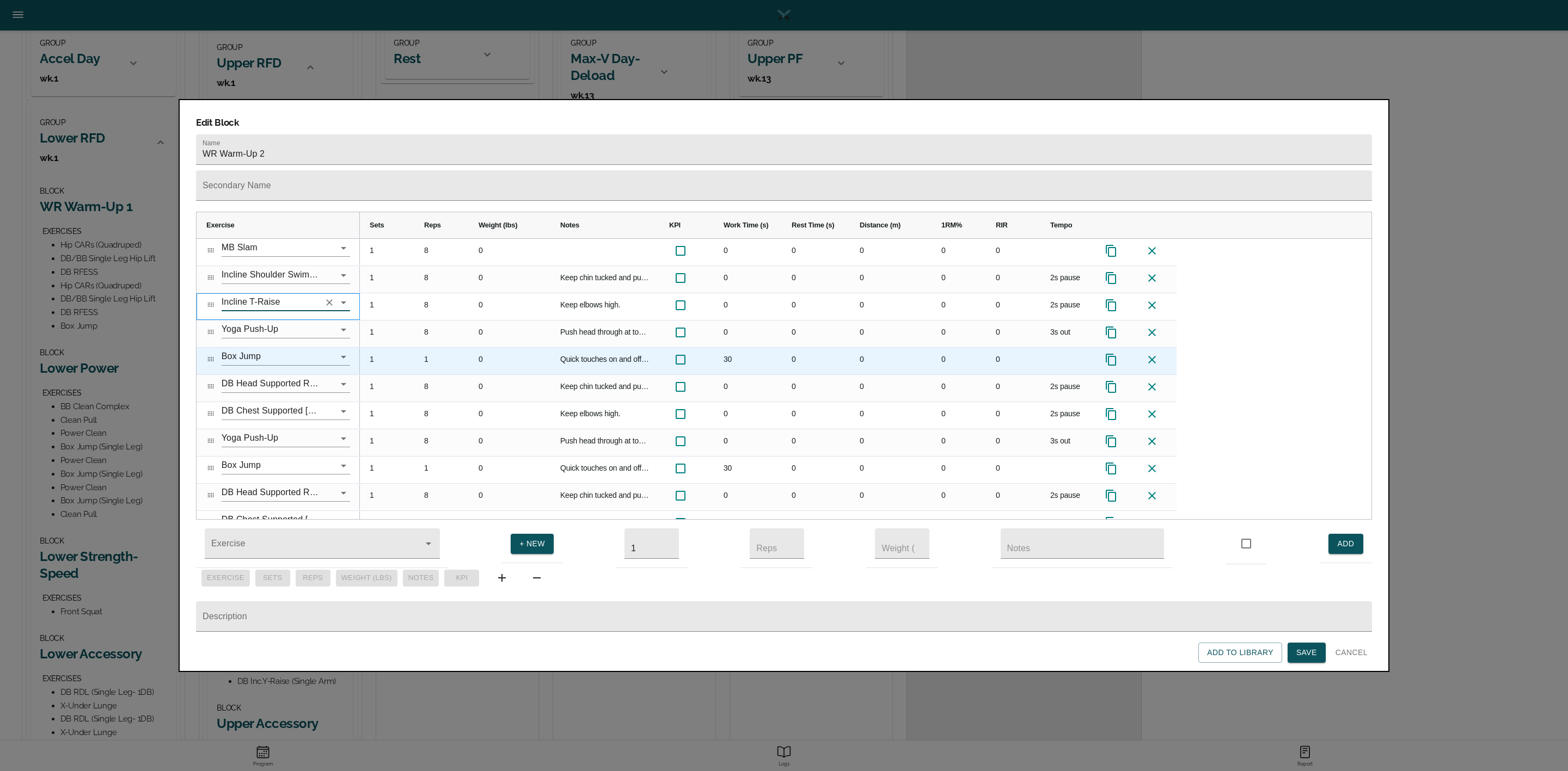
scroll to position [156, 0]
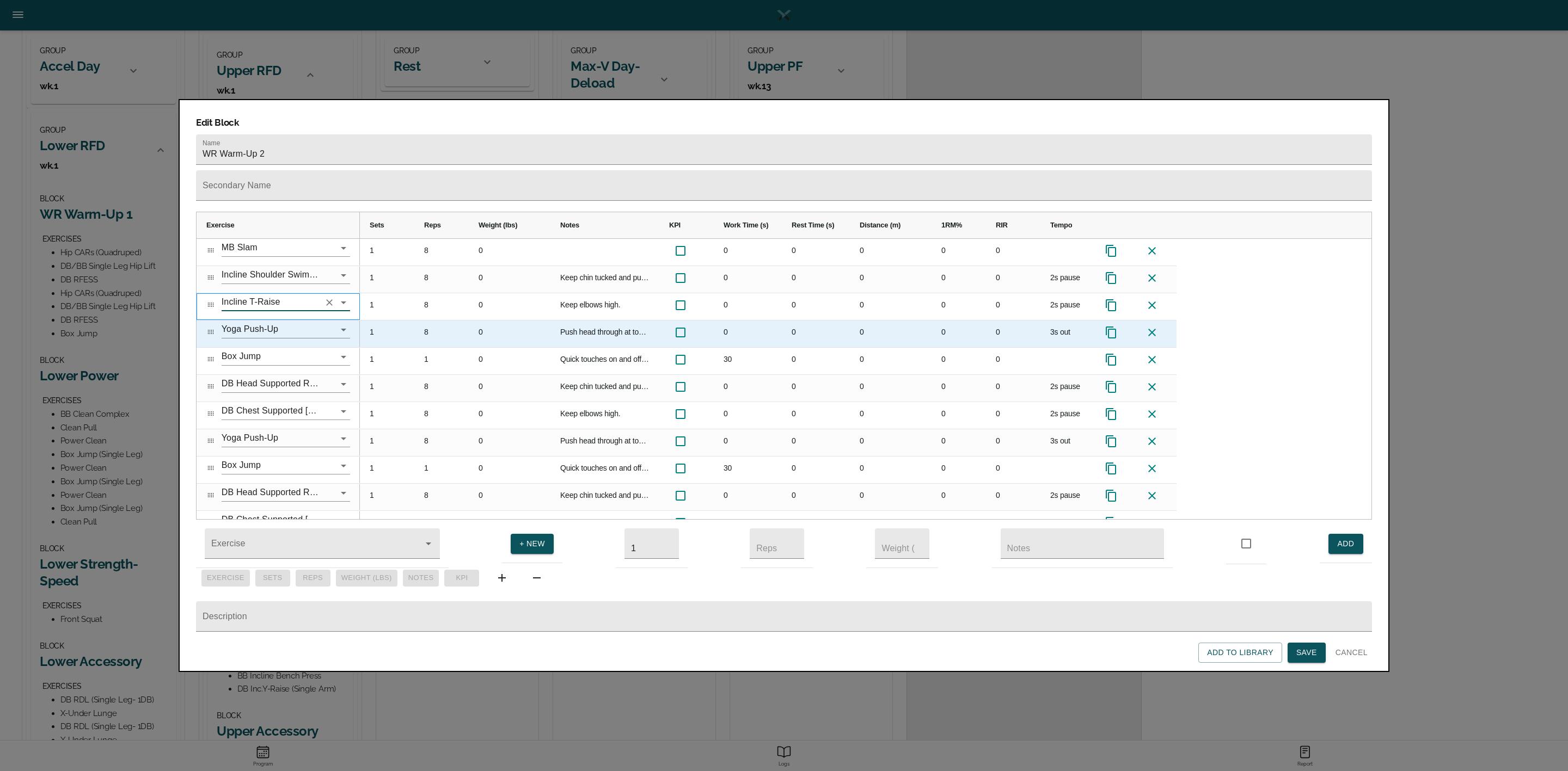
type input "Incline T-Raise"
click at [435, 321] on div "8" at bounding box center [442, 334] width 54 height 27
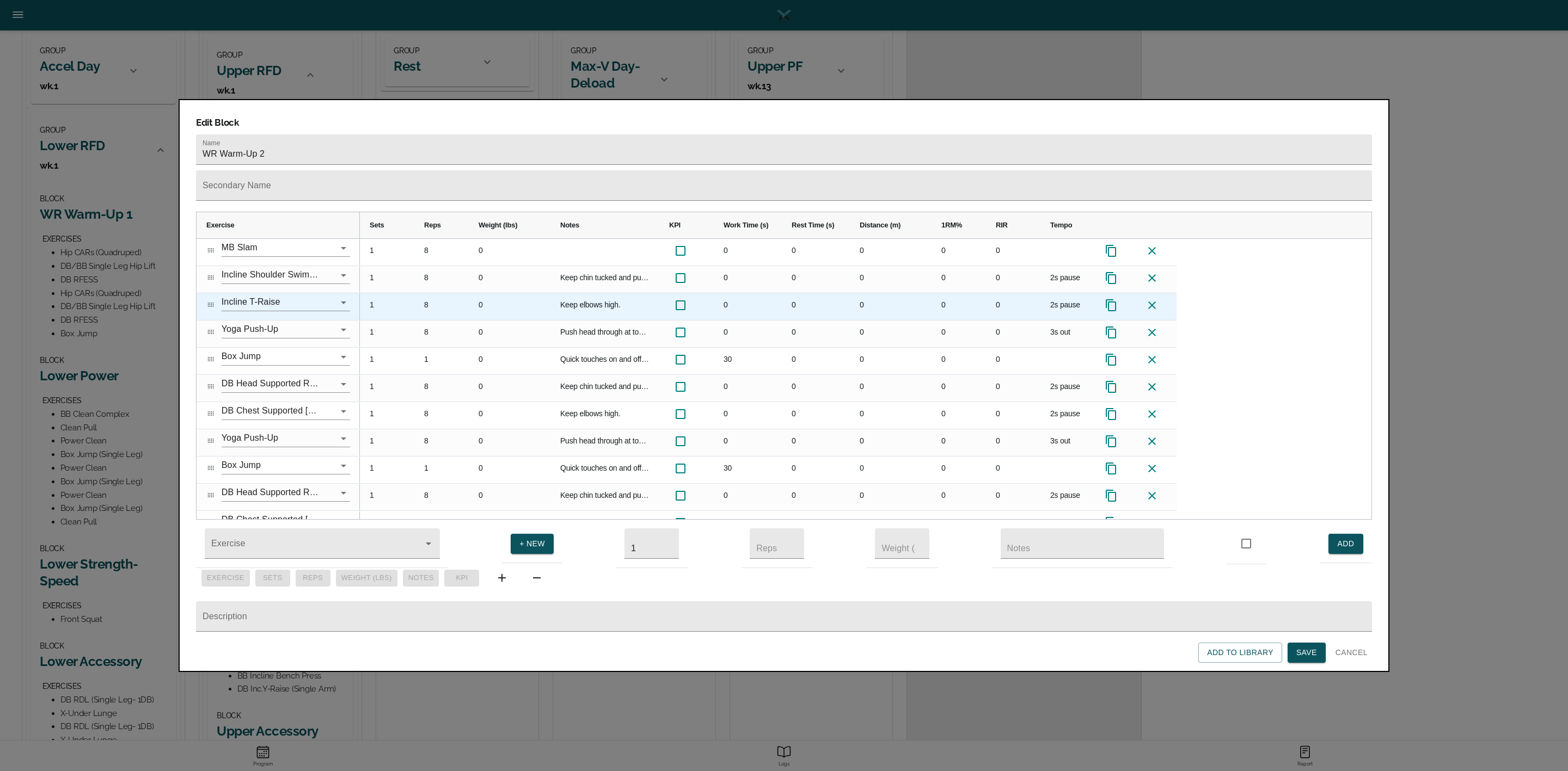
click at [431, 294] on div "8" at bounding box center [442, 307] width 54 height 27
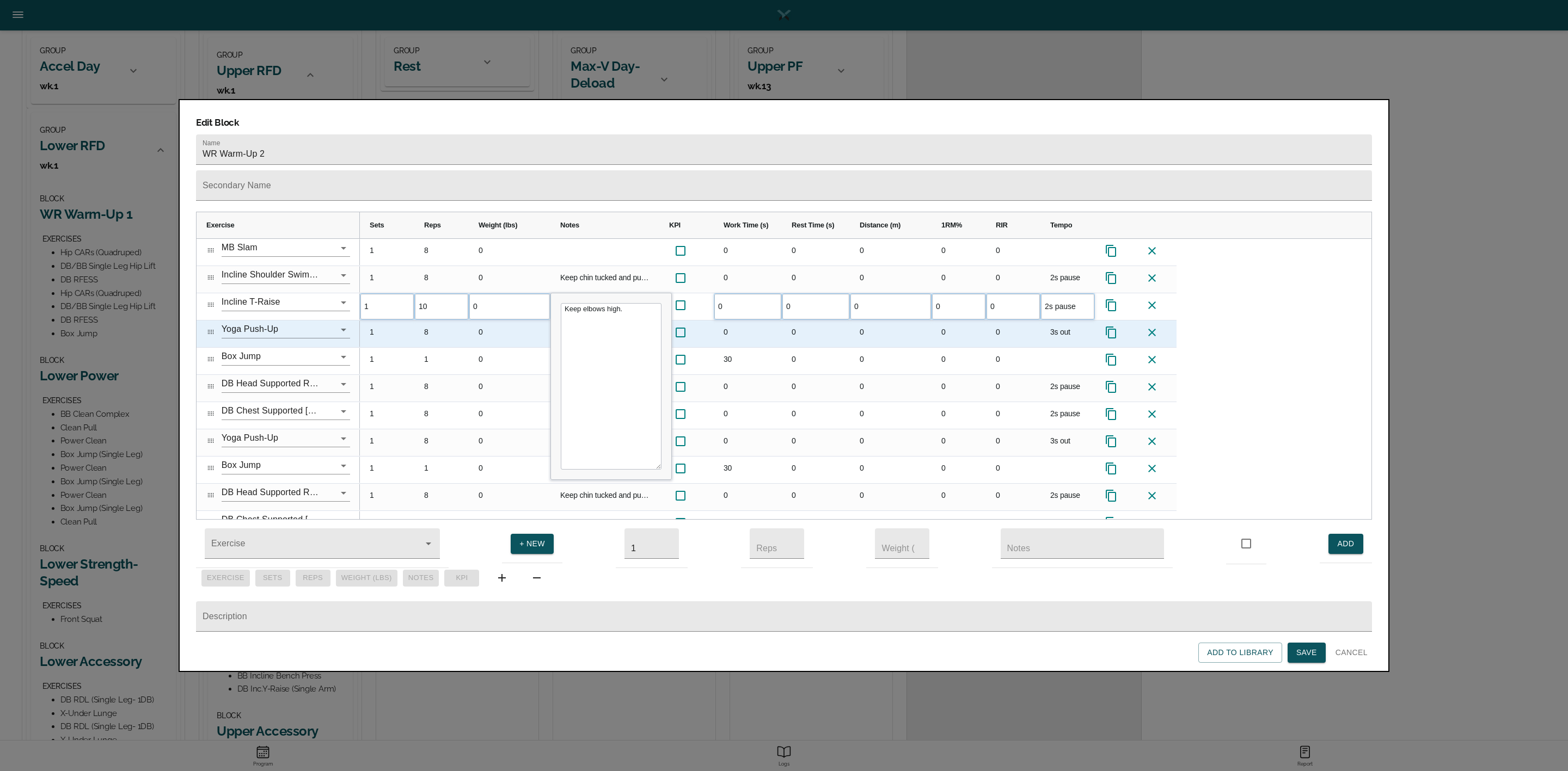
click at [479, 321] on div "0" at bounding box center [509, 334] width 82 height 27
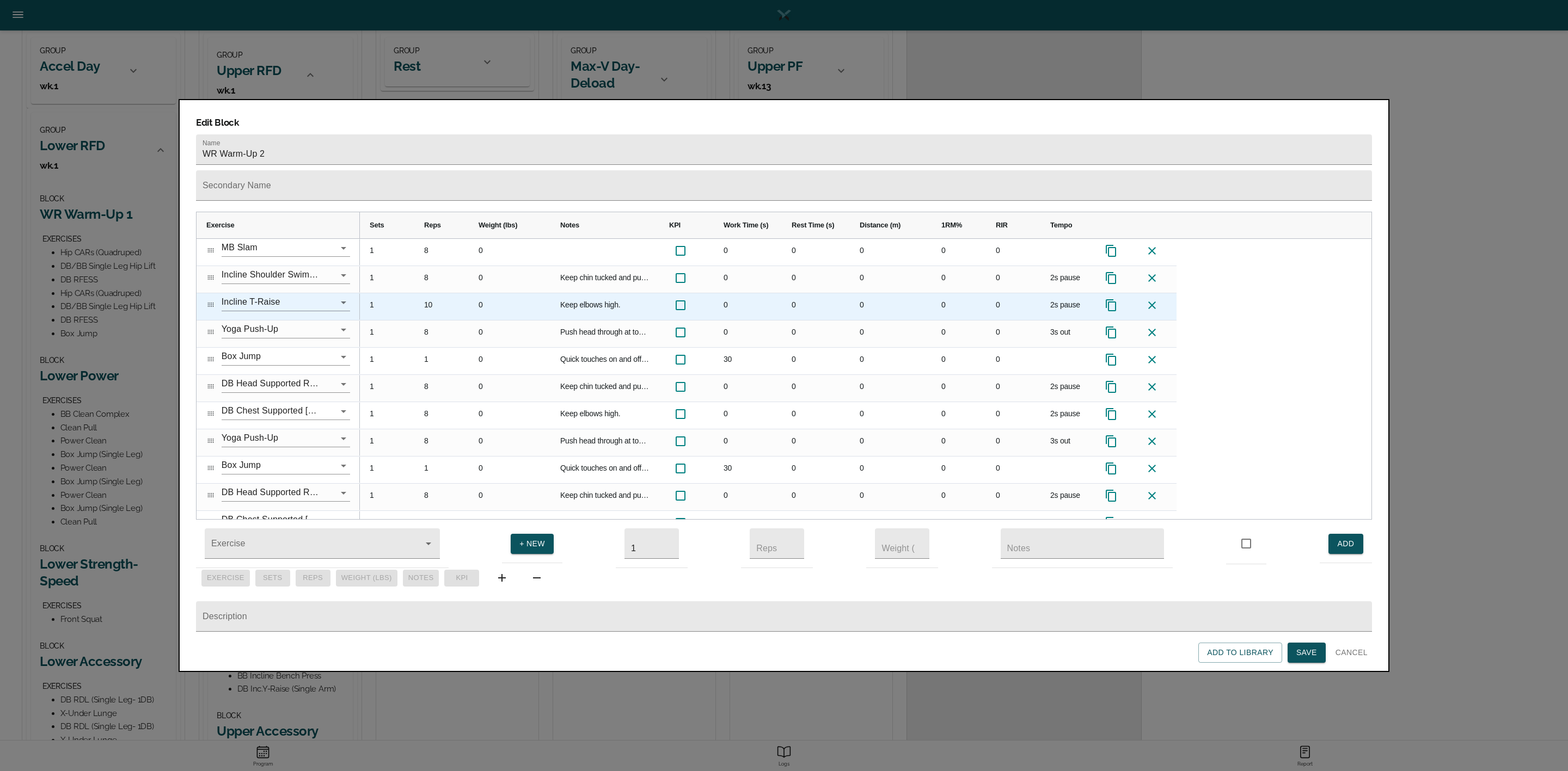
click at [603, 294] on div "Keep elbows high." at bounding box center [605, 307] width 109 height 27
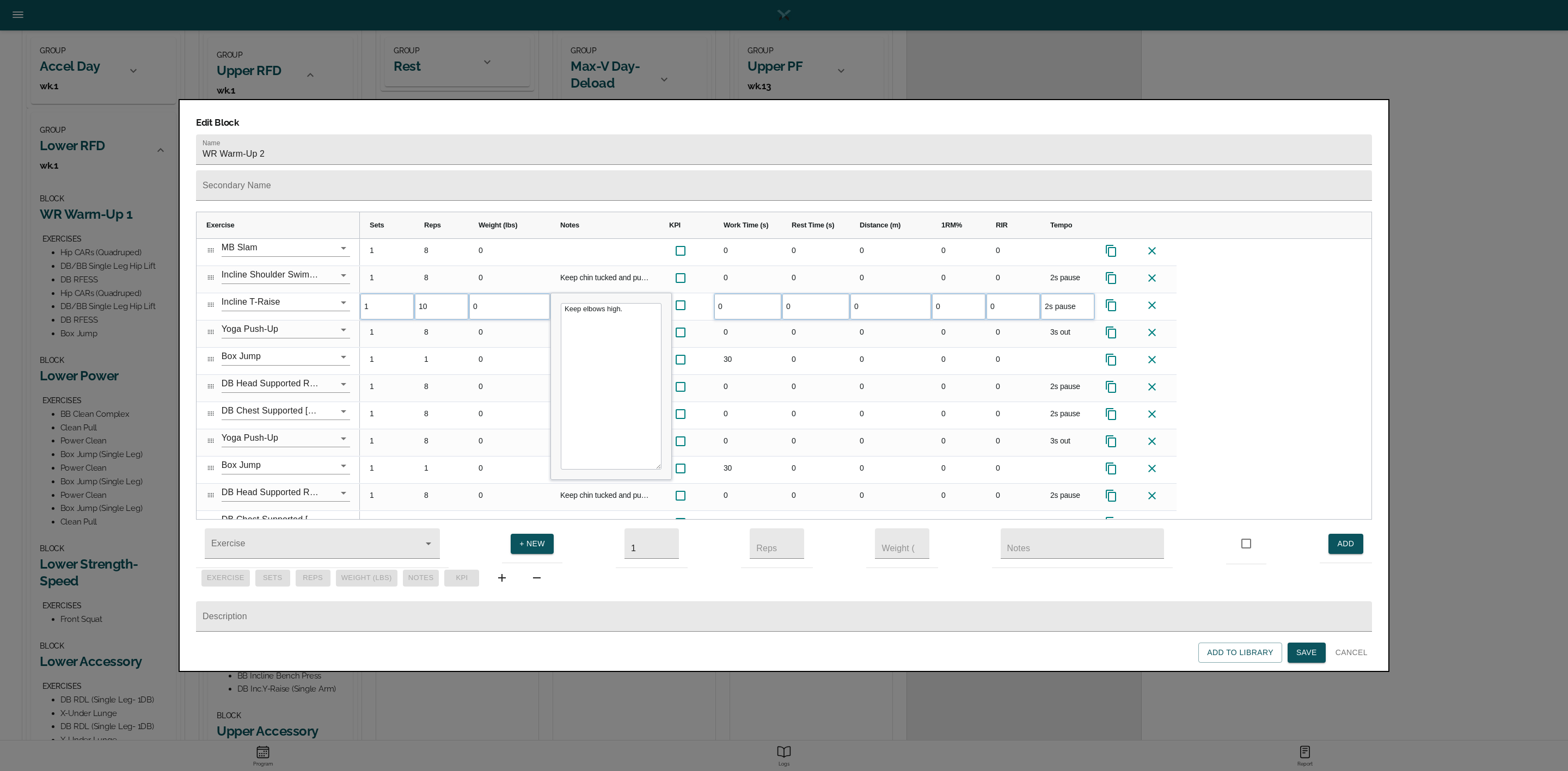
drag, startPoint x: 626, startPoint y: 284, endPoint x: 548, endPoint y: 287, distance: 78.1
click at [548, 287] on div "Exercise Sets" at bounding box center [784, 366] width 1176 height 309
type textarea "Thumbs up"
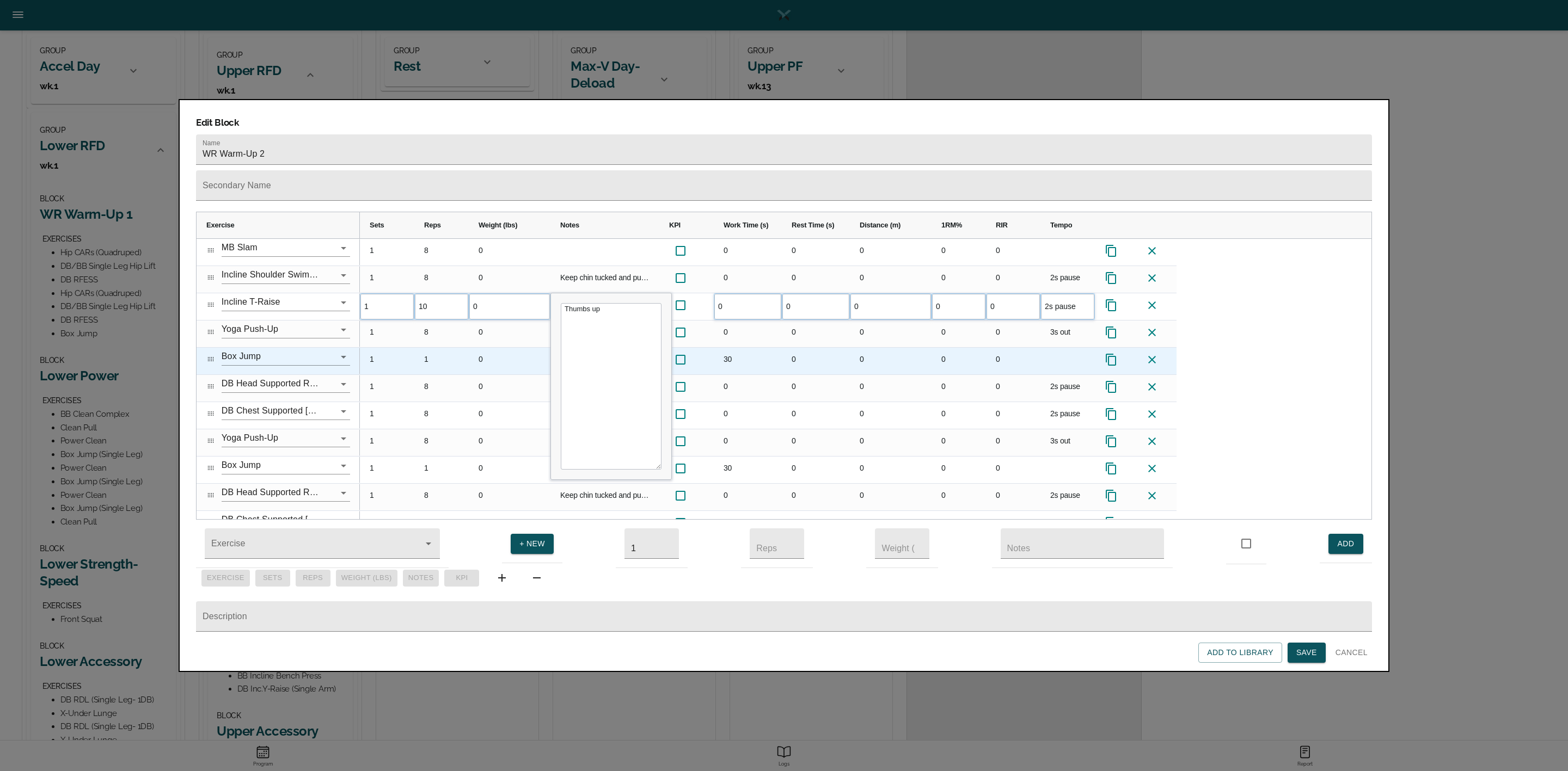
click at [505, 375] on div "0" at bounding box center [509, 388] width 82 height 27
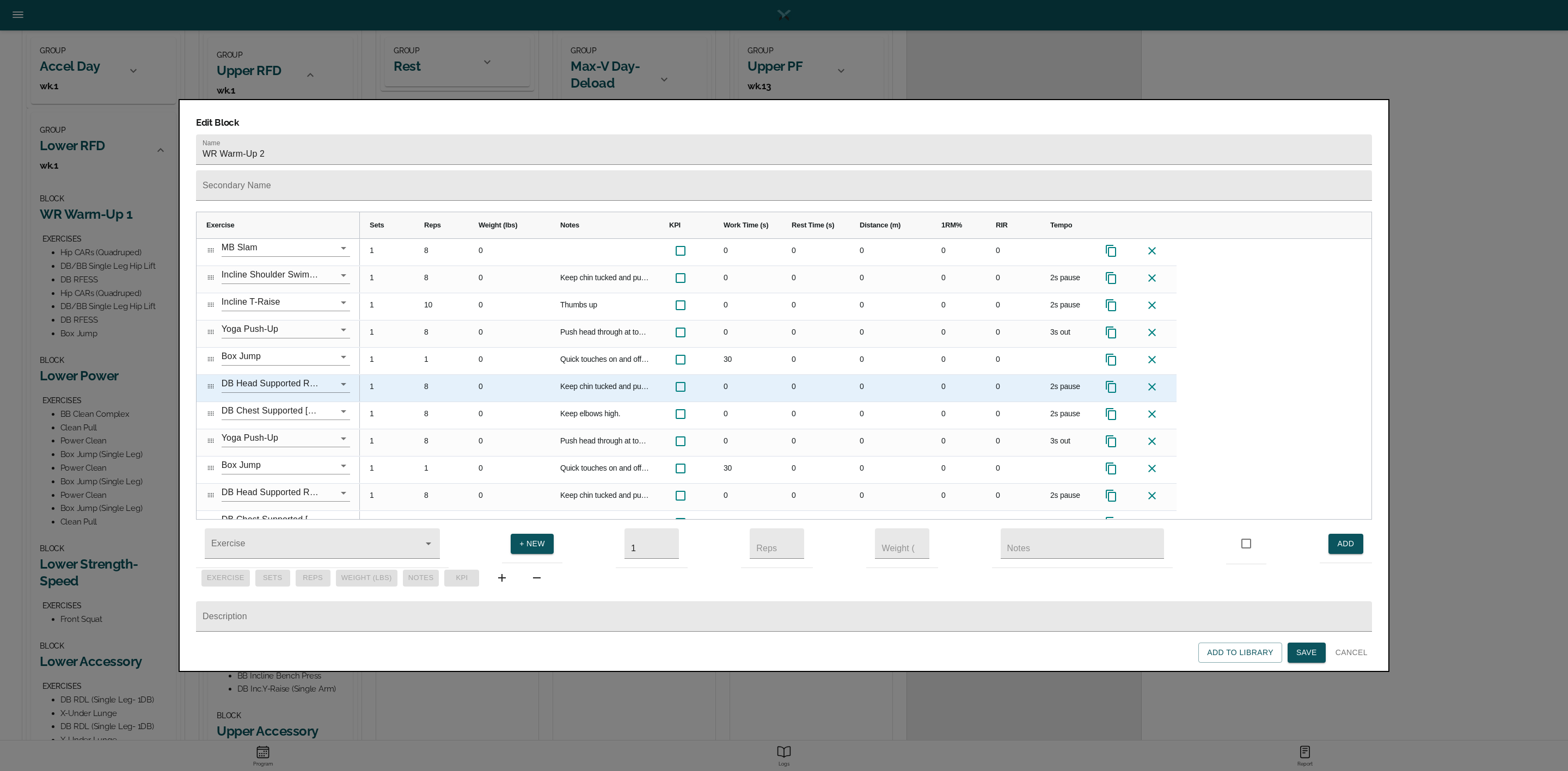
click at [950, 375] on div "0" at bounding box center [958, 388] width 54 height 27
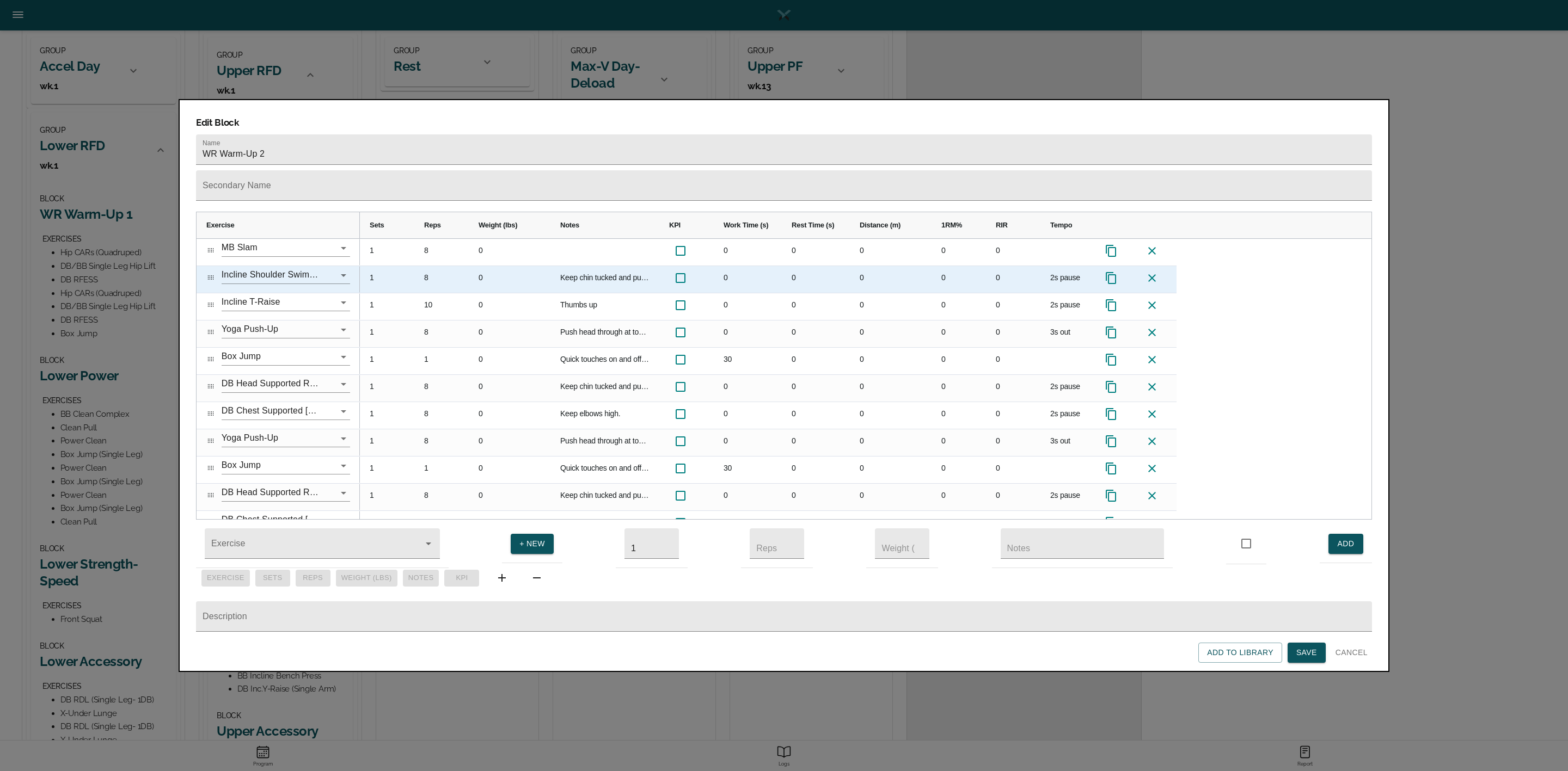
click at [1057, 267] on div "2s pause" at bounding box center [1067, 280] width 54 height 27
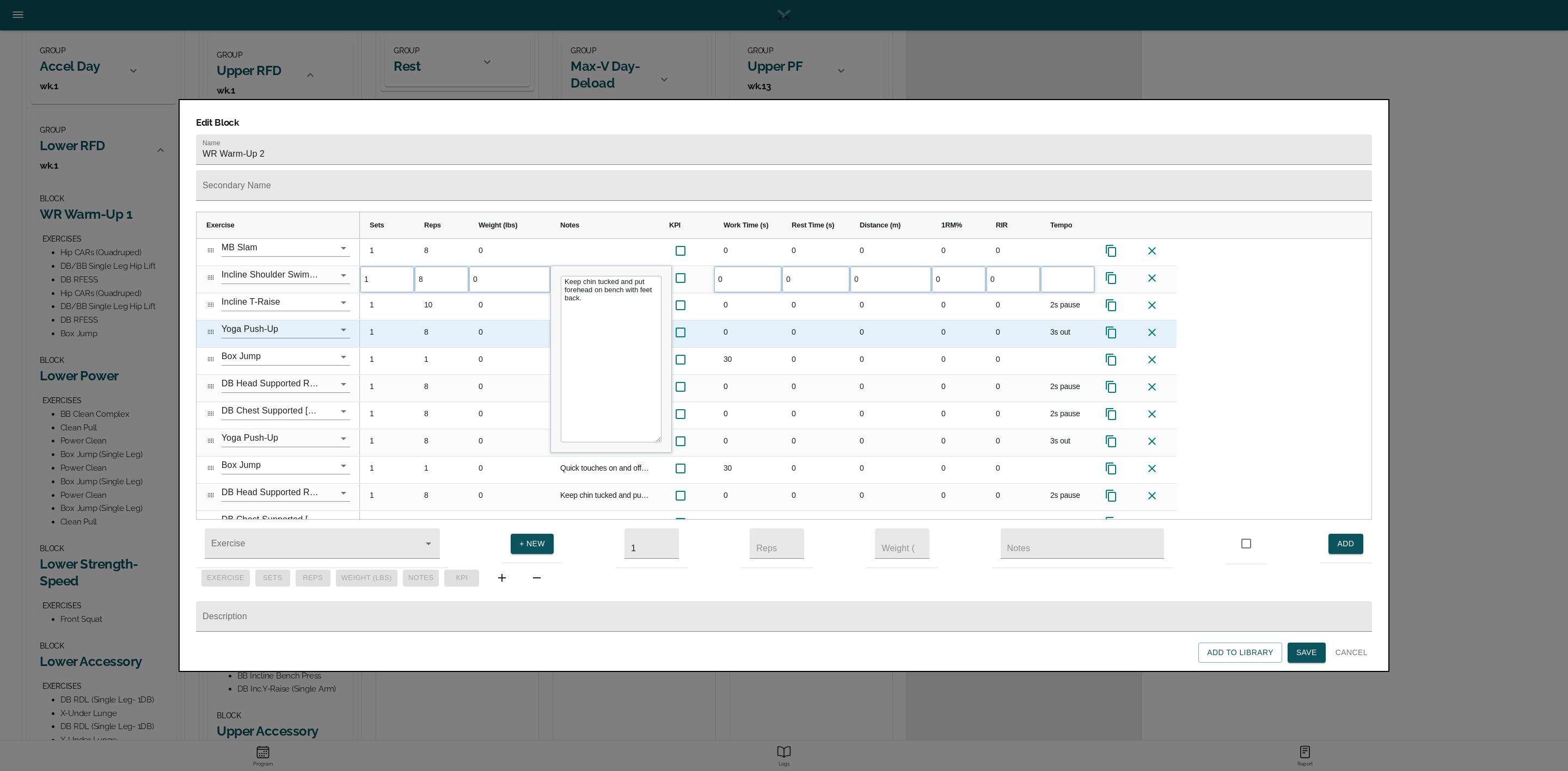
click at [1038, 321] on div "0" at bounding box center [1013, 334] width 54 height 27
click at [281, 321] on input "Yoga Push-Up" at bounding box center [270, 329] width 98 height 17
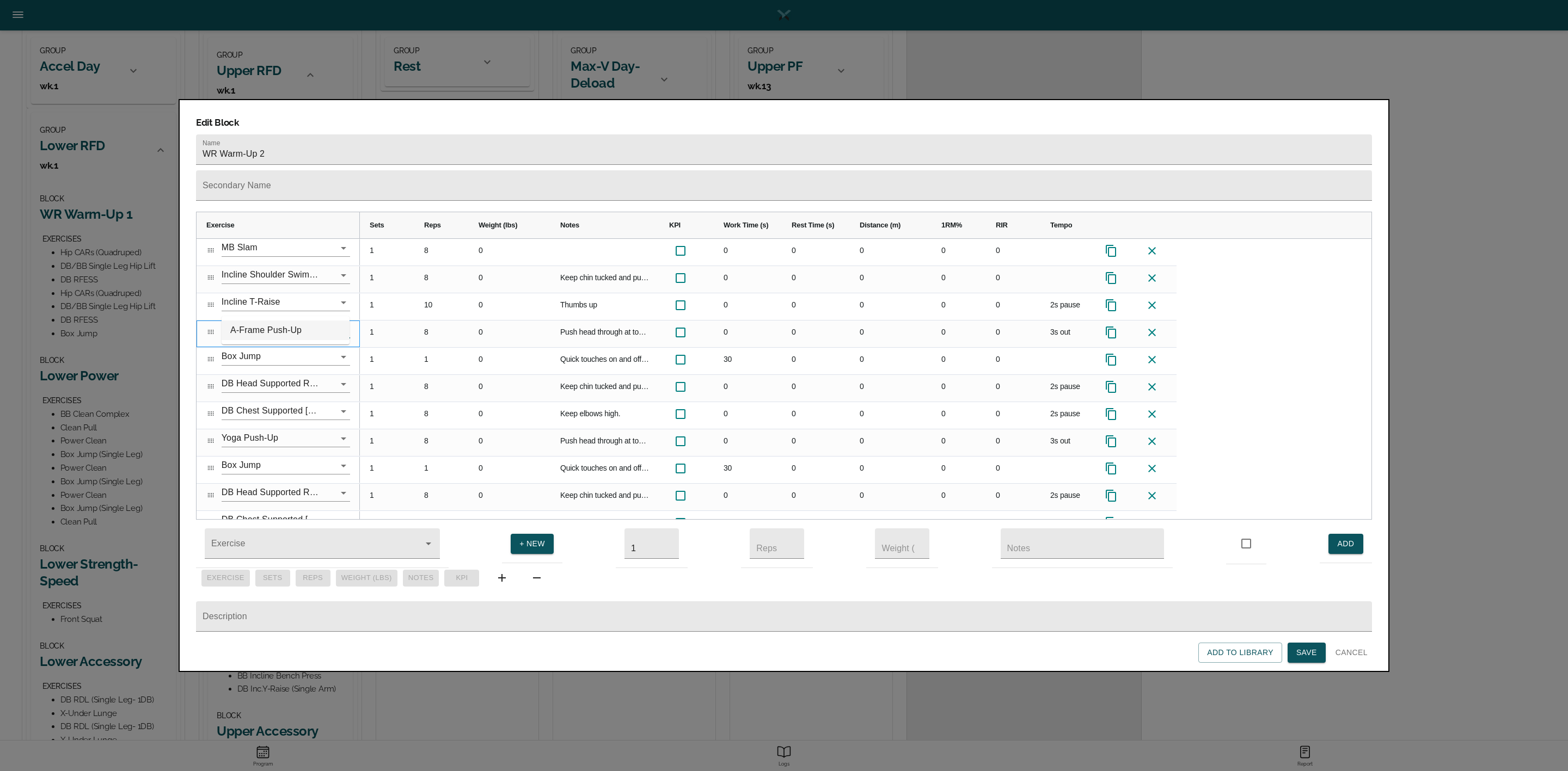
click at [280, 330] on li "A-Frame Push-Up" at bounding box center [285, 330] width 128 height 20
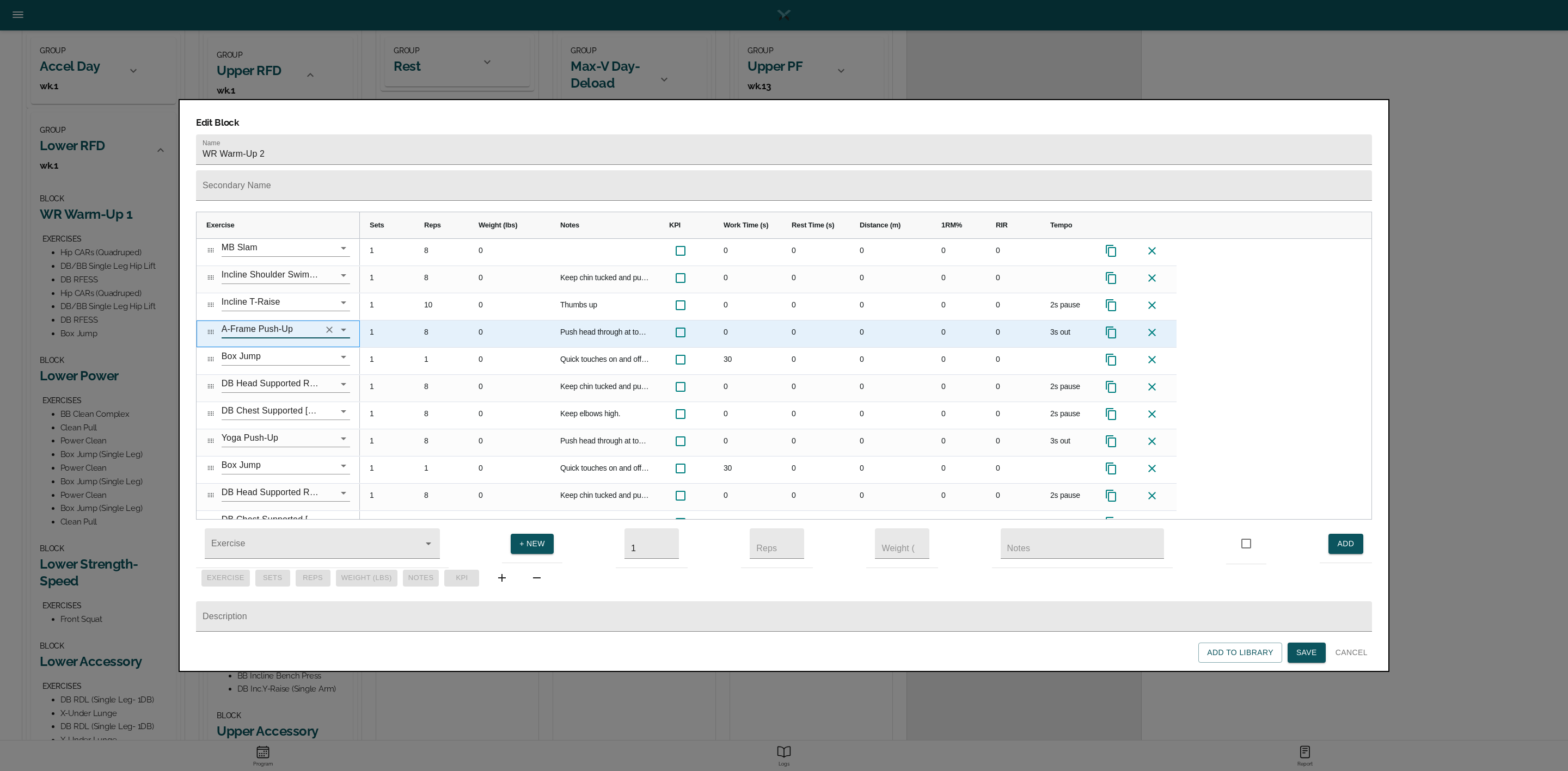
type input "A-Frame Push-Up"
click at [582, 321] on div "Push head through at top to open up overhead mobility" at bounding box center [605, 334] width 109 height 27
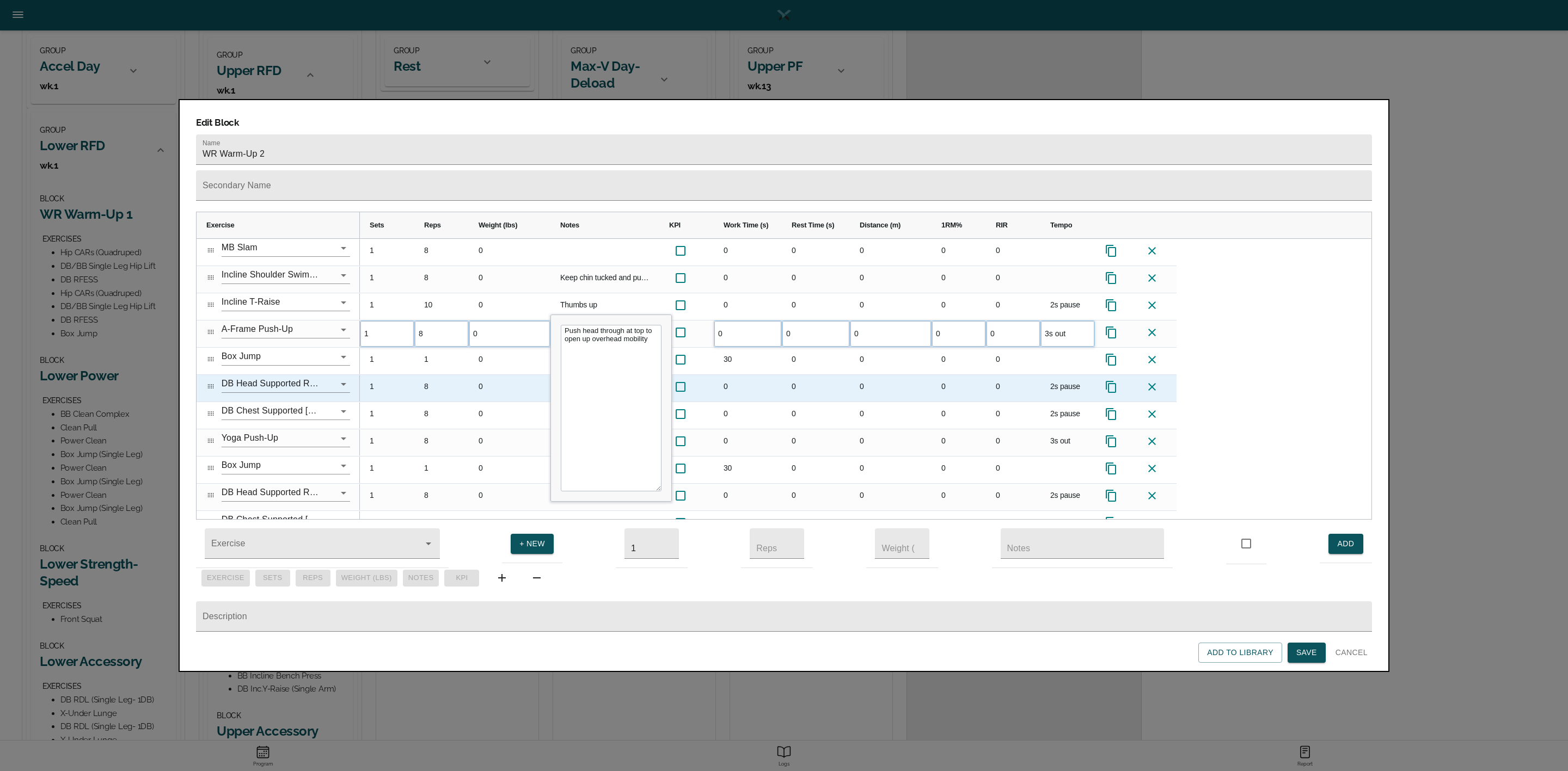
drag, startPoint x: 478, startPoint y: 361, endPoint x: 486, endPoint y: 356, distance: 9.4
click at [478, 375] on div "0" at bounding box center [509, 388] width 82 height 27
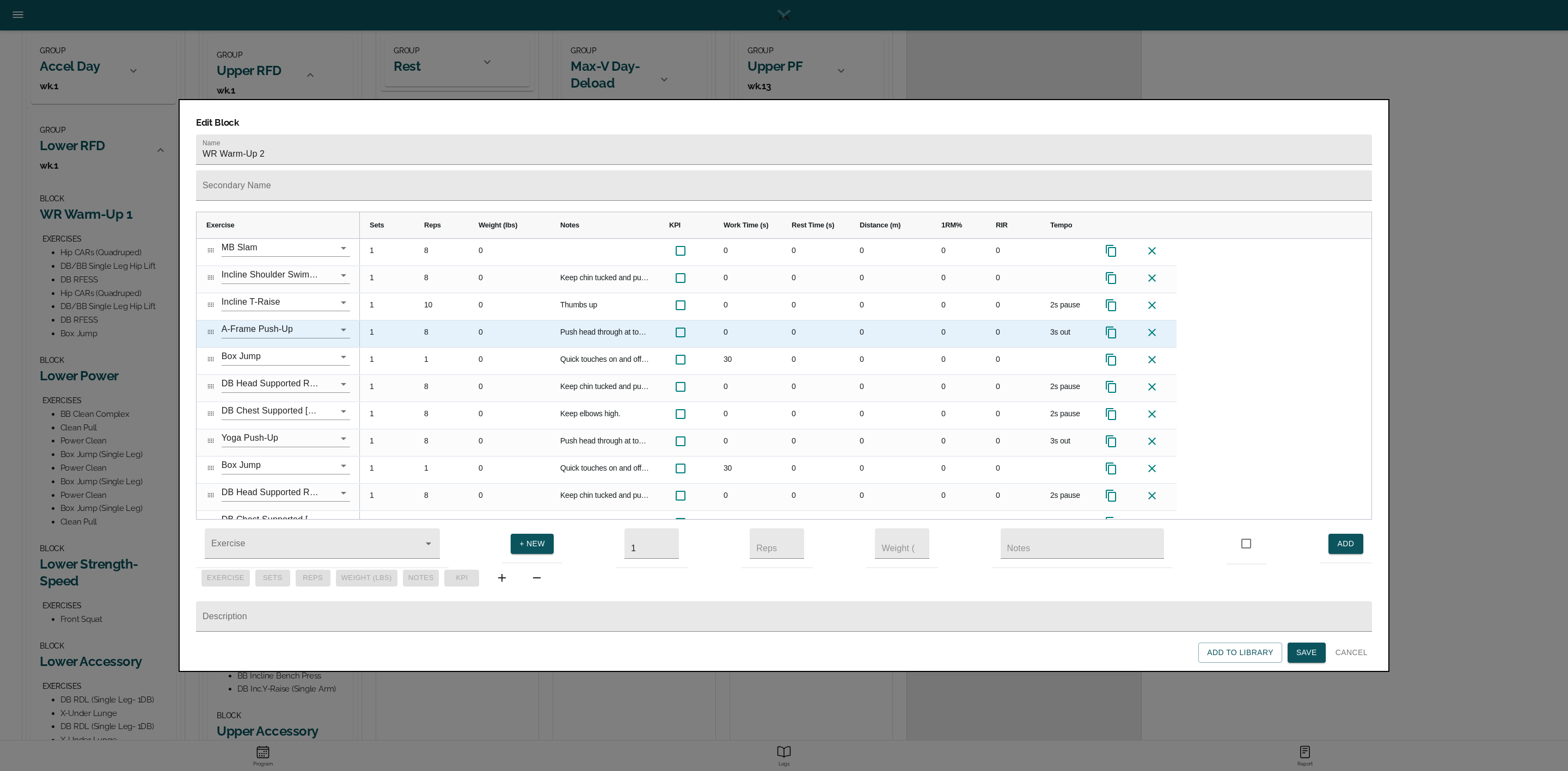
click at [1052, 321] on div "3s out" at bounding box center [1067, 334] width 54 height 27
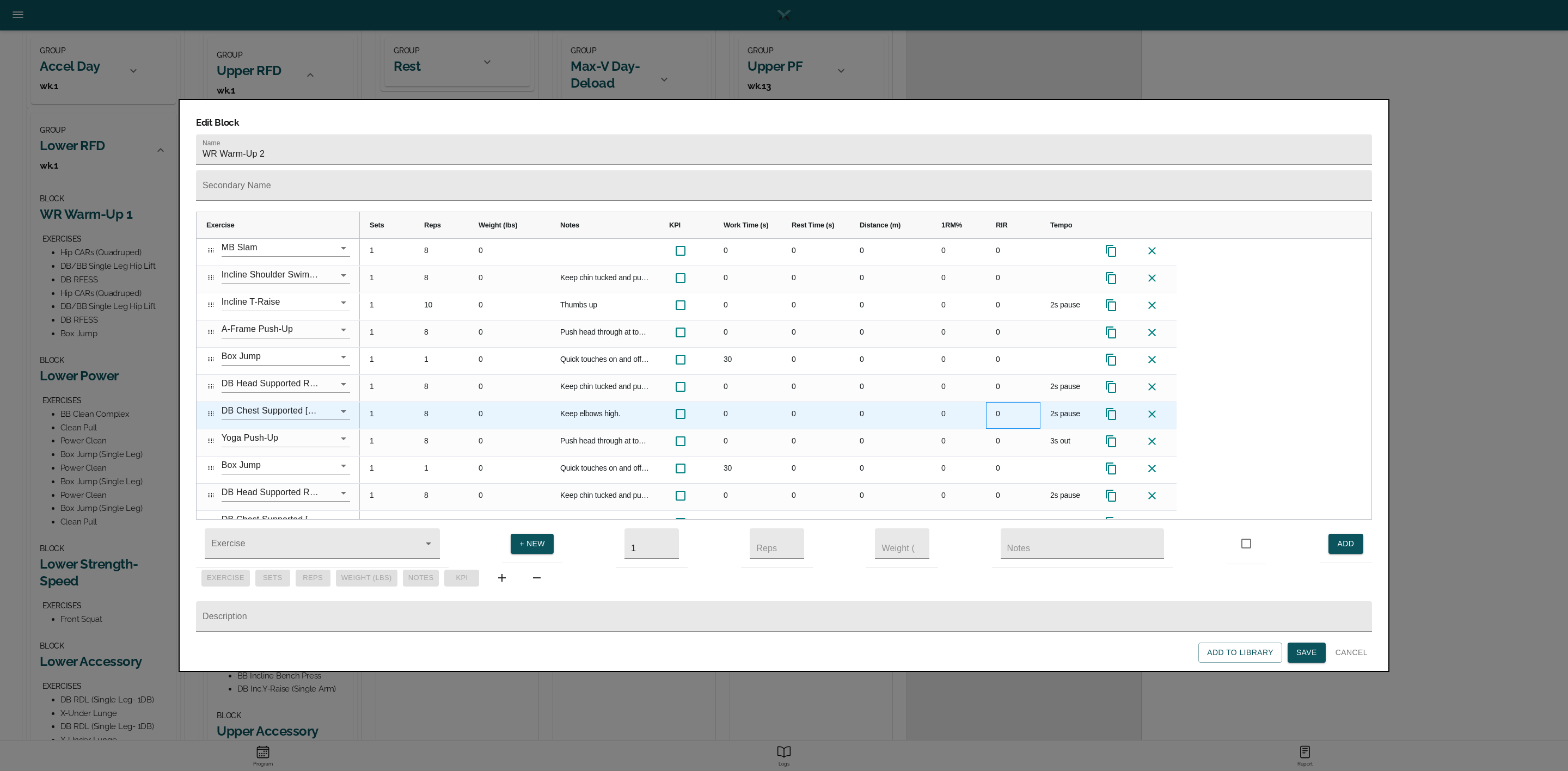
click at [992, 403] on div "0" at bounding box center [1013, 416] width 54 height 27
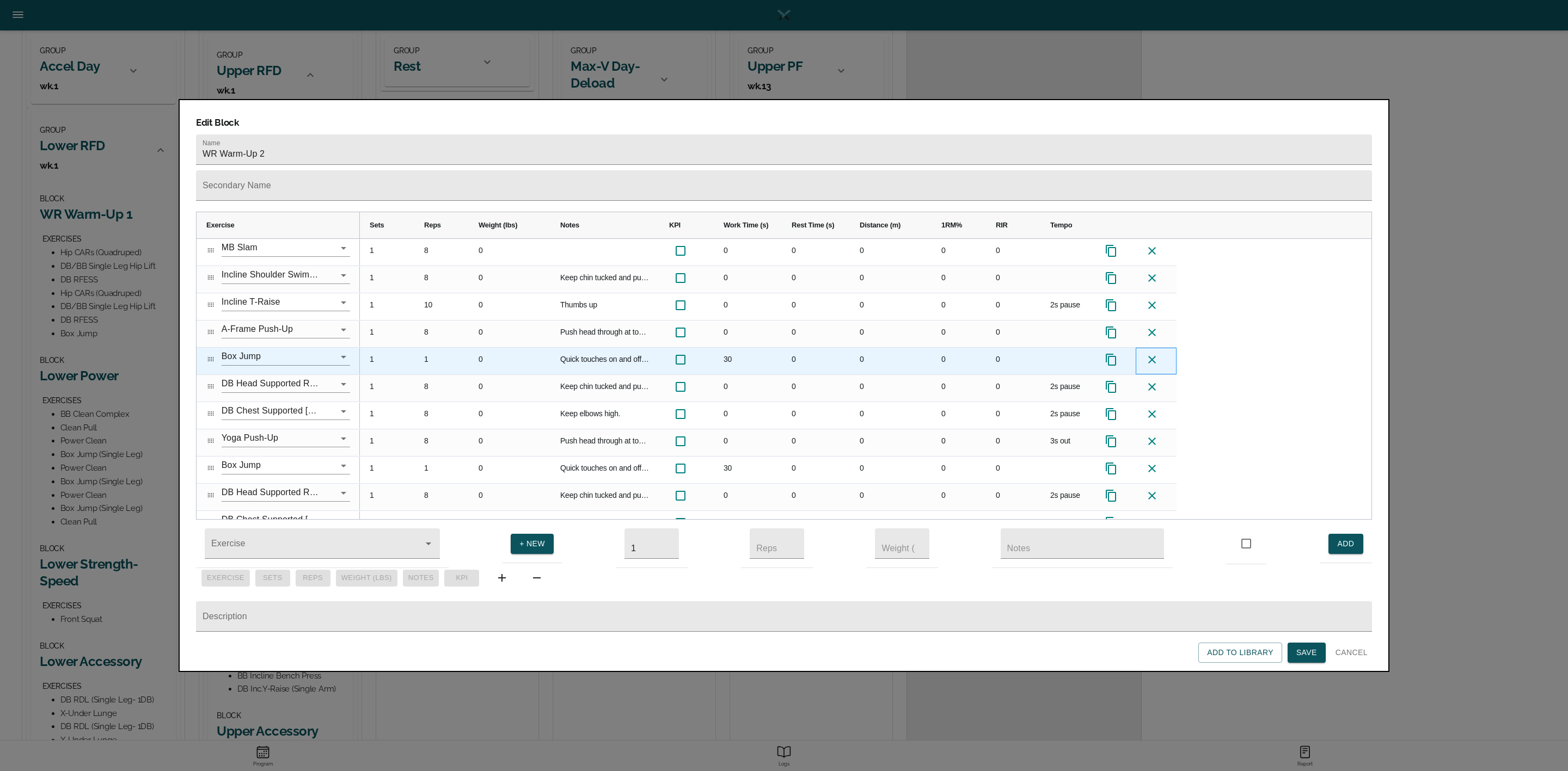
click at [1149, 353] on icon at bounding box center [1152, 360] width 13 height 13
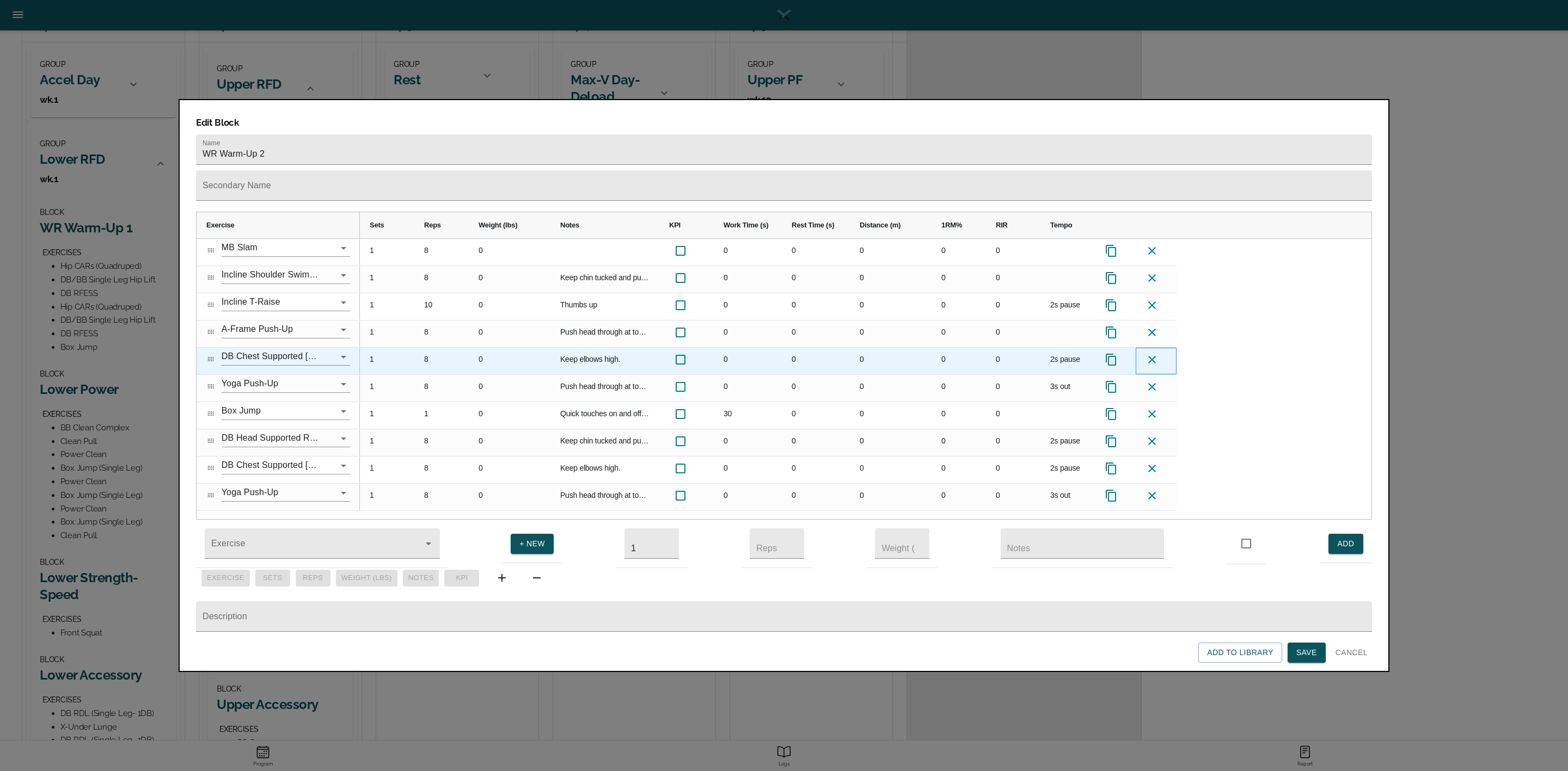
click at [1149, 353] on icon at bounding box center [1152, 360] width 13 height 13
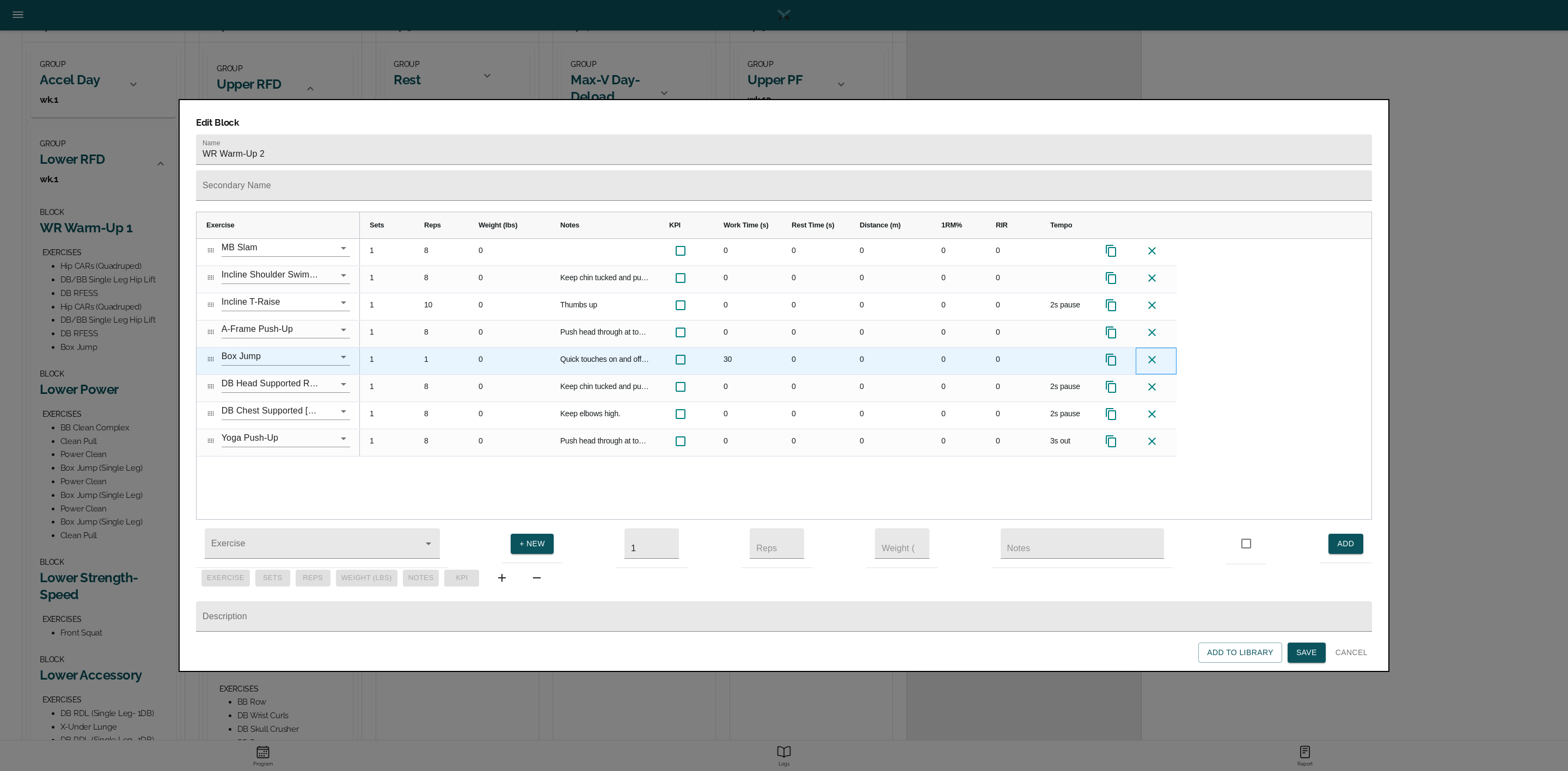
click at [1149, 353] on icon at bounding box center [1152, 360] width 13 height 13
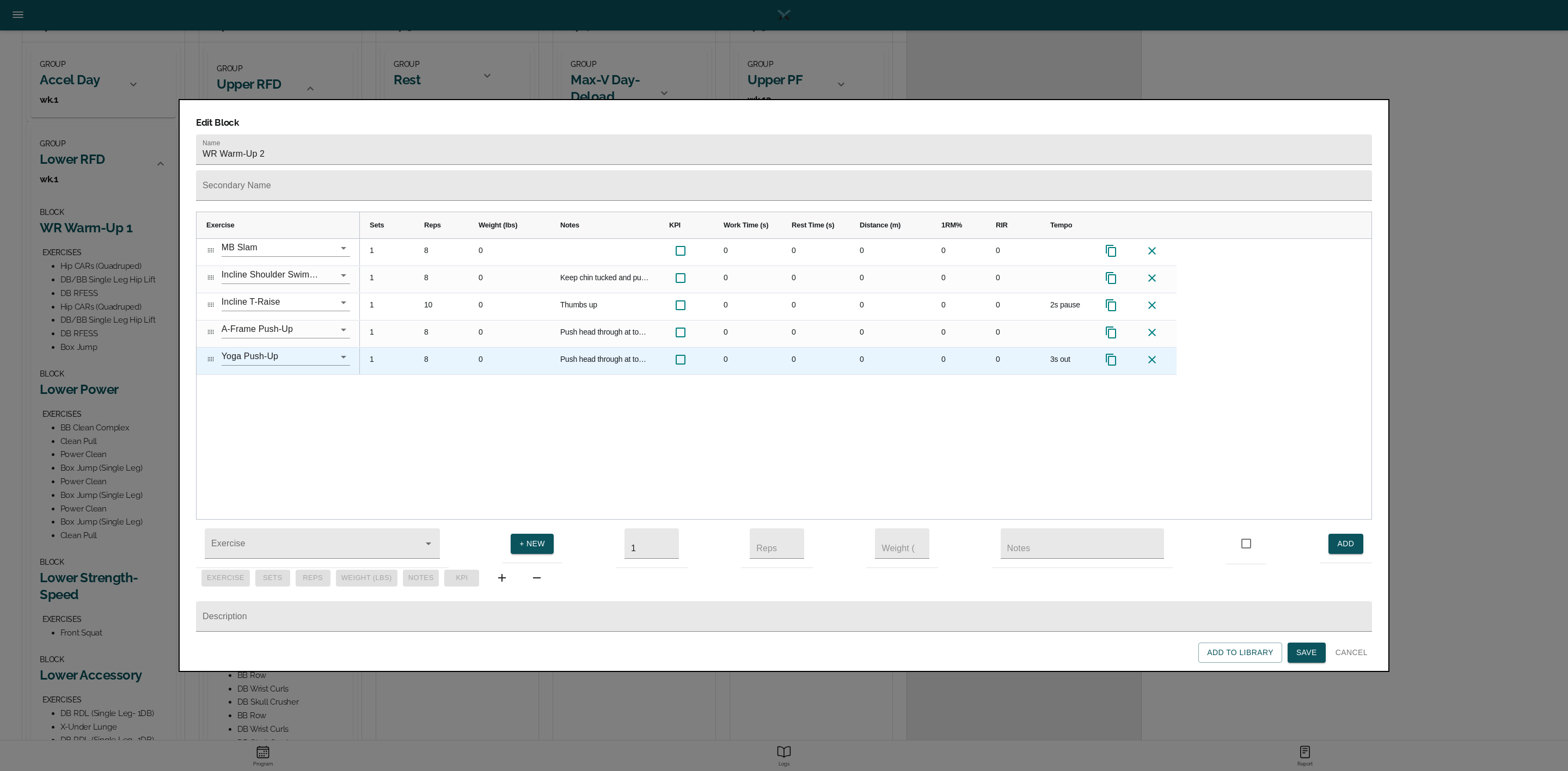
click at [1149, 353] on icon at bounding box center [1152, 360] width 13 height 13
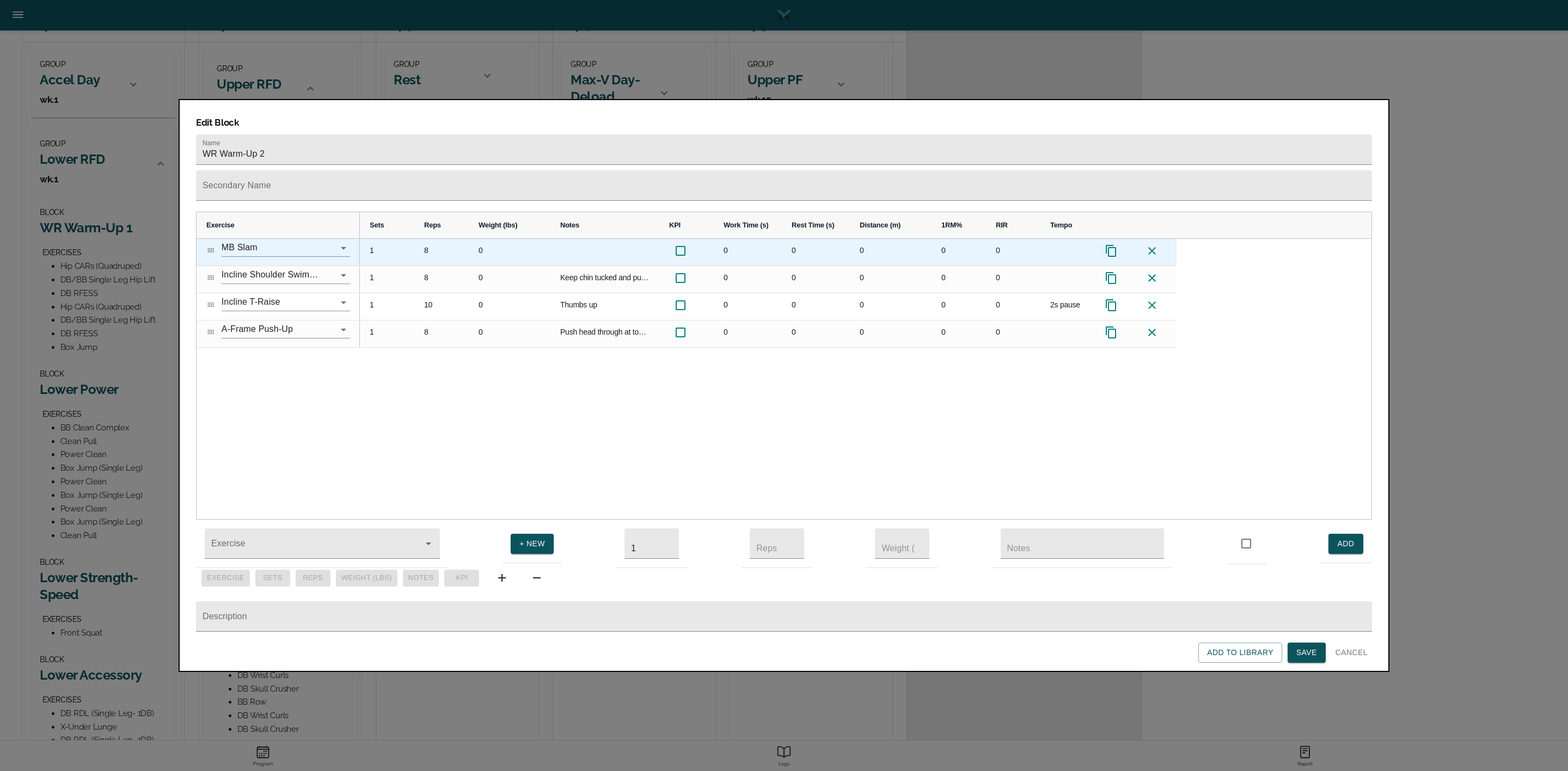
click at [1114, 244] on icon at bounding box center [1111, 251] width 13 height 13
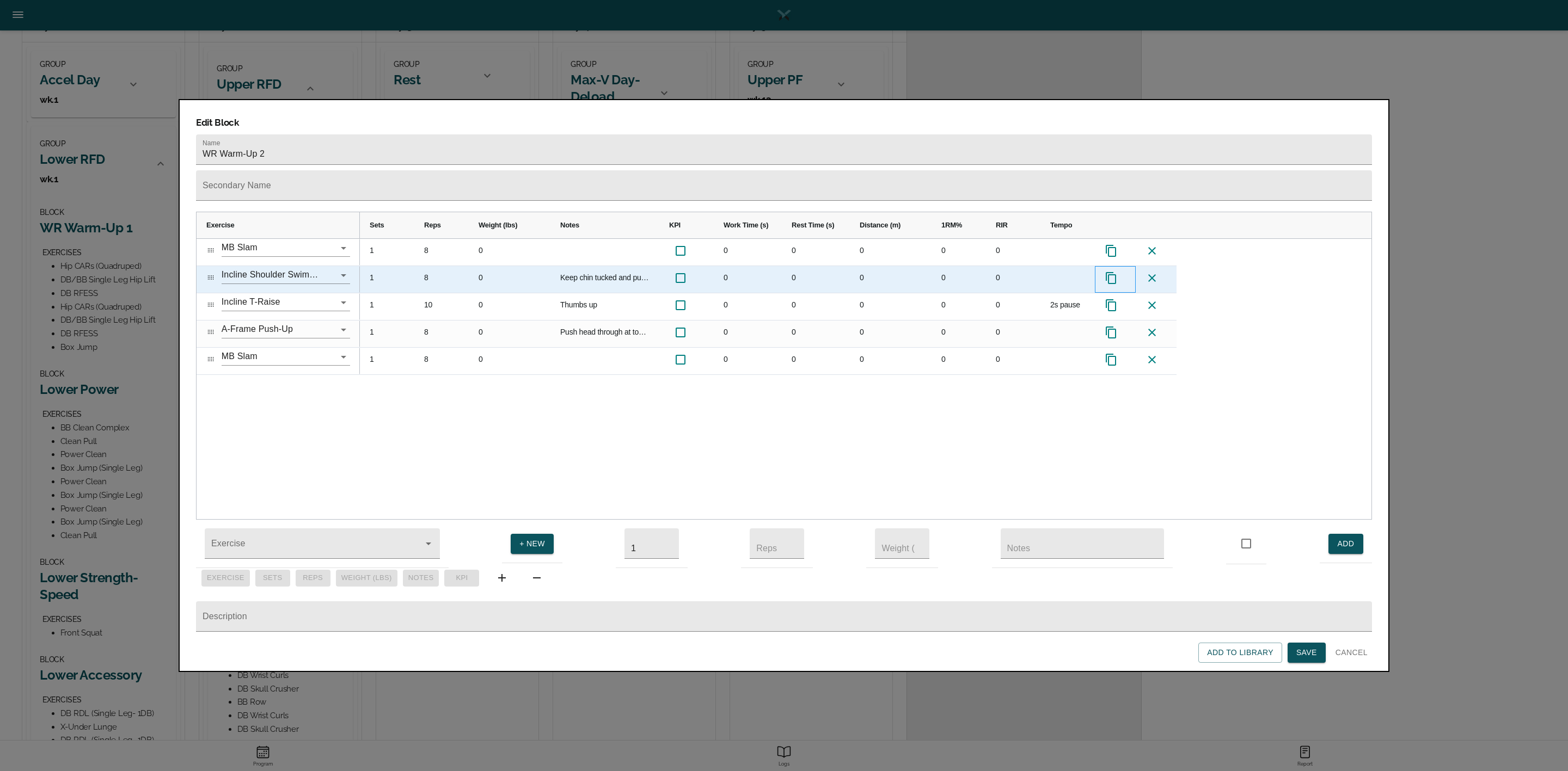
click at [1113, 271] on icon "Press SPACE to select this row." at bounding box center [1111, 278] width 13 height 13
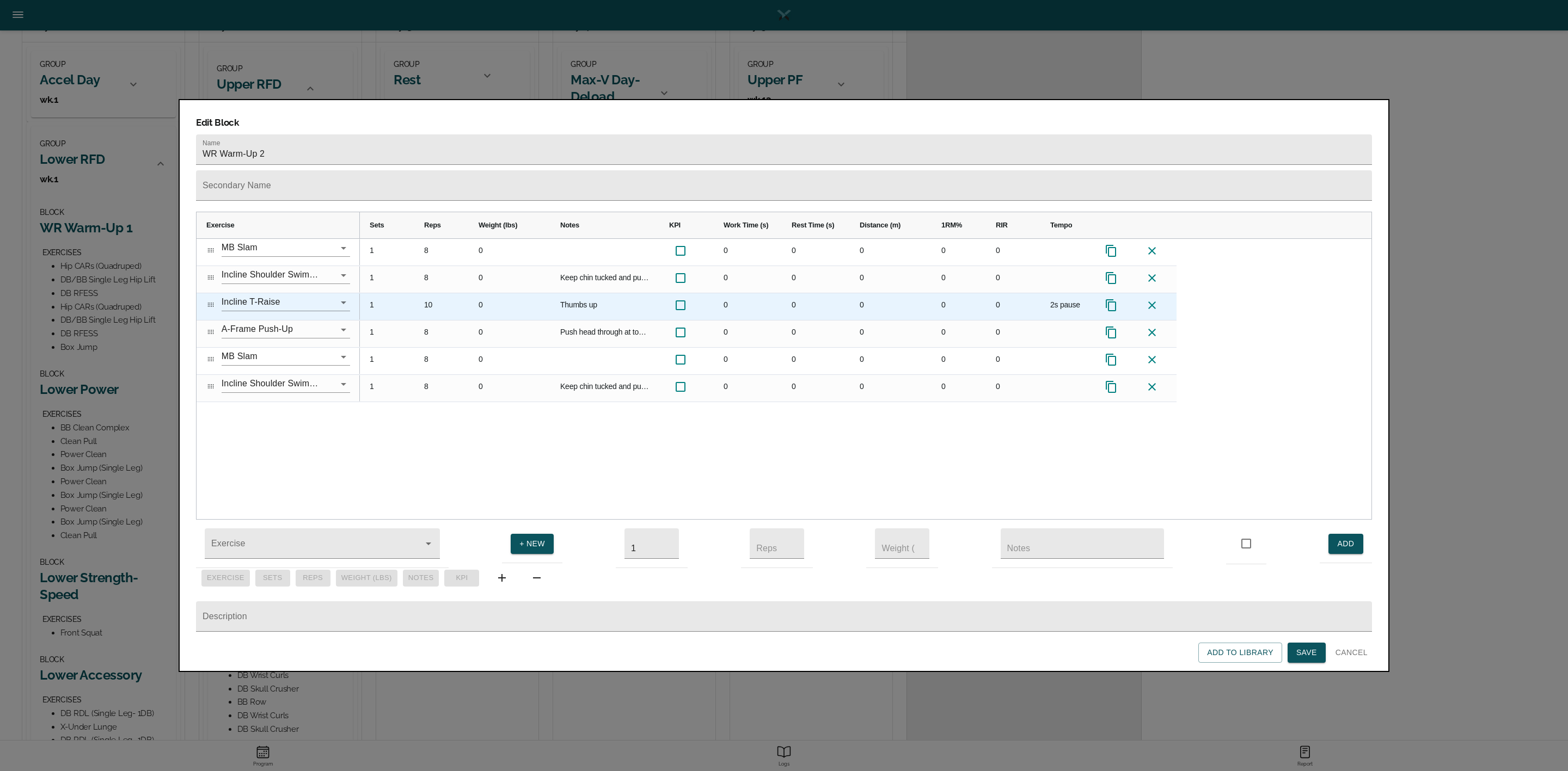
click at [1111, 299] on icon "Press SPACE to select this row." at bounding box center [1111, 306] width 13 height 13
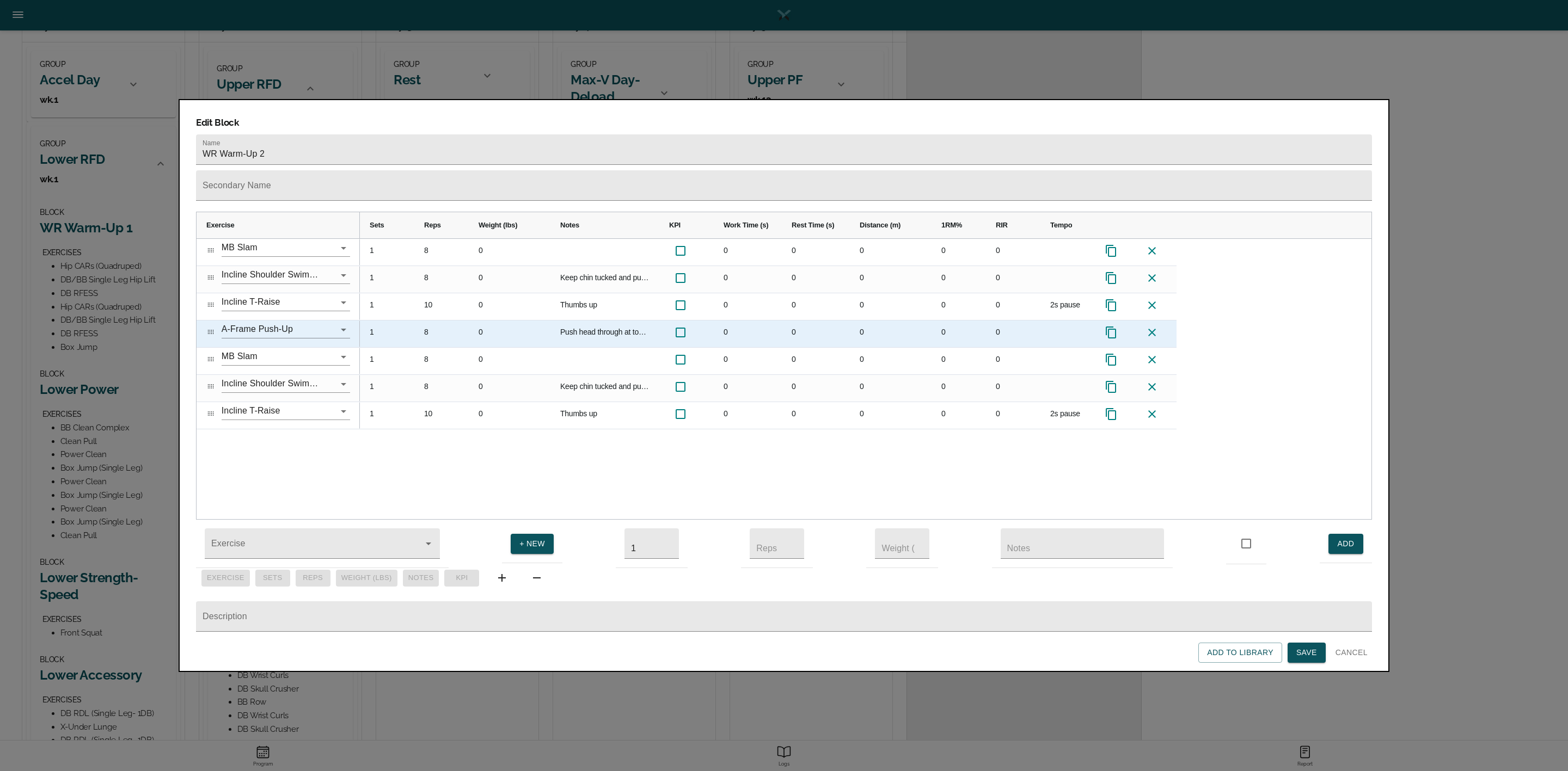
click at [1110, 326] on icon "Press SPACE to select this row." at bounding box center [1111, 333] width 13 height 13
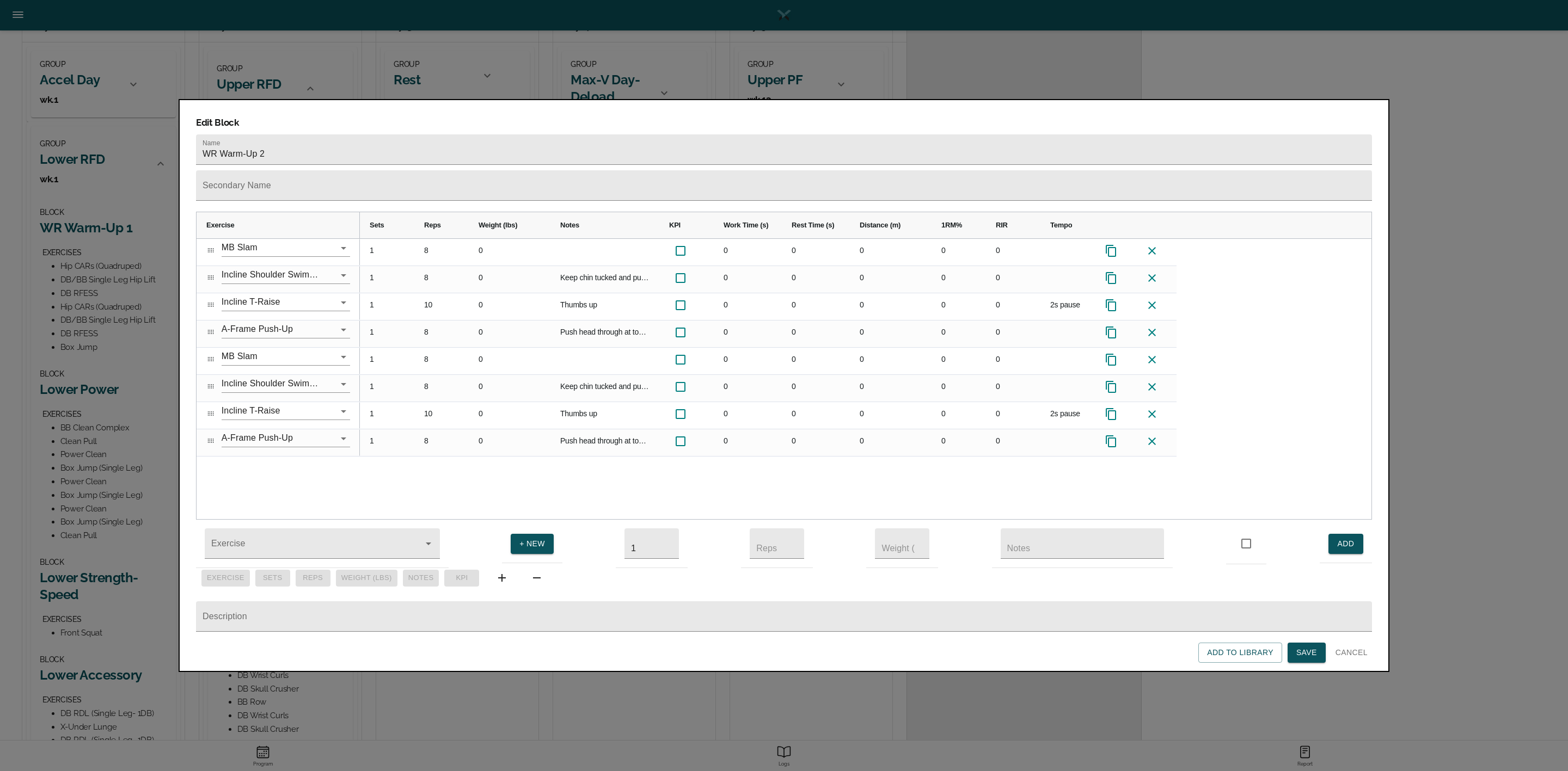
click at [1311, 652] on span "Save" at bounding box center [1307, 652] width 21 height 14
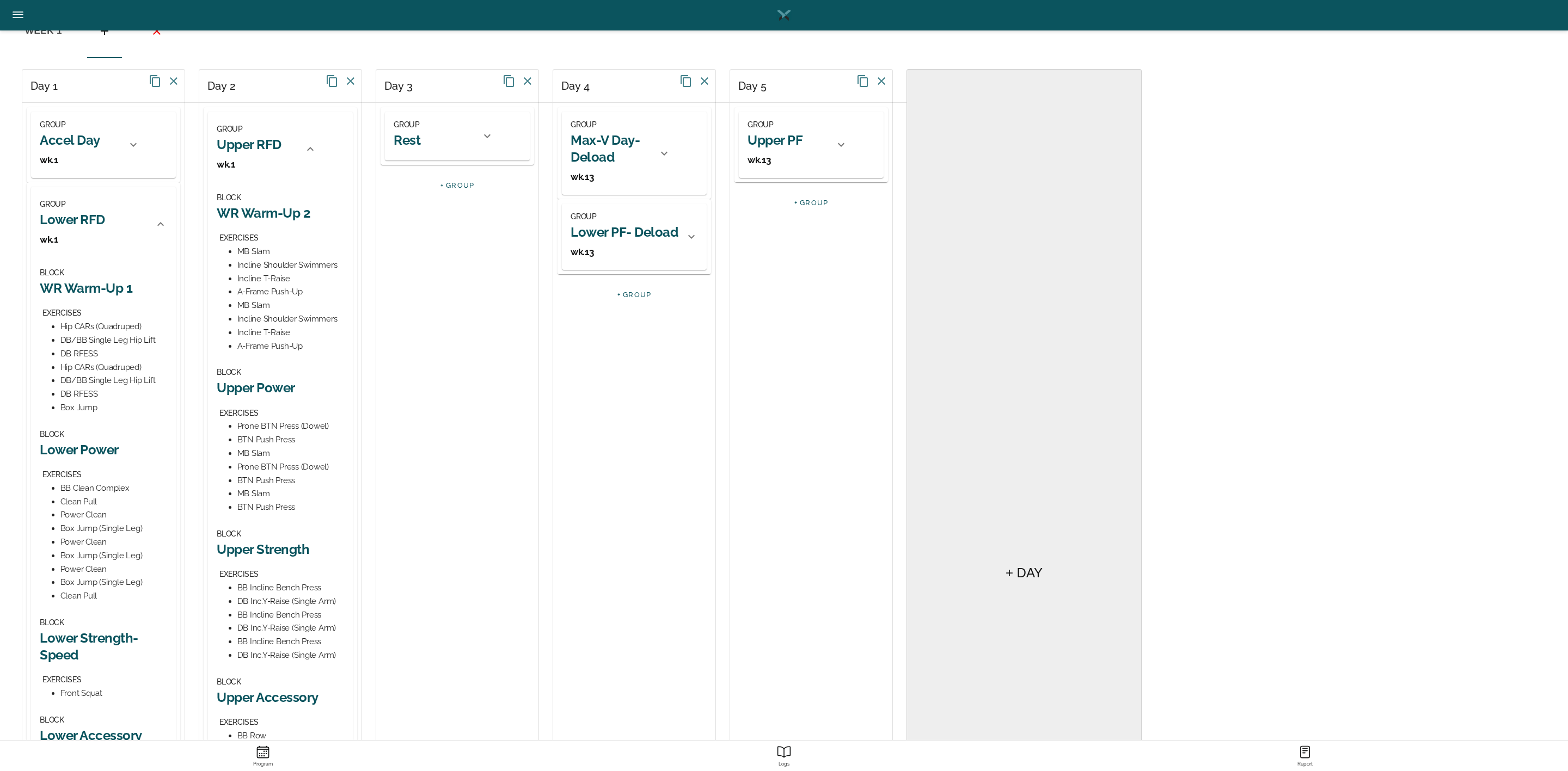
scroll to position [163, 0]
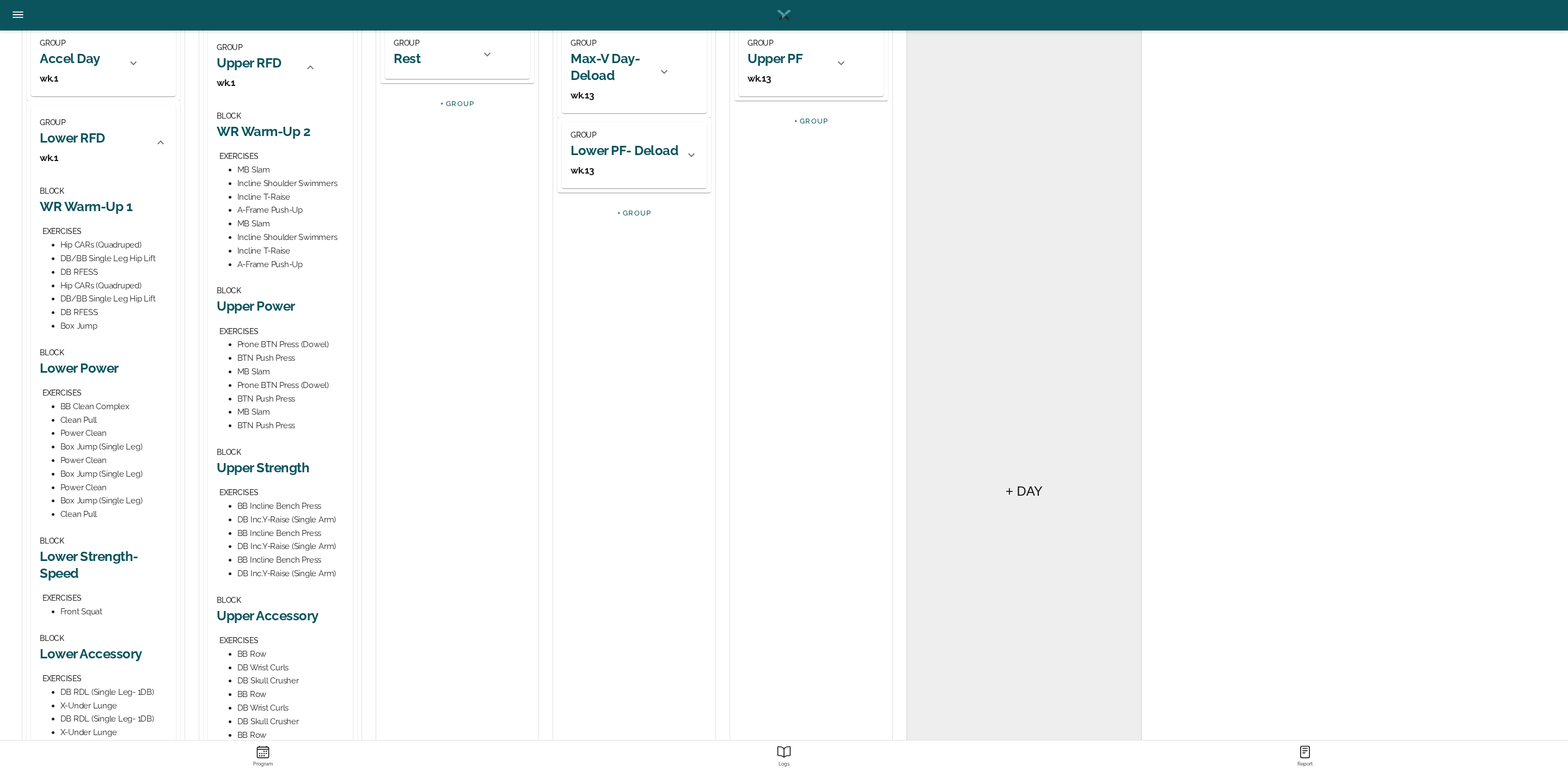
click at [262, 306] on h2 "Upper Power" at bounding box center [280, 306] width 127 height 17
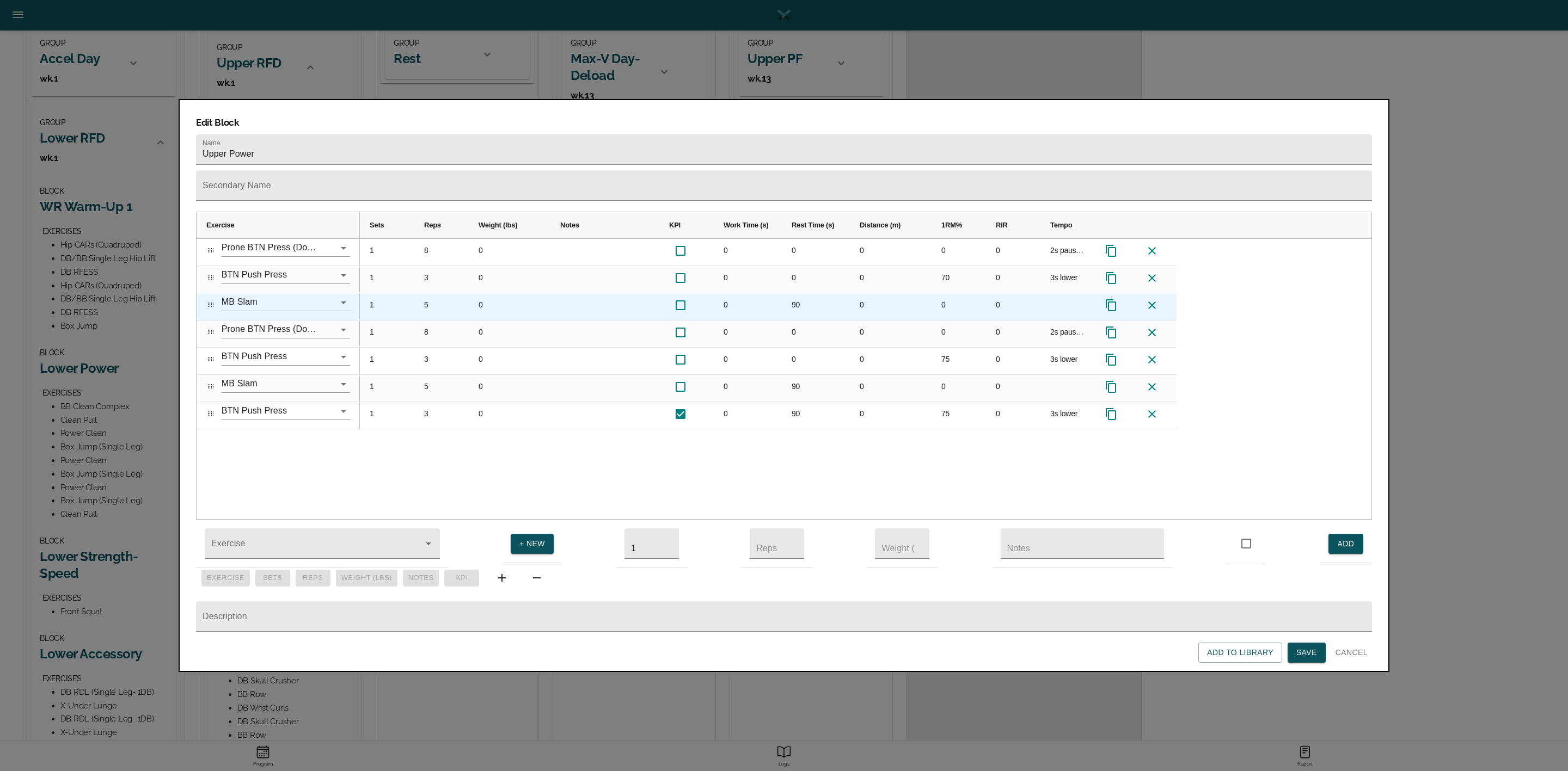
click at [1156, 299] on icon at bounding box center [1152, 306] width 13 height 13
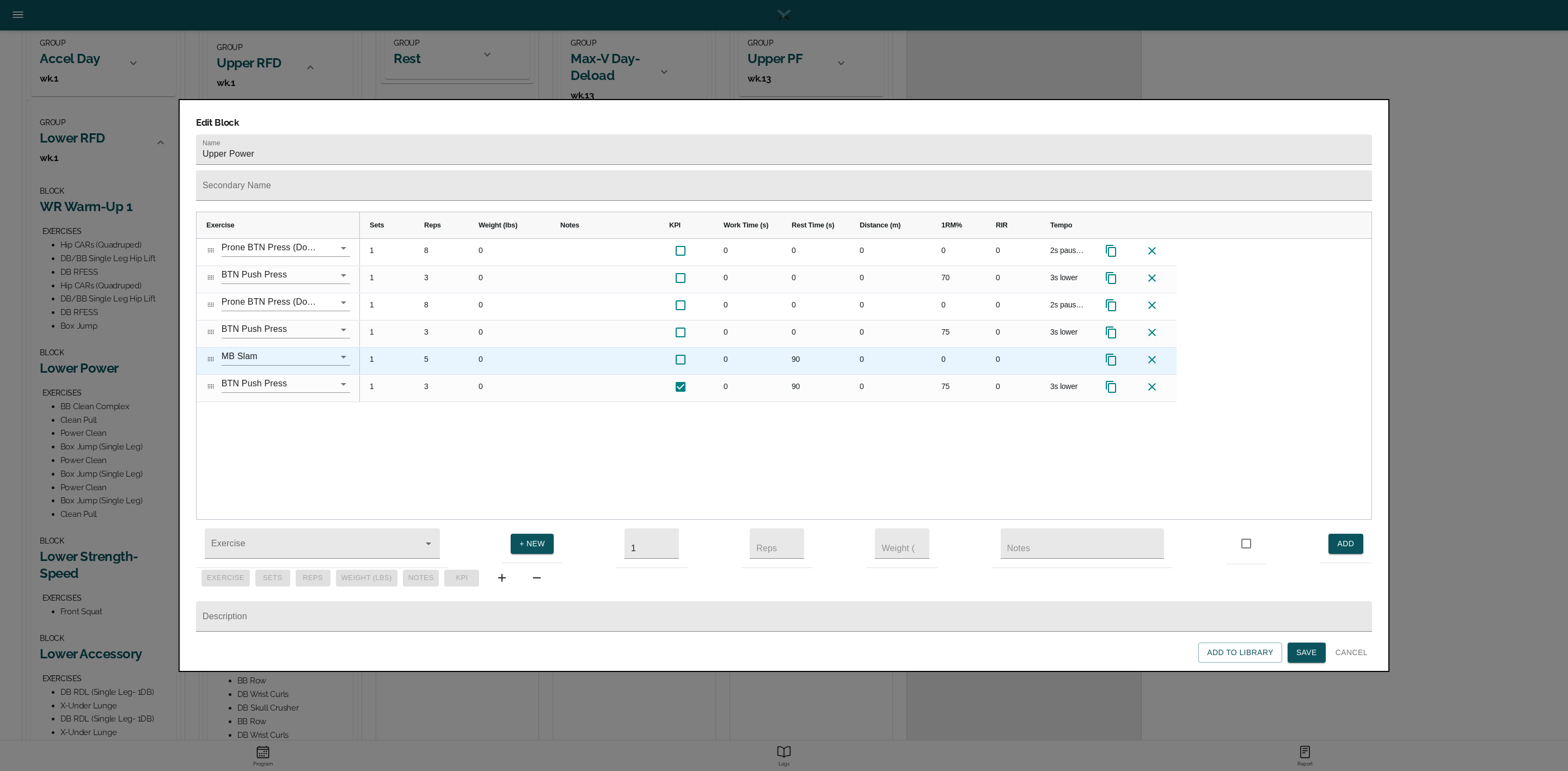
click at [1153, 353] on icon at bounding box center [1152, 360] width 13 height 13
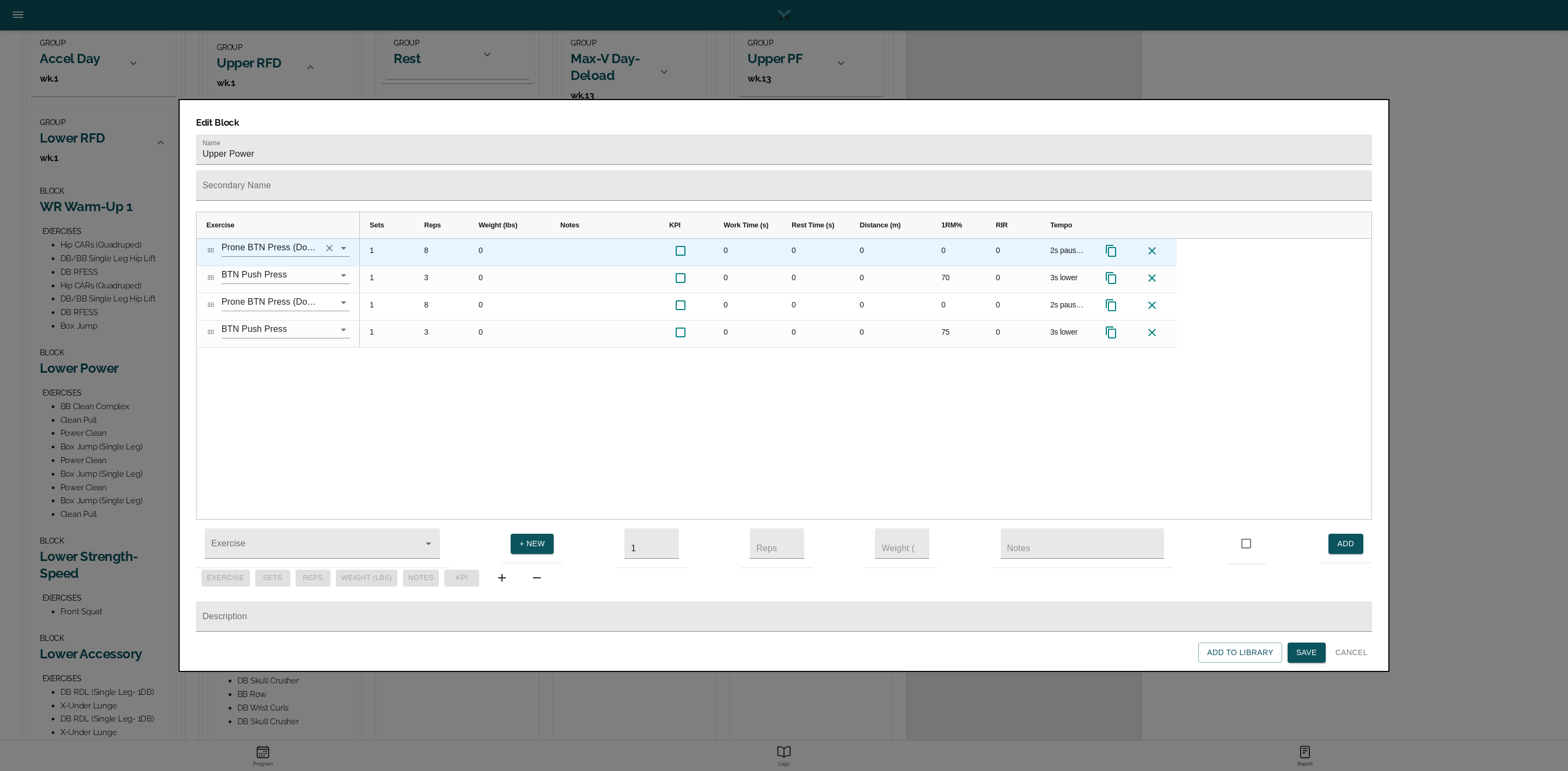
click at [308, 239] on input "Prone BTN Press (Dowel)" at bounding box center [270, 247] width 98 height 17
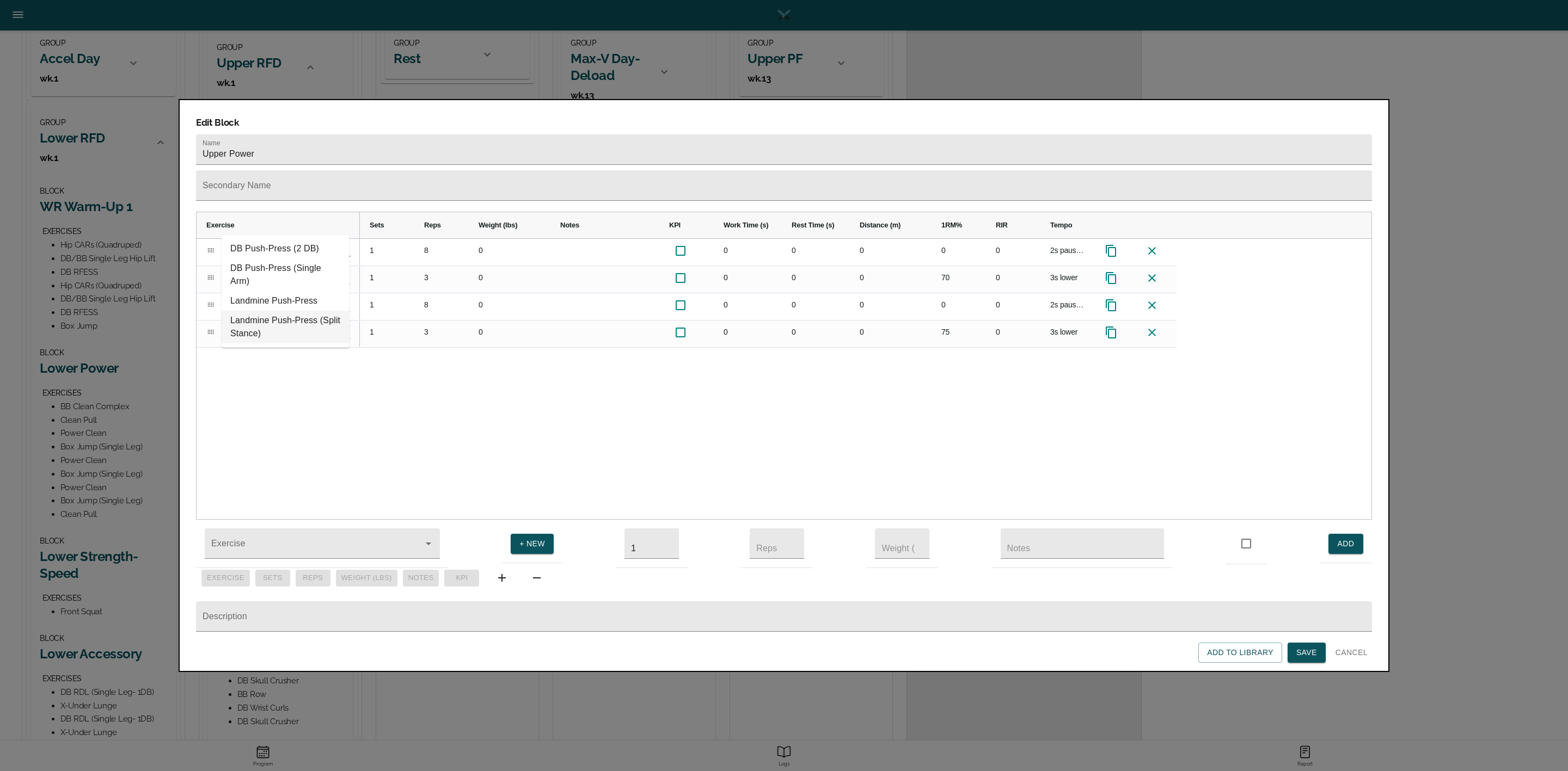
type input "Prone BTN Press (Dowel)"
click at [308, 361] on div "Prone BTN Press (Dowel) BTN Push Press Prone BTN Press (Dowel) BTN Push Press 1…" at bounding box center [784, 379] width 1175 height 281
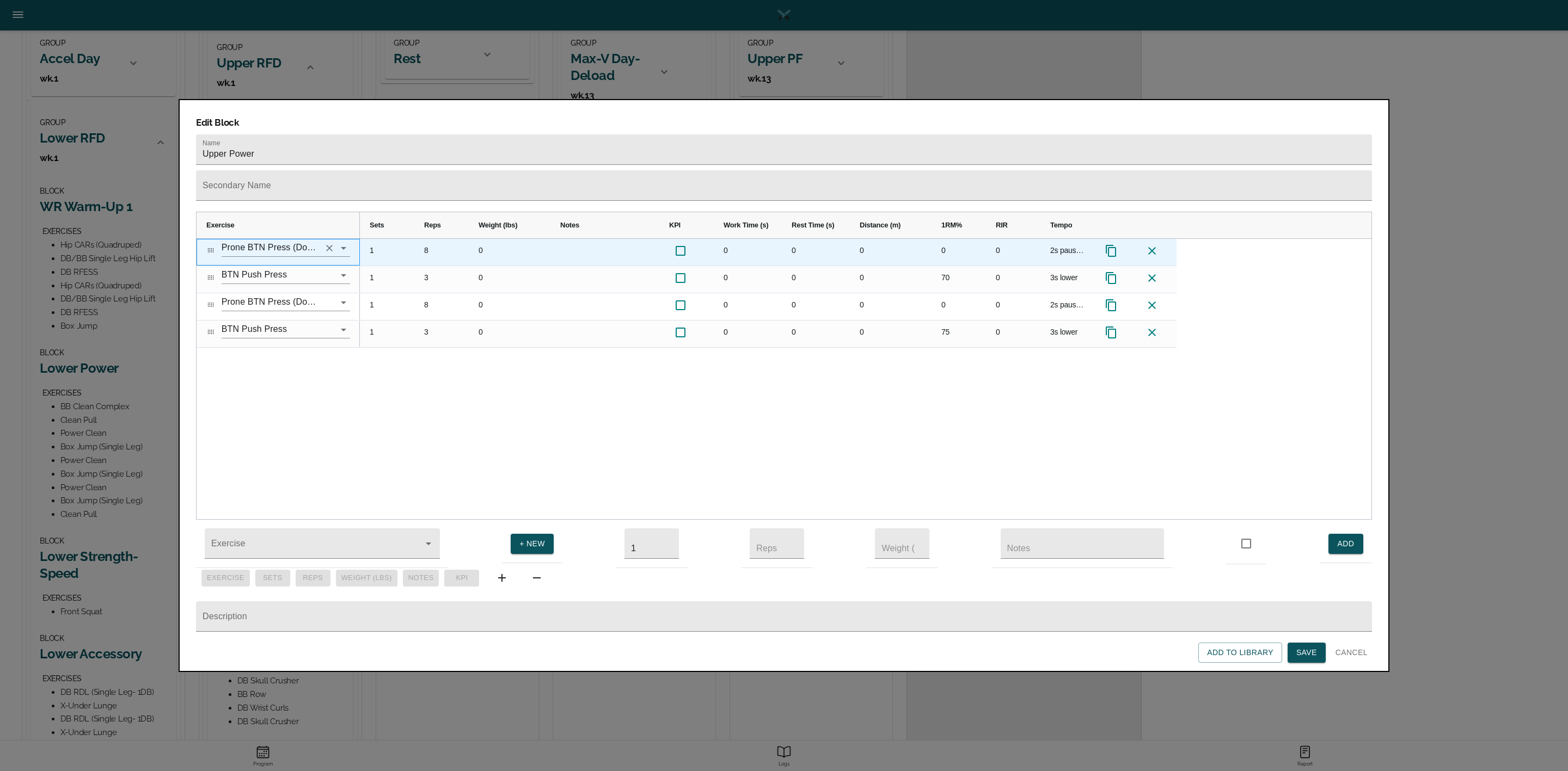
click at [244, 239] on input "Prone BTN Press (Dowel)" at bounding box center [270, 247] width 98 height 17
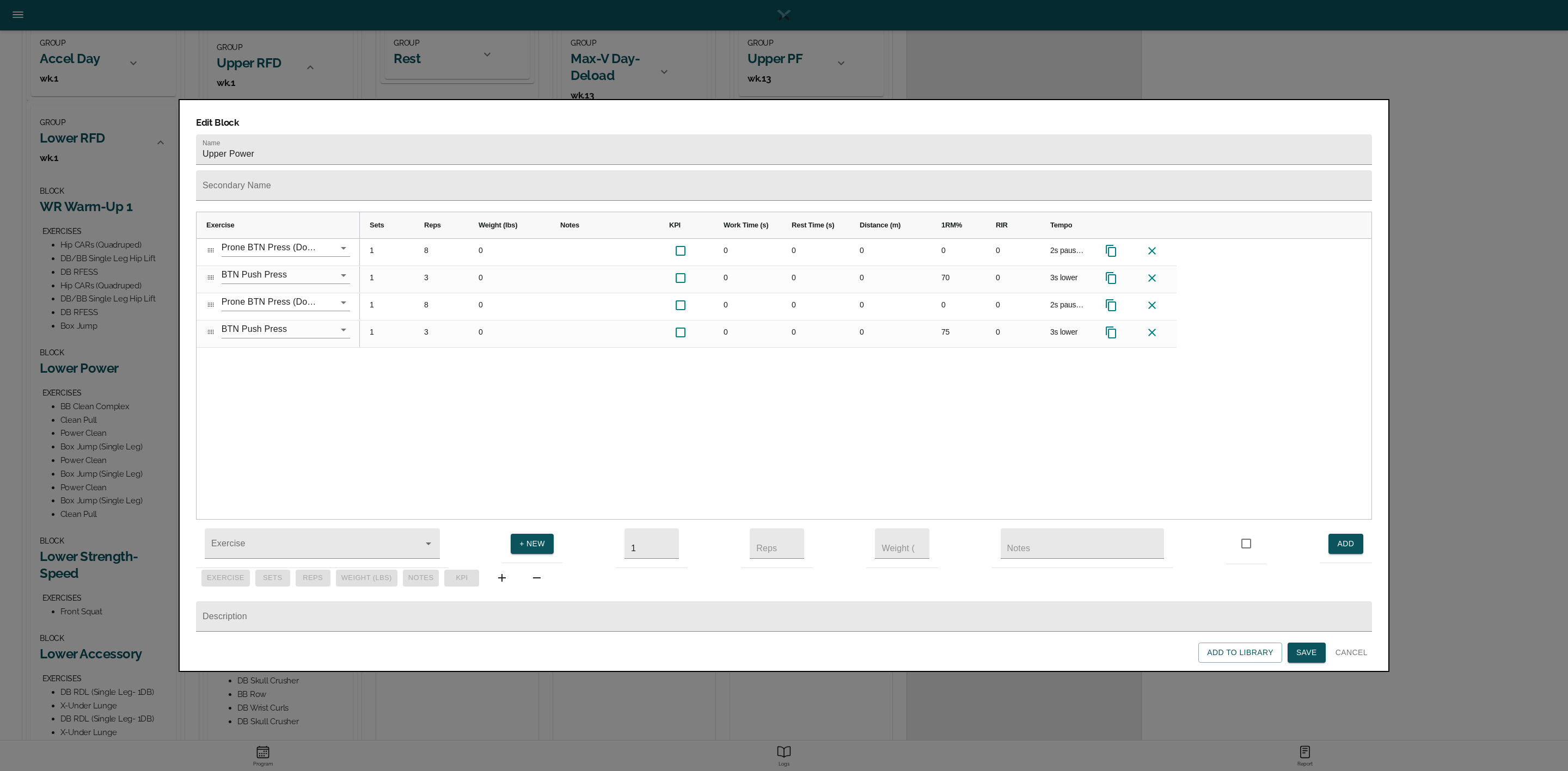
click at [425, 374] on div "1 8 0 0 0 0 0 0 2s pause, 3s lower 1 3 0 0 0 0 70 0 3s lower 1 8 0 0 0 0 0 0 2s…" at bounding box center [865, 379] width 1012 height 281
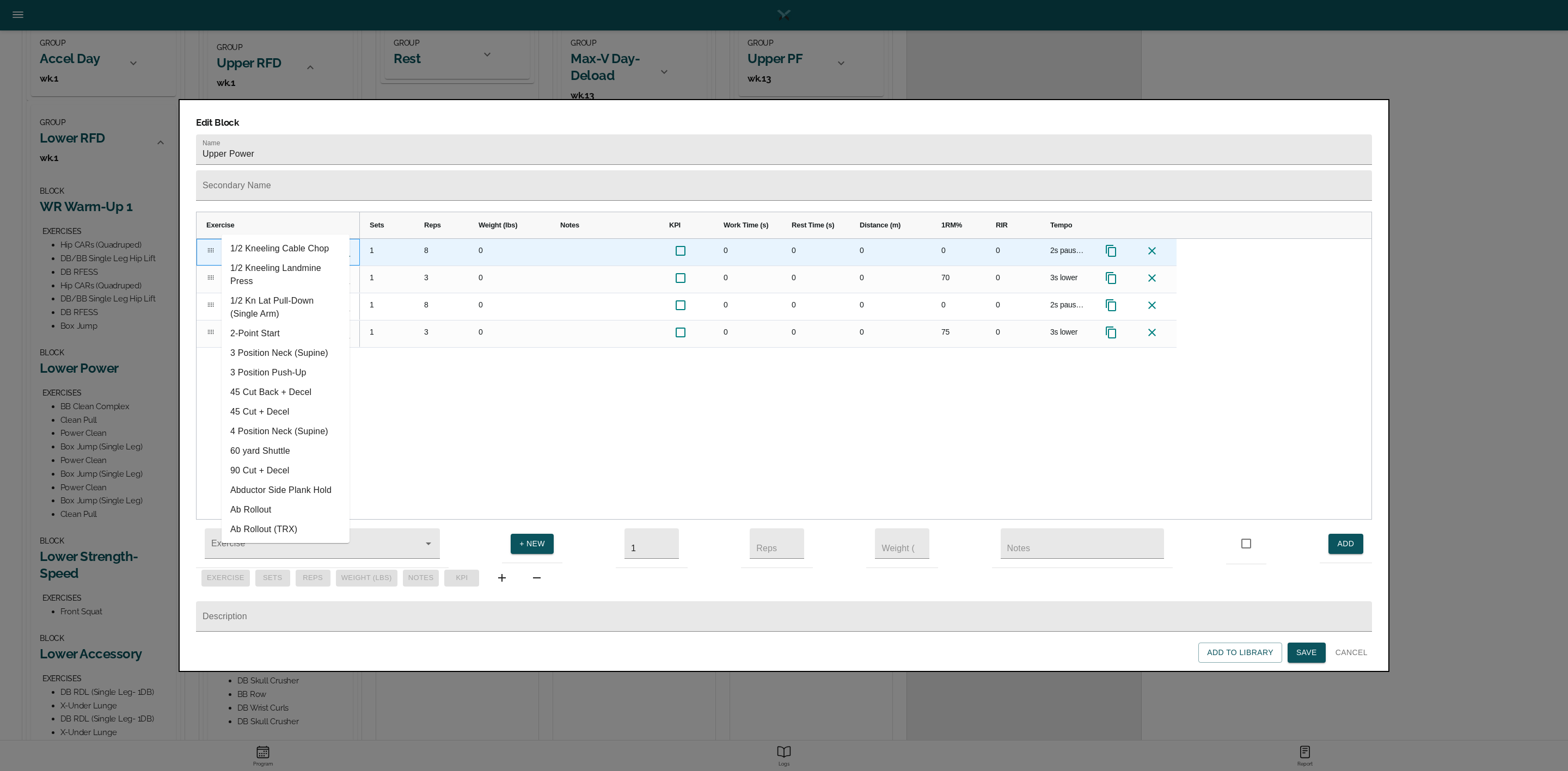
click at [259, 239] on input "Prone BTN Press (Dowel)" at bounding box center [270, 247] width 98 height 17
click at [327, 243] on icon "Clear" at bounding box center [330, 248] width 11 height 11
click at [298, 239] on input "text" at bounding box center [270, 247] width 98 height 17
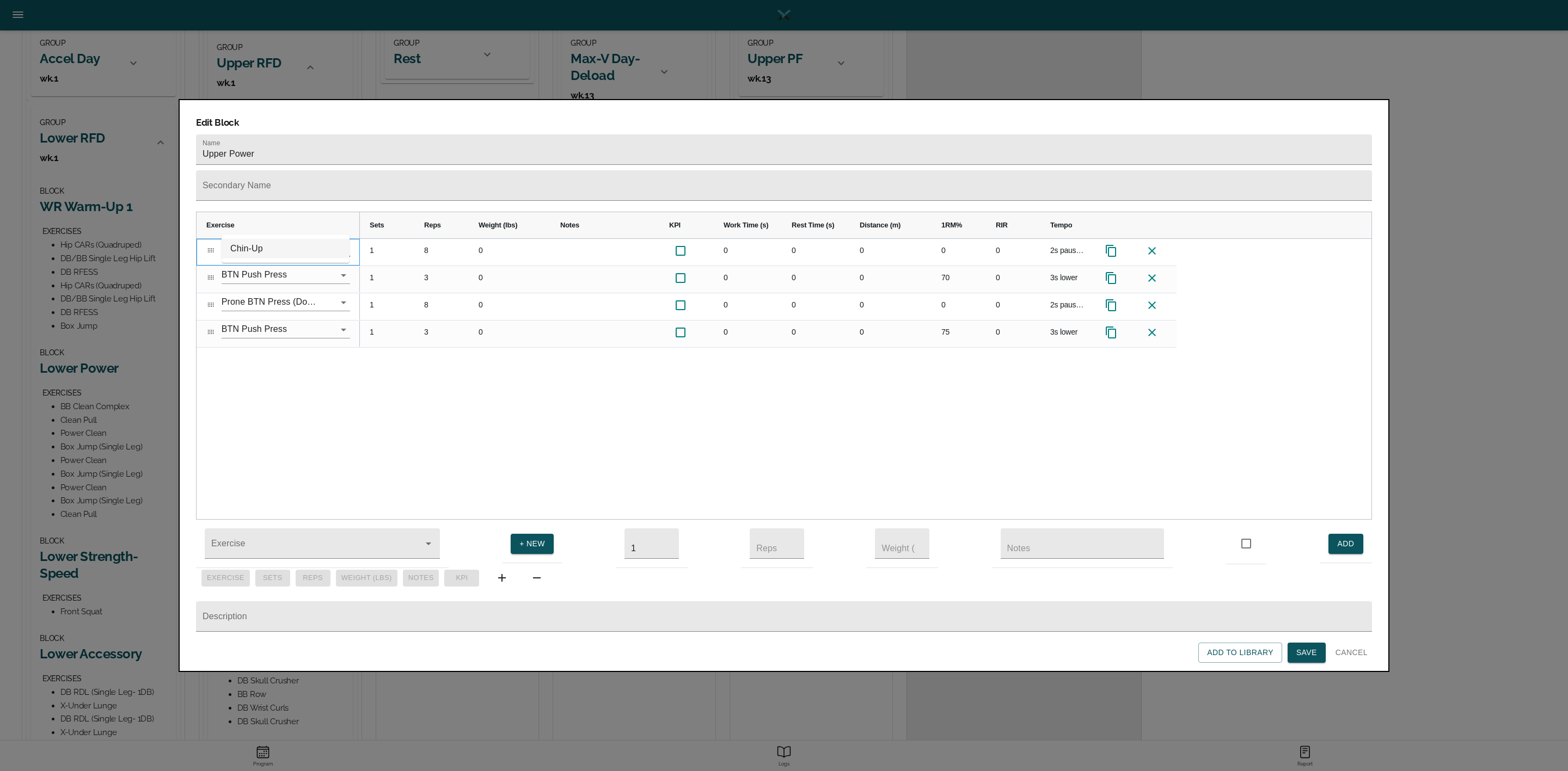
click at [270, 247] on li "Chin-Up" at bounding box center [285, 248] width 128 height 20
type input "Chin-Up"
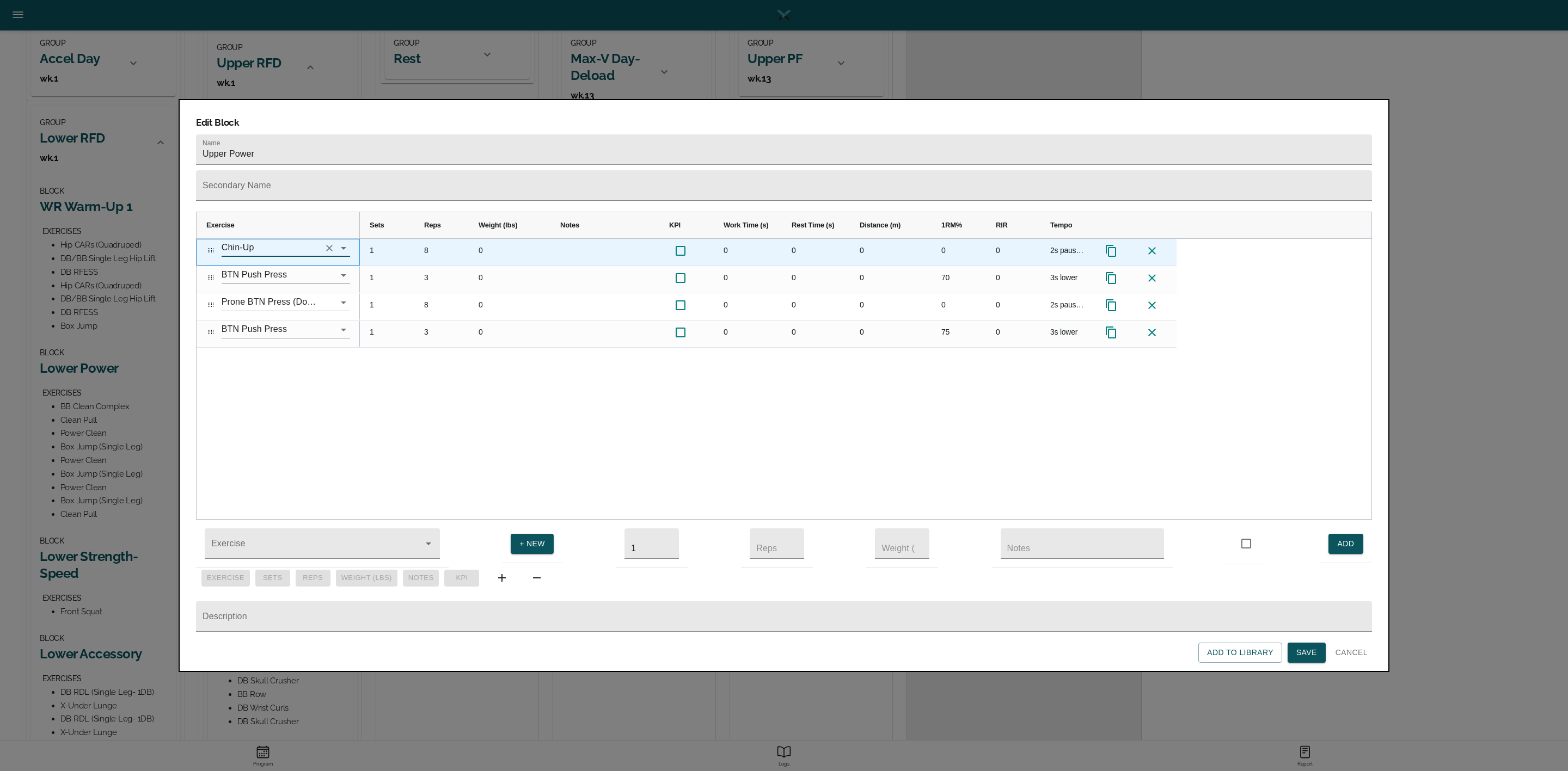
click at [326, 243] on icon "Clear" at bounding box center [330, 248] width 11 height 11
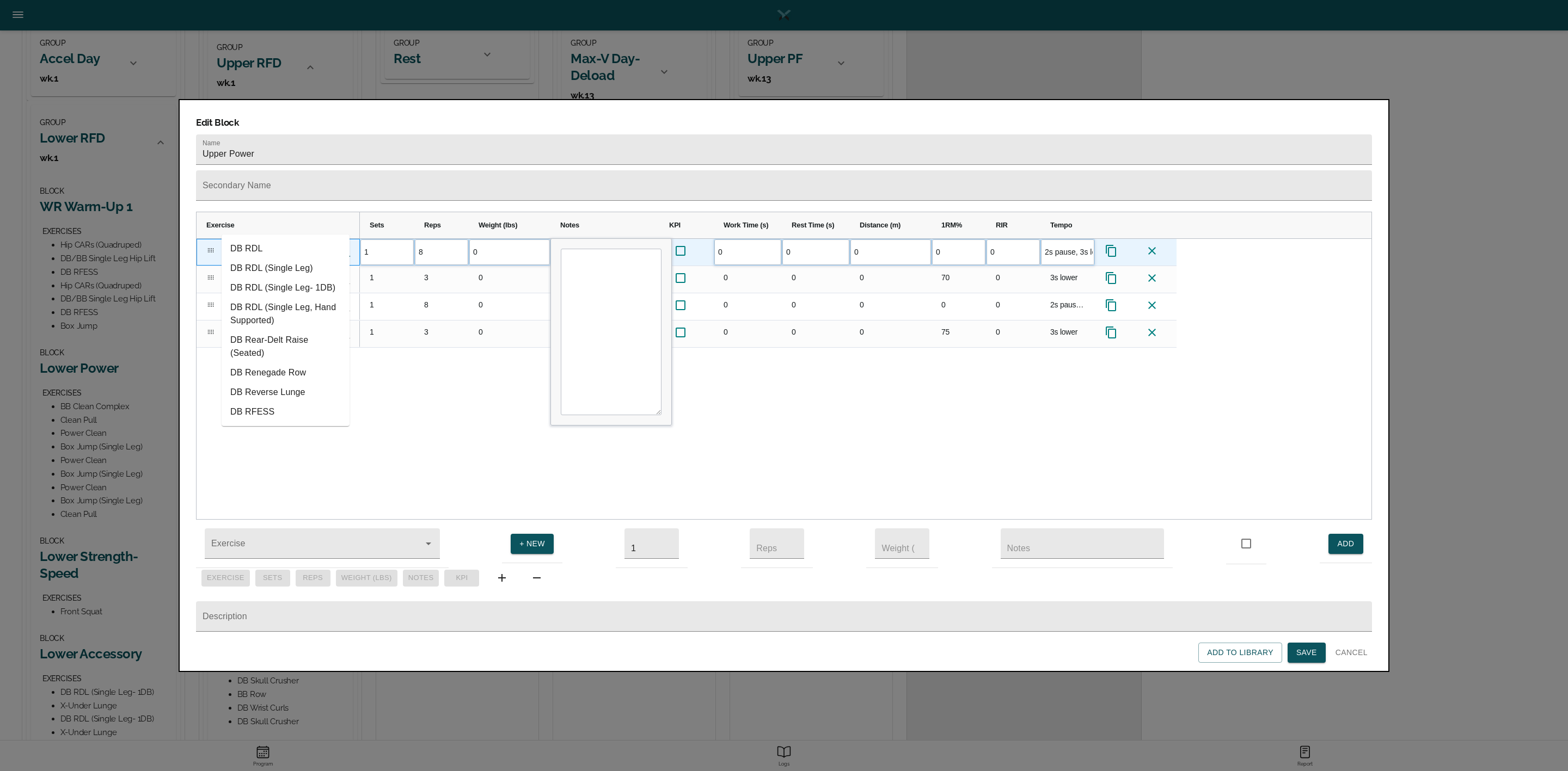
type input "d"
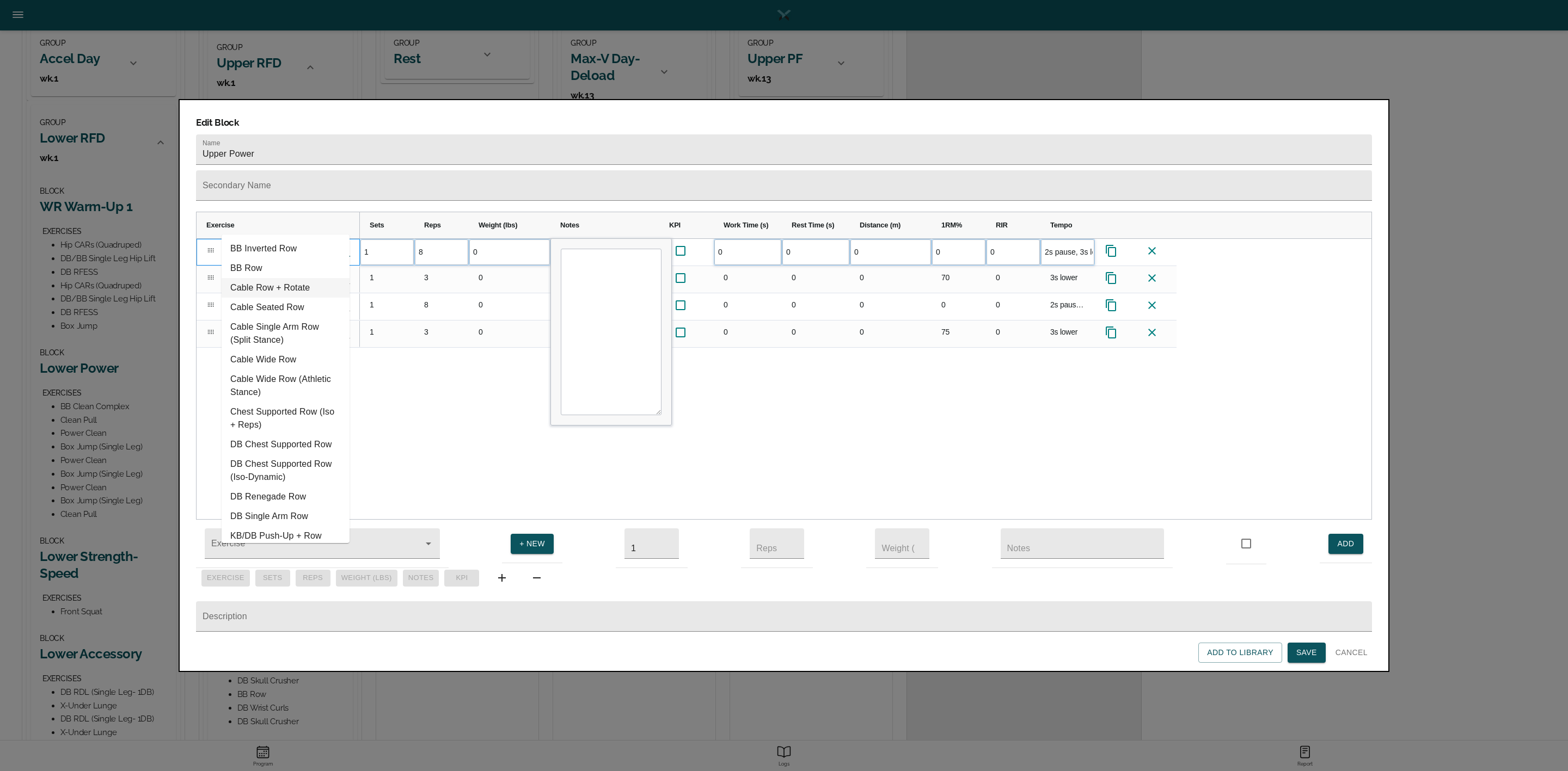
type input "row"
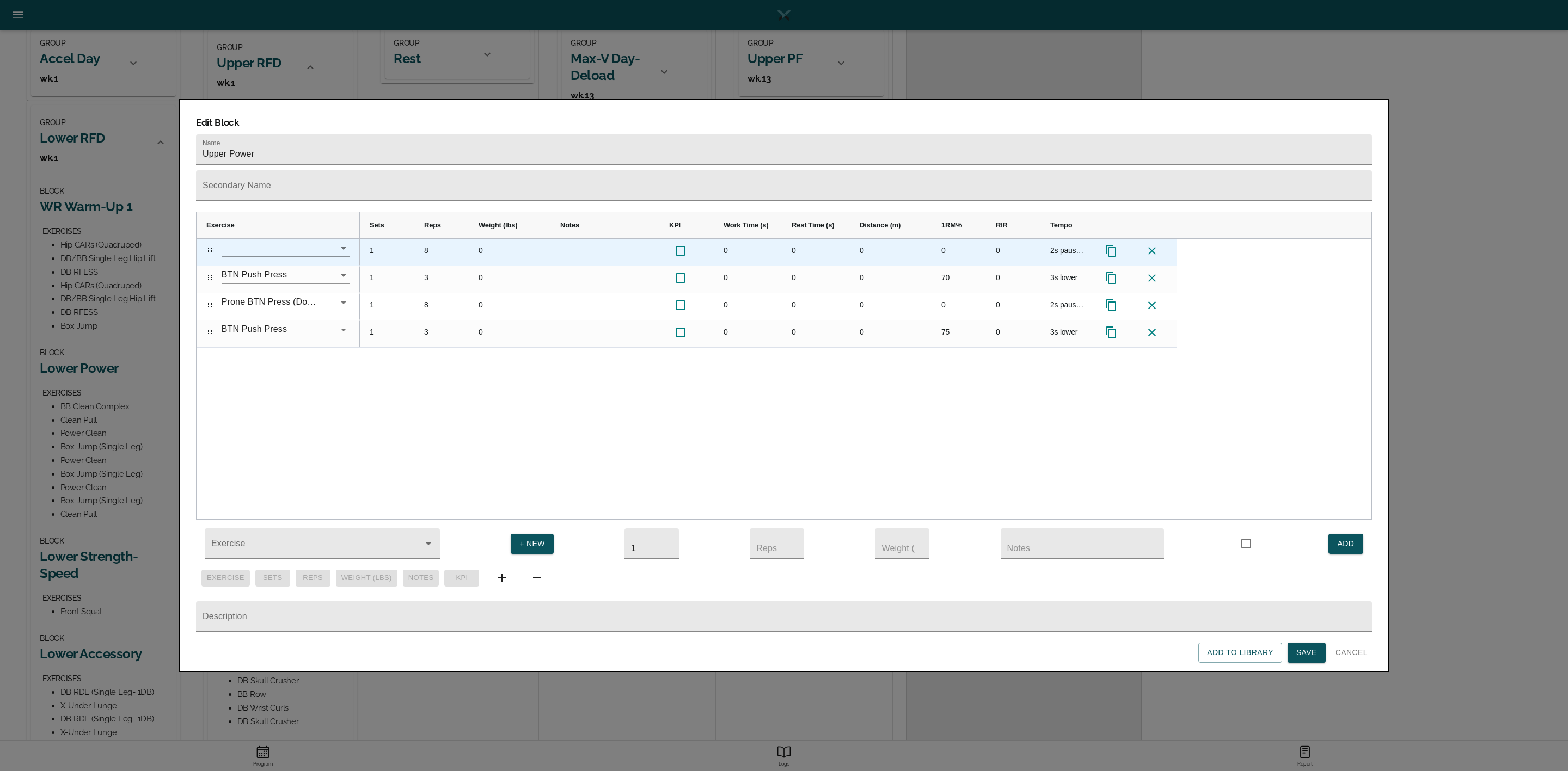
click at [270, 239] on input "Press SPACE to select this row." at bounding box center [270, 247] width 98 height 17
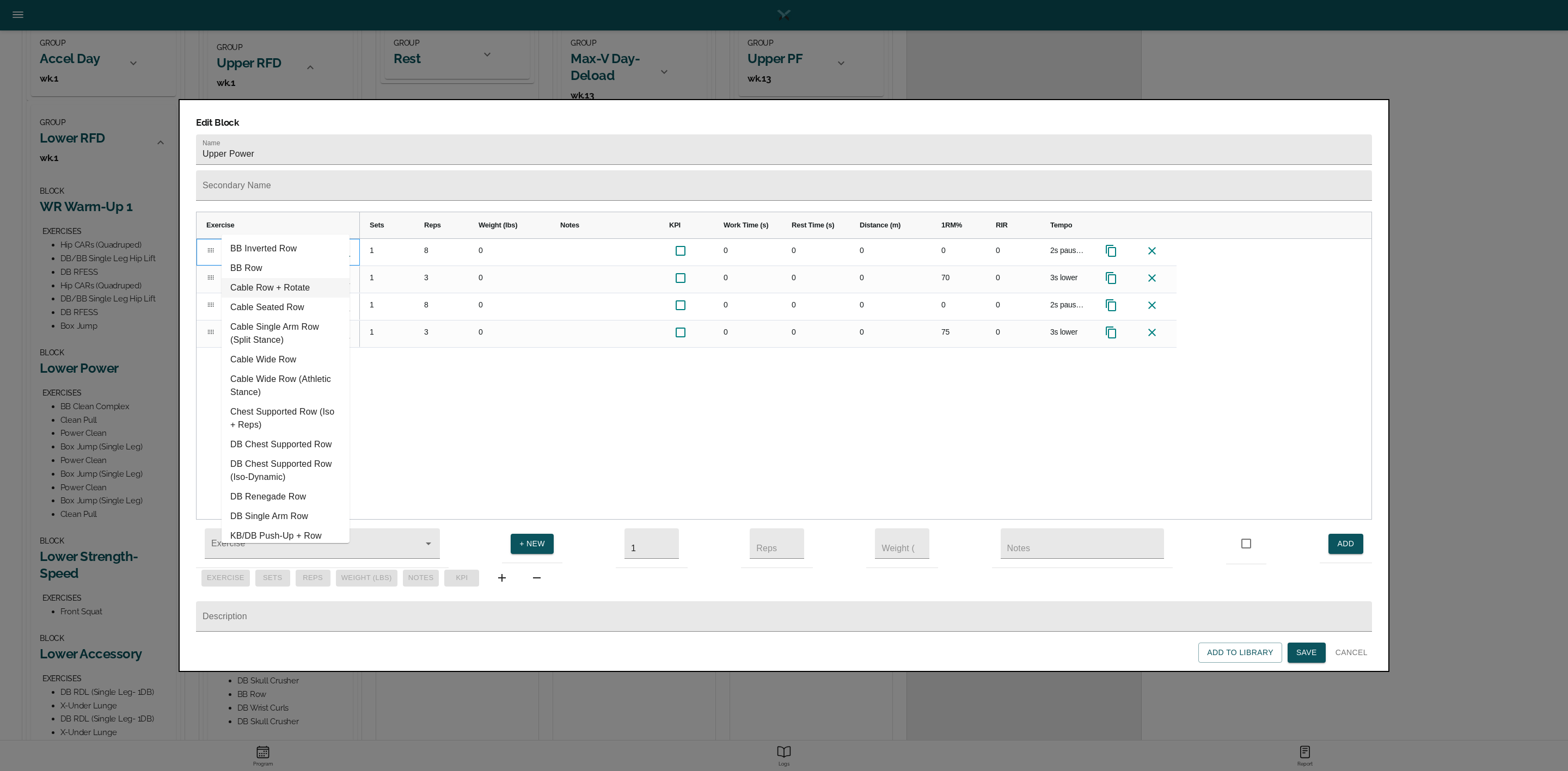
click at [270, 281] on li "Cable Row + Rotate" at bounding box center [285, 288] width 128 height 20
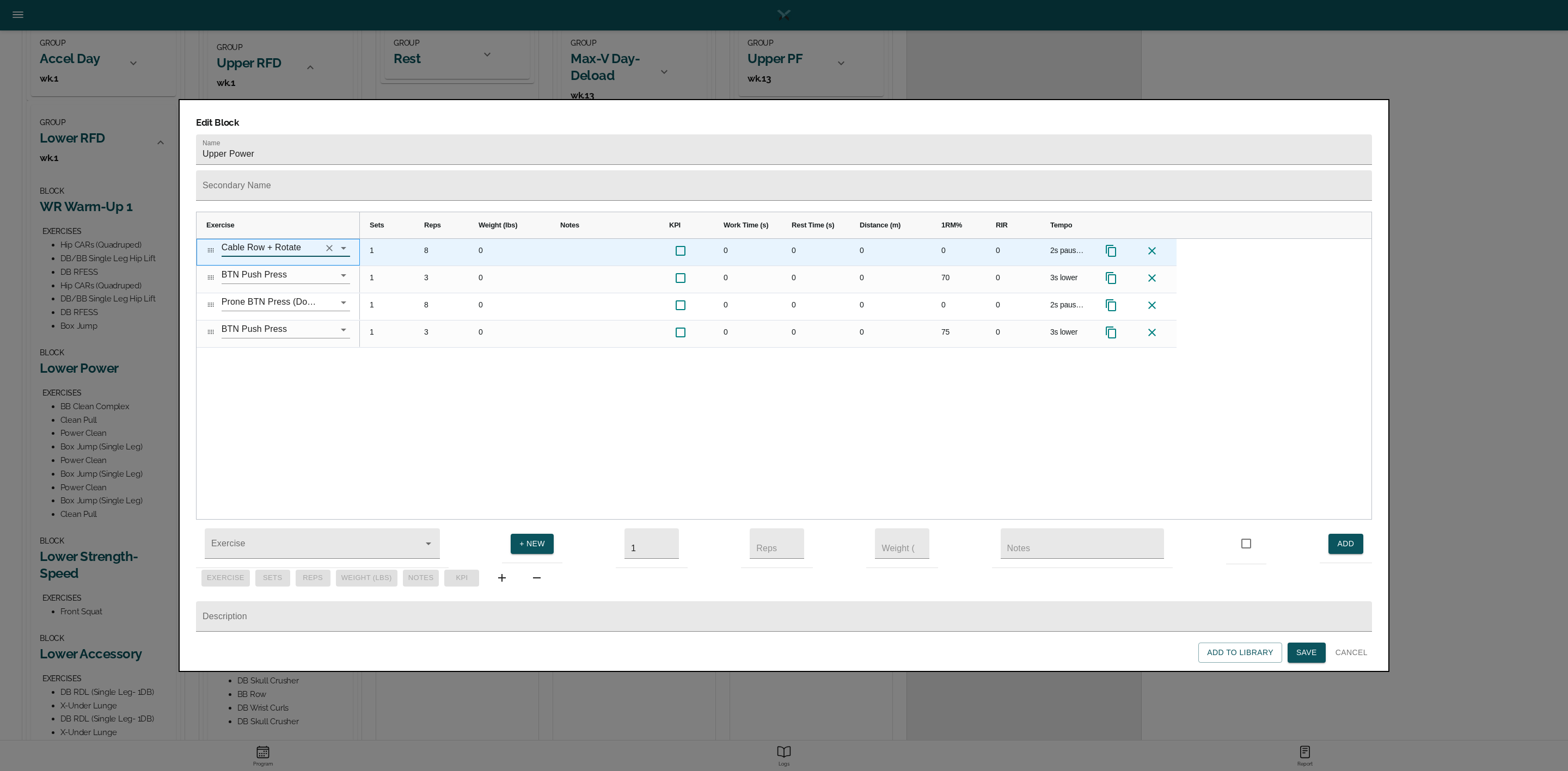
type input "Cable Row + Rotate"
click at [585, 239] on div "Press SPACE to select this row." at bounding box center [605, 252] width 109 height 27
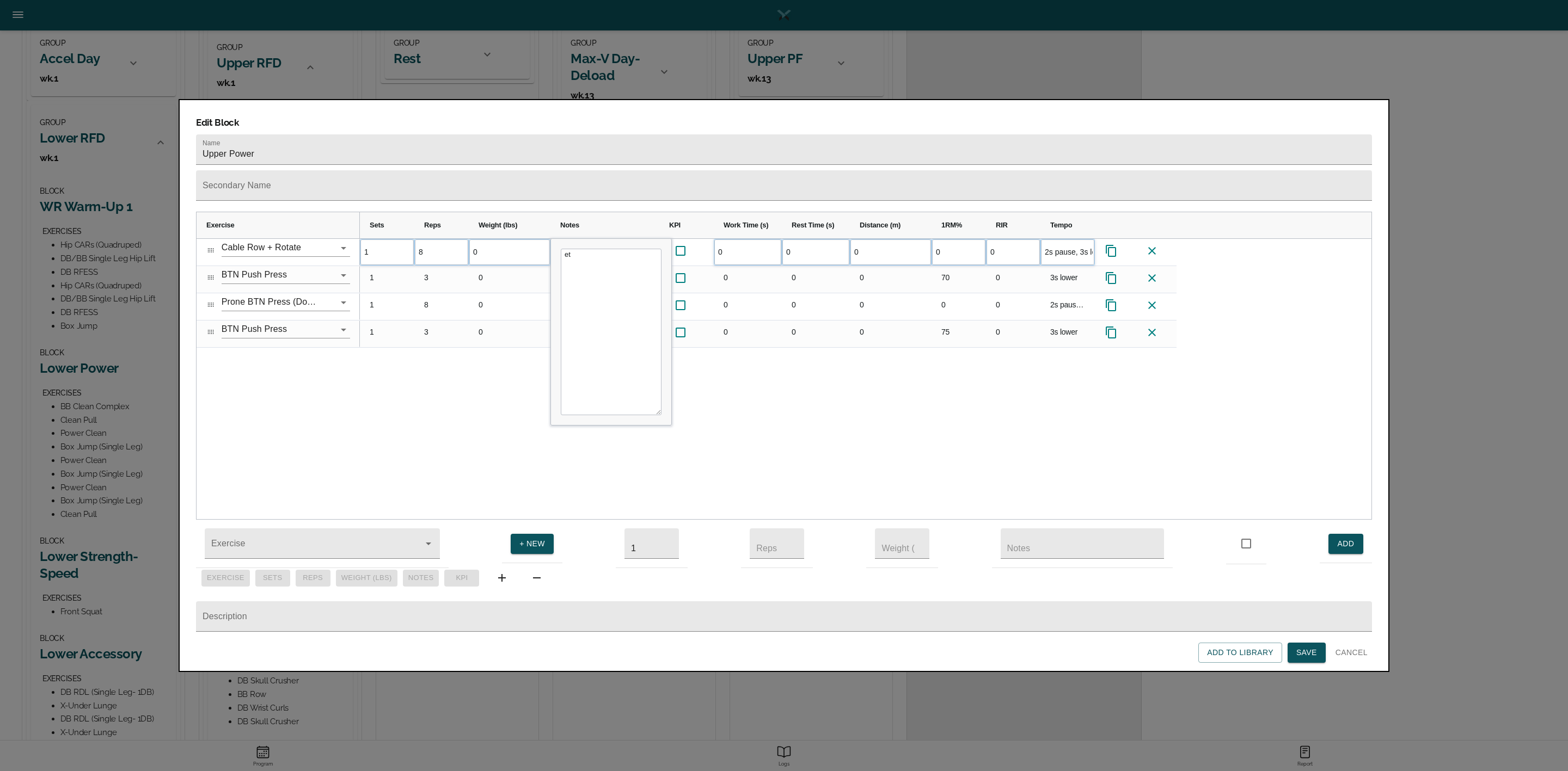
type textarea "e"
type textarea "Set cable low and create upward rotation during lift"
click at [766, 397] on div "1 8 0 0 0 0 0 0" at bounding box center [865, 379] width 1012 height 281
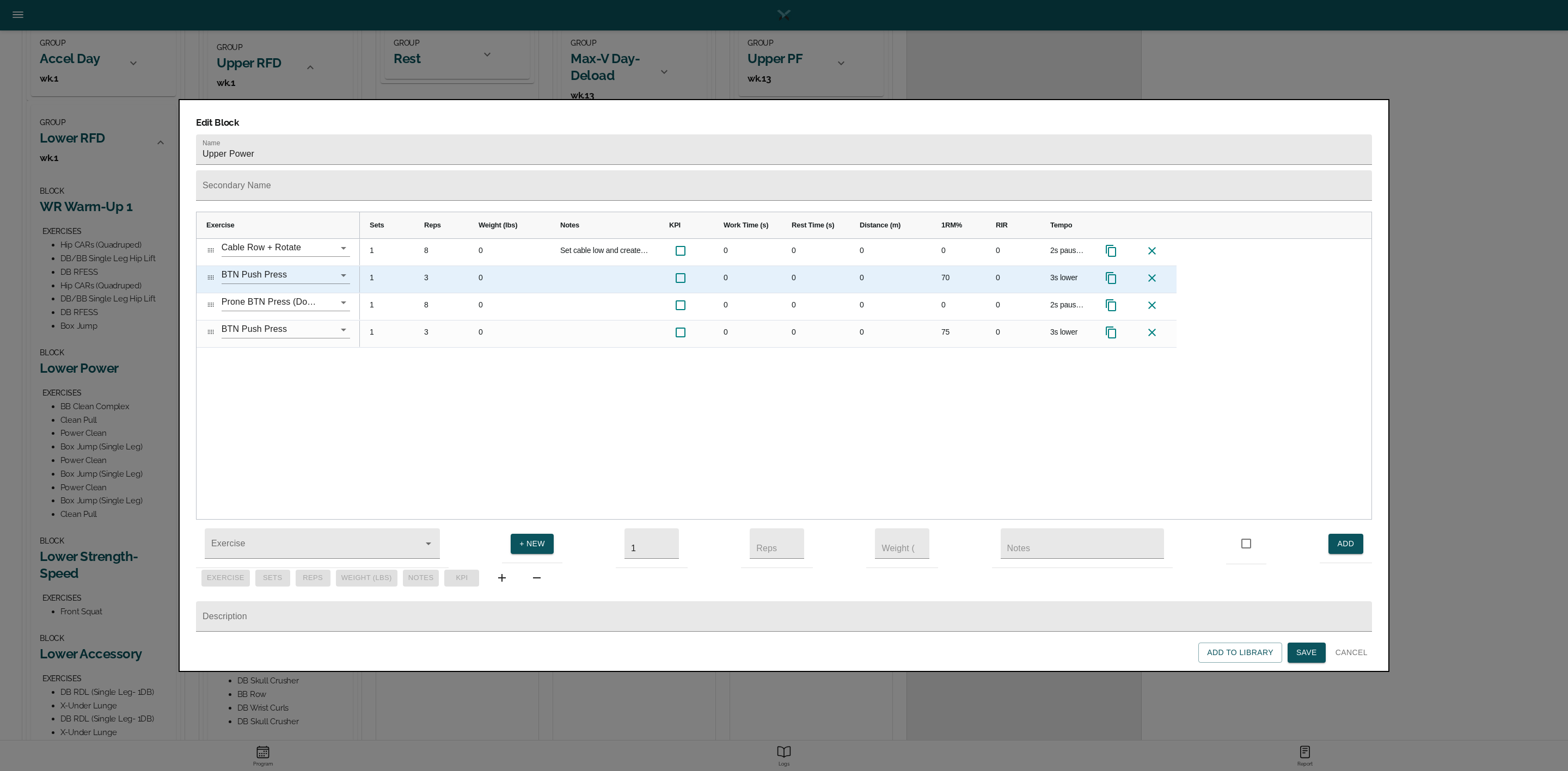
click at [428, 267] on div "3" at bounding box center [442, 280] width 54 height 27
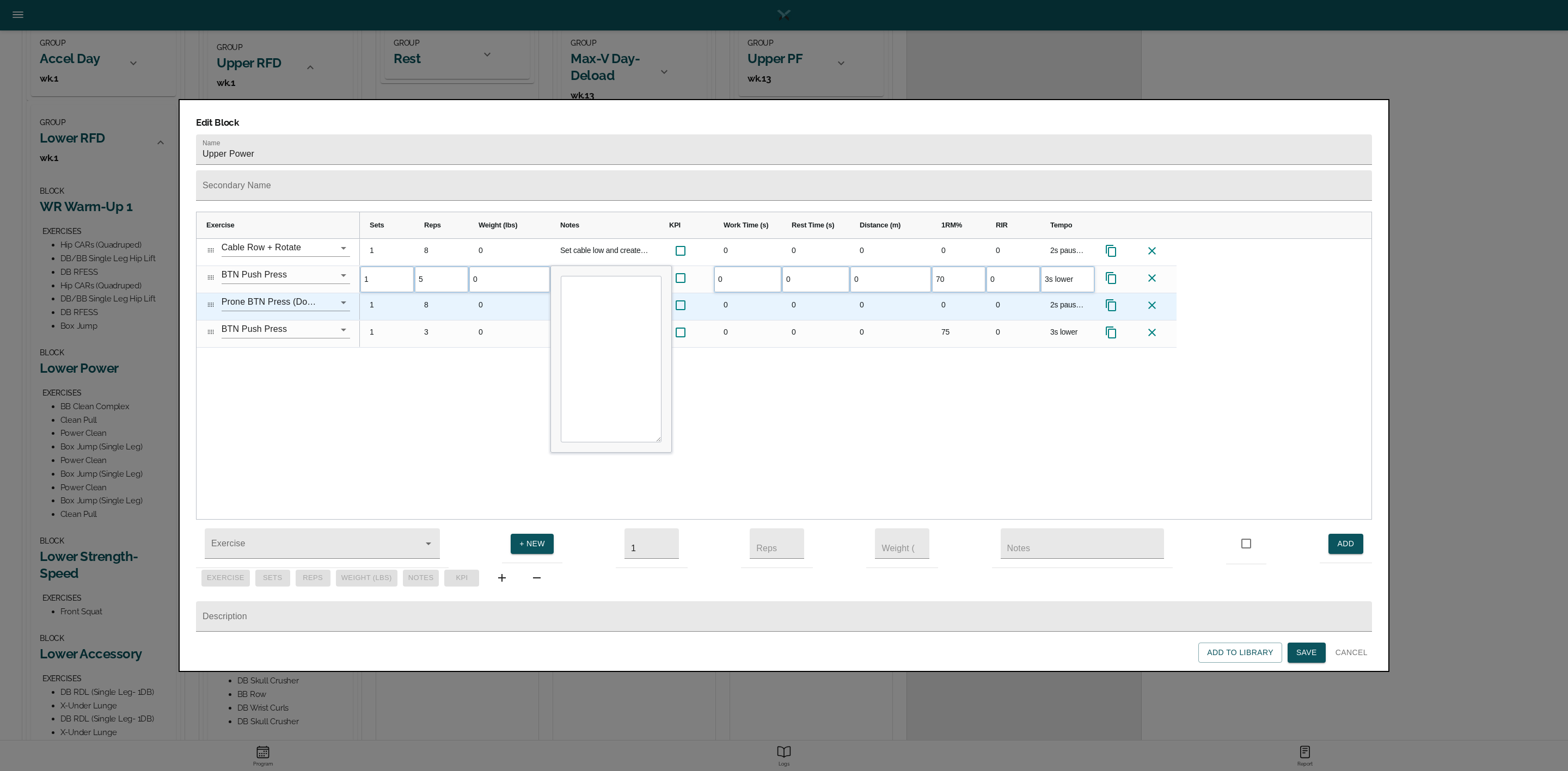
scroll to position [0, 0]
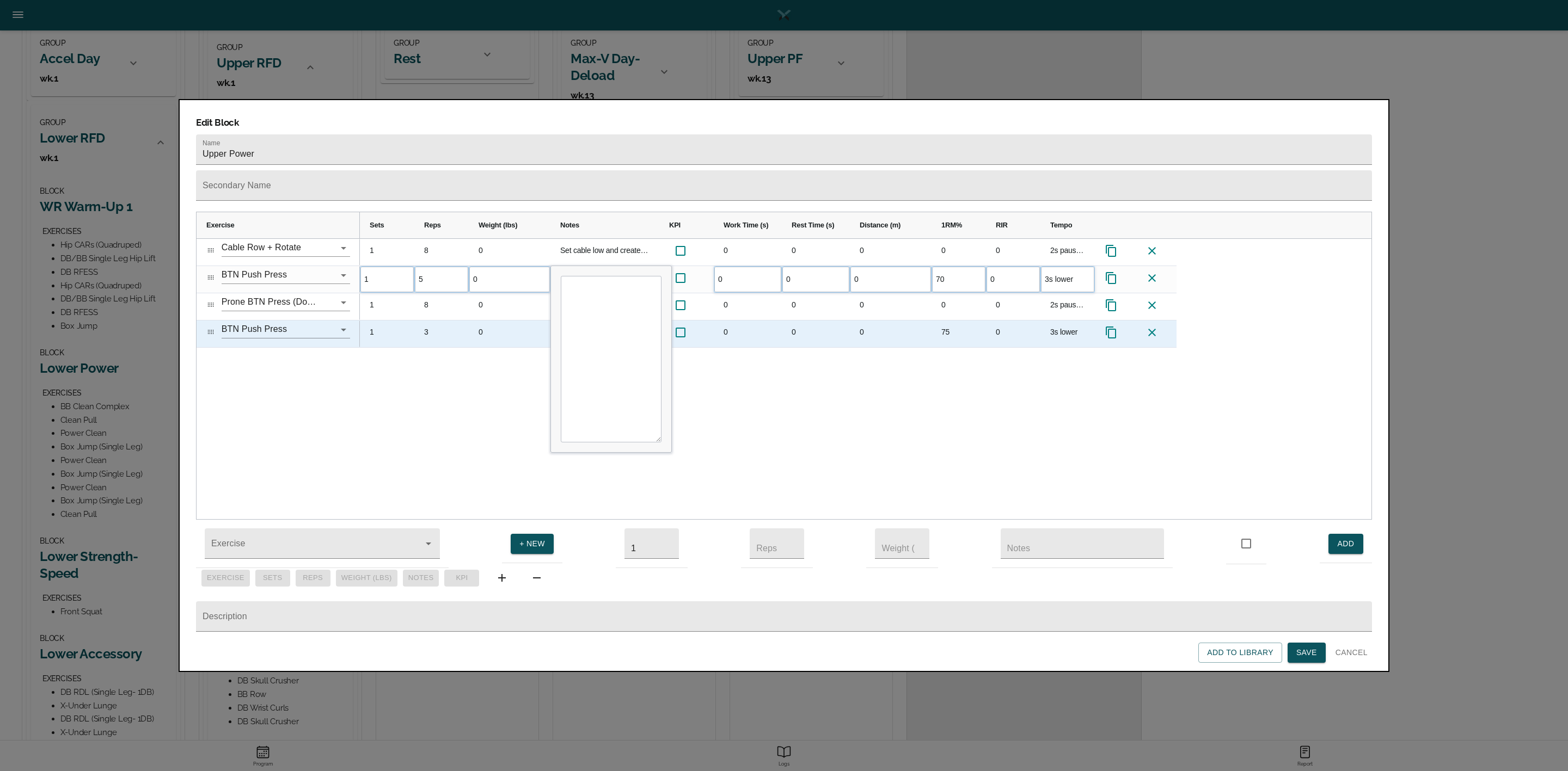
click at [517, 358] on div "1 8 0 Set cable low and create upward rotation during lift 0 0 0 0 0 2s pause, …" at bounding box center [865, 379] width 1012 height 281
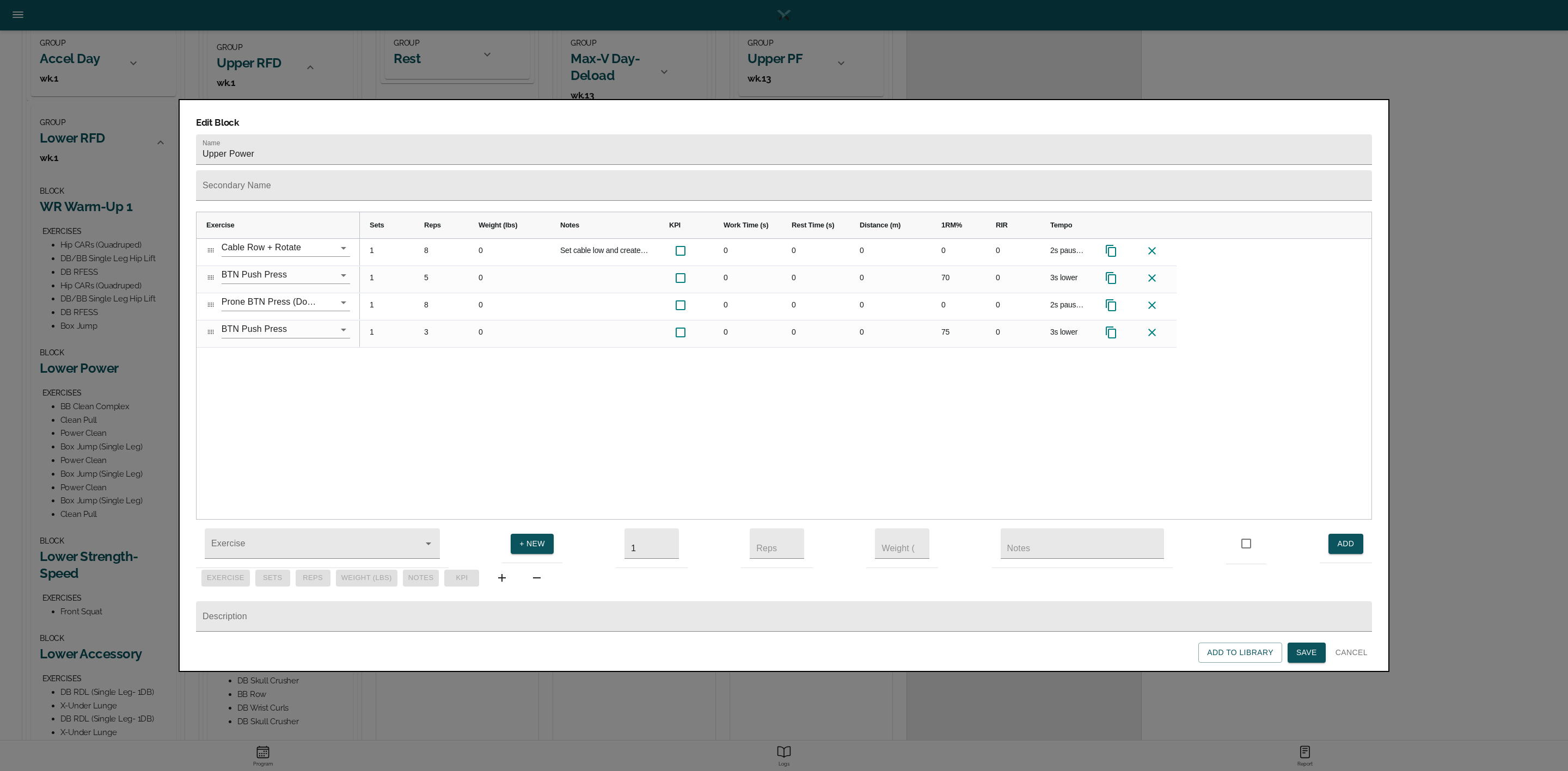
click at [931, 364] on div "1 8 0 Set cable low and create upward rotation during lift 0 0 0 0 0 2s pause, …" at bounding box center [865, 379] width 1012 height 281
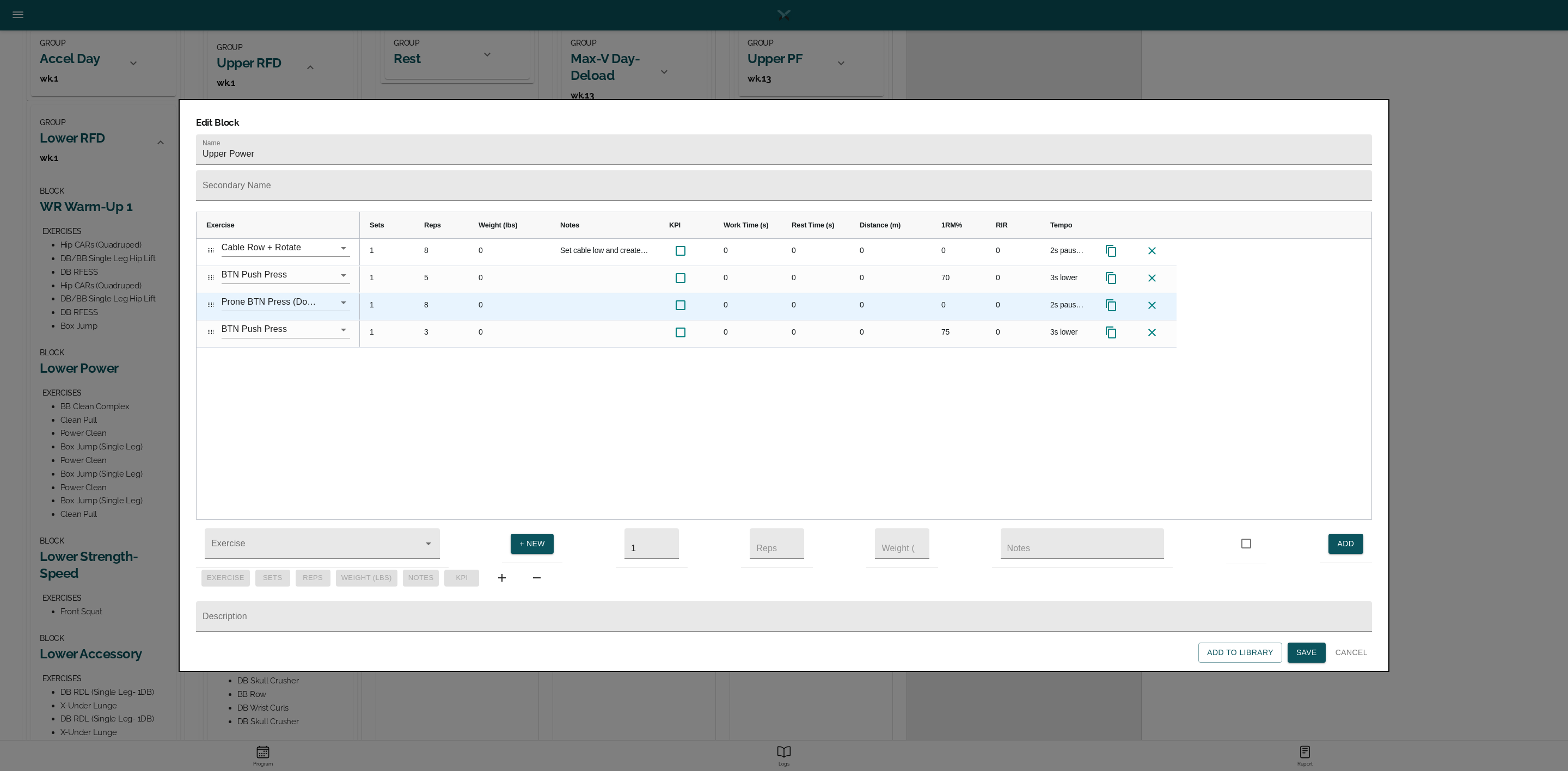
click at [1150, 302] on icon at bounding box center [1153, 306] width 8 height 8
click at [1153, 299] on icon at bounding box center [1152, 306] width 13 height 13
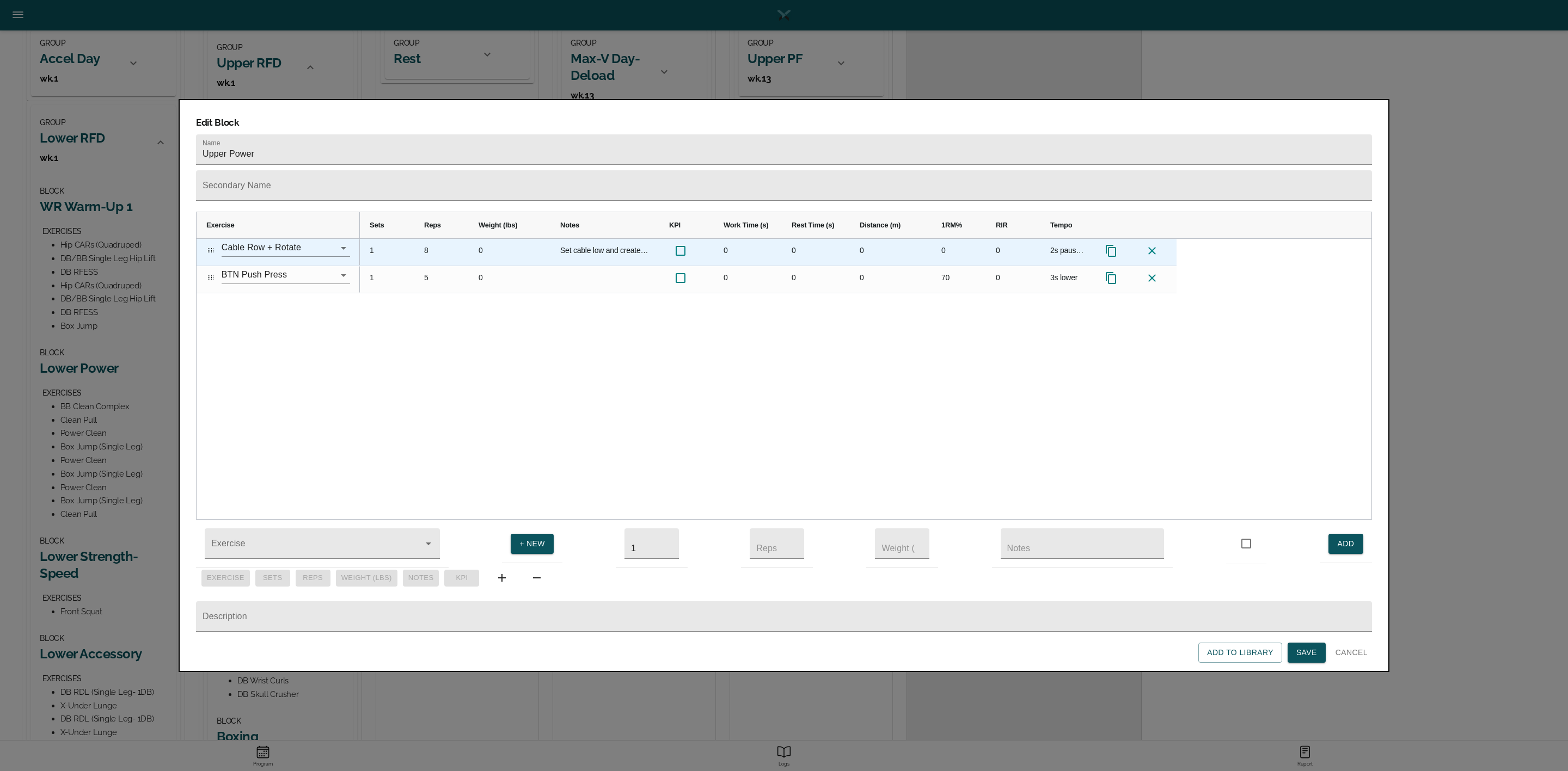
click at [1107, 244] on icon "Press SPACE to select this row." at bounding box center [1111, 251] width 13 height 13
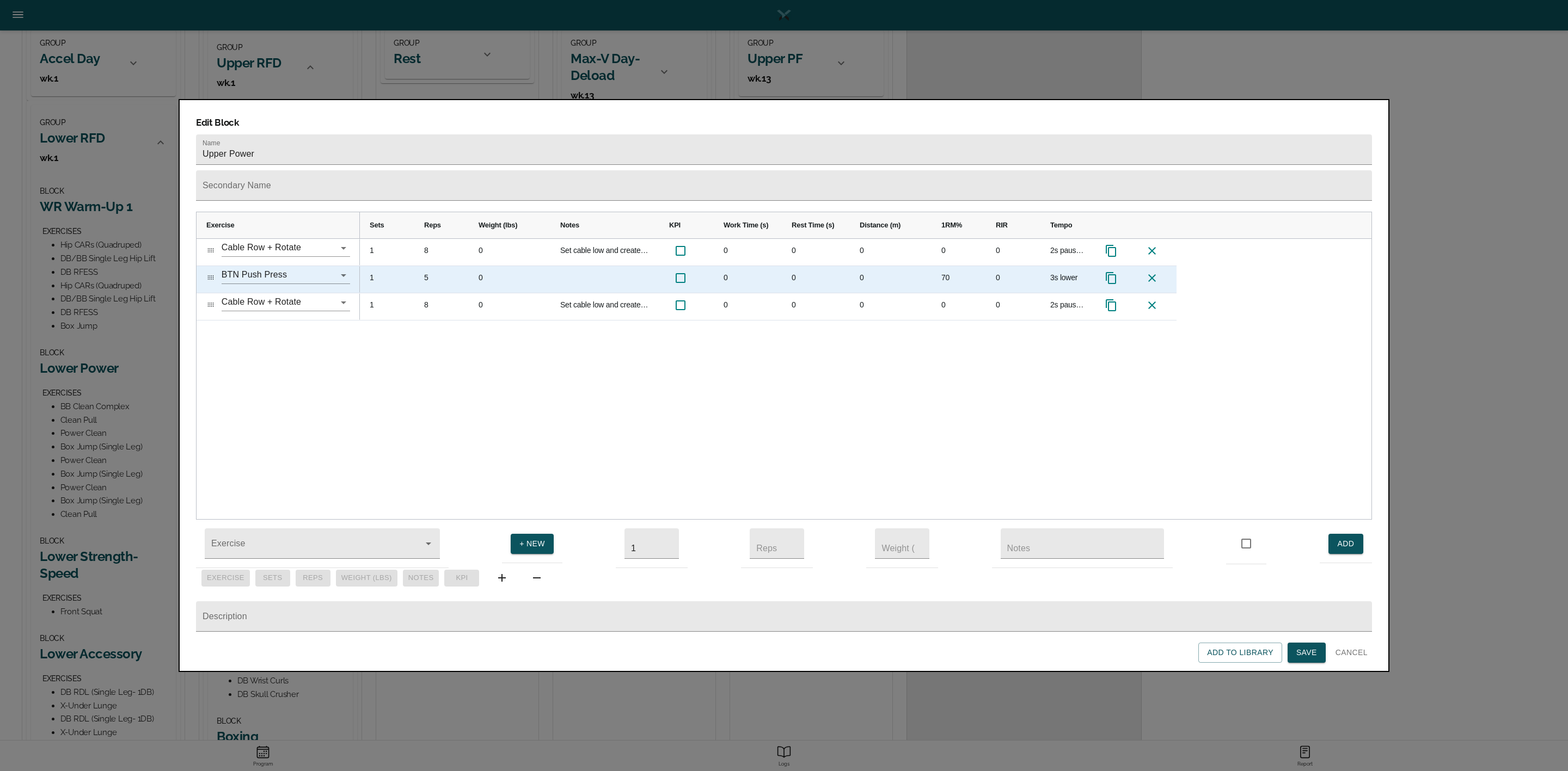
click at [1113, 271] on icon "Press SPACE to select this row." at bounding box center [1111, 278] width 13 height 13
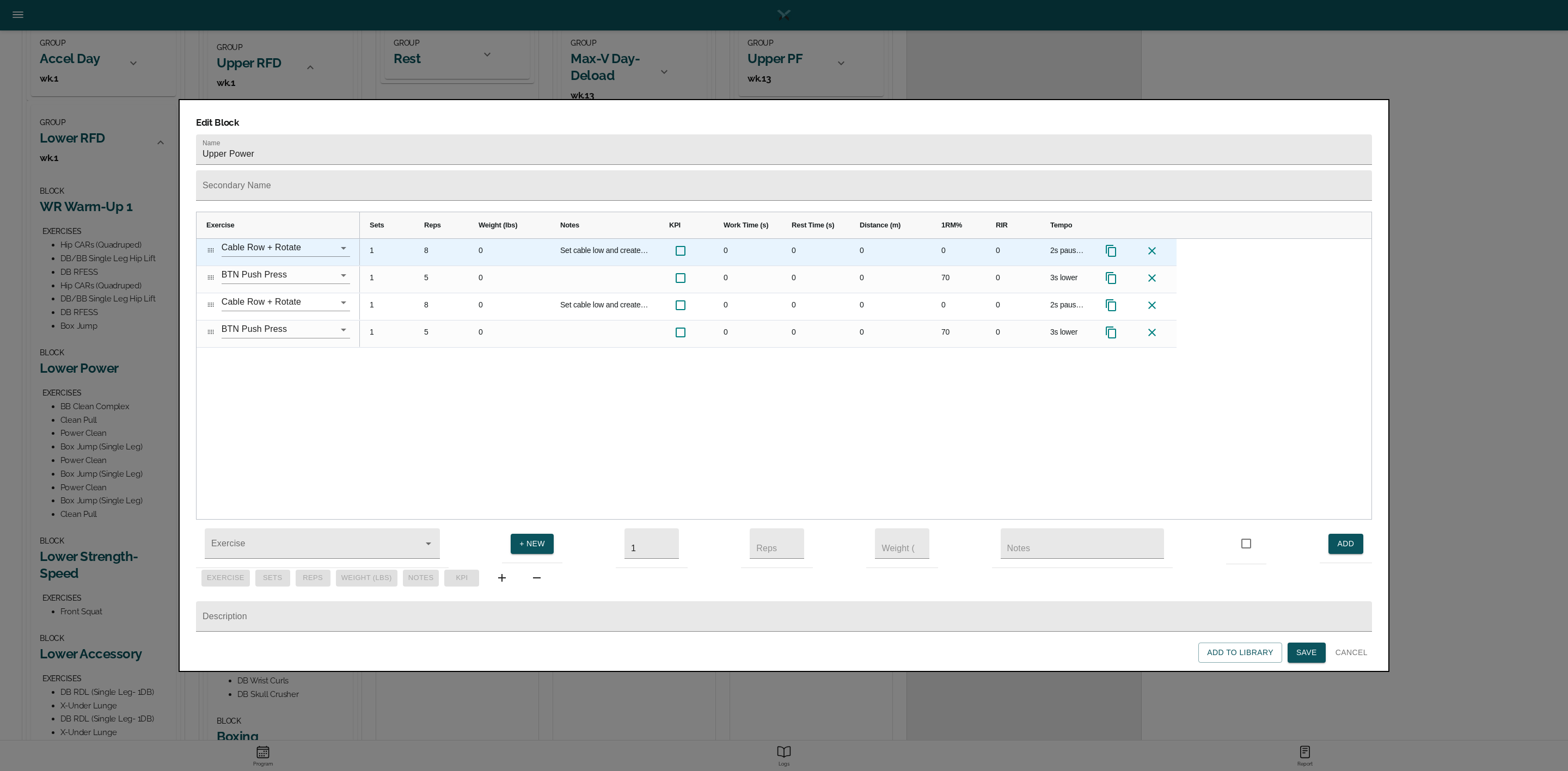
click at [1116, 239] on div "Press SPACE to select this row." at bounding box center [1115, 252] width 41 height 27
click at [1113, 244] on icon "Press SPACE to select this row." at bounding box center [1111, 251] width 13 height 13
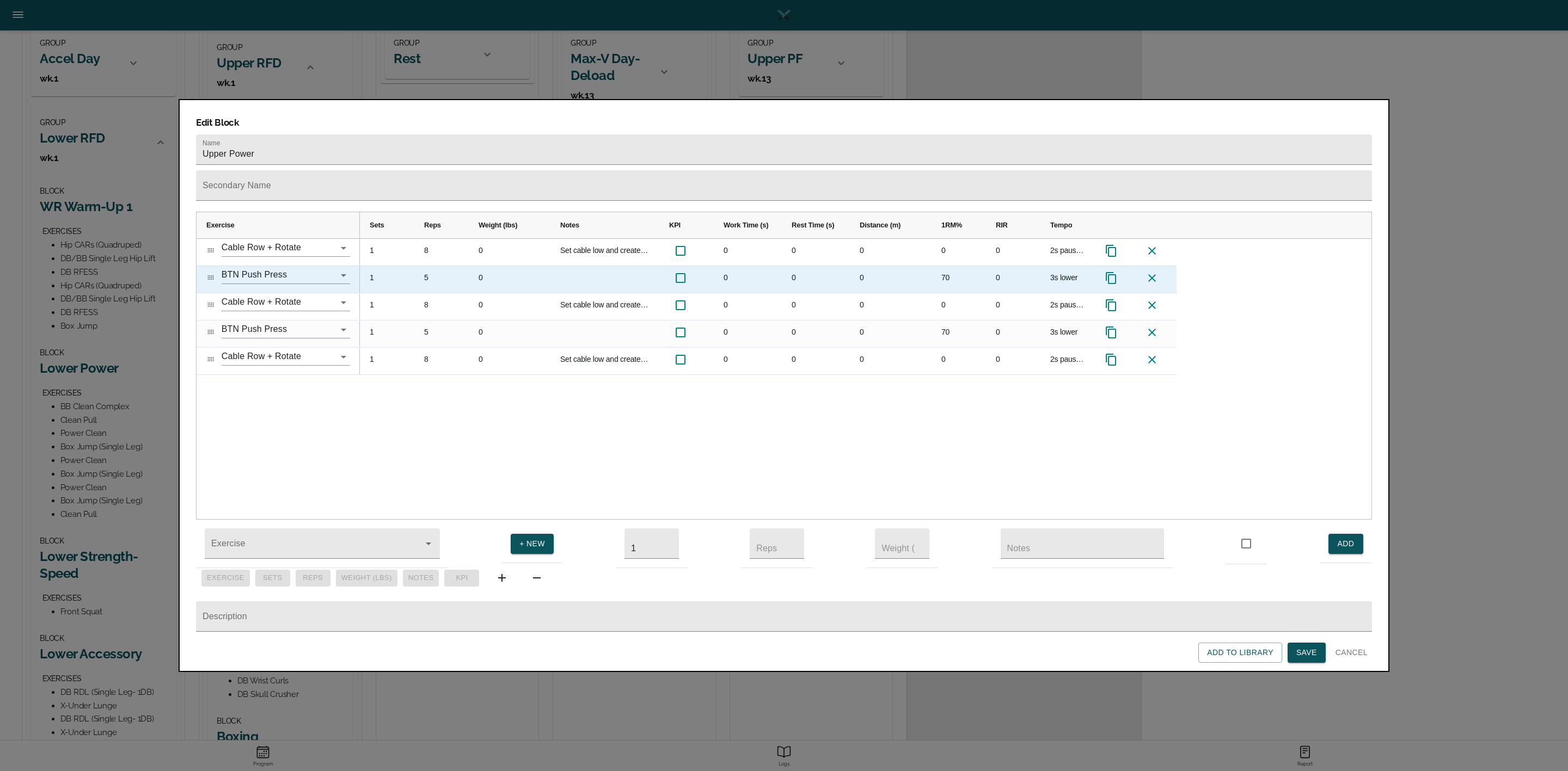
click at [1113, 271] on icon "Press SPACE to select this row." at bounding box center [1111, 278] width 13 height 13
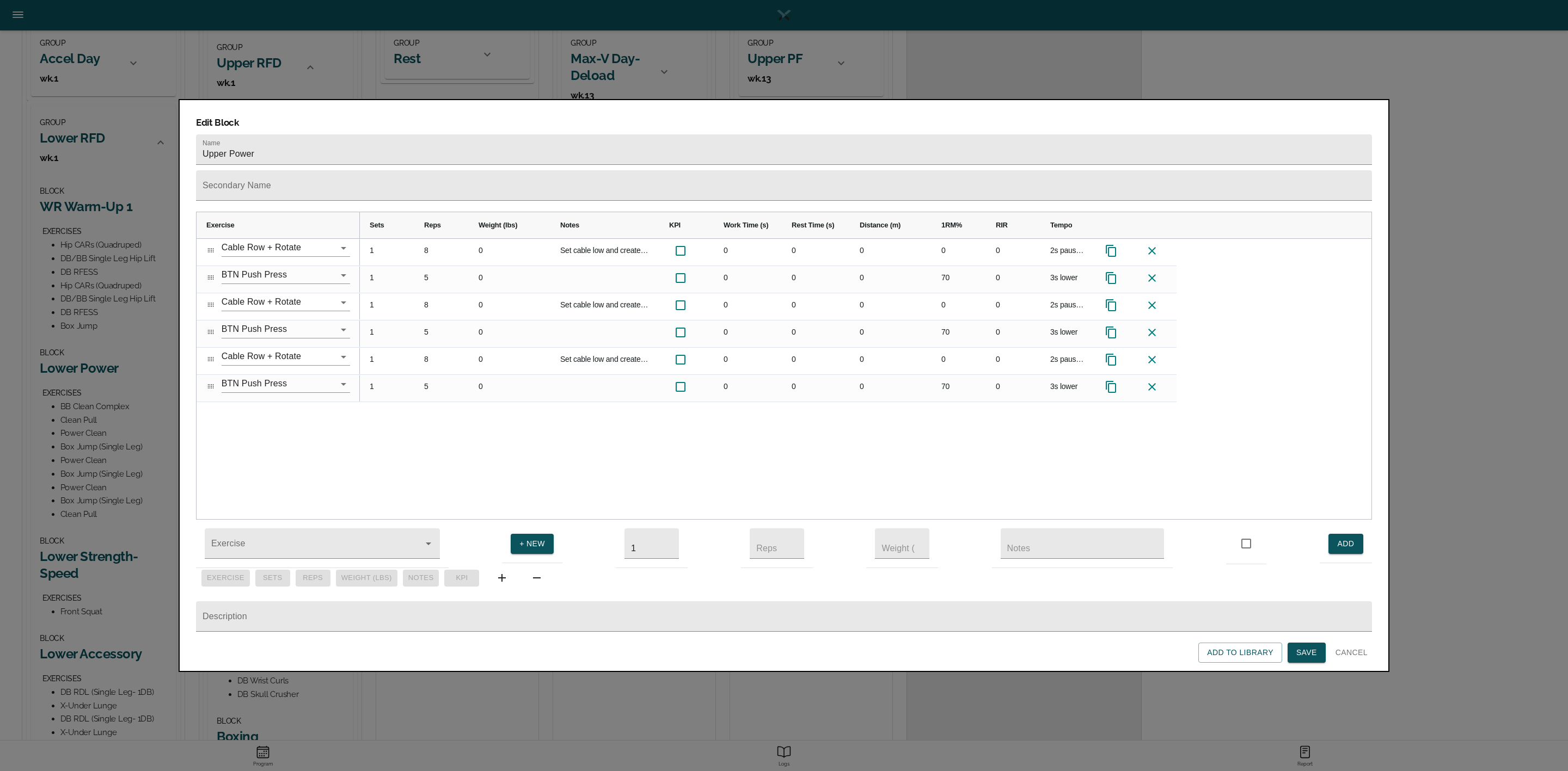
click at [1304, 653] on span "Save" at bounding box center [1307, 652] width 21 height 14
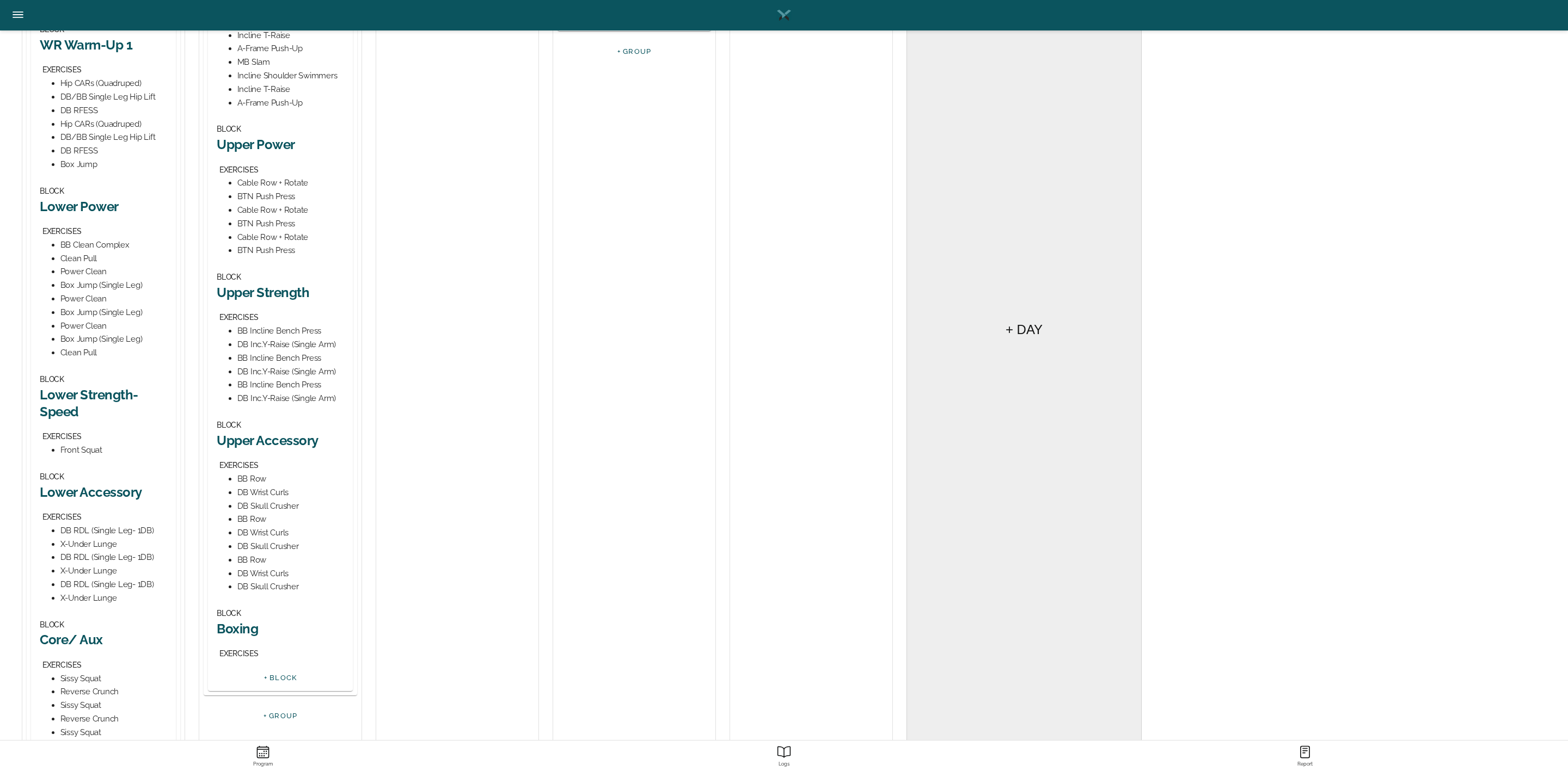
scroll to position [326, 0]
click at [277, 291] on h2 "Upper Strength" at bounding box center [280, 290] width 127 height 17
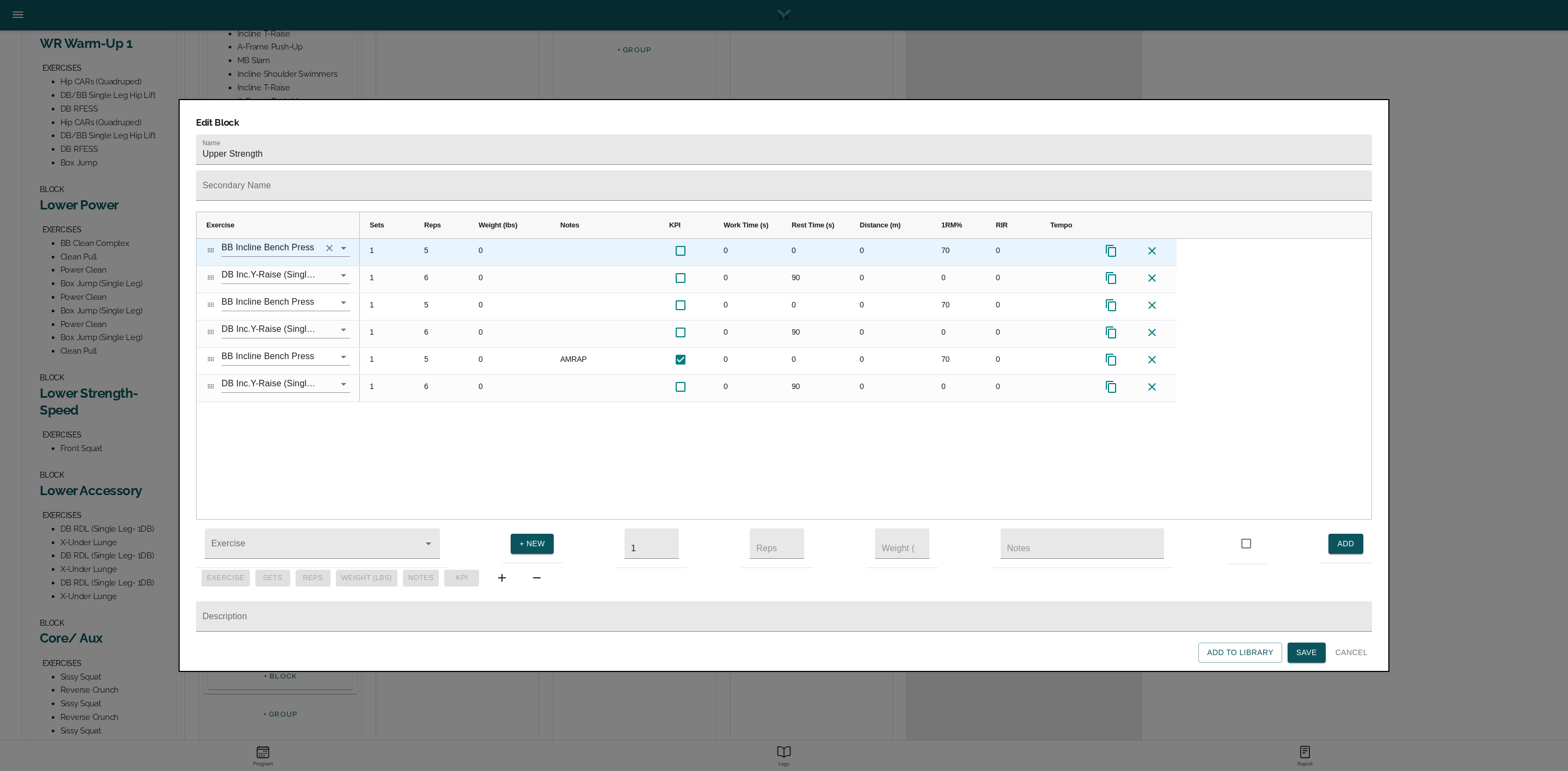
click at [294, 239] on input "BB Incline Bench Press" at bounding box center [270, 247] width 98 height 17
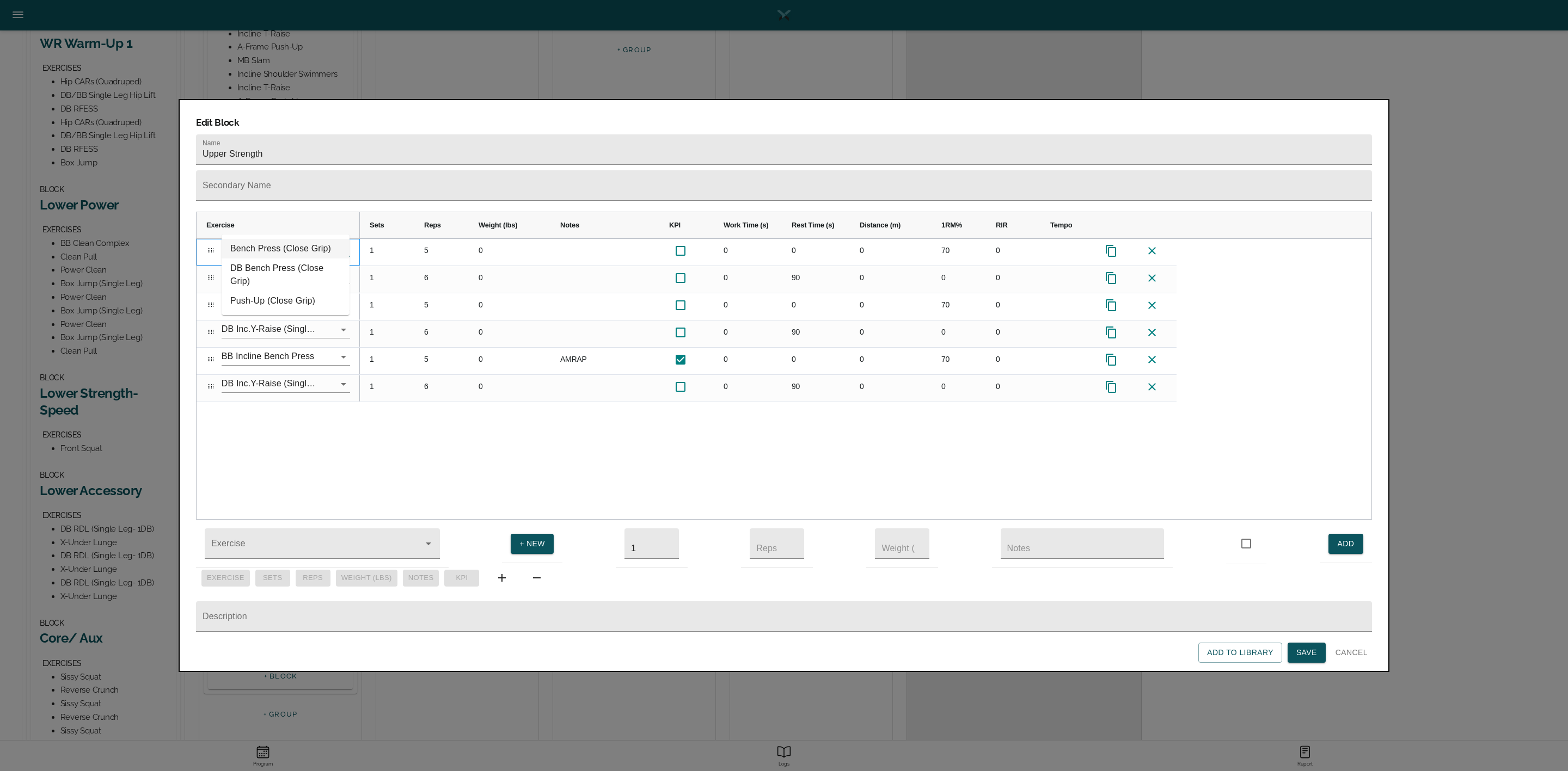
click at [289, 248] on li "Bench Press (Close Grip)" at bounding box center [285, 248] width 128 height 20
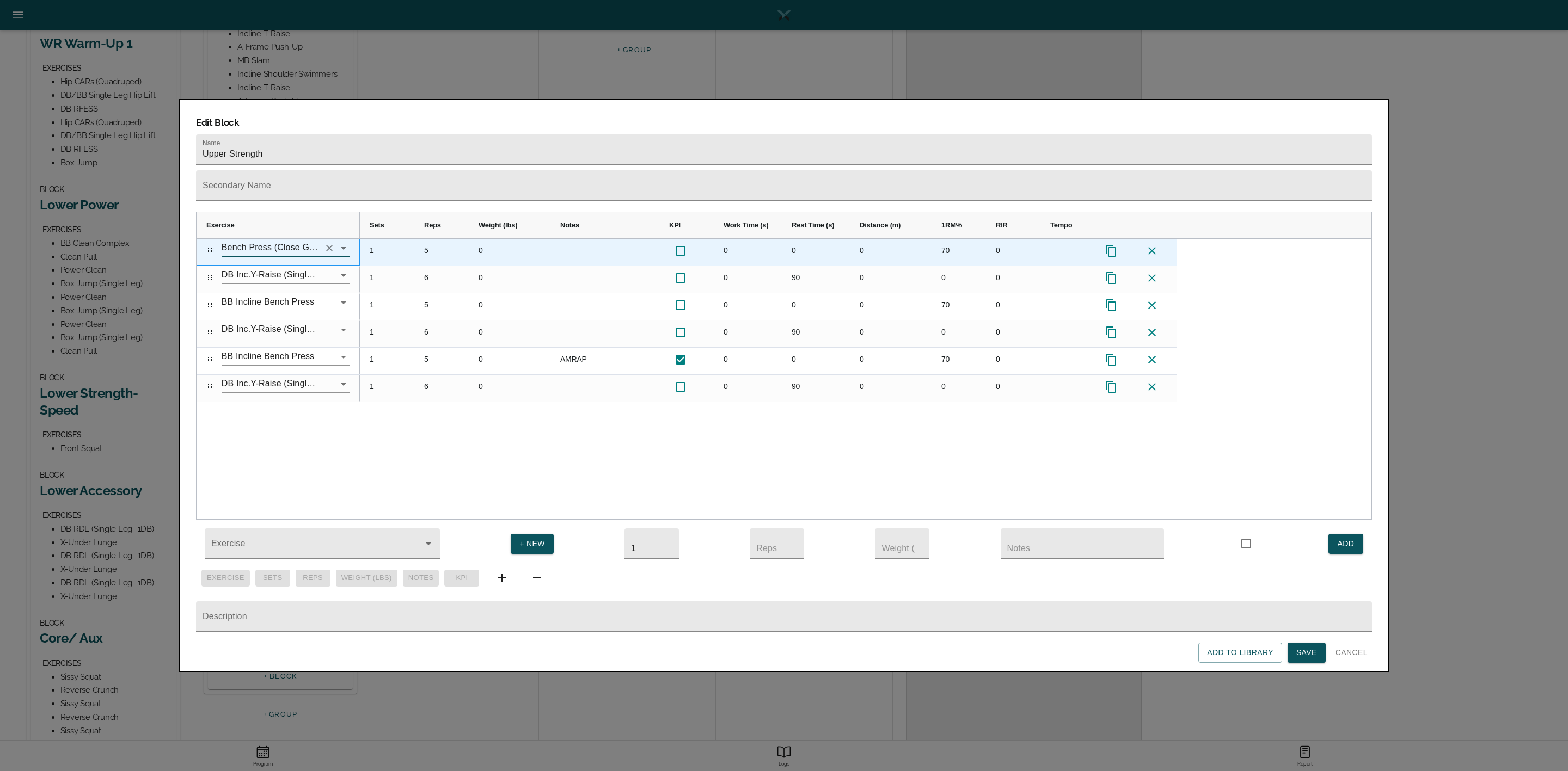
type input "Bench Press (Close Grip)"
click at [425, 239] on div "5" at bounding box center [442, 252] width 54 height 27
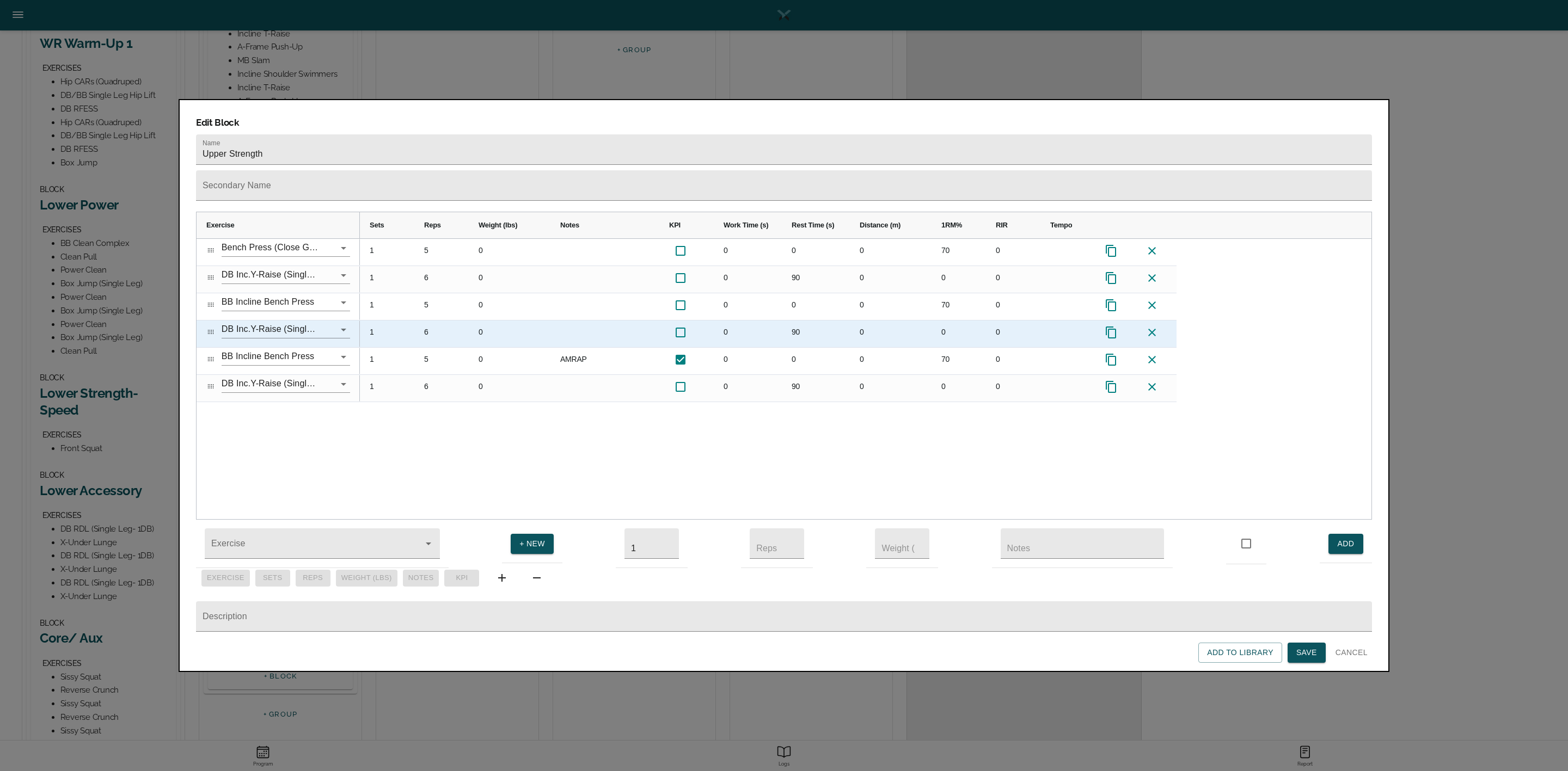
scroll to position [0, 0]
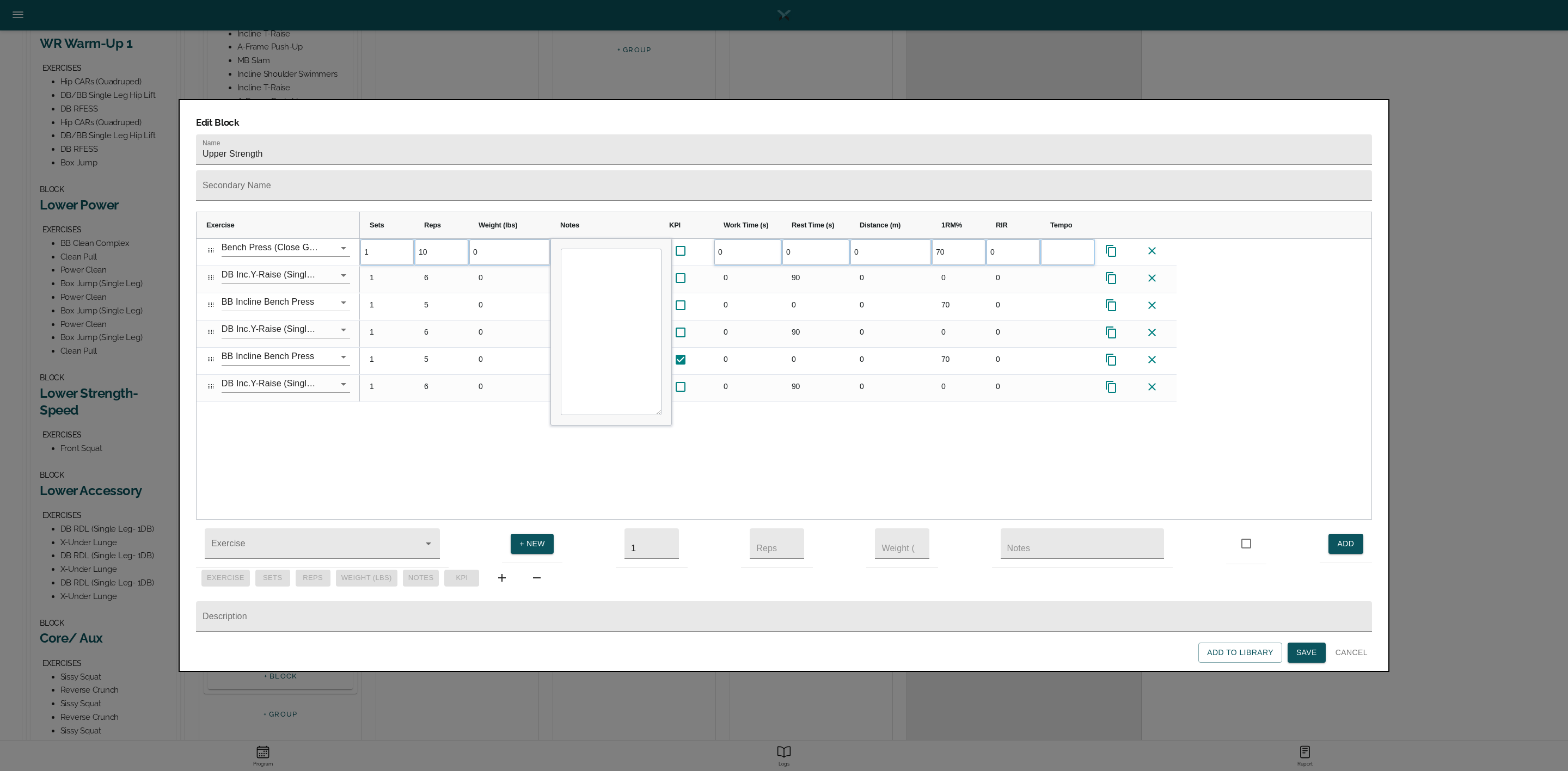
click at [482, 423] on div "1 10 0 0 0 0 70 0 1 6 0 0 90 0" at bounding box center [865, 379] width 1012 height 281
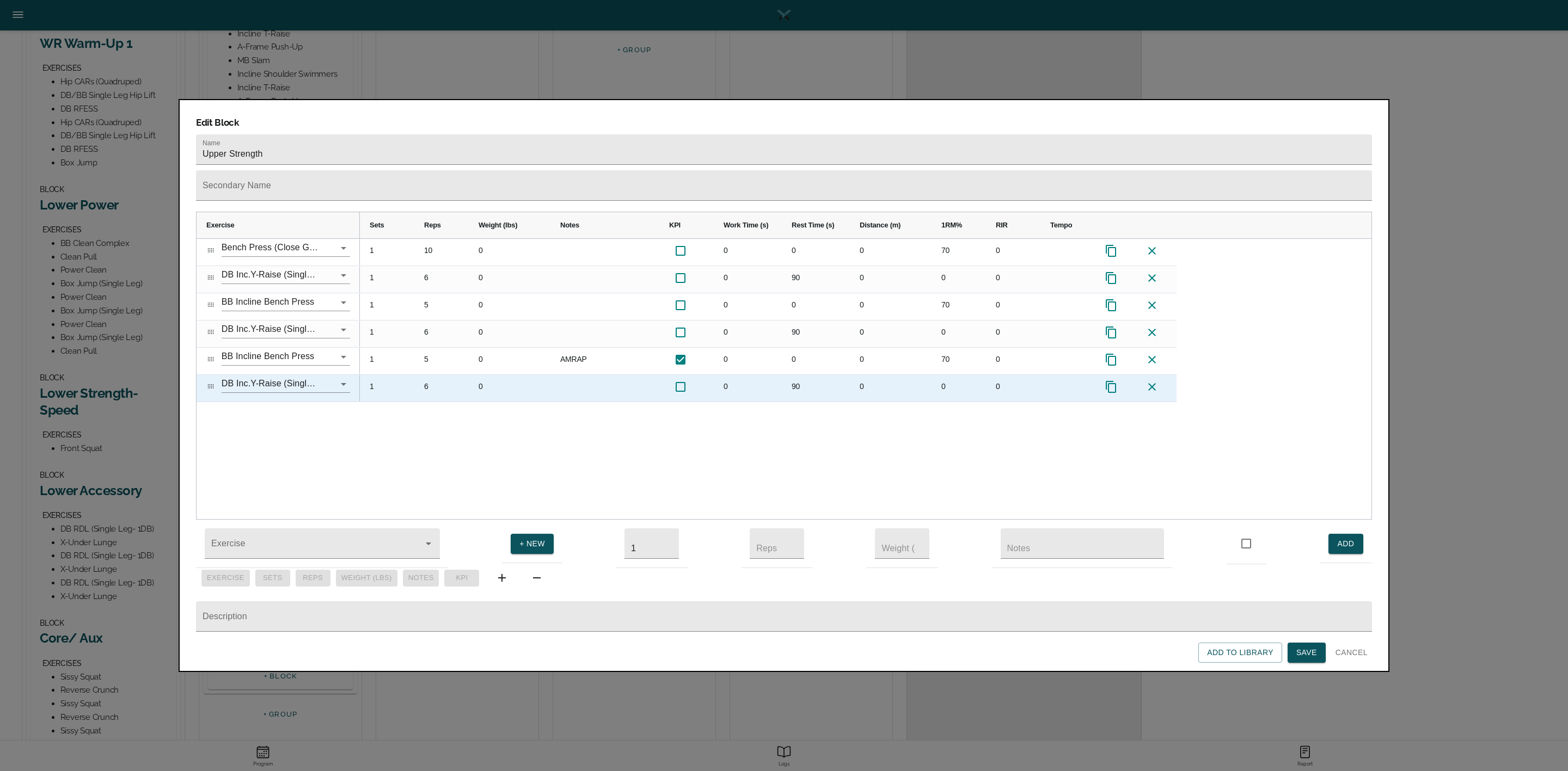
click at [1157, 380] on icon at bounding box center [1152, 387] width 13 height 13
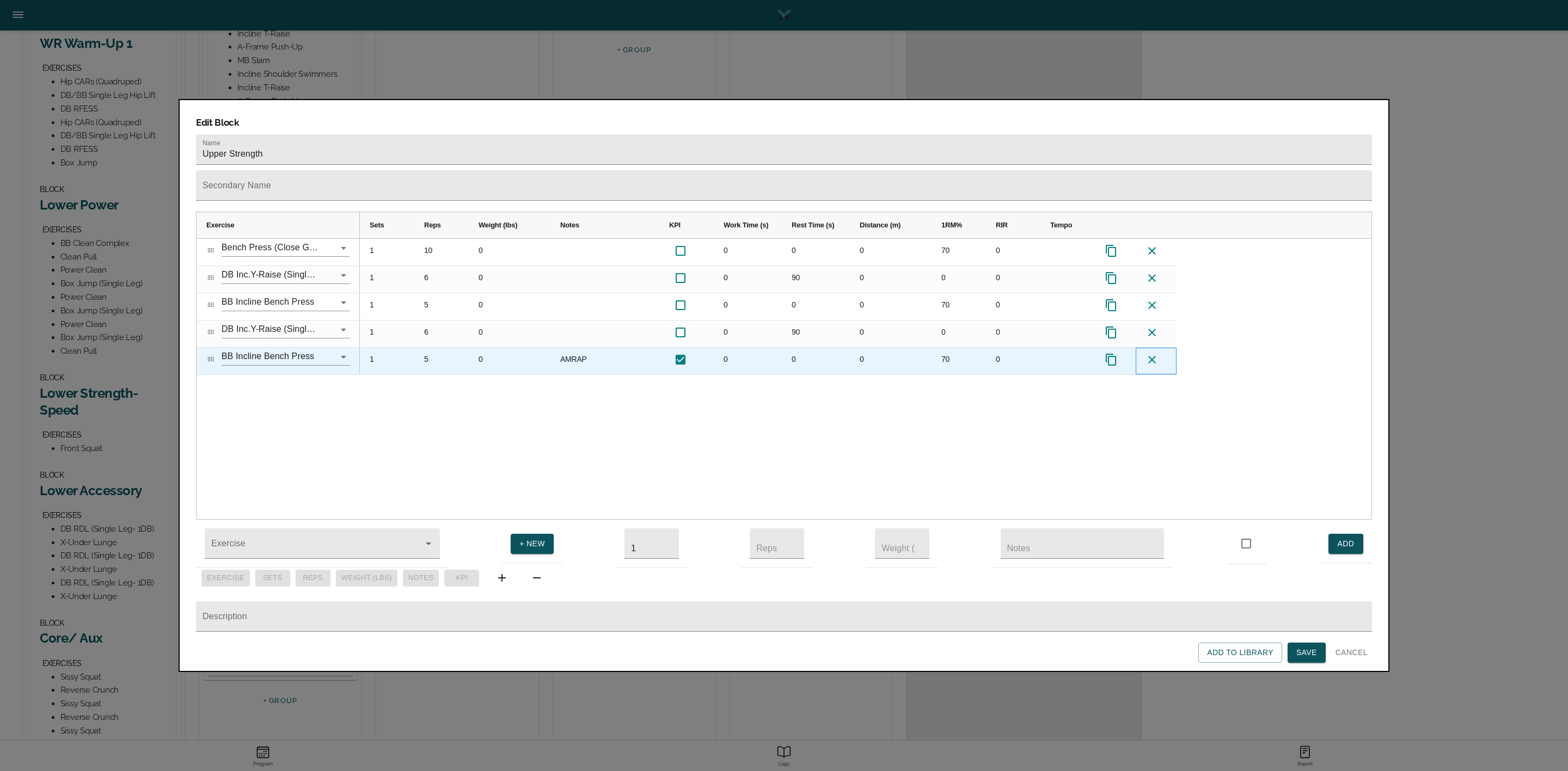
click at [1153, 353] on icon at bounding box center [1152, 360] width 13 height 13
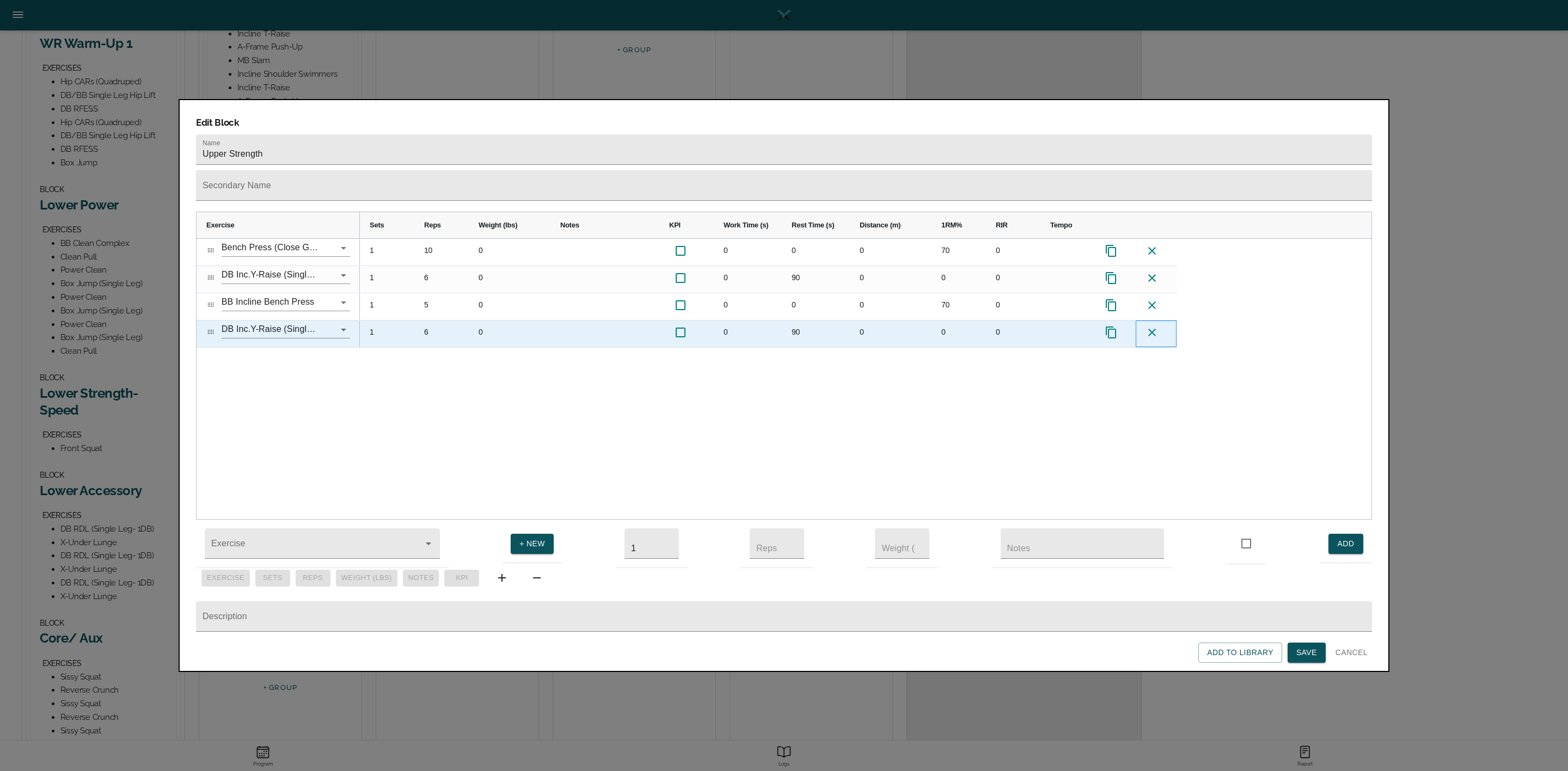
drag, startPoint x: 1153, startPoint y: 317, endPoint x: 1153, endPoint y: 299, distance: 18.0
click at [1153, 321] on div at bounding box center [1156, 334] width 41 height 27
click at [1153, 329] on icon at bounding box center [1153, 333] width 8 height 8
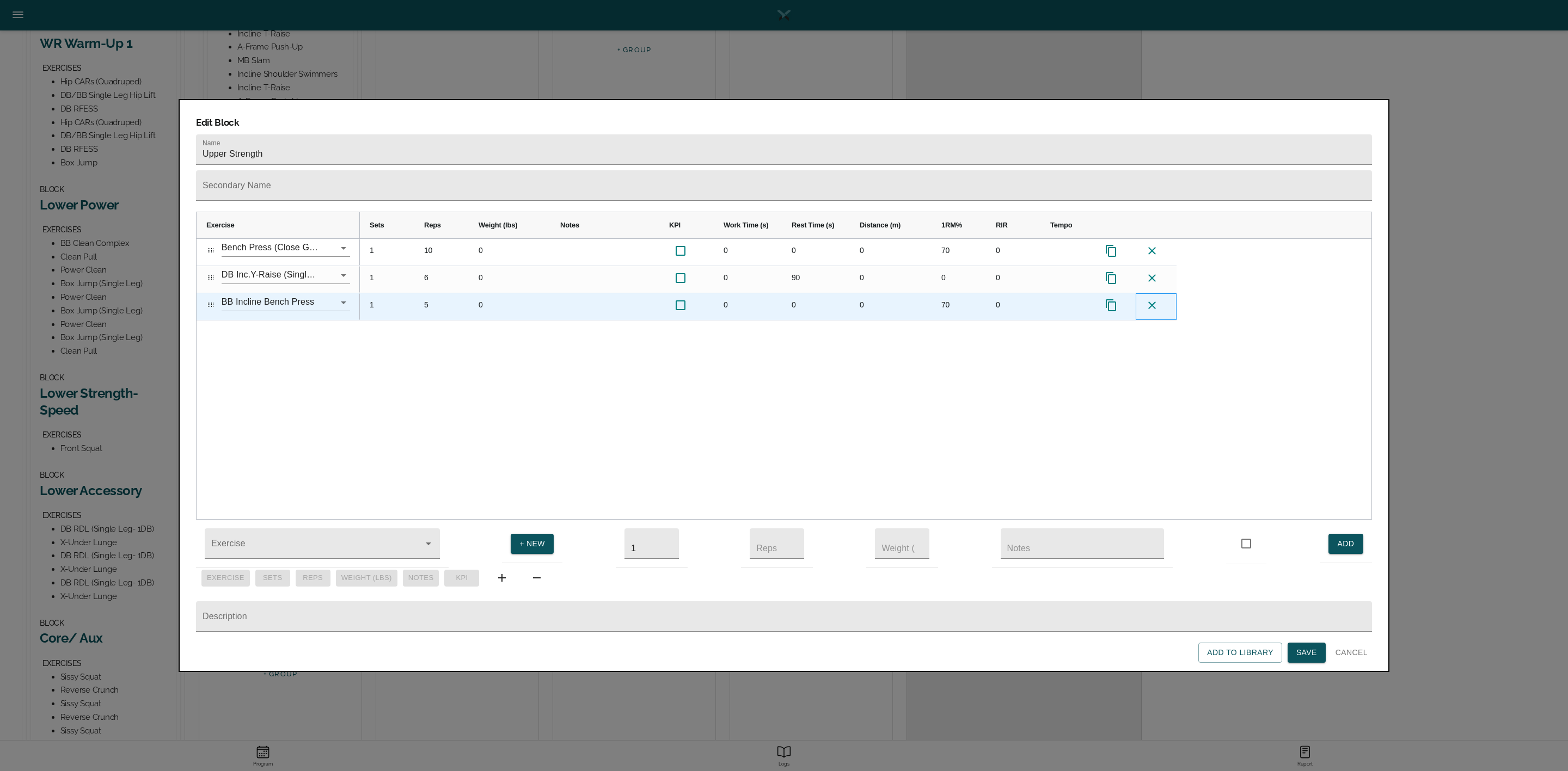
click at [1153, 299] on icon at bounding box center [1152, 306] width 13 height 13
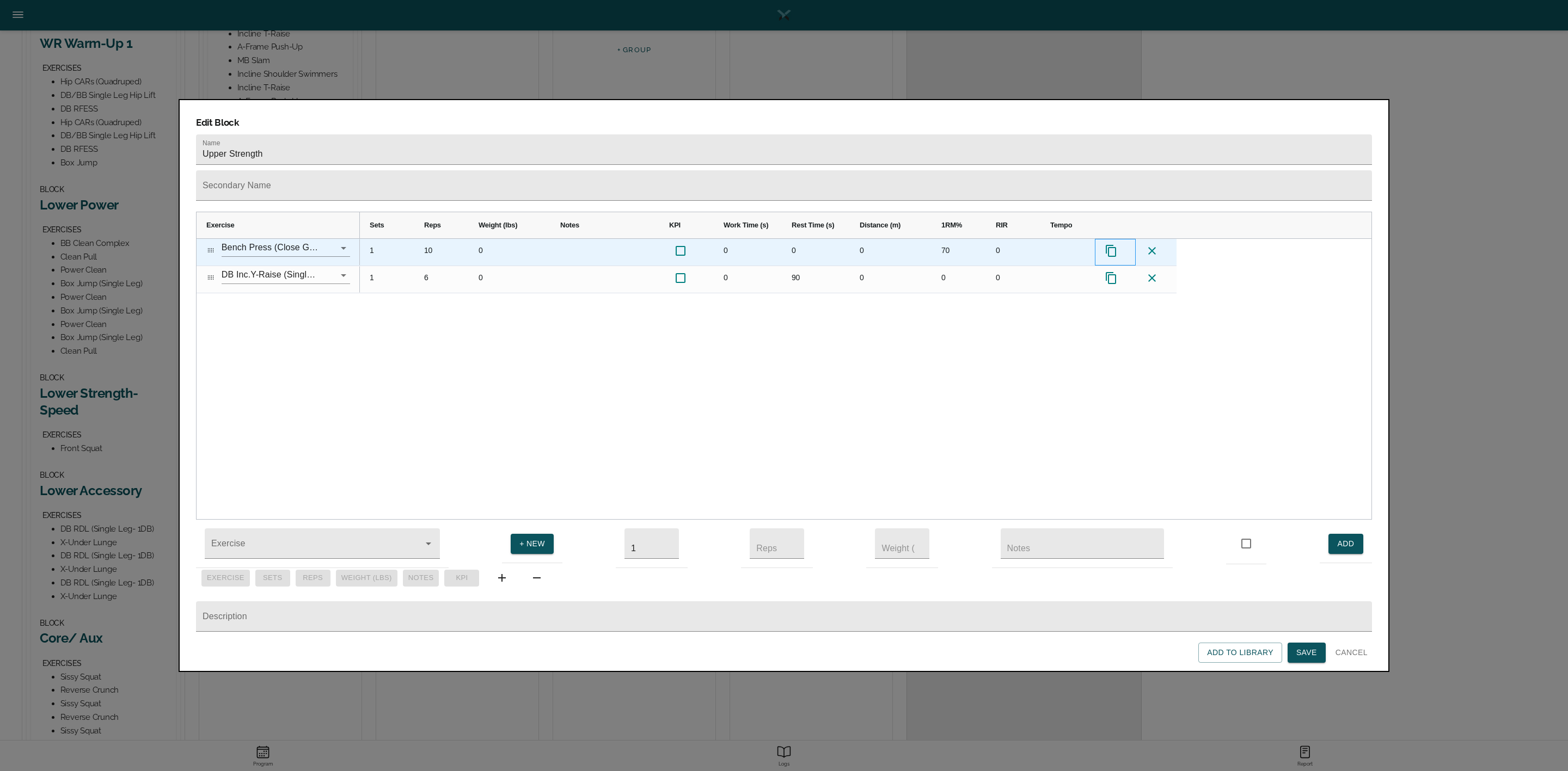
click at [1113, 244] on icon "Press SPACE to select this row." at bounding box center [1111, 251] width 13 height 13
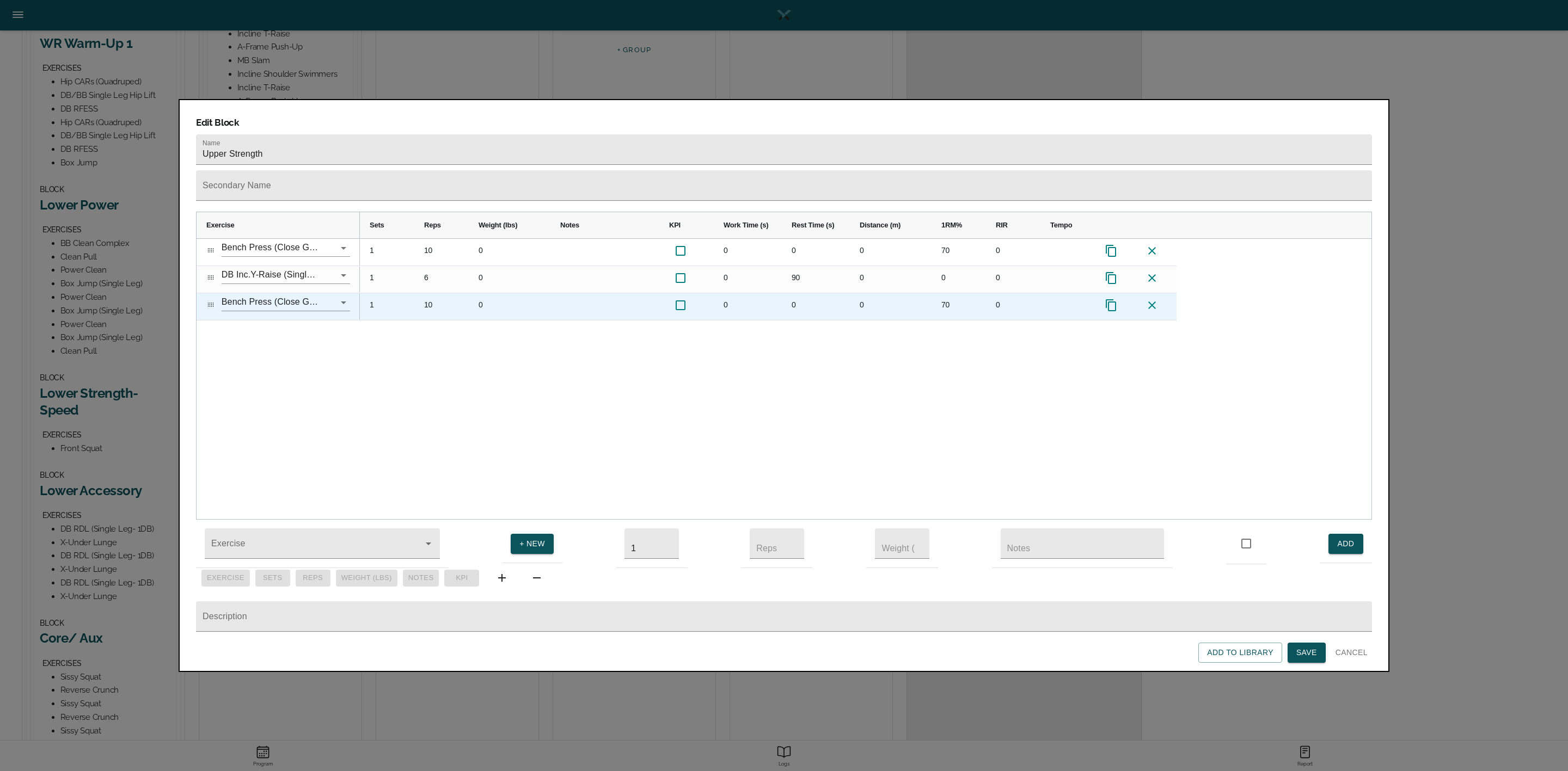
click at [425, 294] on div "10" at bounding box center [442, 307] width 54 height 27
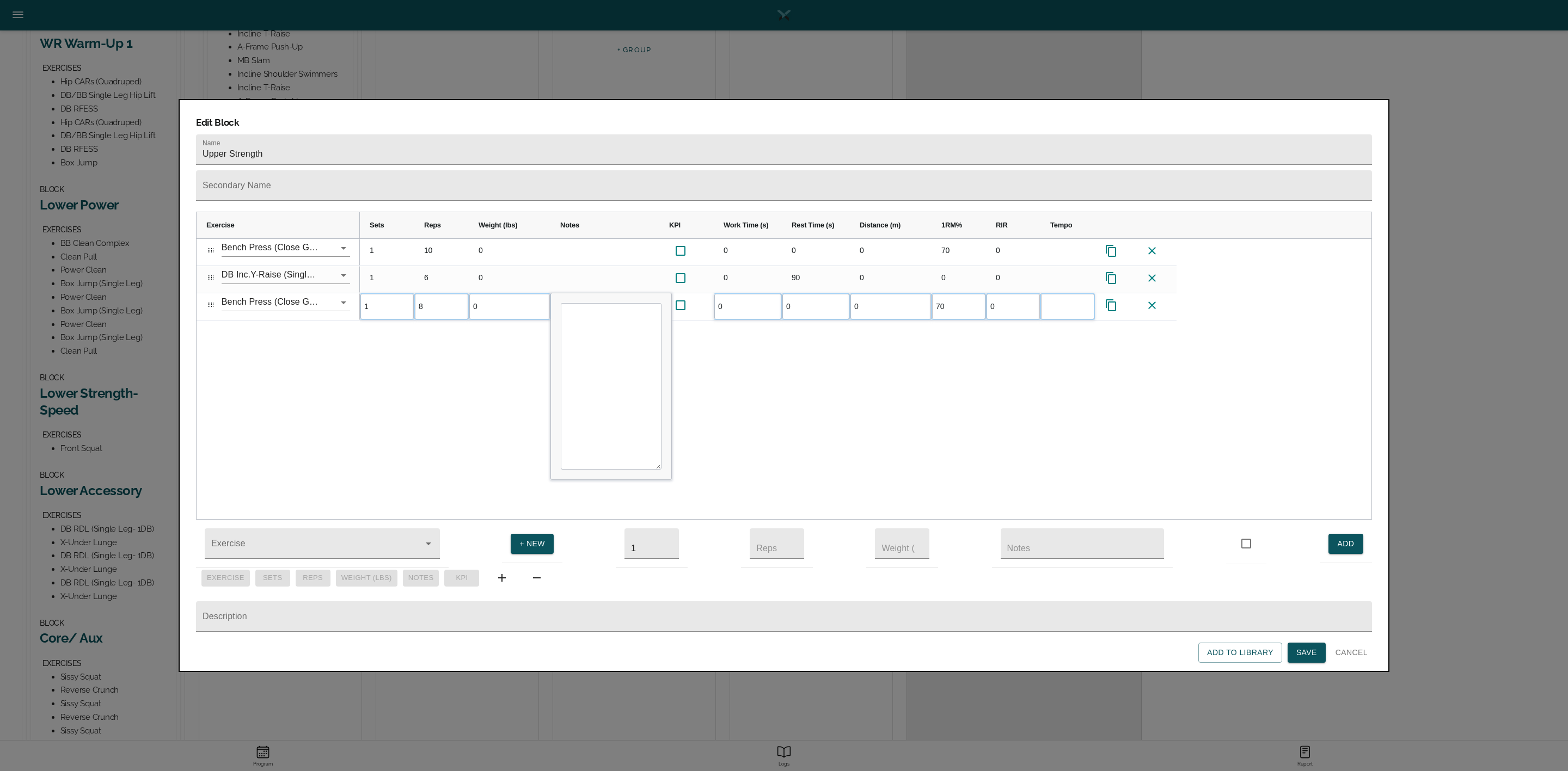
click at [493, 327] on div "1 10 0 0 0 0 70 0 1 6 0 0 90 0 0 0 1 8 0 0 0 0 70 0" at bounding box center [865, 379] width 1012 height 281
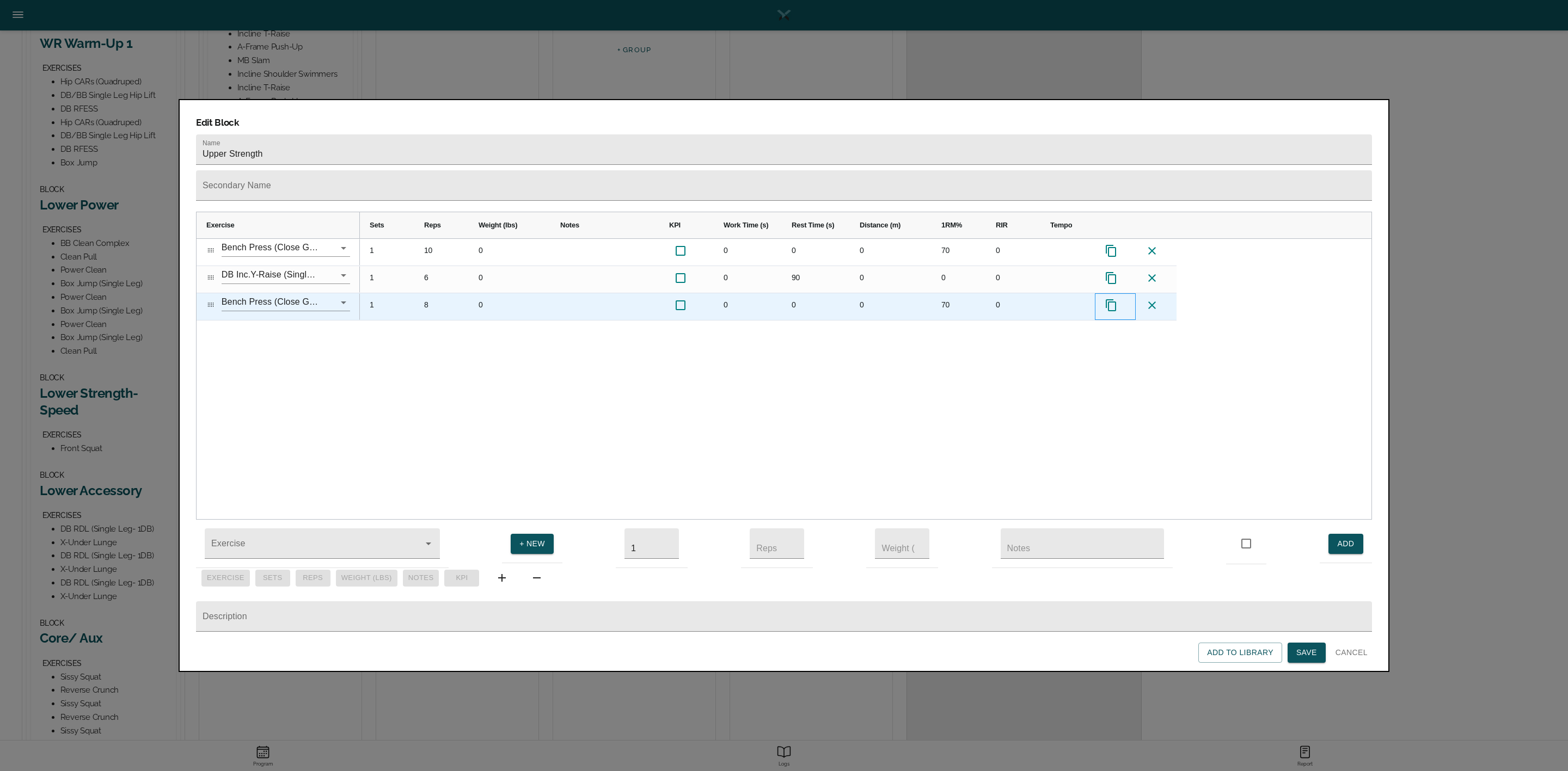
click at [1111, 299] on icon "Press SPACE to select this row." at bounding box center [1111, 306] width 13 height 13
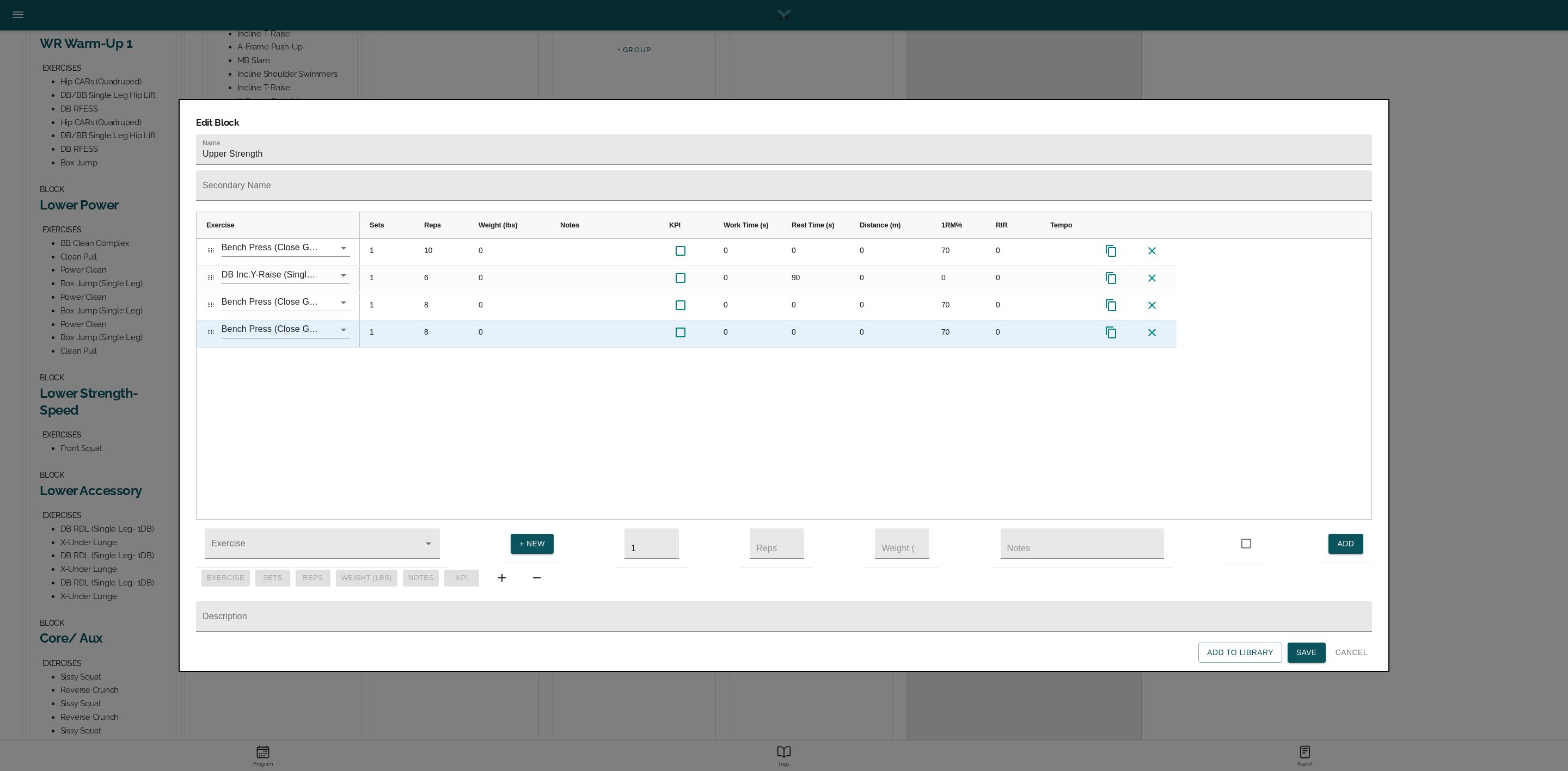
click at [431, 321] on div "8" at bounding box center [442, 334] width 54 height 27
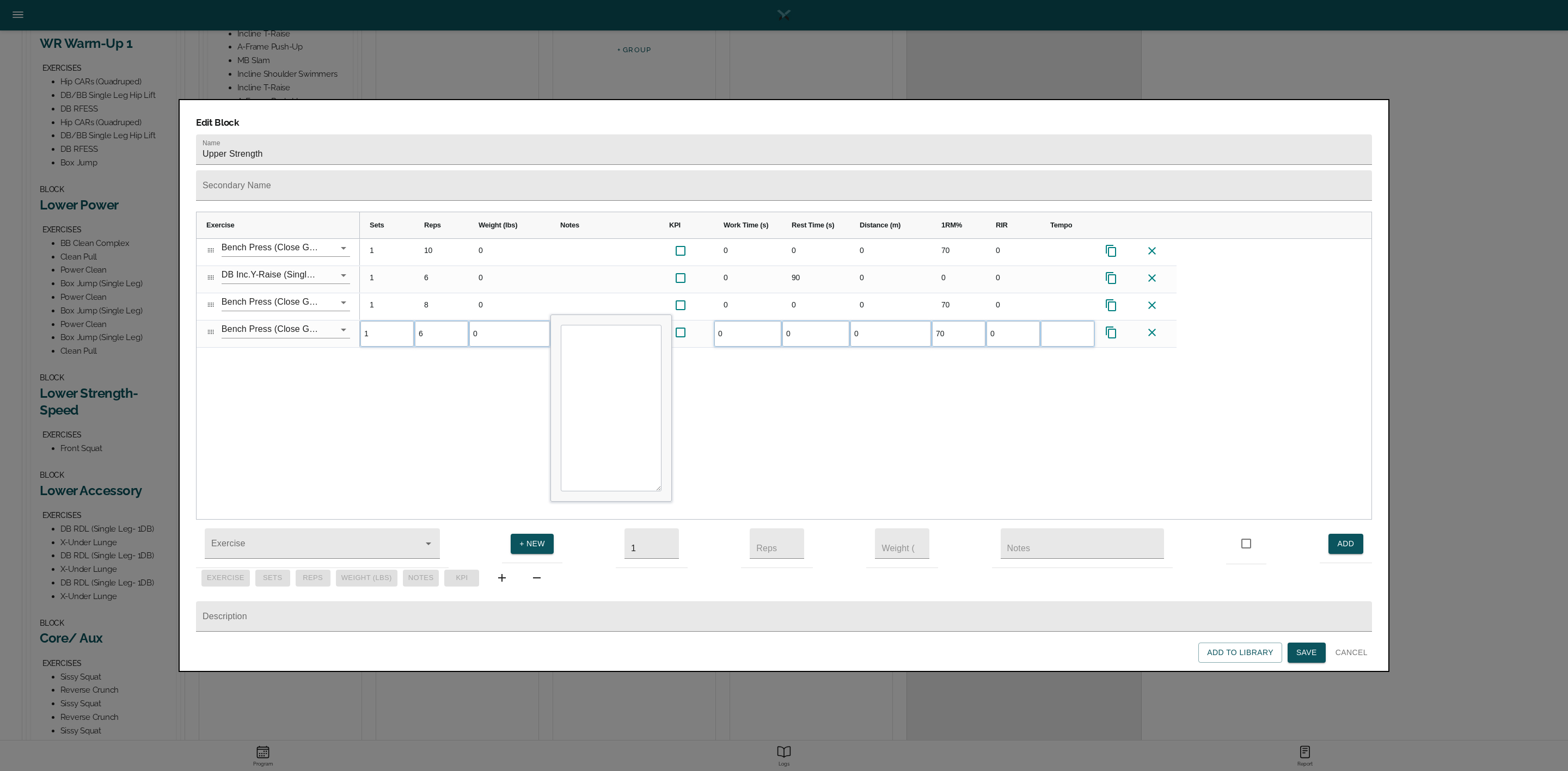
click at [461, 363] on div "1 10 0 0 0 0 70 0 1 6 0 0 90 0 0 0 1 8 0 0 0 0 70 0 1 6 0 0 0 0 70 0" at bounding box center [865, 379] width 1012 height 281
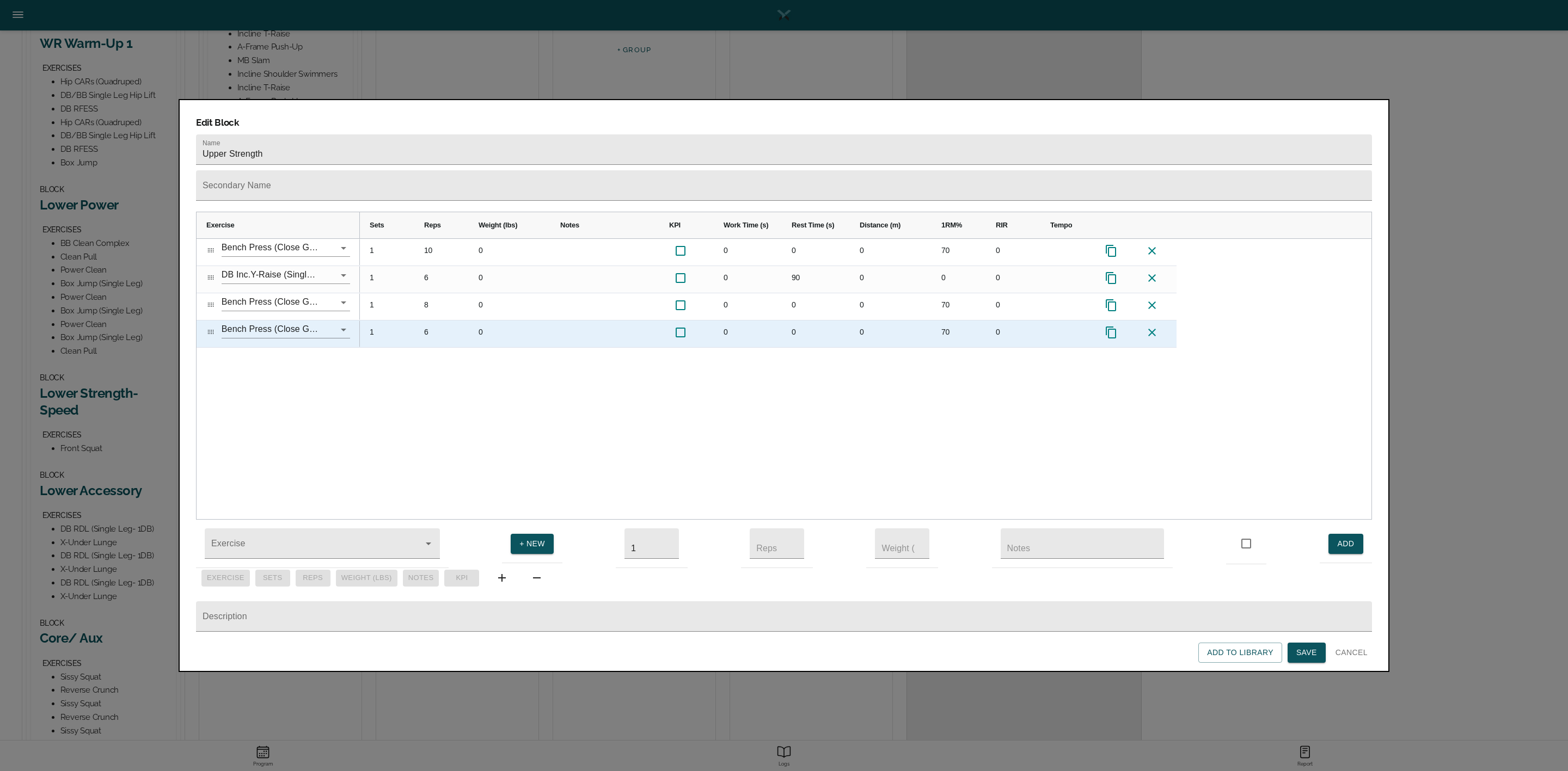
click at [1114, 326] on icon "Press SPACE to select this row." at bounding box center [1111, 333] width 13 height 13
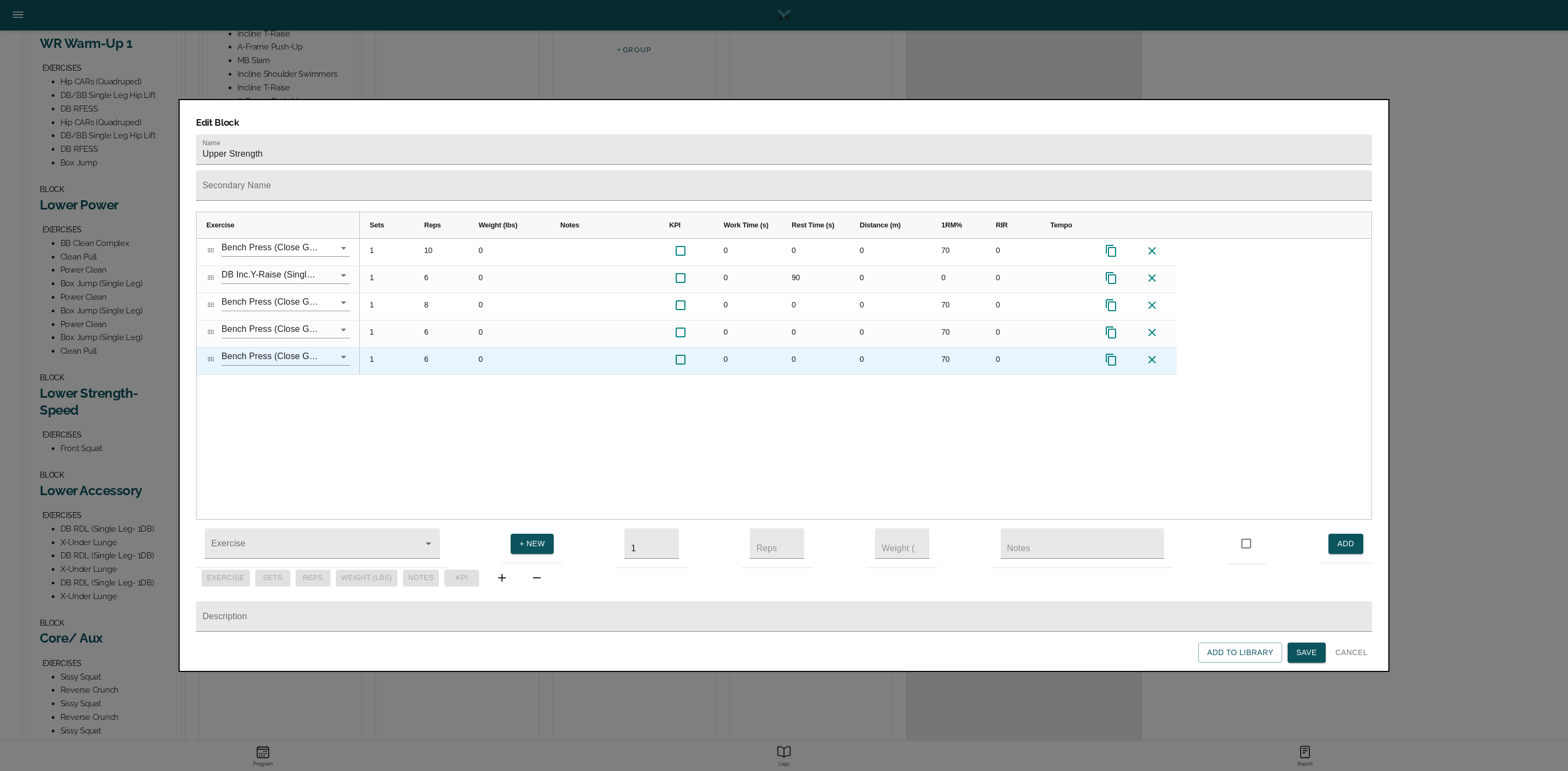
click at [430, 348] on div "6" at bounding box center [442, 361] width 54 height 27
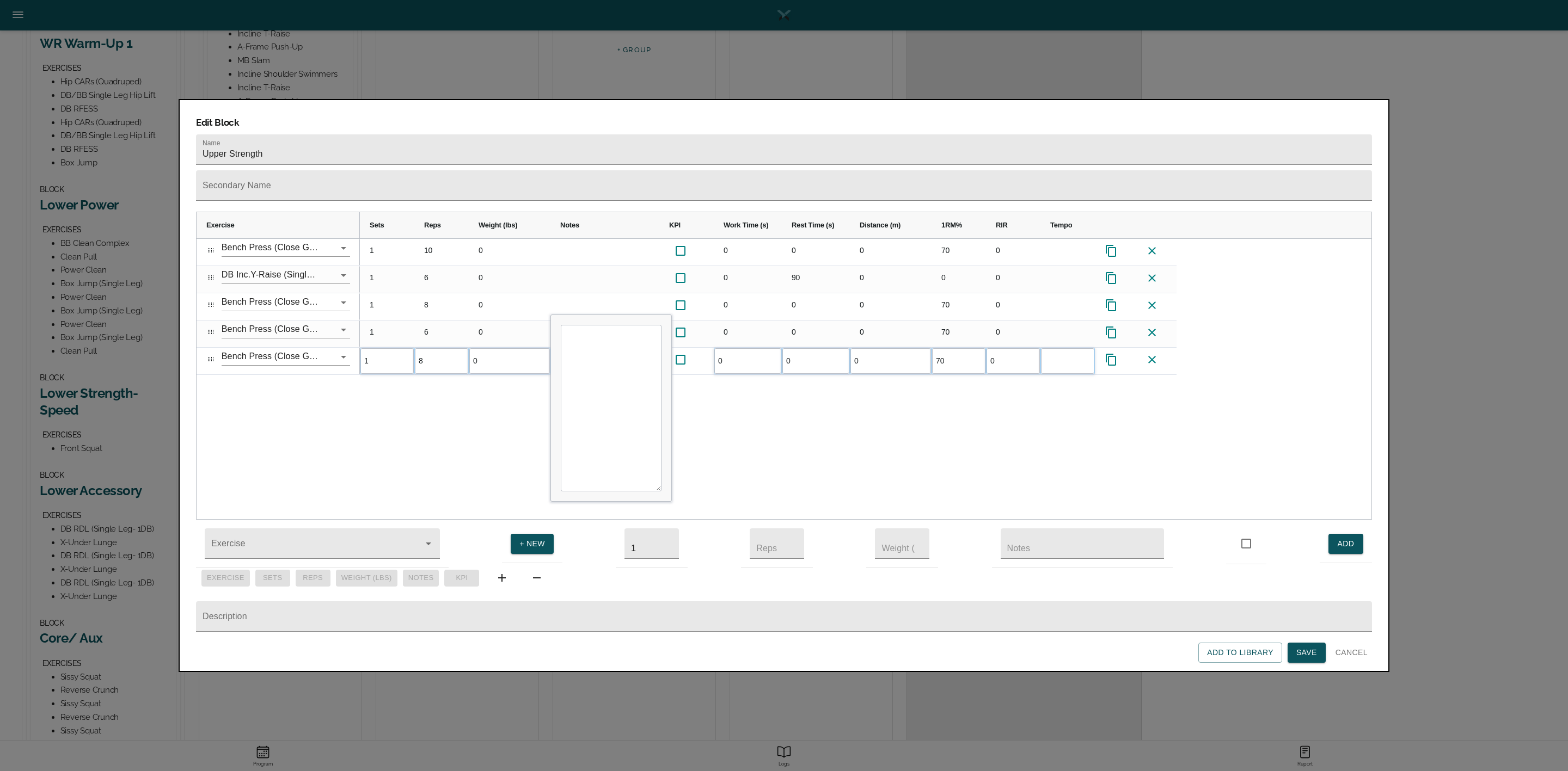
click at [814, 428] on div "1 10 0 0 0 0 70 0 1 6 0 0 90 0 0 0 1 8 0 0 0 0 70 0 1 6 0 0 0 0 70 0 1 8 0 0 0 …" at bounding box center [865, 379] width 1012 height 281
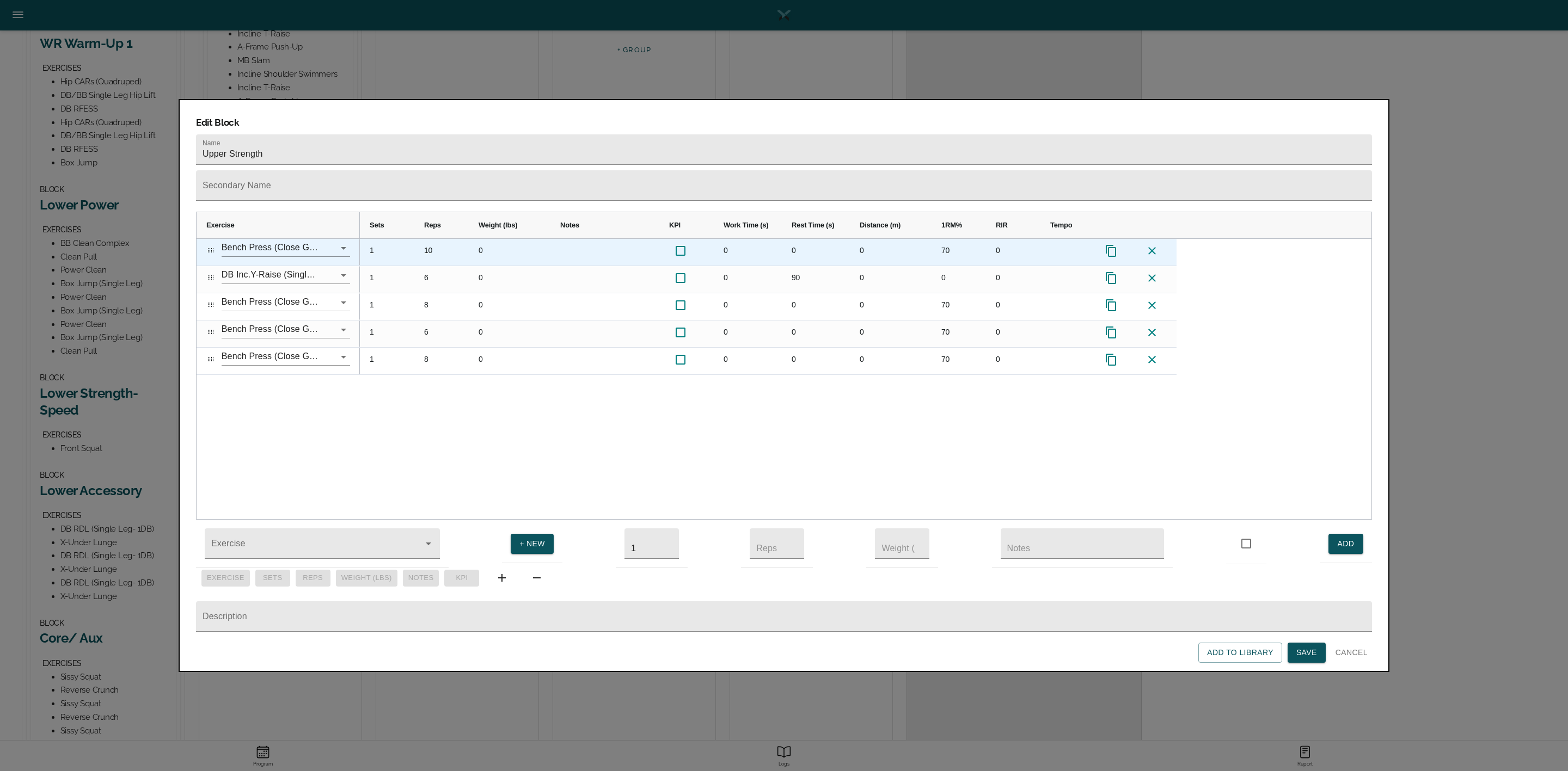
click at [1111, 244] on icon "Press SPACE to select this row." at bounding box center [1111, 251] width 13 height 13
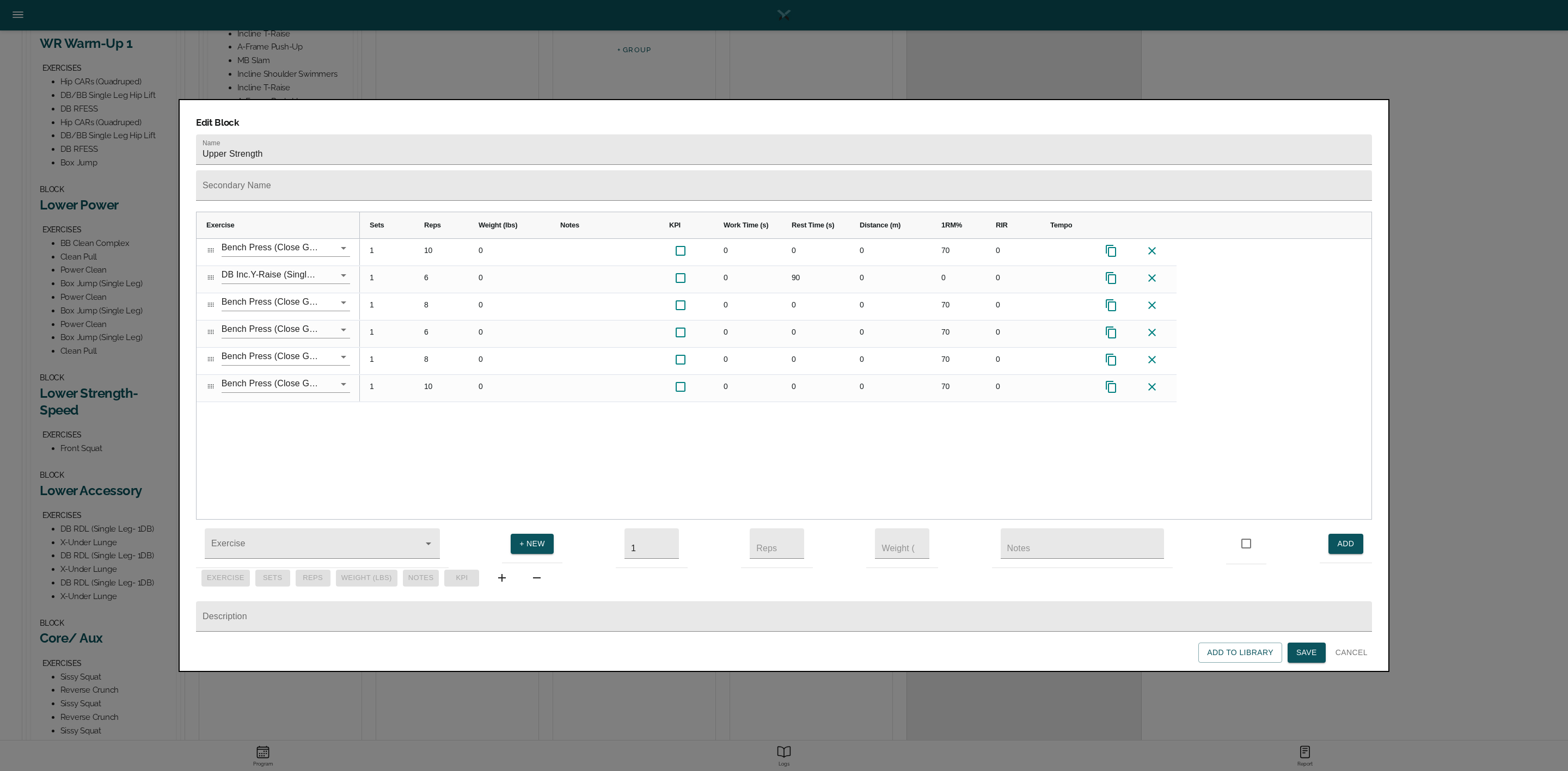
drag, startPoint x: 804, startPoint y: 450, endPoint x: 918, endPoint y: 404, distance: 122.9
click at [805, 450] on div "1 10 0 0 0 0 70 0 1 6 0 0 90 0 0 0 1 8 0 0 0 0 70 0 1 6 0 0 0 0 70 0 1 8 0 0 0 …" at bounding box center [865, 379] width 1012 height 281
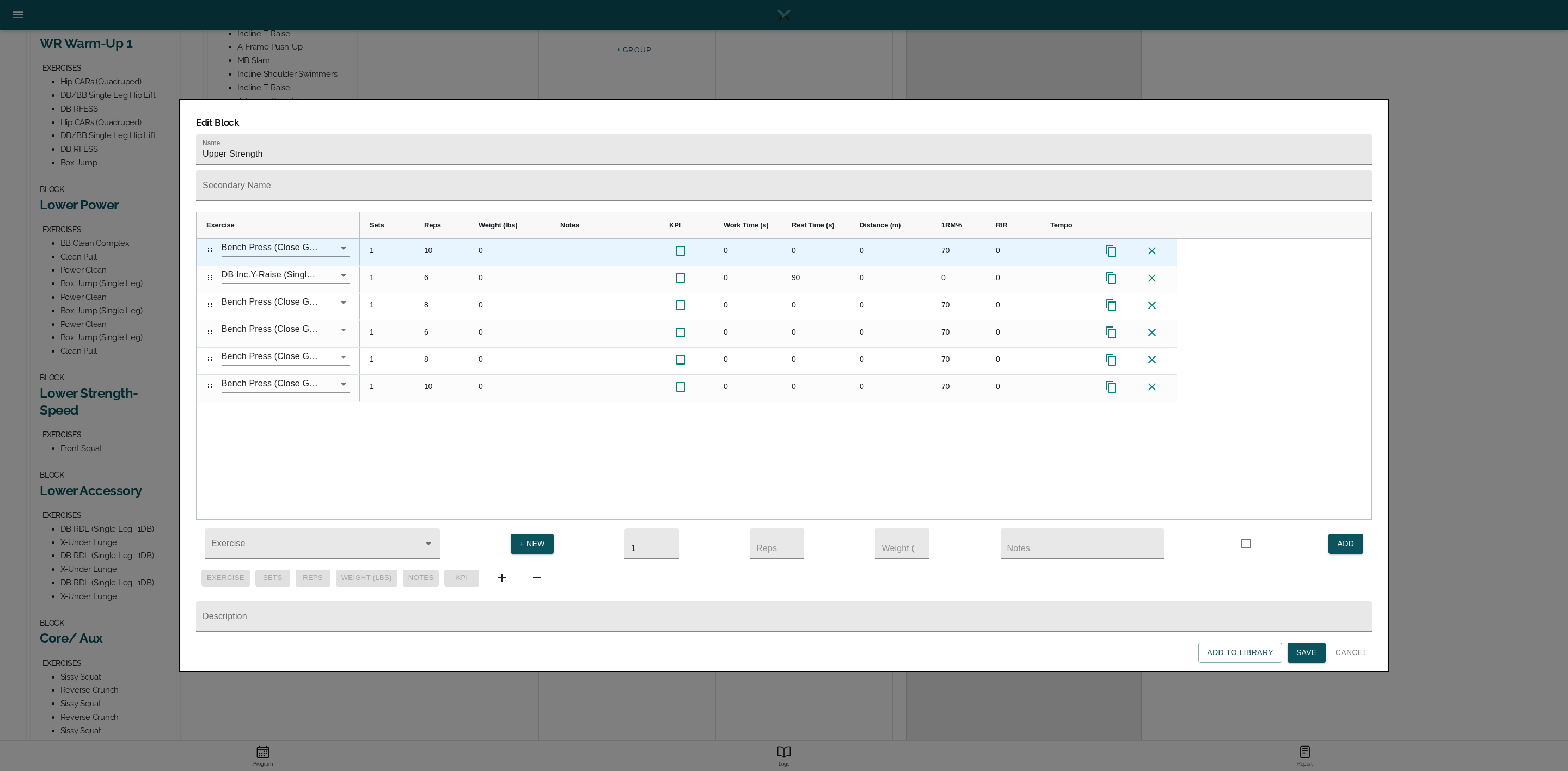
click at [949, 239] on div "70" at bounding box center [958, 252] width 54 height 27
type input "65"
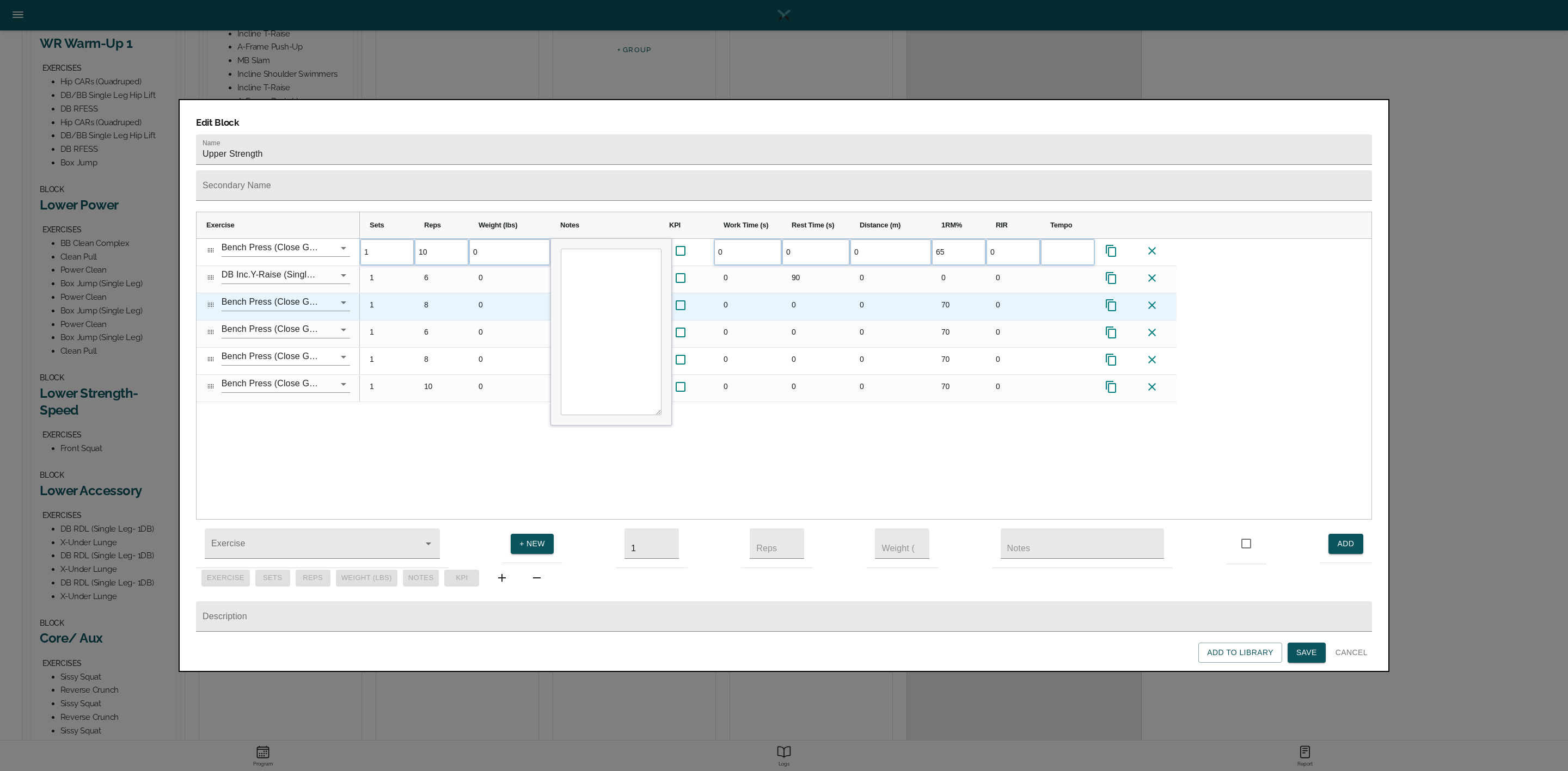
click at [949, 294] on div "70" at bounding box center [958, 307] width 54 height 27
type input "70"
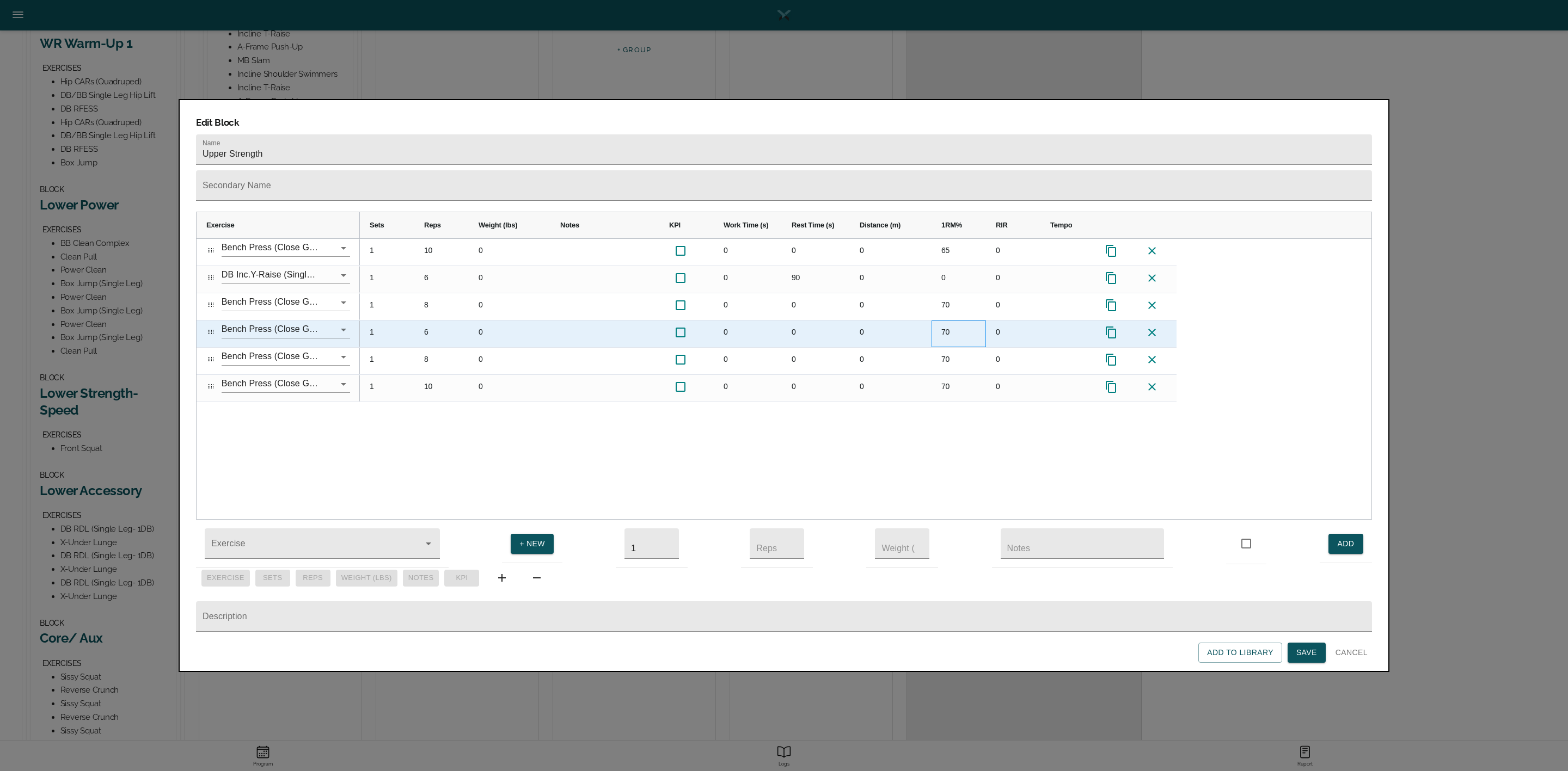
click at [950, 321] on div "70" at bounding box center [958, 334] width 54 height 27
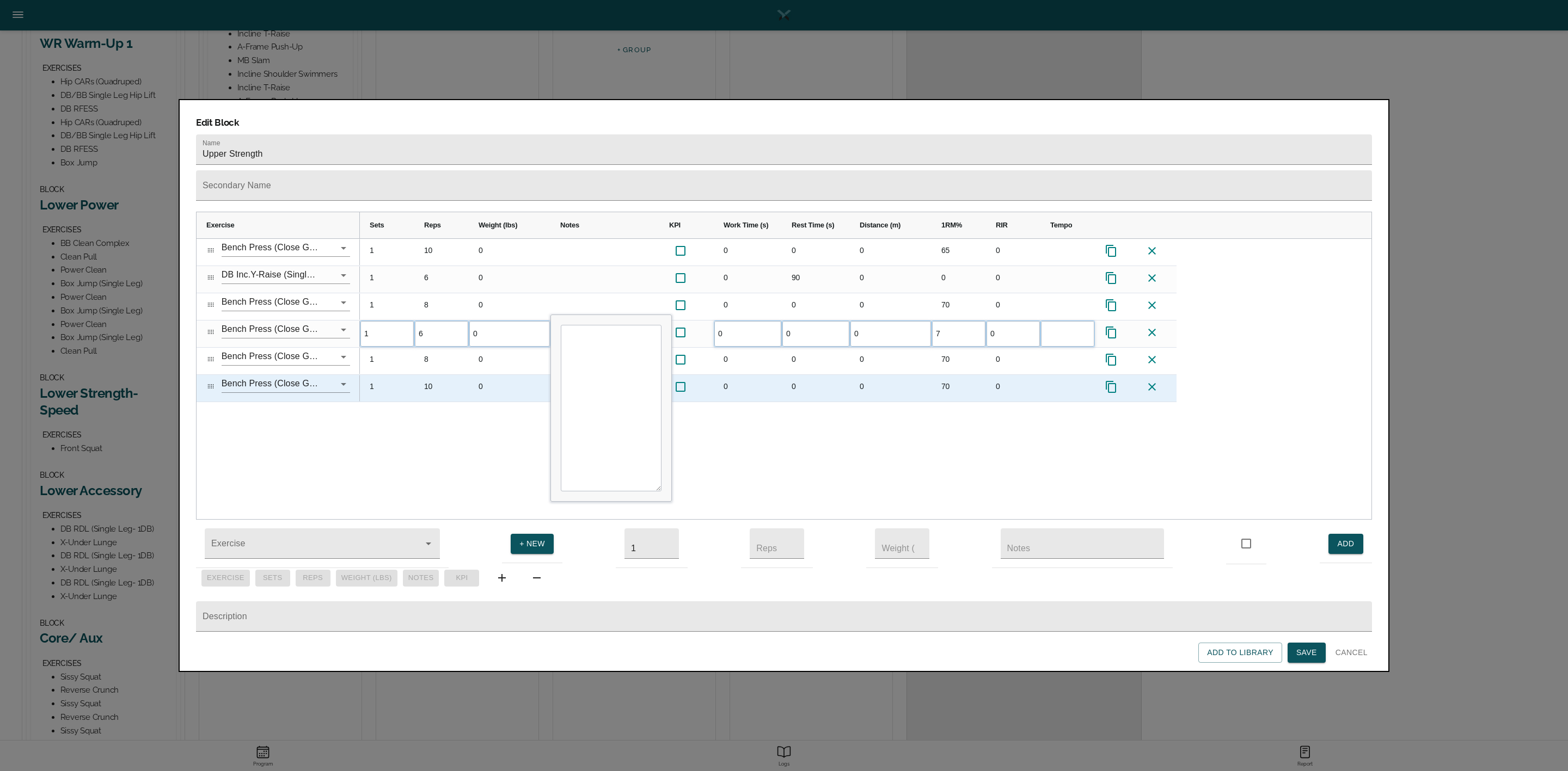
type input "75"
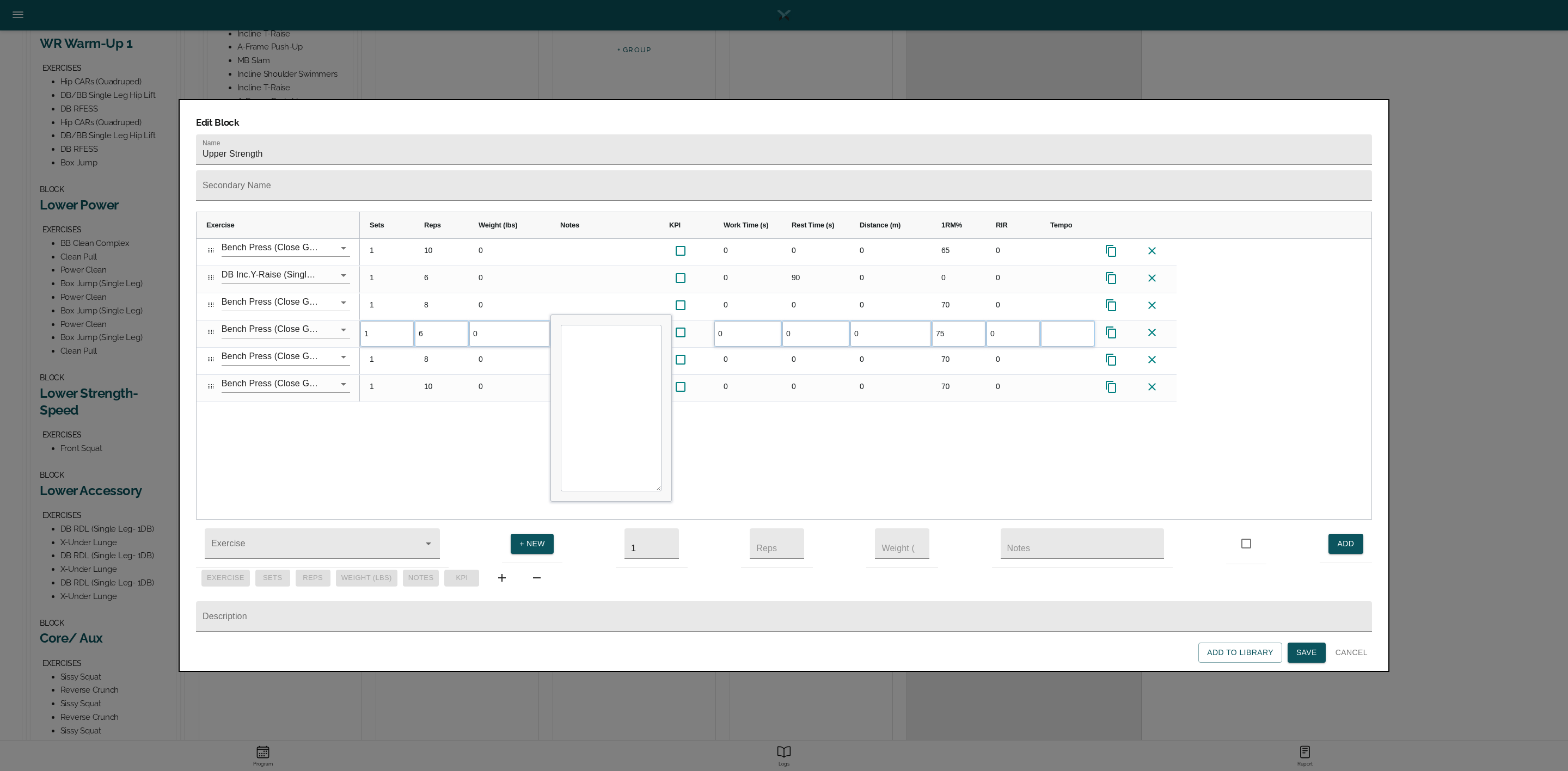
click at [969, 412] on div "1 10 0 0 0 0 65 0 1 6 0 0 90 0 0 0 1 8 0 0 0 0 70 0 1 6 0 0 0 0 75 0 1 8 0 0" at bounding box center [865, 379] width 1012 height 281
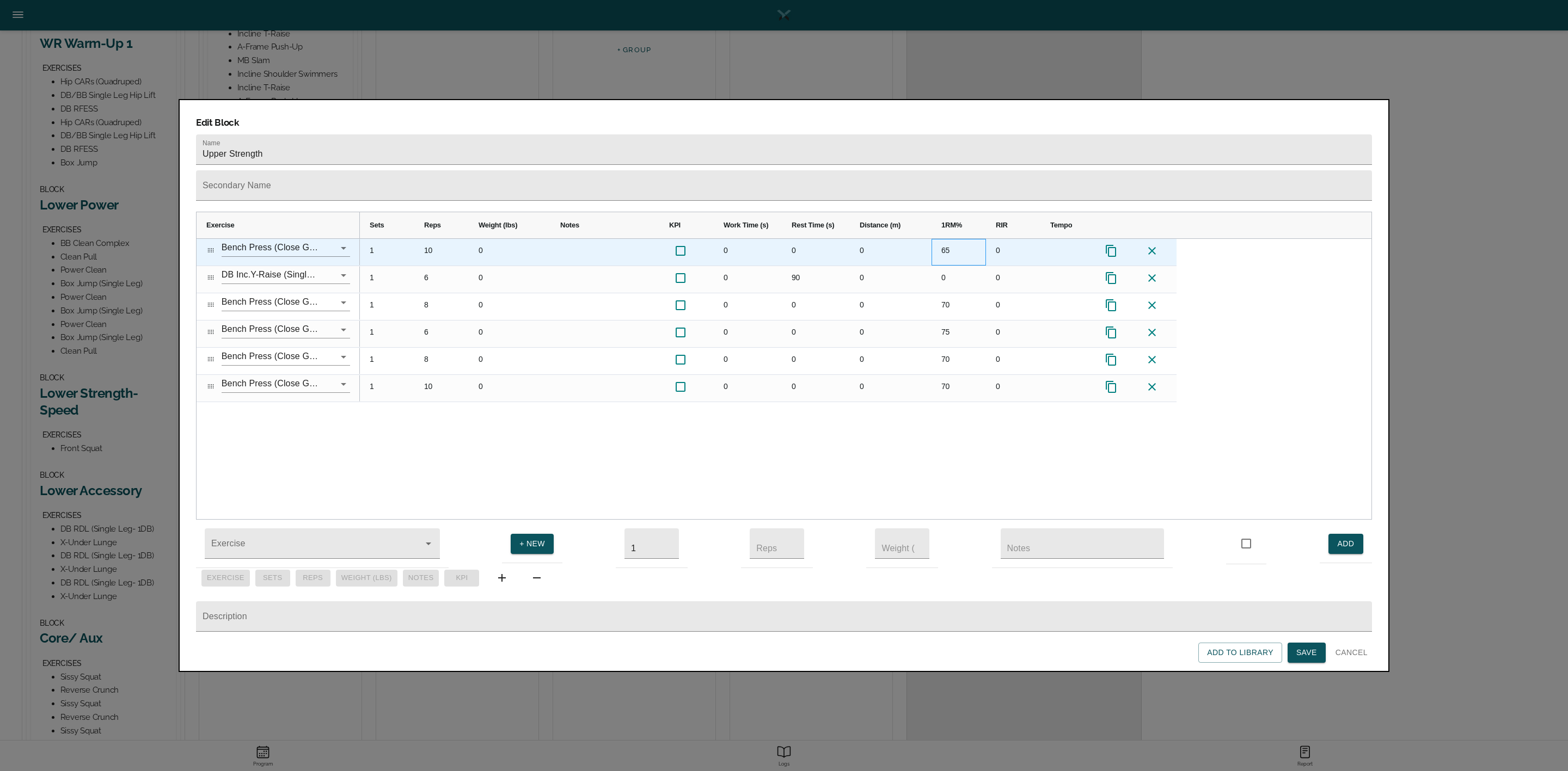
click at [953, 239] on div "65" at bounding box center [958, 252] width 54 height 27
type input "62"
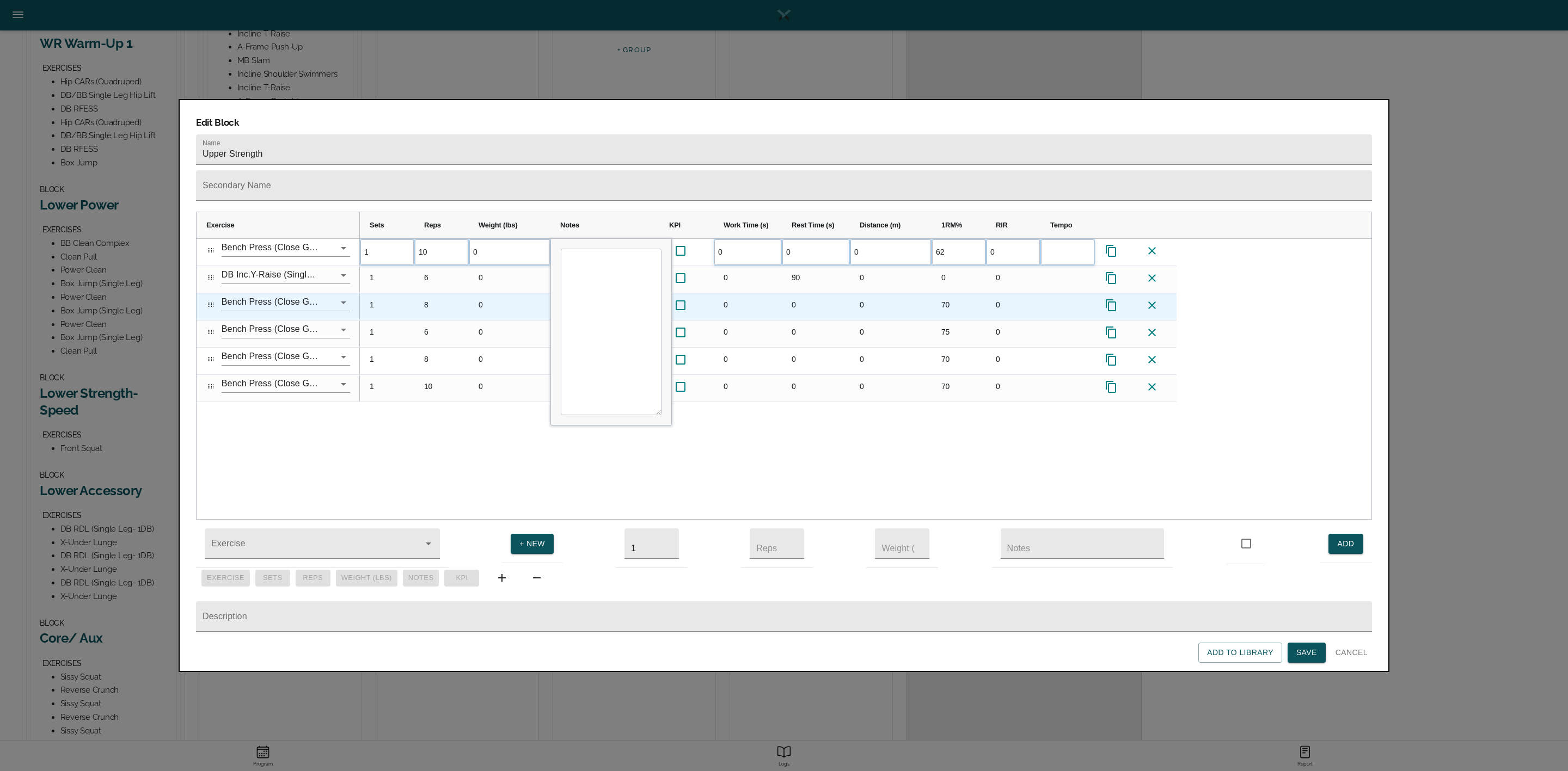
click at [951, 294] on div "70" at bounding box center [958, 307] width 54 height 27
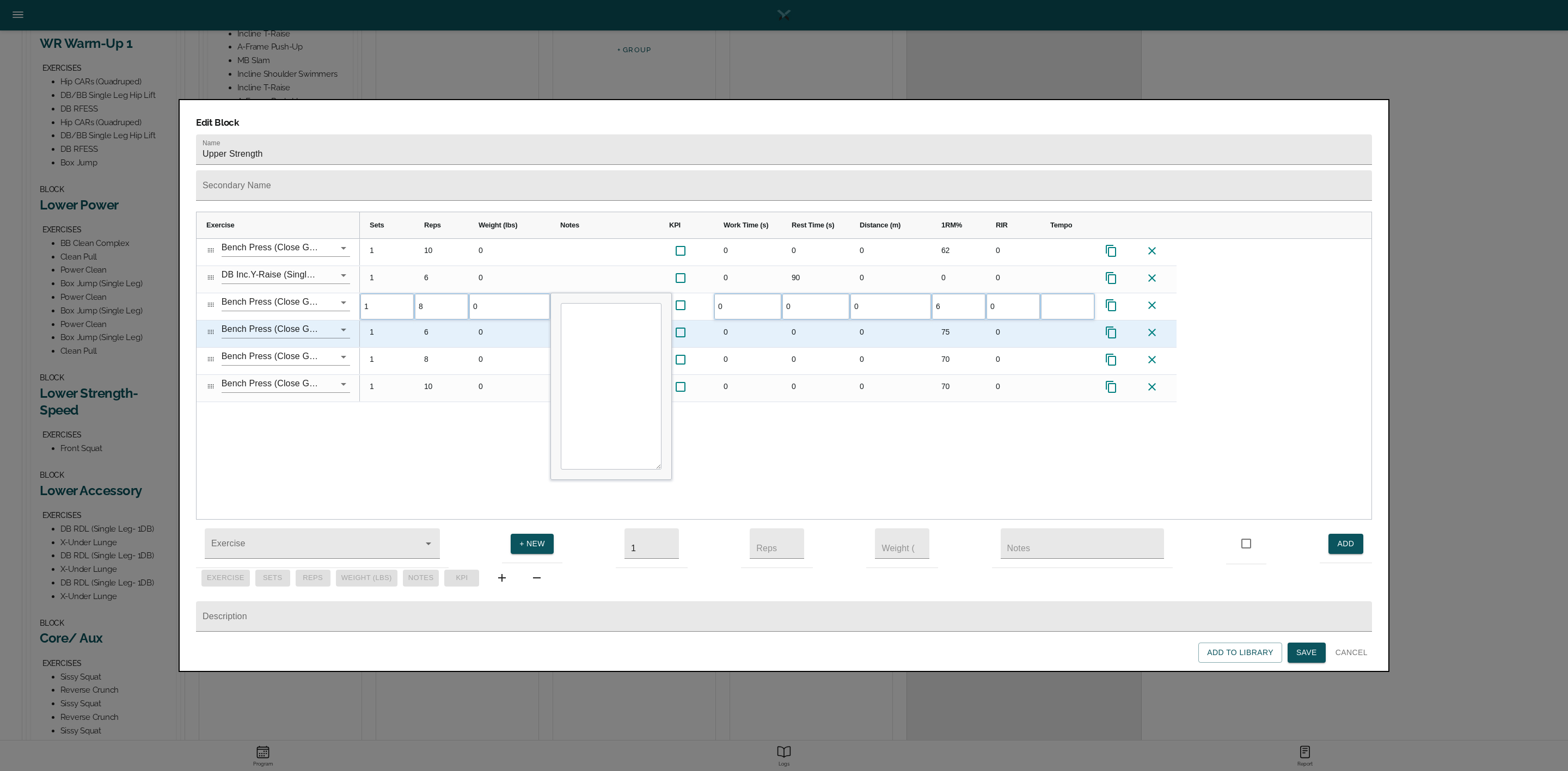
type input "68"
click at [946, 321] on div "75" at bounding box center [958, 334] width 54 height 27
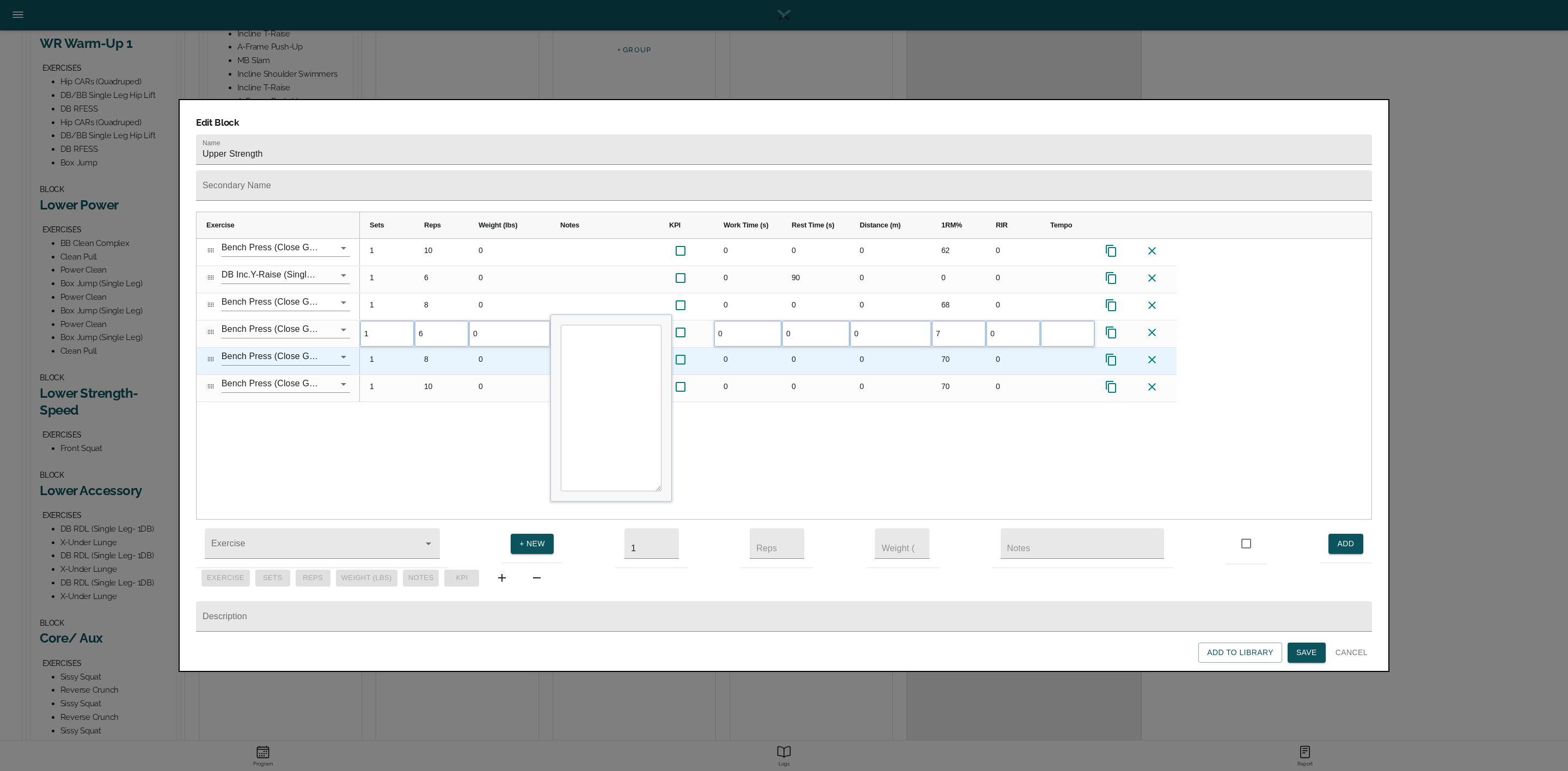
type input "72"
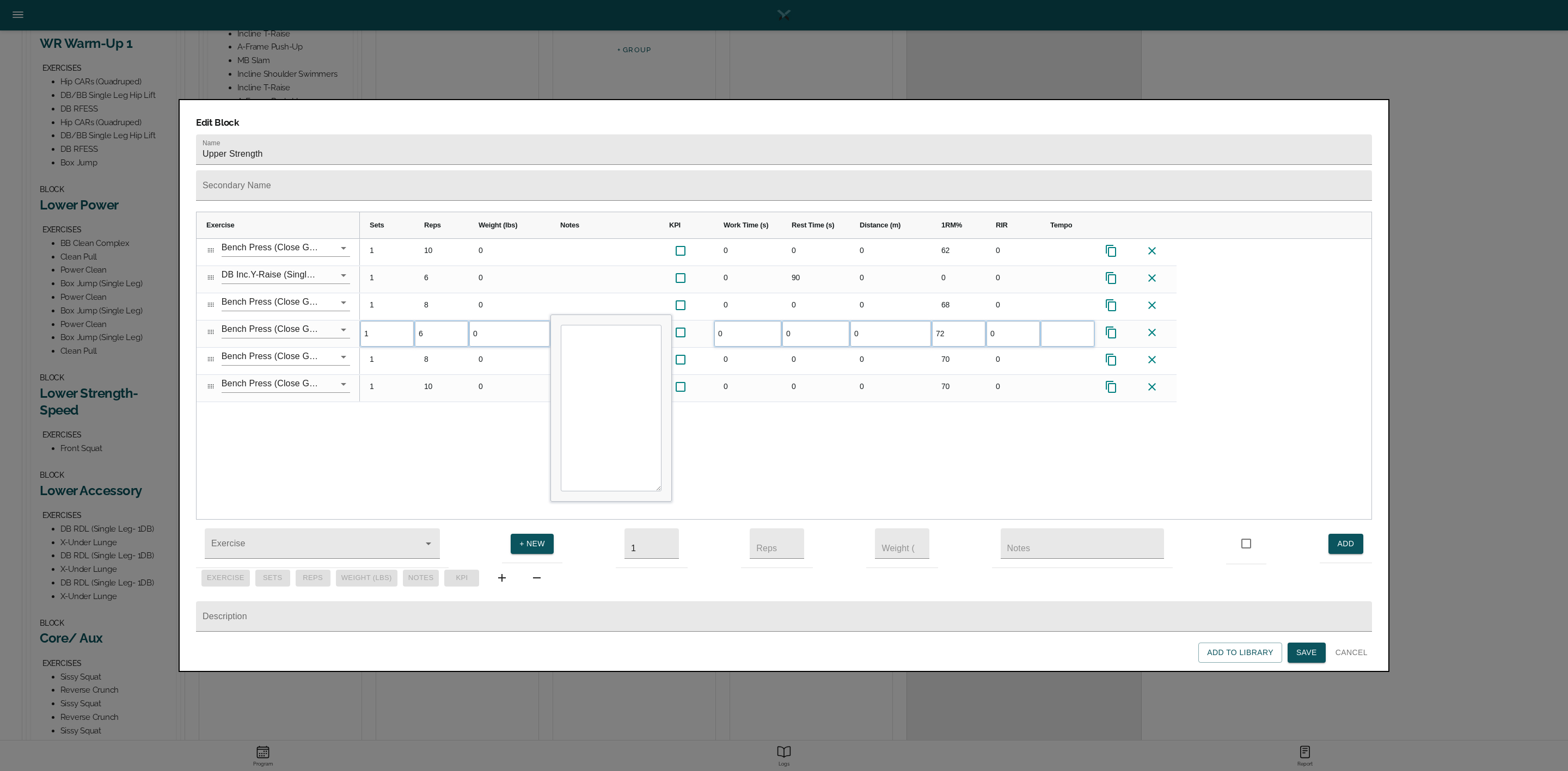
click at [933, 419] on div "1 10 0 0 0 0 62 0 1 6 0 0 90 0 0 0 1 8 0 0 0 0 68 0 1 6 0 0 0 0 72 0 1 8 0 0" at bounding box center [865, 379] width 1012 height 281
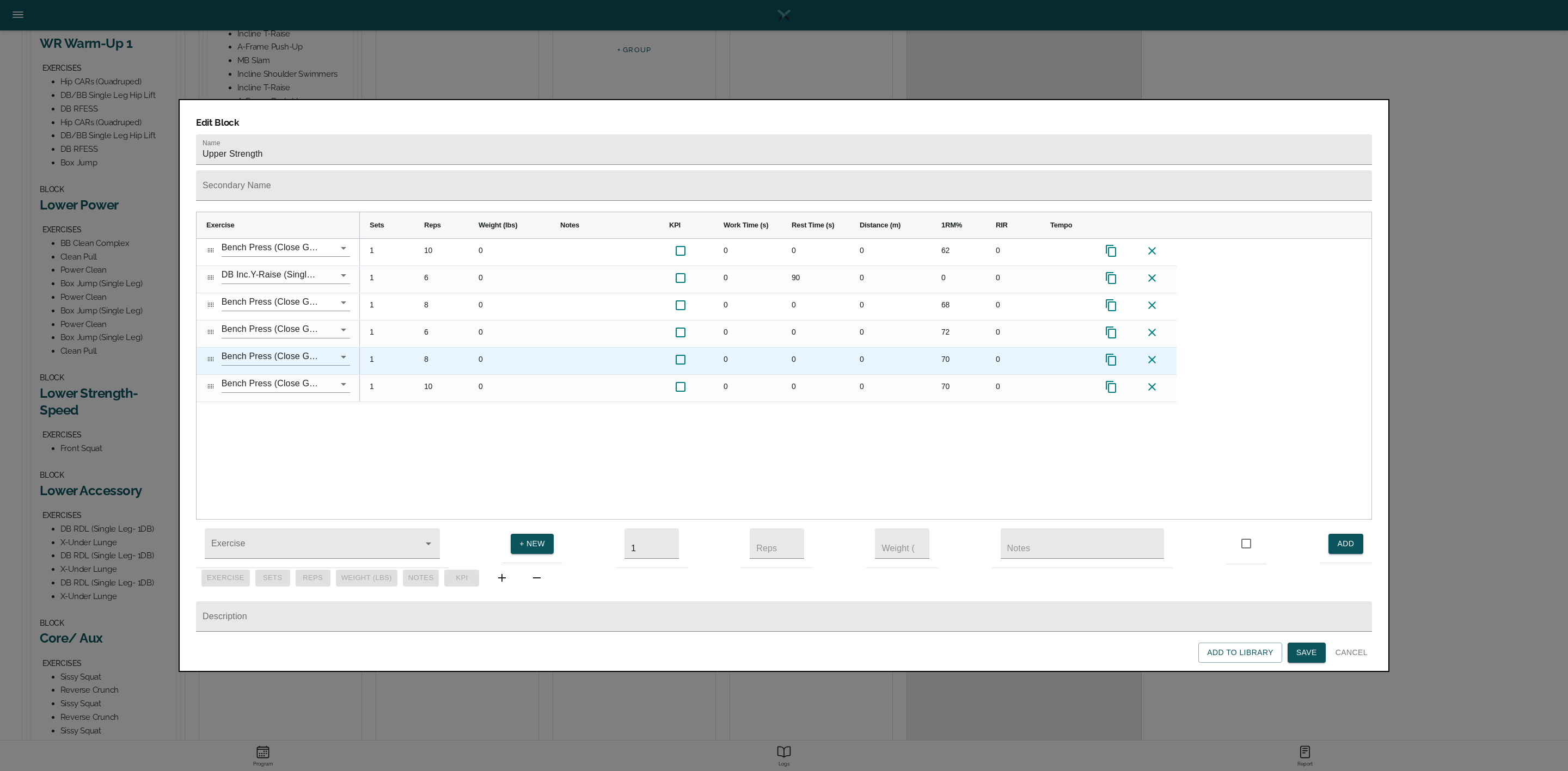
click at [951, 348] on div "70" at bounding box center [958, 361] width 54 height 27
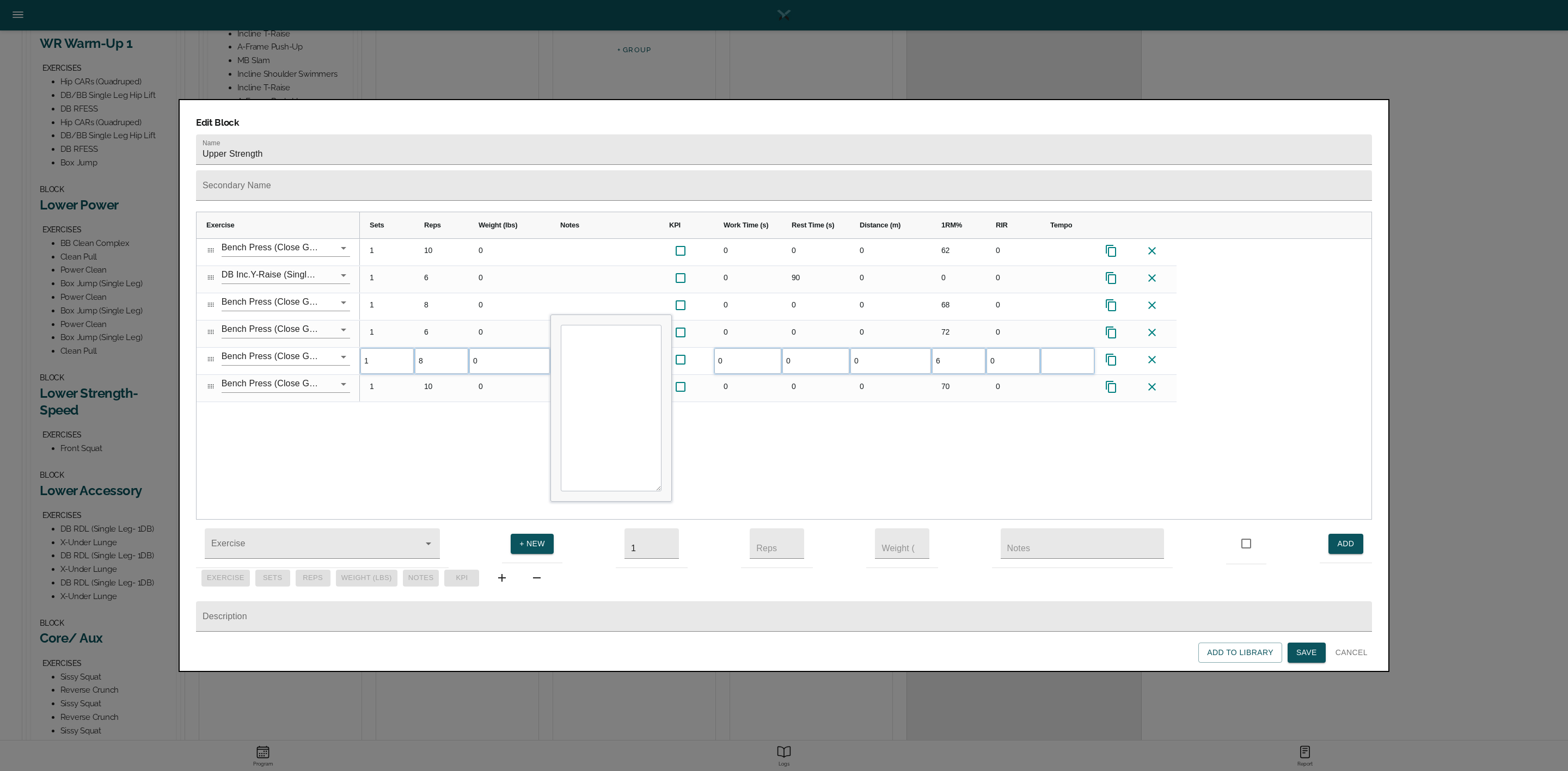
type input "68"
click at [949, 407] on div "1 10 0 0 0 0 62 0 1 6 0 0 90 0 0 0 1 8 0 0 0 0 68 0 1 6 0 0 0 0 72 0 1 8 0 0 0 …" at bounding box center [865, 379] width 1012 height 281
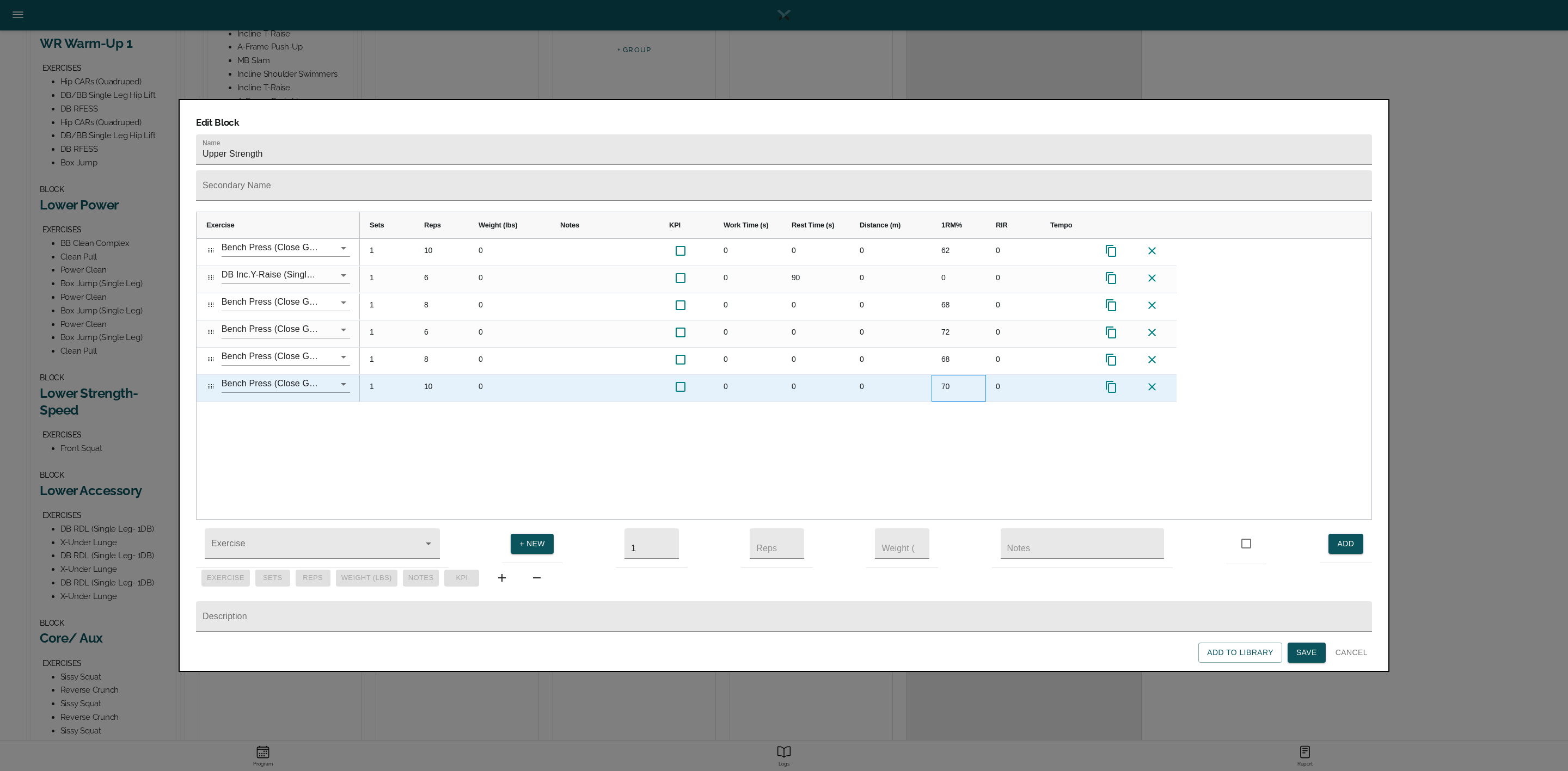
click at [950, 375] on div "70" at bounding box center [958, 388] width 54 height 27
type input "62"
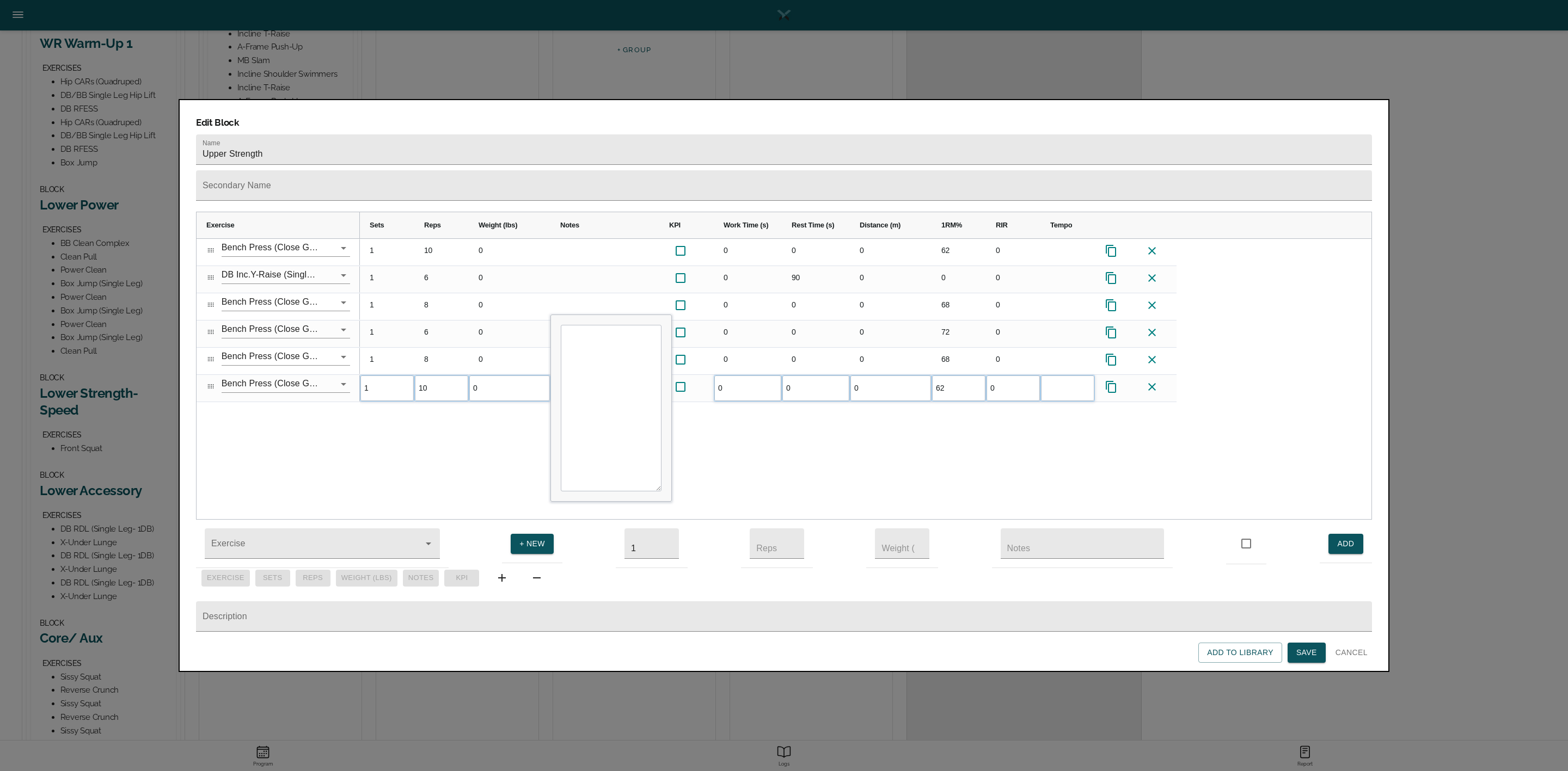
click at [950, 408] on div "1 10 0 0 0 0 62 0 1 6 0 0 90 0 0 0 1 8 0 0 0 0 68 0 1 6 0 0 0 0 72 0 1 8 0 0 0 …" at bounding box center [865, 379] width 1012 height 281
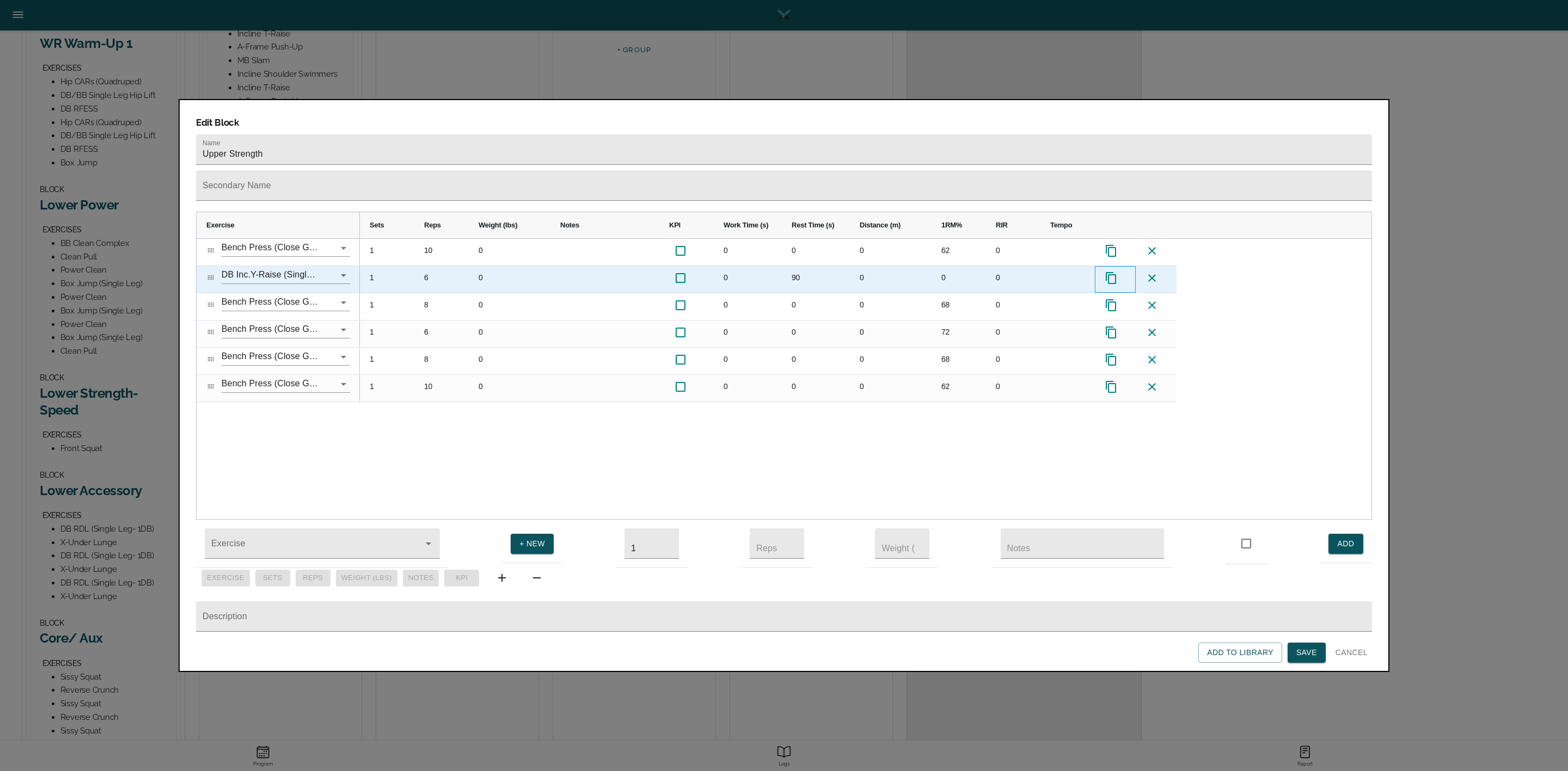
click at [1106, 272] on icon at bounding box center [1110, 278] width 10 height 12
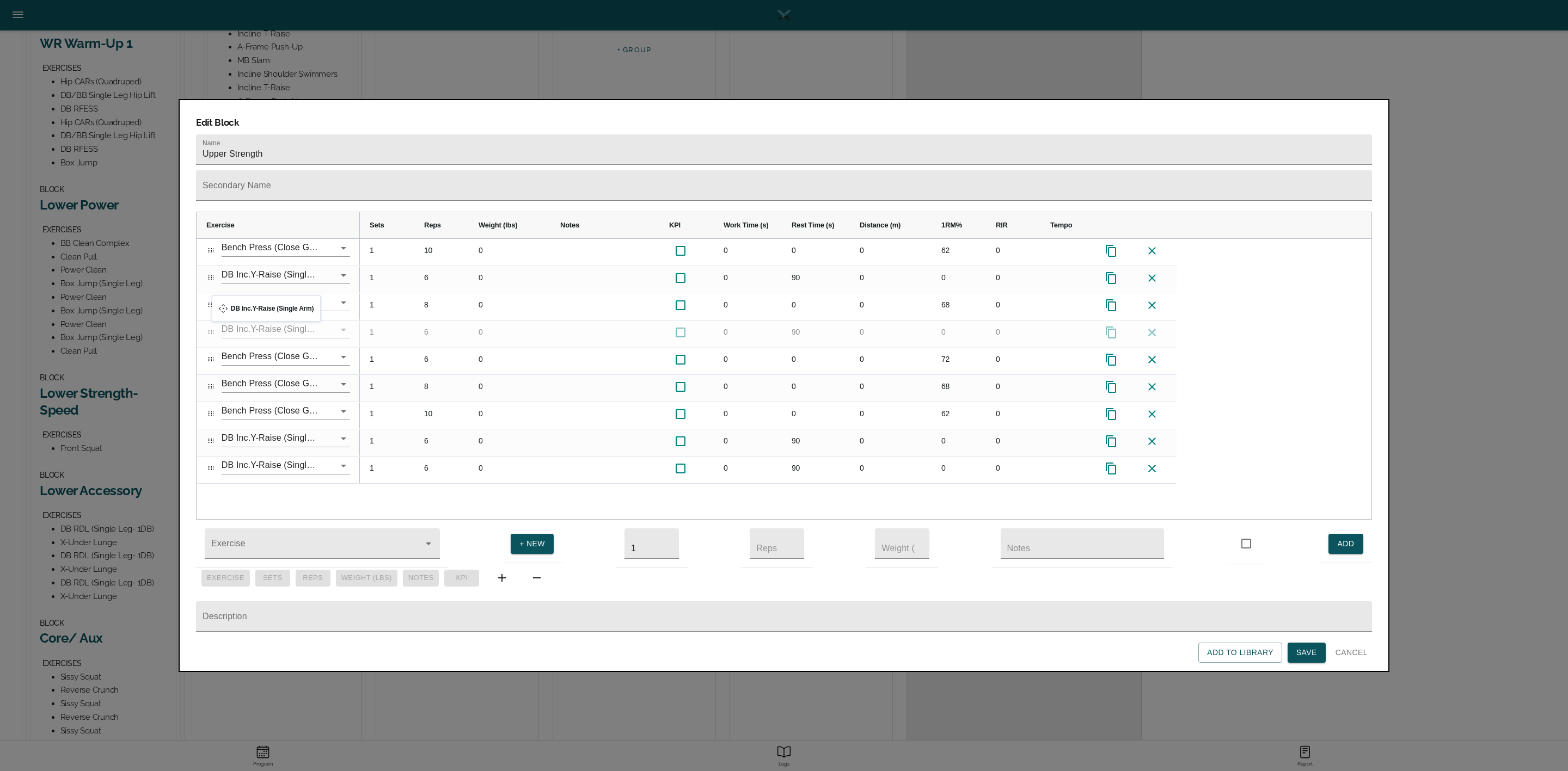
drag, startPoint x: 208, startPoint y: 446, endPoint x: 217, endPoint y: 302, distance: 144.3
drag, startPoint x: 209, startPoint y: 445, endPoint x: 216, endPoint y: 352, distance: 93.3
drag, startPoint x: 213, startPoint y: 443, endPoint x: 211, endPoint y: 415, distance: 28.1
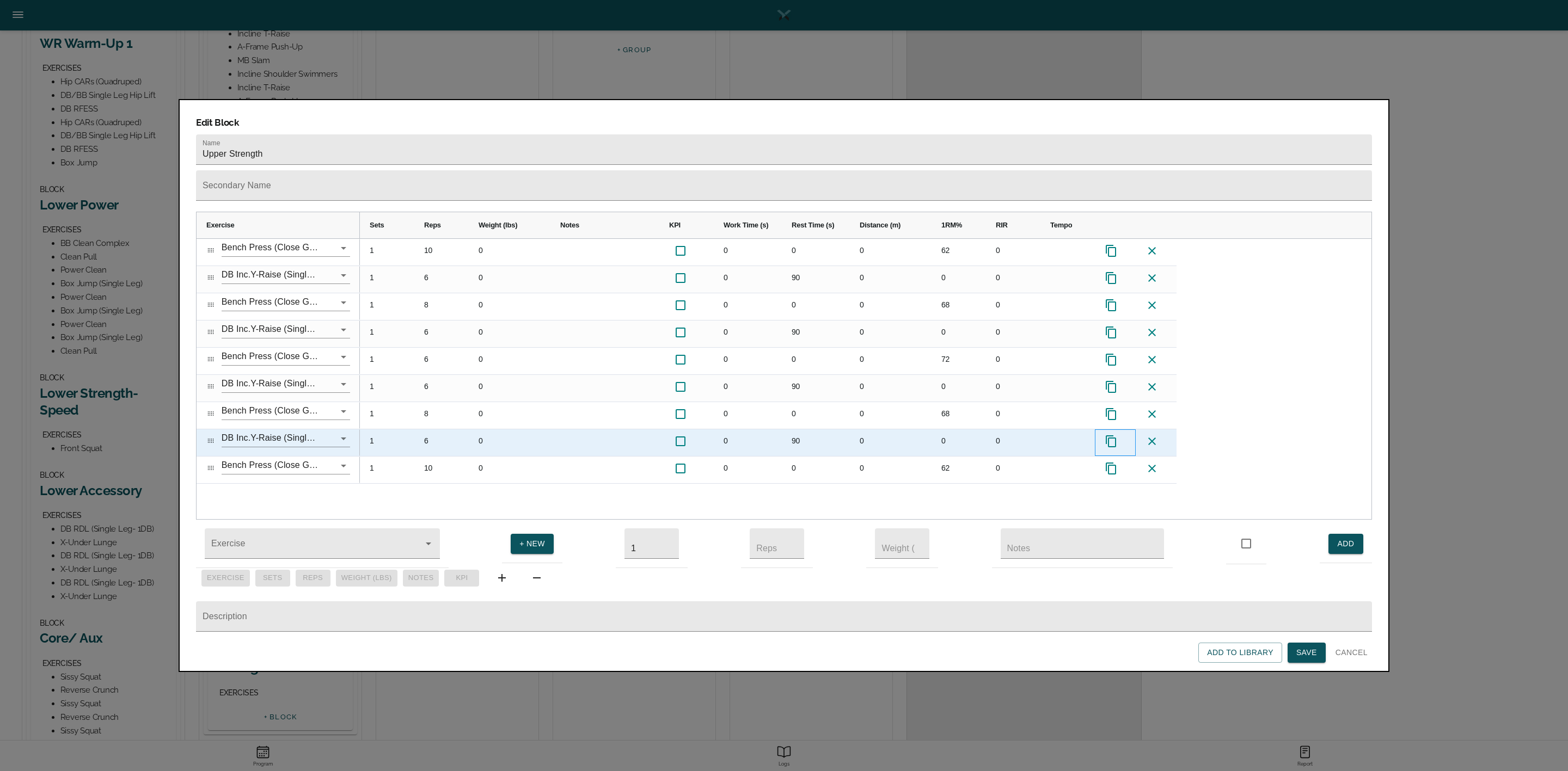
click at [1113, 435] on icon at bounding box center [1111, 442] width 13 height 13
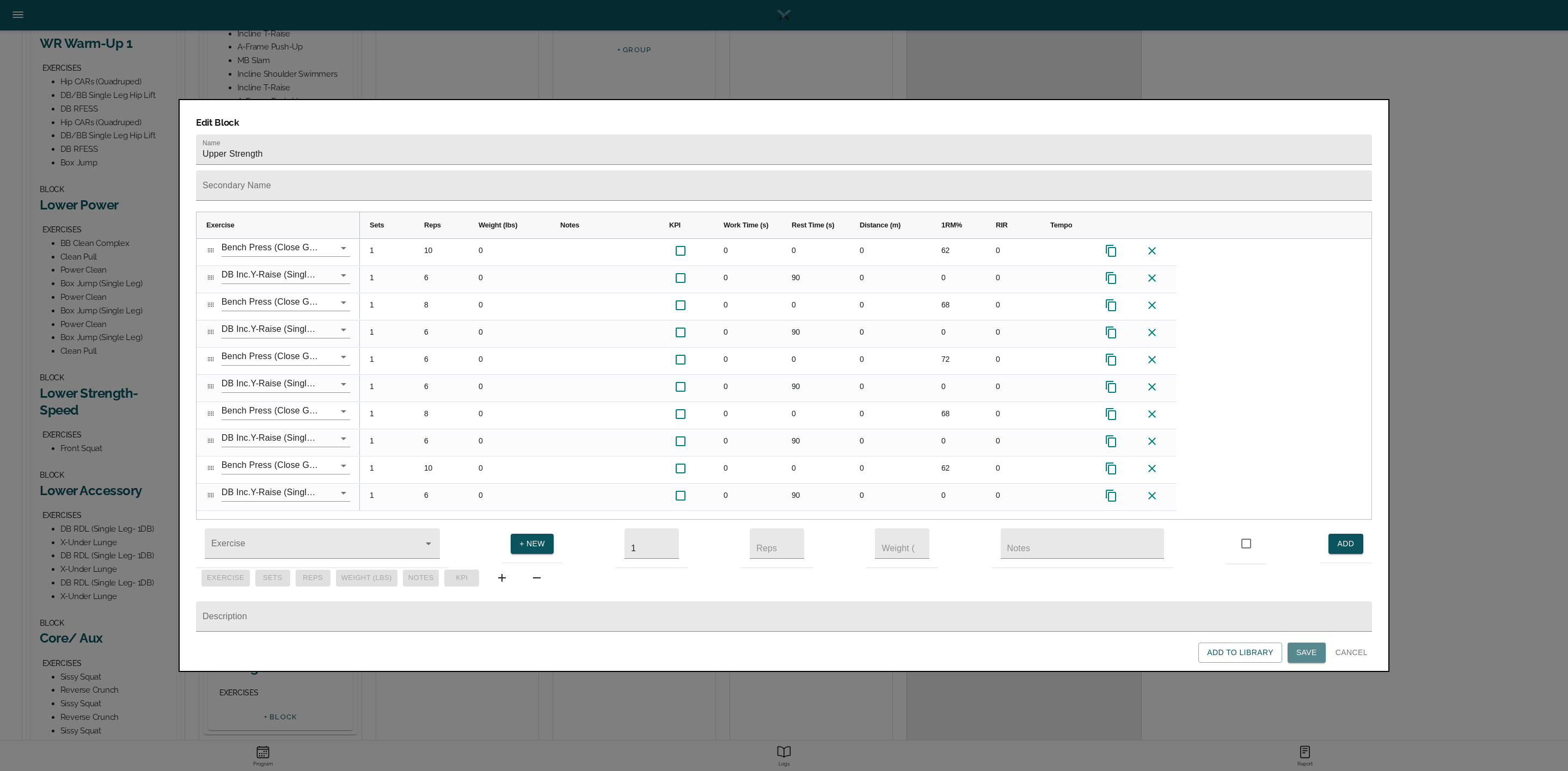
click at [1310, 657] on span "Save" at bounding box center [1307, 652] width 21 height 14
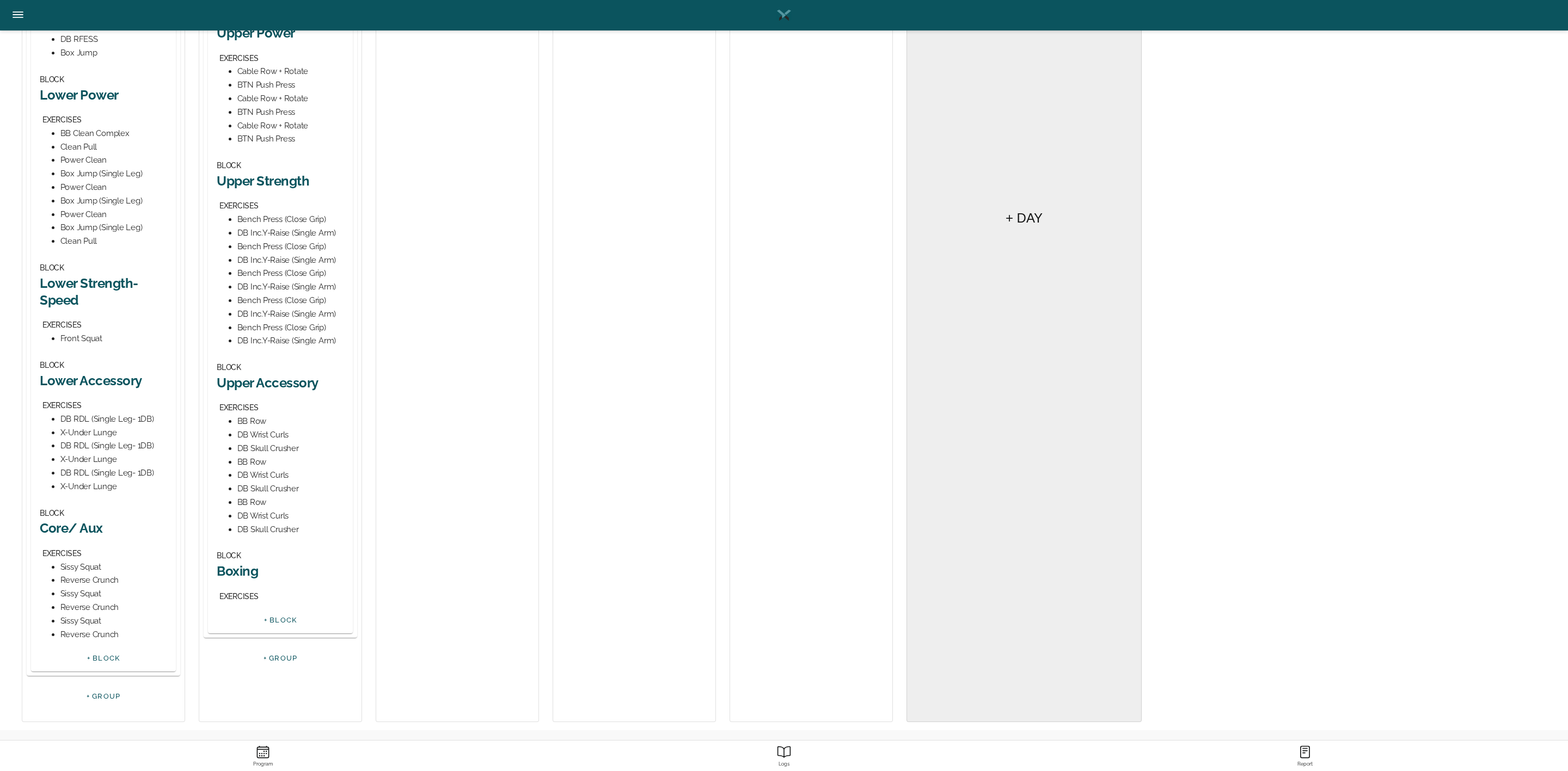
scroll to position [438, 0]
click at [282, 379] on h2 "Upper Accessory" at bounding box center [280, 382] width 127 height 17
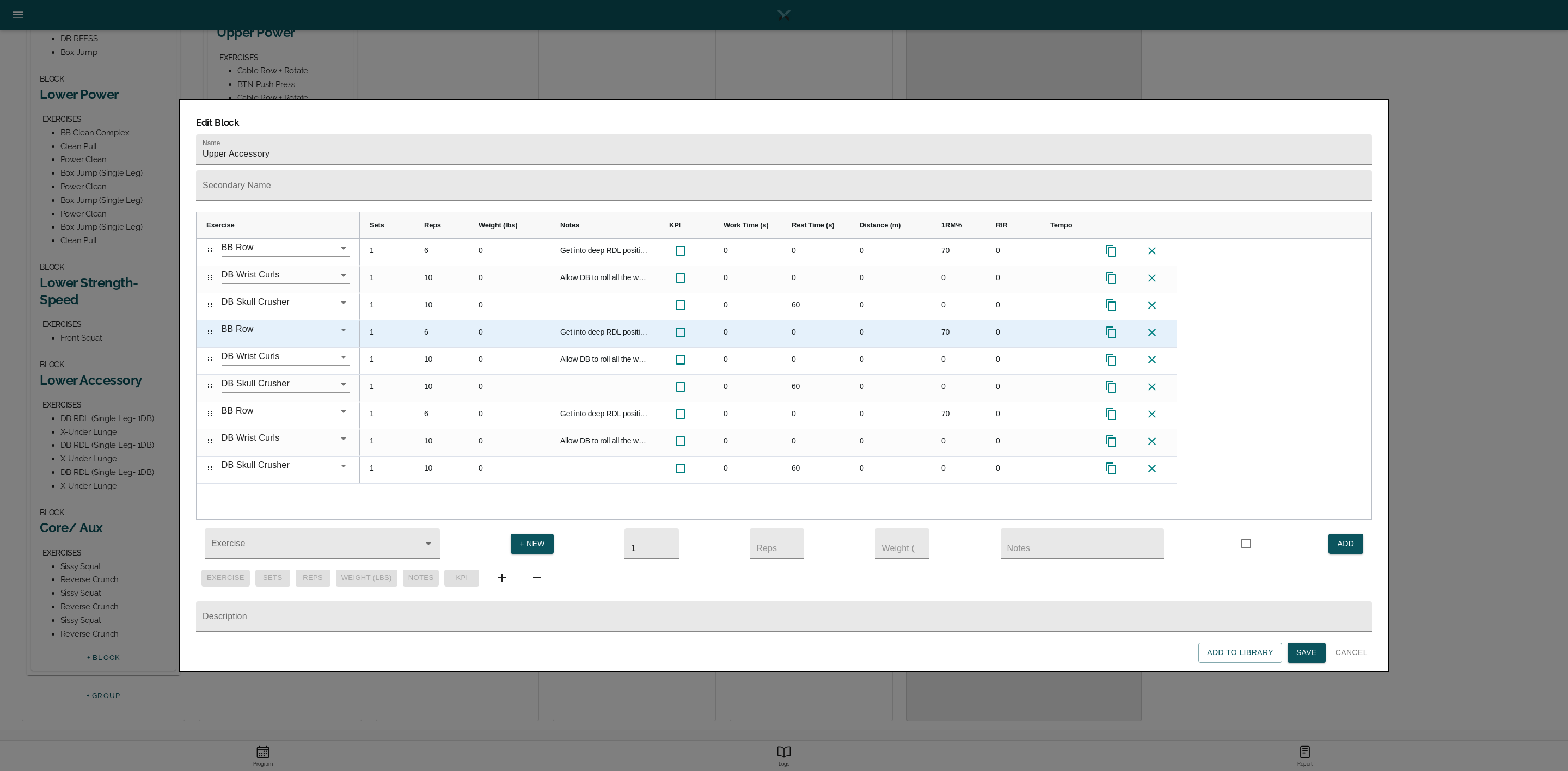
click at [1152, 326] on icon at bounding box center [1152, 333] width 13 height 13
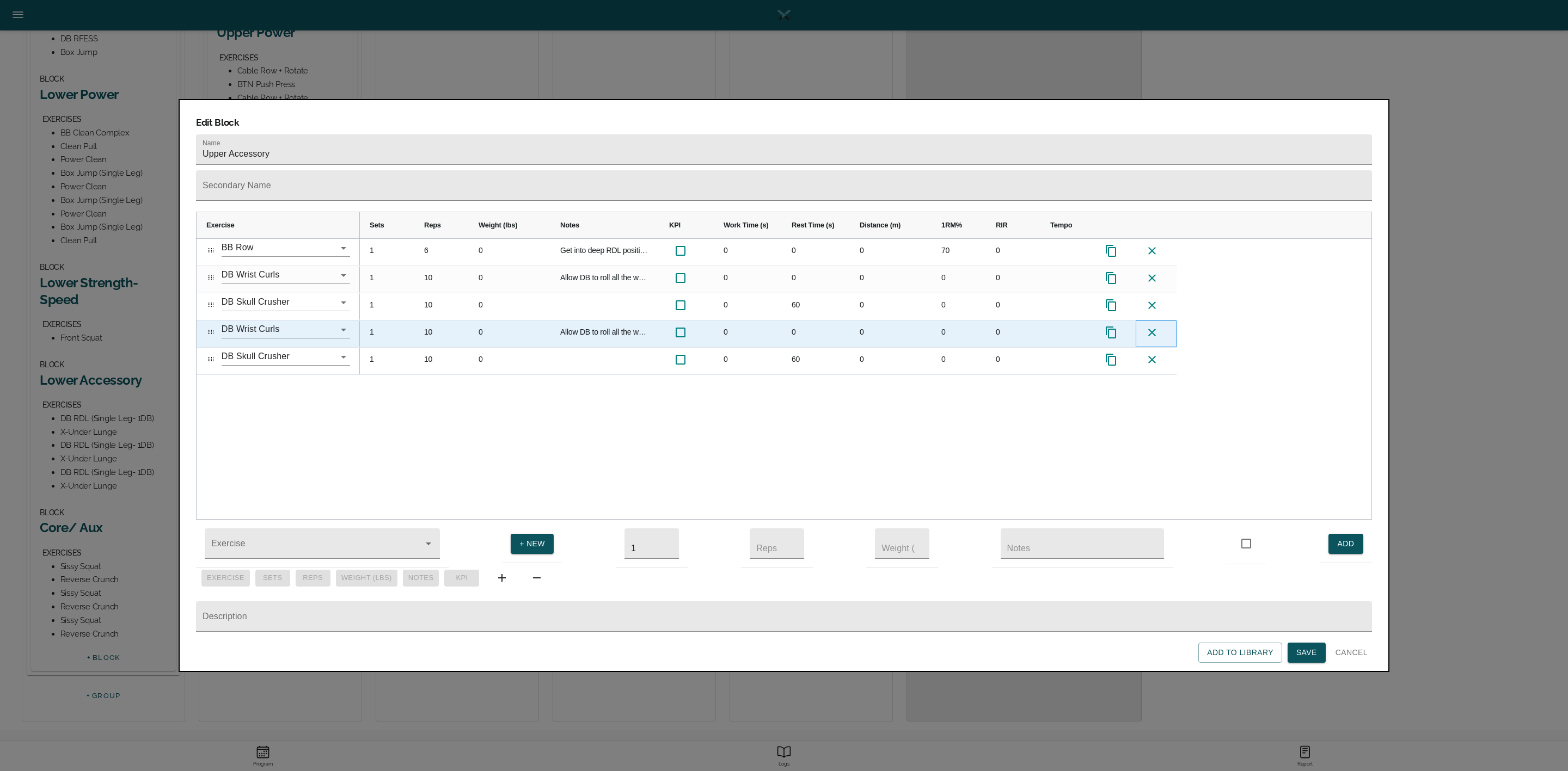
click at [1152, 326] on icon at bounding box center [1152, 333] width 13 height 13
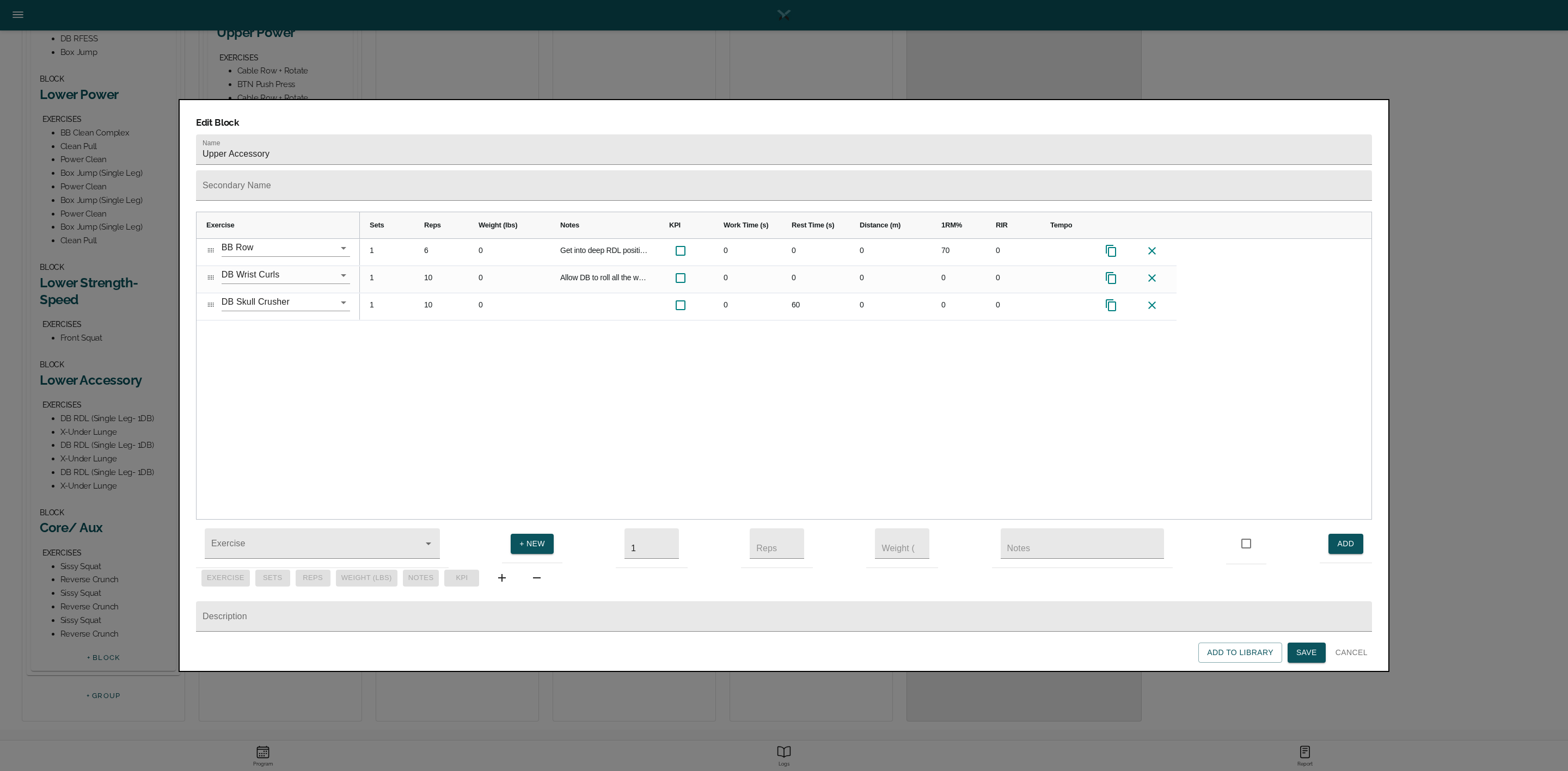
drag, startPoint x: 1316, startPoint y: 650, endPoint x: 958, endPoint y: 524, distance: 379.5
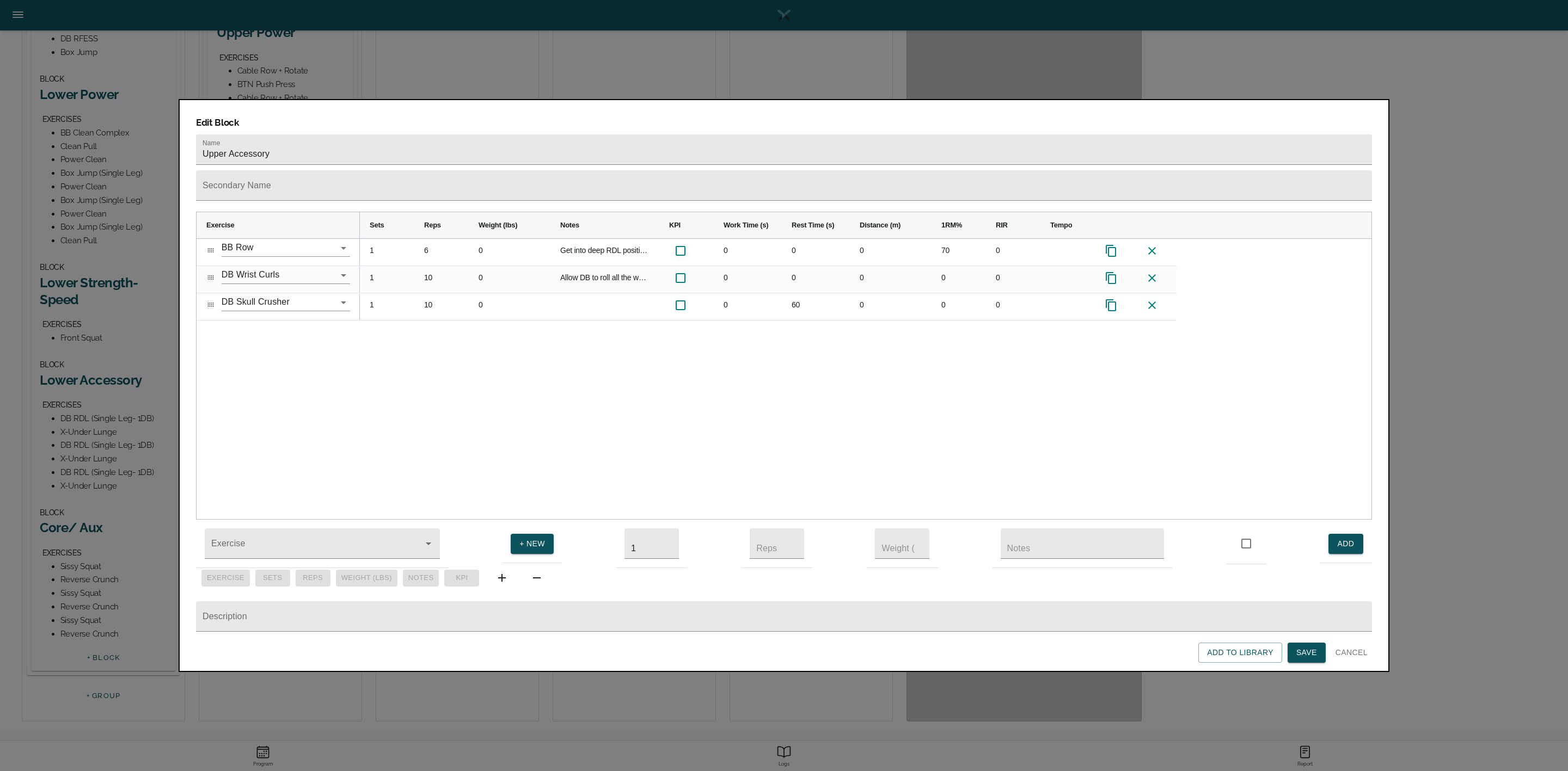
click at [1316, 650] on span "Save" at bounding box center [1307, 652] width 21 height 14
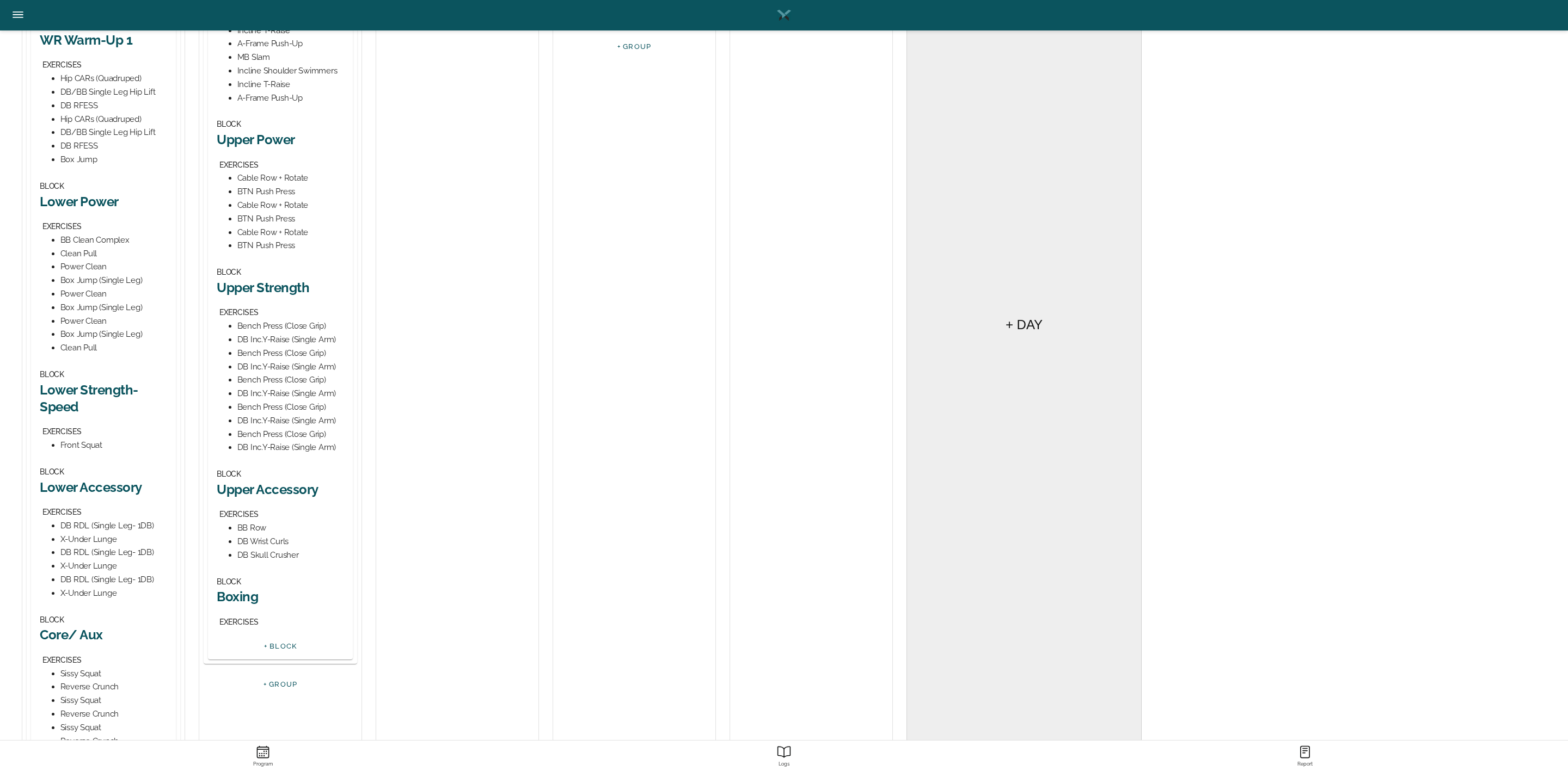
scroll to position [356, 0]
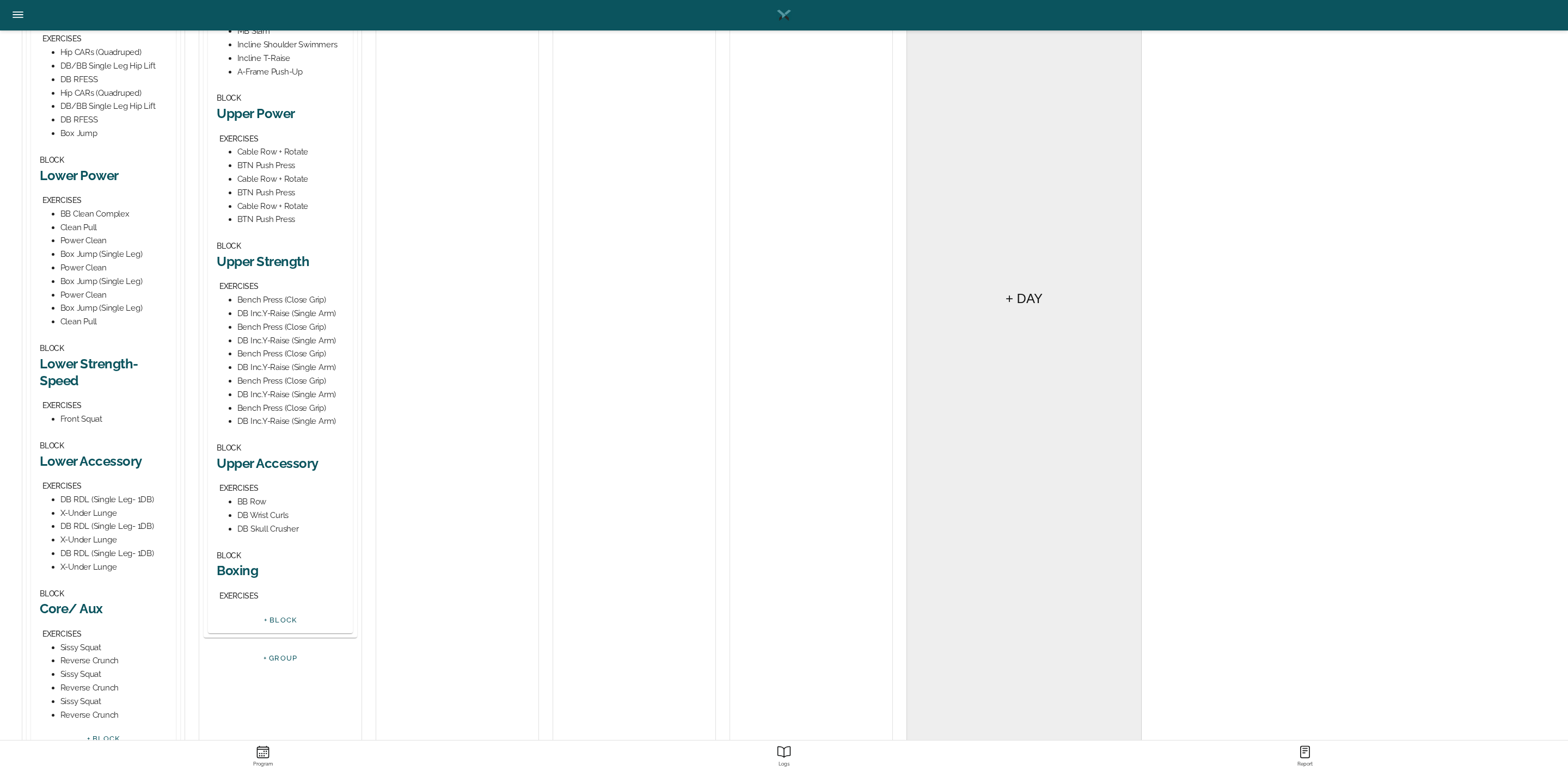
click at [280, 461] on h2 "Upper Accessory" at bounding box center [280, 463] width 127 height 17
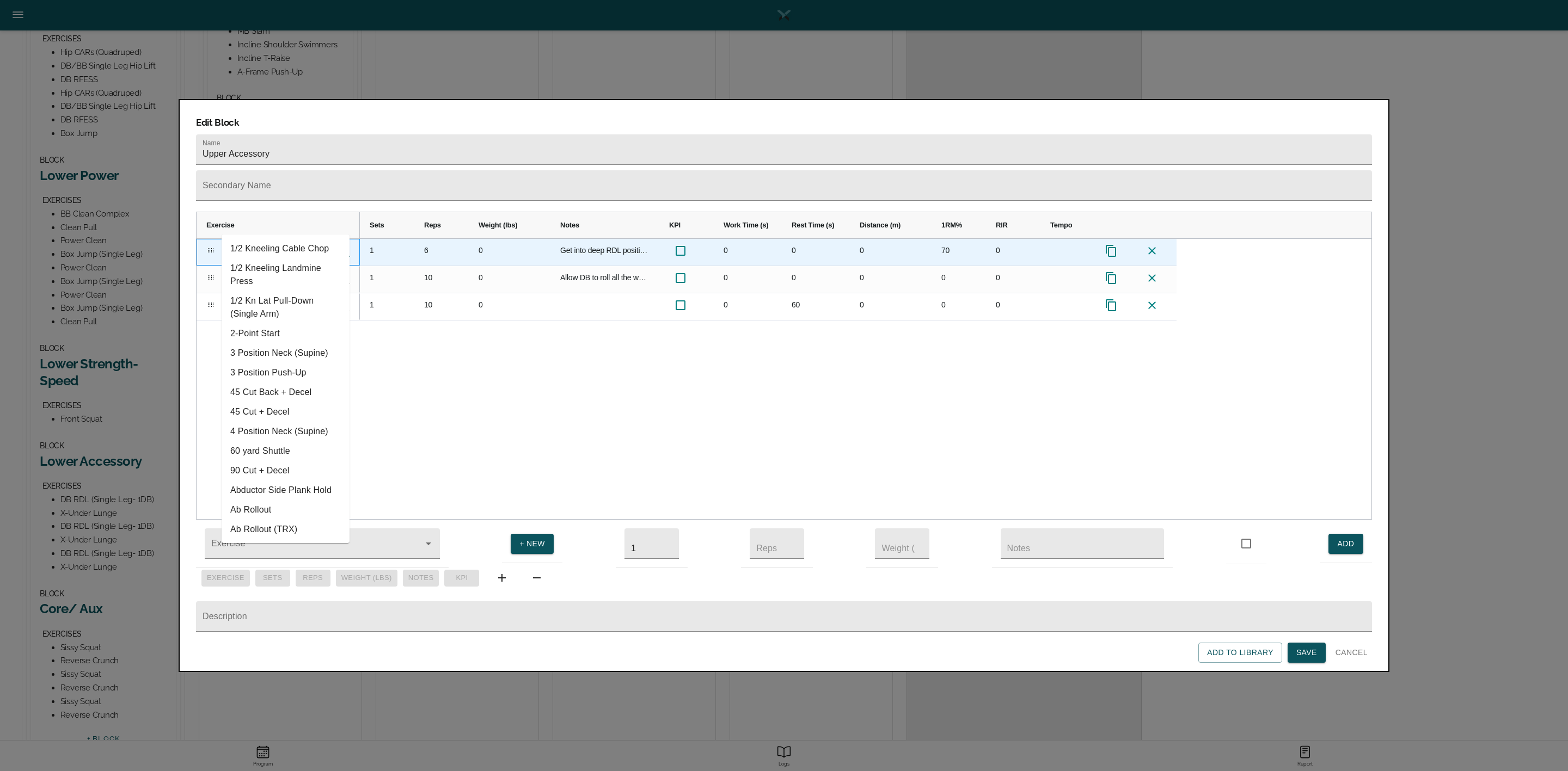
click at [275, 239] on input "BB Row" at bounding box center [270, 247] width 98 height 17
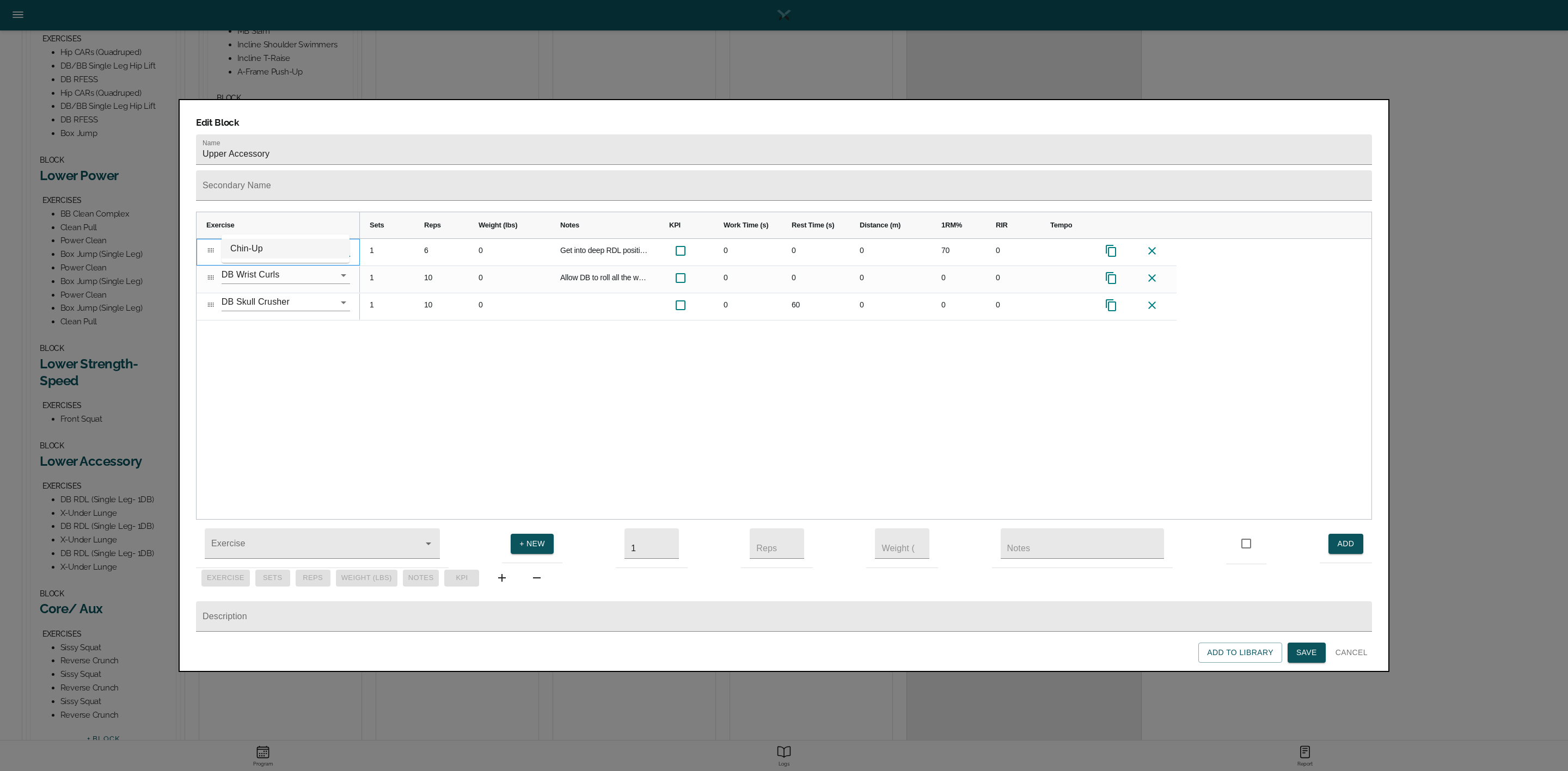
click at [277, 249] on li "Chin-Up" at bounding box center [285, 248] width 128 height 20
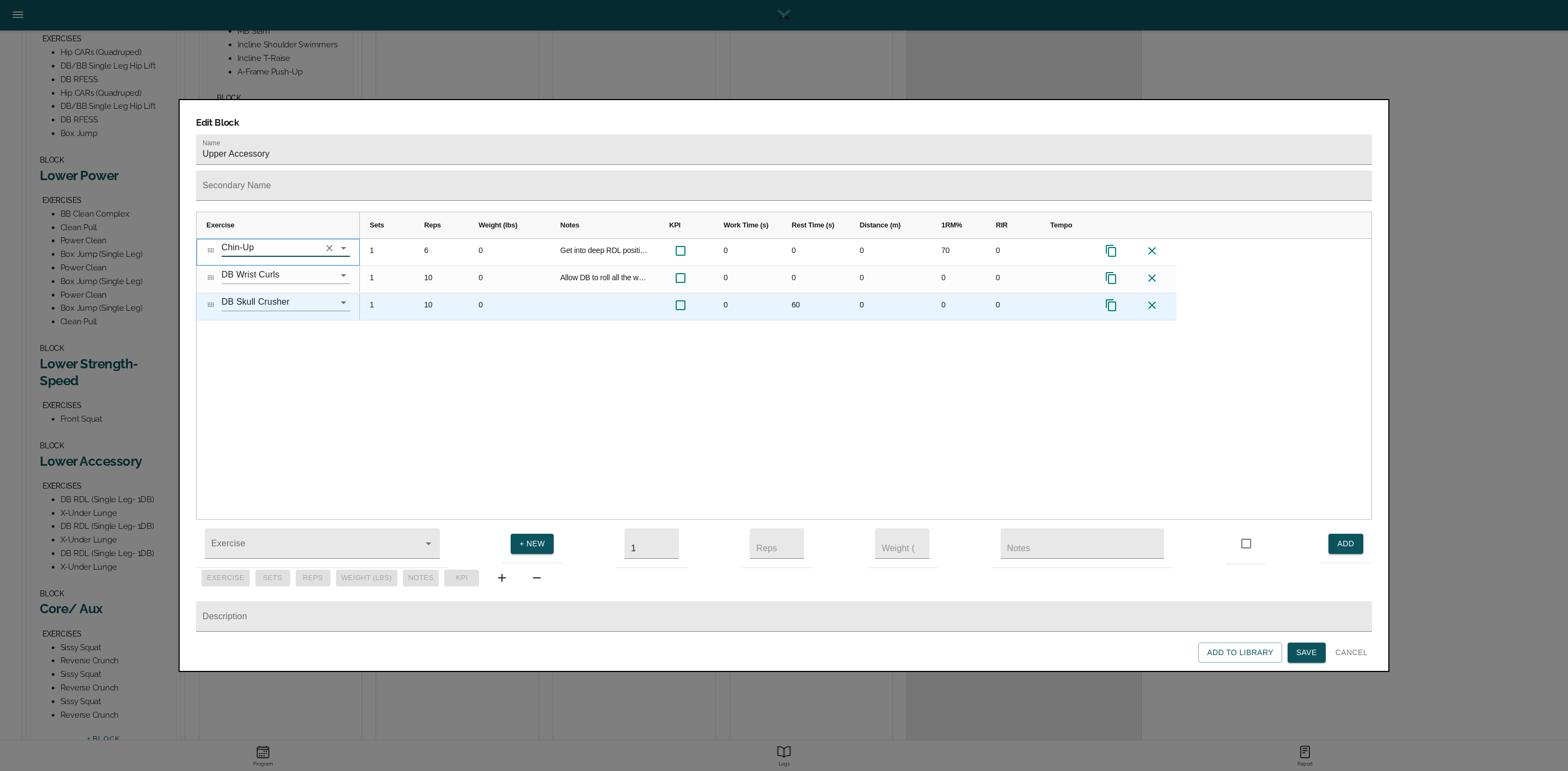
type input "Chin-Up"
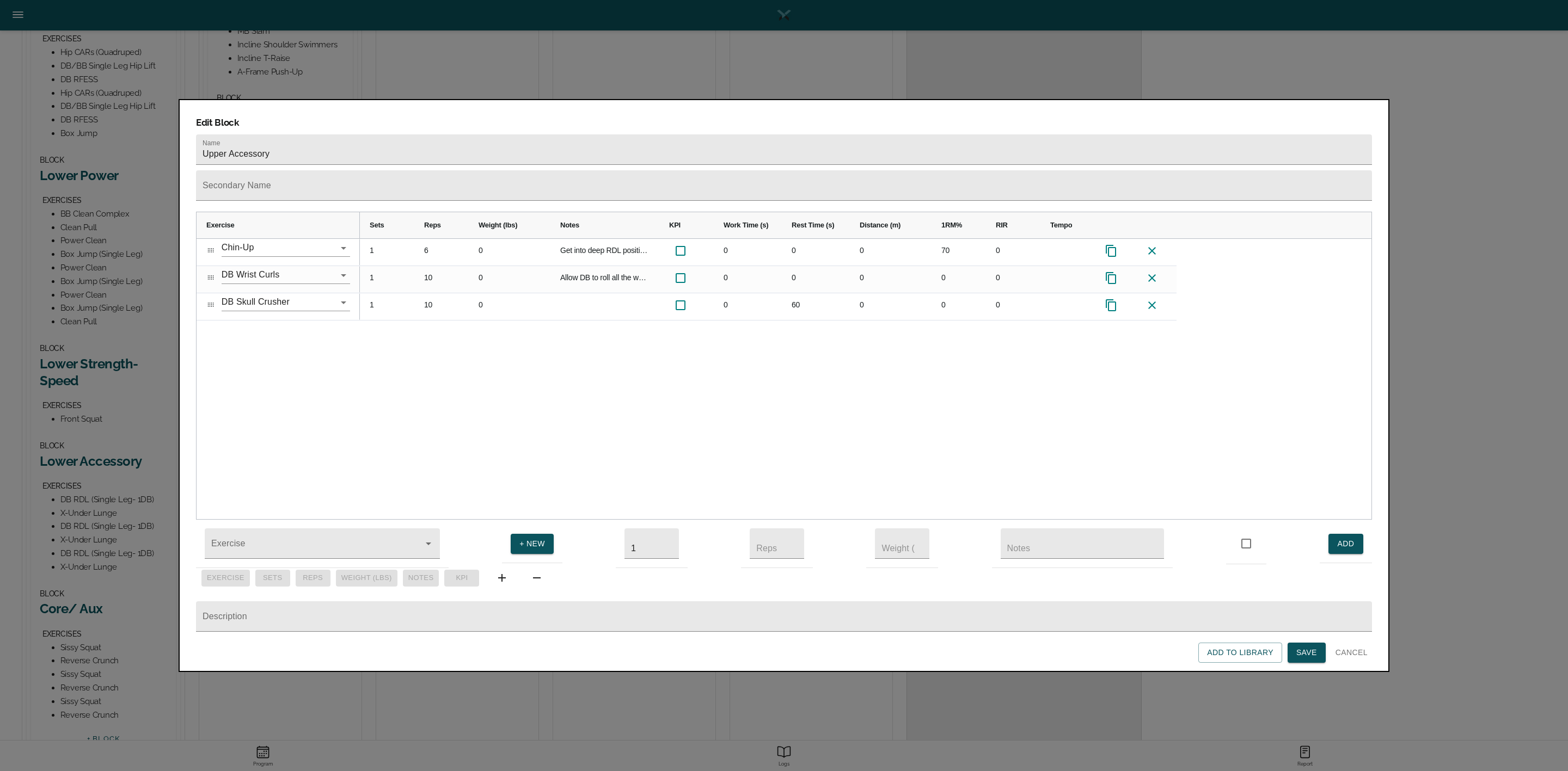
click at [322, 351] on div "Chin-Up DB Wrist Curls DB Skull Crusher 1 6 0 Get into deep RDL position so tor…" at bounding box center [784, 379] width 1175 height 281
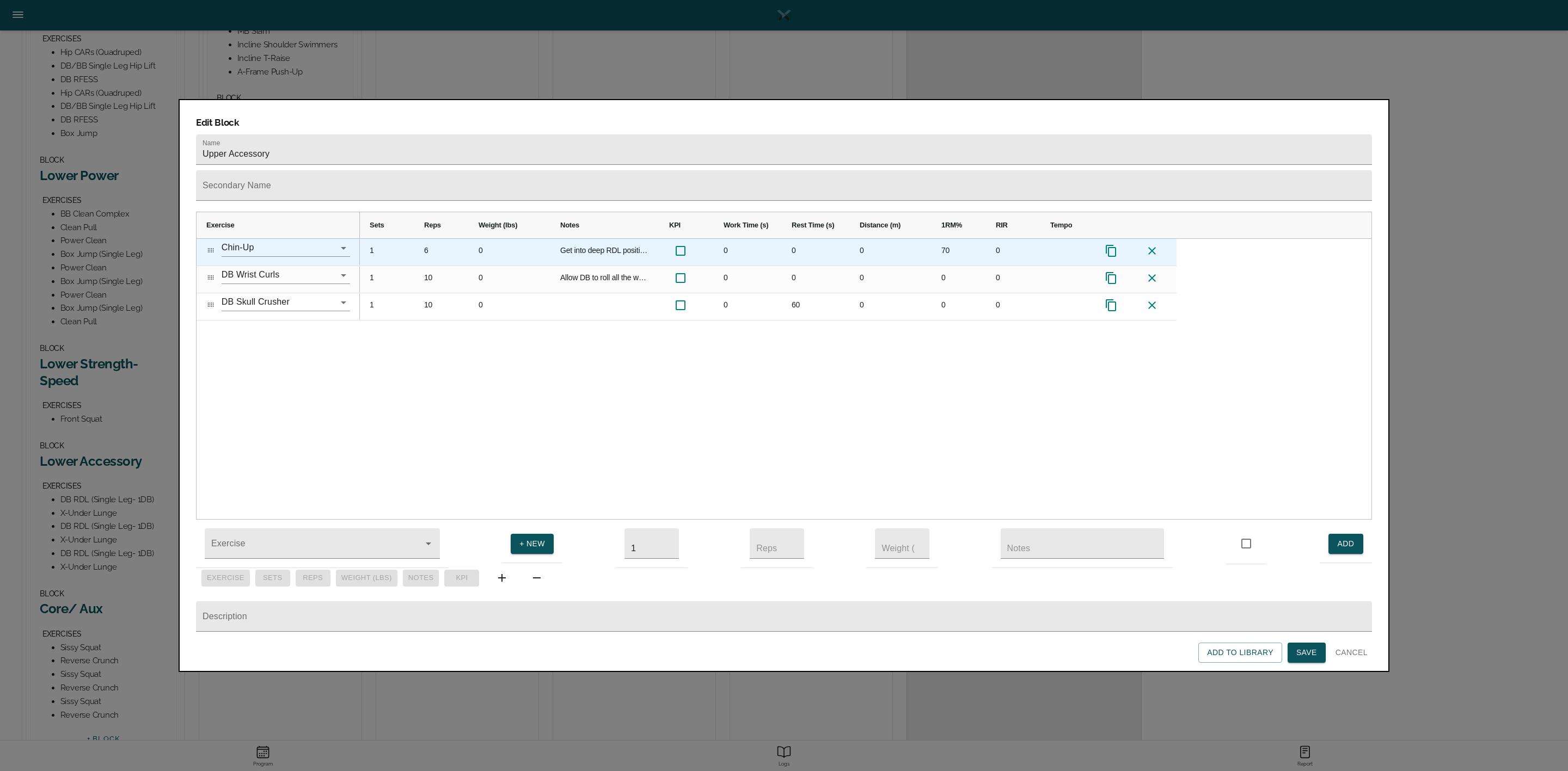
click at [590, 239] on div "Get into deep RDL position so torso is parallel with ground. Bar should hit upp…" at bounding box center [605, 252] width 109 height 27
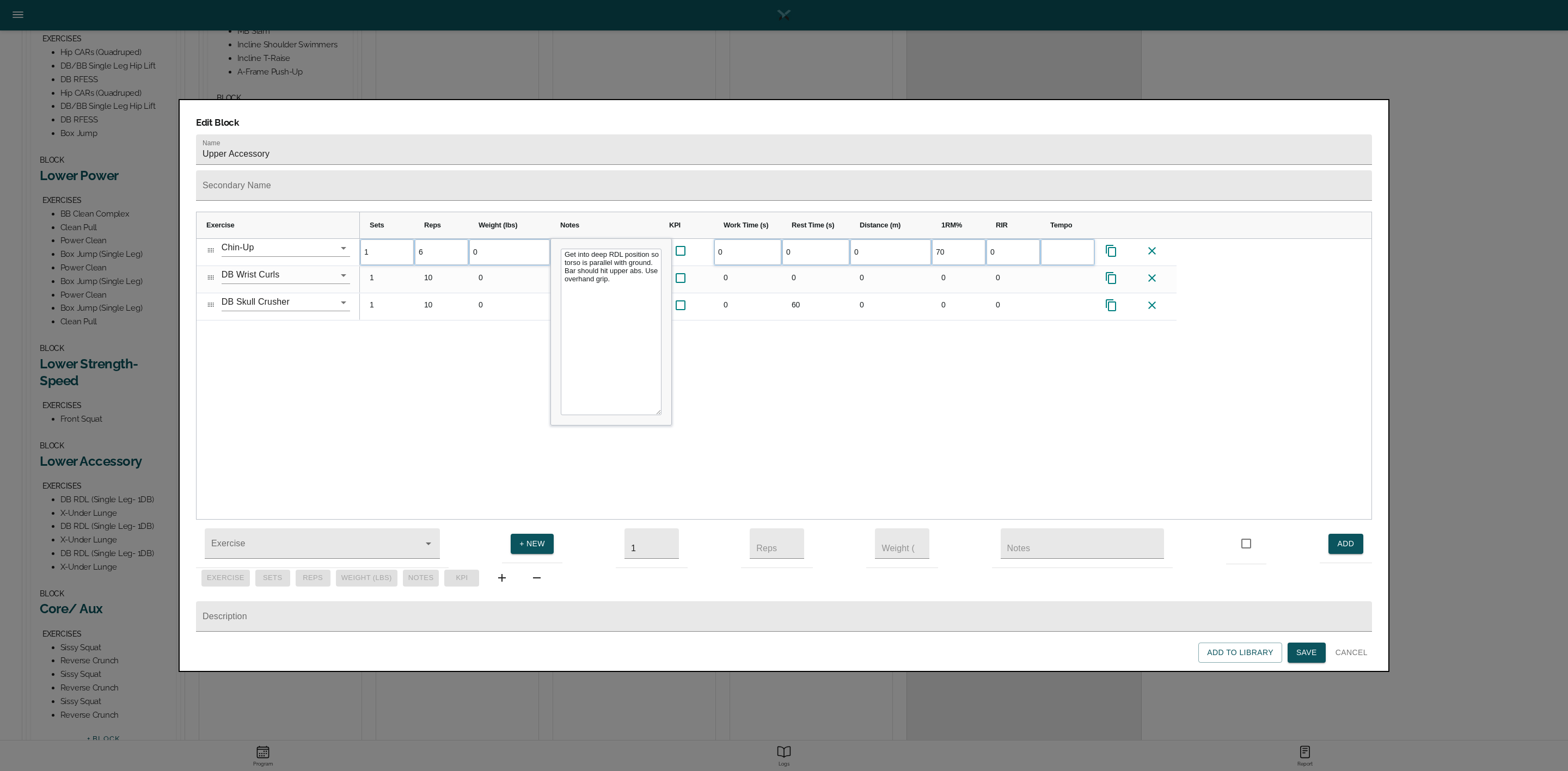
click at [595, 249] on textarea "Get into deep RDL position so torso is parallel with ground. Bar should hit upp…" at bounding box center [611, 332] width 101 height 166
type textarea "Allow shoulders to fully unlock at bottom of every rep"
click at [773, 374] on div "1 6 0 Get into deep RDL position so torso is parallel with ground. Bar should h…" at bounding box center [865, 379] width 1012 height 281
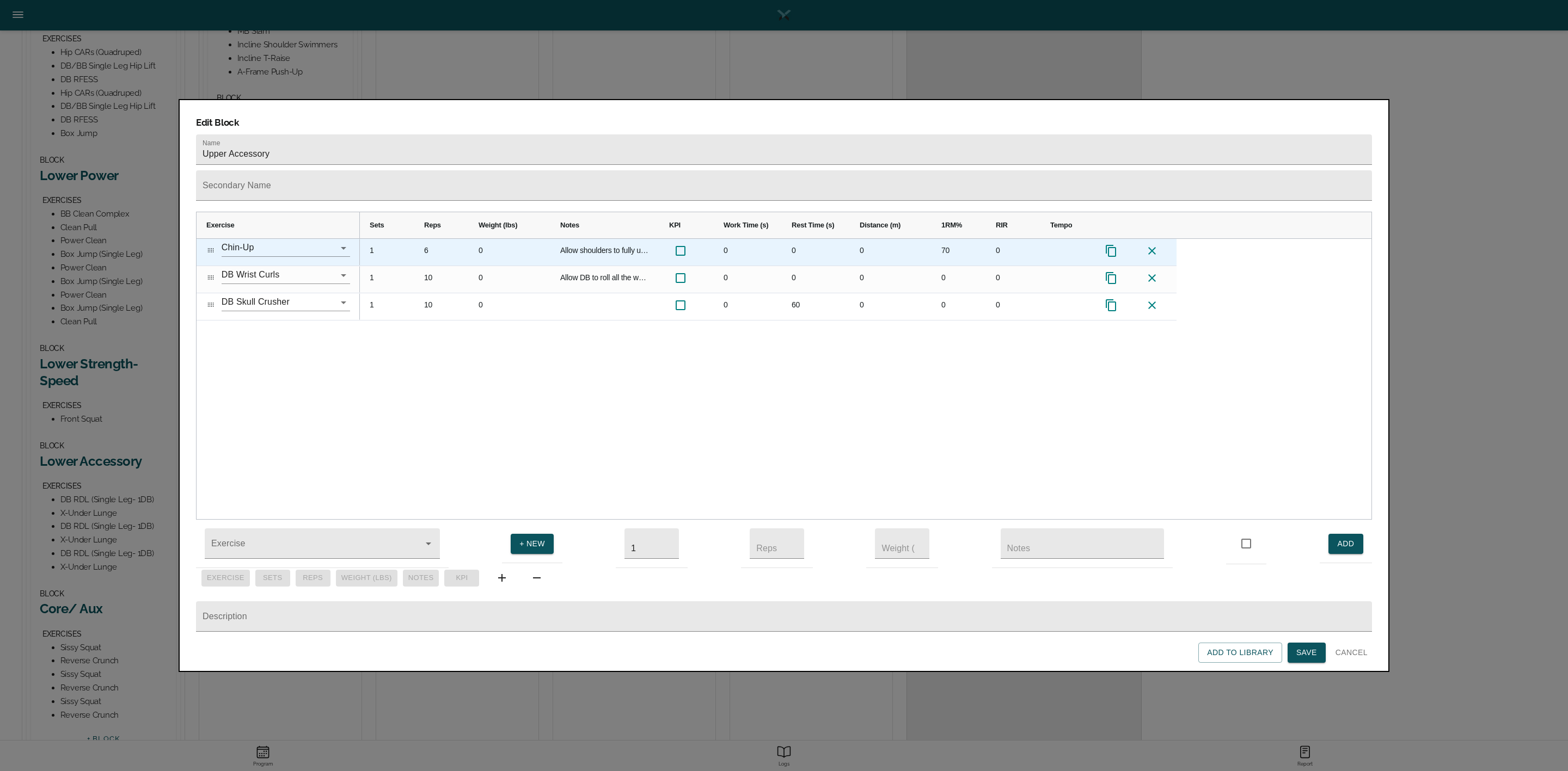
click at [940, 239] on div "70" at bounding box center [958, 252] width 54 height 27
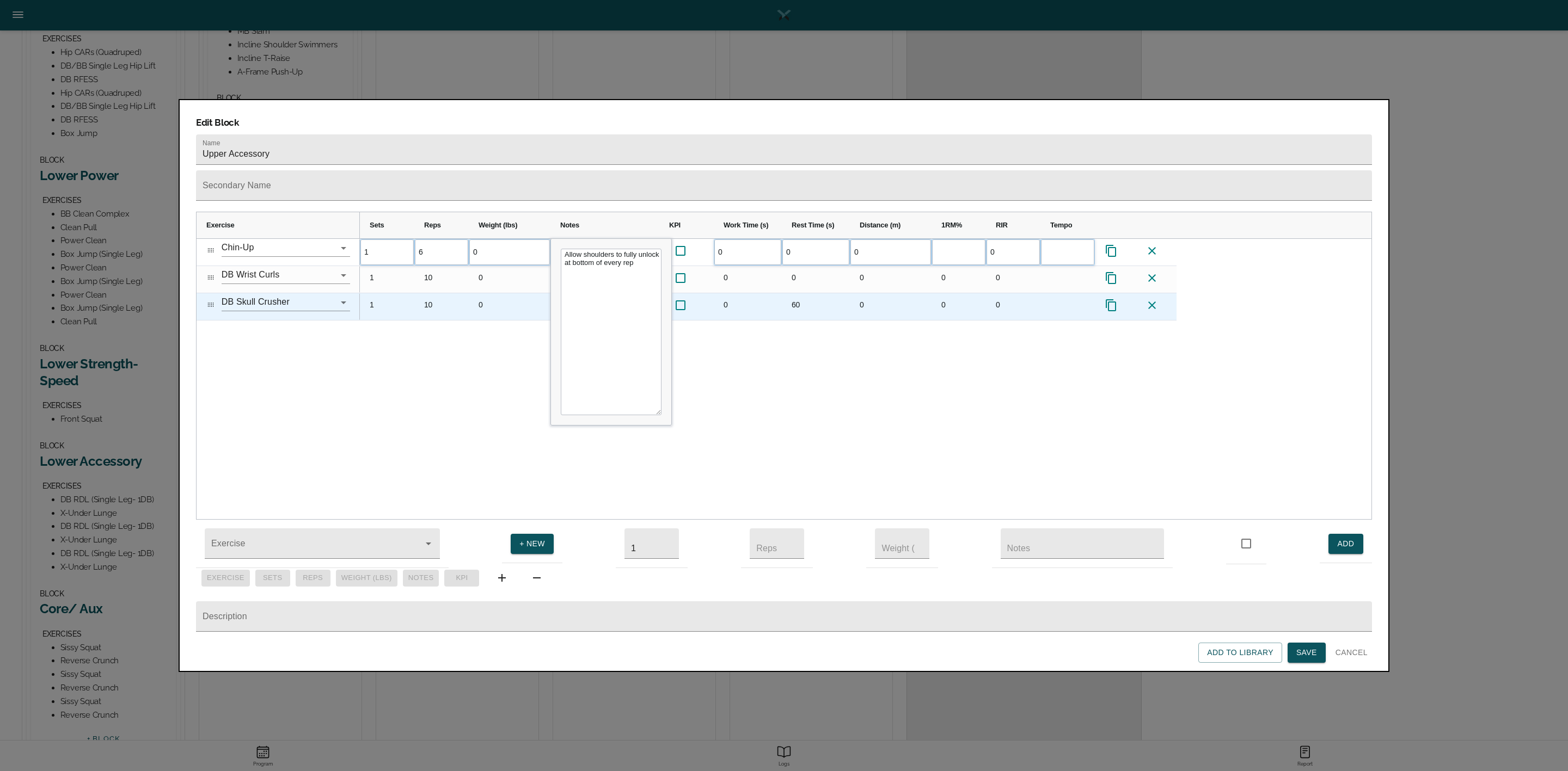
scroll to position [0, 0]
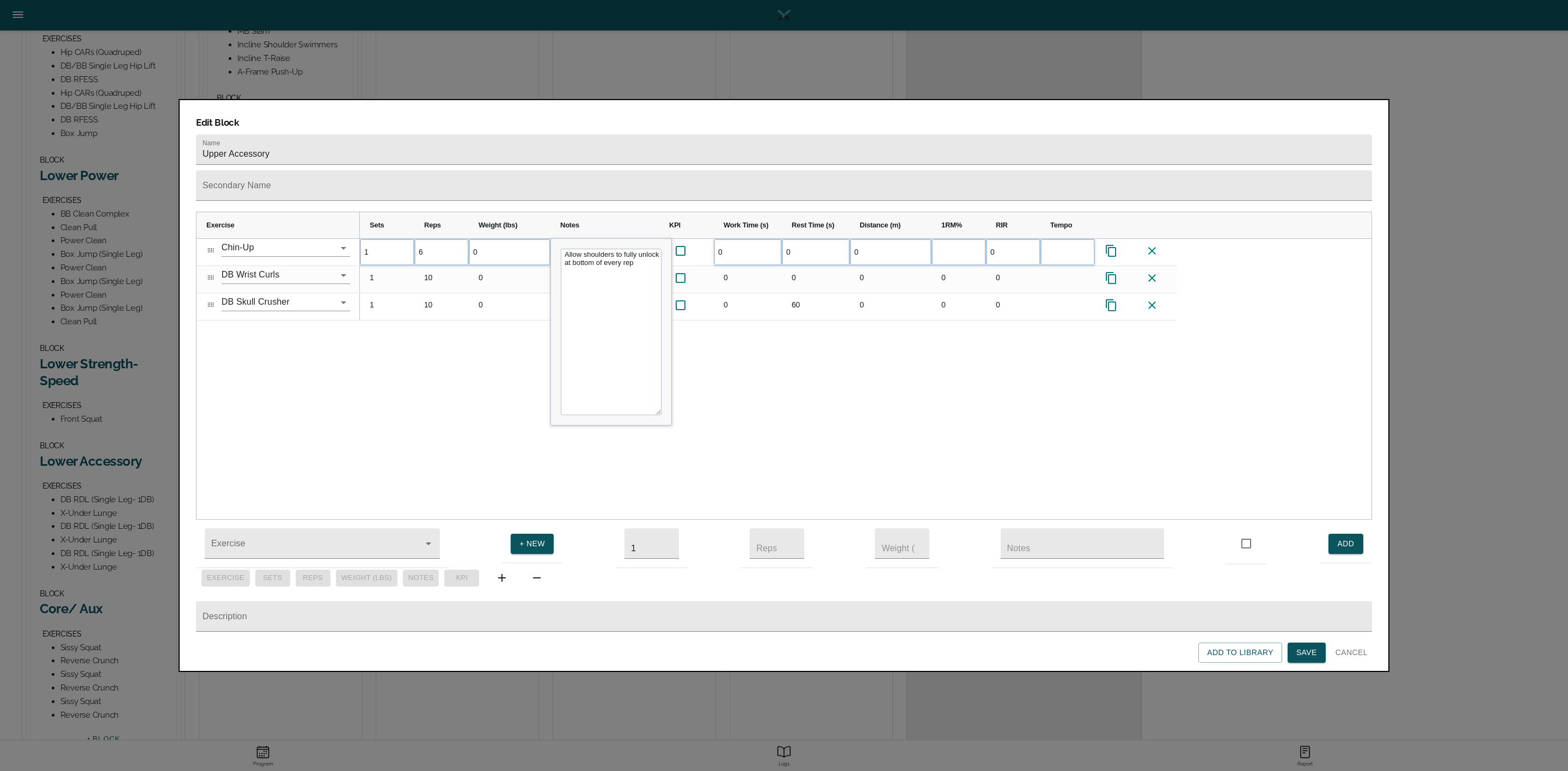
click at [930, 330] on div "1 6 0 Allow shoulders to fully unlock at bottom of every rep 0 0 0 0 1 10 0" at bounding box center [865, 379] width 1012 height 281
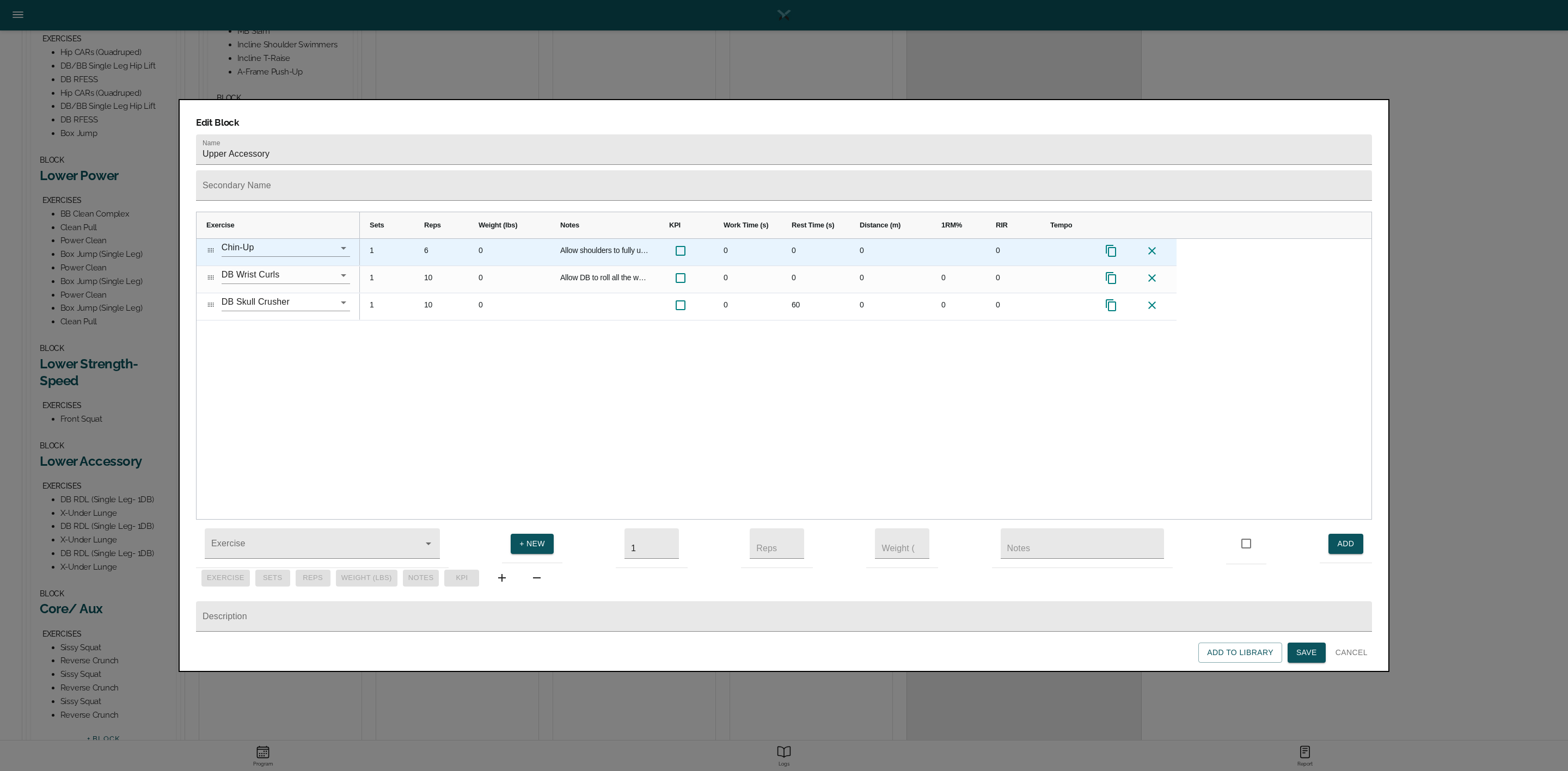
click at [428, 239] on div "6" at bounding box center [442, 252] width 54 height 27
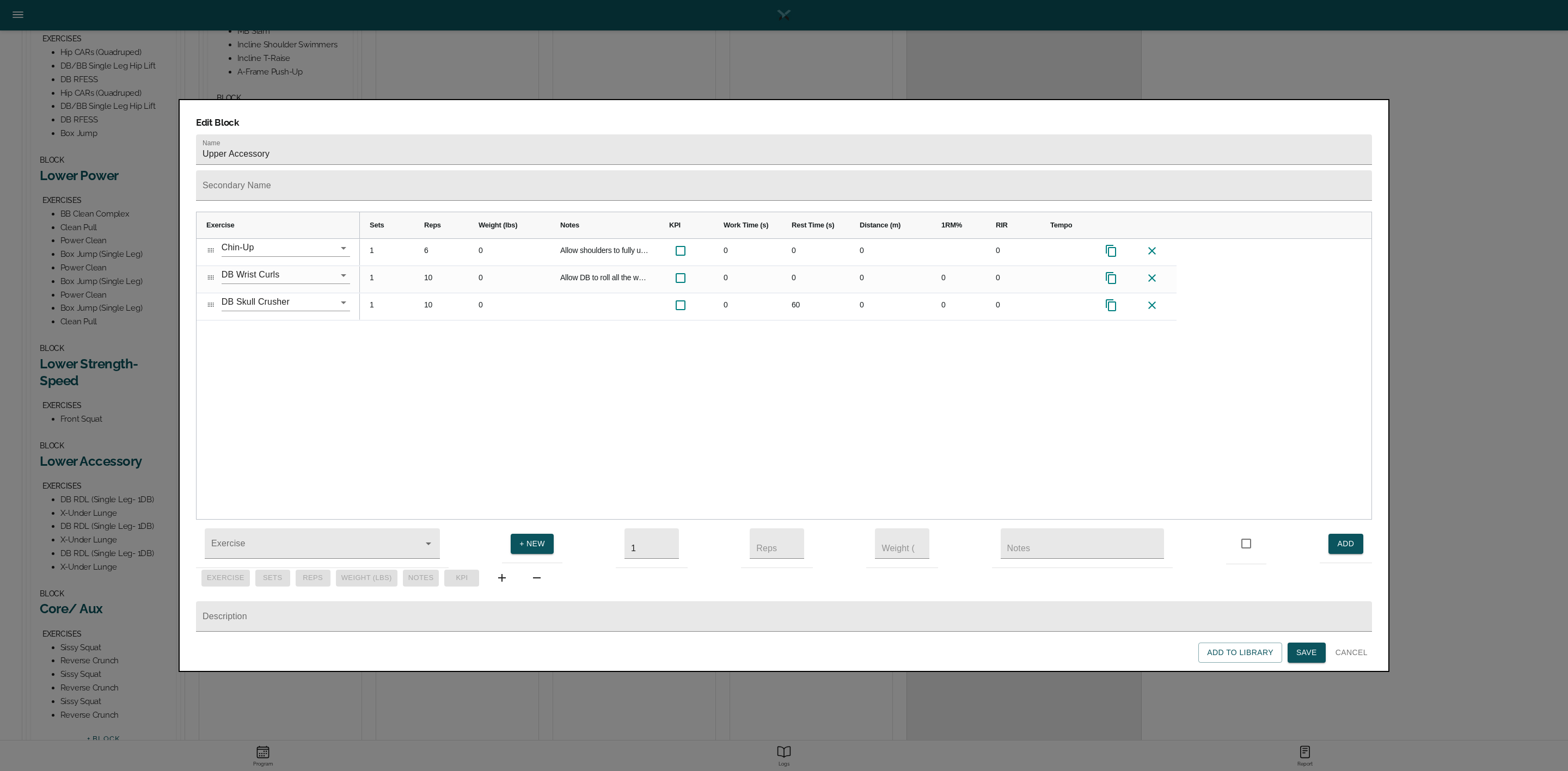
click at [435, 383] on div "1 6 0 Allow shoulders to fully unlock at bottom of every rep 0 0 0 0 1 10 0 All…" at bounding box center [865, 379] width 1012 height 281
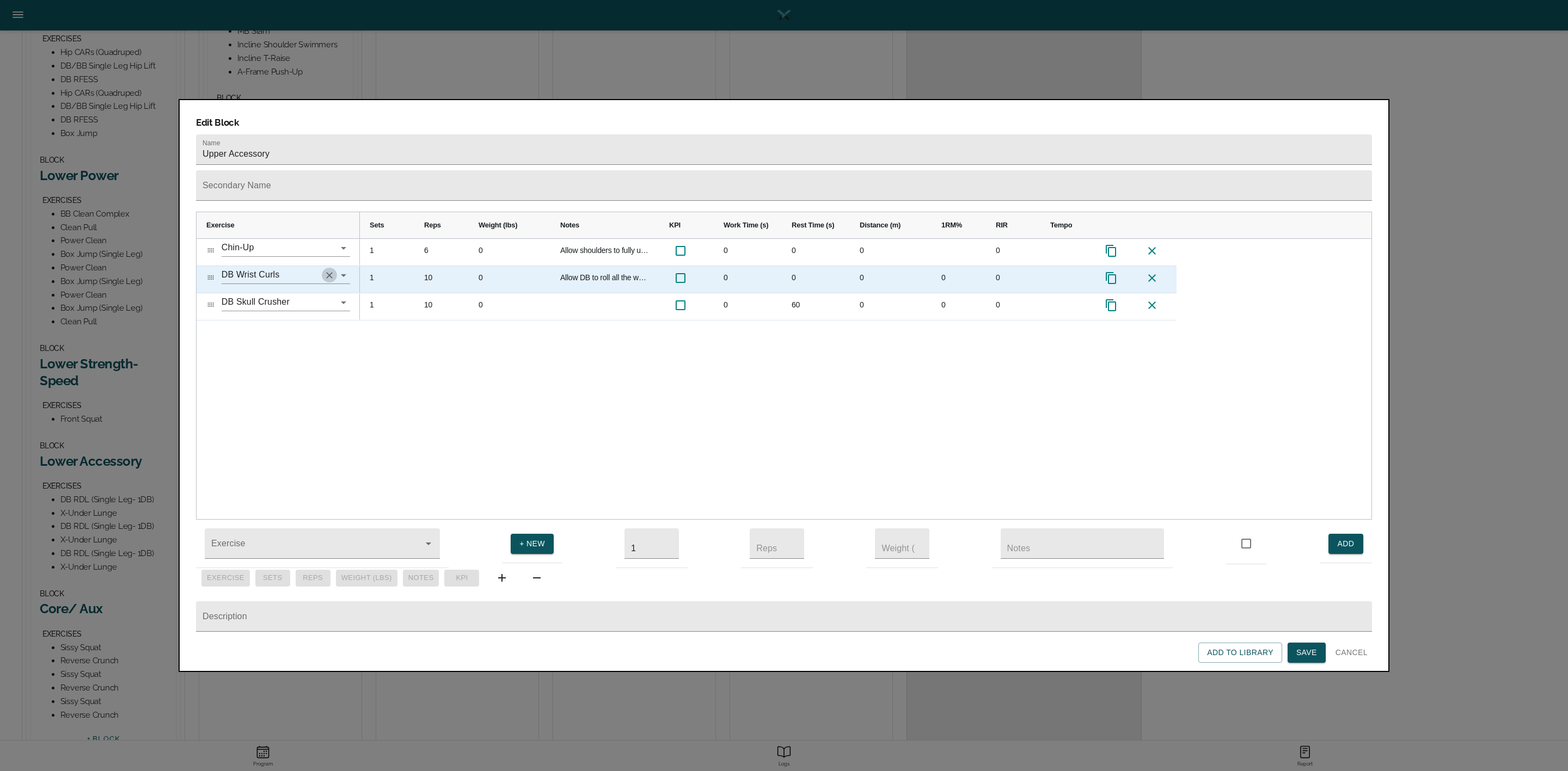
click at [325, 270] on icon "Clear" at bounding box center [330, 275] width 11 height 11
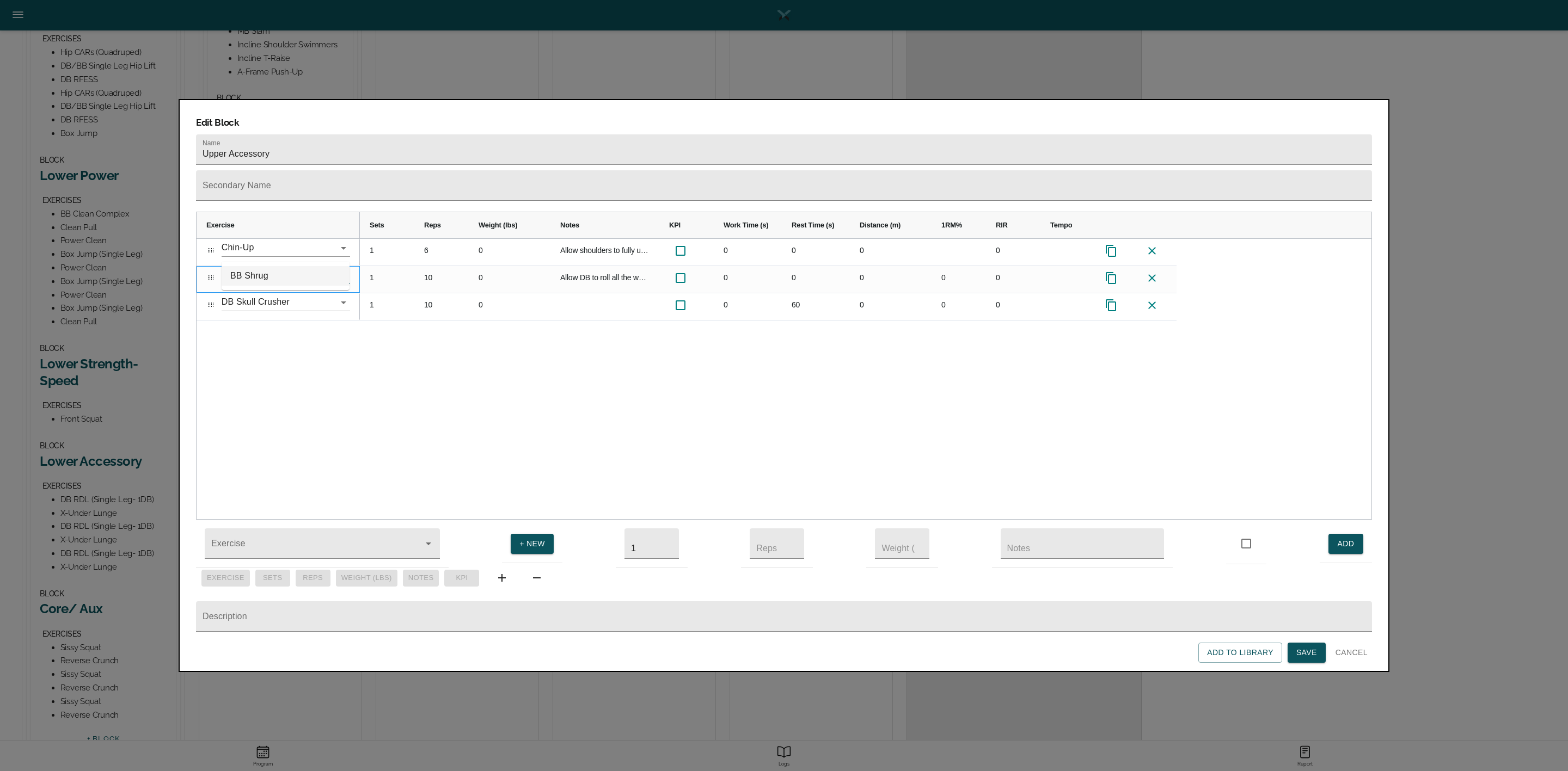
click at [279, 279] on li "BB Shrug" at bounding box center [285, 276] width 128 height 20
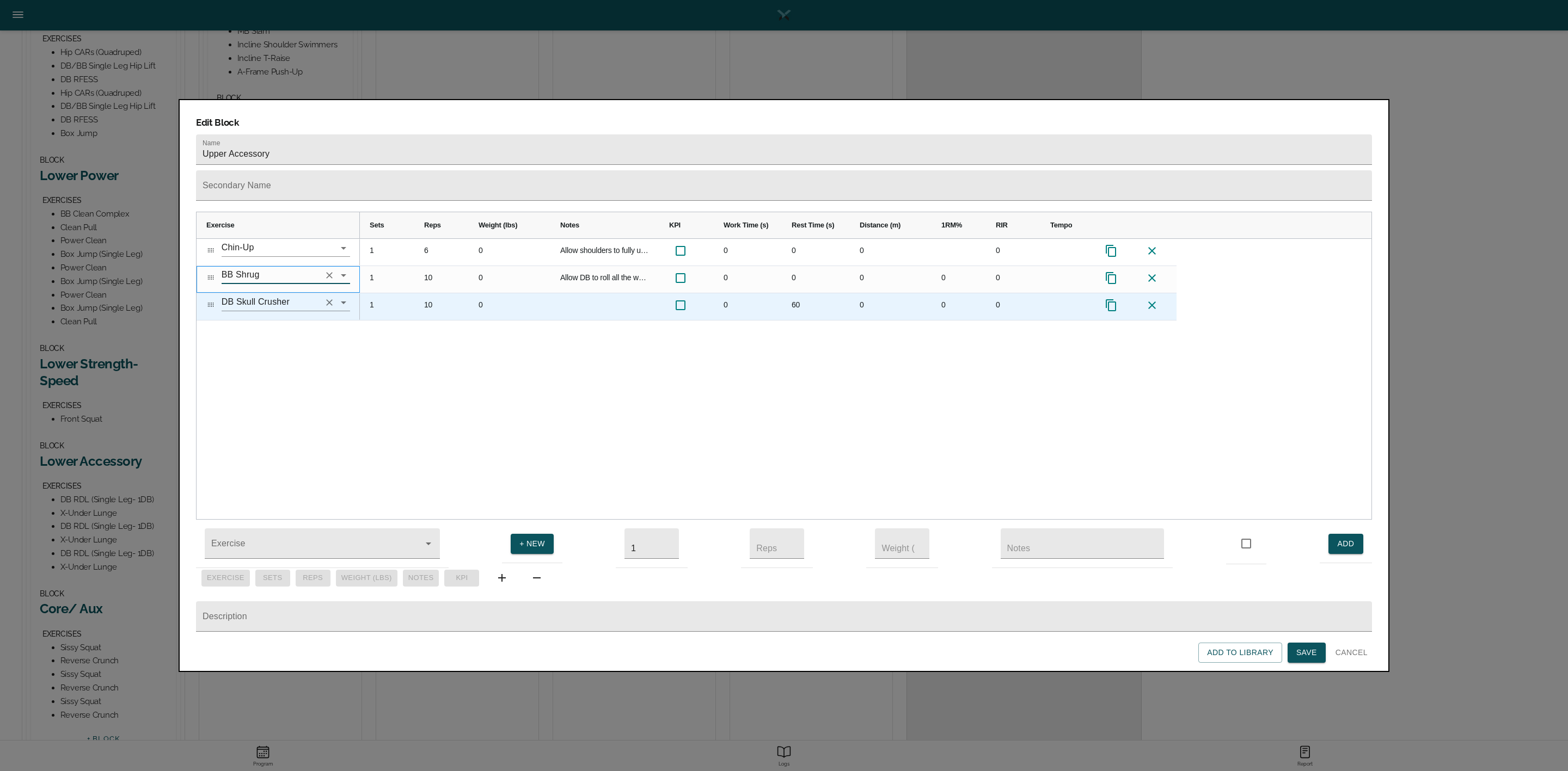
type input "BB Shrug"
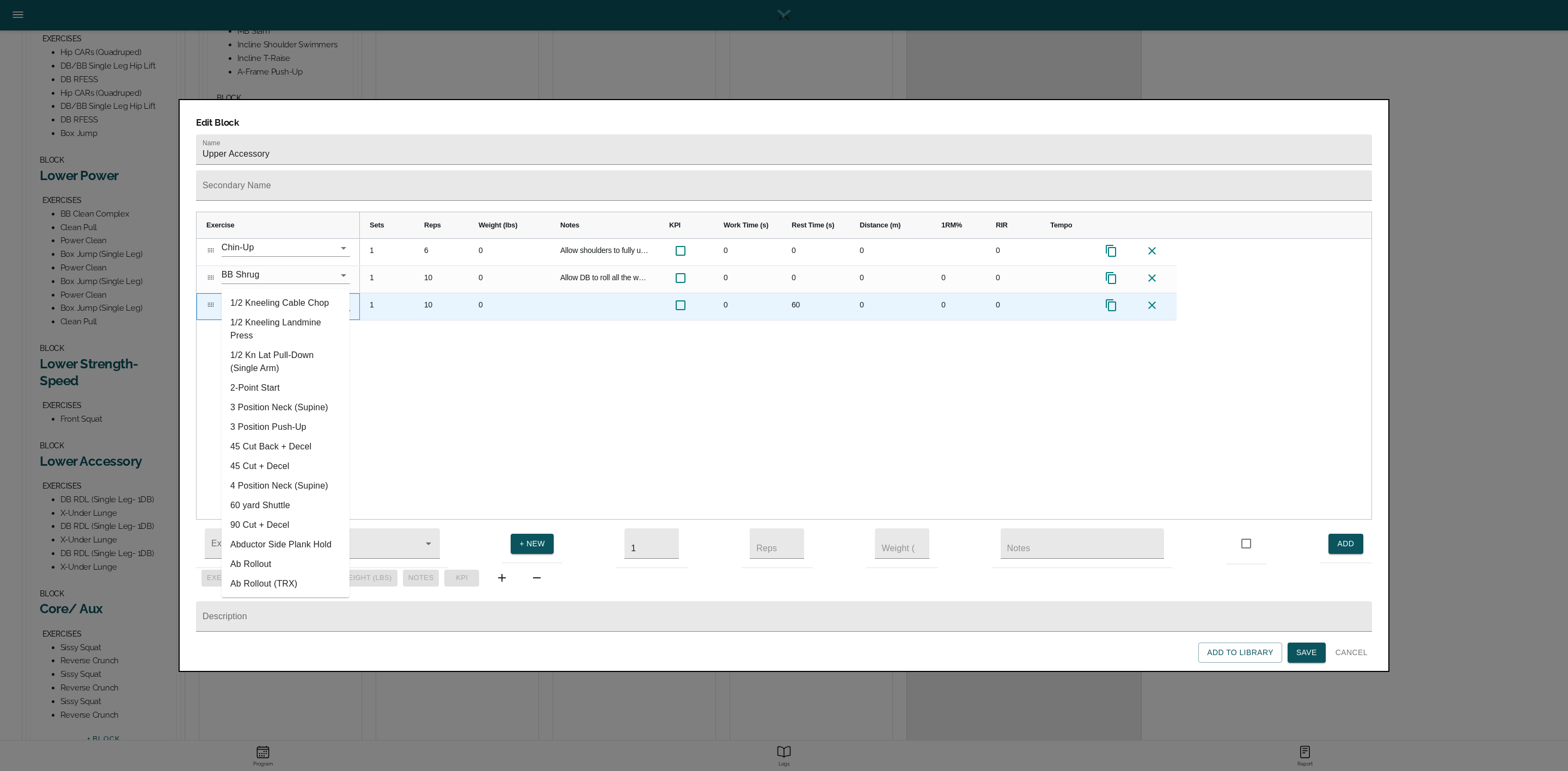
click at [267, 294] on input "DB Skull Crusher" at bounding box center [270, 302] width 98 height 17
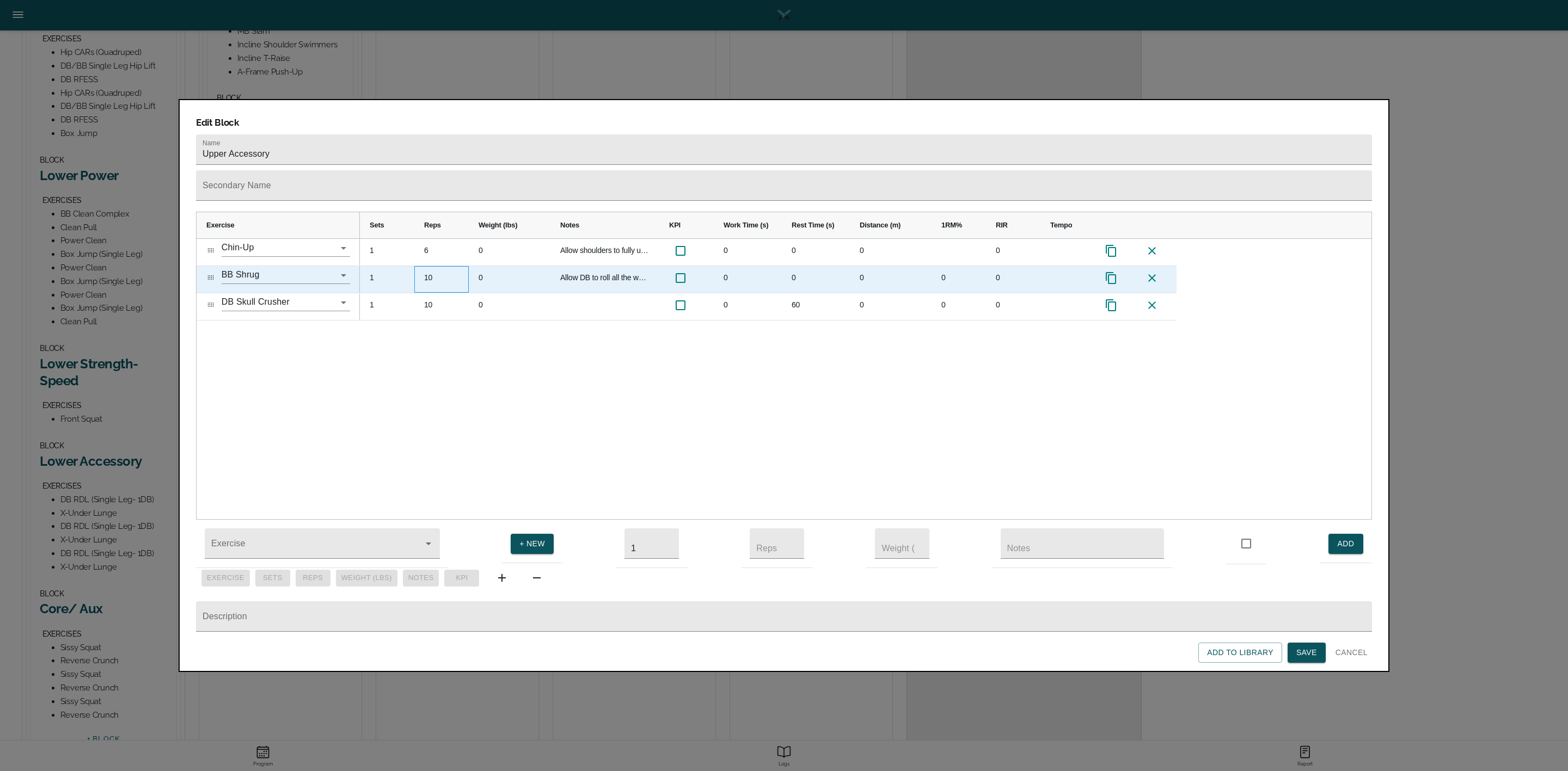
click at [437, 267] on div "10" at bounding box center [442, 280] width 54 height 27
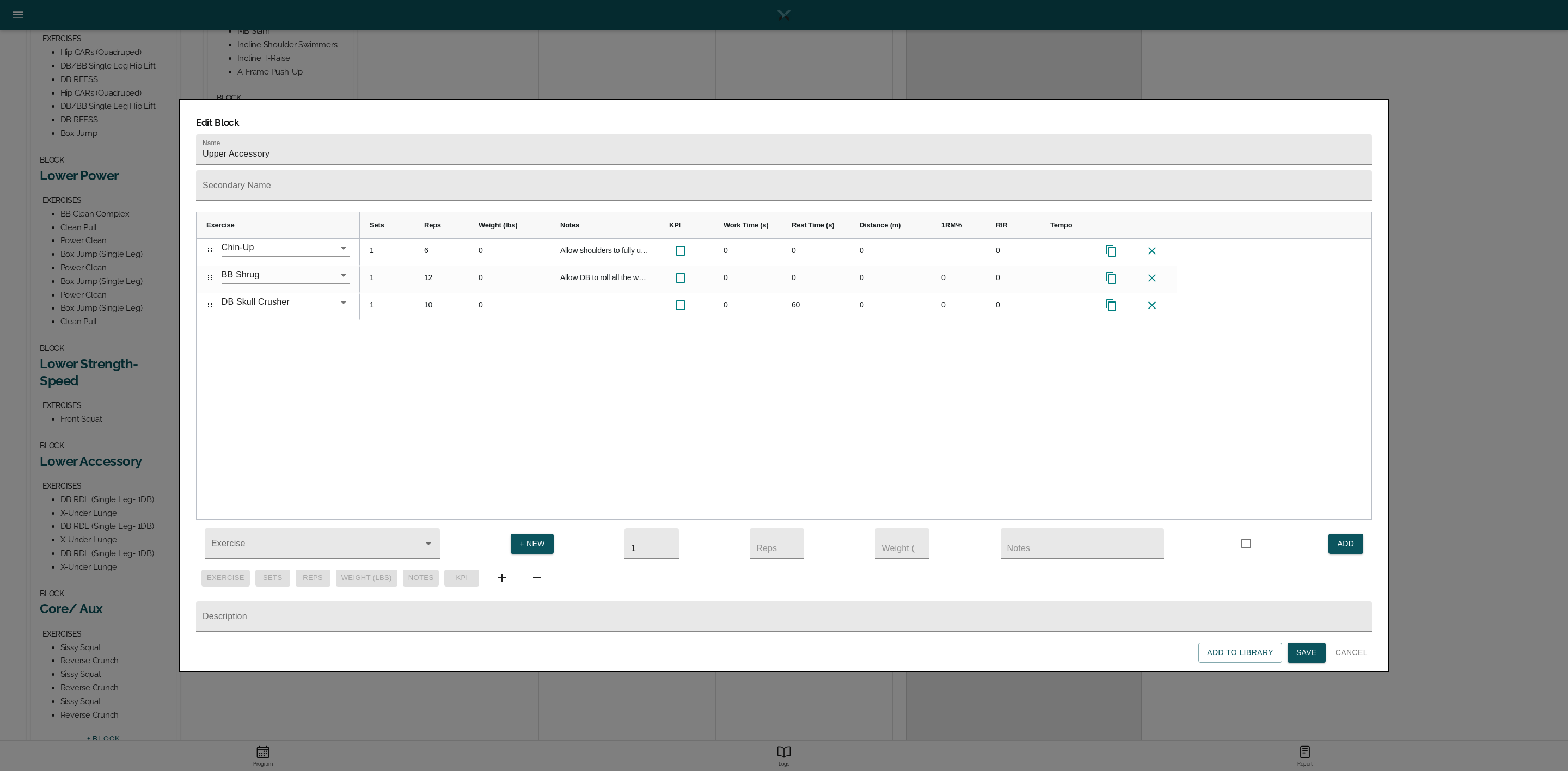
click at [504, 345] on div "1 6 0 Allow shoulders to fully unlock at bottom of every rep 0 0 0 0 1 12 0 All…" at bounding box center [865, 379] width 1012 height 281
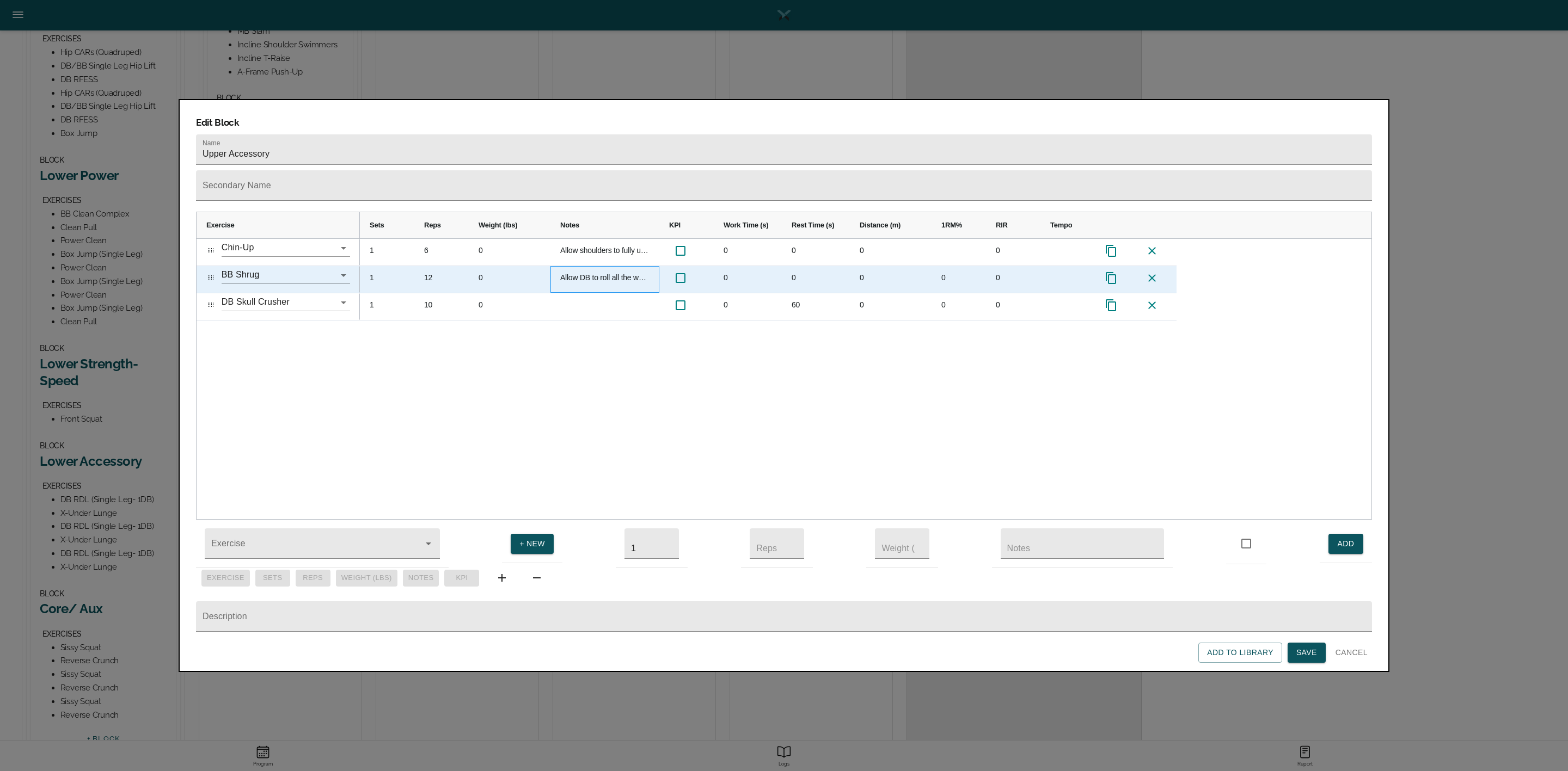
click at [596, 267] on div "Allow DB to roll all the way down to finger tips" at bounding box center [605, 280] width 109 height 27
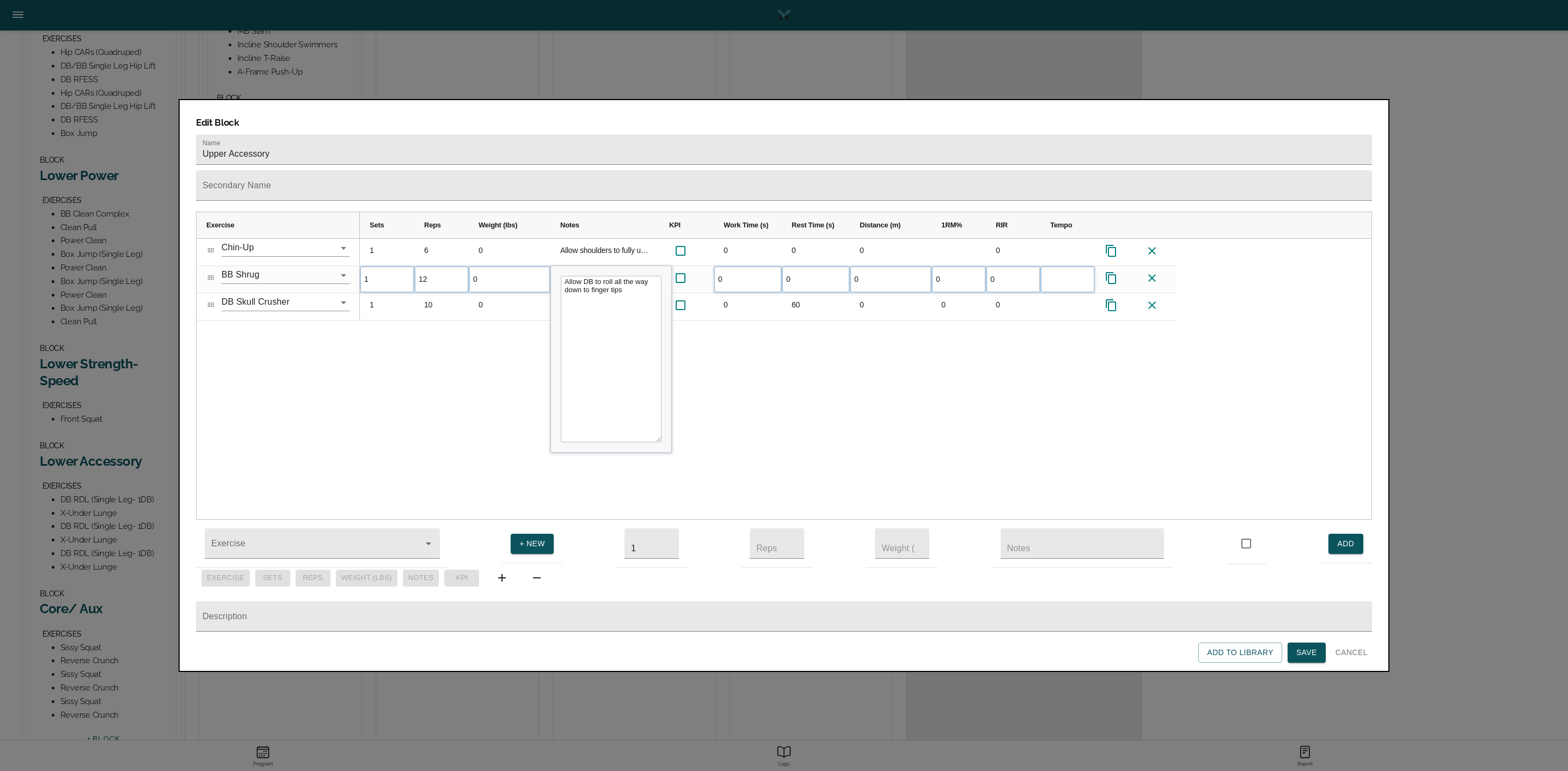
click at [591, 276] on textarea "Allow DB to roll all the way down to finger tips" at bounding box center [611, 359] width 101 height 166
click at [742, 330] on div "1 6 0 Allow shoulders to fully unlock at bottom of every rep 0 0 0 0 1 12 0 All…" at bounding box center [865, 379] width 1012 height 281
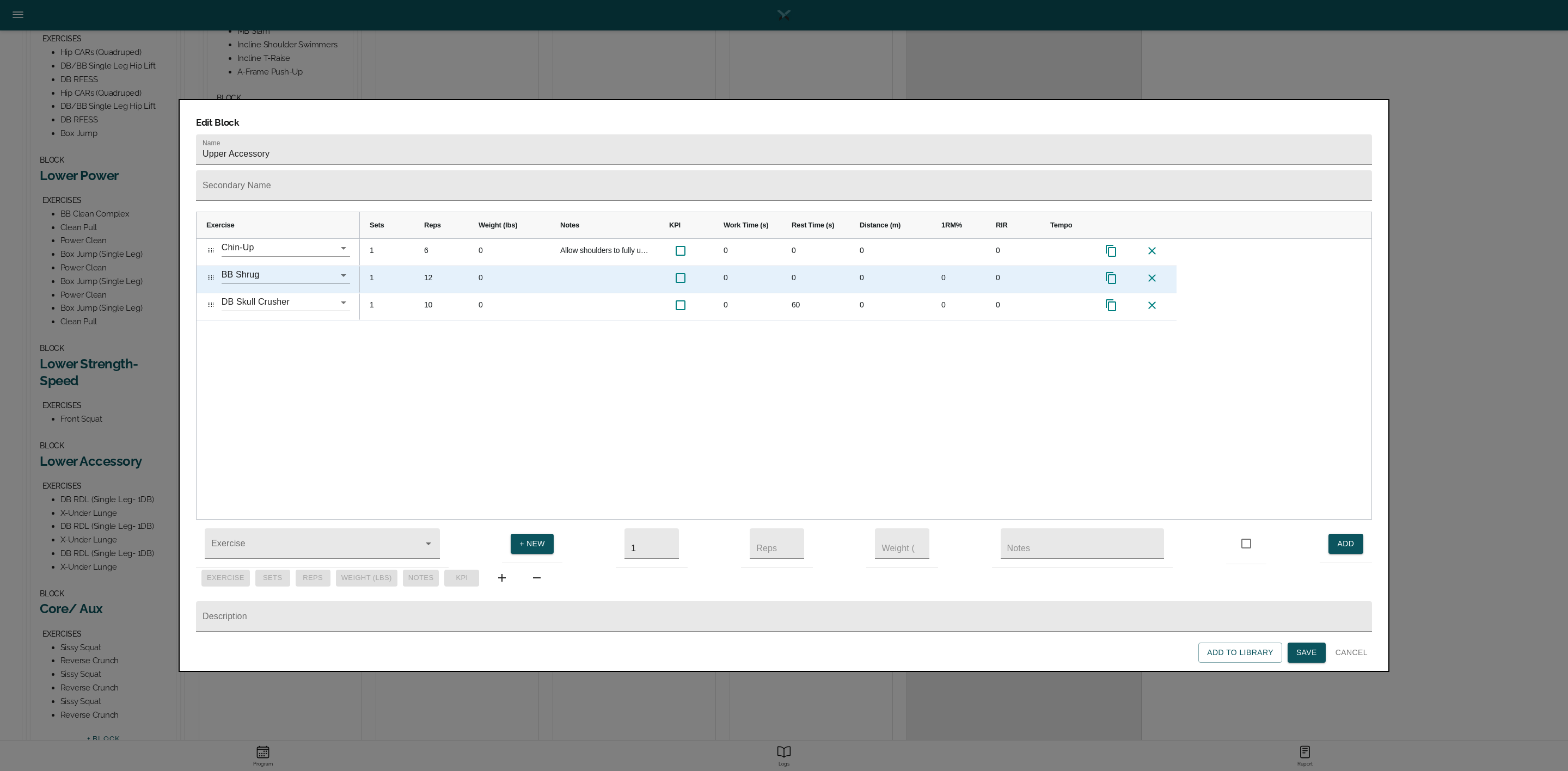
click at [1047, 267] on div "Press SPACE to select this row." at bounding box center [1067, 280] width 54 height 27
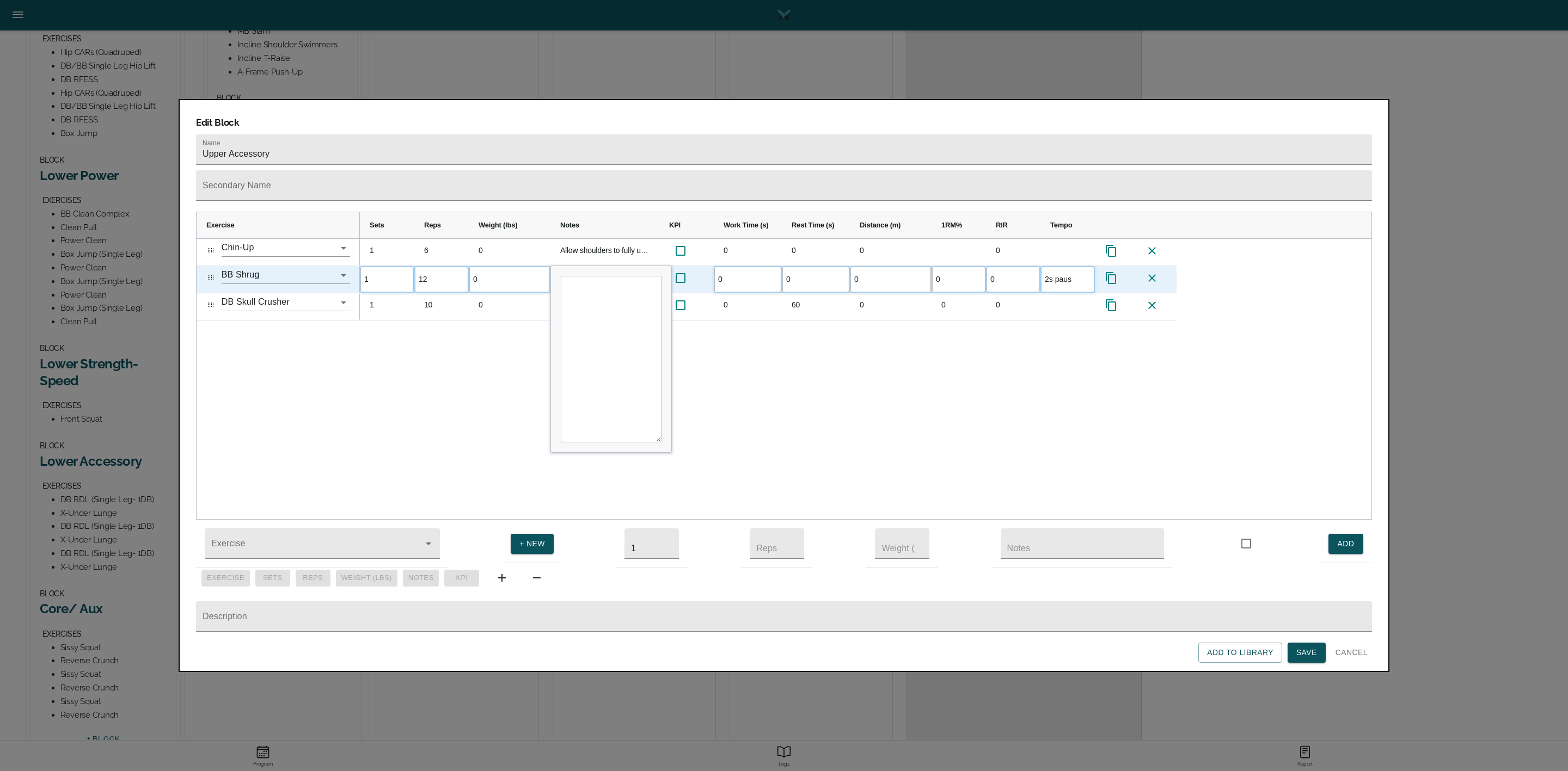
type input "2s pause"
click at [1000, 375] on div "1 6 0 Allow shoulders to fully unlock at bottom of every rep 0 0 0 0 1 12 0 0 0…" at bounding box center [865, 379] width 1012 height 281
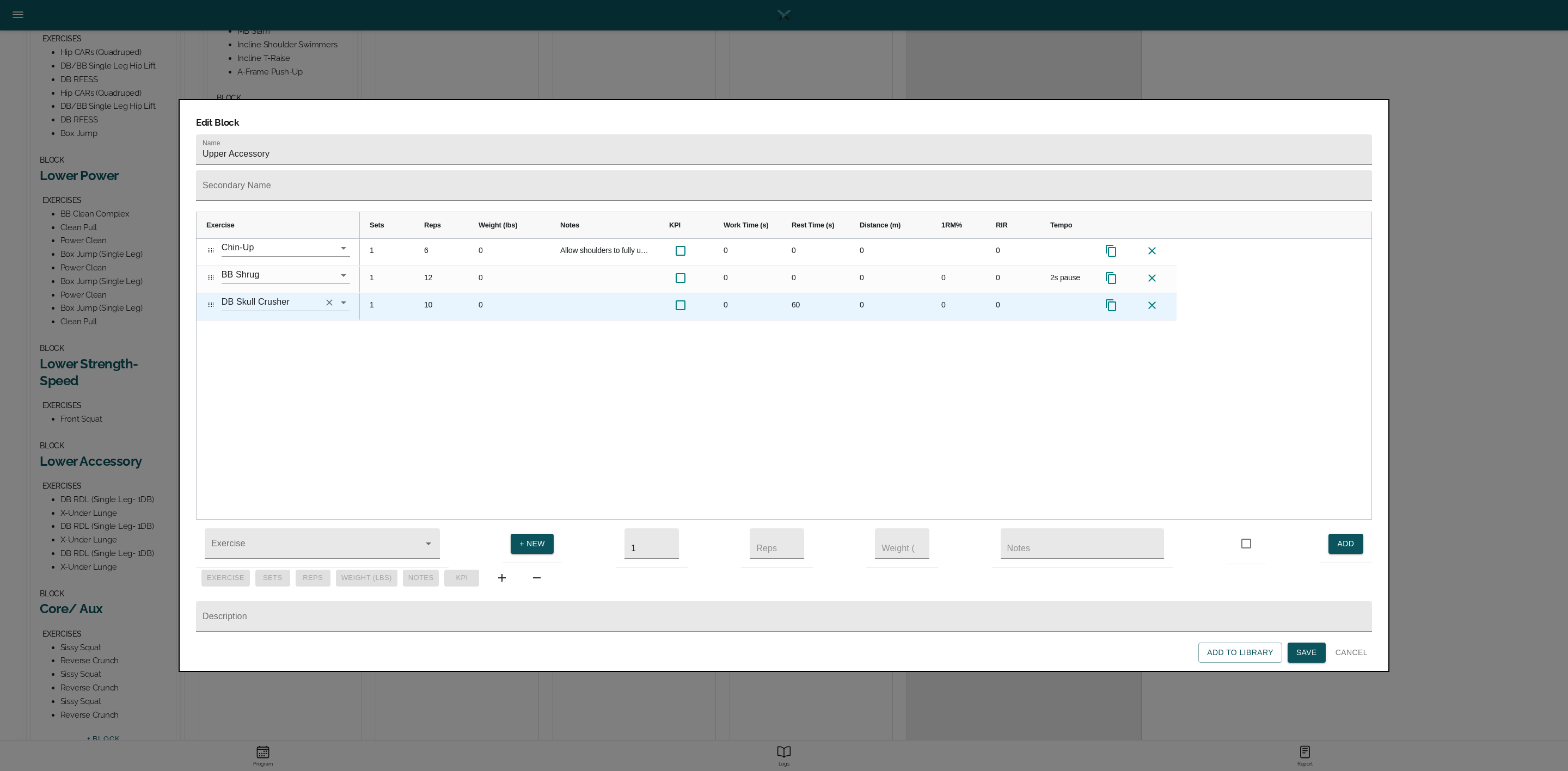
click at [301, 294] on input "DB Skull Crusher" at bounding box center [270, 302] width 98 height 17
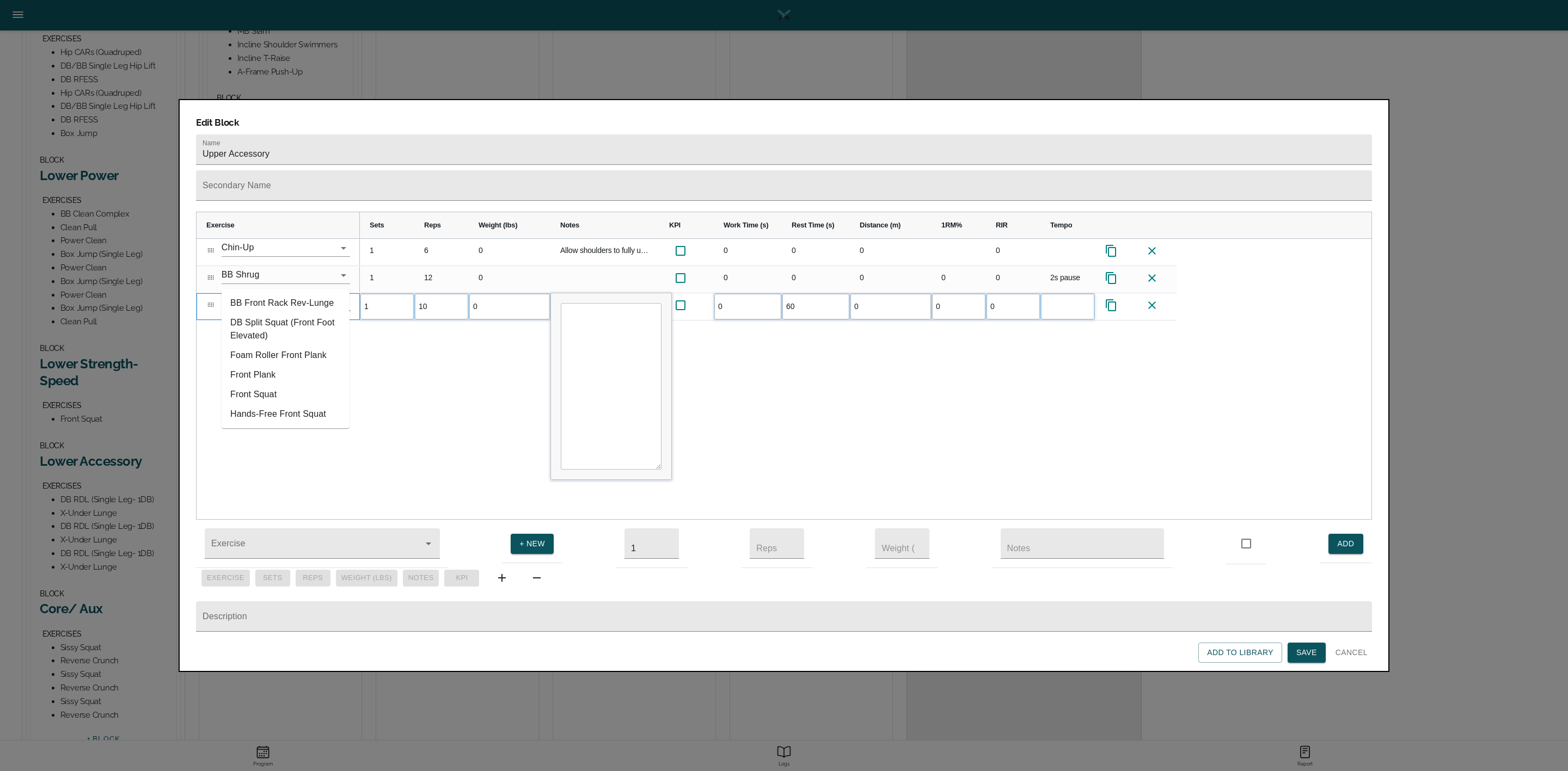
type input "f"
type input "p"
type input "lateral raise"
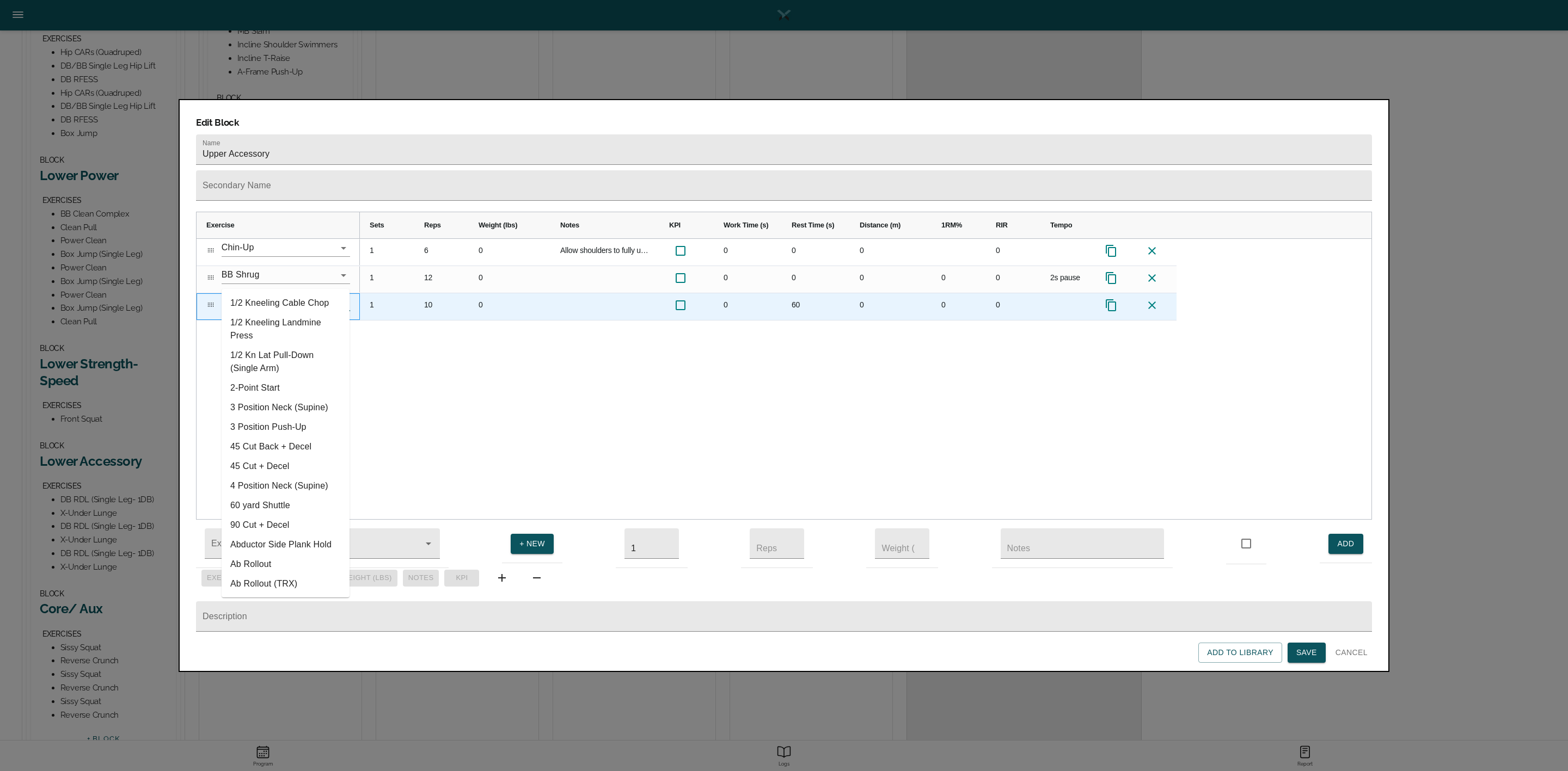
click at [271, 294] on input "text" at bounding box center [270, 302] width 98 height 17
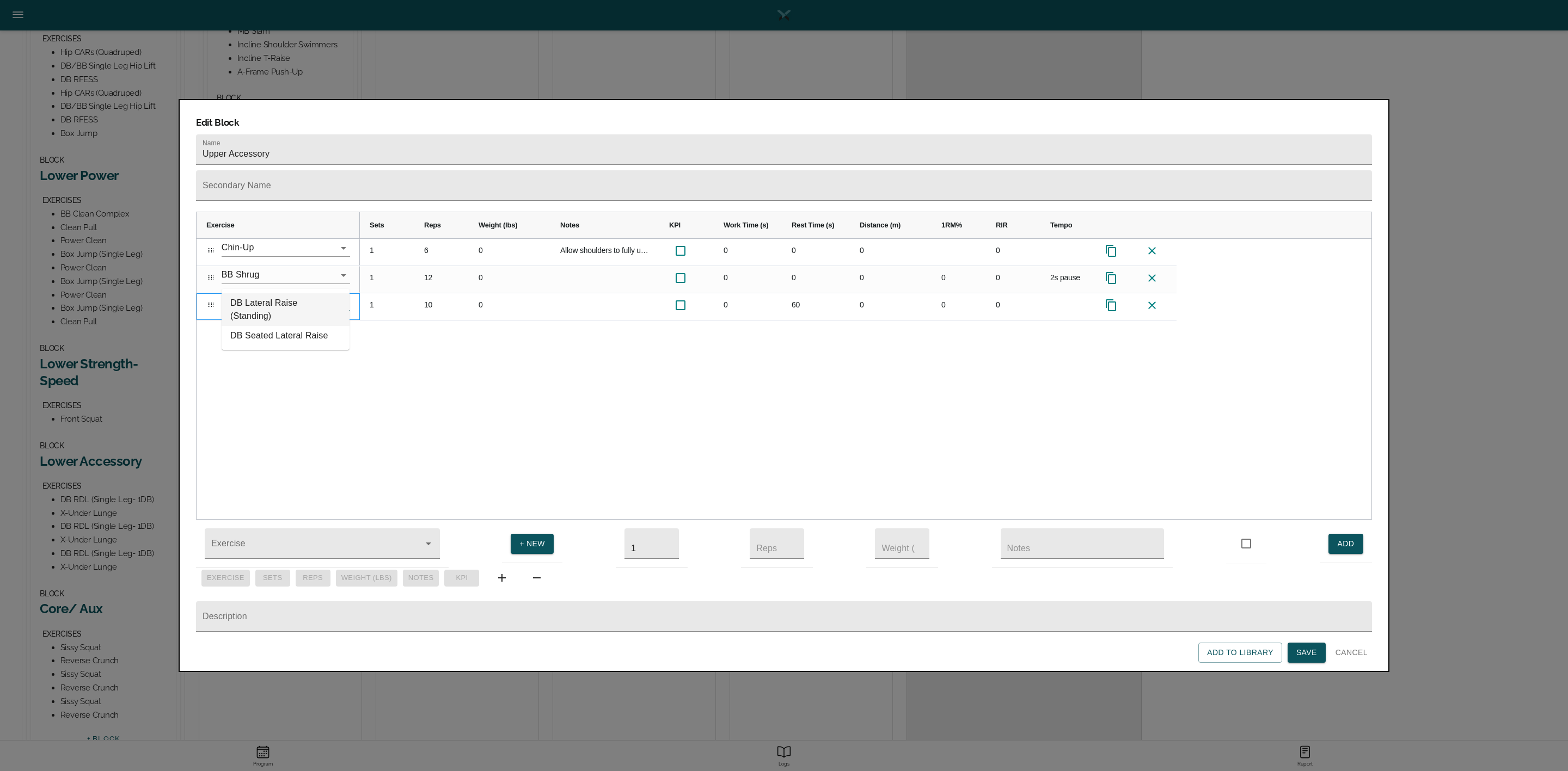
click at [270, 310] on li "DB Lateral Raise (Standing)" at bounding box center [285, 310] width 128 height 33
type input "DB Lateral Raise (Standing)"
click at [378, 325] on div "1 6 0 Allow shoulders to fully unlock at bottom of every rep 0 0 0 0 1 12 0 0 0…" at bounding box center [865, 379] width 1012 height 281
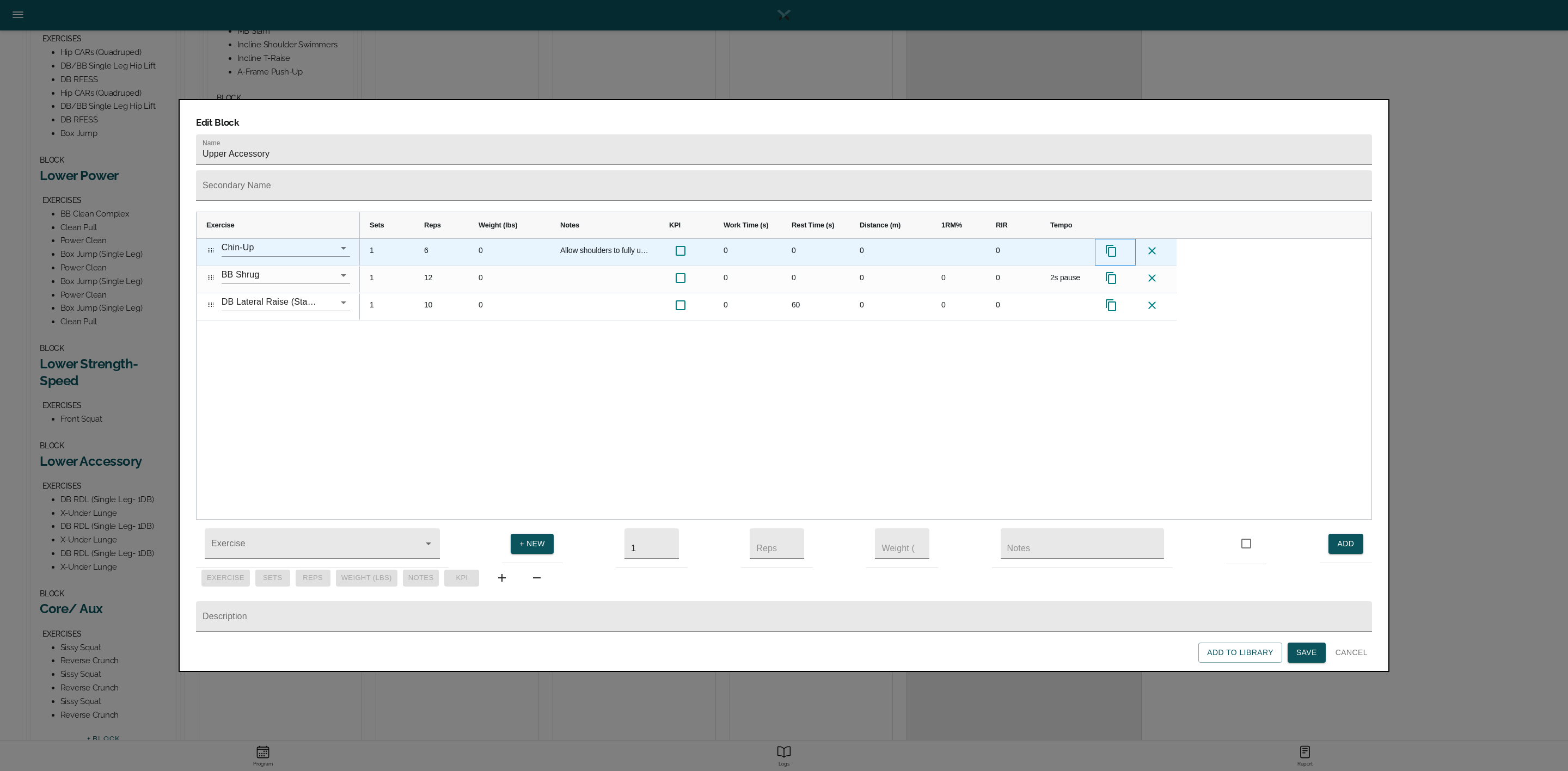
click at [1111, 244] on icon "Press SPACE to select this row." at bounding box center [1111, 251] width 13 height 13
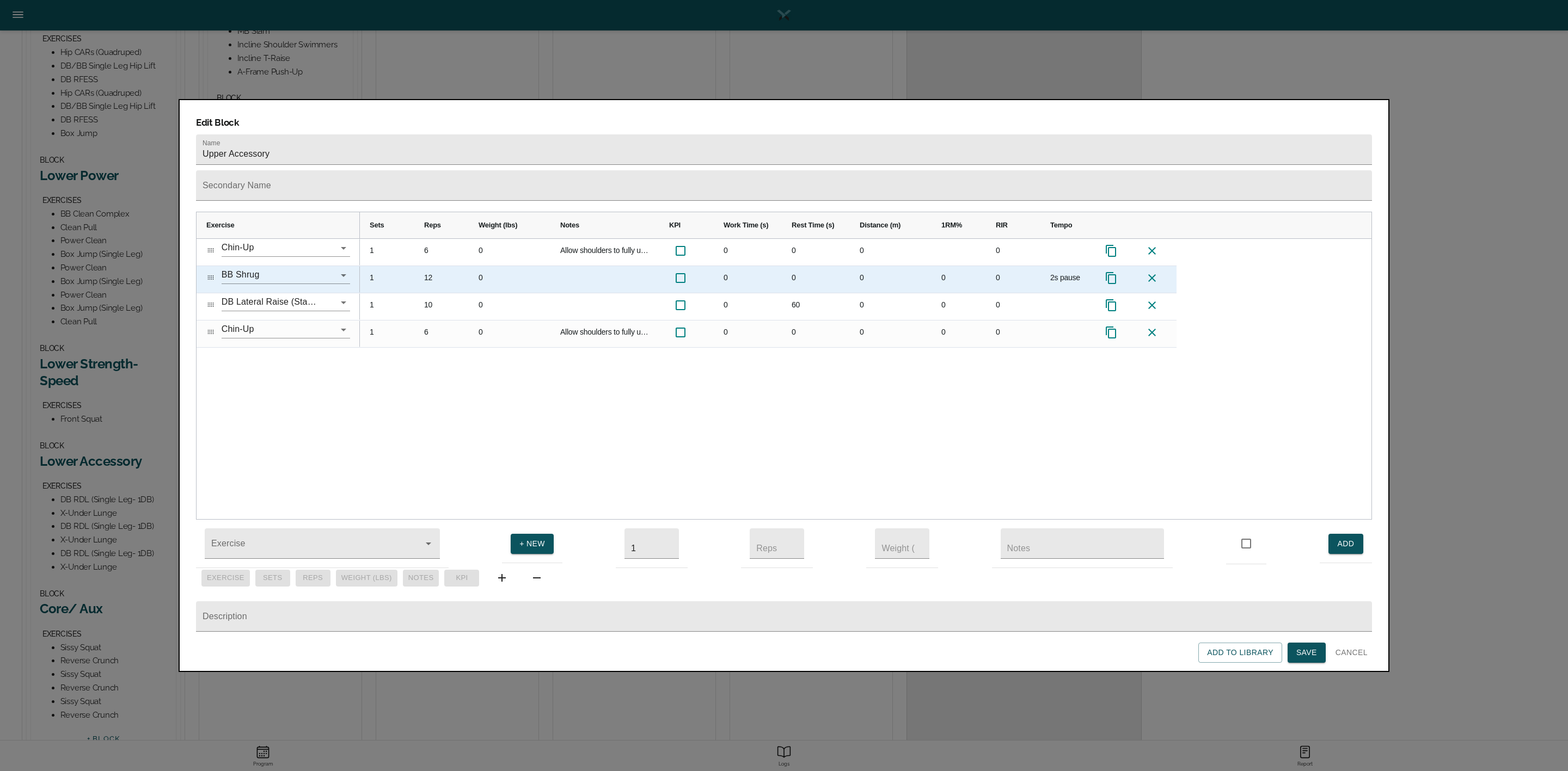
click at [1111, 271] on icon "Press SPACE to select this row." at bounding box center [1111, 278] width 13 height 13
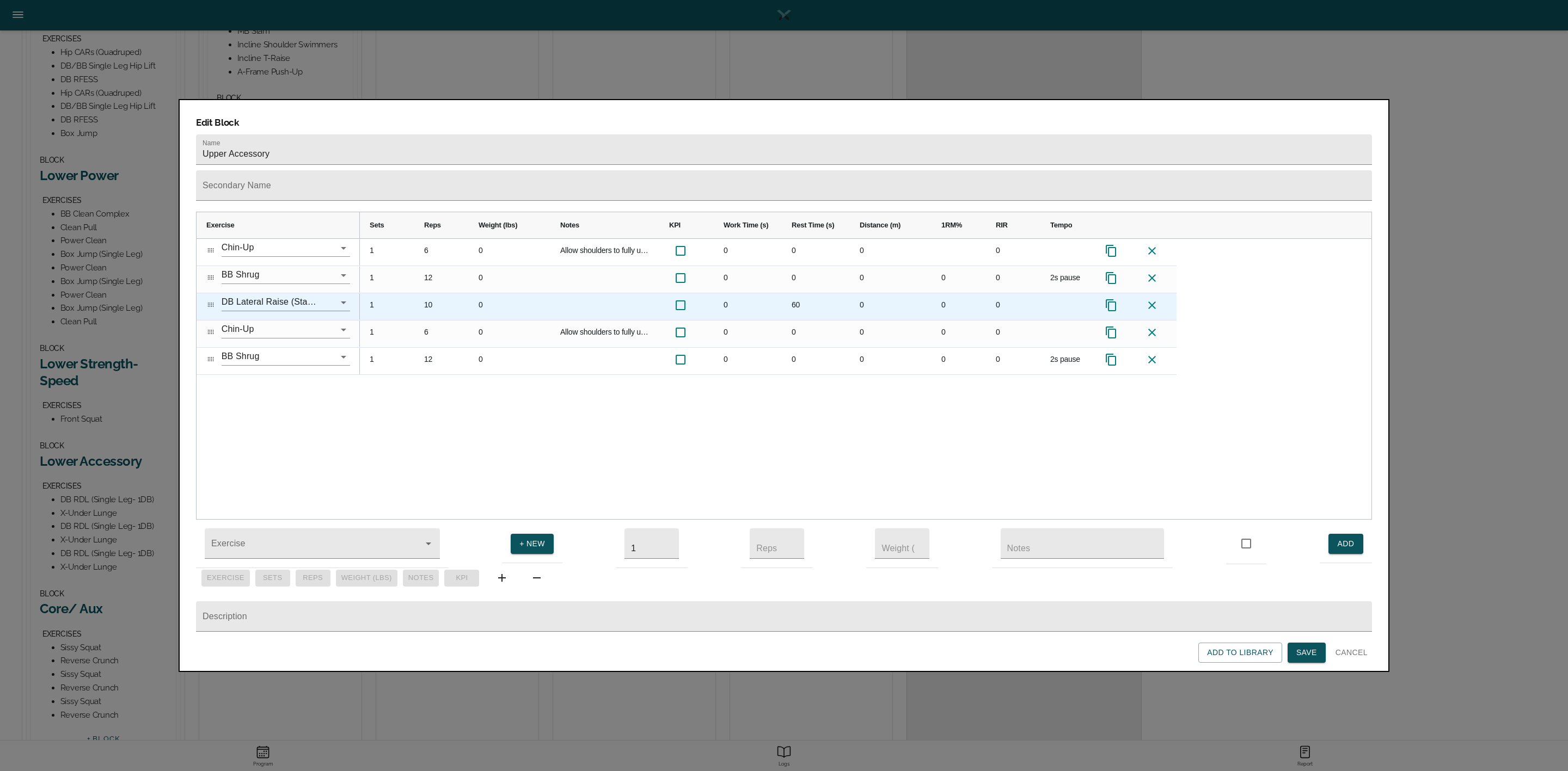
click at [1109, 299] on icon "Press SPACE to select this row." at bounding box center [1111, 306] width 13 height 13
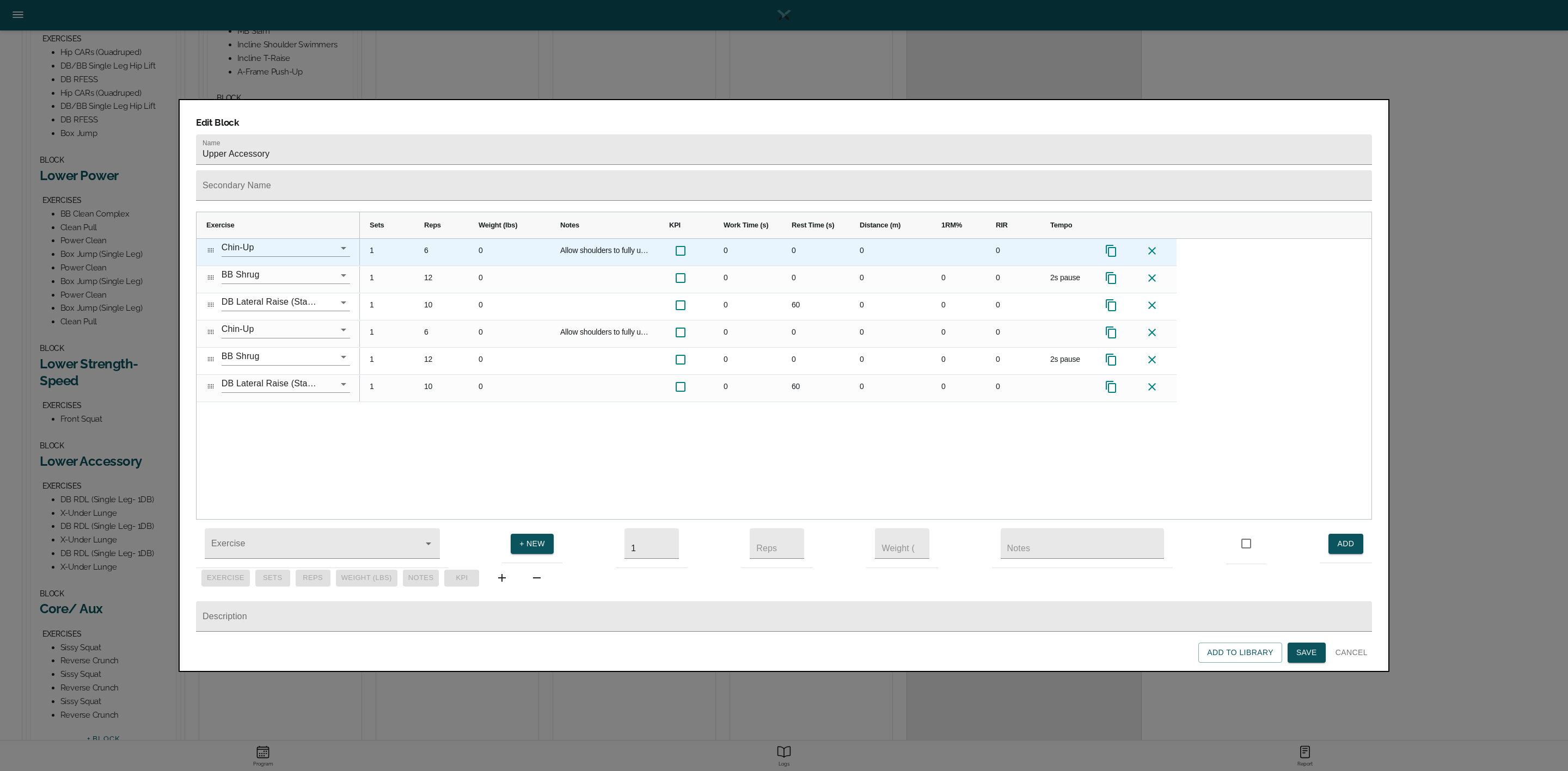
click at [1113, 244] on icon "Press SPACE to select this row." at bounding box center [1111, 251] width 13 height 13
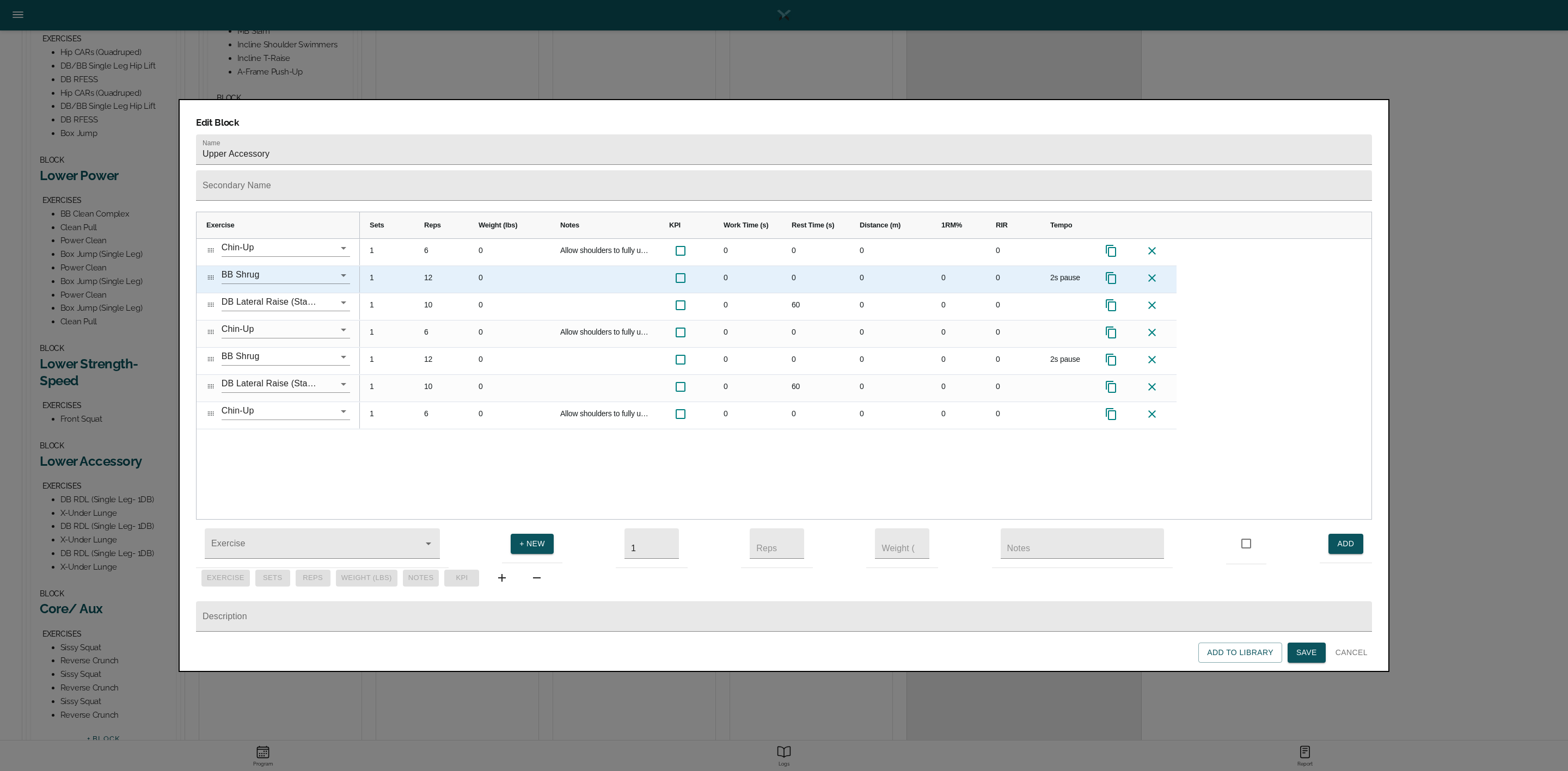
click at [1113, 271] on icon "Press SPACE to select this row." at bounding box center [1111, 278] width 13 height 13
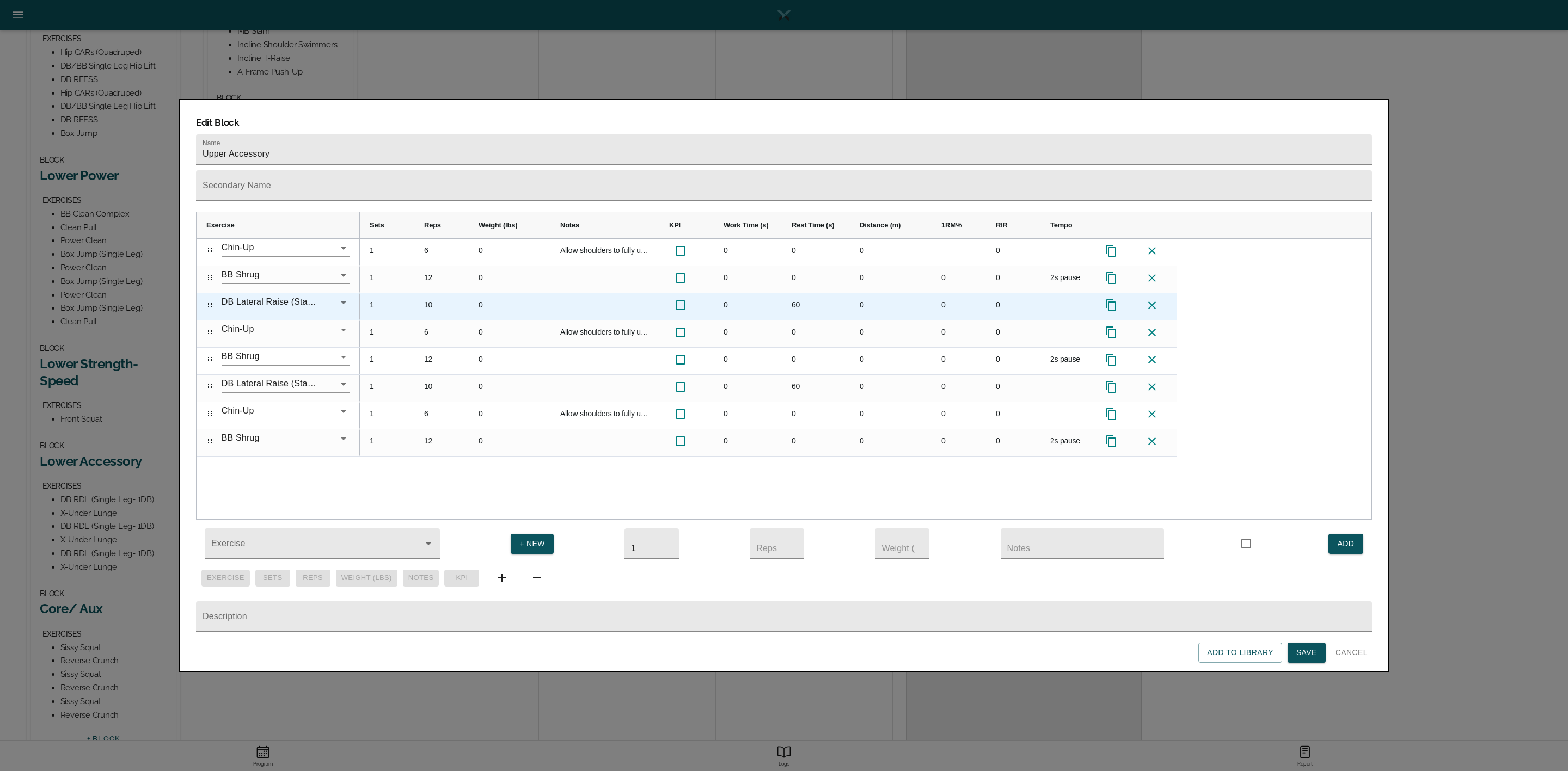
click at [1113, 299] on icon "Press SPACE to select this row." at bounding box center [1110, 305] width 10 height 12
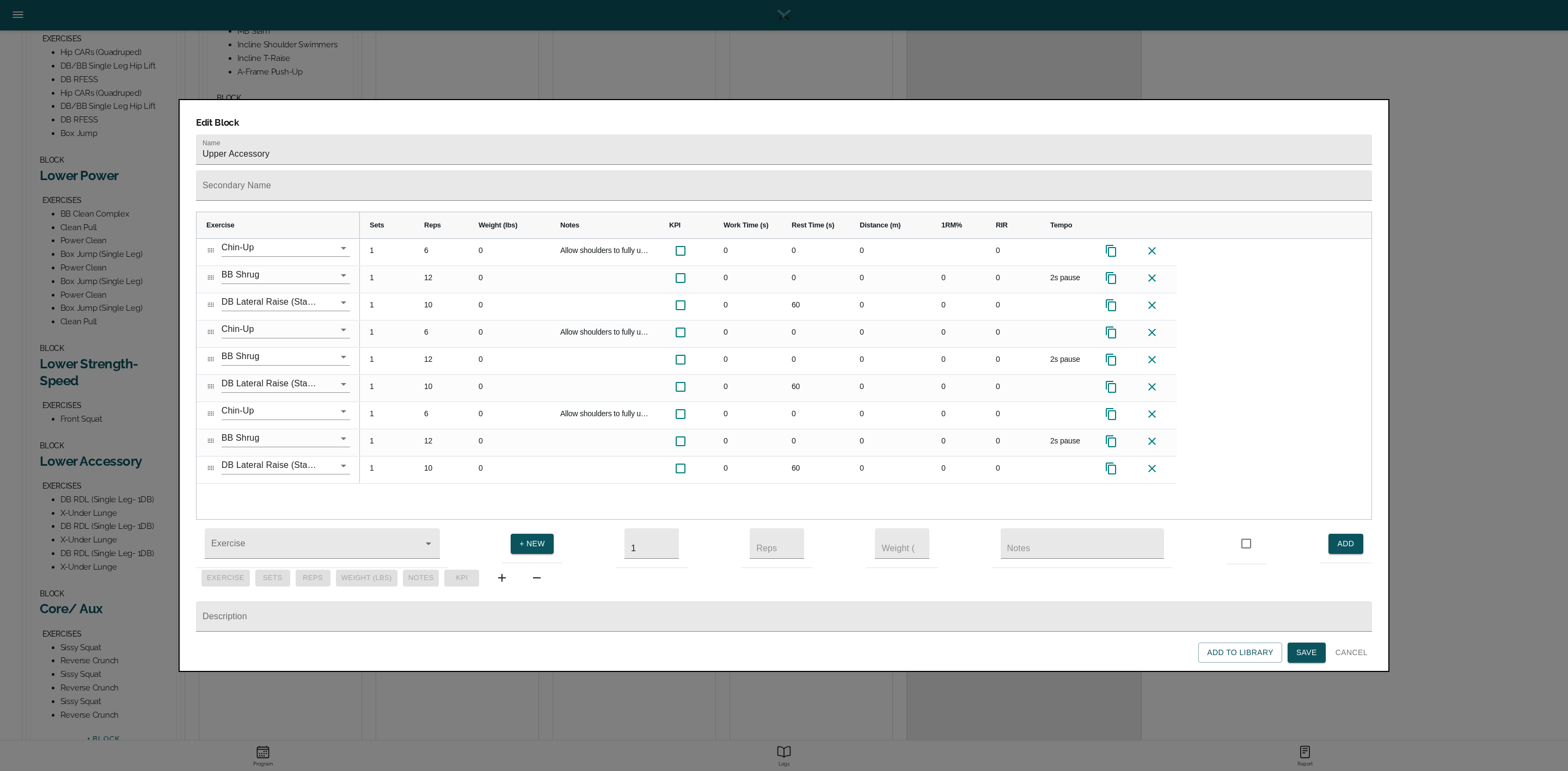
click at [1309, 648] on span "Save" at bounding box center [1307, 652] width 21 height 14
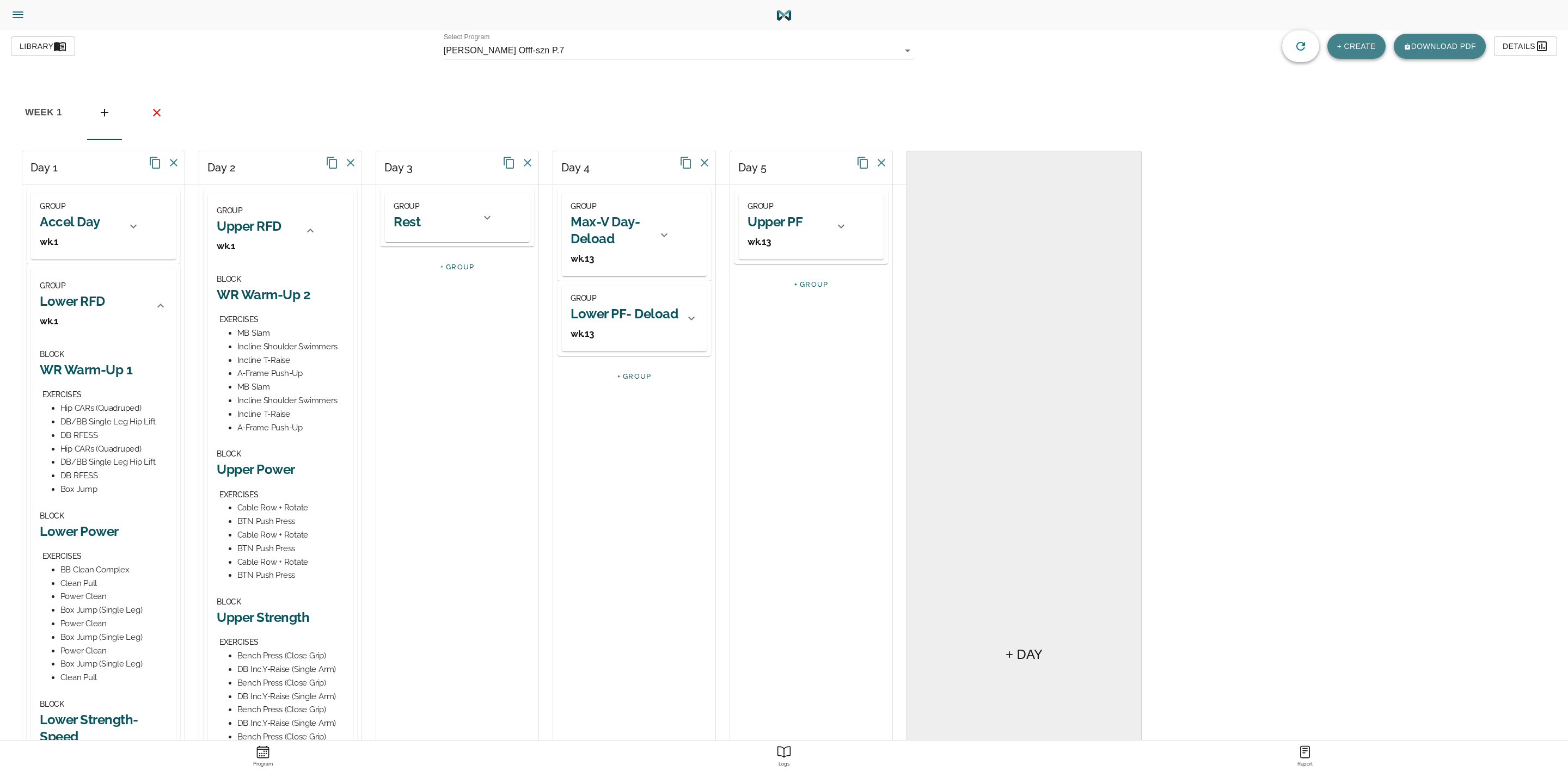
click at [23, 18] on icon "Menu" at bounding box center [18, 15] width 14 height 14
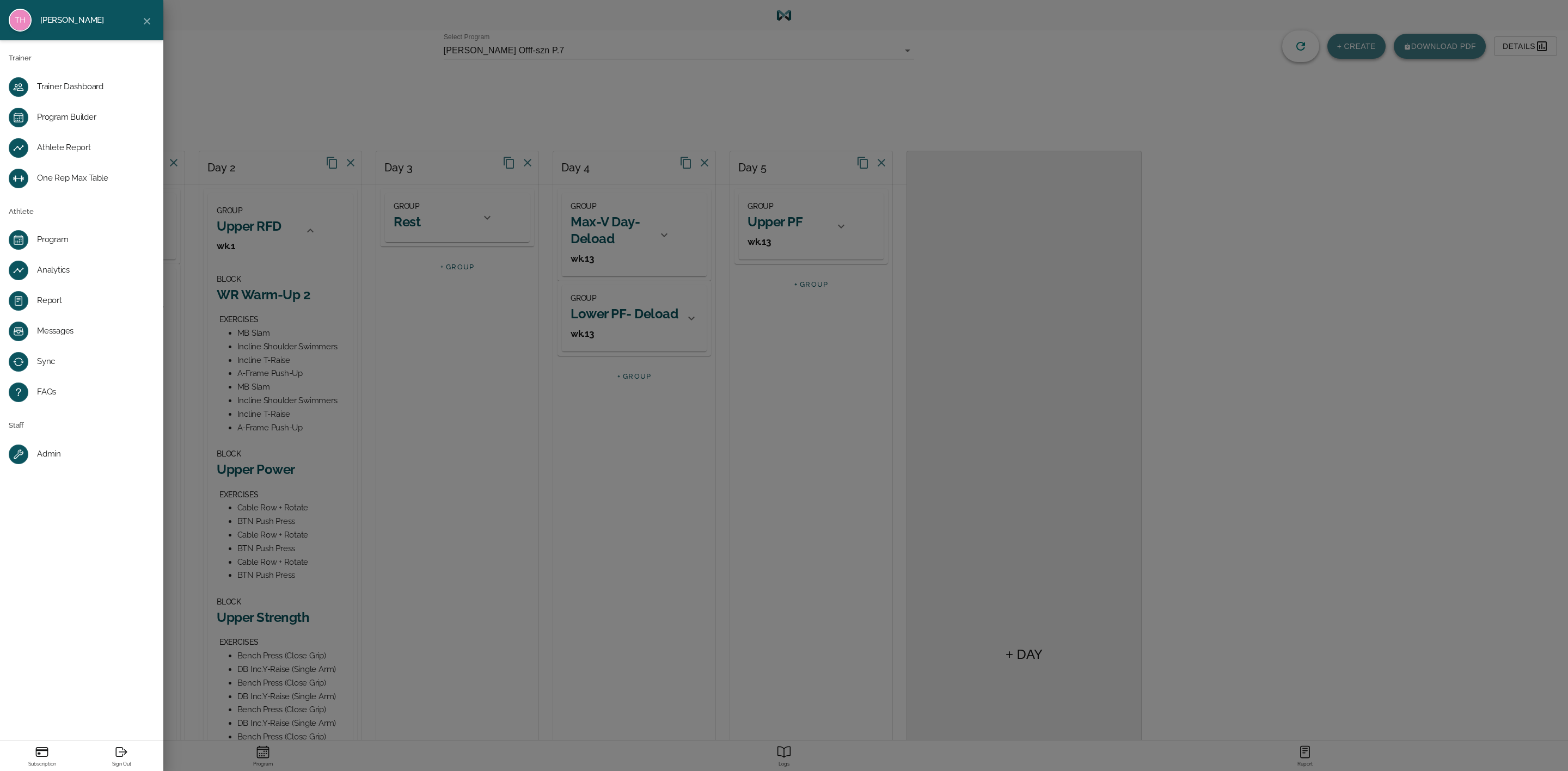
click at [85, 82] on div "Trainer Dashboard" at bounding box center [91, 88] width 107 height 11
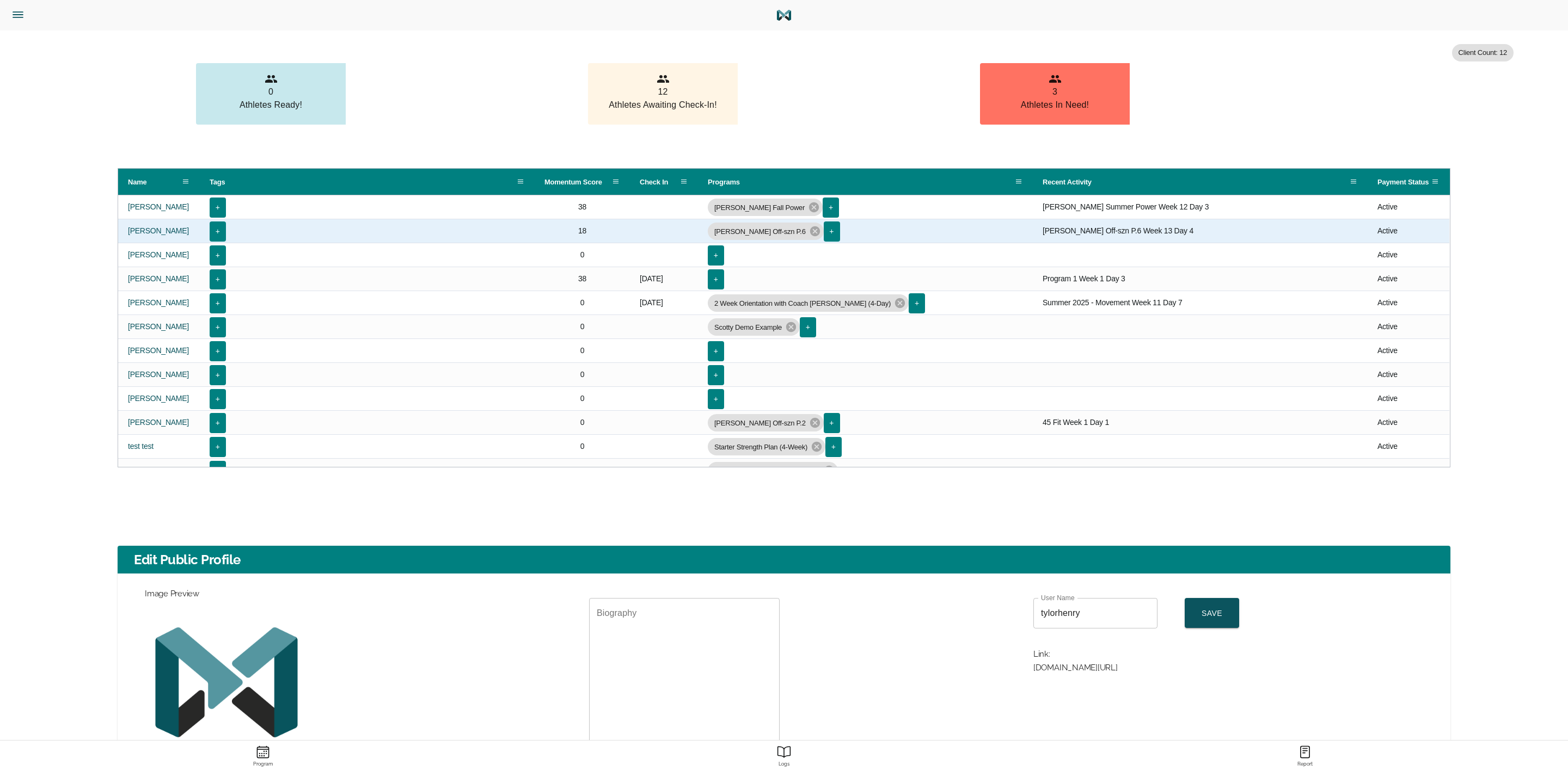
click at [828, 232] on span "+" at bounding box center [832, 232] width 8 height 14
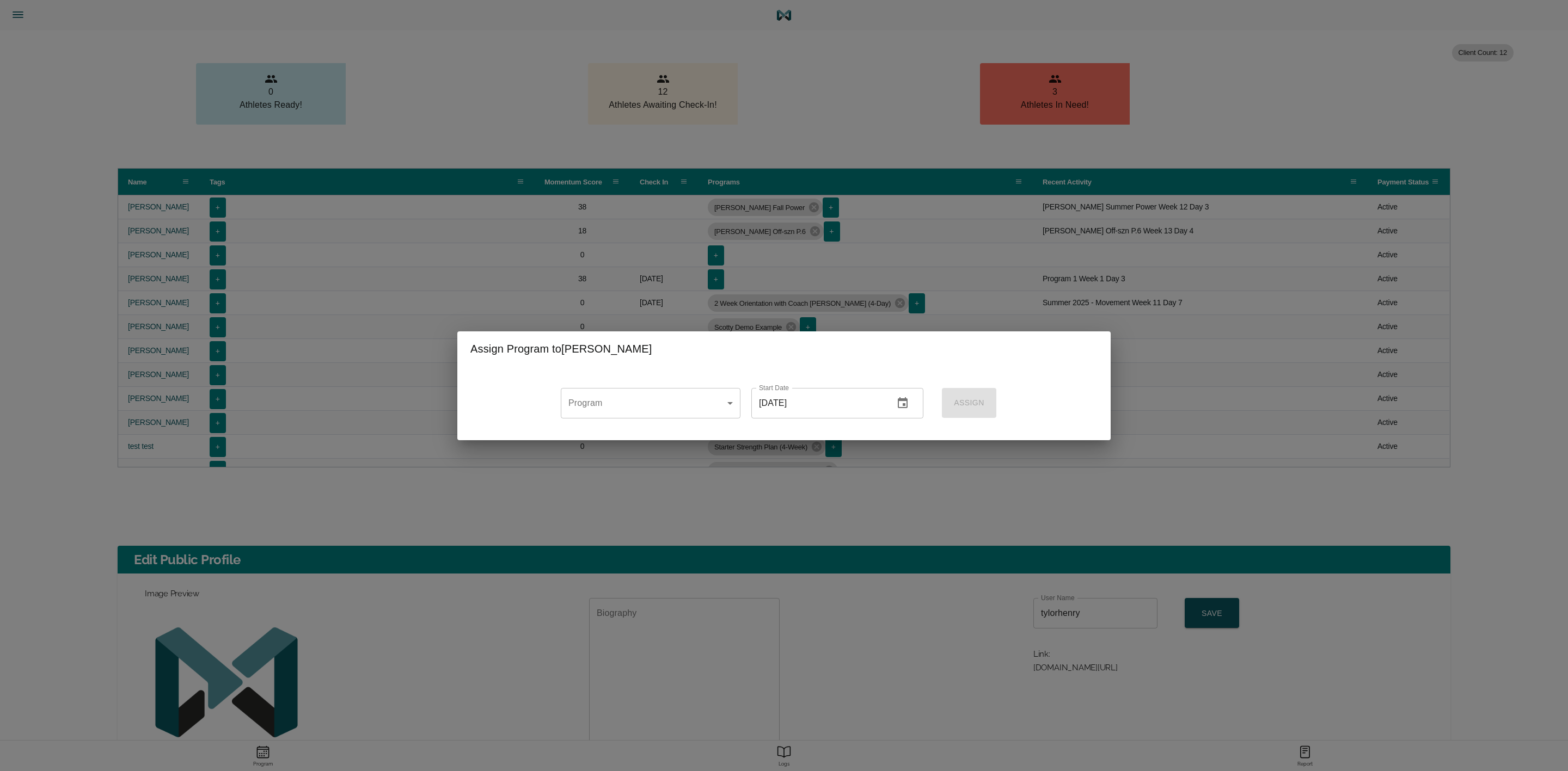
click at [688, 403] on body "Tylor Henry Trainer Trainer Dashboard Program Builder Athlete Report One Rep Ma…" at bounding box center [784, 546] width 1568 height 1092
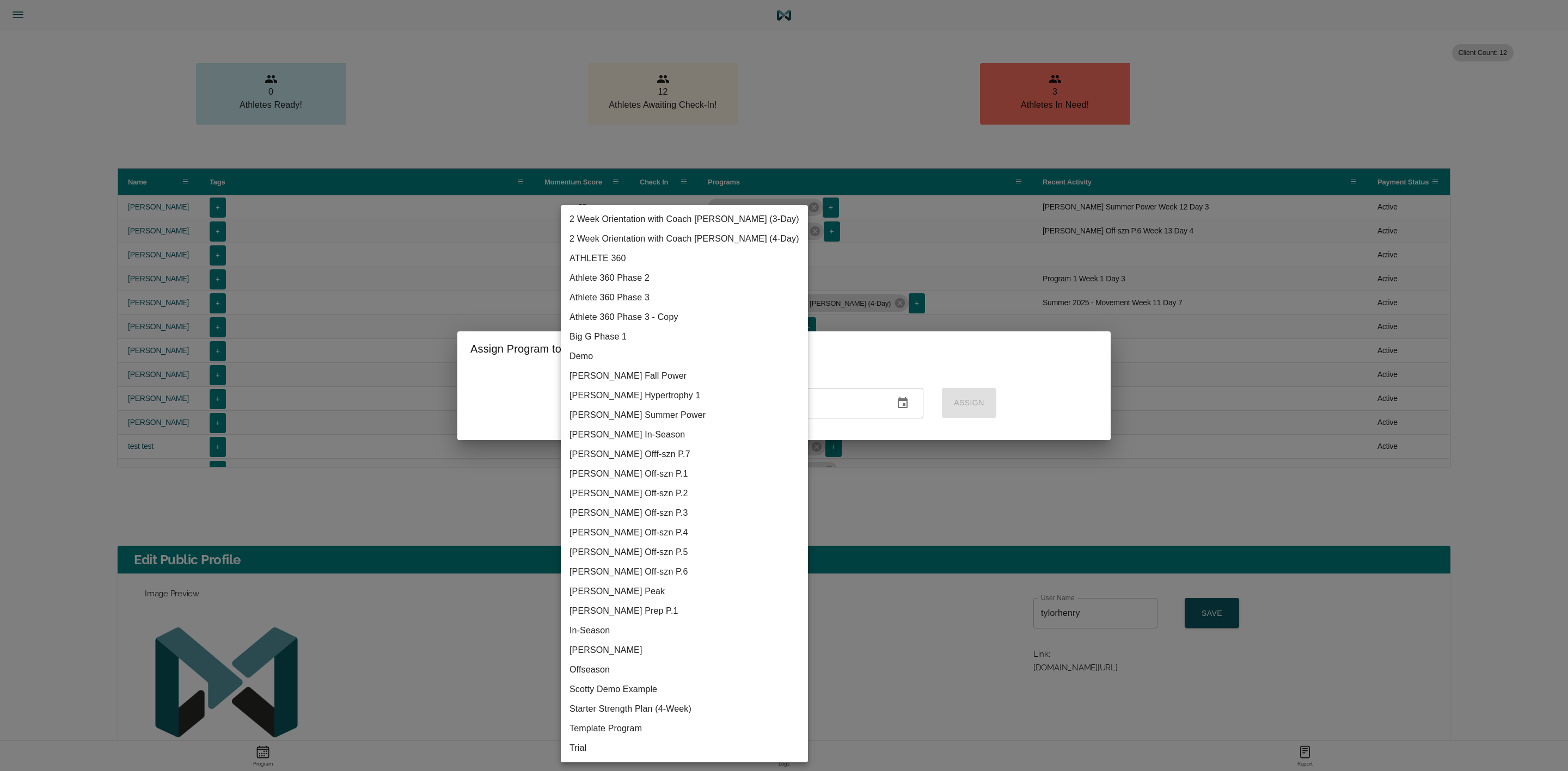
click at [647, 454] on li "[PERSON_NAME] Offf-szn P.7" at bounding box center [685, 454] width 248 height 20
type input "[object Object]"
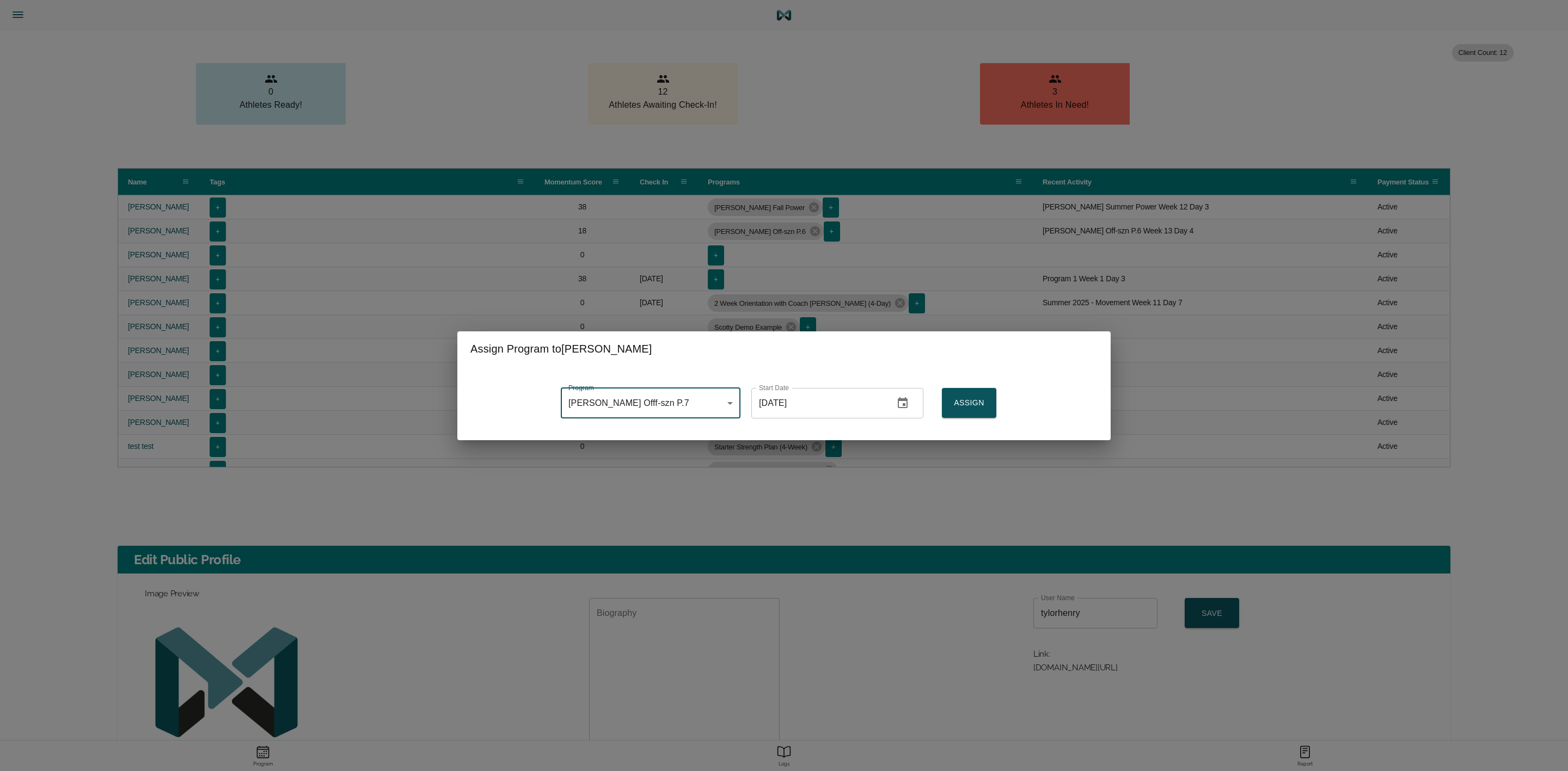
click at [878, 404] on input "[DATE]" at bounding box center [818, 403] width 134 height 30
click at [902, 400] on icon "button" at bounding box center [903, 403] width 10 height 11
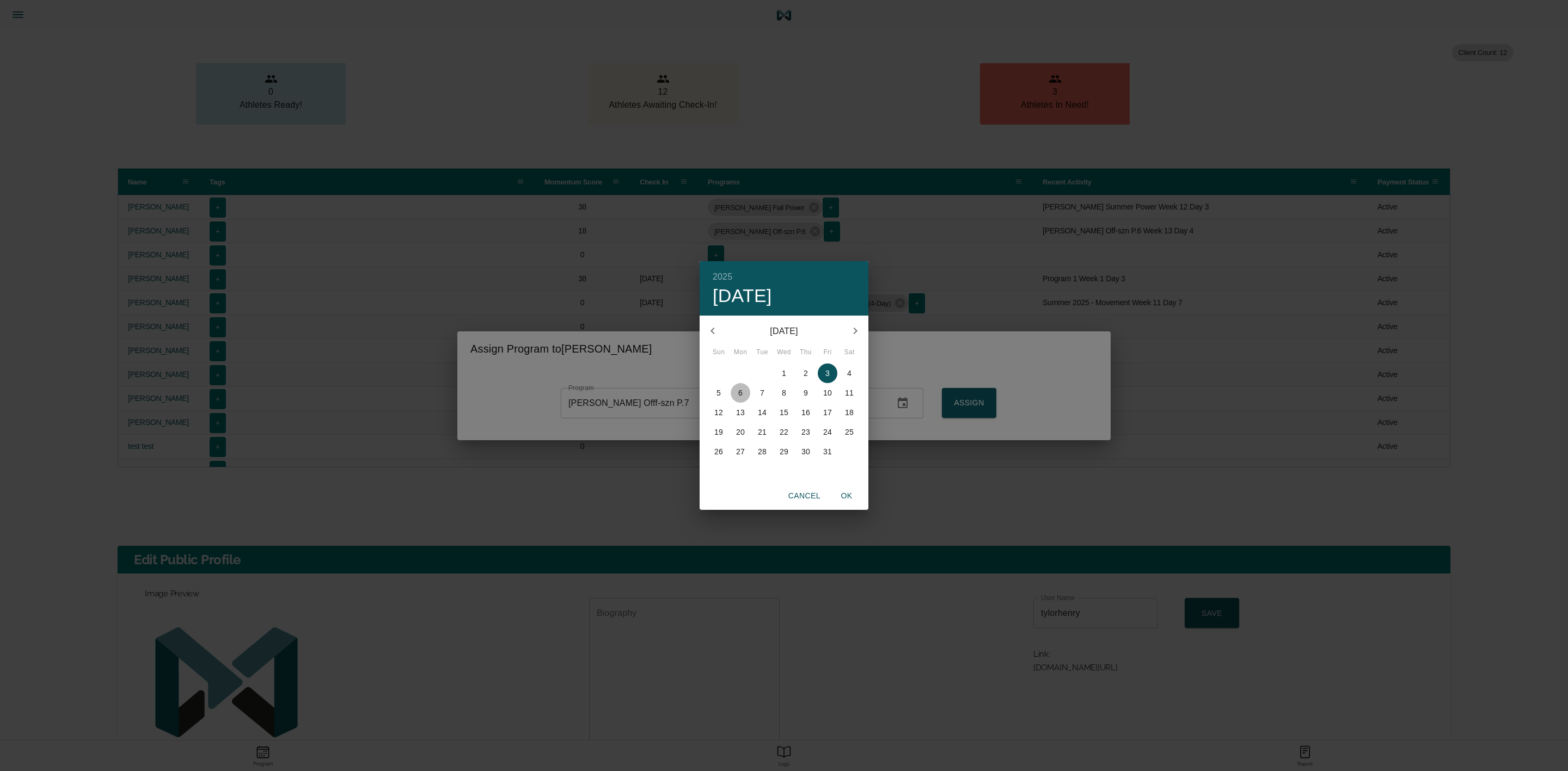
click at [737, 392] on span "6" at bounding box center [740, 393] width 20 height 11
click at [846, 496] on span "OK" at bounding box center [846, 496] width 26 height 14
type input "2025-10-06"
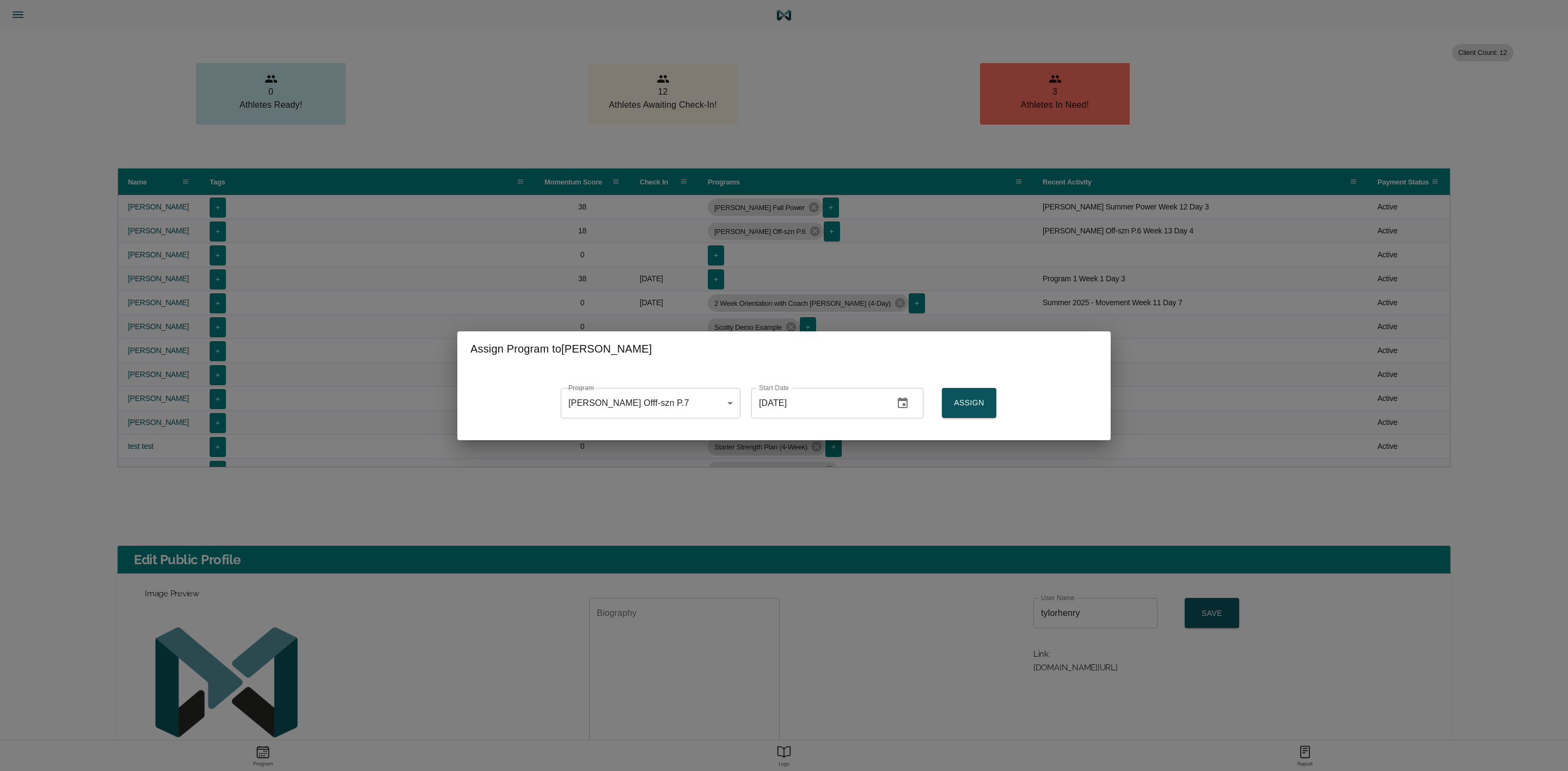
click at [971, 403] on span "Assign" at bounding box center [969, 403] width 37 height 14
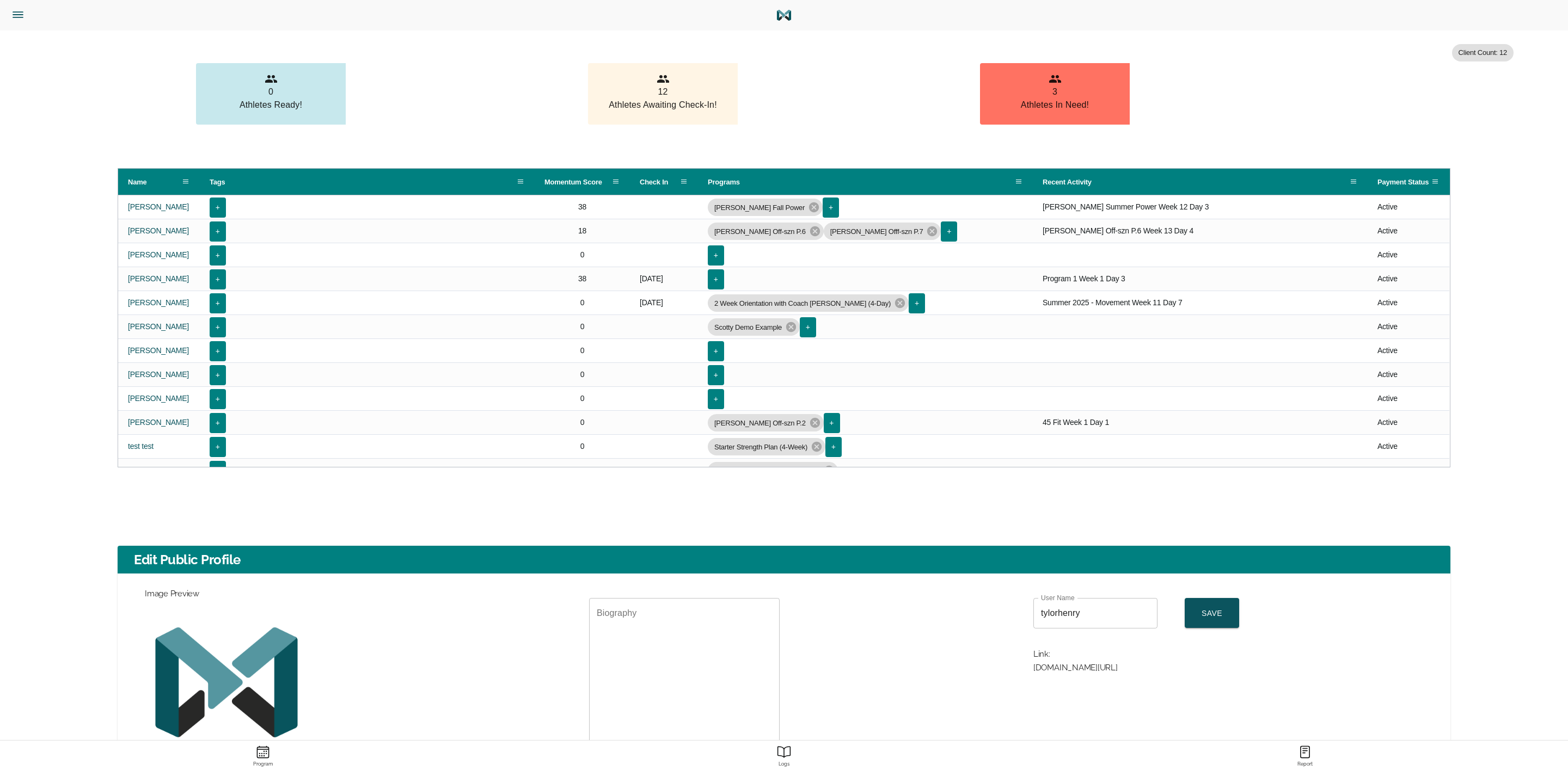
click at [20, 6] on button "Trainer Dashboard" at bounding box center [64, 15] width 122 height 30
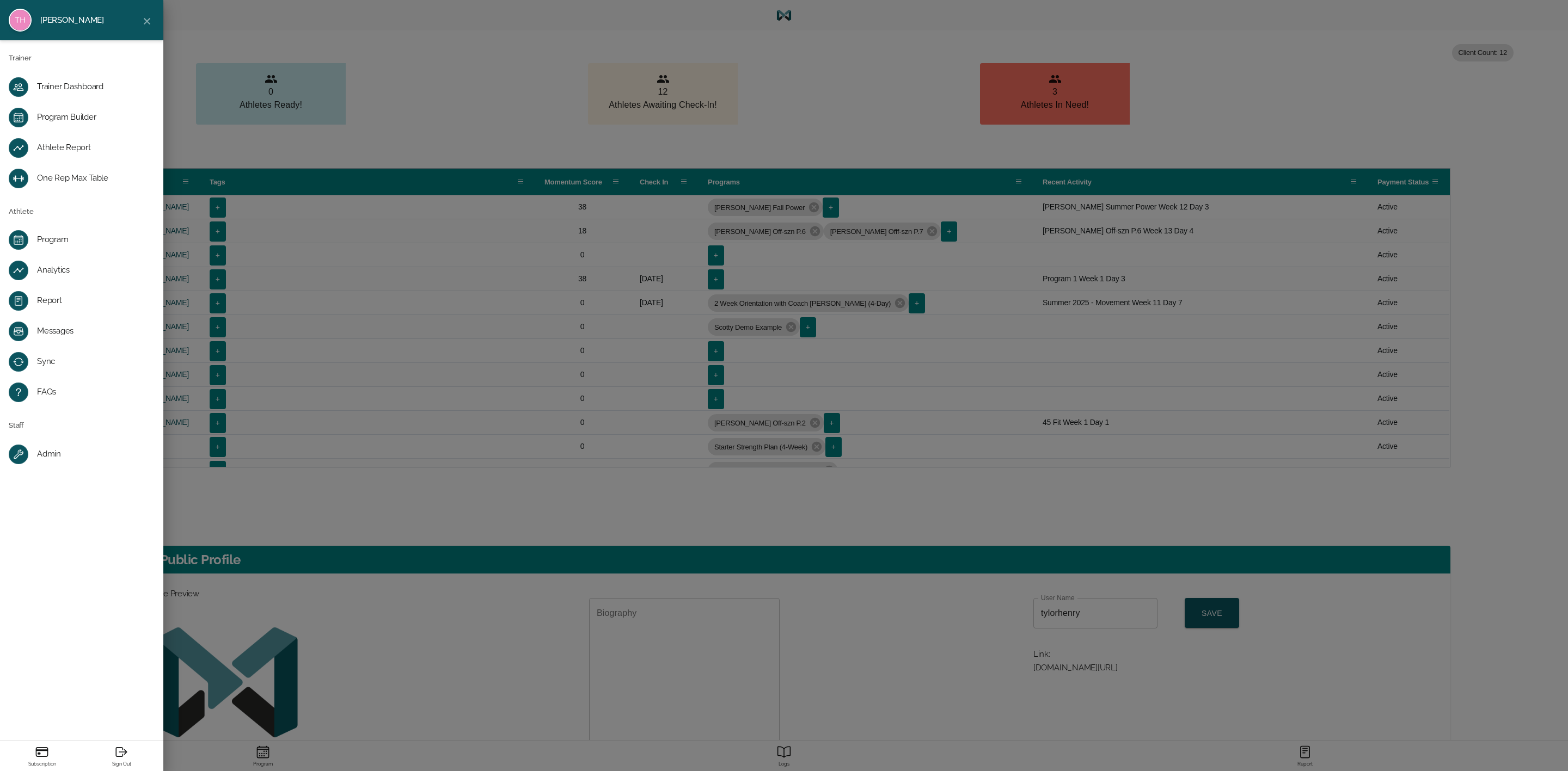
click at [82, 175] on div "One Rep Max Table" at bounding box center [91, 179] width 107 height 11
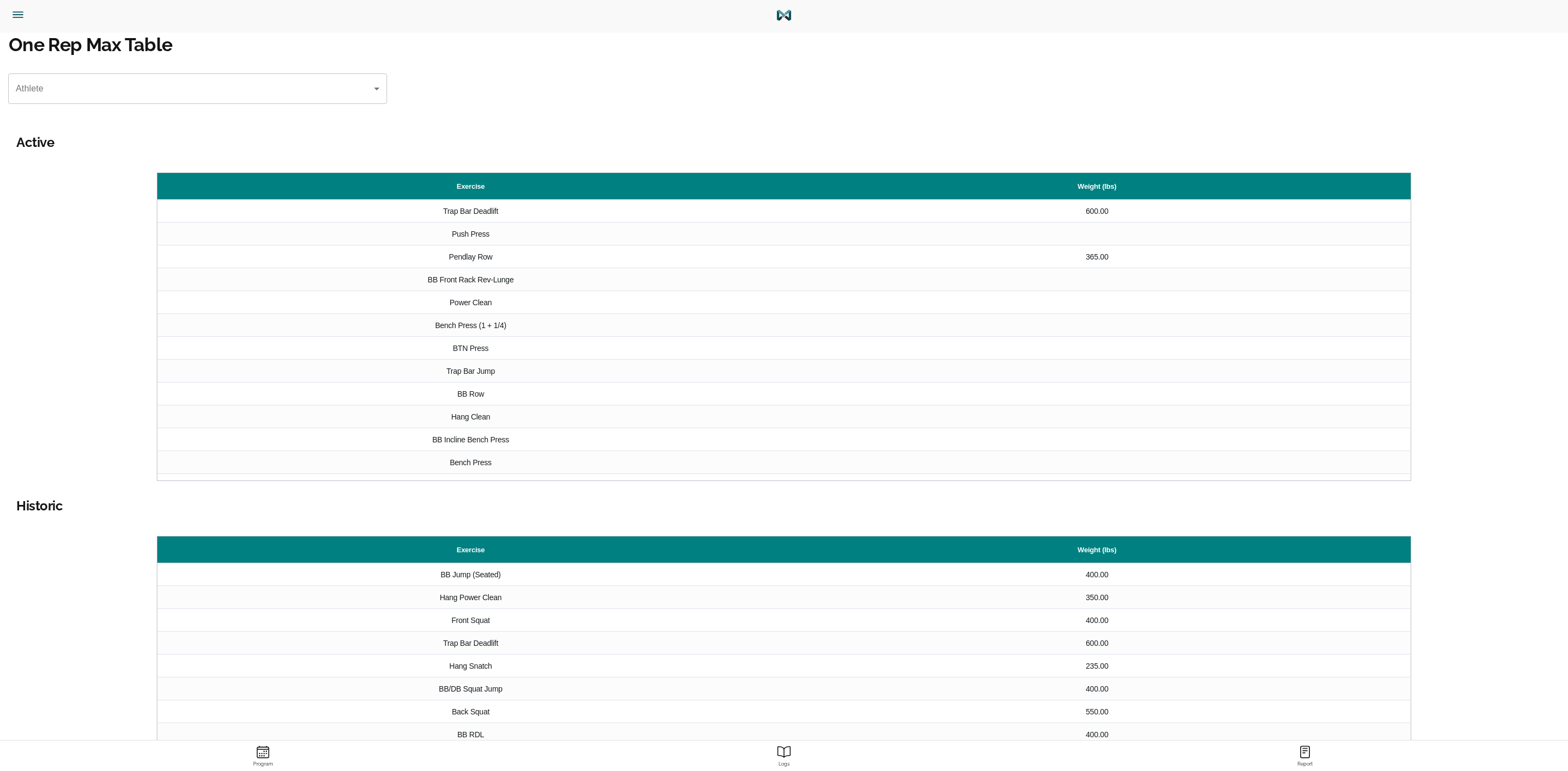
click at [298, 89] on body "Tylor Henry Trainer Trainer Dashboard Program Builder Athlete Report One Rep Ma…" at bounding box center [784, 438] width 1568 height 875
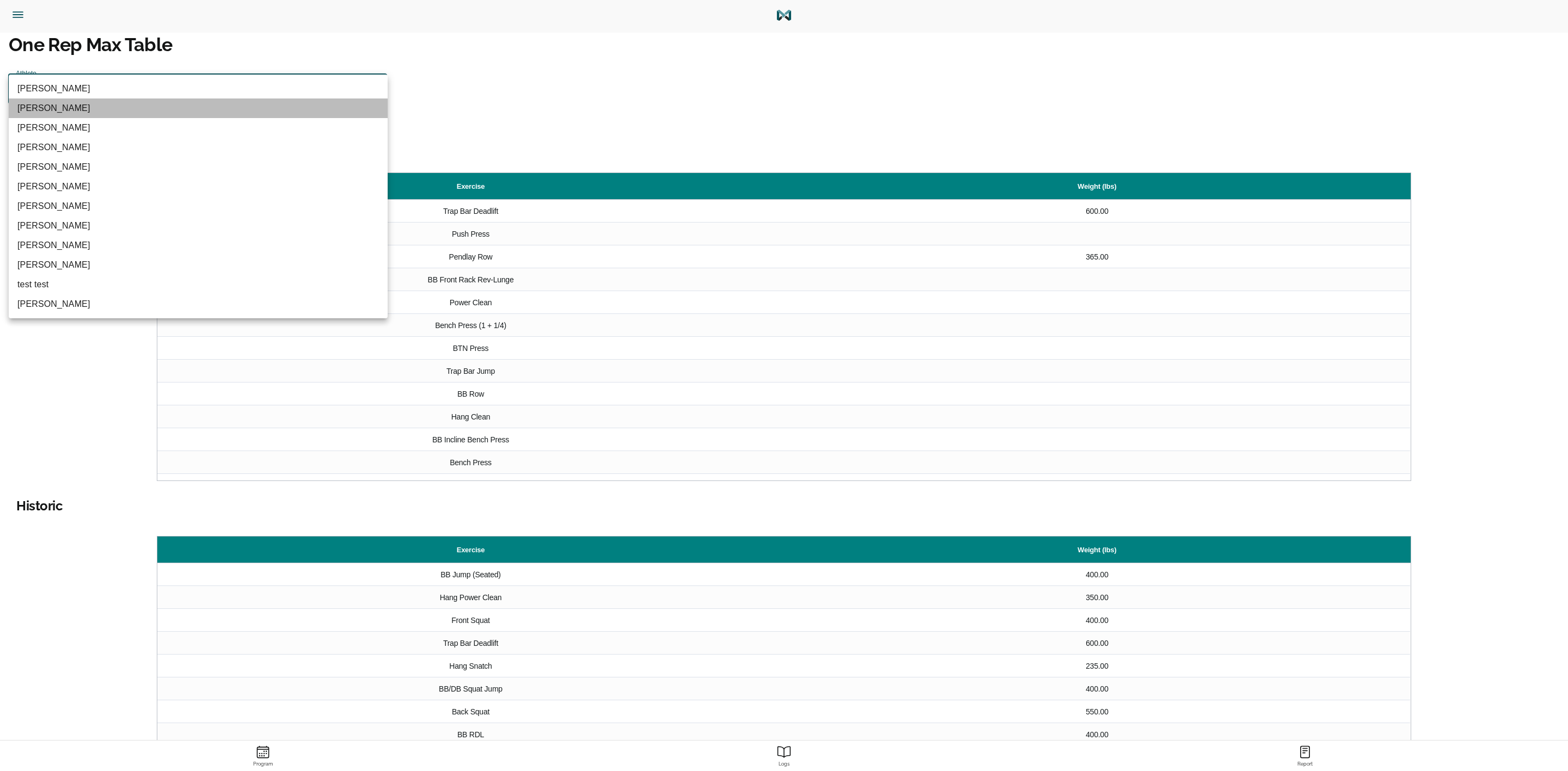
click at [134, 110] on li "[PERSON_NAME]" at bounding box center [198, 108] width 379 height 20
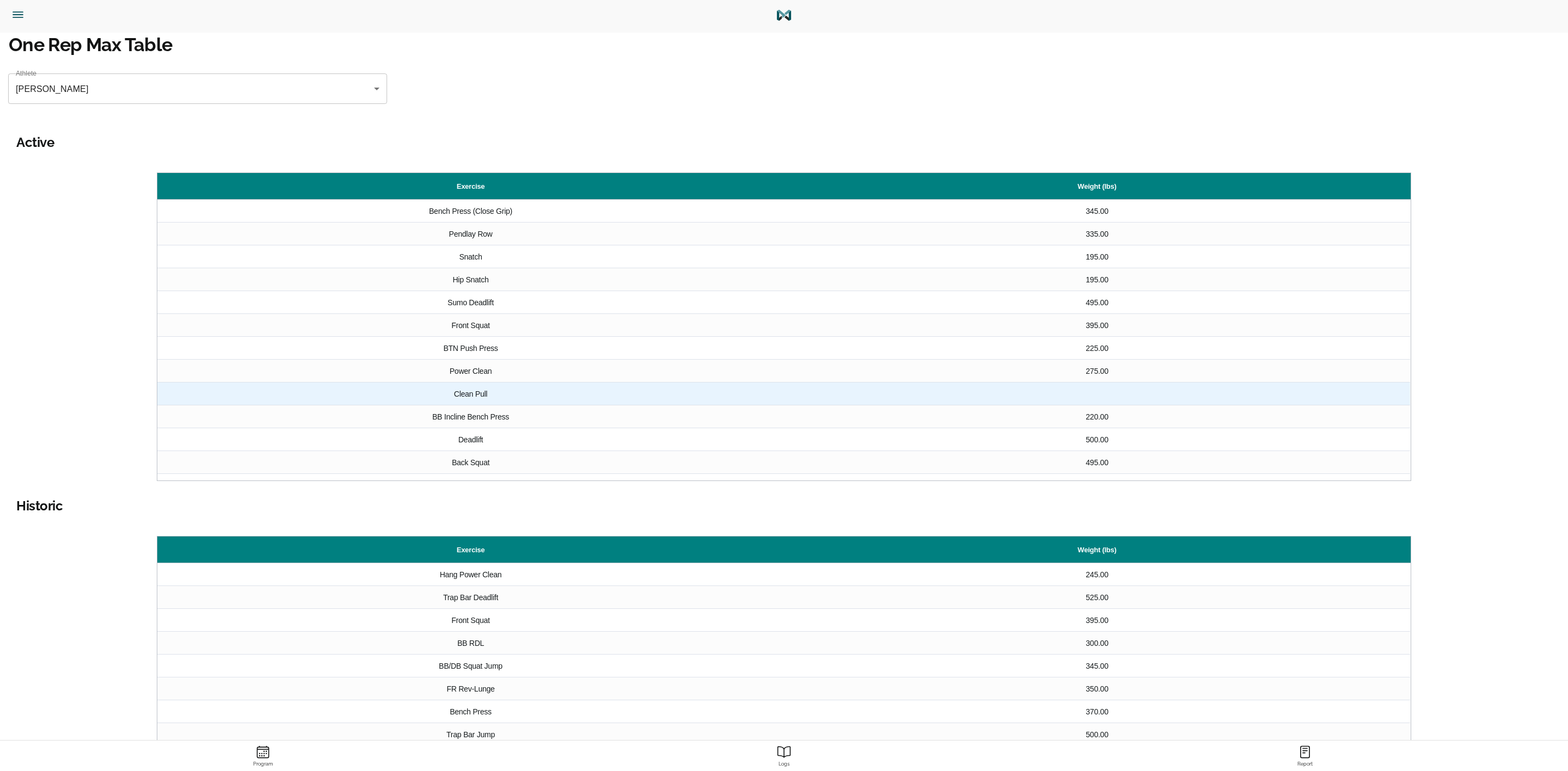
click at [1098, 392] on div at bounding box center [1097, 394] width 626 height 22
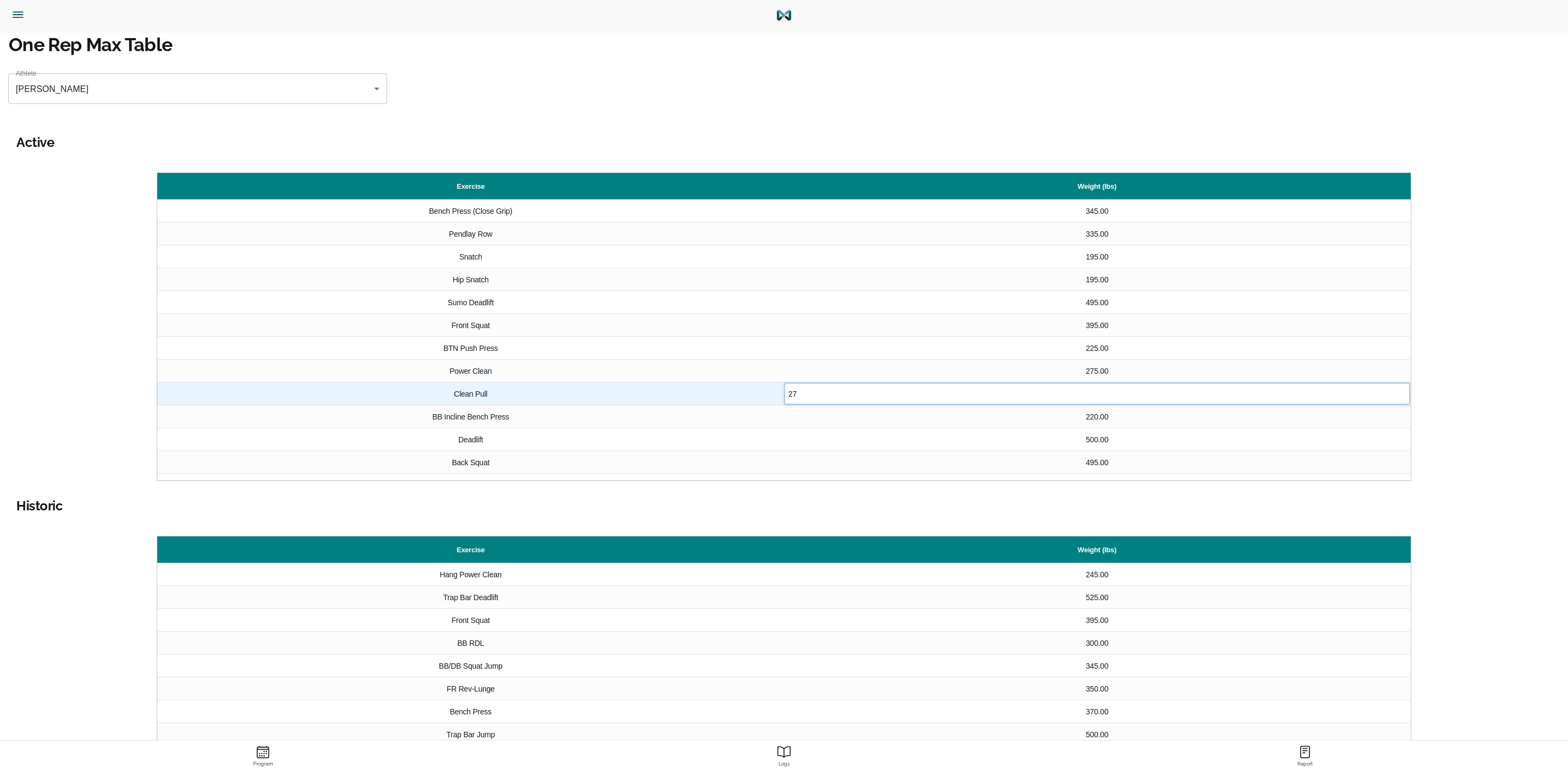
type input "275"
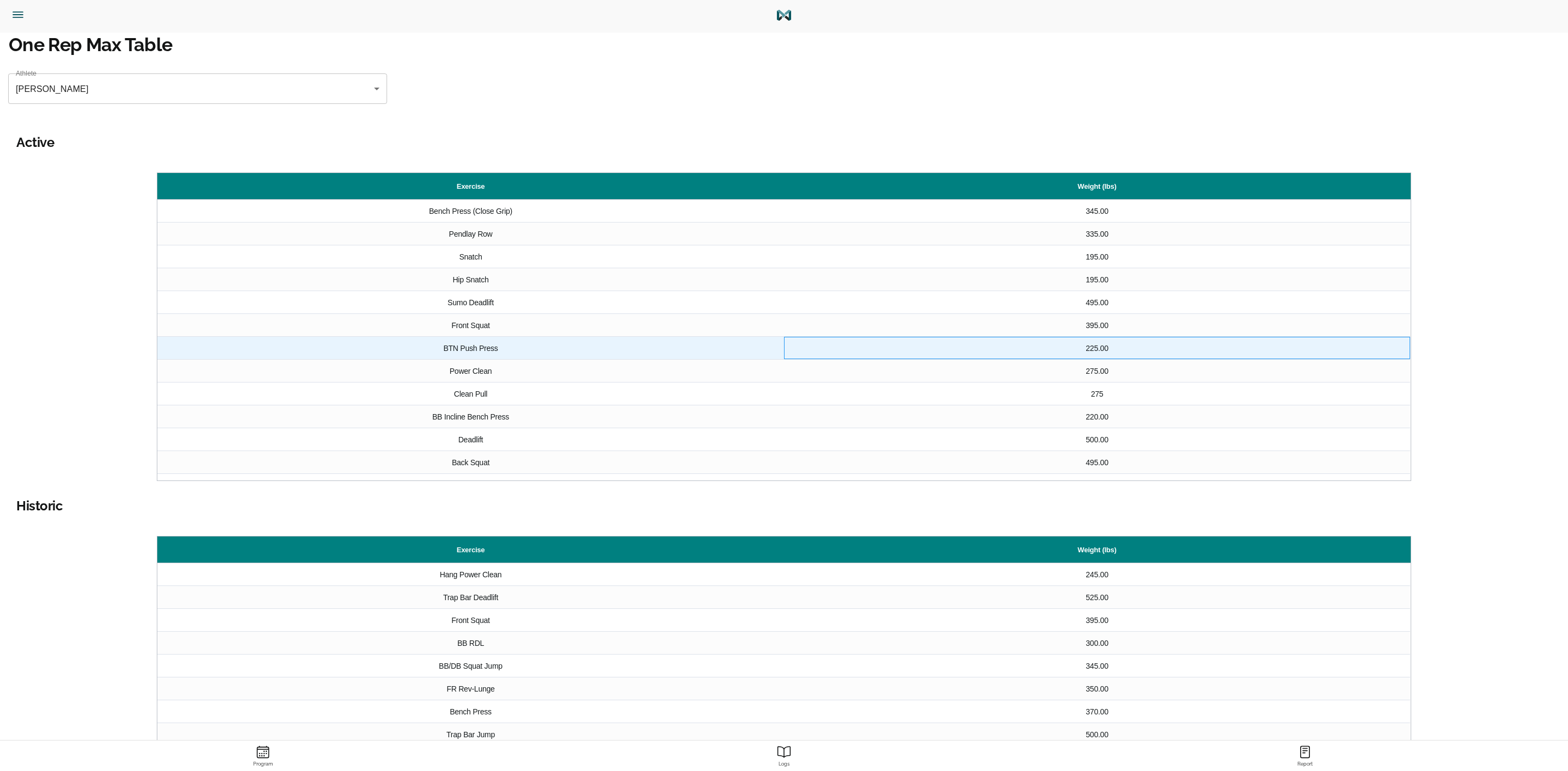
click at [1102, 351] on div "225.00" at bounding box center [1097, 348] width 626 height 22
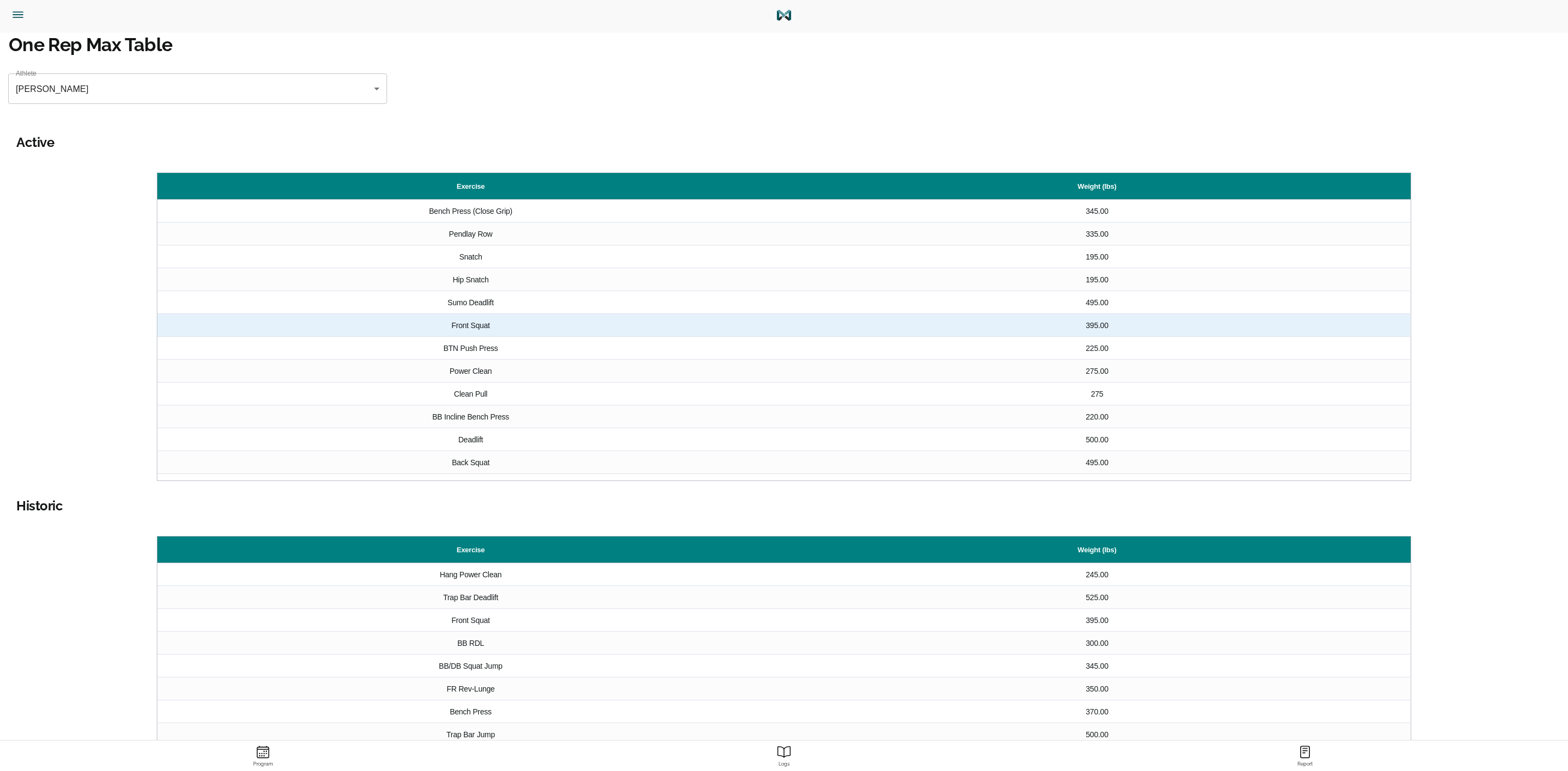
click at [1094, 326] on div "395.00" at bounding box center [1097, 325] width 626 height 22
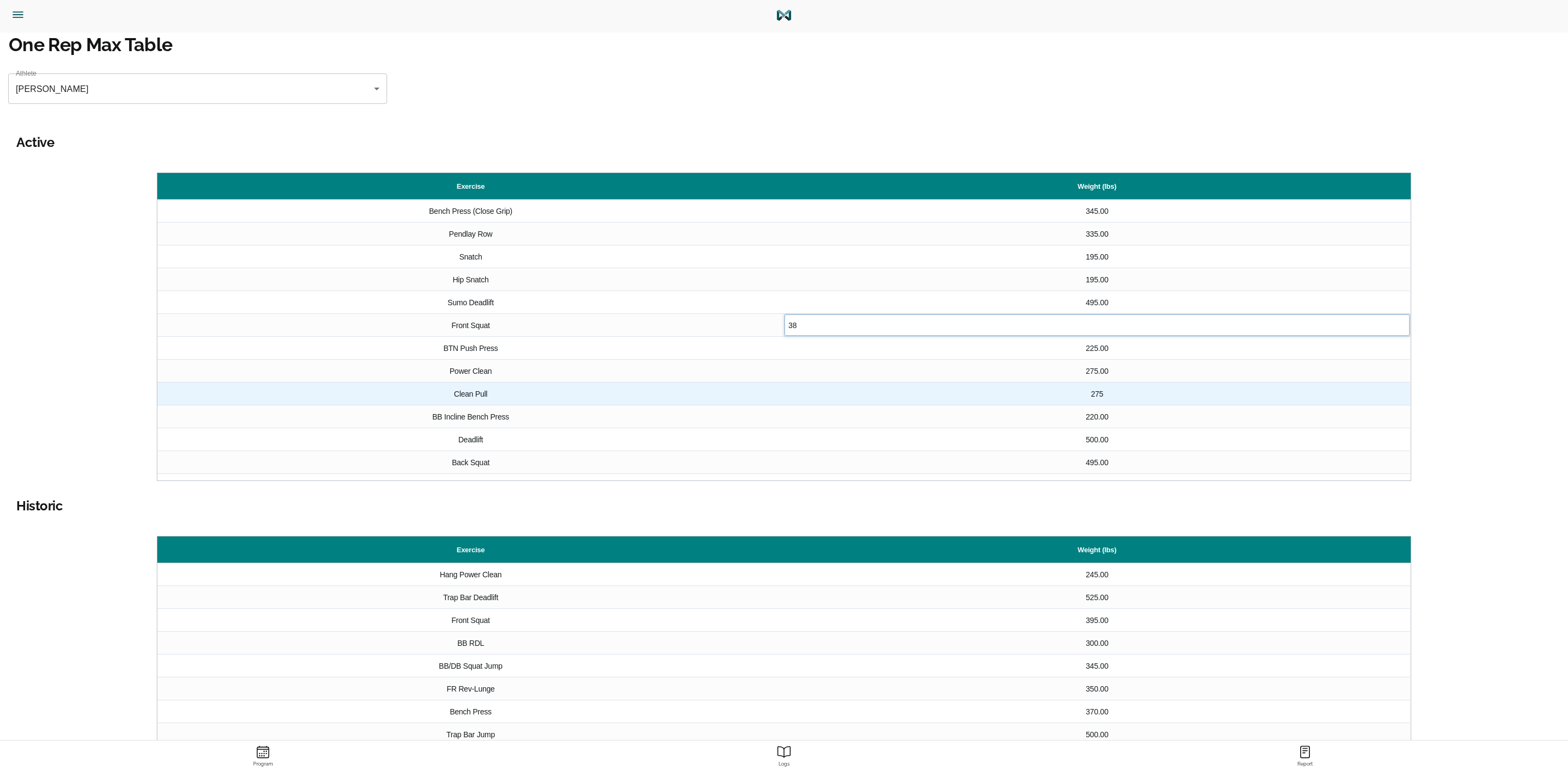
type input "385"
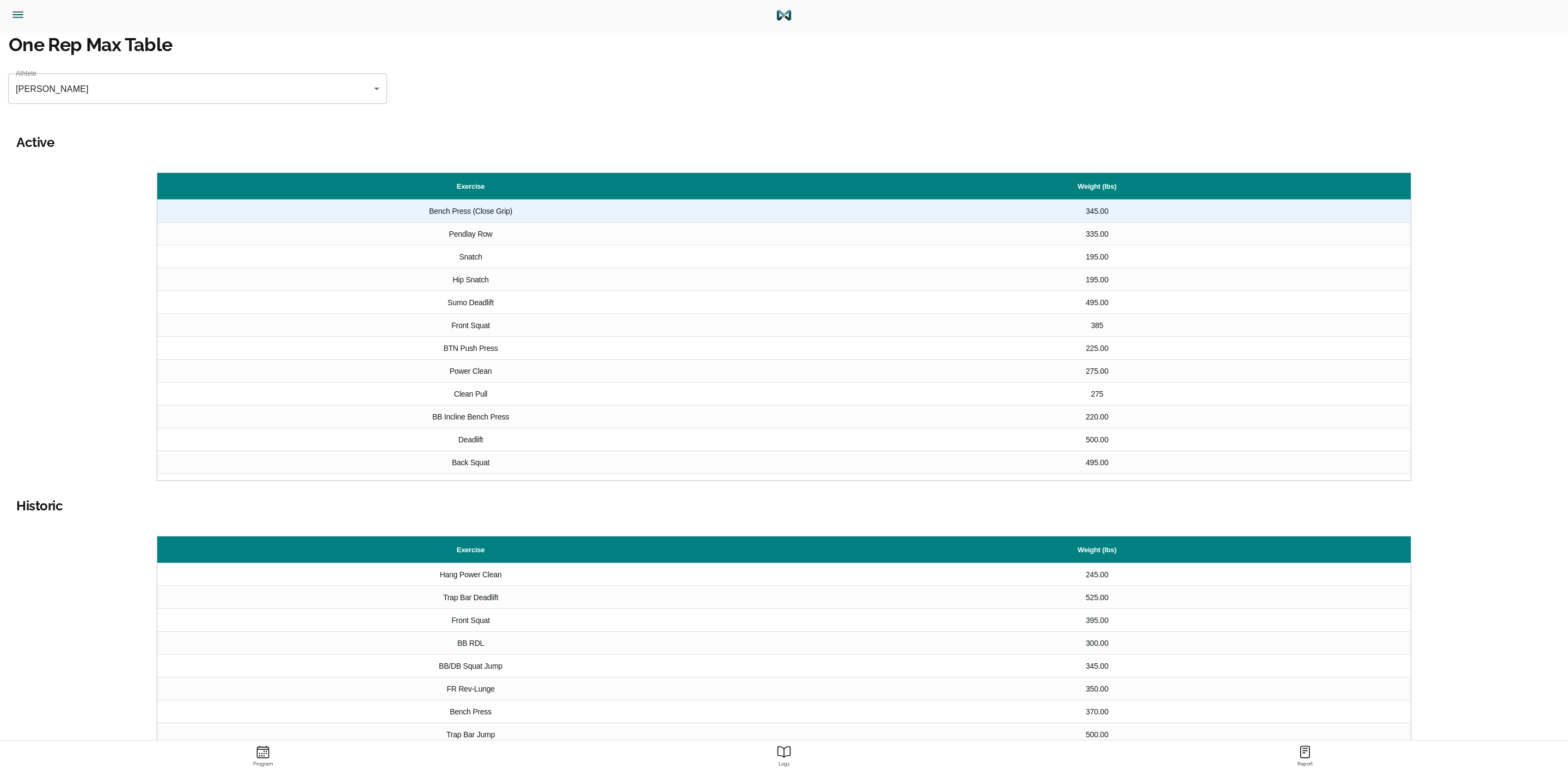
click at [1098, 212] on div "345.00" at bounding box center [1097, 211] width 626 height 22
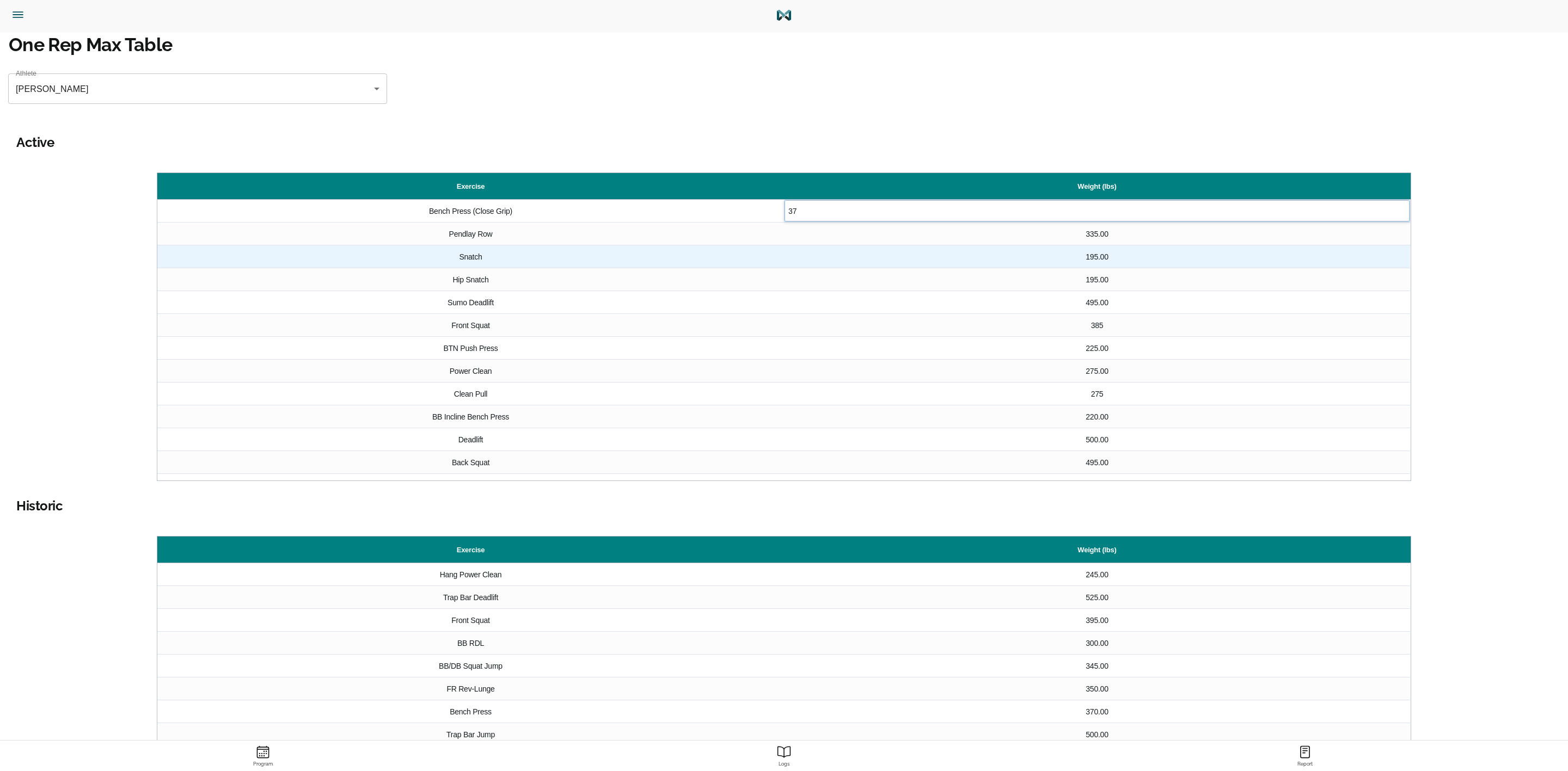
type input "370"
click at [1144, 263] on div "195.00" at bounding box center [1097, 257] width 626 height 22
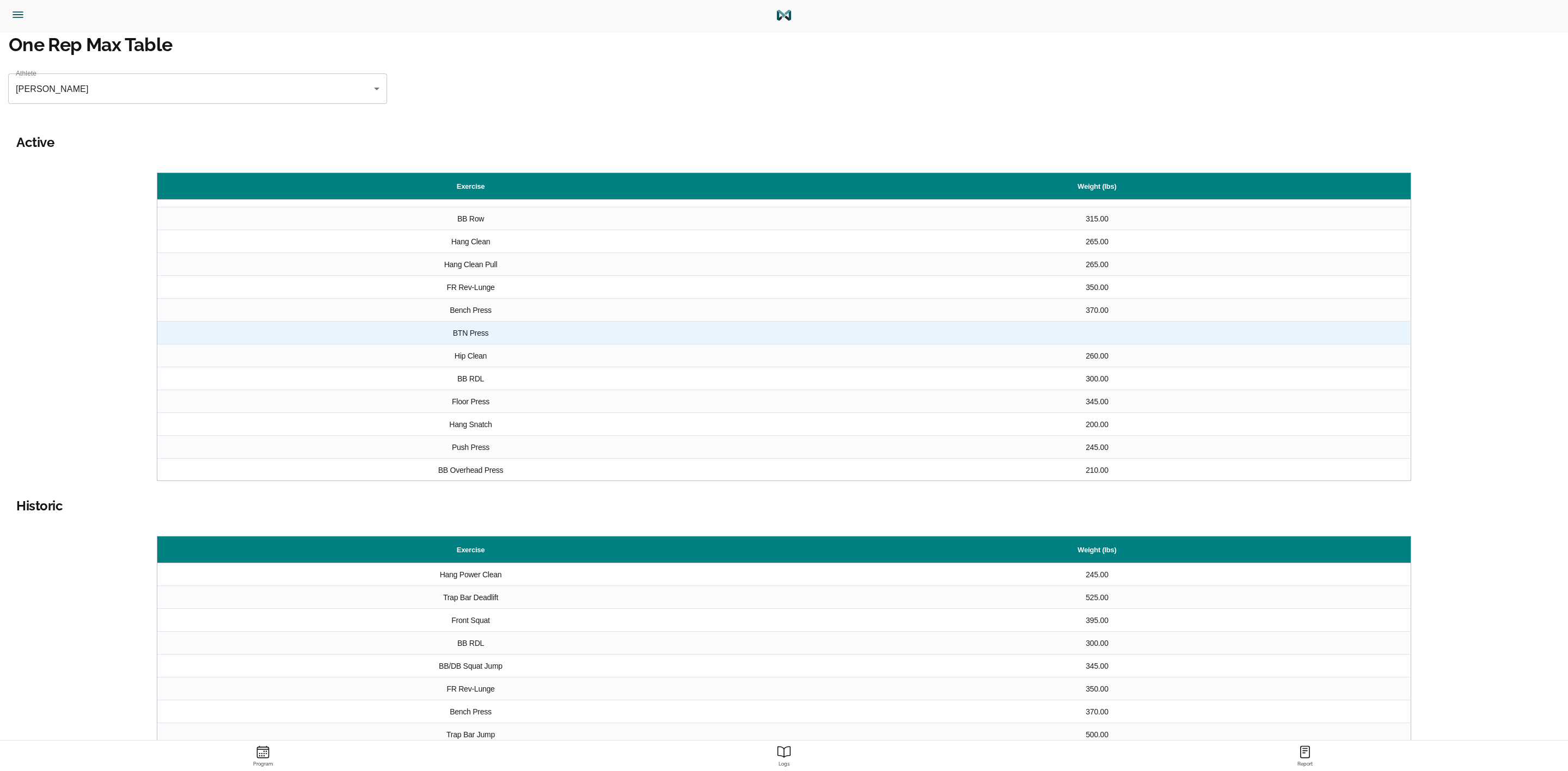
scroll to position [313, 0]
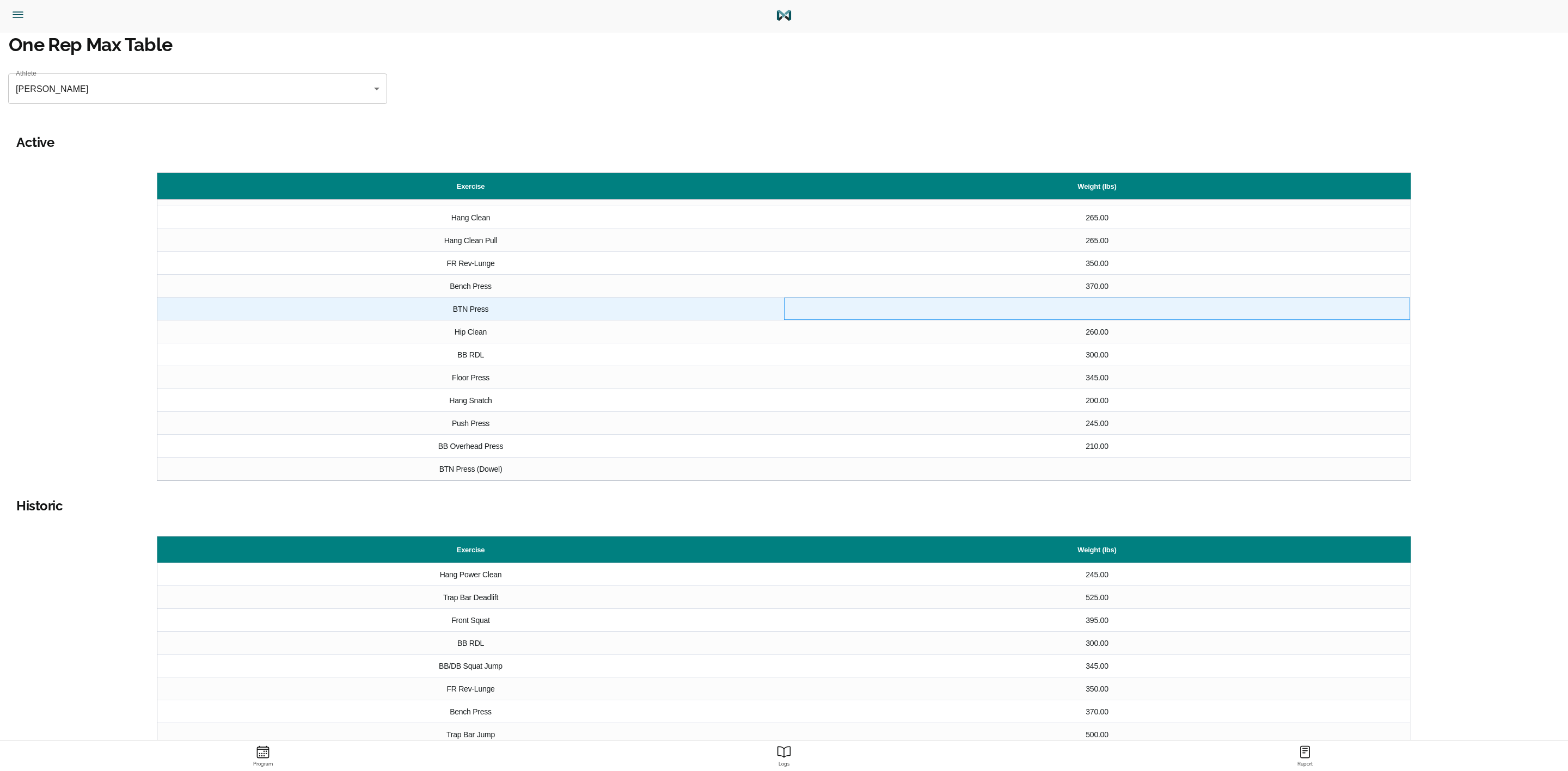
click at [1095, 311] on div at bounding box center [1097, 309] width 626 height 22
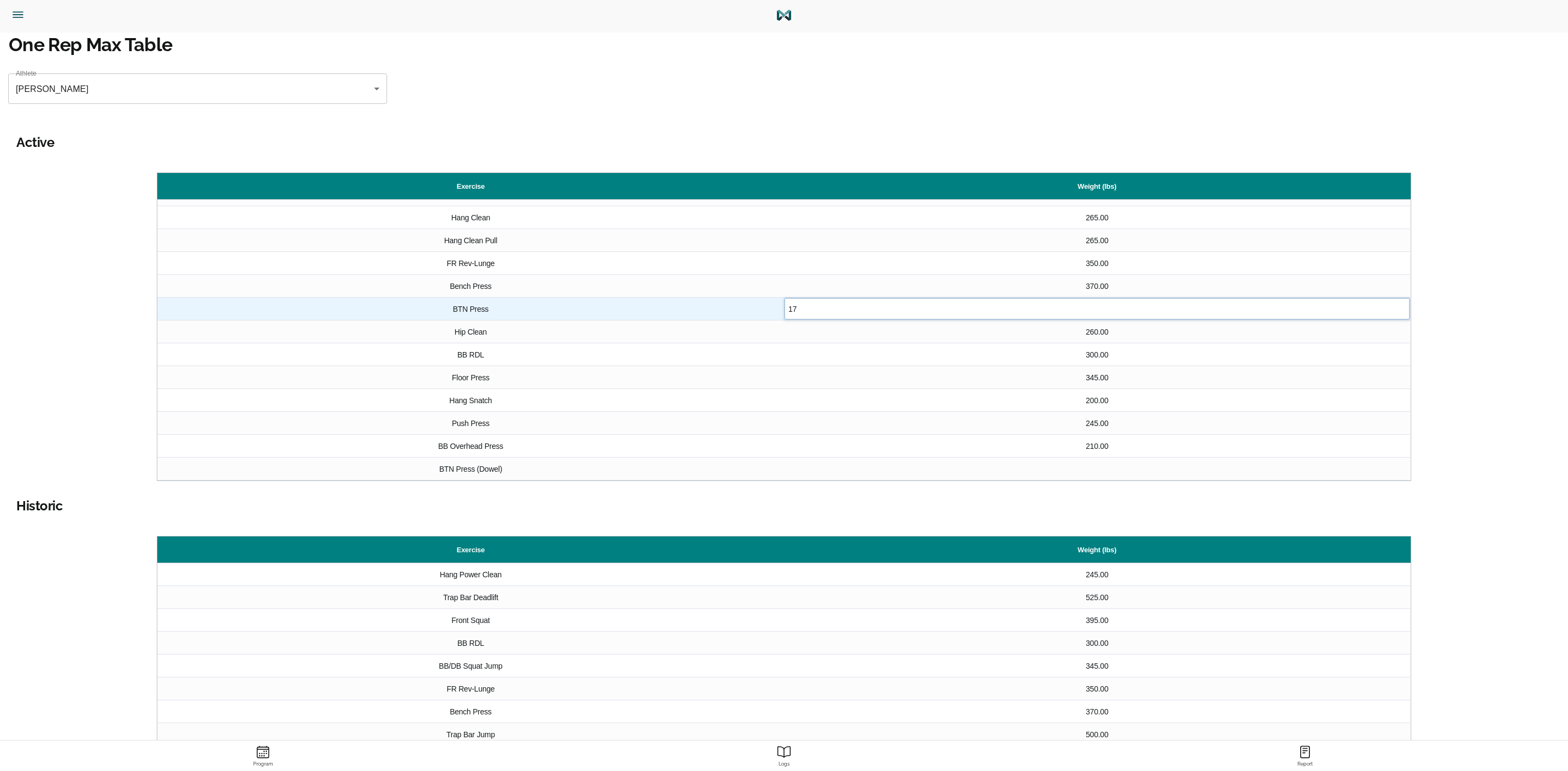
type input "175"
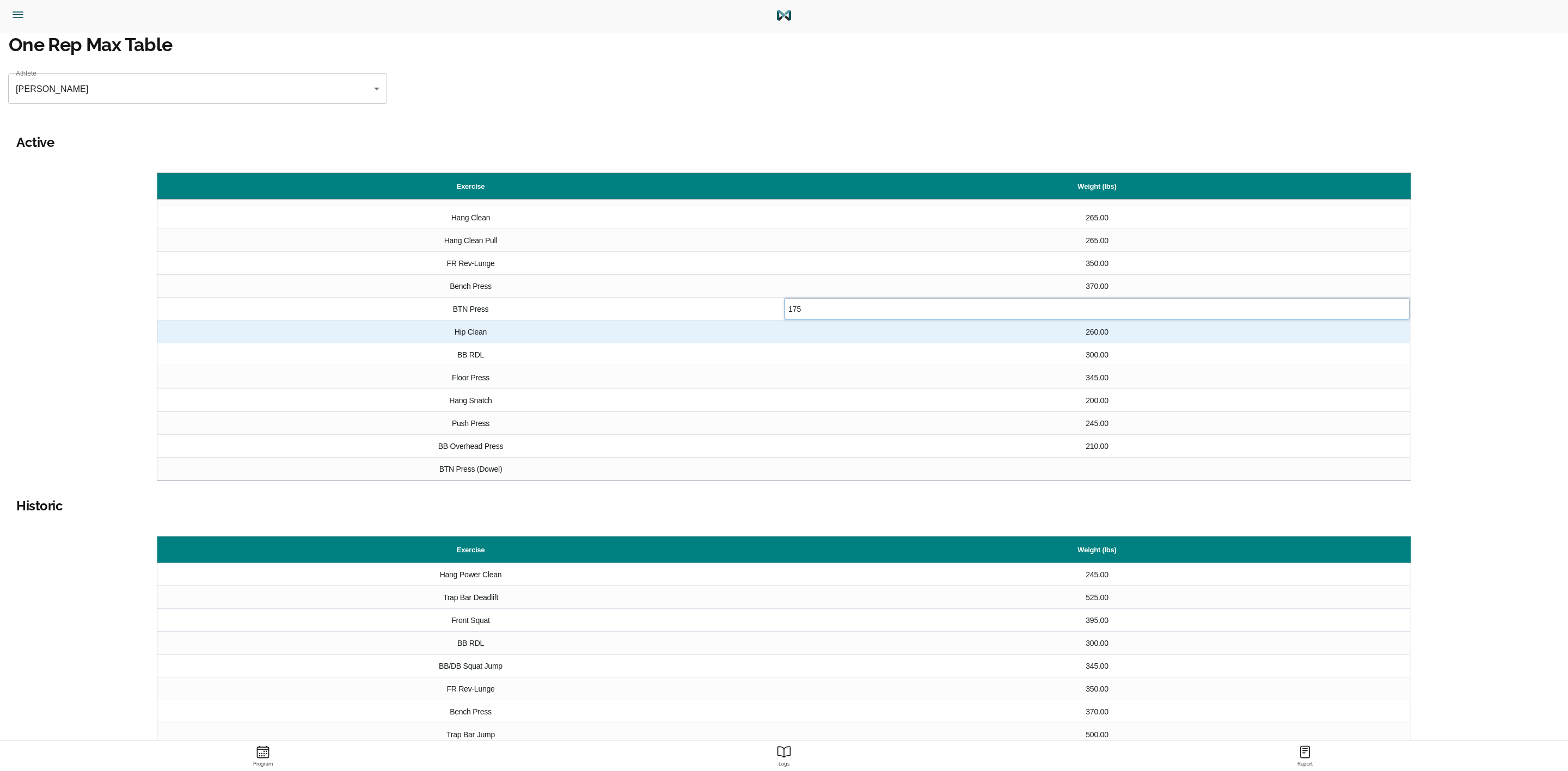
click at [1078, 337] on div "260.00" at bounding box center [1097, 332] width 626 height 22
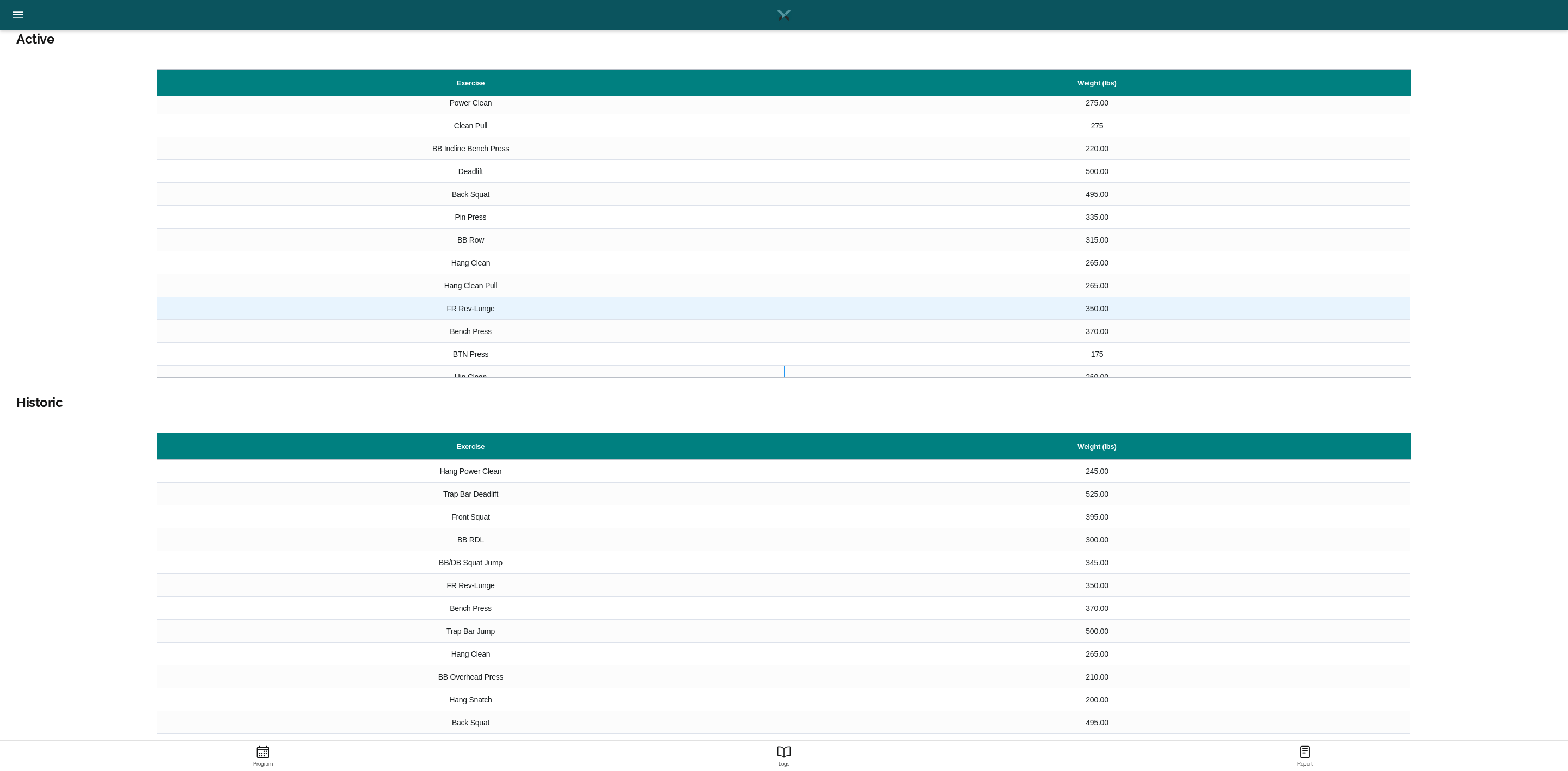
scroll to position [0, 0]
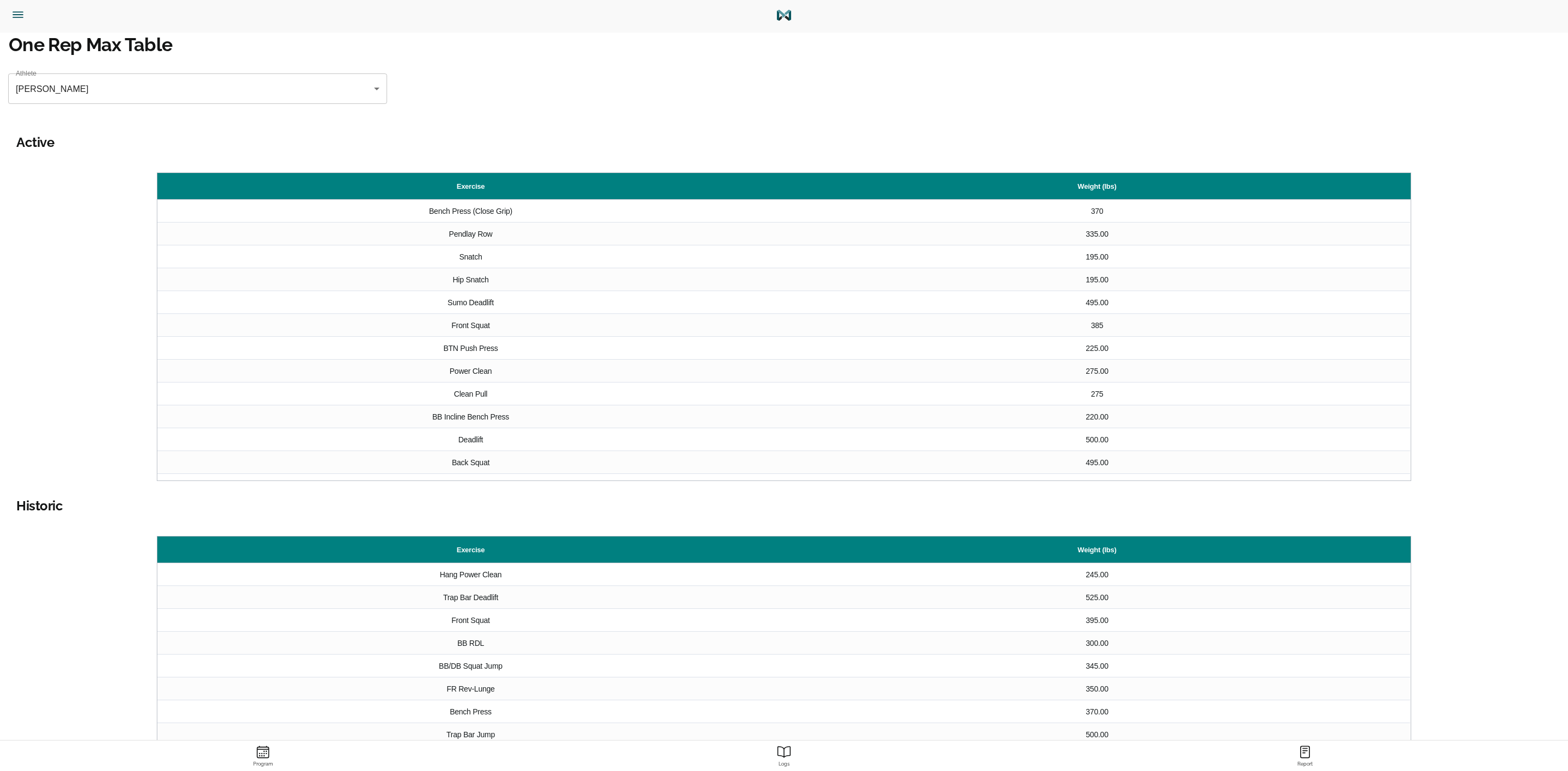
click at [12, 10] on icon "Menu" at bounding box center [18, 15] width 14 height 14
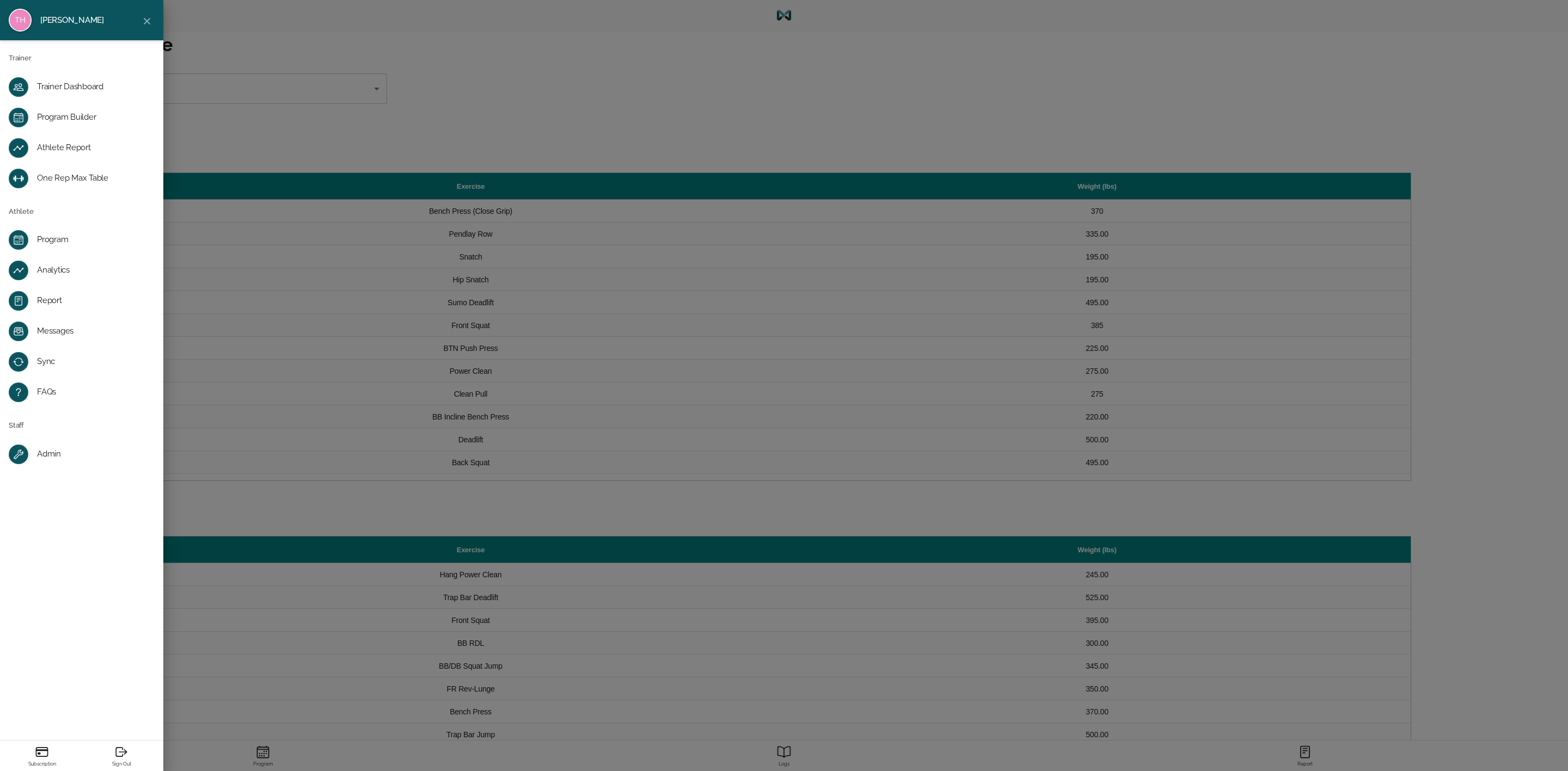
click at [75, 113] on div "Program Builder" at bounding box center [91, 118] width 107 height 11
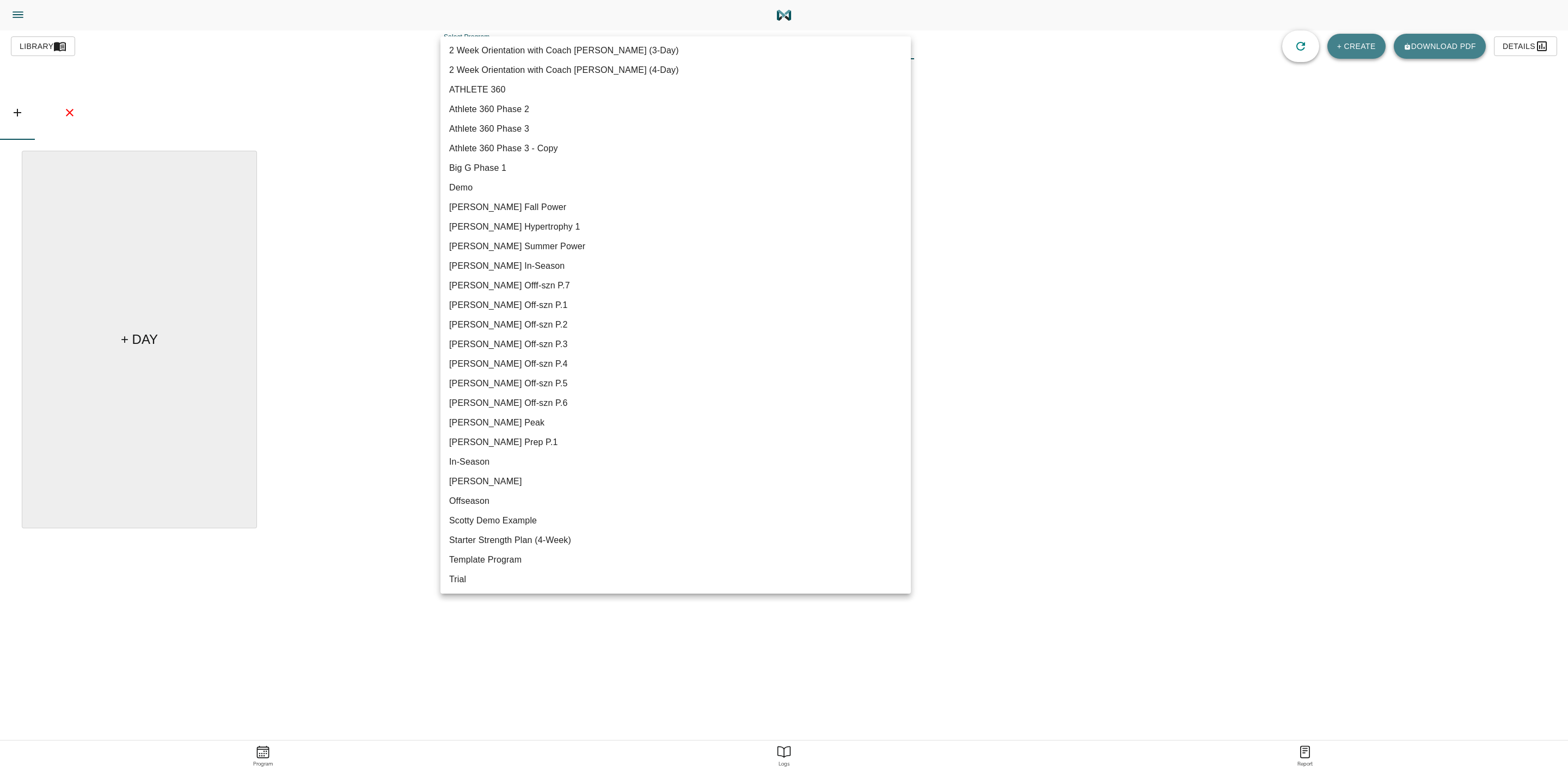
click at [512, 51] on body "[PERSON_NAME] Trainer Trainer Dashboard Program Builder Athlete Report One Rep …" at bounding box center [784, 416] width 1568 height 832
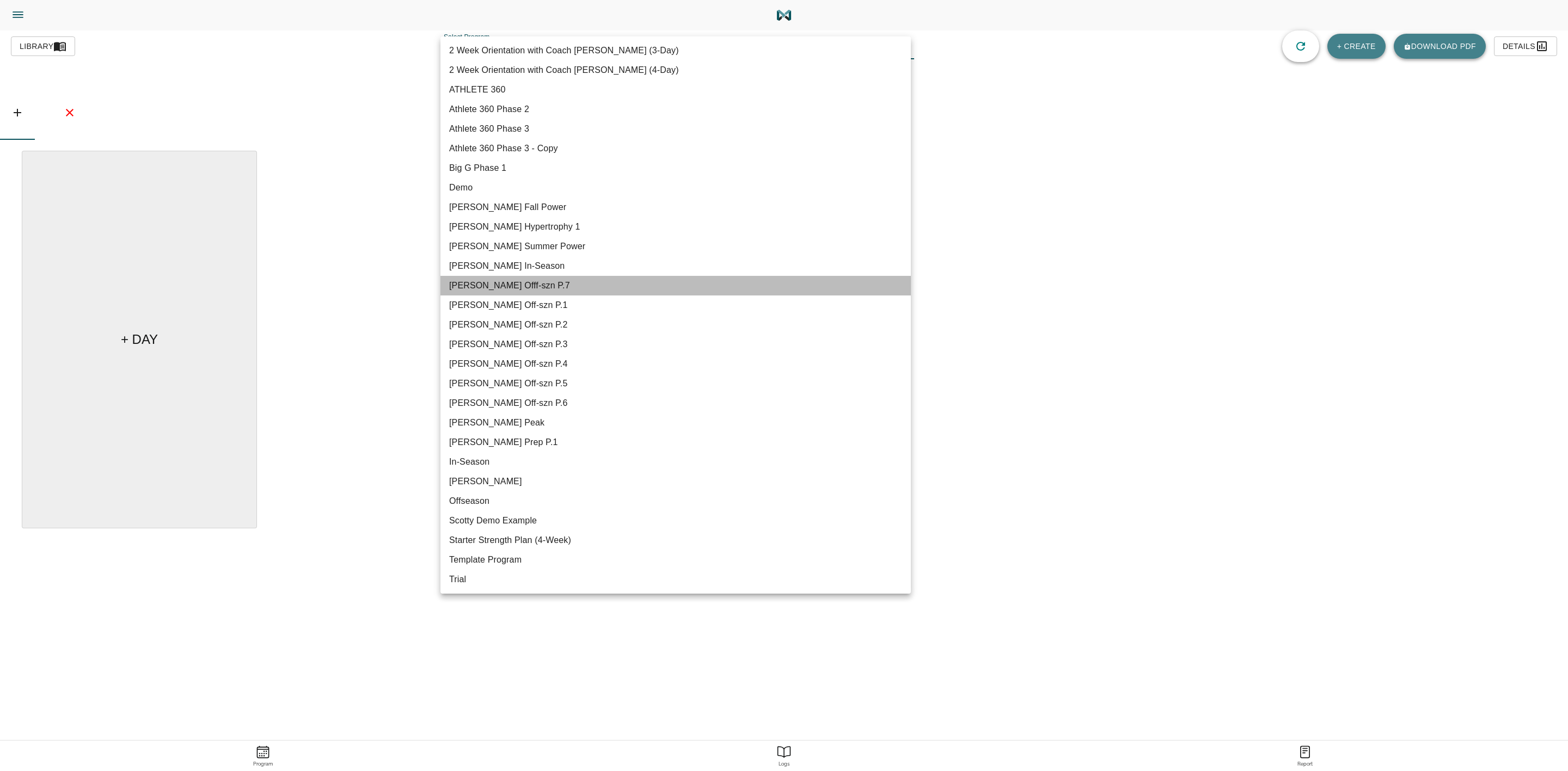
click at [533, 280] on li "[PERSON_NAME] Offf-szn P.7" at bounding box center [675, 286] width 470 height 20
type input "621"
type input "[PERSON_NAME] Offf-szn P.7"
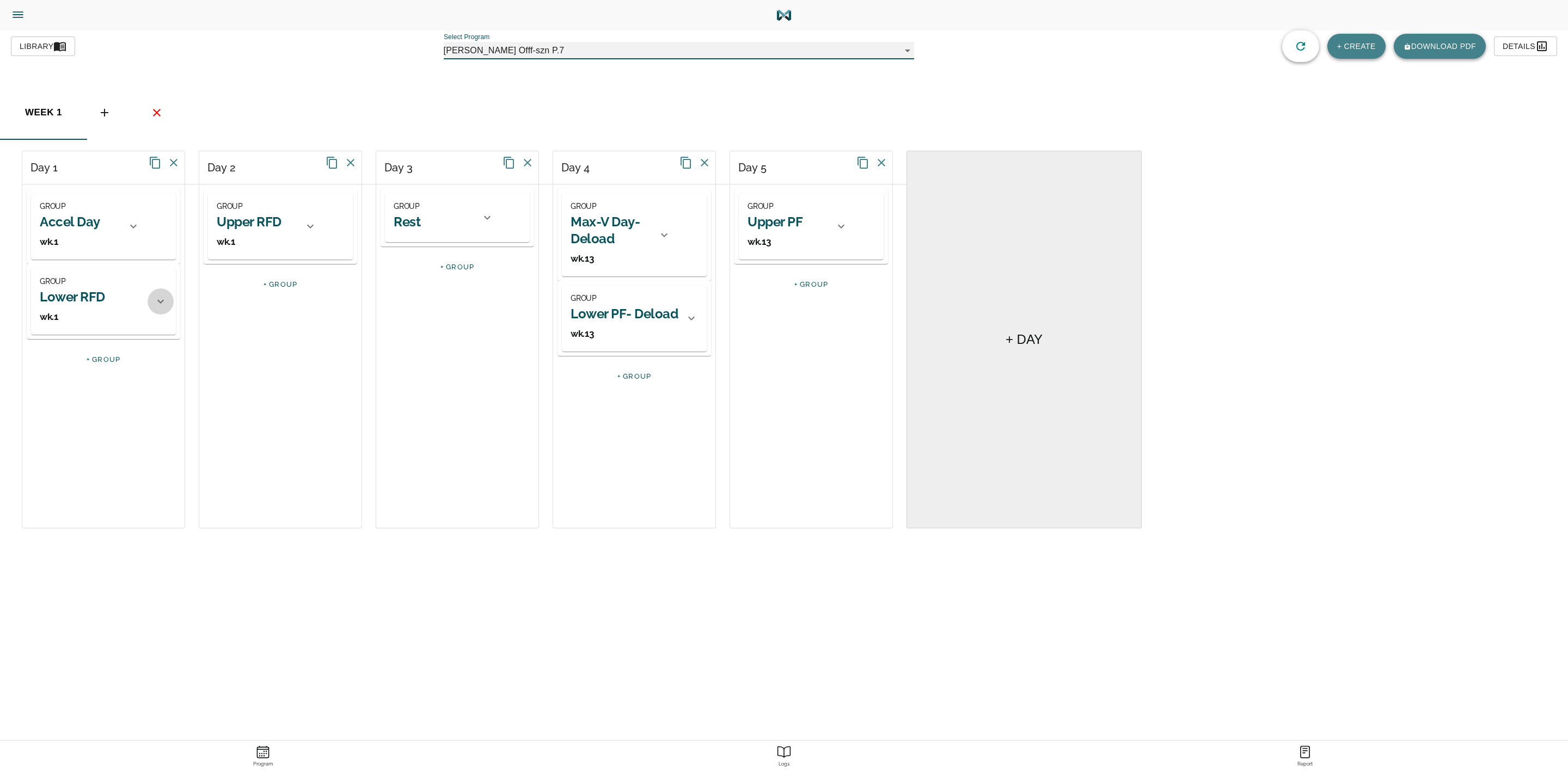
click at [156, 306] on icon at bounding box center [161, 302] width 13 height 13
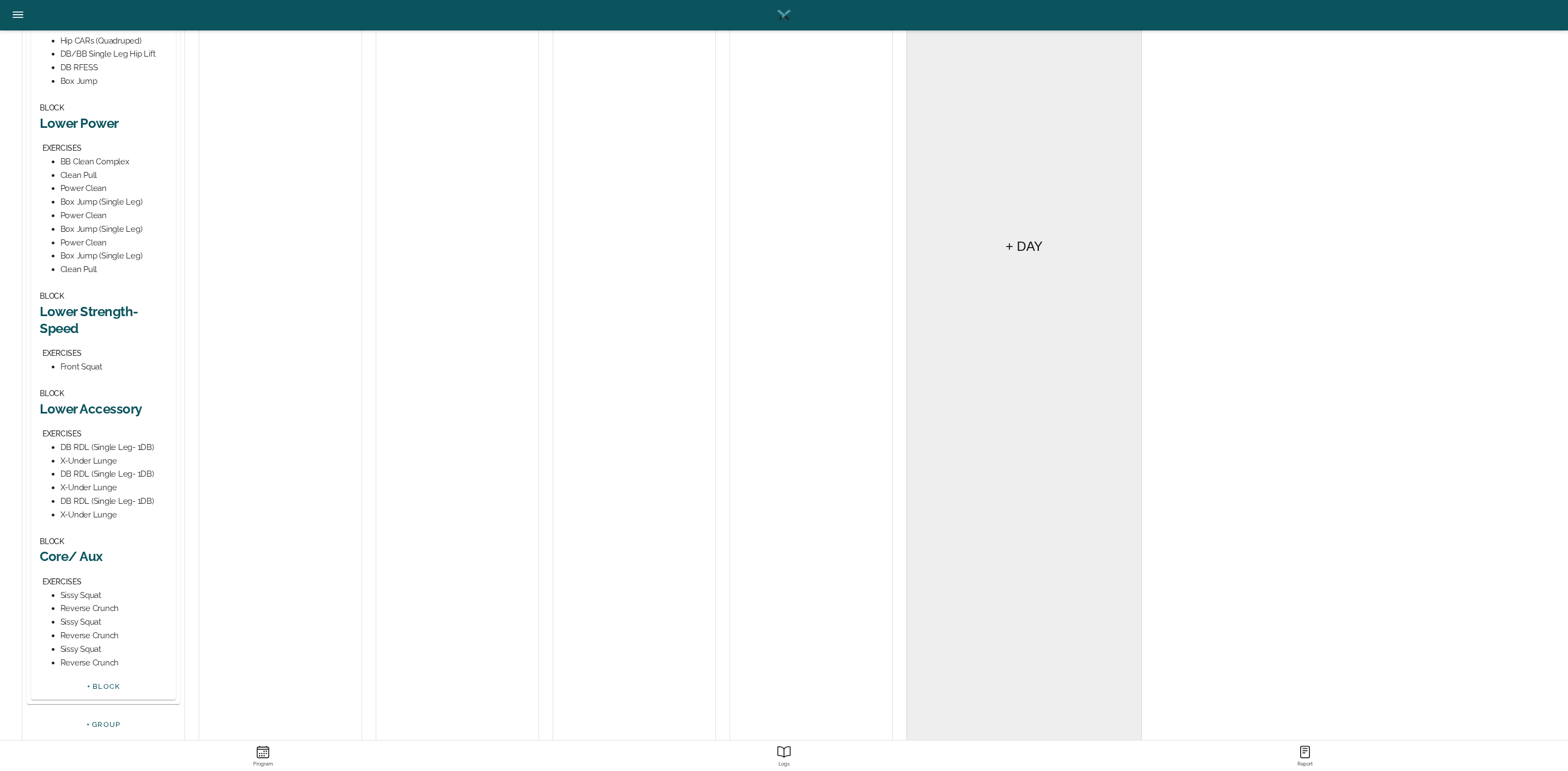
scroll to position [225, 0]
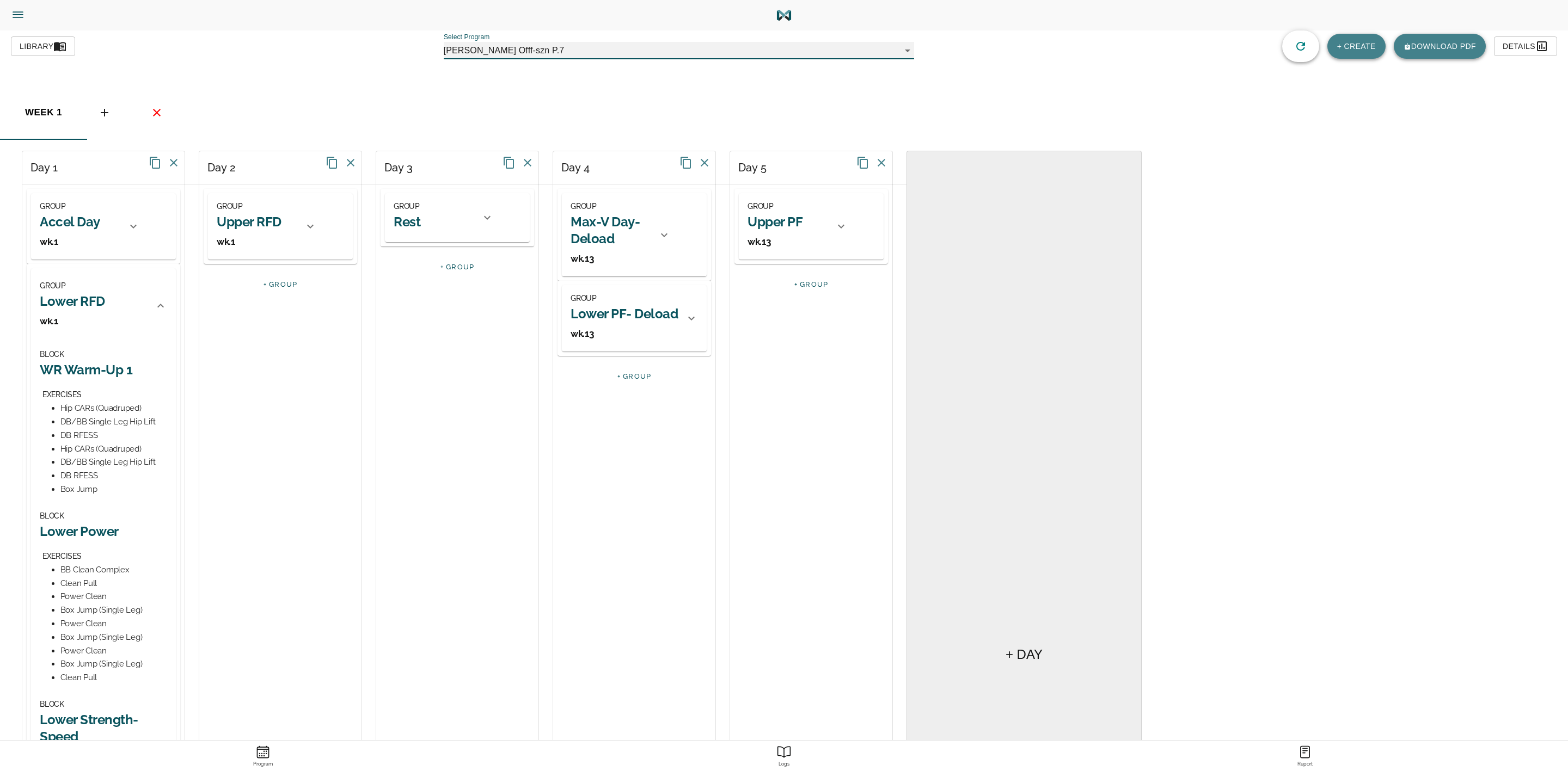
click at [313, 224] on icon at bounding box center [310, 226] width 13 height 13
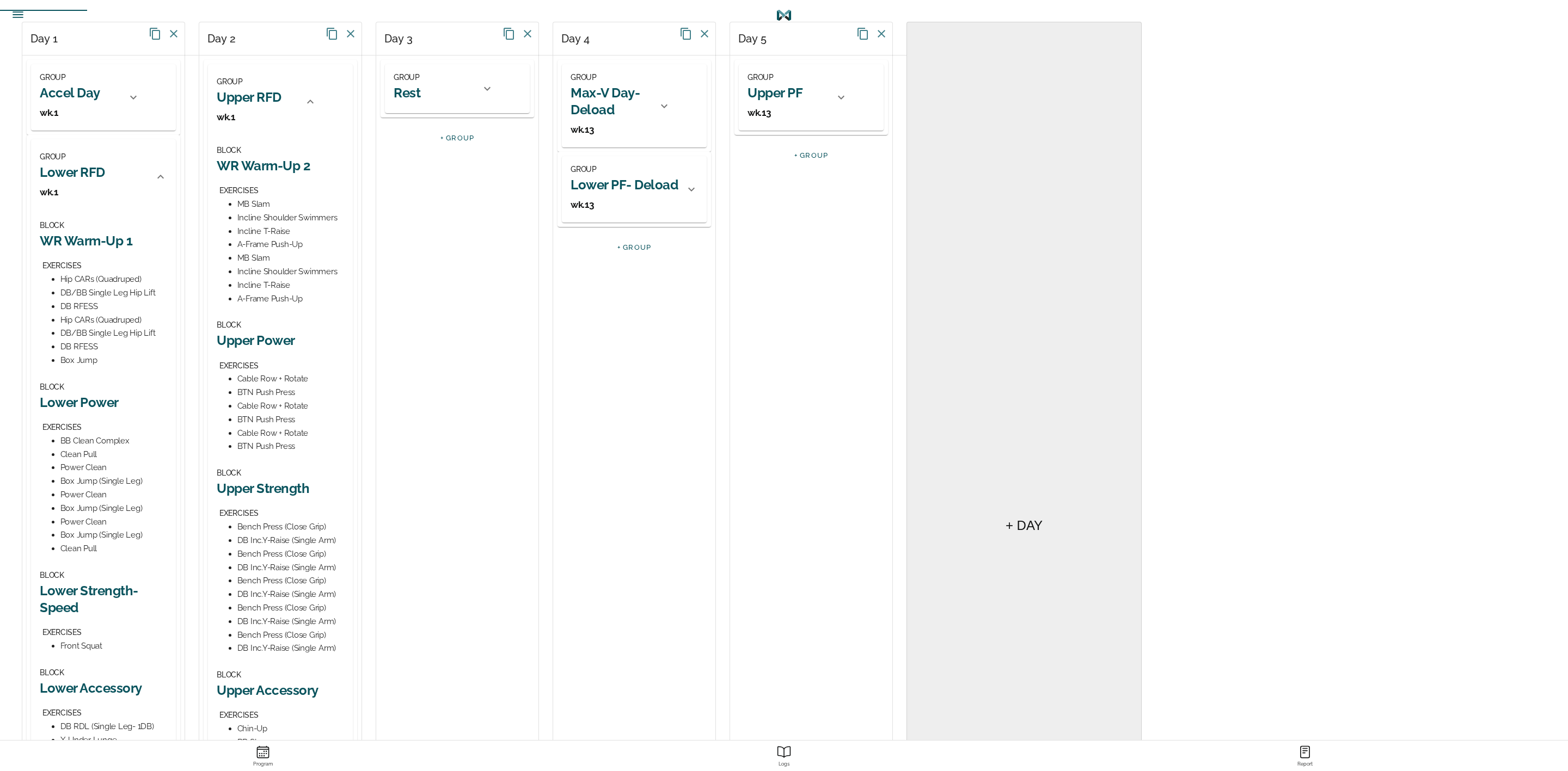
scroll to position [0, 0]
